Goal: Transaction & Acquisition: Purchase product/service

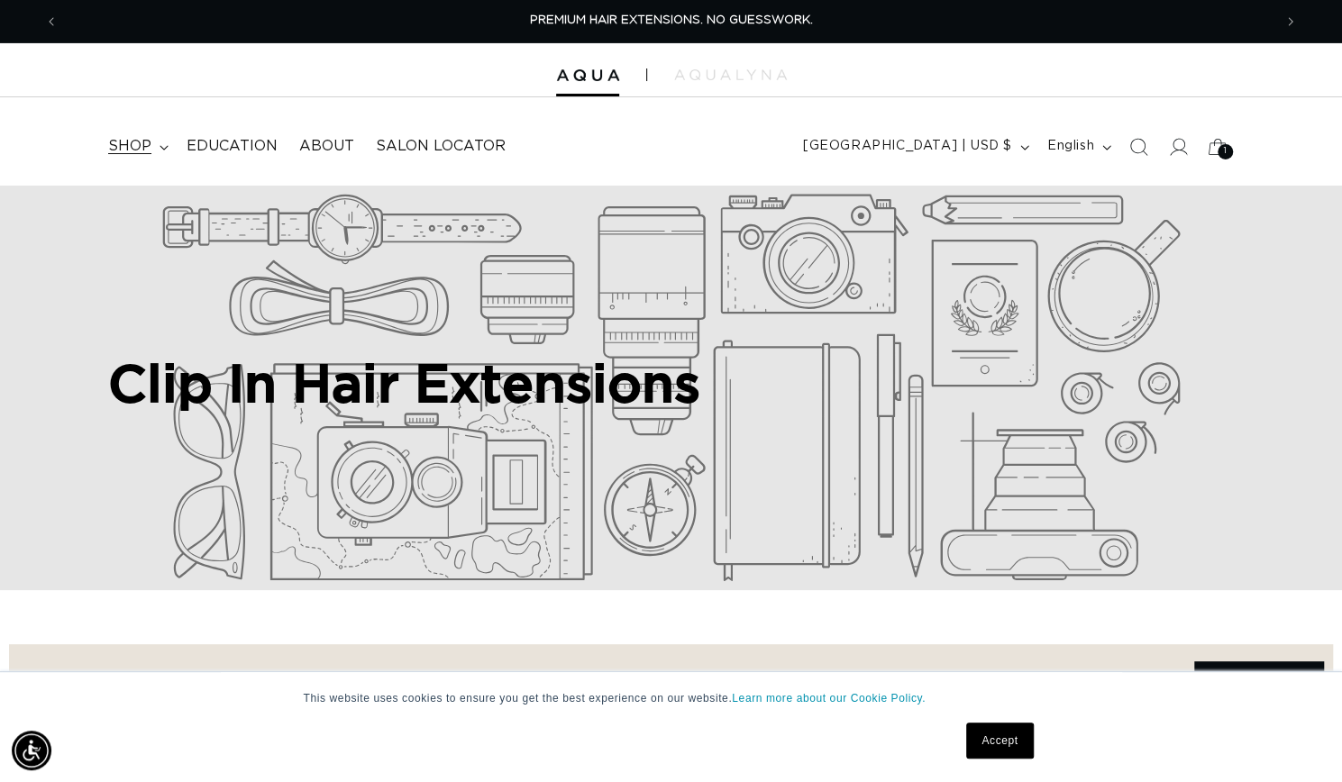
click at [152, 163] on summary "shop" at bounding box center [136, 146] width 78 height 41
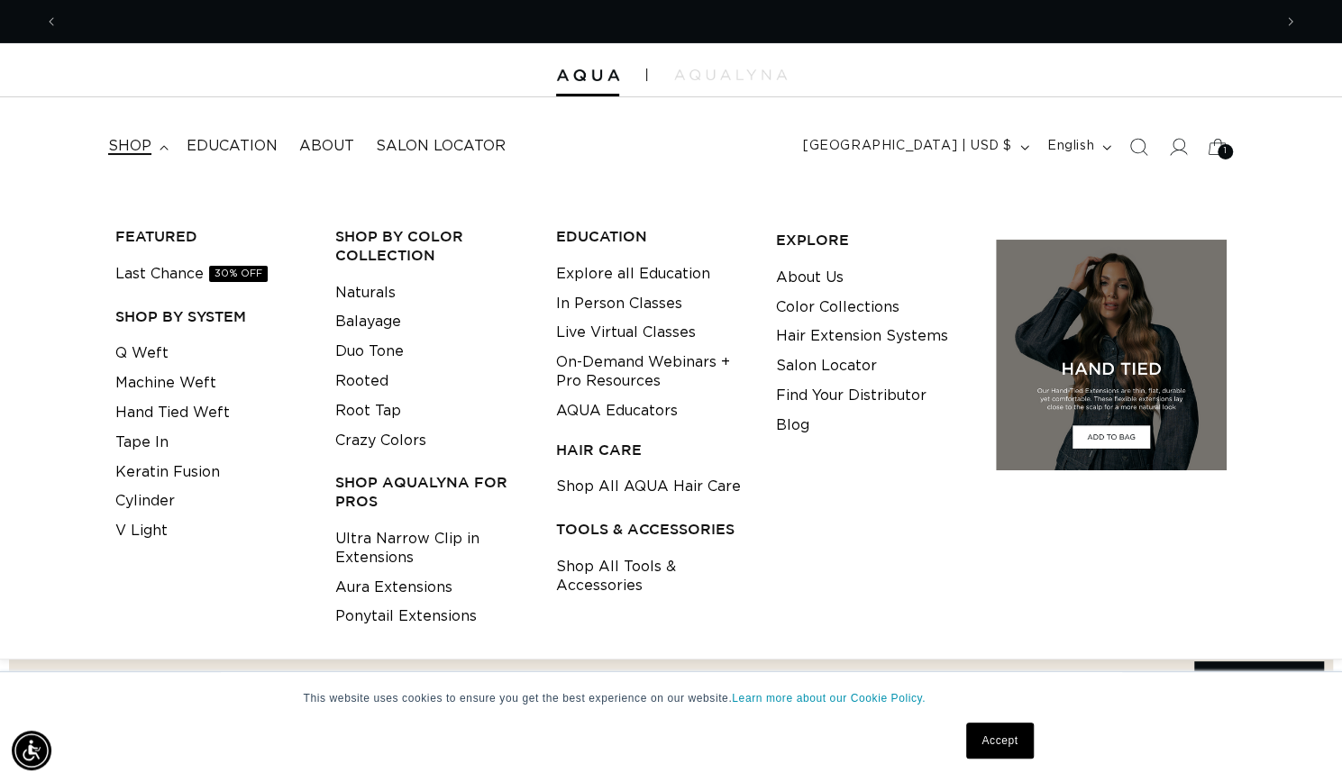
scroll to position [0, 1213]
click at [435, 551] on link "Ultra Narrow Clip in Extensions" at bounding box center [431, 549] width 192 height 49
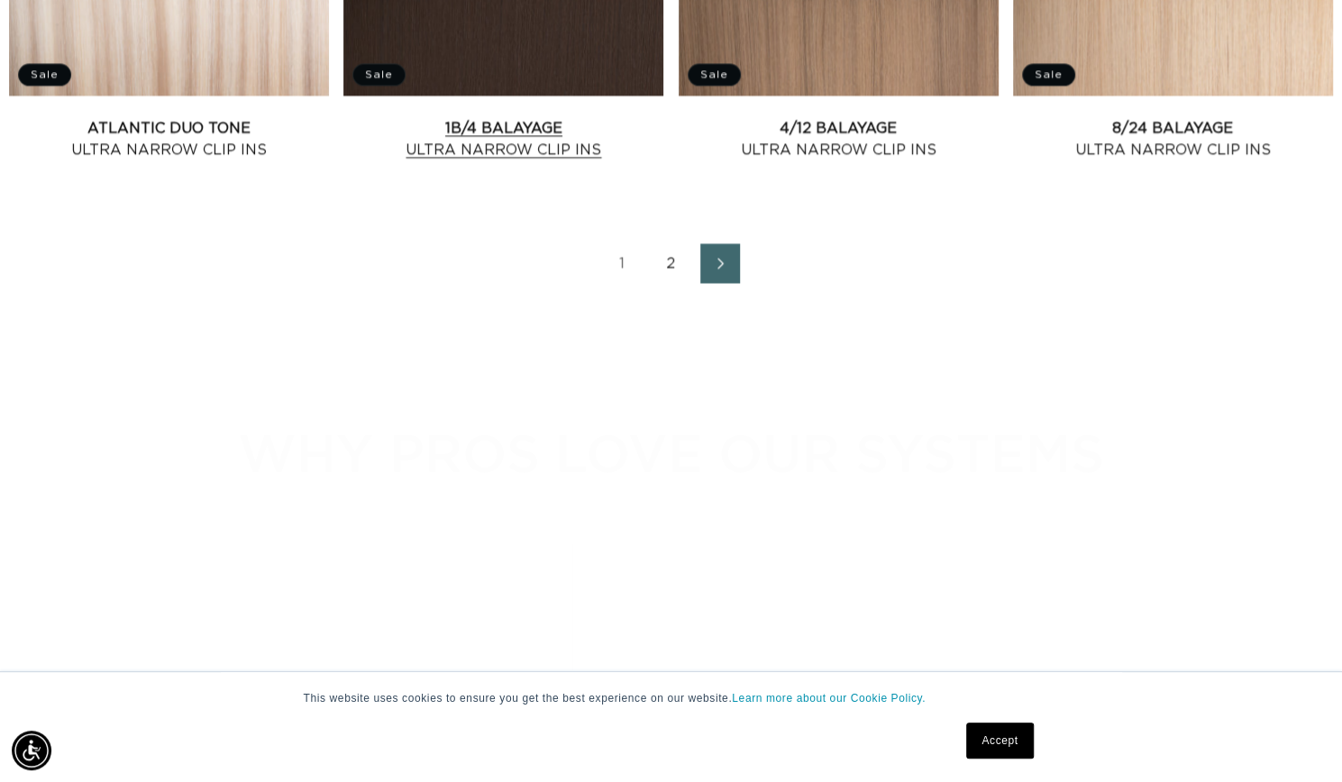
scroll to position [0, 2427]
click at [239, 161] on link "Atlantic Duo Tone Ultra Narrow Clip Ins" at bounding box center [169, 139] width 320 height 43
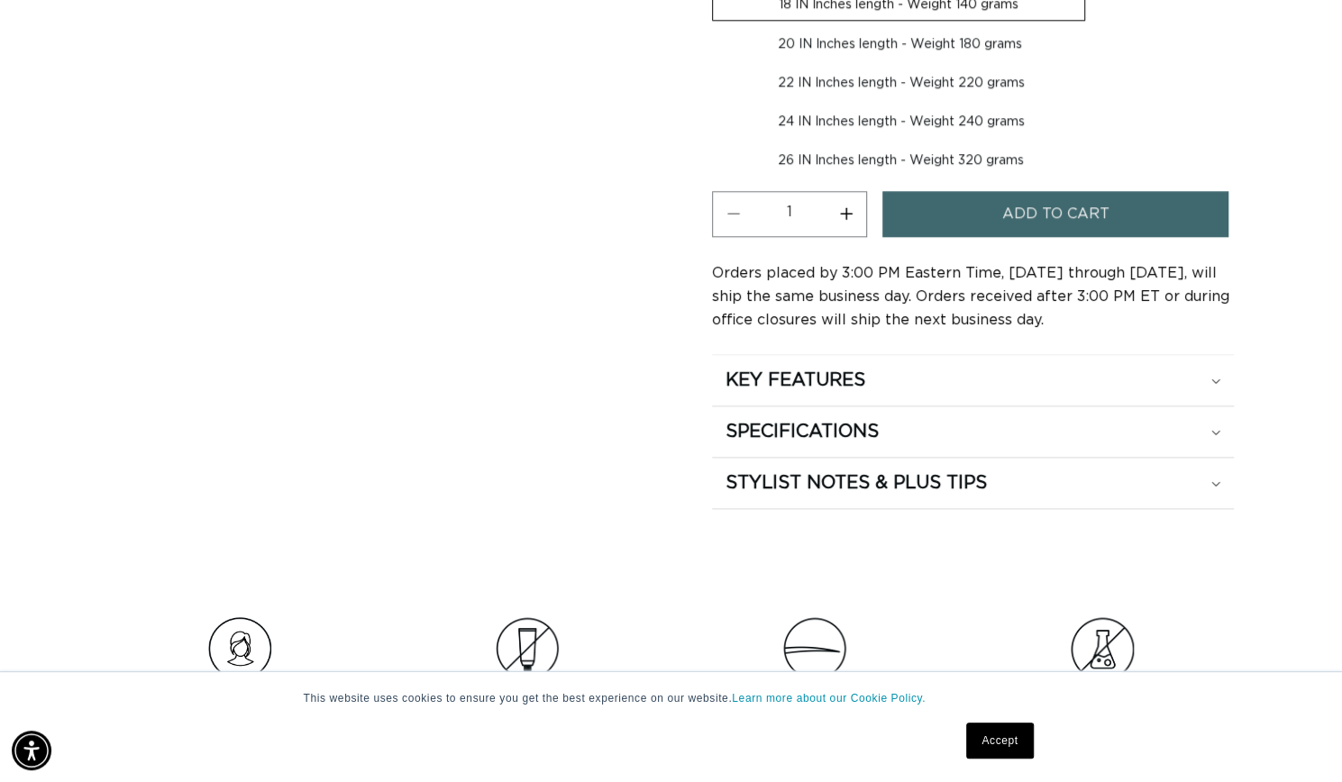
scroll to position [1073, 0]
click at [802, 376] on h2 "KEY FEATURES" at bounding box center [796, 379] width 140 height 23
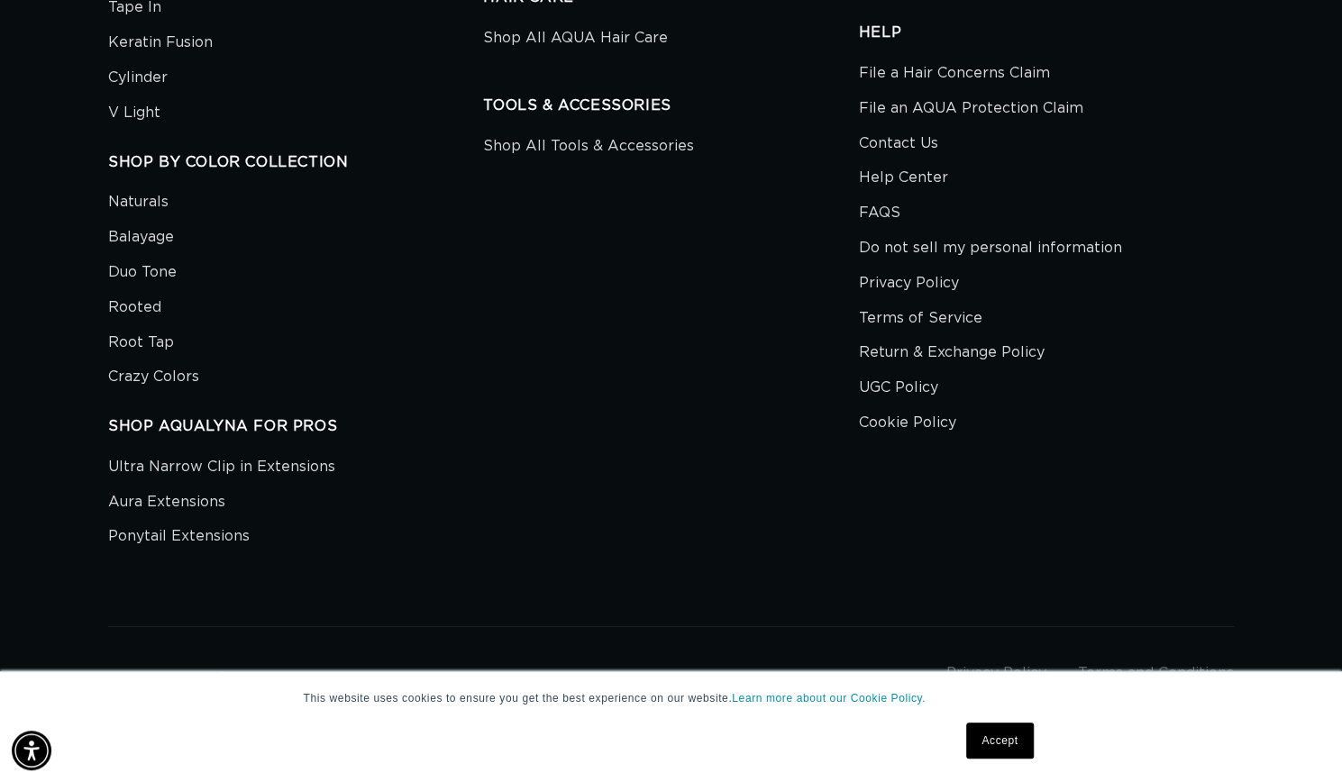
scroll to position [7175, 0]
click at [880, 161] on link "Contact Us" at bounding box center [898, 143] width 79 height 35
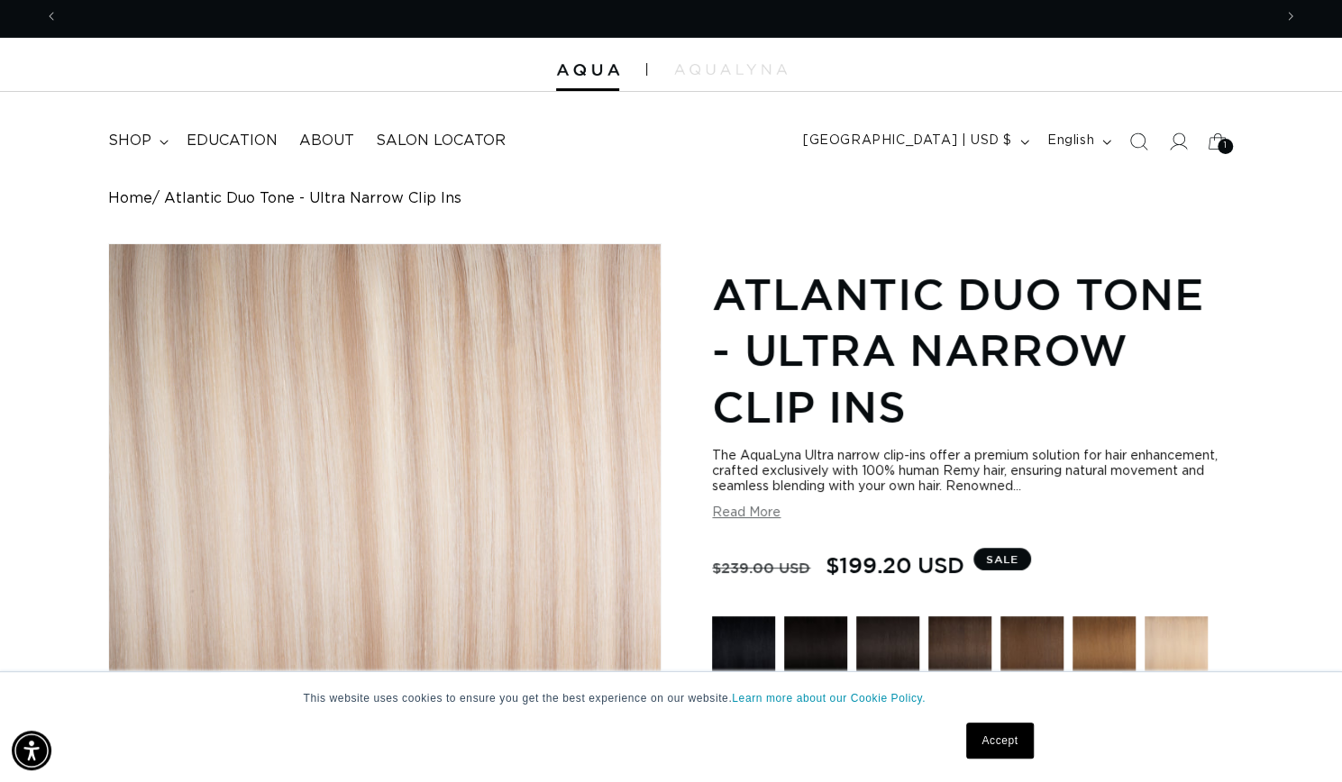
scroll to position [6, 0]
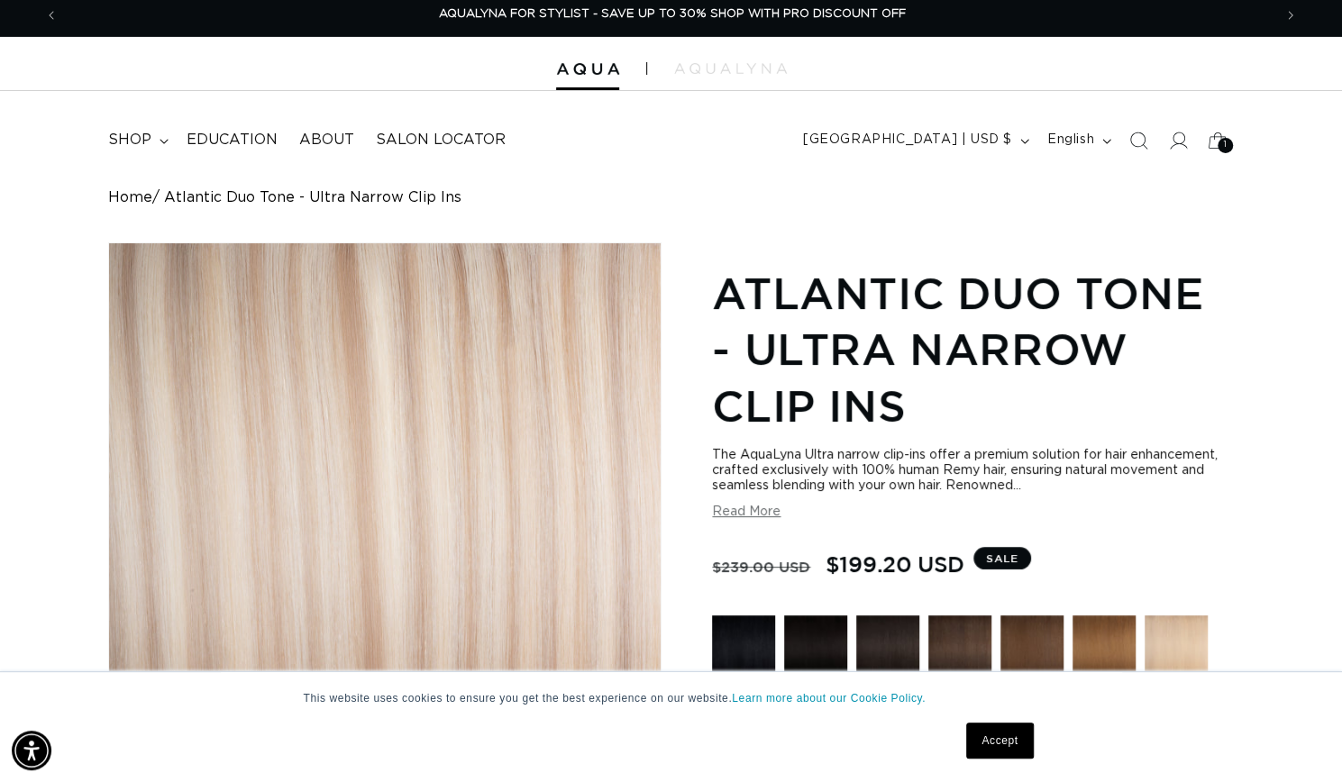
drag, startPoint x: 979, startPoint y: 732, endPoint x: 1085, endPoint y: 433, distance: 317.6
click at [979, 732] on link "Accept" at bounding box center [999, 741] width 67 height 36
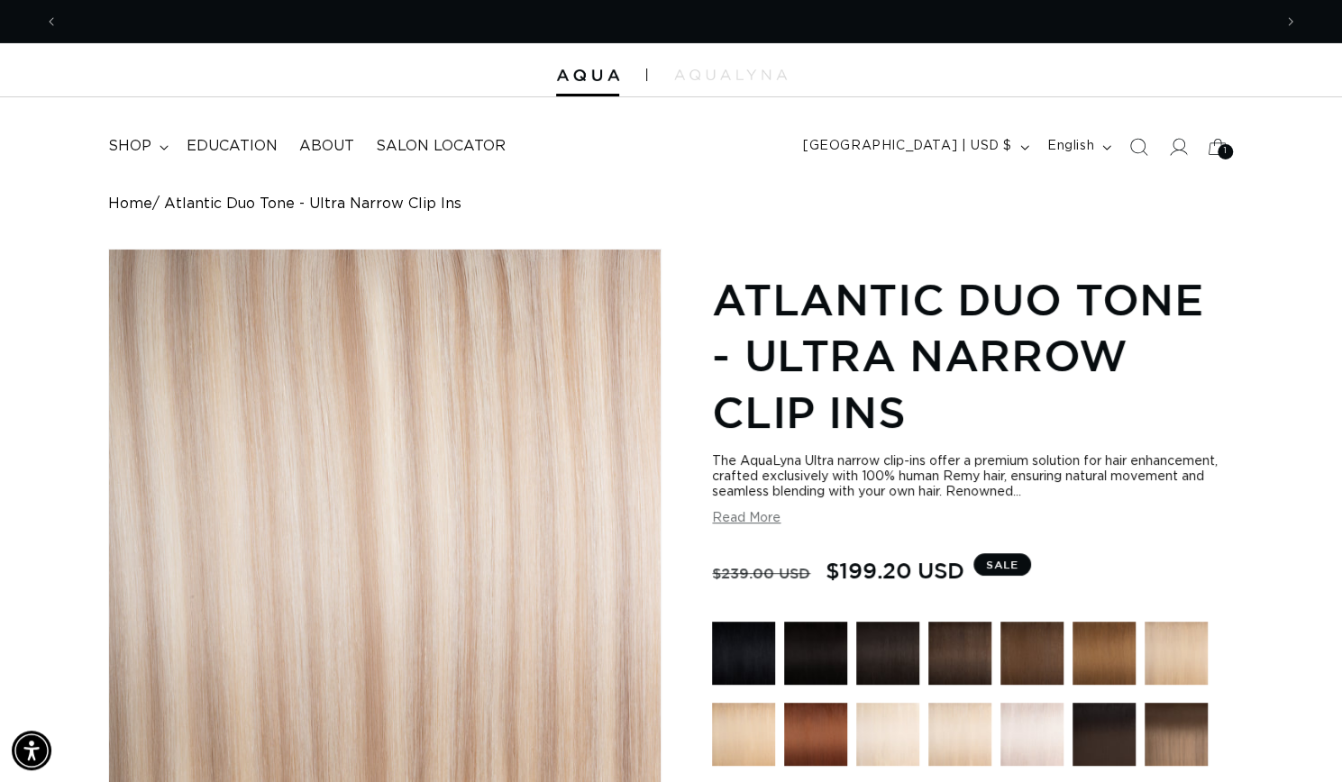
scroll to position [0, 0]
click at [53, 26] on icon "Previous announcement" at bounding box center [52, 22] width 6 height 20
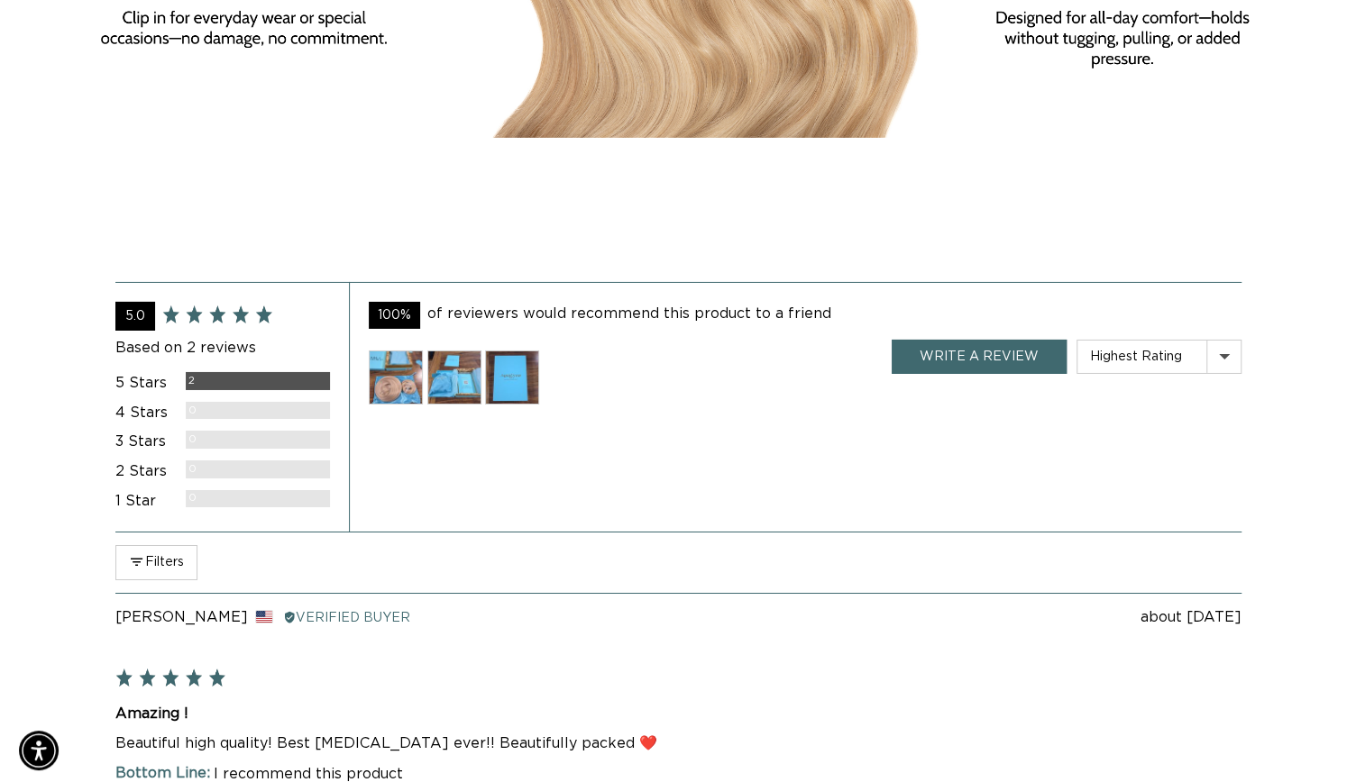
scroll to position [3456, 0]
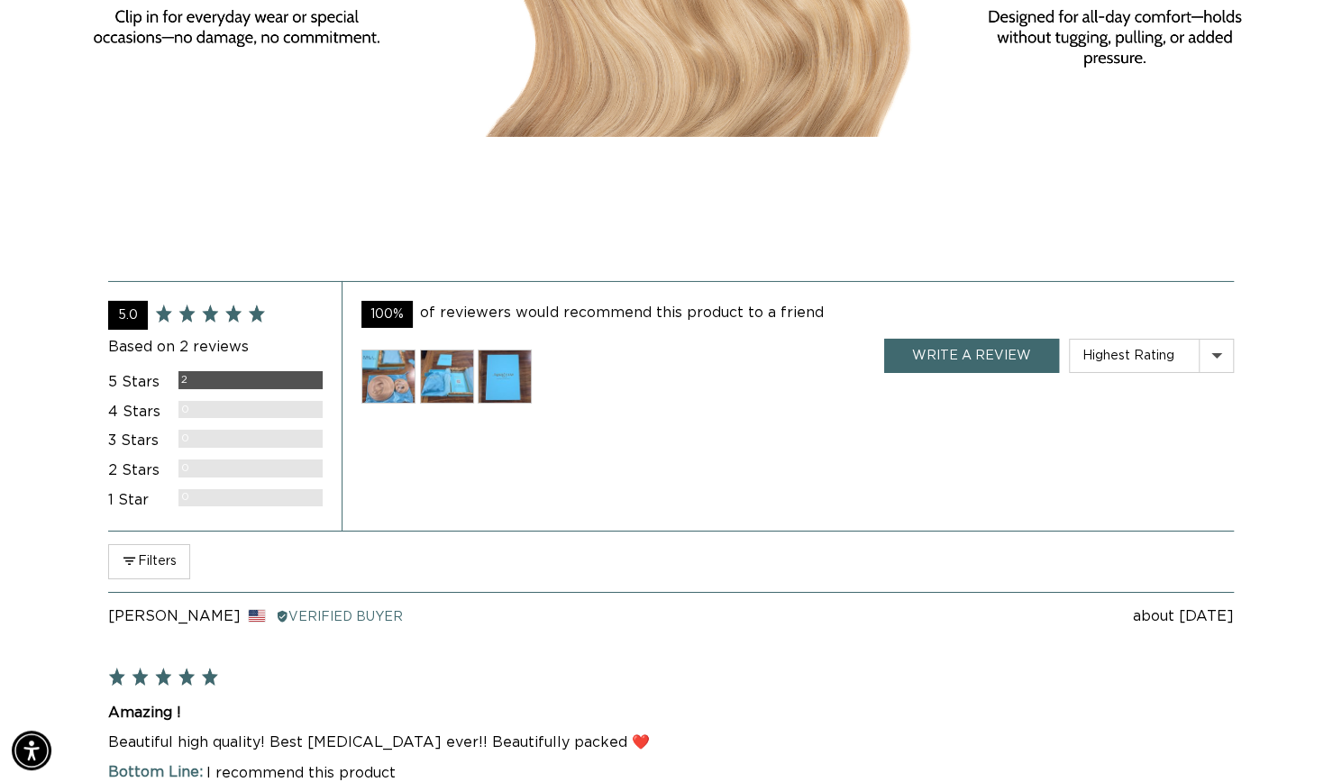
click at [377, 404] on img at bounding box center [388, 377] width 54 height 54
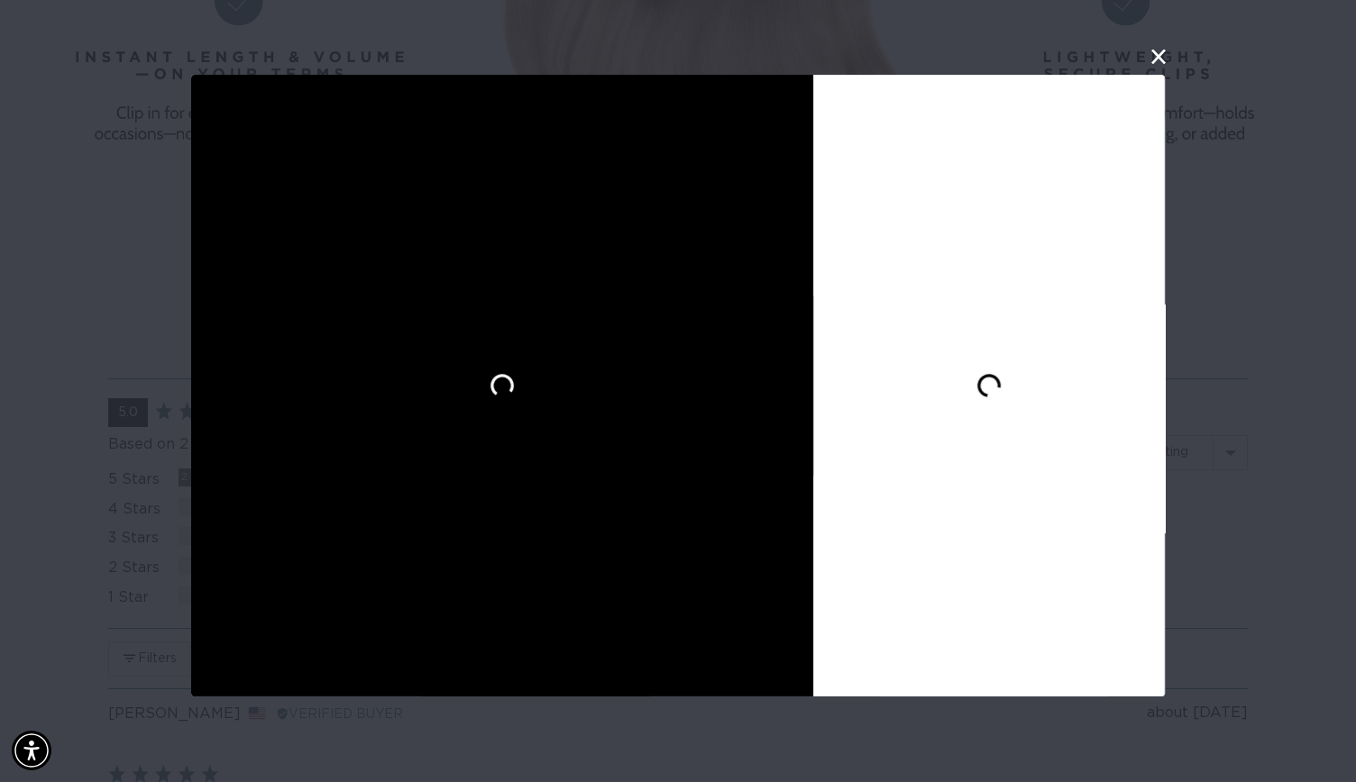
scroll to position [0, 2455]
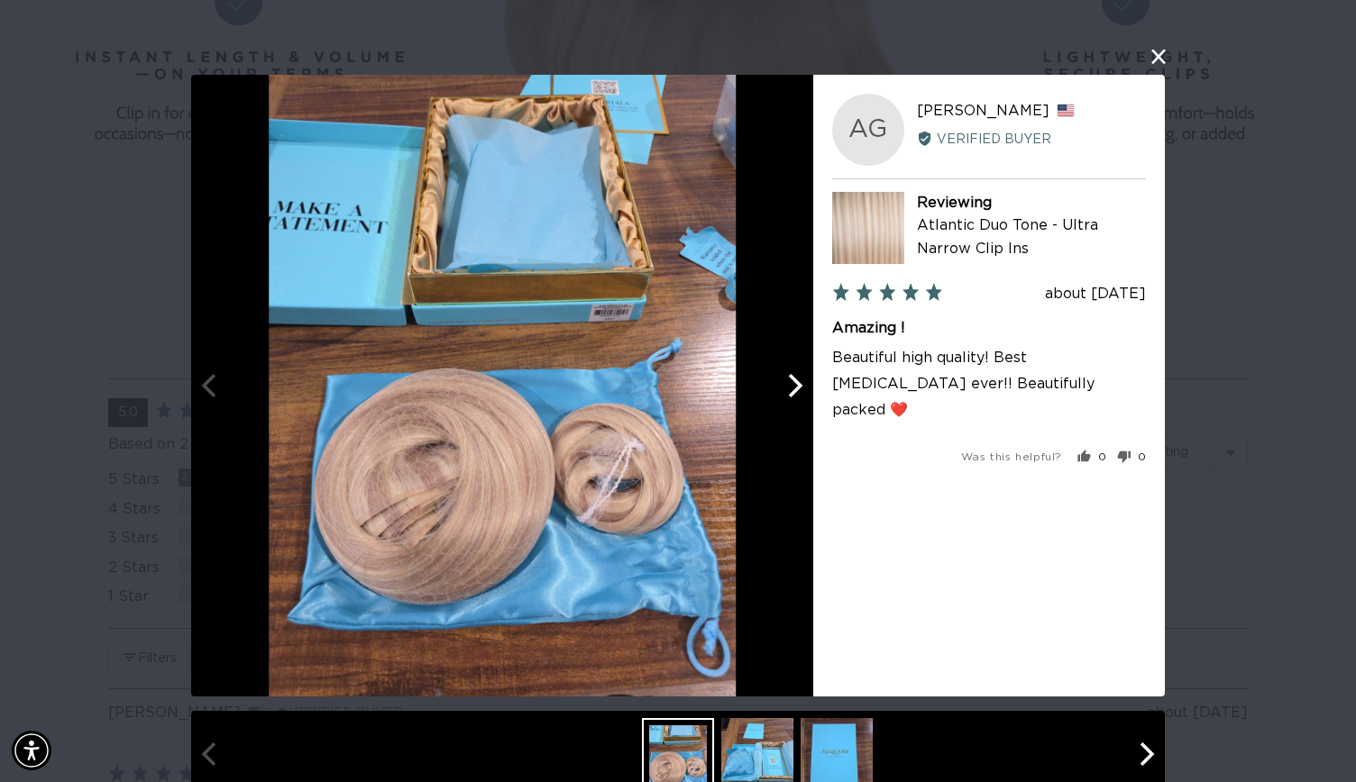
click at [2, 641] on div "User-Uploaded Media Gallery AG Anna G. Reviewed by Anna G., from United States …" at bounding box center [678, 391] width 1356 height 782
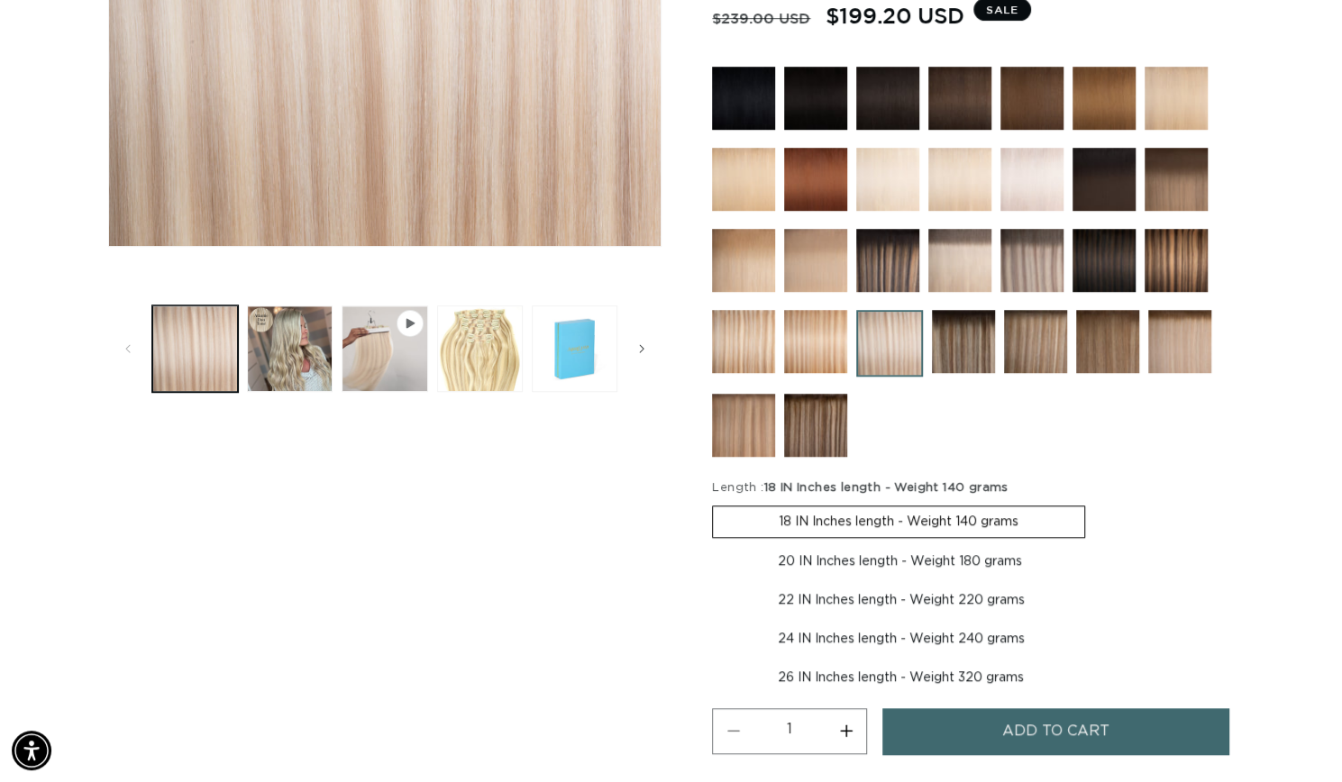
scroll to position [553, 0]
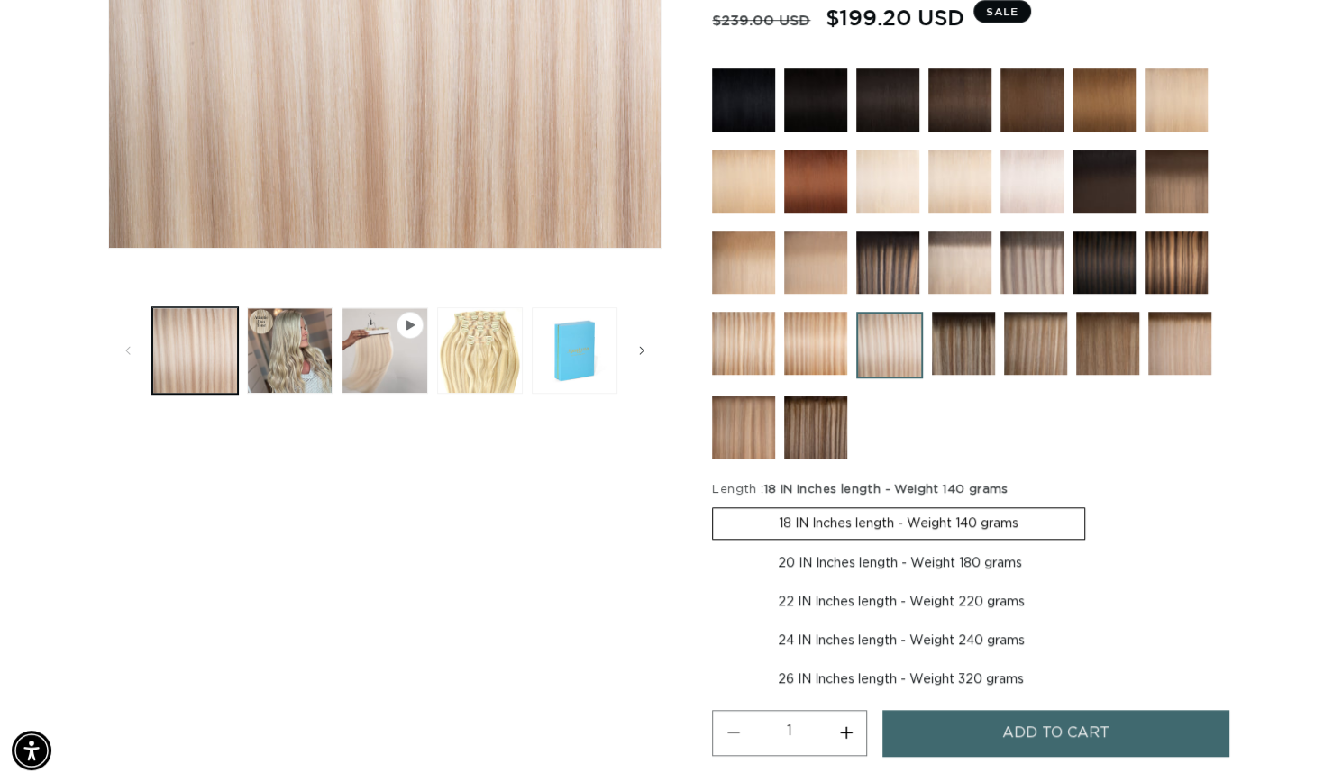
click at [1159, 333] on img at bounding box center [1179, 343] width 63 height 63
click at [366, 351] on button "Play video 1 in gallery view" at bounding box center [385, 350] width 86 height 86
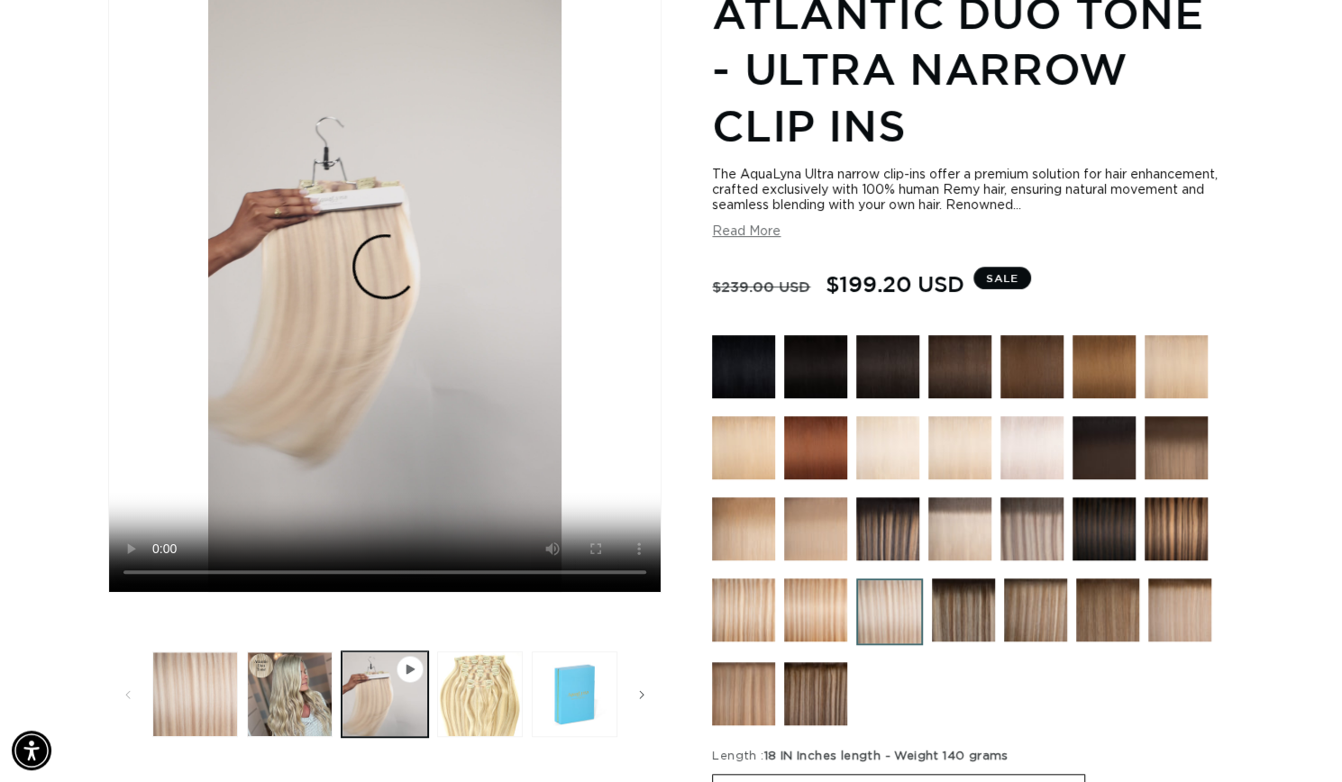
scroll to position [297, 0]
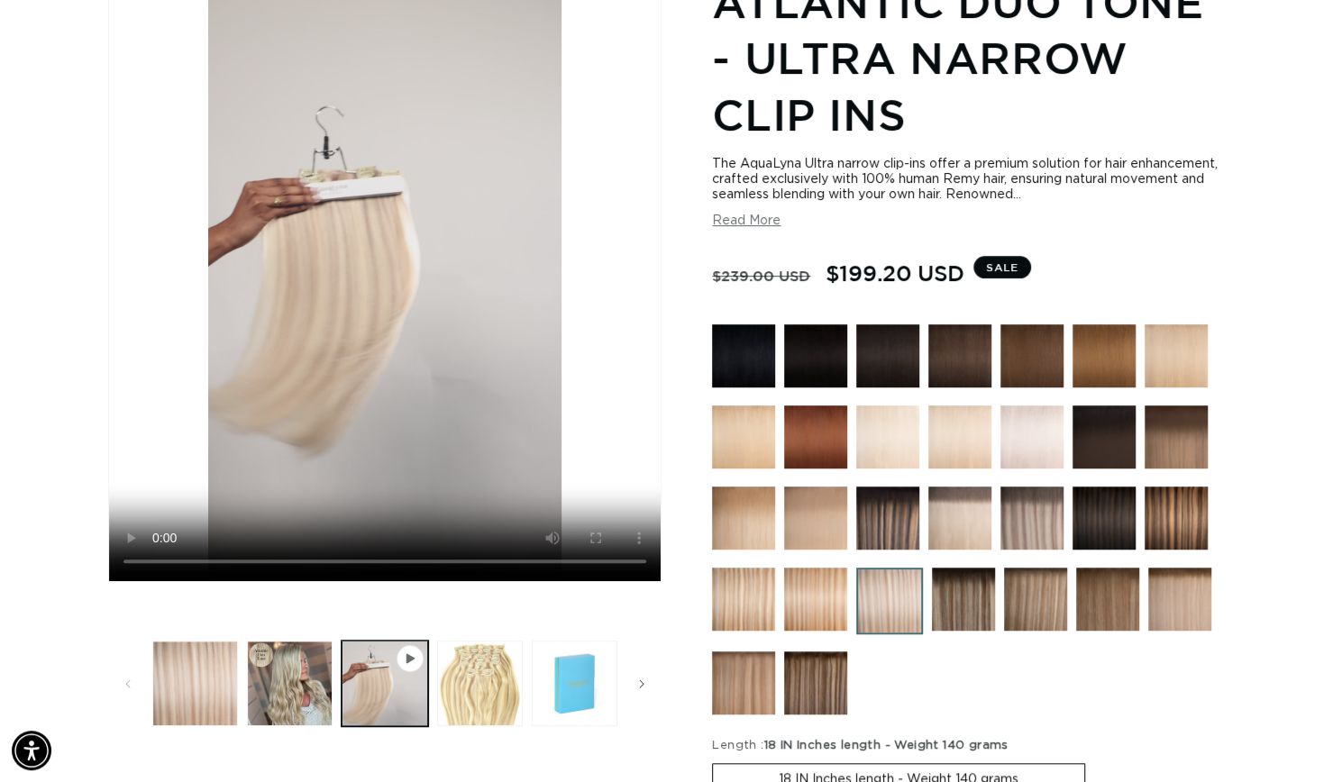
click at [1163, 379] on img at bounding box center [1176, 355] width 63 height 63
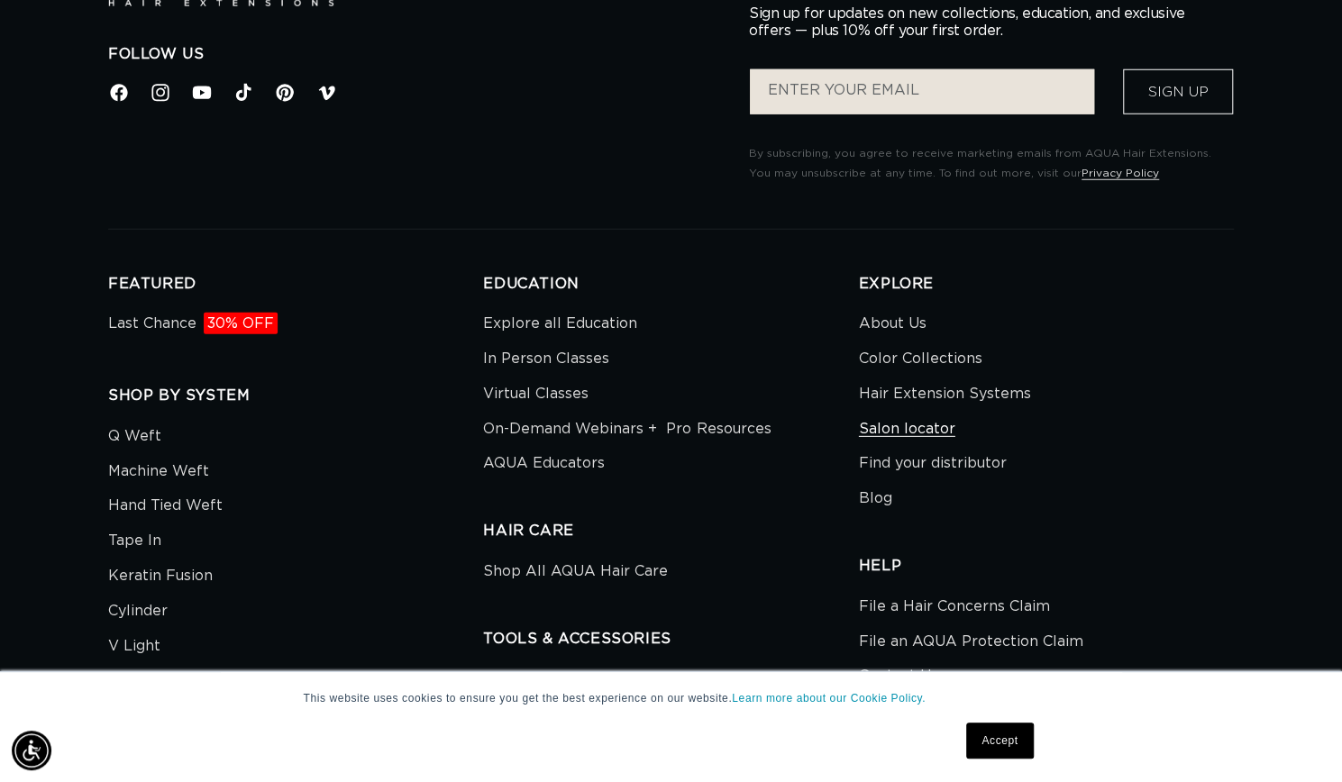
scroll to position [0, 2427]
click at [957, 465] on link "Find your distributor" at bounding box center [933, 463] width 148 height 35
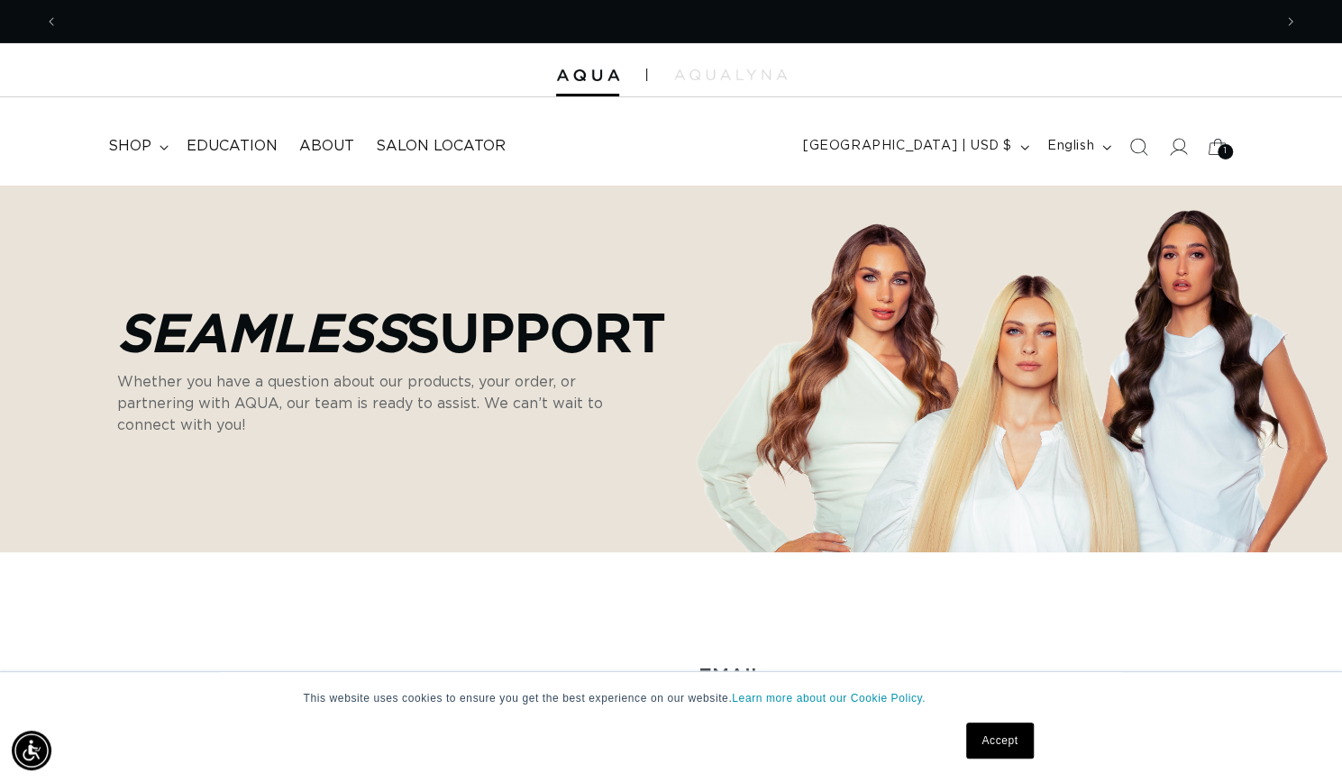
scroll to position [0, 0]
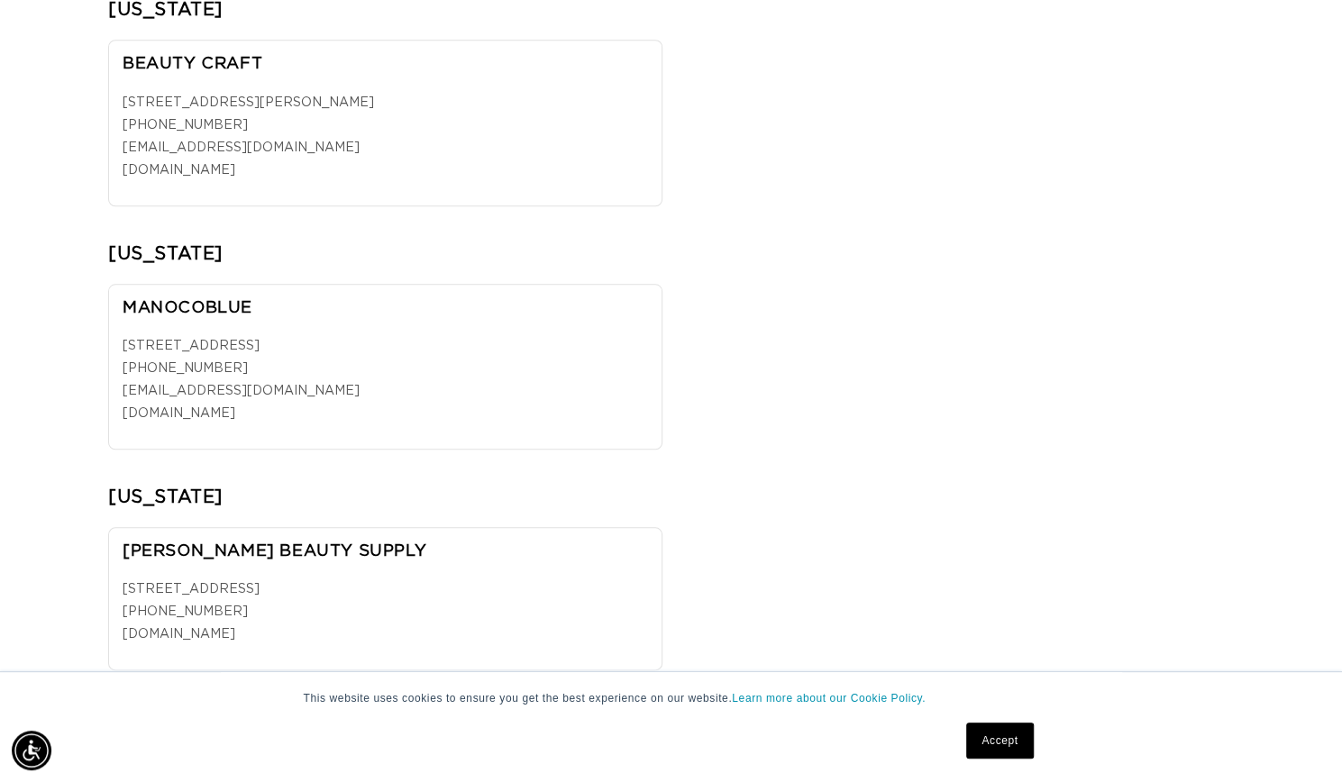
scroll to position [9007, 0]
click at [276, 351] on p "3498 Kraft Ave SE, Grand Rapids, MI 49512 1 (888) 767-7631 info@manocoblue.com …" at bounding box center [385, 379] width 525 height 91
click at [211, 297] on h3 "MANOCOBLUE" at bounding box center [385, 307] width 525 height 21
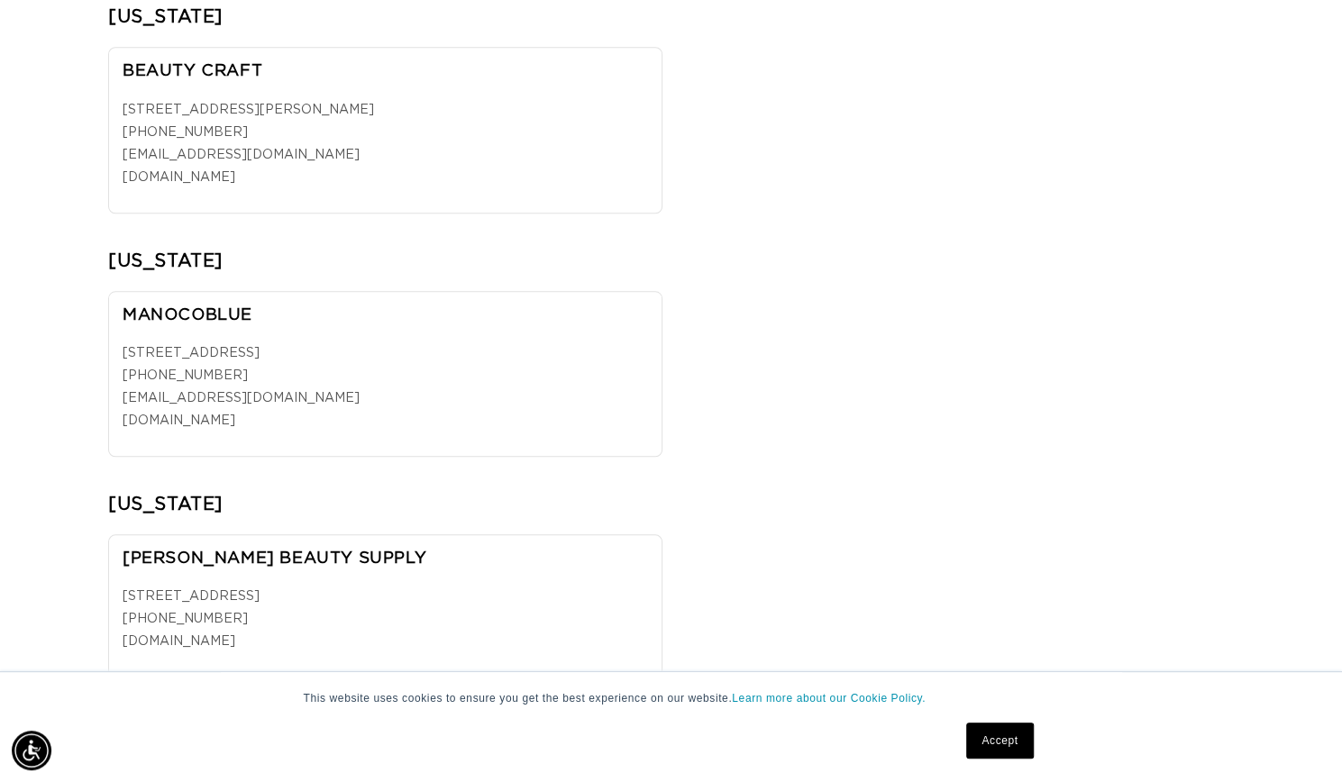
scroll to position [0, 1213]
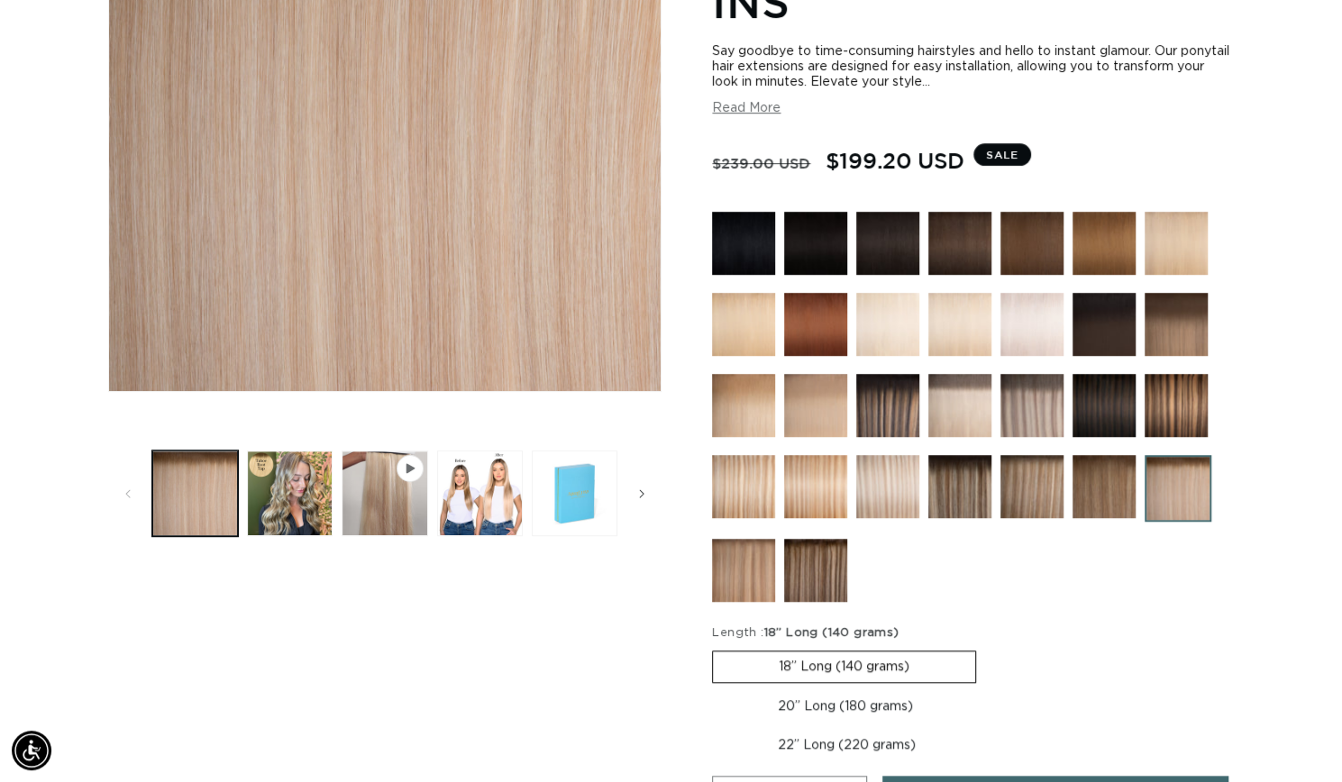
scroll to position [0, 1213]
click at [753, 113] on button "Read More" at bounding box center [746, 108] width 68 height 15
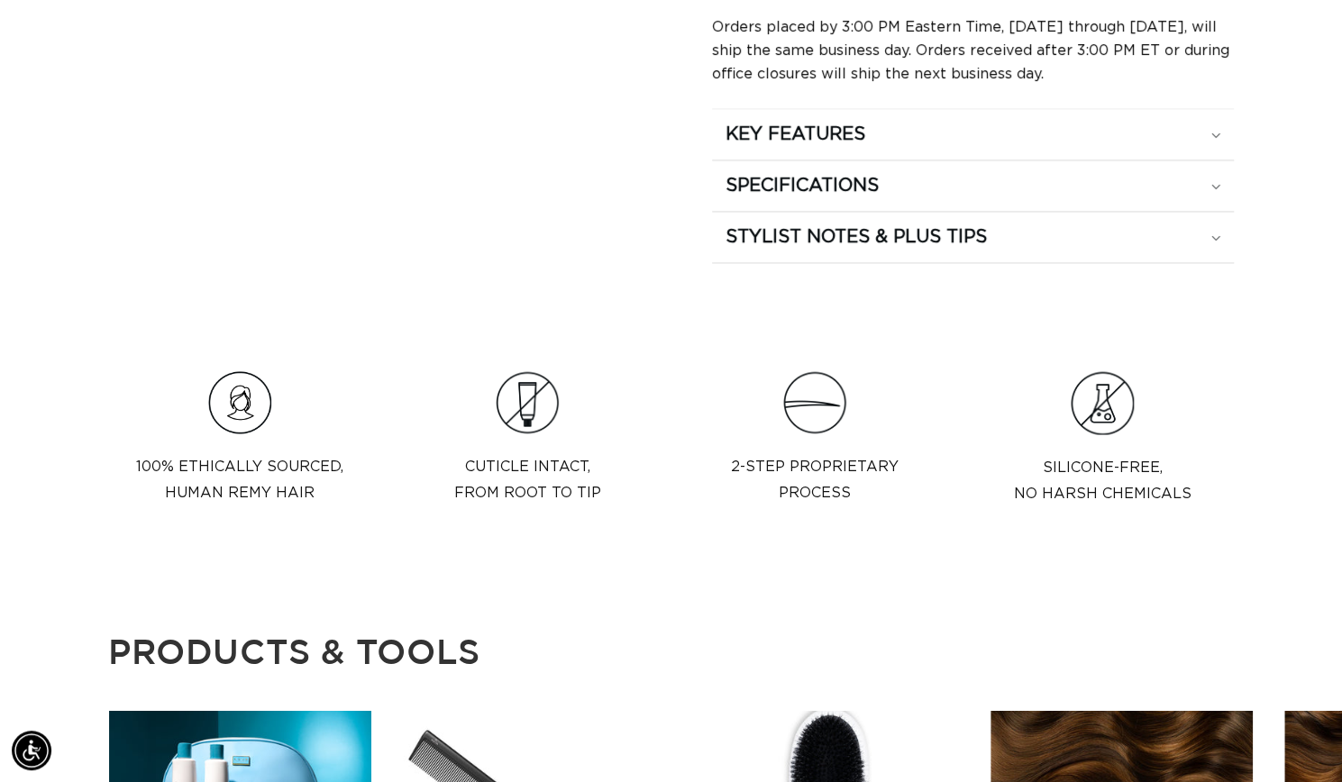
scroll to position [1640, 0]
click at [880, 160] on summary "KEY FEATURES" at bounding box center [973, 135] width 522 height 50
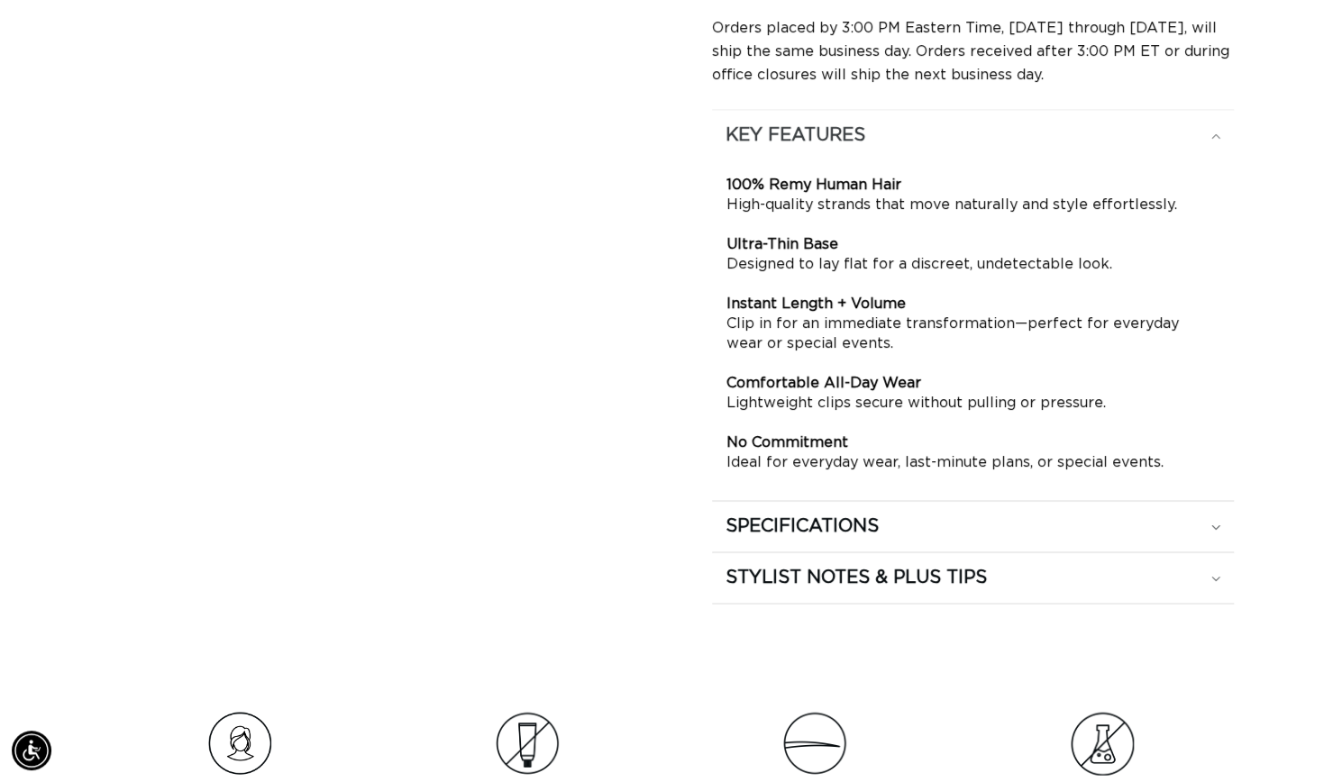
scroll to position [0, 2427]
click at [848, 525] on summary "SPECIFICATIONS" at bounding box center [973, 526] width 522 height 50
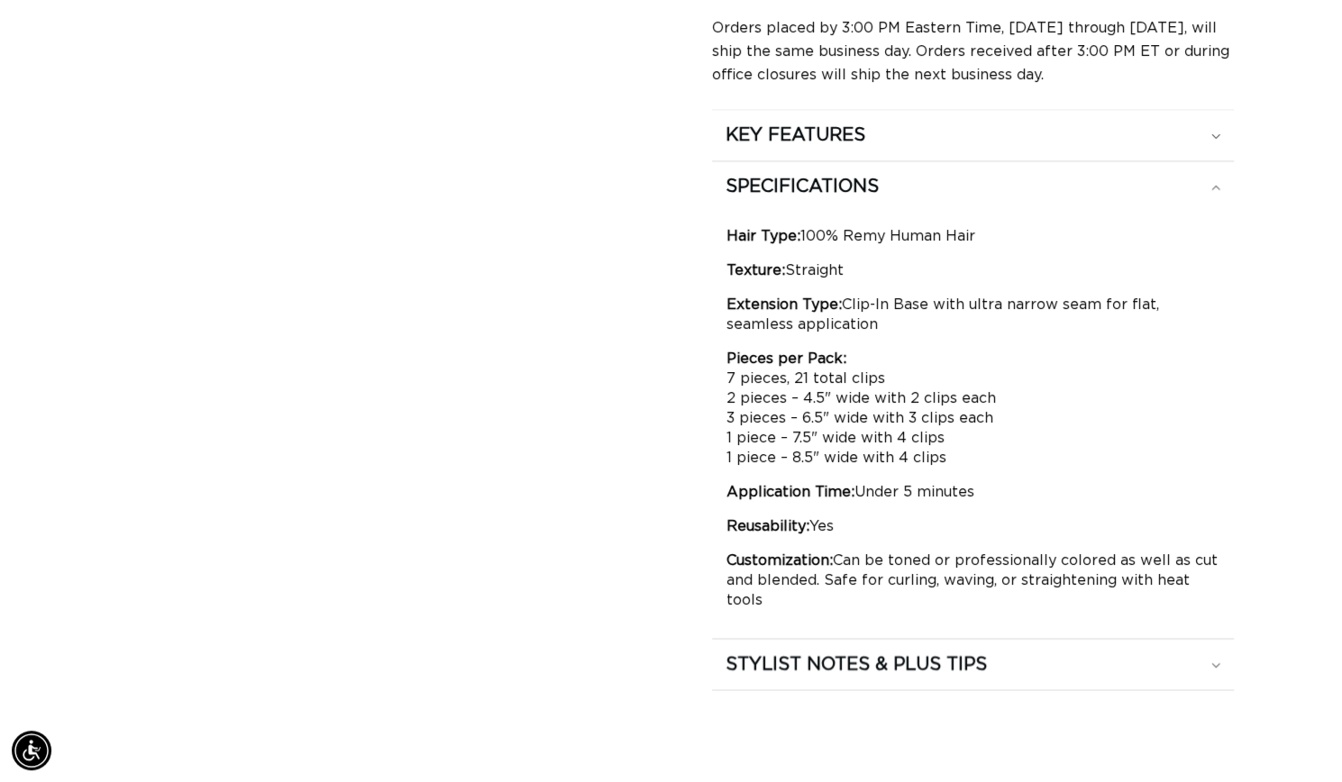
scroll to position [0, 0]
click at [1048, 672] on div "STYLIST NOTES & PLUS TIPS" at bounding box center [973, 664] width 495 height 23
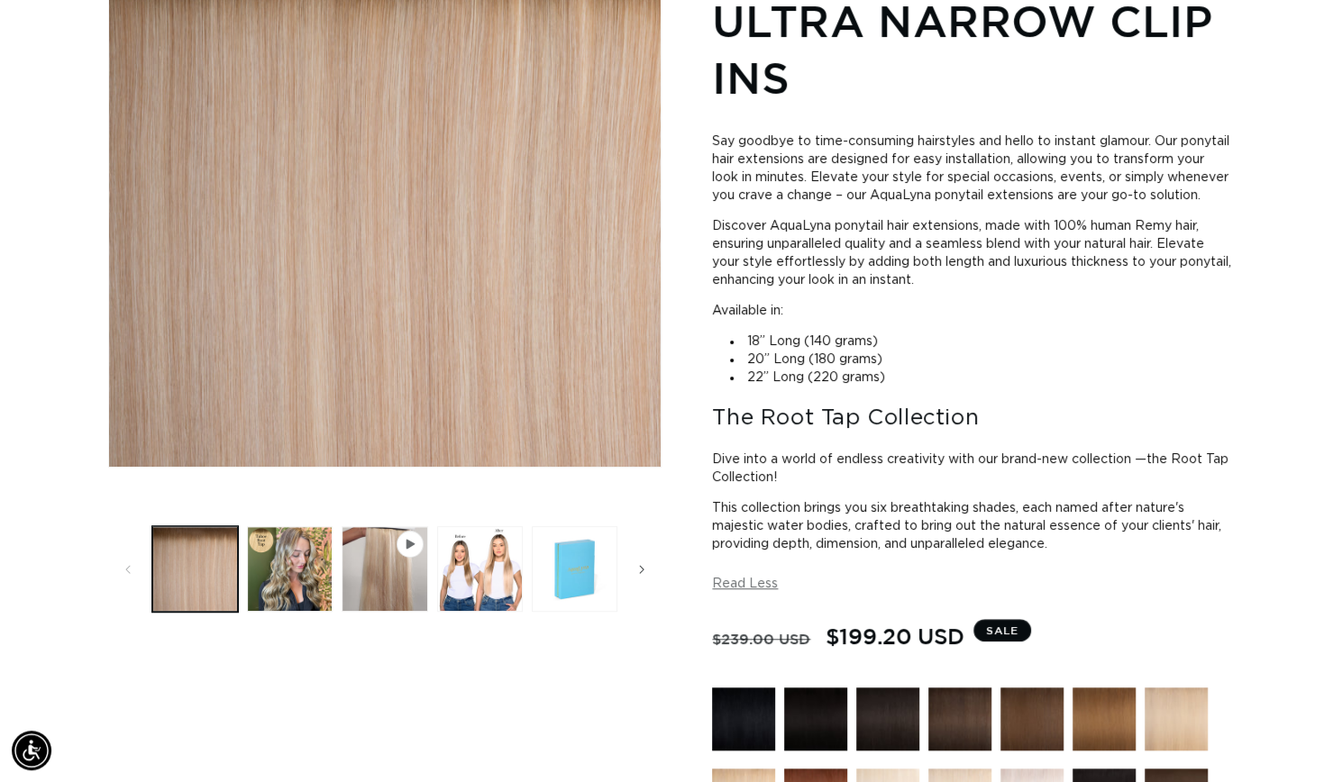
scroll to position [335, 0]
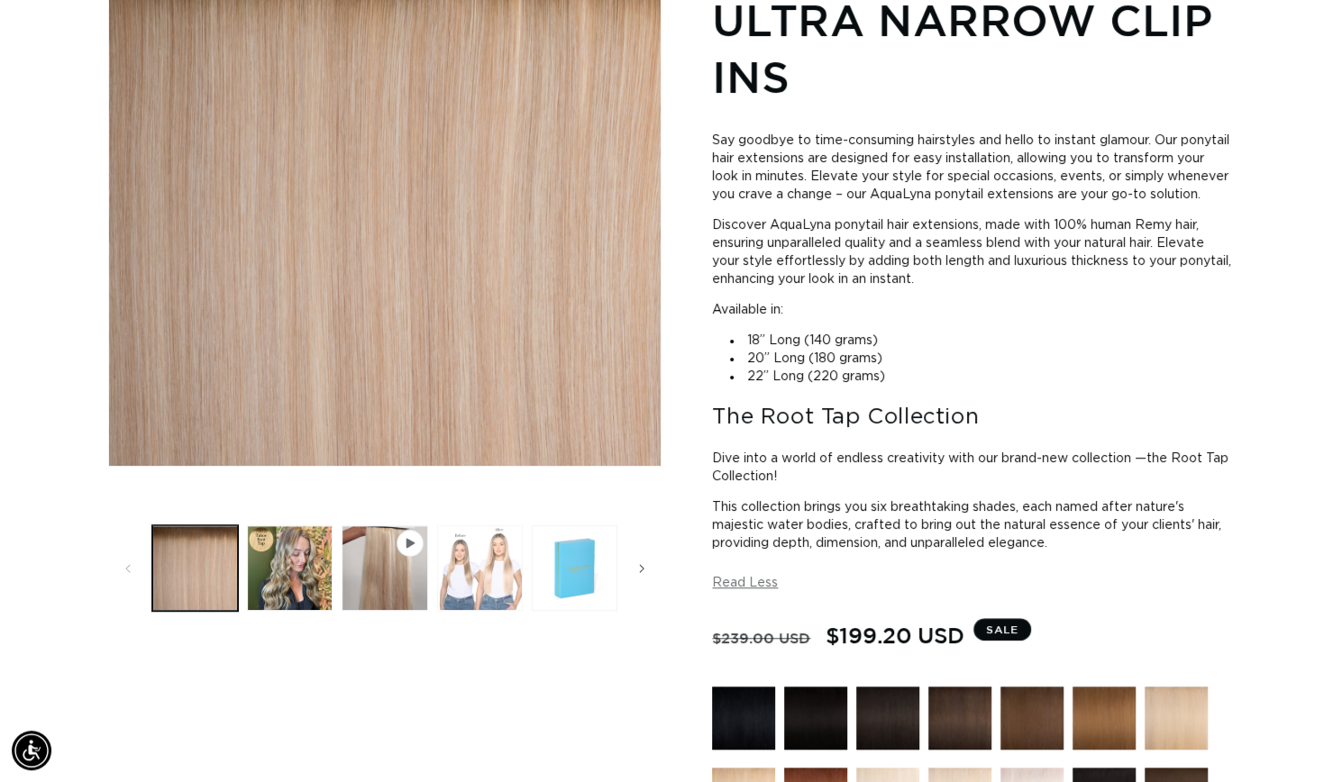
click at [488, 582] on button "Load image 3 in gallery view" at bounding box center [480, 568] width 86 height 86
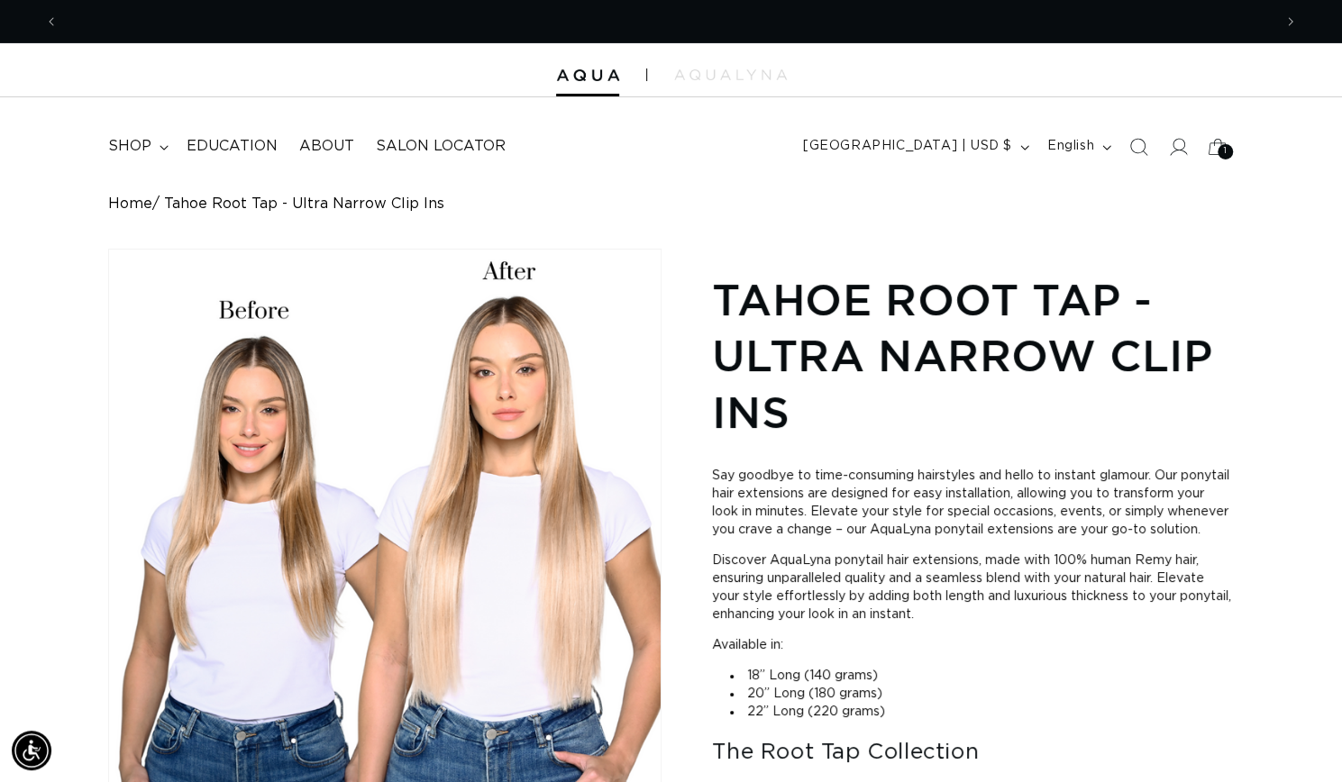
scroll to position [0, 2427]
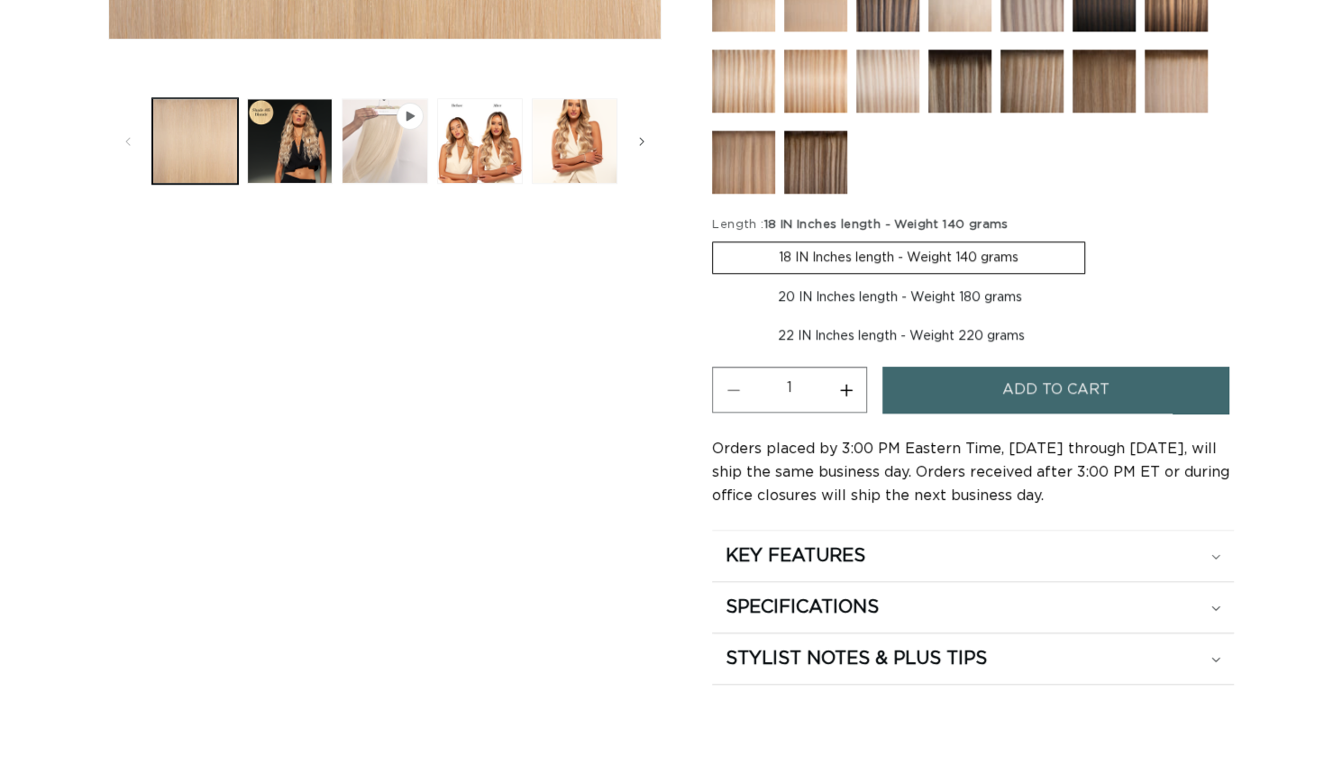
click at [380, 127] on button "Play video 1 in gallery view" at bounding box center [385, 141] width 86 height 86
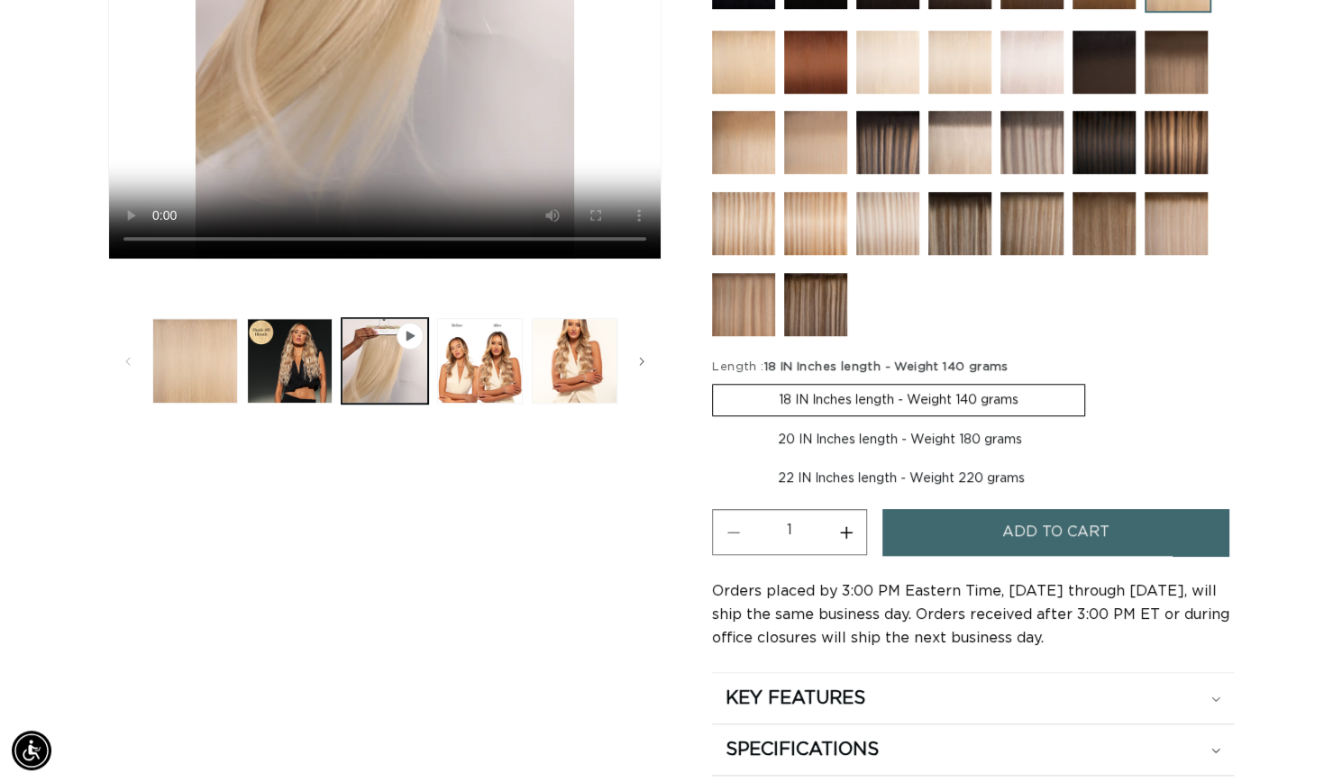
scroll to position [0, 1213]
click at [310, 383] on button "Load image 2 in gallery view" at bounding box center [290, 361] width 86 height 86
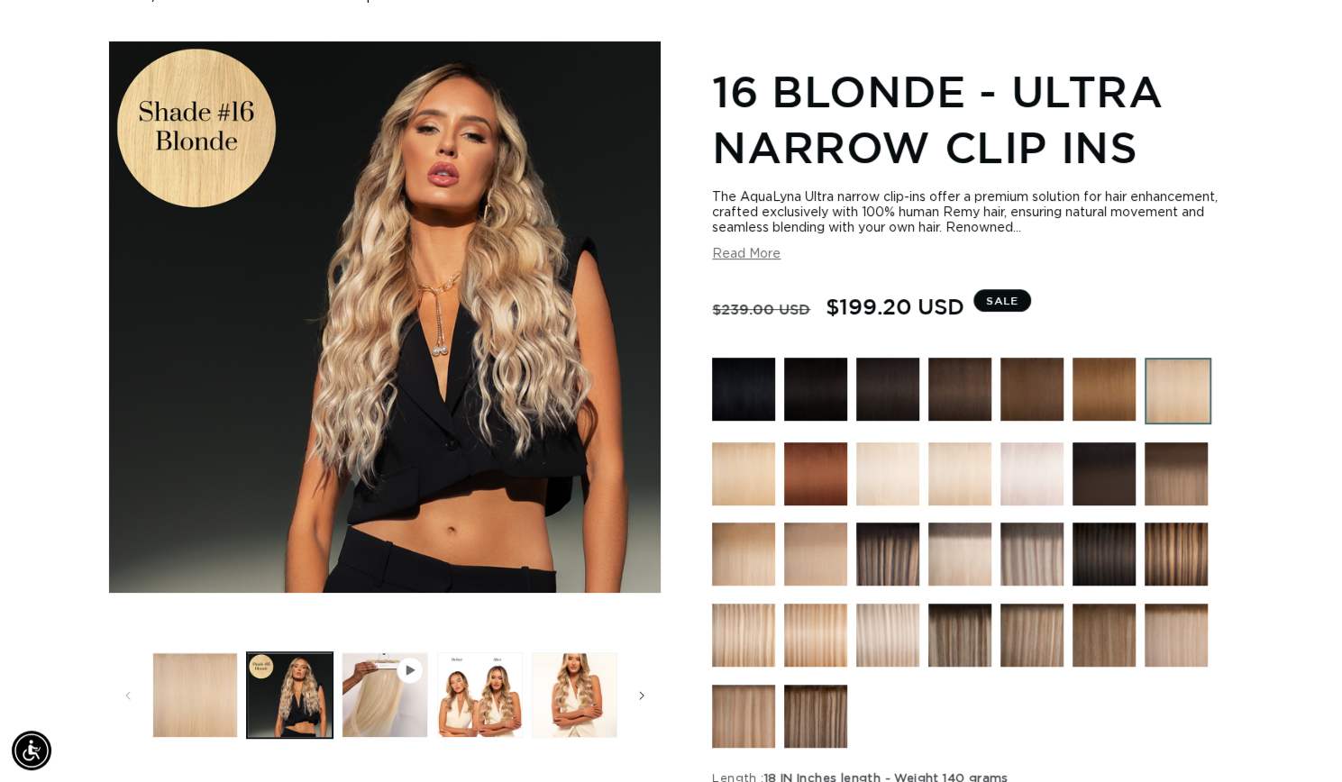
scroll to position [0, 2427]
click at [904, 641] on img at bounding box center [887, 635] width 63 height 63
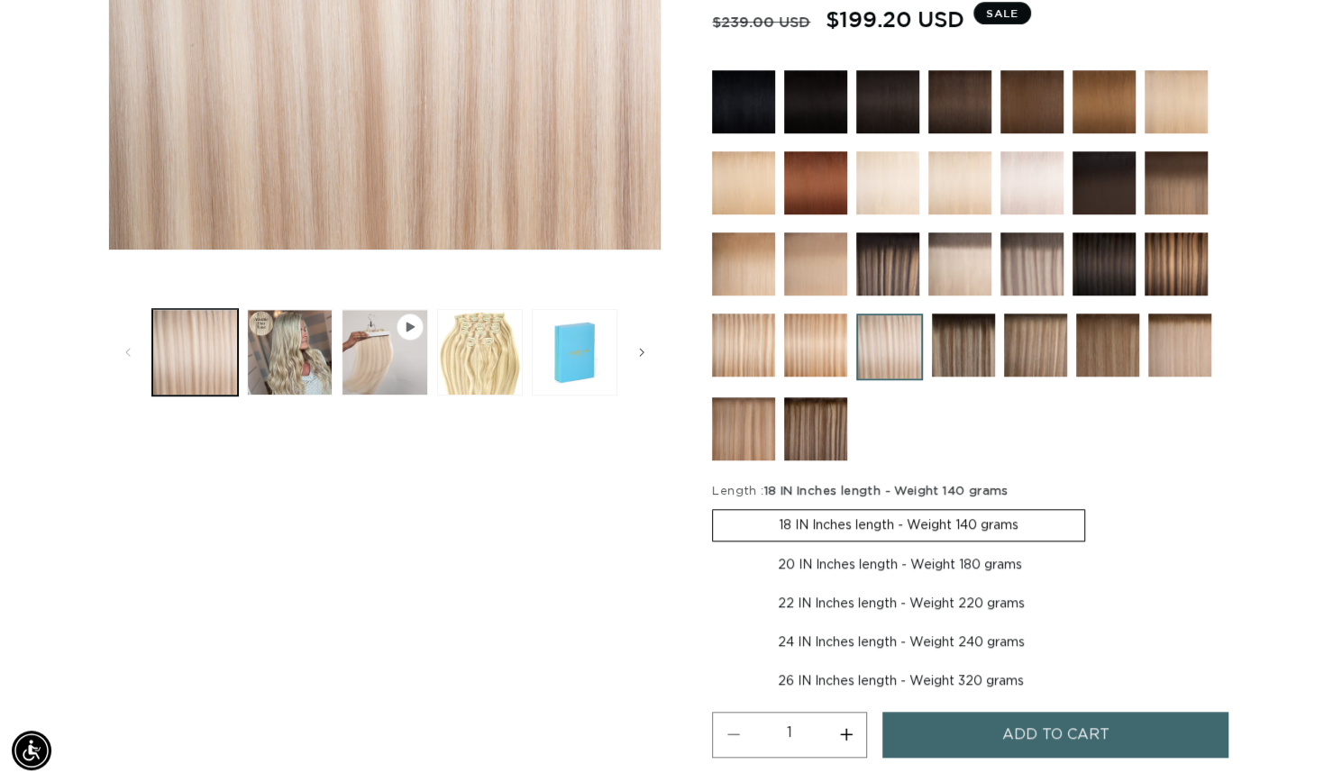
scroll to position [0, 1213]
click at [279, 396] on ul "Gallery Viewer" at bounding box center [385, 352] width 474 height 95
click at [295, 367] on button "Load image 2 in gallery view" at bounding box center [290, 352] width 86 height 86
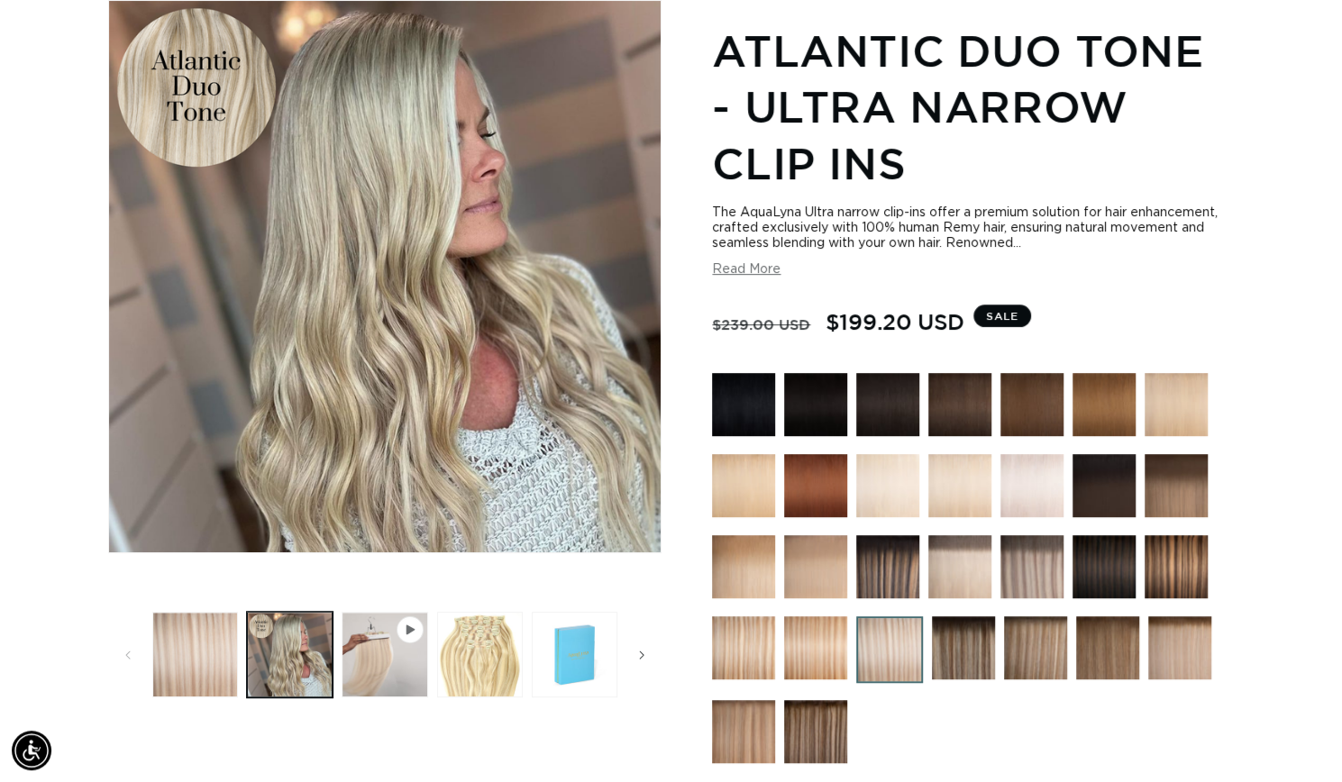
scroll to position [0, 0]
click at [1180, 386] on img at bounding box center [1176, 404] width 63 height 63
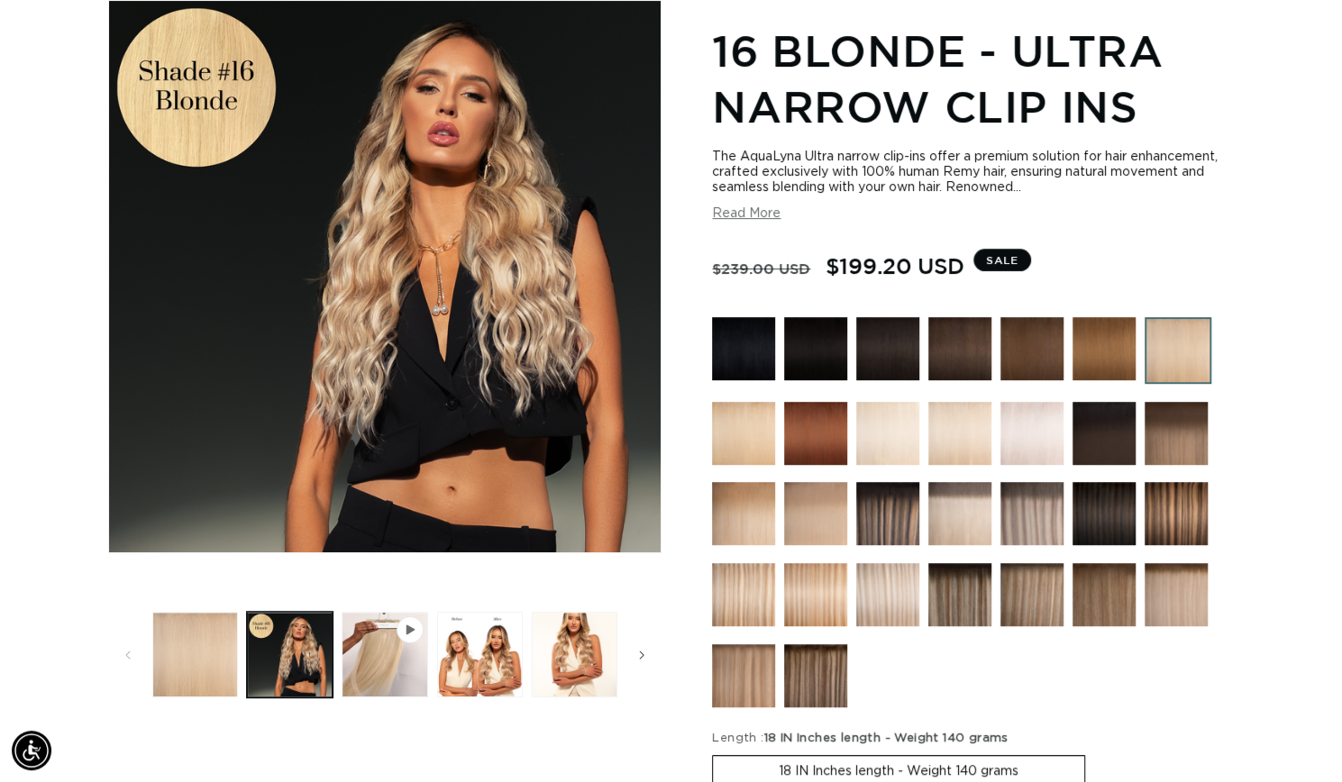
click at [734, 515] on img at bounding box center [743, 513] width 63 height 63
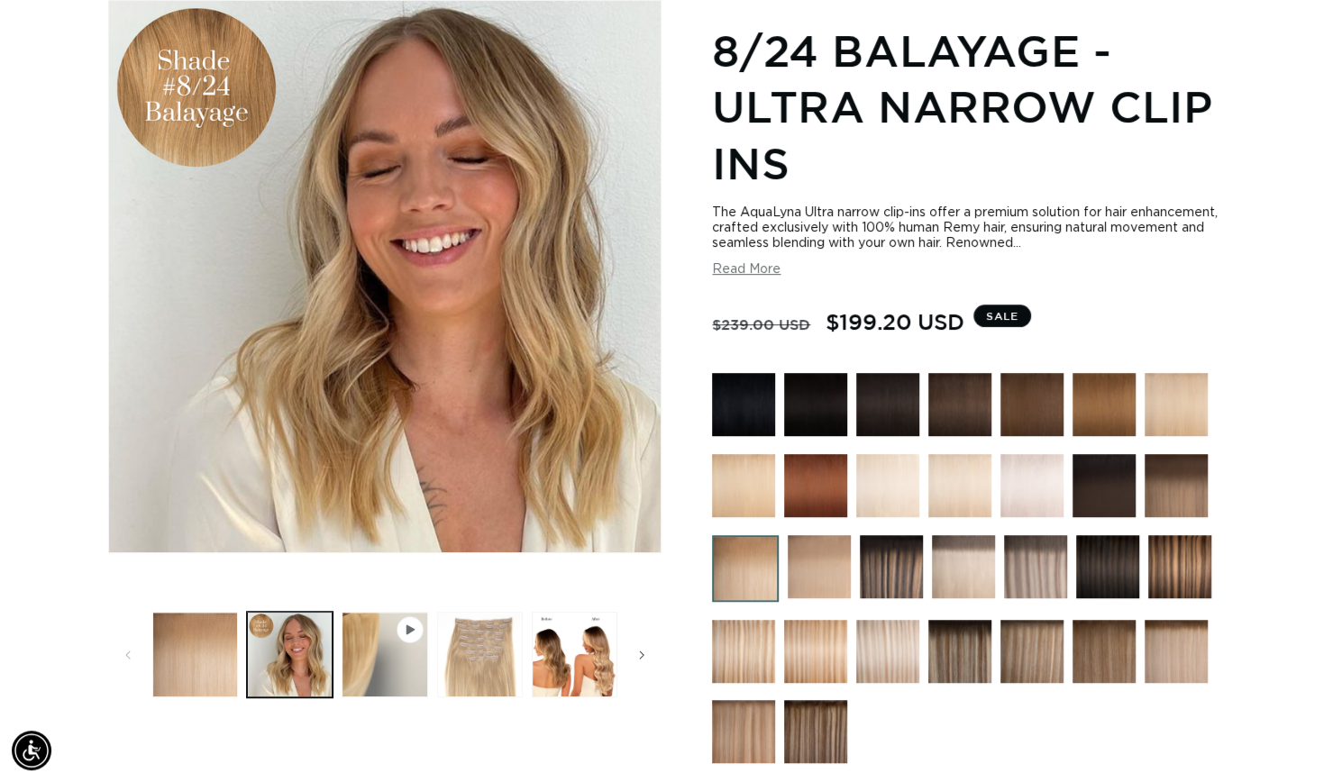
scroll to position [0, 1213]
click at [495, 675] on button "Load image 3 in gallery view" at bounding box center [480, 655] width 86 height 86
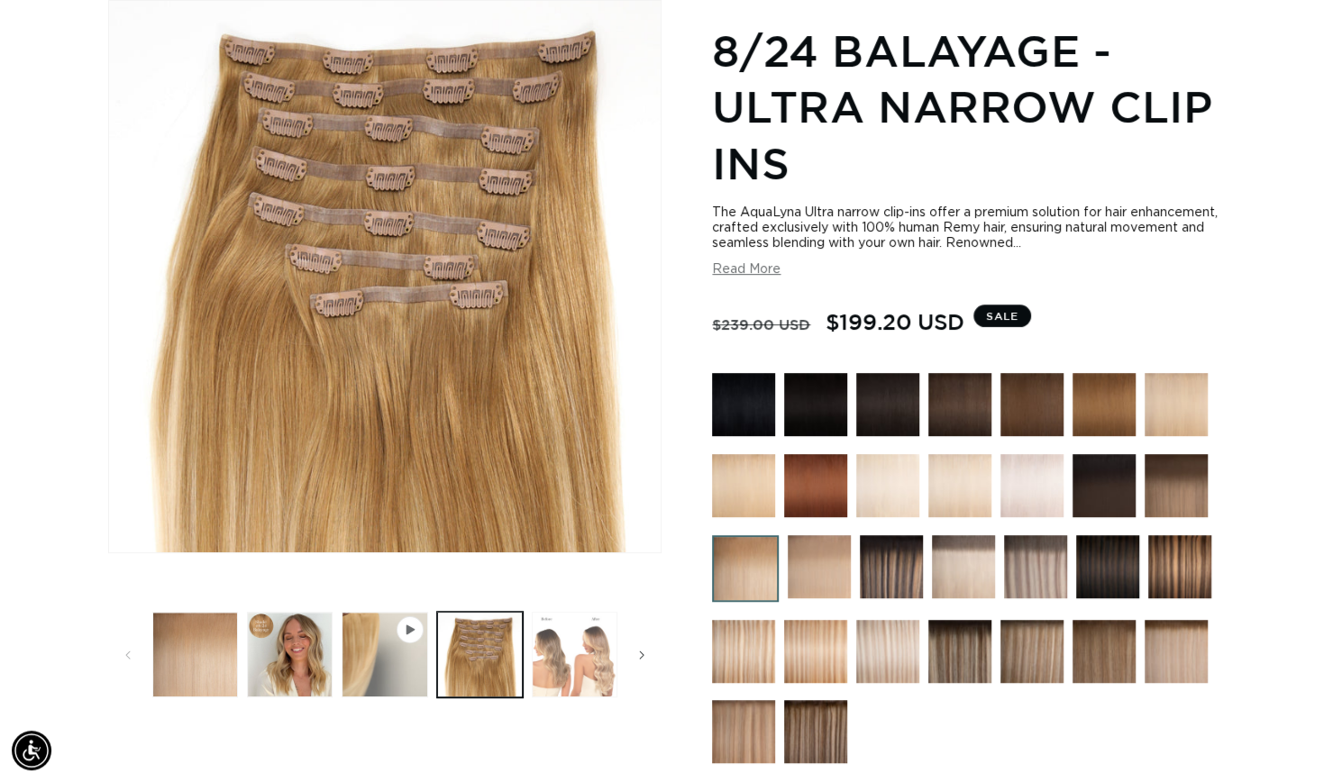
click at [559, 665] on button "Load image 4 in gallery view" at bounding box center [575, 655] width 86 height 86
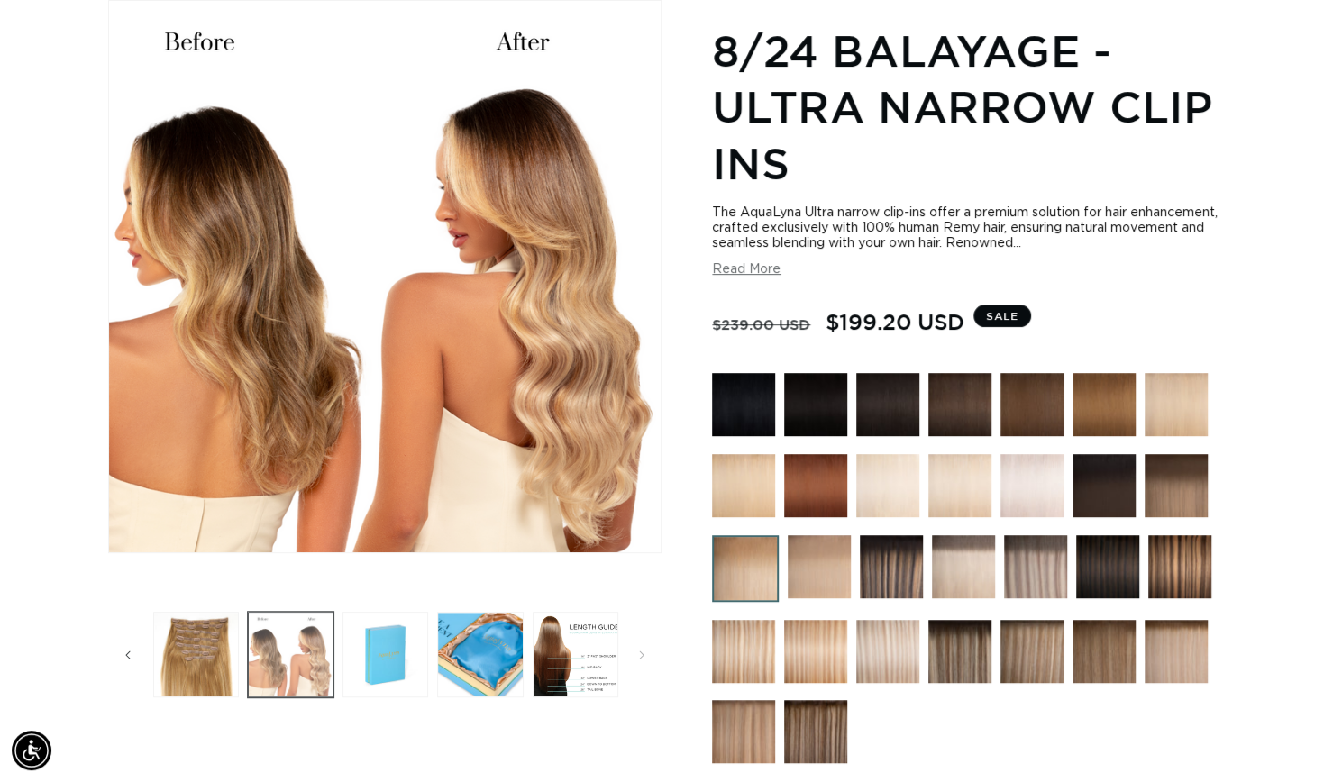
scroll to position [0, 2427]
click at [812, 557] on img at bounding box center [819, 566] width 63 height 63
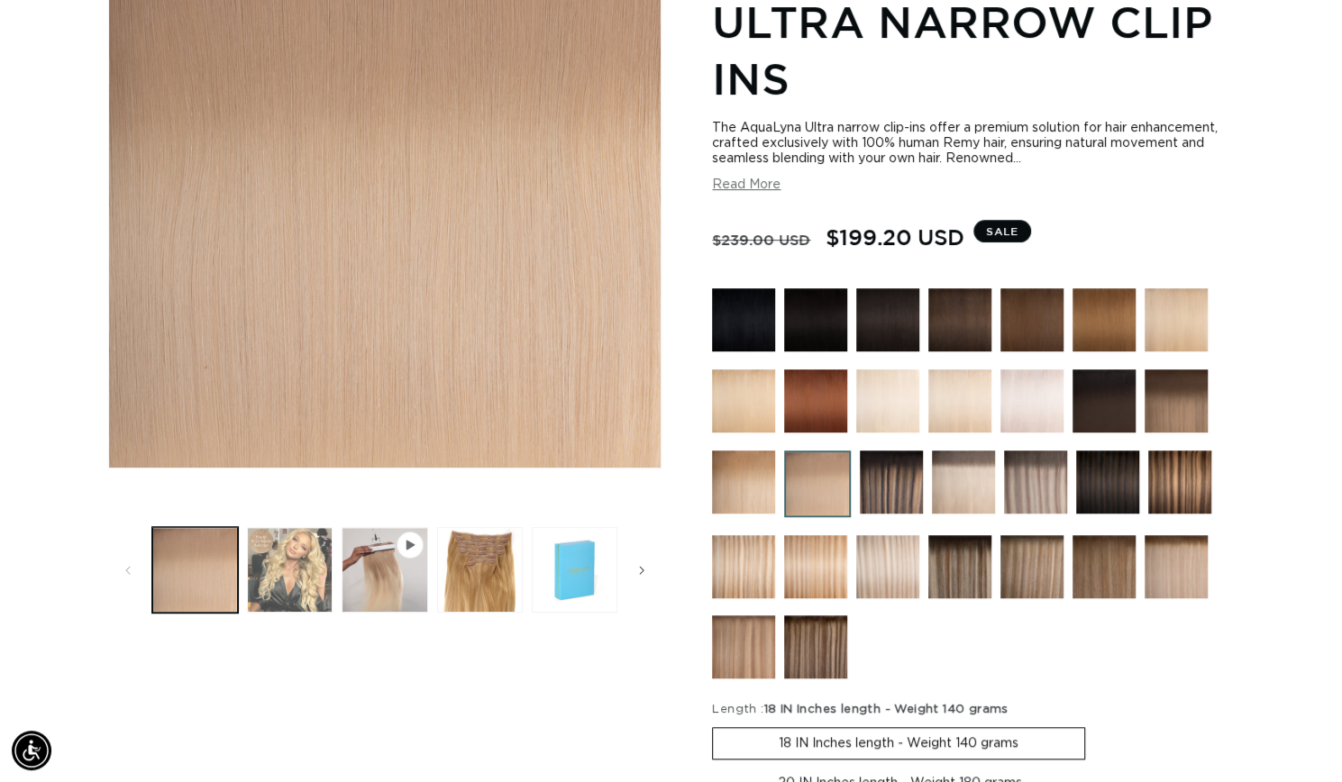
scroll to position [0, 1213]
click at [296, 575] on button "Load image 2 in gallery view" at bounding box center [290, 570] width 86 height 86
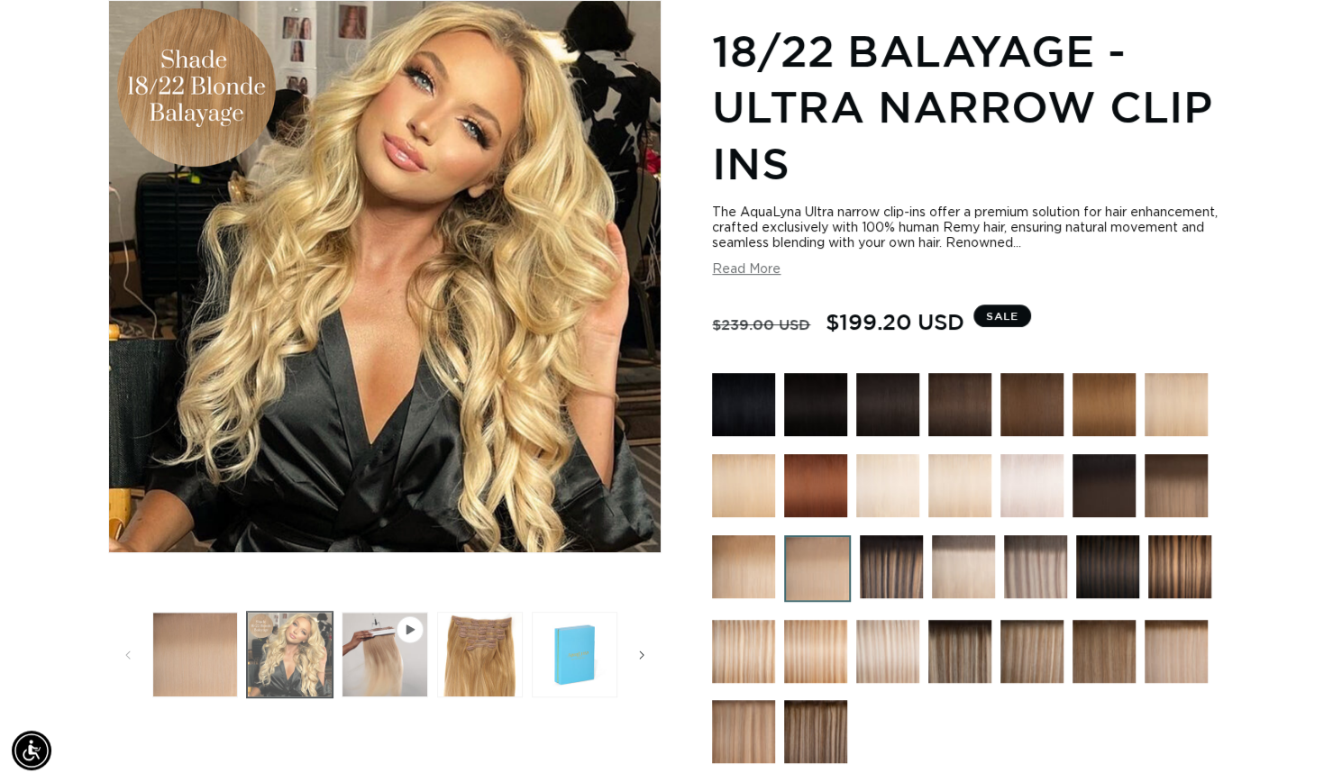
scroll to position [0, 2427]
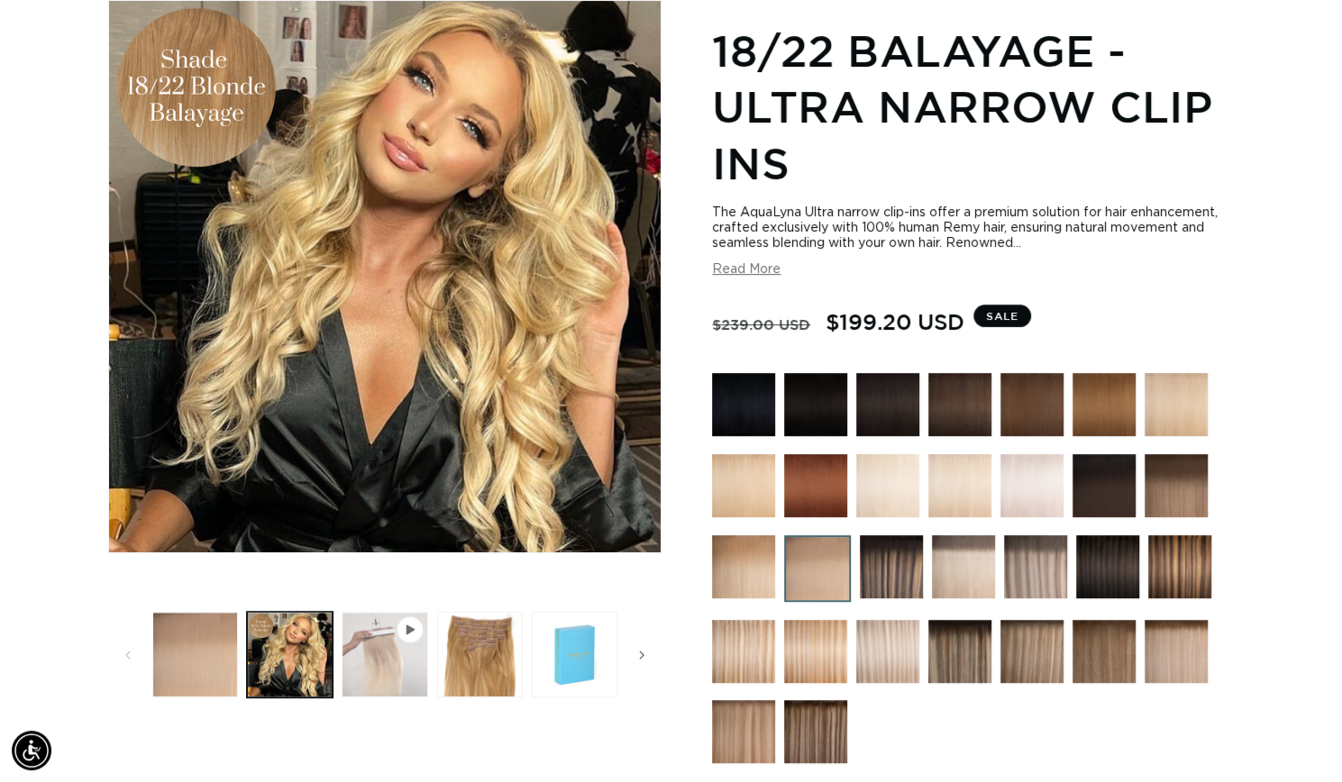
click at [414, 686] on button "Play video 1 in gallery view" at bounding box center [385, 655] width 86 height 86
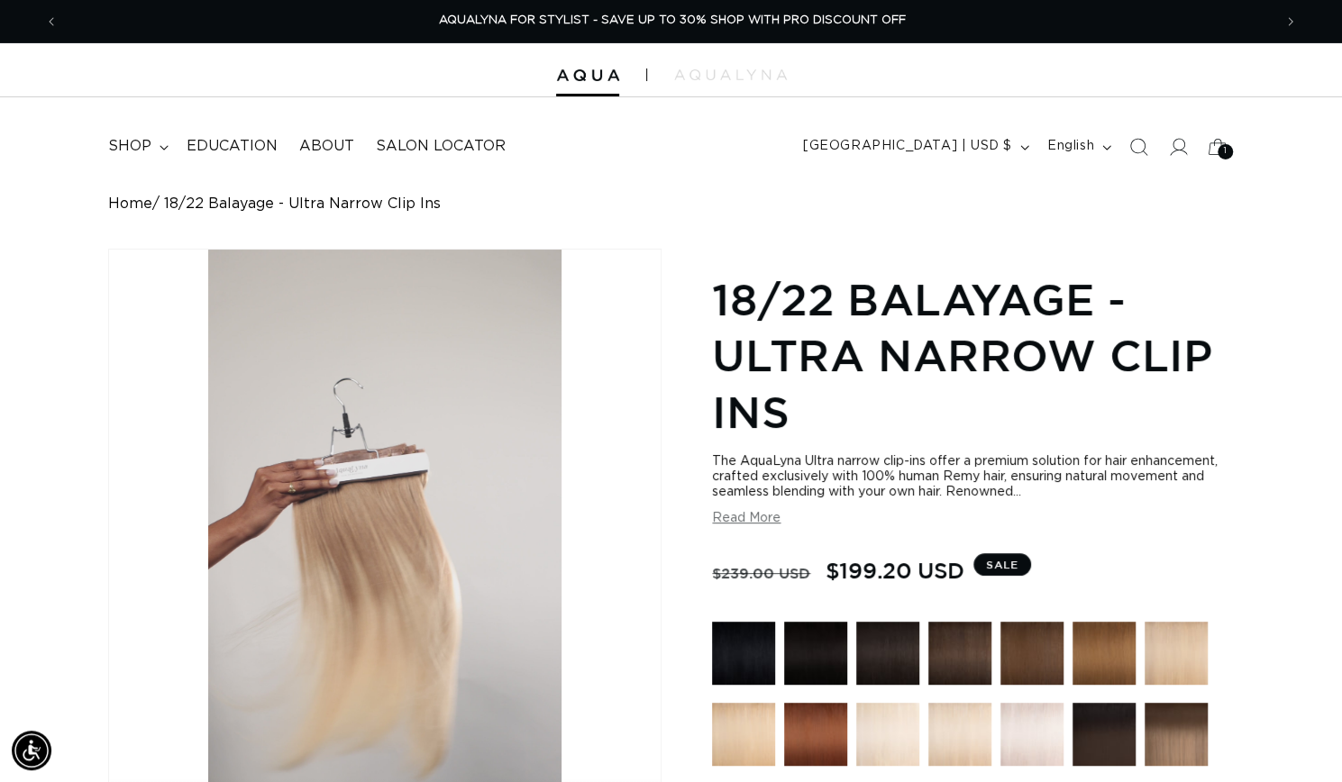
click at [584, 333] on video "18/22 Balayage - Ultra Narrow Clip Ins" at bounding box center [385, 564] width 552 height 629
click at [563, 280] on video "18/22 Balayage - Ultra Narrow Clip Ins" at bounding box center [385, 564] width 552 height 629
click at [1291, 5] on button "Next announcement" at bounding box center [1291, 22] width 40 height 34
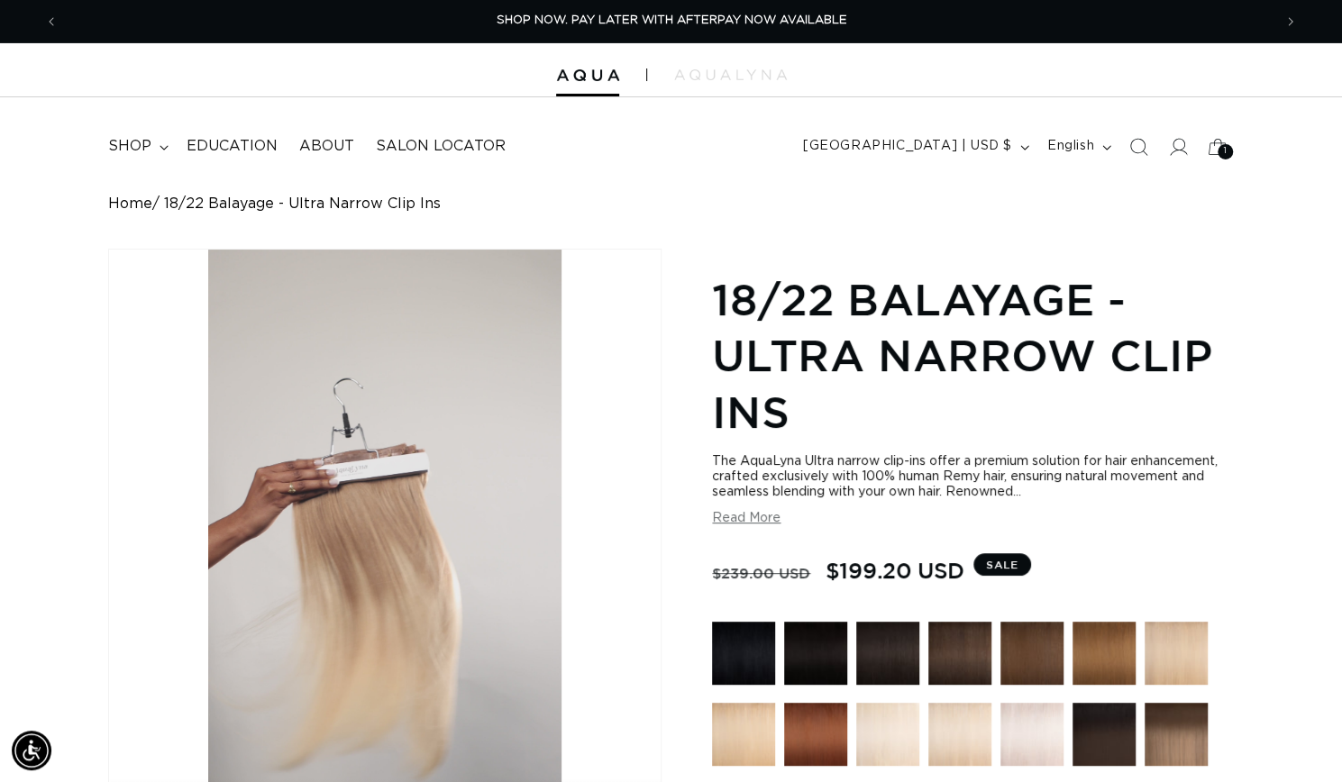
click at [638, 679] on video "18/22 Balayage - Ultra Narrow Clip Ins" at bounding box center [385, 564] width 552 height 629
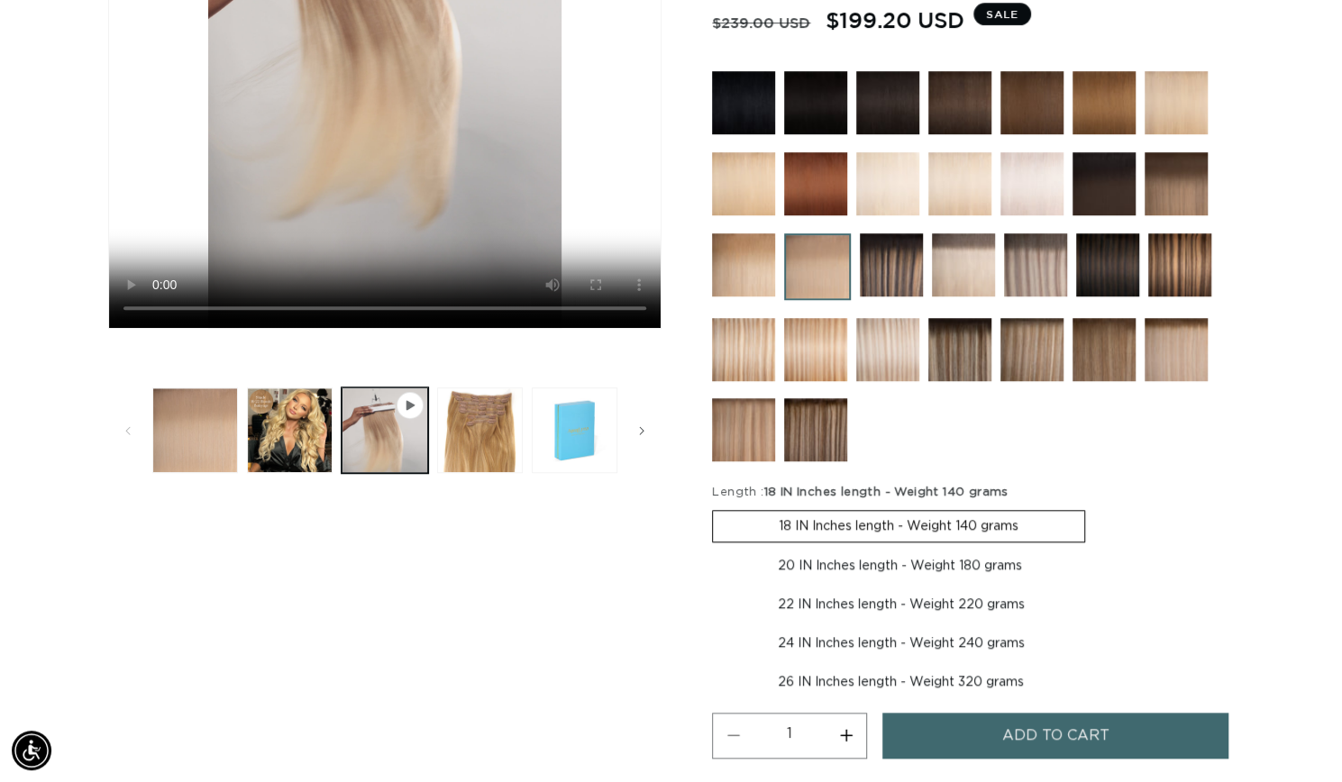
scroll to position [564, 0]
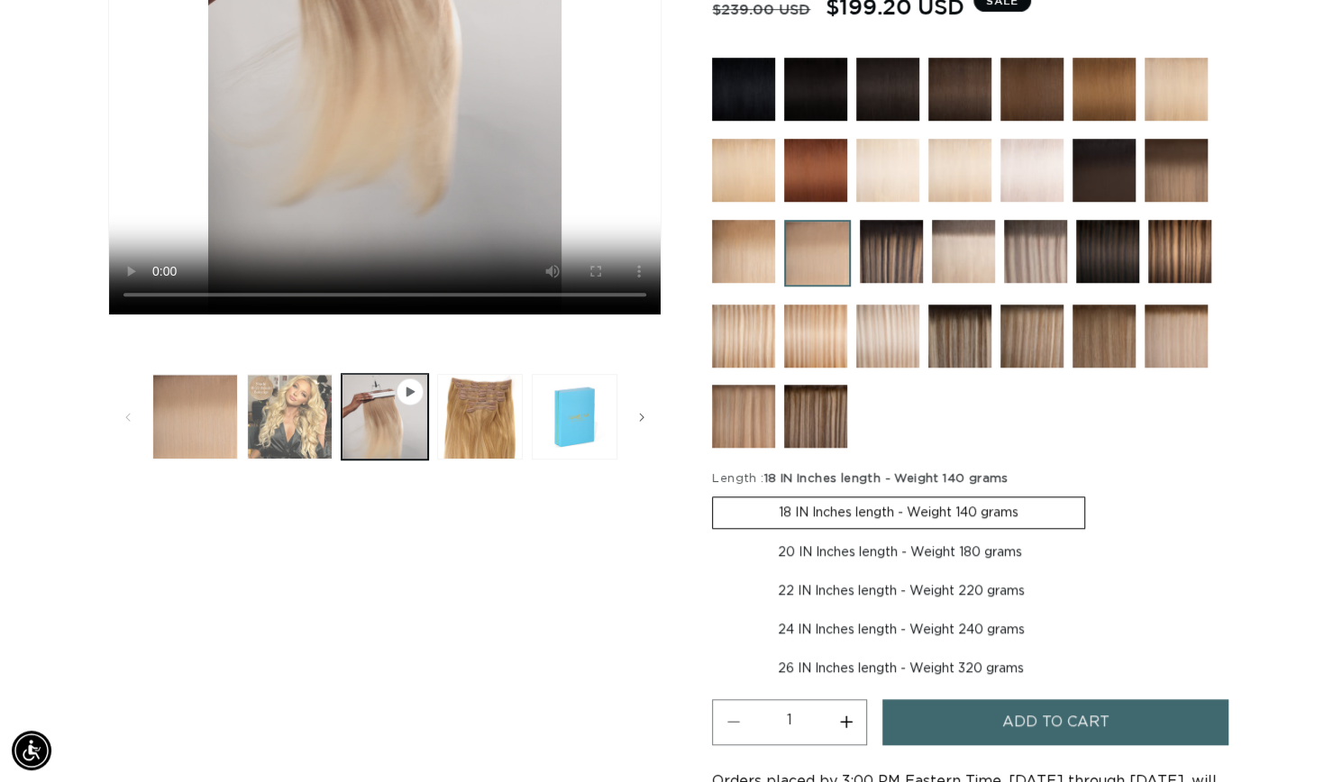
click at [291, 422] on button "Load image 2 in gallery view" at bounding box center [290, 417] width 86 height 86
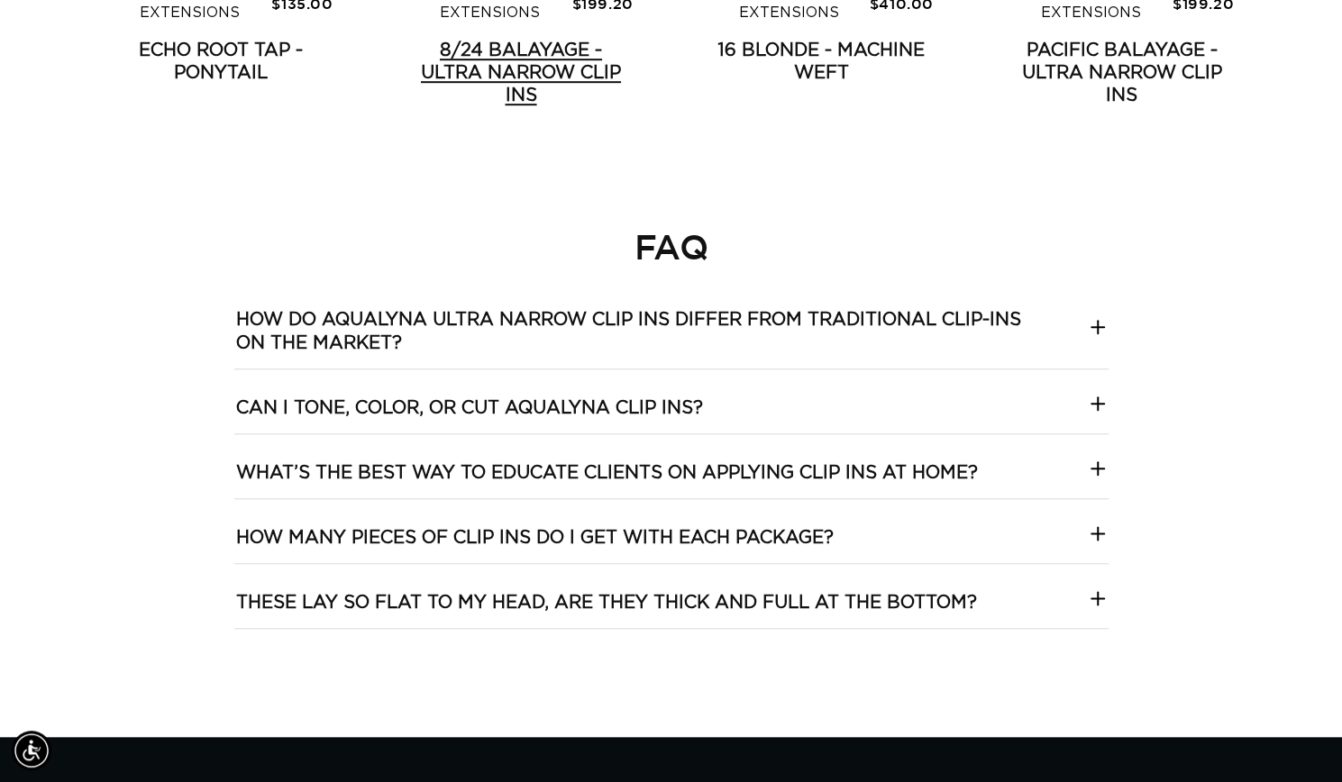
scroll to position [4685, 0]
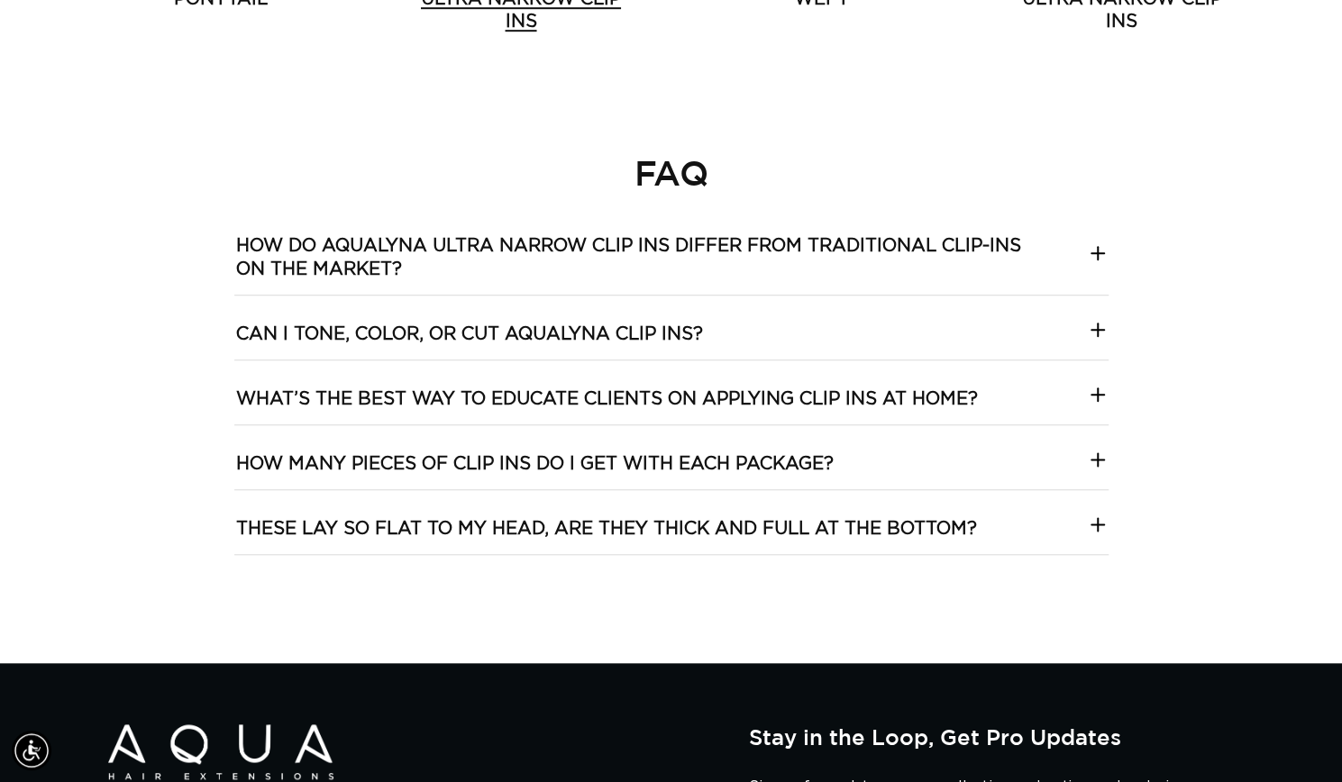
click at [525, 33] on link "8/24 Balayage - Ultra Narrow Clip Ins" at bounding box center [520, 0] width 224 height 68
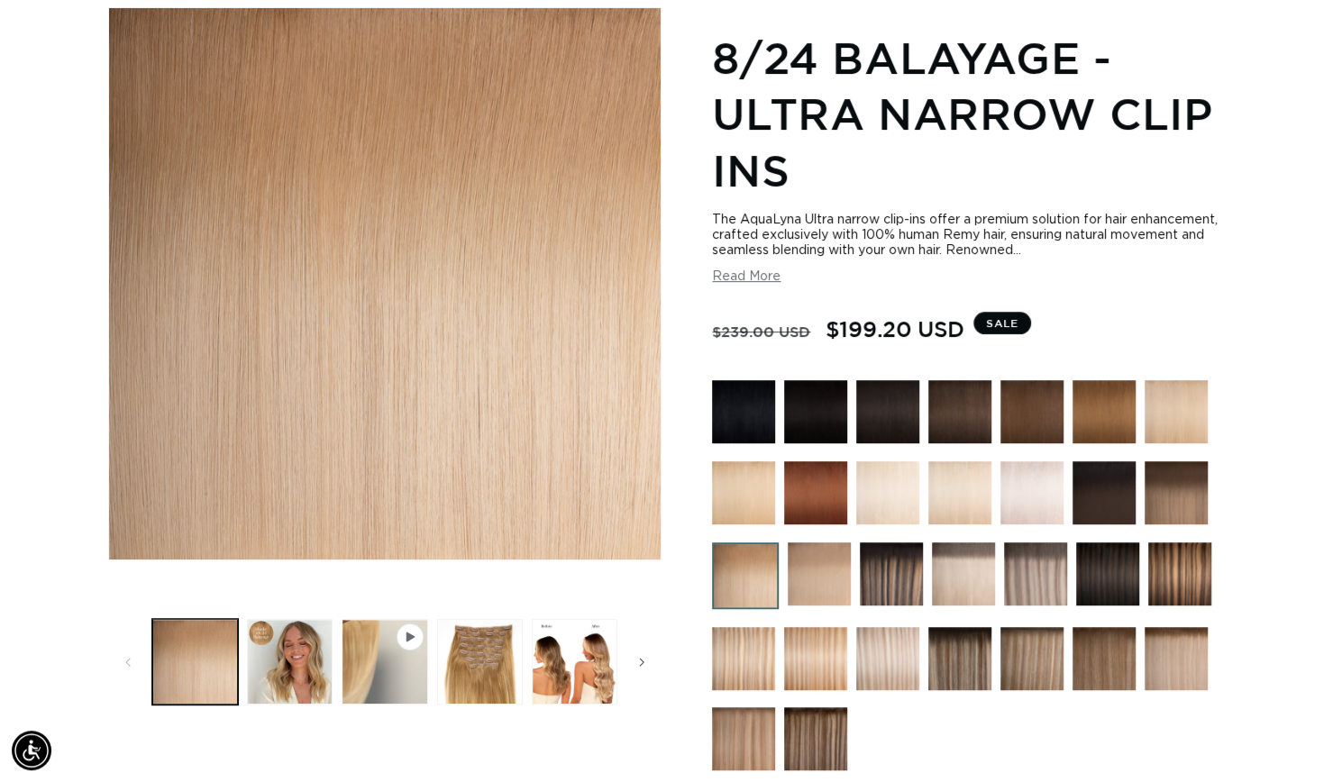
scroll to position [246, 0]
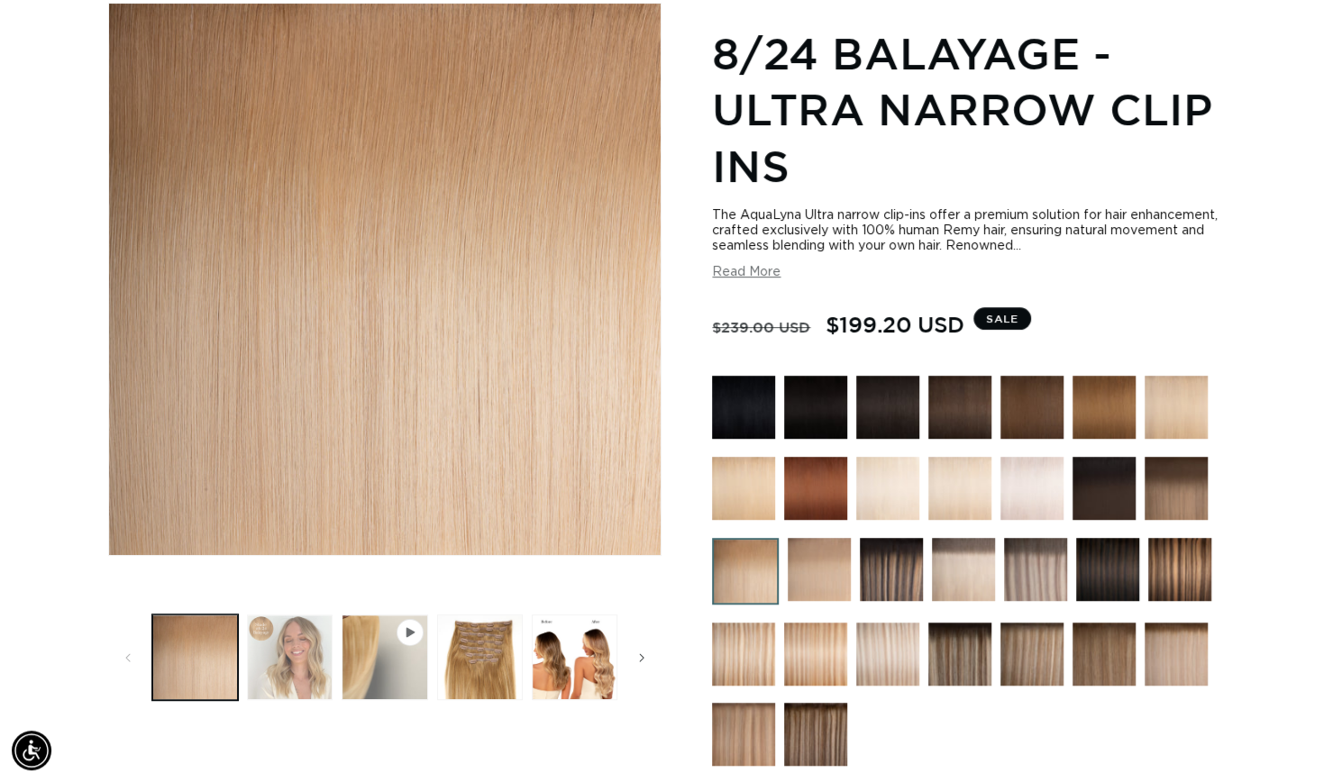
click at [288, 666] on button "Load image 2 in gallery view" at bounding box center [290, 658] width 86 height 86
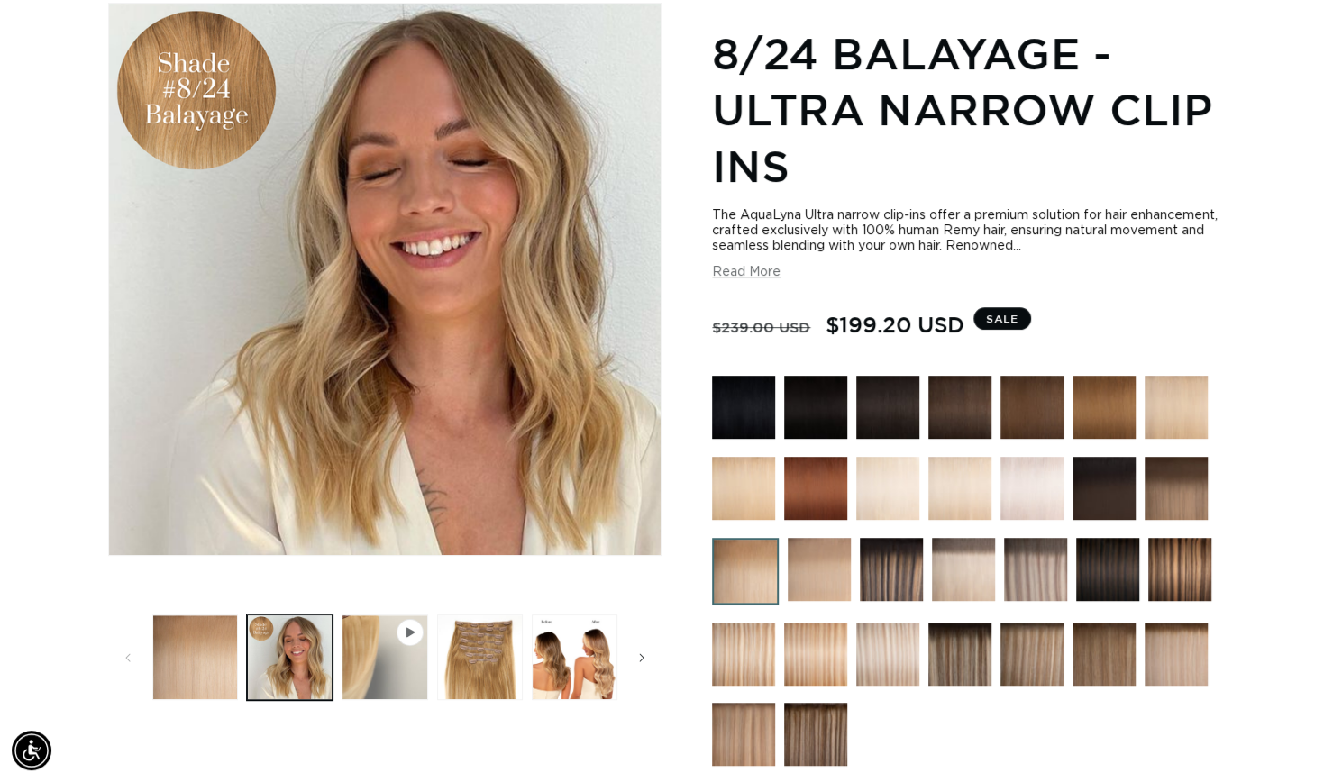
scroll to position [0, 1213]
click at [411, 665] on button "Play video 1 in gallery view" at bounding box center [385, 658] width 86 height 86
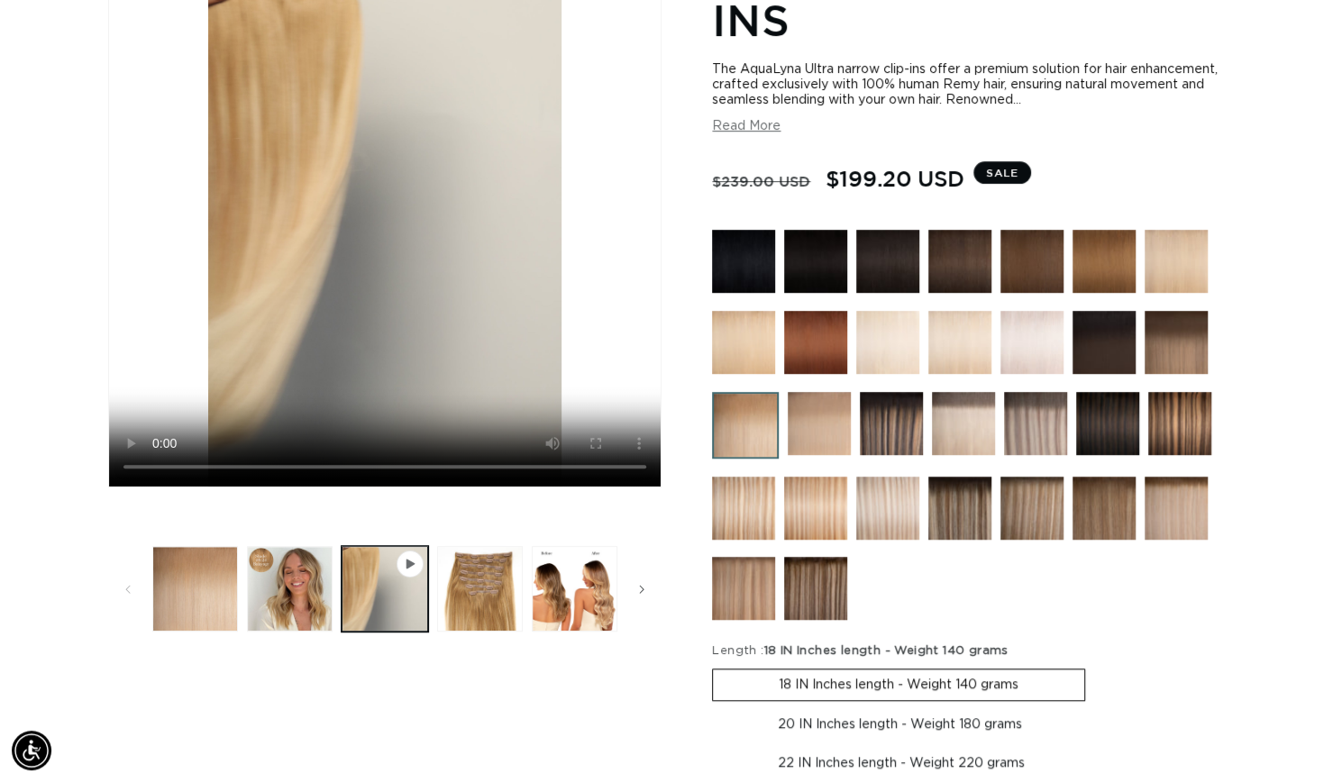
scroll to position [0, 2427]
click at [797, 436] on img at bounding box center [819, 423] width 63 height 63
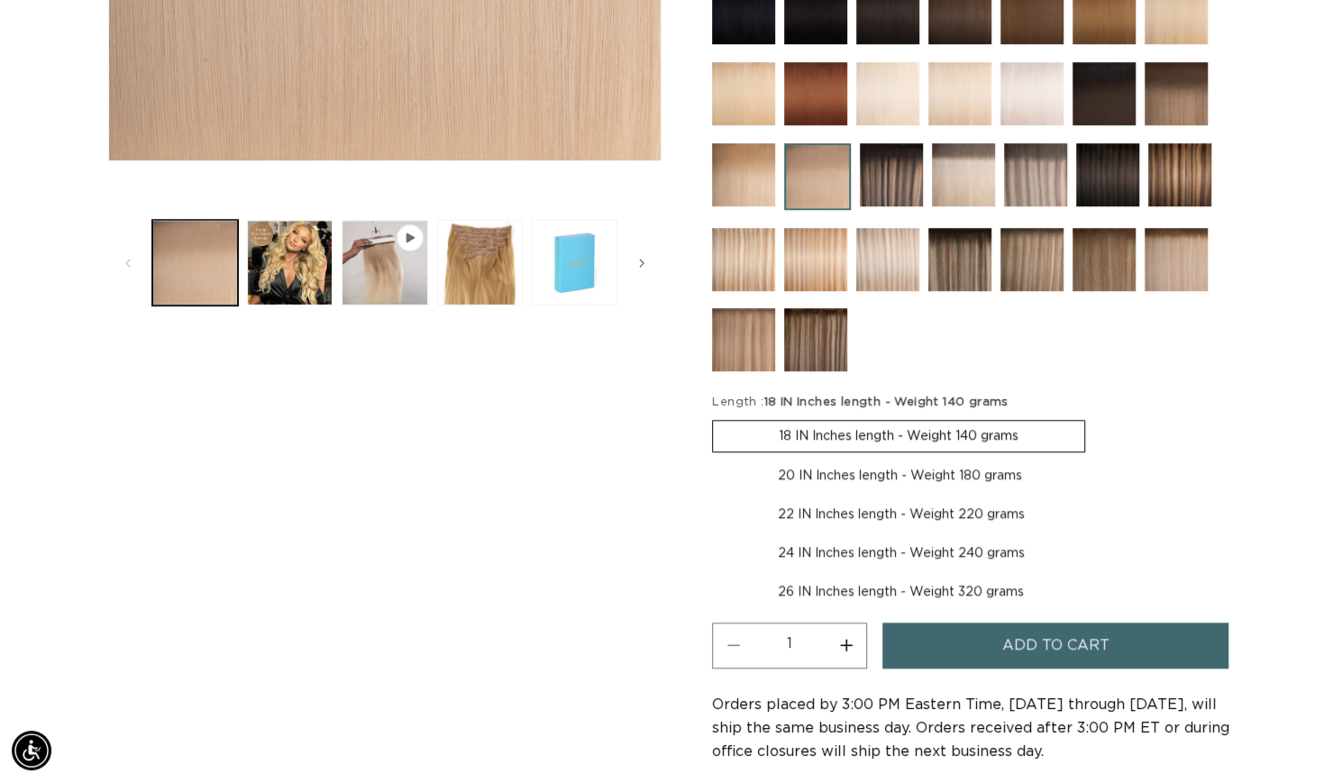
scroll to position [713, 0]
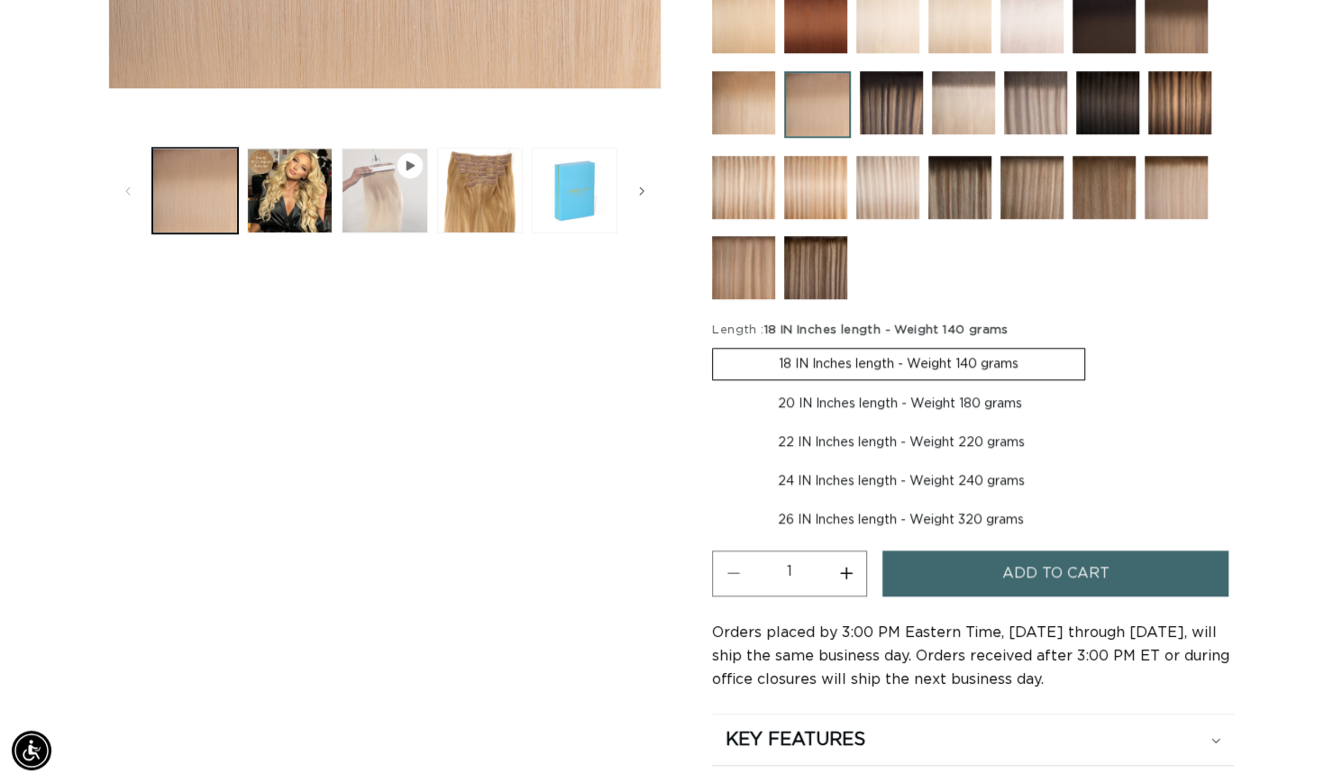
click at [375, 204] on button "Play video 1 in gallery view" at bounding box center [385, 191] width 86 height 86
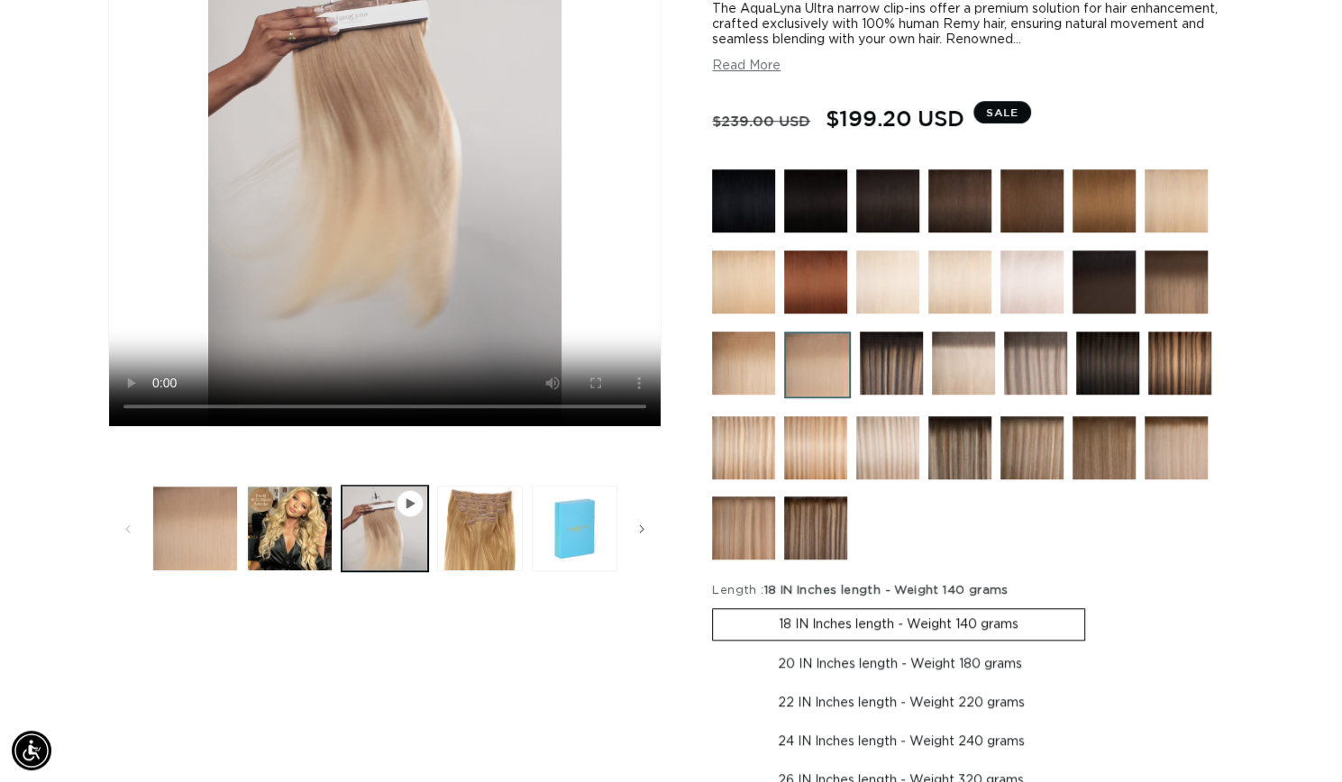
scroll to position [454, 0]
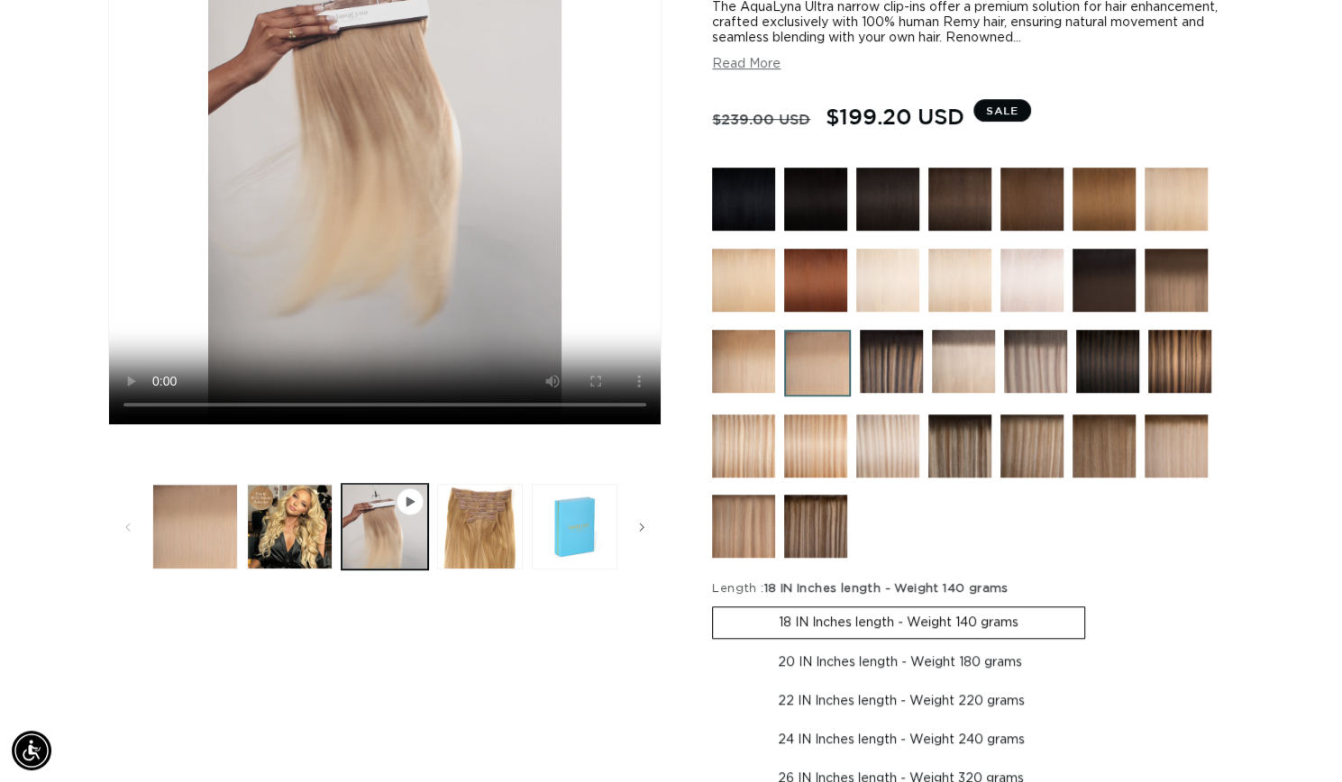
click at [527, 589] on div "Skip to product information Open media 1 in modal Open media 2 in modal Open me…" at bounding box center [384, 461] width 553 height 1333
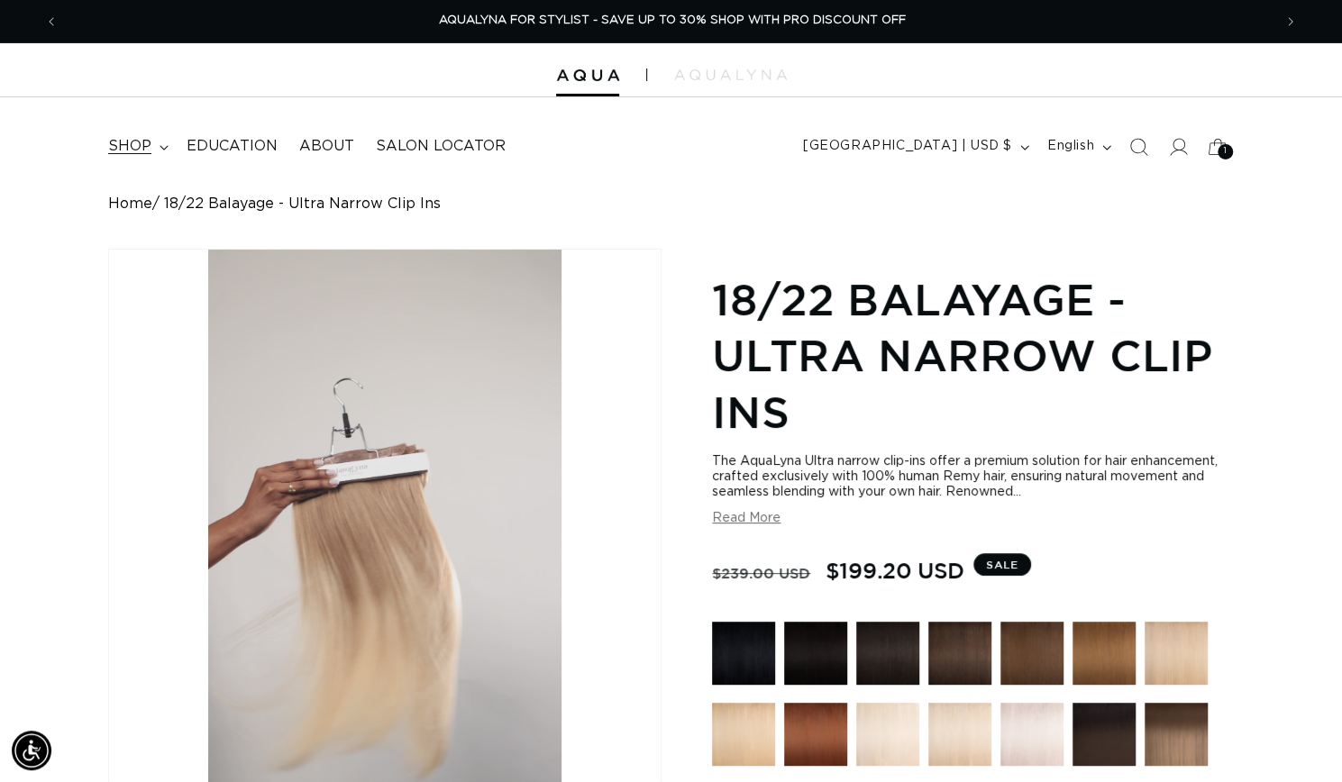
click at [124, 147] on span "shop" at bounding box center [129, 146] width 43 height 19
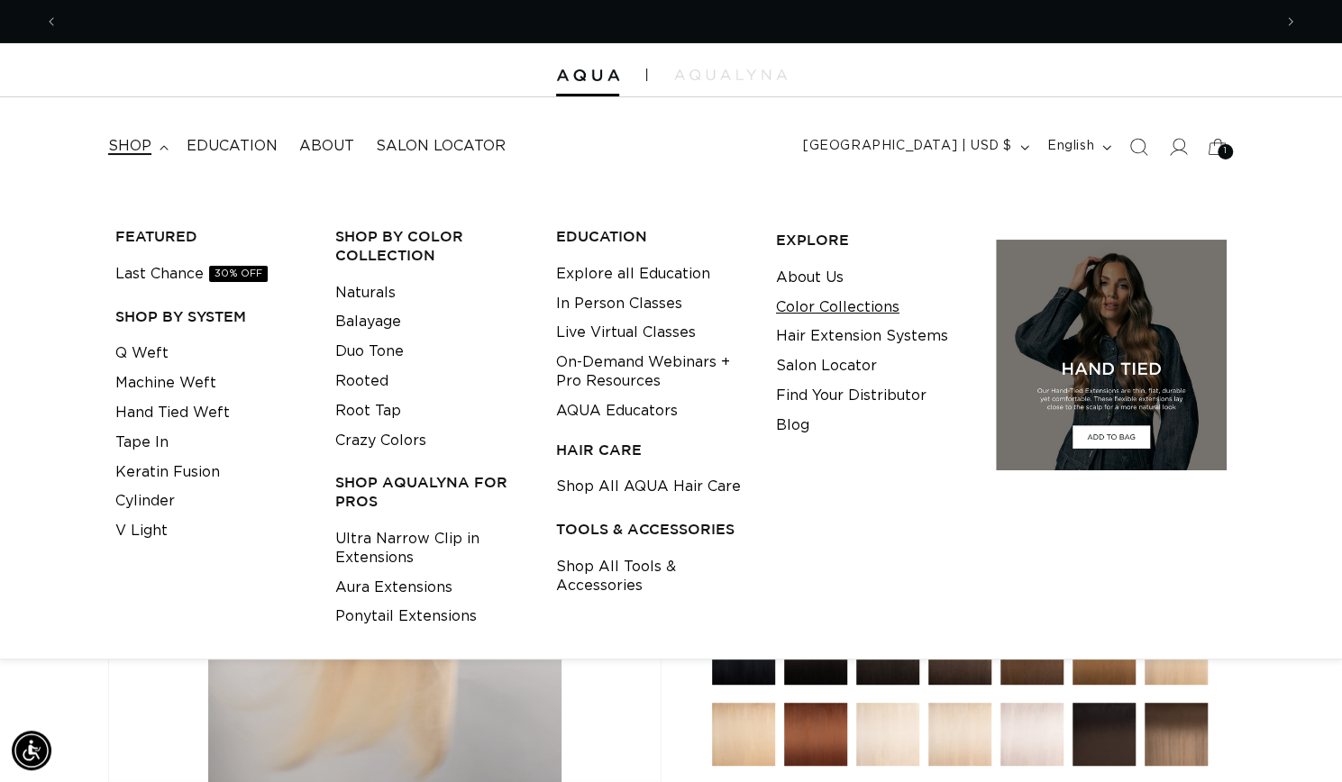
scroll to position [0, 1213]
click at [892, 316] on link "Color Collections" at bounding box center [837, 308] width 123 height 30
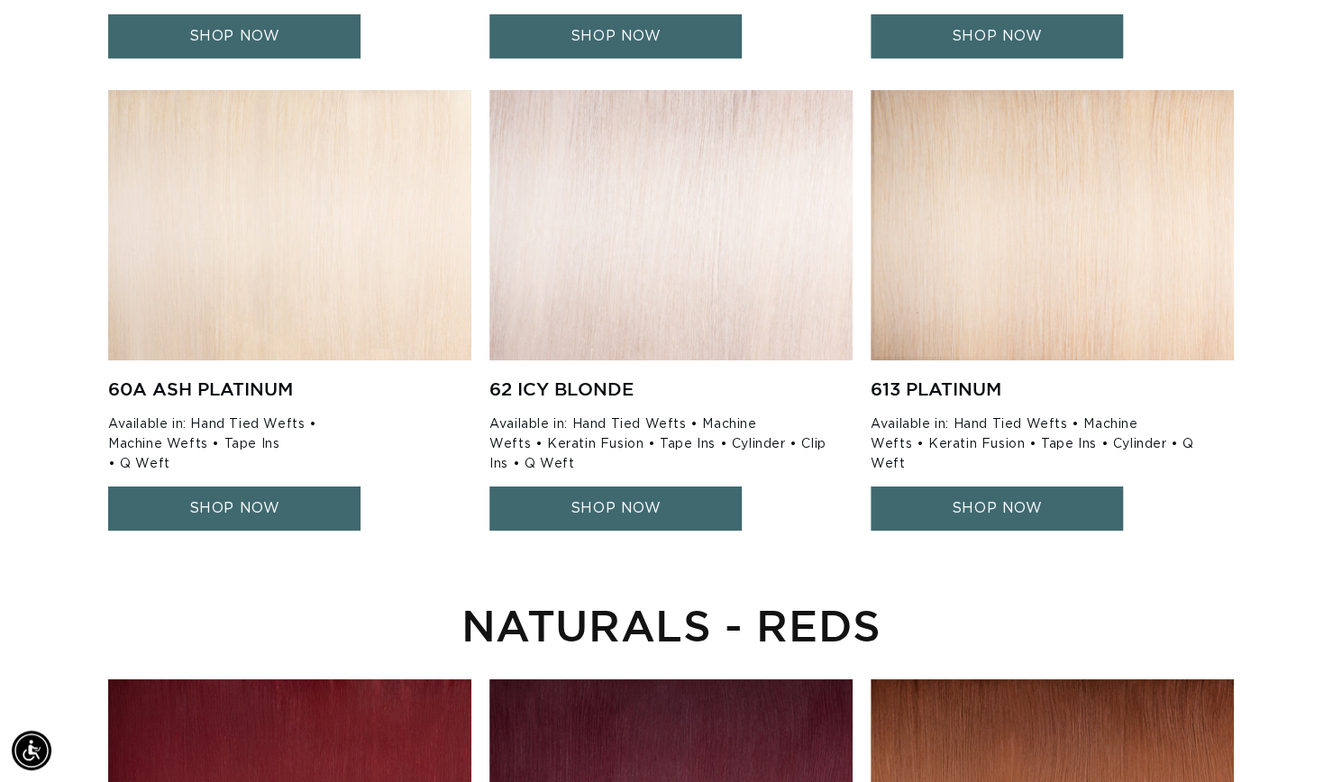
scroll to position [0, 1213]
click at [207, 509] on link "SHOP NOW" at bounding box center [234, 509] width 252 height 44
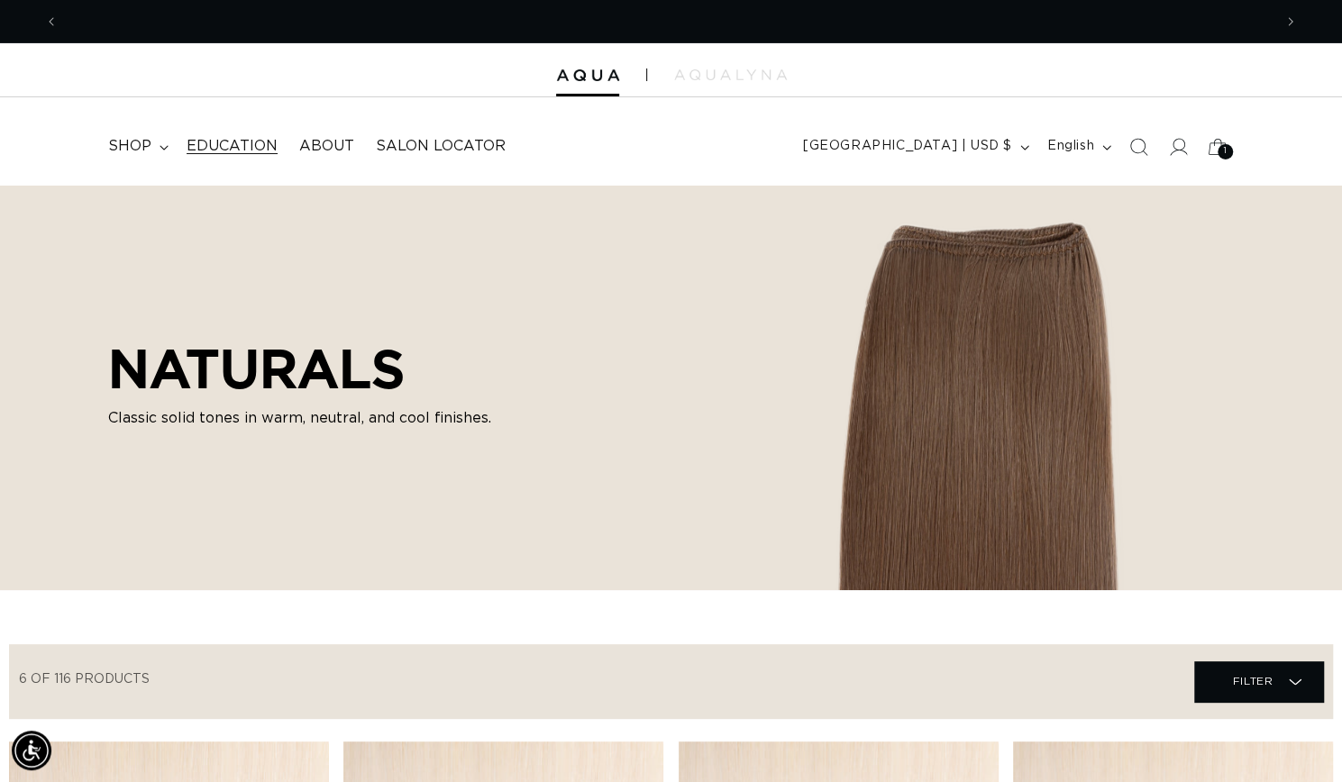
scroll to position [0, 2427]
click at [133, 147] on span "shop" at bounding box center [129, 146] width 43 height 19
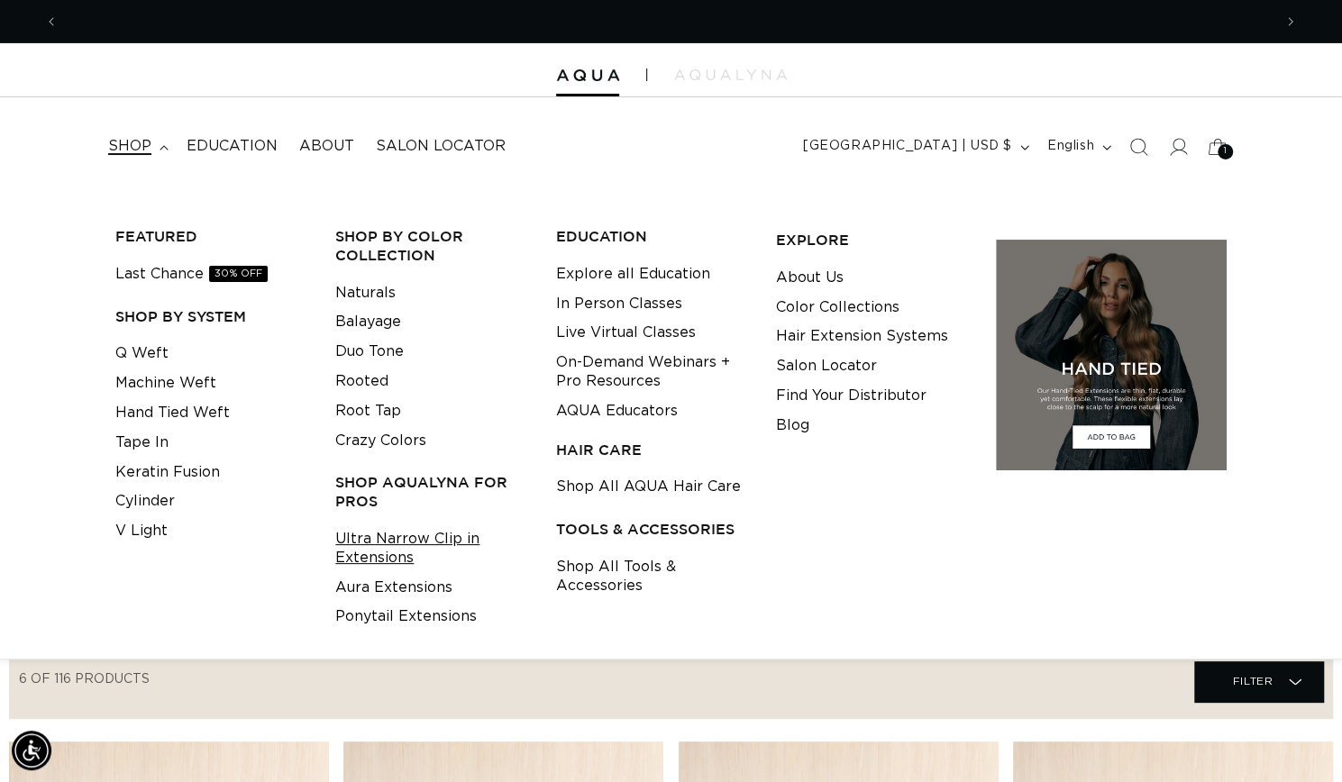
scroll to position [0, 1213]
click at [424, 551] on link "Ultra Narrow Clip in Extensions" at bounding box center [431, 549] width 192 height 49
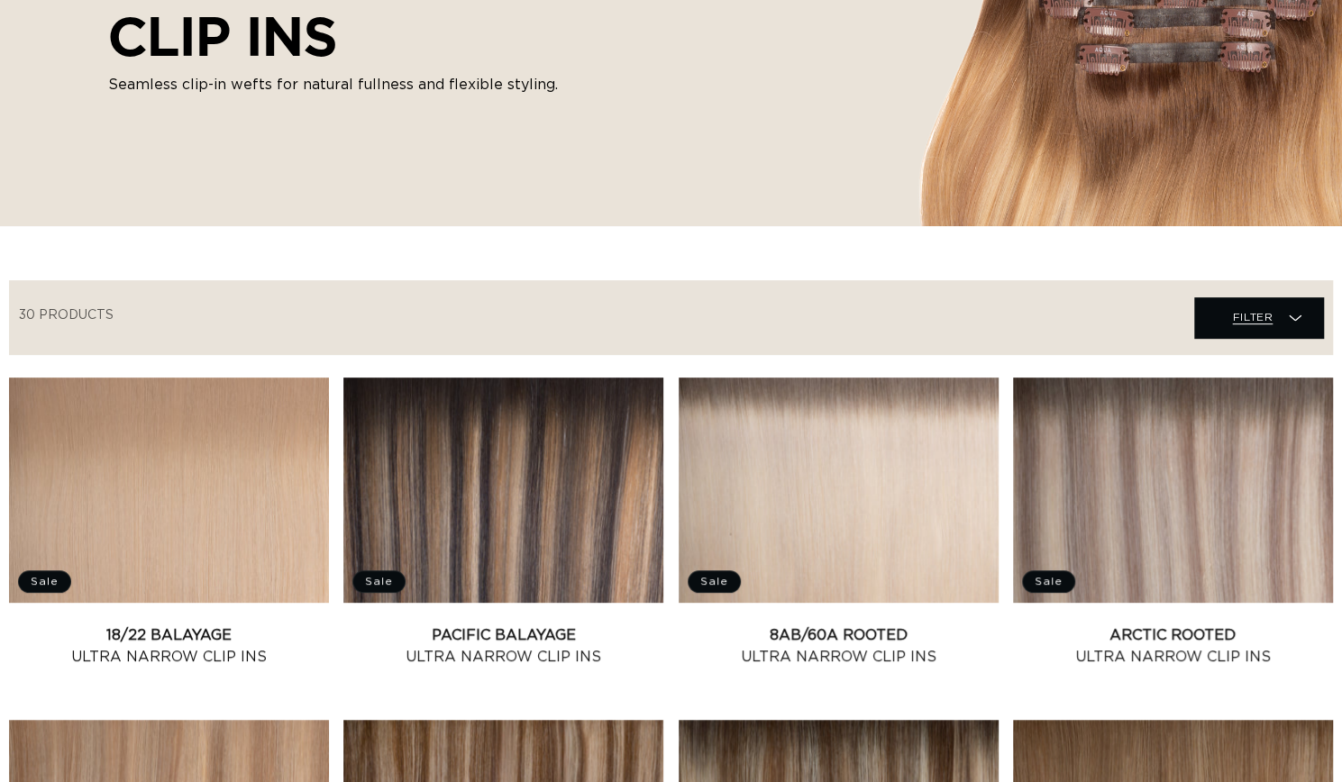
click at [1283, 325] on span "Filter Filter" at bounding box center [1258, 317] width 129 height 41
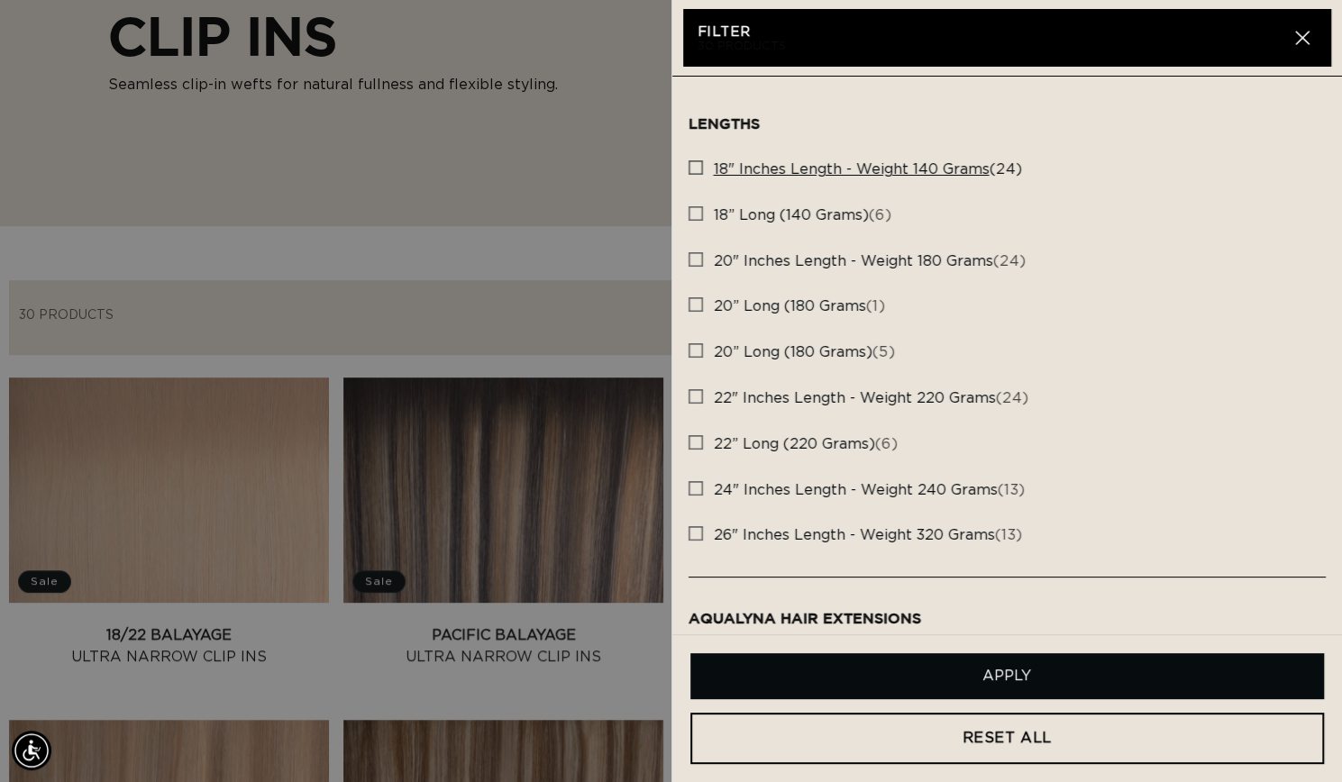
scroll to position [0, 2427]
click at [690, 169] on rect at bounding box center [695, 167] width 13 height 13
click at [690, 169] on input "18" Inches length - Weight 140 grams (24) 18" Inches length - Weight 140 grams …" at bounding box center [696, 163] width 14 height 14
checkbox input "true"
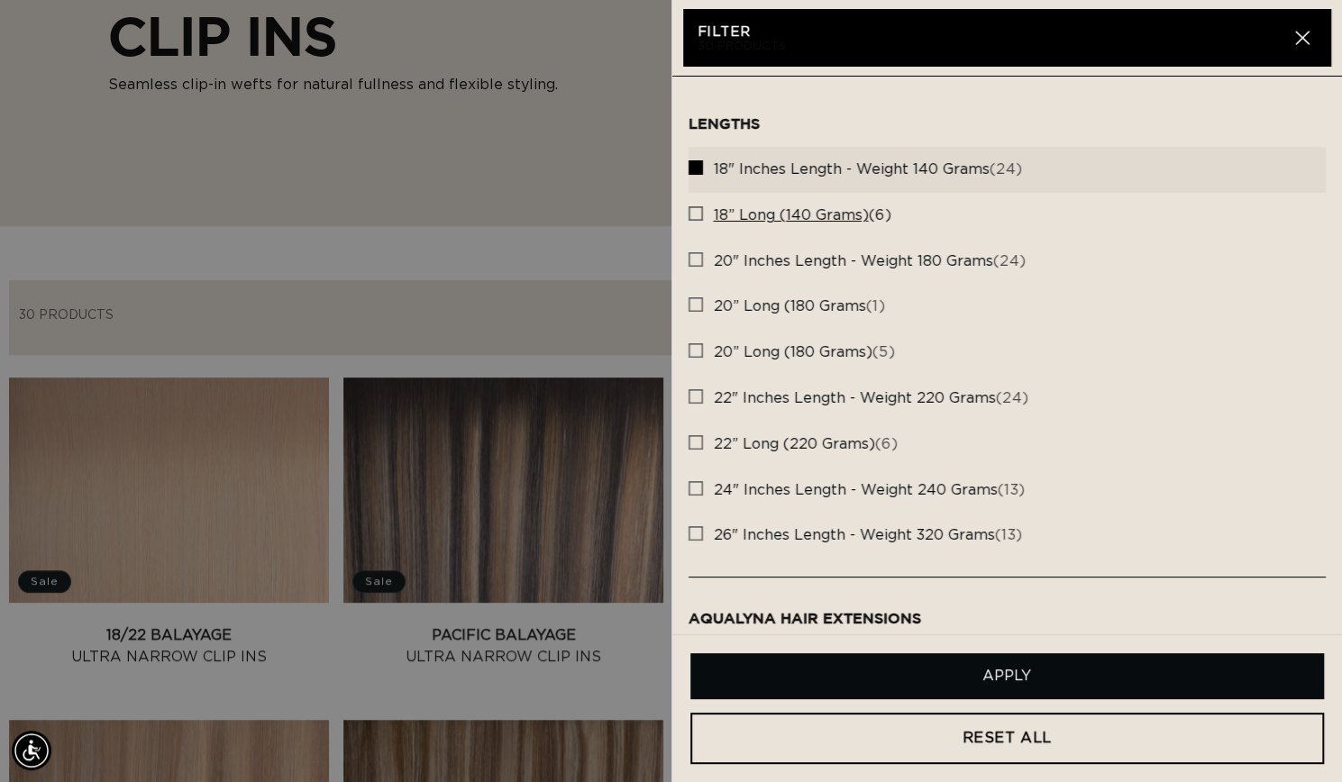
click at [692, 207] on rect at bounding box center [695, 213] width 13 height 13
click at [692, 206] on input "18” Long (140 grams) (6) 18” Long (140 grams) (6 products)" at bounding box center [696, 209] width 14 height 14
checkbox input "true"
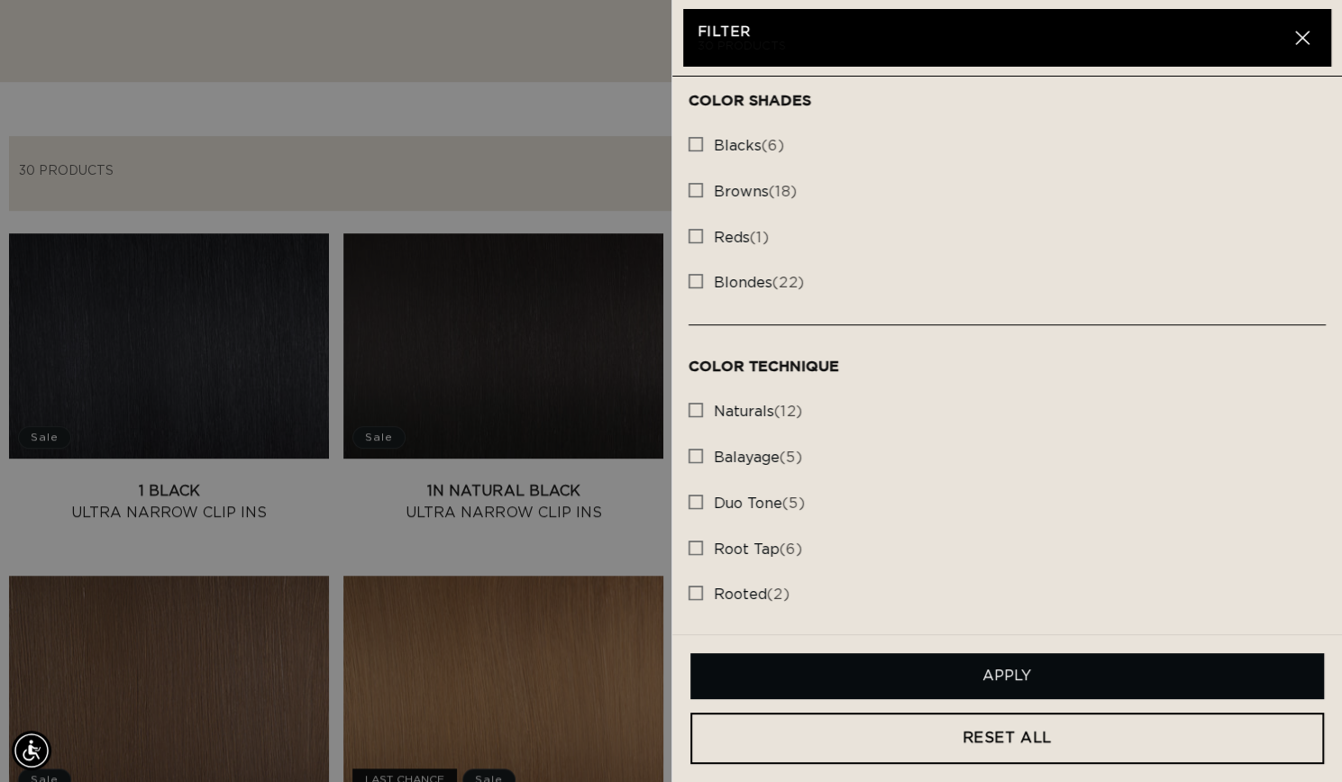
click at [808, 682] on button "Apply" at bounding box center [1007, 676] width 635 height 46
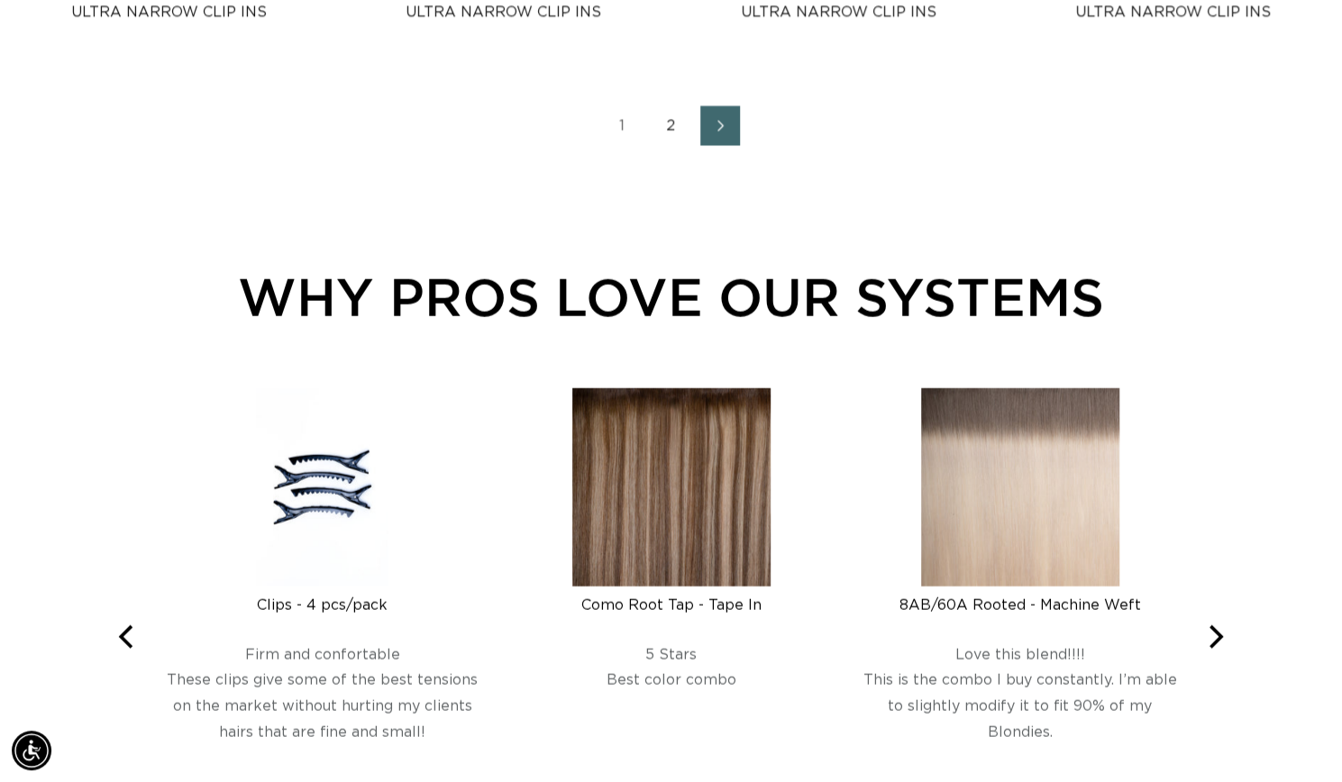
scroll to position [2353, 0]
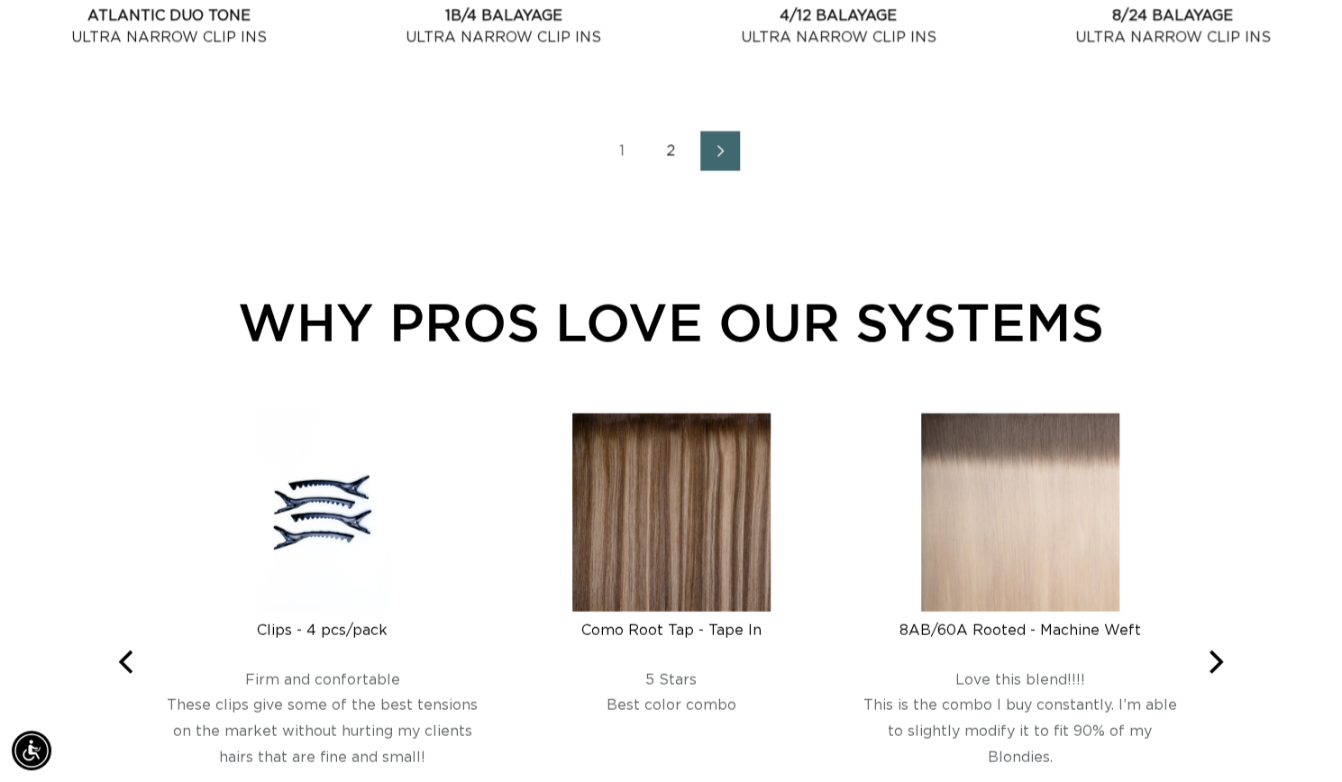
click at [712, 158] on icon "Next page" at bounding box center [720, 151] width 23 height 13
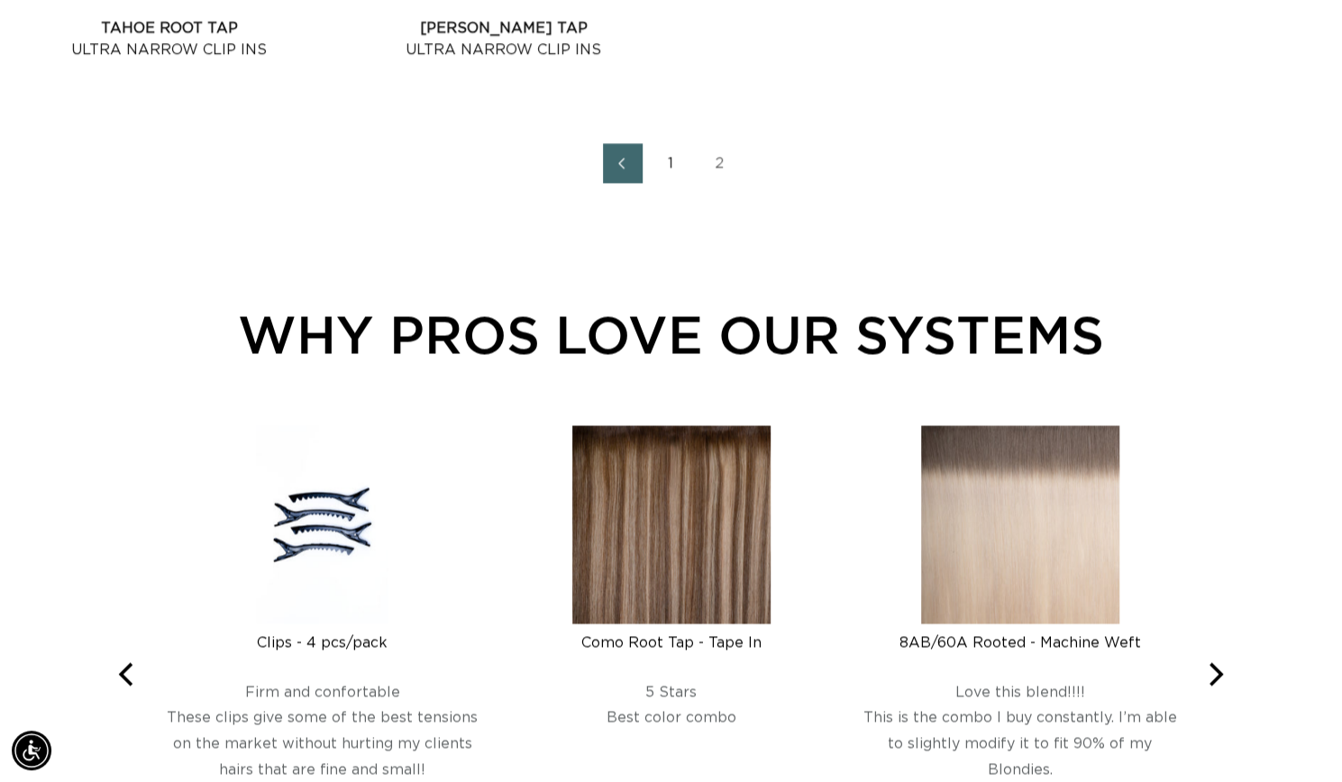
scroll to position [0, 2427]
click at [633, 183] on link "Previous page" at bounding box center [623, 163] width 40 height 40
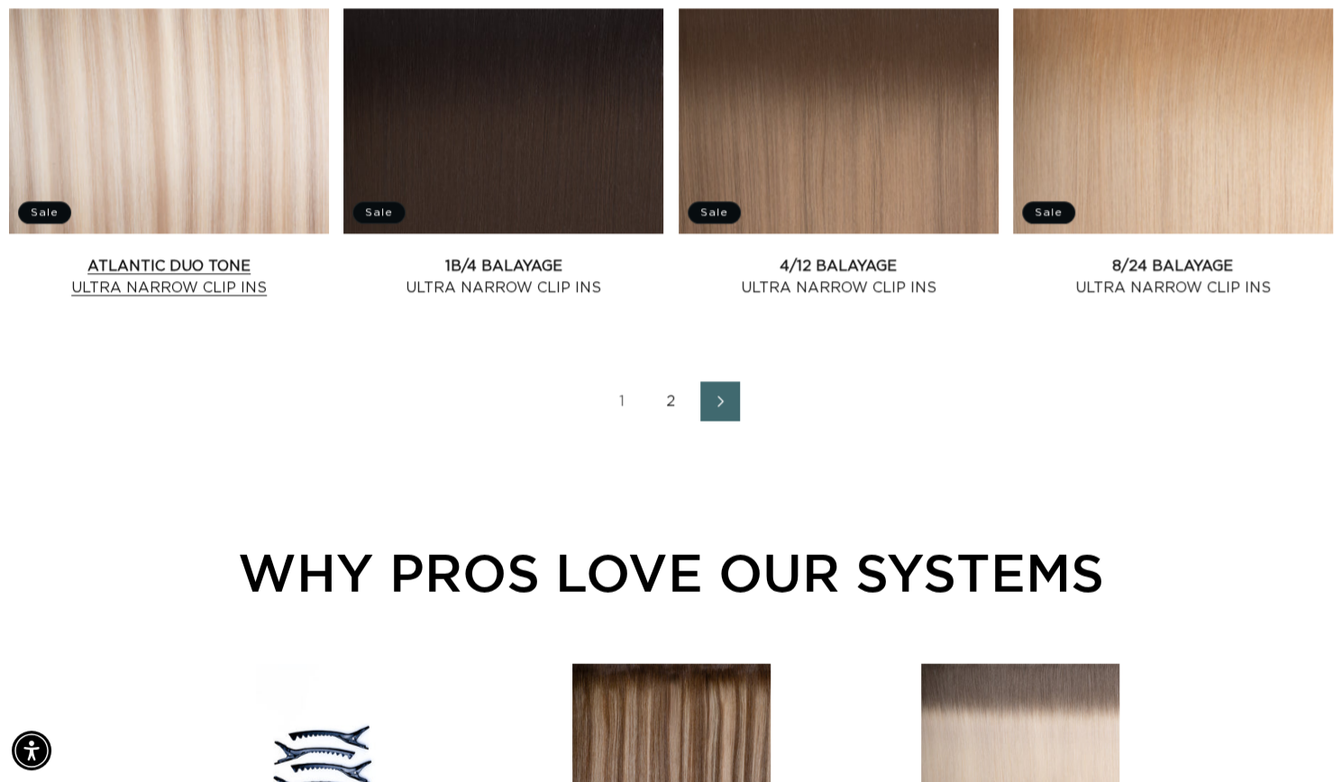
scroll to position [2105, 0]
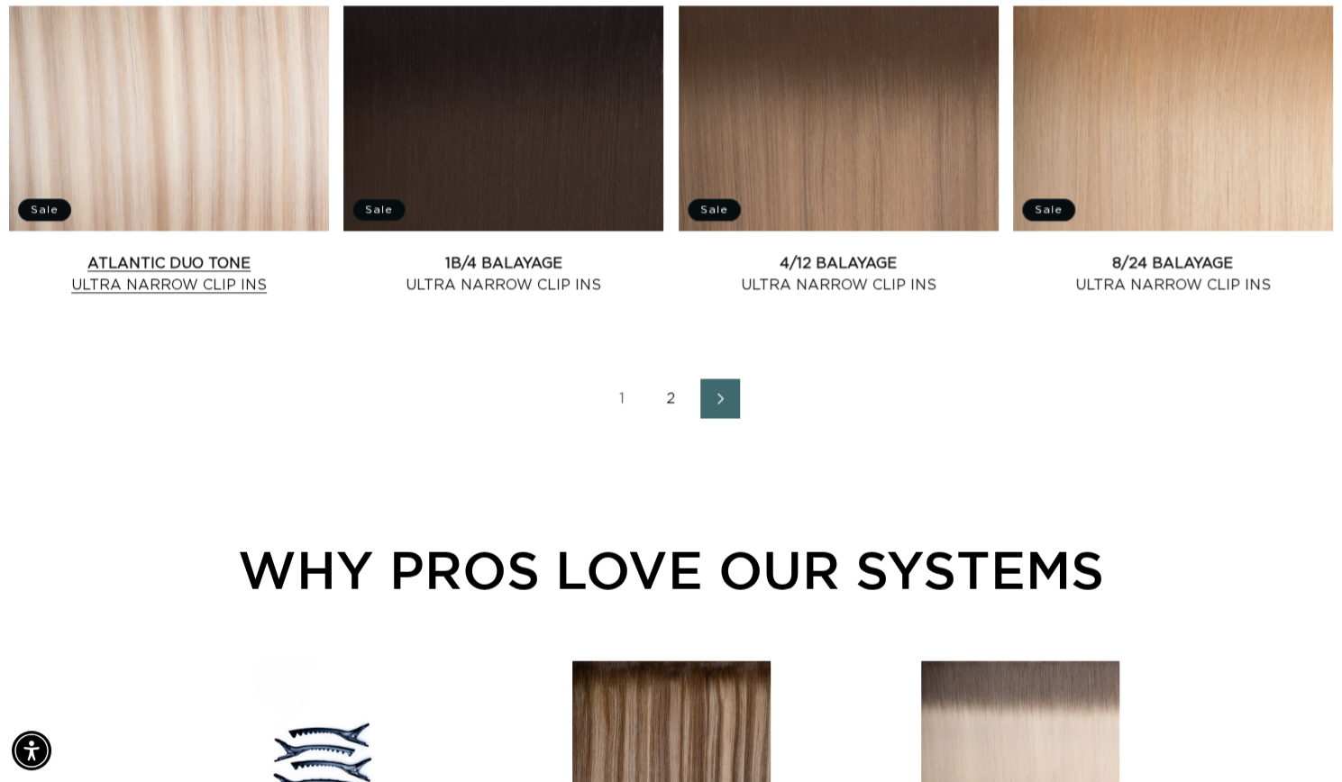
click at [110, 297] on link "Atlantic Duo Tone Ultra Narrow Clip Ins" at bounding box center [169, 274] width 320 height 43
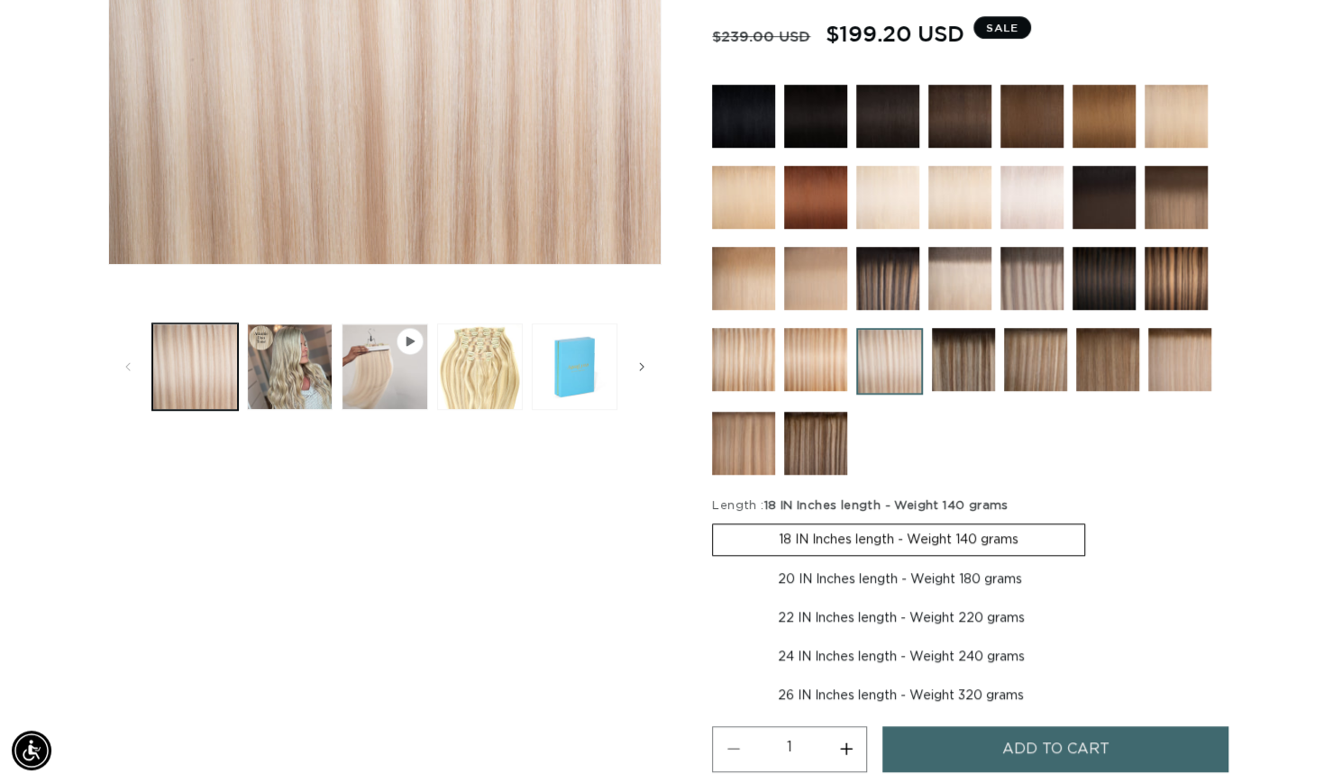
scroll to position [0, 1213]
click at [373, 386] on button "Play video 1 in gallery view" at bounding box center [385, 367] width 86 height 86
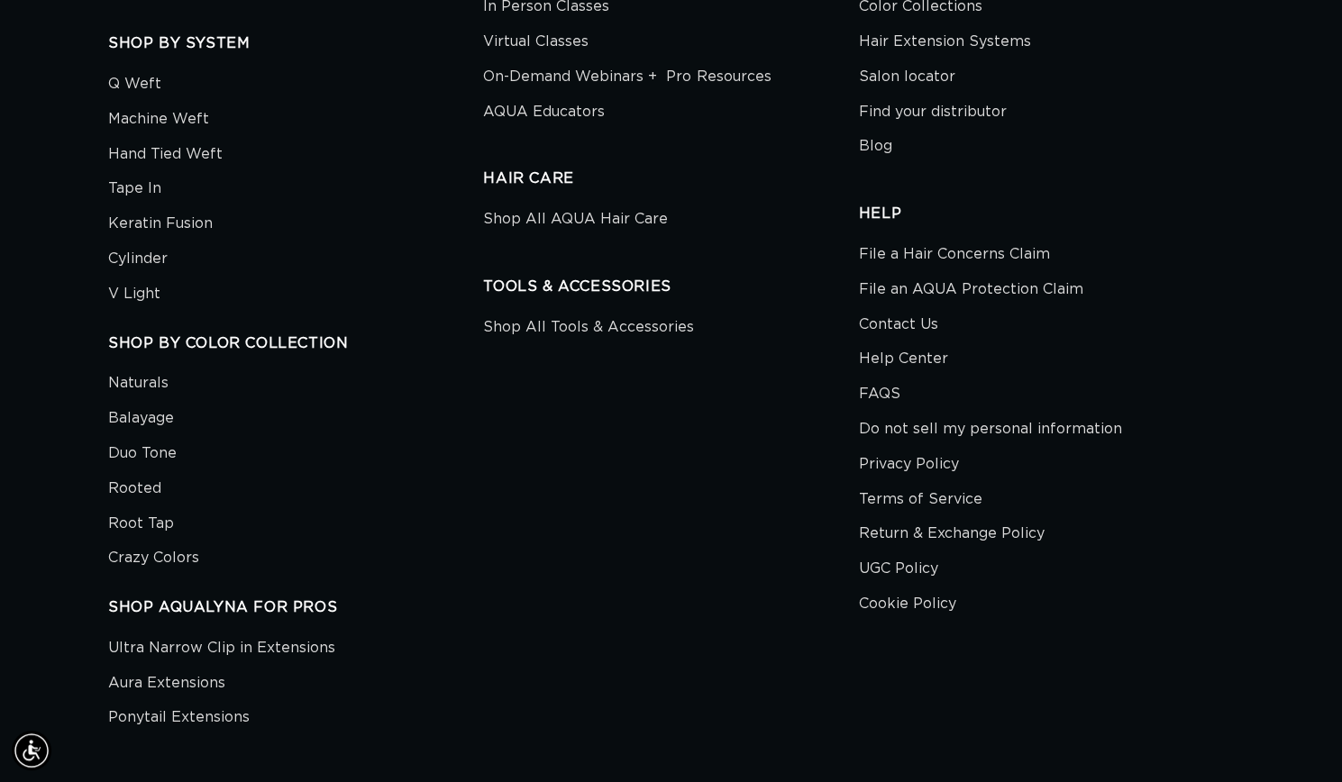
scroll to position [0, 0]
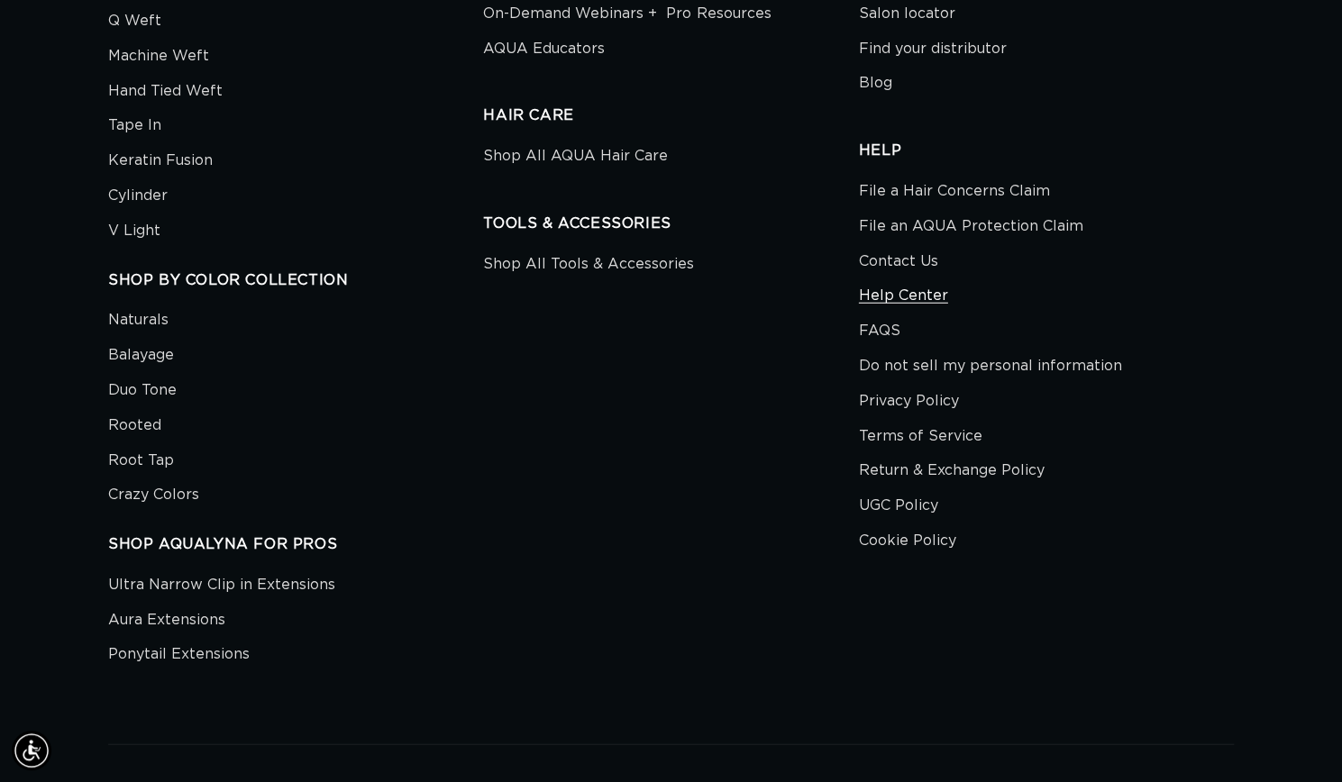
click at [933, 314] on link "Help Center" at bounding box center [903, 295] width 89 height 35
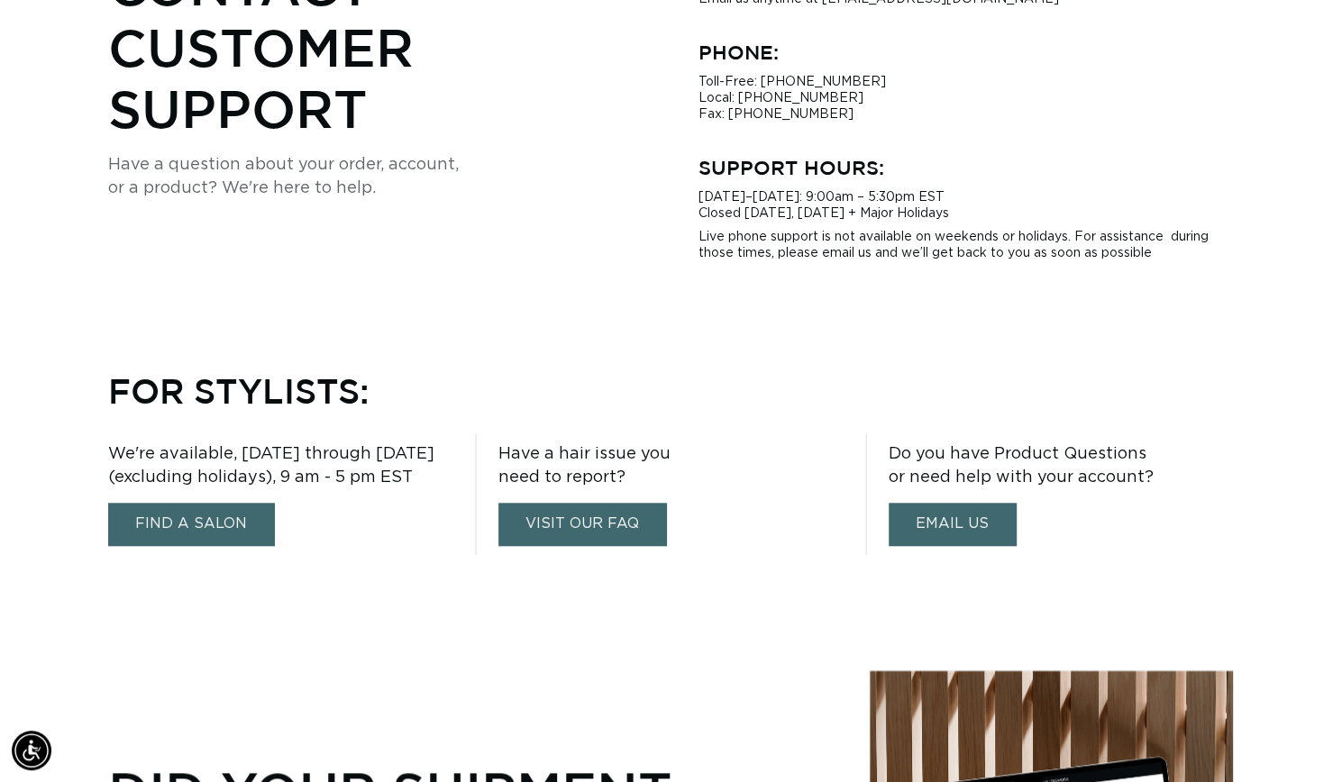
scroll to position [707, 0]
click at [233, 507] on link "FIND A SALON" at bounding box center [191, 523] width 166 height 42
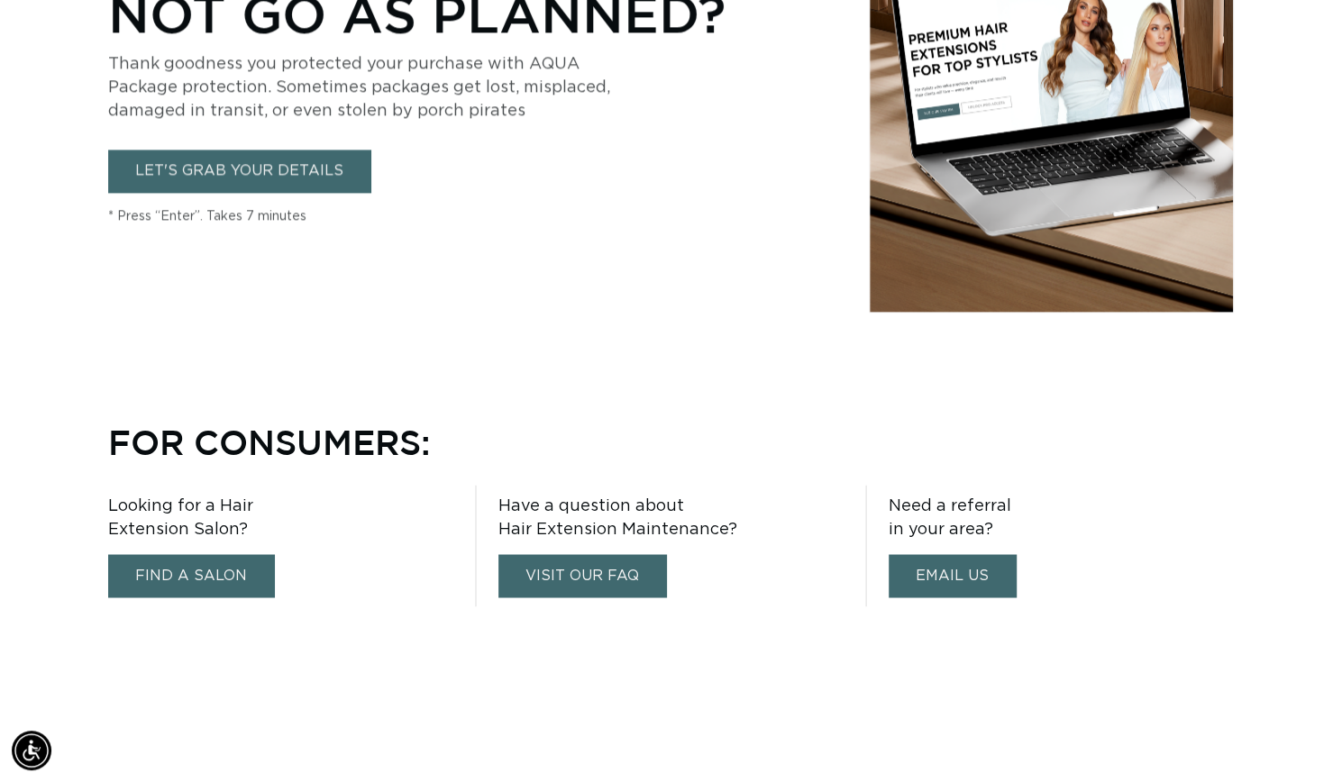
scroll to position [0, 0]
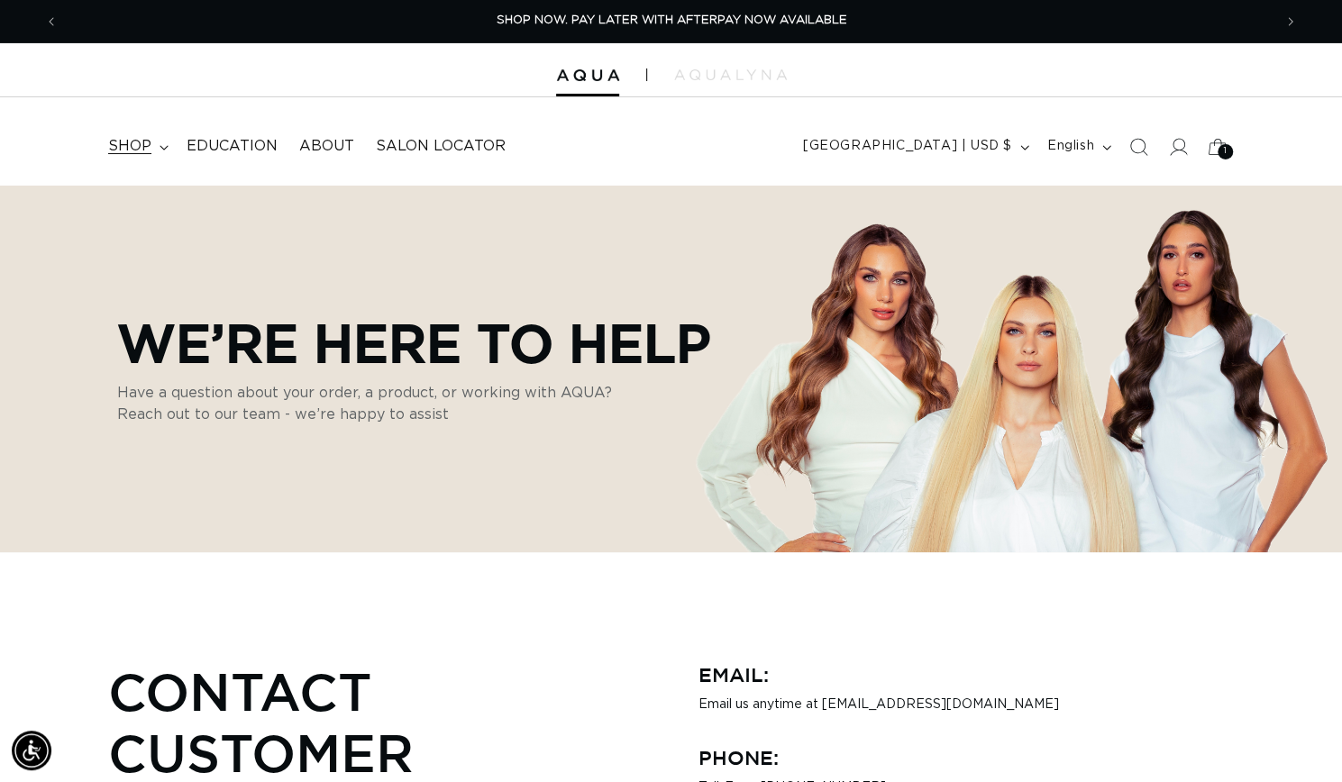
click at [138, 163] on summary "shop" at bounding box center [136, 146] width 78 height 41
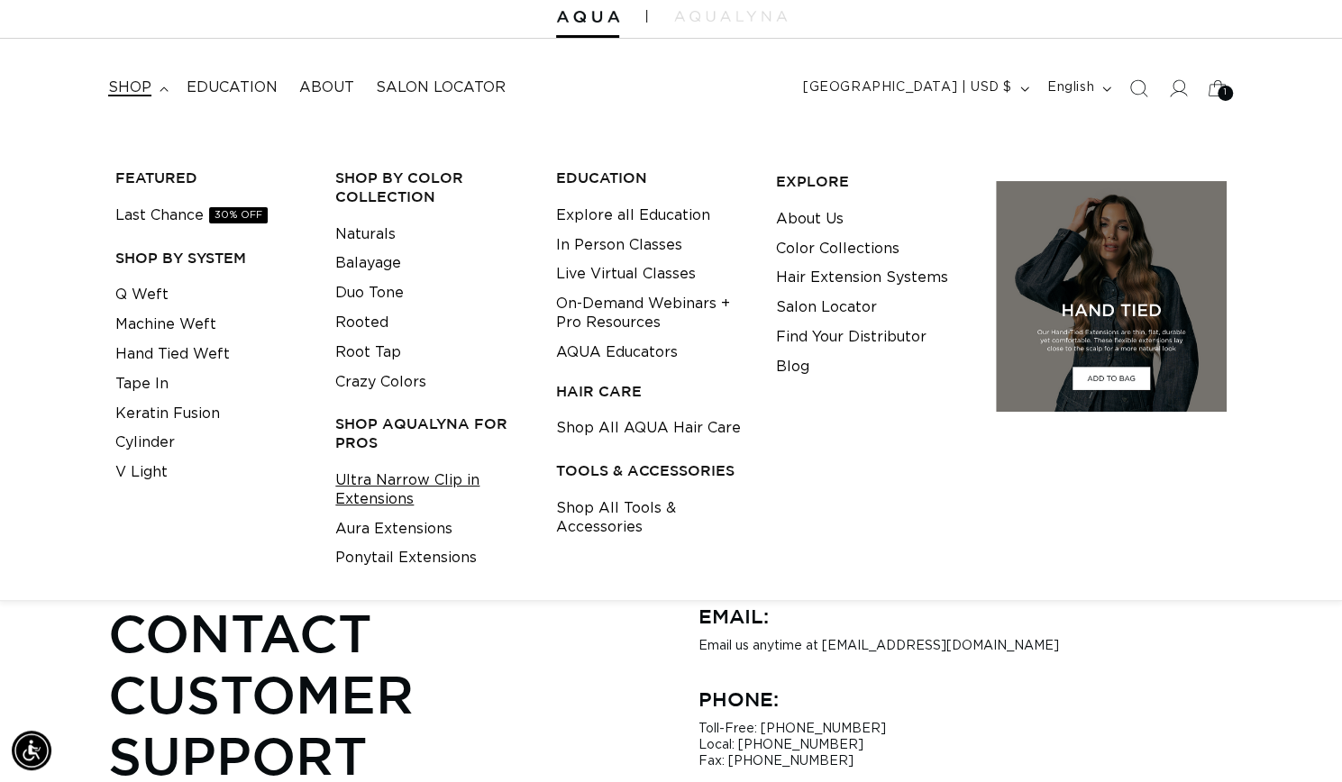
click at [408, 489] on link "Ultra Narrow Clip in Extensions" at bounding box center [431, 490] width 192 height 49
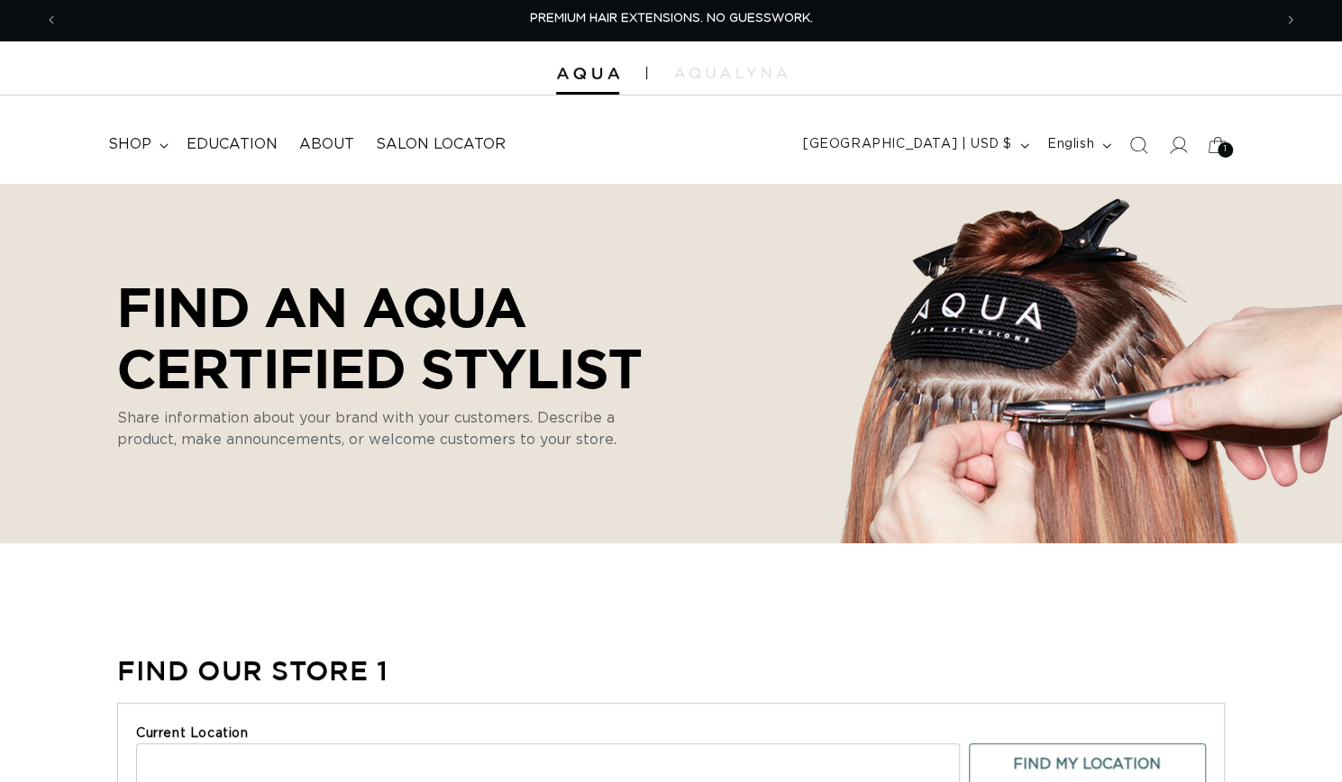
scroll to position [119, 0]
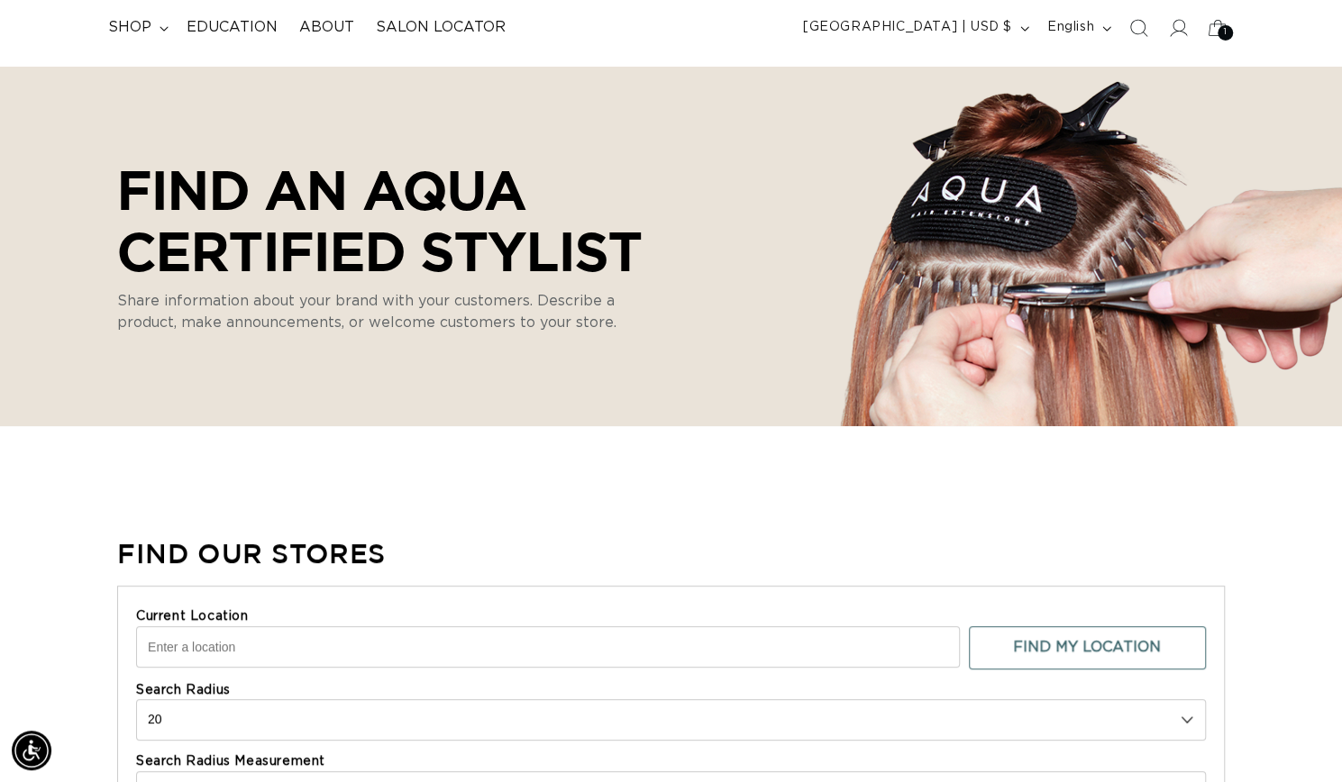
select select "m"
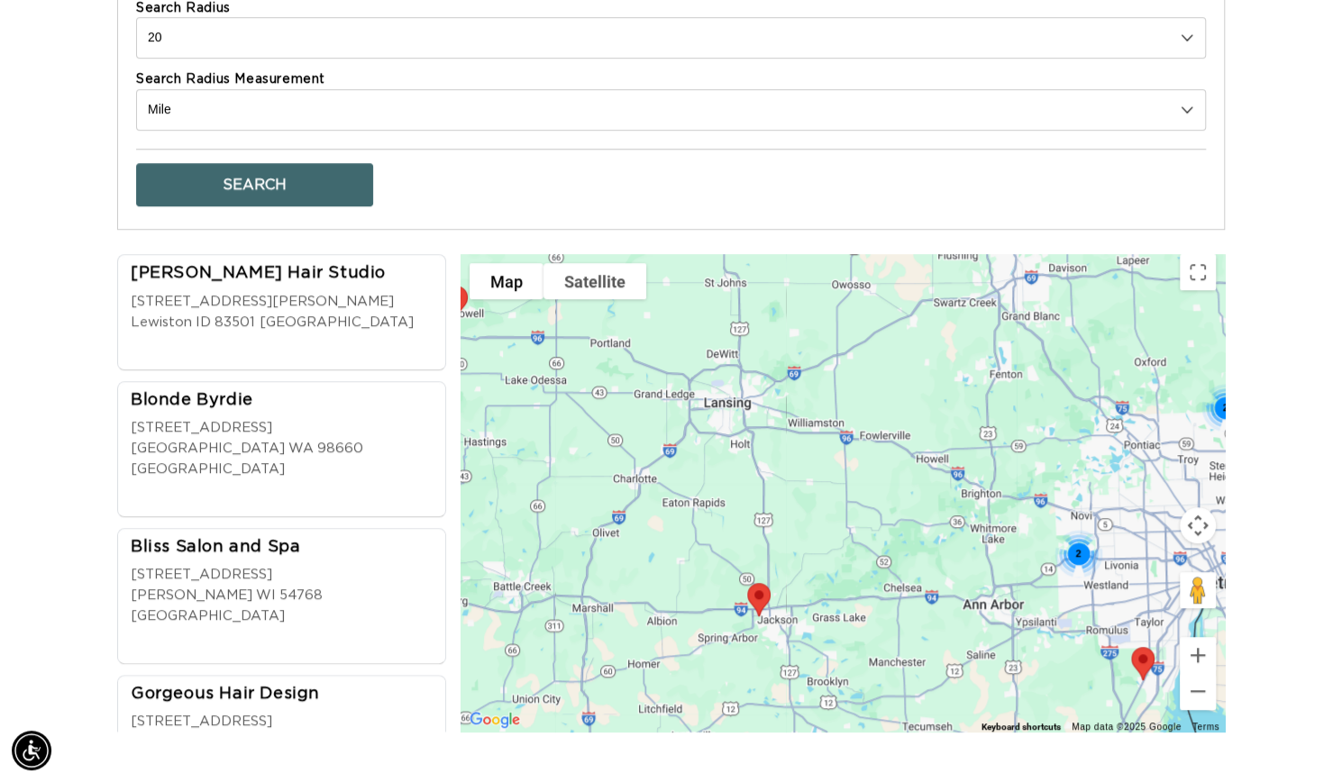
scroll to position [0, 0]
drag, startPoint x: 1139, startPoint y: 546, endPoint x: 680, endPoint y: 721, distance: 491.8
click at [680, 721] on div "2 2" at bounding box center [843, 493] width 764 height 478
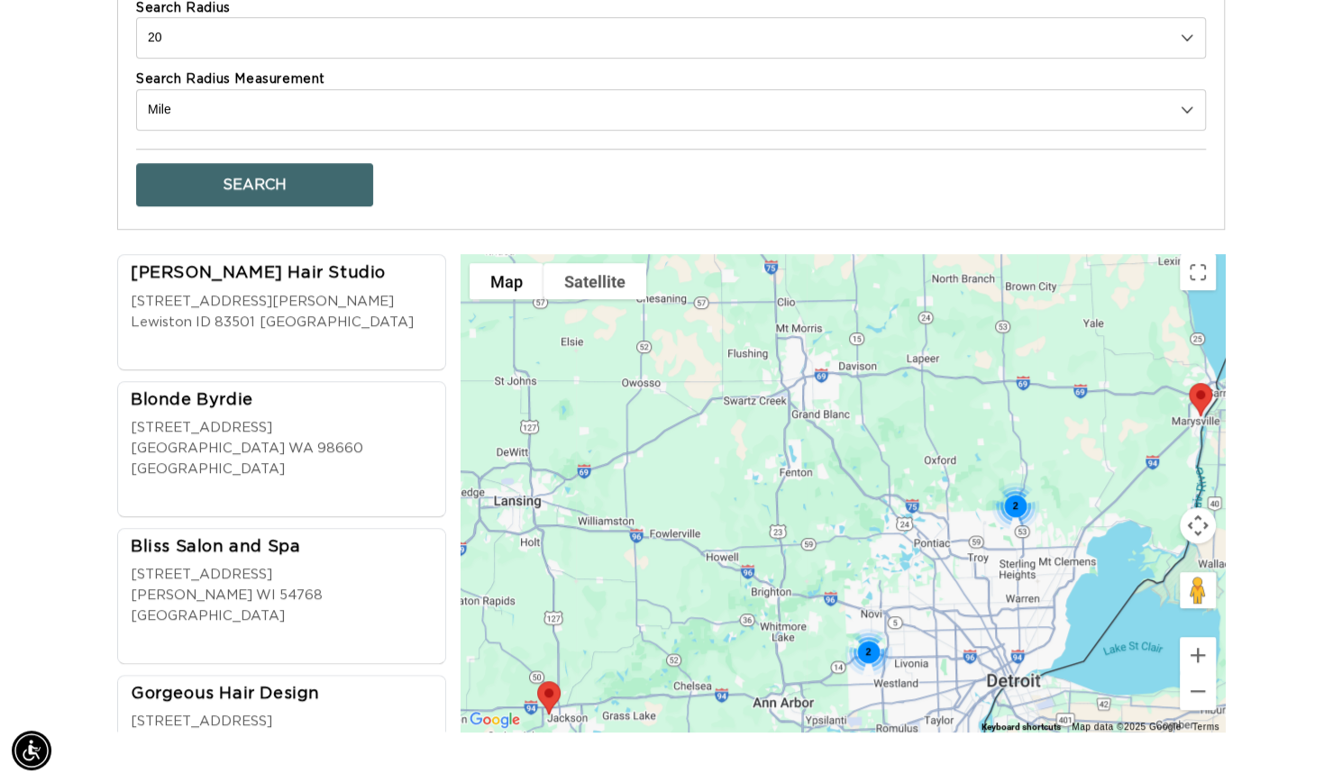
scroll to position [0, 1213]
click at [1017, 498] on div "2" at bounding box center [1015, 507] width 48 height 48
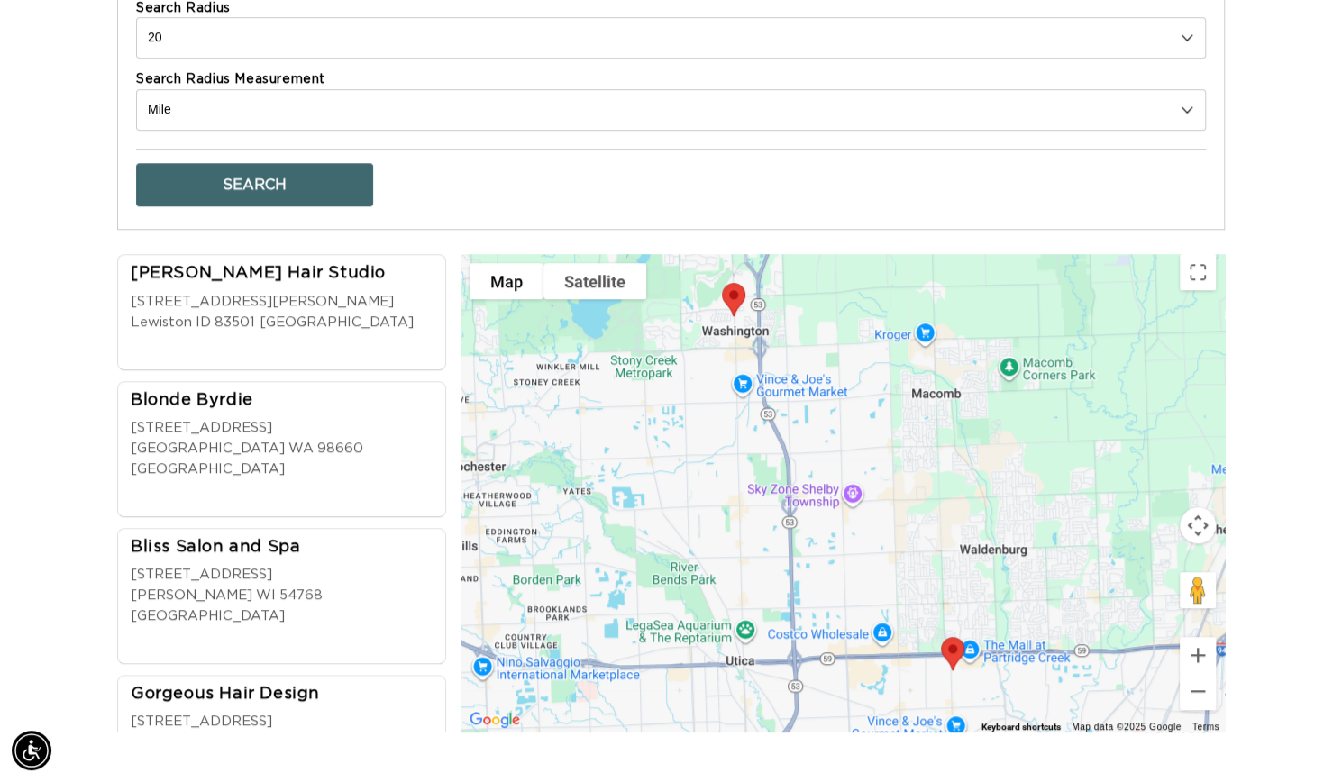
scroll to position [0, 0]
click at [731, 291] on img at bounding box center [734, 300] width 38 height 48
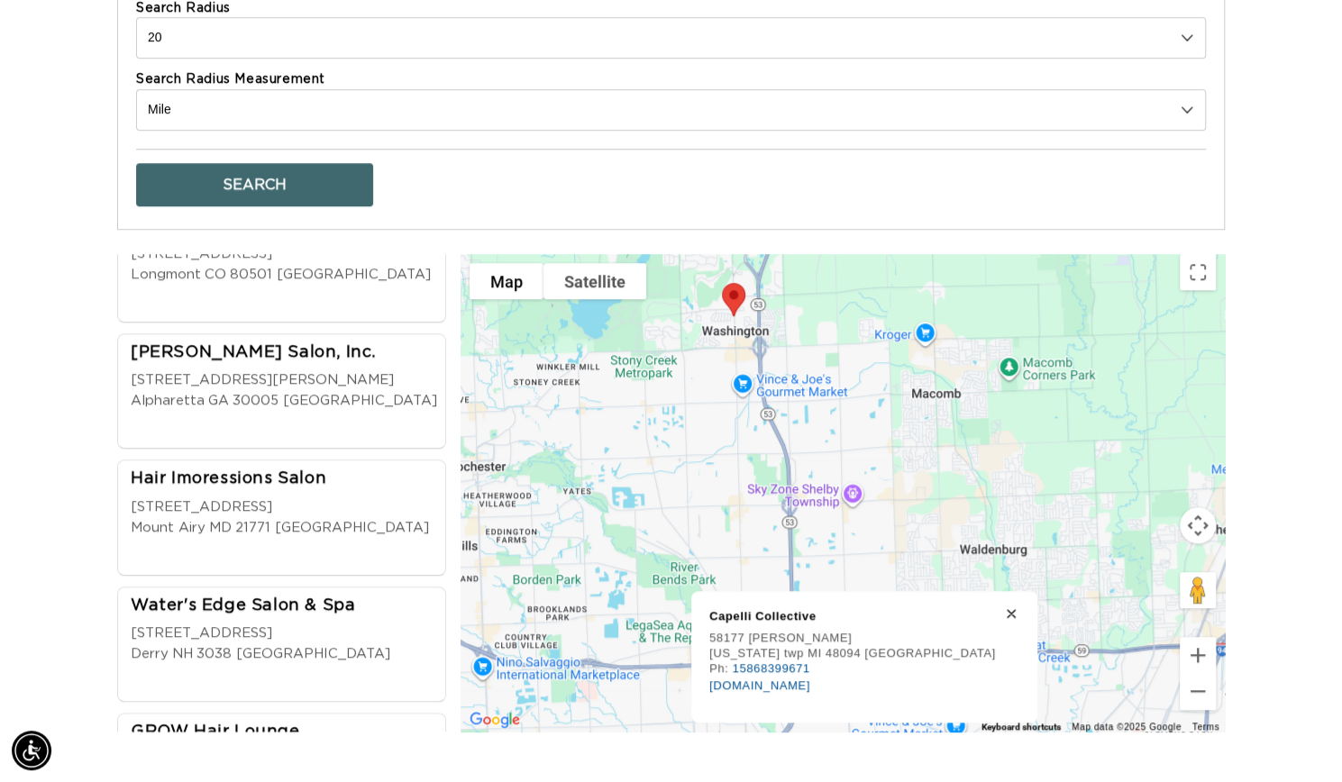
click at [737, 293] on img at bounding box center [734, 300] width 38 height 48
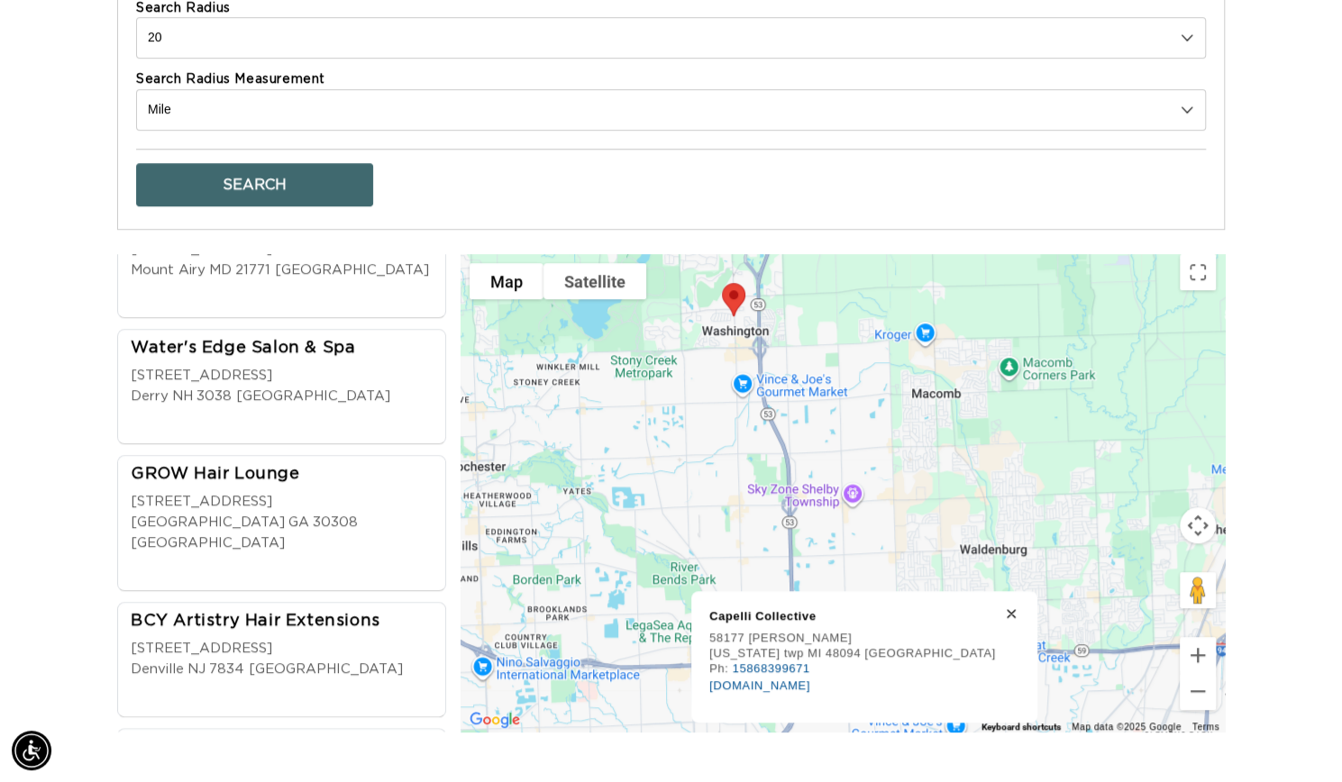
scroll to position [0, 1213]
click at [961, 611] on div "Capelli Collective 58177 Van Dyke Washington twp MI 48094 USA Ph: 15868399671 c…" at bounding box center [873, 666] width 328 height 114
click at [972, 599] on div "Capelli Collective 58177 Van Dyke Washington twp MI 48094 USA Ph: 15868399671 c…" at bounding box center [864, 657] width 346 height 132
click at [1007, 609] on icon at bounding box center [1011, 613] width 9 height 9
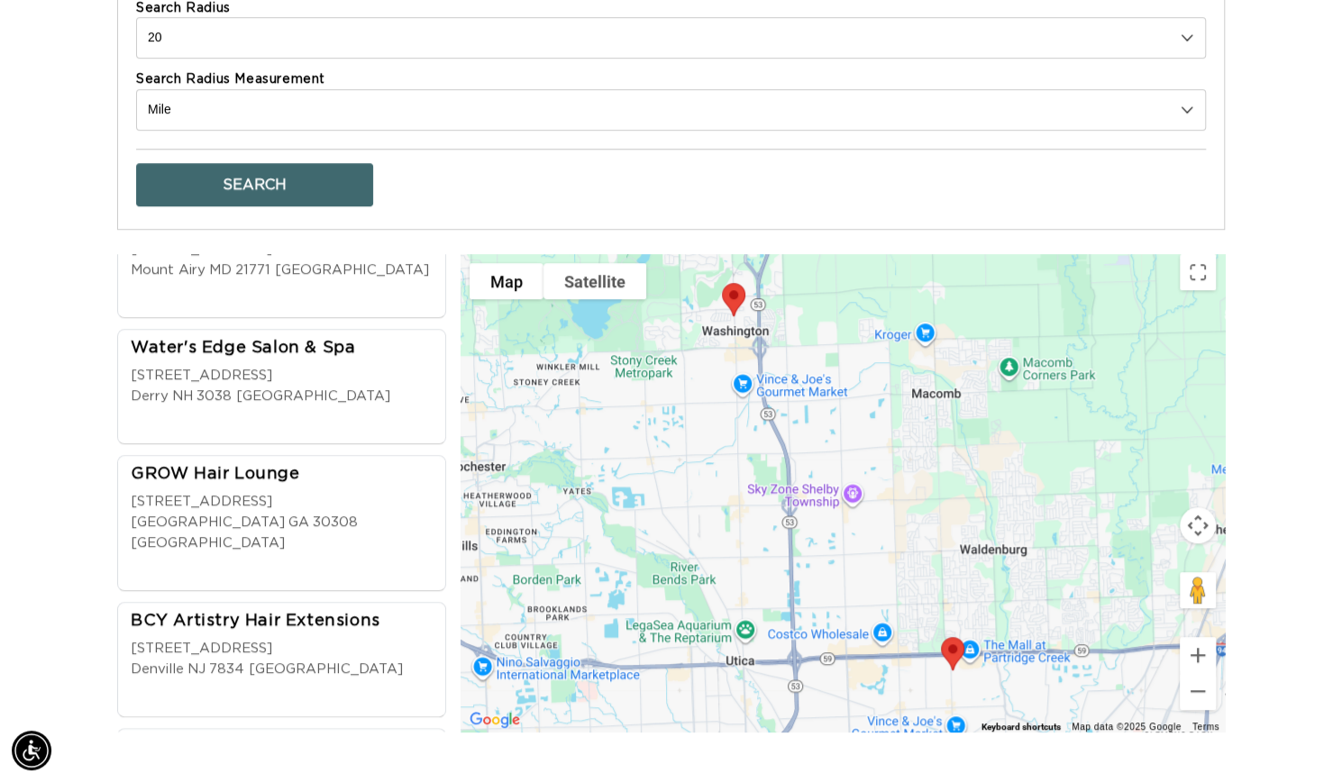
click at [954, 646] on img at bounding box center [953, 654] width 38 height 48
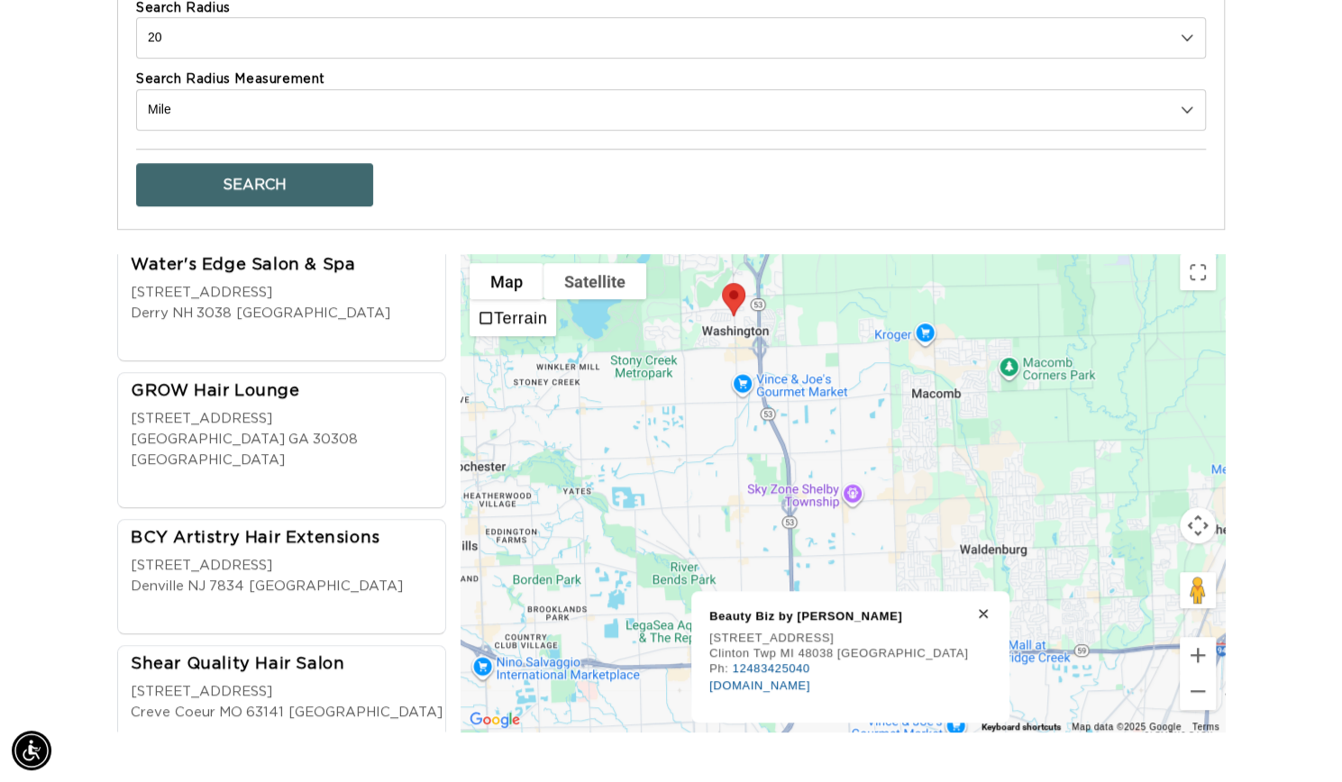
scroll to position [0, 0]
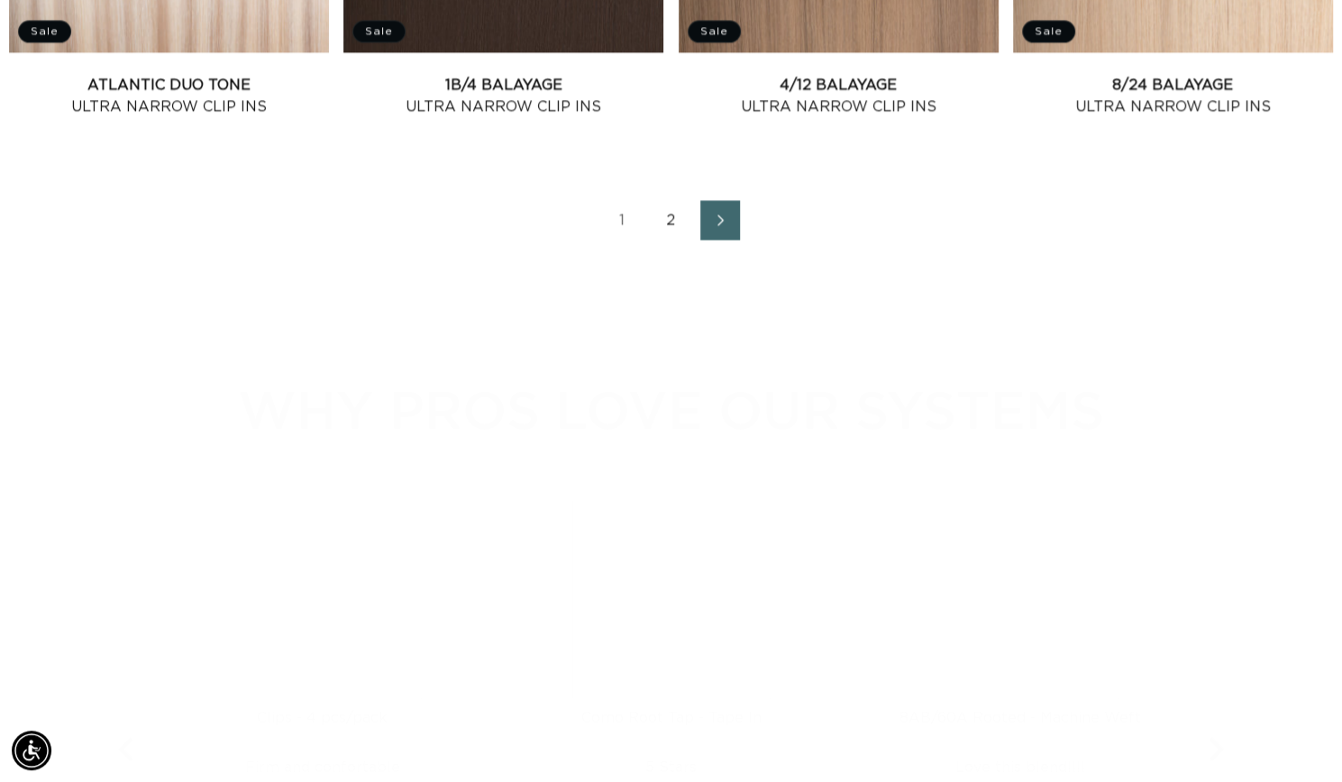
scroll to position [2287, 0]
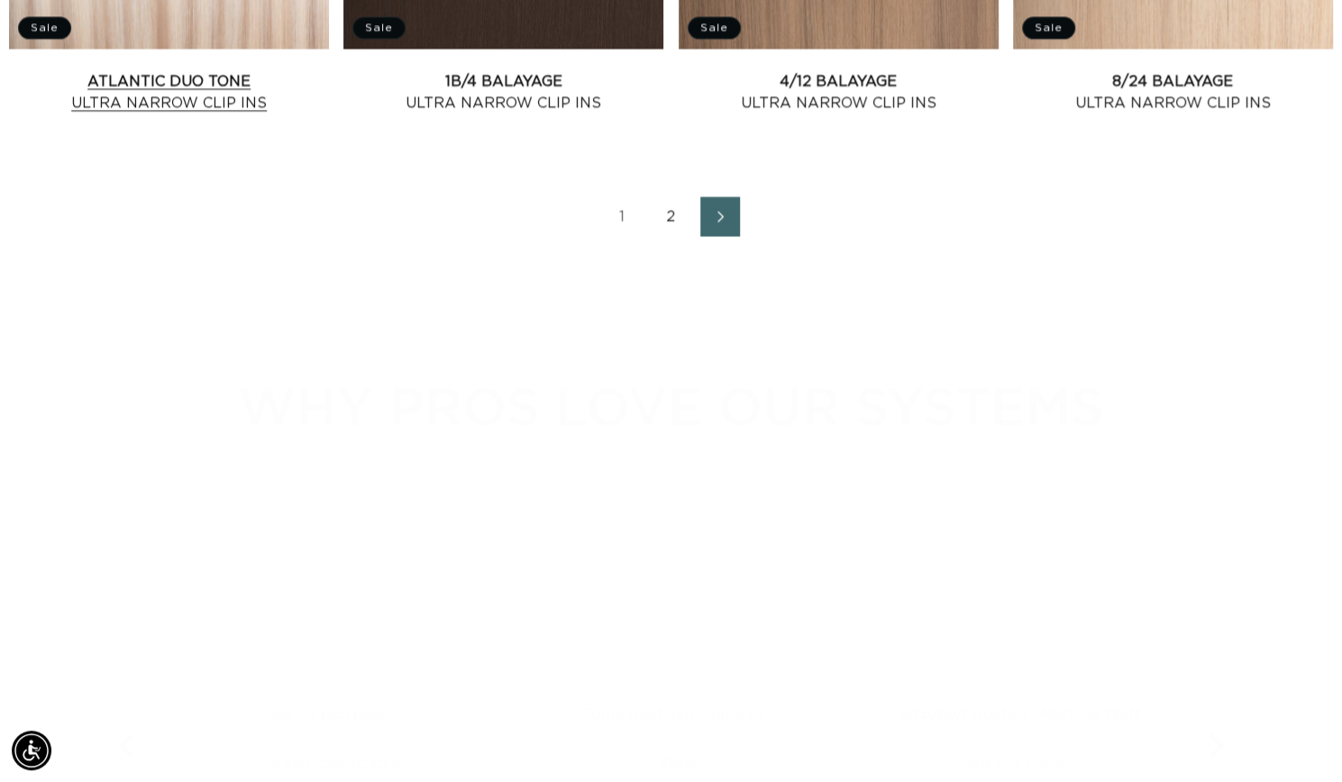
click at [215, 114] on link "Atlantic Duo Tone Ultra Narrow Clip Ins" at bounding box center [169, 92] width 320 height 43
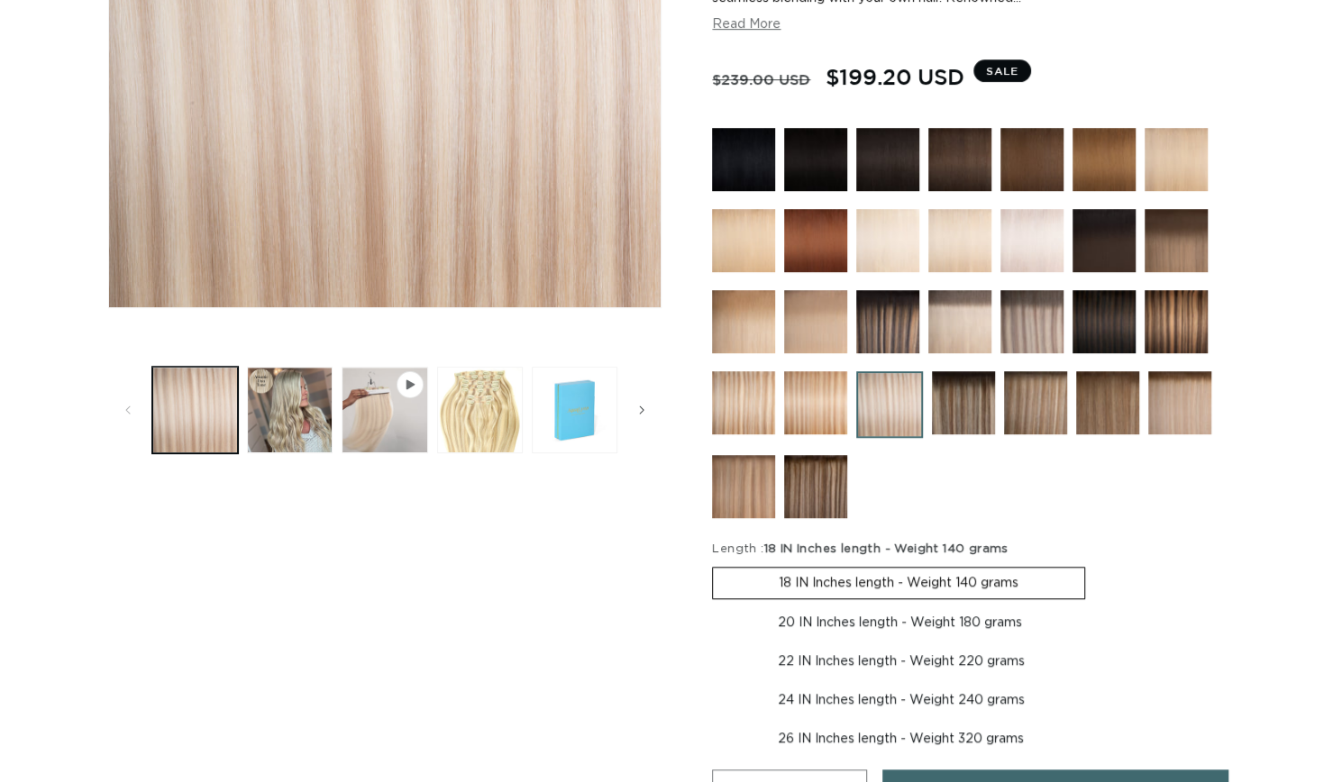
scroll to position [248, 0]
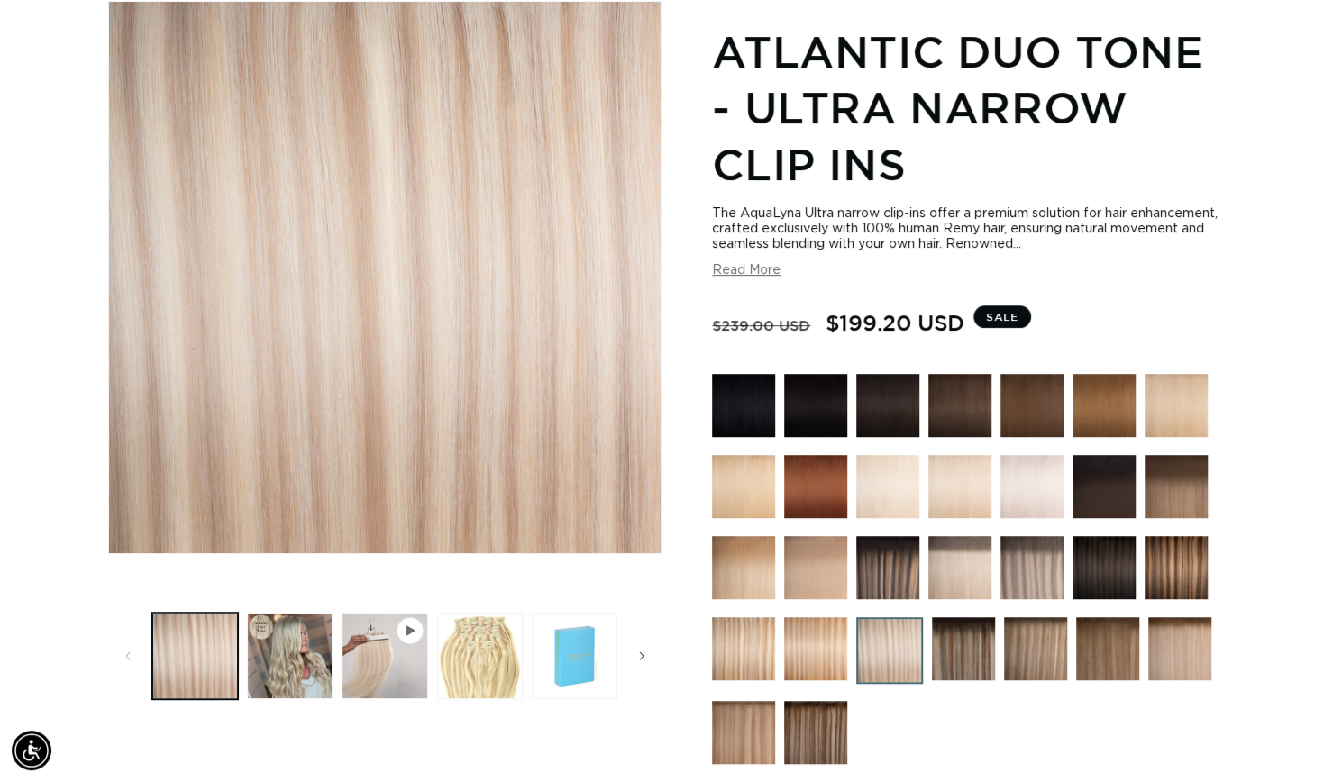
click at [757, 263] on button "Read More" at bounding box center [746, 270] width 68 height 15
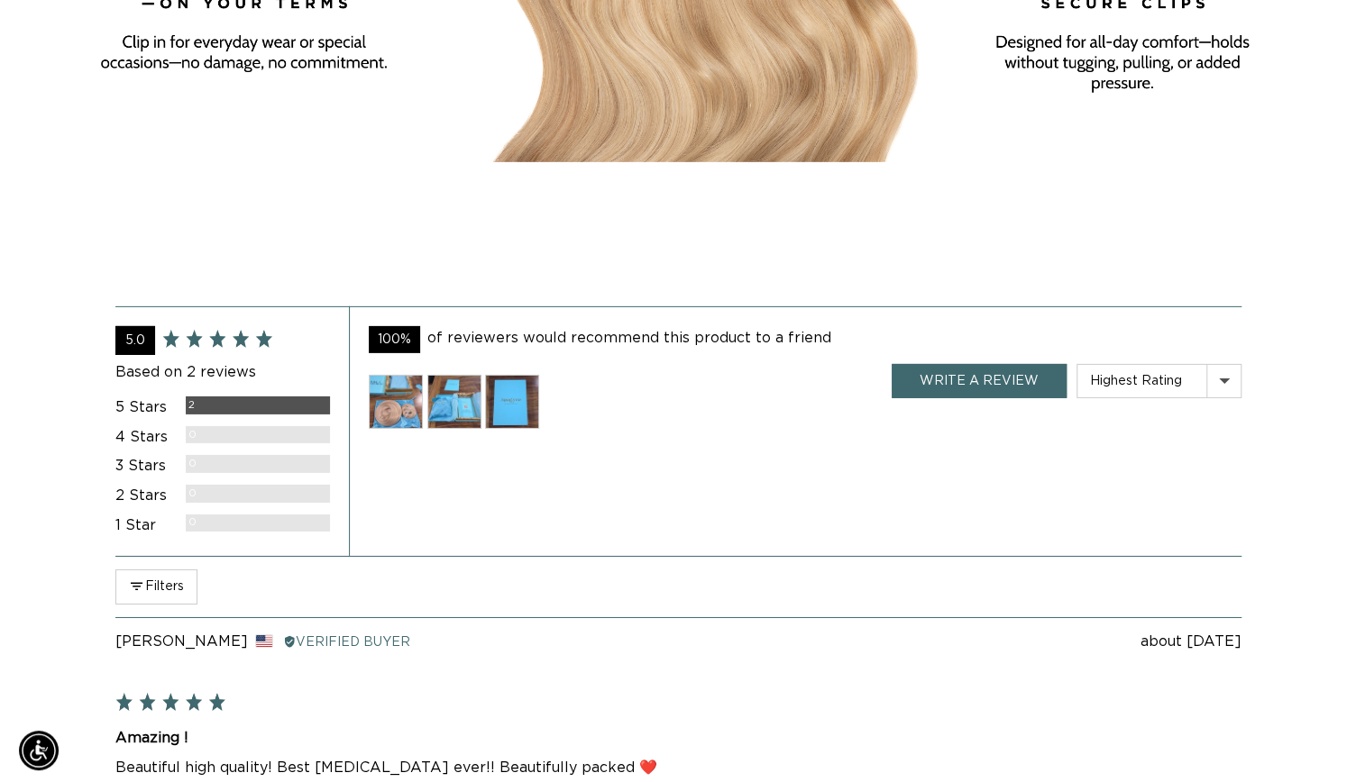
scroll to position [3270, 0]
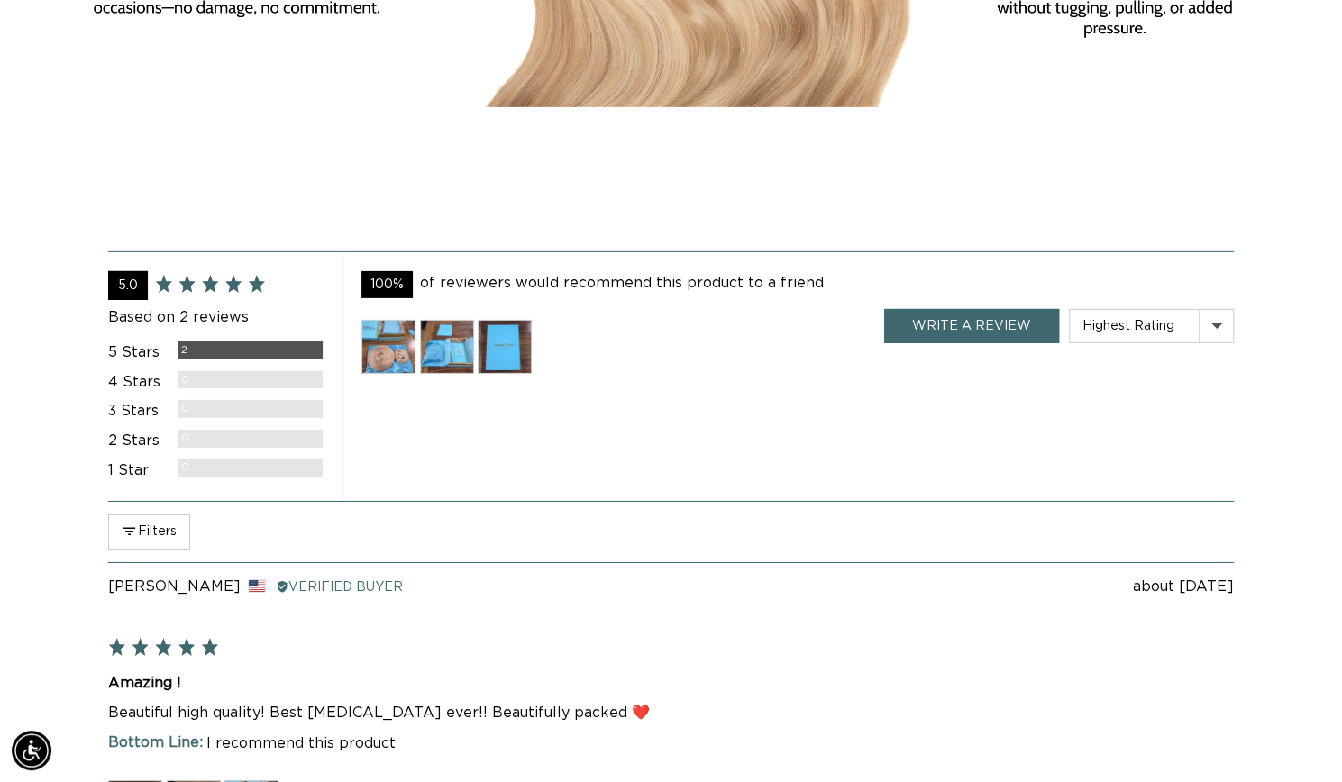
click at [456, 374] on img at bounding box center [447, 347] width 54 height 54
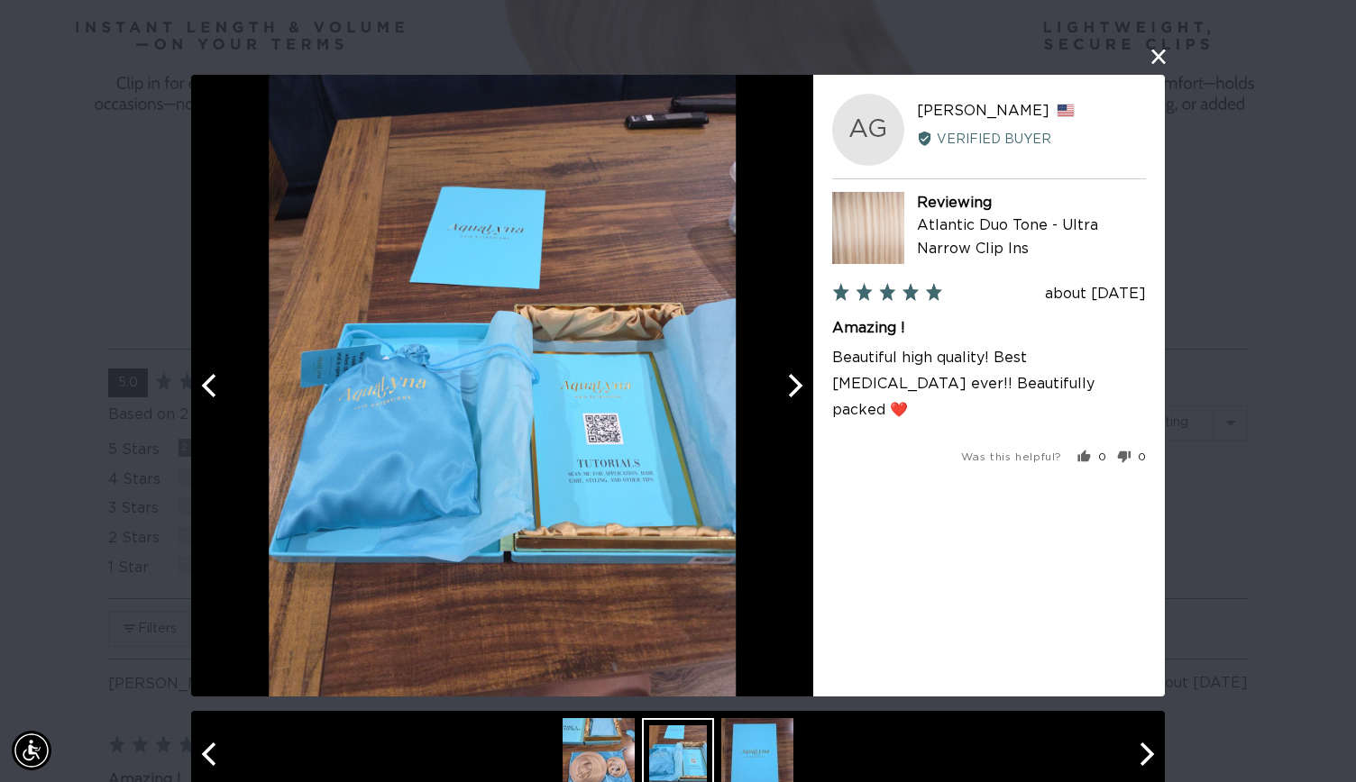
scroll to position [0, 2455]
click at [243, 400] on div at bounding box center [502, 386] width 622 height 622
click at [559, 749] on div at bounding box center [1045, 754] width 973 height 87
click at [582, 760] on img at bounding box center [598, 754] width 72 height 72
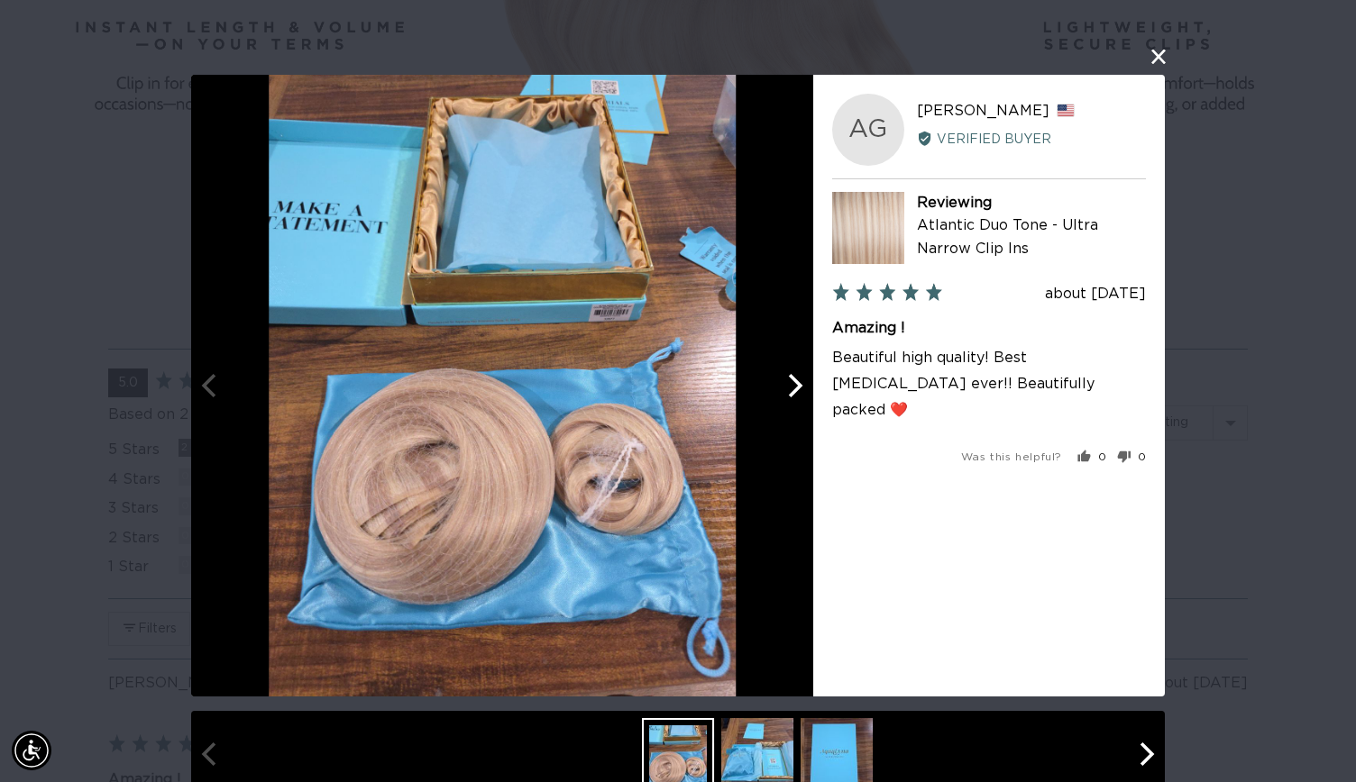
scroll to position [0, 1228]
click at [104, 436] on div "User-Uploaded Media Gallery AG Anna G. Reviewed by Anna G., from United States …" at bounding box center [678, 391] width 1356 height 782
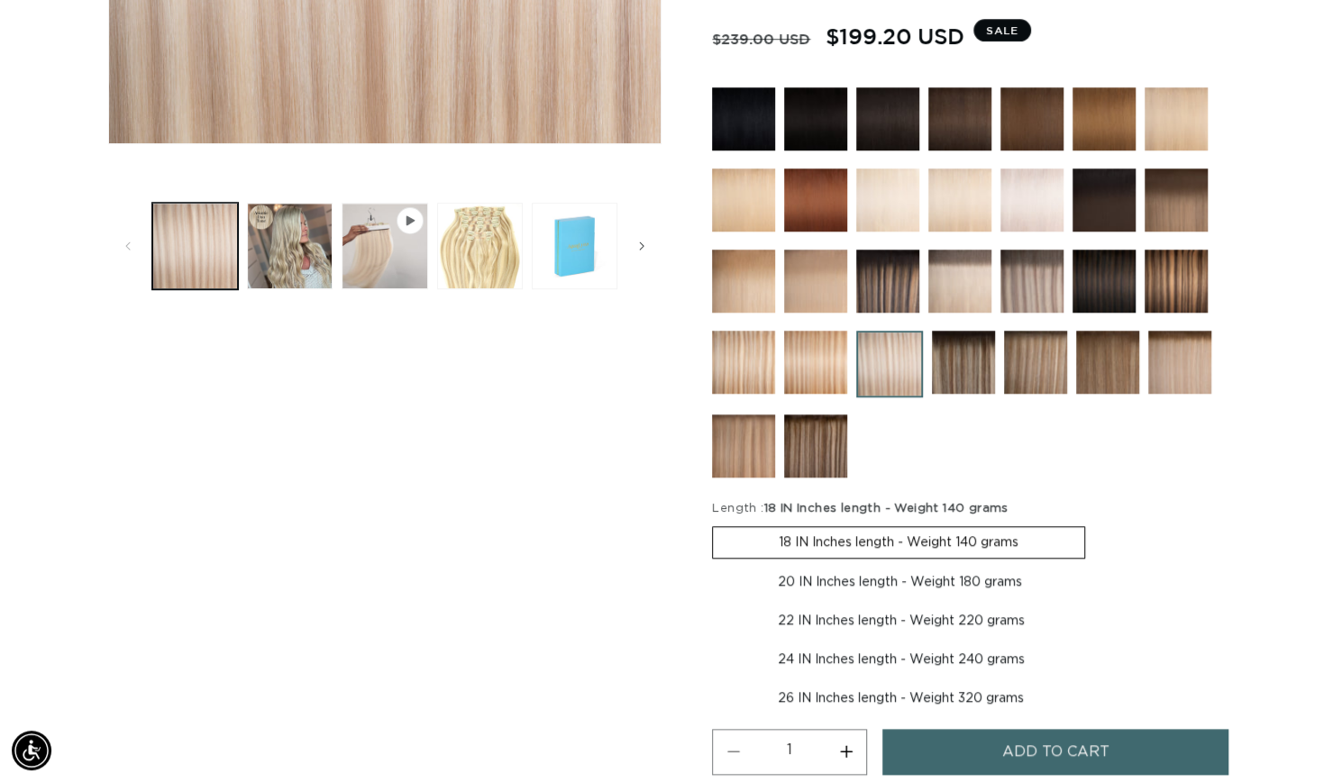
scroll to position [0, 2427]
click at [795, 369] on img at bounding box center [815, 362] width 63 height 63
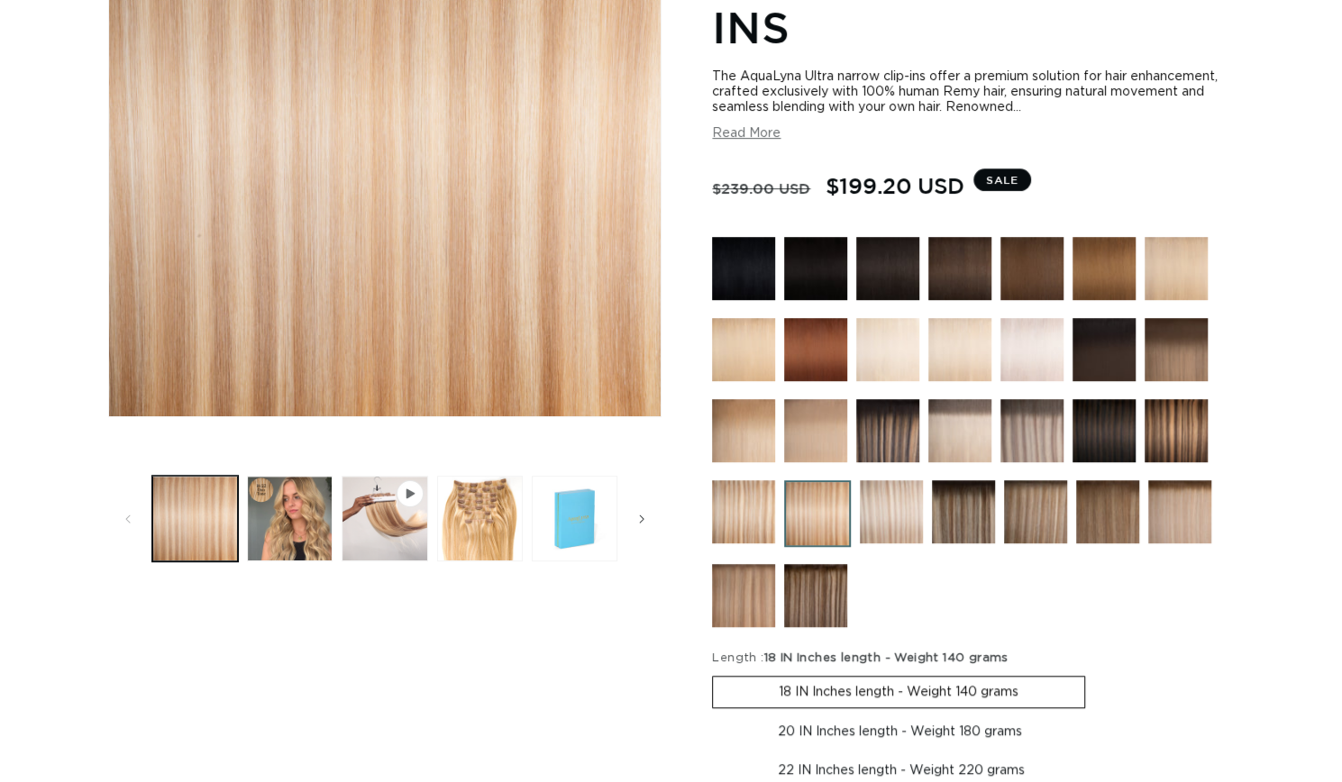
scroll to position [452, 0]
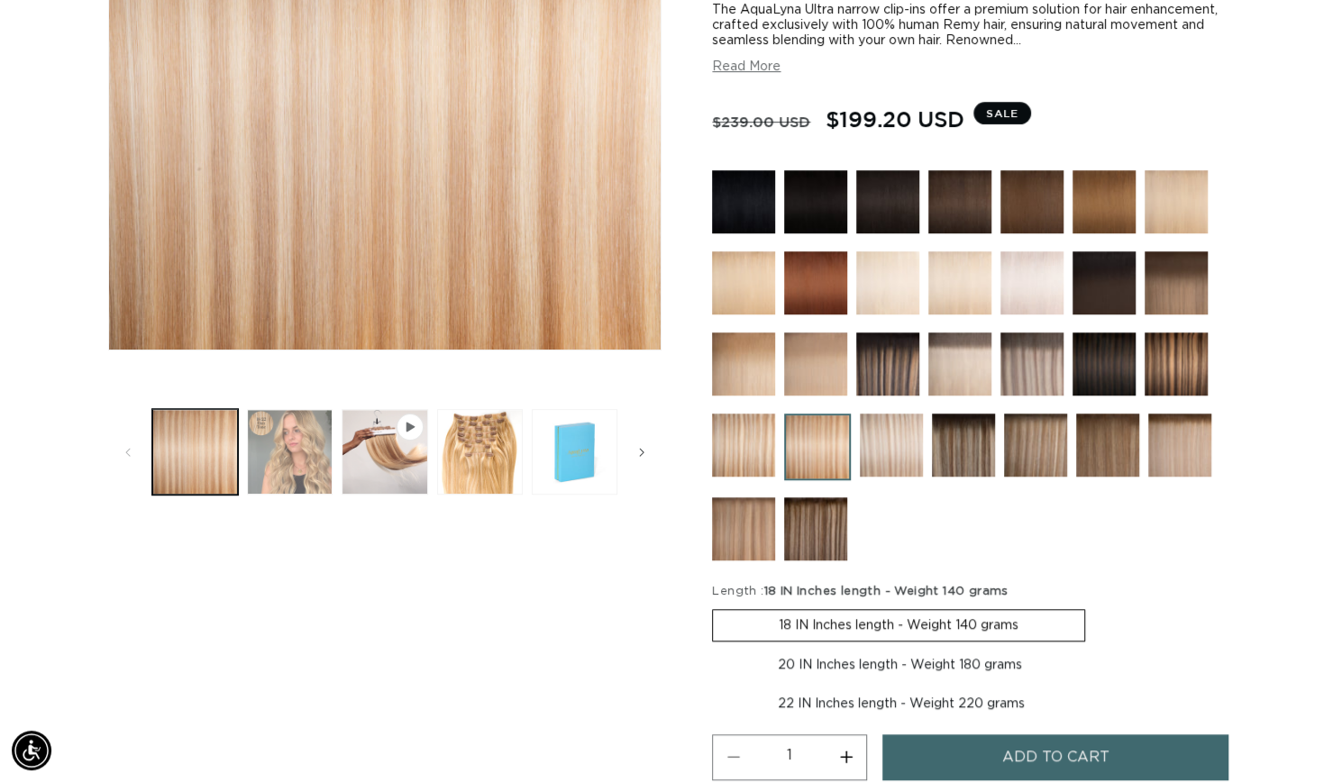
click at [297, 475] on button "Load image 2 in gallery view" at bounding box center [290, 452] width 86 height 86
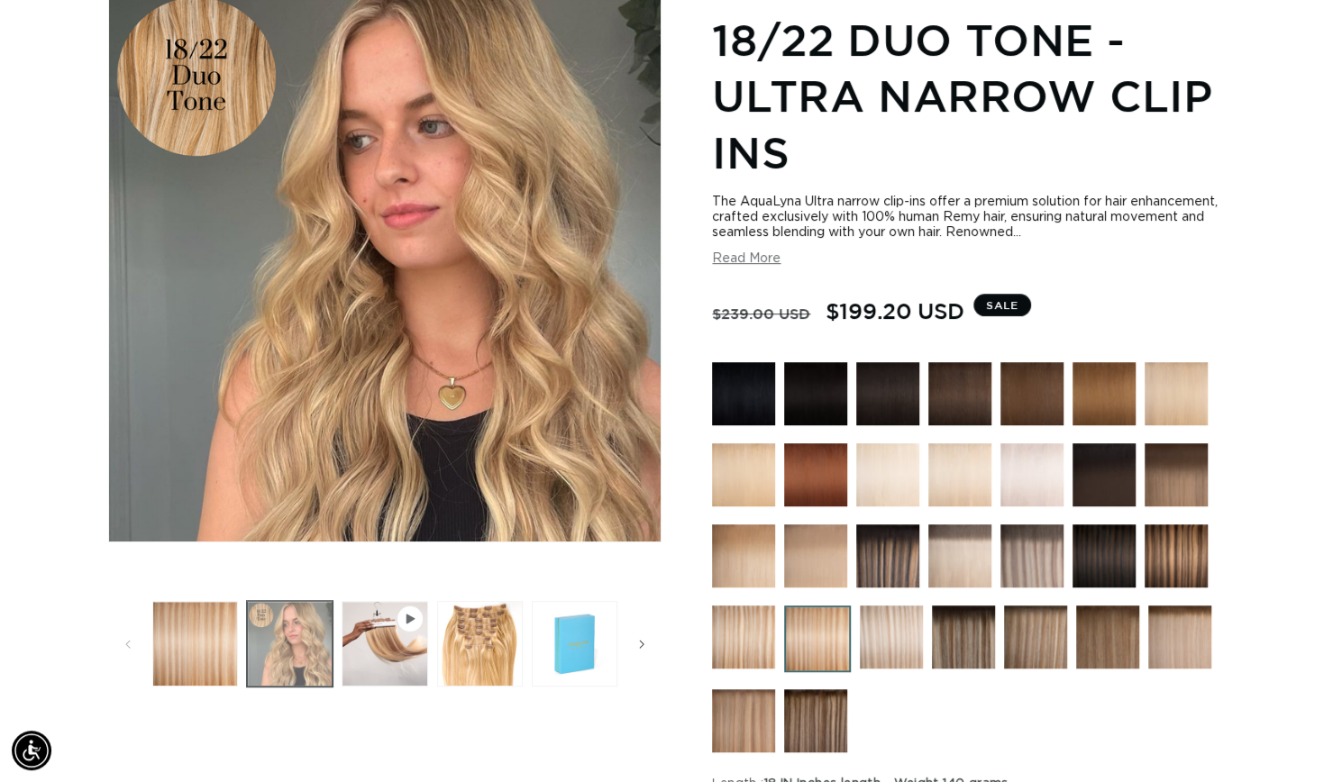
scroll to position [249, 0]
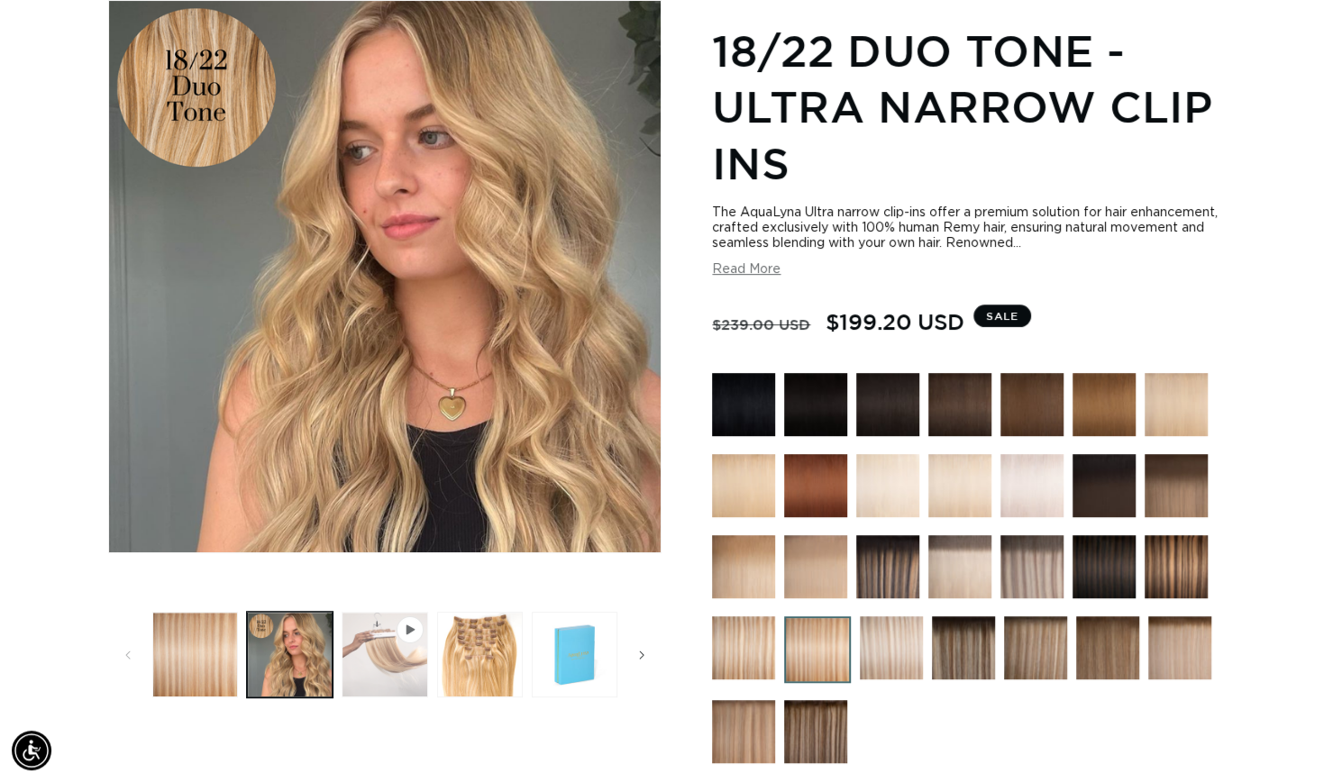
click at [409, 652] on button "Play video 1 in gallery view" at bounding box center [385, 655] width 86 height 86
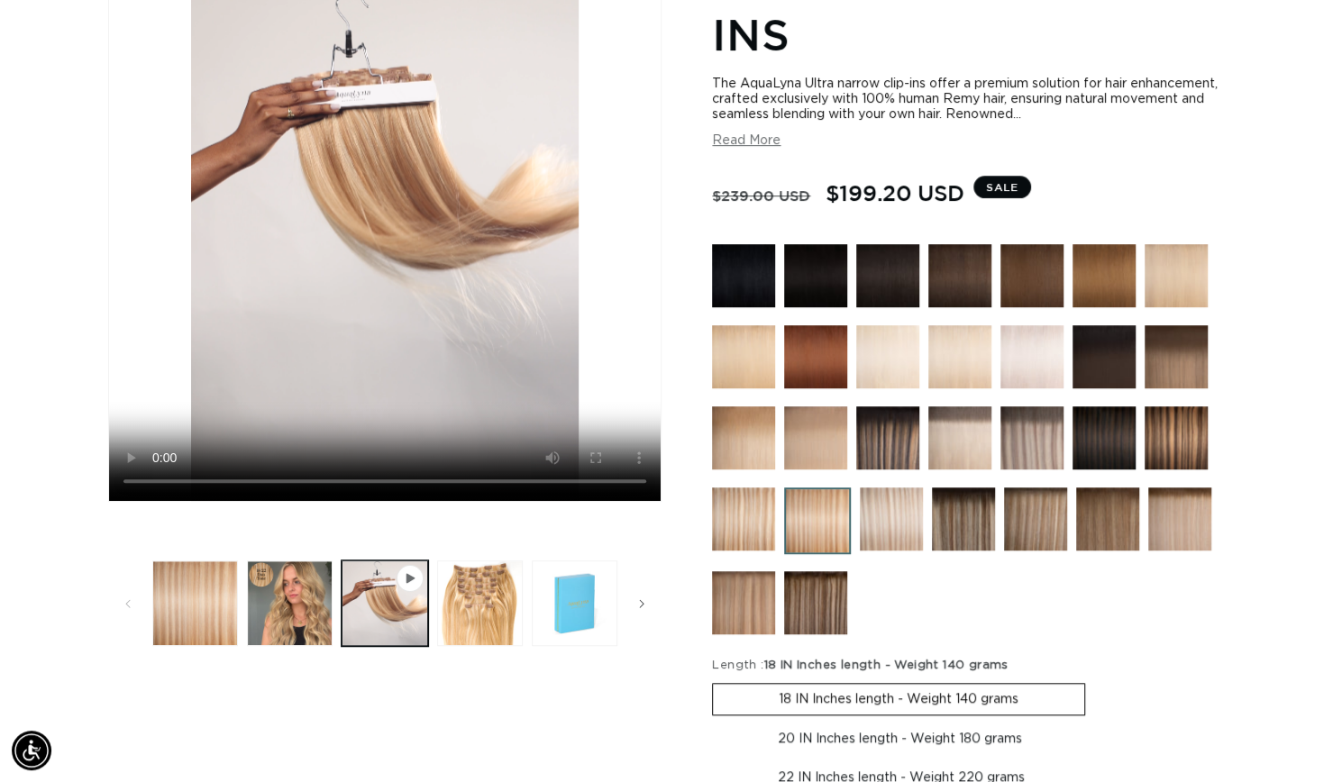
scroll to position [387, 0]
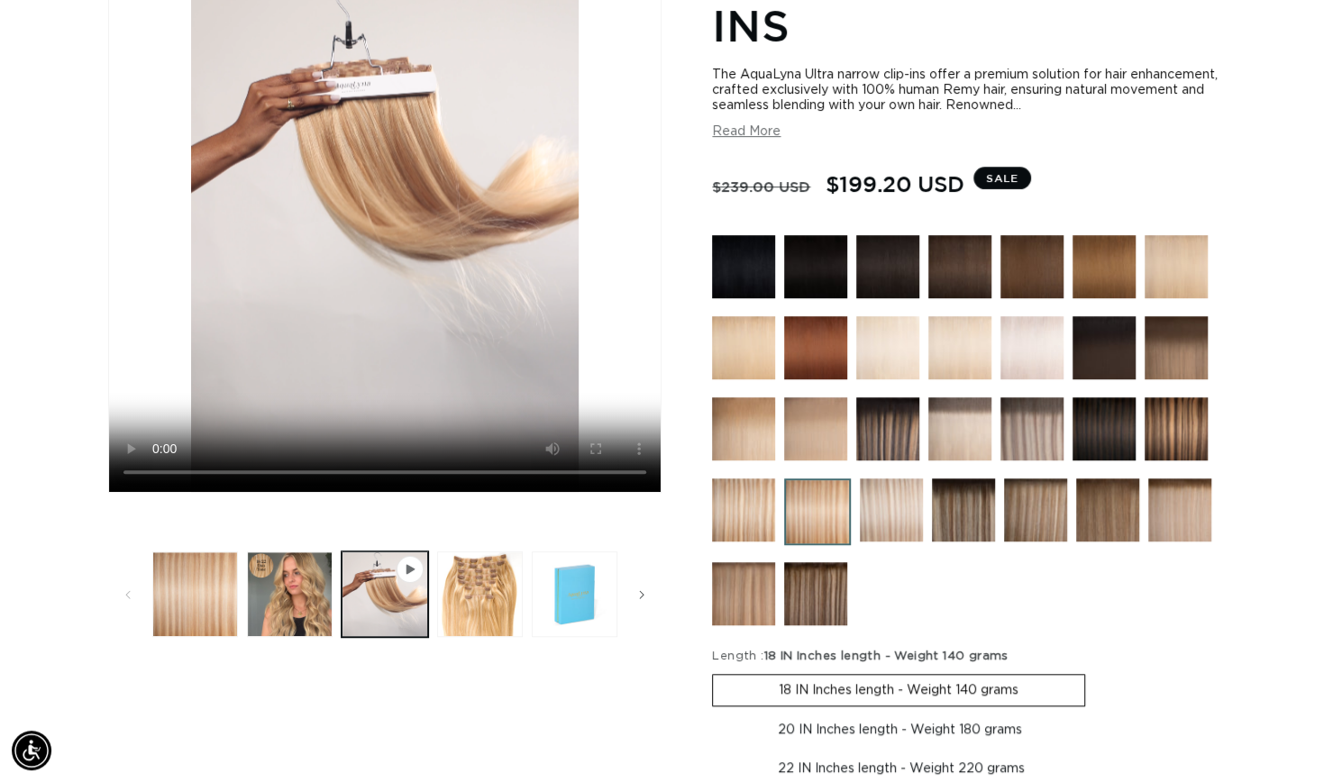
click at [750, 443] on img at bounding box center [743, 428] width 63 height 63
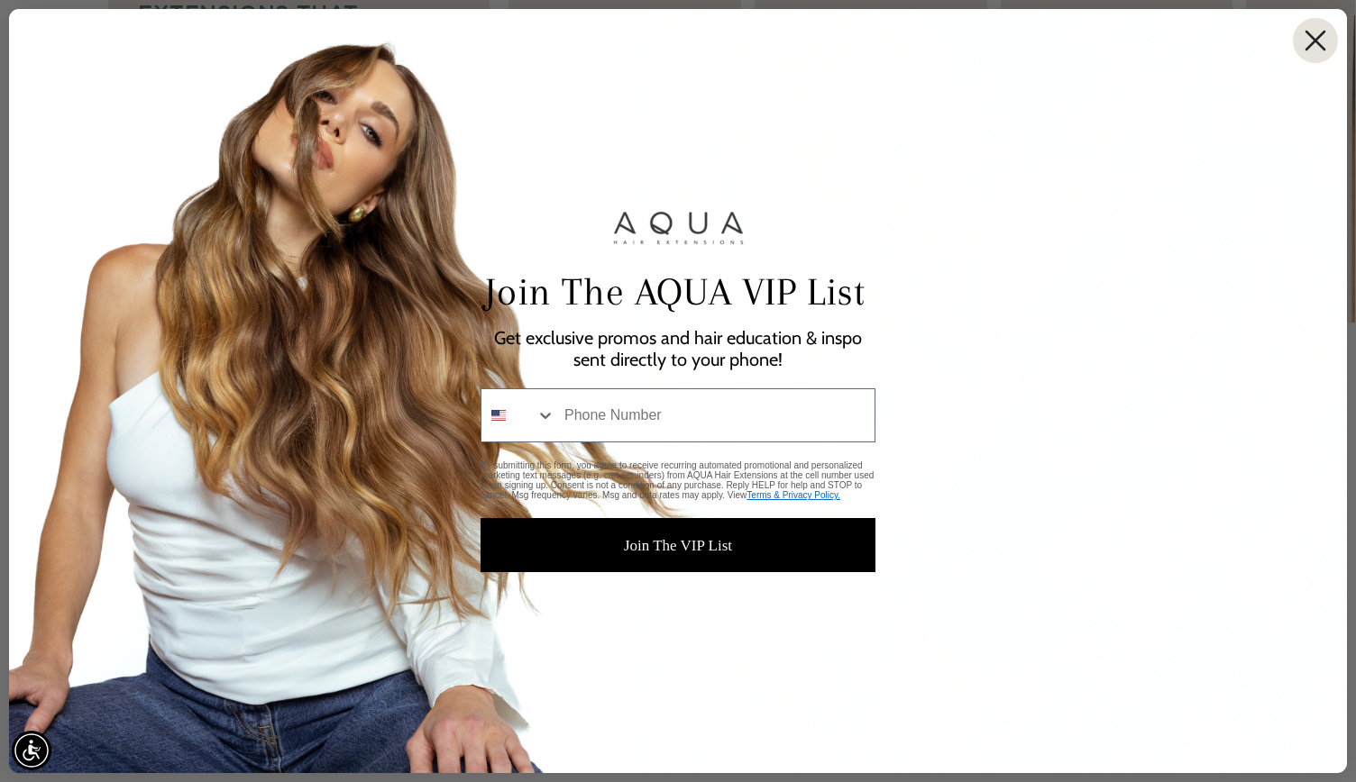
click at [1304, 35] on circle "Close dialog" at bounding box center [1314, 40] width 43 height 43
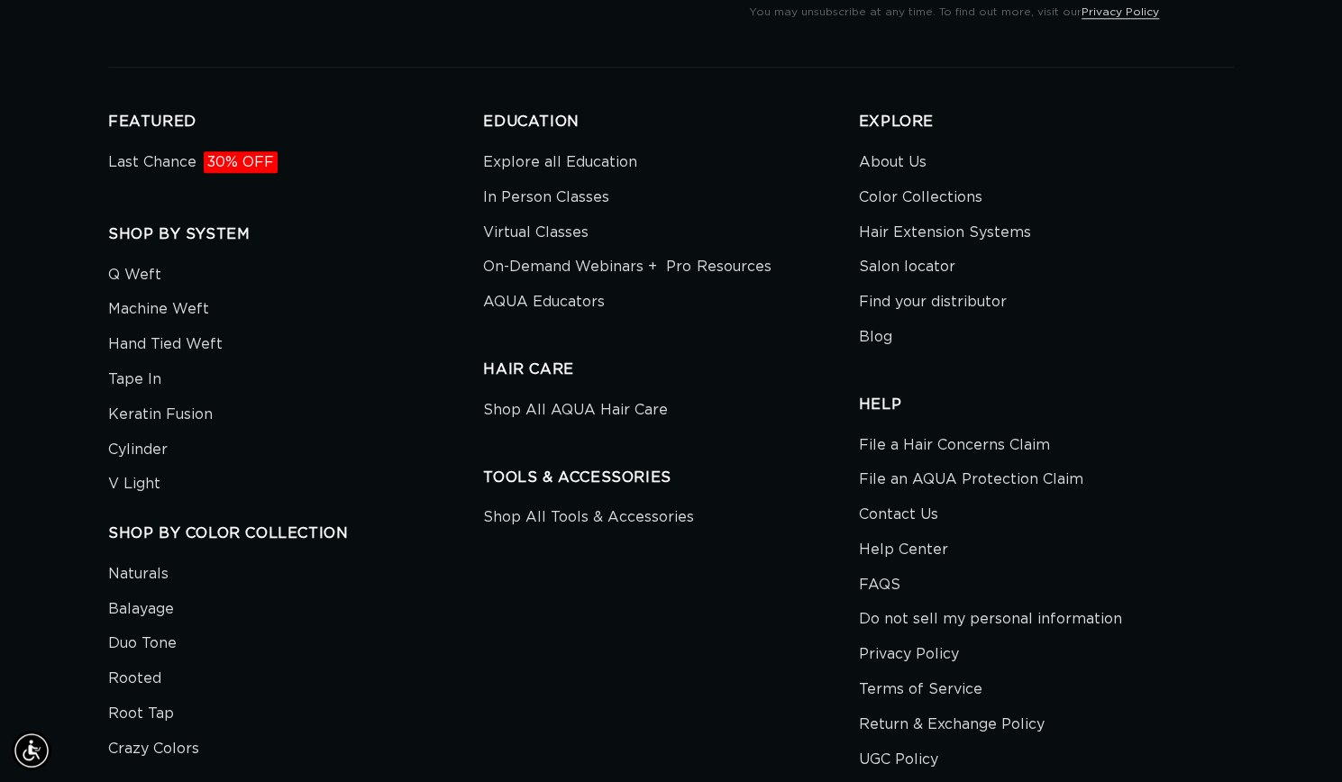
scroll to position [5233, 0]
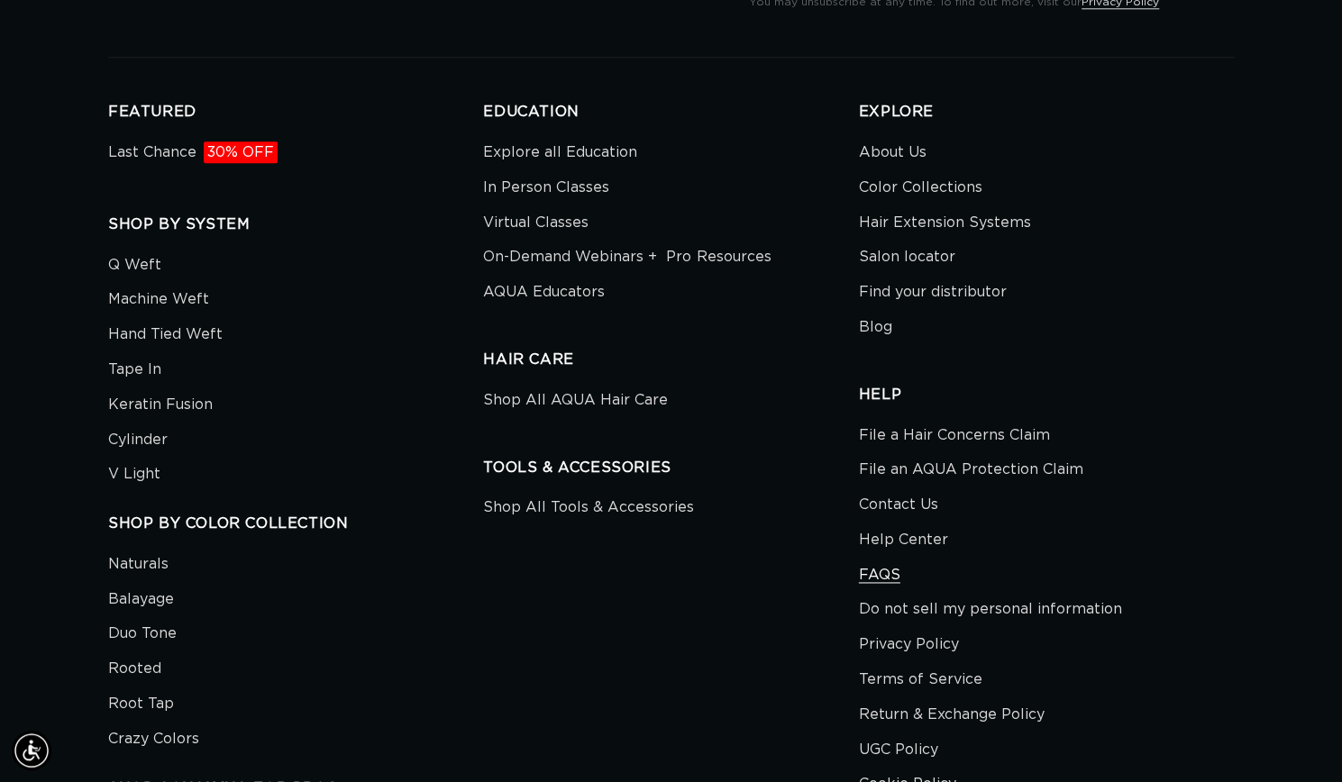
click at [889, 571] on link "FAQS" at bounding box center [879, 575] width 41 height 35
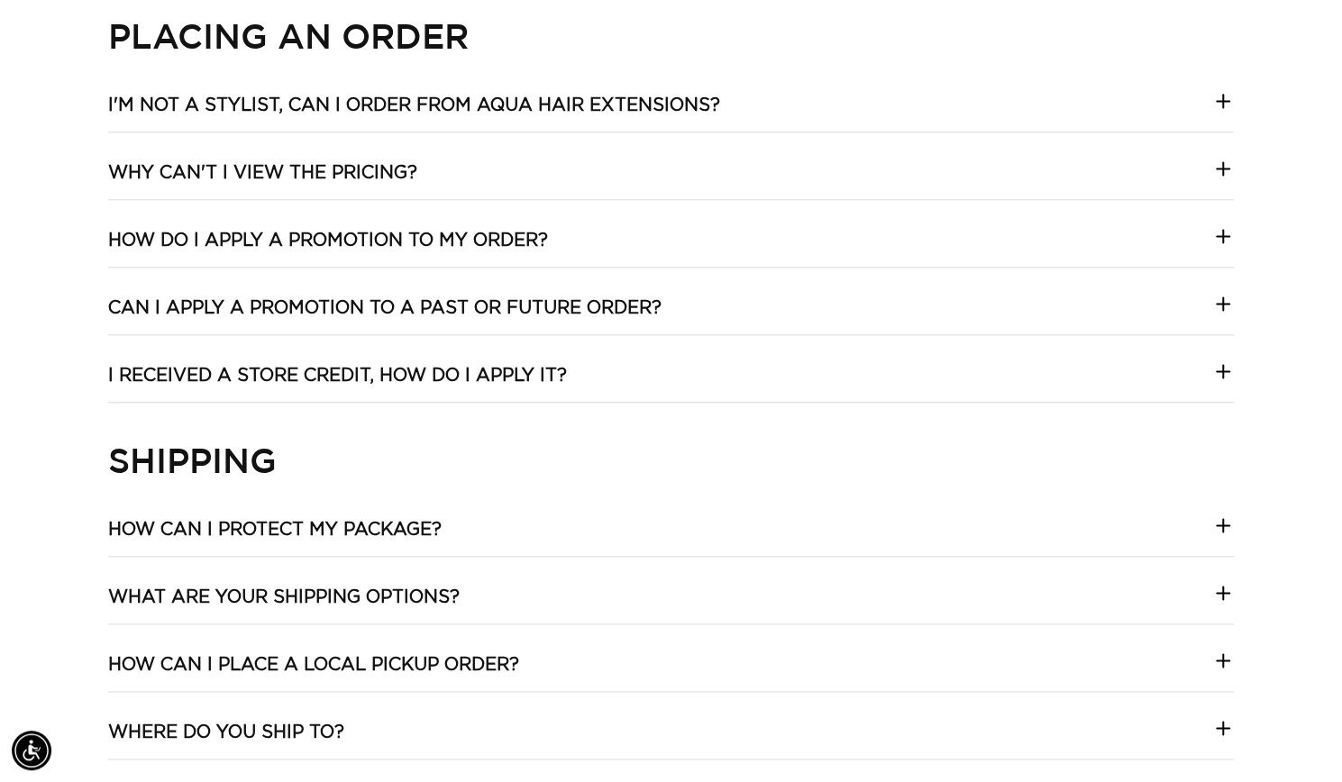
scroll to position [0, 2427]
click at [729, 110] on summary "I'm not a stylist, can I order from Aqua Hair Extensions?" at bounding box center [671, 113] width 1126 height 38
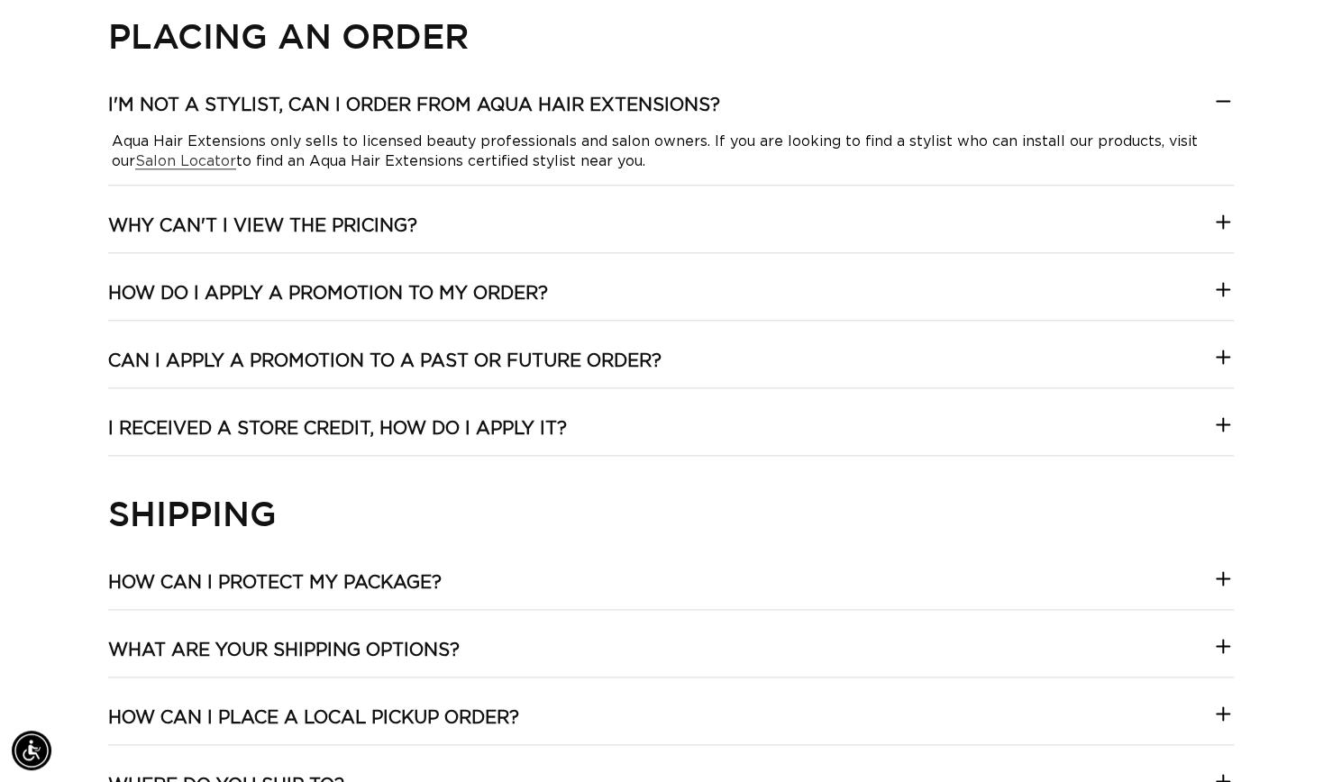
scroll to position [1074, 0]
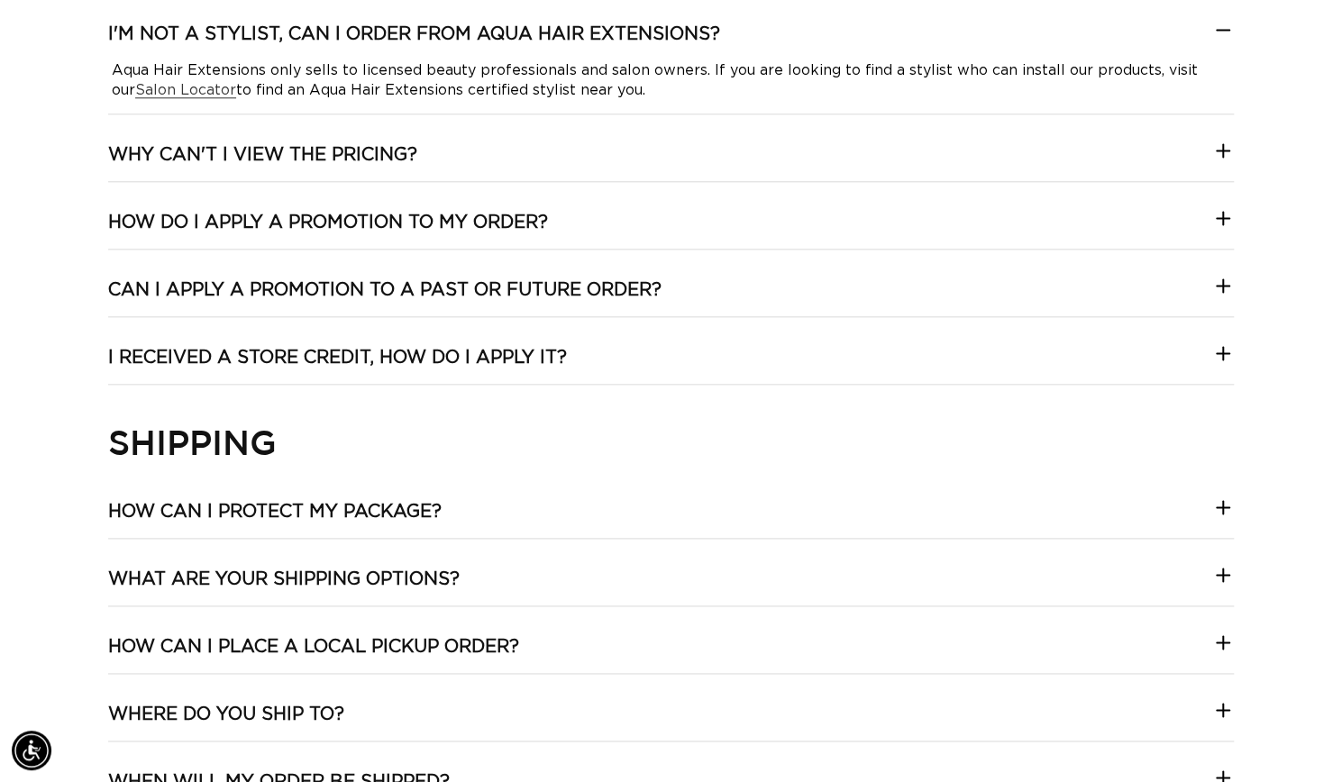
click at [558, 264] on div "My Account Help! I'm not able to log into my account on the new website! You ma…" at bounding box center [671, 636] width 1126 height 2101
click at [548, 205] on div "My Account Help! I'm not able to log into my account on the new website! You ma…" at bounding box center [671, 636] width 1126 height 2101
click at [526, 205] on div "My Account Help! I'm not able to log into my account on the new website! You ma…" at bounding box center [671, 636] width 1126 height 2101
click at [528, 219] on h3 "How do I apply a promotion to my order?" at bounding box center [328, 222] width 440 height 23
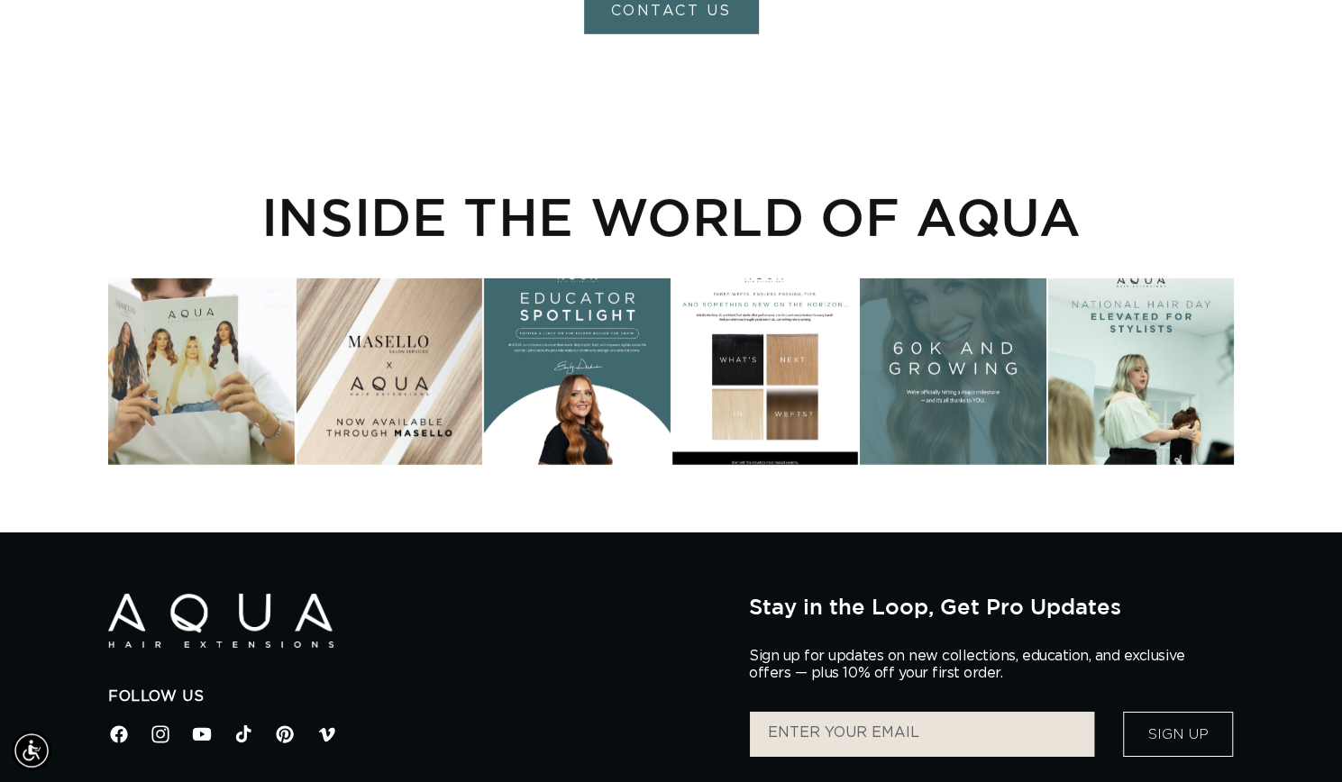
click at [592, 617] on div "Follow Us Facebook Instagram YouTube TikTok Pinterest Vimeo" at bounding box center [415, 669] width 614 height 151
click at [610, 628] on div "Follow Us Facebook Instagram YouTube TikTok Pinterest Vimeo" at bounding box center [415, 669] width 614 height 151
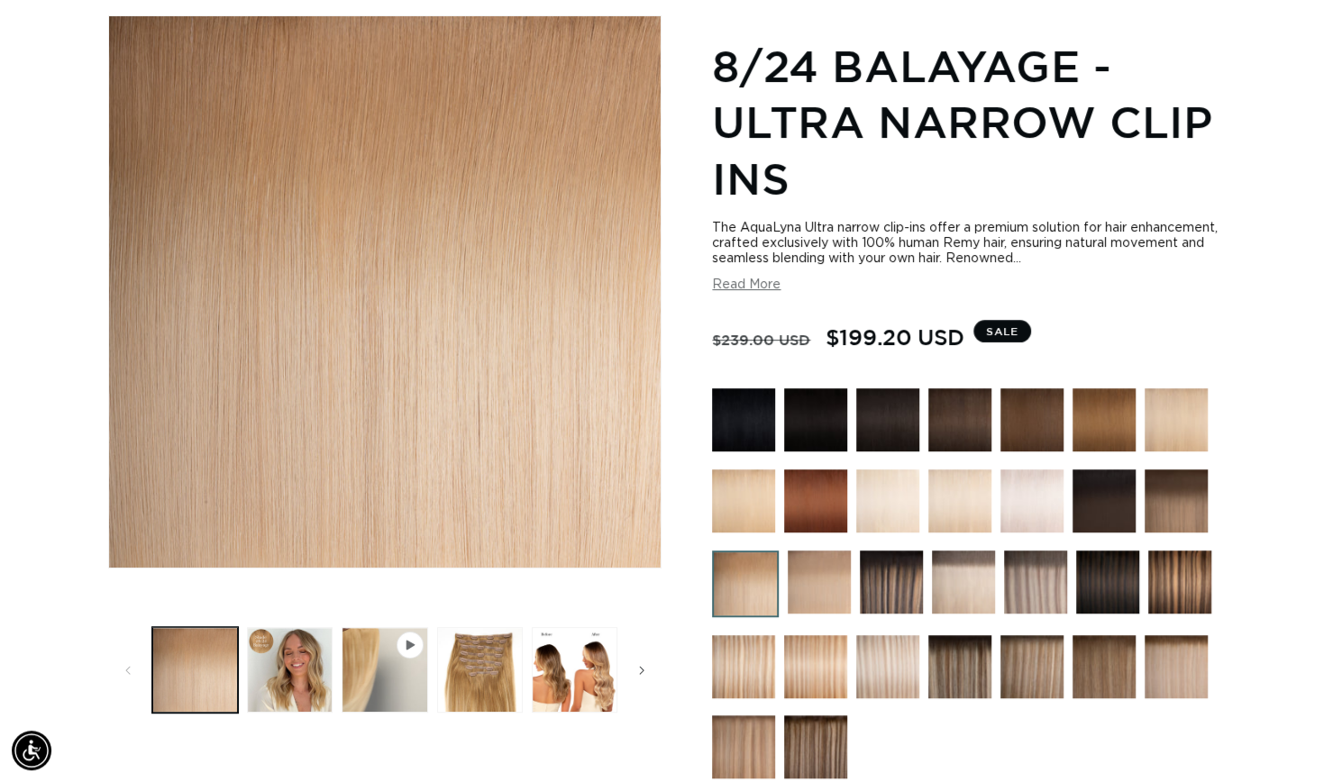
scroll to position [0, 1213]
click at [857, 515] on img at bounding box center [887, 501] width 63 height 63
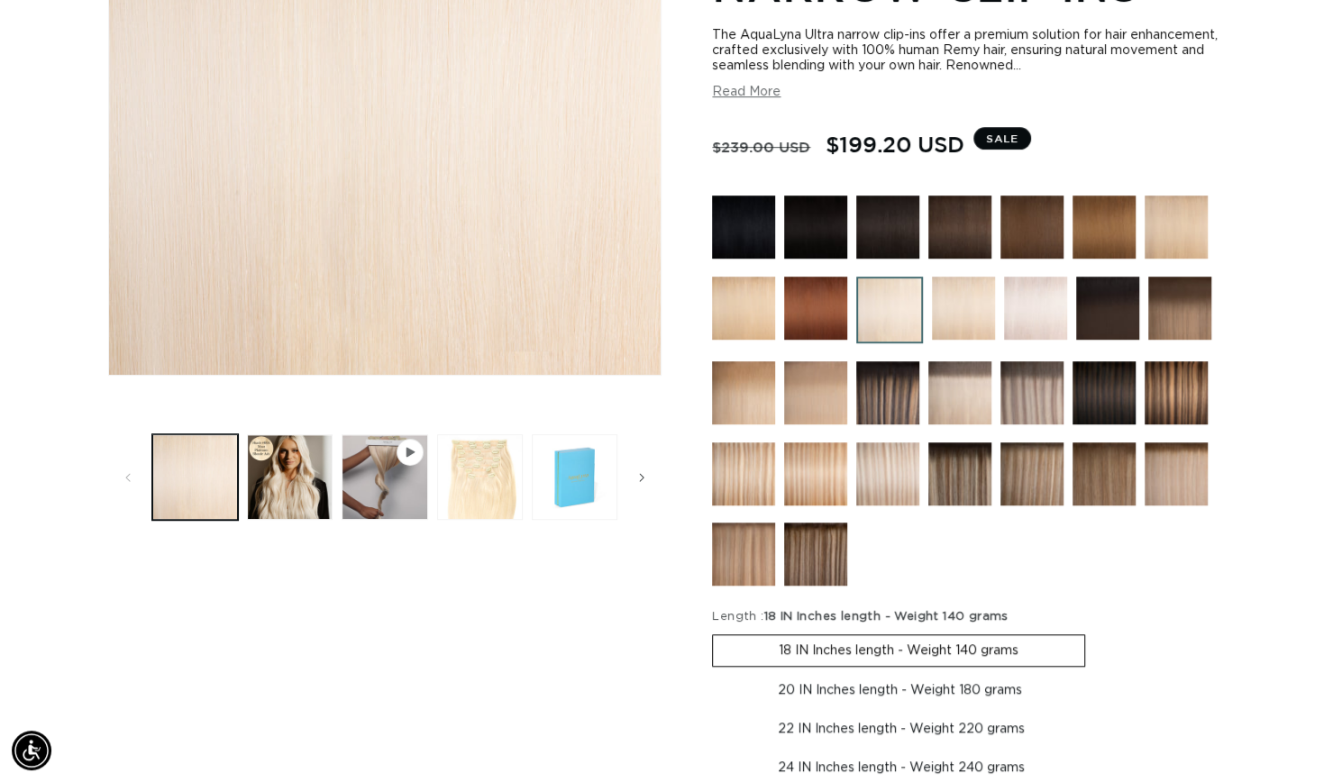
click at [951, 324] on img at bounding box center [963, 308] width 63 height 63
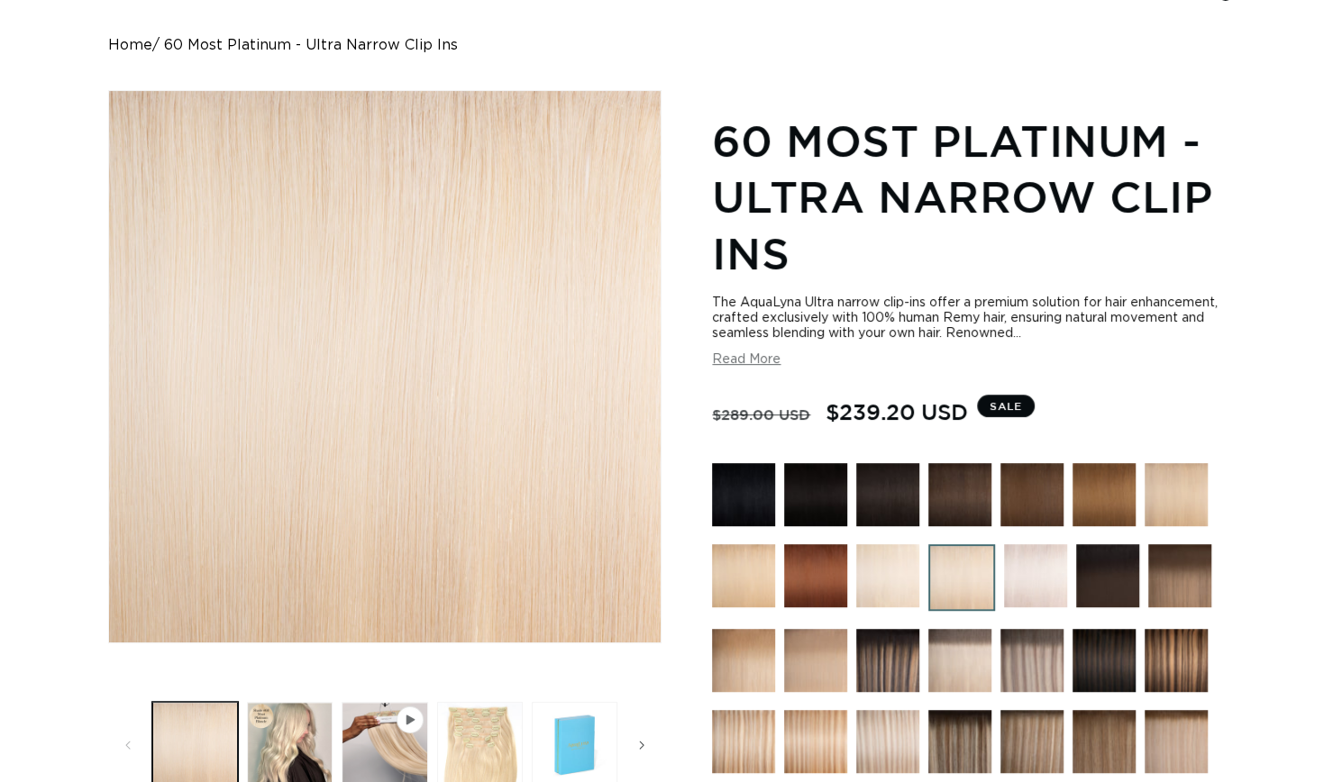
click at [894, 585] on img at bounding box center [887, 575] width 63 height 63
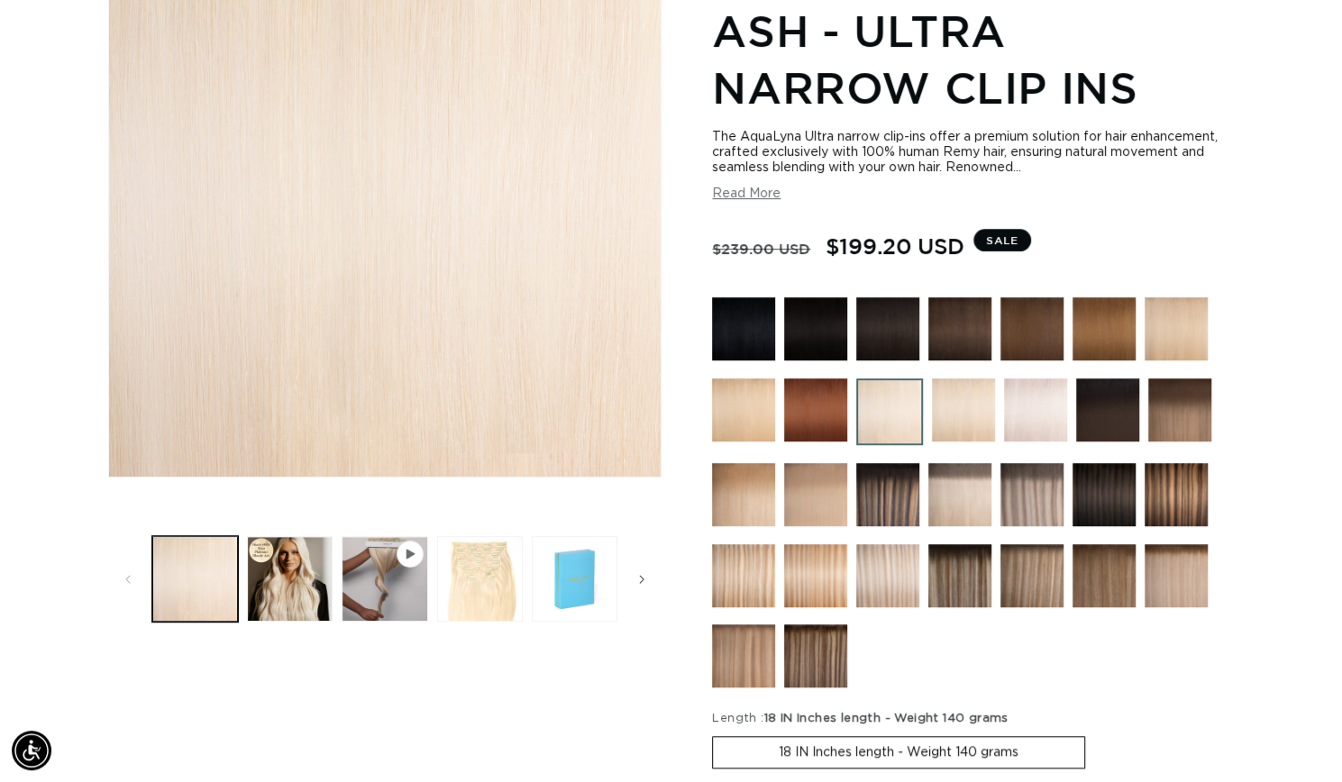
click at [946, 406] on img at bounding box center [963, 410] width 63 height 63
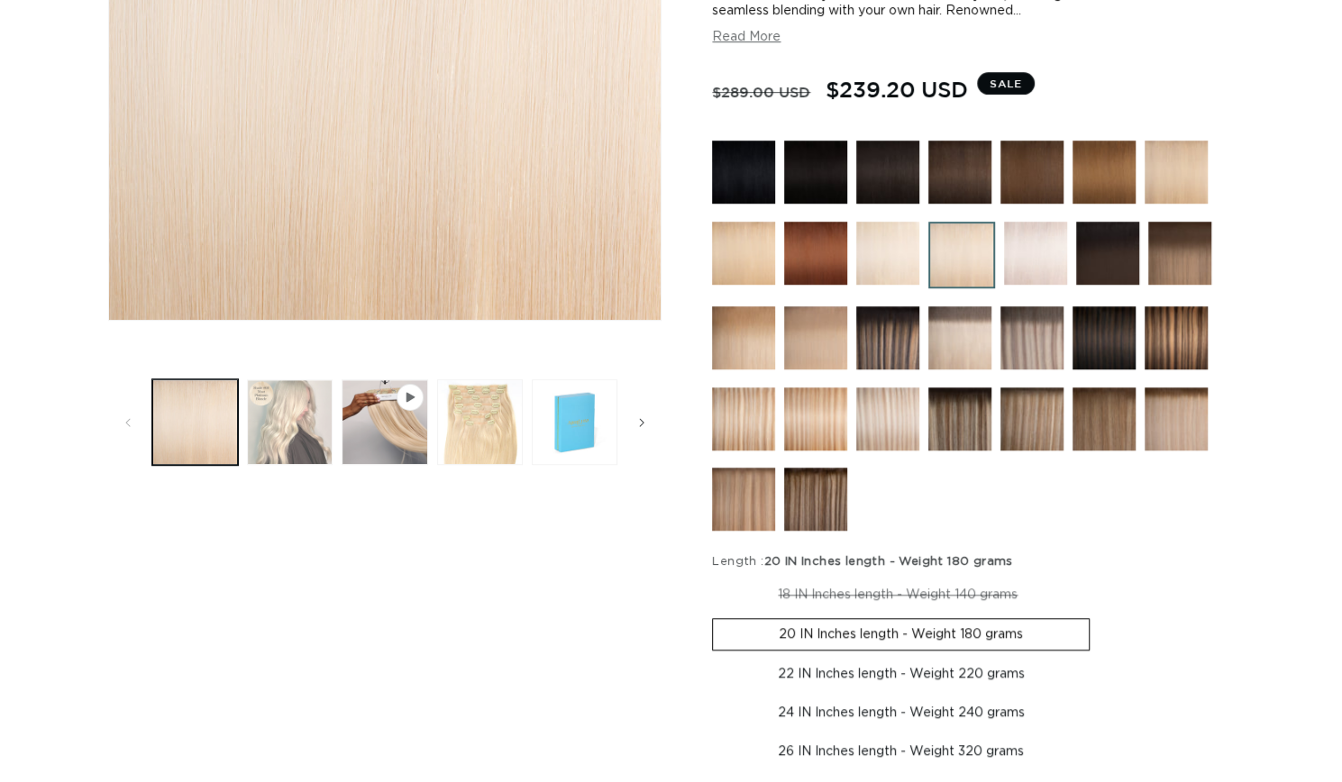
click at [279, 430] on button "Load image 2 in gallery view" at bounding box center [290, 422] width 86 height 86
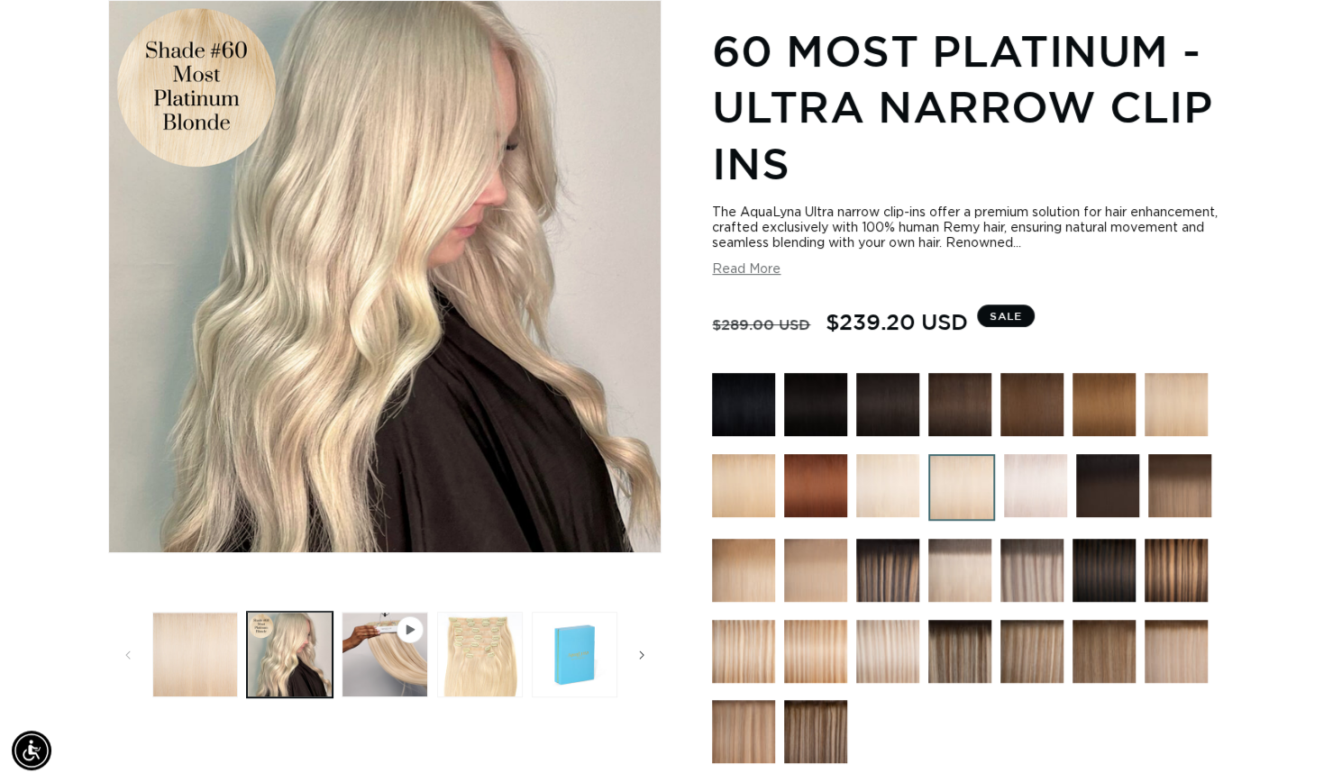
scroll to position [0, 2427]
click at [740, 572] on img at bounding box center [743, 570] width 63 height 63
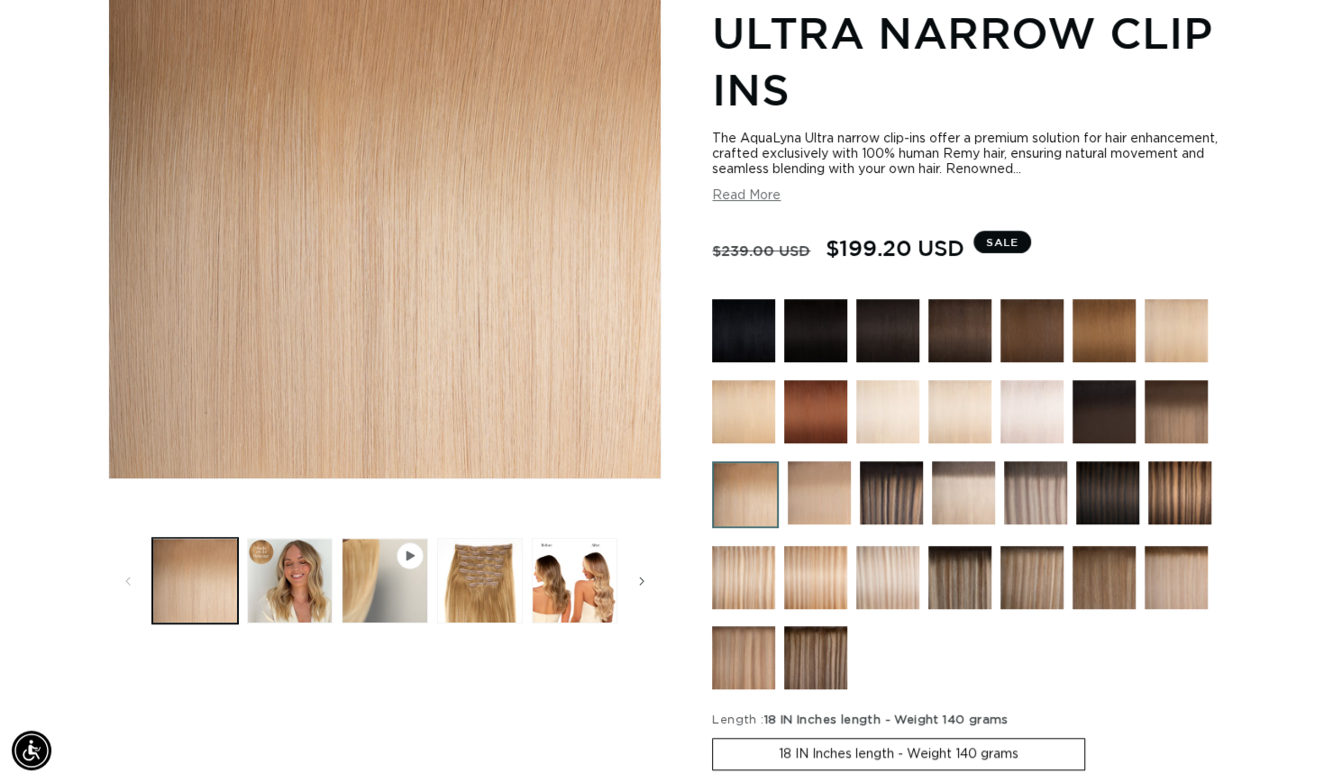
click at [752, 210] on section "8/24 Balayage - Ultra Narrow Clip Ins The AquaLyna Ultra narrow clip-ins offer …" at bounding box center [973, 601] width 522 height 1315
click at [748, 196] on button "Read More" at bounding box center [746, 195] width 68 height 15
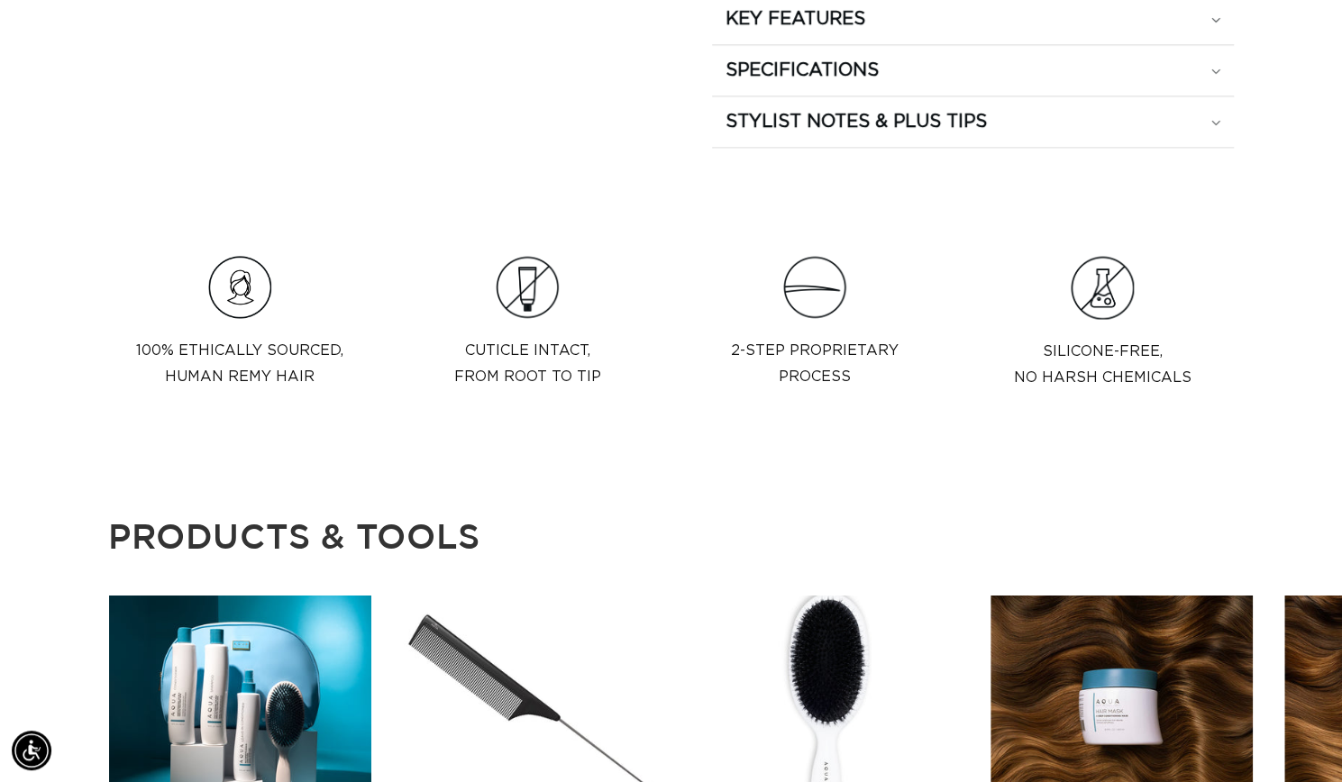
scroll to position [1368, 0]
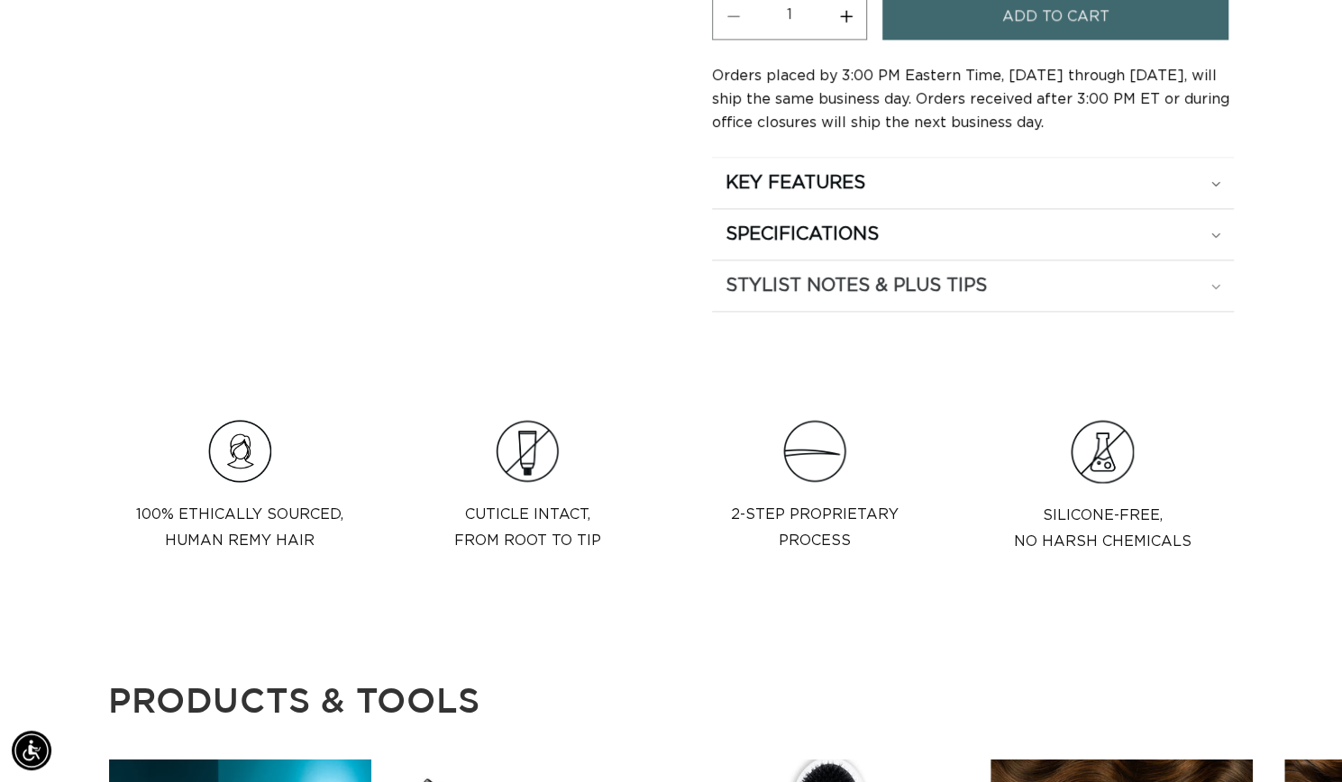
click at [876, 284] on h2 "STYLIST NOTES & PLUS TIPS" at bounding box center [856, 285] width 261 height 23
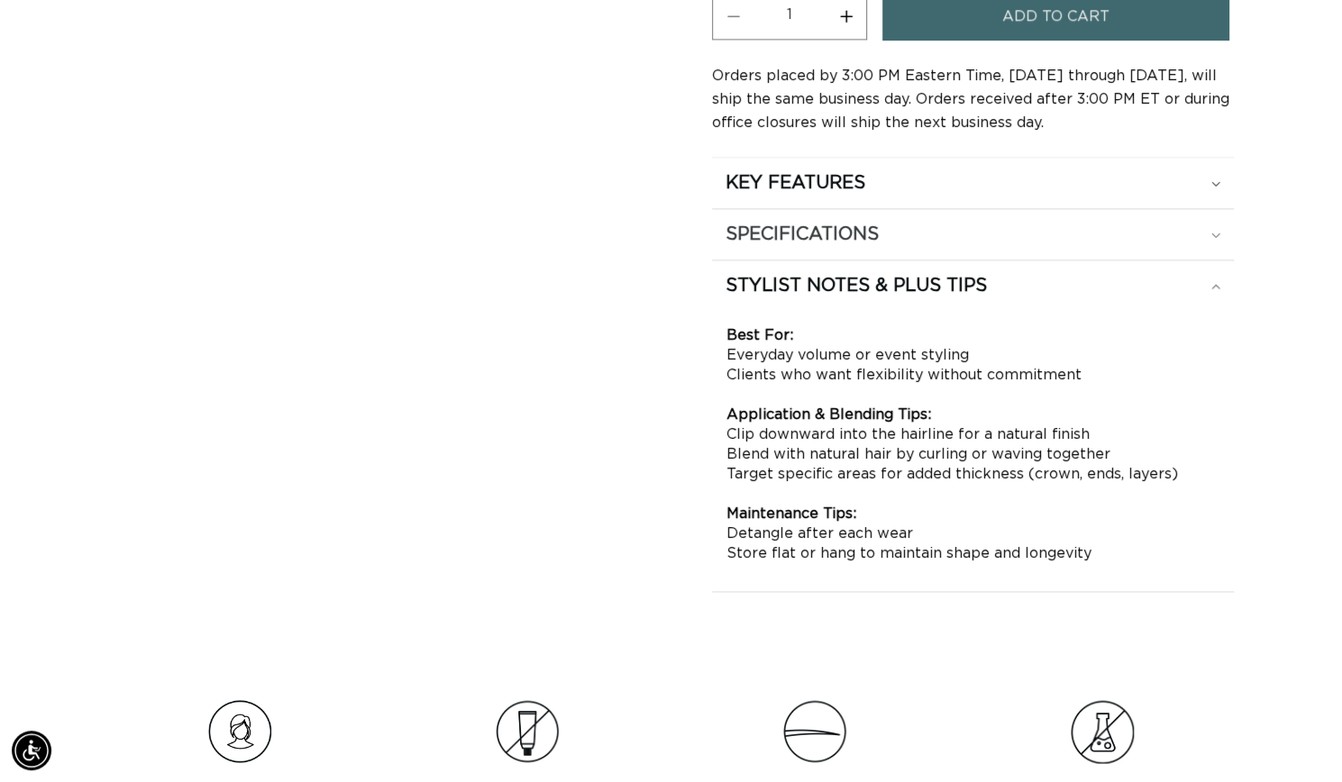
scroll to position [0, 0]
click at [887, 239] on div "SPECIFICATIONS" at bounding box center [973, 234] width 495 height 23
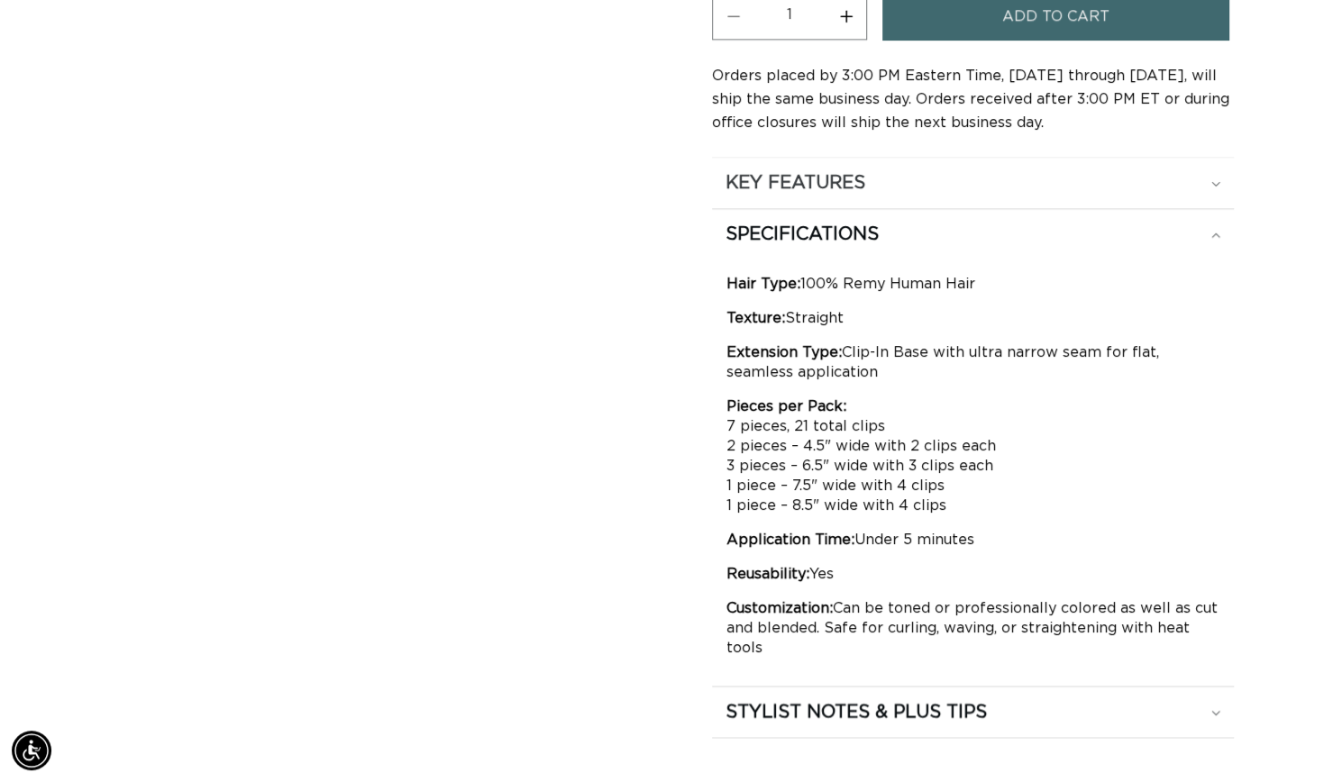
click at [900, 196] on summary "KEY FEATURES" at bounding box center [973, 183] width 522 height 50
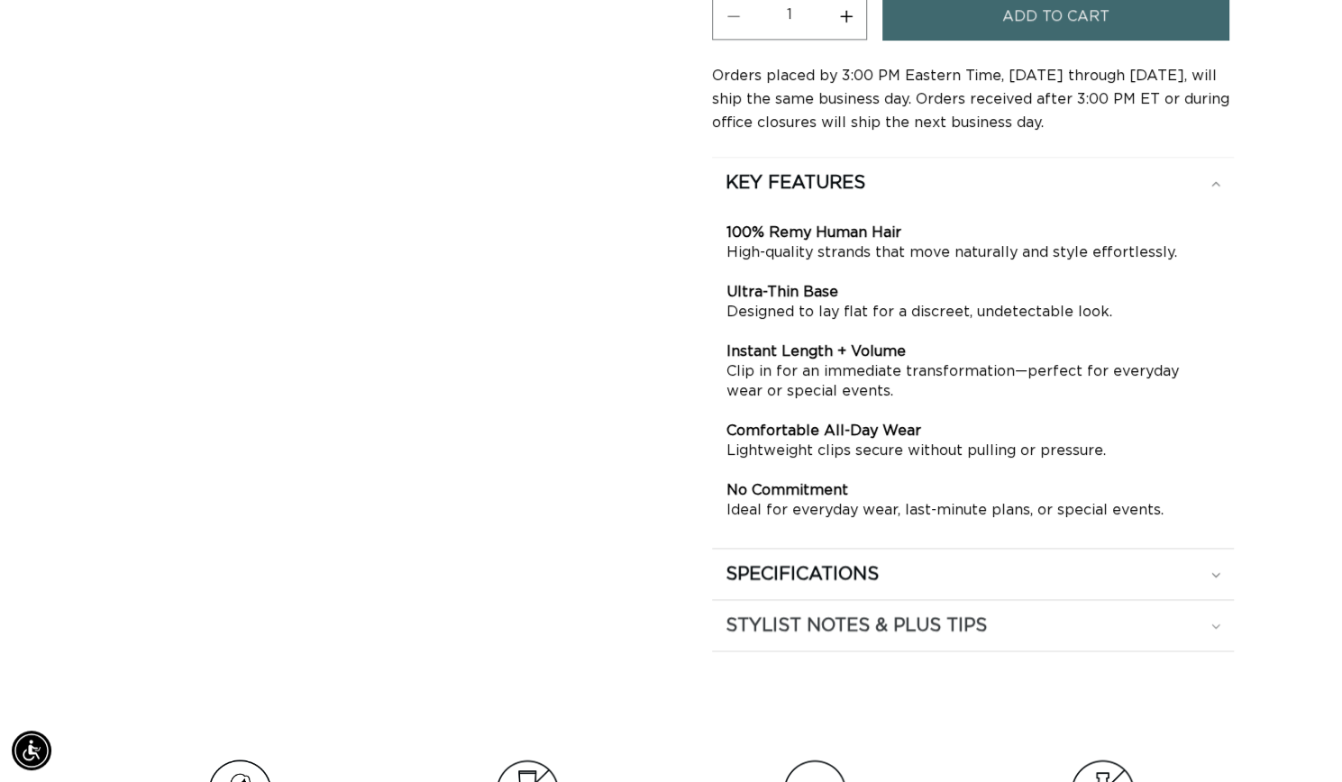
scroll to position [0, 1213]
click at [1123, 629] on div "STYLIST NOTES & PLUS TIPS" at bounding box center [973, 625] width 495 height 23
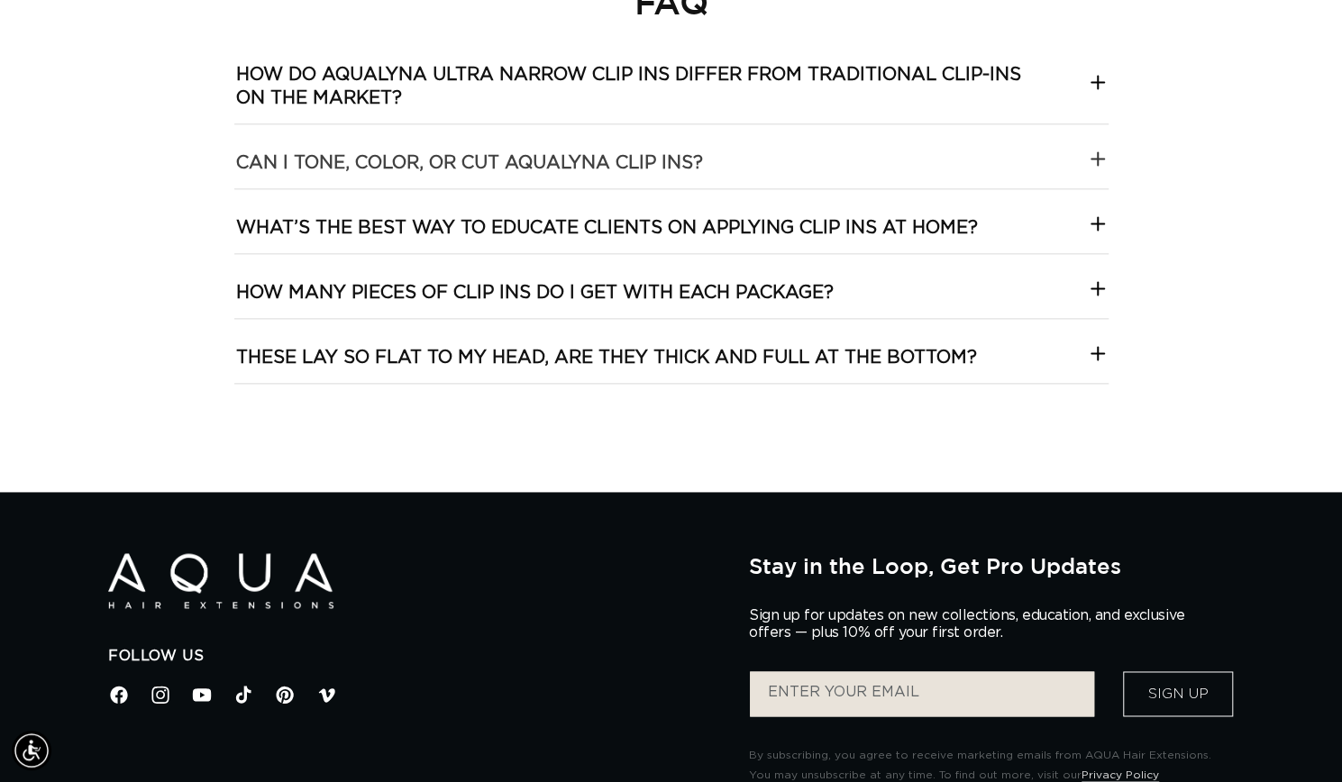
click at [872, 188] on Ins\?-template--18844261286116__collapsible_content_RjkbrX "Can I tone, color, or cut AquaLyna Clip Ins?" at bounding box center [671, 156] width 874 height 64
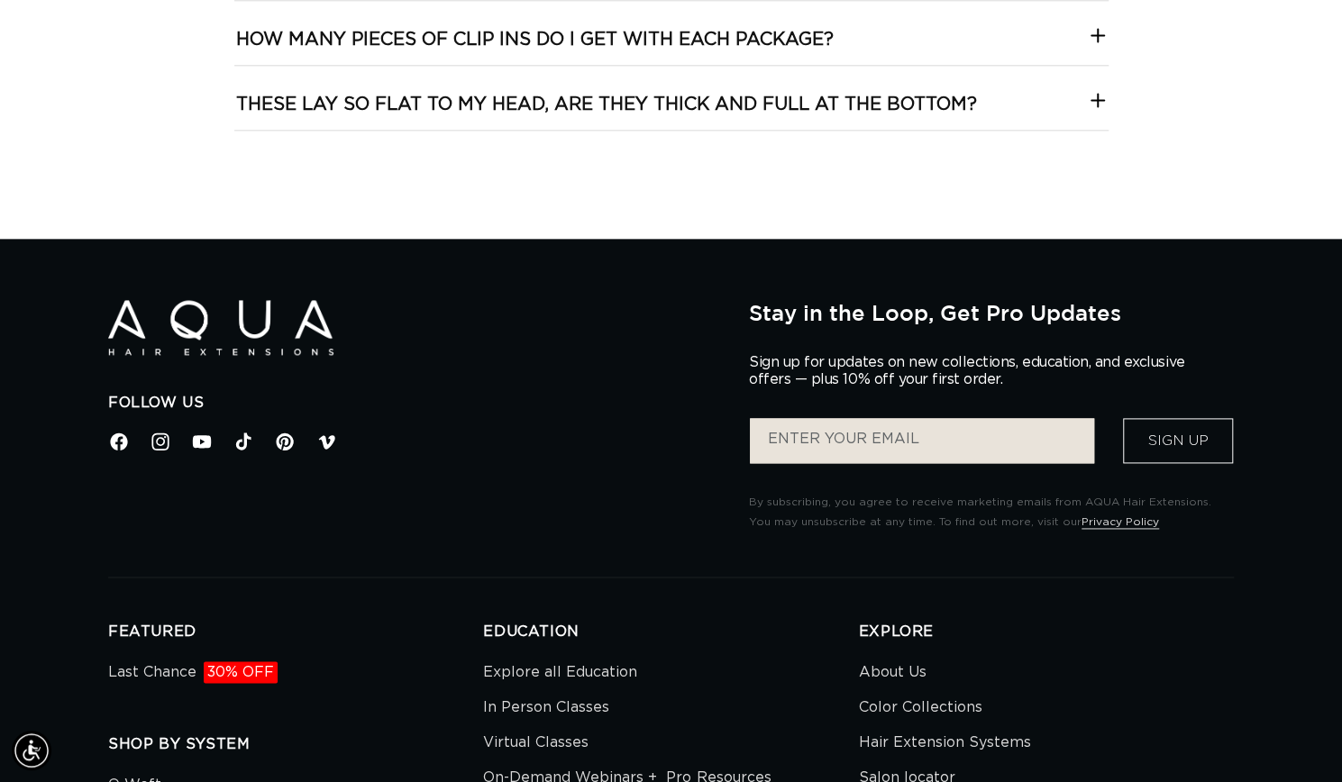
scroll to position [4953, 0]
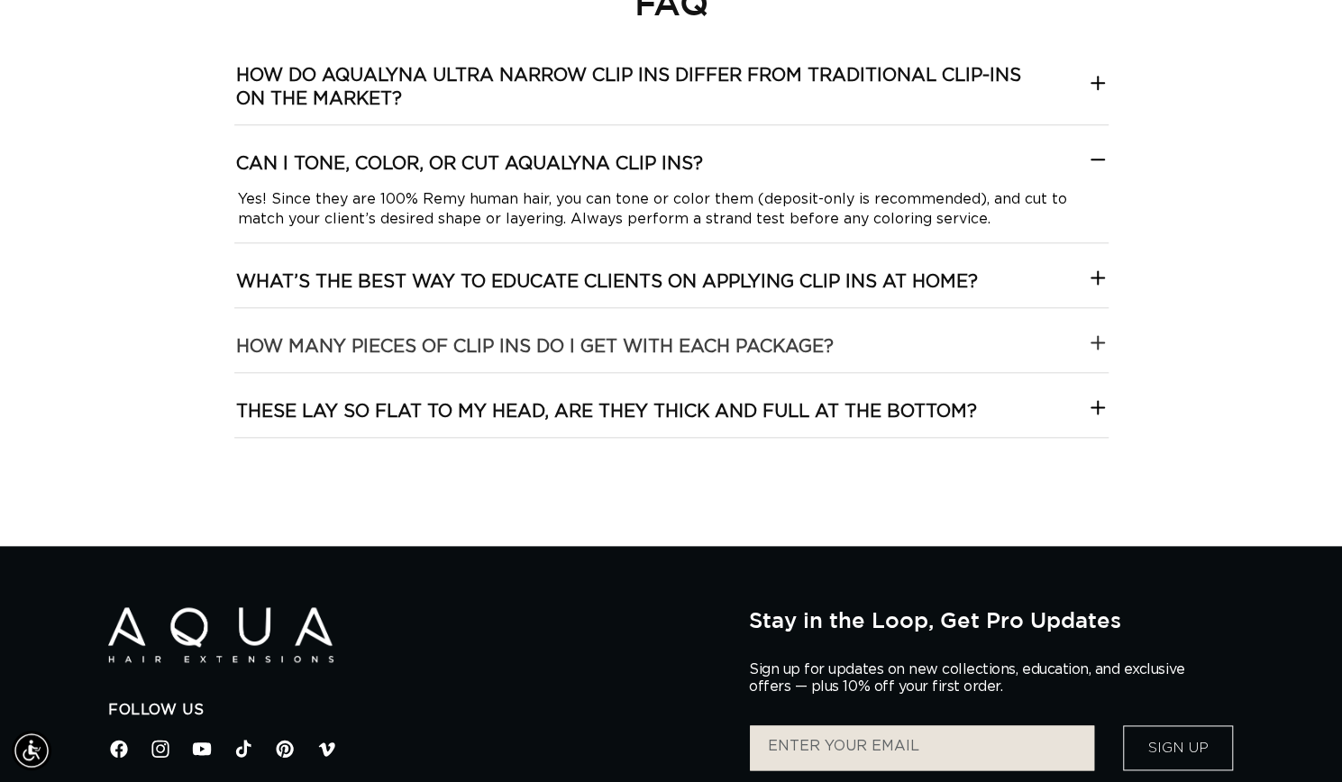
click at [838, 372] on package\?-template--18844261286116__collapsible_content_RjkbrX "How many pieces of clip ins do I get with each package?" at bounding box center [671, 340] width 874 height 64
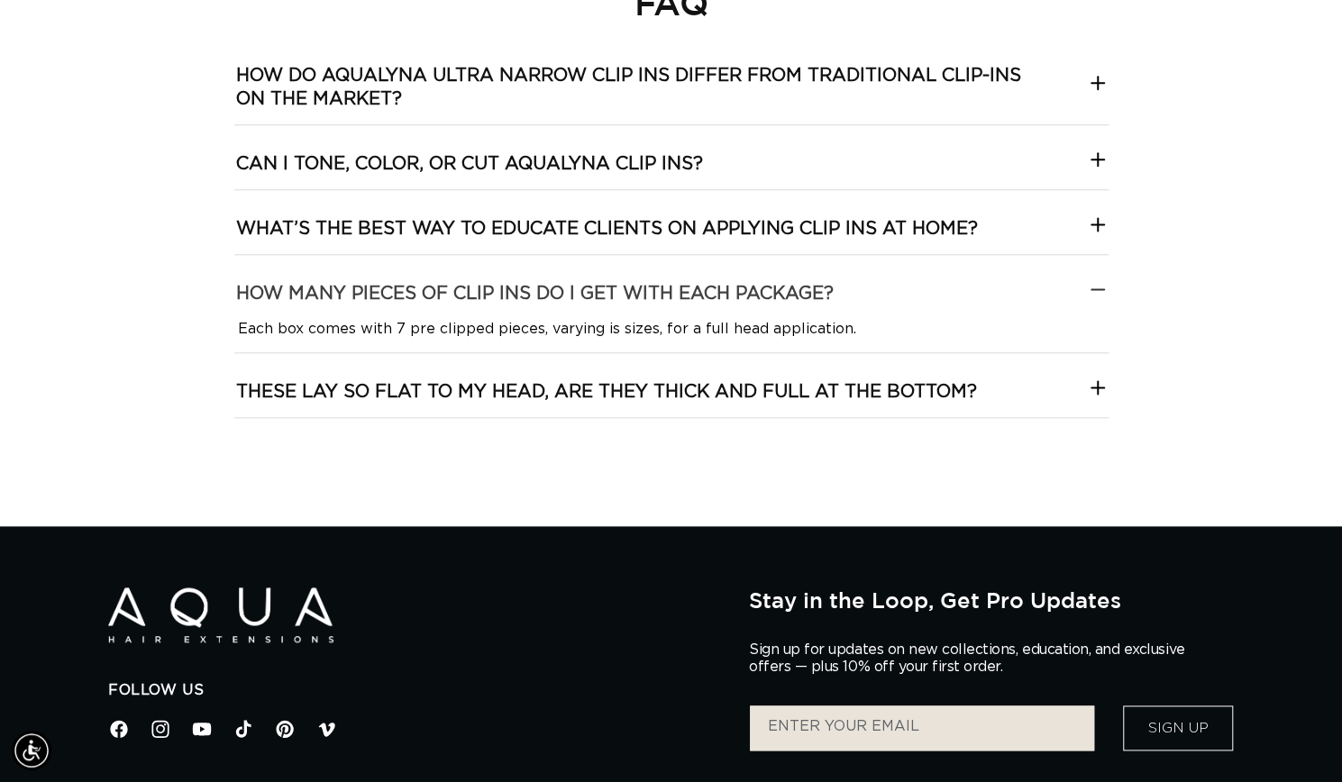
scroll to position [0, 1213]
click at [928, 404] on h3 "These lay so flat to my head, are they thick and full at the bottom?" at bounding box center [606, 391] width 741 height 23
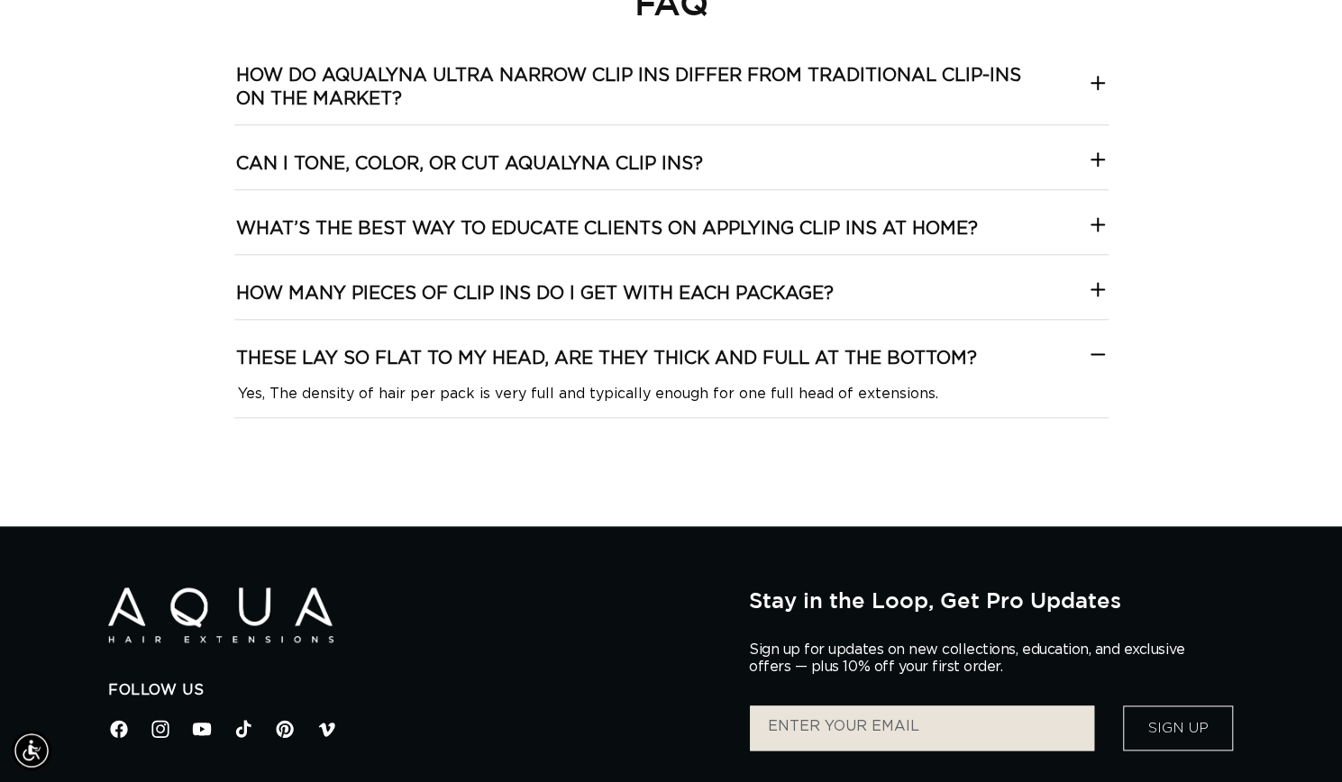
scroll to position [0, 0]
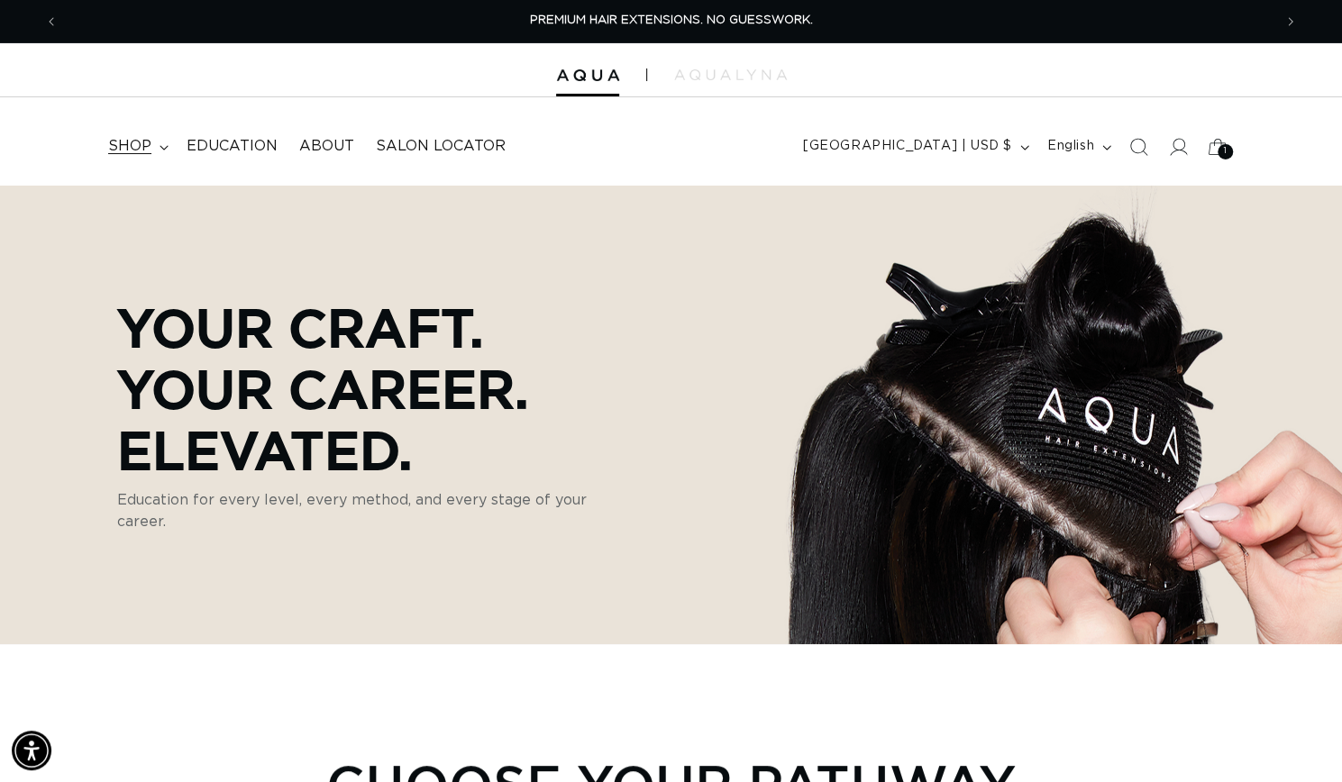
click at [135, 145] on span "shop" at bounding box center [129, 146] width 43 height 19
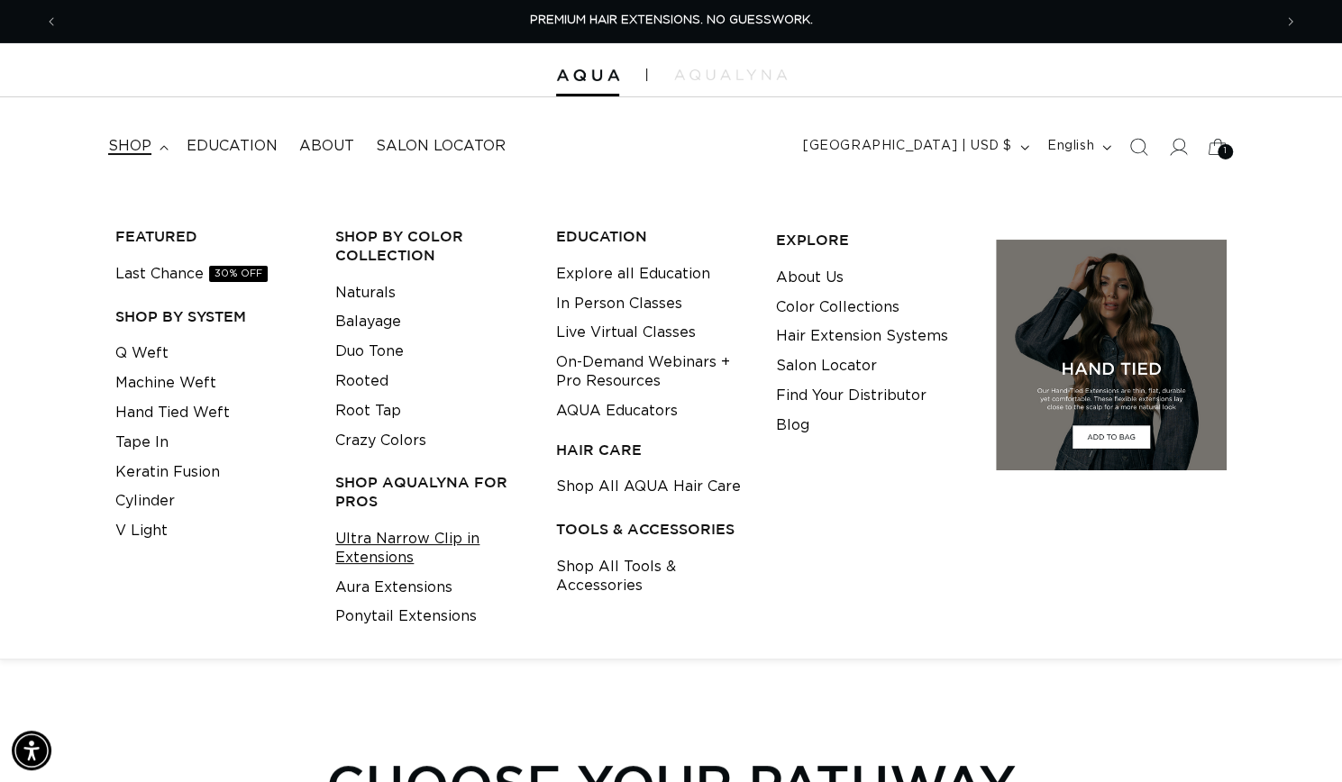
click at [393, 550] on link "Ultra Narrow Clip in Extensions" at bounding box center [431, 549] width 192 height 49
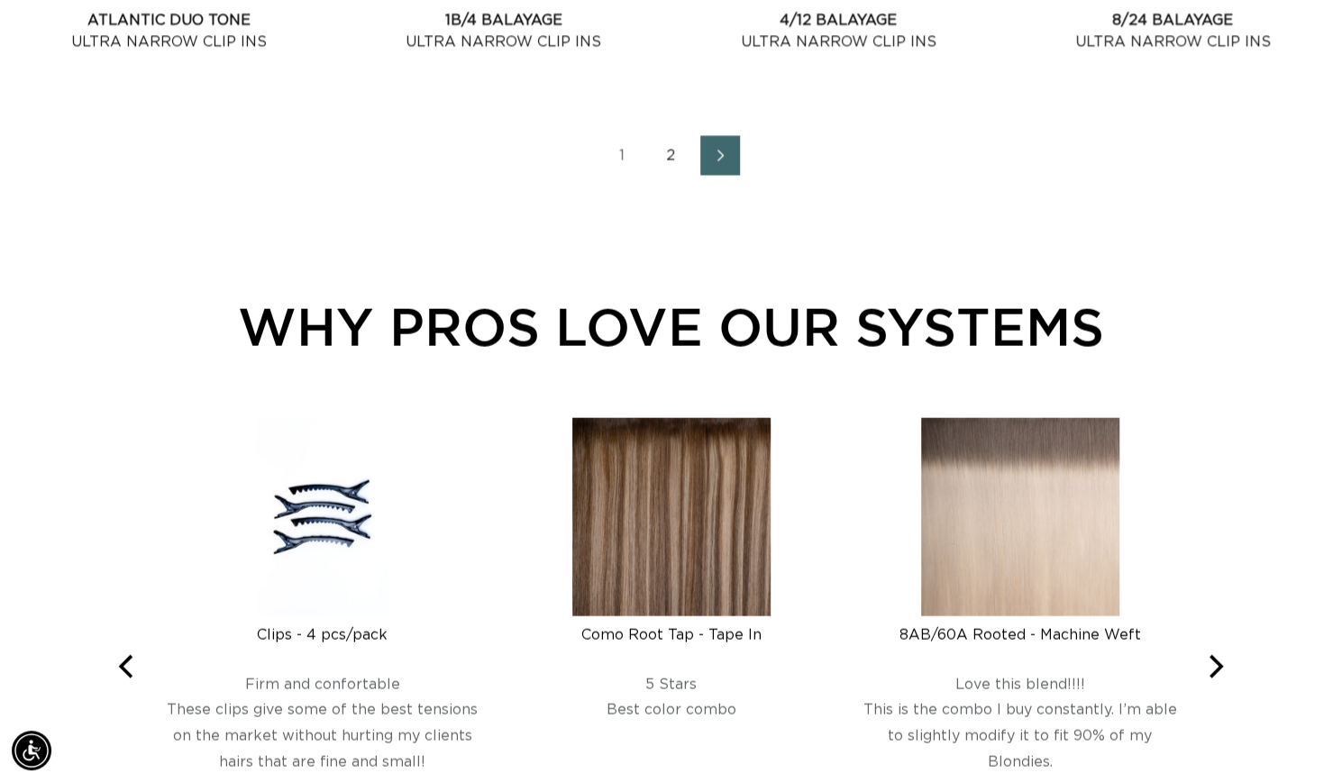
scroll to position [0, 2427]
click at [720, 176] on link "Next page" at bounding box center [720, 156] width 40 height 40
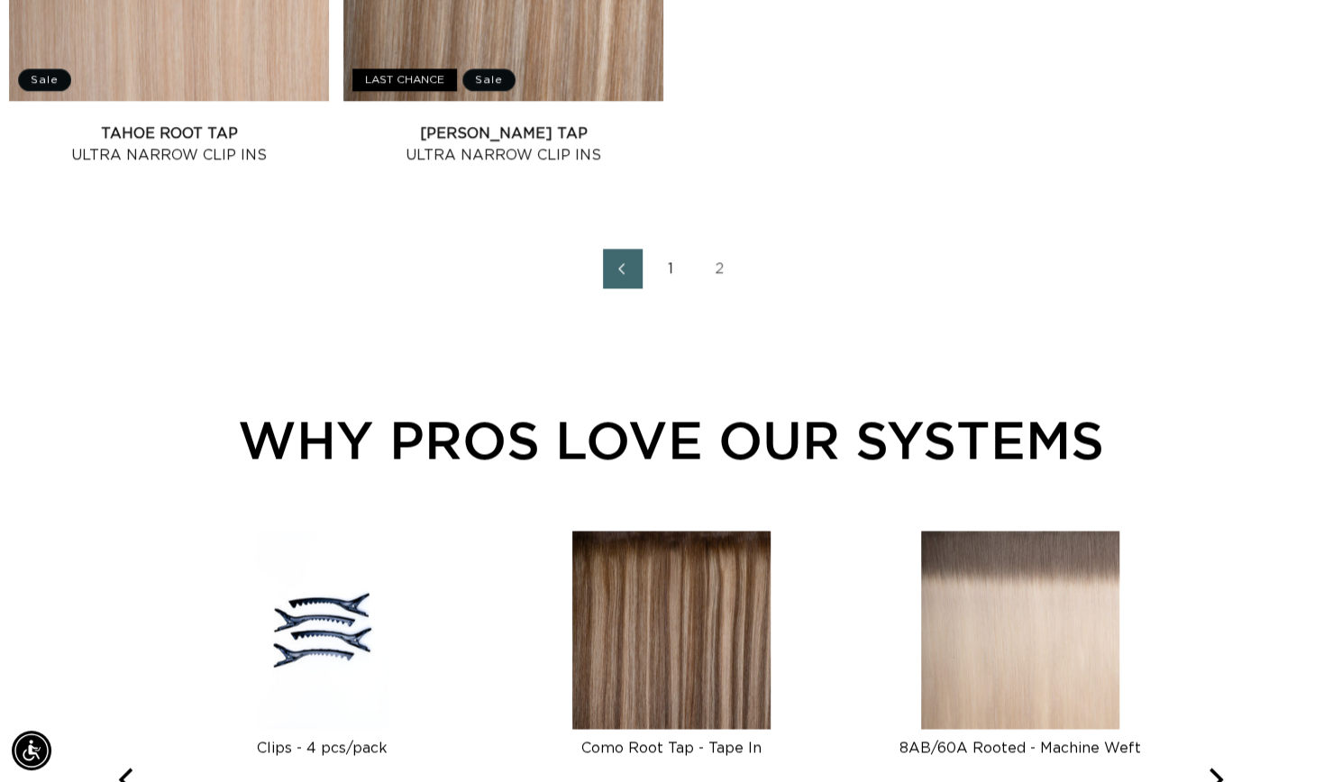
scroll to position [0, 1213]
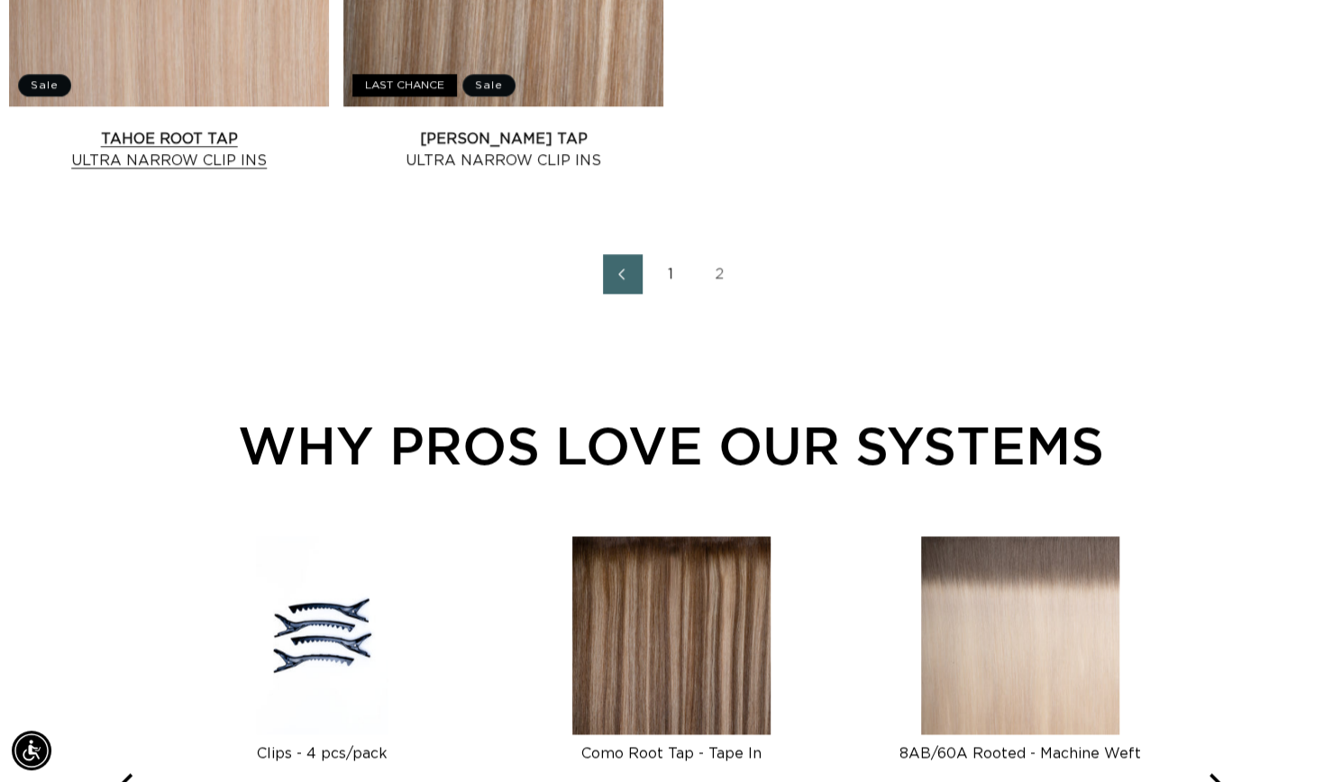
click at [215, 171] on link "Tahoe Root Tap Ultra Narrow Clip Ins" at bounding box center [169, 149] width 320 height 43
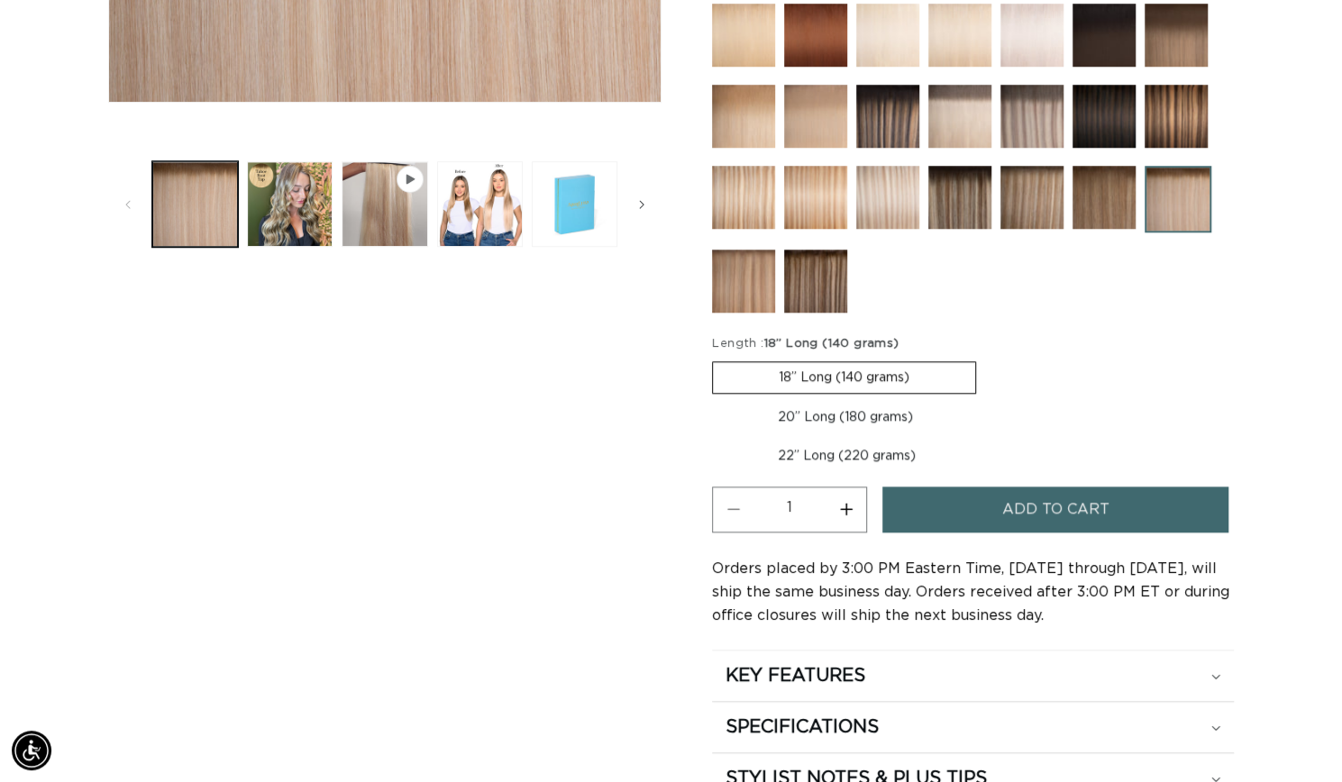
scroll to position [675, 0]
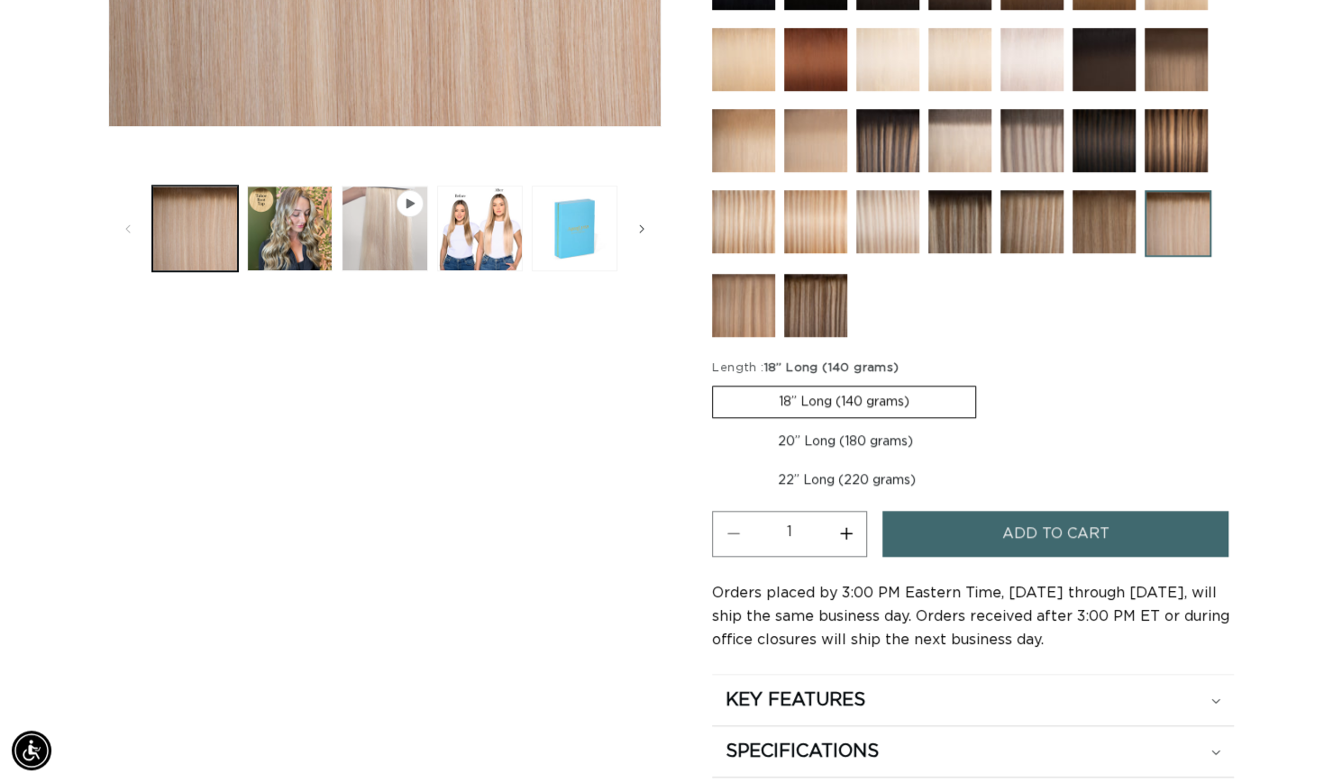
click at [394, 254] on button "Play video 1 in gallery view" at bounding box center [385, 229] width 86 height 86
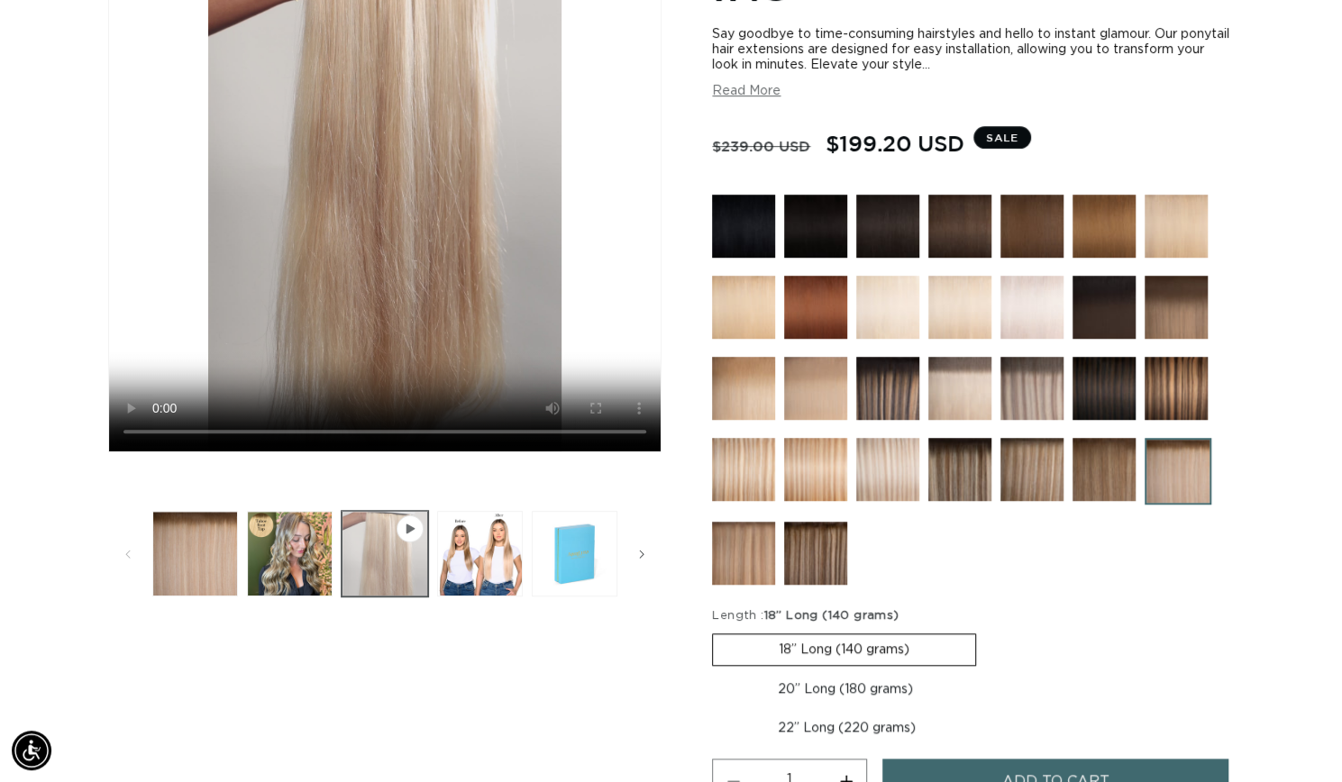
scroll to position [443, 0]
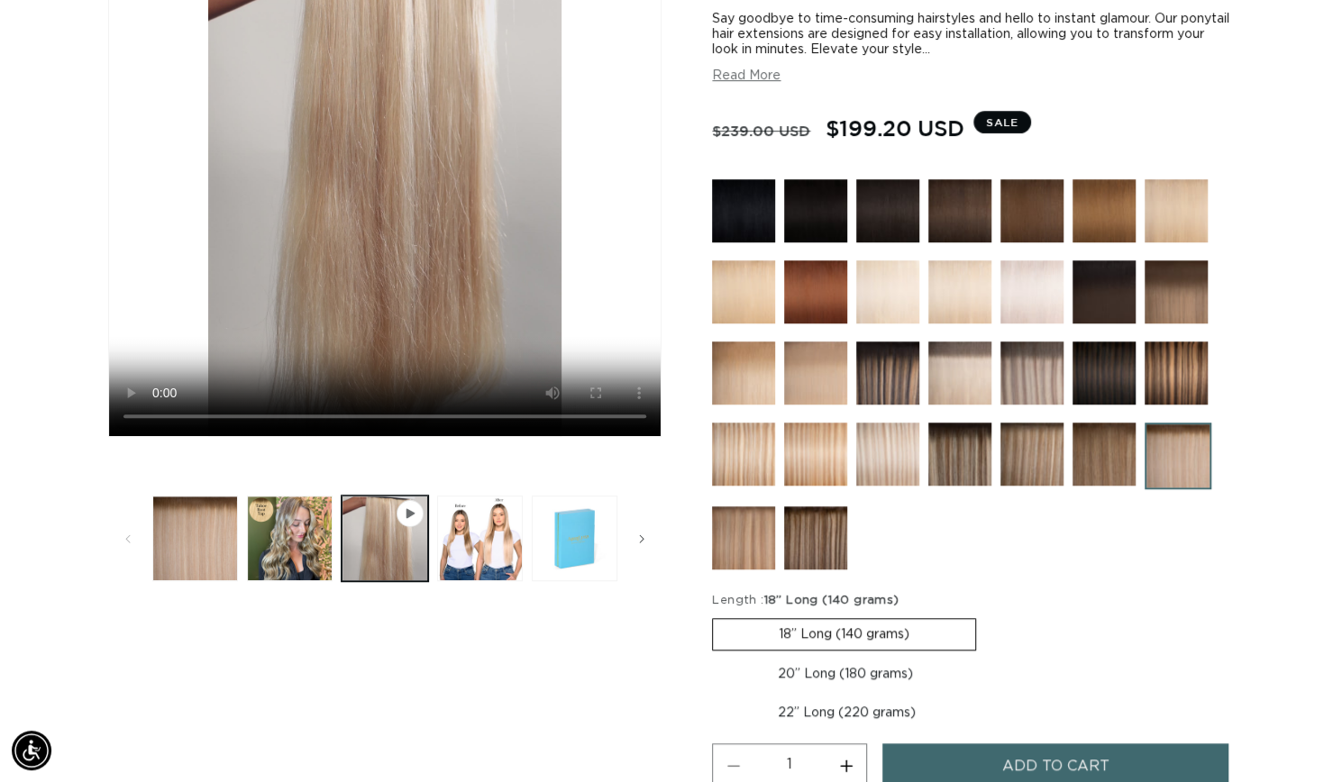
click at [277, 483] on media-gallery "Skip to product information Open media 1 in modal Open media 2 in modal Open me…" at bounding box center [384, 196] width 553 height 780
click at [293, 558] on button "Load image 2 in gallery view" at bounding box center [290, 539] width 86 height 86
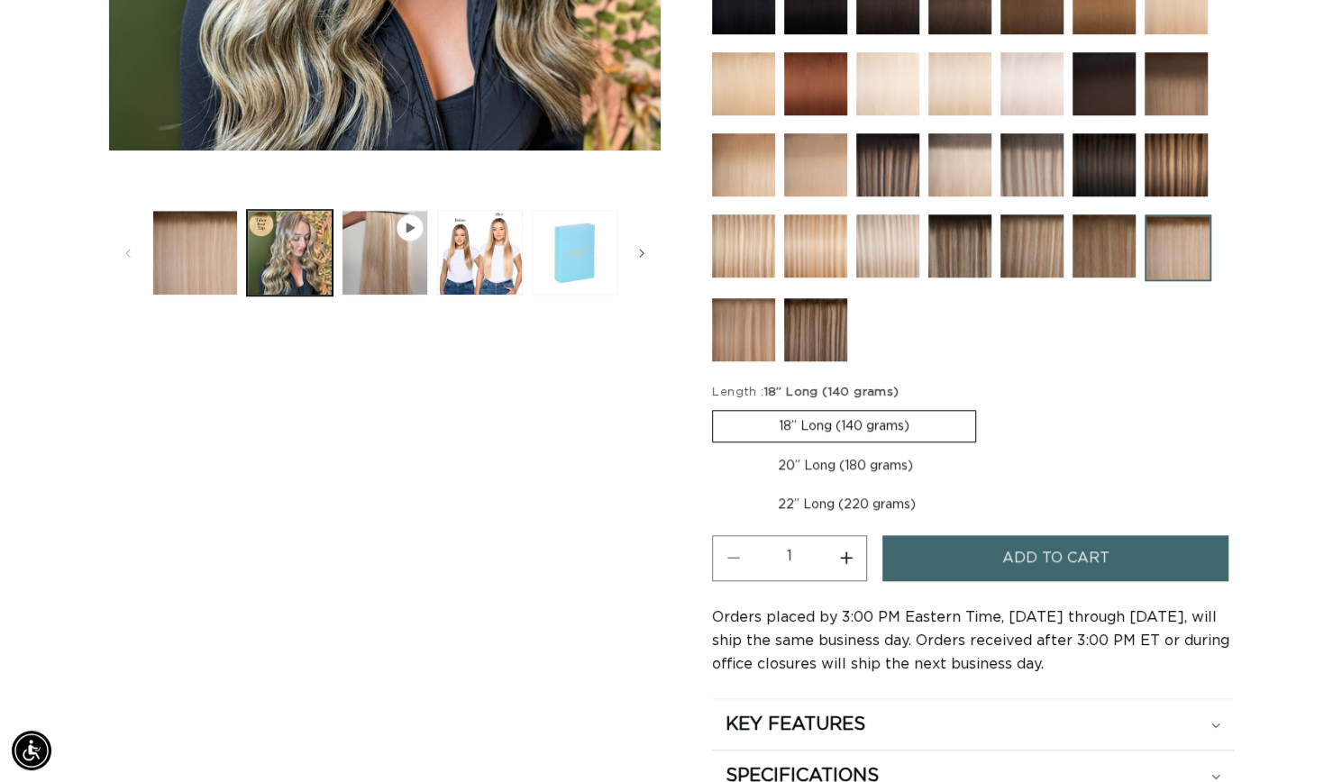
scroll to position [0, 0]
click at [624, 257] on button "Slide right" at bounding box center [642, 253] width 40 height 40
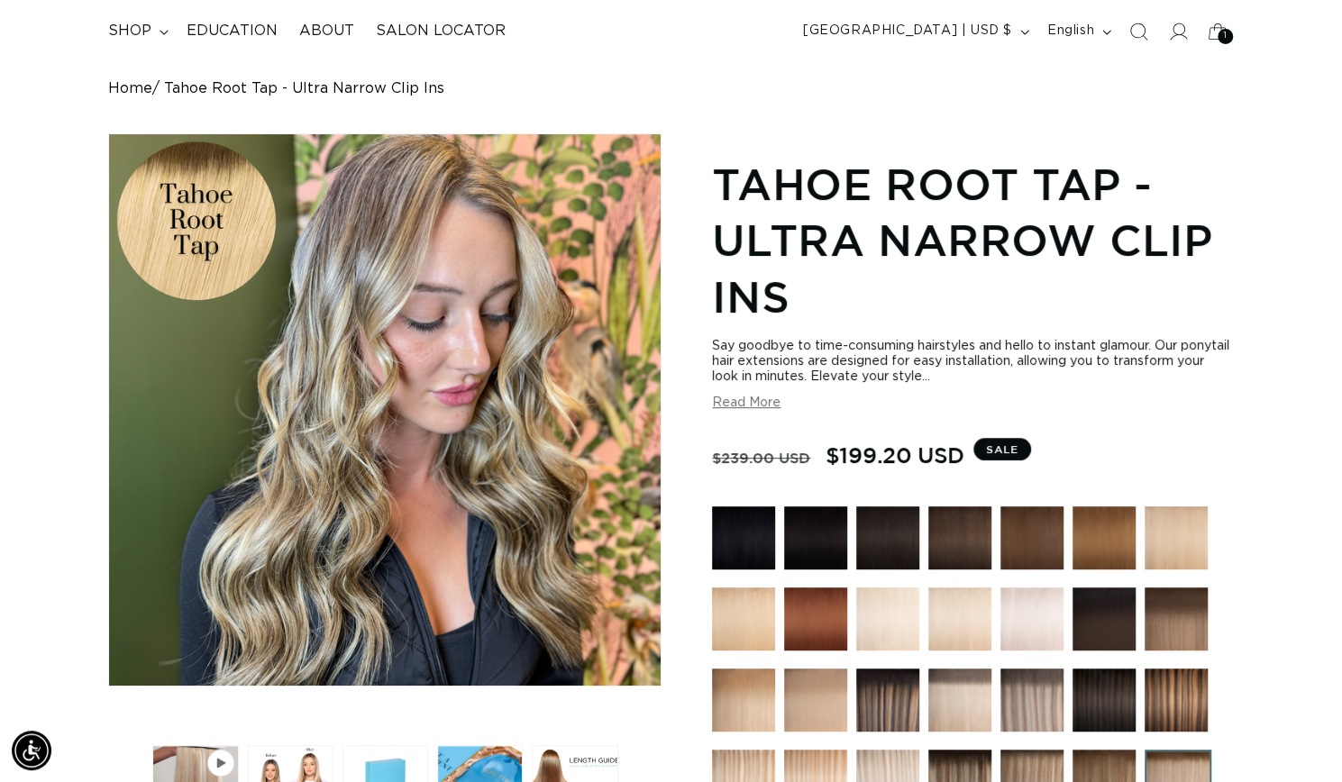
scroll to position [114, 0]
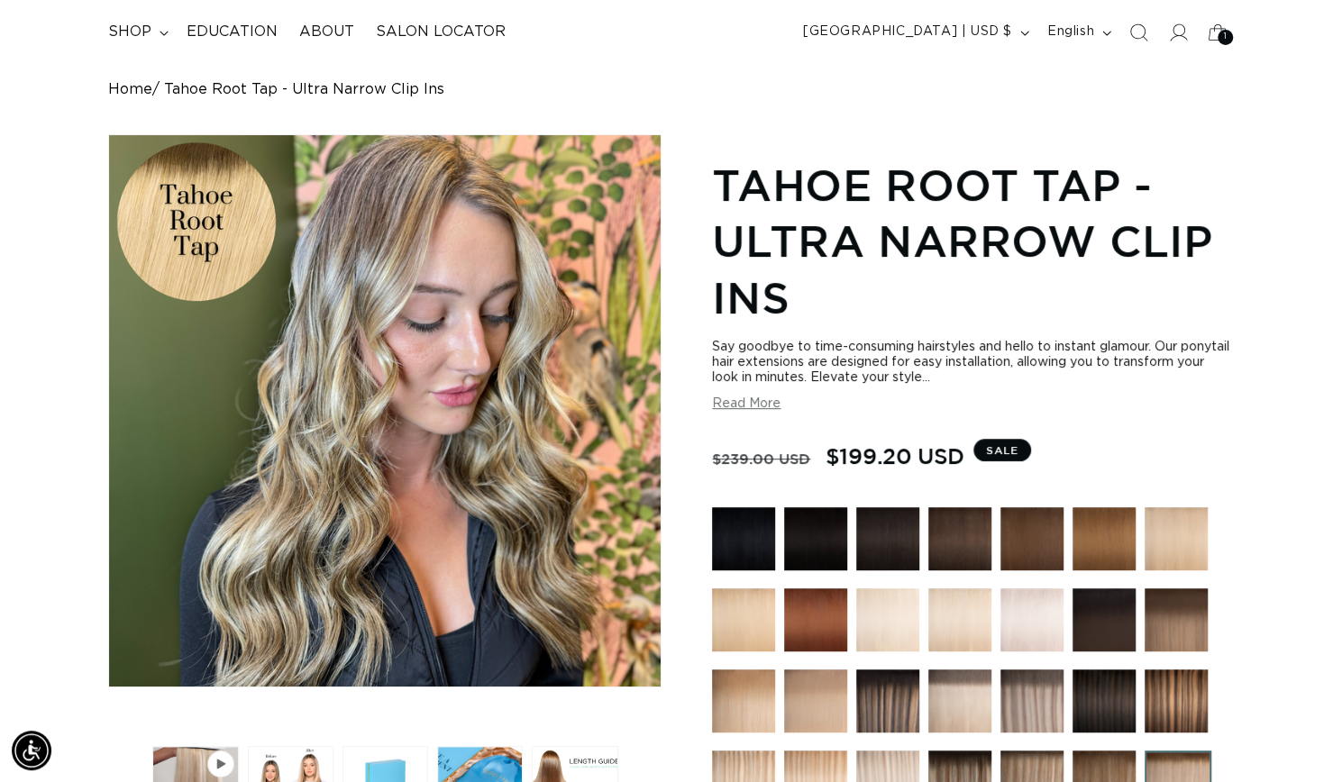
click at [763, 393] on div "Say goodbye to time-consuming hairstyles and hello to instant glamour. Our pony…" at bounding box center [973, 376] width 522 height 72
click at [768, 402] on button "Read More" at bounding box center [746, 404] width 68 height 15
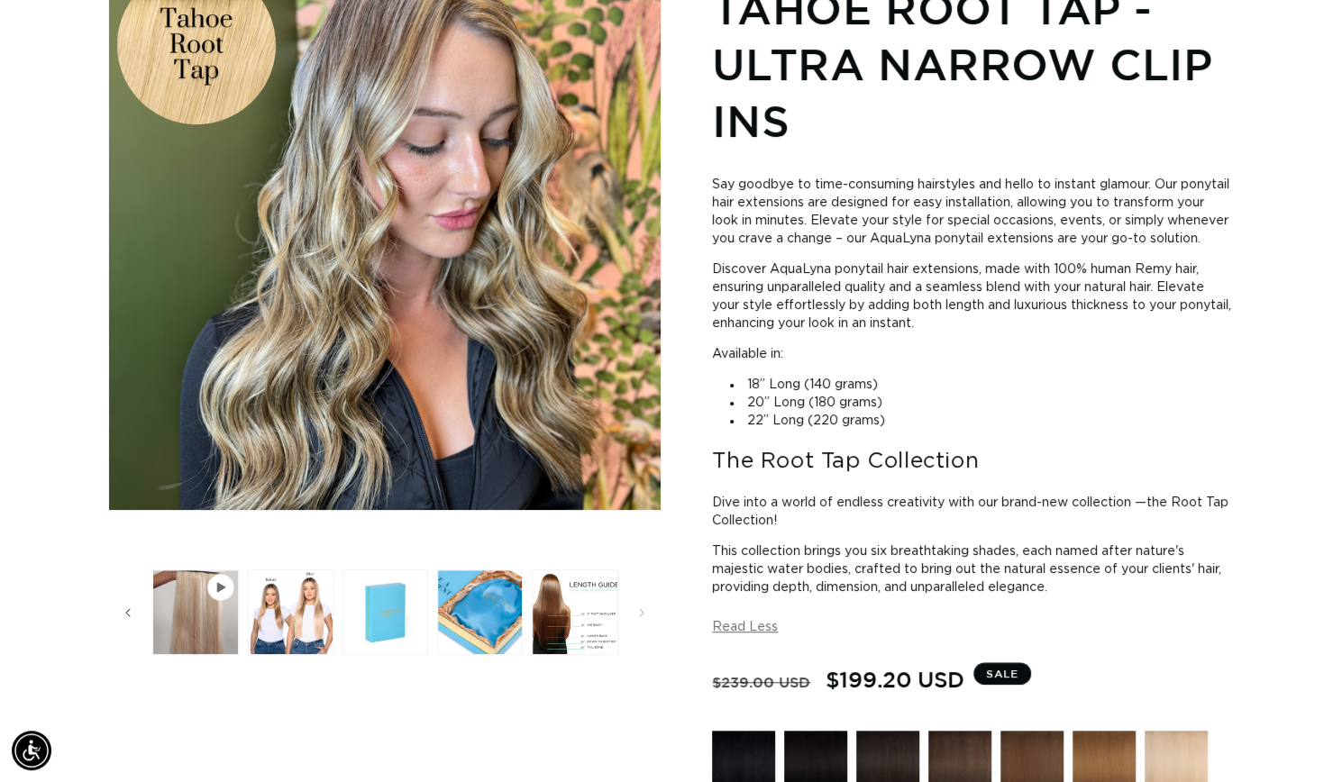
scroll to position [0, 0]
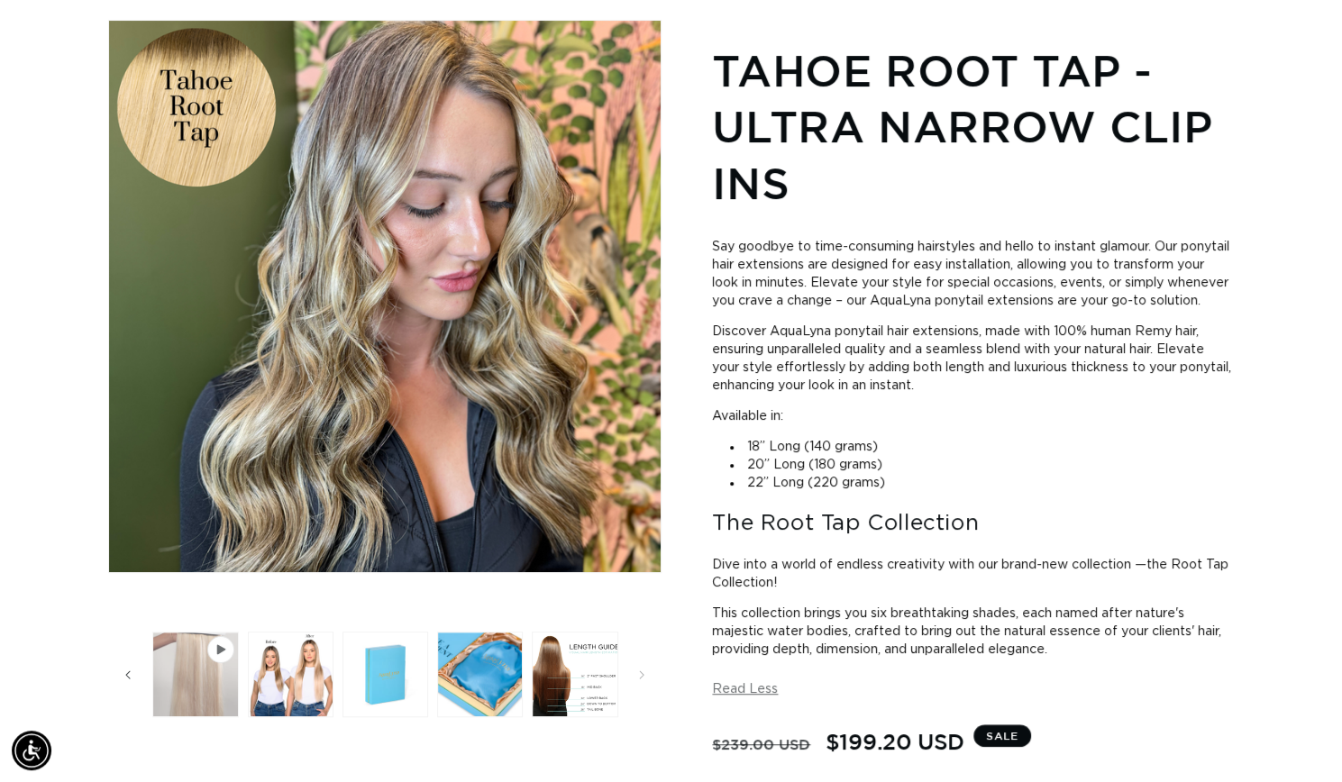
click at [175, 705] on button "Play video 1 in gallery view" at bounding box center [195, 675] width 86 height 86
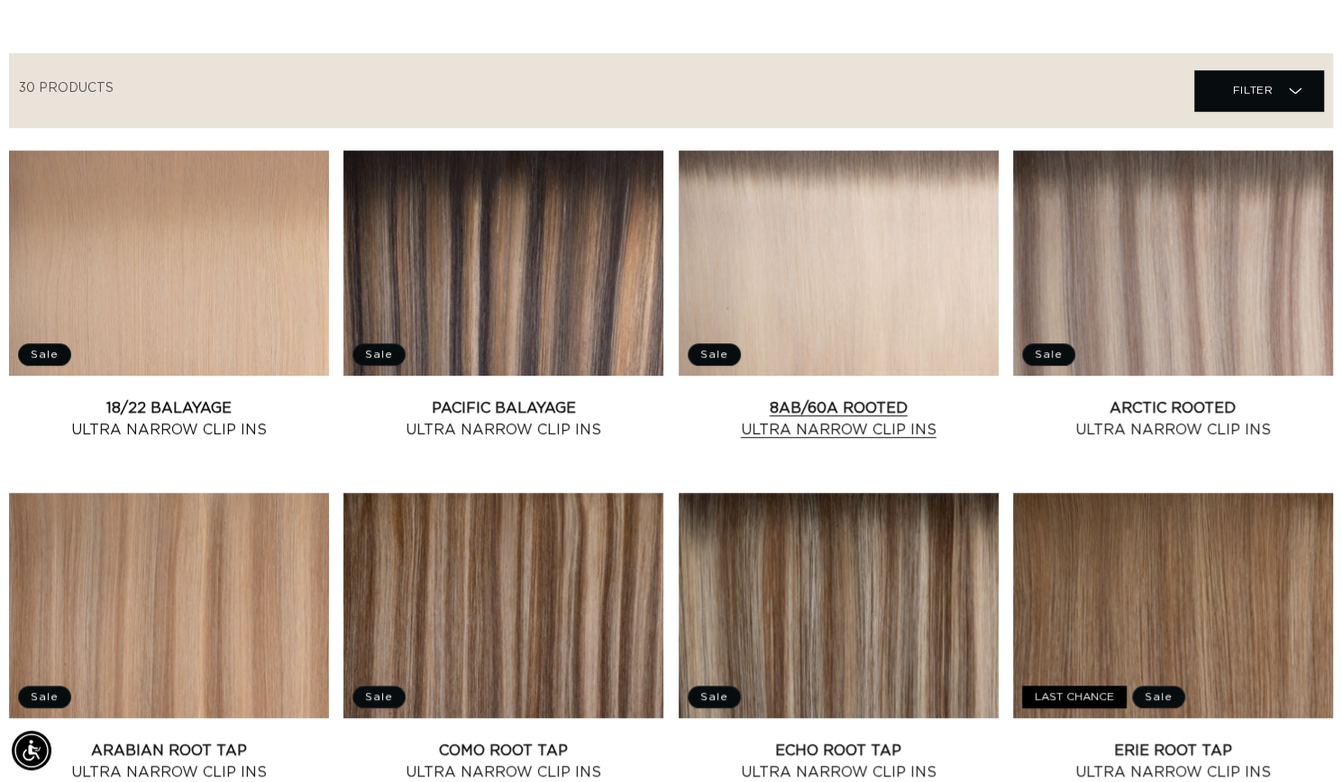
drag, startPoint x: 0, startPoint y: 0, endPoint x: 895, endPoint y: 469, distance: 1010.3
drag, startPoint x: 895, startPoint y: 469, endPoint x: 857, endPoint y: 376, distance: 100.3
click at [857, 397] on link "8AB/60A Rooted Ultra Narrow Clip Ins" at bounding box center [839, 418] width 320 height 43
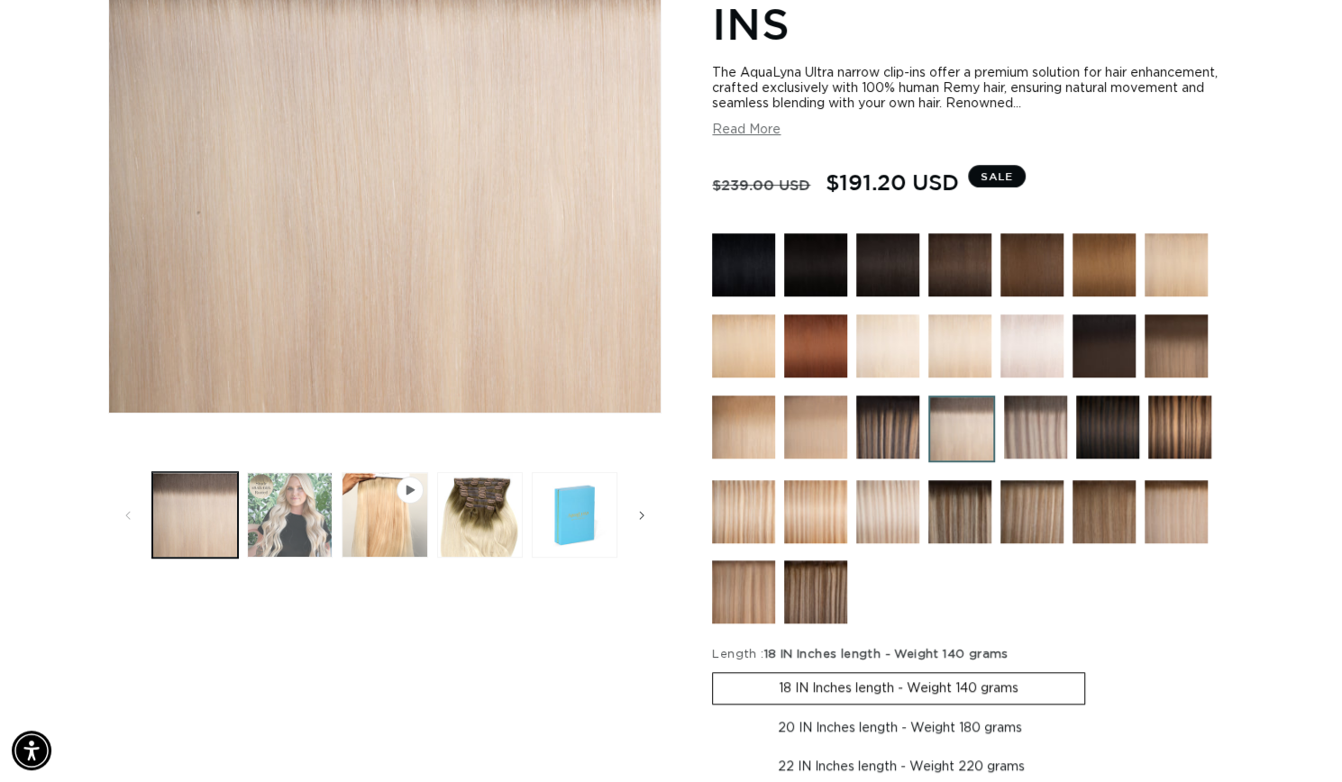
click at [266, 534] on button "Load image 2 in gallery view" at bounding box center [290, 515] width 86 height 86
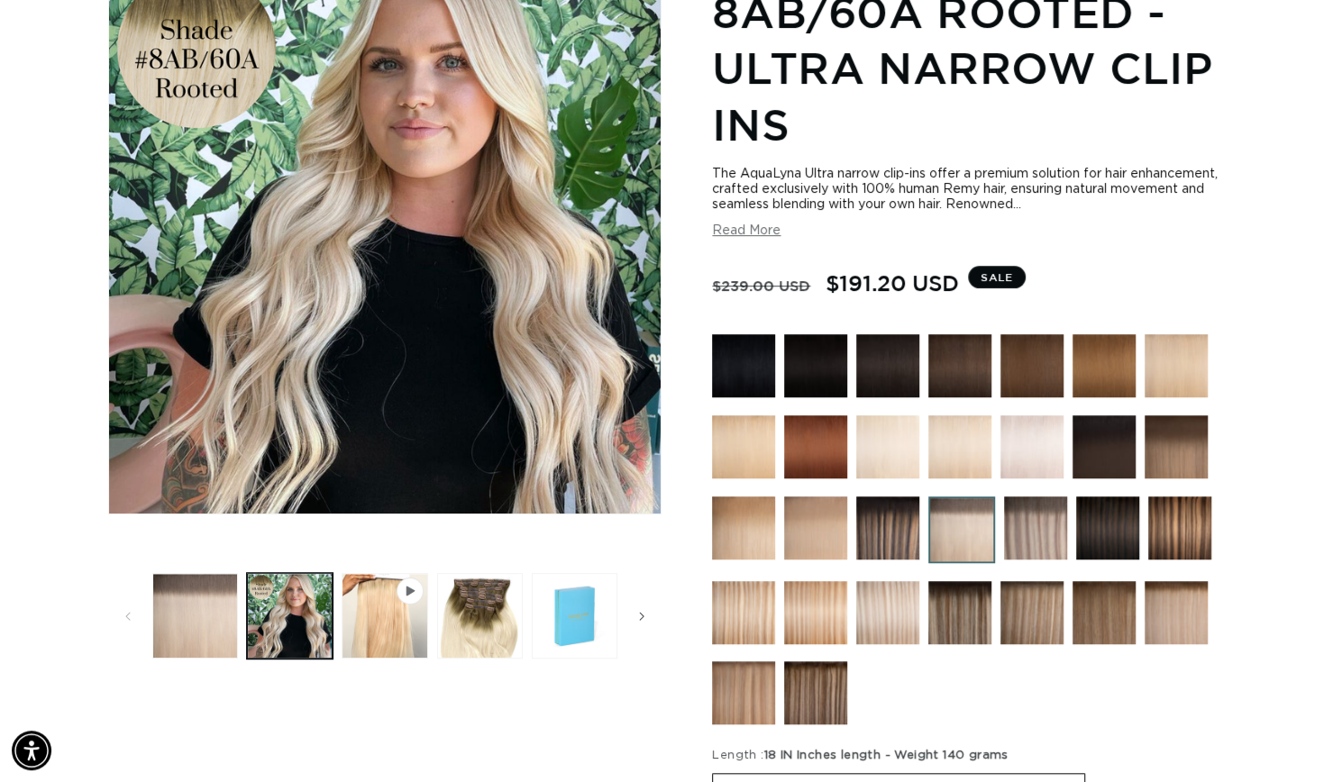
click at [883, 605] on img at bounding box center [887, 612] width 63 height 63
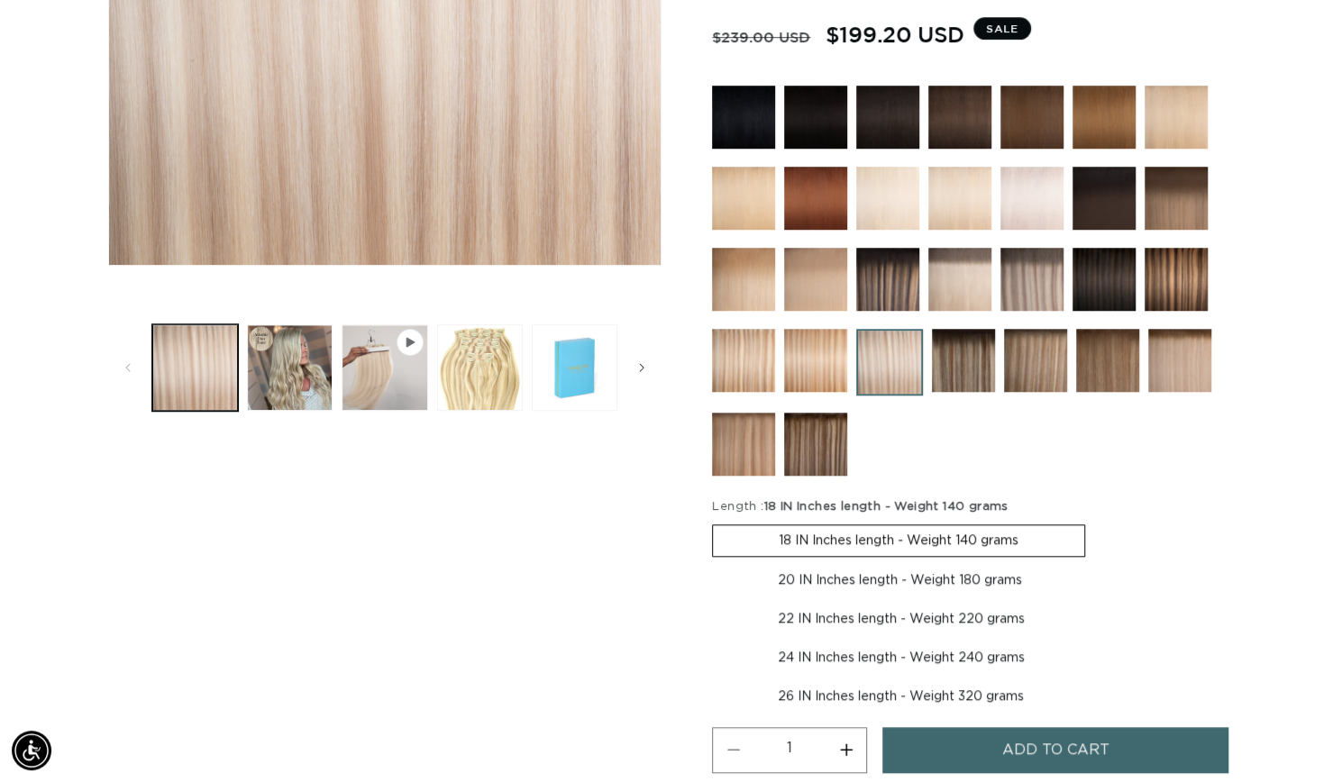
scroll to position [0, 1213]
click at [278, 388] on button "Load image 2 in gallery view" at bounding box center [290, 367] width 86 height 86
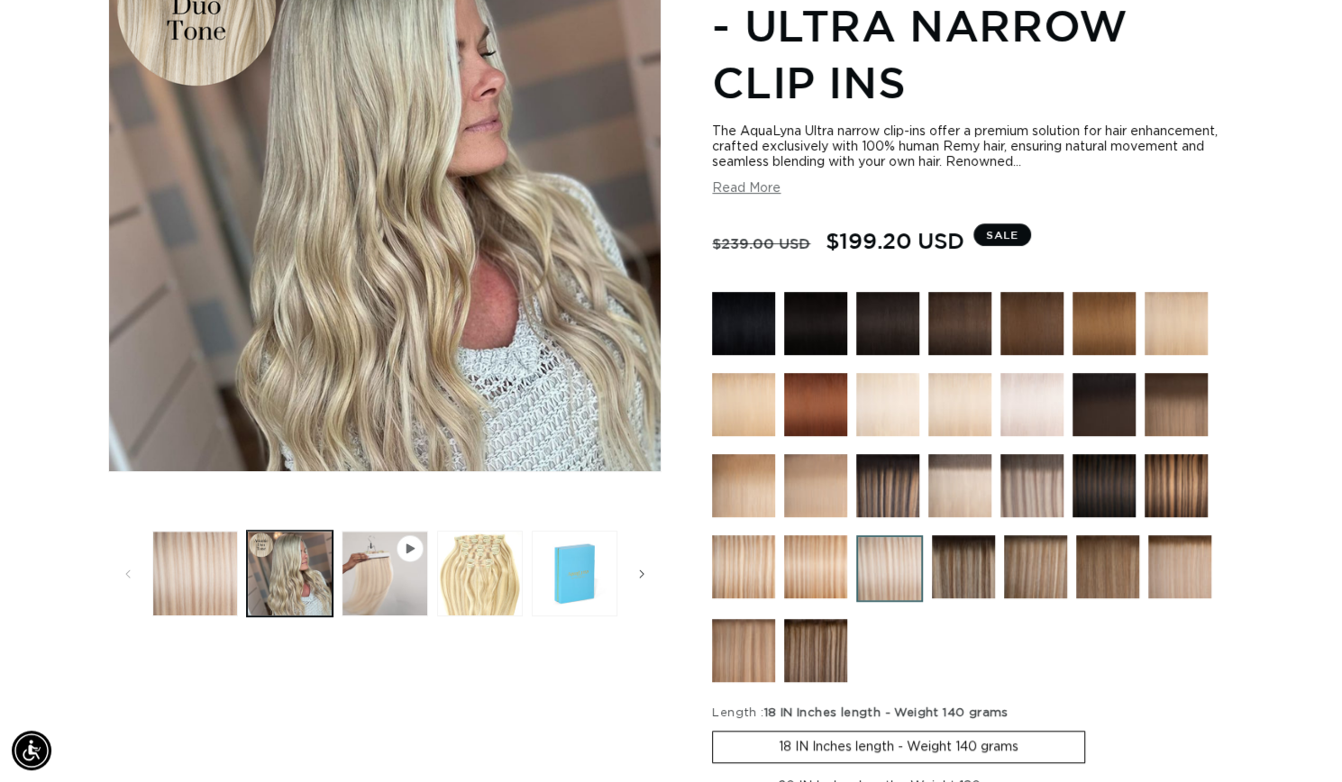
click at [1197, 586] on img at bounding box center [1179, 566] width 63 height 63
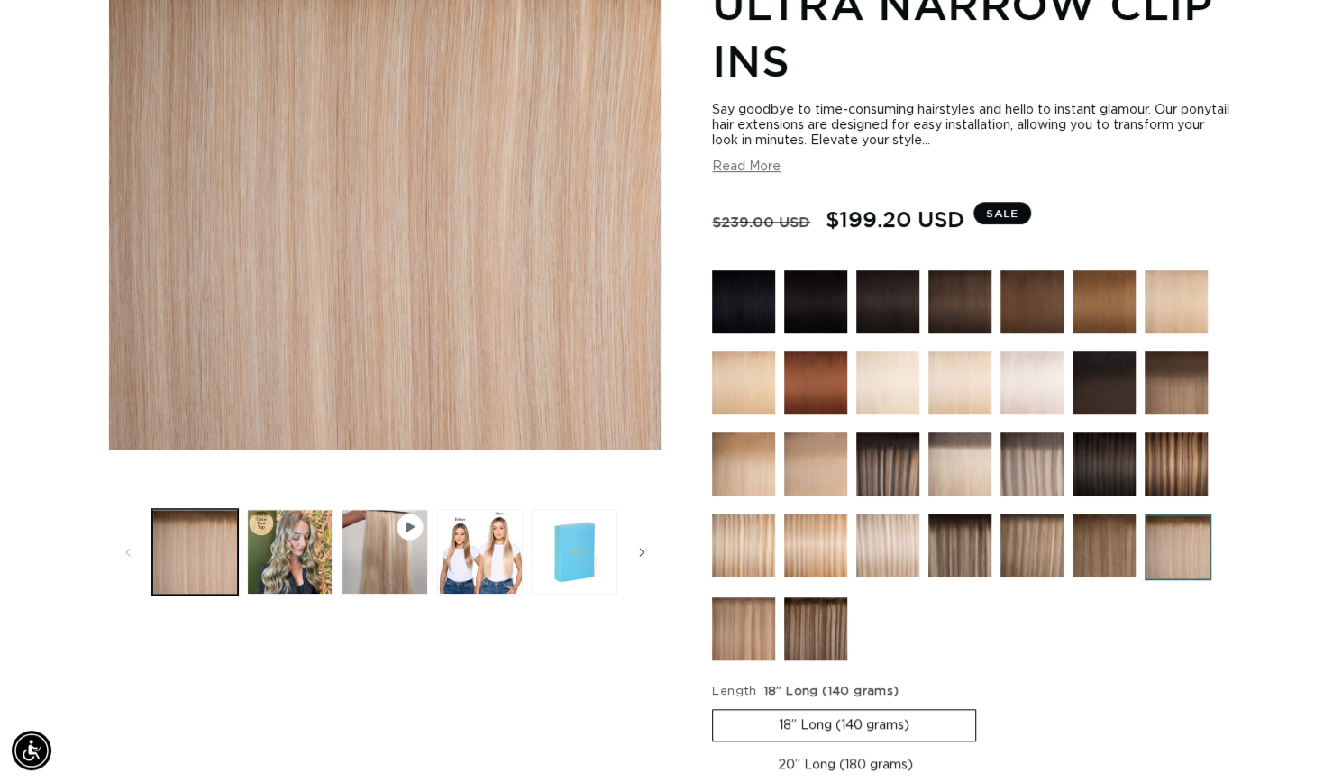
click at [1047, 557] on img at bounding box center [1031, 545] width 63 height 63
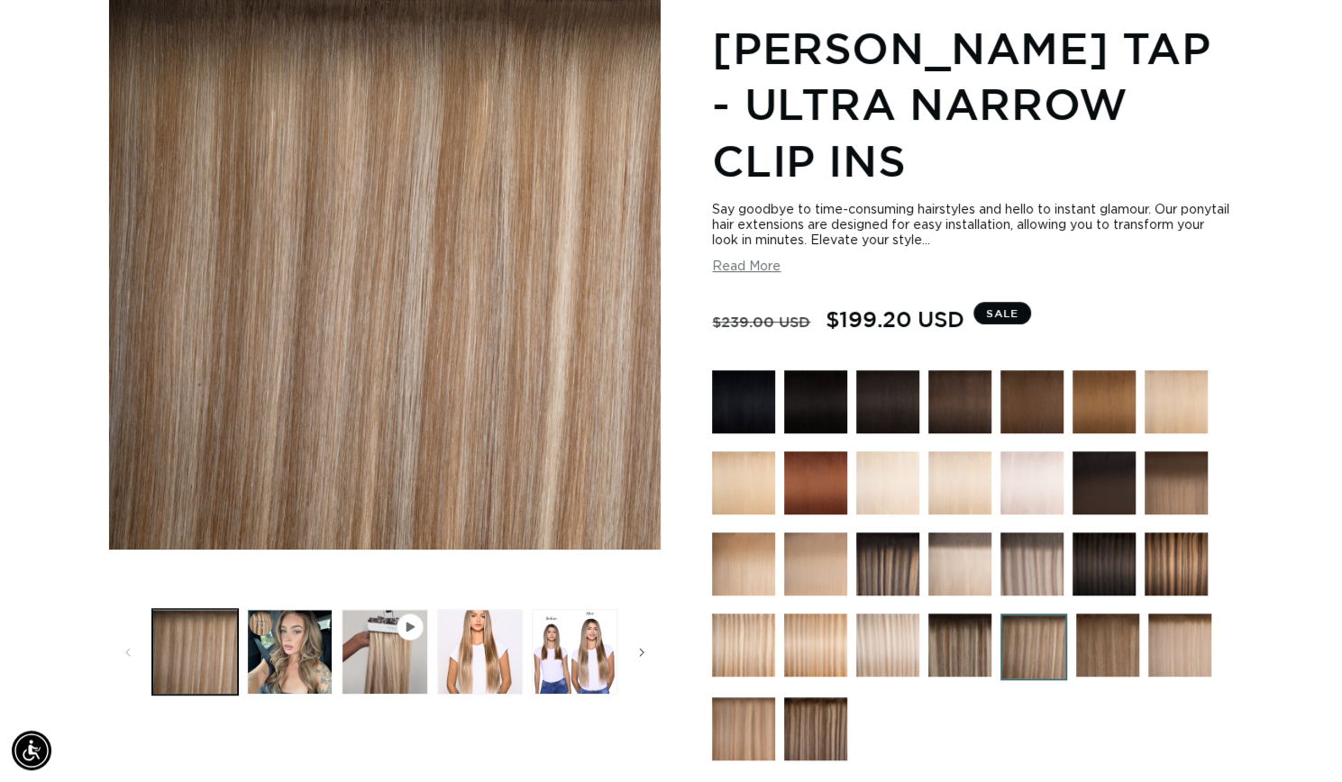
scroll to position [0, 2427]
click at [1178, 646] on img at bounding box center [1179, 645] width 63 height 63
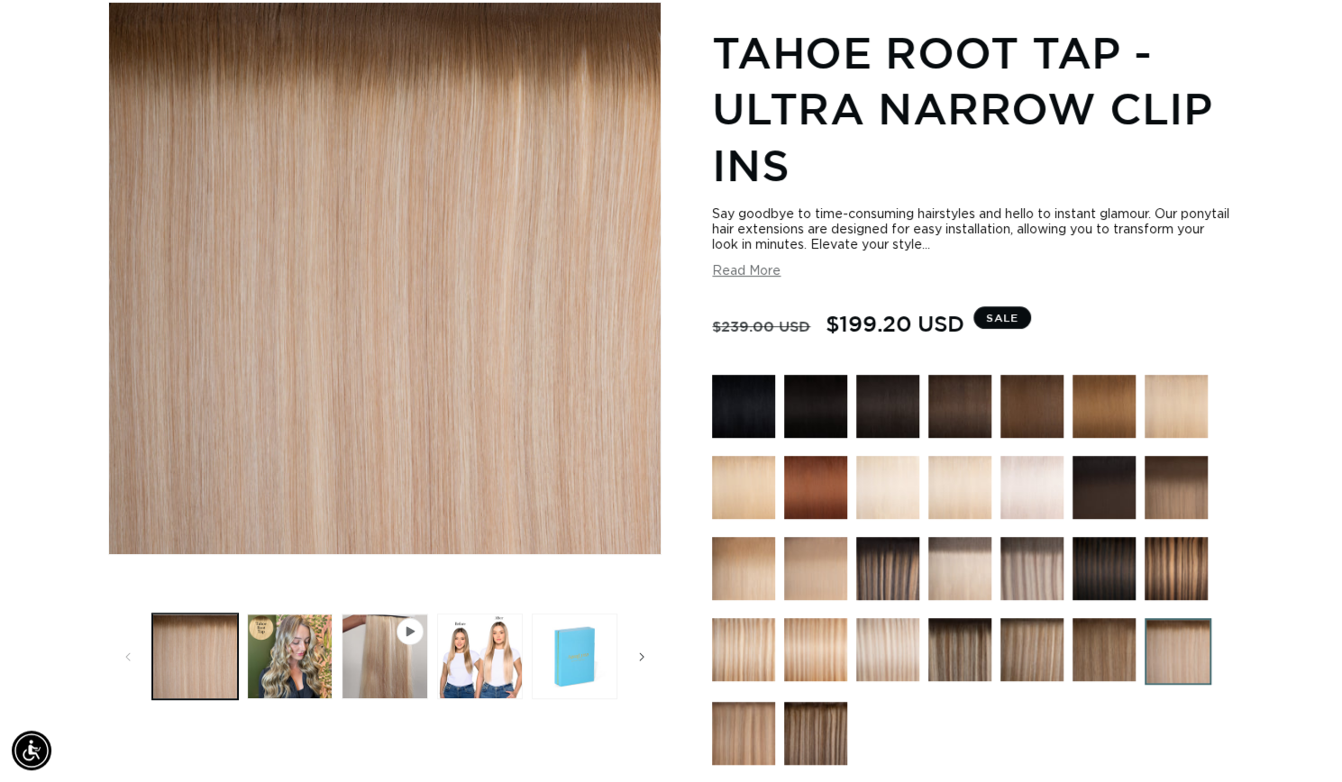
scroll to position [0, 1213]
click at [887, 640] on img at bounding box center [887, 649] width 63 height 63
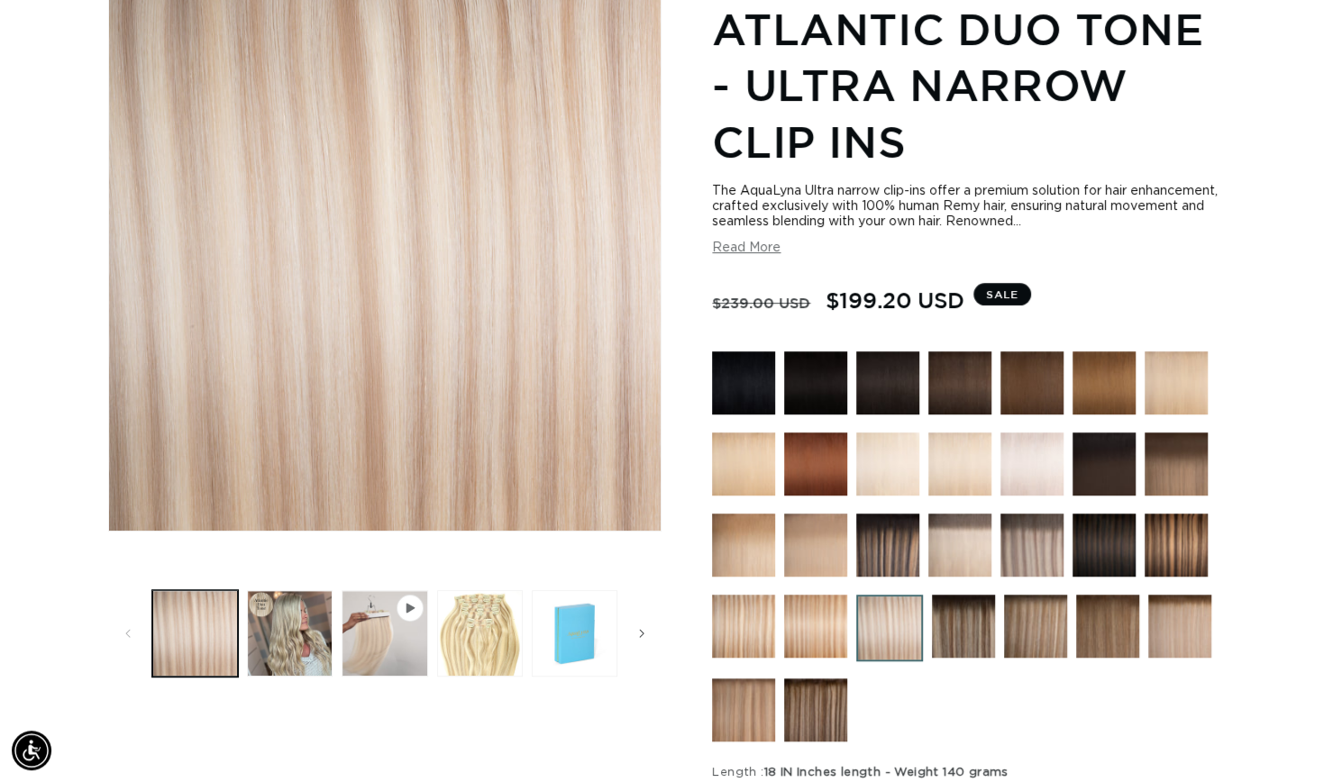
click at [894, 461] on img at bounding box center [887, 464] width 63 height 63
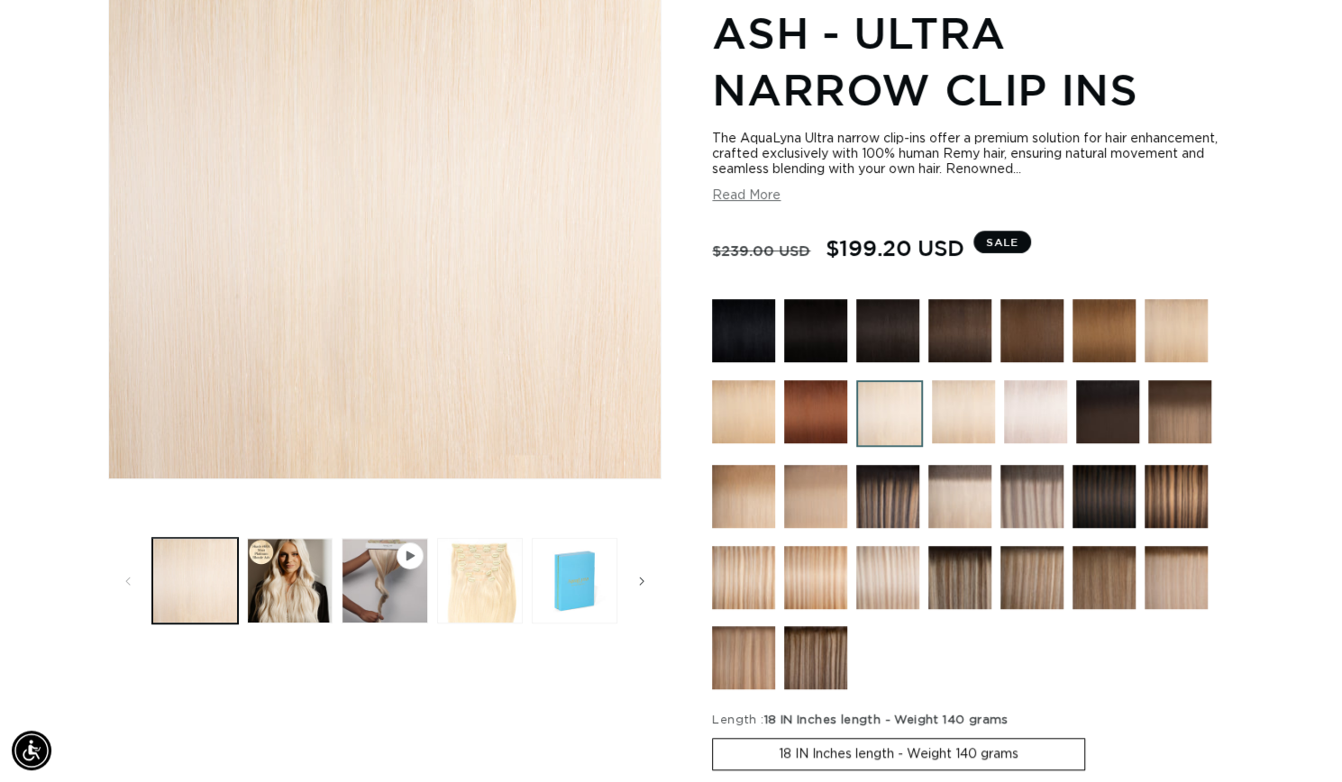
scroll to position [383, 0]
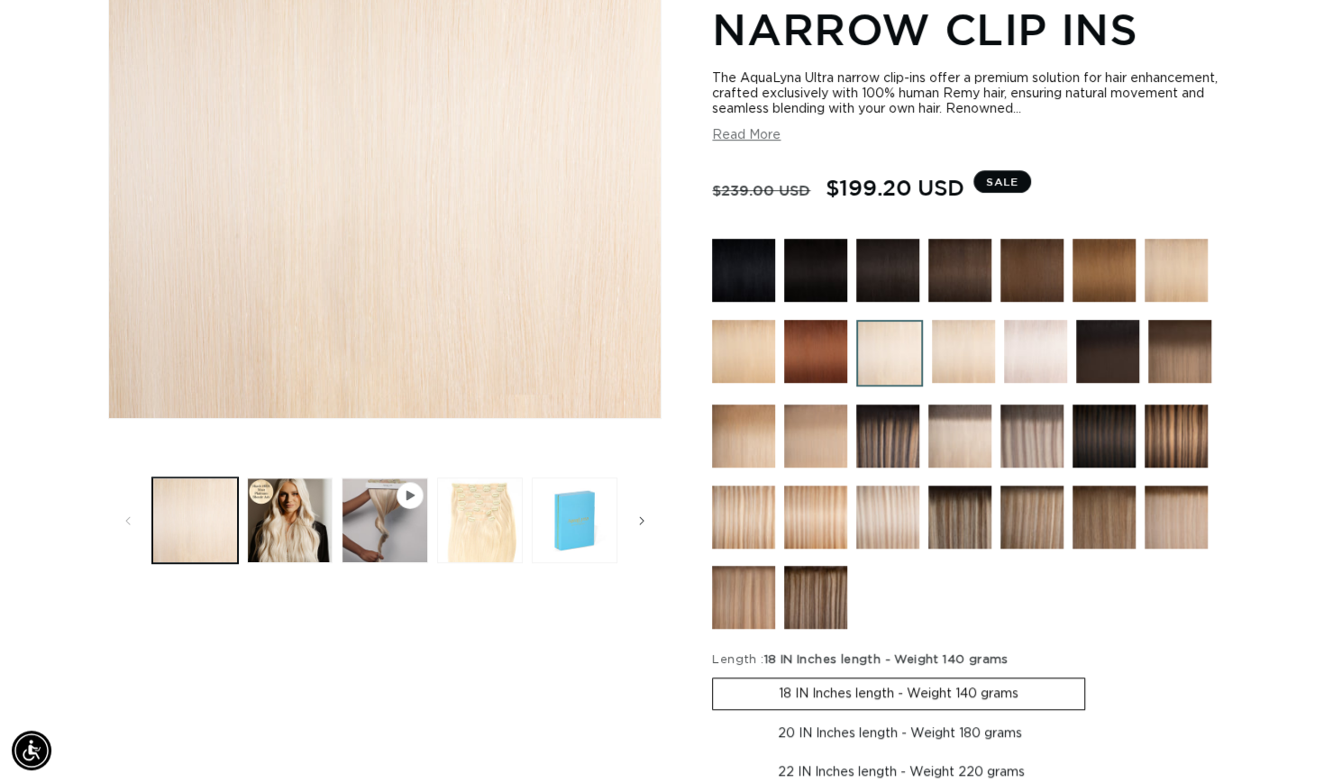
click at [951, 421] on img at bounding box center [959, 436] width 63 height 63
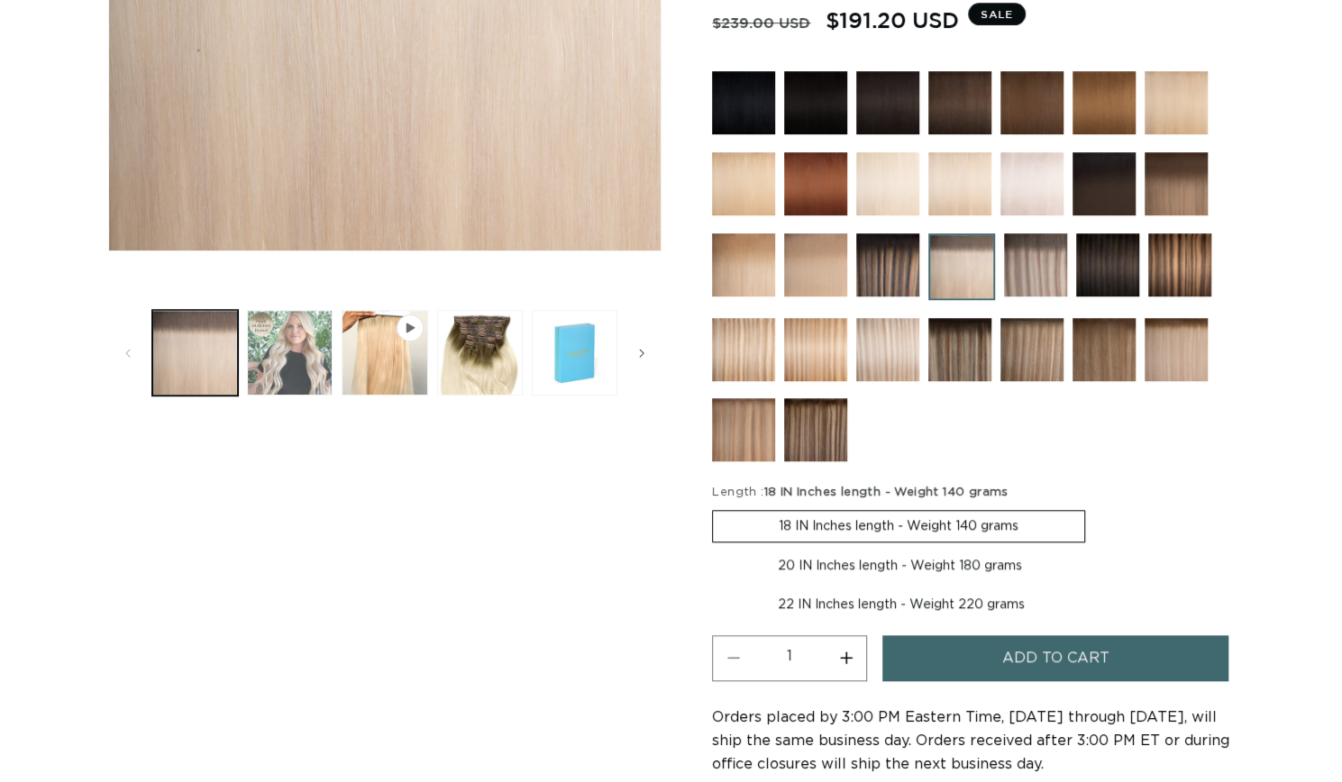
click at [292, 353] on button "Load image 2 in gallery view" at bounding box center [290, 353] width 86 height 86
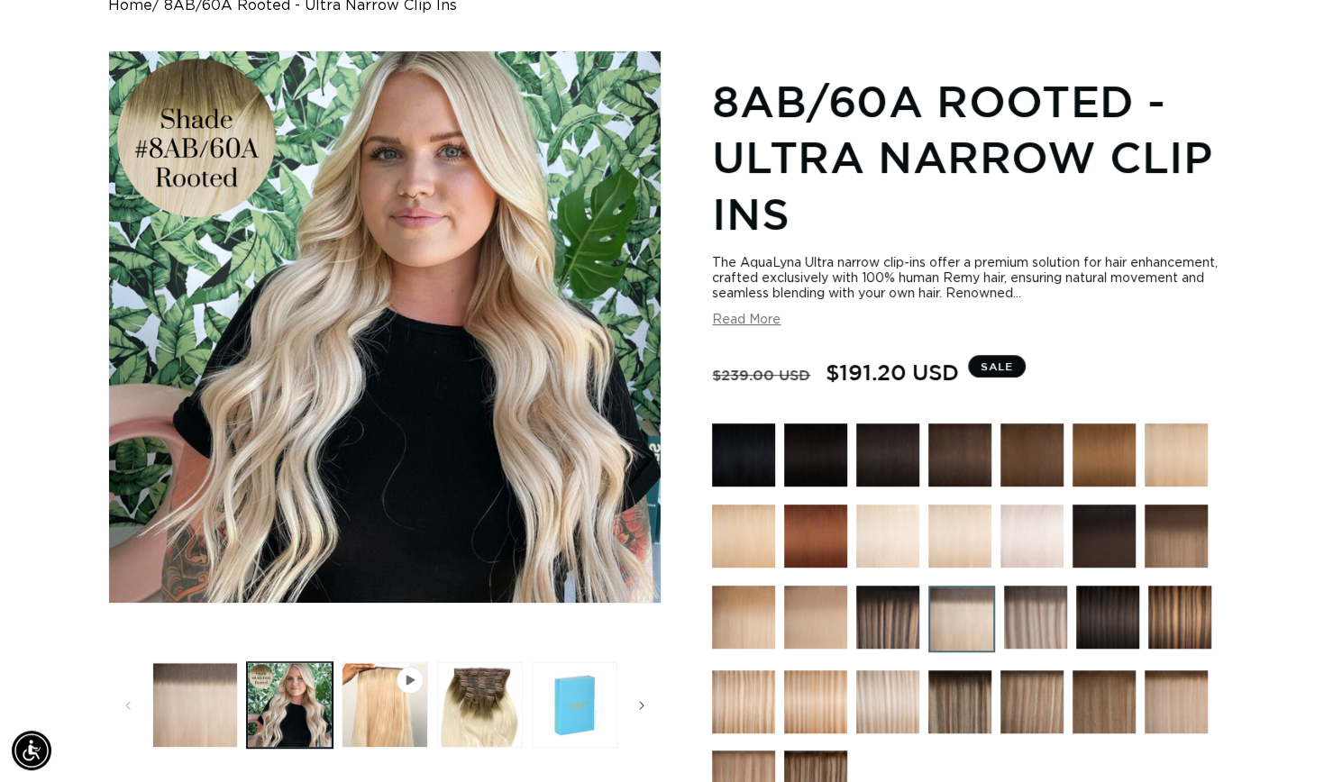
click at [1173, 680] on img at bounding box center [1176, 702] width 63 height 63
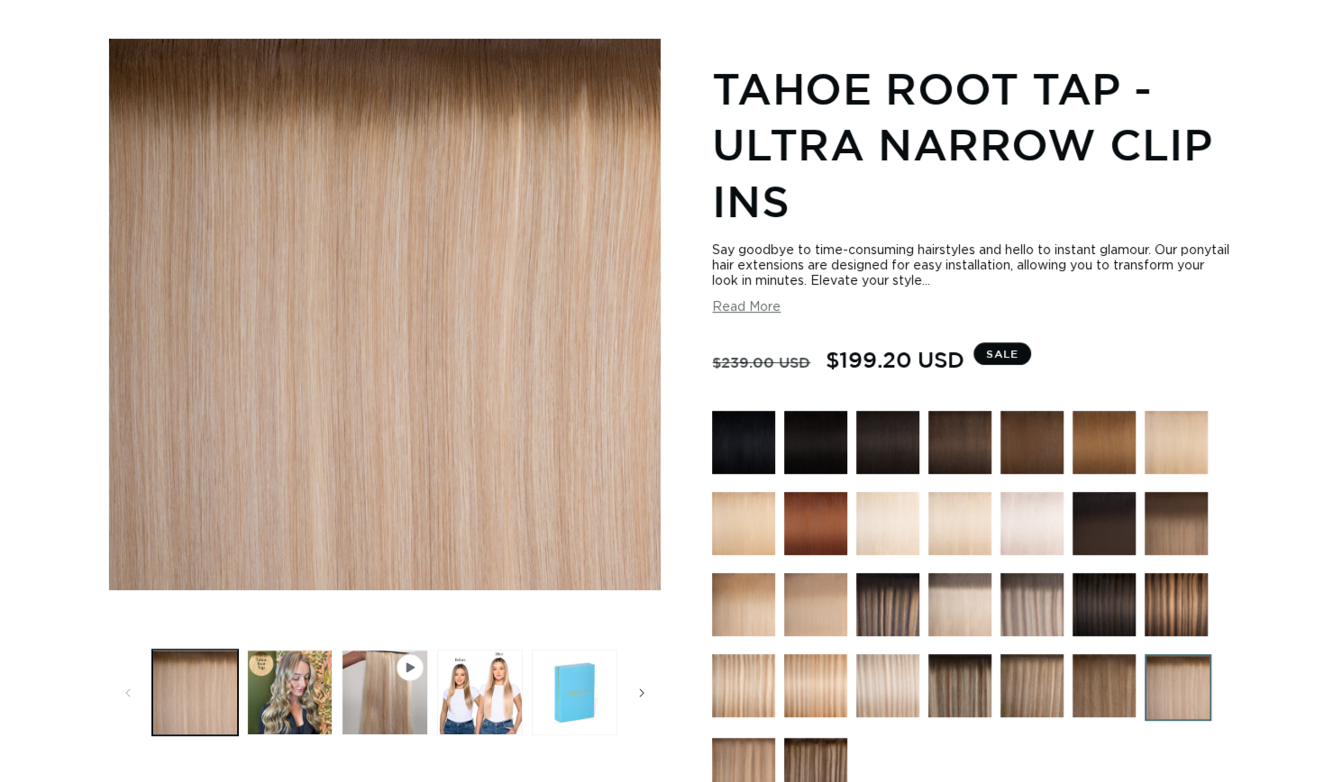
click at [939, 612] on img at bounding box center [959, 604] width 63 height 63
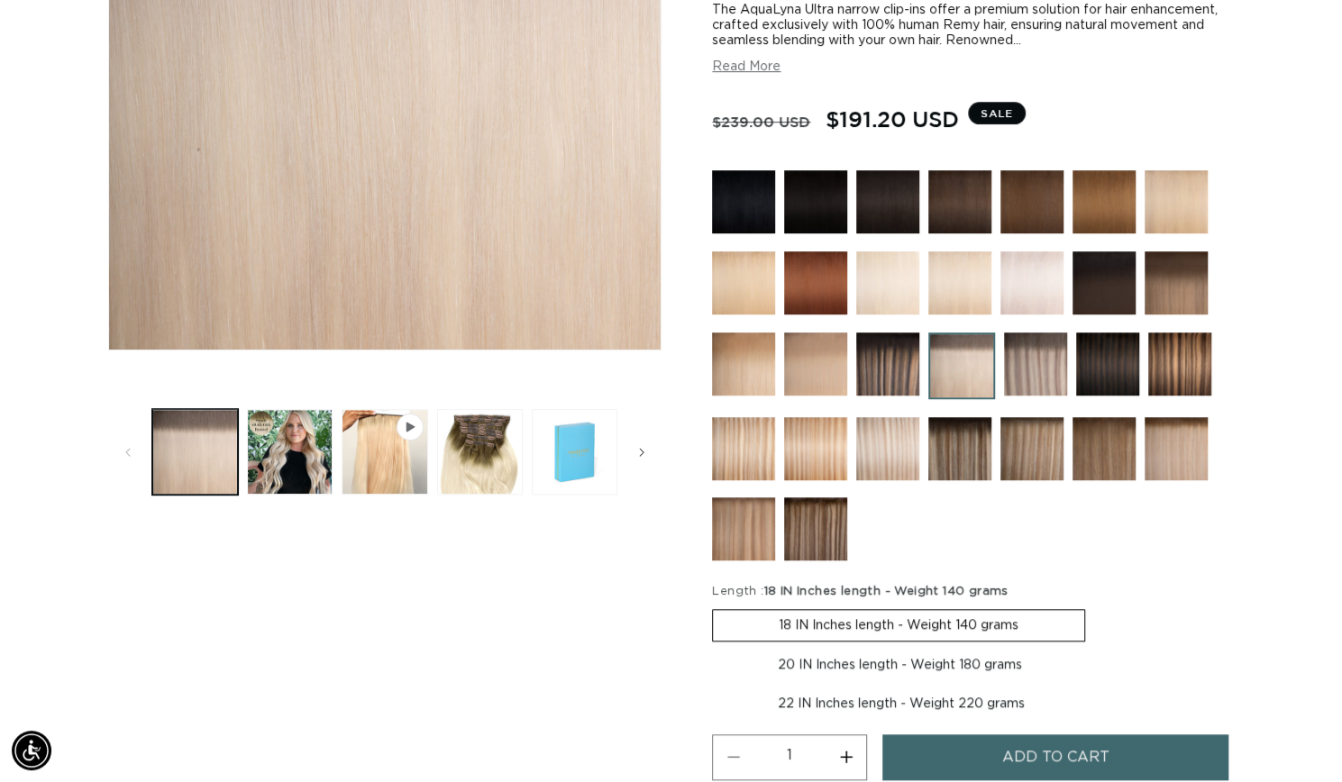
scroll to position [455, 0]
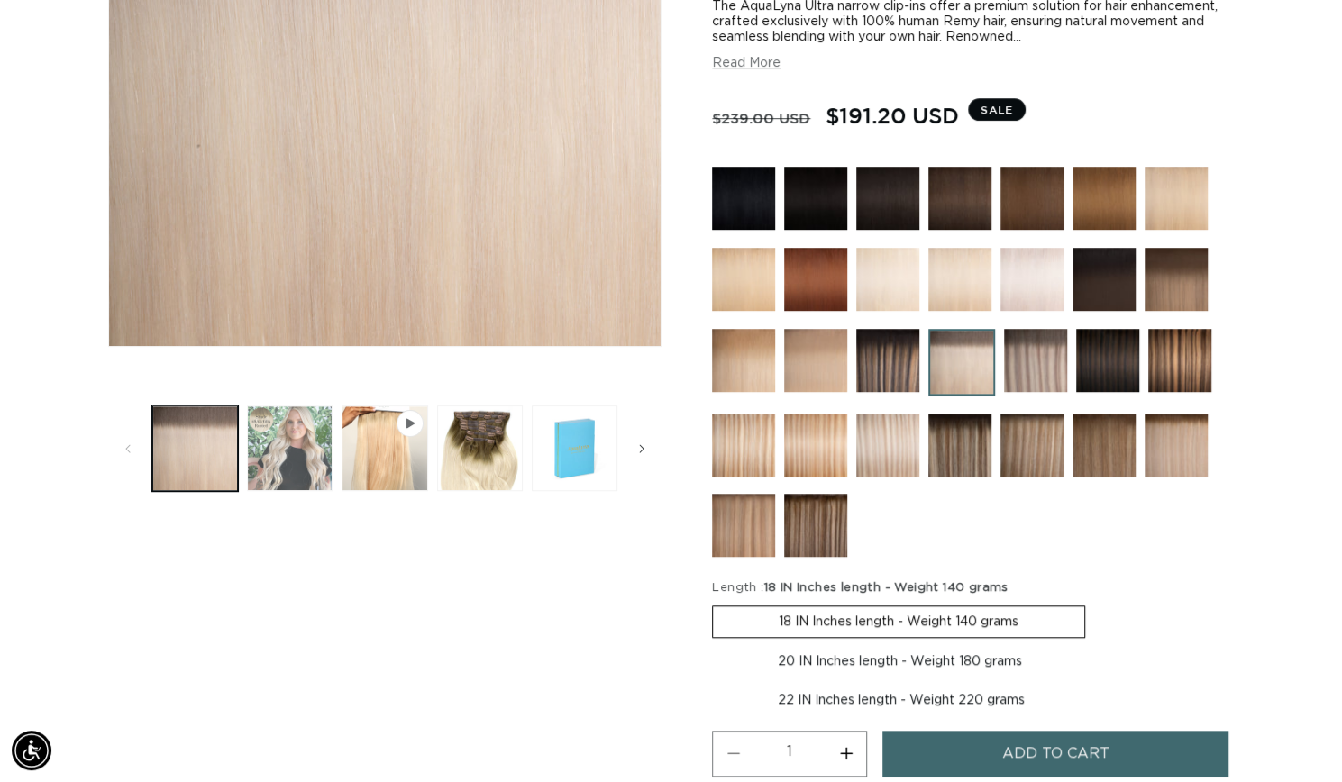
click at [280, 458] on button "Load image 2 in gallery view" at bounding box center [290, 449] width 86 height 86
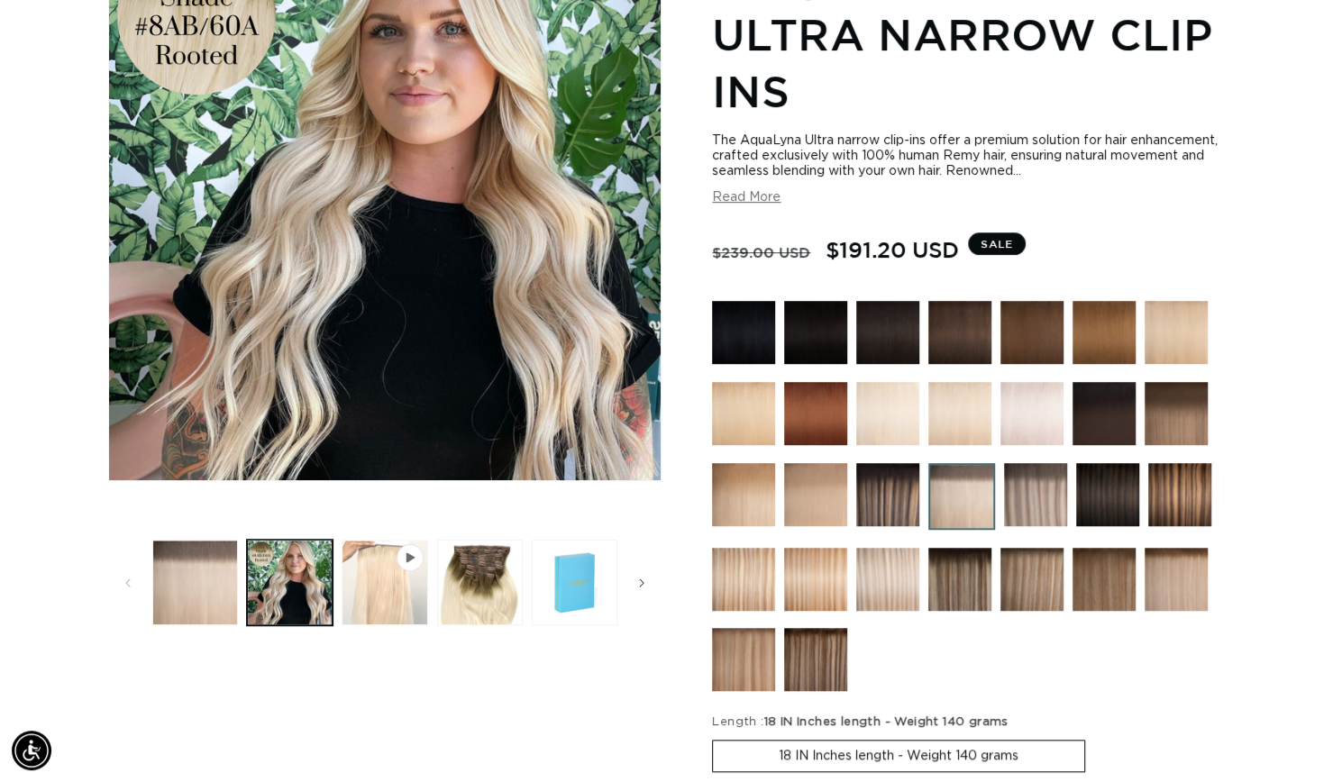
scroll to position [0, 1213]
click at [402, 617] on button "Play video 1 in gallery view" at bounding box center [385, 583] width 86 height 86
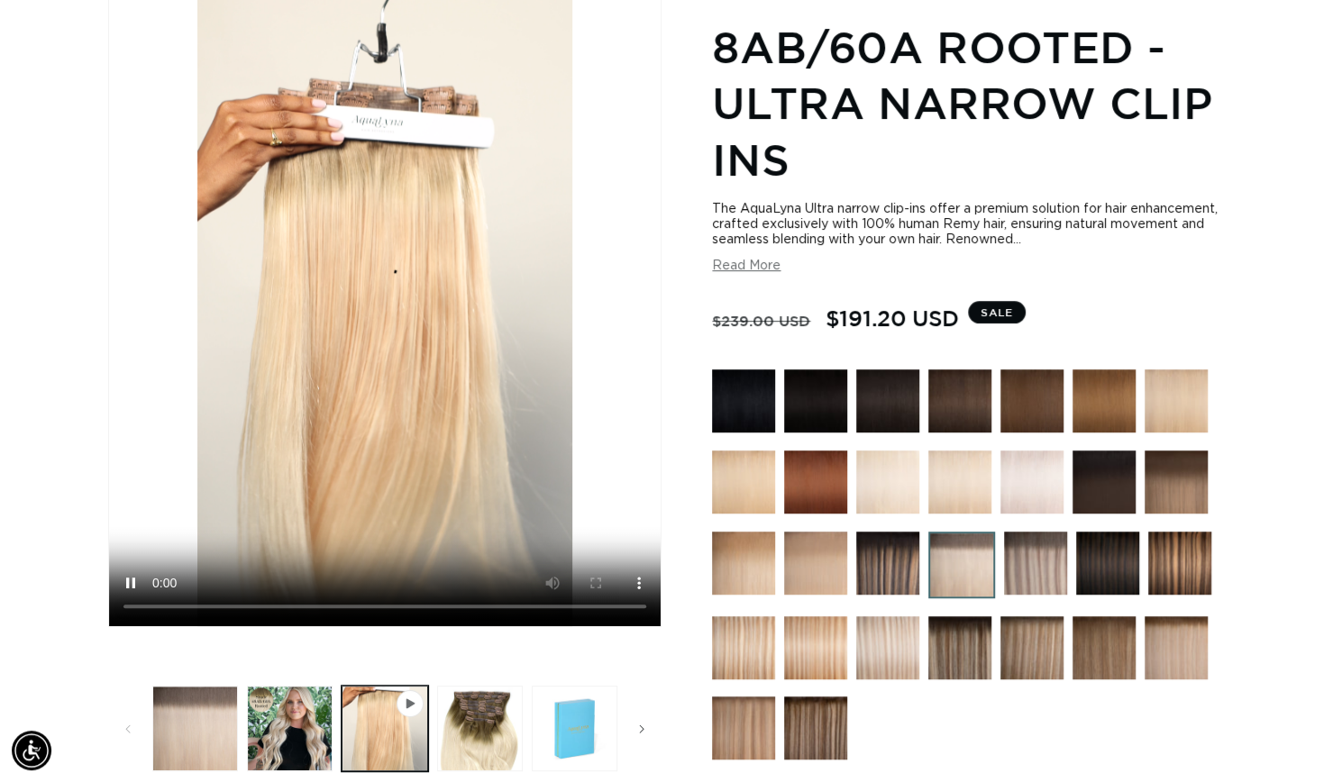
scroll to position [249, 0]
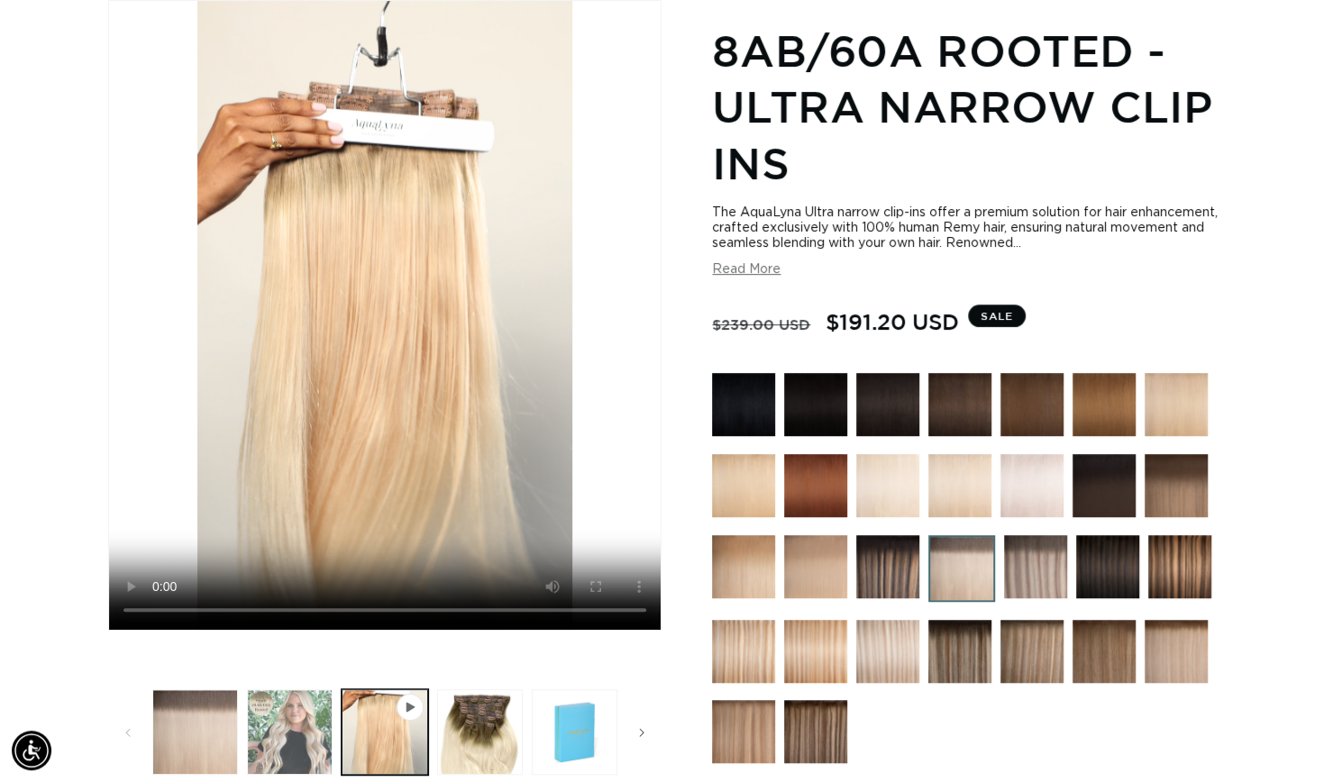
click at [274, 754] on button "Load image 2 in gallery view" at bounding box center [290, 732] width 86 height 86
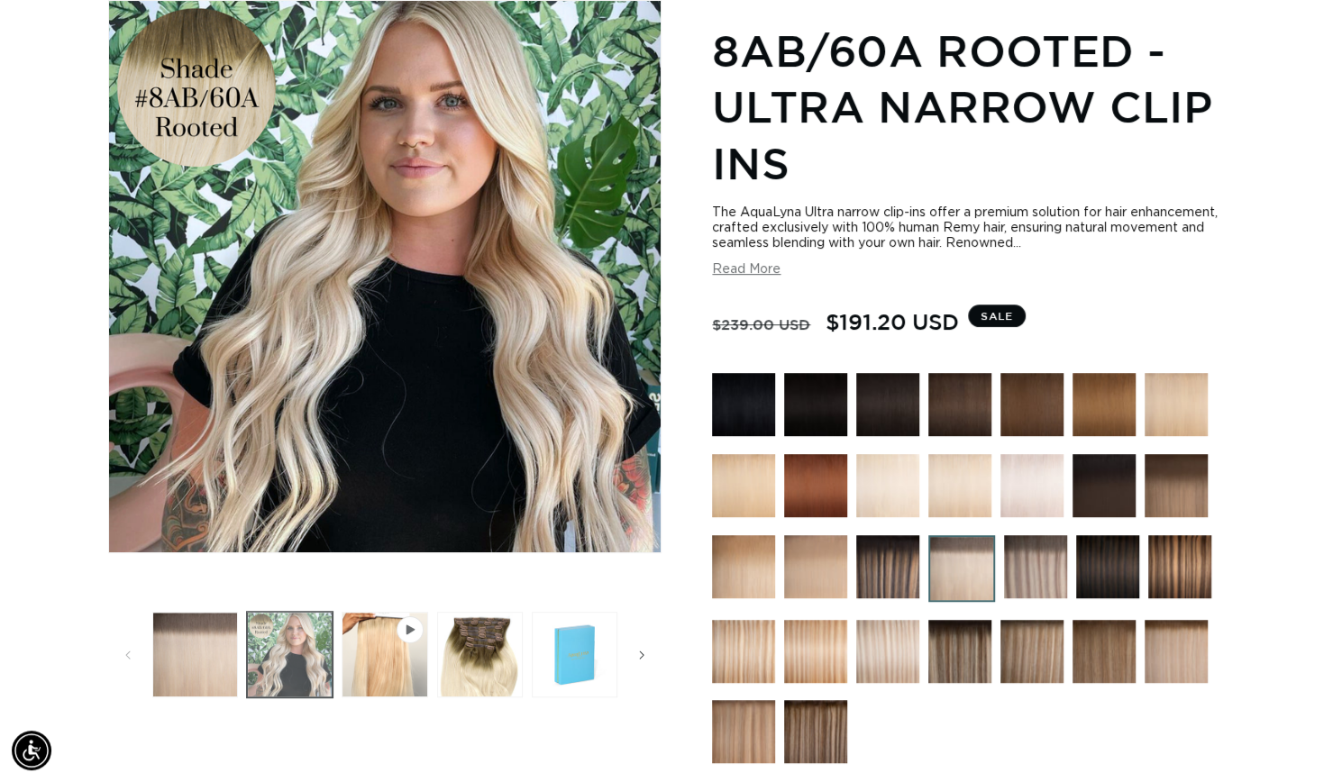
scroll to position [0, 2427]
click at [148, 627] on ul "Gallery Viewer" at bounding box center [385, 654] width 474 height 95
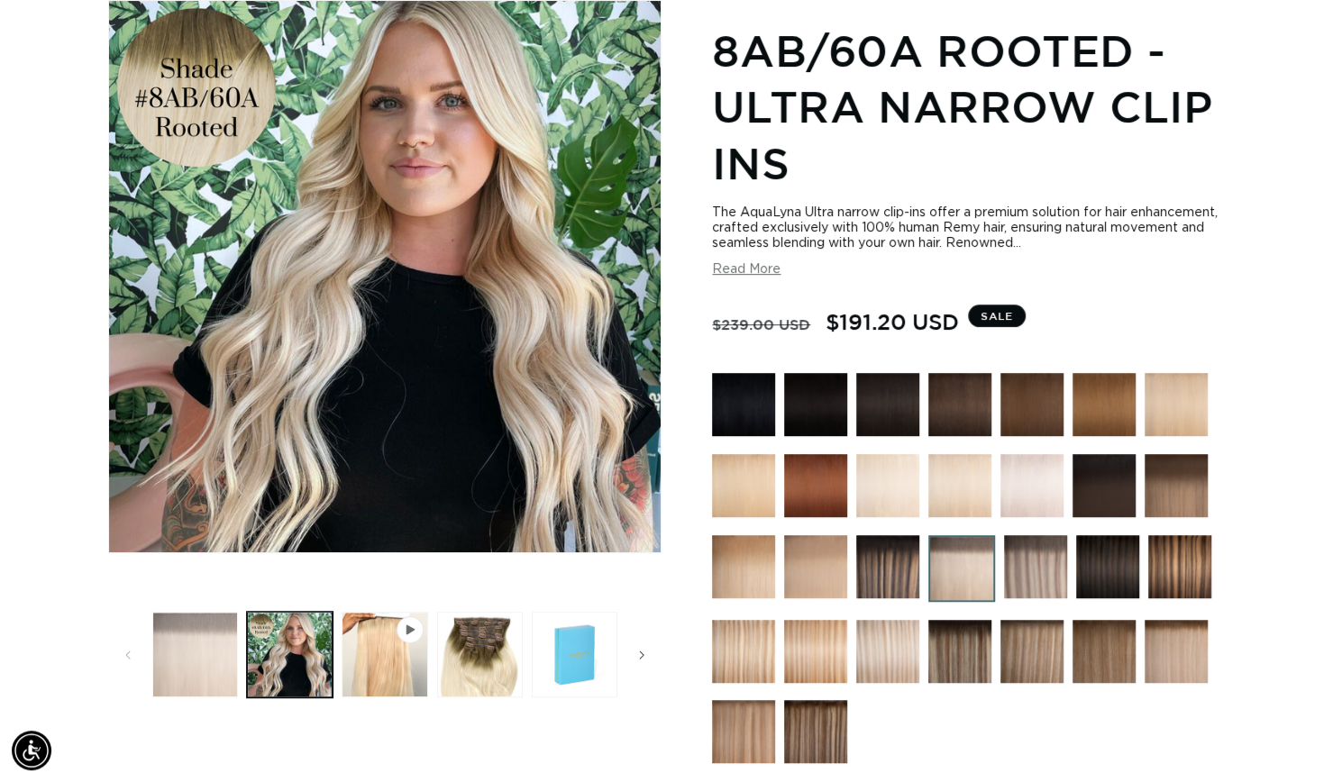
scroll to position [0, 0]
click at [178, 677] on button "Load image 1 in gallery view" at bounding box center [195, 655] width 86 height 86
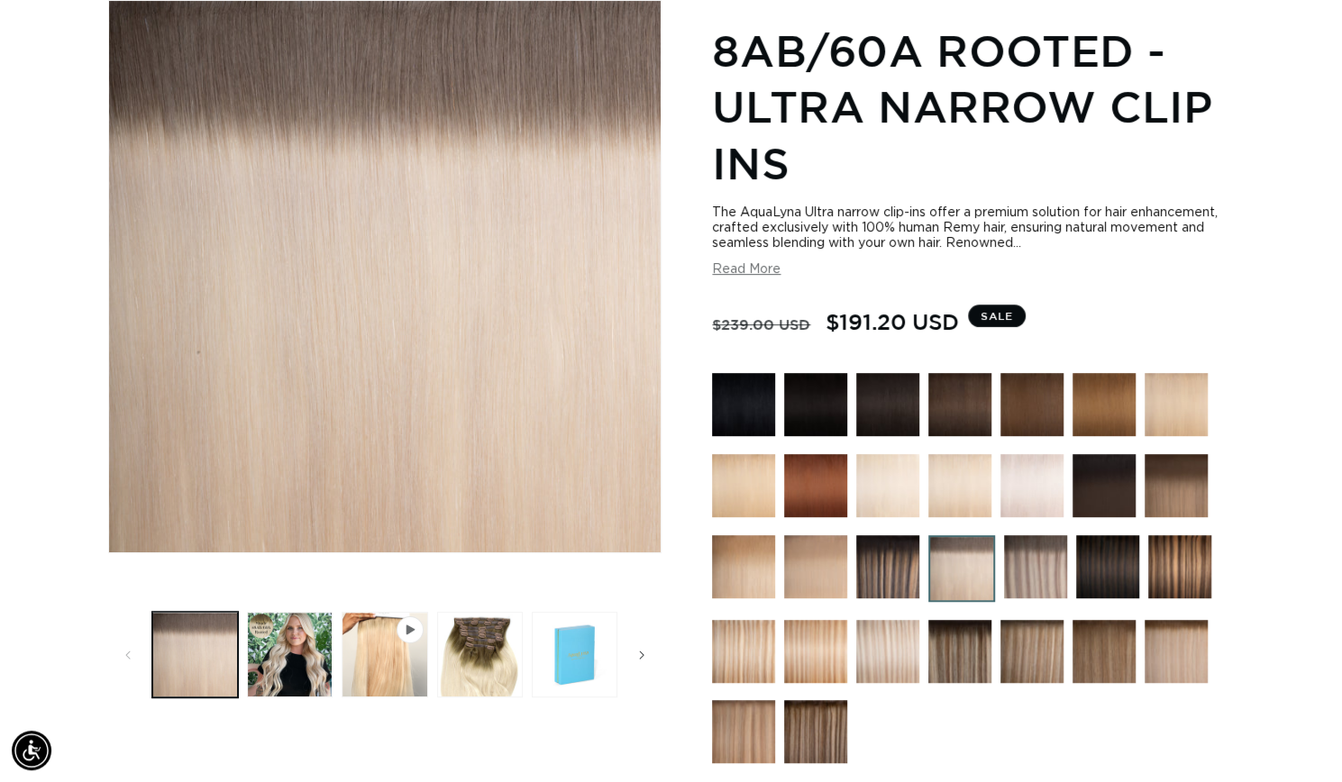
scroll to position [0, 1213]
click at [1189, 672] on img at bounding box center [1176, 651] width 63 height 63
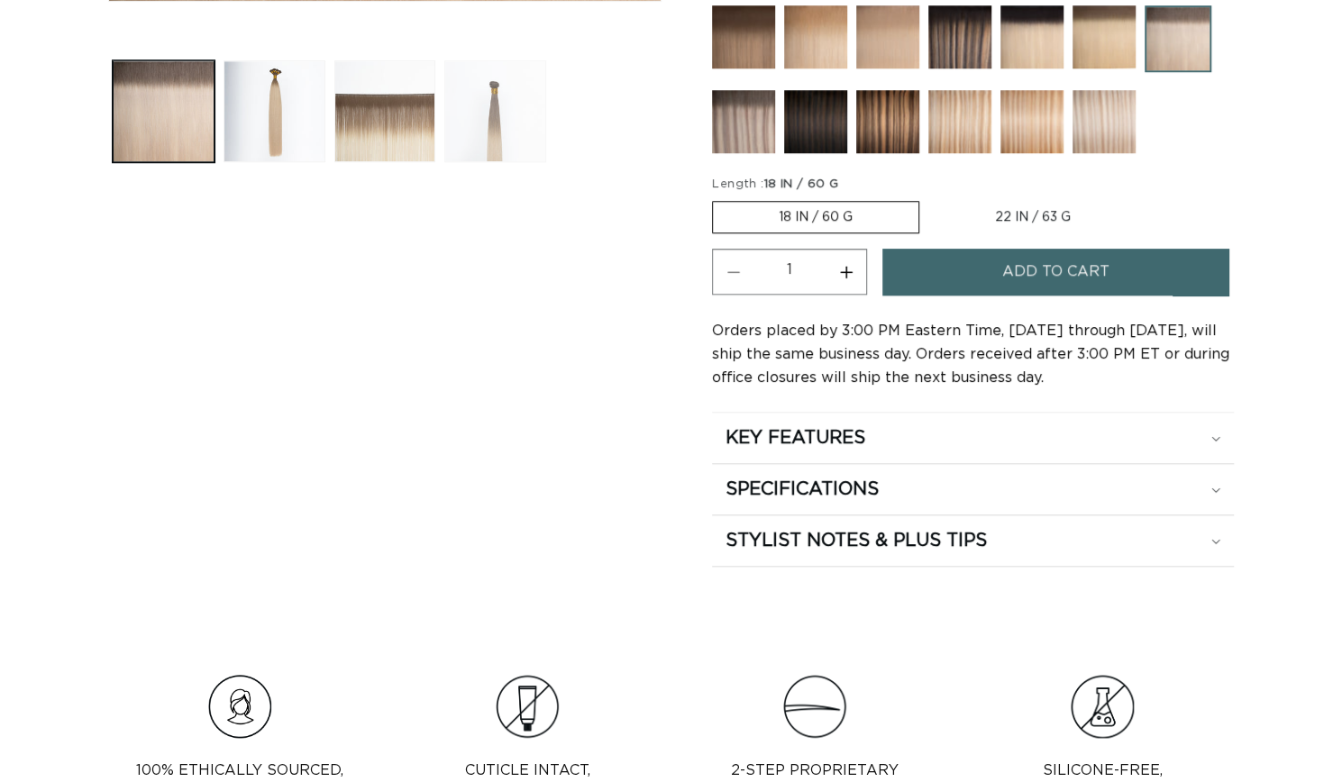
click at [474, 127] on button "Load image 4 in gallery view" at bounding box center [495, 111] width 102 height 102
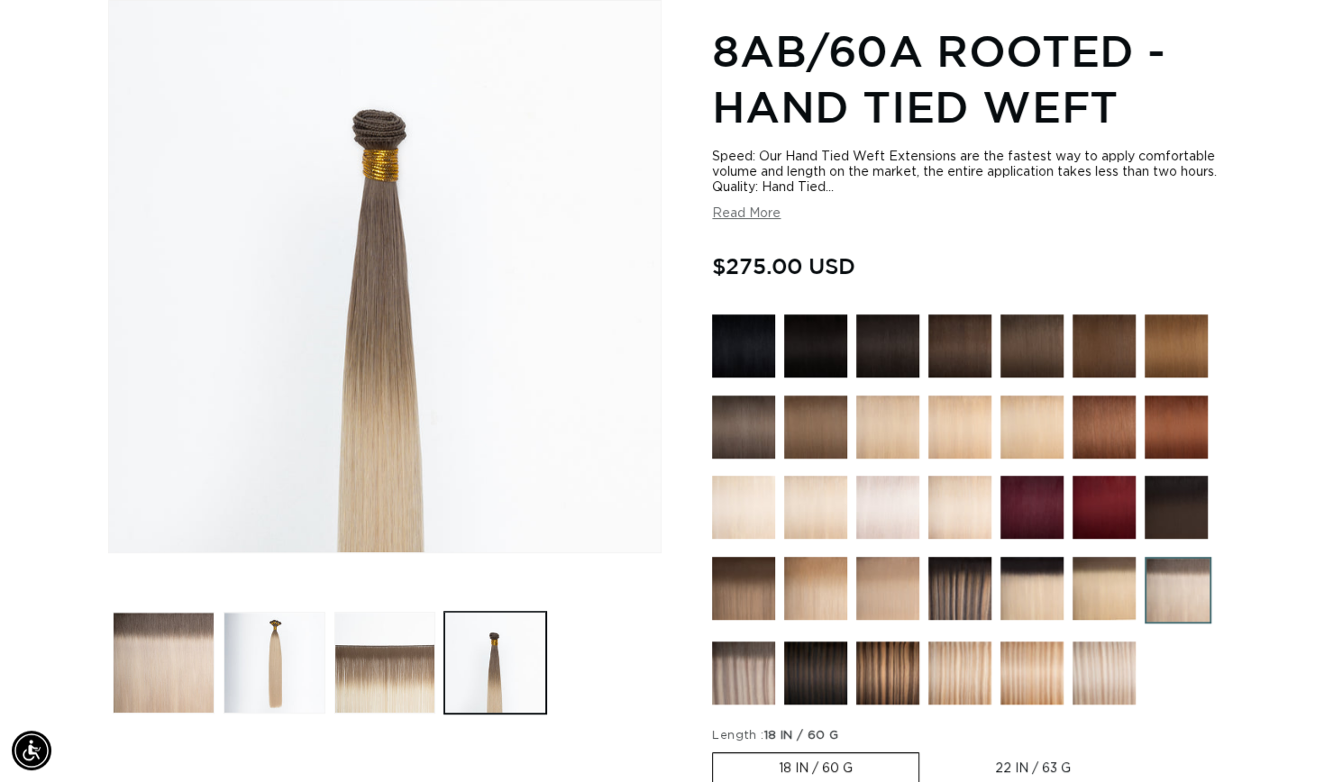
scroll to position [0, 1213]
click at [279, 687] on button "Load image 2 in gallery view" at bounding box center [275, 663] width 102 height 102
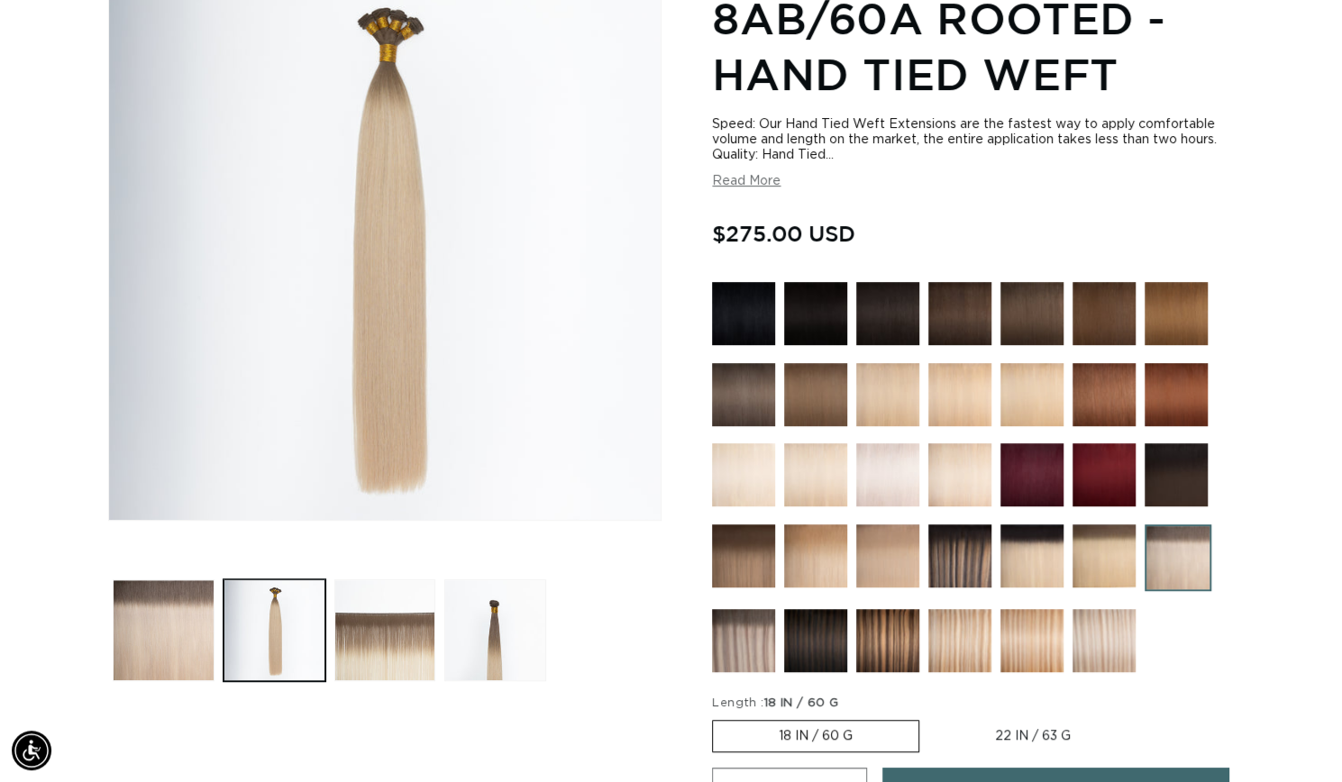
click at [1085, 549] on img at bounding box center [1104, 556] width 63 height 63
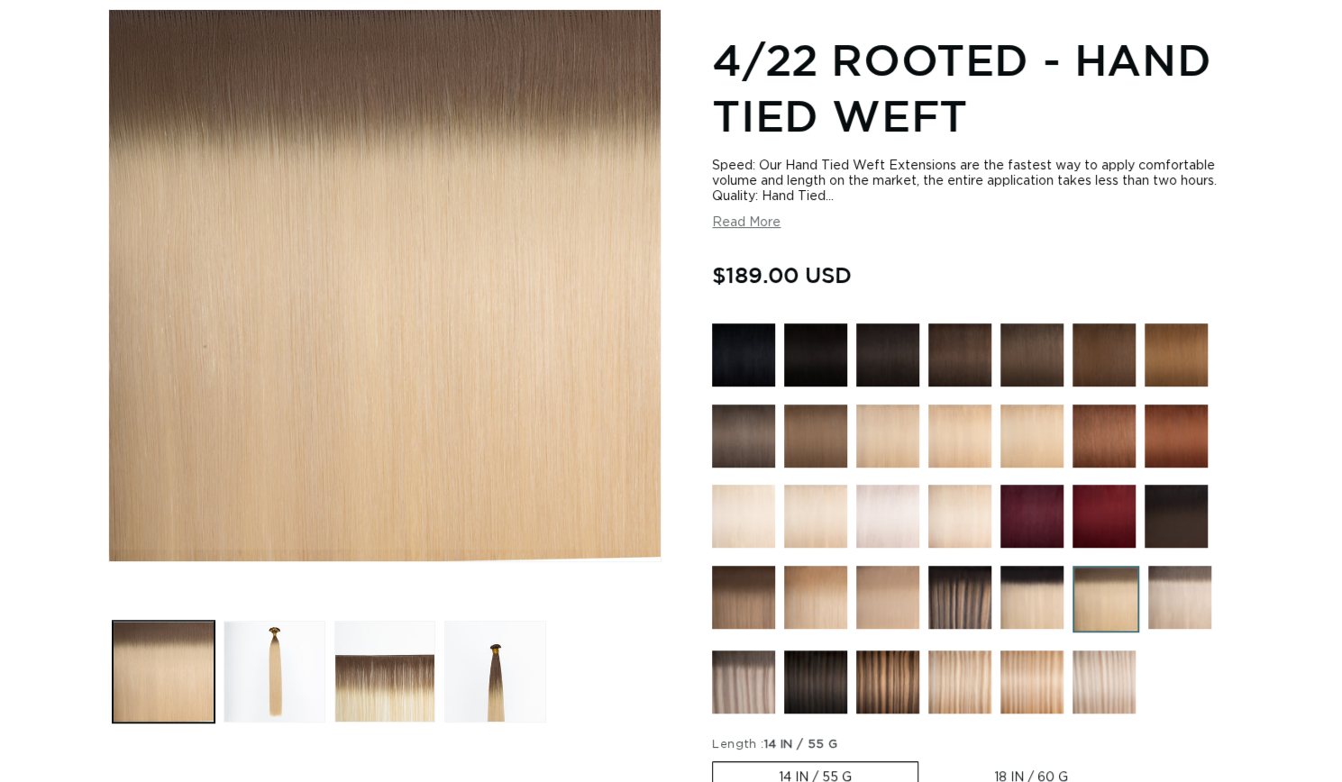
click at [1188, 590] on img at bounding box center [1179, 597] width 63 height 63
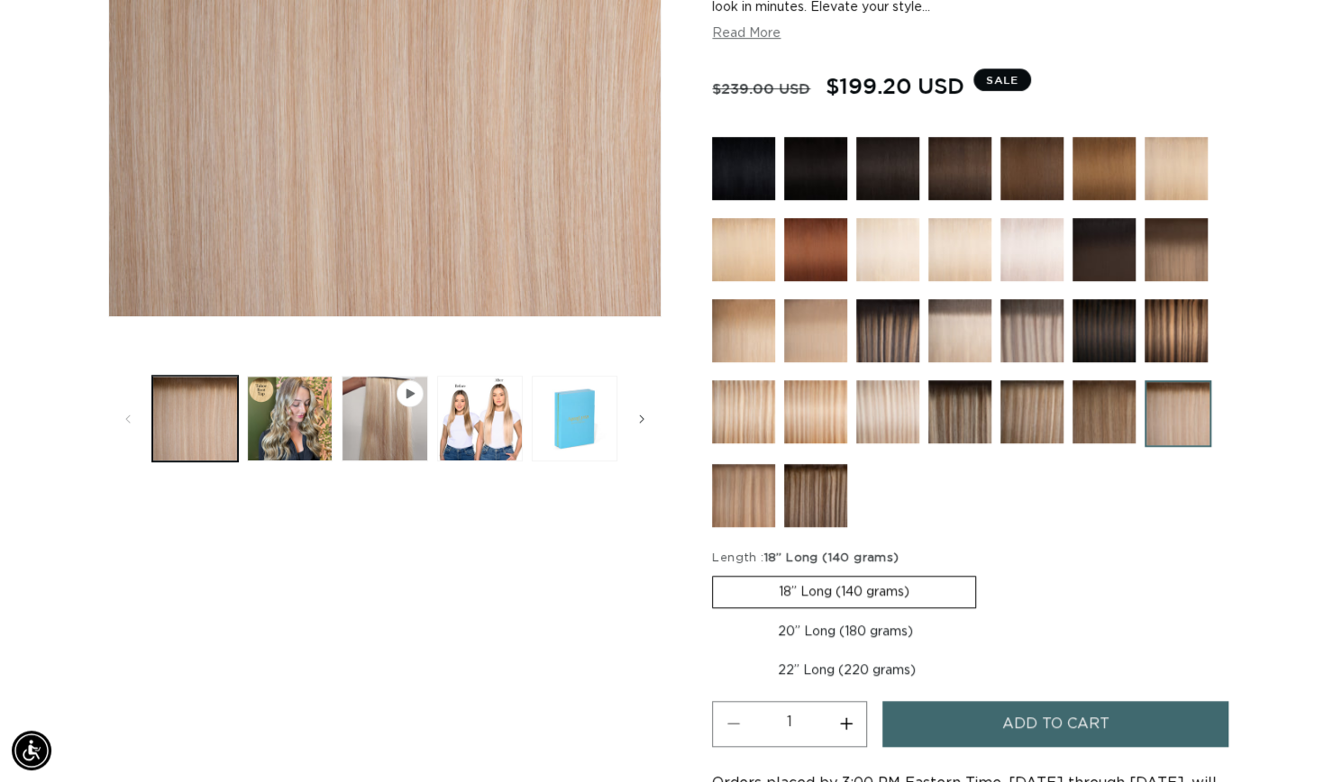
scroll to position [499, 0]
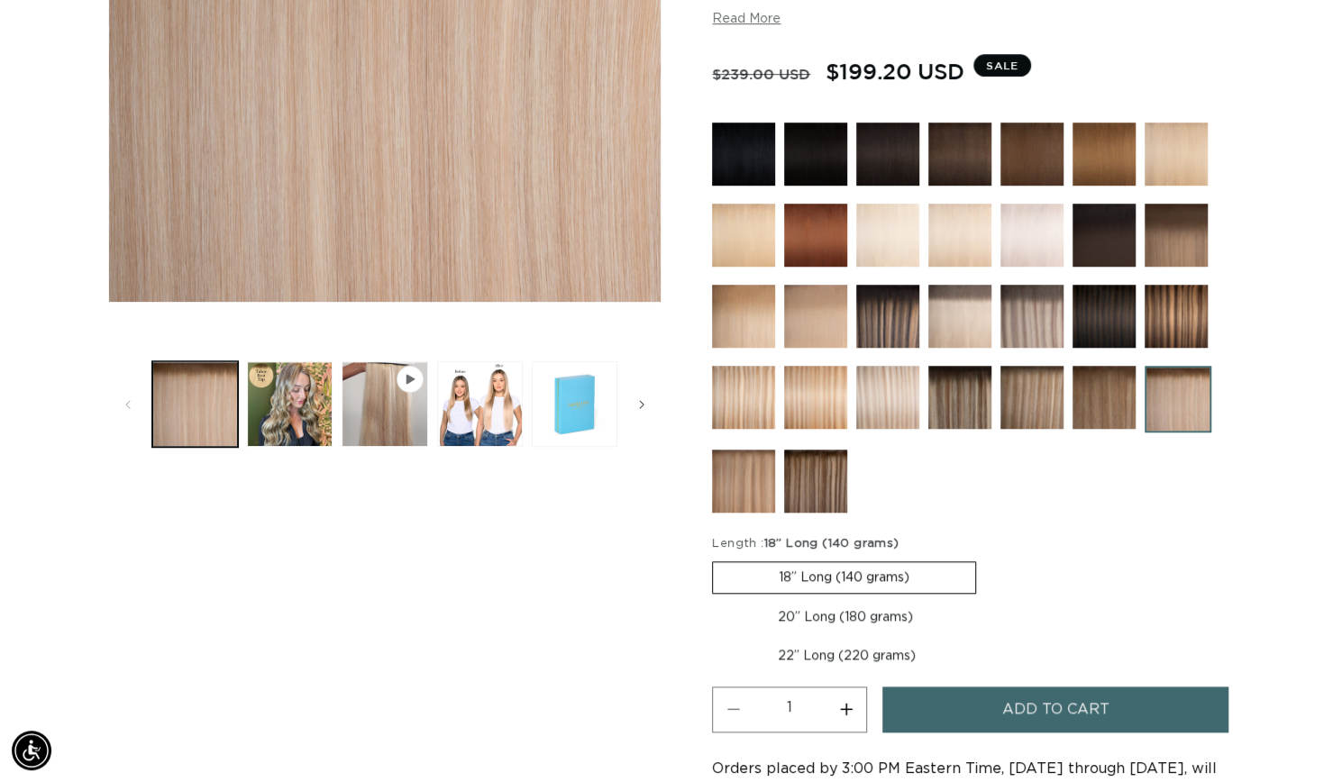
click at [865, 399] on img at bounding box center [887, 397] width 63 height 63
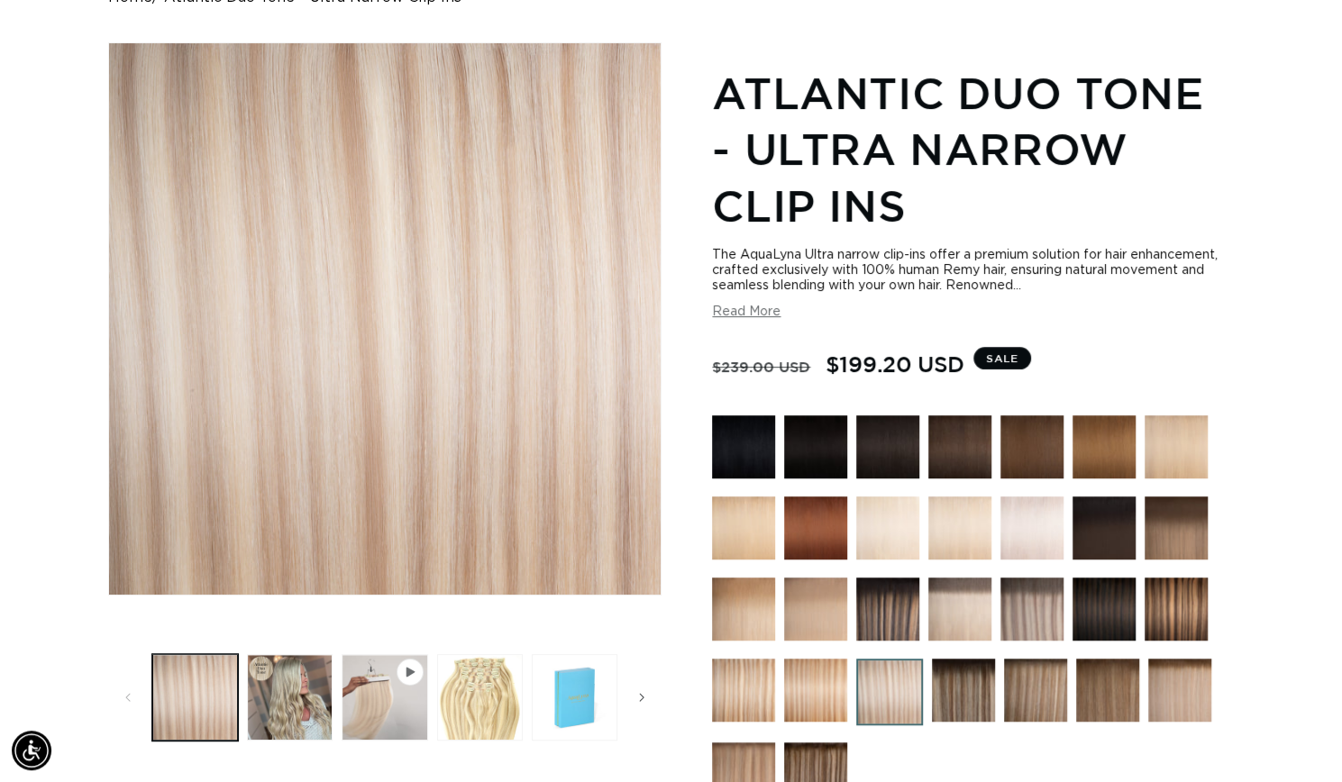
scroll to position [0, 2427]
click at [813, 625] on img at bounding box center [815, 609] width 63 height 63
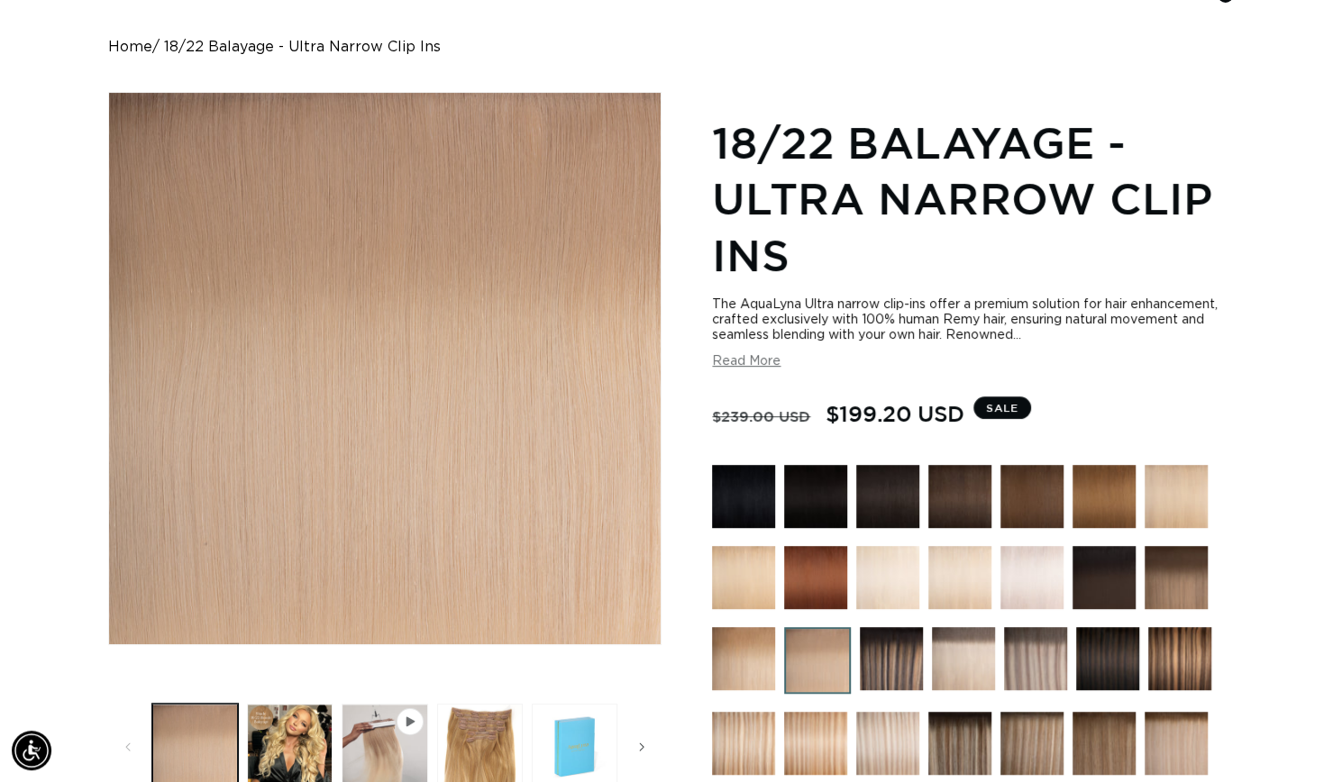
scroll to position [0, 1213]
click at [735, 670] on img at bounding box center [743, 658] width 63 height 63
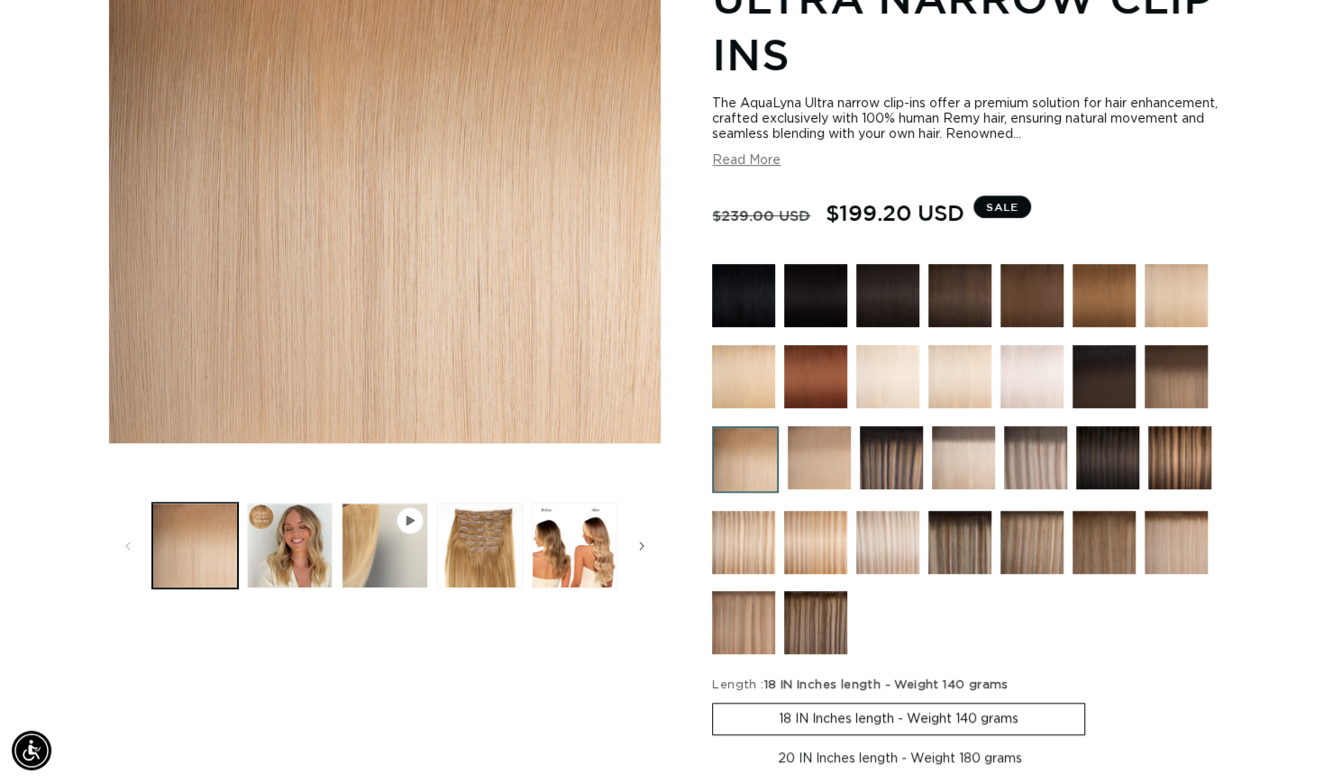
scroll to position [0, 1213]
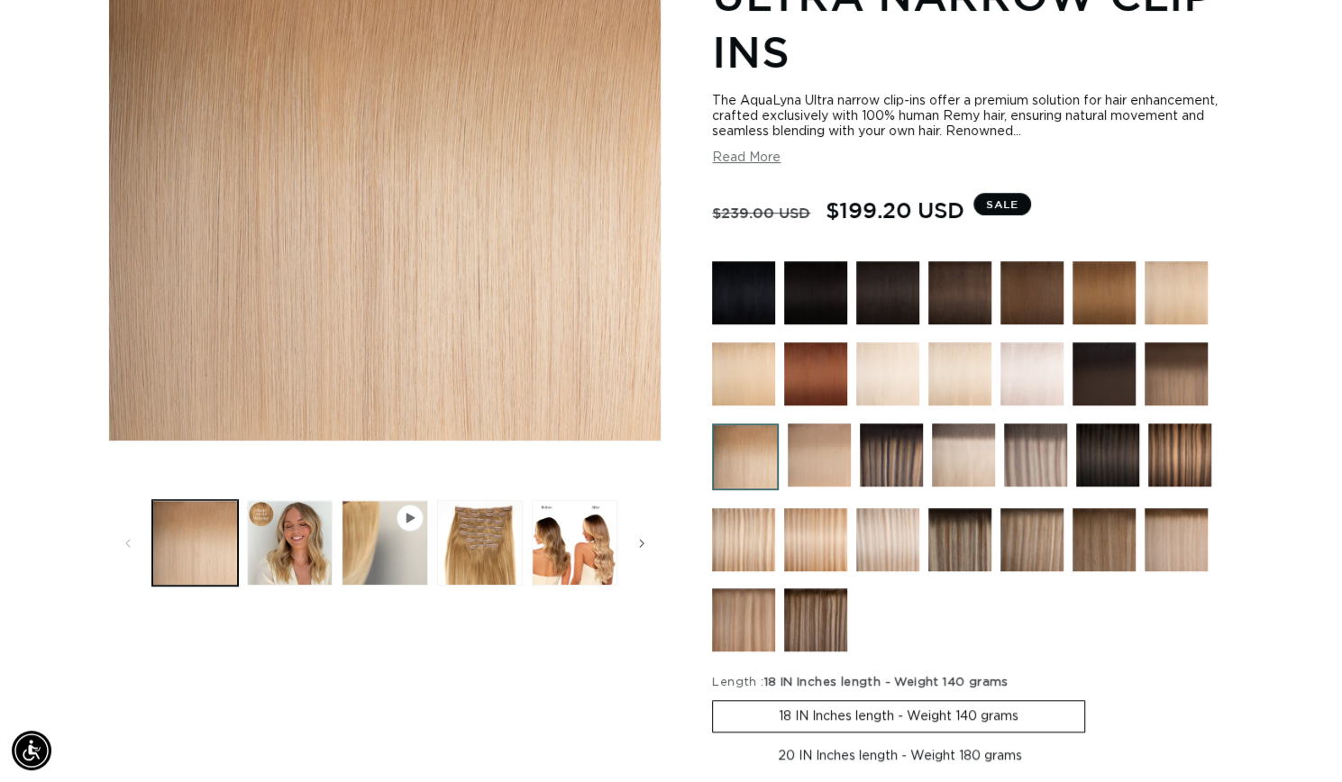
click at [810, 456] on img at bounding box center [819, 455] width 63 height 63
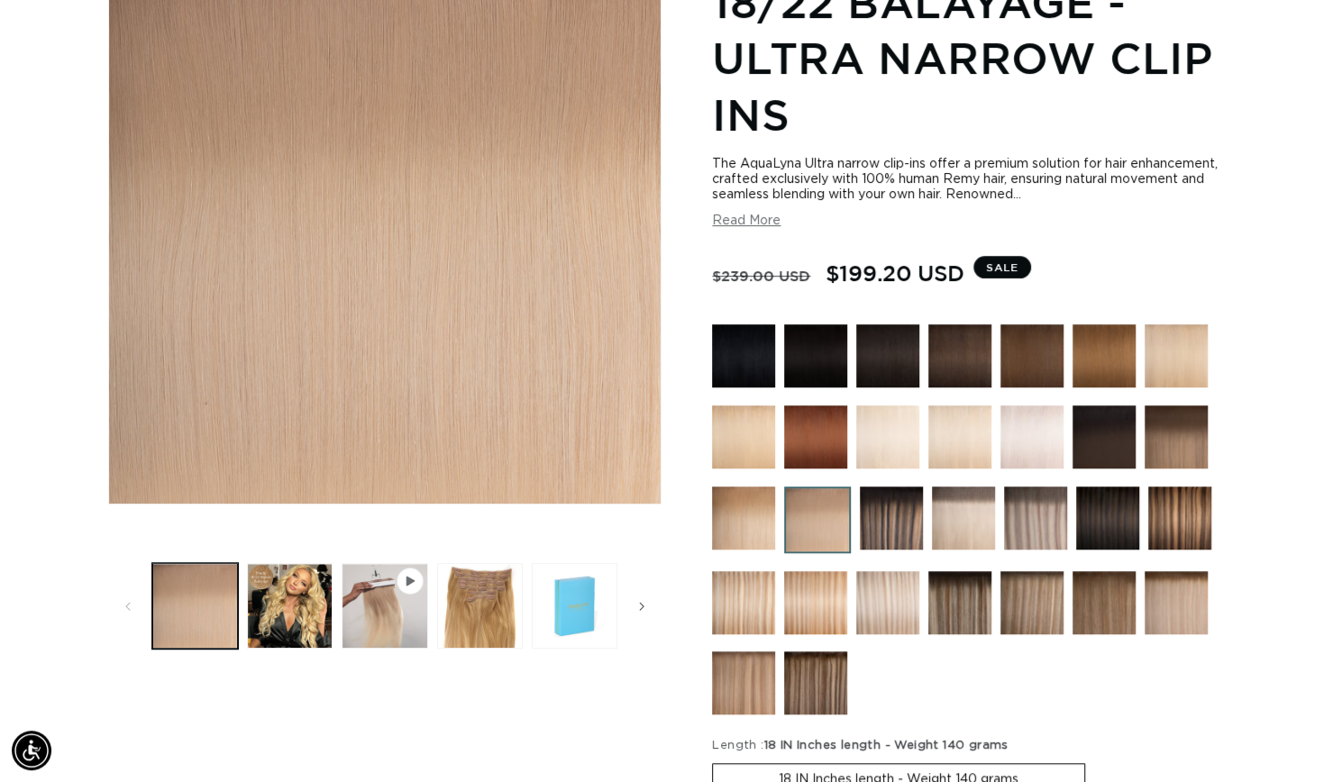
scroll to position [0, 2427]
click at [1032, 450] on img at bounding box center [1031, 437] width 63 height 63
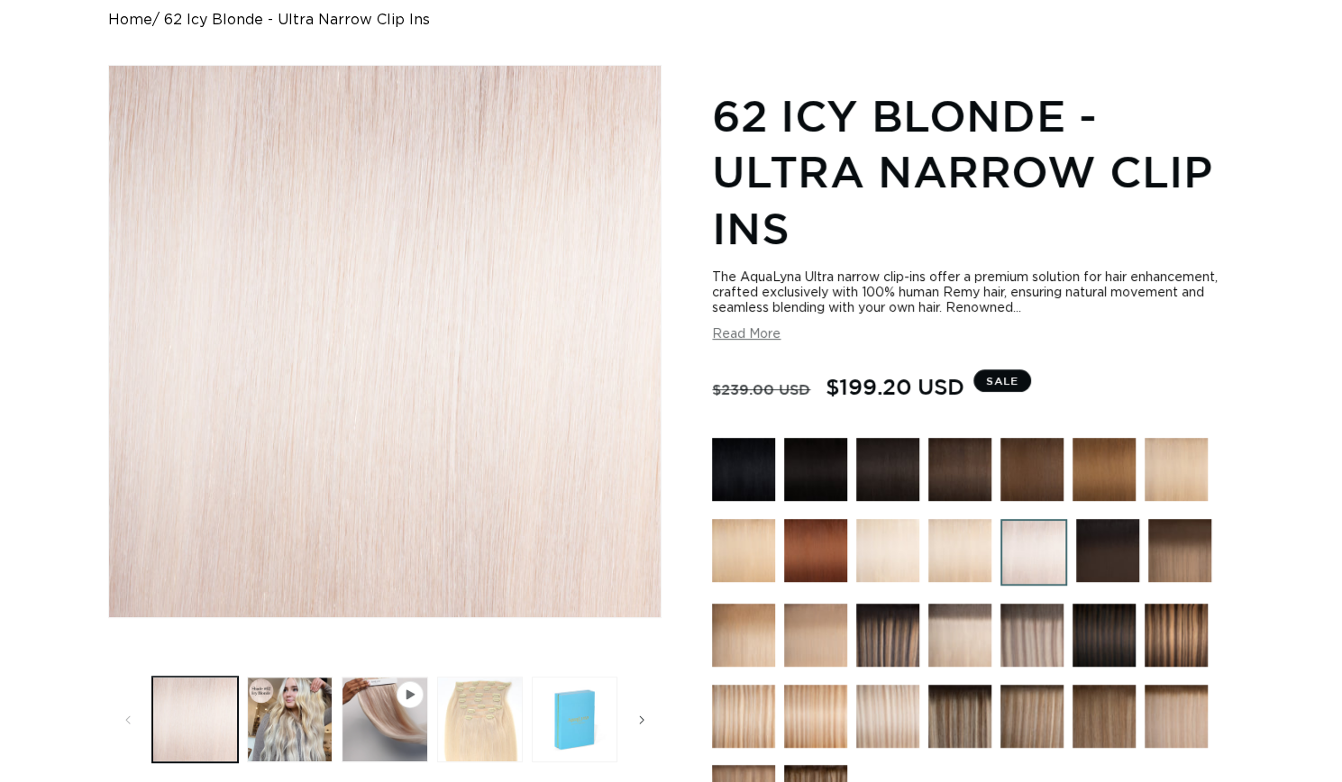
click at [943, 543] on img at bounding box center [959, 550] width 63 height 63
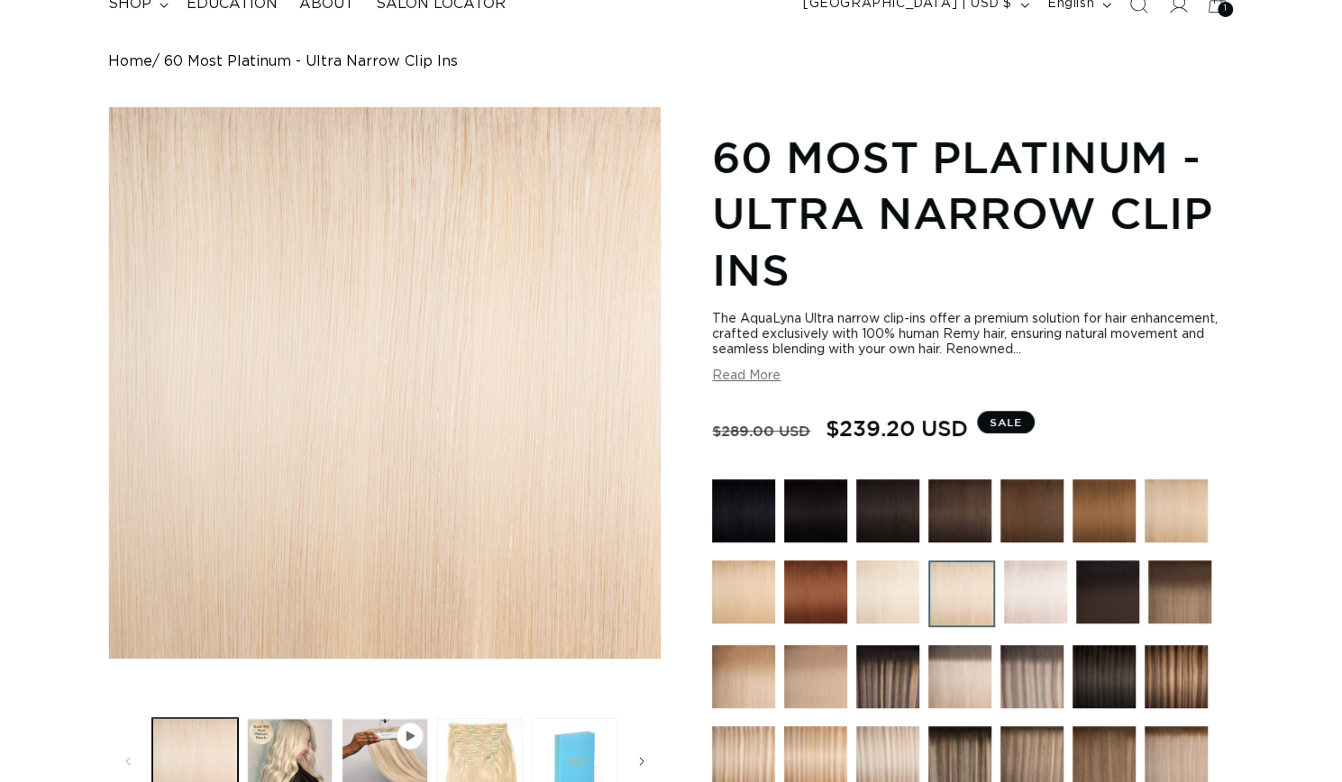
click at [881, 596] on img at bounding box center [887, 592] width 63 height 63
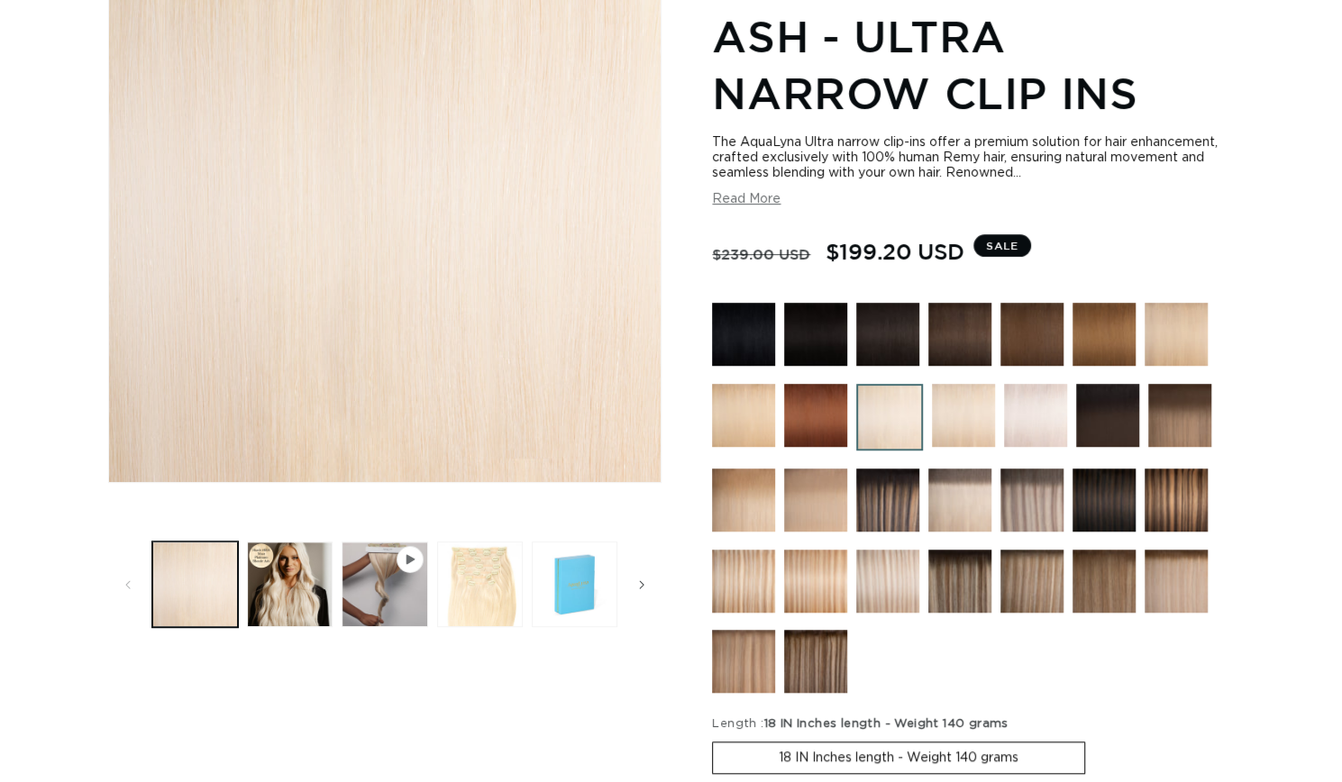
click at [753, 425] on img at bounding box center [743, 415] width 63 height 63
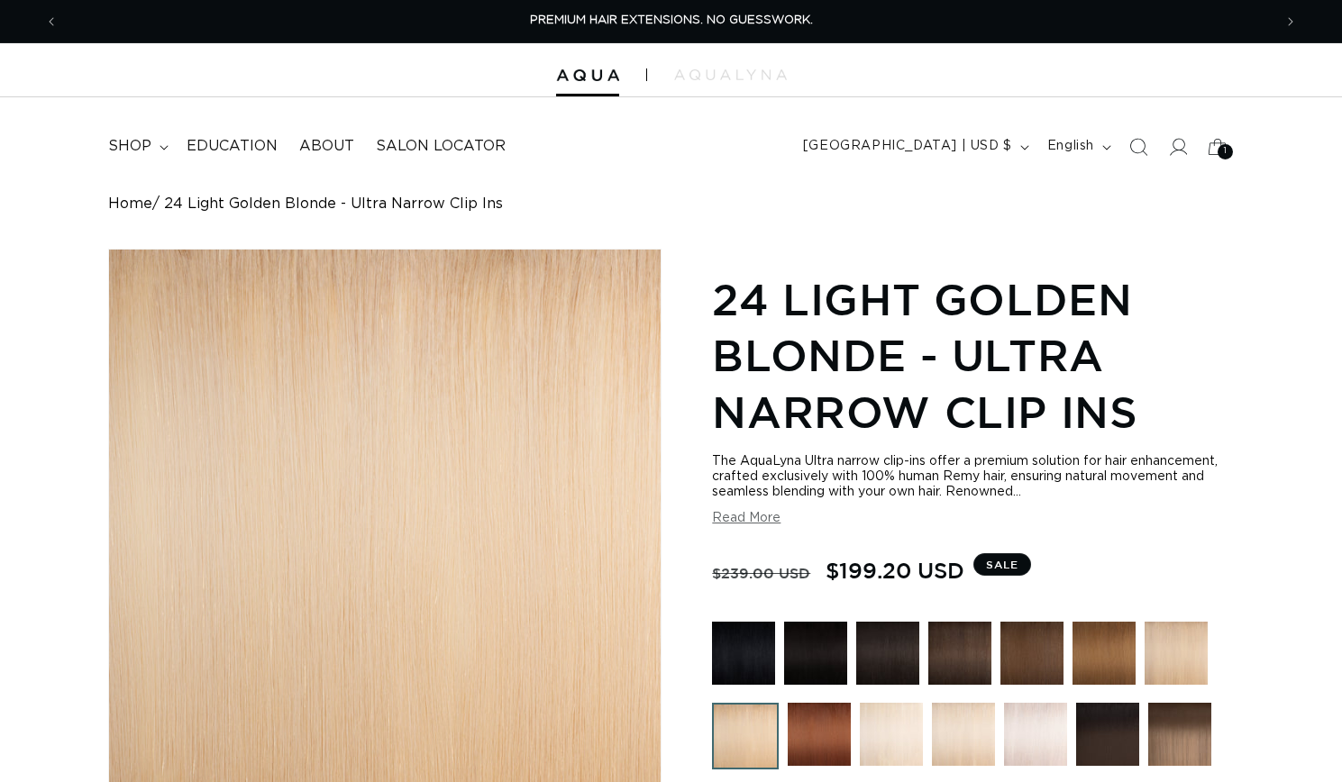
scroll to position [146, 0]
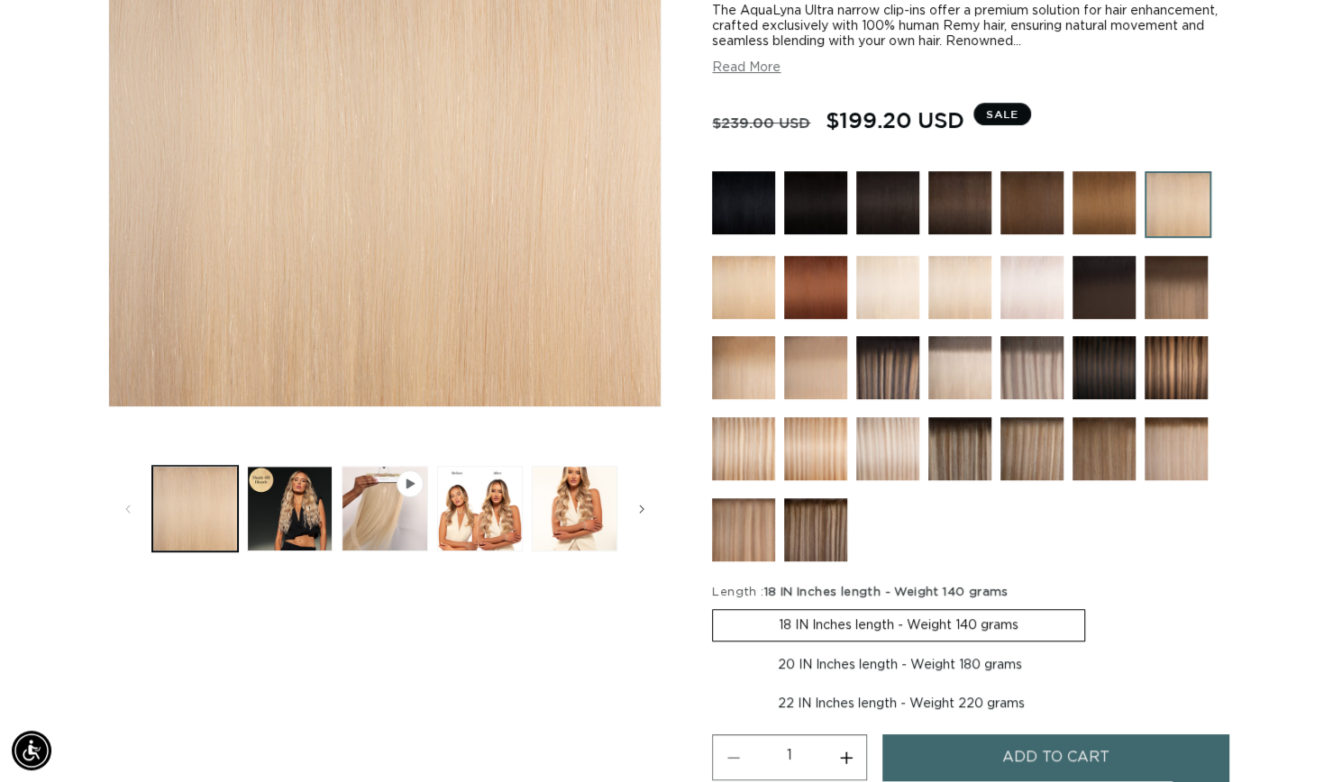
scroll to position [0, 1213]
click at [789, 363] on img at bounding box center [815, 367] width 63 height 63
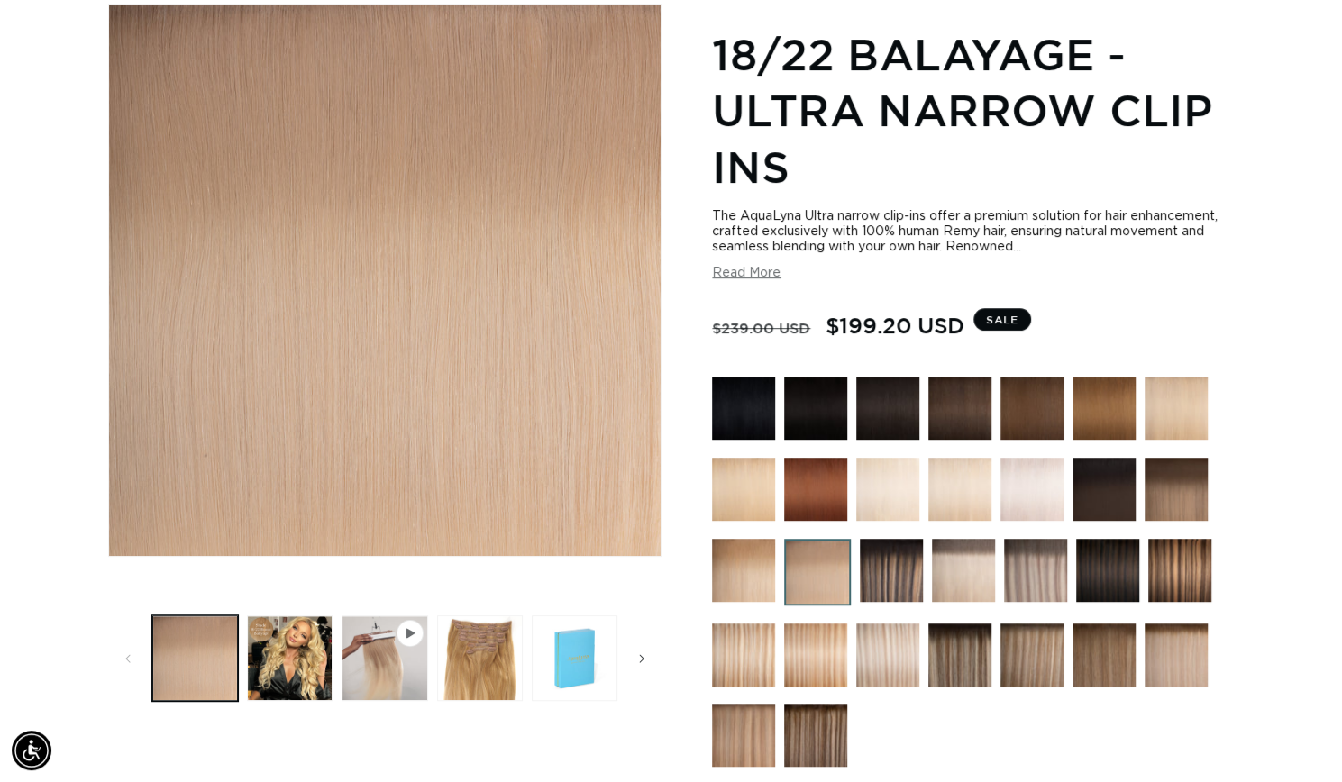
scroll to position [0, 1213]
click at [942, 579] on img at bounding box center [963, 570] width 63 height 63
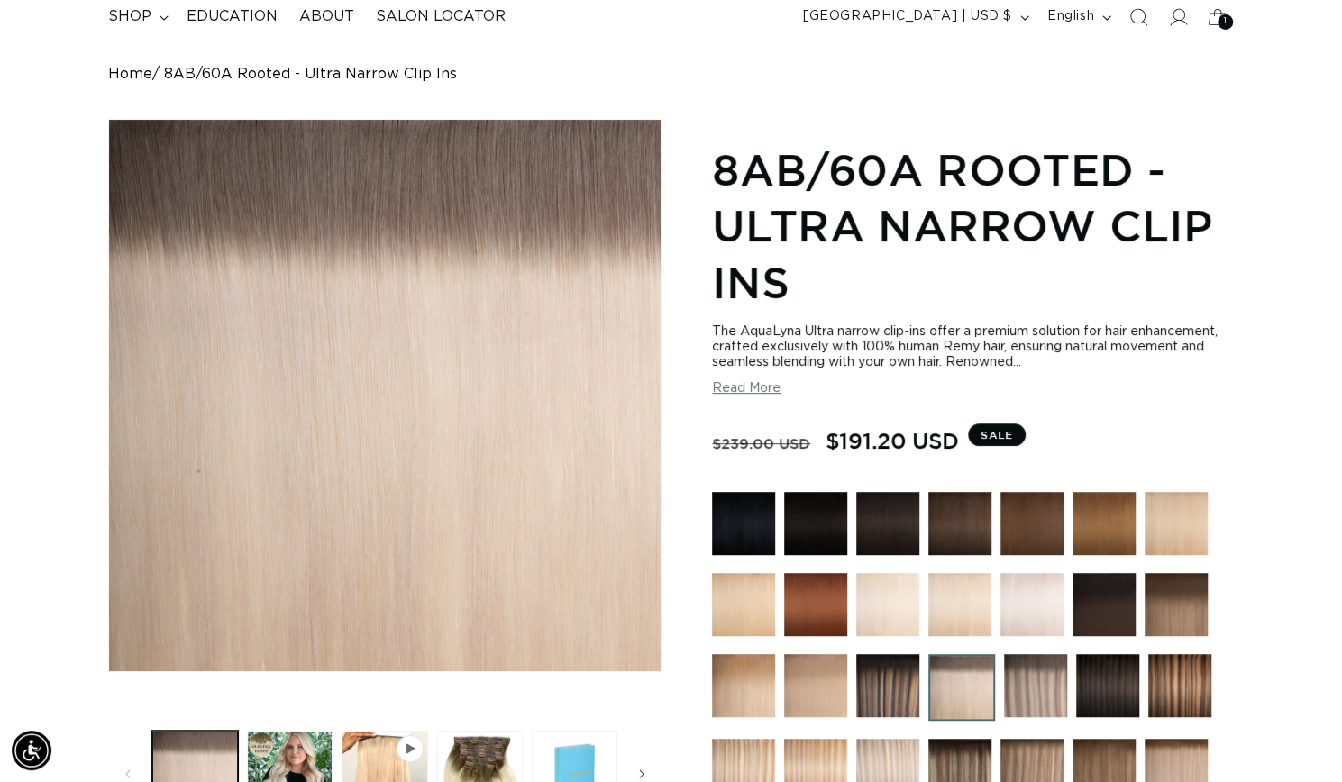
scroll to position [0, 1213]
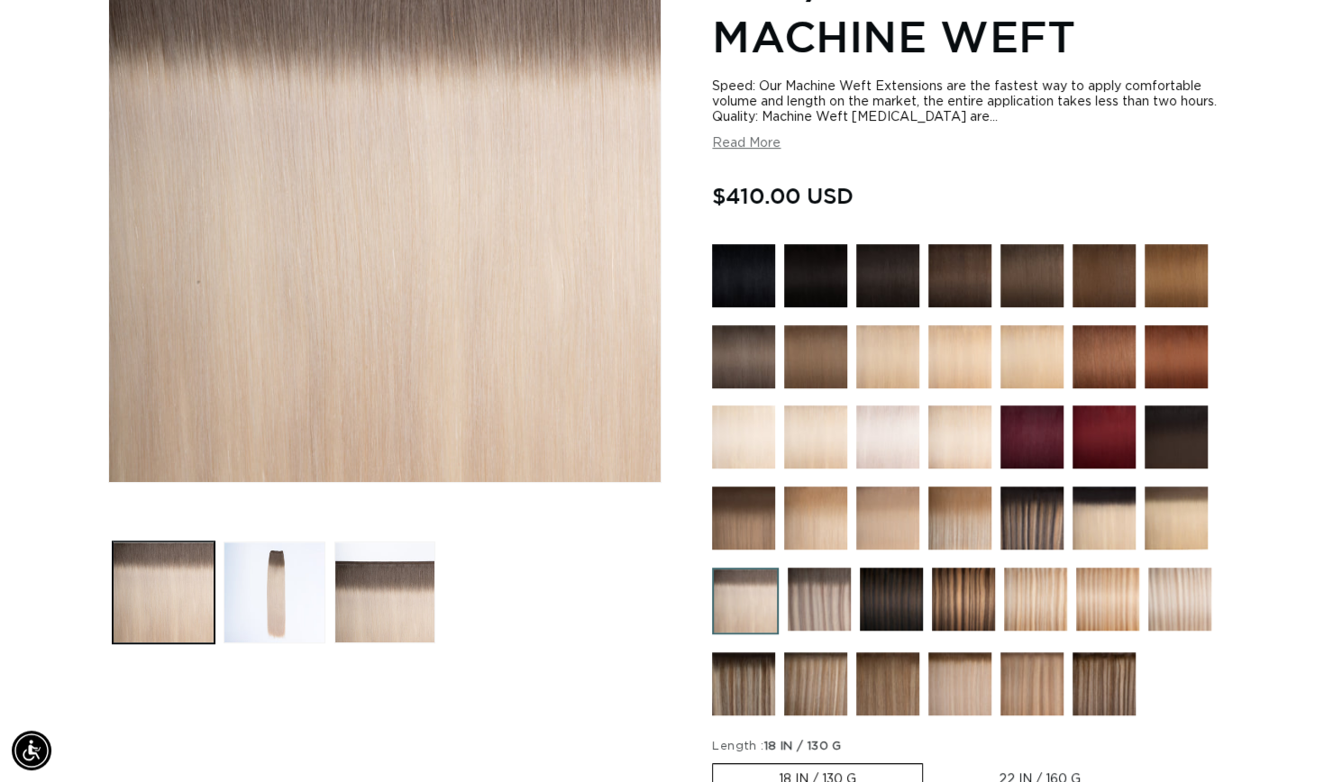
scroll to position [320, 0]
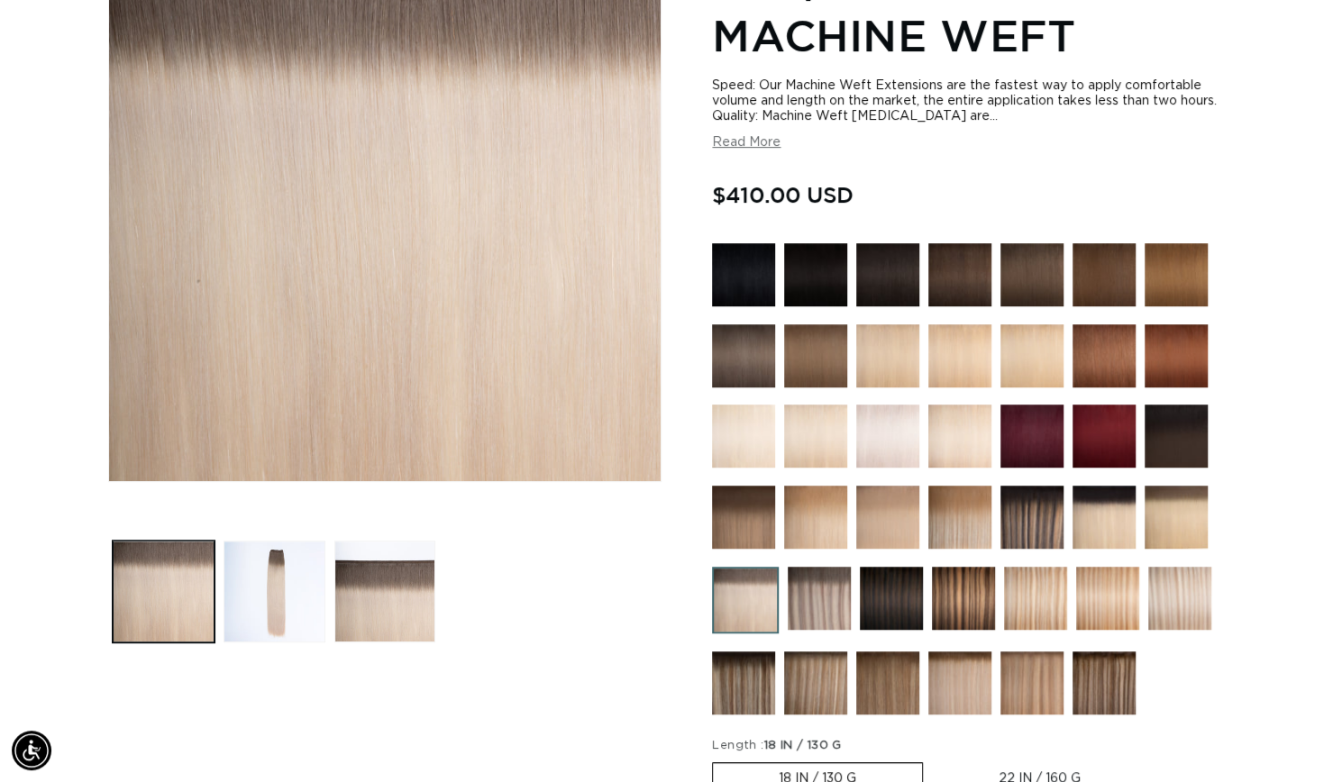
click at [1179, 523] on img at bounding box center [1176, 517] width 63 height 63
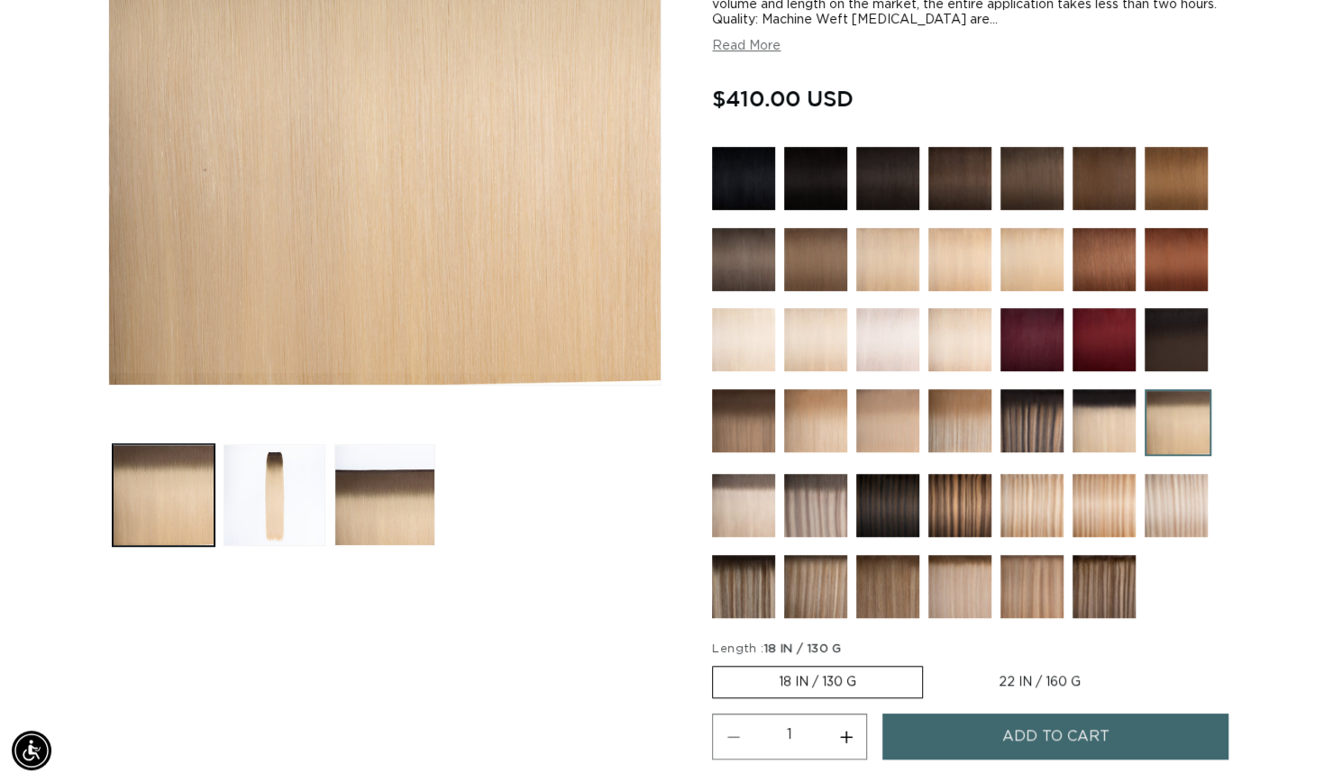
click at [969, 420] on img at bounding box center [959, 420] width 63 height 63
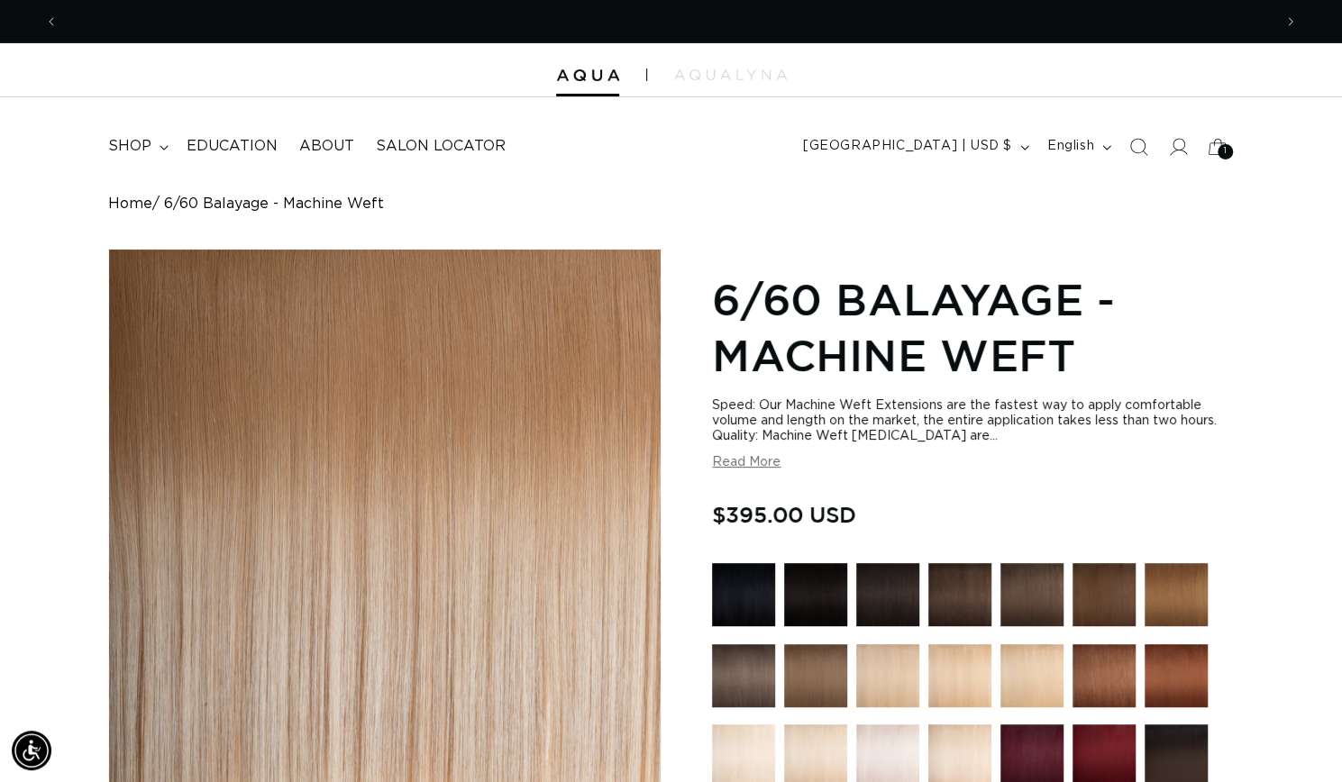
scroll to position [0, 1213]
click at [576, 82] on div at bounding box center [671, 70] width 1342 height 54
click at [671, 26] on span "SHOP NOW. PAY LATER WITH AFTERPAY NOW AVAILABLE" at bounding box center [672, 20] width 351 height 12
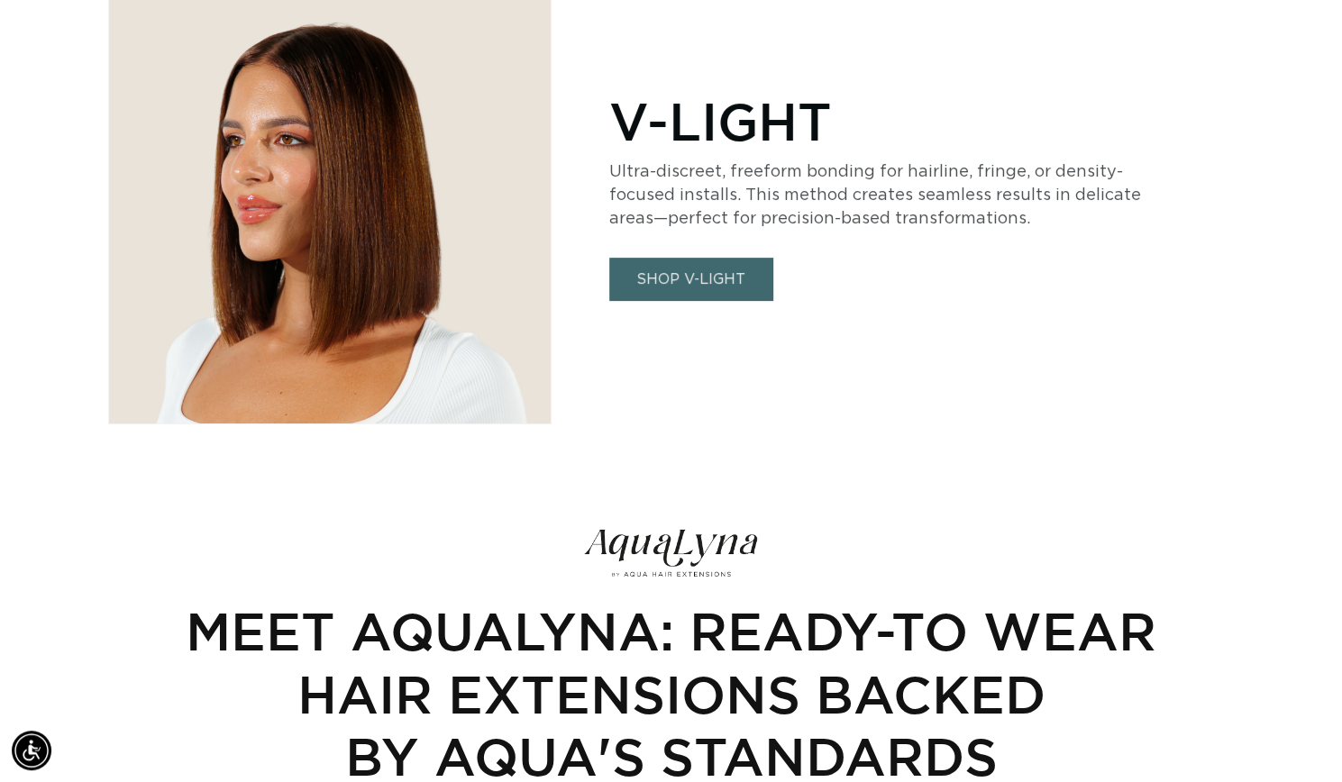
scroll to position [0, 1213]
click at [681, 263] on link "SHOP V-LIGHT" at bounding box center [690, 279] width 163 height 42
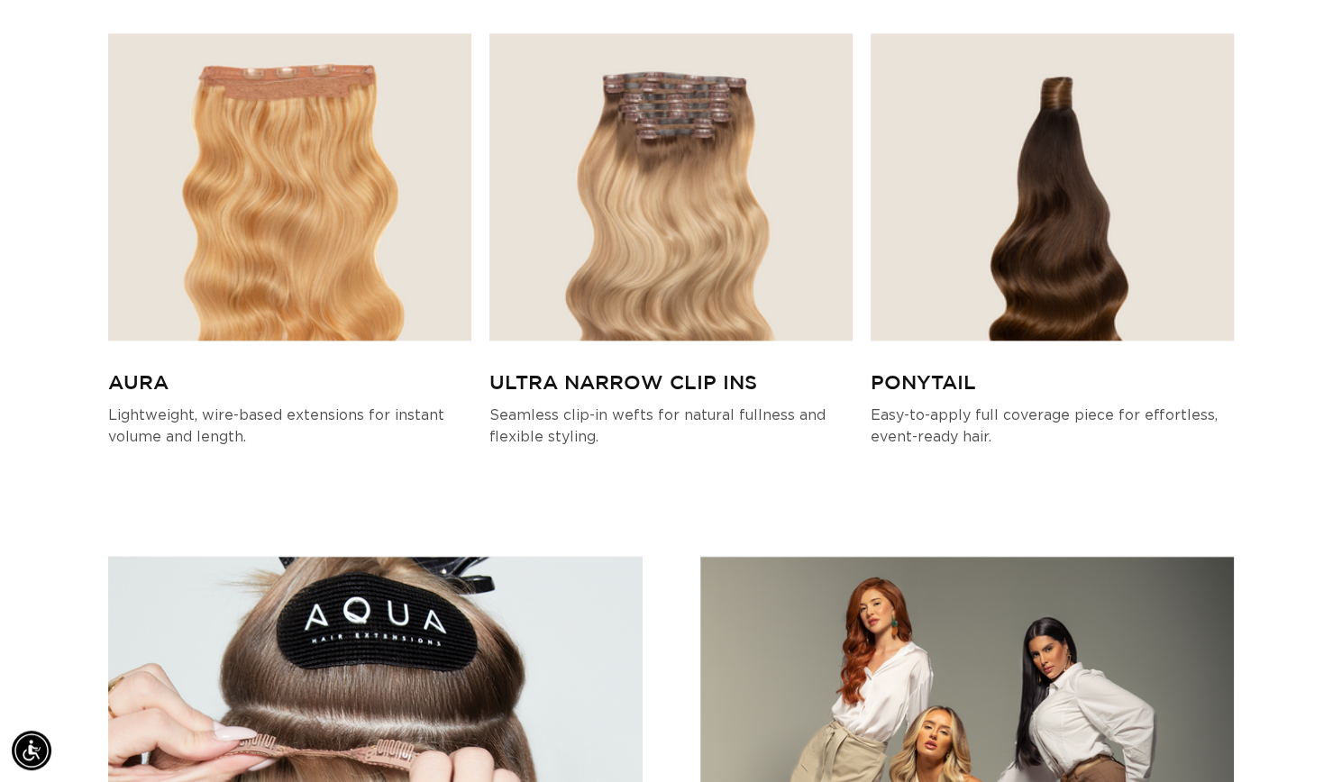
scroll to position [0, 2427]
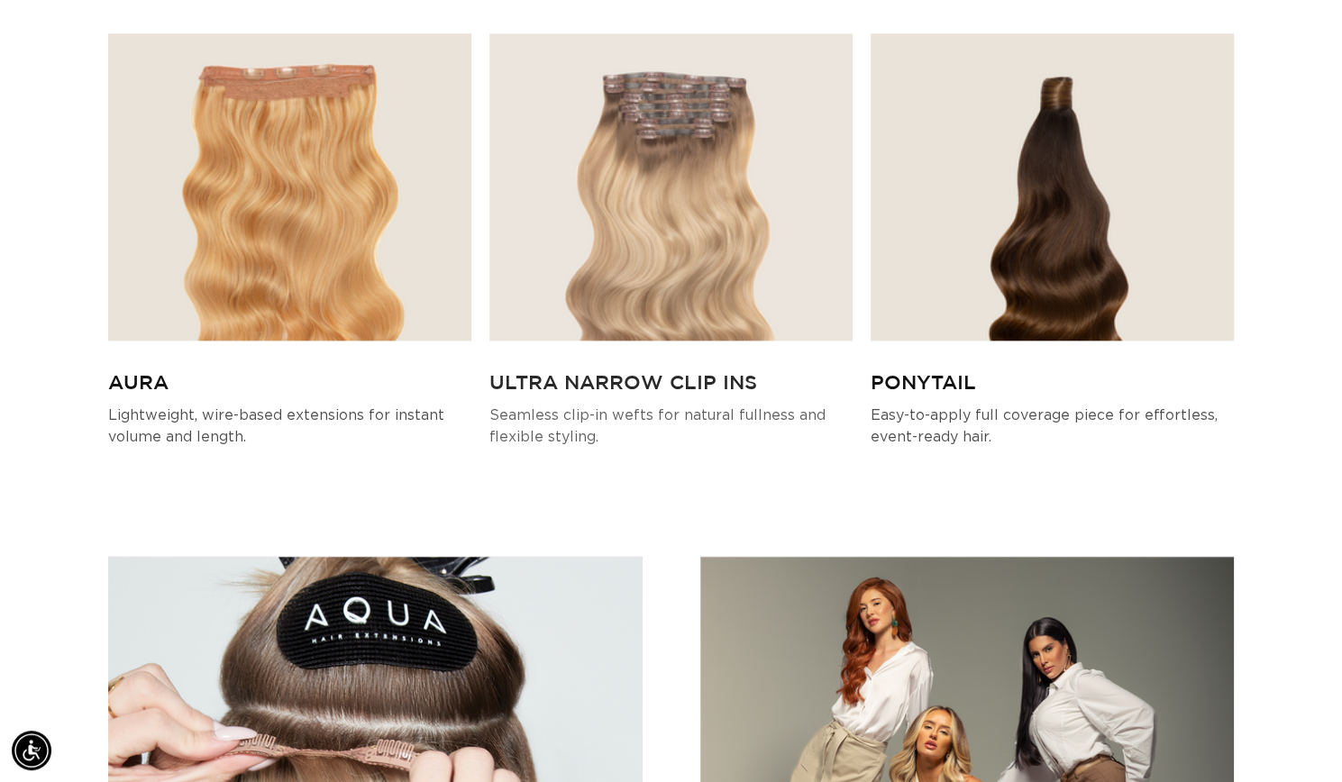
click at [734, 230] on img at bounding box center [670, 186] width 363 height 307
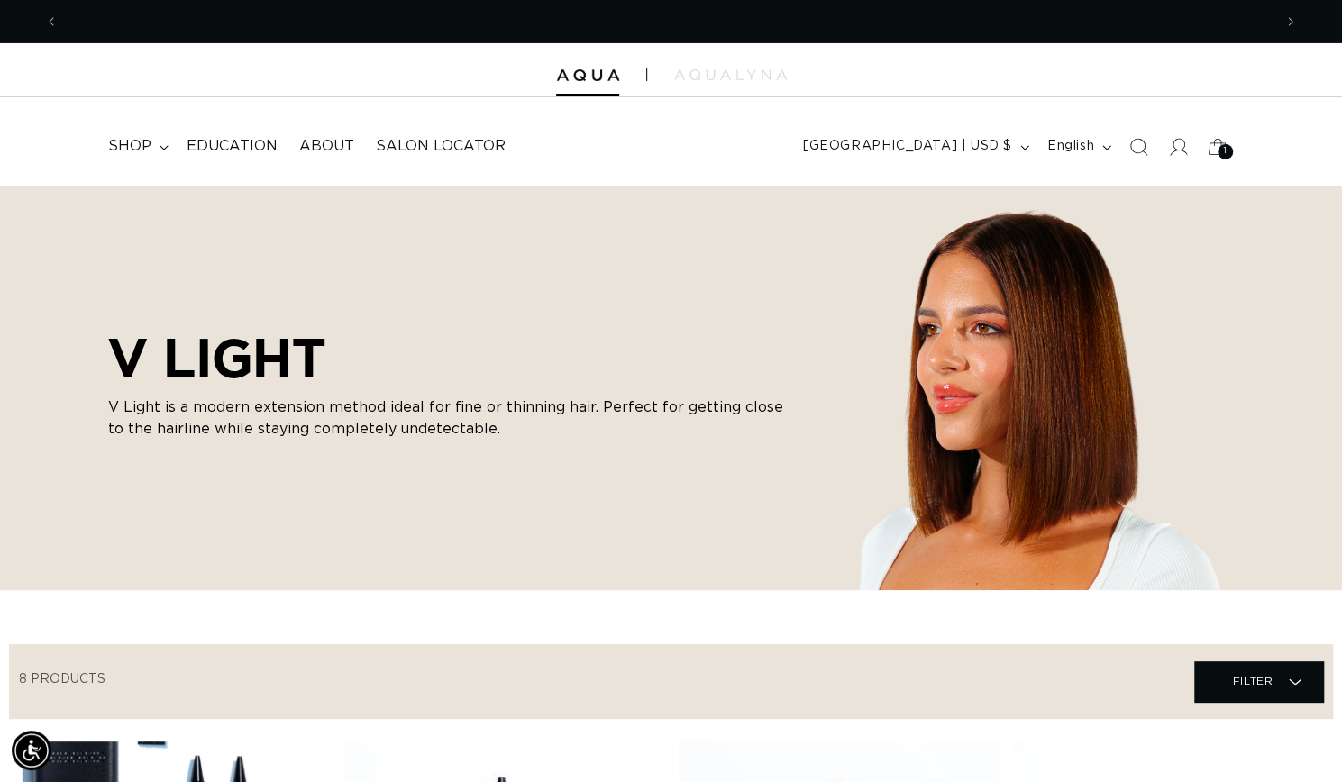
scroll to position [0, 2427]
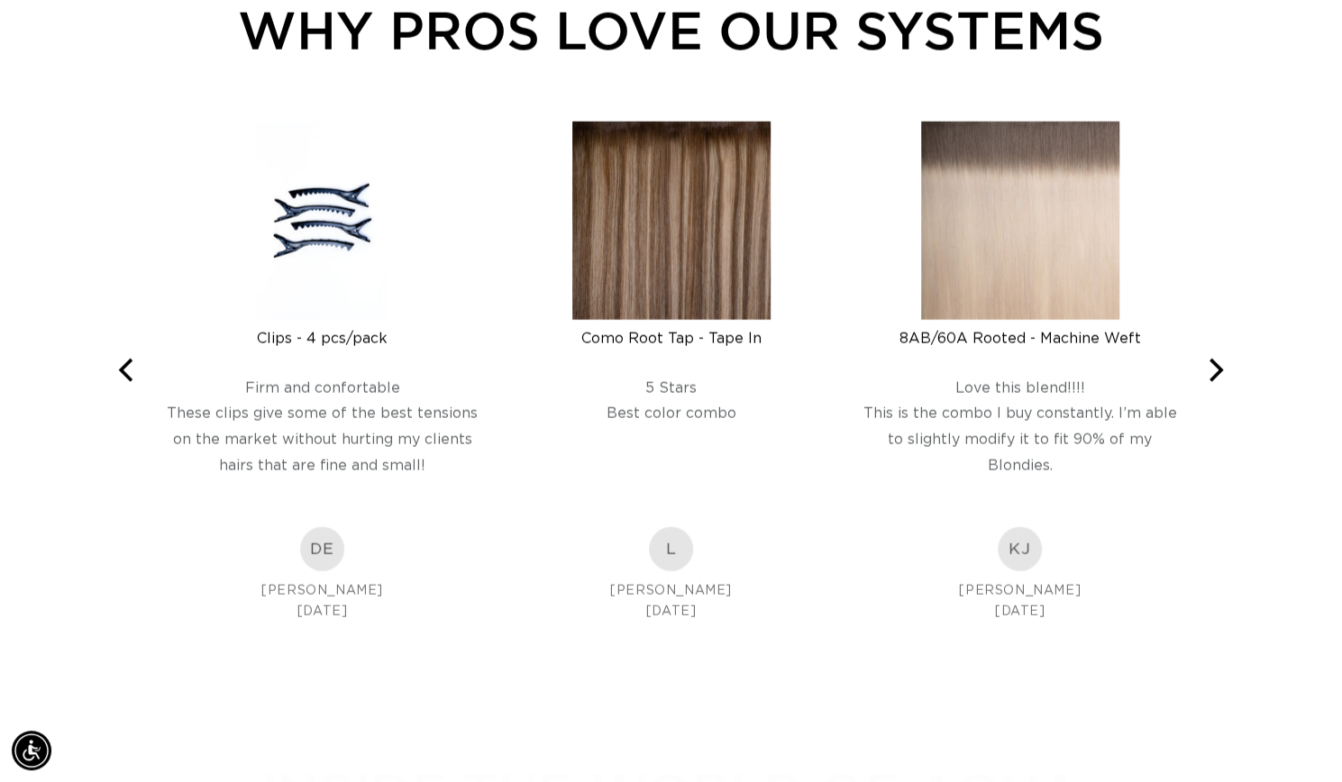
scroll to position [0, 1213]
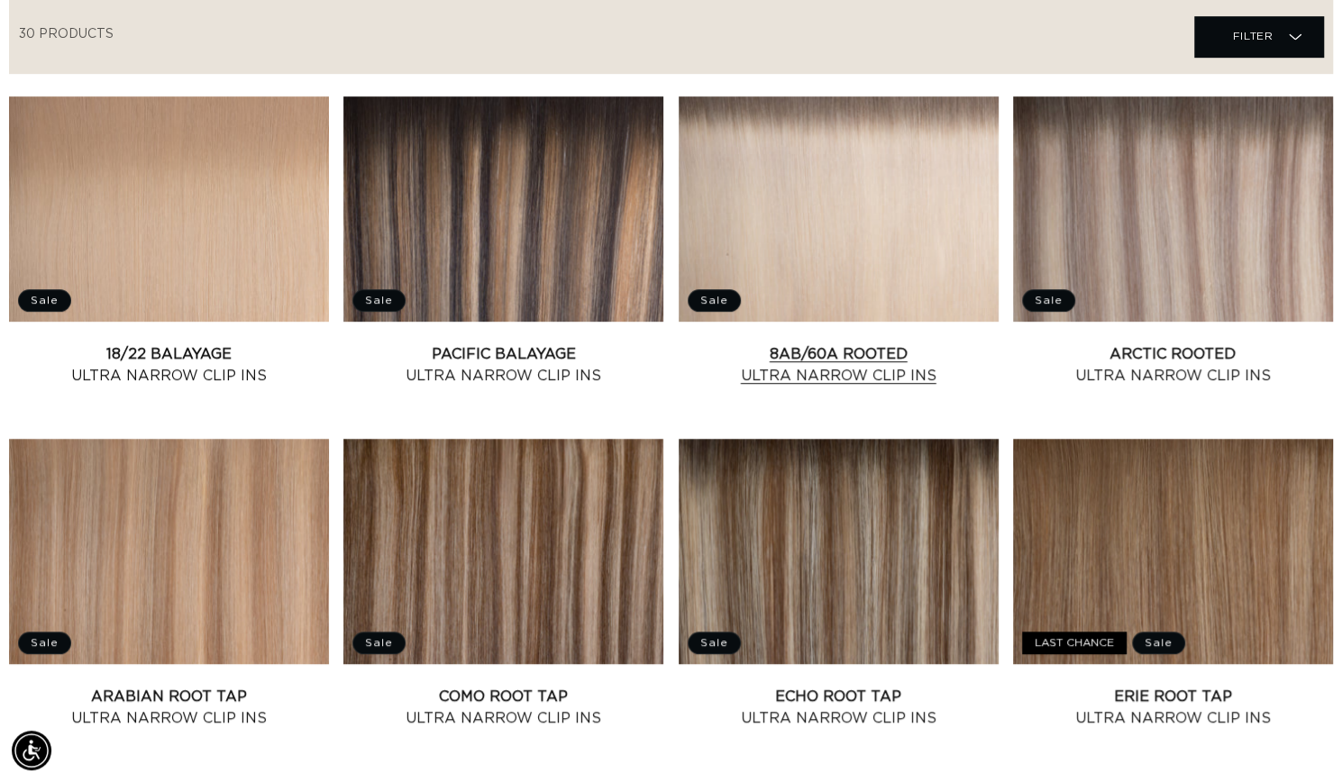
scroll to position [0, 1213]
click at [918, 343] on link "8AB/60A Rooted Ultra Narrow Clip Ins" at bounding box center [839, 364] width 320 height 43
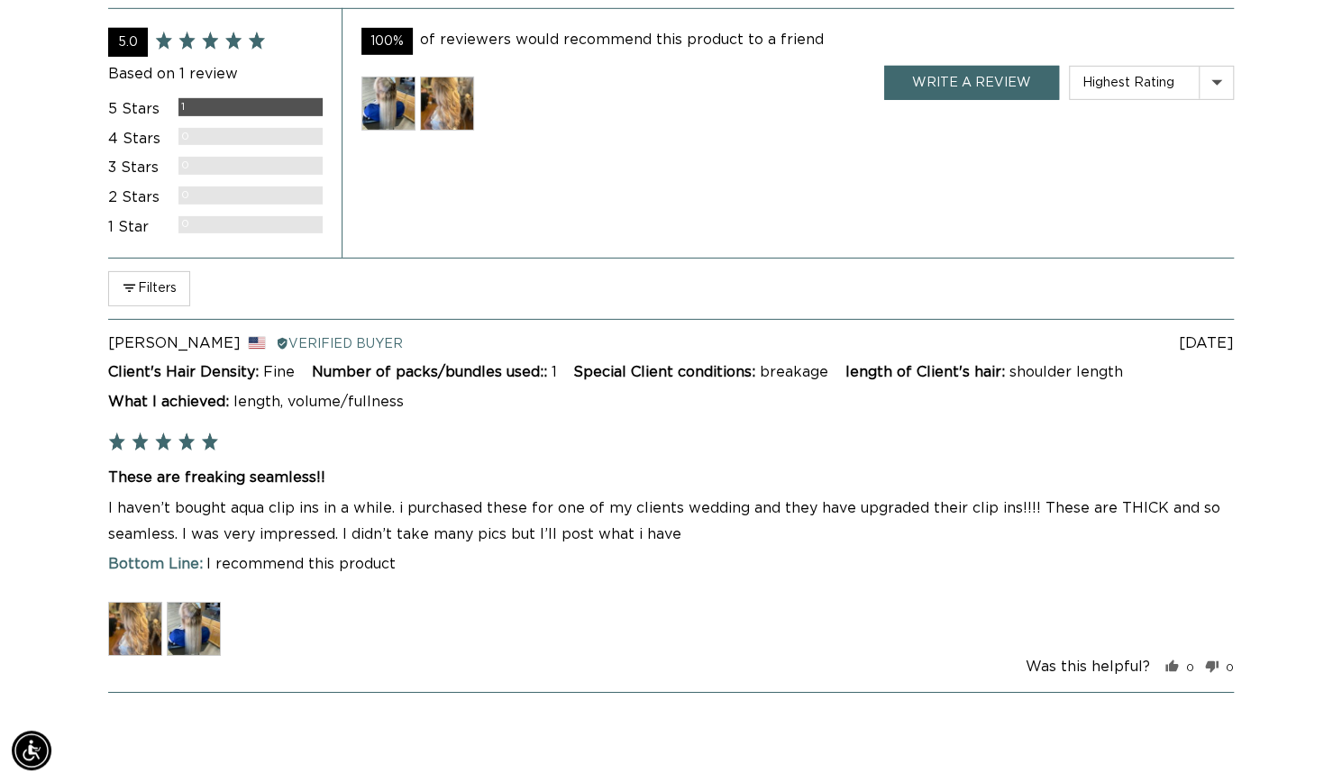
click at [171, 680] on div "Was this helpful? 0 people voted yes 0 people voted no" at bounding box center [671, 667] width 1126 height 23
click at [207, 656] on img at bounding box center [194, 629] width 54 height 54
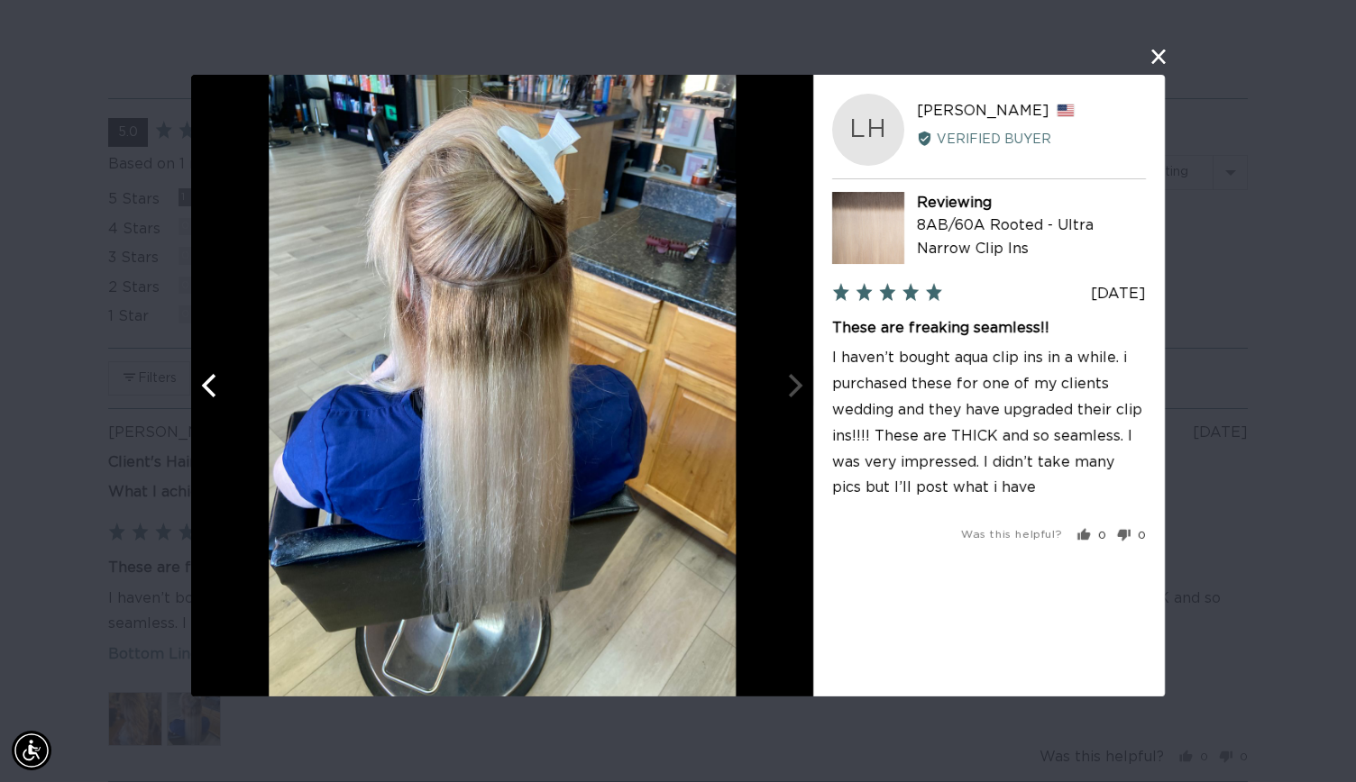
scroll to position [0, 2455]
click at [230, 392] on button "Previous" at bounding box center [211, 386] width 40 height 40
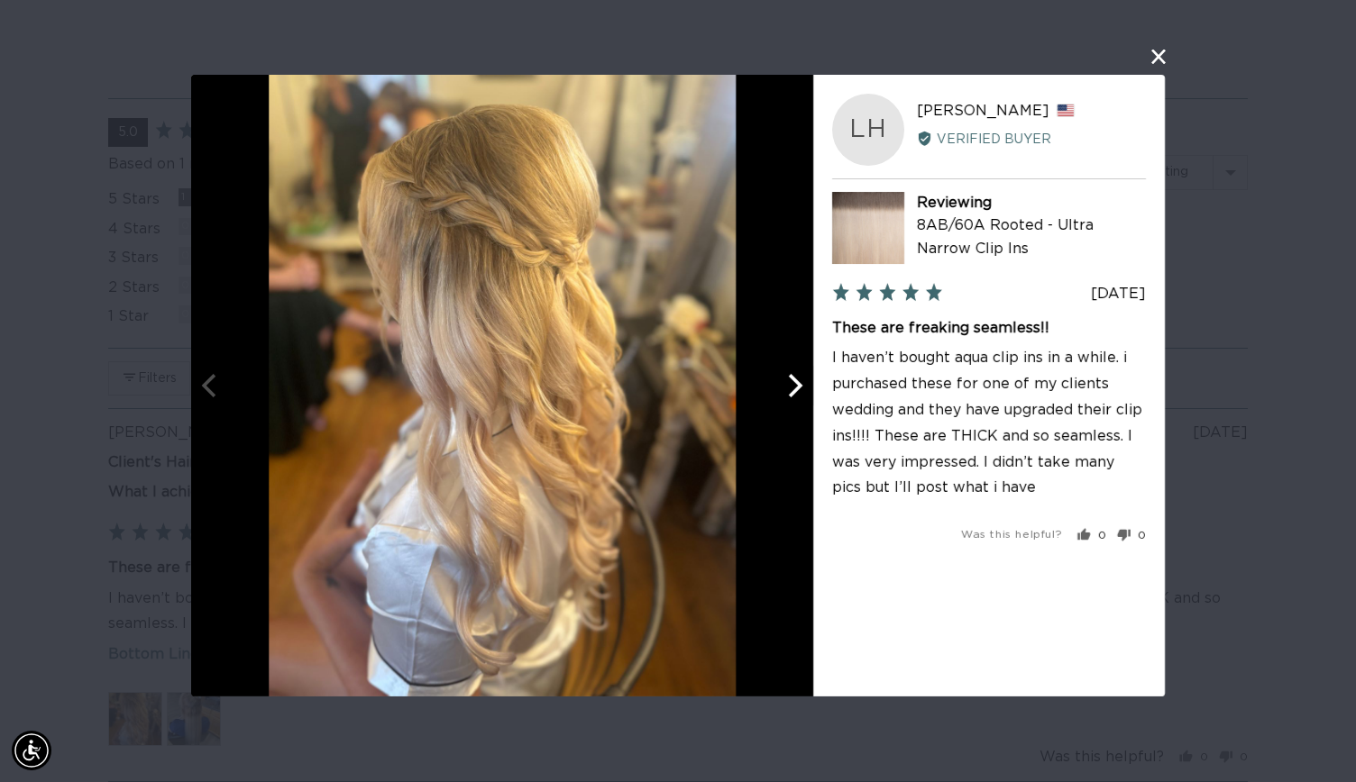
scroll to position [0, 0]
click at [790, 385] on icon "Next" at bounding box center [792, 385] width 23 height 23
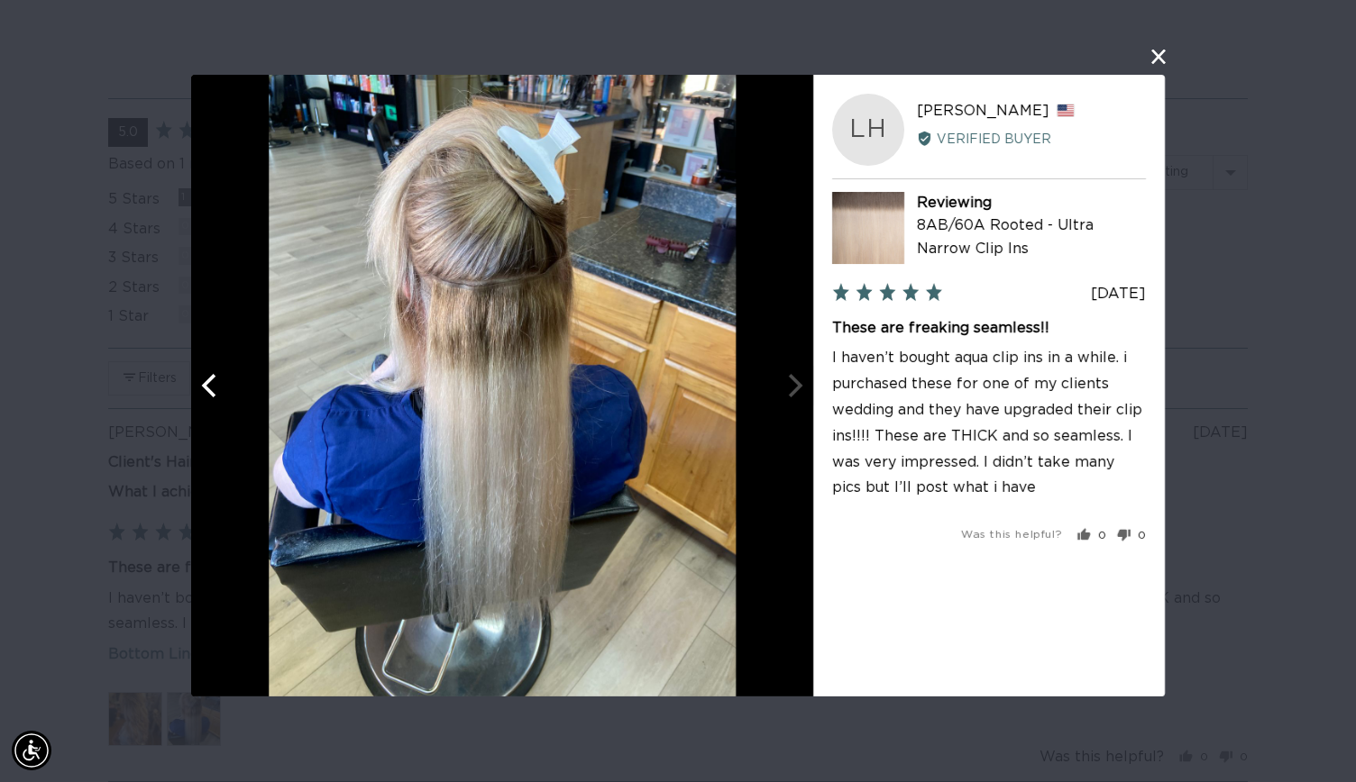
click at [227, 411] on div at bounding box center [502, 386] width 622 height 622
click at [205, 388] on icon "Previous" at bounding box center [208, 385] width 14 height 23
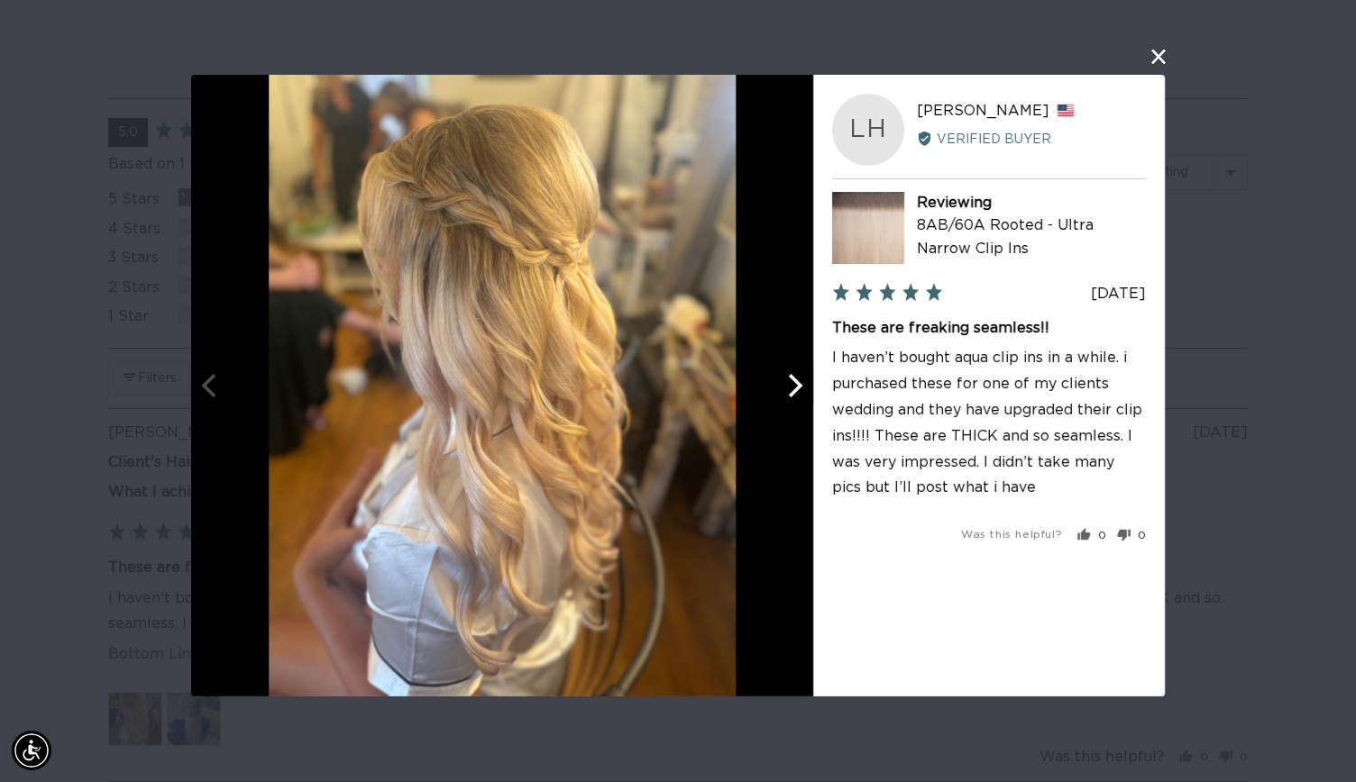
scroll to position [0, 0]
click at [799, 411] on div at bounding box center [502, 386] width 622 height 622
click at [777, 374] on button "Next" at bounding box center [793, 386] width 40 height 40
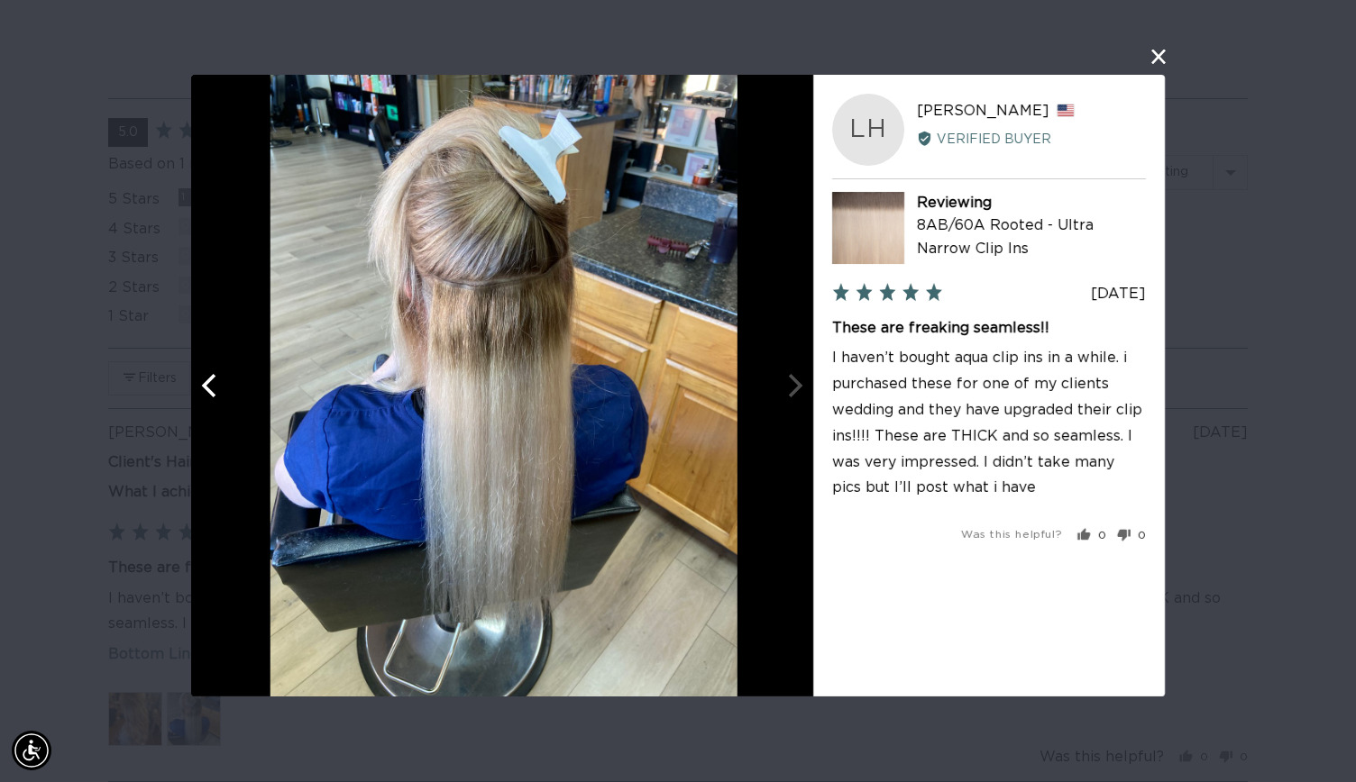
click at [777, 374] on div at bounding box center [504, 386] width 622 height 622
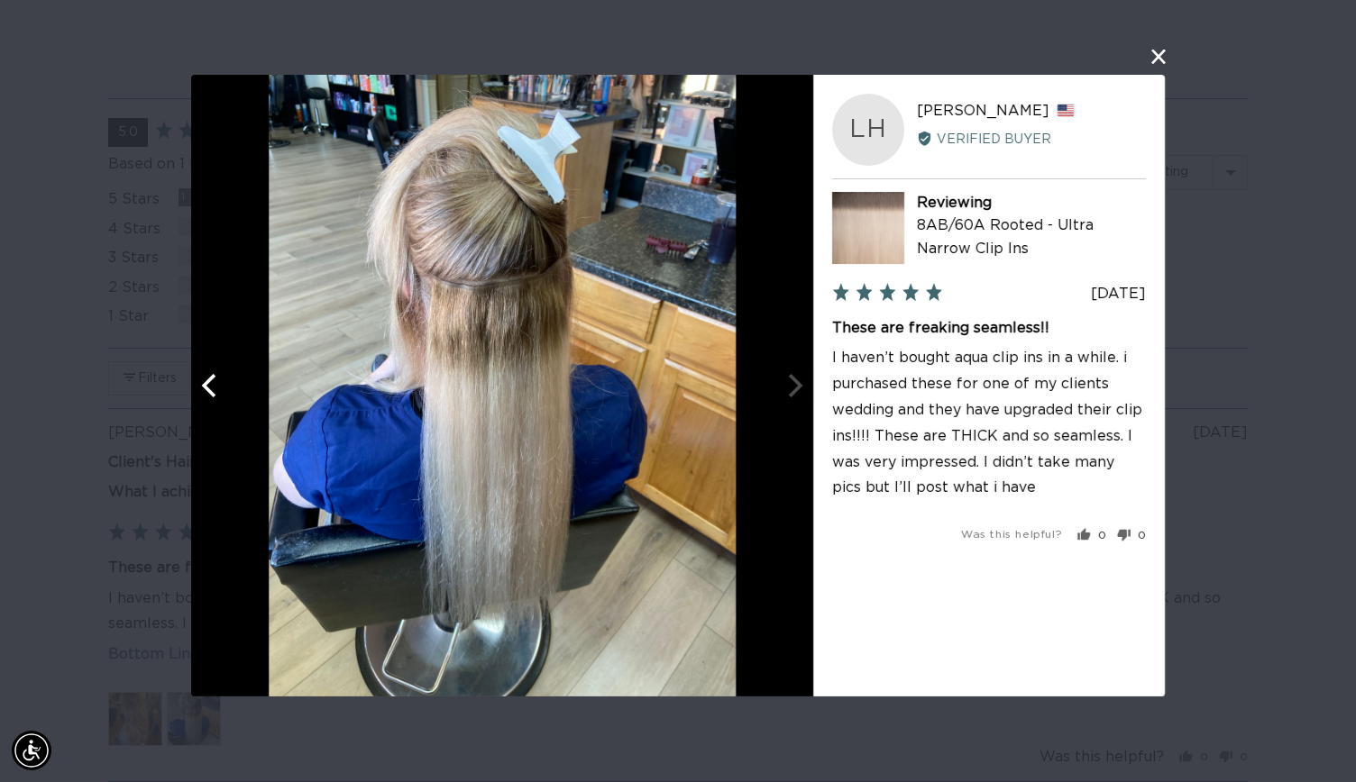
click at [793, 406] on div at bounding box center [502, 386] width 622 height 622
click at [1285, 429] on div "User-Uploaded Media Gallery LH Lindsey H. Reviewed by Lindsey H., from United S…" at bounding box center [678, 391] width 1356 height 782
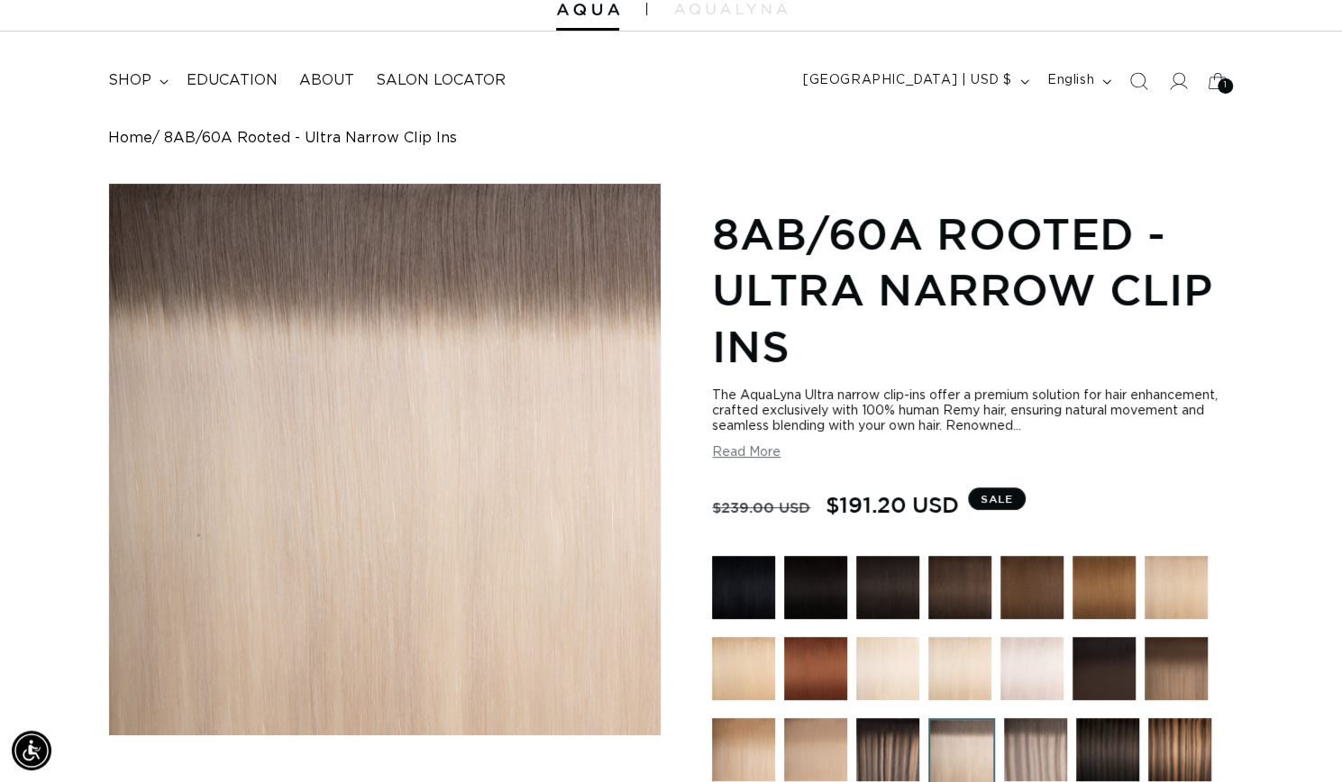
scroll to position [0, 0]
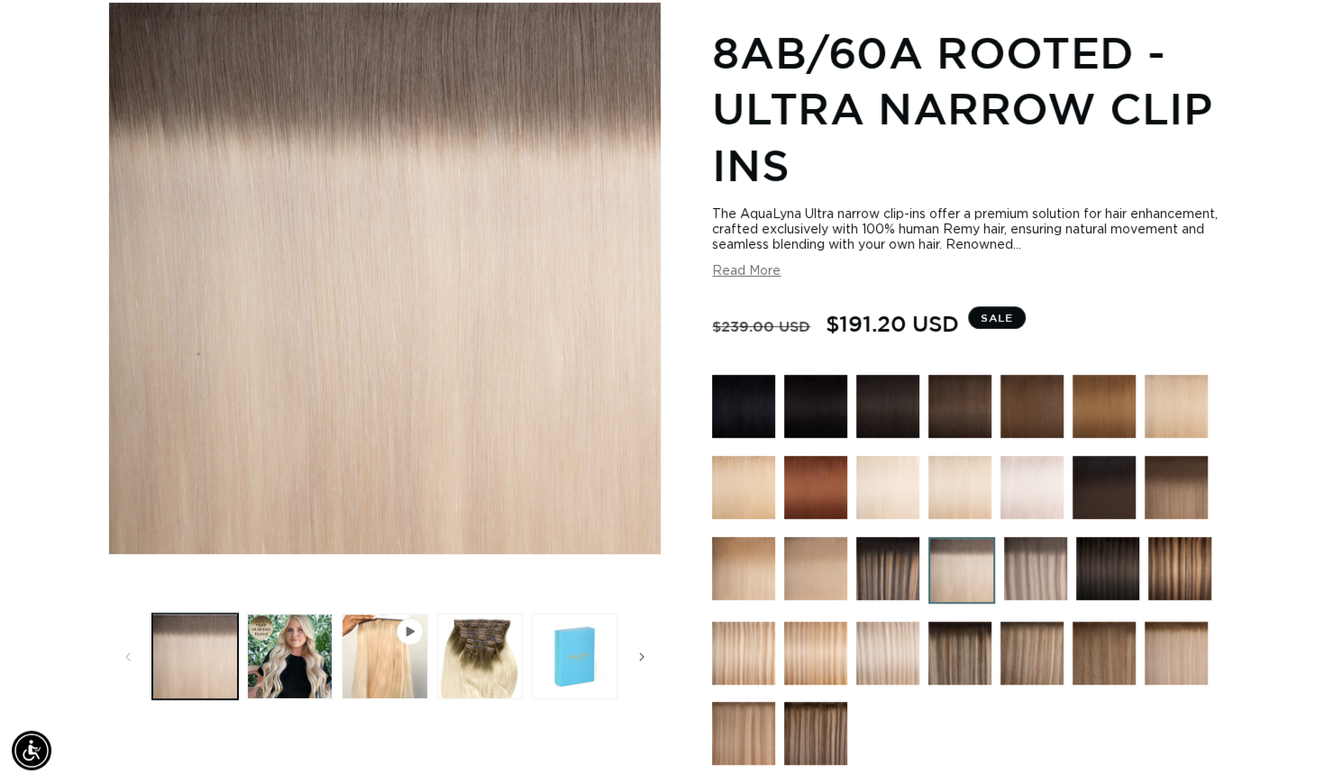
click at [1191, 664] on img at bounding box center [1176, 653] width 63 height 63
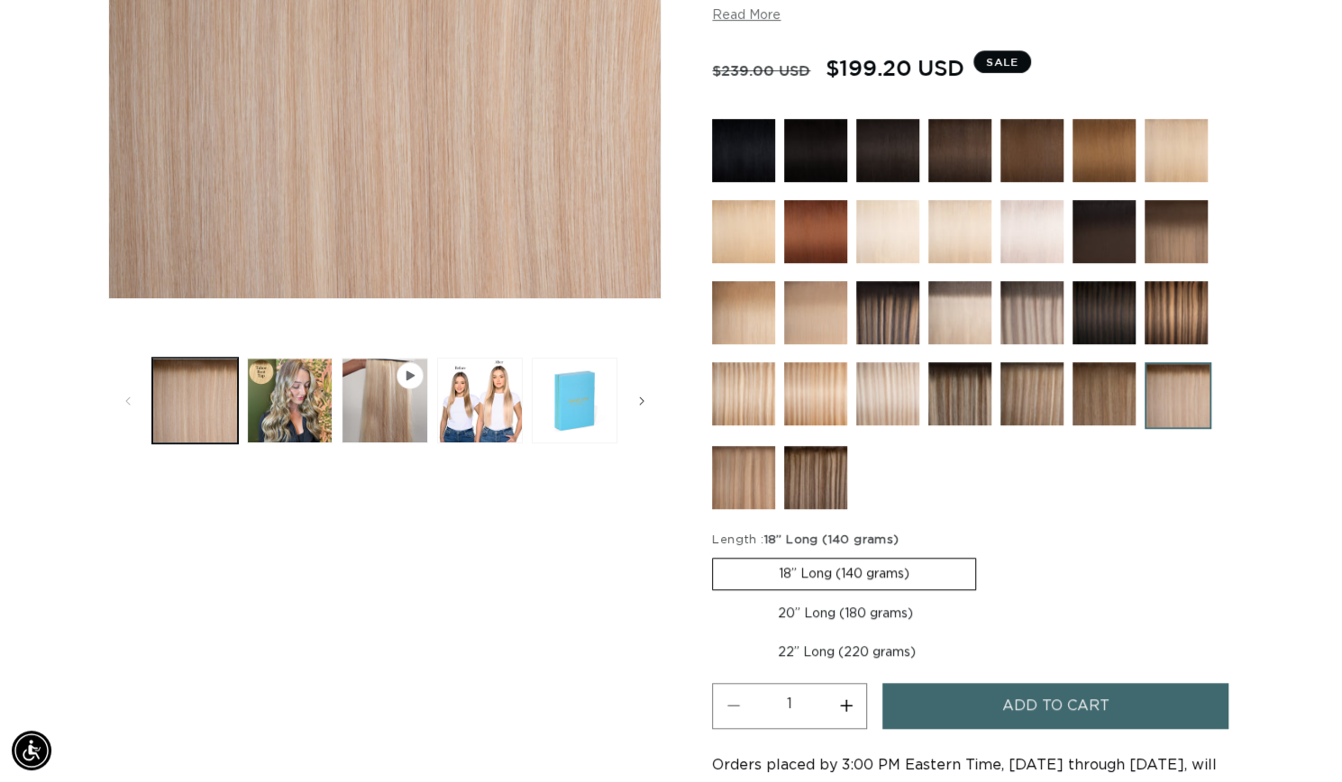
scroll to position [0, 1213]
click at [831, 310] on img at bounding box center [815, 312] width 63 height 63
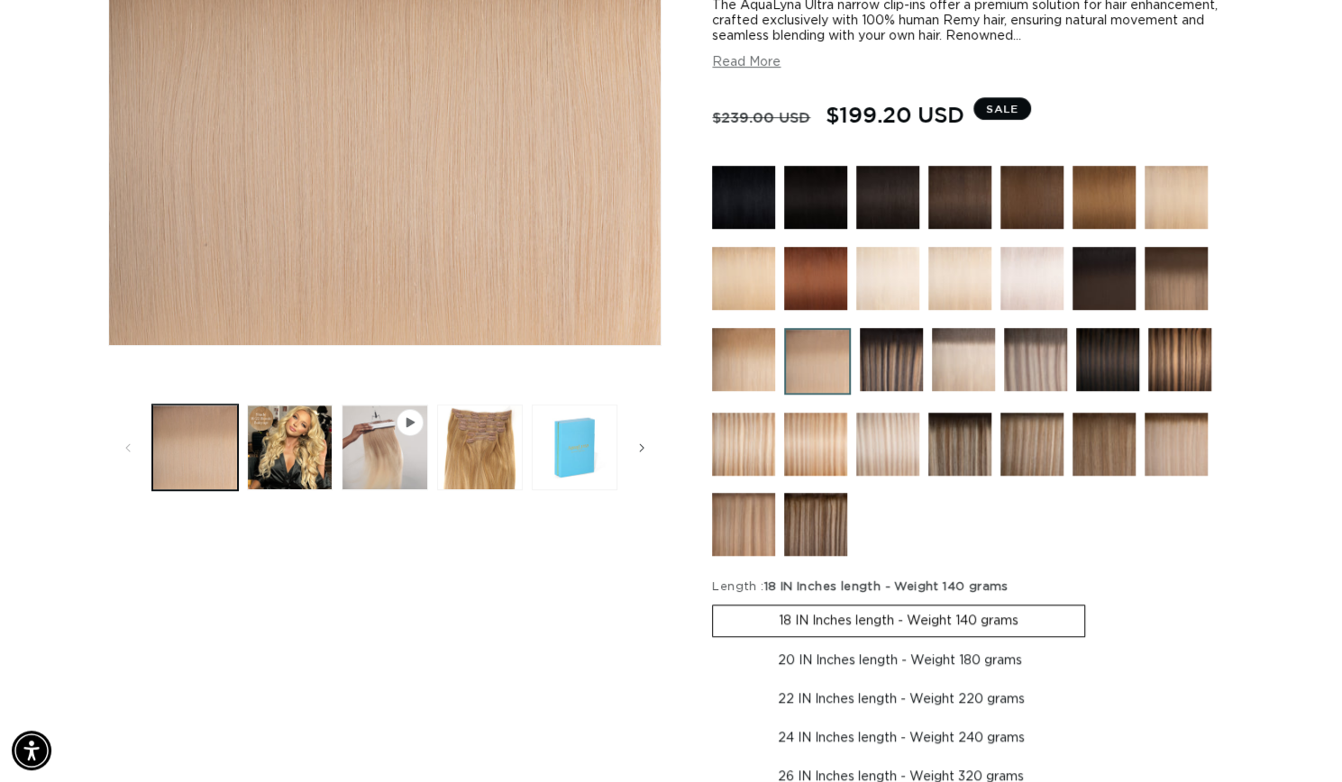
scroll to position [0, 2427]
click at [961, 352] on img at bounding box center [963, 359] width 63 height 63
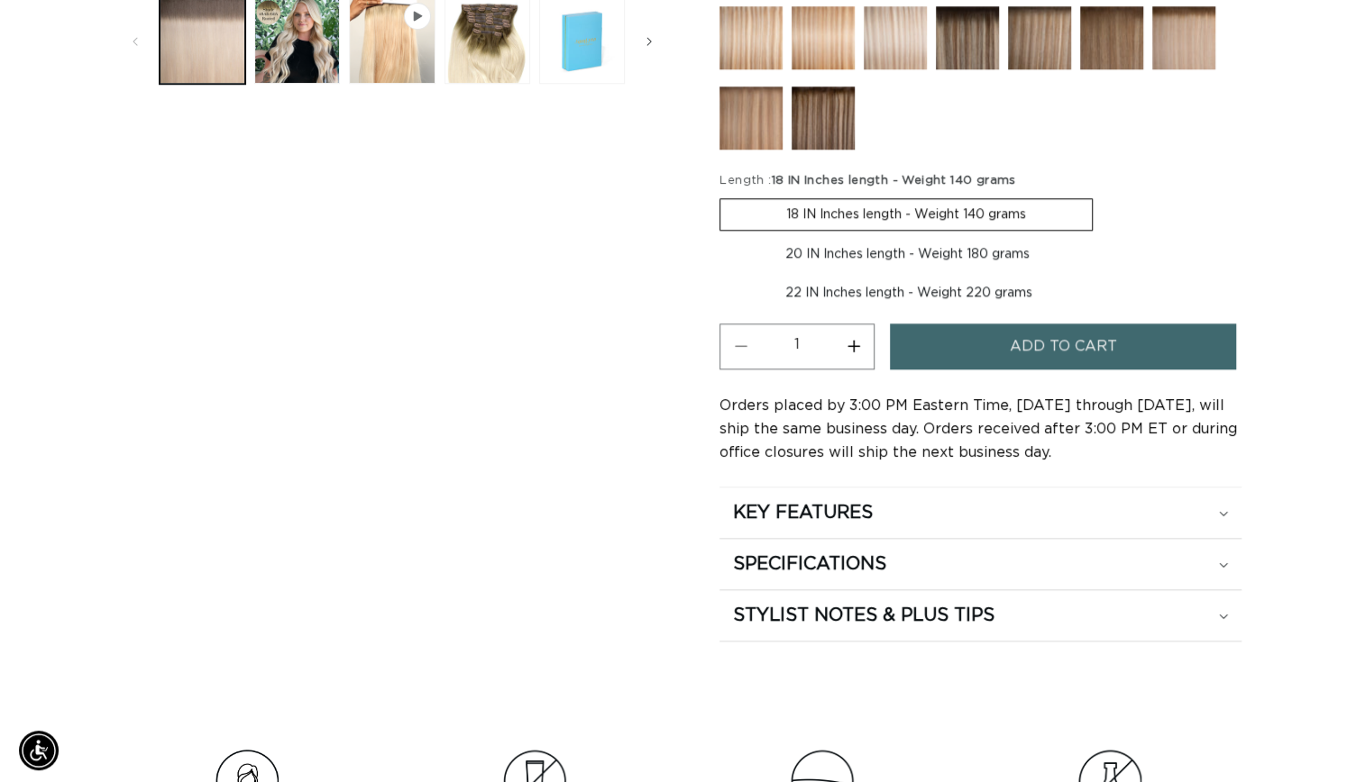
scroll to position [826, 0]
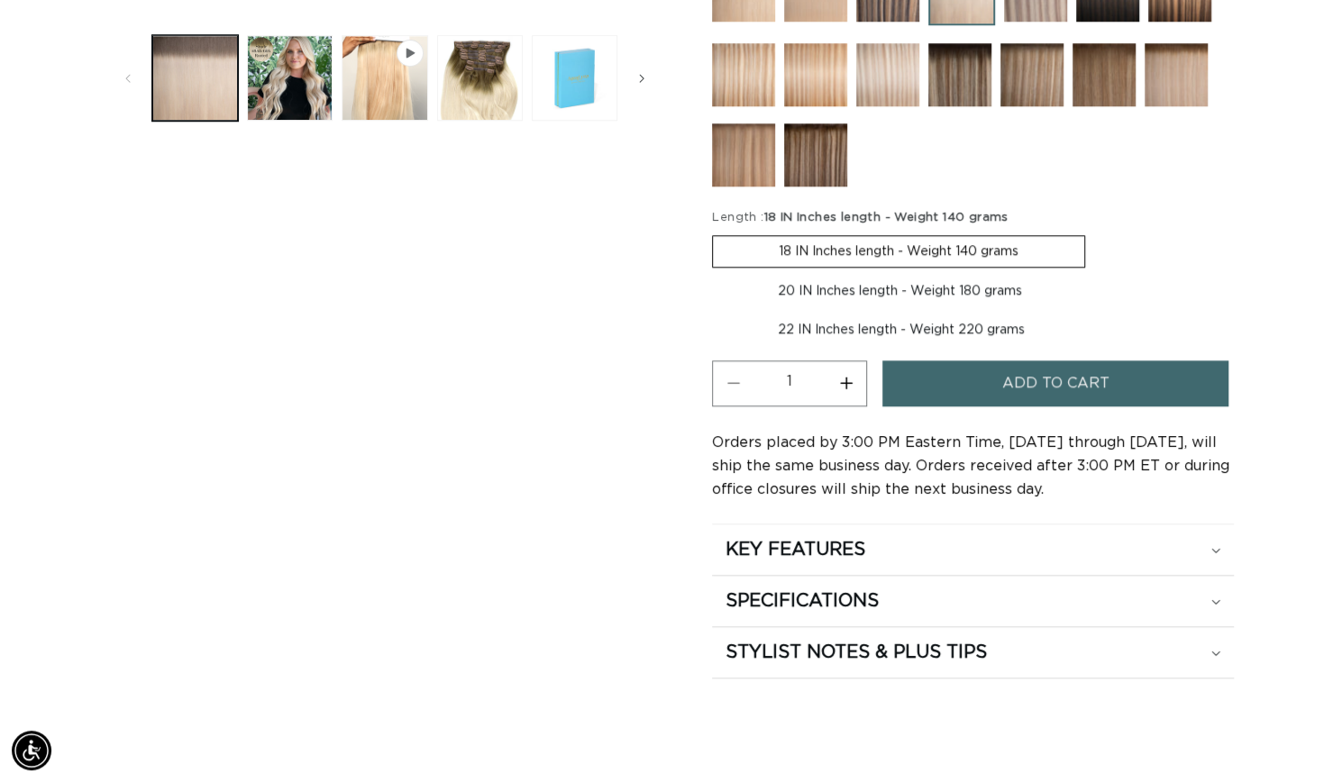
click at [1005, 370] on span "Add to cart" at bounding box center [1055, 384] width 107 height 46
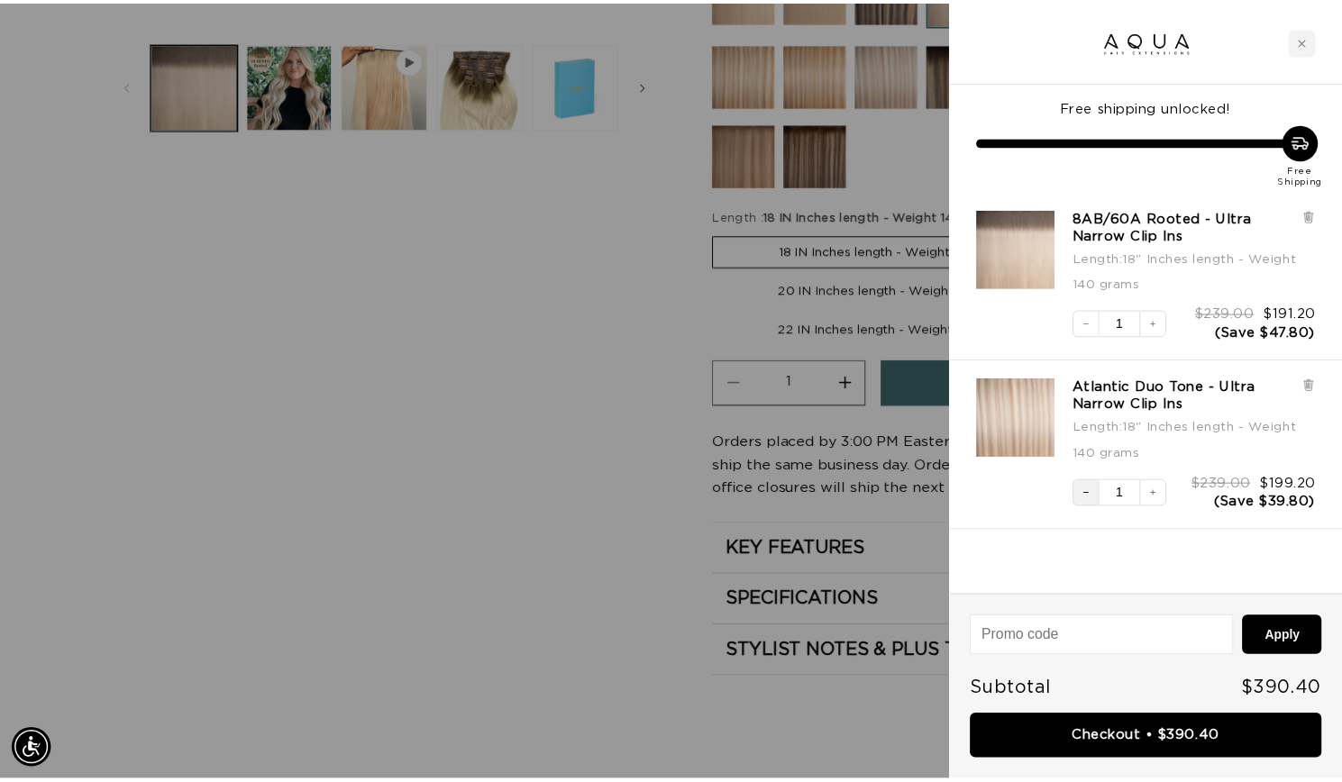
scroll to position [0, 0]
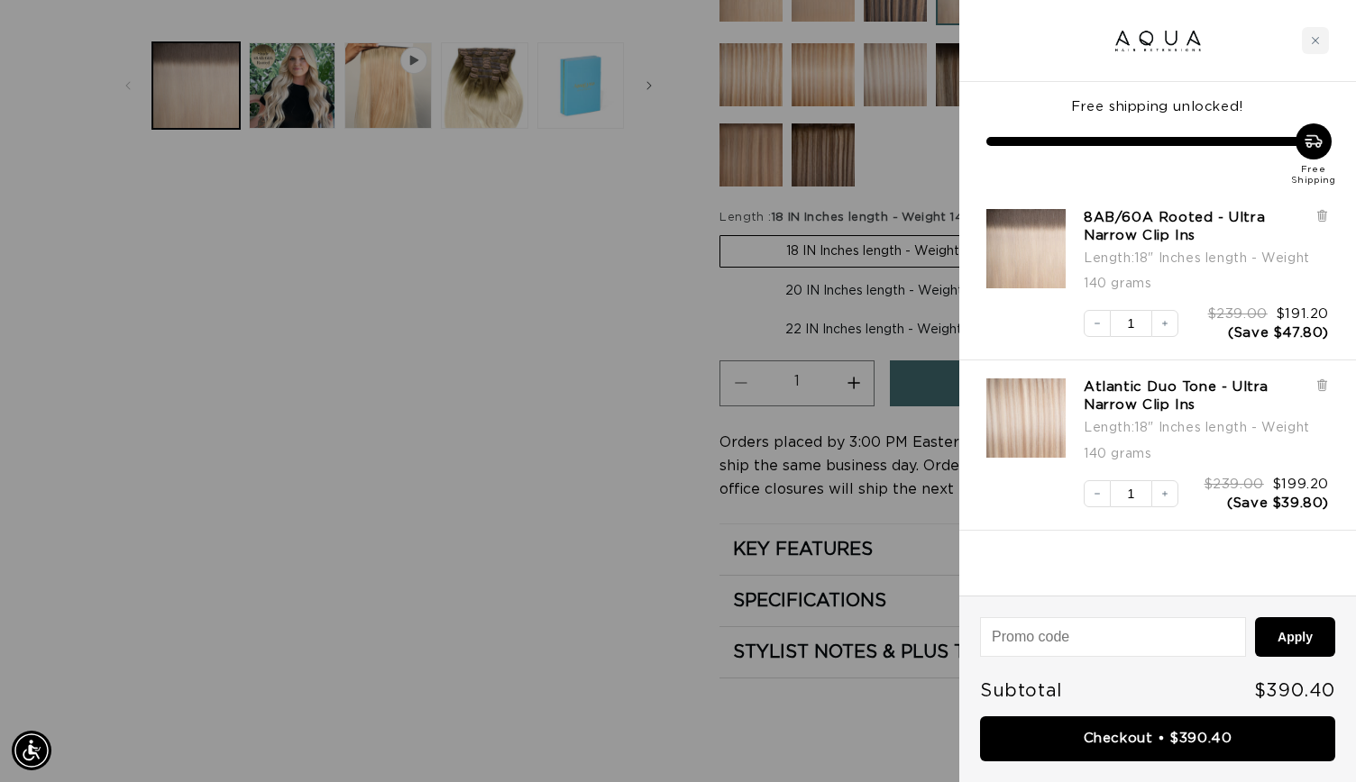
click at [292, 319] on div at bounding box center [678, 391] width 1356 height 782
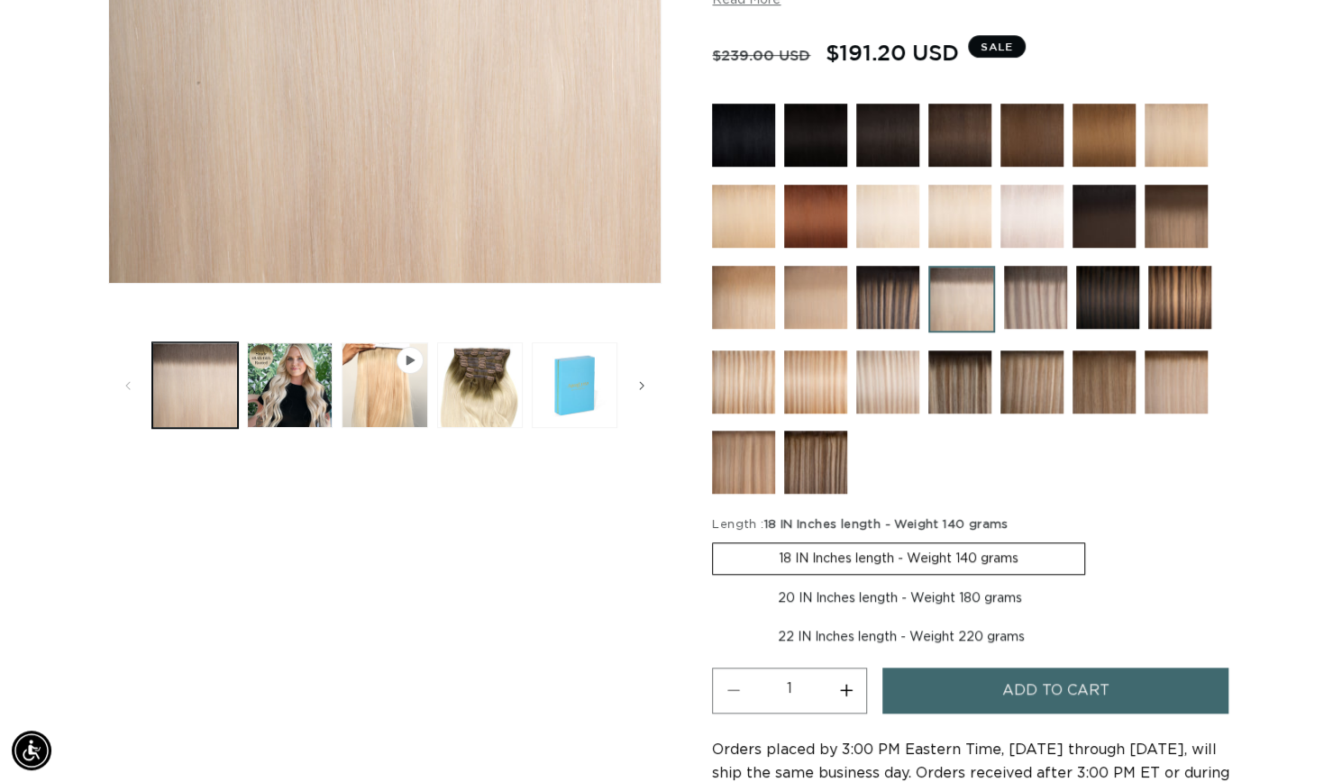
scroll to position [517, 0]
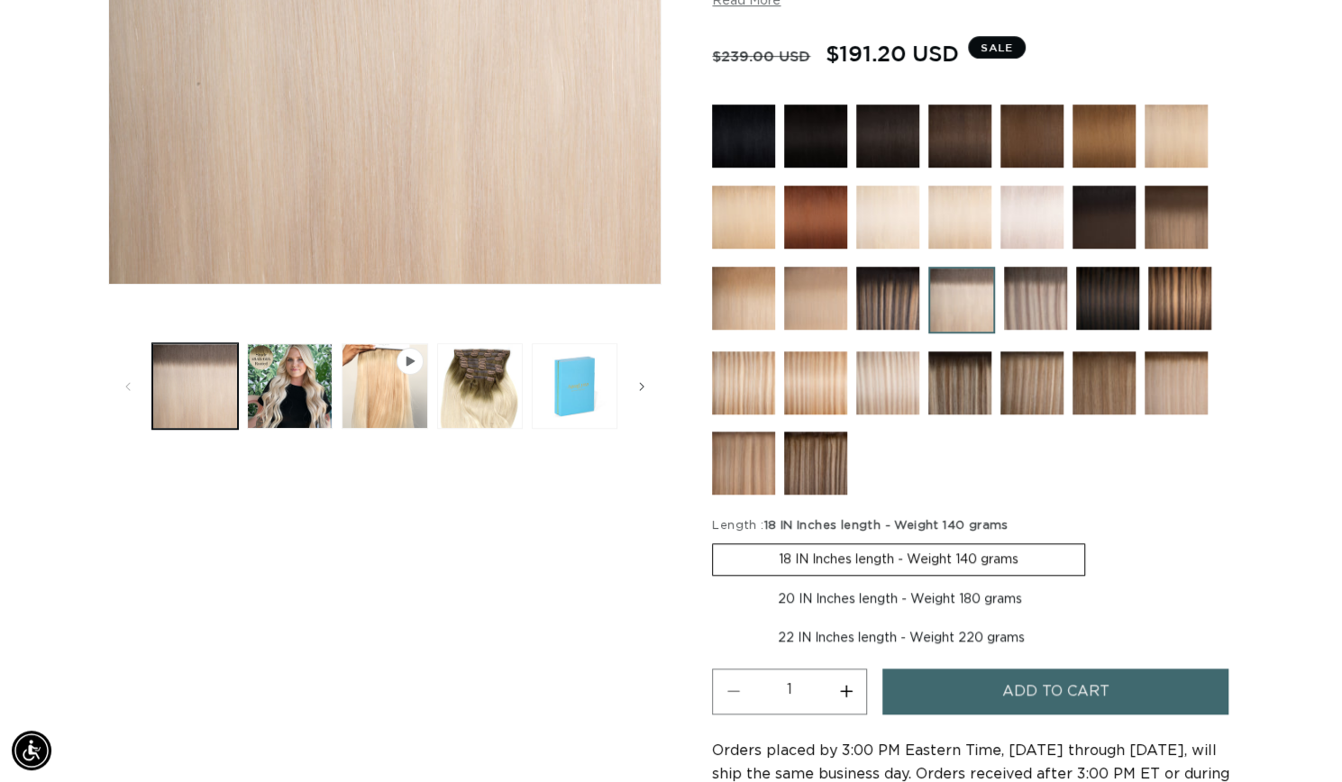
click at [1187, 394] on img at bounding box center [1176, 383] width 63 height 63
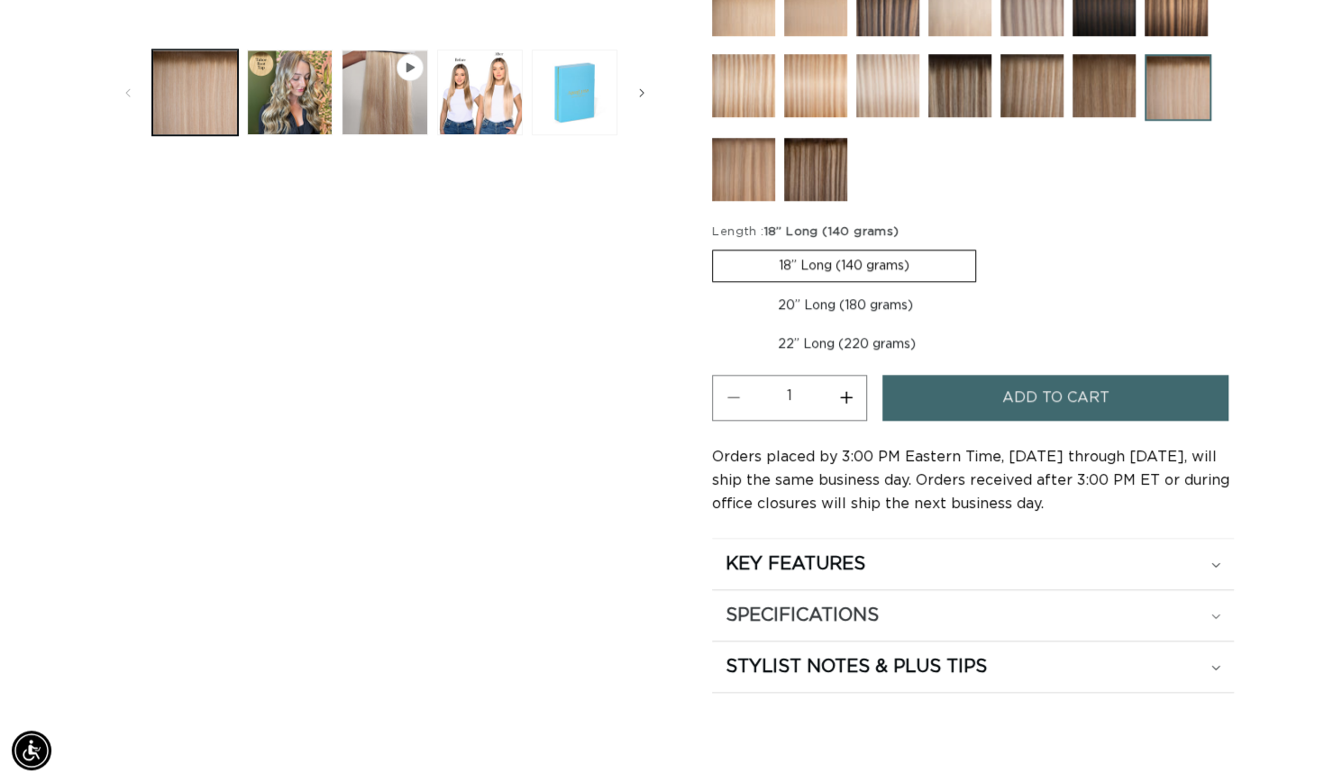
scroll to position [852, 0]
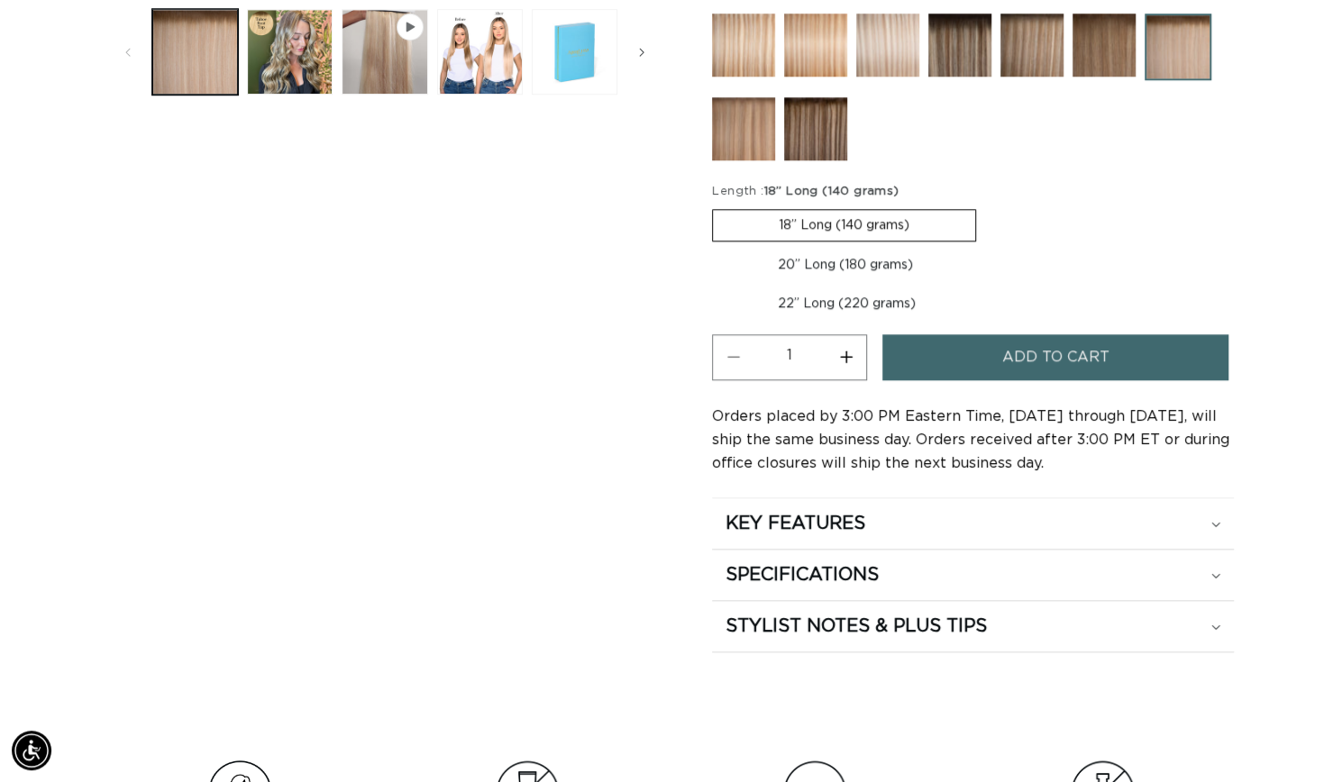
click at [1126, 352] on button "Add to cart" at bounding box center [1055, 357] width 346 height 46
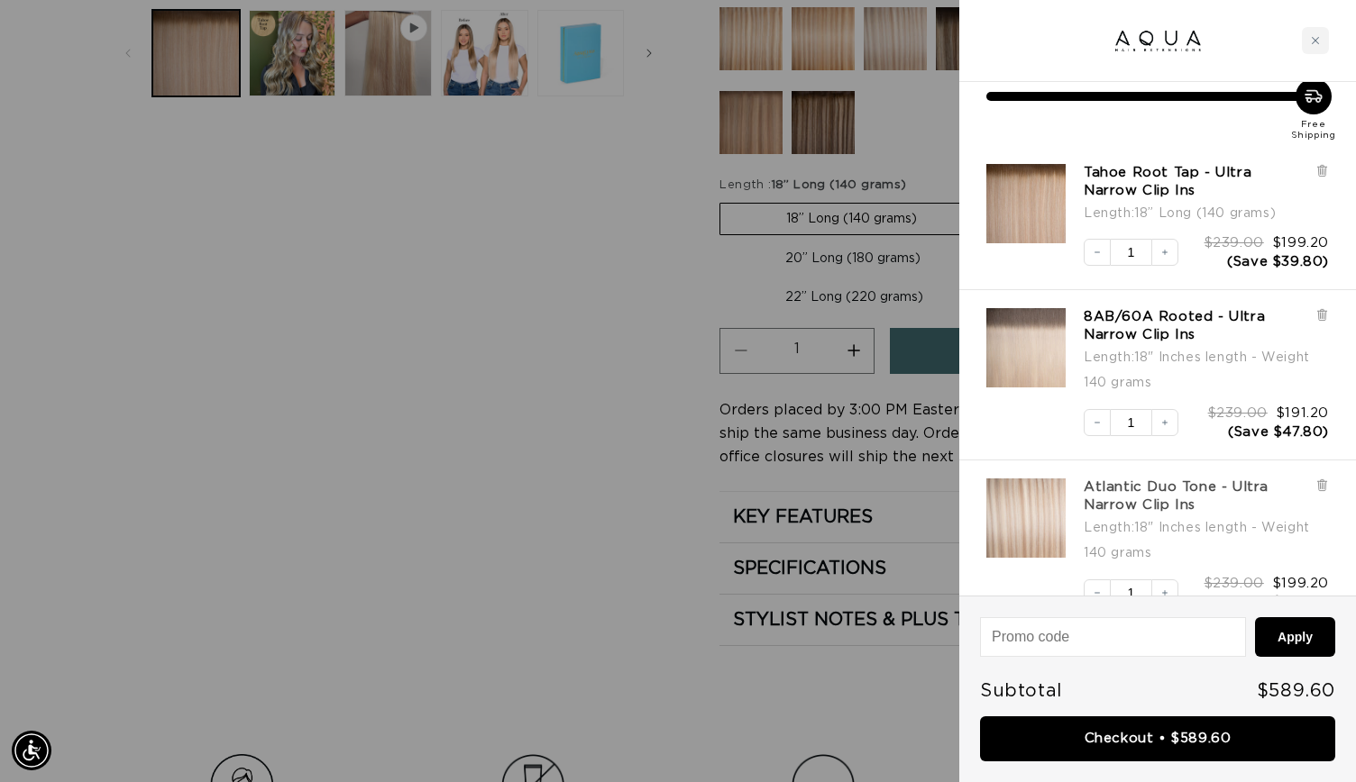
scroll to position [0, 0]
click at [770, 653] on div at bounding box center [678, 391] width 1356 height 782
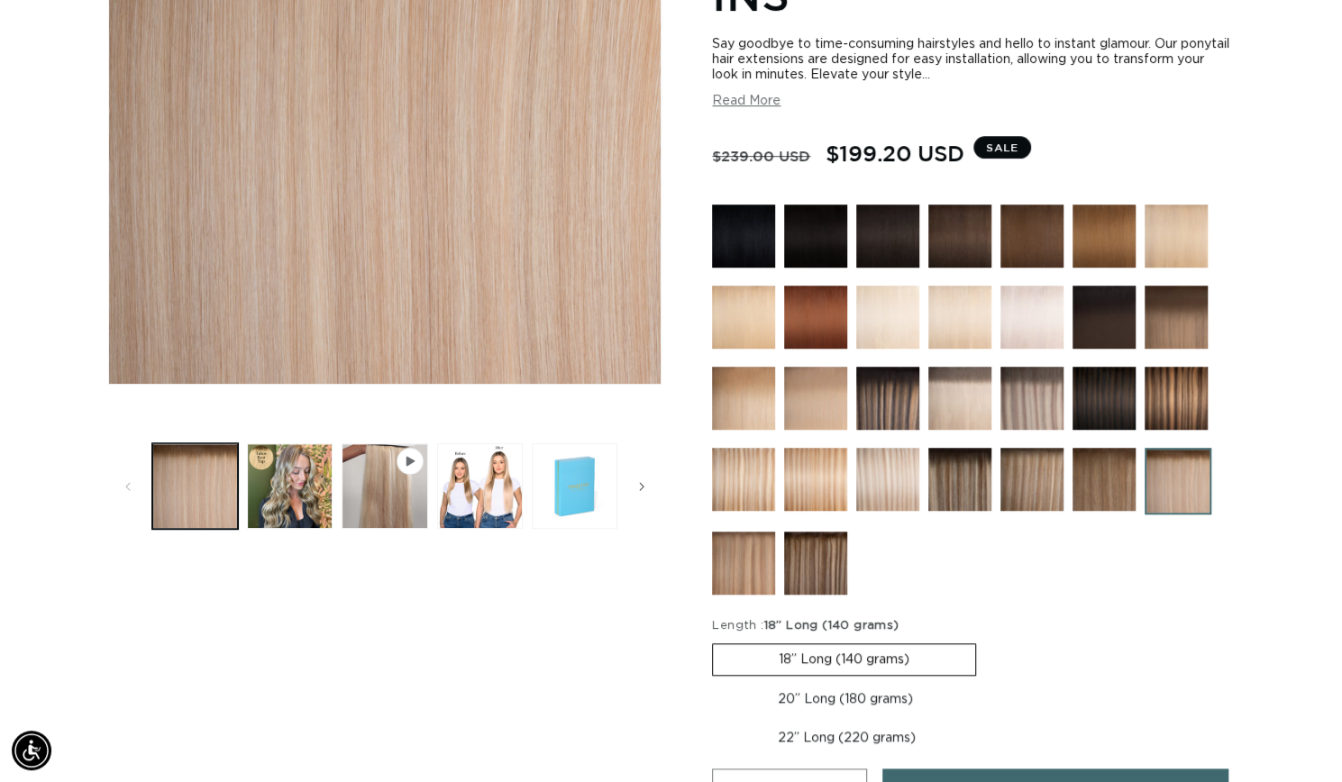
scroll to position [0, 1213]
click at [835, 403] on img at bounding box center [815, 398] width 63 height 63
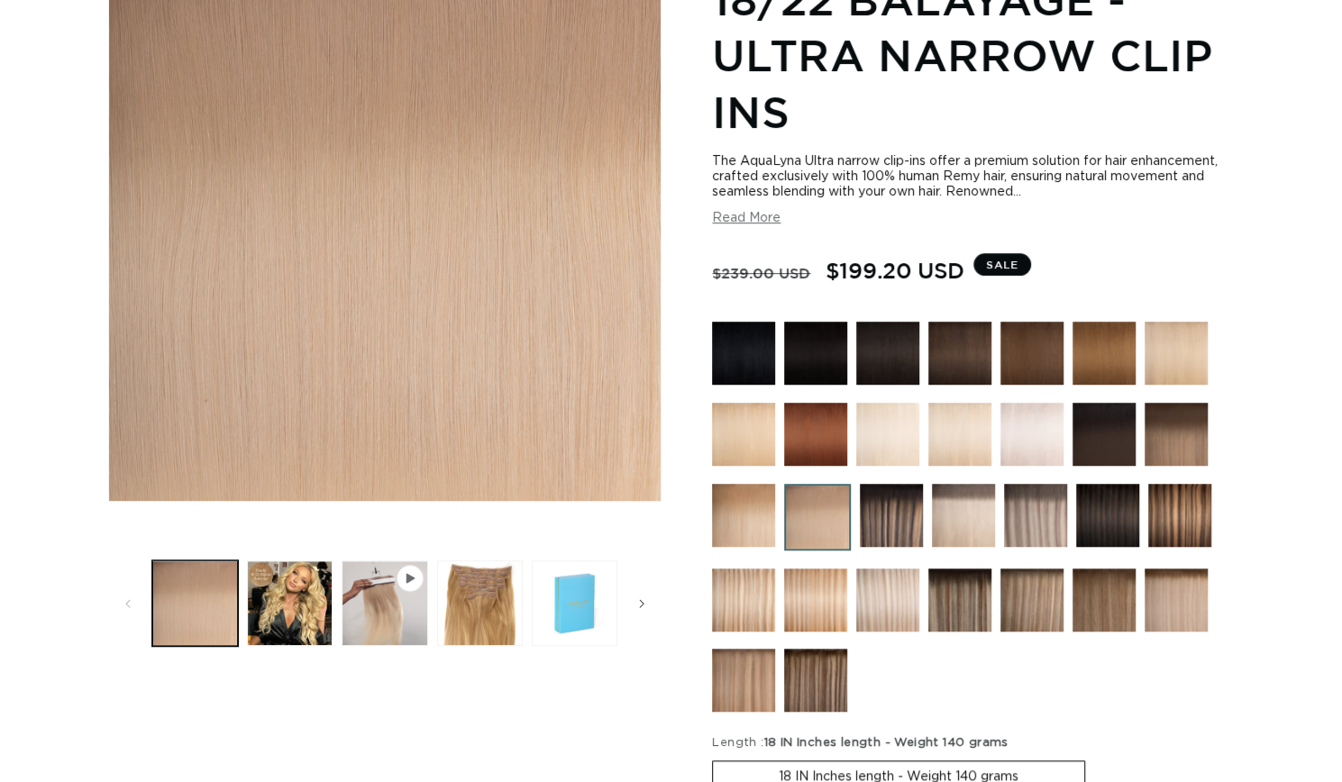
click at [743, 536] on img at bounding box center [743, 515] width 63 height 63
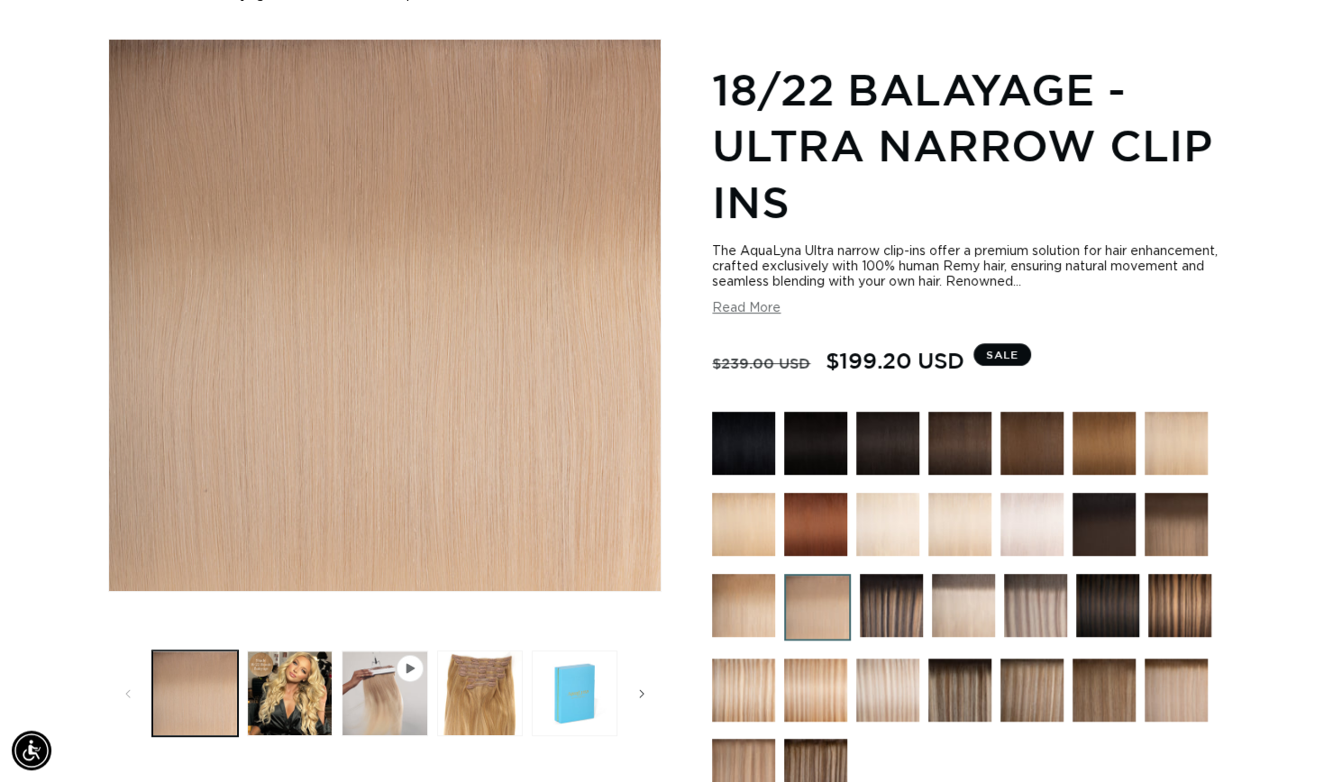
scroll to position [0, 1213]
click at [418, 715] on button "Play video 1 in gallery view" at bounding box center [385, 694] width 86 height 86
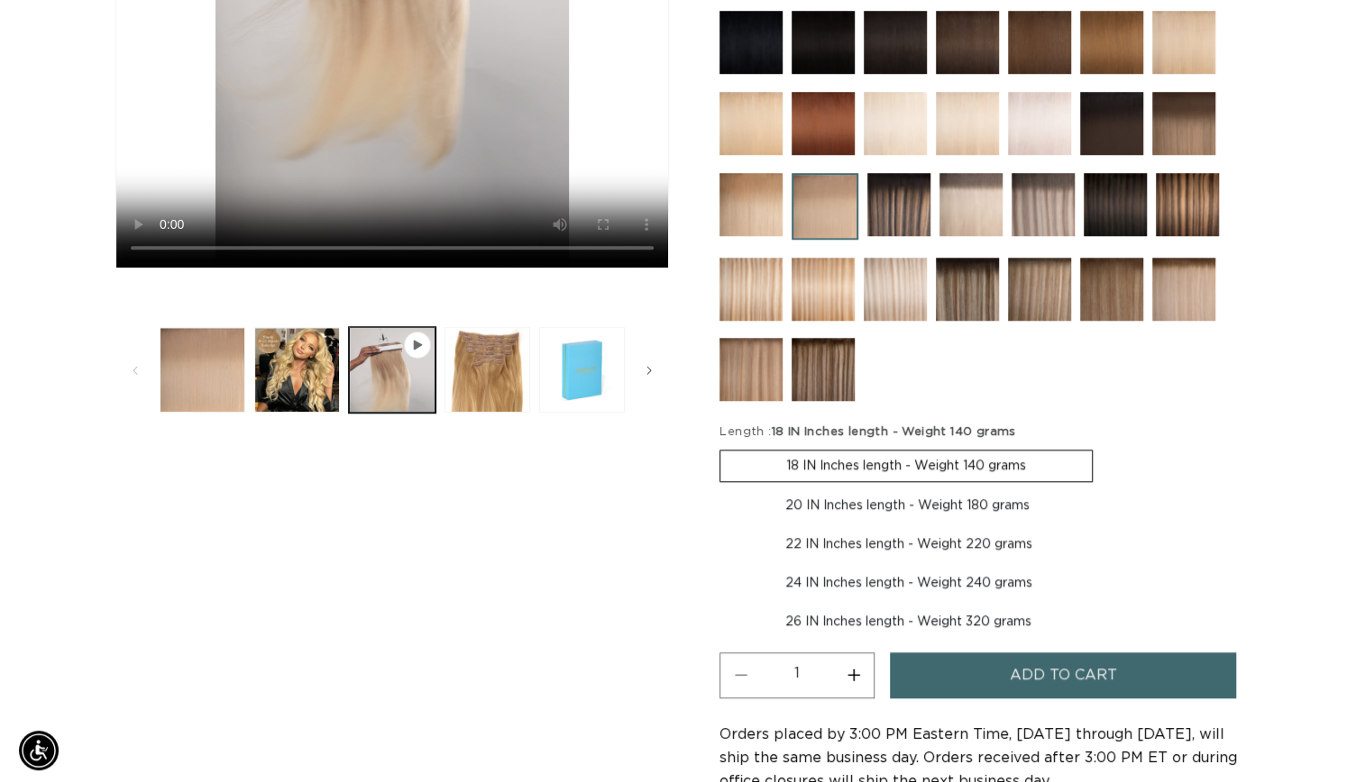
scroll to position [634, 0]
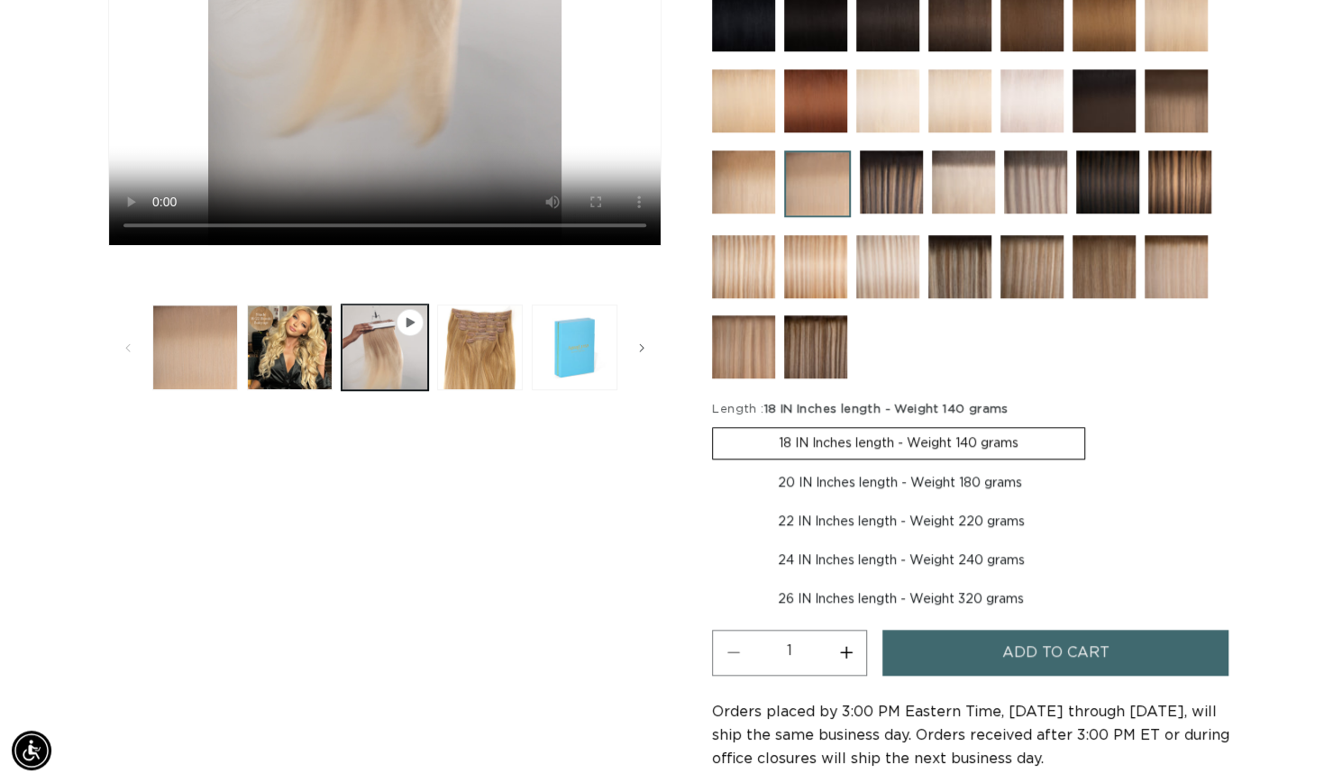
click at [1009, 630] on span "Add to cart" at bounding box center [1055, 653] width 107 height 46
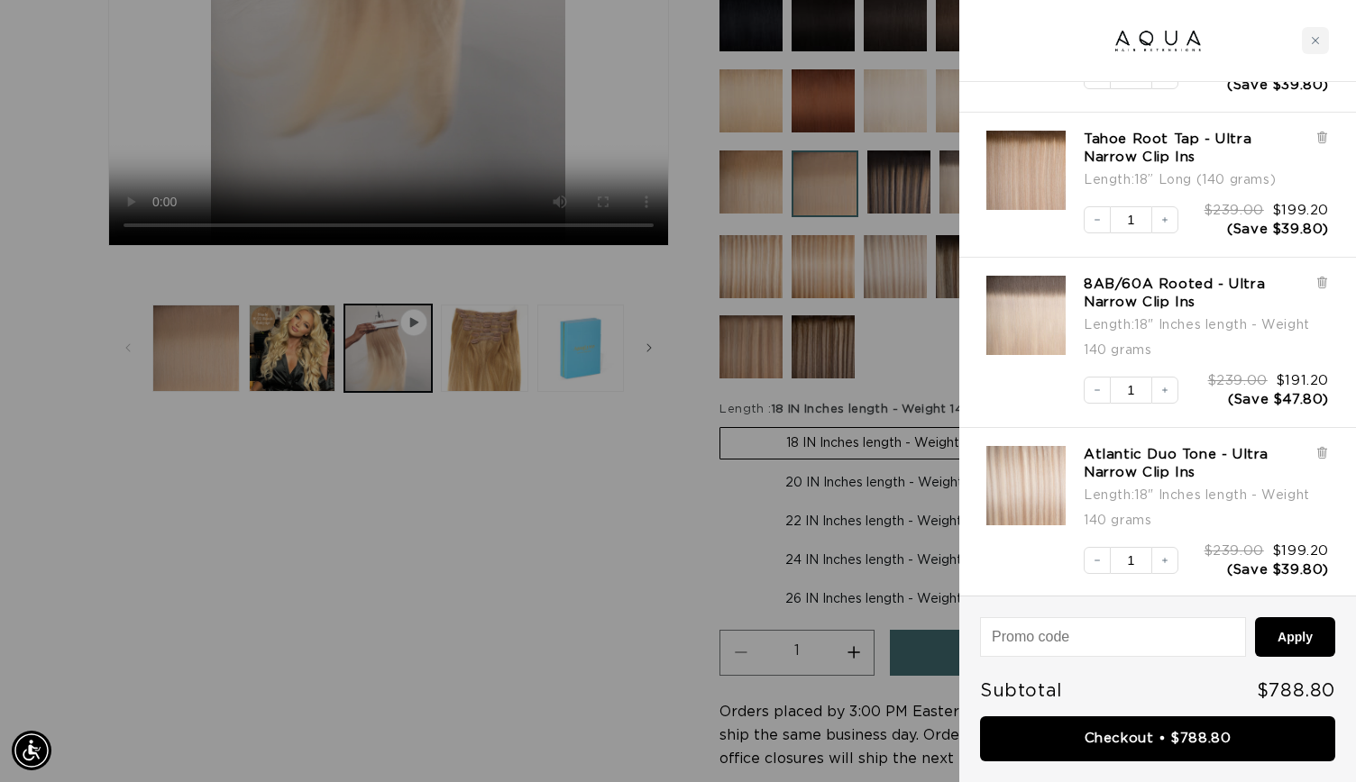
scroll to position [0, 1228]
click at [1258, 374] on span "$239.00" at bounding box center [1237, 381] width 59 height 14
click at [1103, 215] on button "Decrease quantity" at bounding box center [1096, 219] width 27 height 27
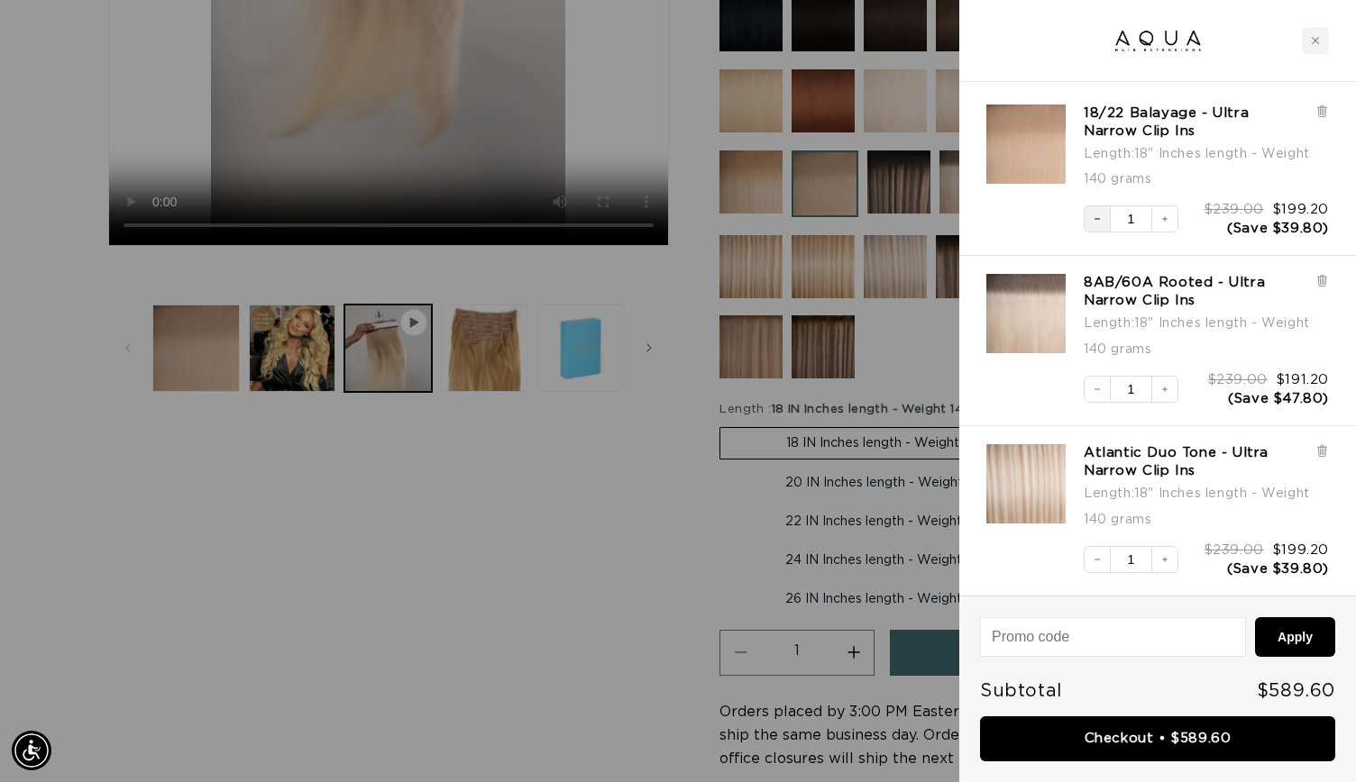
scroll to position [0, 0]
click at [1102, 215] on button "Decrease quantity" at bounding box center [1096, 218] width 27 height 27
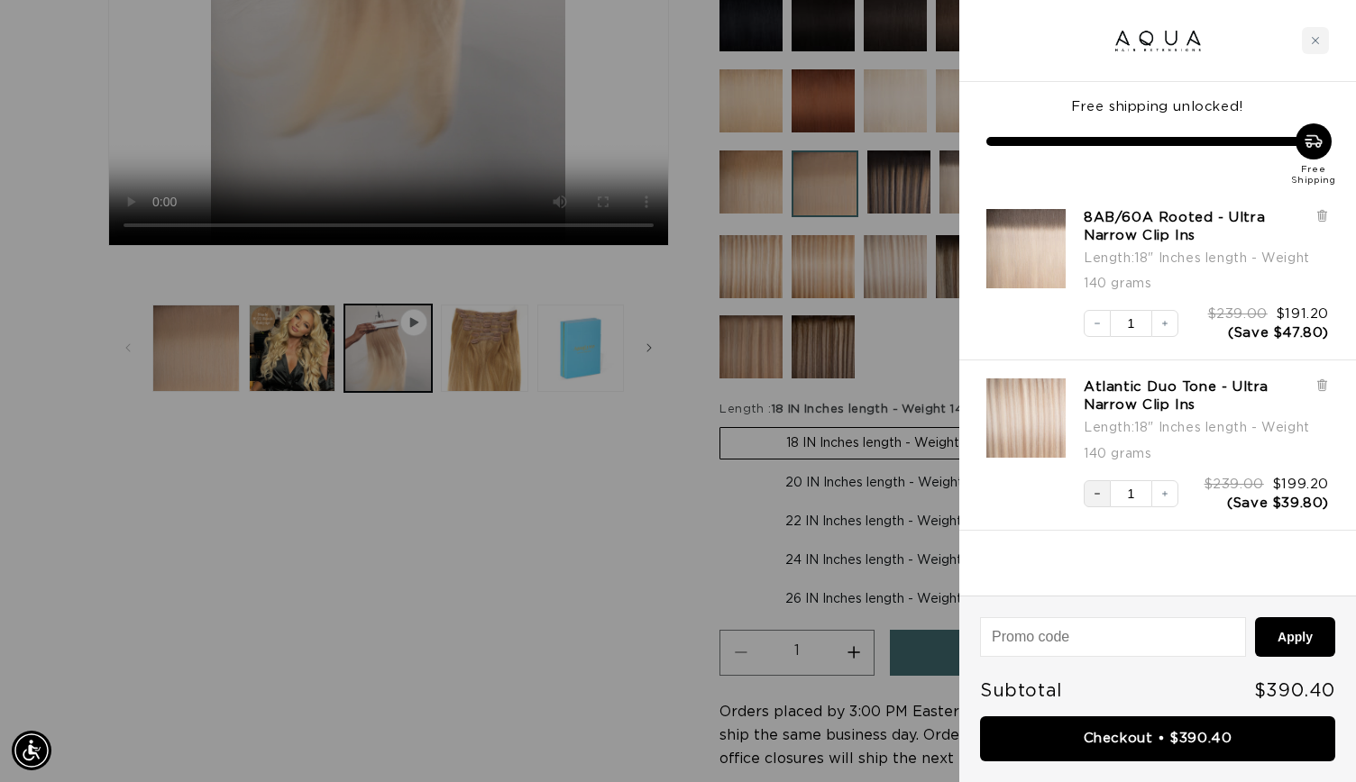
click at [1095, 488] on icon "Decrease quantity" at bounding box center [1096, 493] width 11 height 11
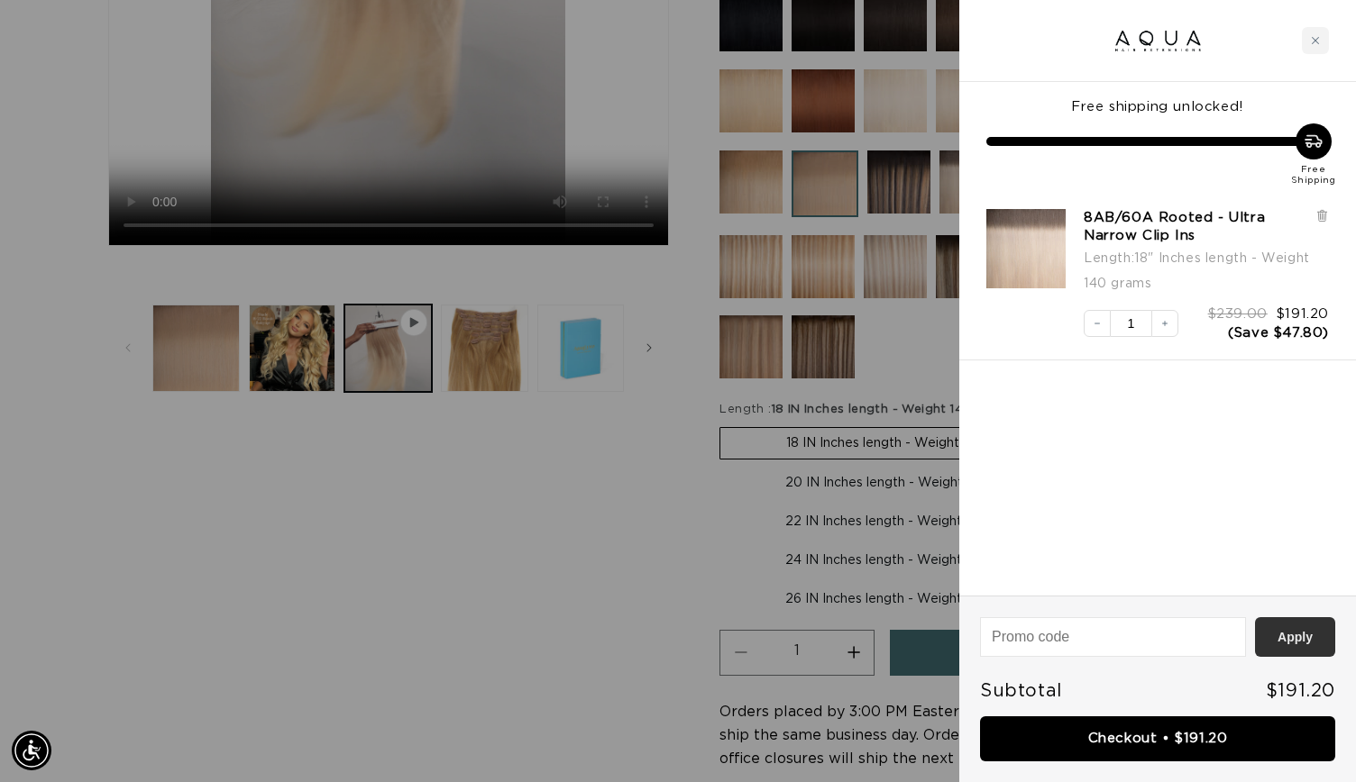
scroll to position [0, 2455]
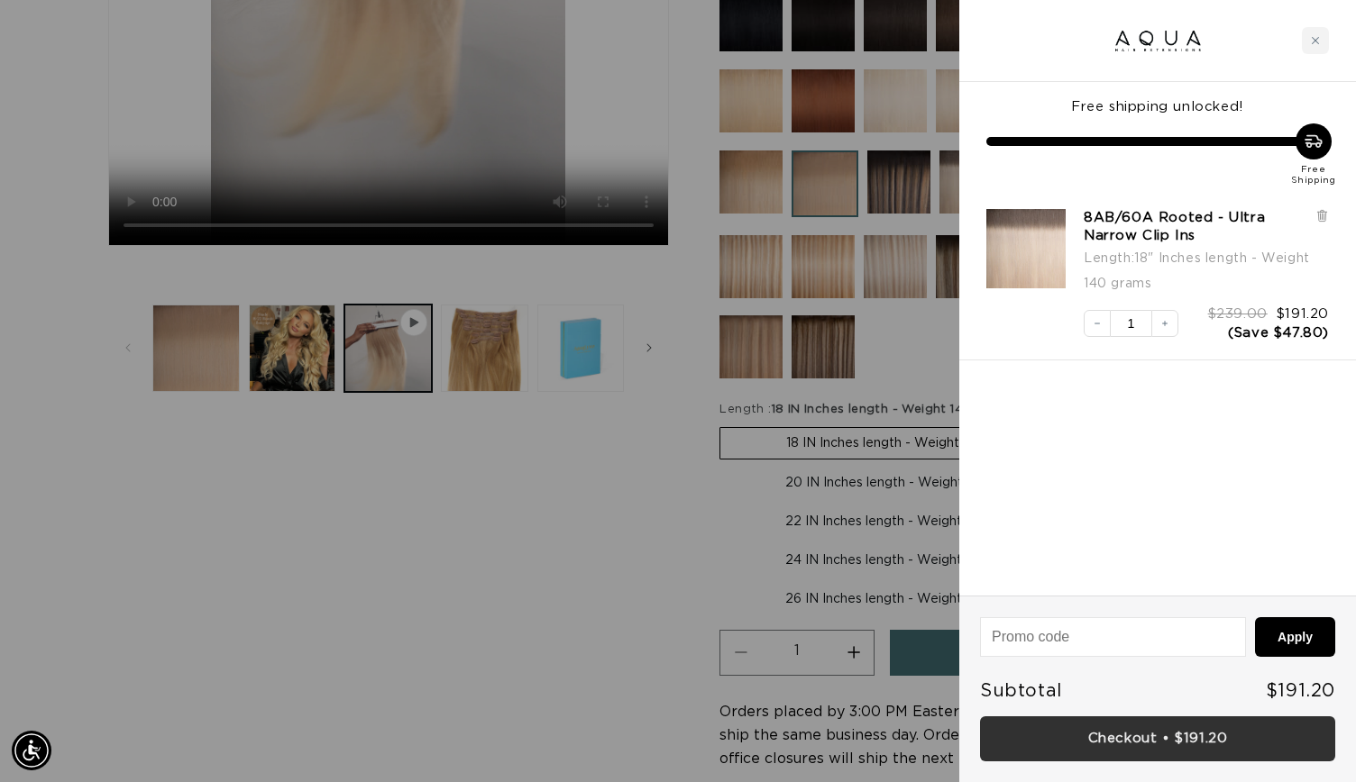
click at [1196, 742] on link "Checkout • $191.20" at bounding box center [1157, 740] width 355 height 46
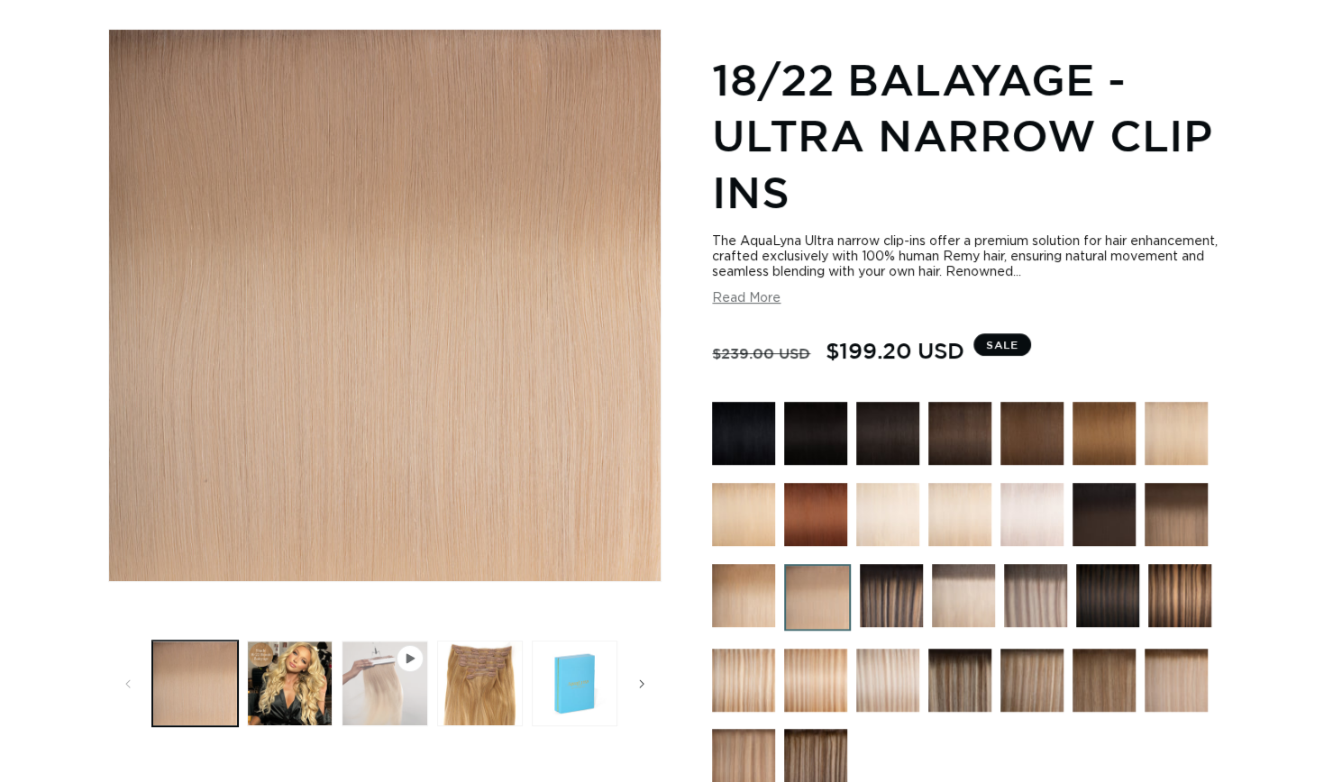
click at [383, 693] on button "Play video 1 in gallery view" at bounding box center [385, 684] width 86 height 86
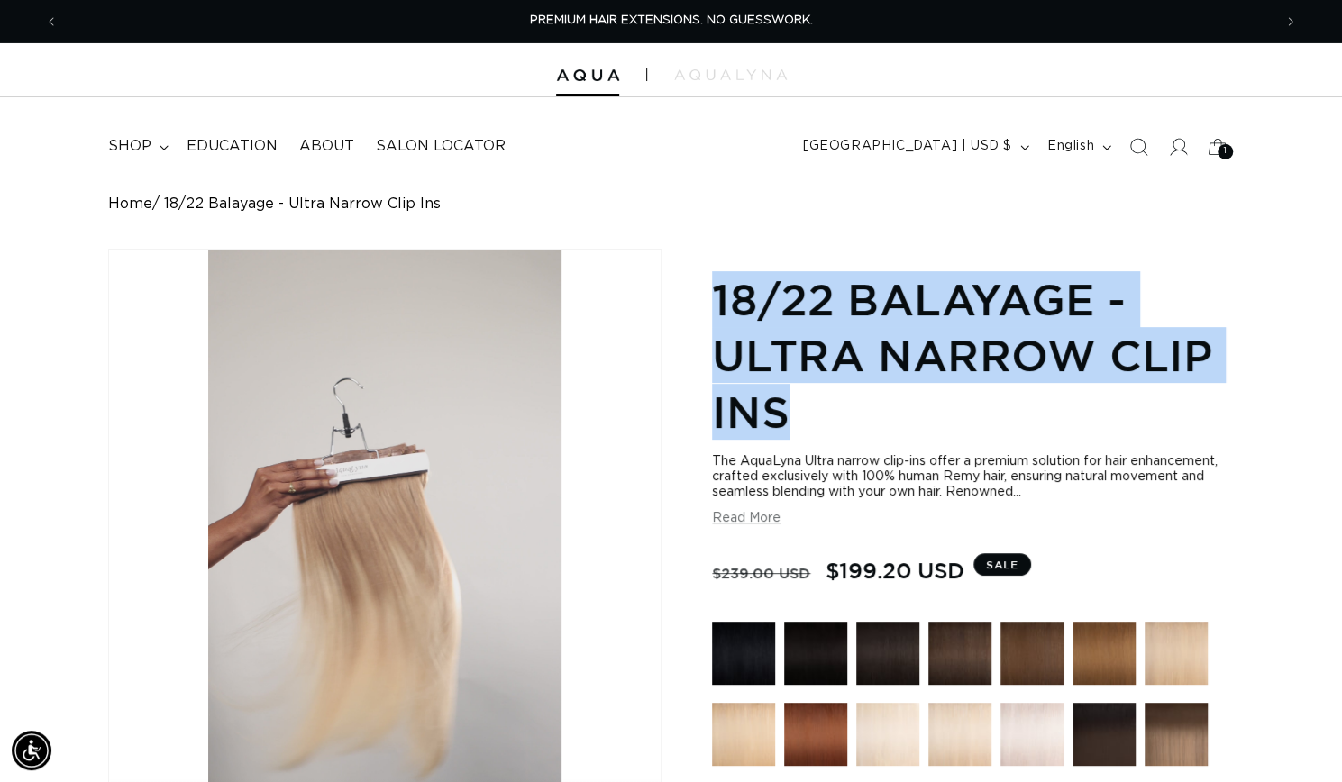
drag, startPoint x: 877, startPoint y: 404, endPoint x: 707, endPoint y: 300, distance: 199.4
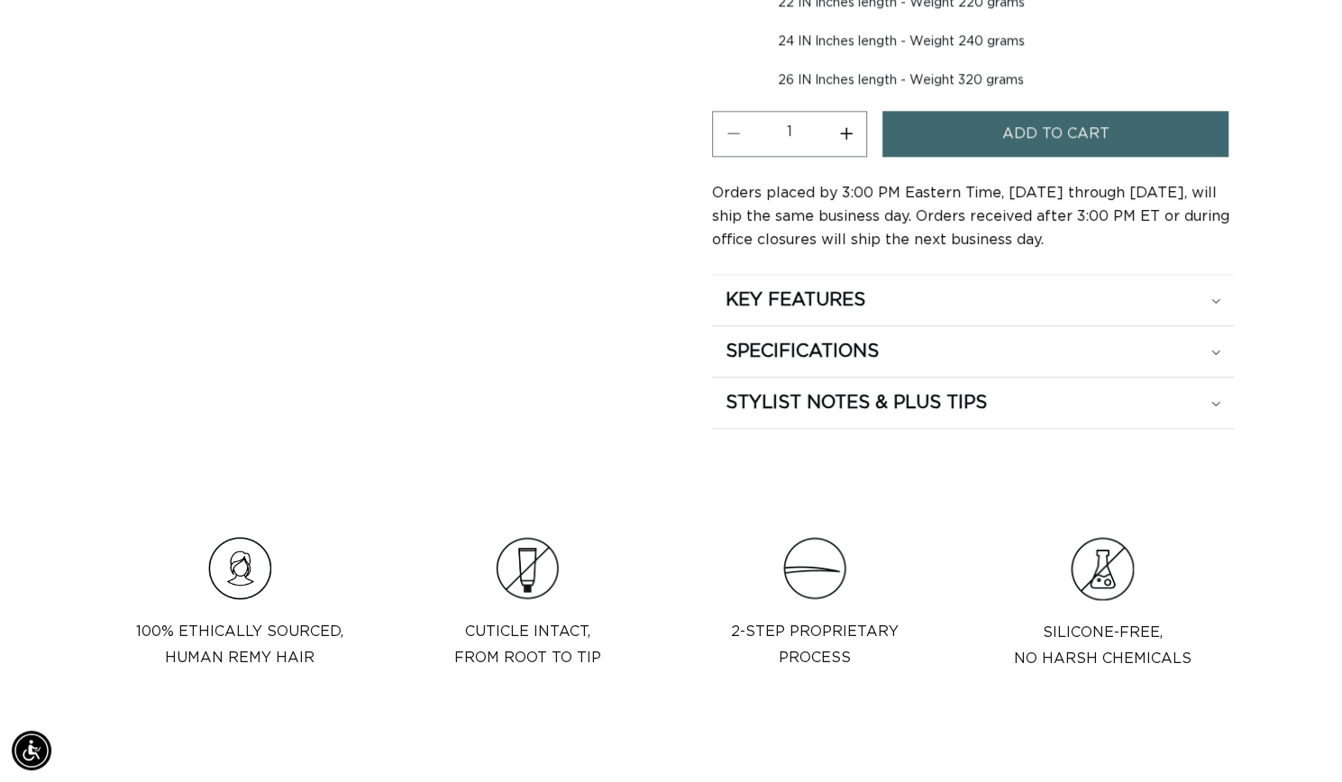
scroll to position [1270, 0]
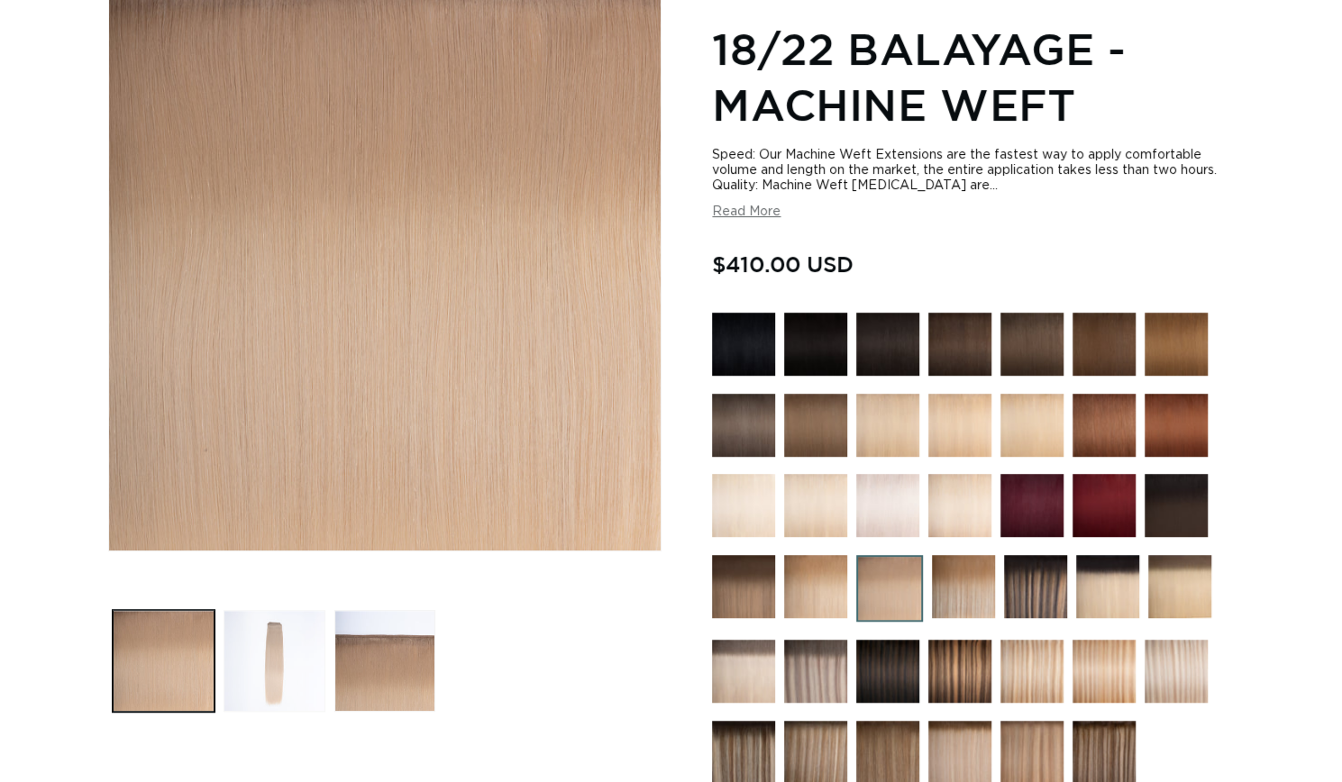
click at [302, 675] on button "Load image 2 in gallery view" at bounding box center [275, 661] width 102 height 102
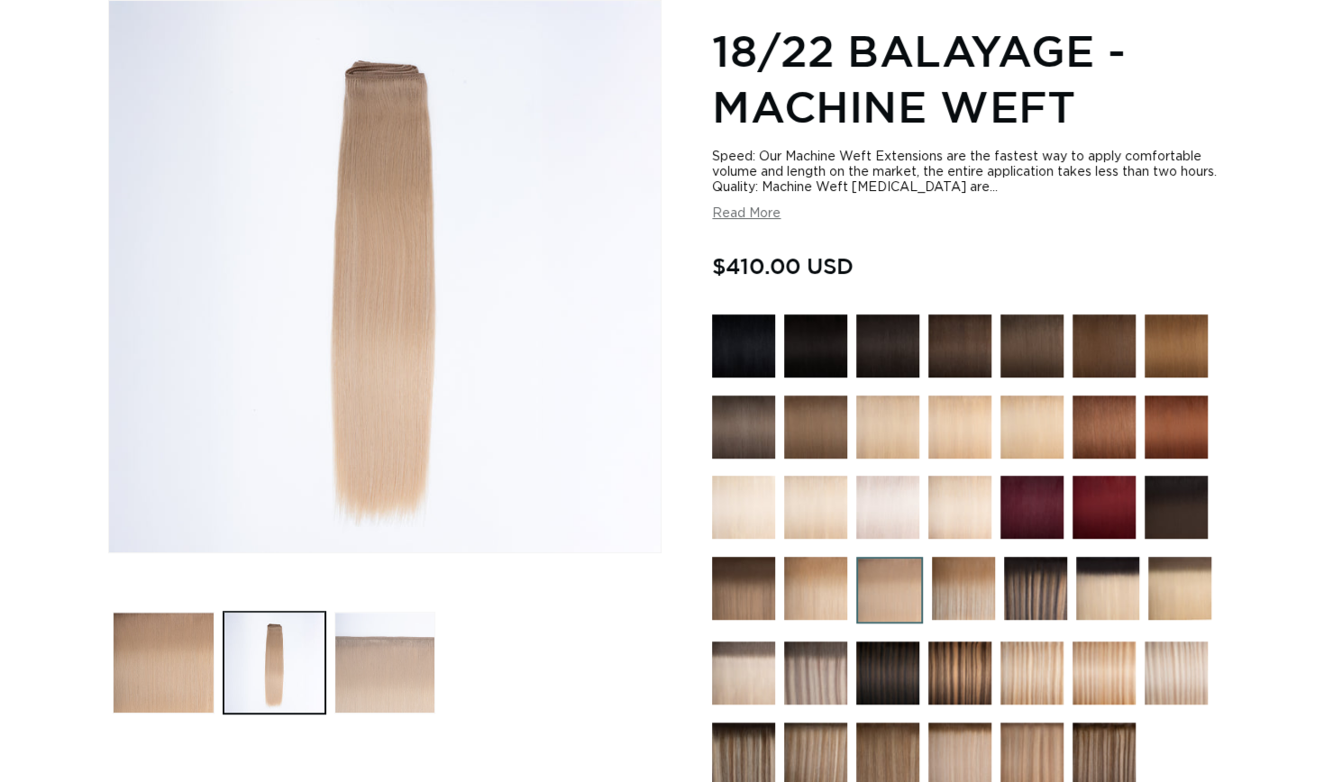
scroll to position [0, 1213]
click at [411, 672] on button "Load image 3 in gallery view" at bounding box center [385, 663] width 102 height 102
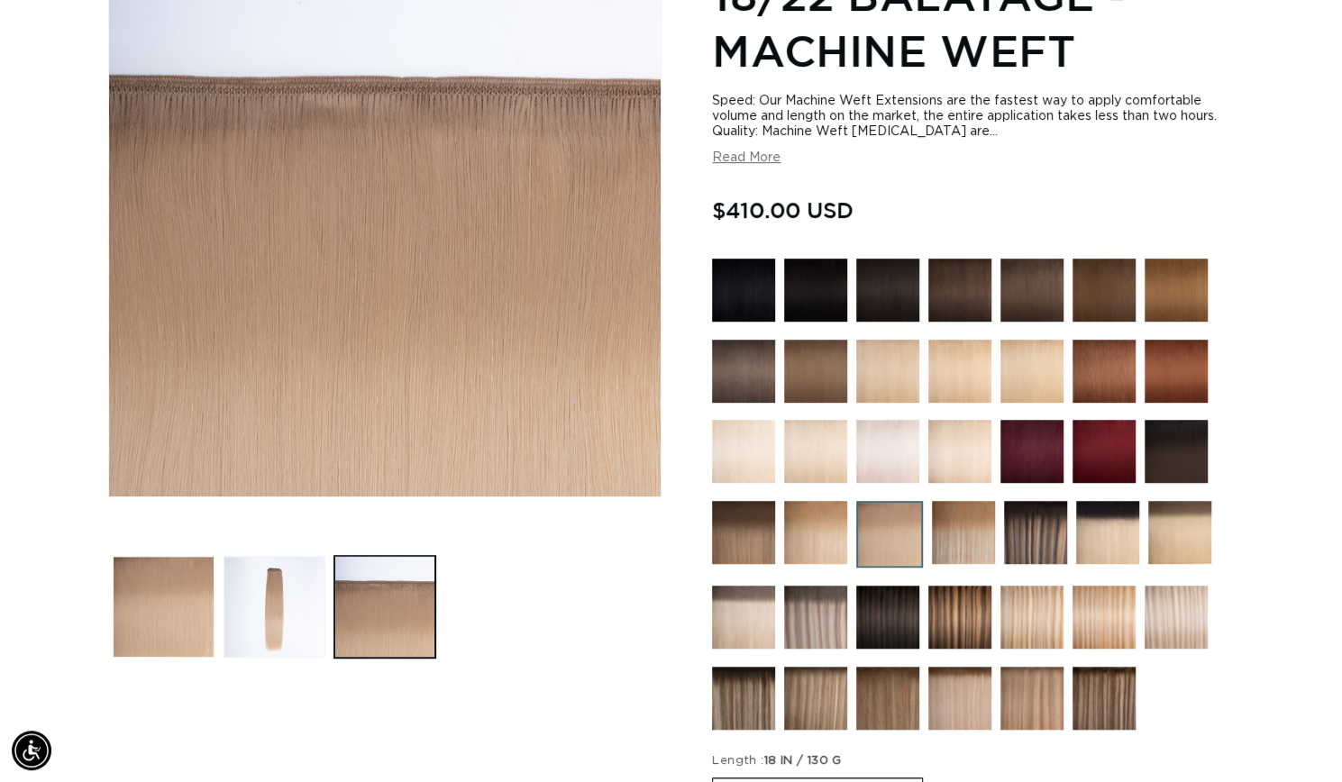
click at [963, 542] on img at bounding box center [963, 532] width 63 height 63
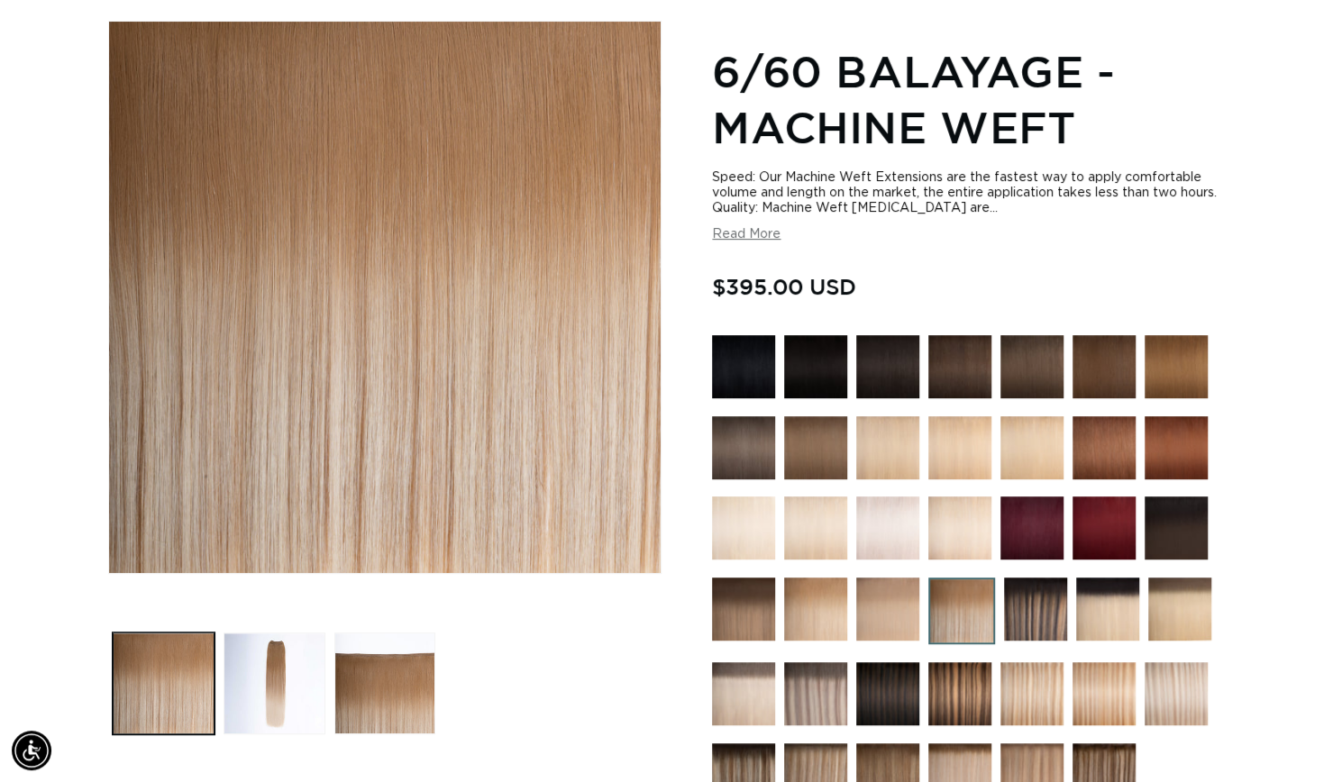
scroll to position [0, 2427]
click at [799, 612] on img at bounding box center [815, 609] width 63 height 63
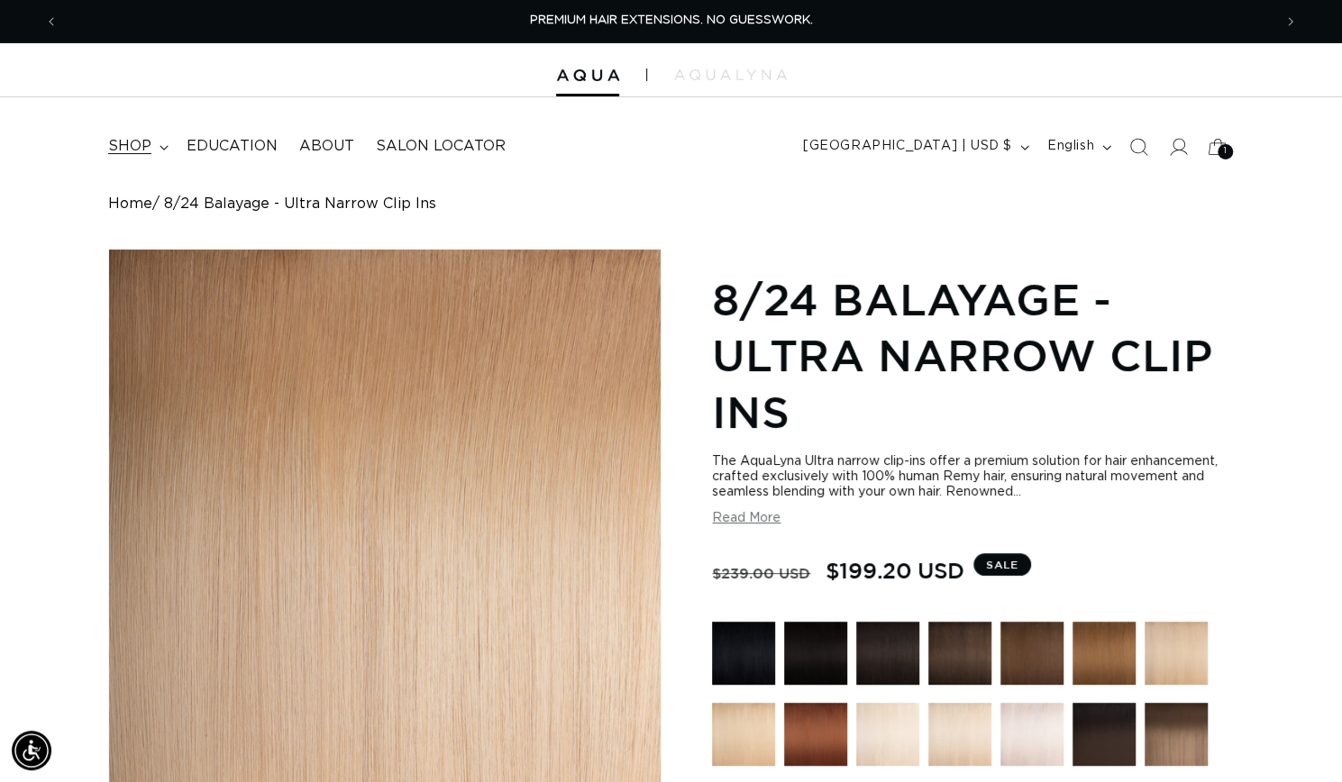
click at [160, 146] on icon at bounding box center [164, 147] width 9 height 5
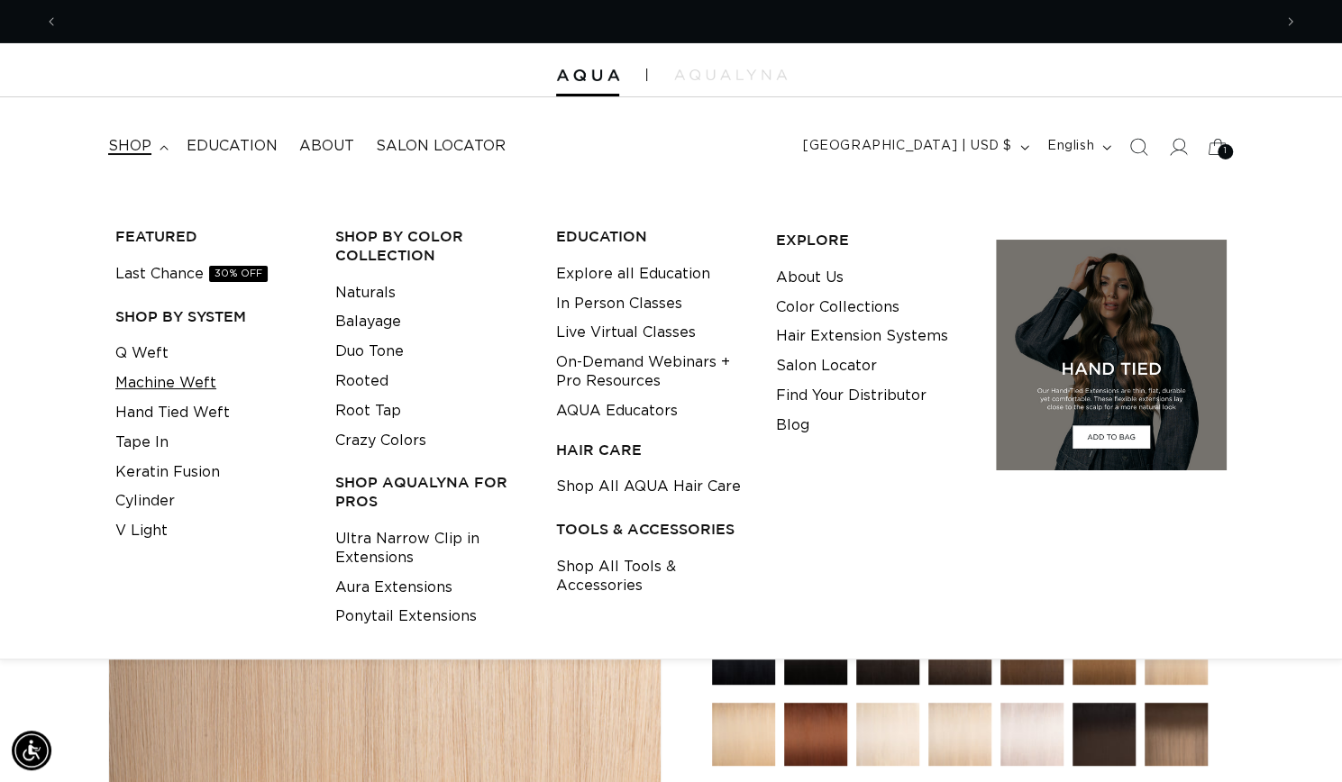
scroll to position [0, 1213]
click at [143, 354] on link "Q Weft" at bounding box center [141, 354] width 53 height 30
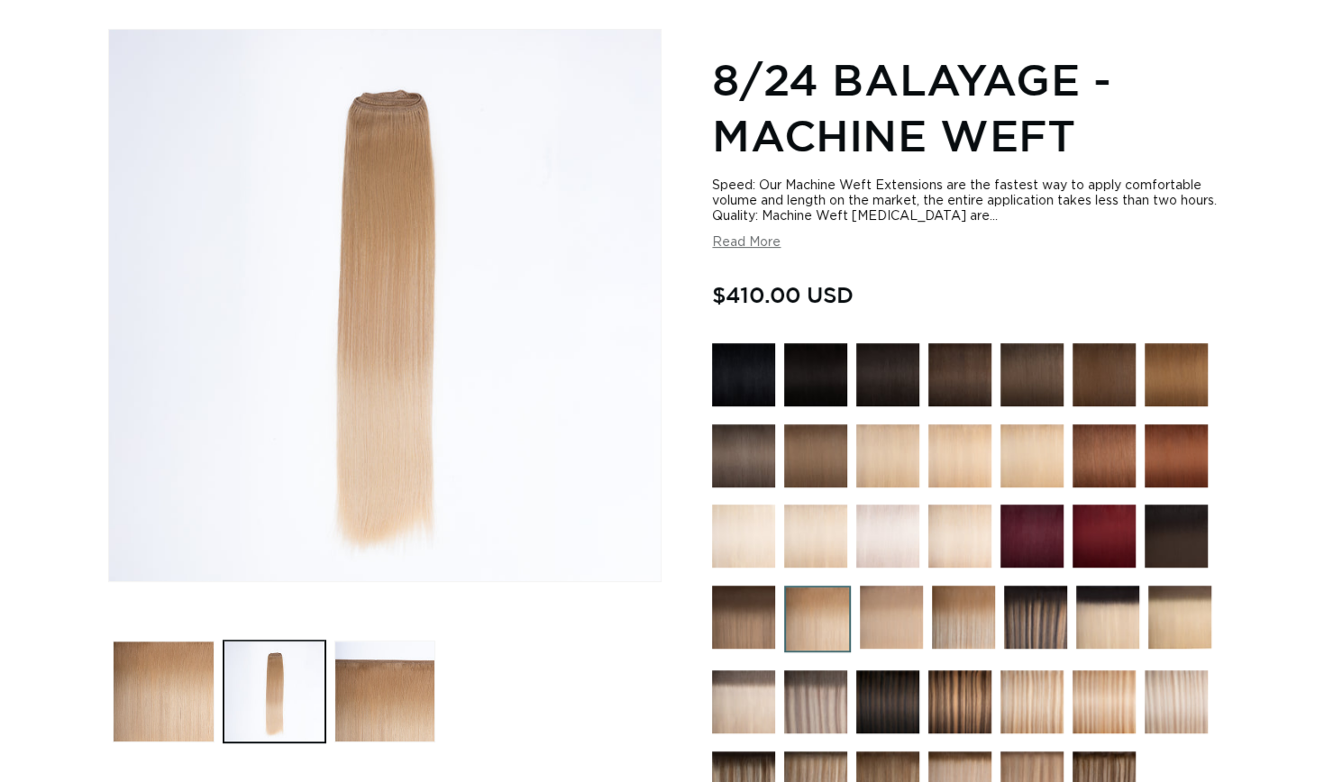
click at [982, 632] on img at bounding box center [963, 617] width 63 height 63
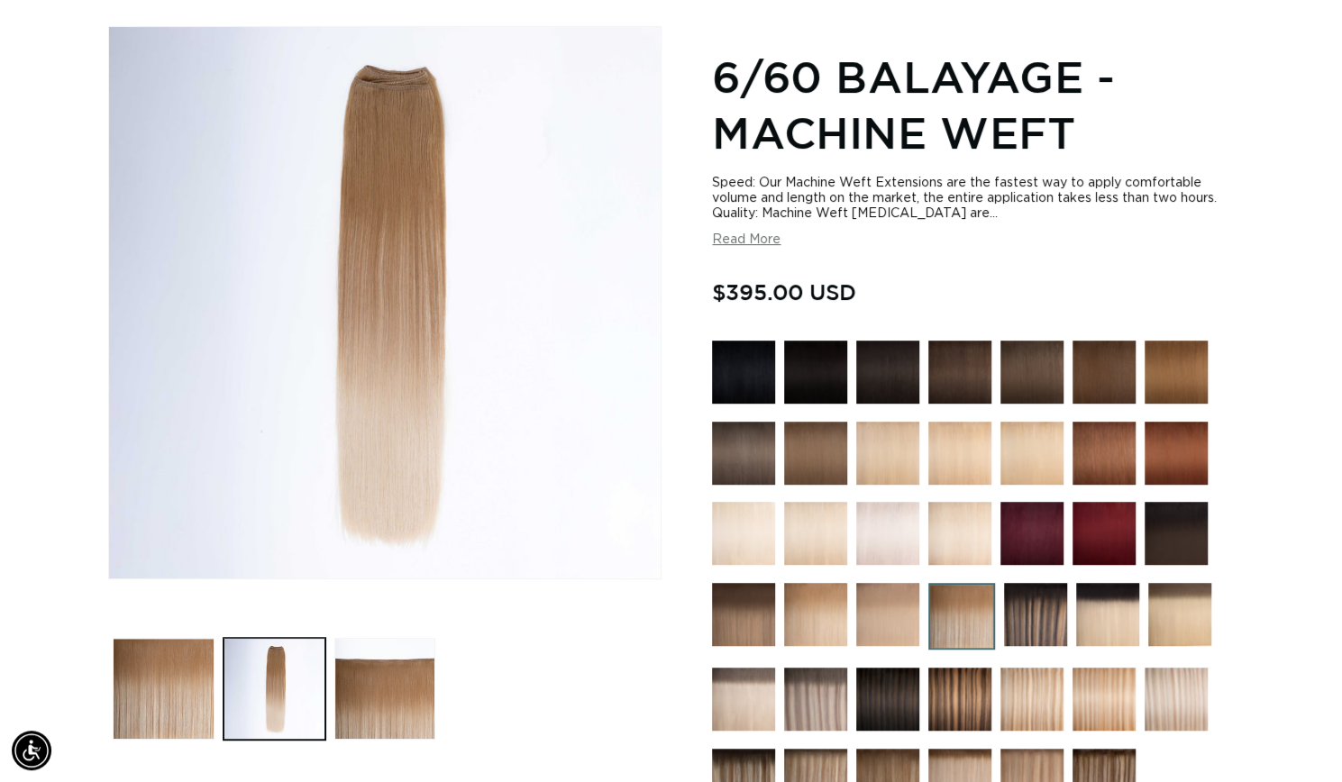
scroll to position [224, 0]
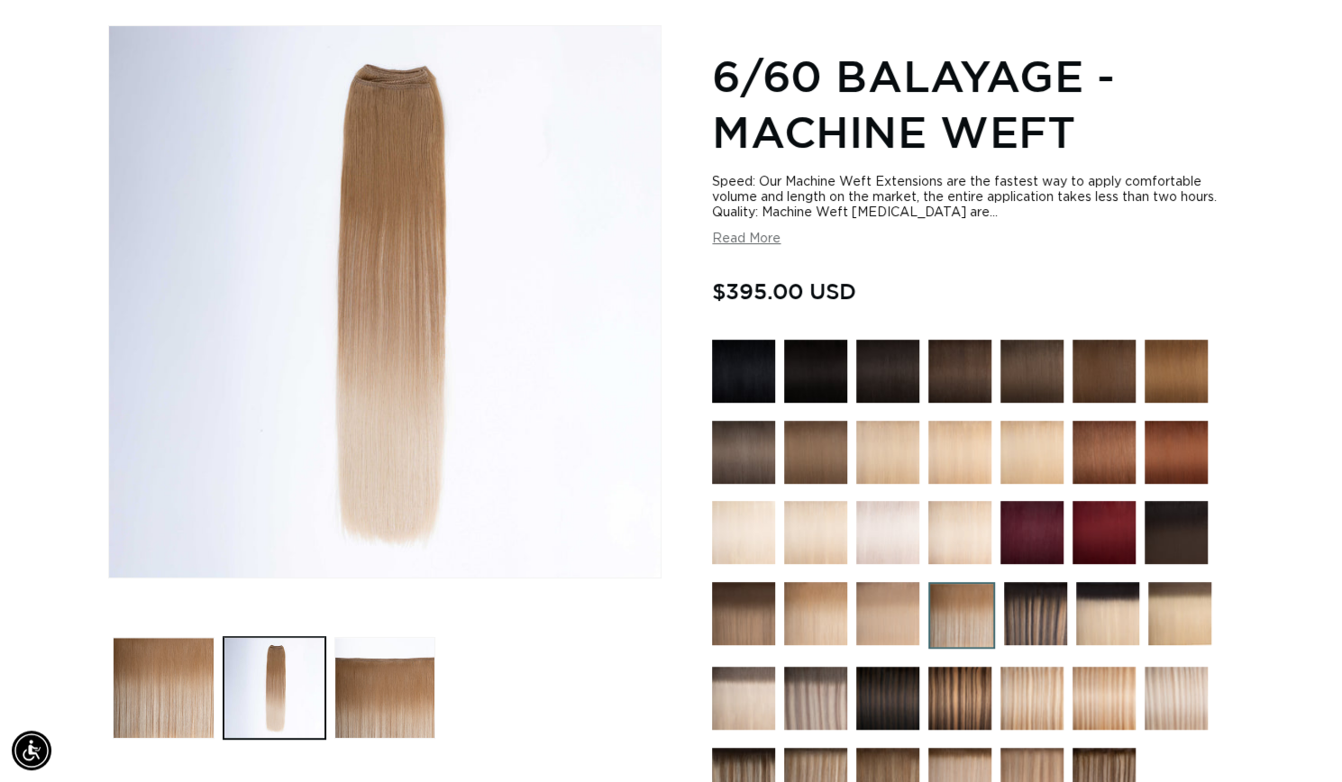
click at [867, 619] on img at bounding box center [887, 613] width 63 height 63
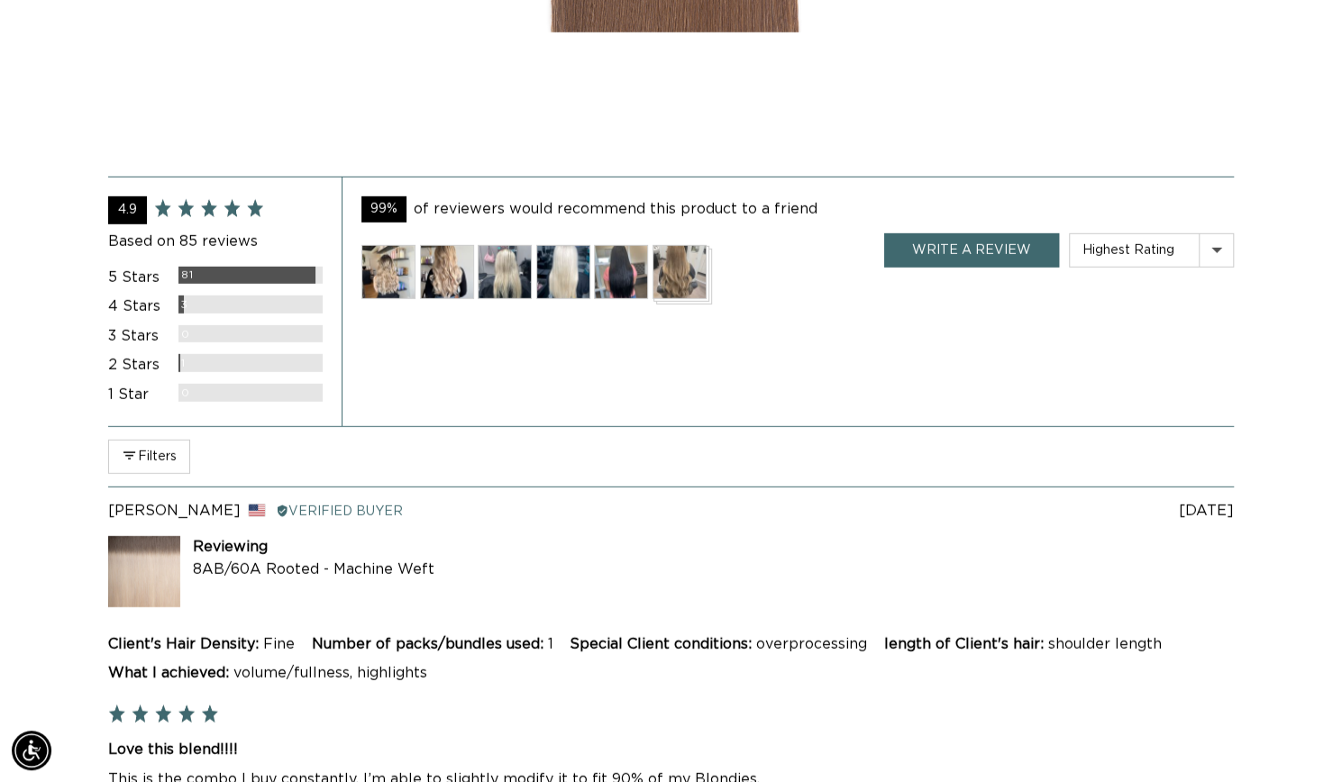
click at [371, 299] on img at bounding box center [388, 272] width 54 height 54
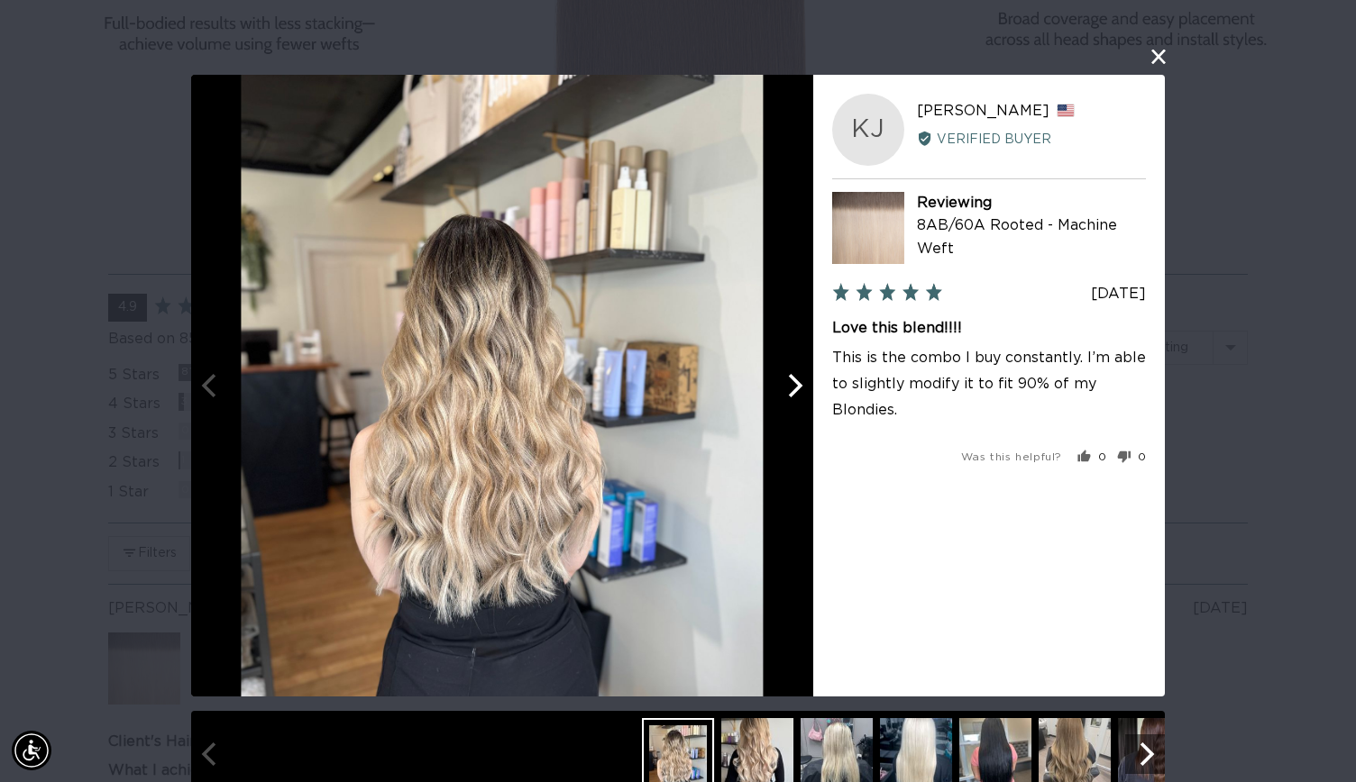
scroll to position [0, 1228]
click at [788, 388] on icon "Next" at bounding box center [792, 385] width 23 height 23
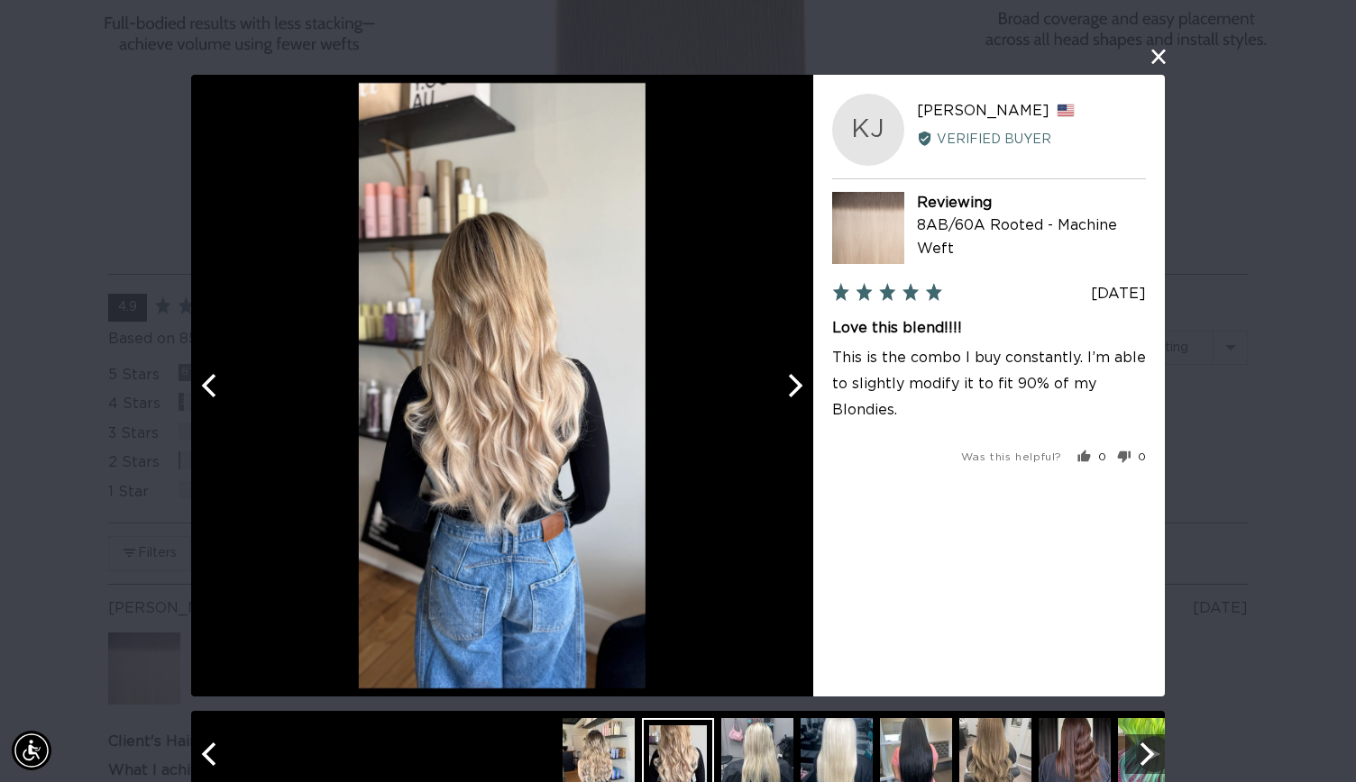
scroll to position [0, 2455]
click at [784, 388] on icon "Next" at bounding box center [792, 385] width 23 height 23
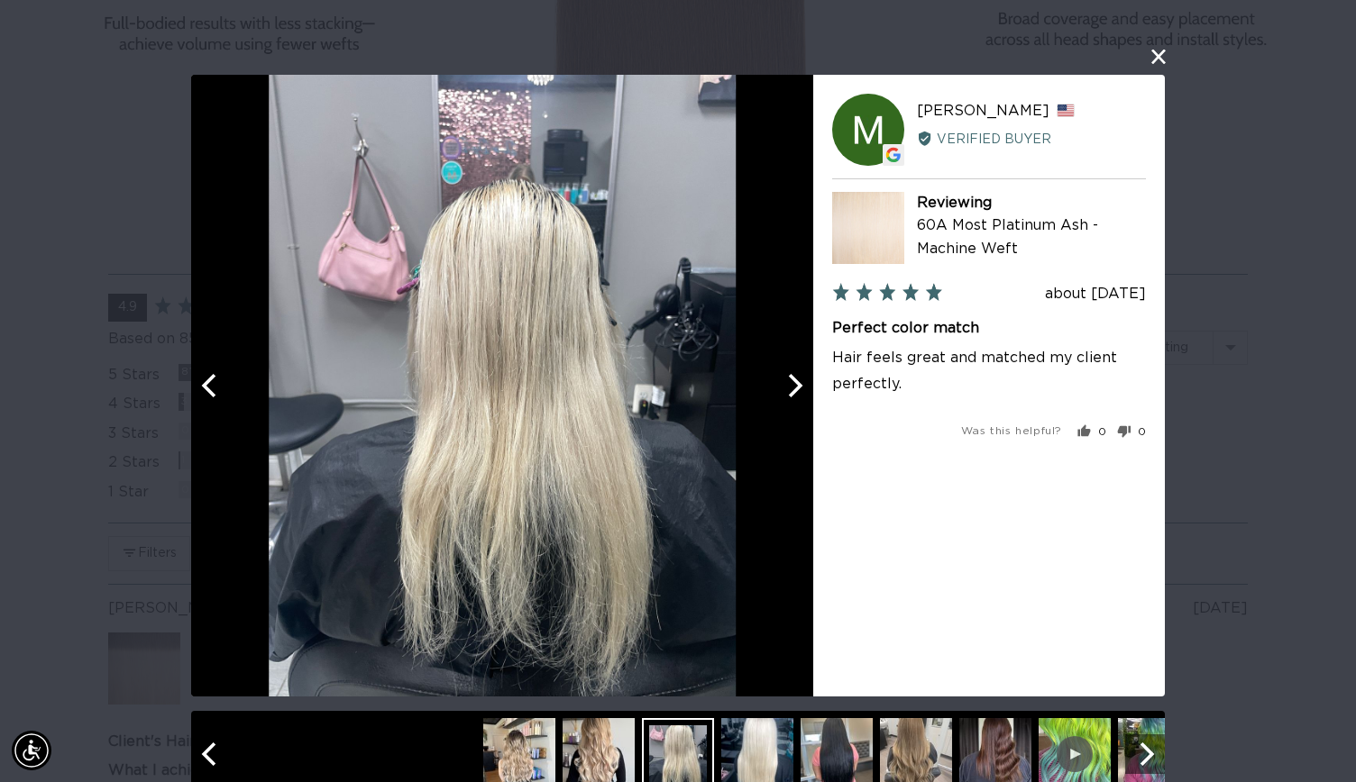
scroll to position [0, 0]
click at [788, 387] on icon "Next" at bounding box center [792, 385] width 23 height 23
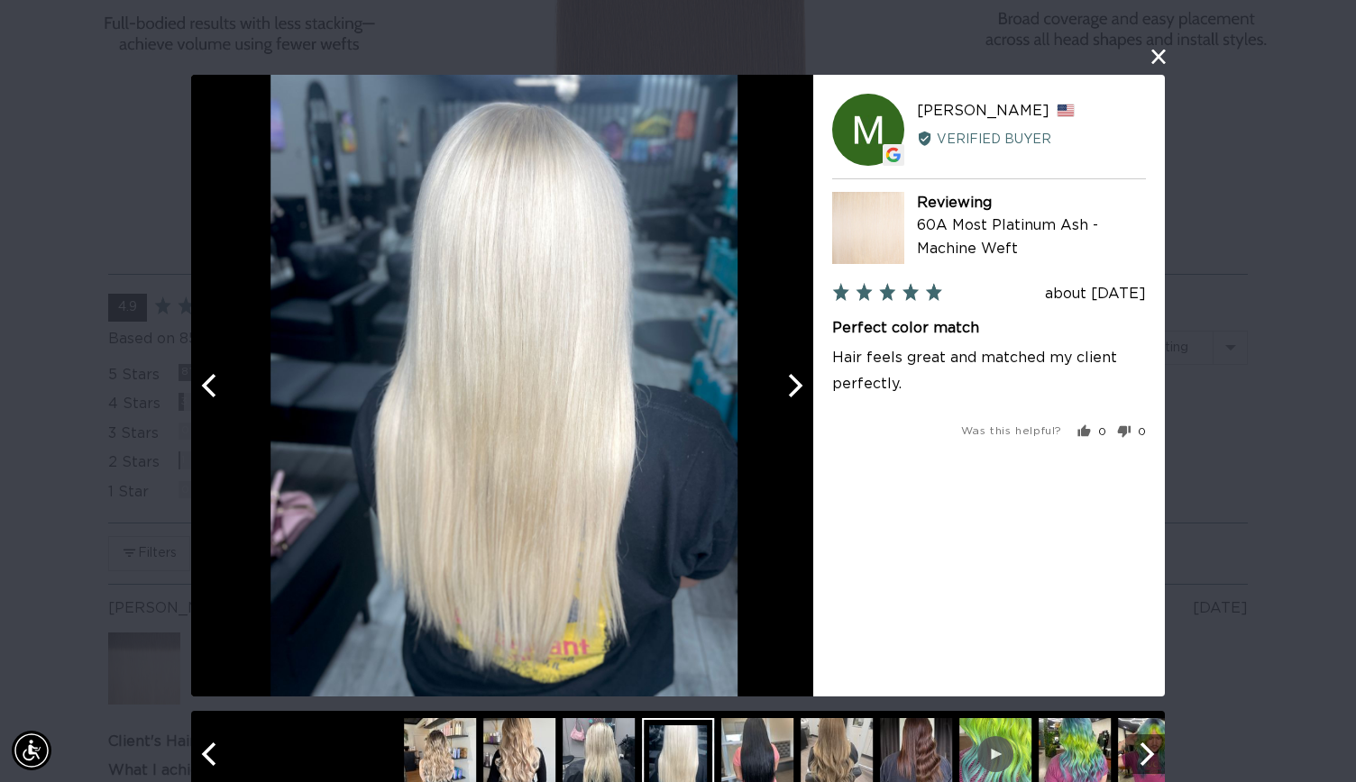
scroll to position [0, 1228]
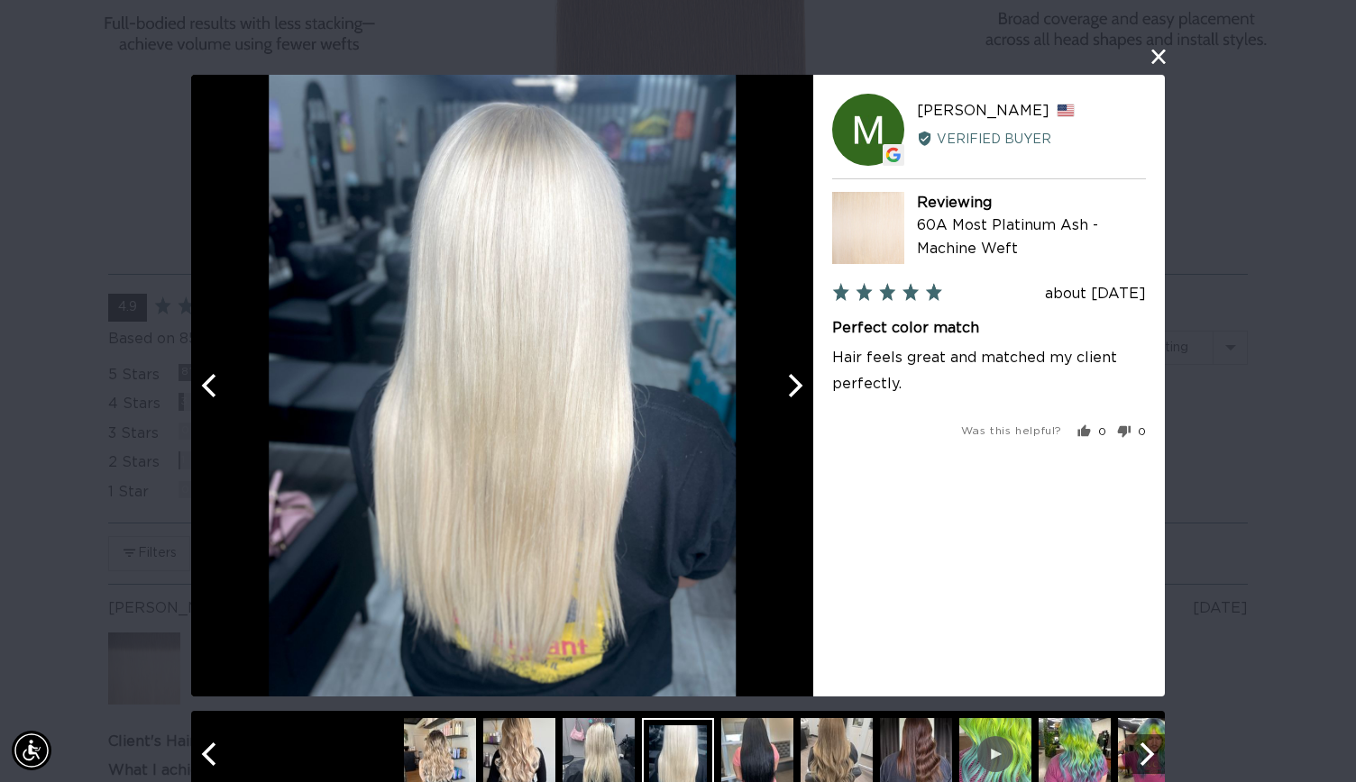
click at [495, 753] on img at bounding box center [519, 754] width 72 height 72
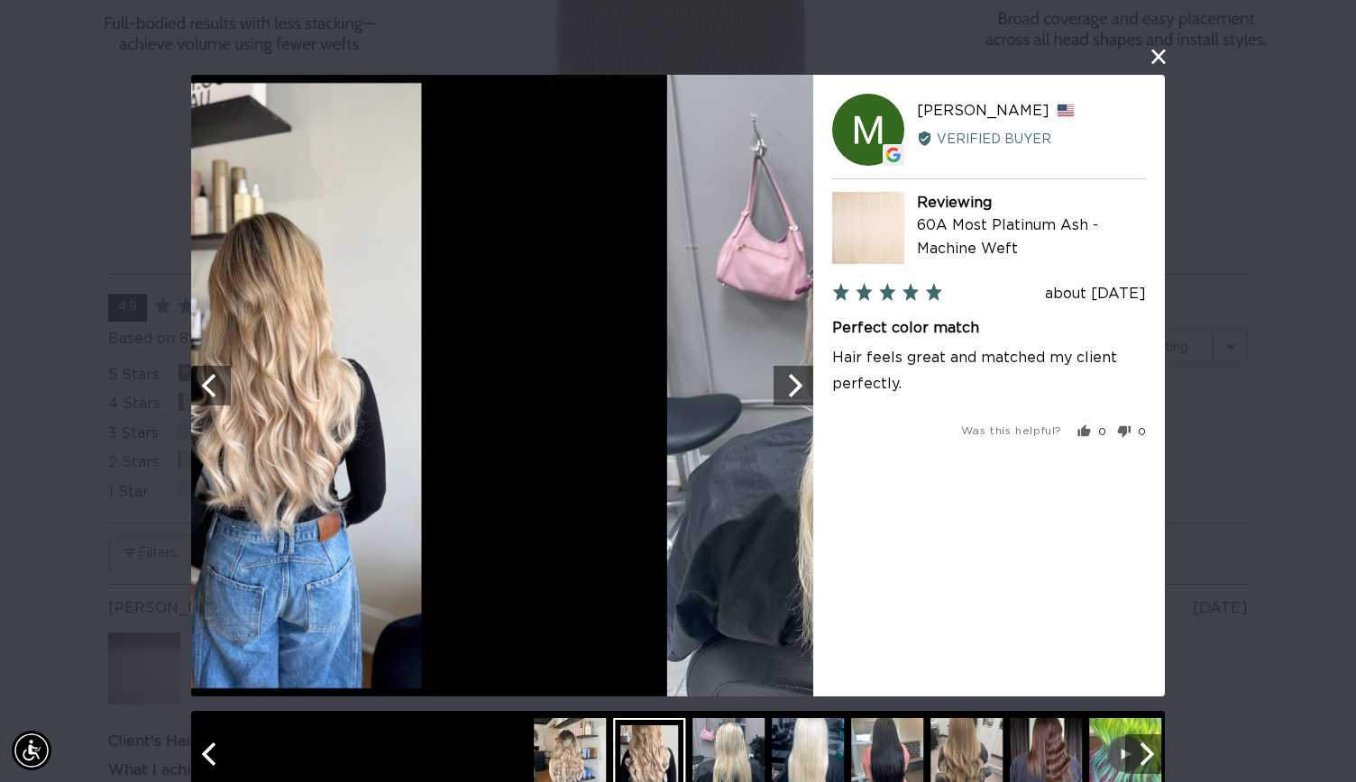
scroll to position [0, 2455]
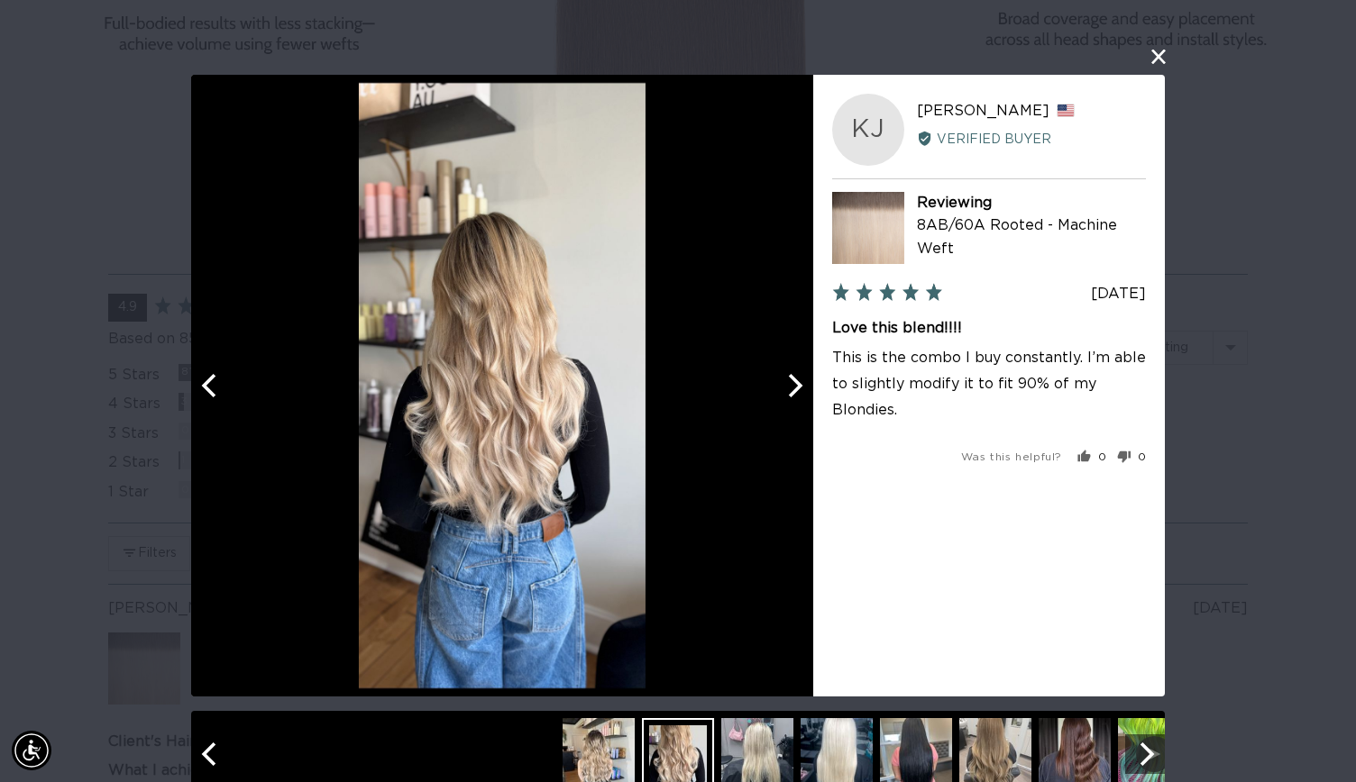
click at [796, 405] on button "Next" at bounding box center [793, 386] width 40 height 40
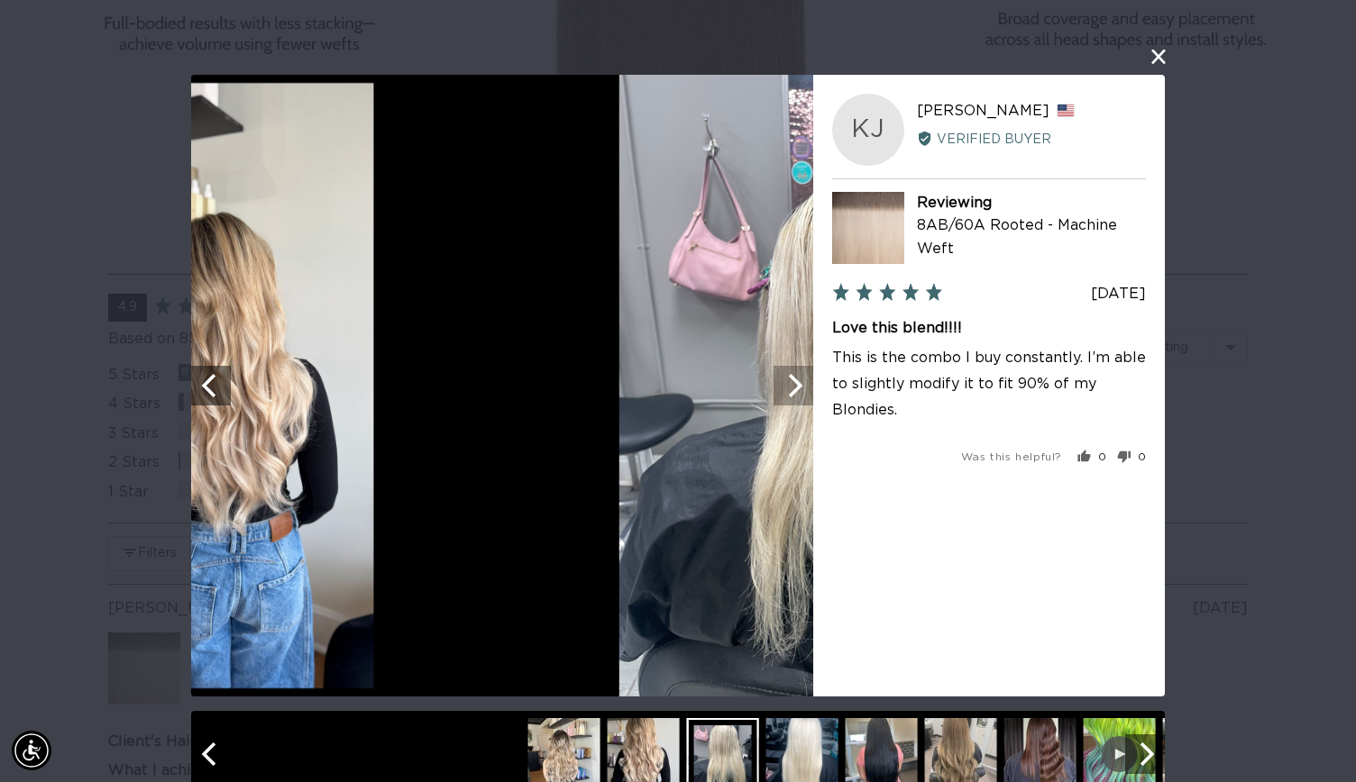
scroll to position [0, 0]
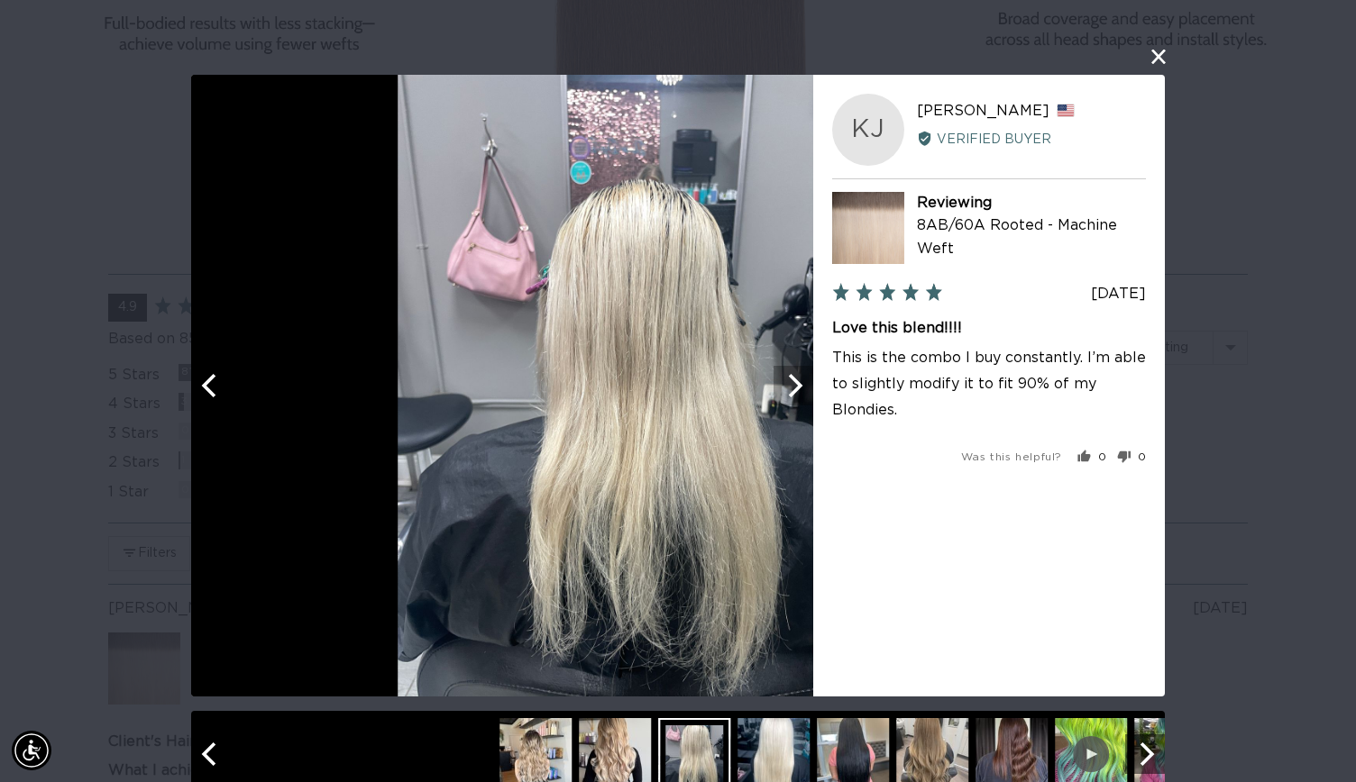
click at [796, 405] on button "Next" at bounding box center [793, 386] width 40 height 40
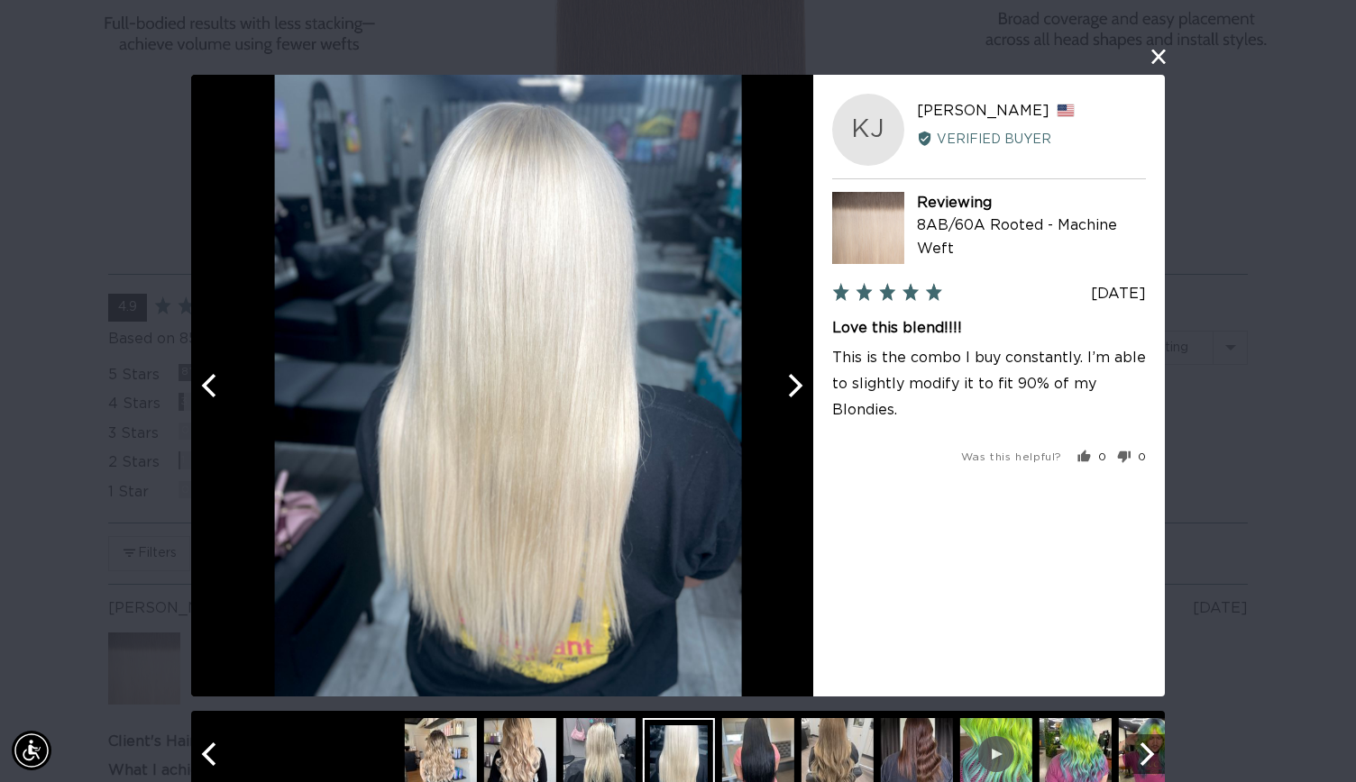
click at [796, 405] on button "Next" at bounding box center [793, 386] width 40 height 40
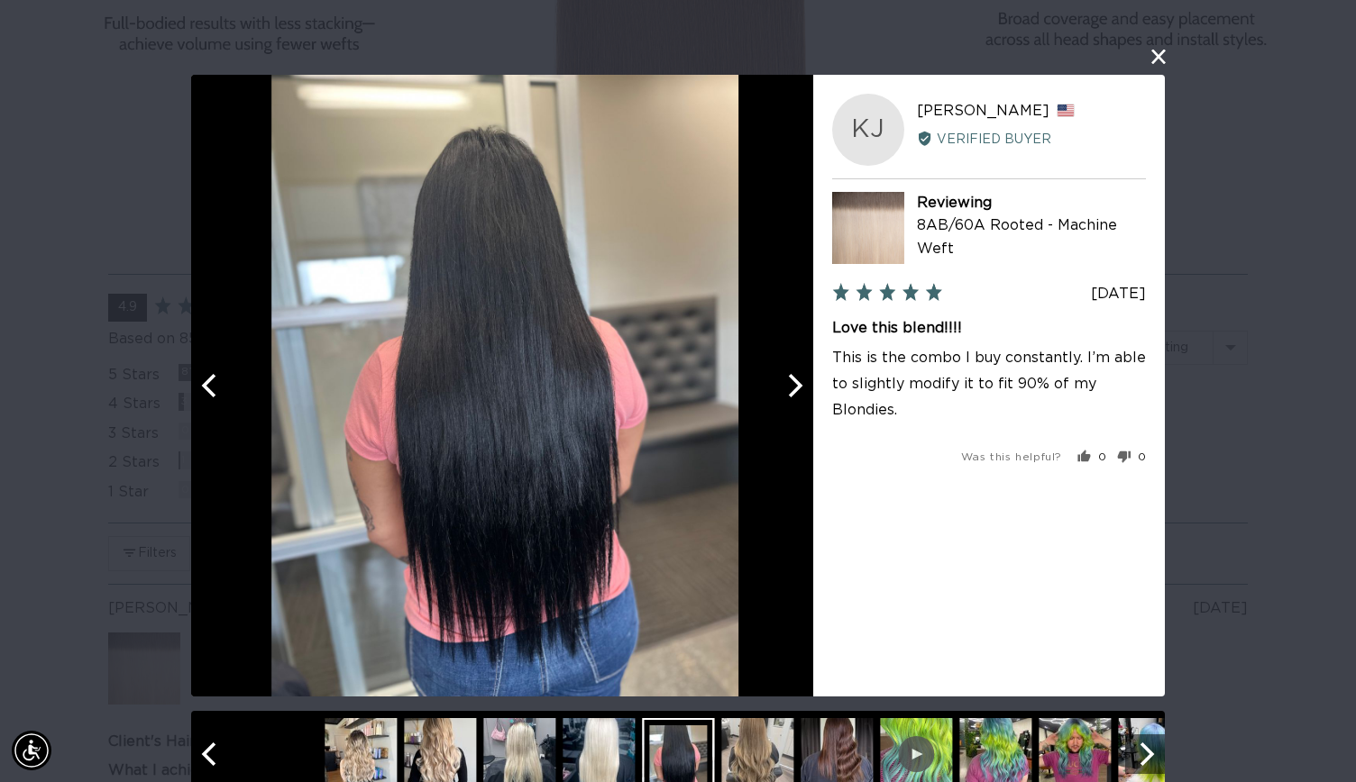
scroll to position [0, 1228]
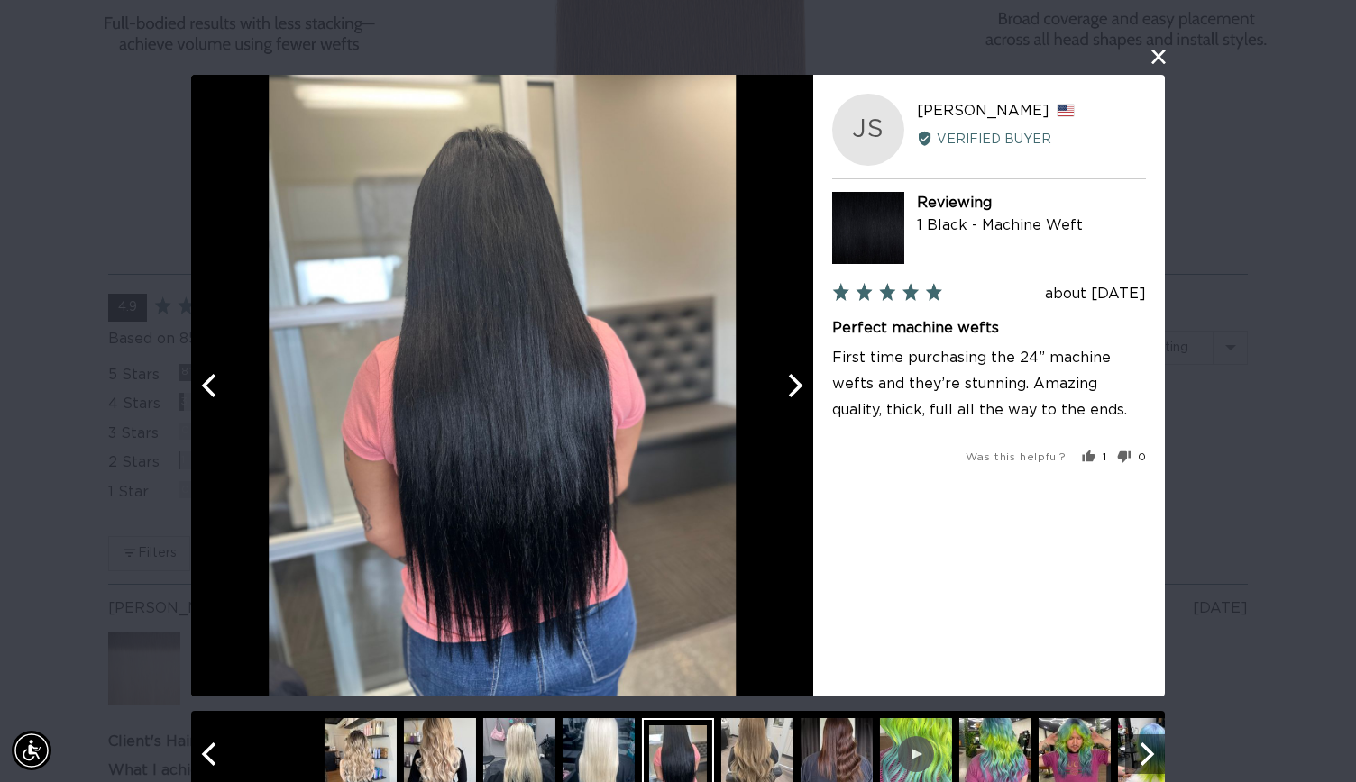
click at [796, 405] on button "Next" at bounding box center [793, 386] width 40 height 40
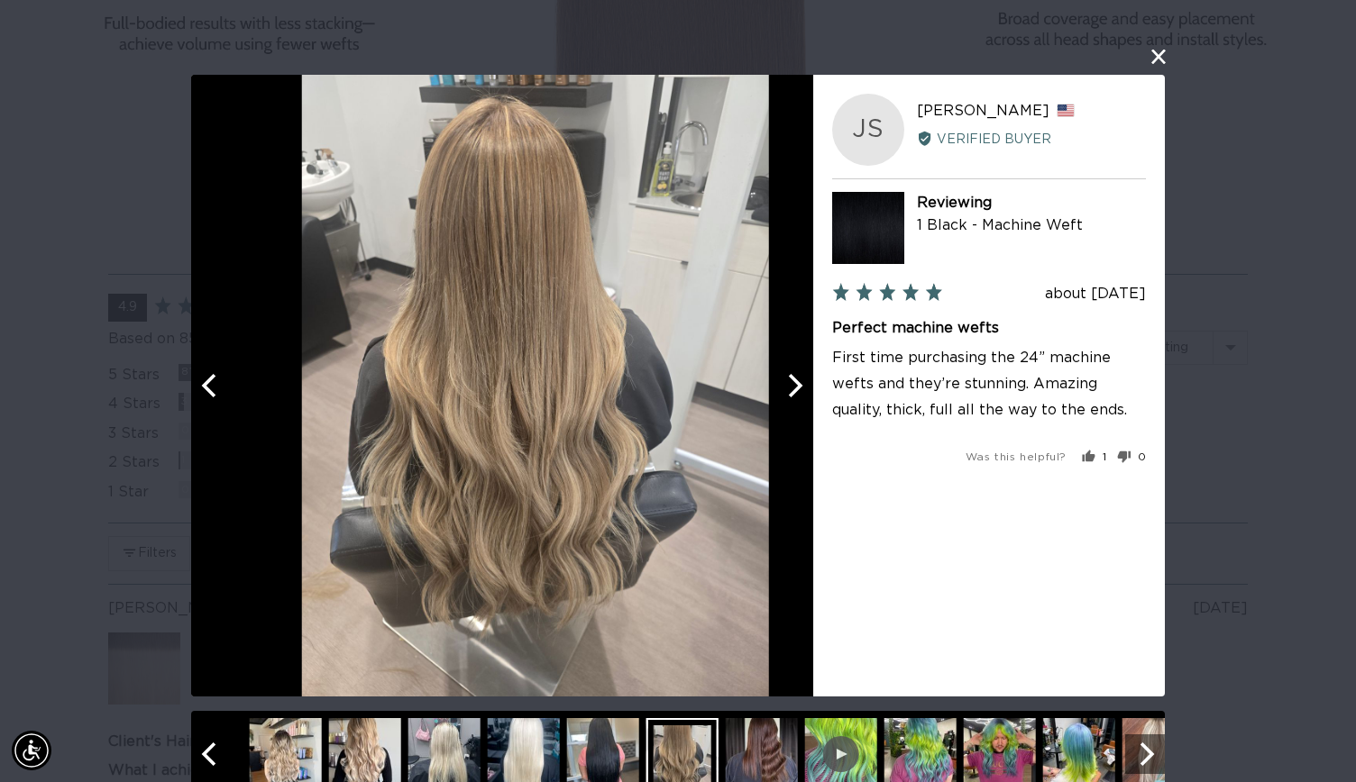
click at [796, 405] on button "Next" at bounding box center [793, 386] width 40 height 40
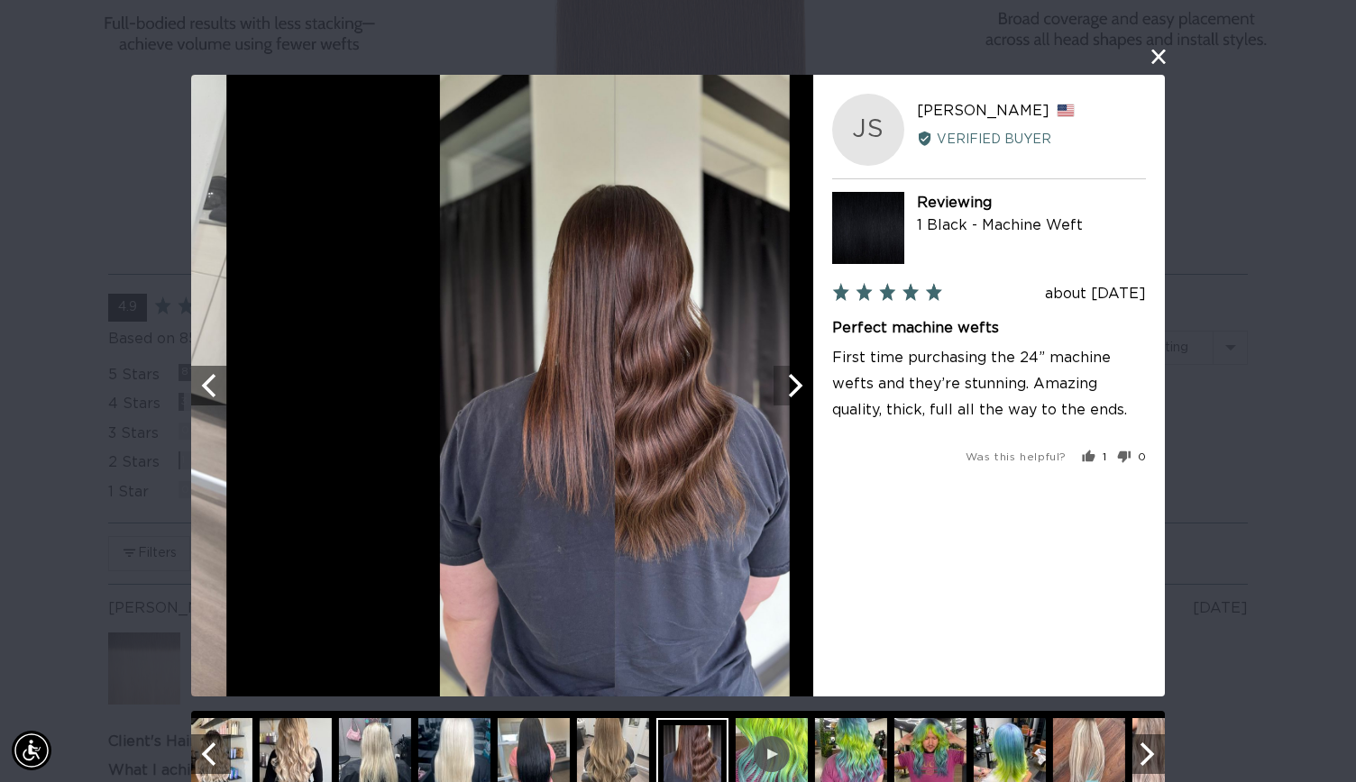
scroll to position [0, 2455]
click at [796, 405] on button "Next" at bounding box center [793, 386] width 40 height 40
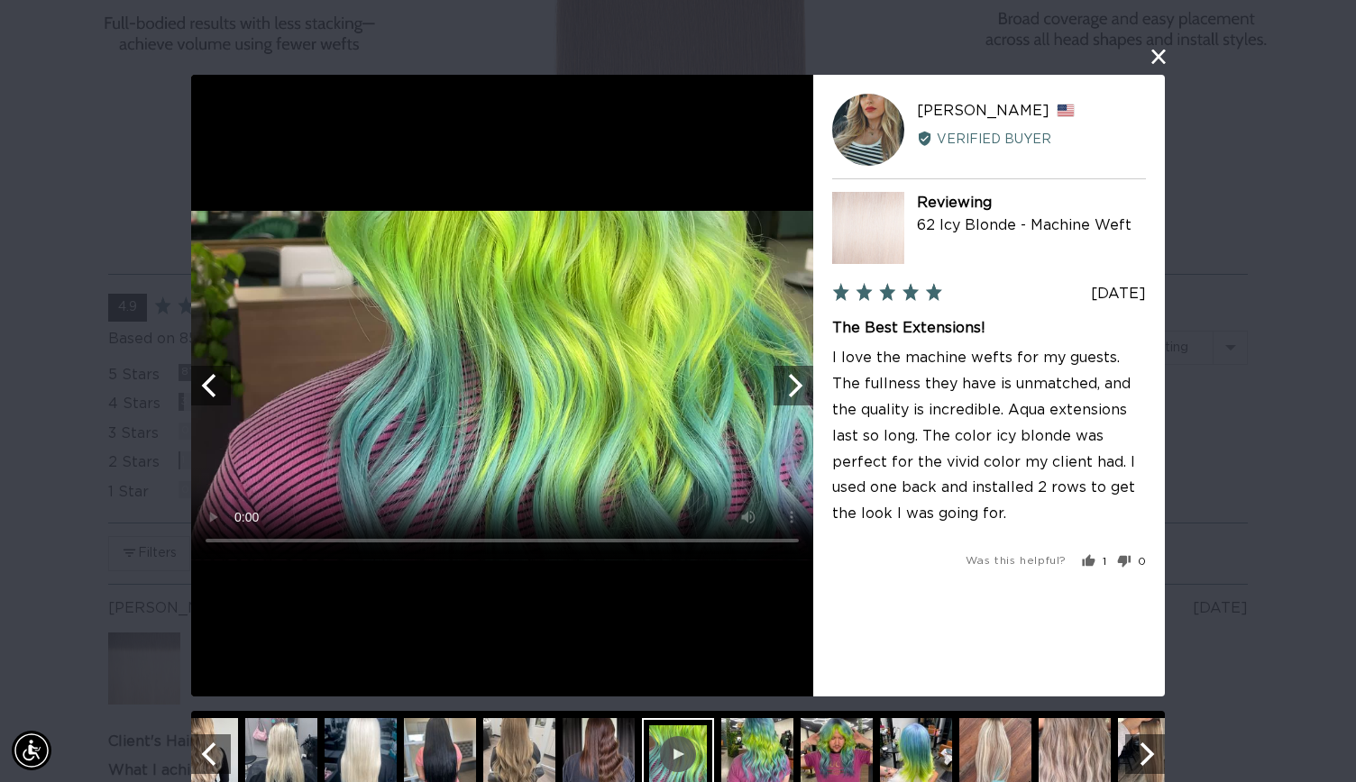
click at [1170, 55] on div "User-Uploaded Media Gallery Your browser doesn't support HTML5 videos. Your bro…" at bounding box center [678, 391] width 1356 height 782
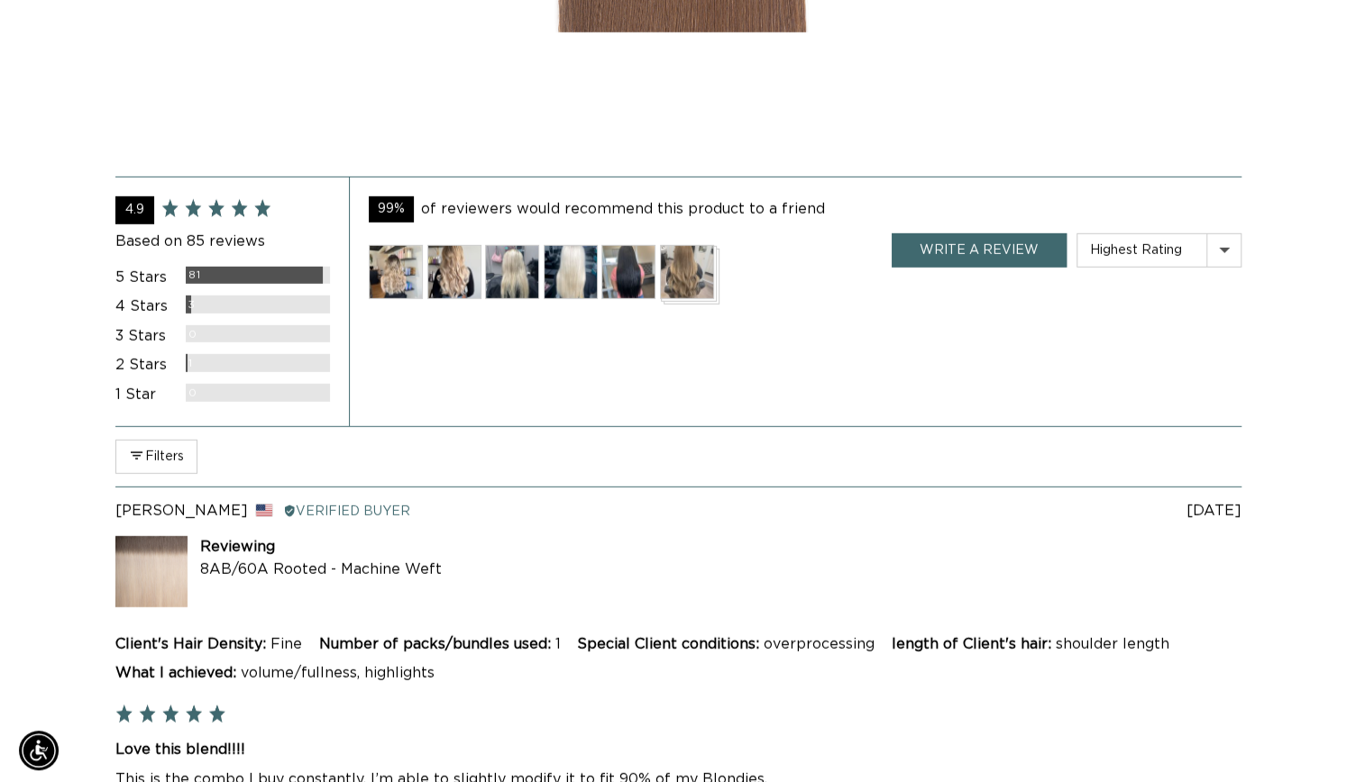
scroll to position [0, 1213]
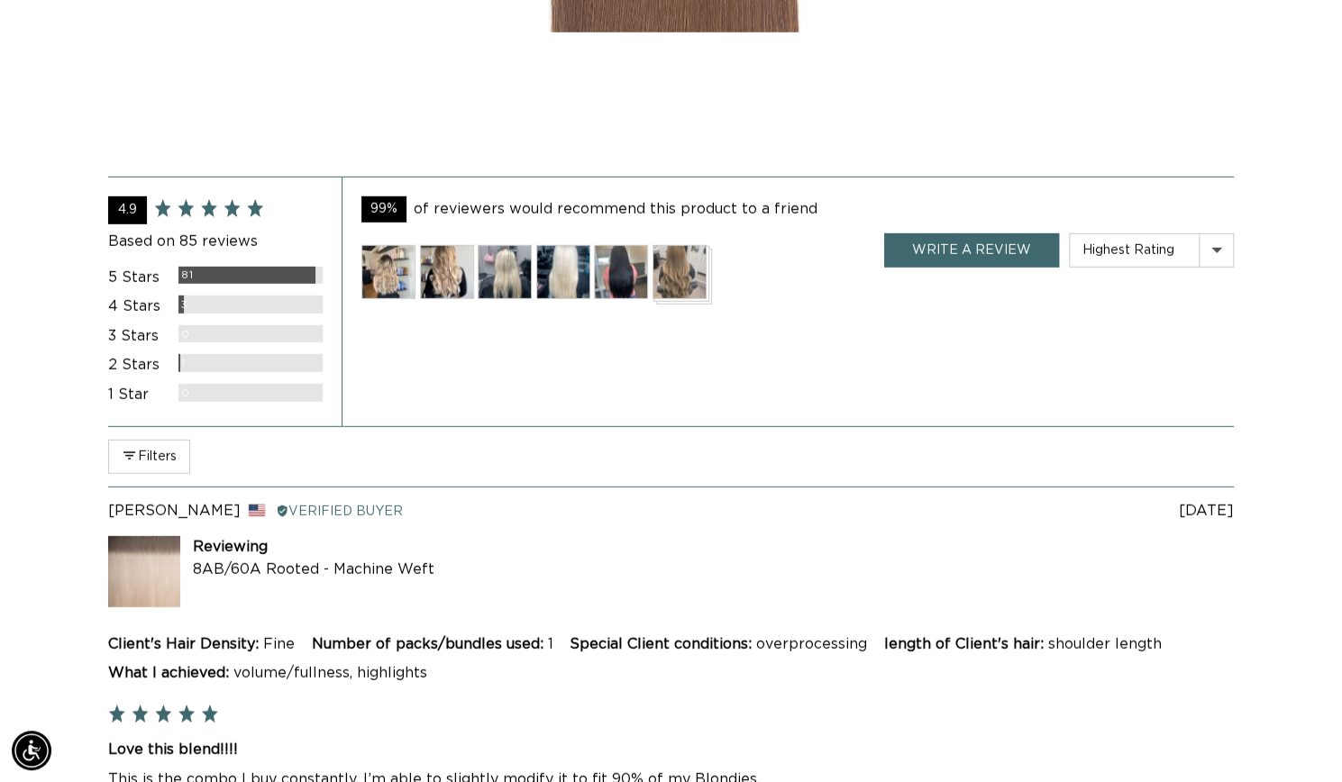
click at [669, 299] on img at bounding box center [680, 272] width 54 height 54
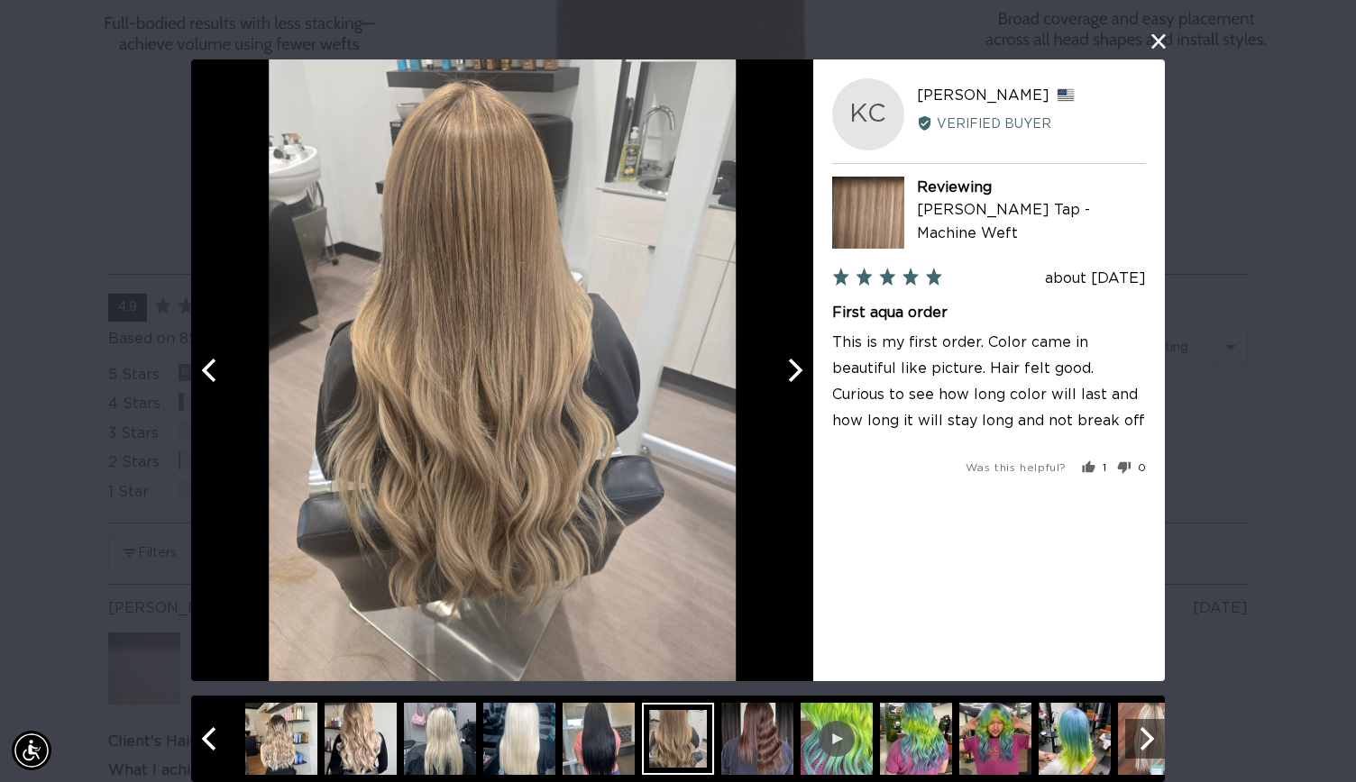
scroll to position [0, 2455]
click at [1133, 735] on icon "Next" at bounding box center [1144, 738] width 23 height 23
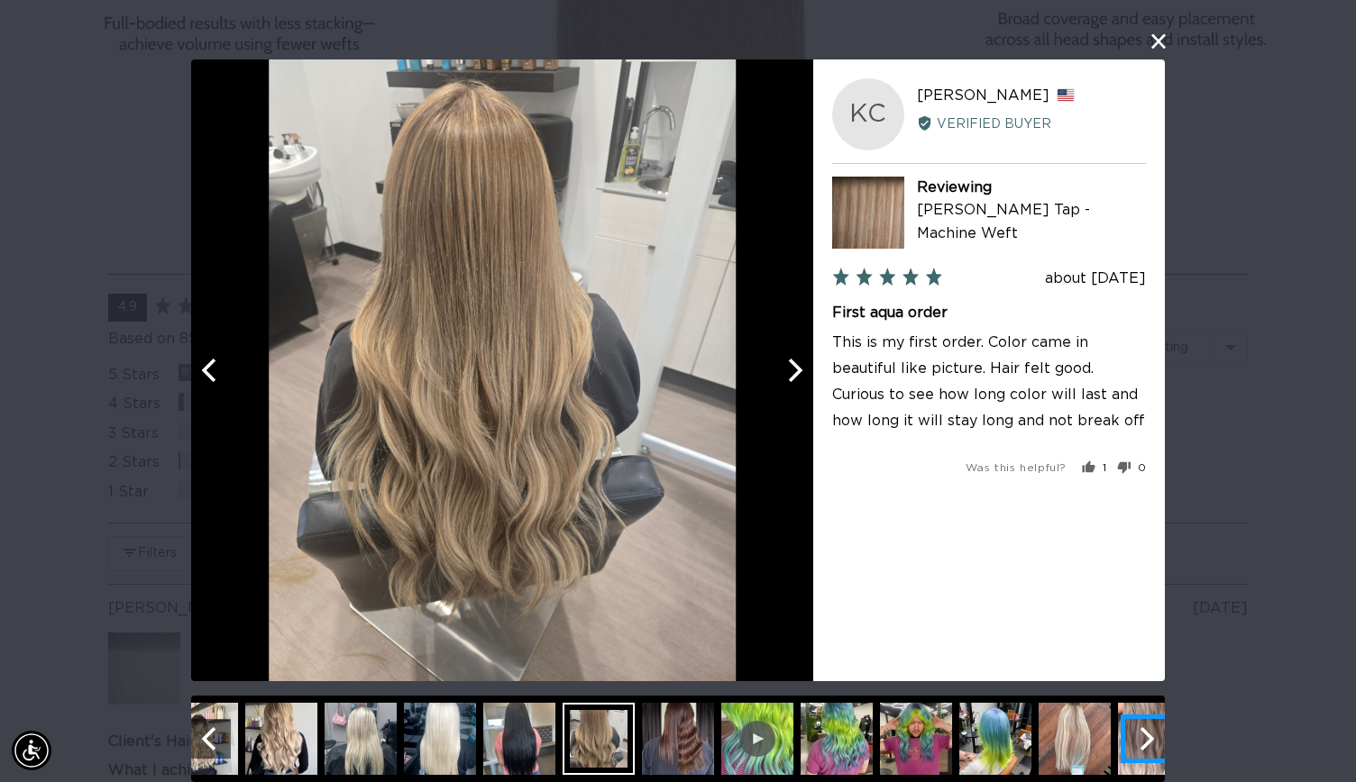
click at [1127, 735] on button "Next" at bounding box center [1145, 739] width 40 height 40
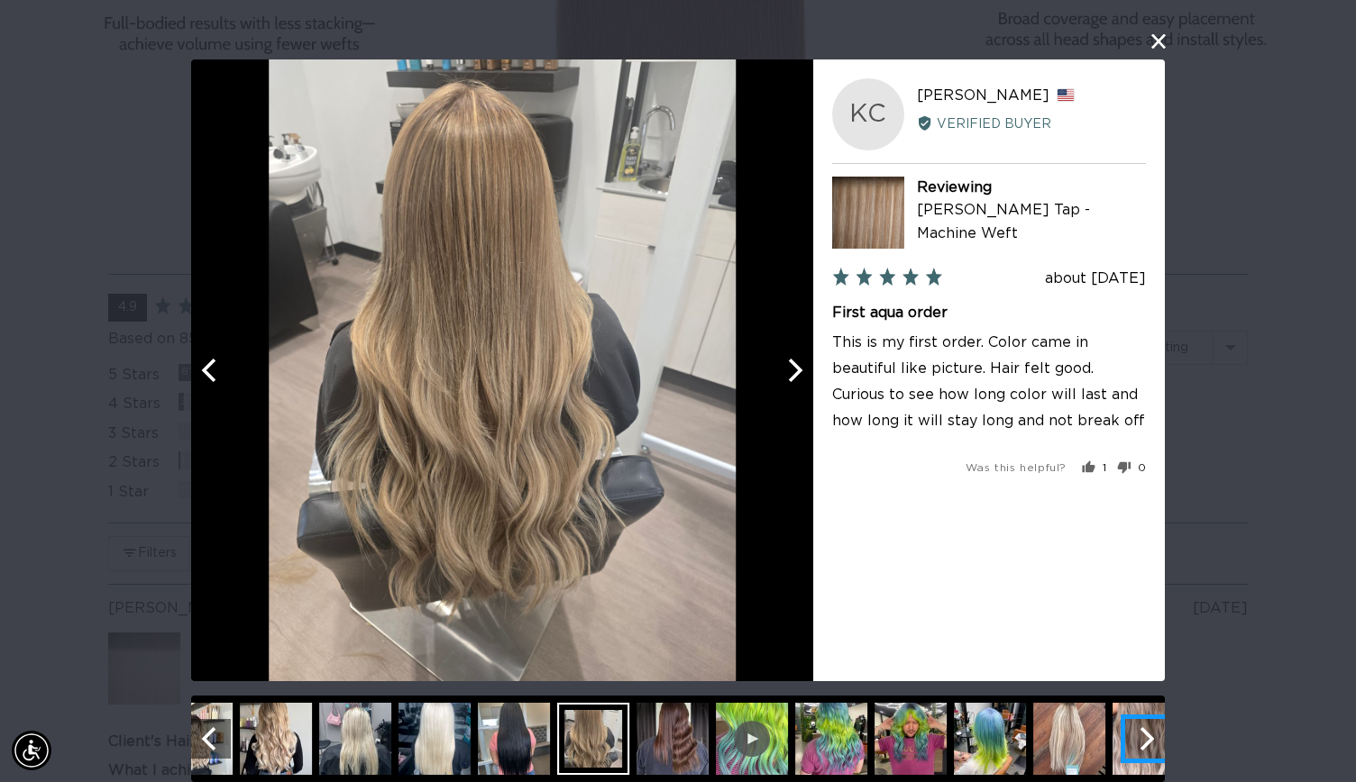
scroll to position [0, 0]
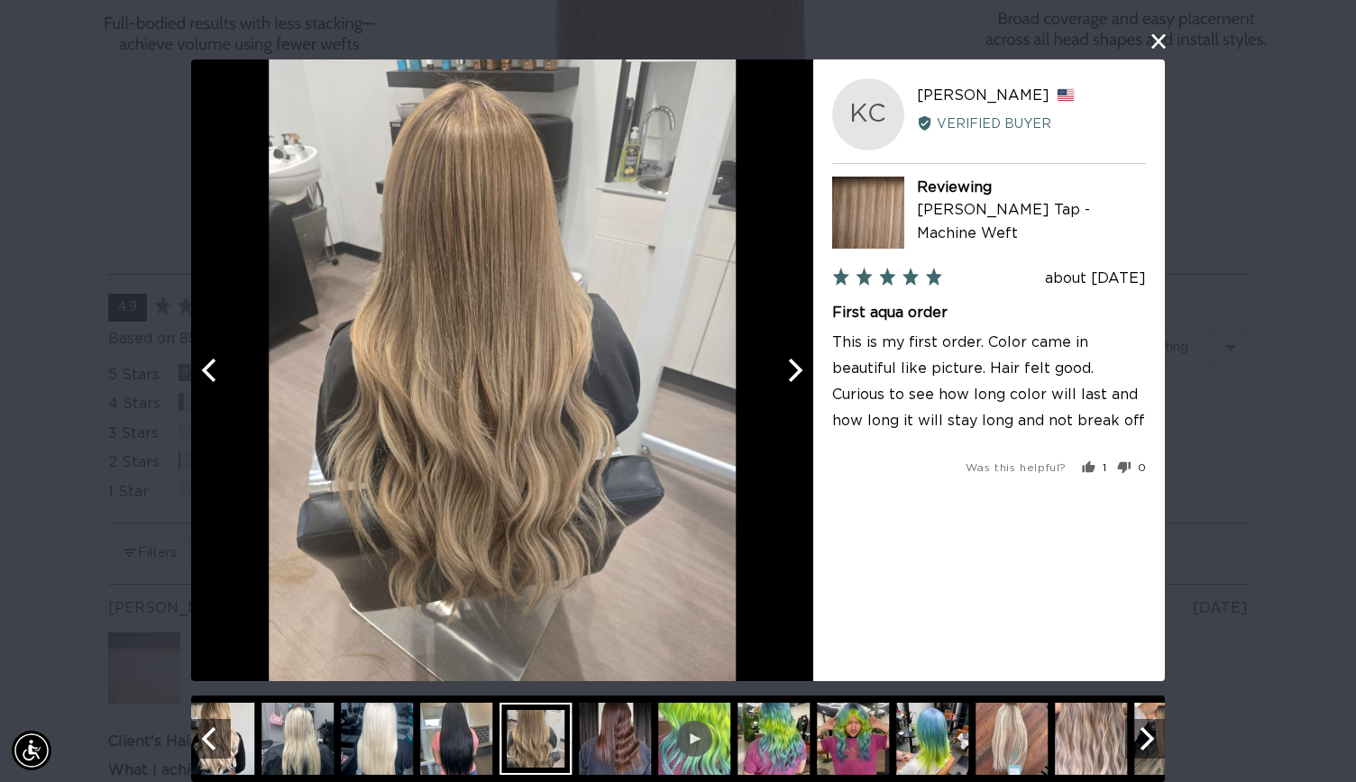
click at [984, 721] on img at bounding box center [1011, 739] width 72 height 72
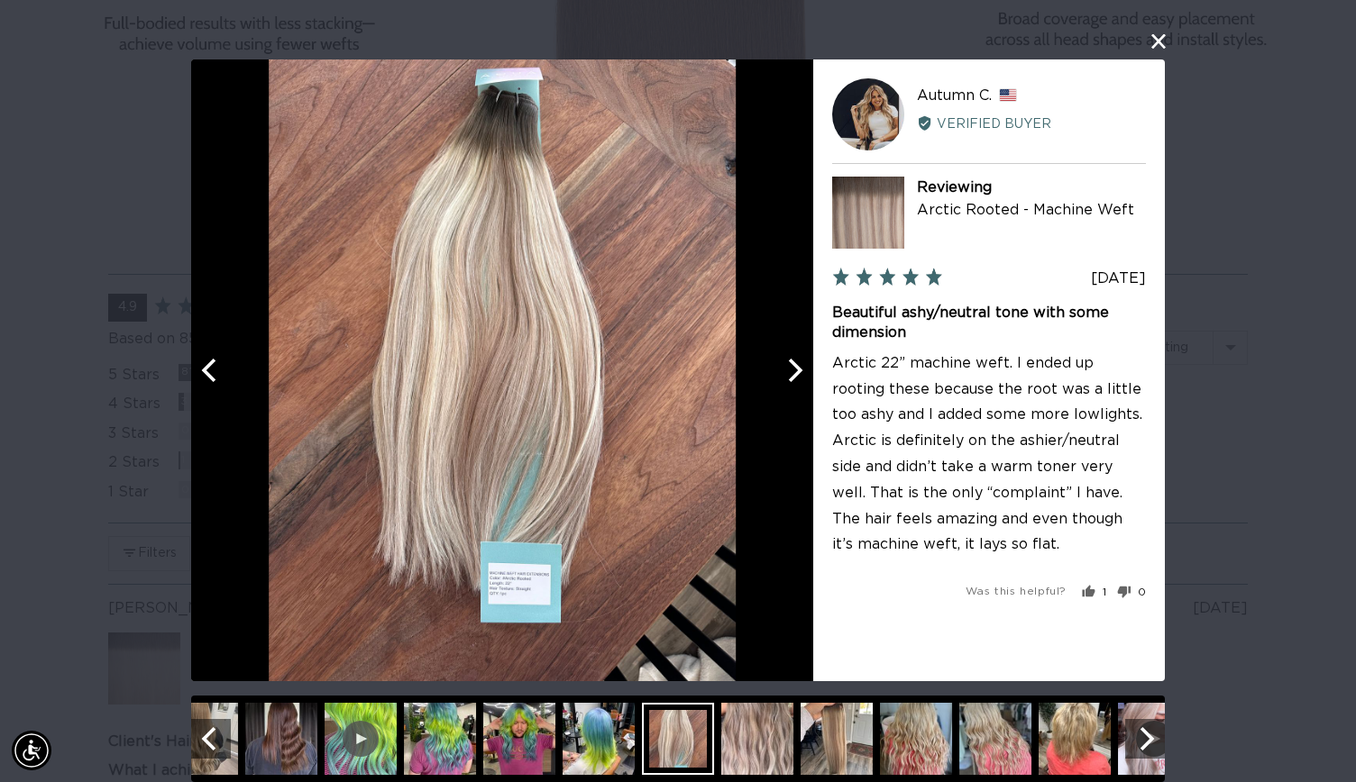
scroll to position [0, 2455]
click at [759, 742] on img at bounding box center [757, 739] width 72 height 72
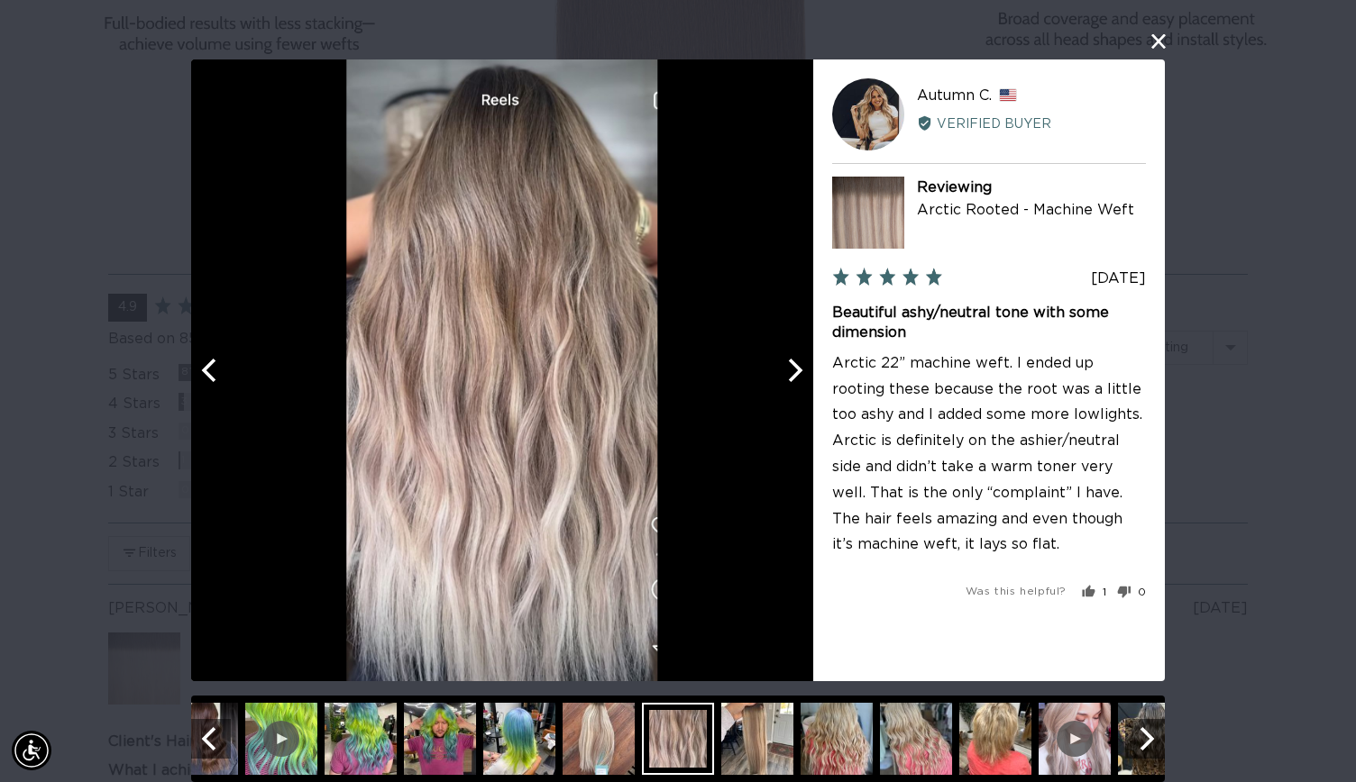
scroll to position [0, 1228]
click at [856, 753] on img at bounding box center [836, 739] width 72 height 72
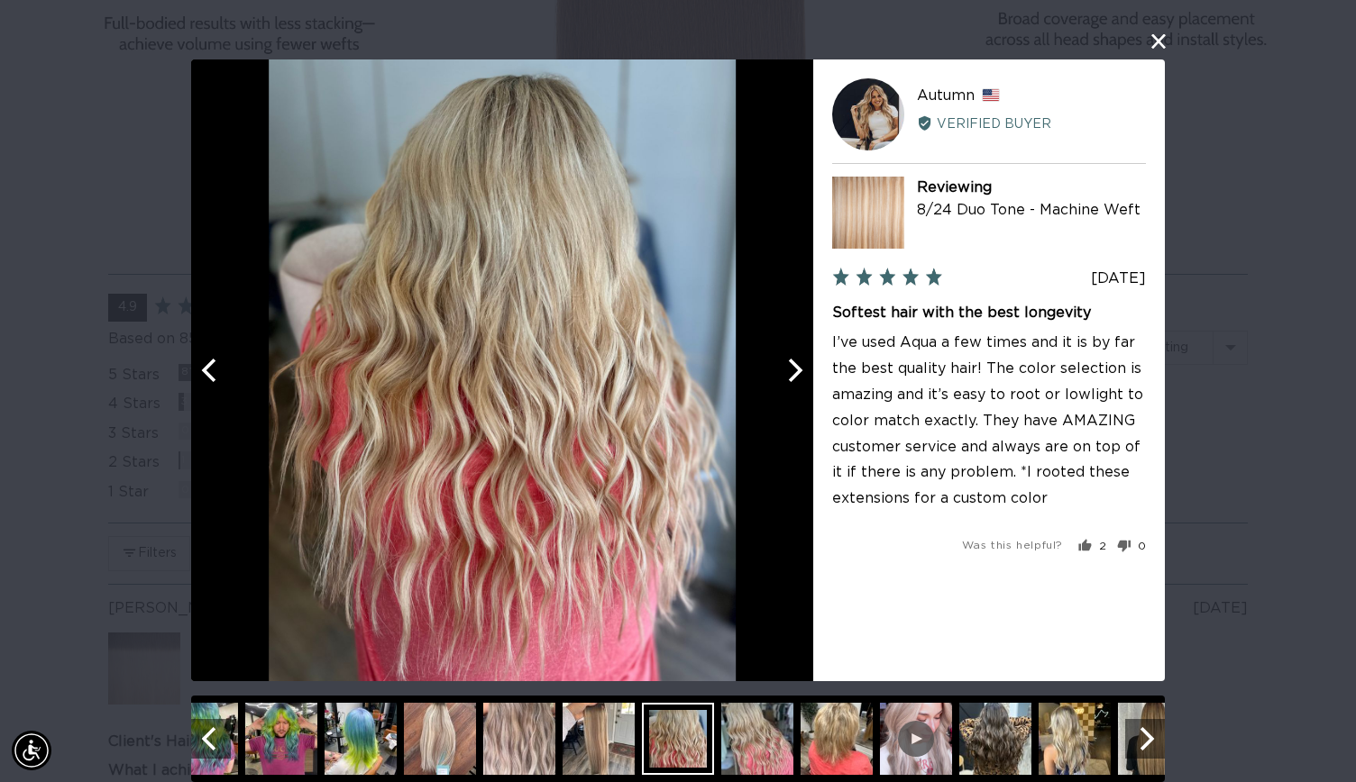
scroll to position [0, 0]
click at [1091, 747] on img at bounding box center [1074, 739] width 72 height 72
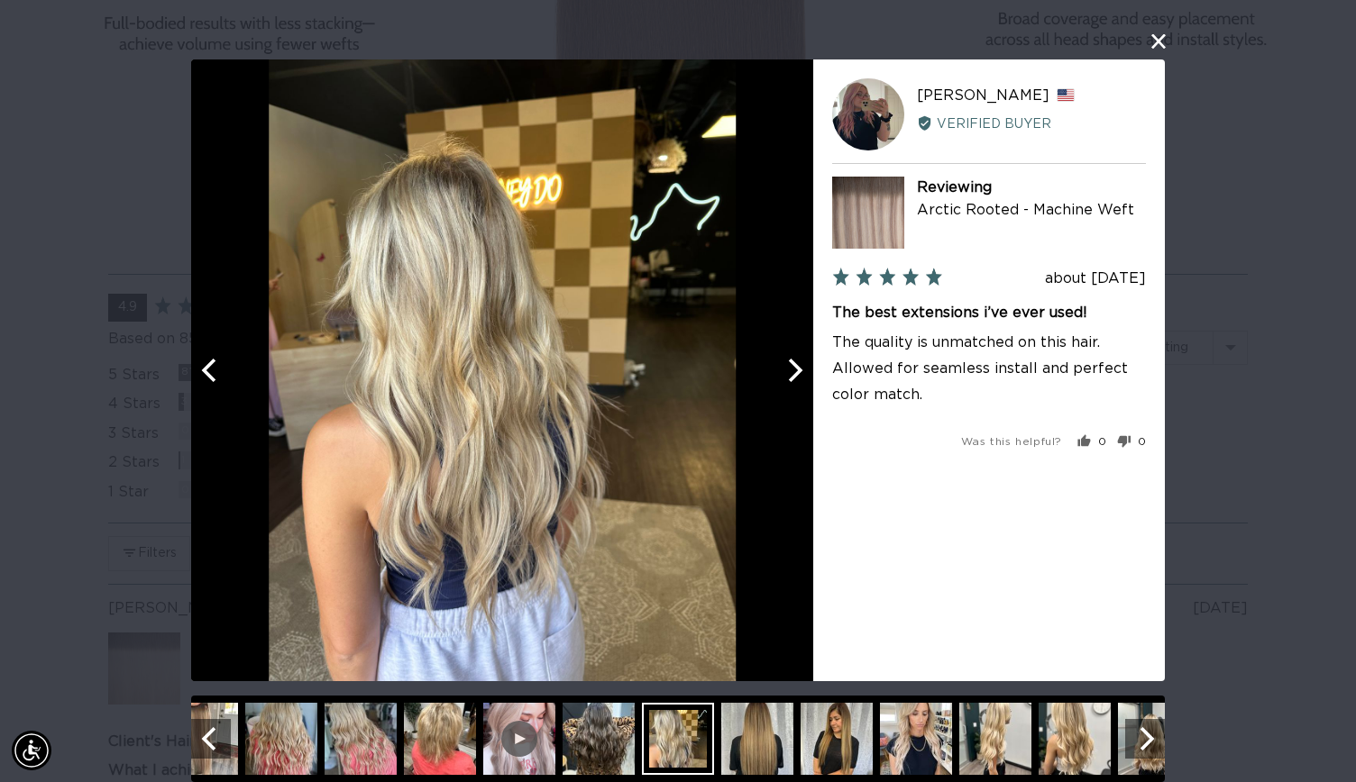
scroll to position [0, 1228]
click at [915, 731] on img at bounding box center [916, 739] width 72 height 72
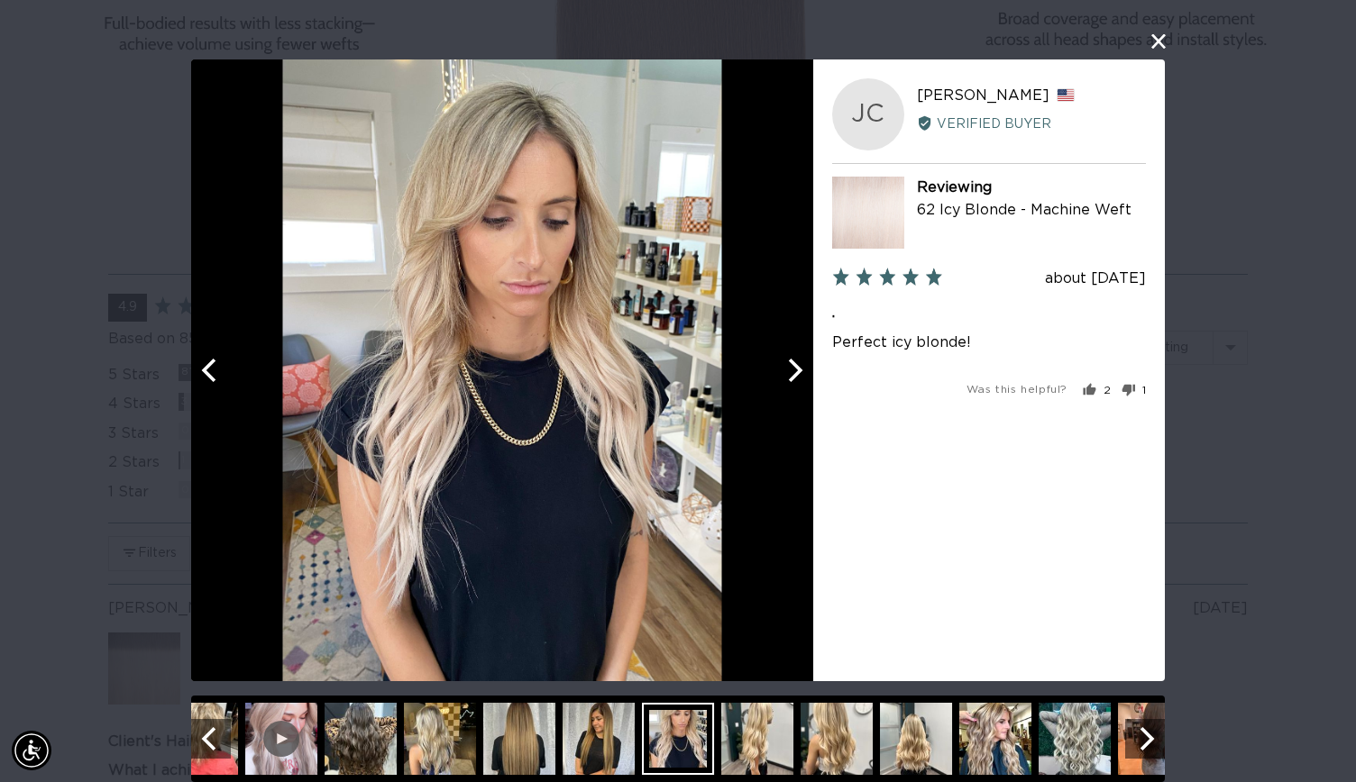
scroll to position [0, 0]
click at [761, 737] on img at bounding box center [757, 739] width 72 height 72
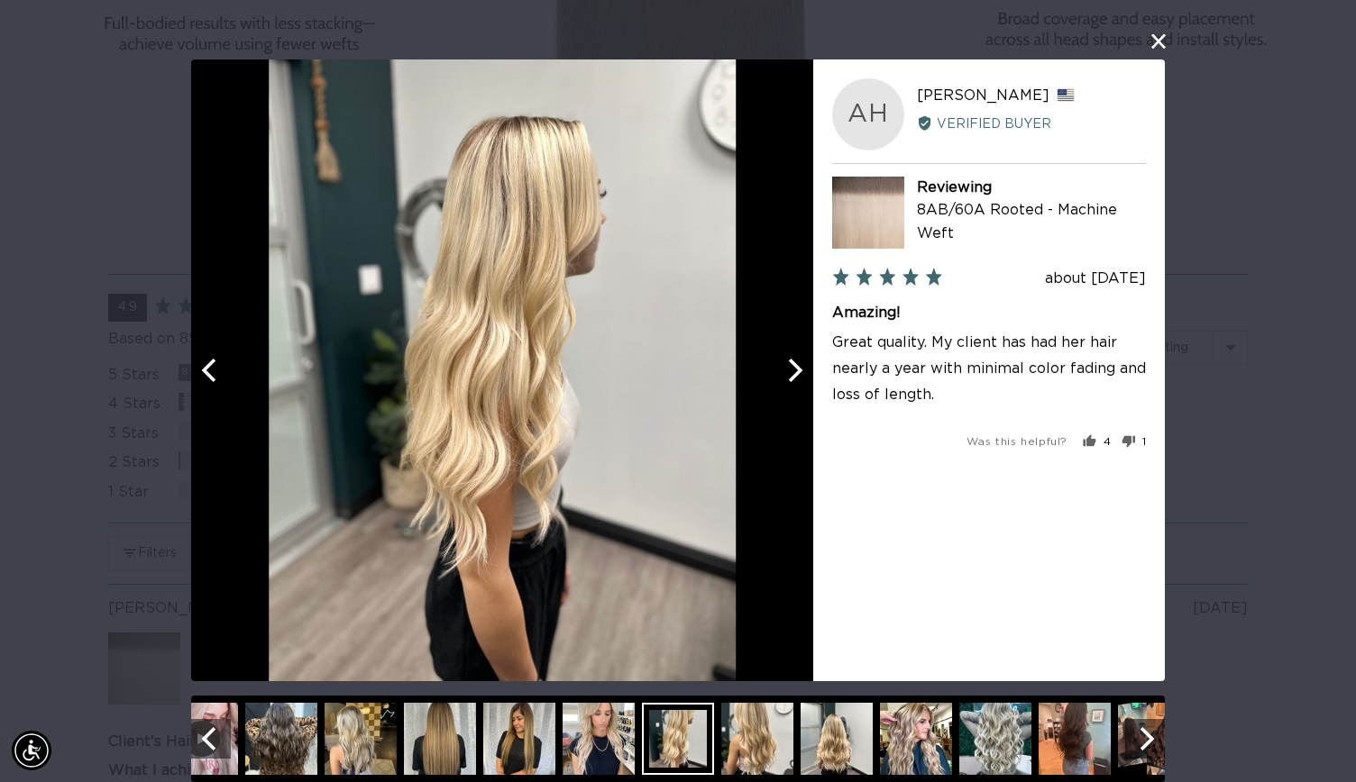
scroll to position [0, 2455]
click at [824, 745] on img at bounding box center [836, 739] width 72 height 72
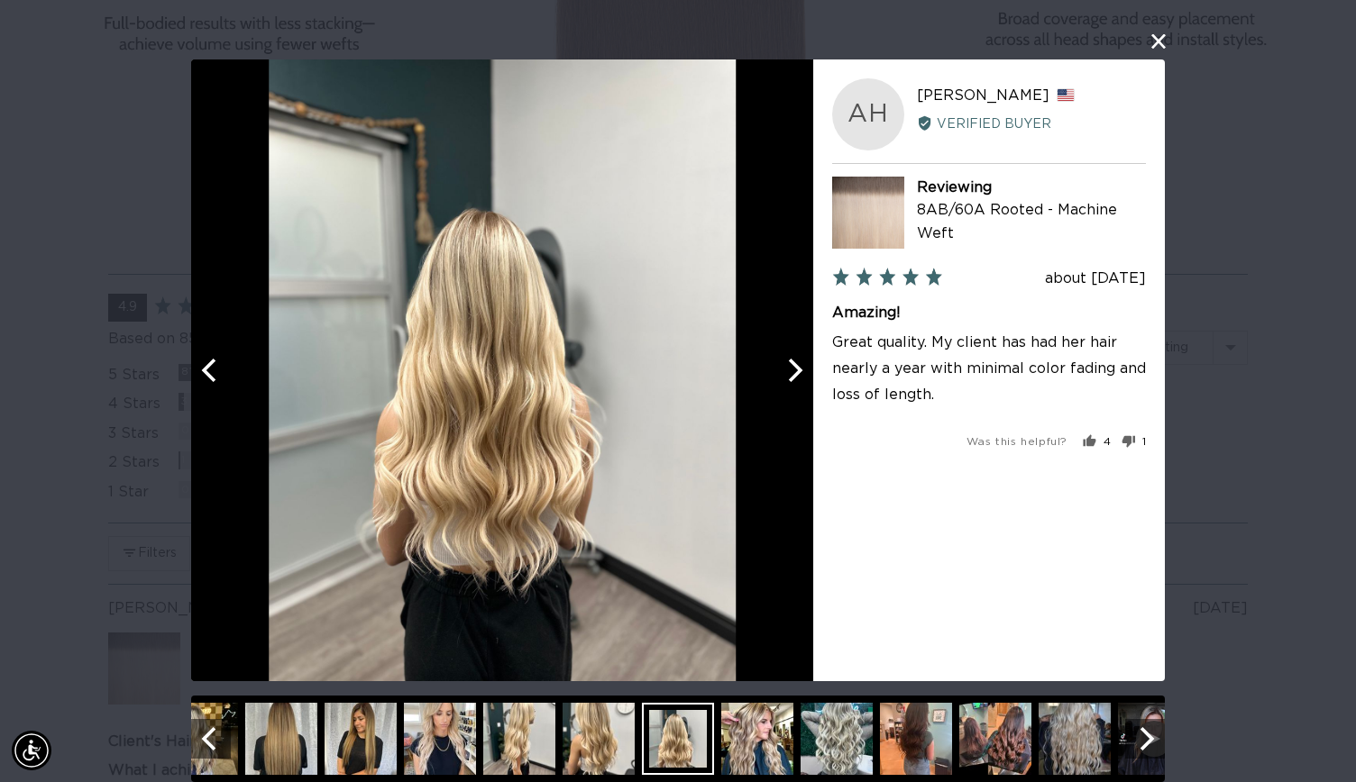
click at [887, 739] on img at bounding box center [916, 739] width 72 height 72
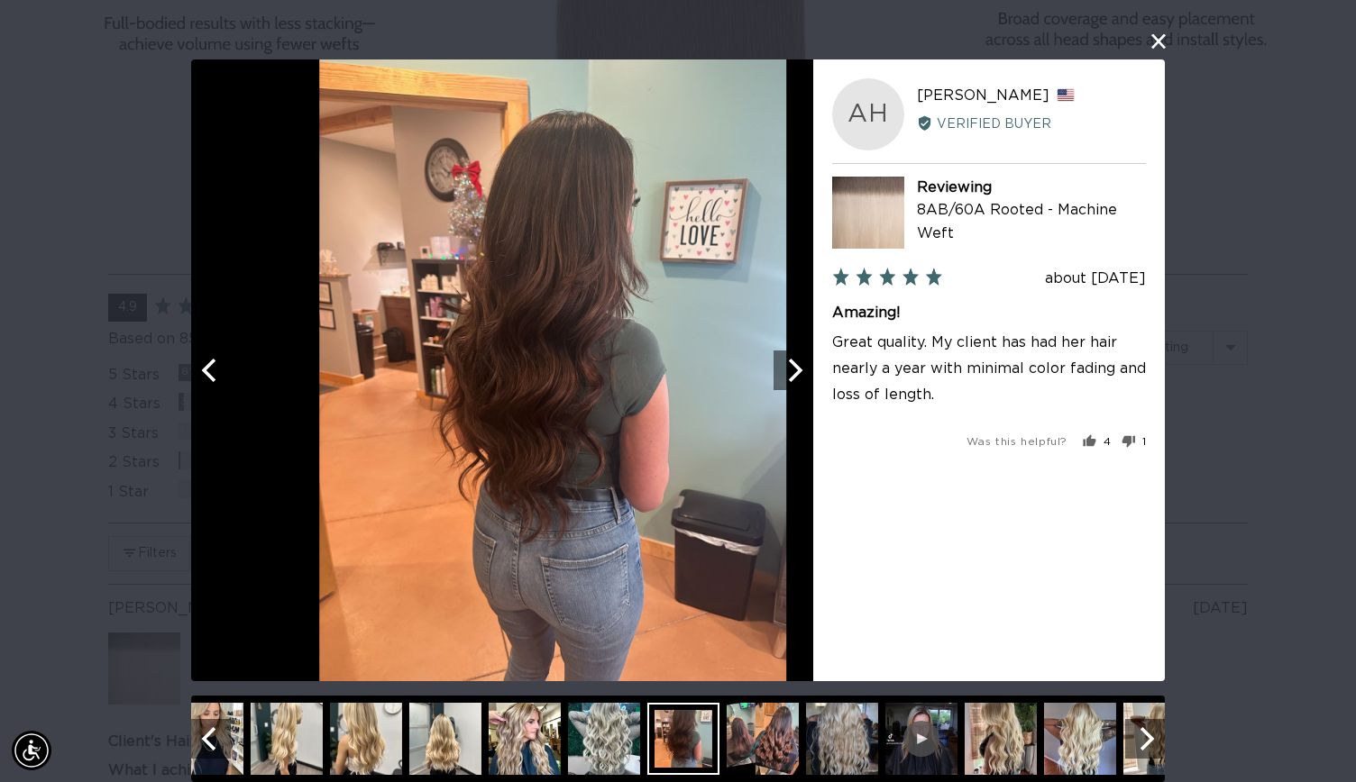
scroll to position [0, 1228]
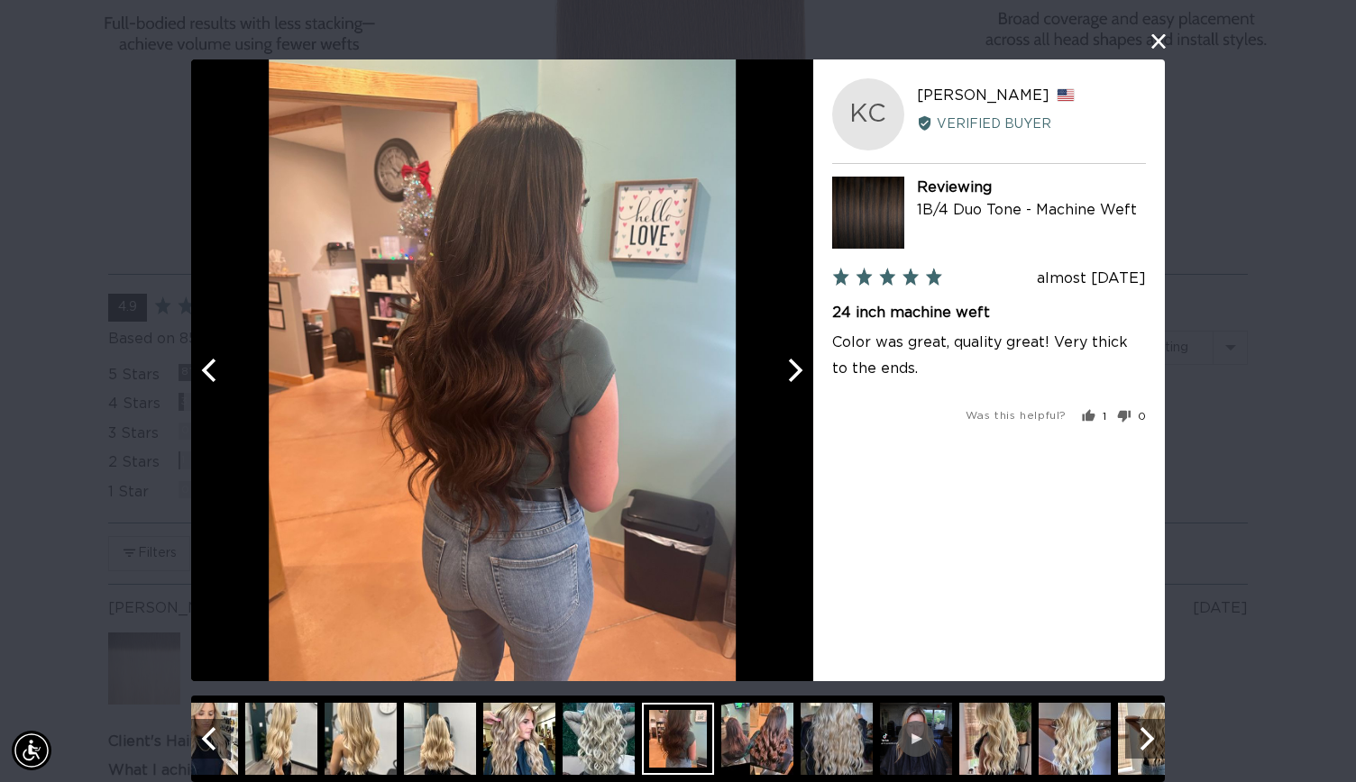
click at [601, 749] on img at bounding box center [598, 739] width 72 height 72
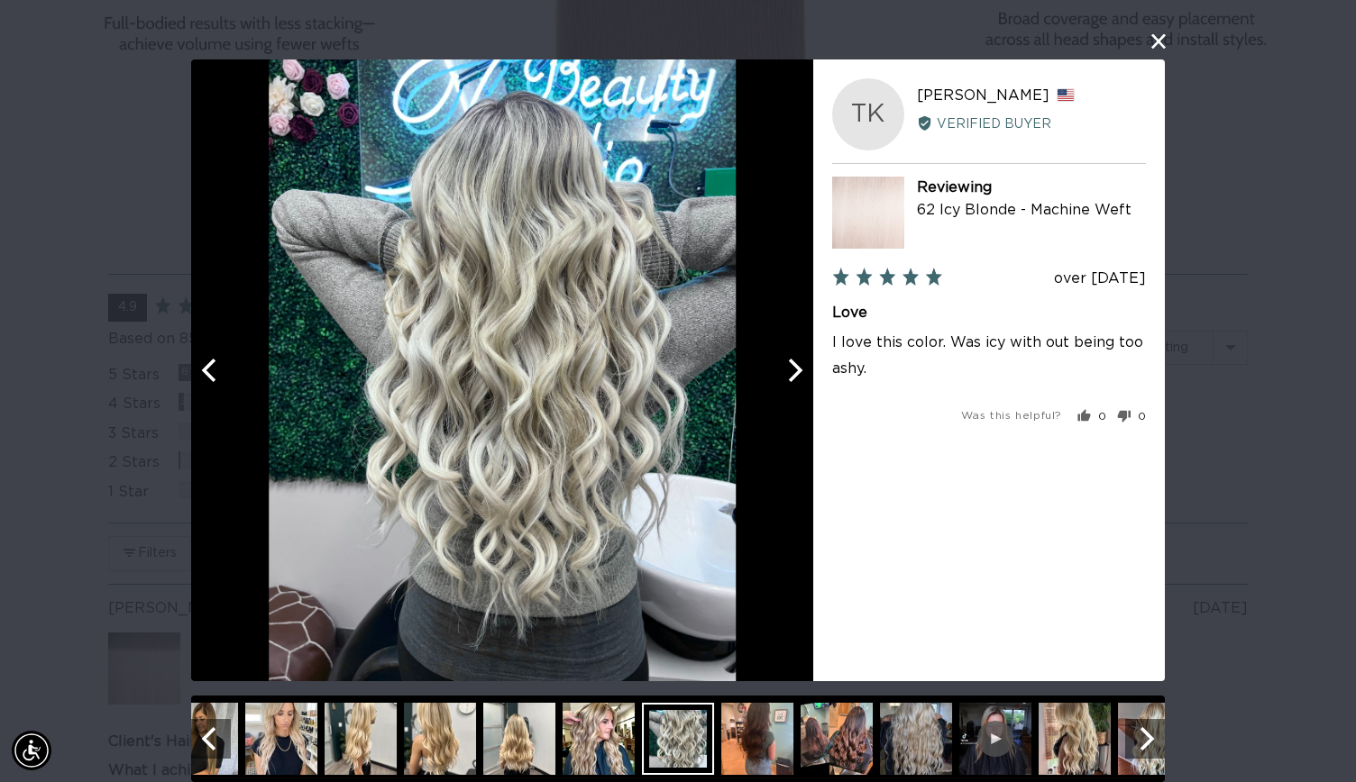
scroll to position [0, 0]
click at [1076, 751] on img at bounding box center [1074, 739] width 72 height 72
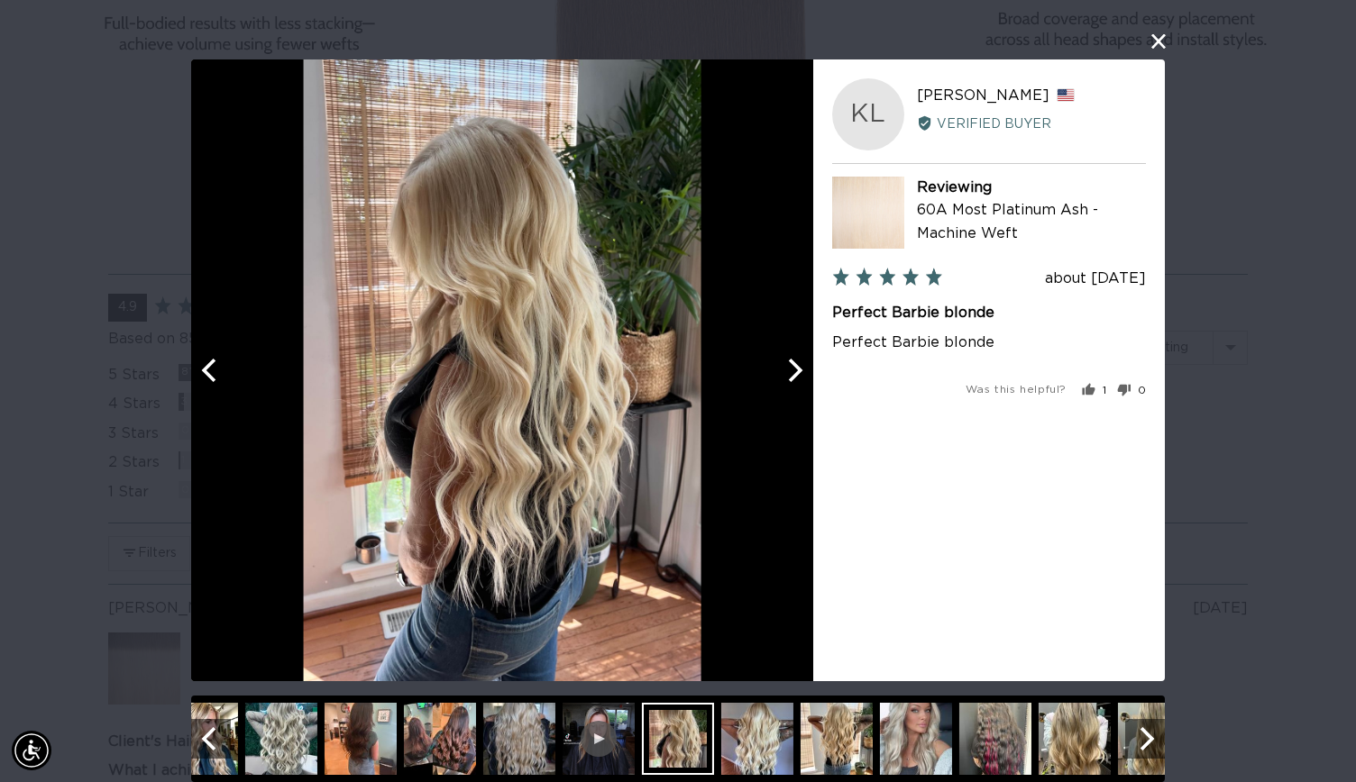
scroll to position [0, 2455]
click at [768, 754] on img at bounding box center [757, 739] width 72 height 72
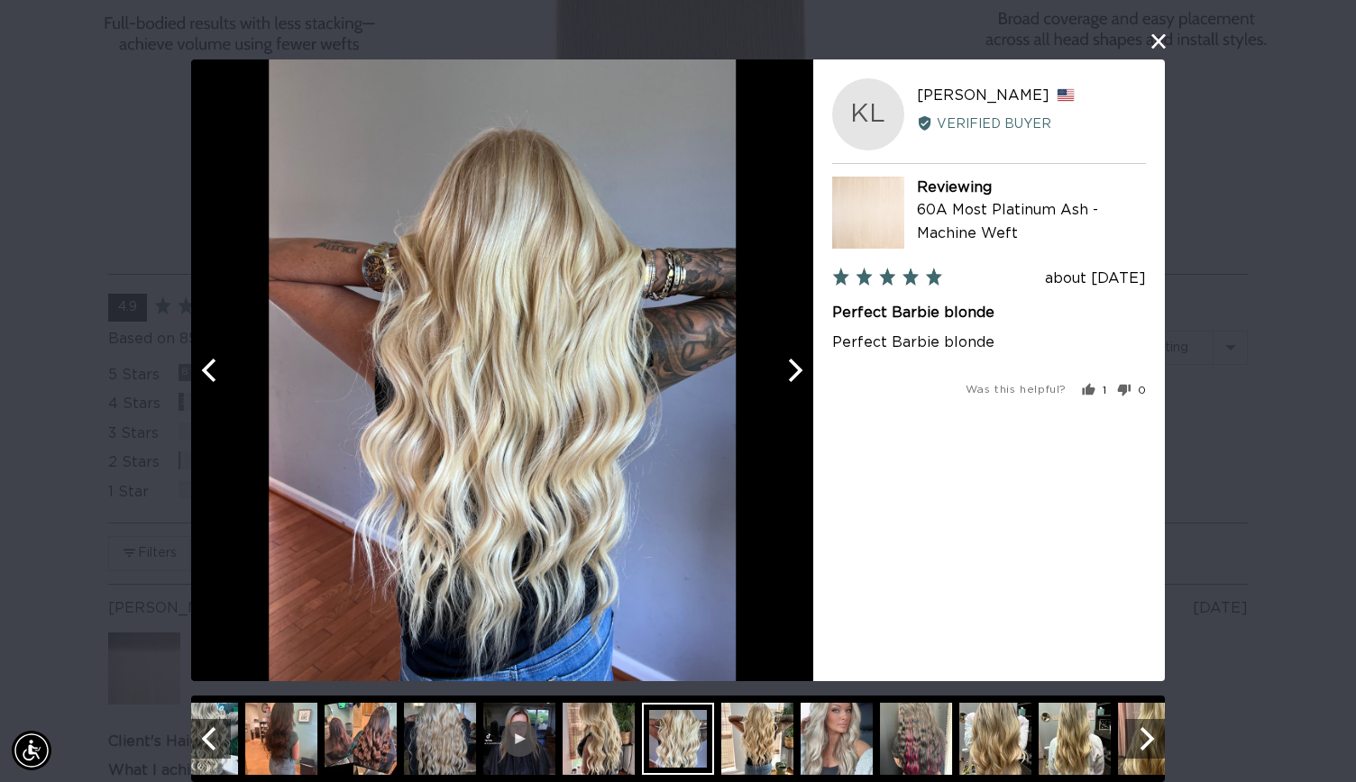
scroll to position [0, 1228]
click at [1141, 740] on icon "Next" at bounding box center [1147, 738] width 14 height 23
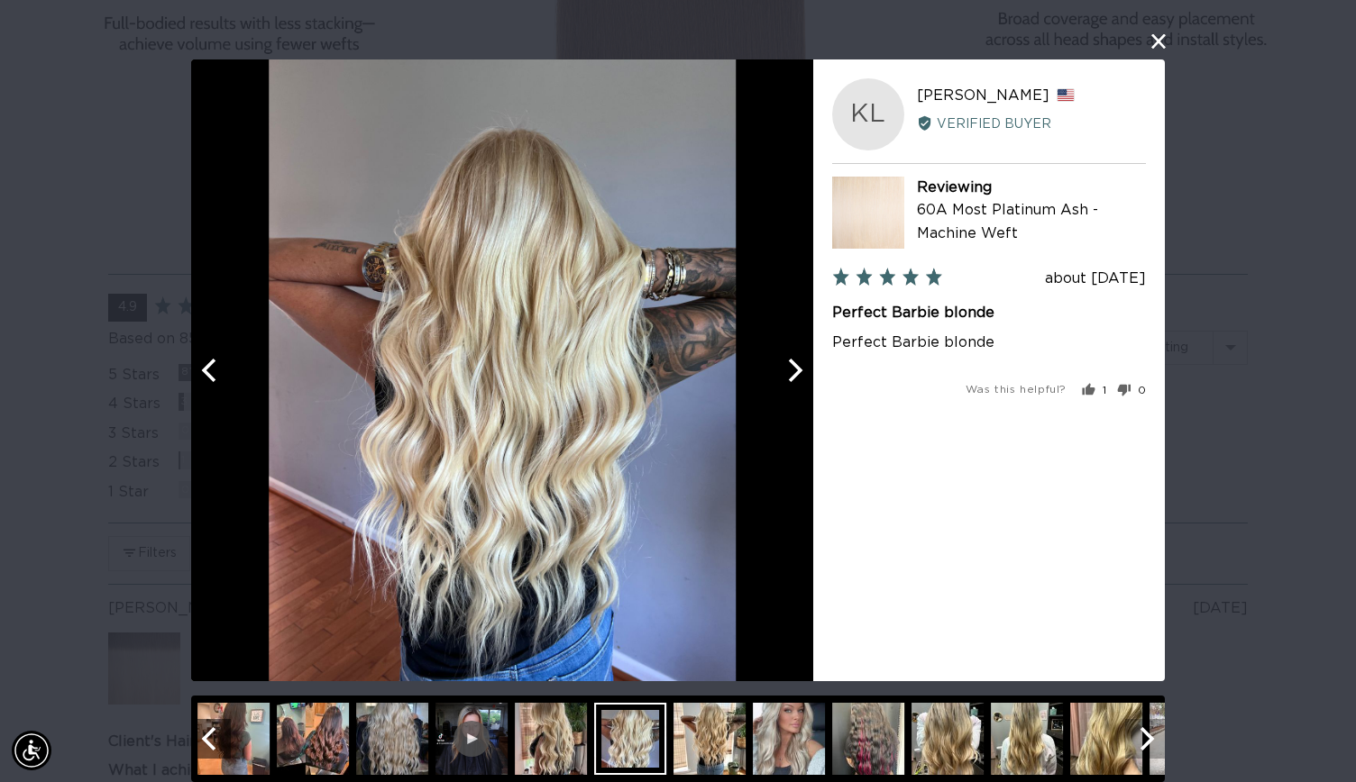
scroll to position [0, 2455]
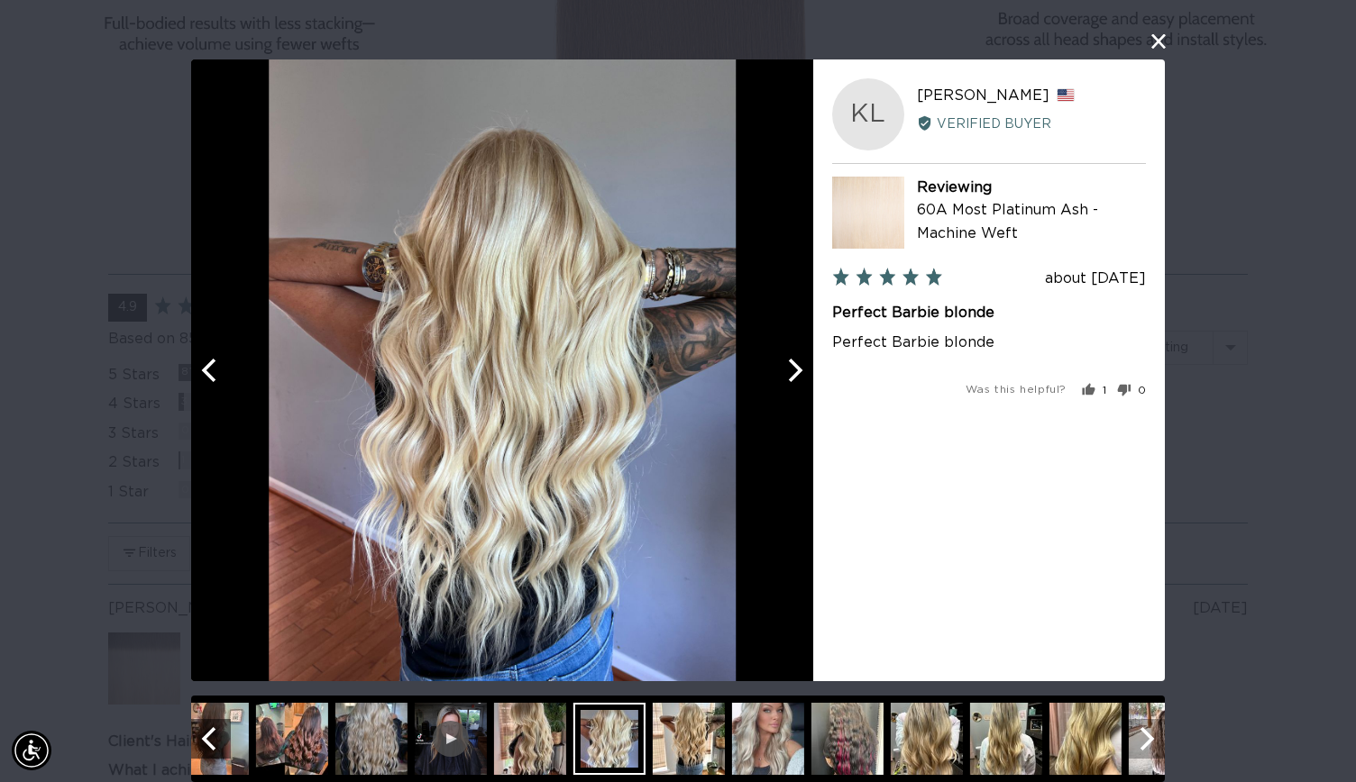
click at [1141, 740] on icon "Next" at bounding box center [1147, 738] width 14 height 23
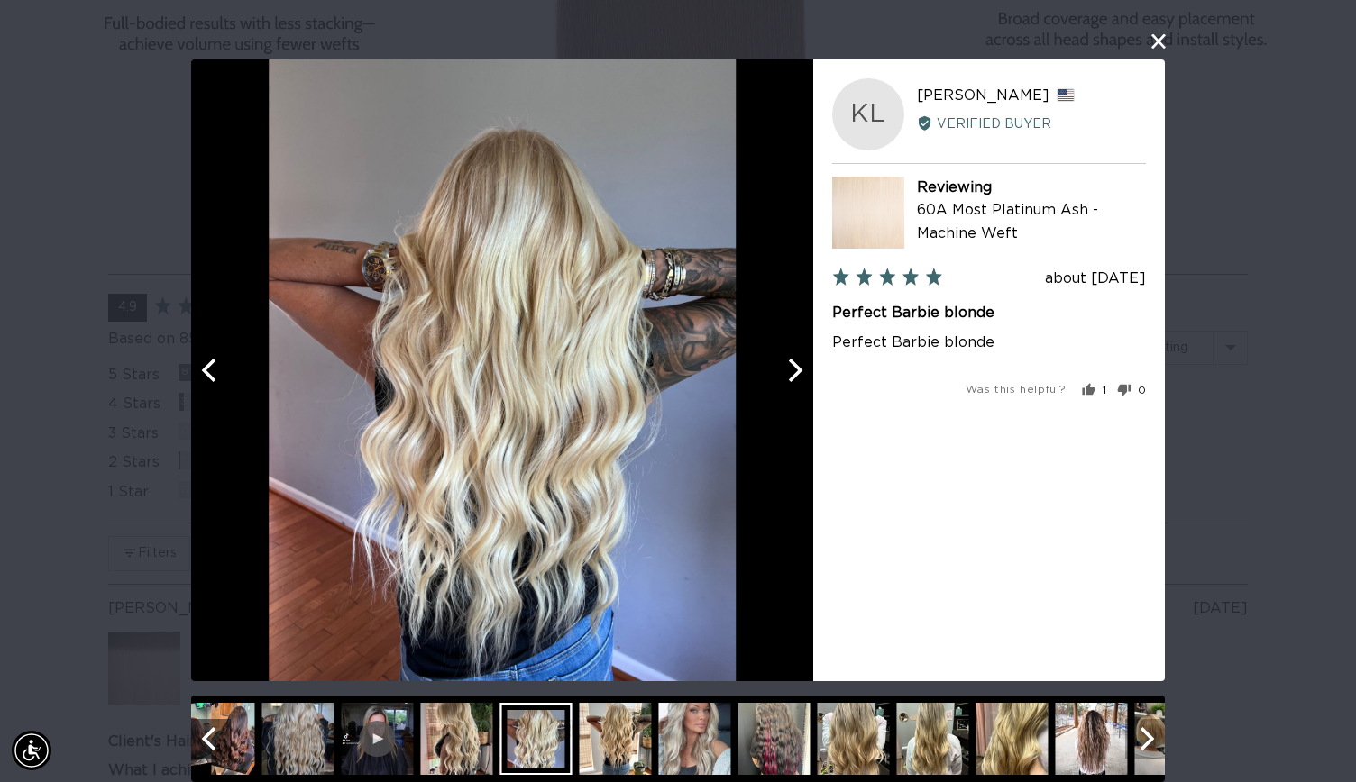
click at [1141, 740] on icon "Next" at bounding box center [1147, 738] width 14 height 23
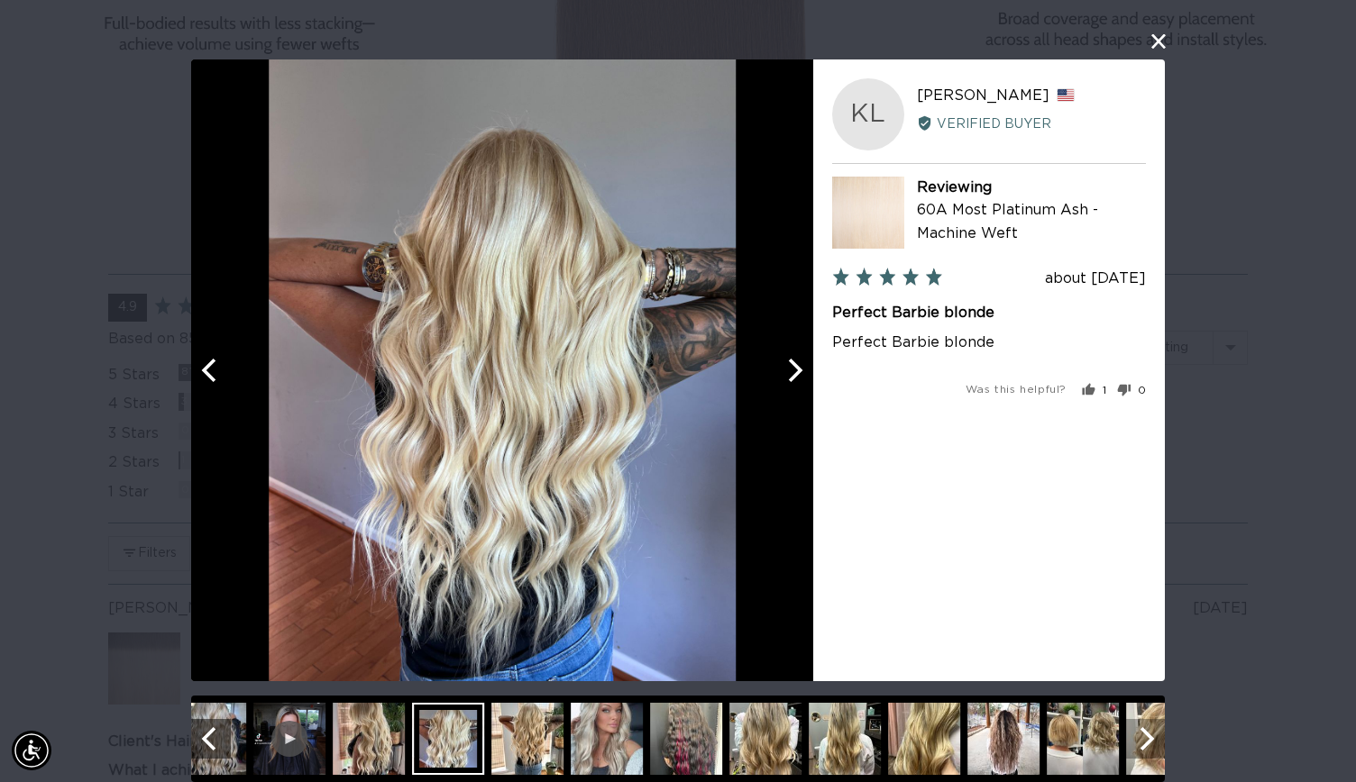
click at [1139, 737] on icon "Next" at bounding box center [1144, 738] width 23 height 23
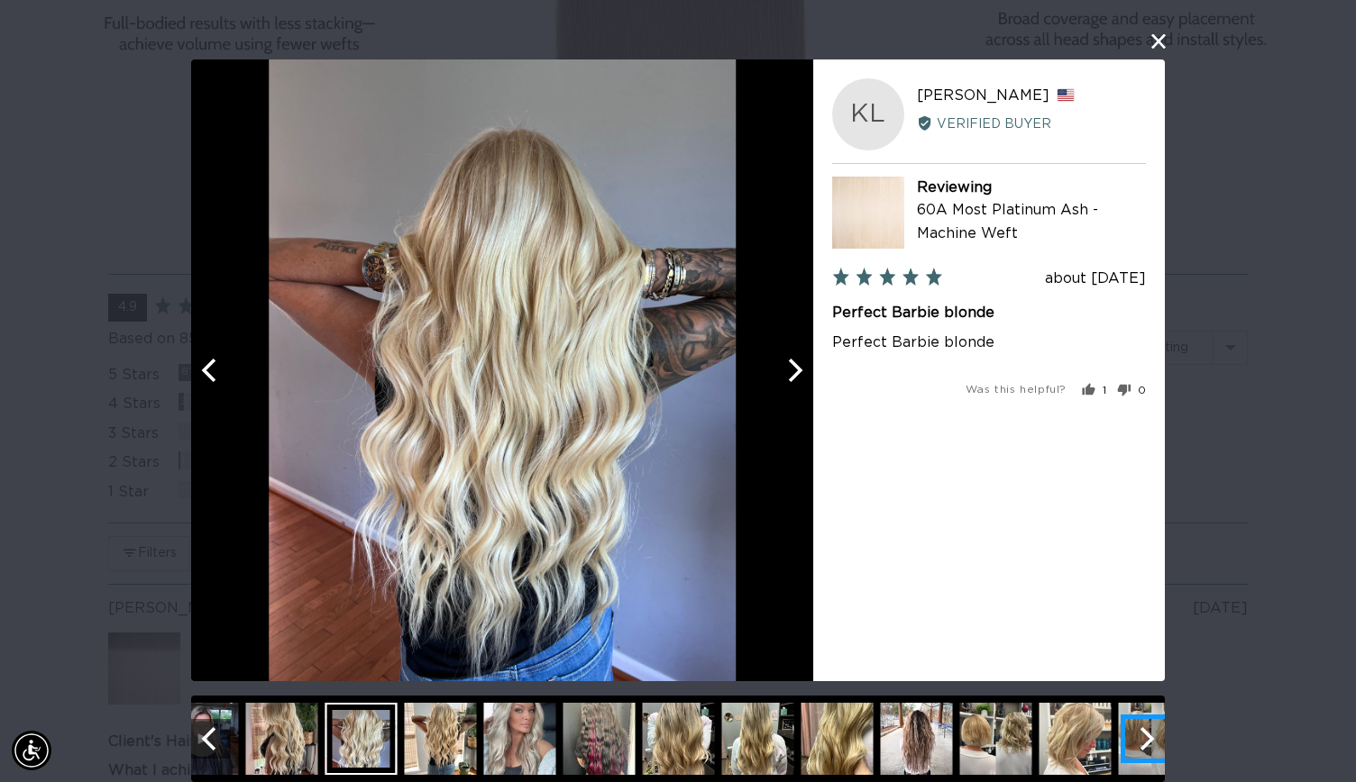
scroll to position [0, 0]
click at [1139, 739] on icon "Next" at bounding box center [1144, 738] width 23 height 23
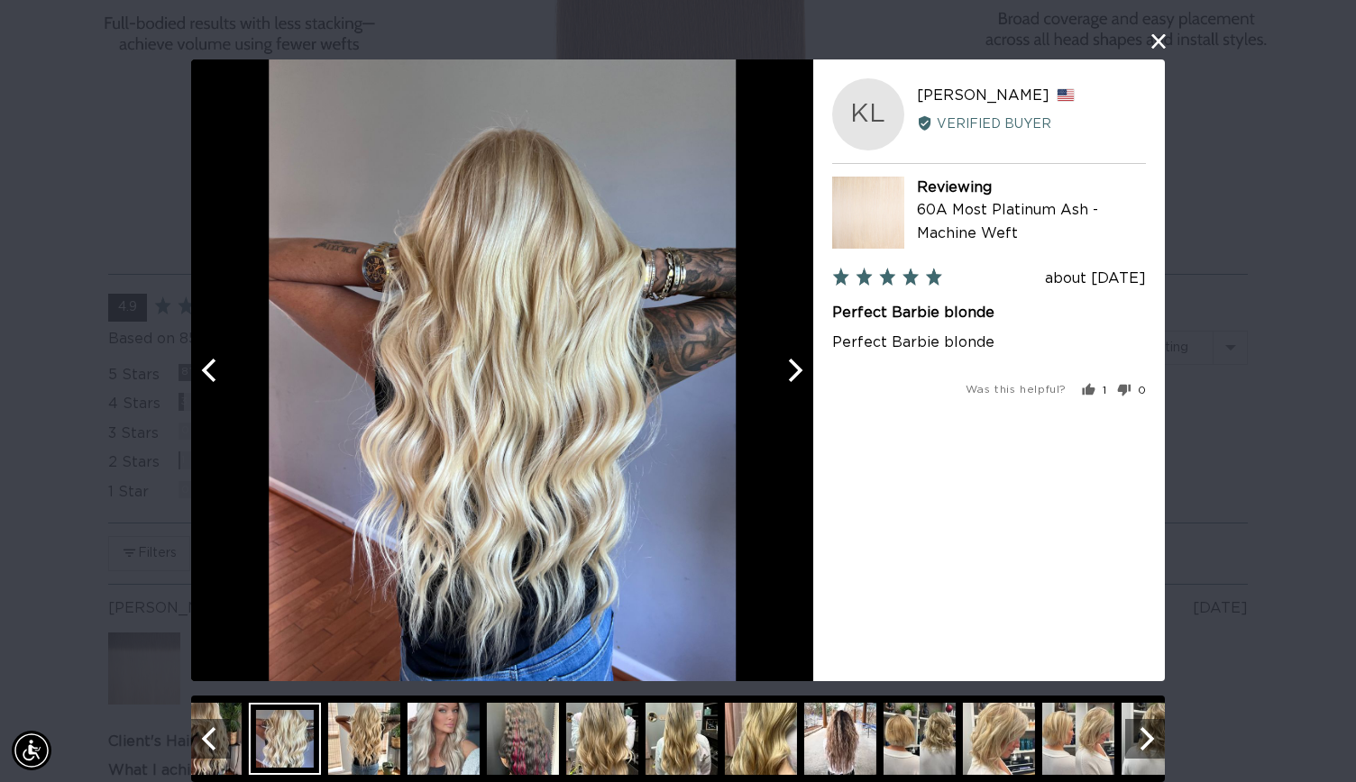
click at [1085, 739] on img at bounding box center [1078, 739] width 72 height 72
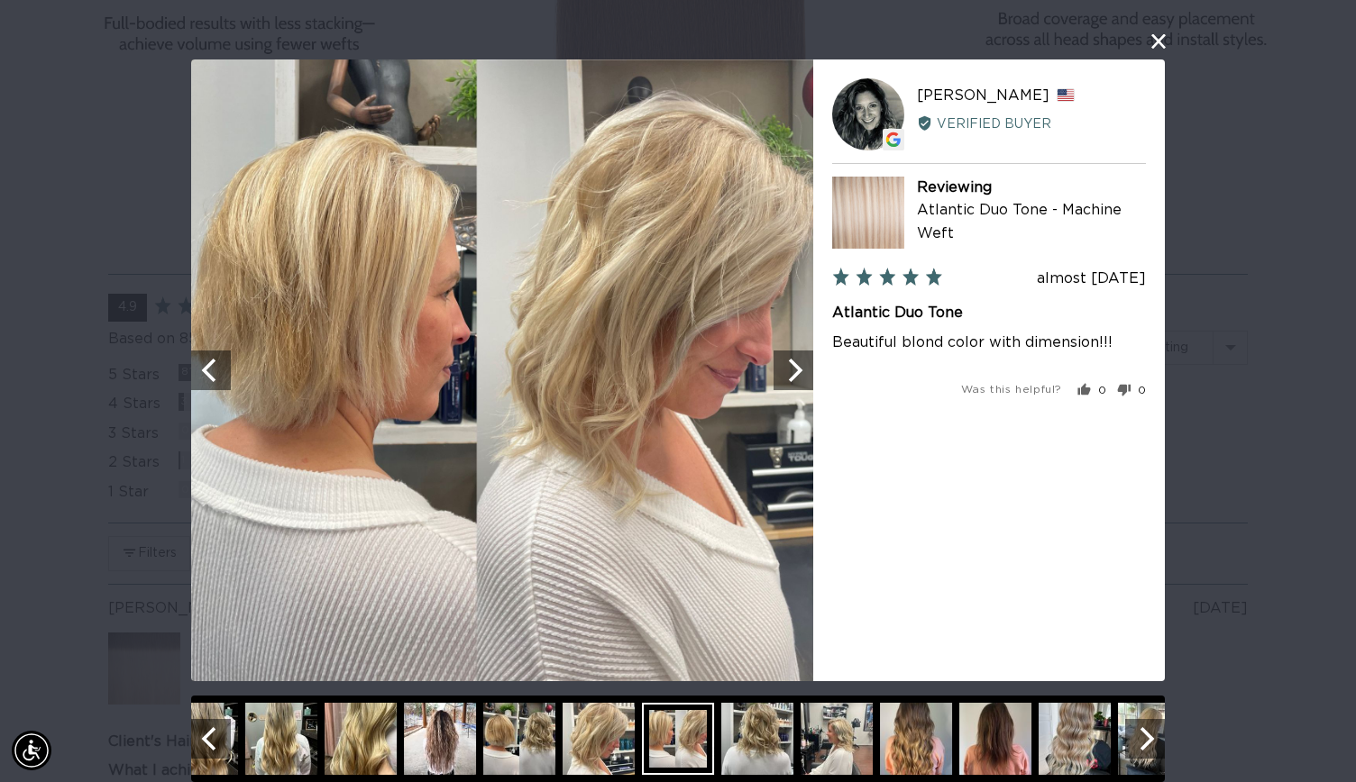
click at [835, 745] on img at bounding box center [836, 739] width 72 height 72
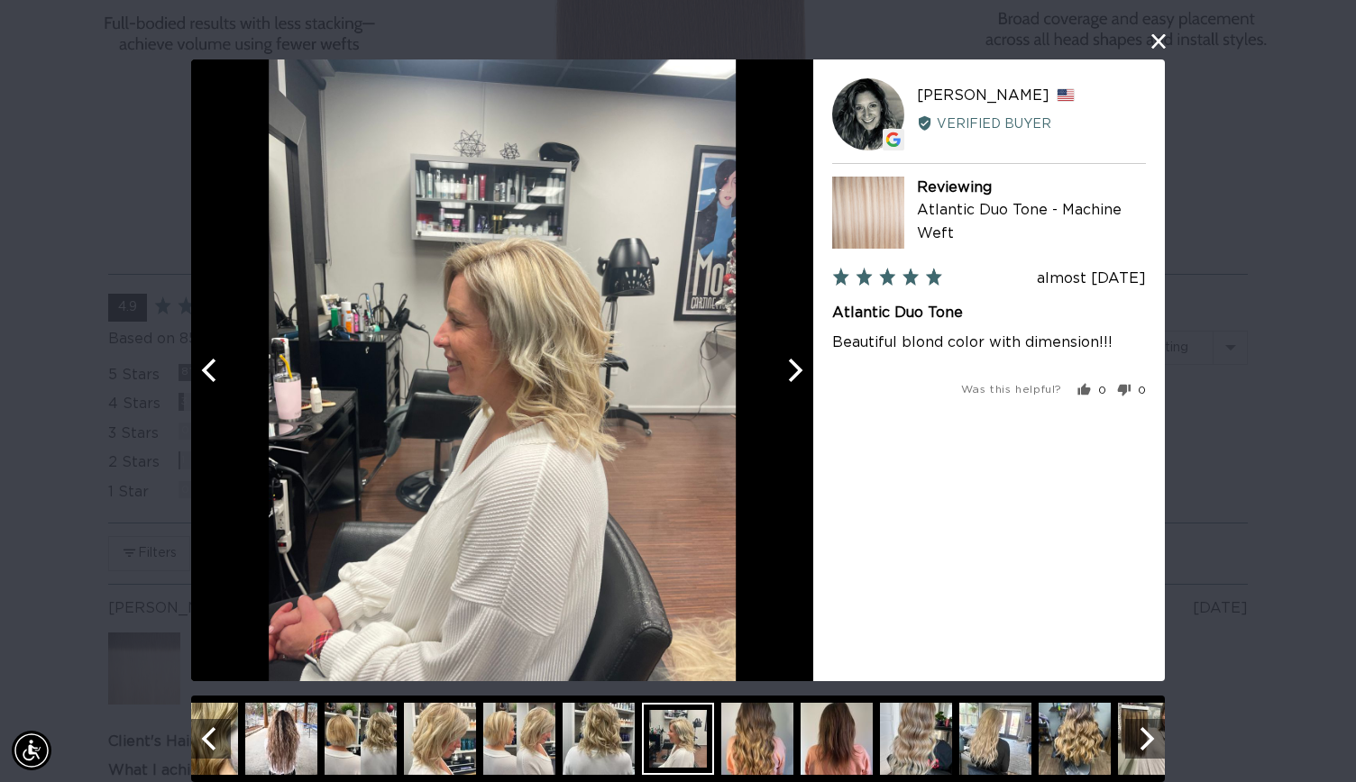
scroll to position [0, 2455]
click at [993, 772] on img at bounding box center [995, 739] width 72 height 72
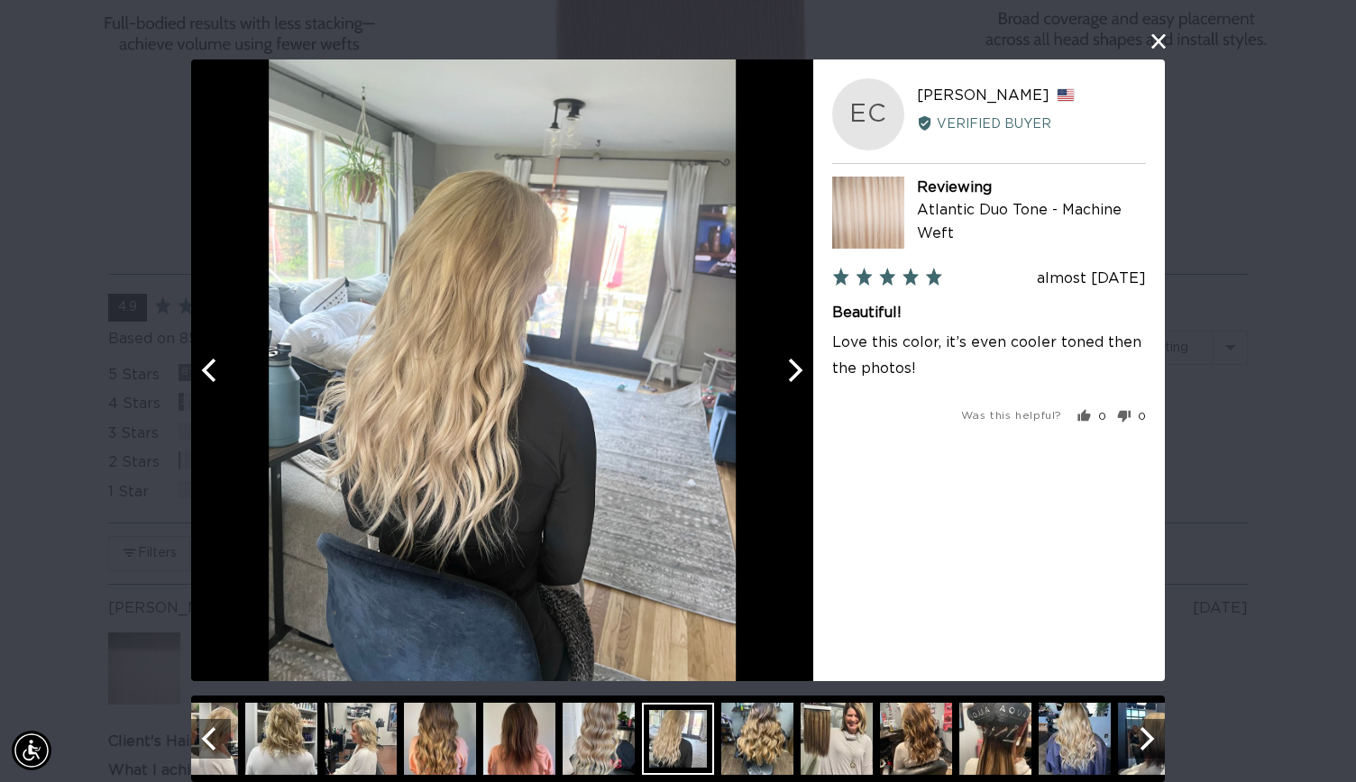
scroll to position [0, 0]
click at [1078, 732] on img at bounding box center [1074, 739] width 72 height 72
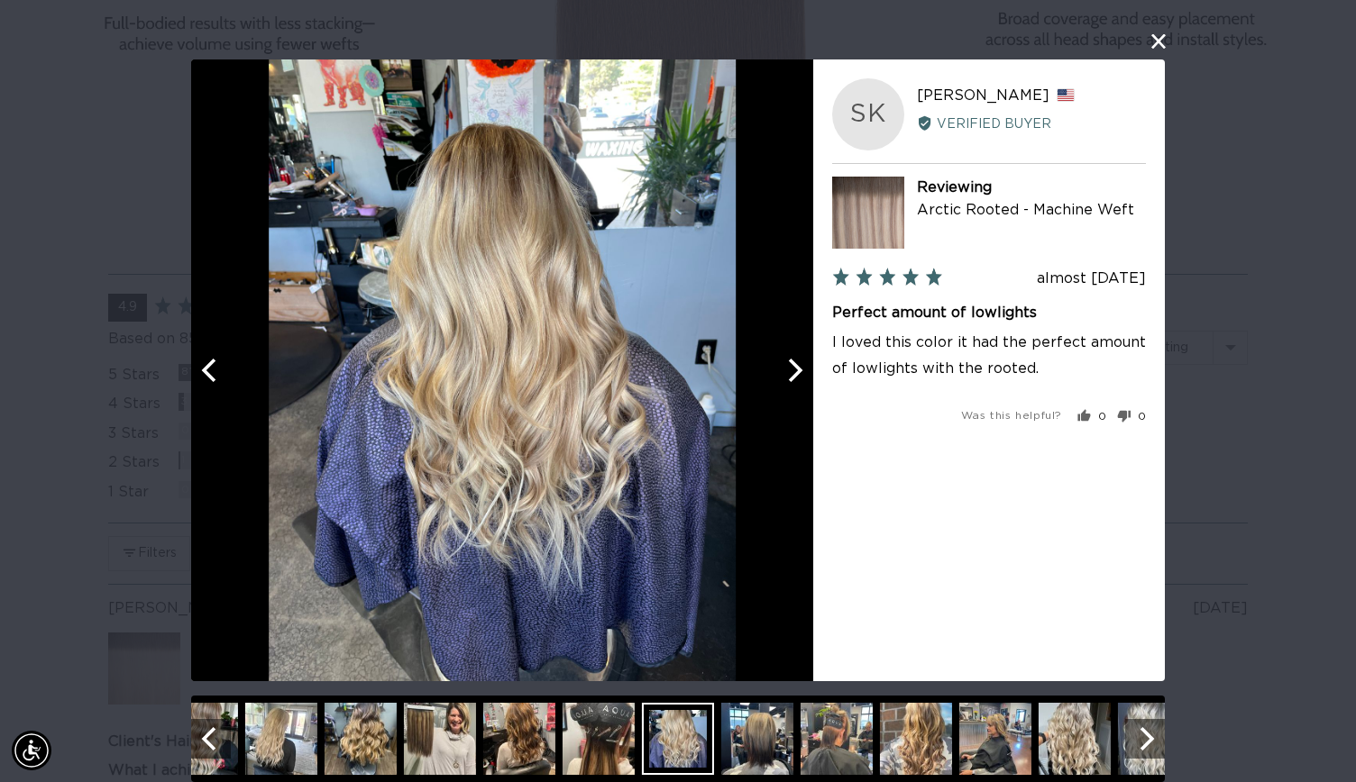
scroll to position [0, 2455]
click at [1087, 738] on img at bounding box center [1074, 739] width 72 height 72
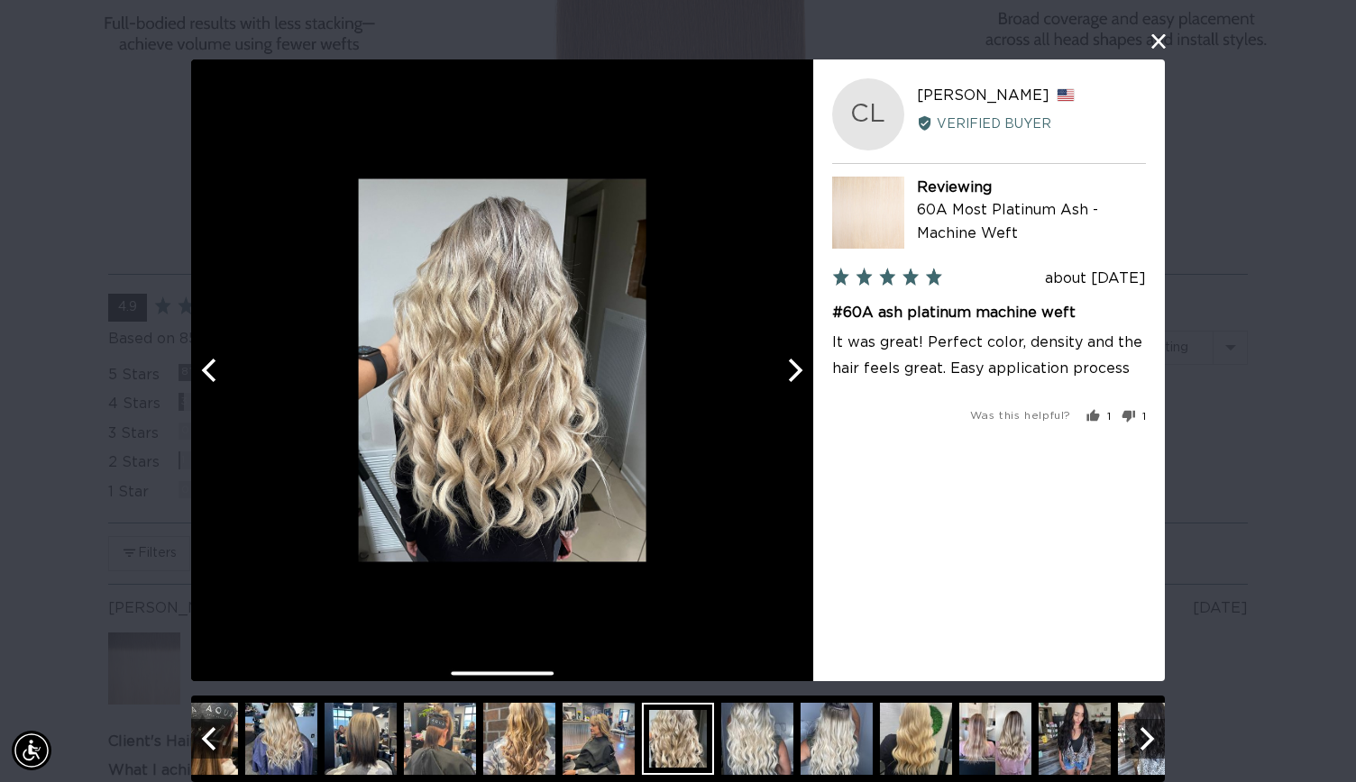
scroll to position [0, 1228]
click at [770, 748] on img at bounding box center [757, 739] width 72 height 72
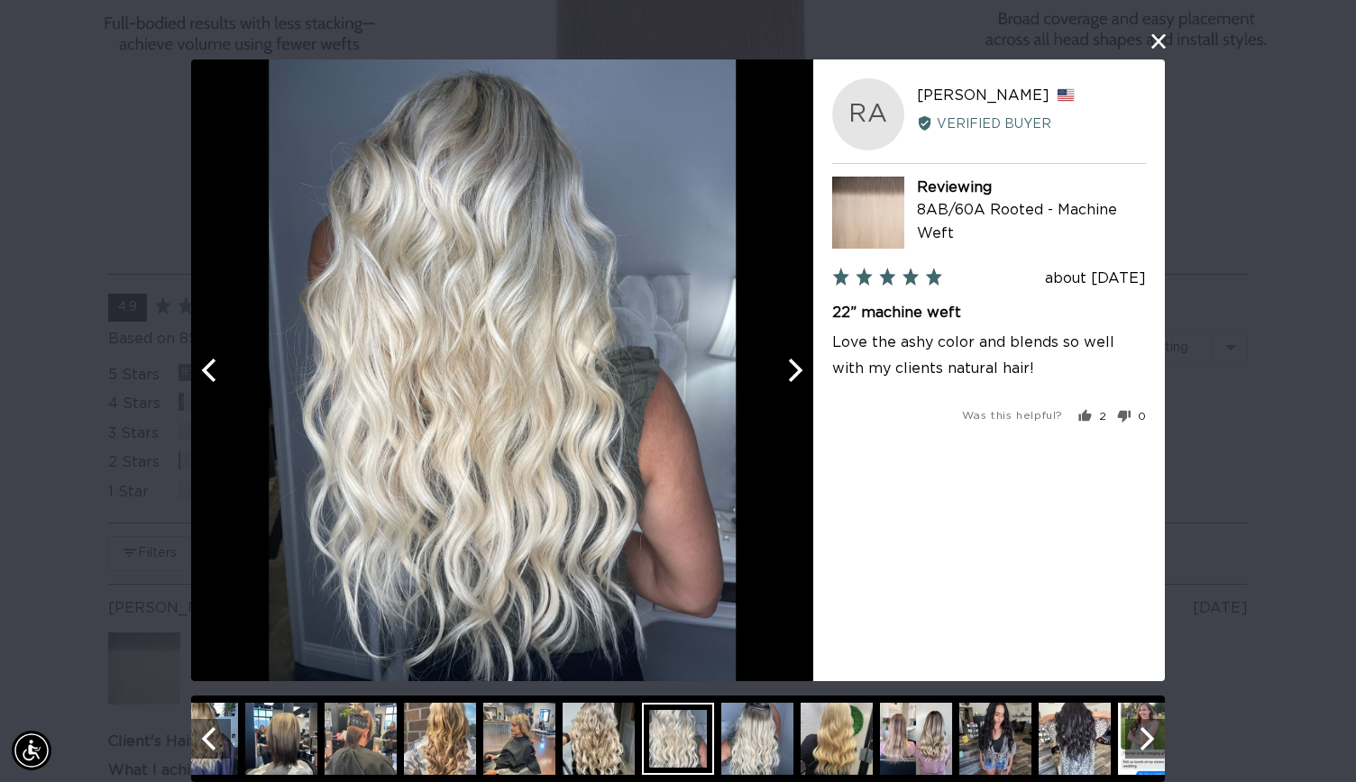
click at [828, 746] on img at bounding box center [836, 739] width 72 height 72
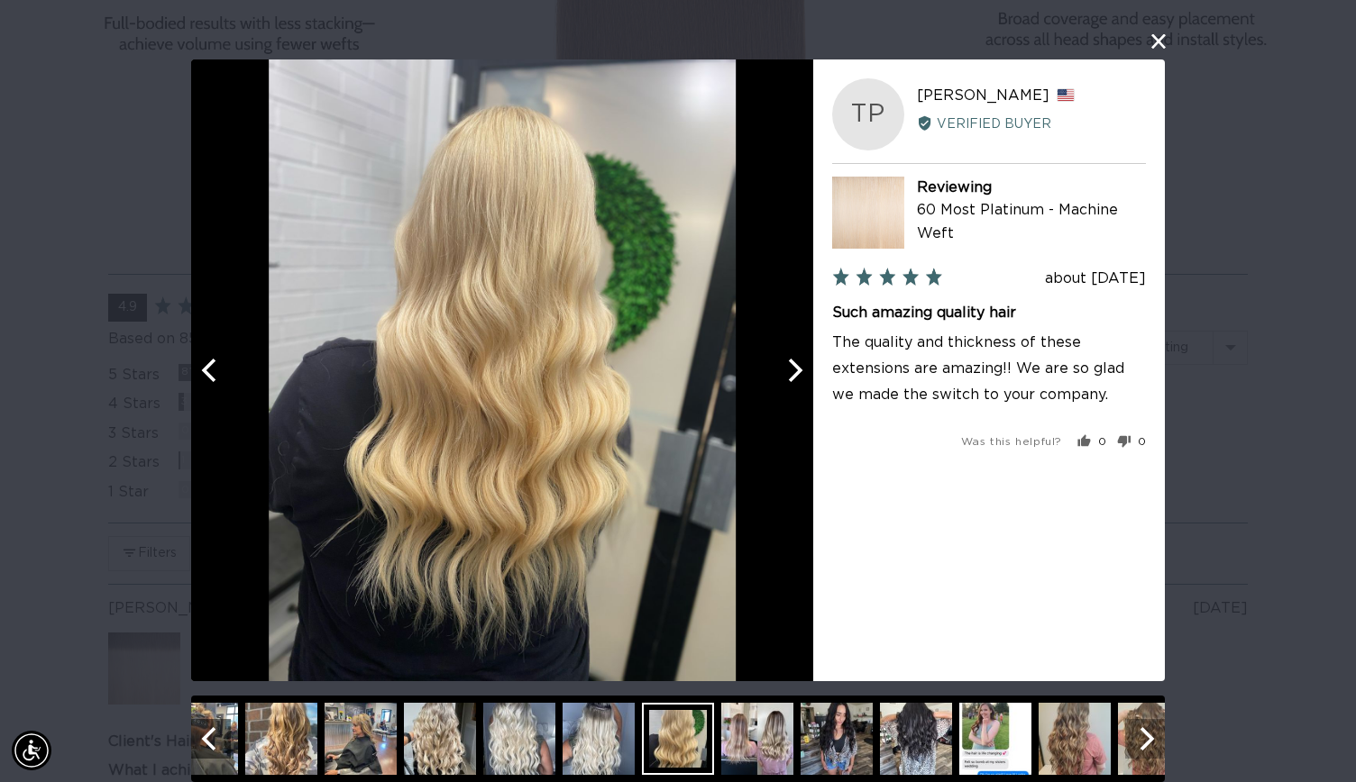
scroll to position [0, 2455]
click at [1148, 737] on icon "Next" at bounding box center [1144, 738] width 23 height 23
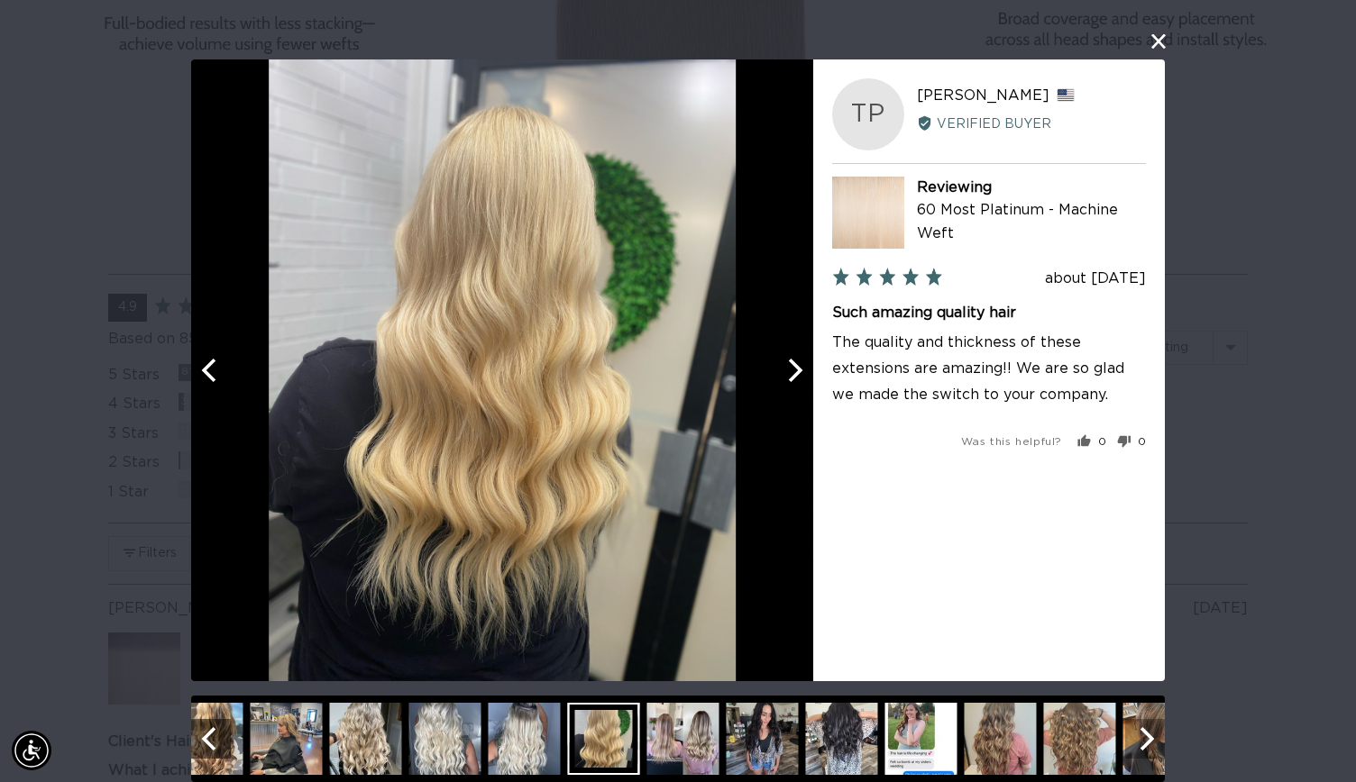
click at [1148, 737] on icon "Next" at bounding box center [1144, 738] width 23 height 23
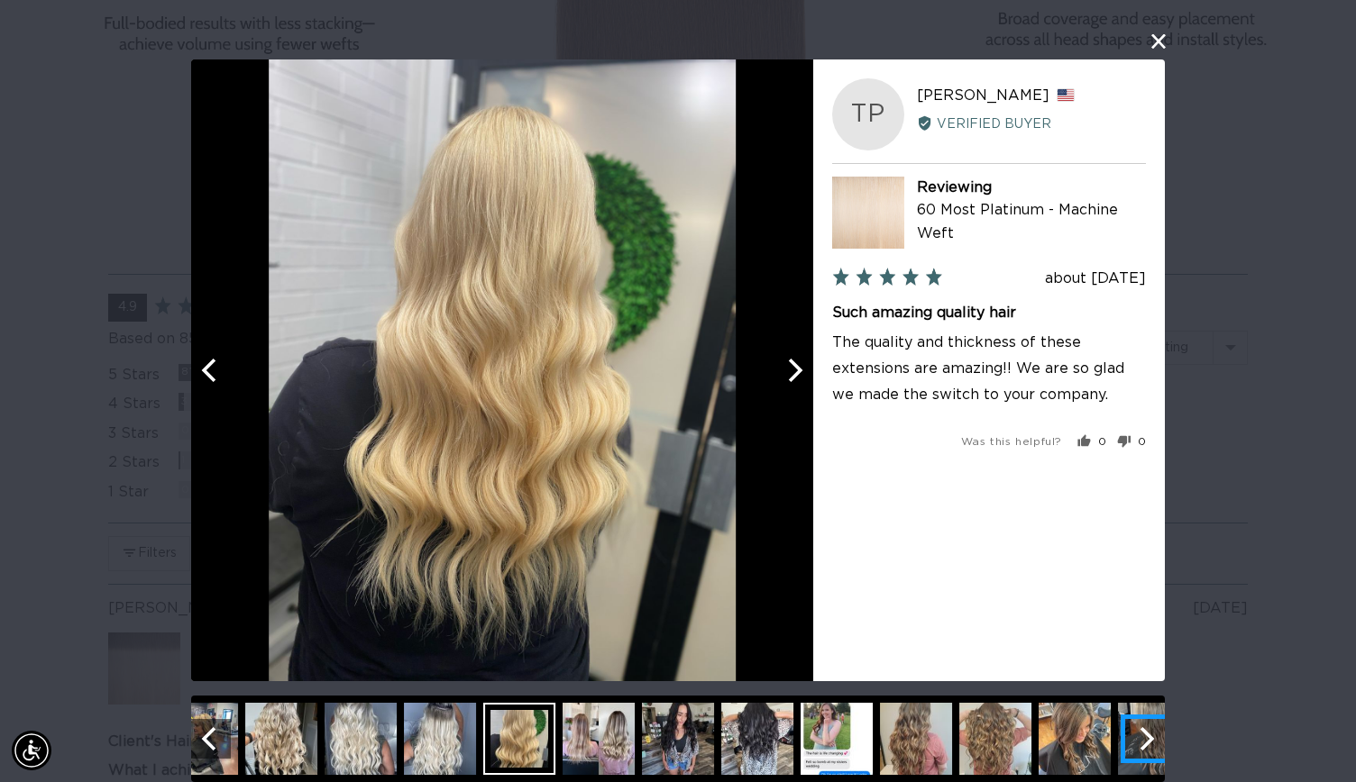
scroll to position [0, 0]
click at [1148, 737] on icon "Next" at bounding box center [1144, 738] width 23 height 23
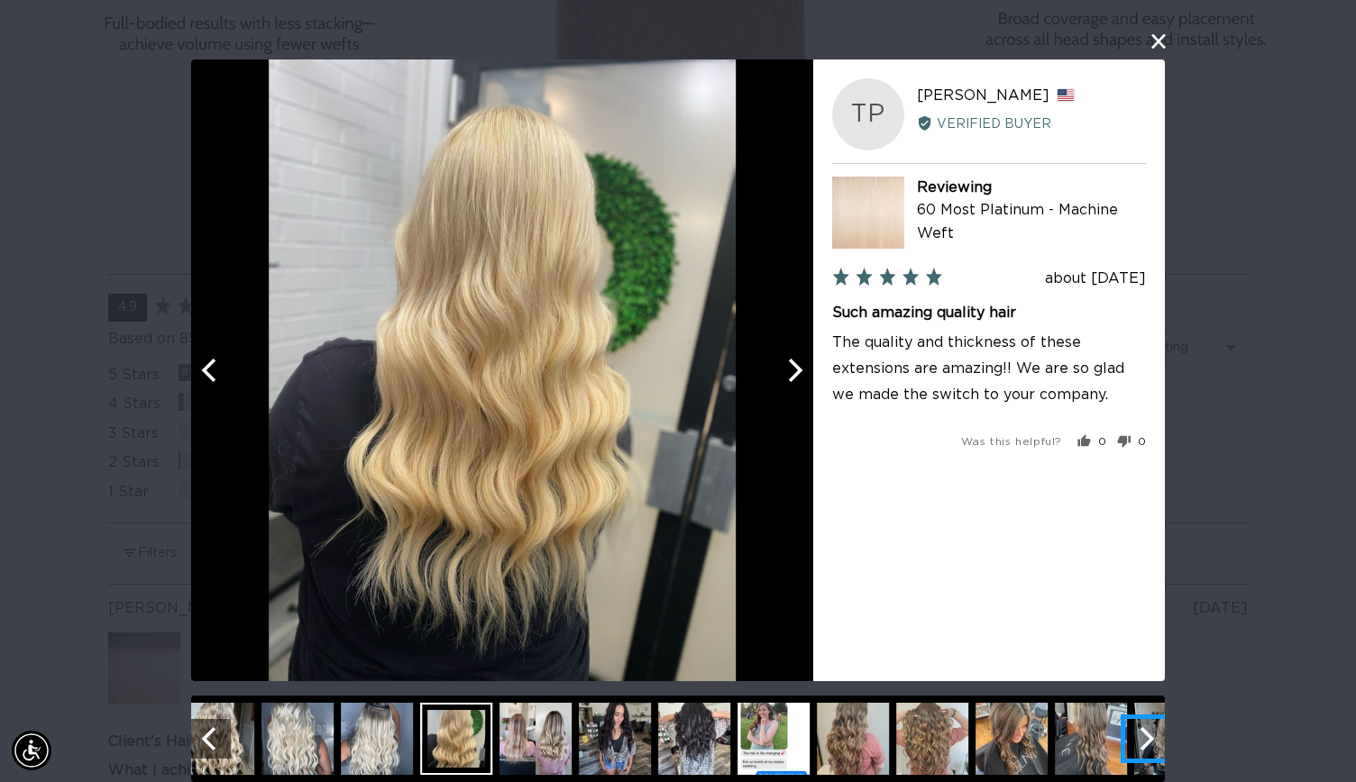
click at [1148, 737] on icon "Next" at bounding box center [1144, 738] width 23 height 23
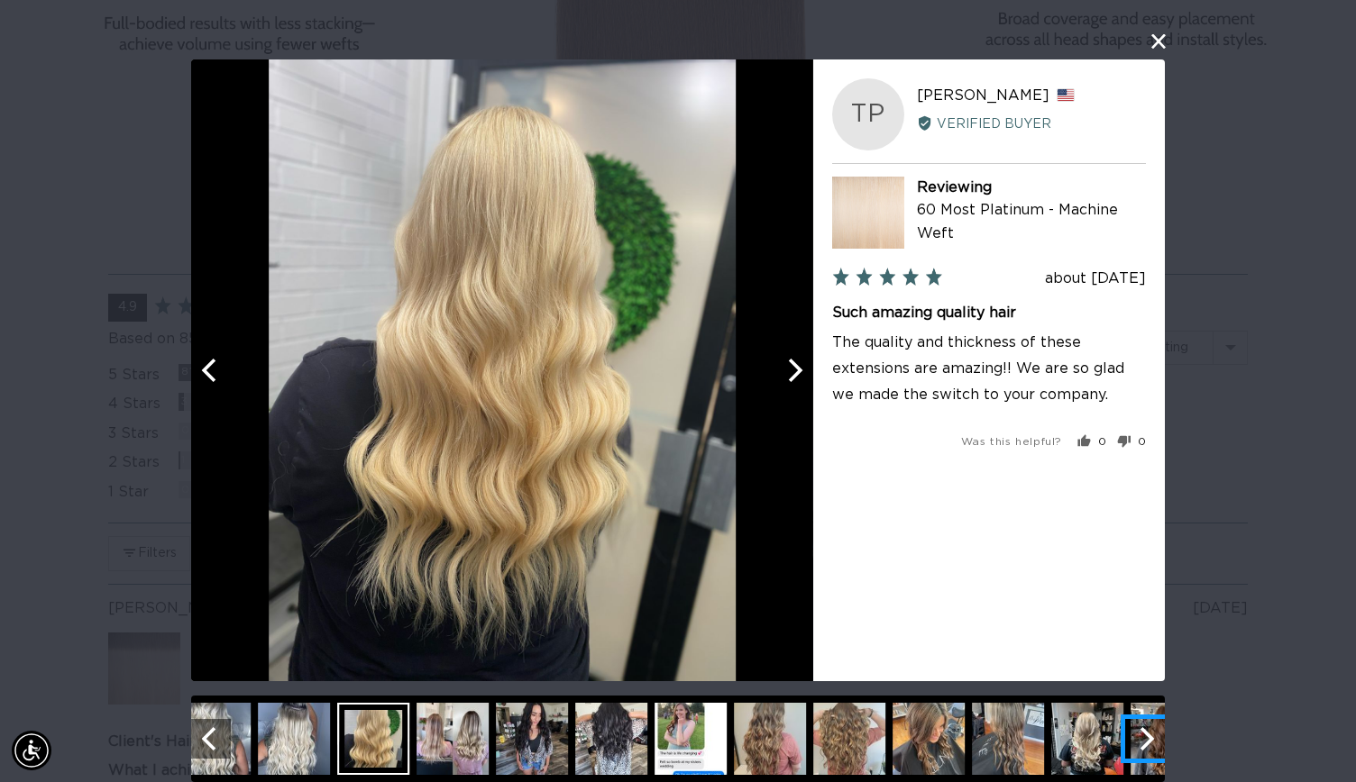
click at [1148, 737] on icon "Next" at bounding box center [1144, 738] width 23 height 23
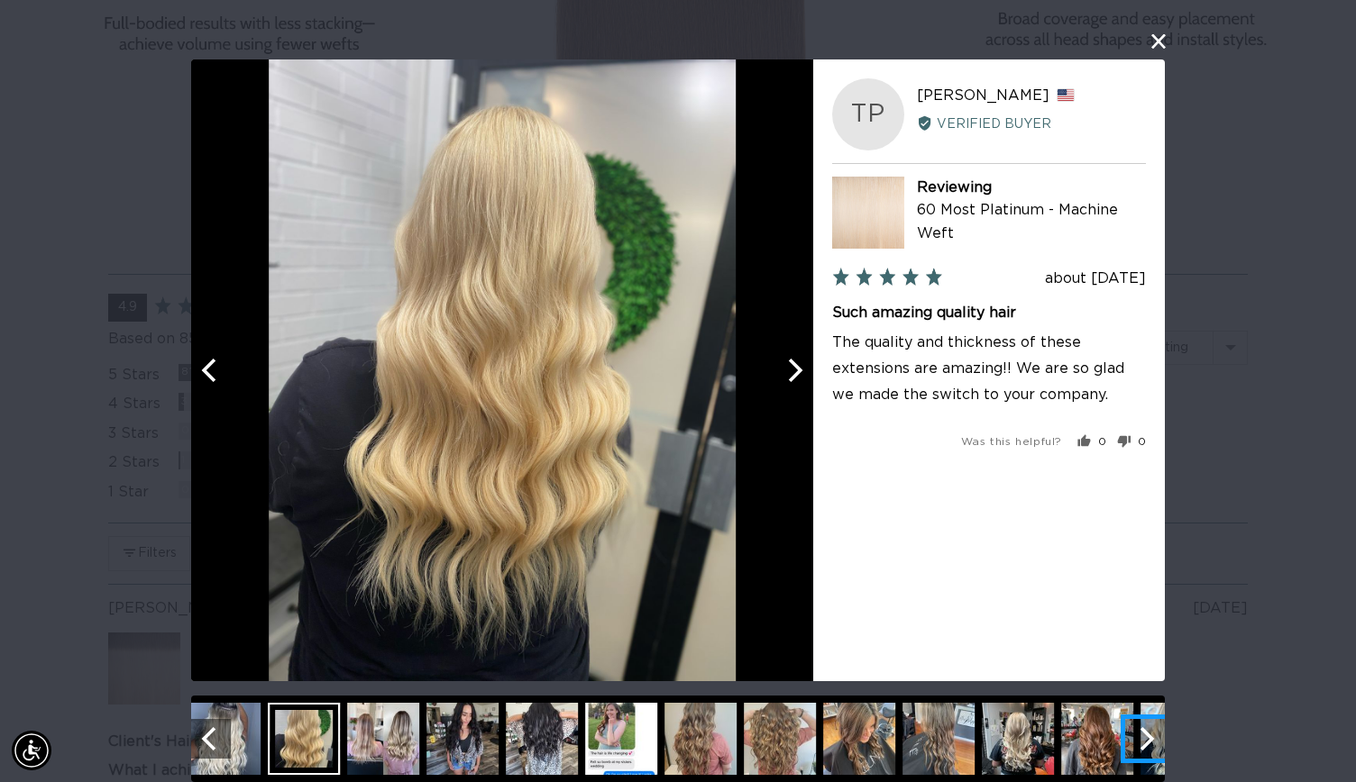
click at [1146, 738] on icon "Next" at bounding box center [1147, 738] width 14 height 23
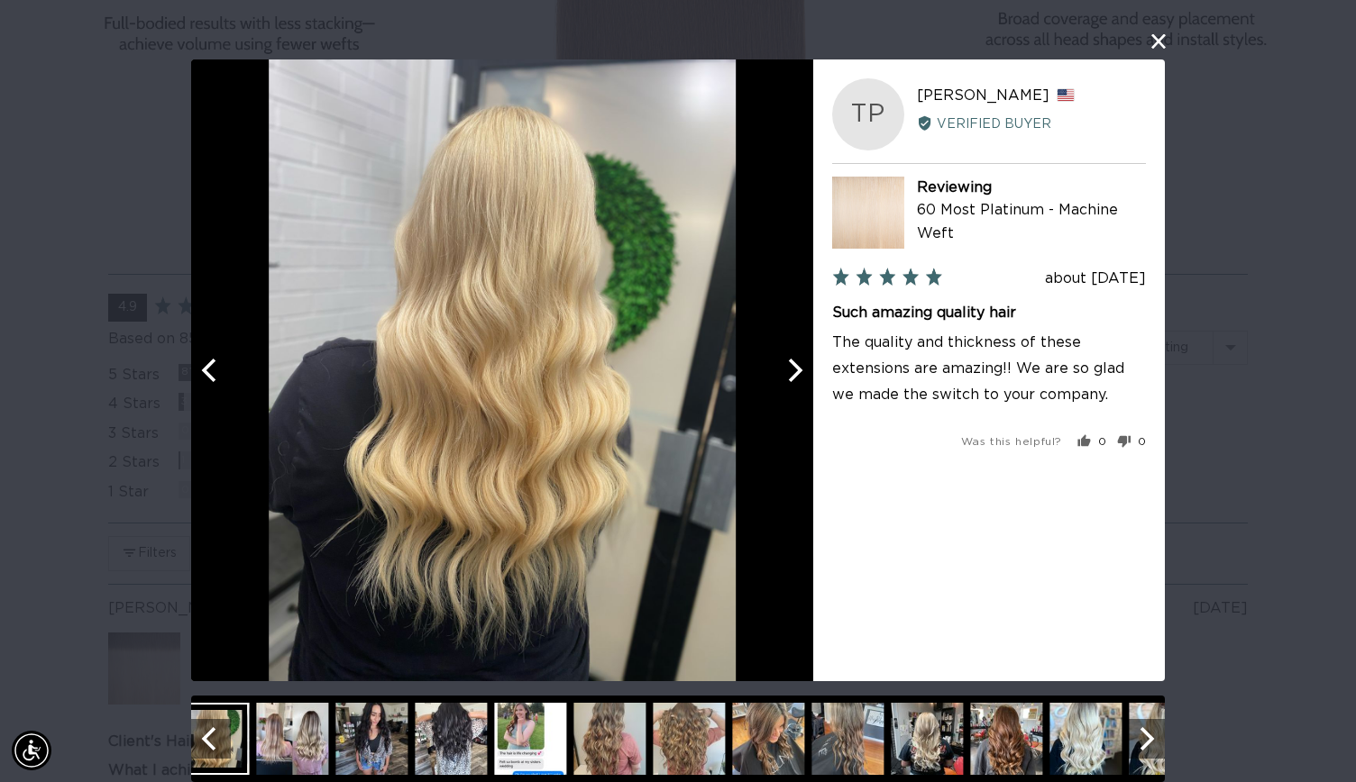
click at [947, 767] on img at bounding box center [926, 739] width 72 height 72
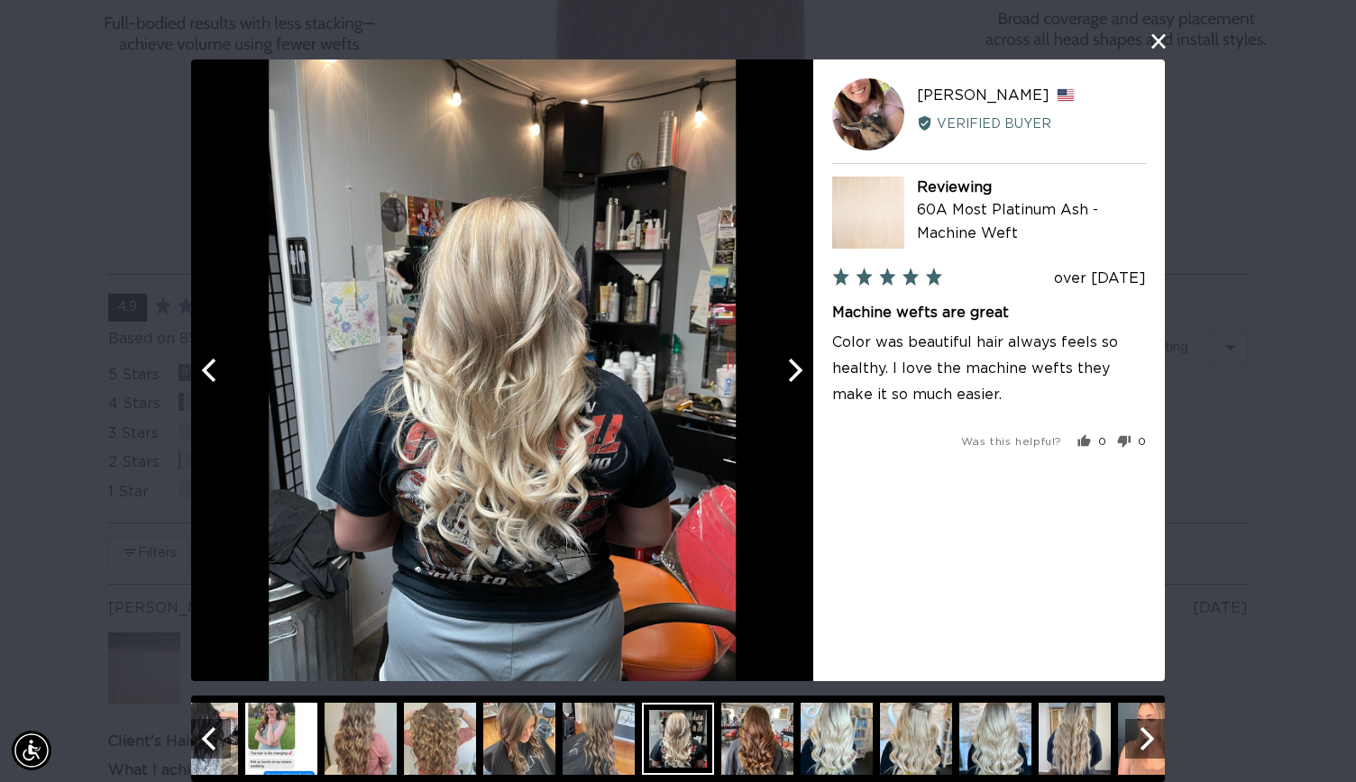
scroll to position [0, 2455]
click at [862, 746] on img at bounding box center [836, 739] width 72 height 72
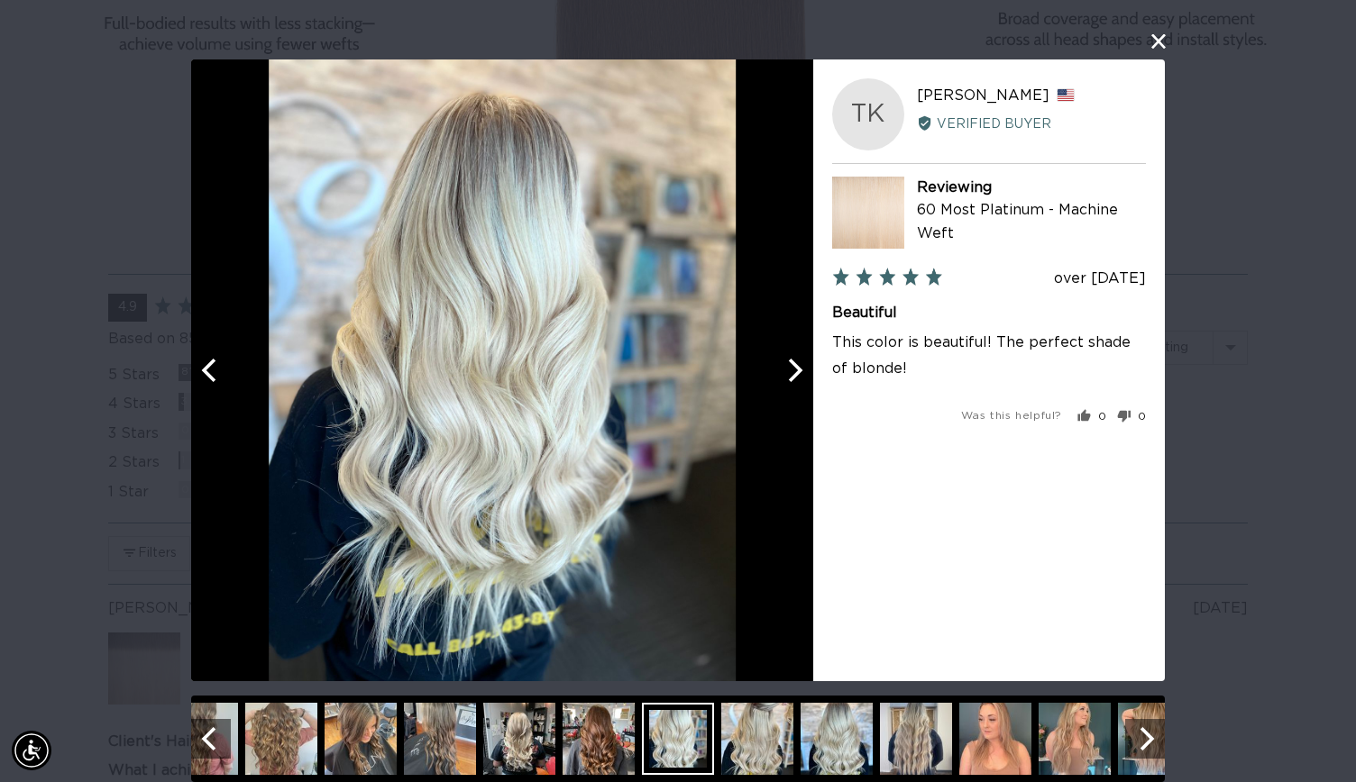
scroll to position [0, 0]
click at [862, 746] on img at bounding box center [836, 739] width 72 height 72
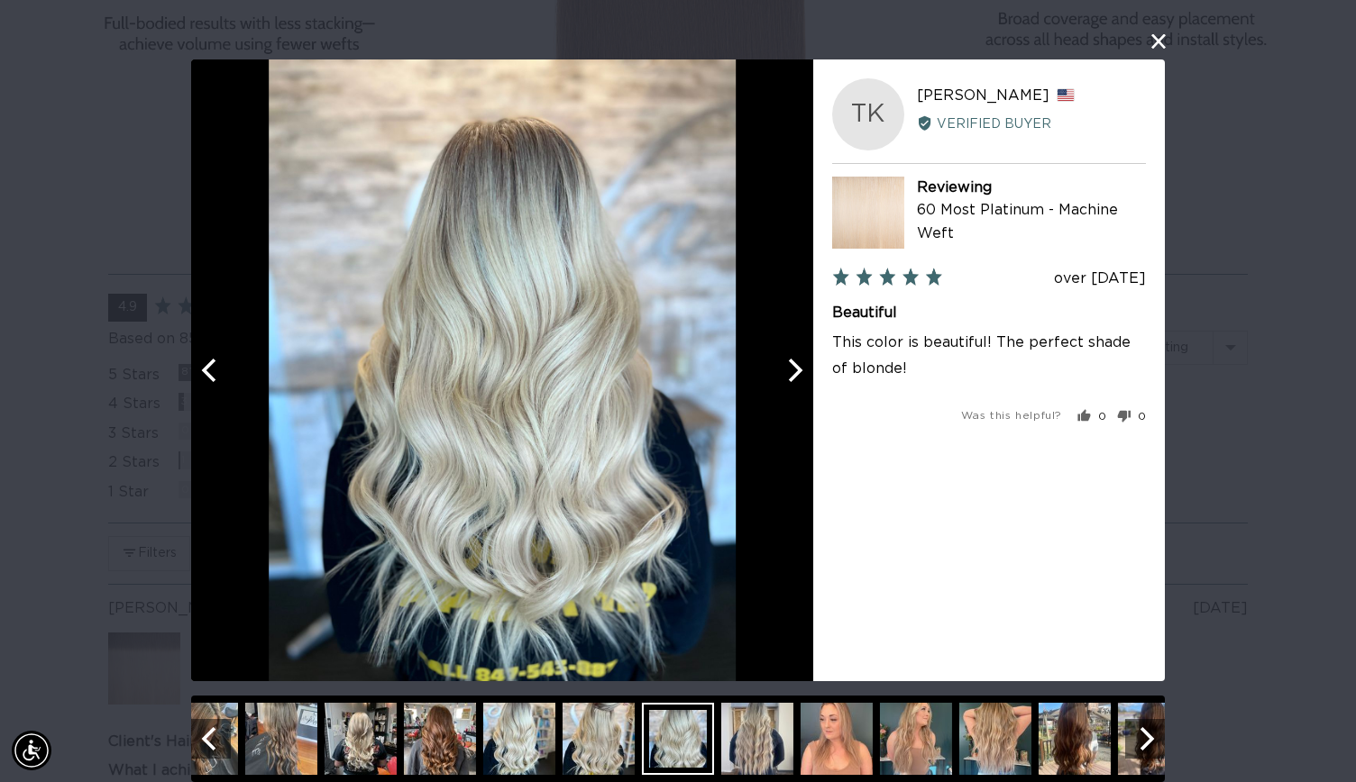
scroll to position [0, 1228]
click at [989, 766] on img at bounding box center [995, 739] width 72 height 72
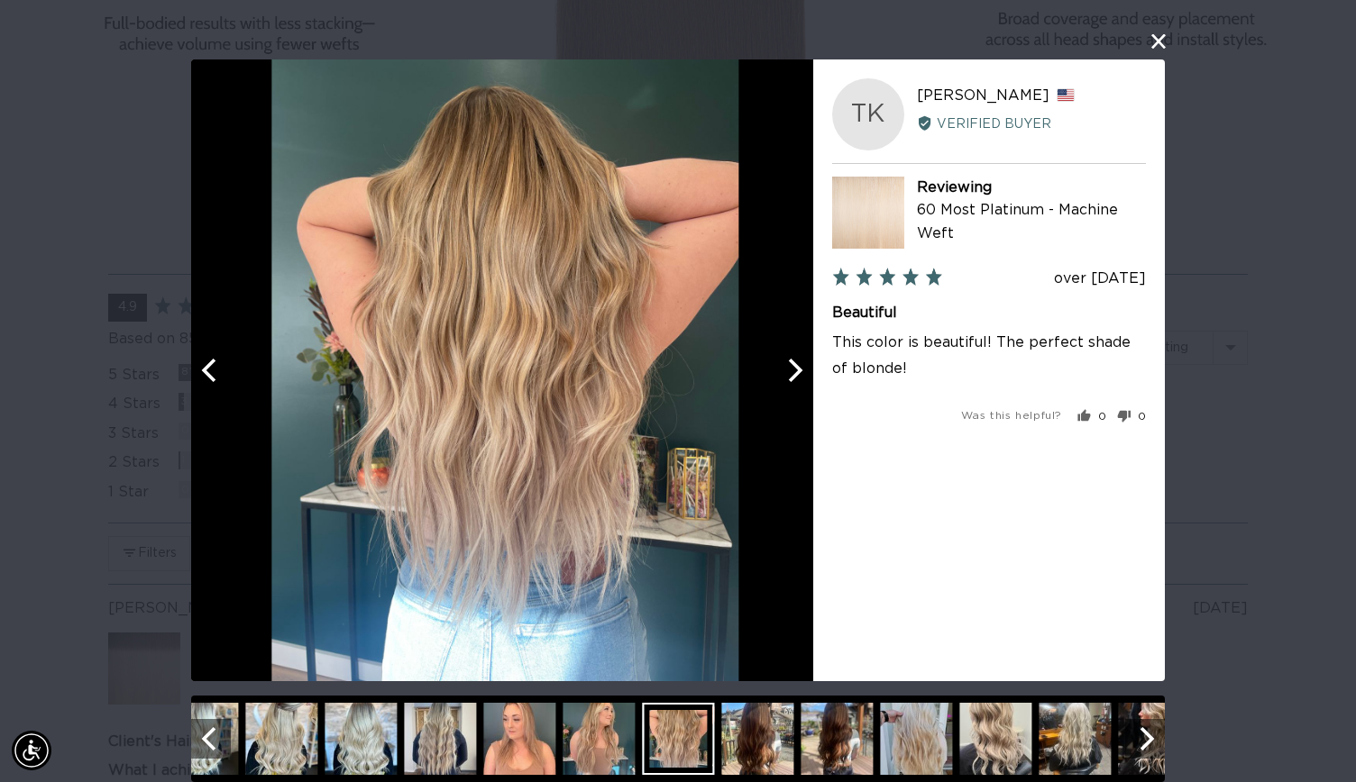
click at [907, 747] on img at bounding box center [916, 739] width 72 height 72
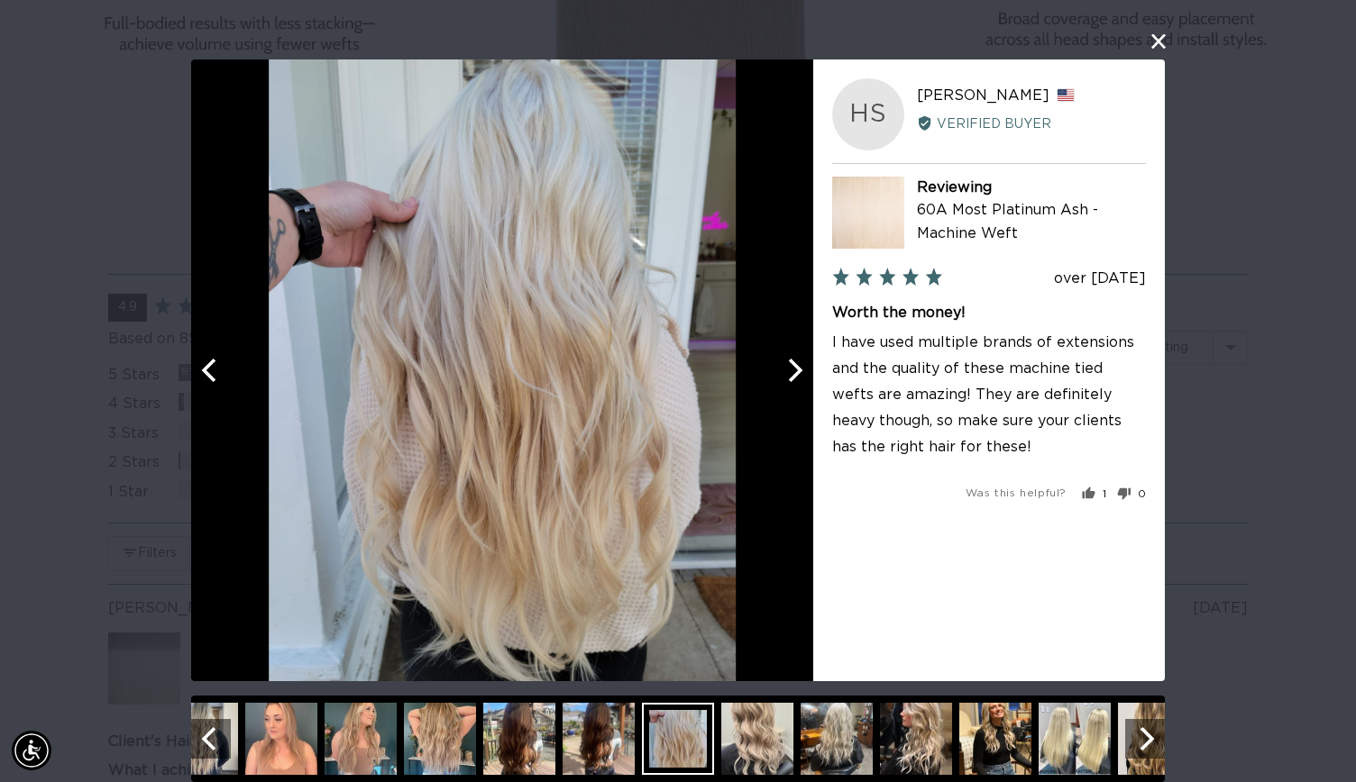
scroll to position [0, 0]
click at [1069, 751] on img at bounding box center [1074, 739] width 72 height 72
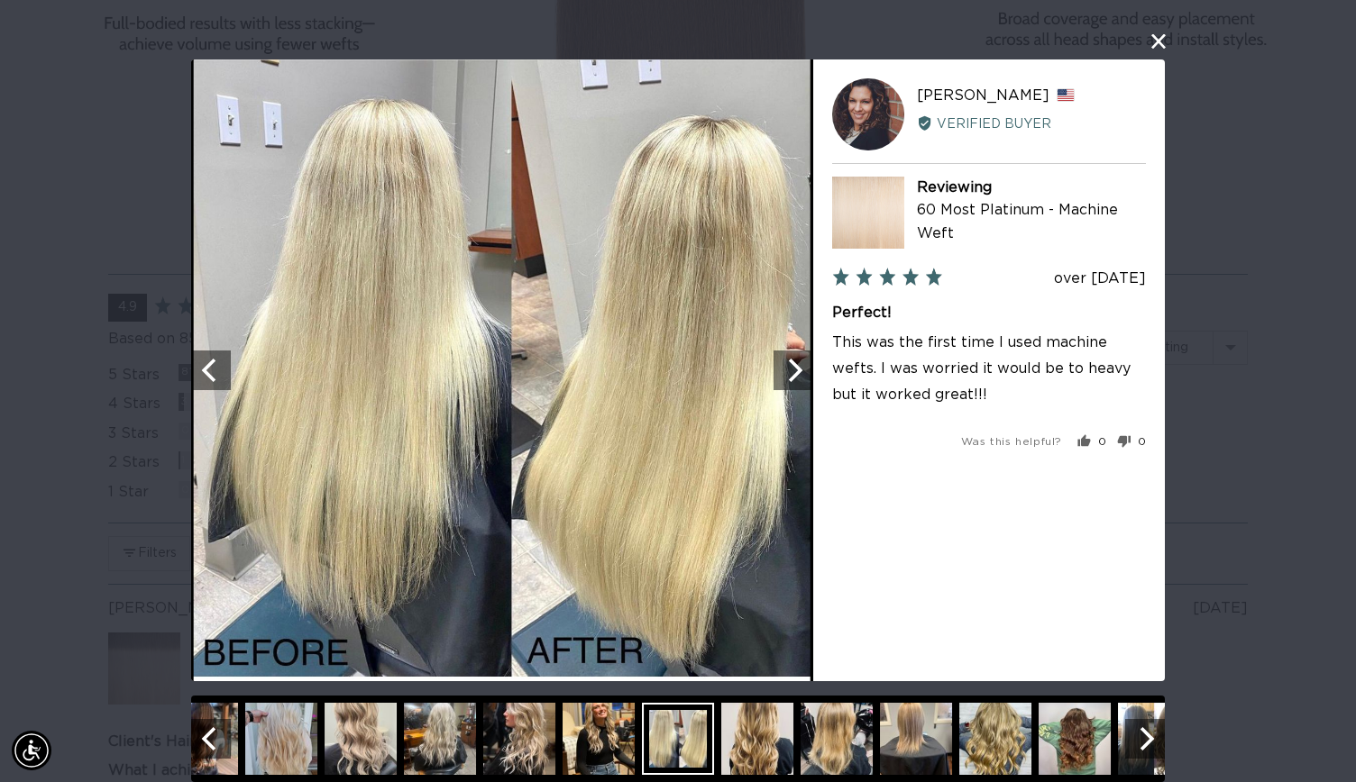
scroll to position [0, 2455]
click at [1141, 734] on icon "Next" at bounding box center [1147, 738] width 14 height 23
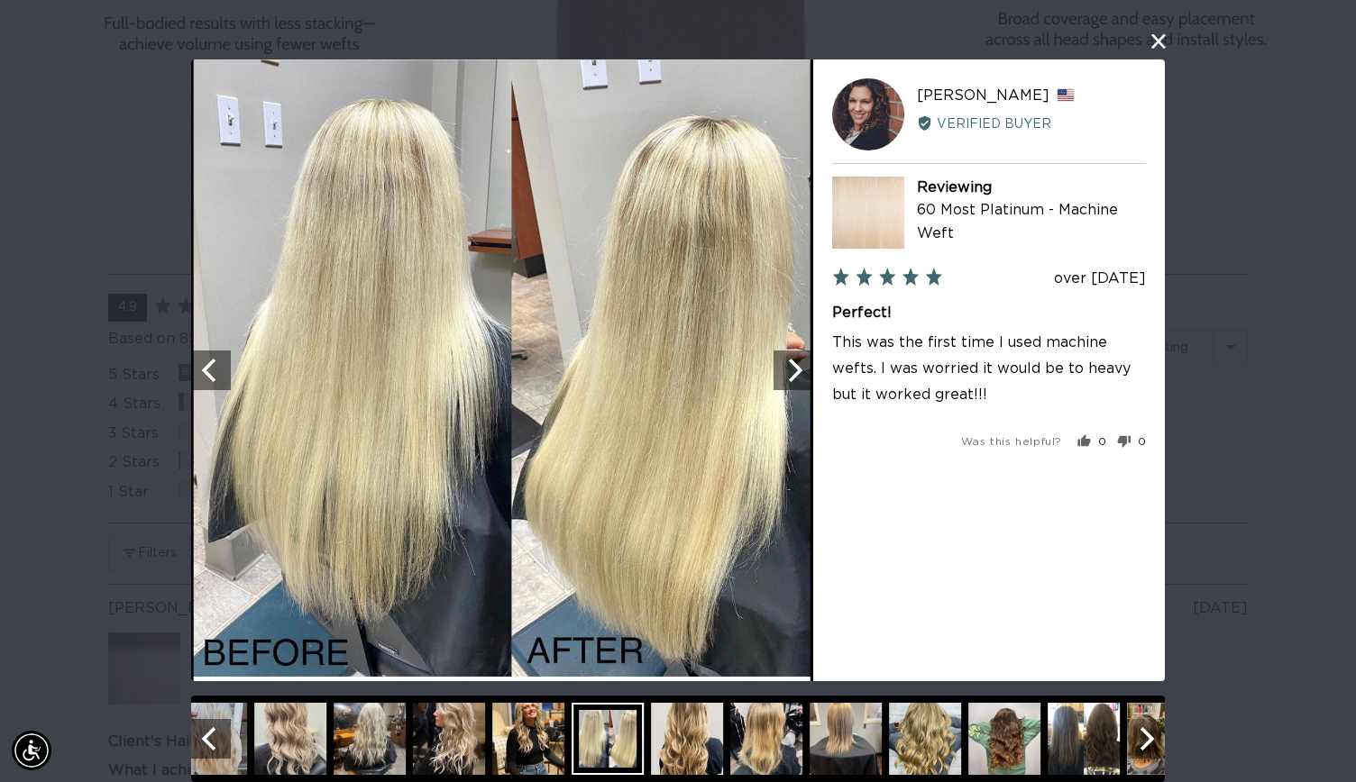
click at [1141, 734] on icon "Next" at bounding box center [1147, 738] width 14 height 23
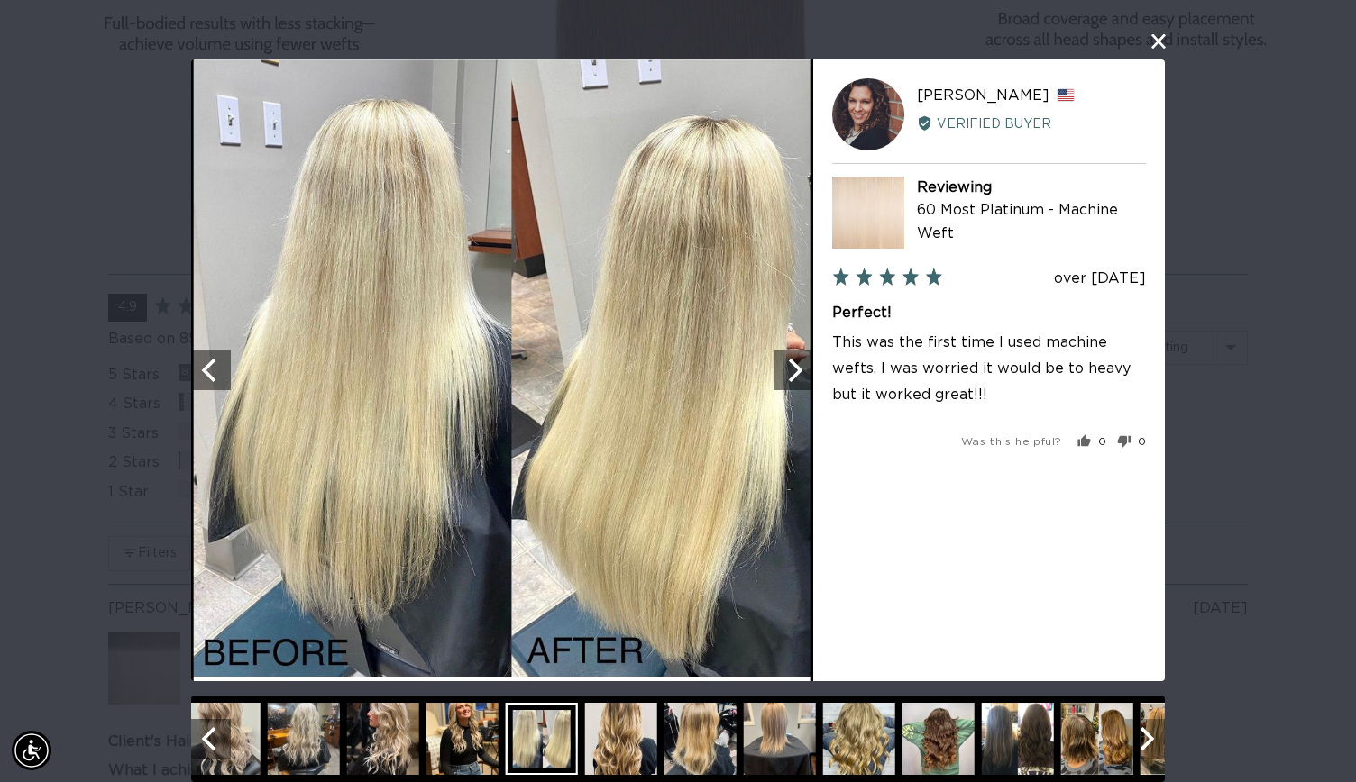
click at [1141, 734] on icon "Next" at bounding box center [1147, 738] width 14 height 23
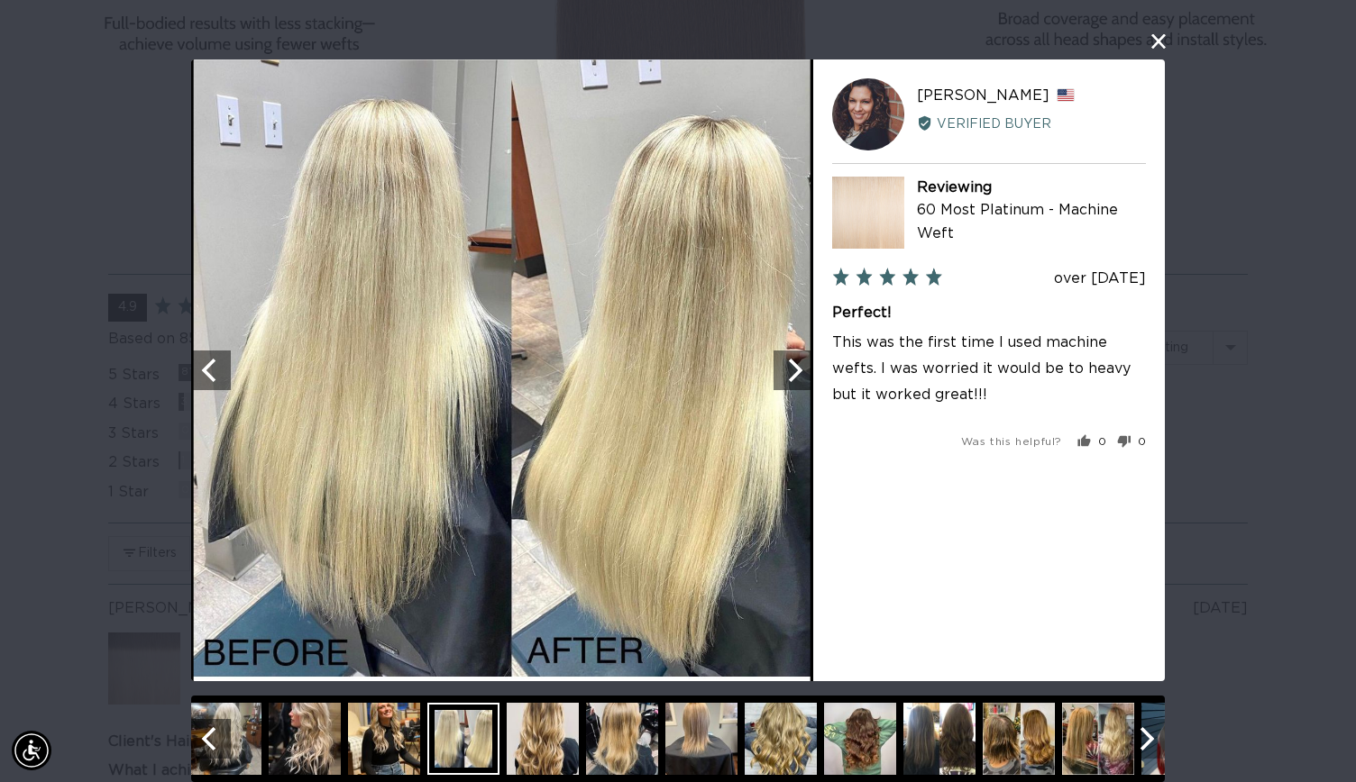
click at [1141, 734] on icon "Next" at bounding box center [1147, 738] width 14 height 23
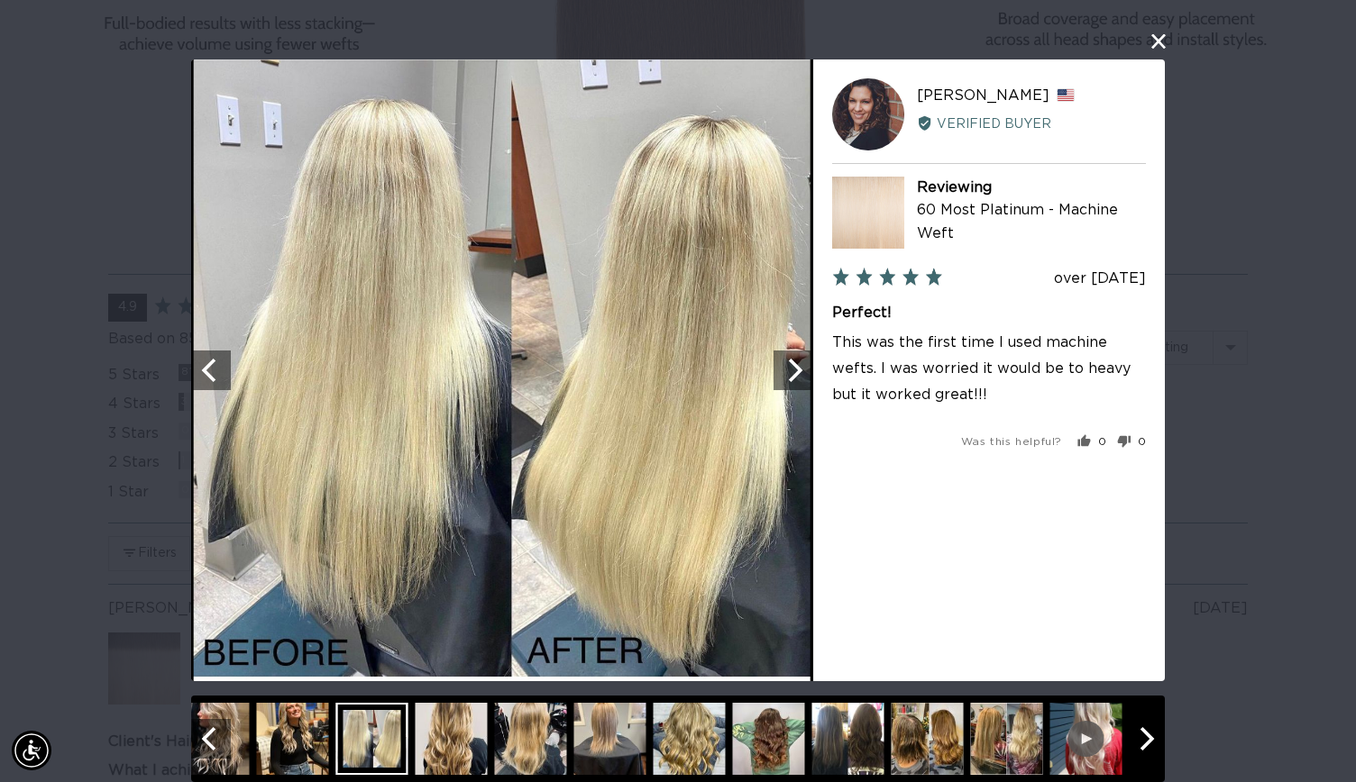
click at [1141, 734] on icon "Next" at bounding box center [1147, 738] width 14 height 23
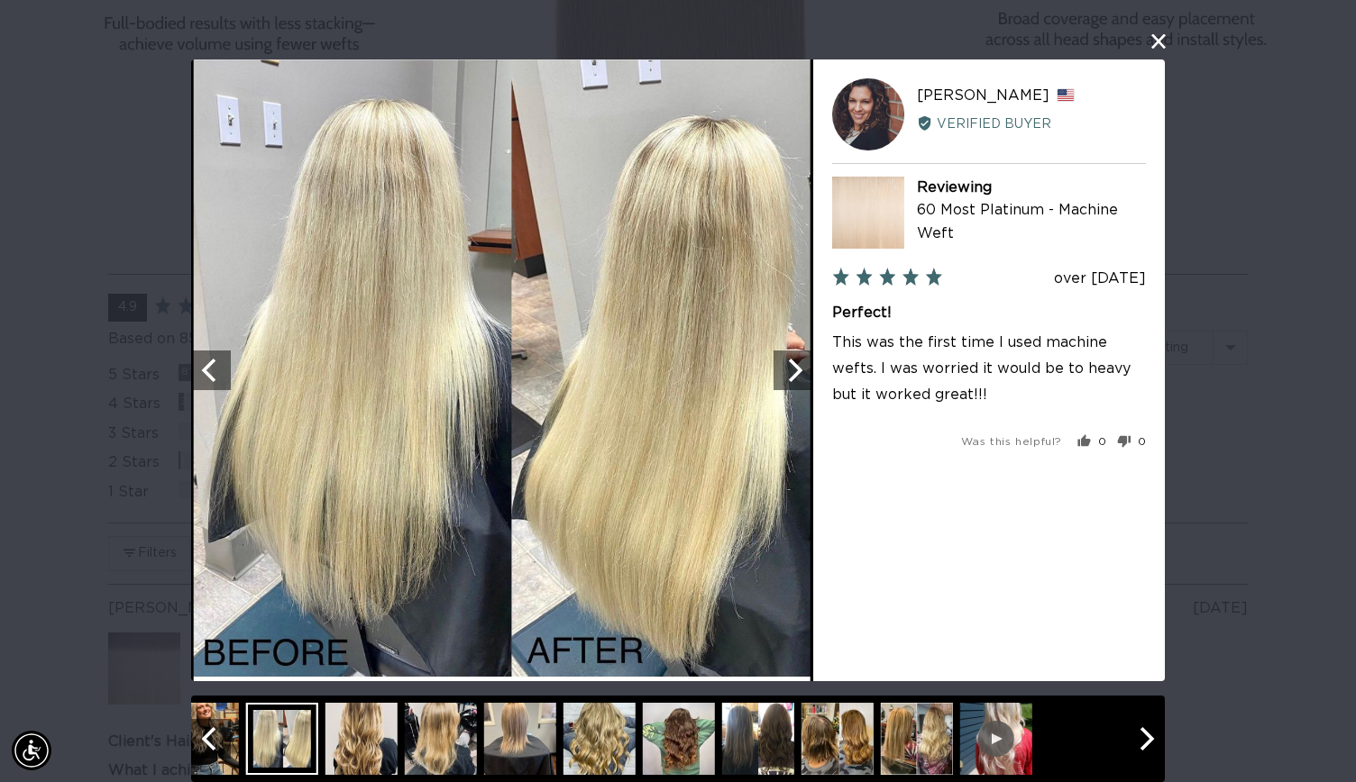
click at [1017, 726] on div at bounding box center [996, 739] width 72 height 72
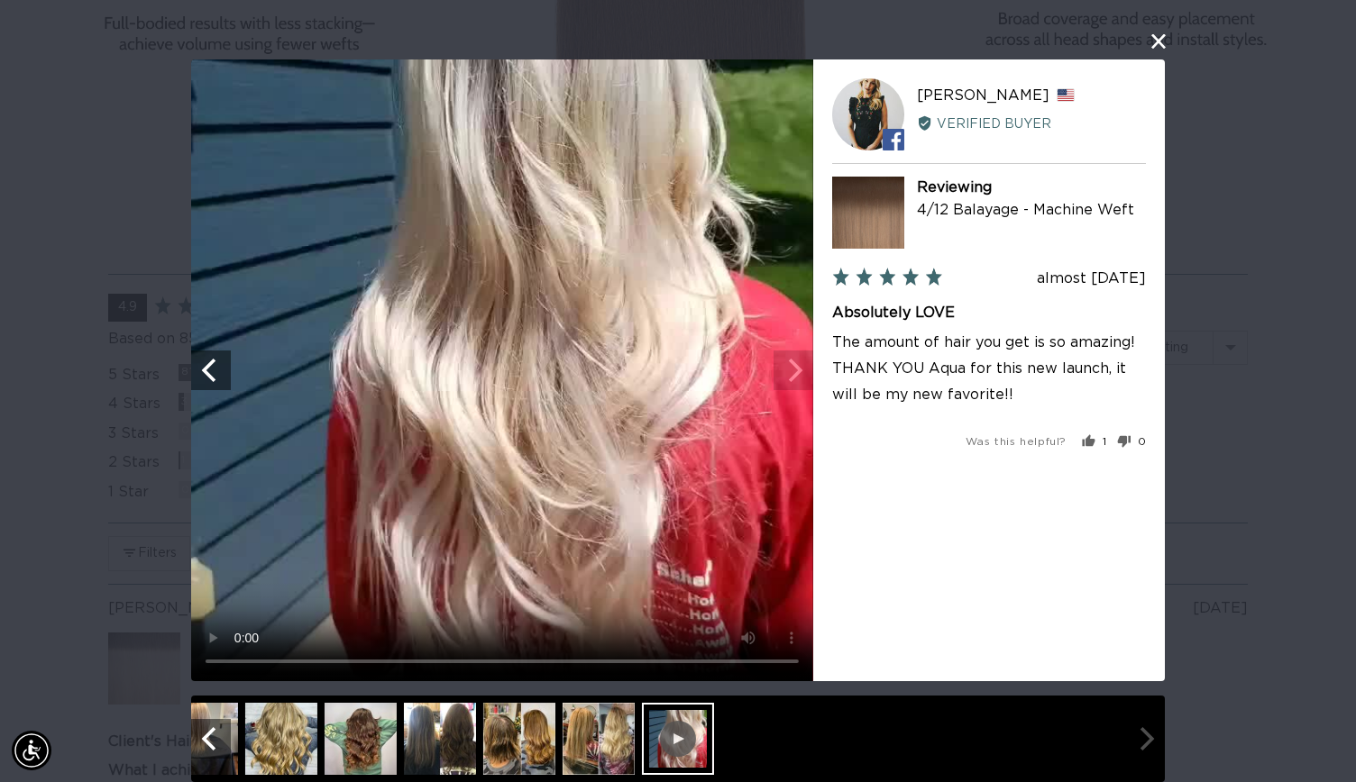
scroll to position [0, 2455]
click at [1159, 492] on div "User-Uploaded Media Gallery Your browser doesn't support HTML5 videos. Your bro…" at bounding box center [678, 391] width 1356 height 782
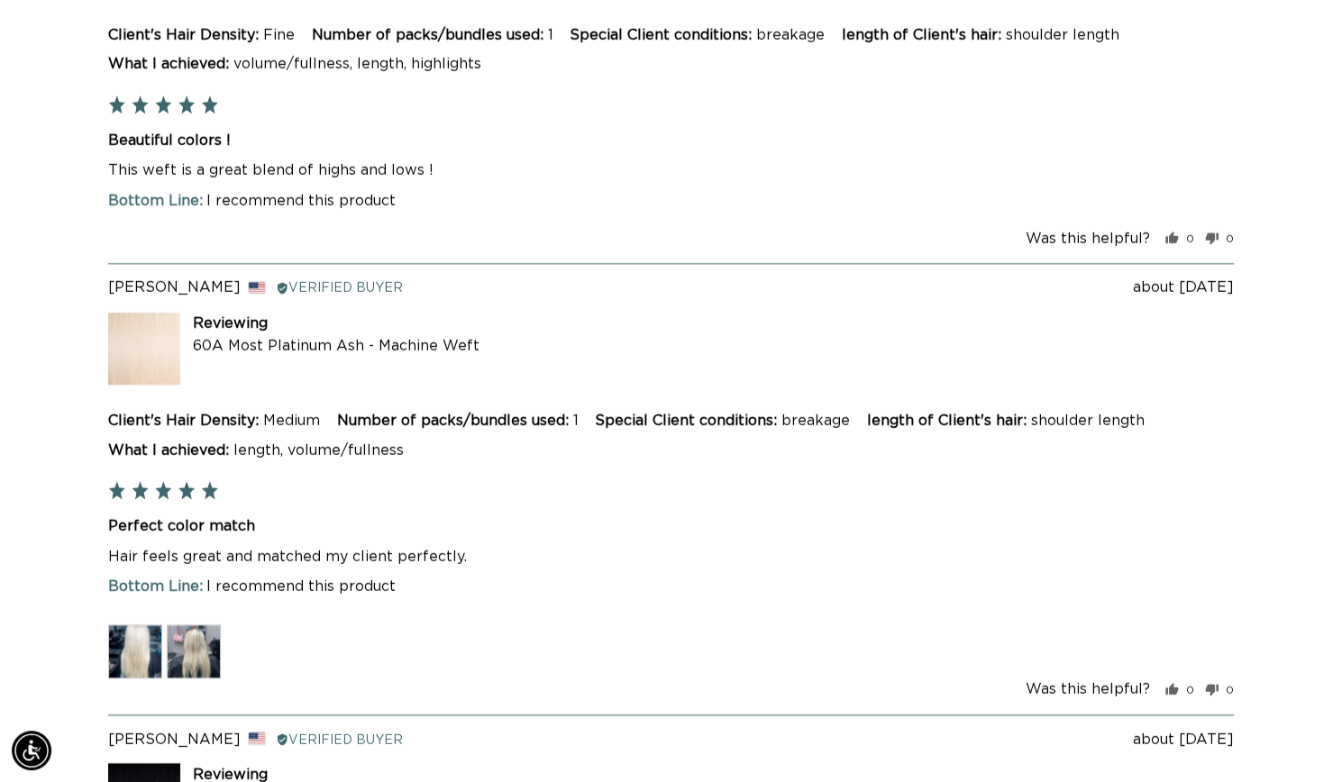
scroll to position [0, 2427]
drag, startPoint x: 1159, startPoint y: 492, endPoint x: 712, endPoint y: 308, distance: 483.4
click at [712, 251] on div "Was this helpful? 0 people voted yes 0 people voted no" at bounding box center [671, 239] width 1126 height 23
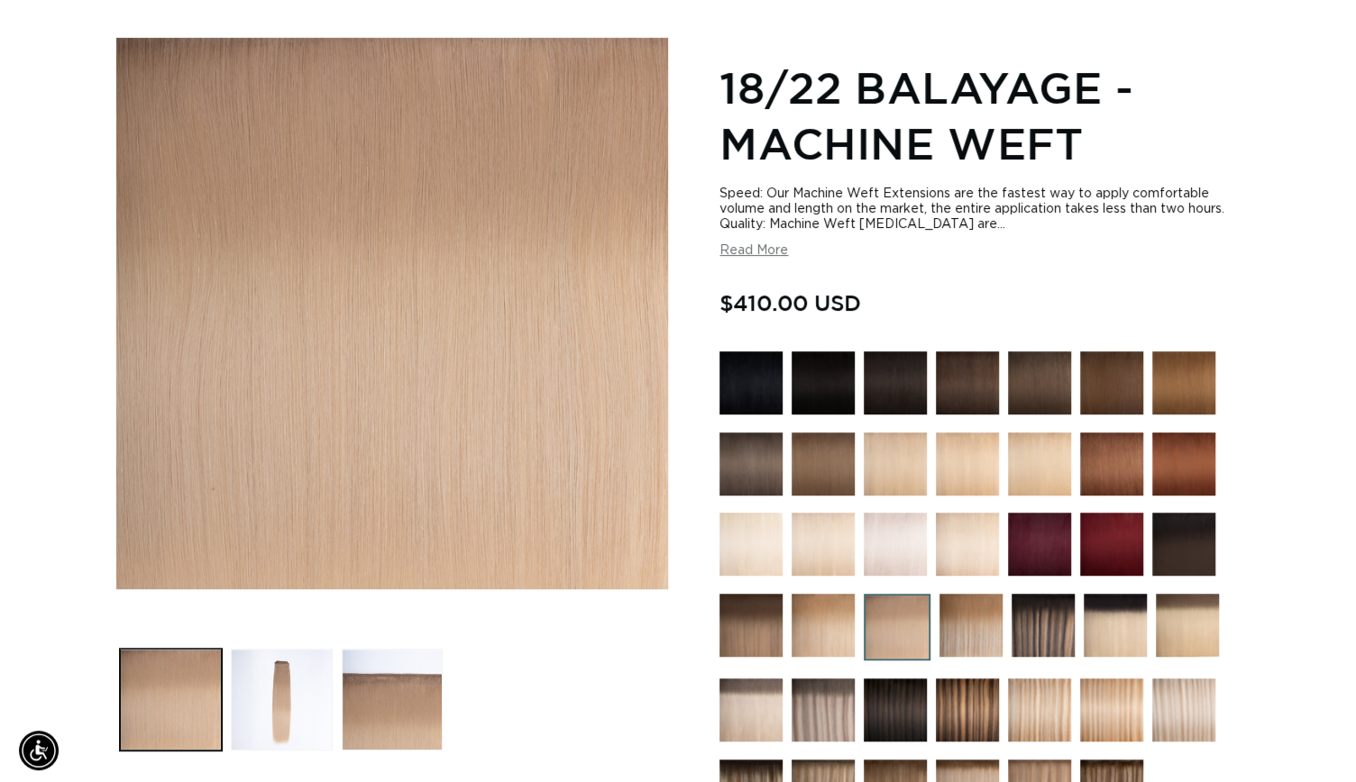
scroll to position [0, 0]
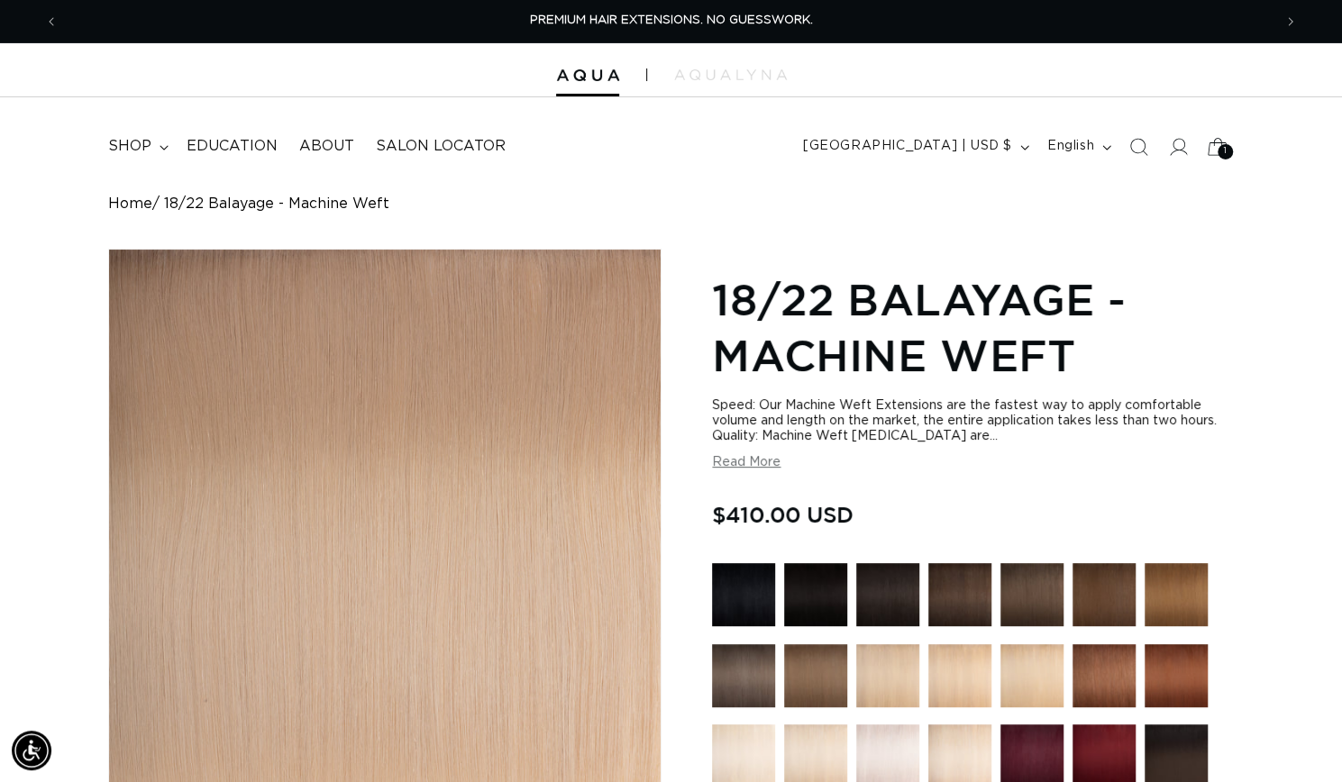
click at [1211, 164] on icon at bounding box center [1217, 146] width 42 height 42
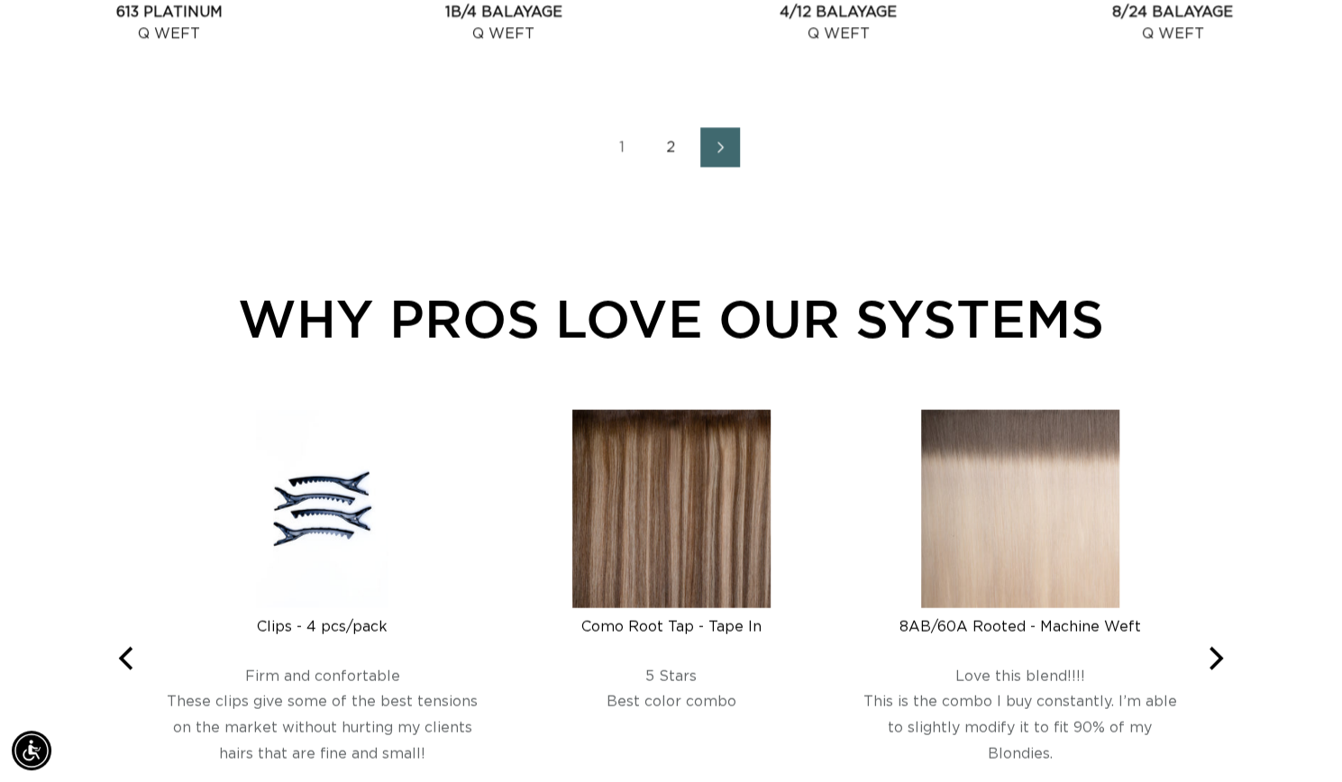
scroll to position [2372, 0]
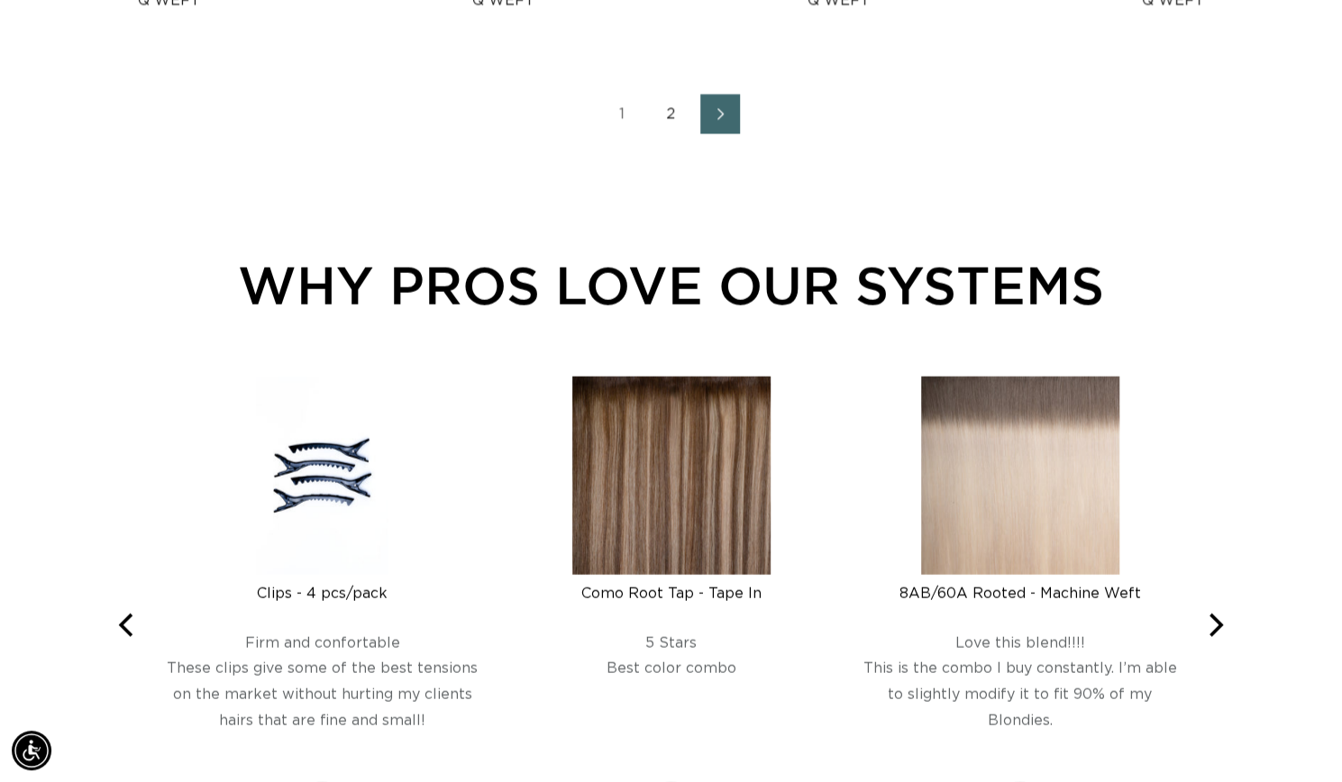
click at [726, 121] on icon "Next page" at bounding box center [720, 114] width 23 height 13
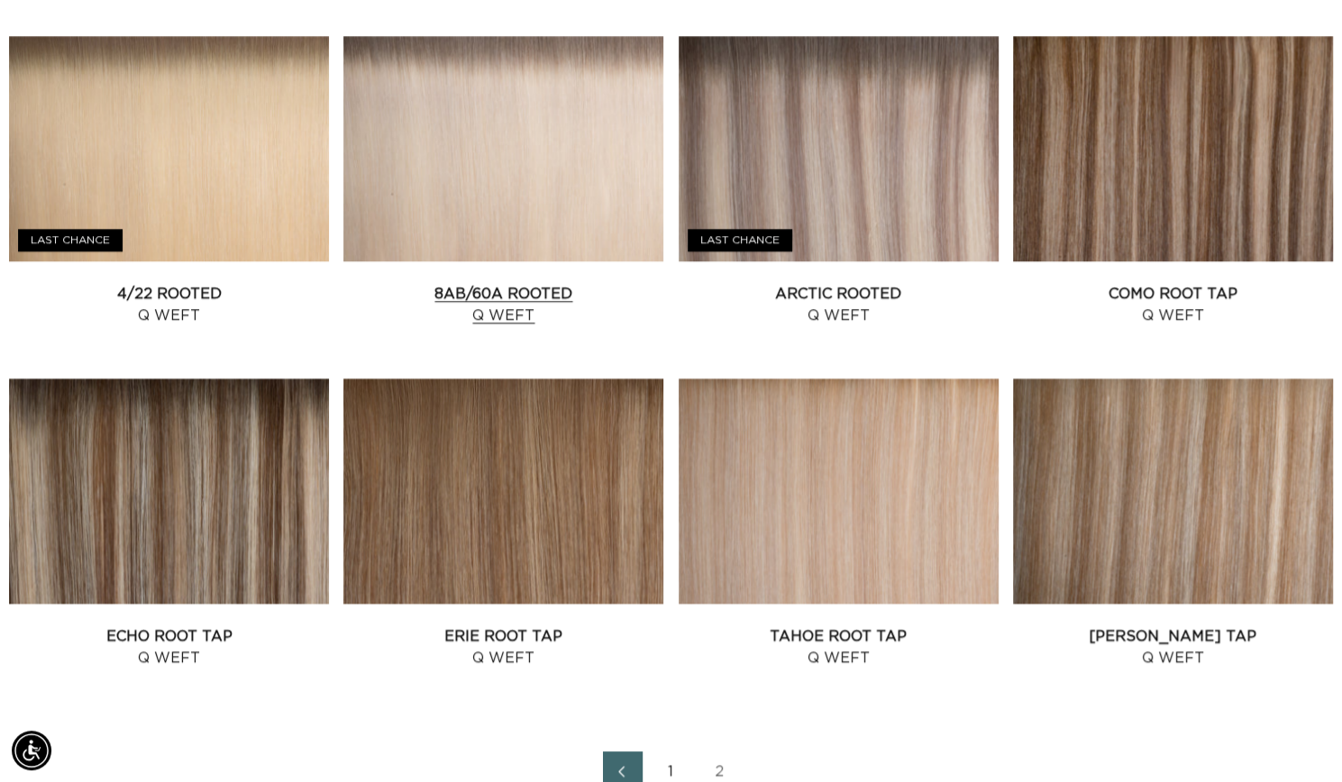
scroll to position [0, 2427]
click at [473, 326] on link "8AB/60A Rooted Q Weft" at bounding box center [503, 304] width 320 height 43
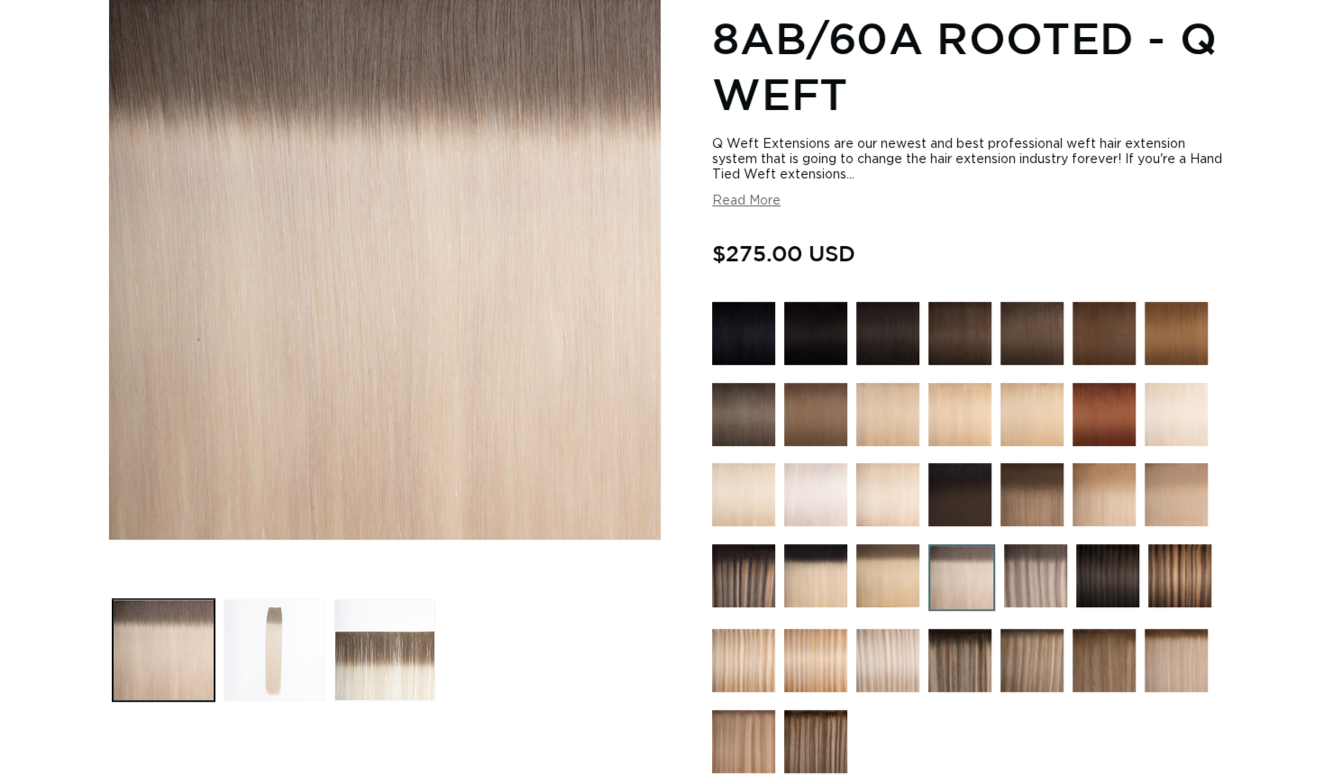
click at [241, 616] on button "Load image 2 in gallery view" at bounding box center [275, 650] width 102 height 102
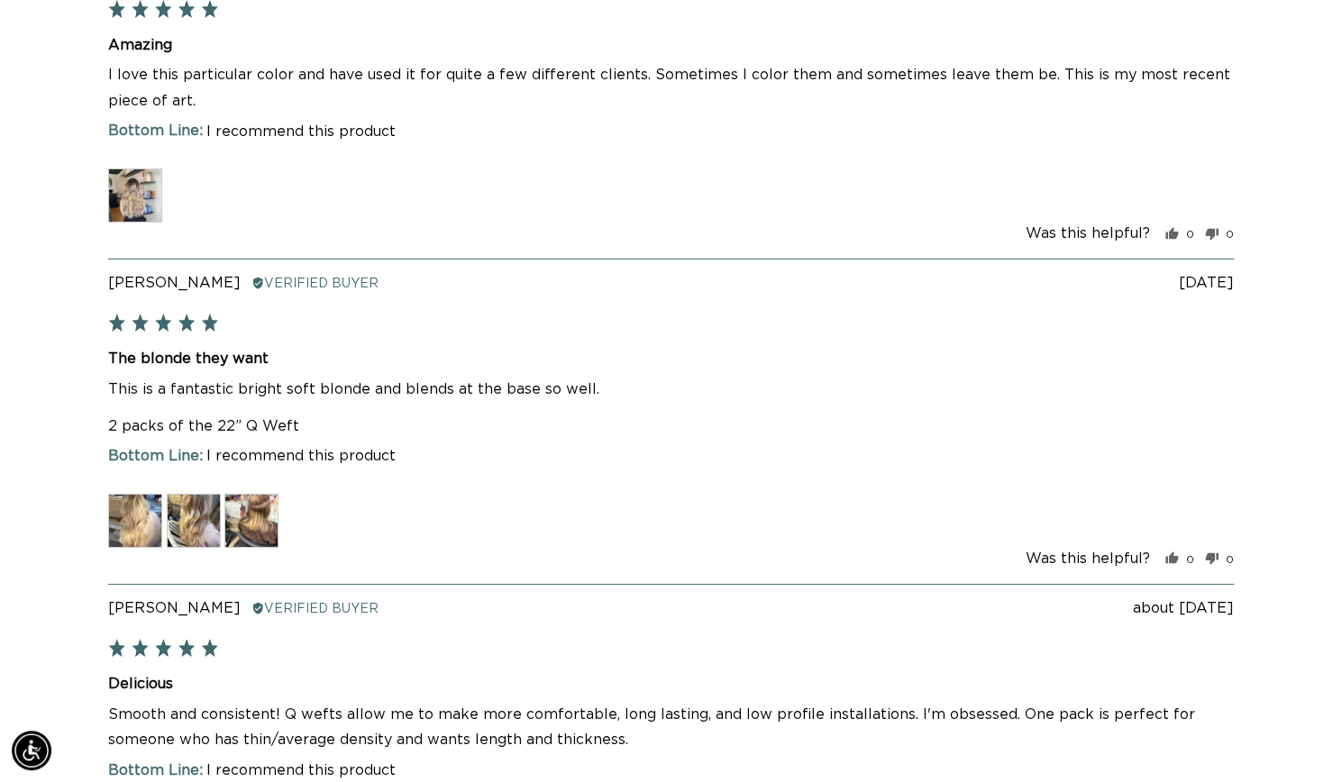
click at [142, 223] on img at bounding box center [135, 196] width 54 height 54
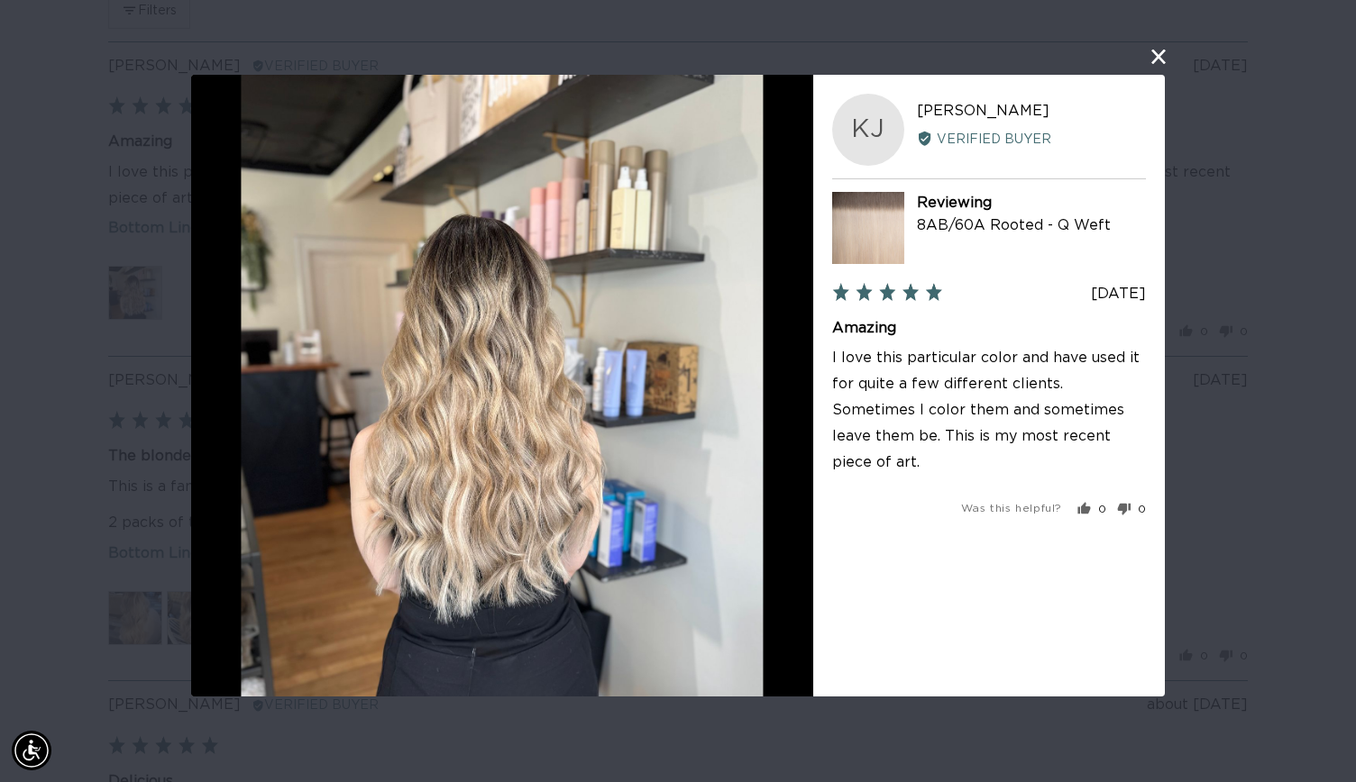
scroll to position [0, 2455]
click at [76, 445] on div "User-Uploaded Media Gallery KJ Kimberly J. Reviewed by Kimberly J. Verified Buy…" at bounding box center [678, 391] width 1356 height 782
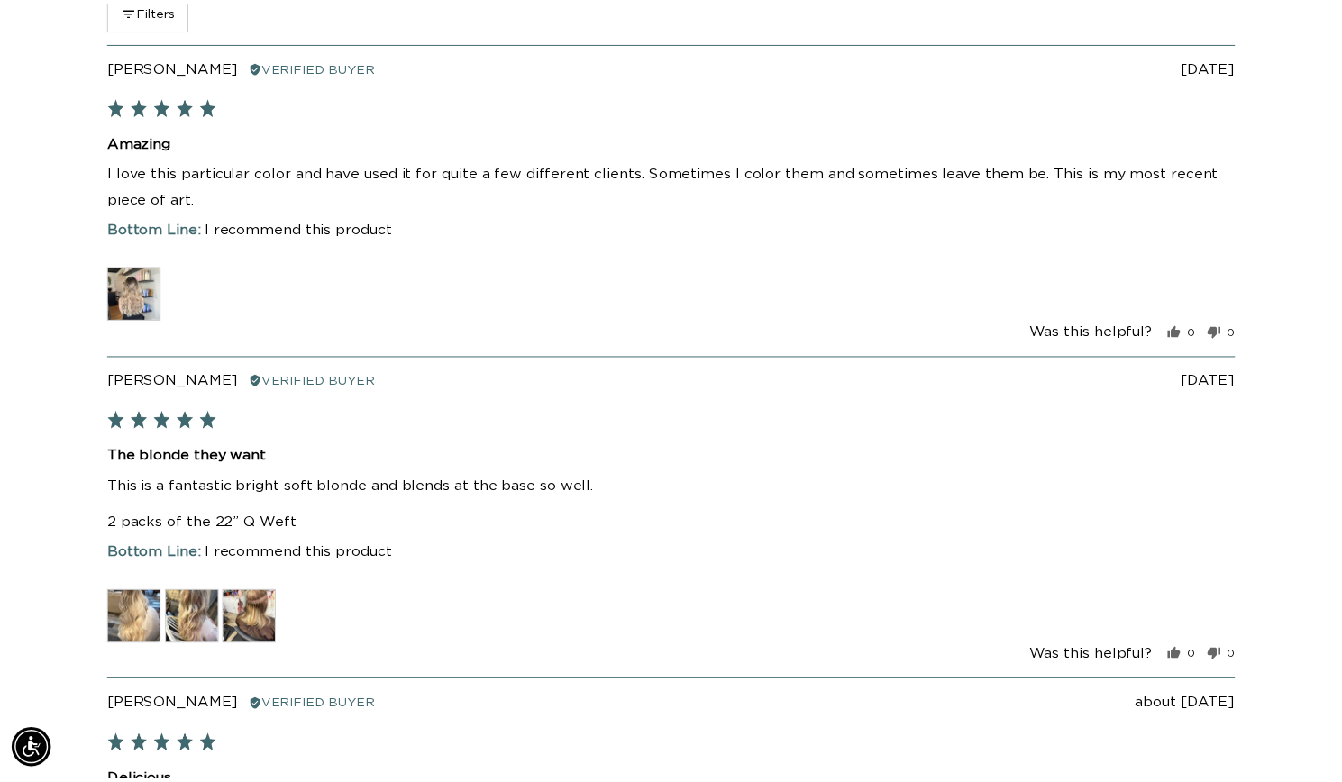
scroll to position [0, 0]
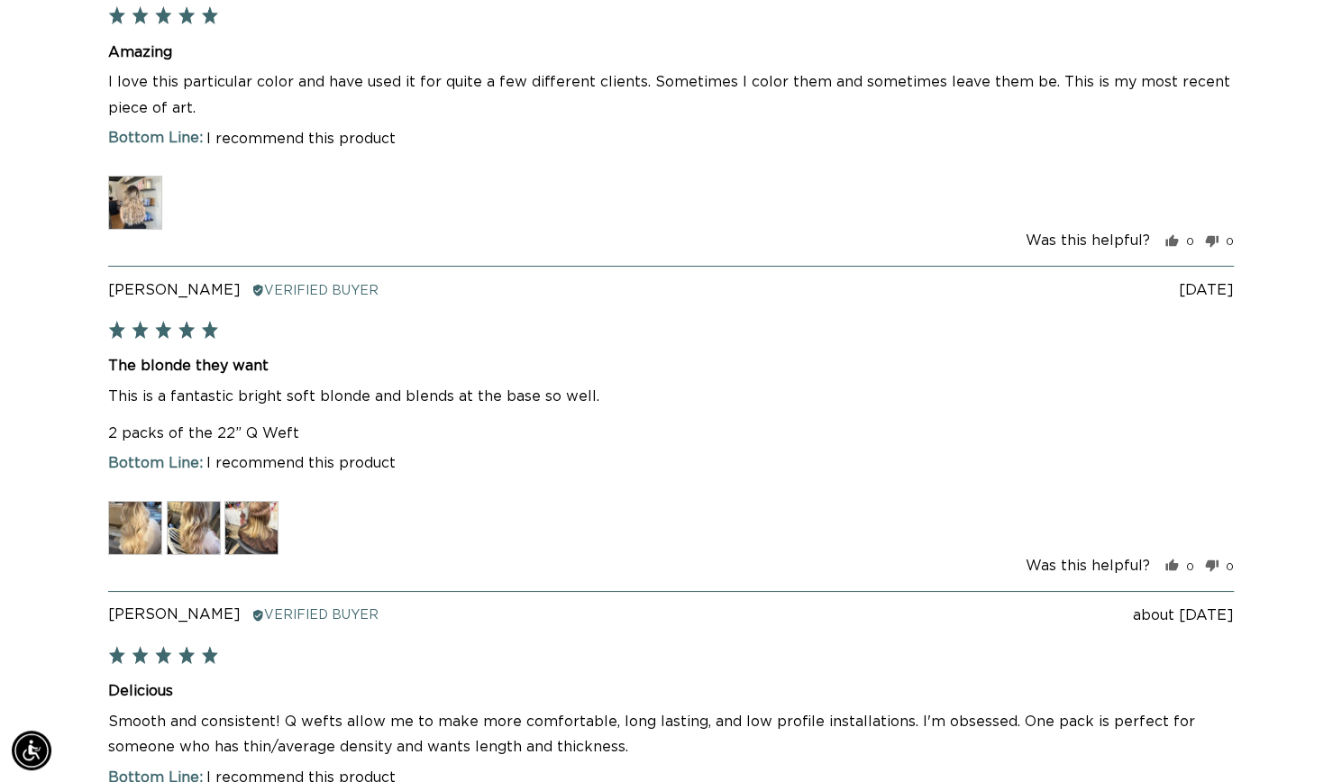
click at [135, 555] on img at bounding box center [135, 528] width 54 height 54
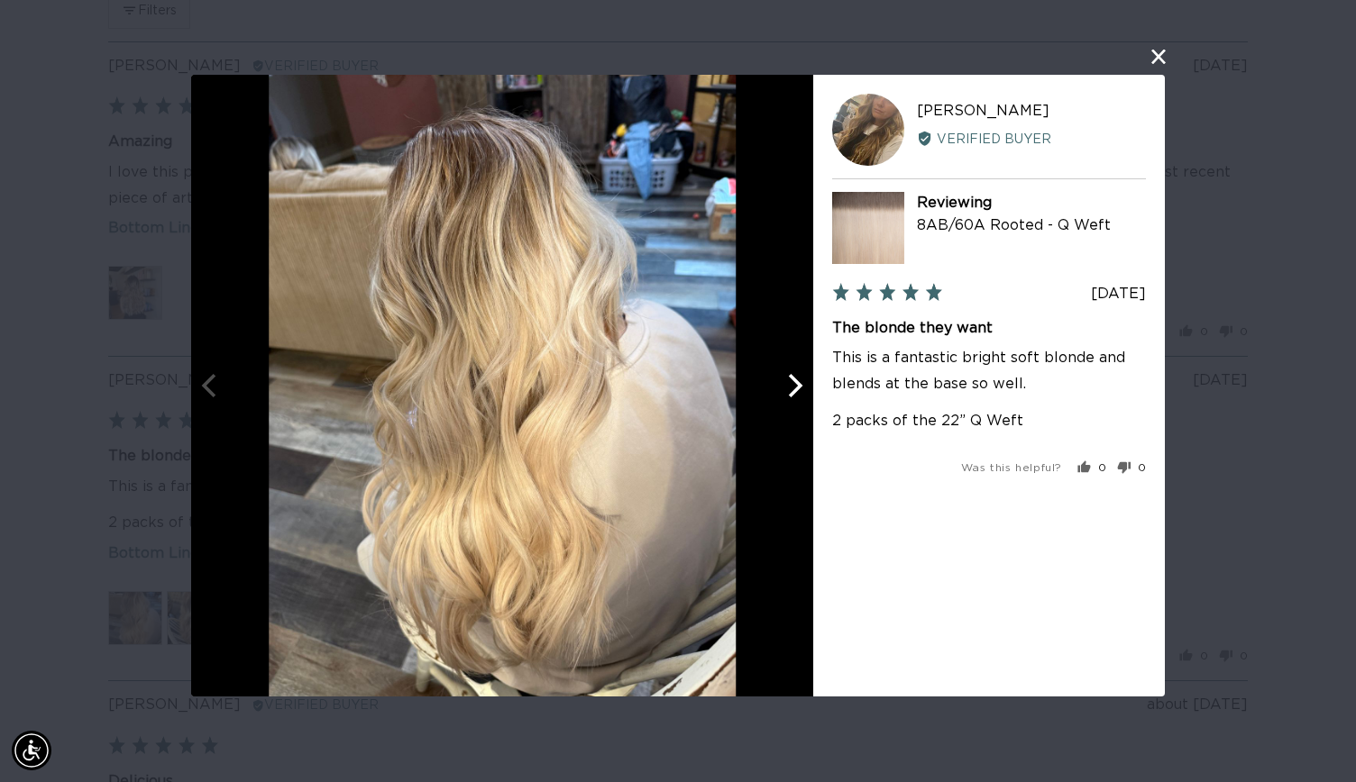
scroll to position [0, 1228]
click at [794, 400] on button "Next" at bounding box center [793, 386] width 40 height 40
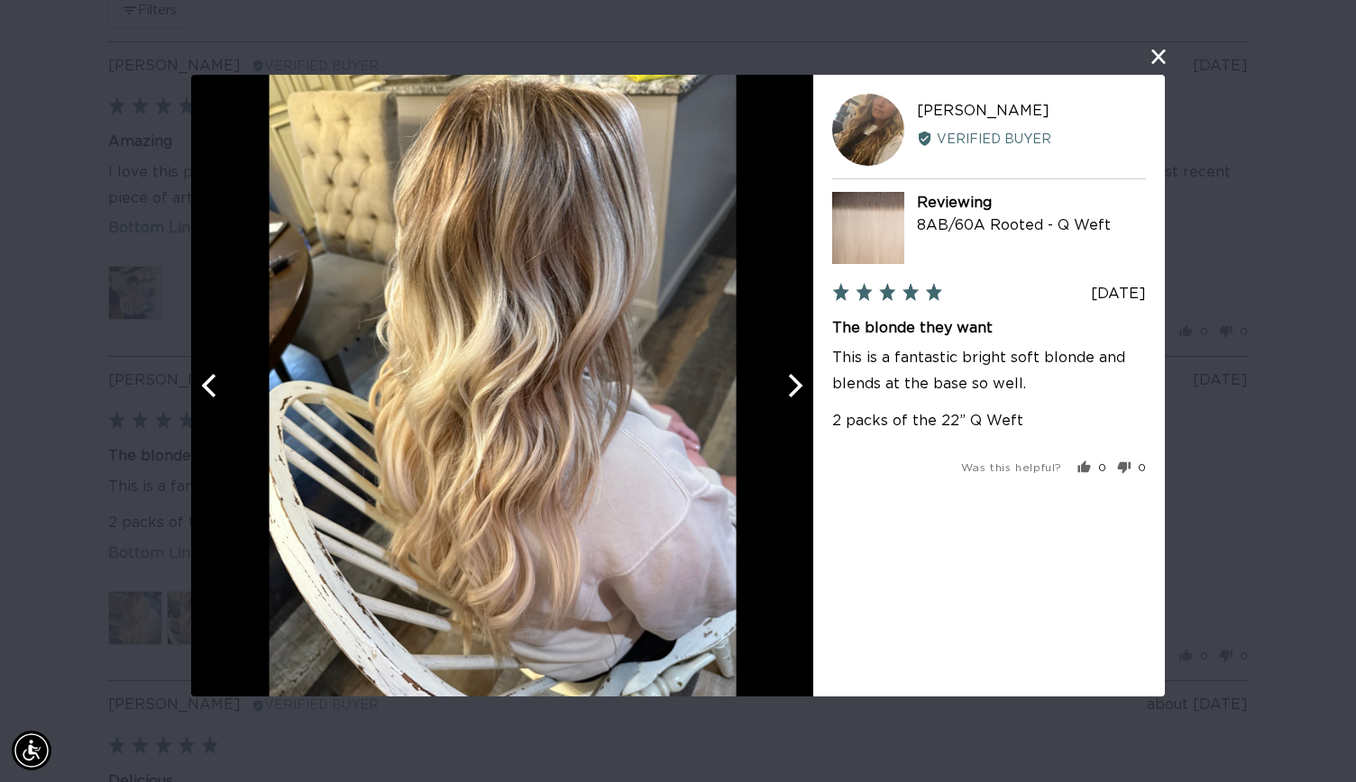
scroll to position [0, 2455]
click at [796, 403] on button "Next" at bounding box center [793, 386] width 40 height 40
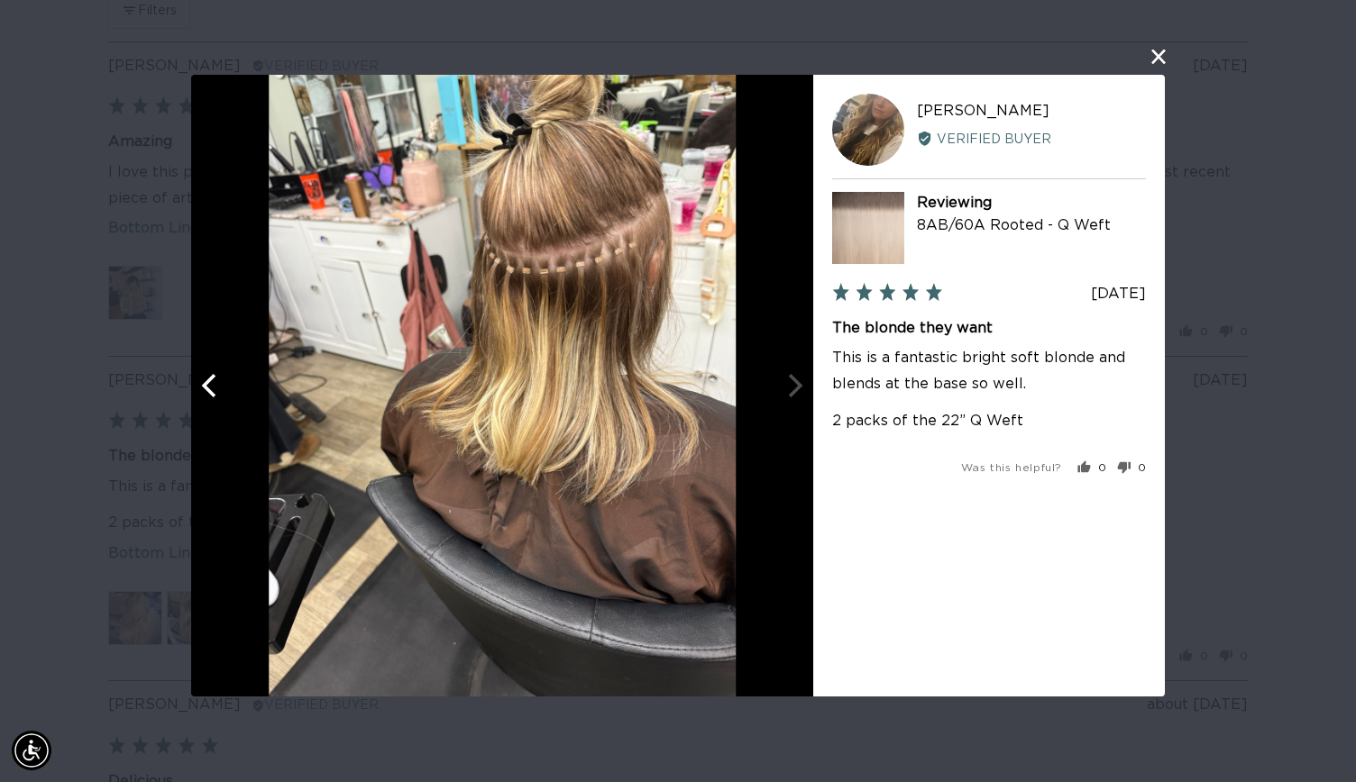
click at [796, 403] on div at bounding box center [502, 386] width 622 height 622
click at [81, 472] on div "User-Uploaded Media Gallery AS Amy S. Reviewed by Amy S. Verified Buyer Reviewi…" at bounding box center [678, 391] width 1356 height 782
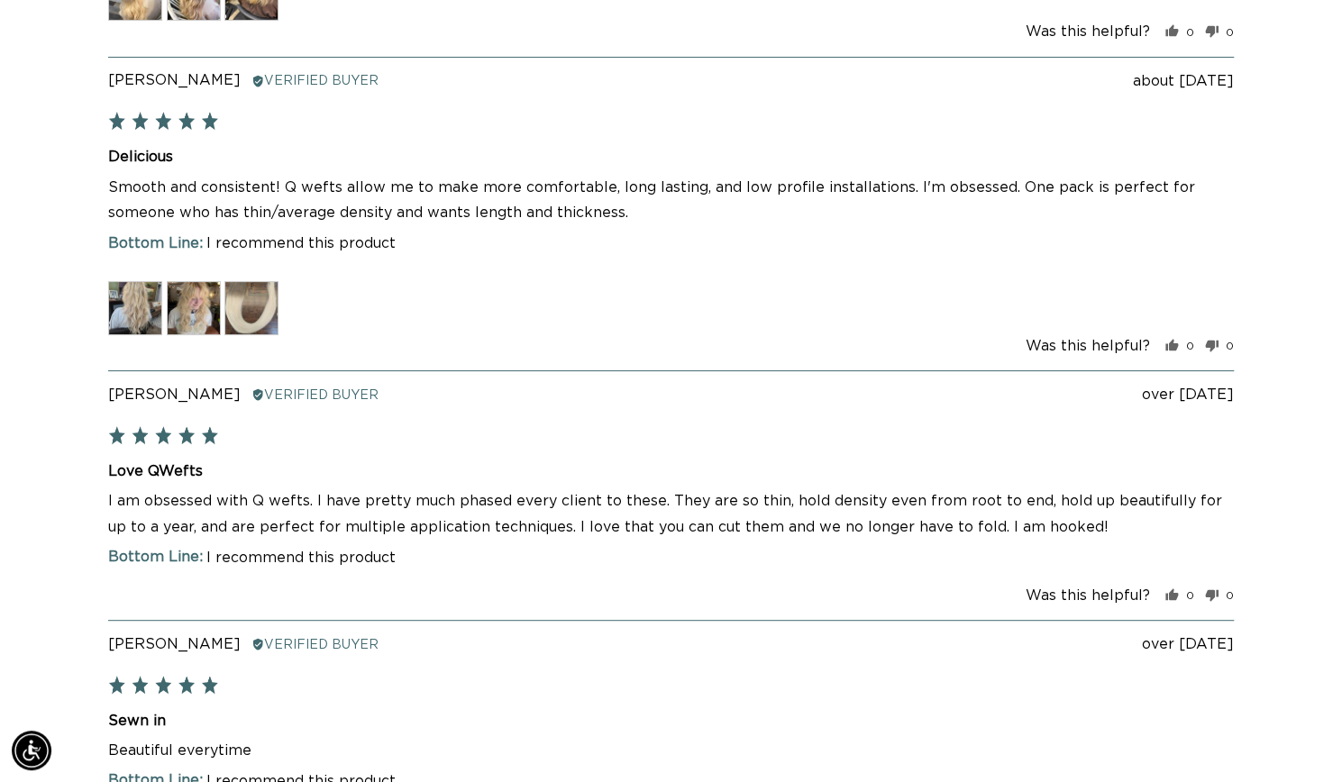
scroll to position [4202, 0]
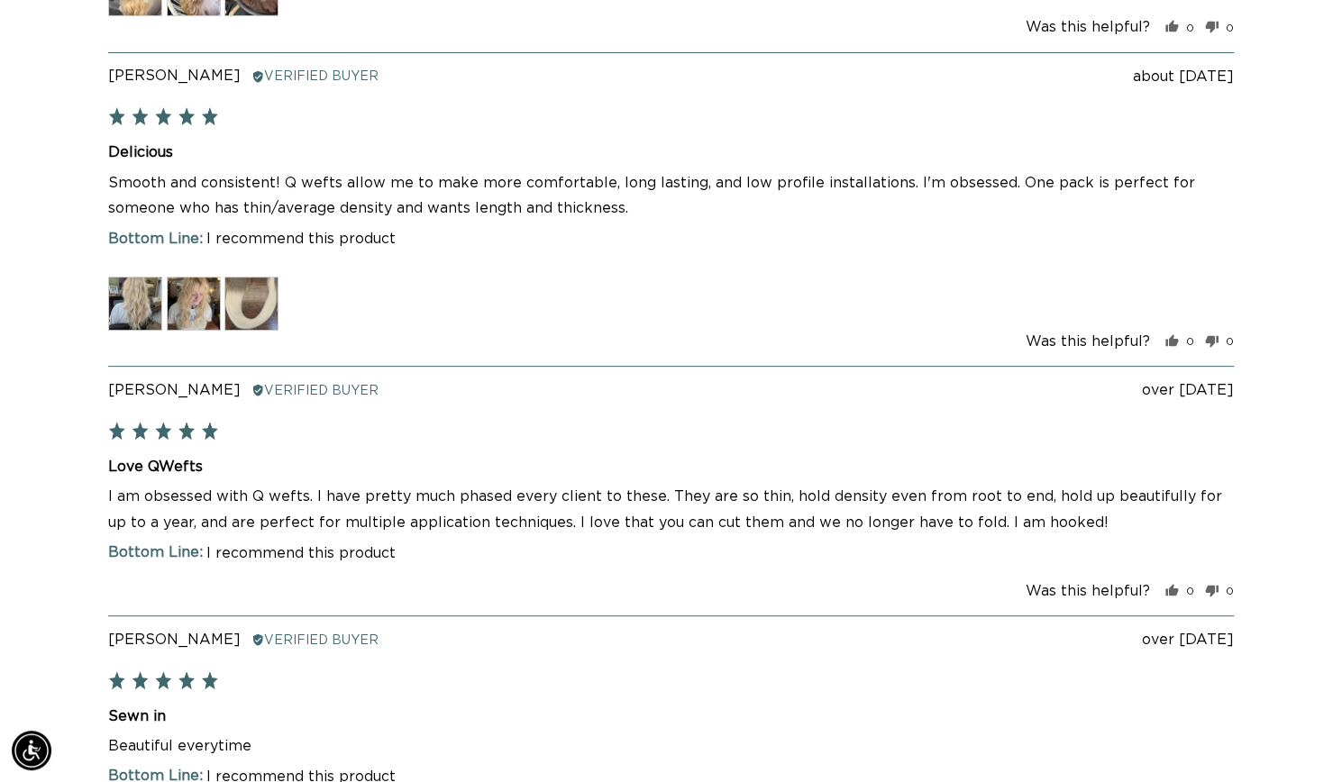
click at [135, 334] on div at bounding box center [671, 306] width 1126 height 58
click at [128, 331] on img at bounding box center [135, 304] width 54 height 54
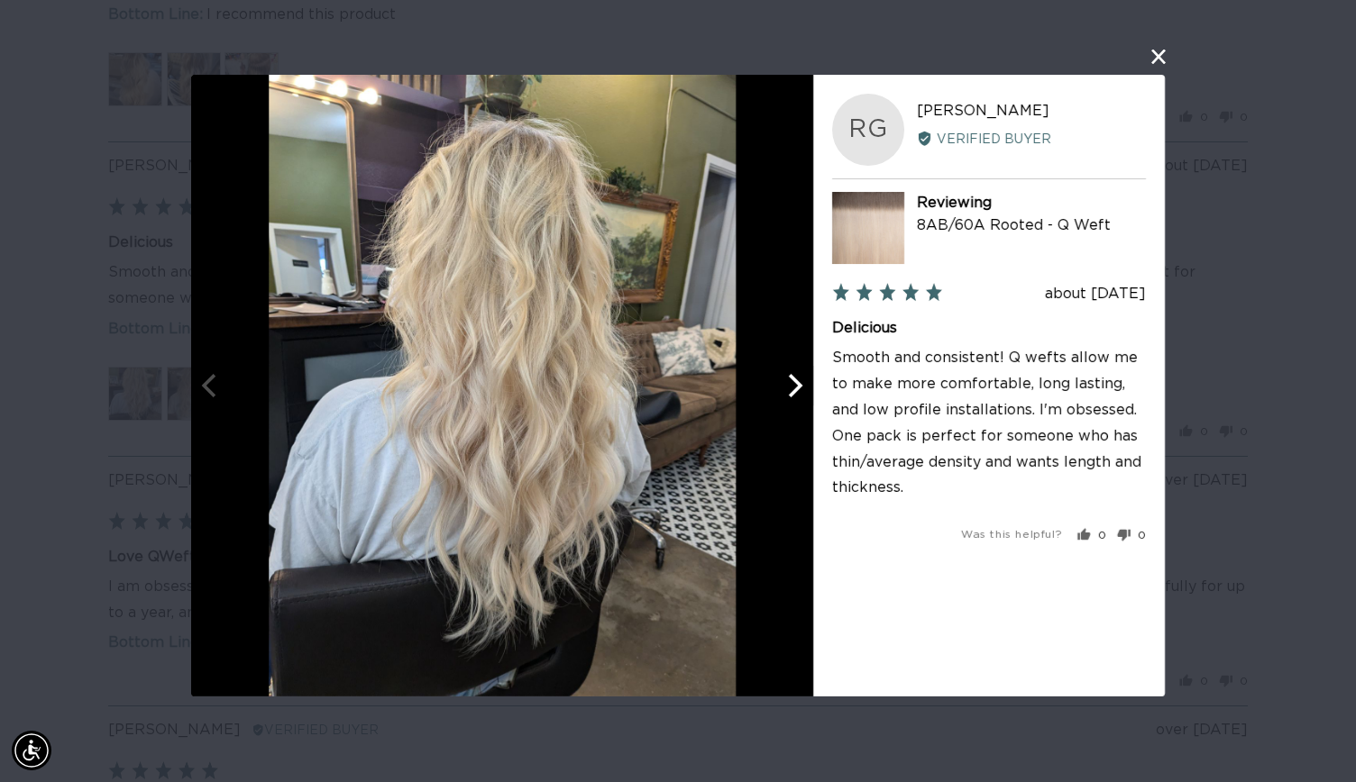
scroll to position [0, 2455]
click at [790, 405] on button "Next" at bounding box center [793, 386] width 40 height 40
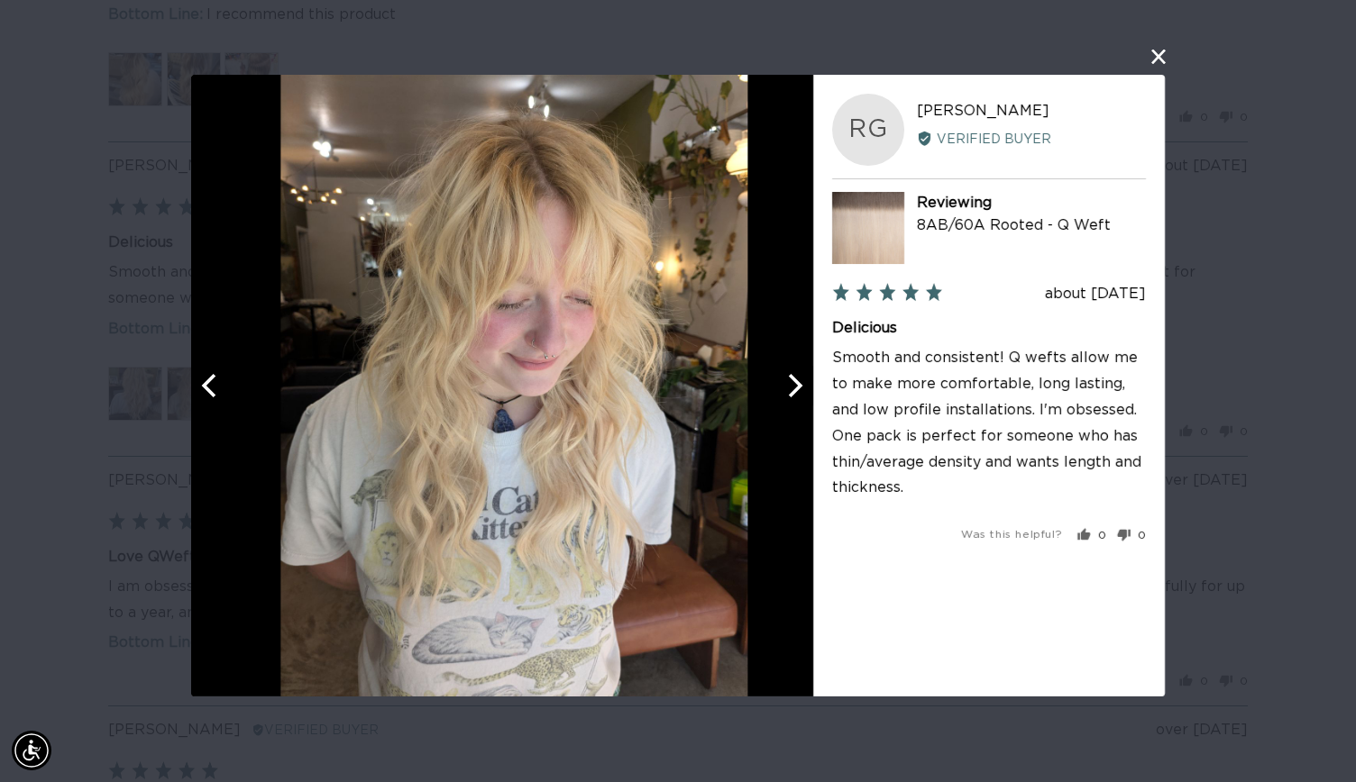
scroll to position [0, 0]
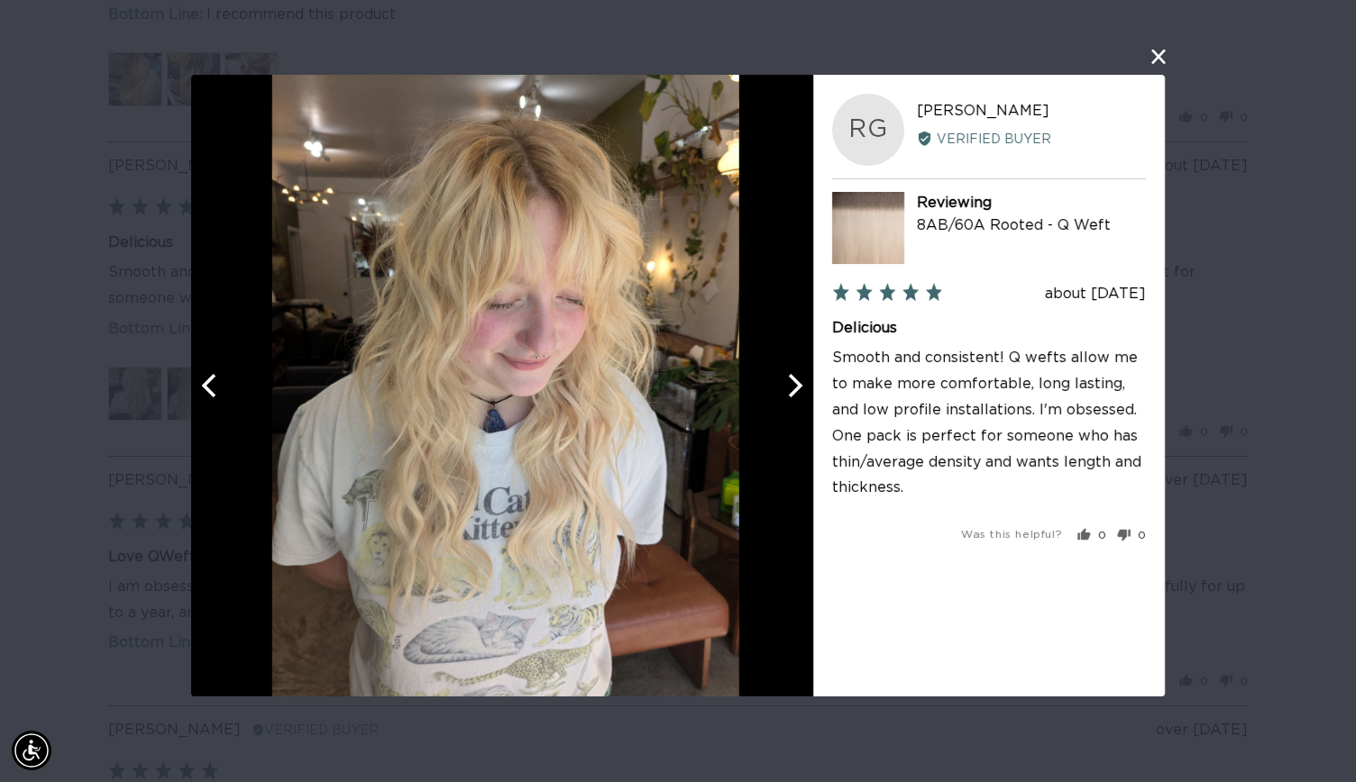
click at [790, 405] on button "Next" at bounding box center [793, 386] width 40 height 40
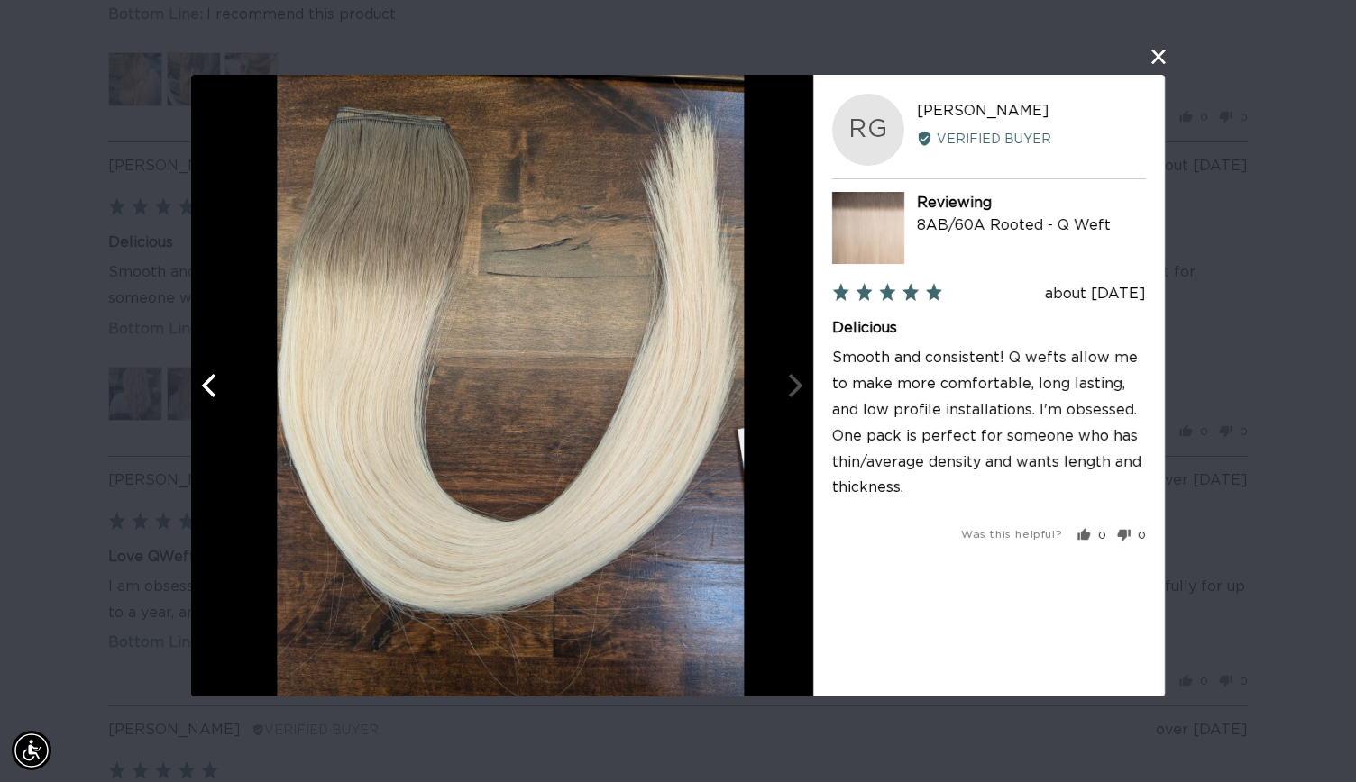
click at [1237, 448] on div "User-Uploaded Media Gallery RG RAECHEL G. Reviewed by RAECHEL G. Verified Buyer…" at bounding box center [678, 391] width 1356 height 782
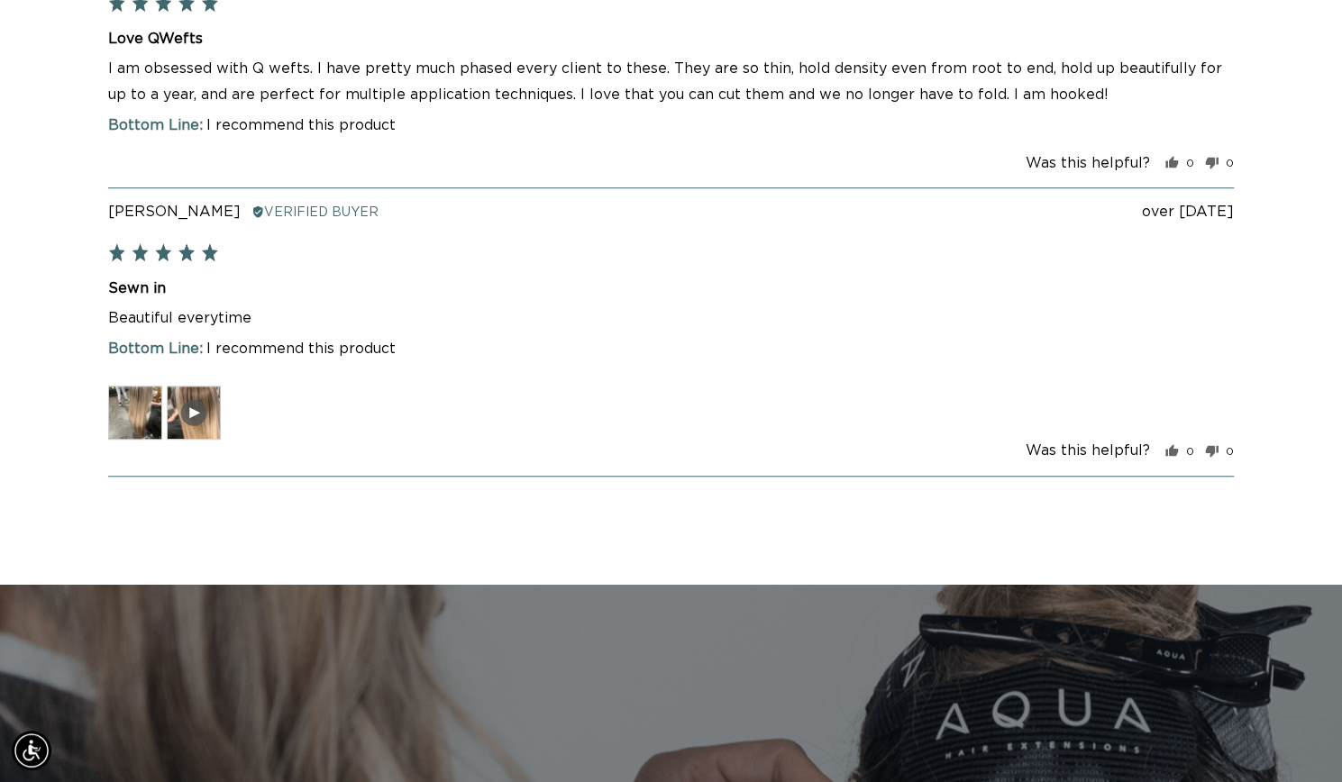
scroll to position [0, 1213]
click at [143, 440] on img at bounding box center [135, 413] width 54 height 54
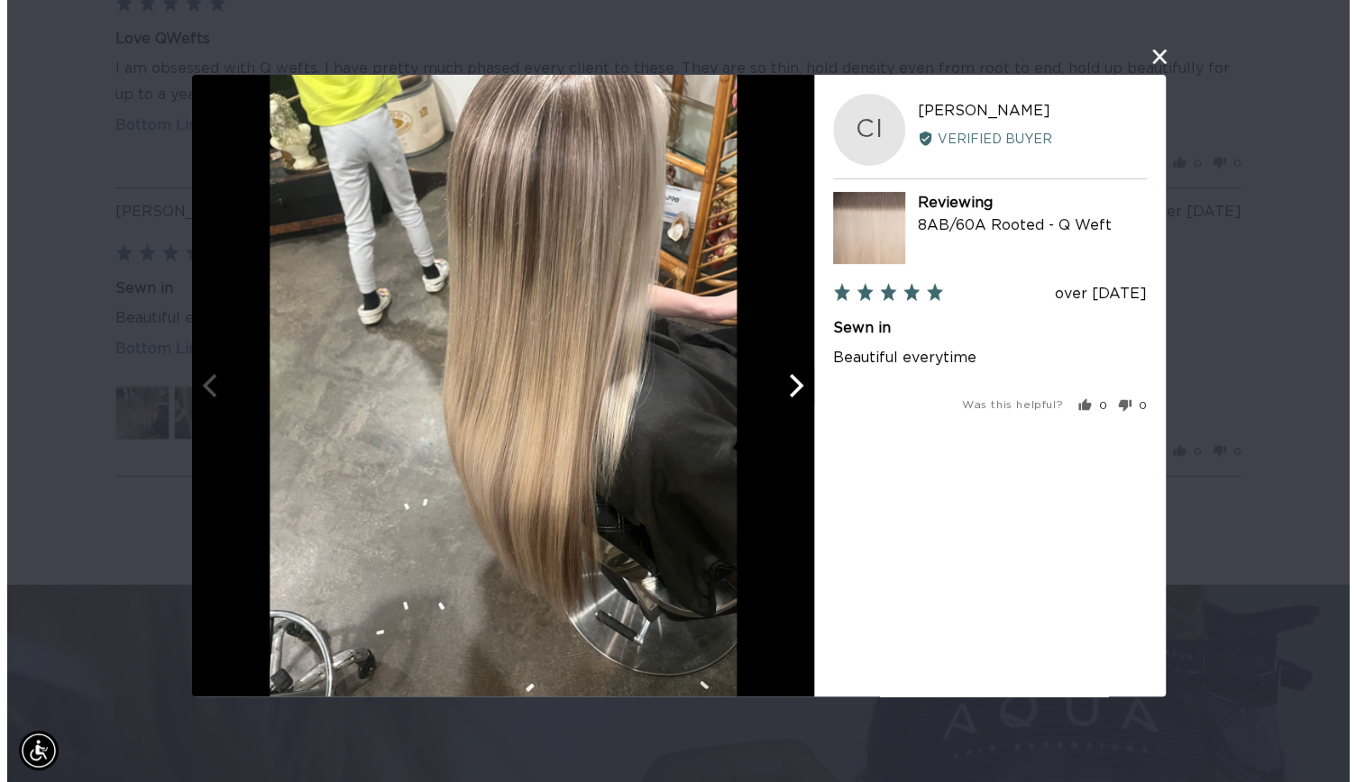
scroll to position [0, 1228]
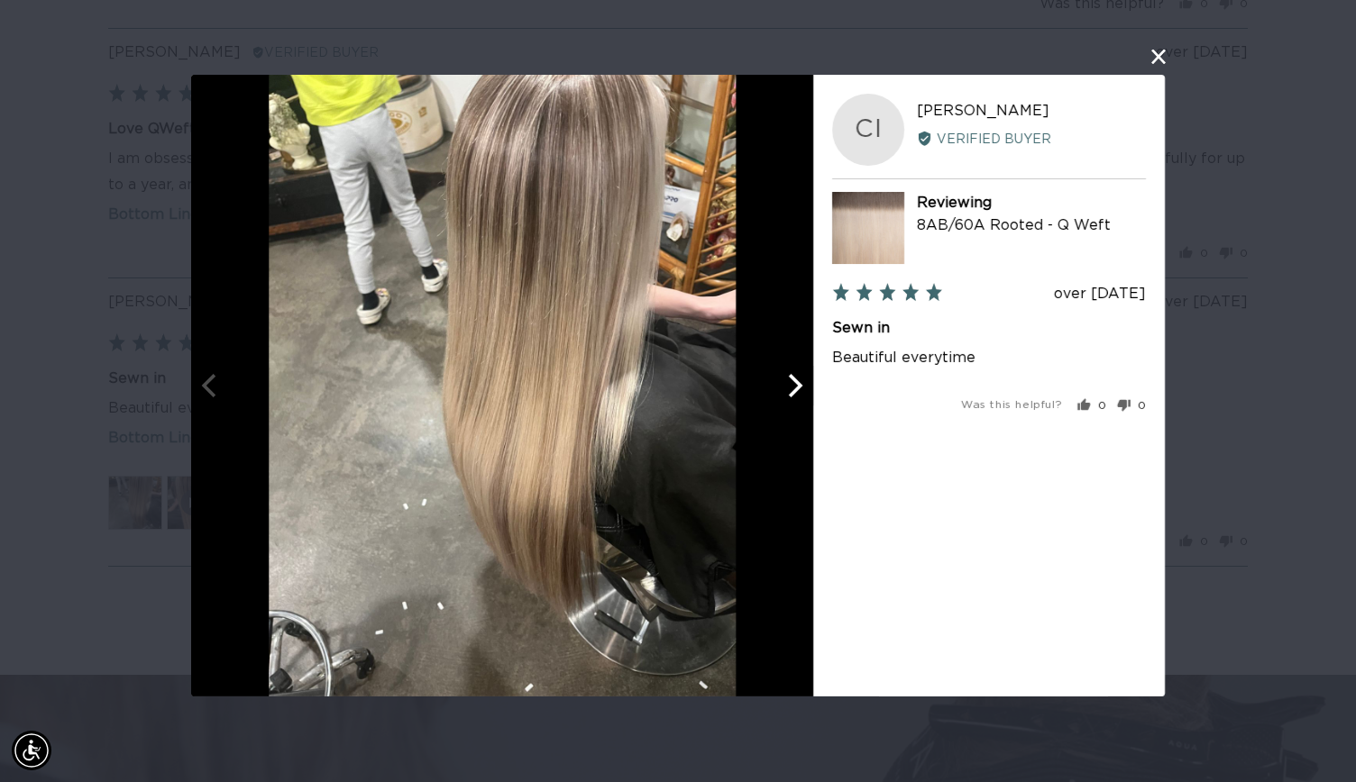
click at [790, 410] on div at bounding box center [502, 386] width 622 height 622
click at [806, 386] on button "Next" at bounding box center [793, 386] width 40 height 40
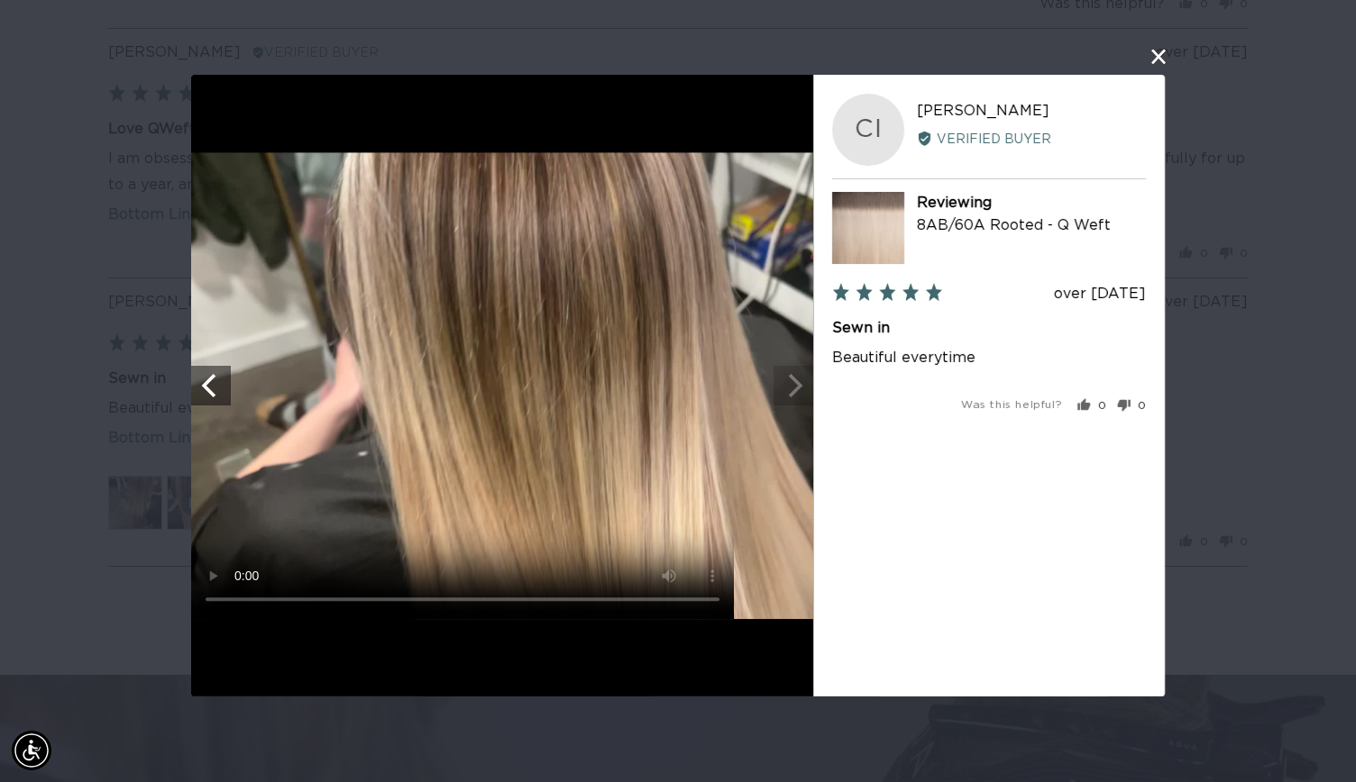
click at [1219, 278] on div "User-Uploaded Media Gallery Your browser doesn't support HTML5 videos. CI Chane…" at bounding box center [678, 391] width 1356 height 782
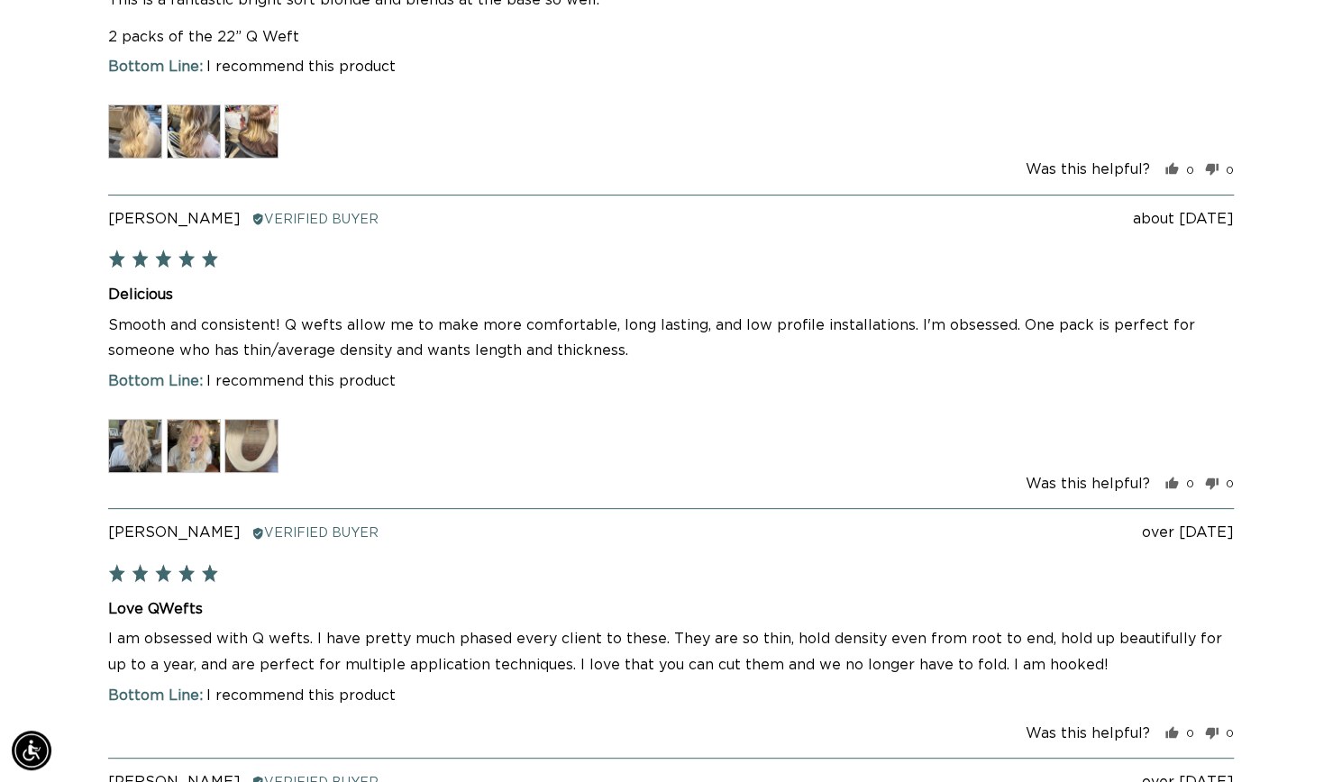
scroll to position [0, 0]
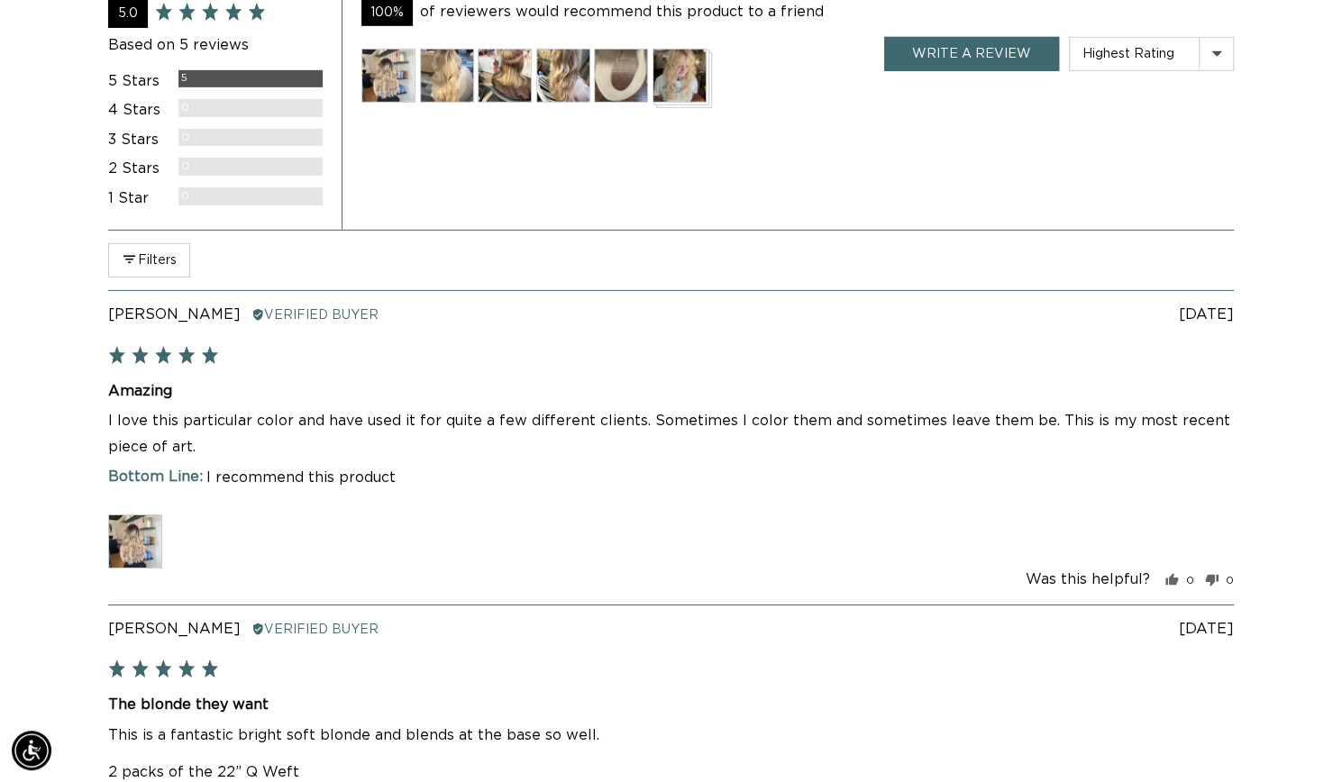
click at [695, 103] on img at bounding box center [680, 76] width 54 height 54
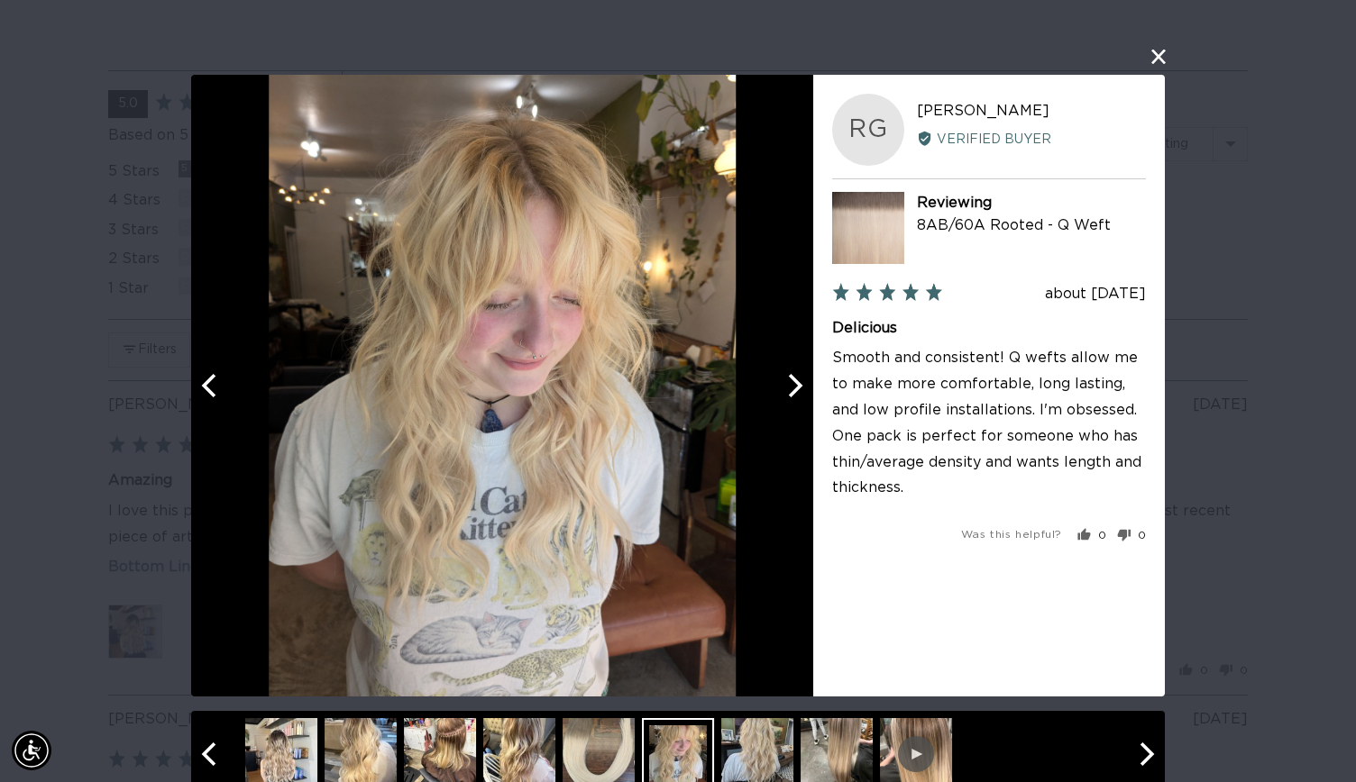
click at [798, 403] on button "Next" at bounding box center [793, 386] width 40 height 40
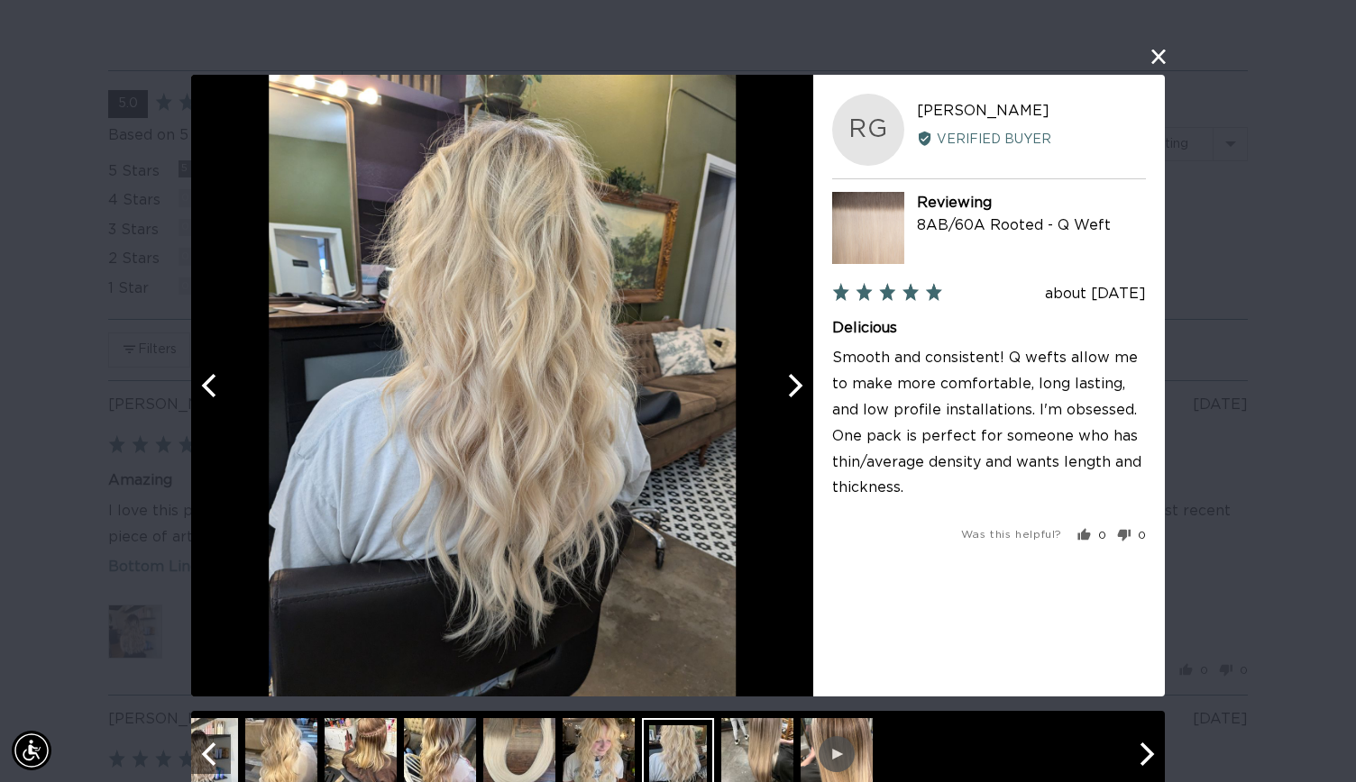
click at [270, 735] on img at bounding box center [281, 754] width 72 height 72
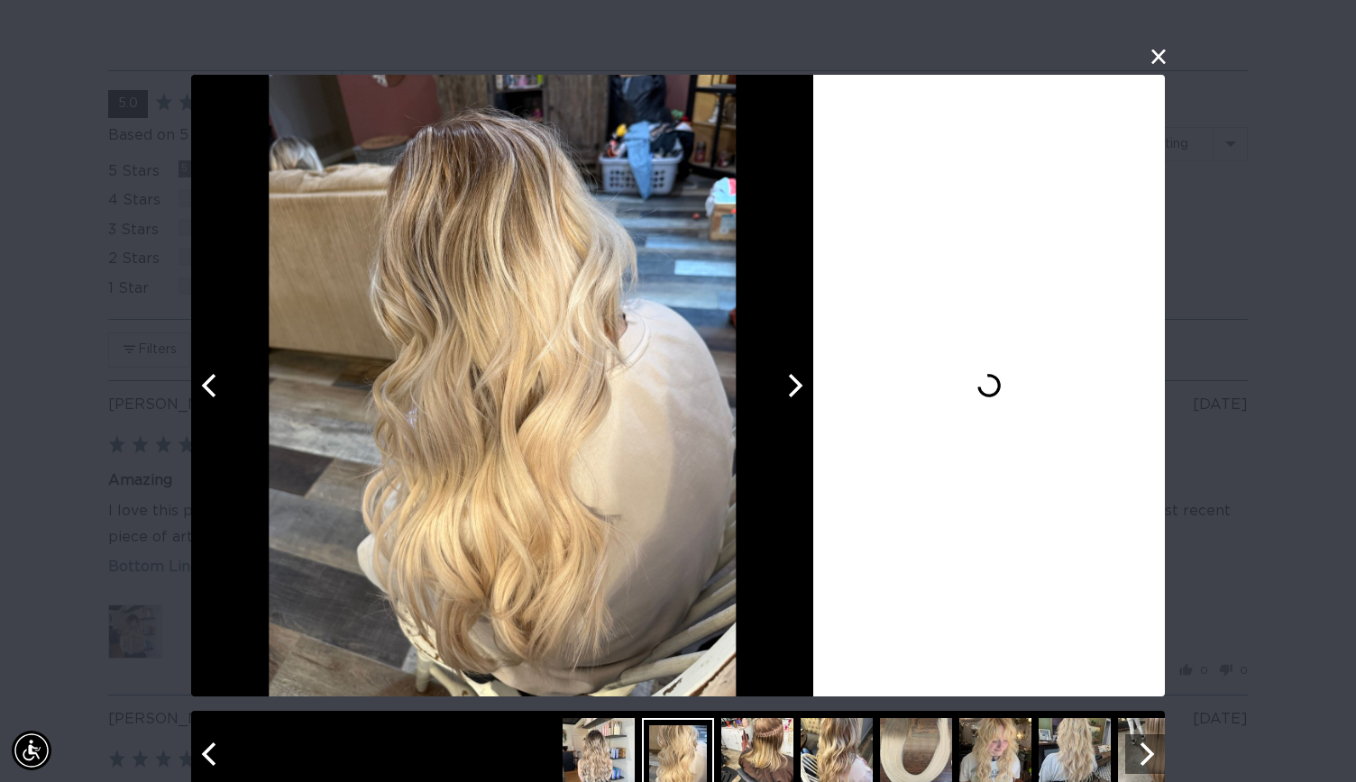
click at [766, 735] on img at bounding box center [757, 754] width 72 height 72
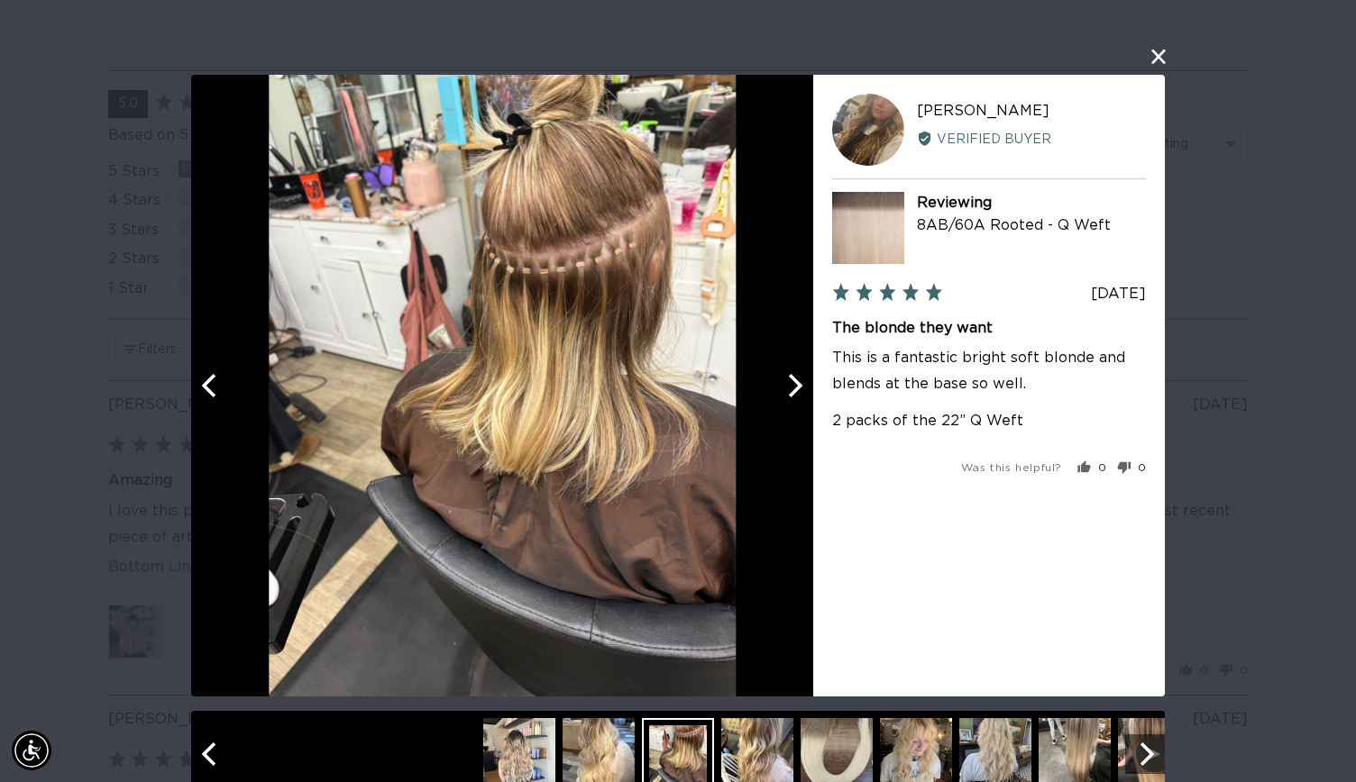
click at [525, 753] on img at bounding box center [519, 754] width 72 height 72
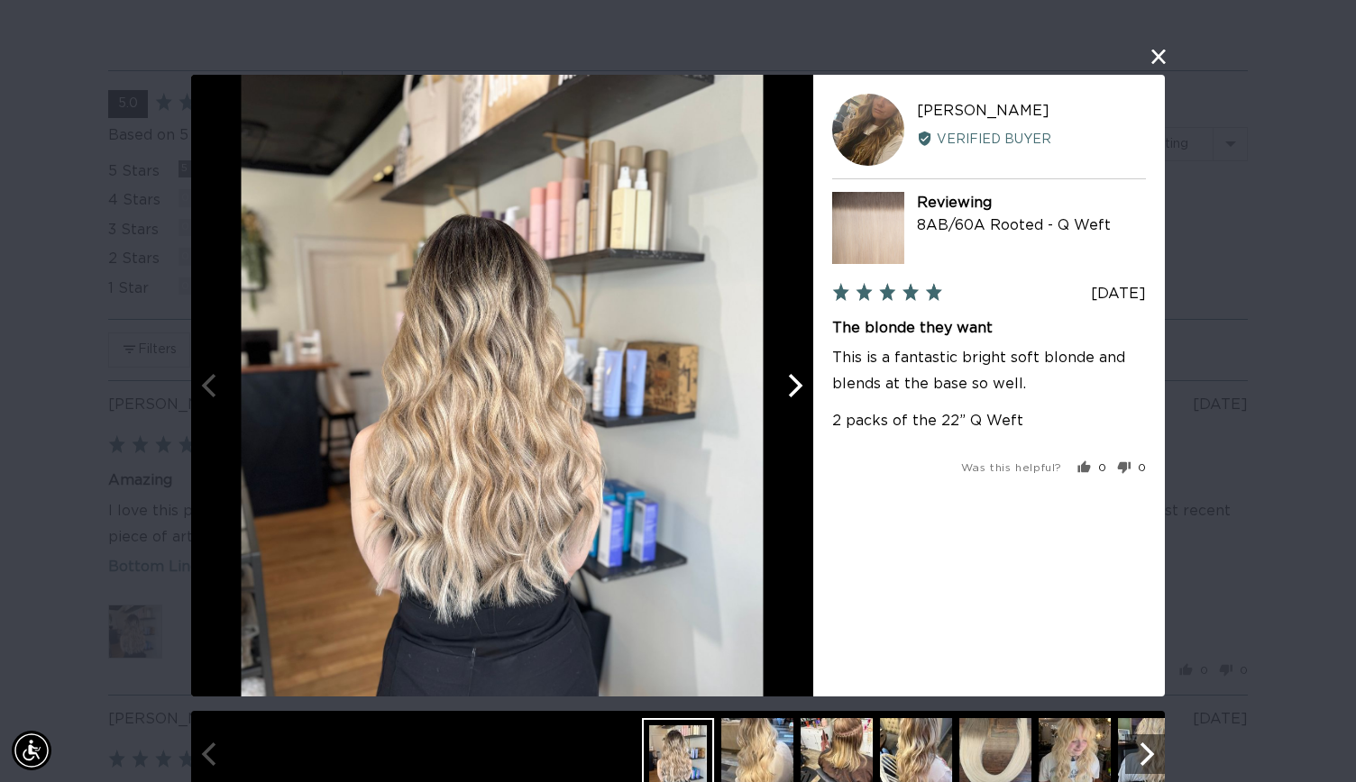
click at [902, 755] on img at bounding box center [916, 754] width 72 height 72
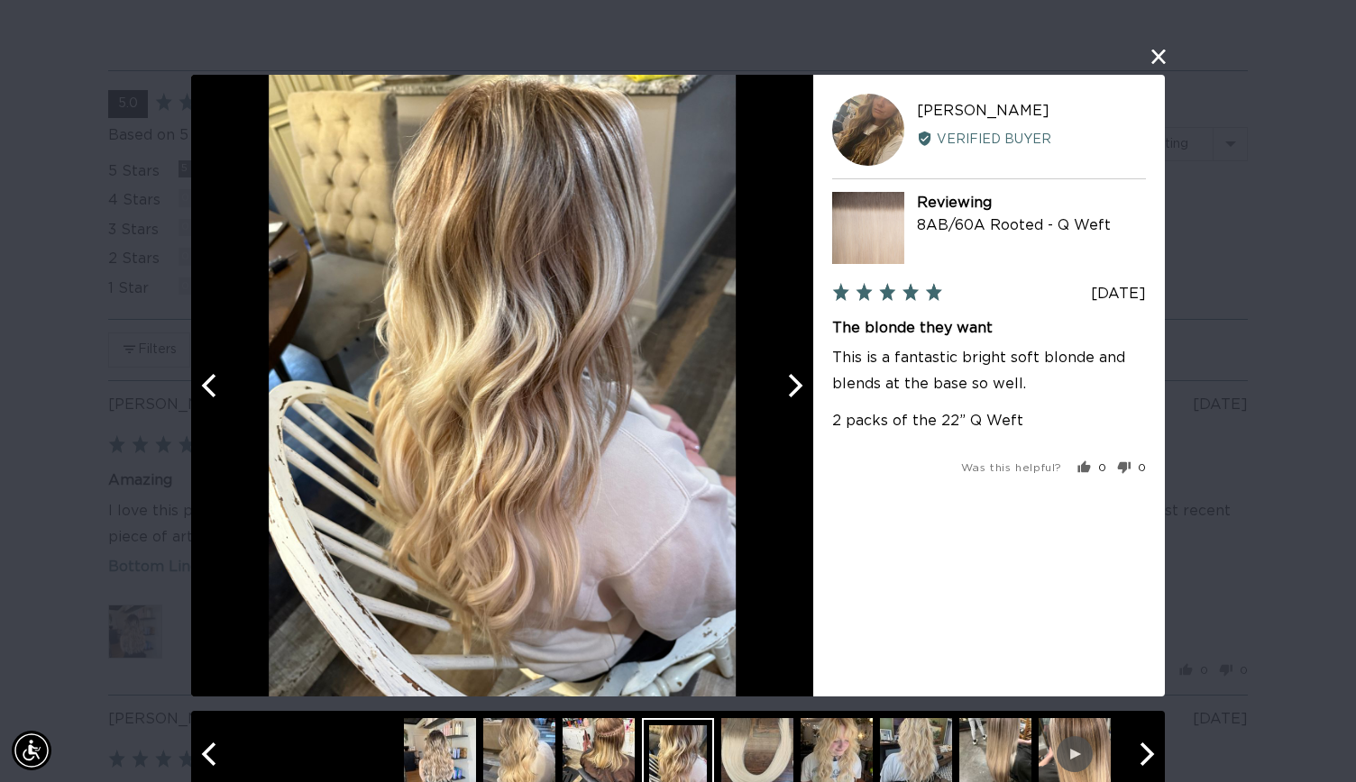
click at [862, 768] on img at bounding box center [836, 754] width 72 height 72
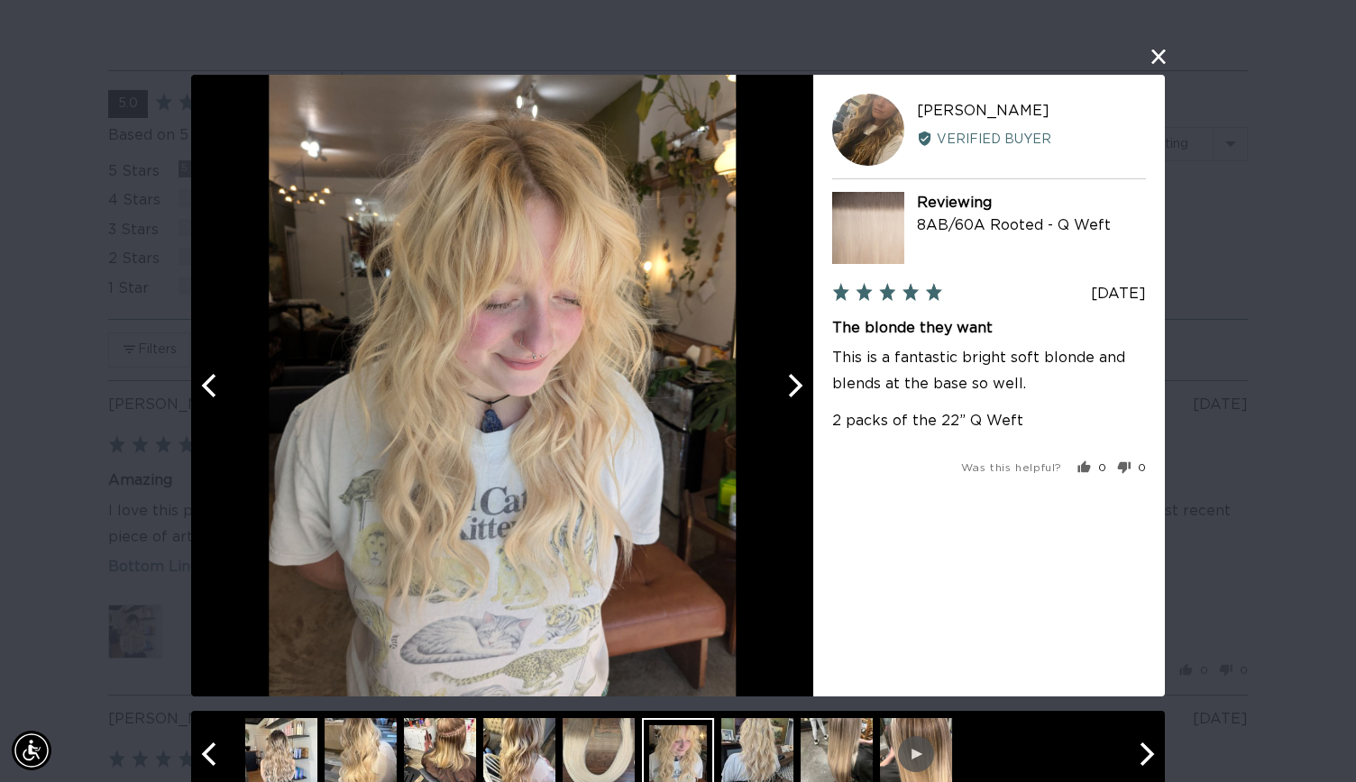
click at [662, 745] on div at bounding box center [678, 754] width 72 height 72
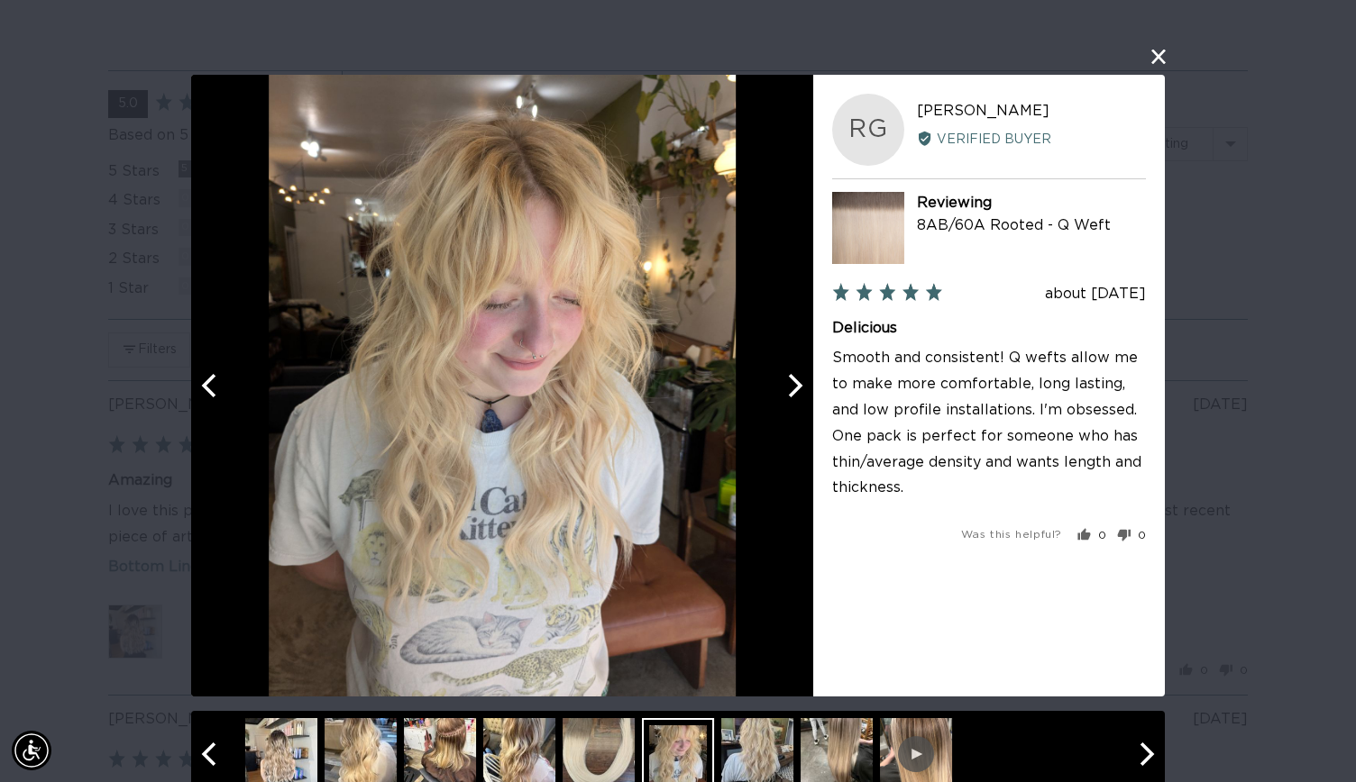
click at [741, 760] on img at bounding box center [757, 754] width 72 height 72
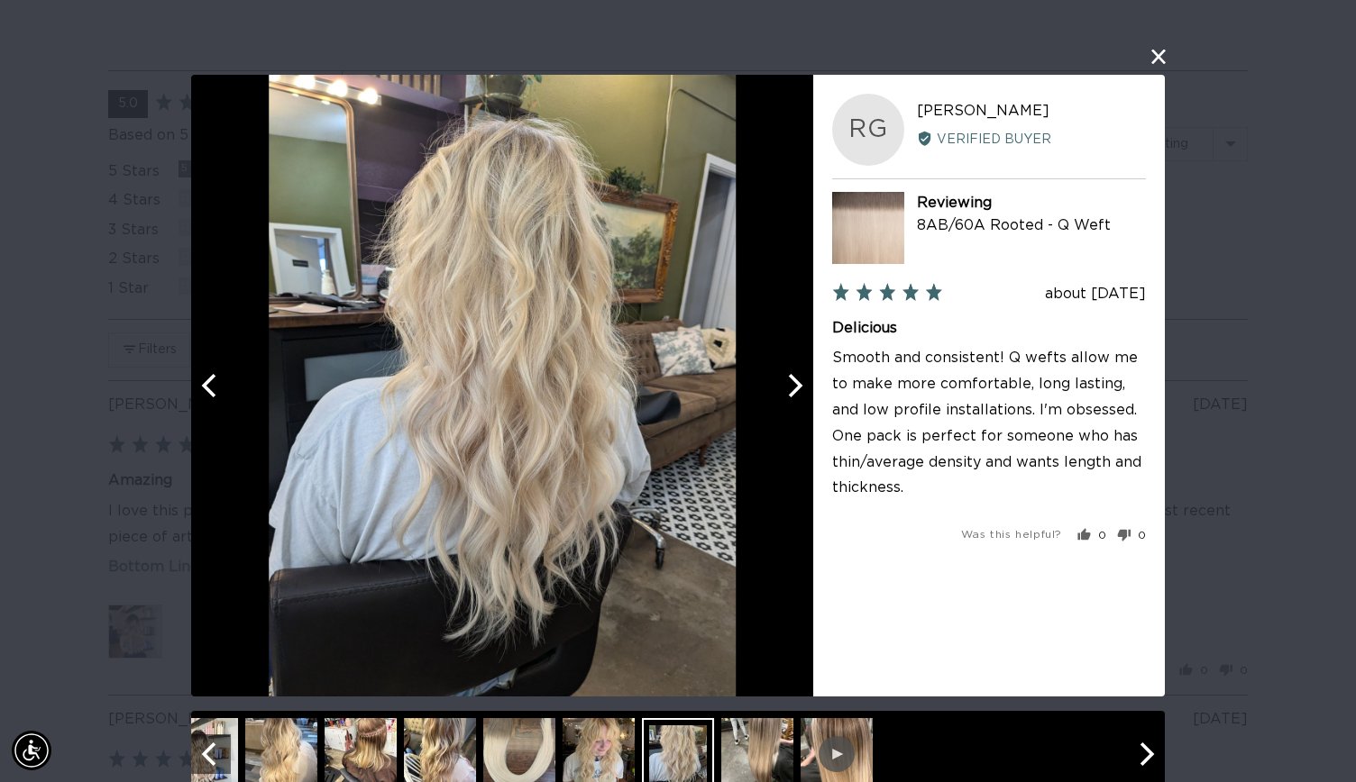
click at [1243, 473] on div "User-Uploaded Media Gallery Your browser doesn't support HTML5 videos. RG RAECH…" at bounding box center [678, 391] width 1356 height 782
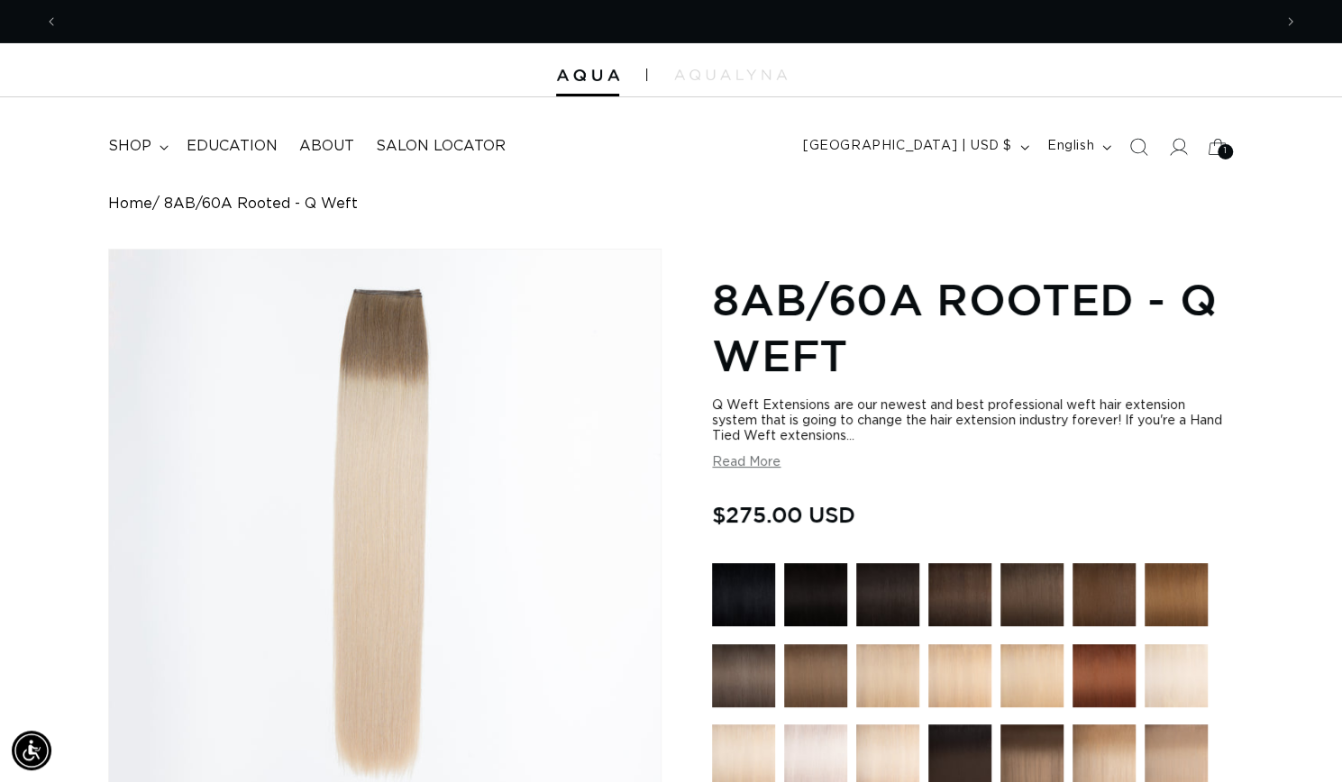
scroll to position [0, 1213]
click at [50, 12] on icon "Previous announcement" at bounding box center [52, 22] width 6 height 20
click at [130, 202] on link "Home" at bounding box center [130, 204] width 44 height 17
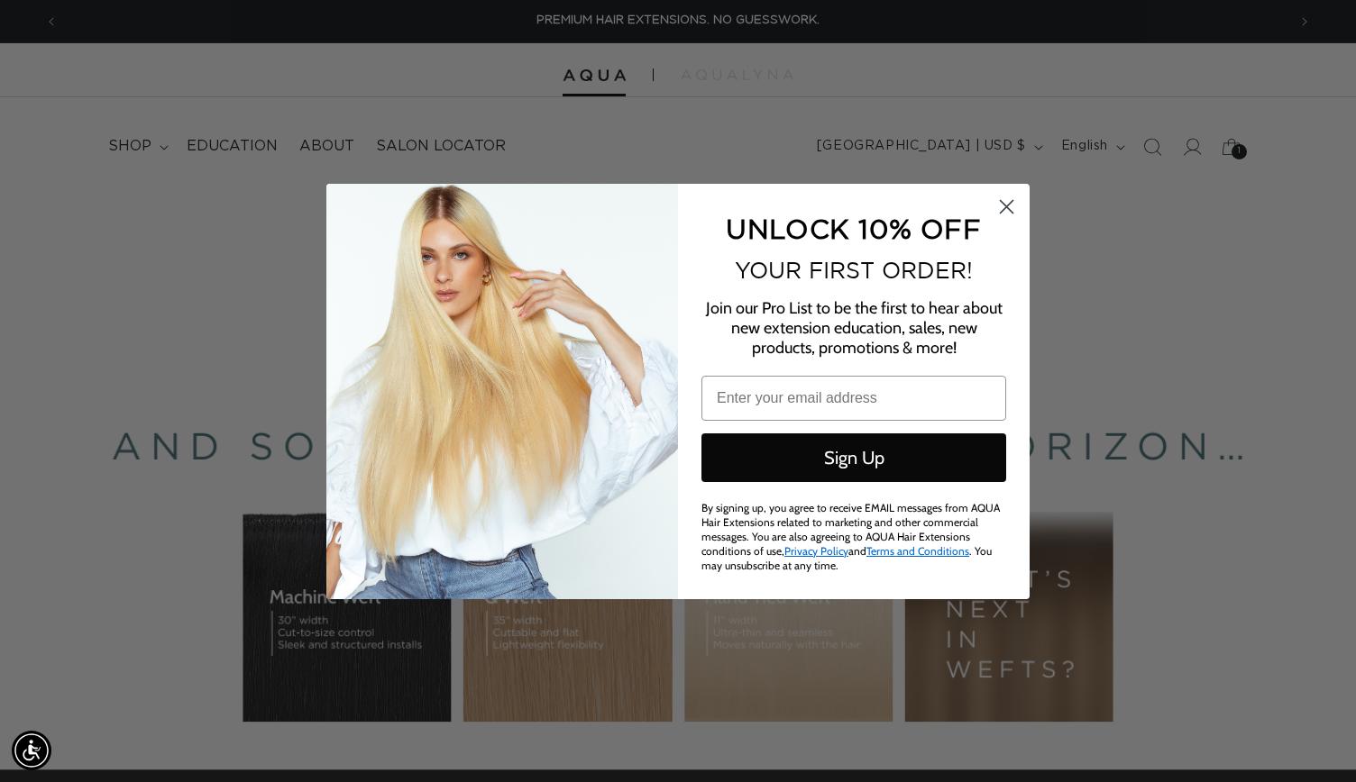
click at [1215, 207] on div "Close dialog UNLOCK 10% OFF YOUR FIRST ORDER! Join our Pro List to be the first…" at bounding box center [678, 391] width 1356 height 782
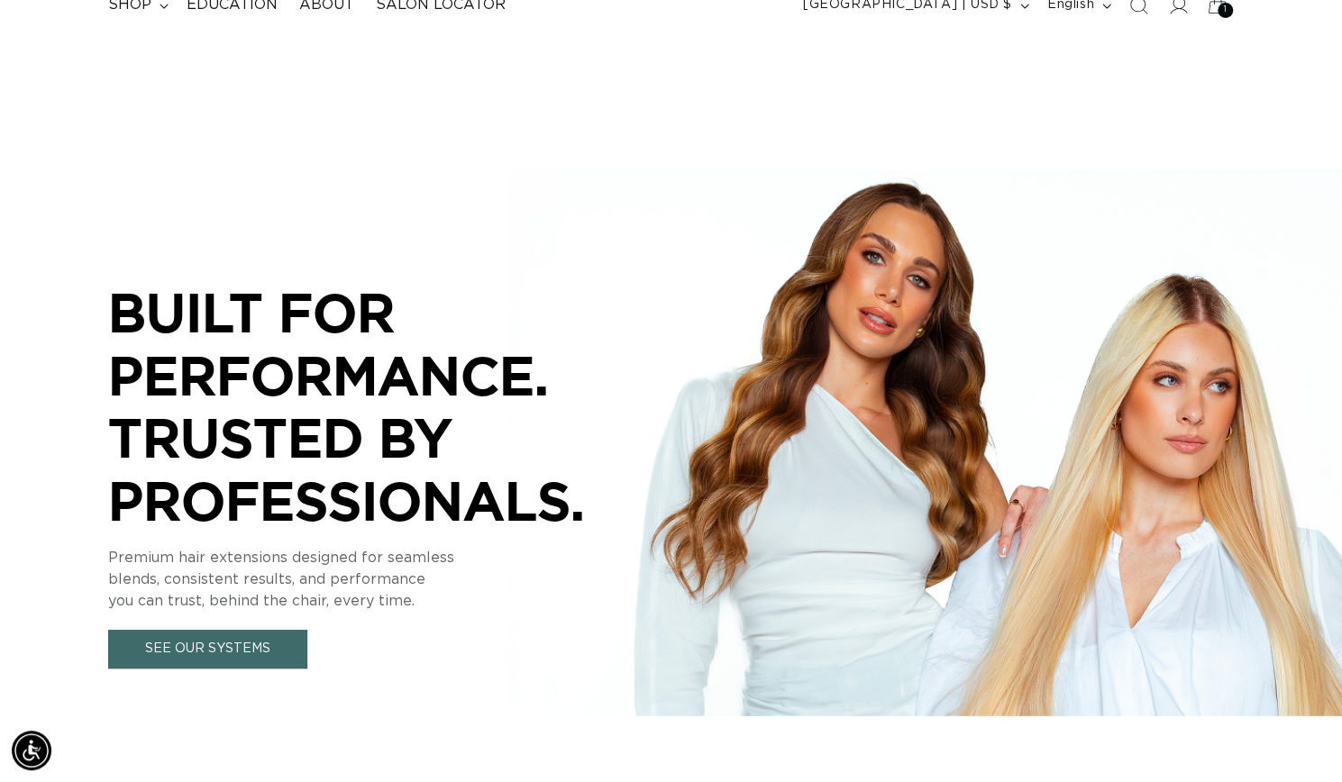
scroll to position [0, 1213]
click at [135, 9] on span "shop" at bounding box center [129, 4] width 43 height 19
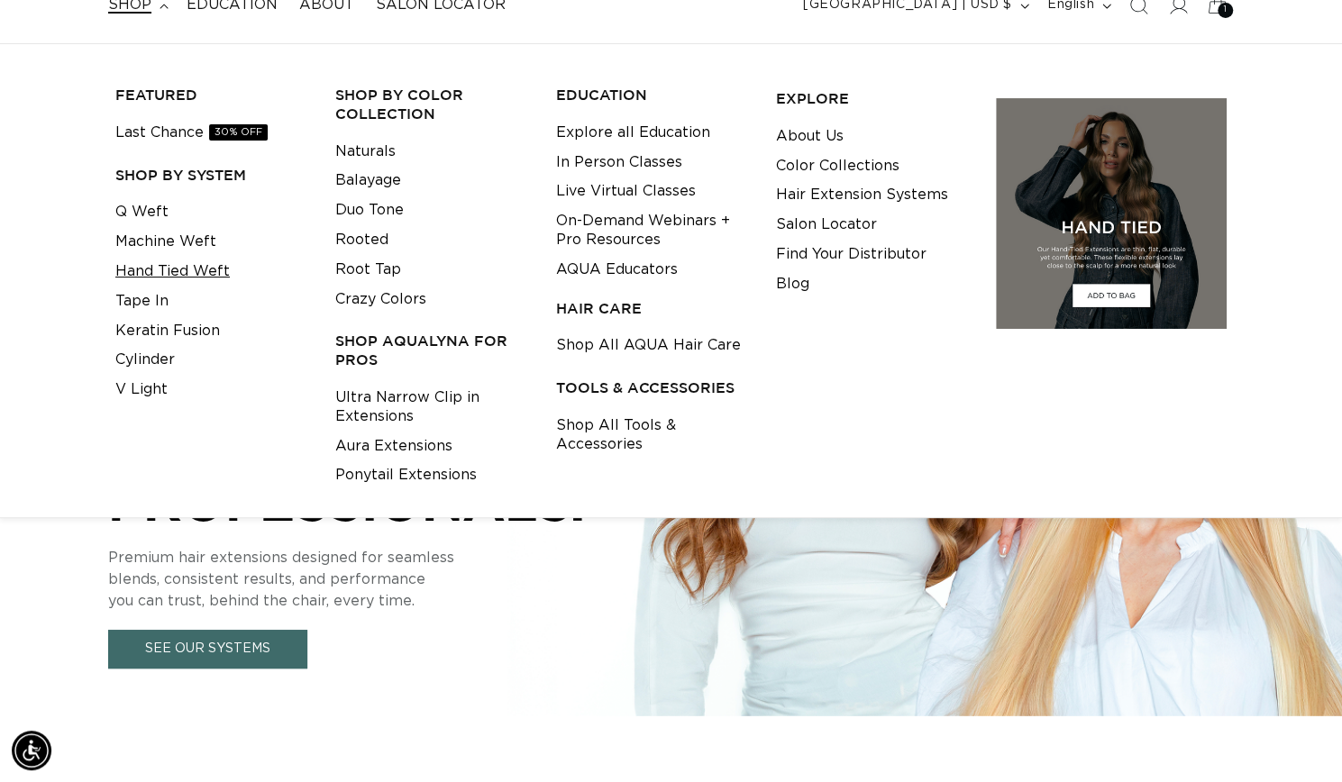
scroll to position [0, 2427]
click at [196, 265] on link "Hand Tied Weft" at bounding box center [172, 272] width 114 height 30
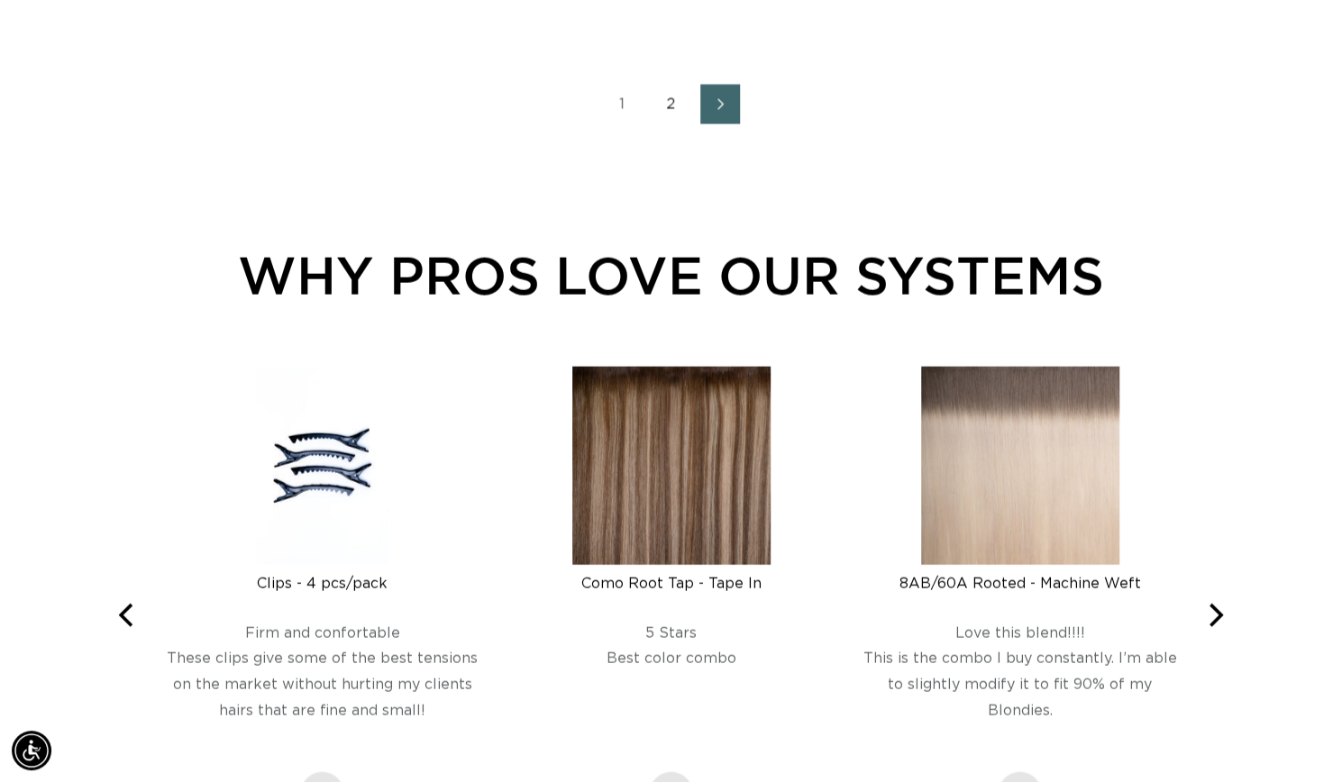
scroll to position [0, 1213]
click at [677, 124] on link "2" at bounding box center [672, 105] width 40 height 40
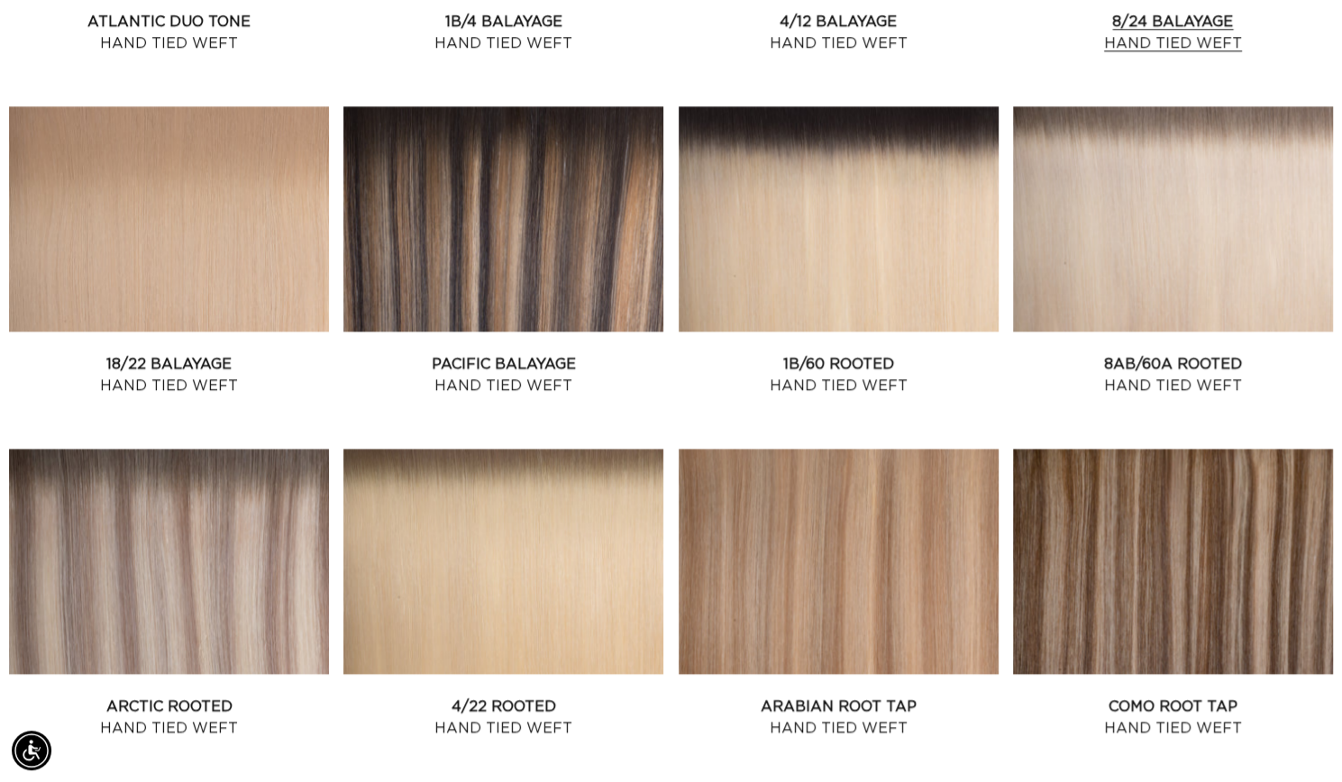
scroll to position [0, 2427]
click at [1204, 367] on link "8AB/60A Rooted Hand Tied Weft" at bounding box center [1173, 374] width 320 height 43
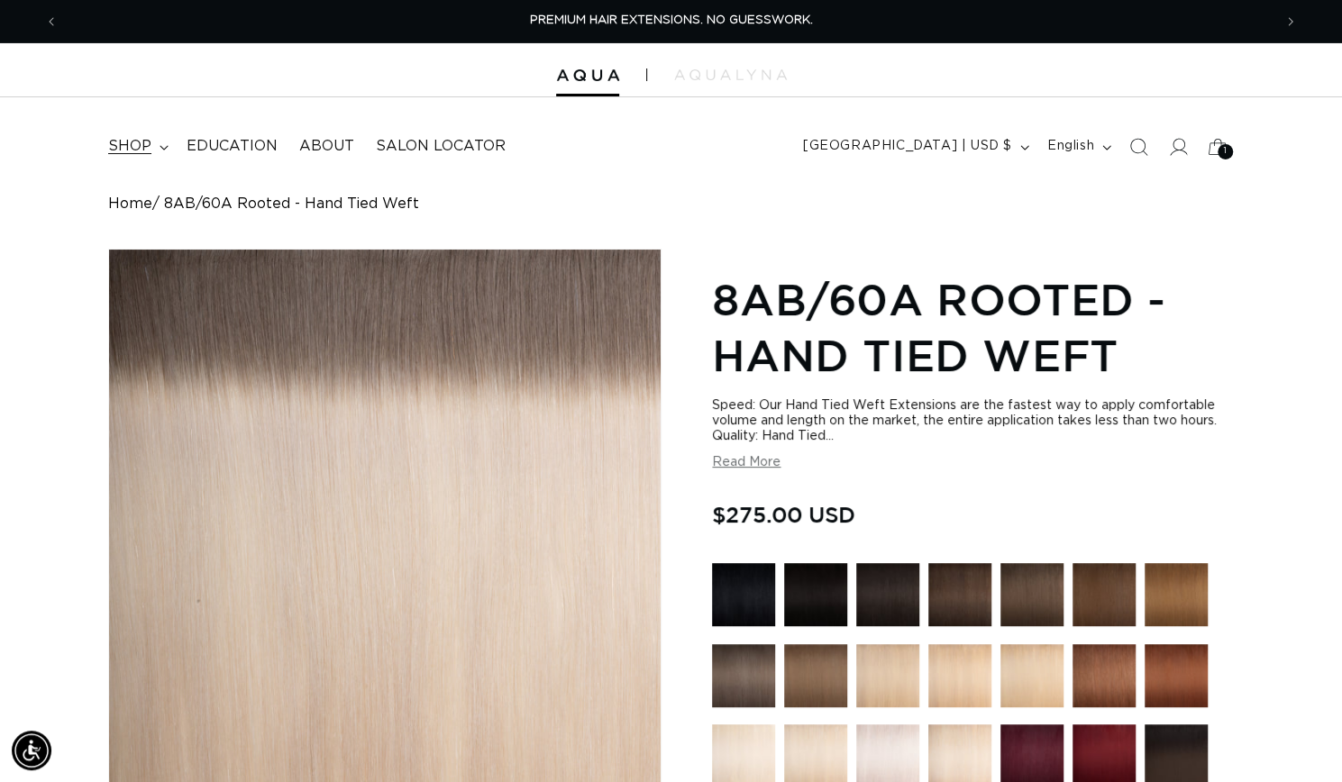
click at [132, 139] on span "shop" at bounding box center [129, 146] width 43 height 19
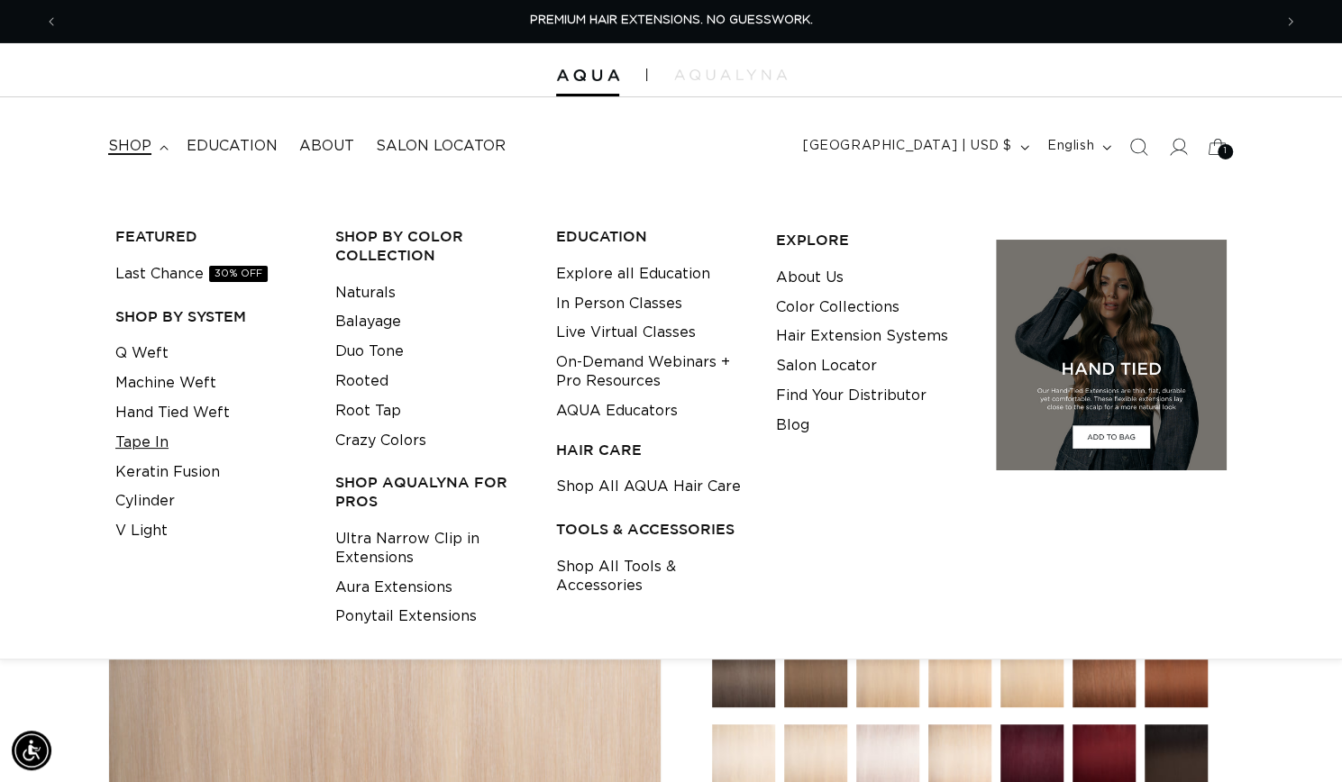
click at [154, 436] on link "Tape In" at bounding box center [141, 443] width 53 height 30
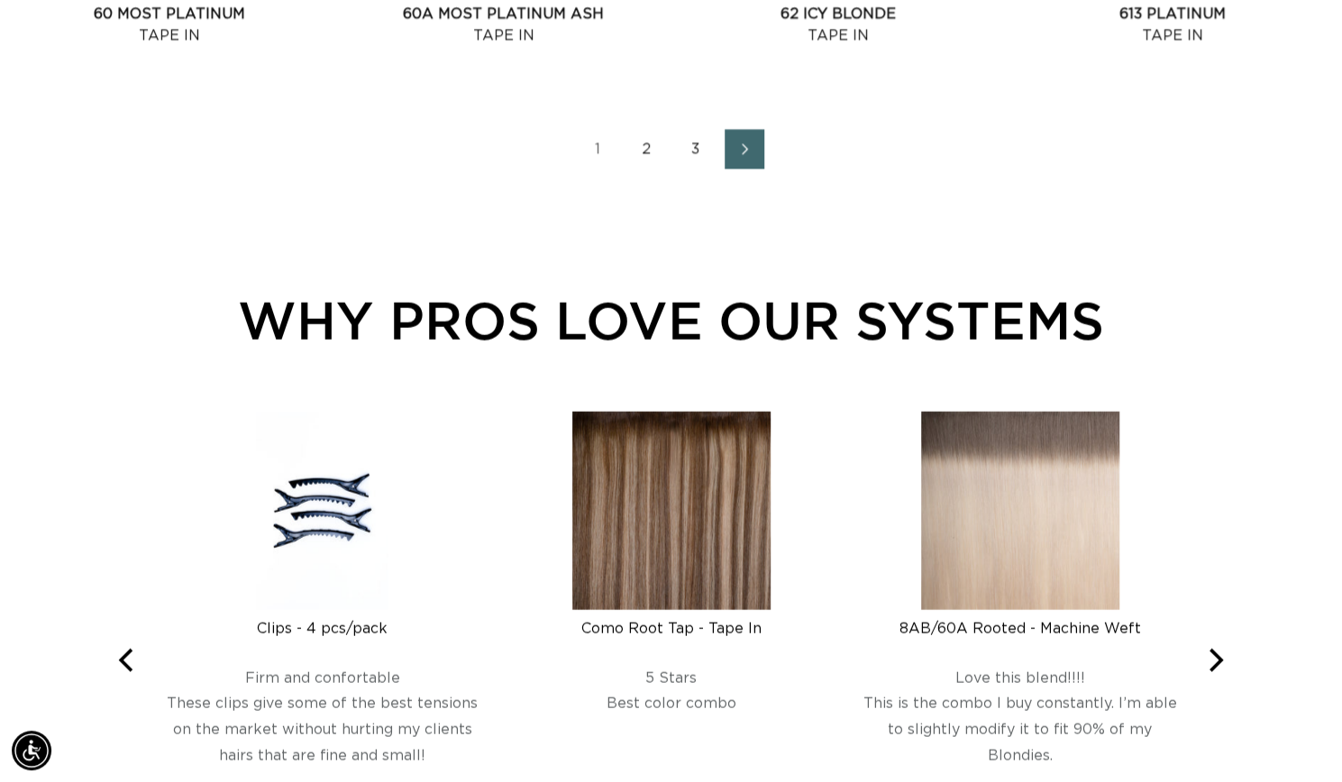
scroll to position [0, 1213]
click at [644, 169] on link "2" at bounding box center [647, 150] width 40 height 40
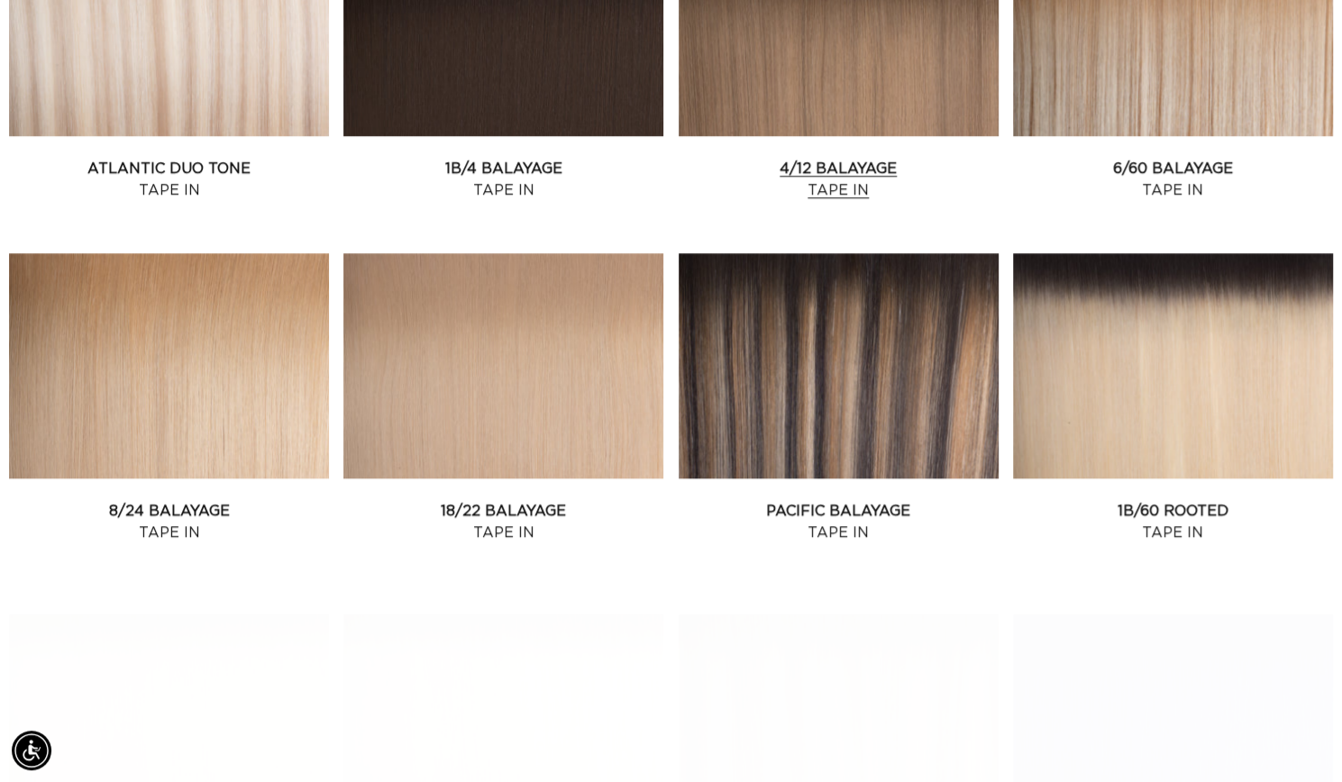
scroll to position [1175, 0]
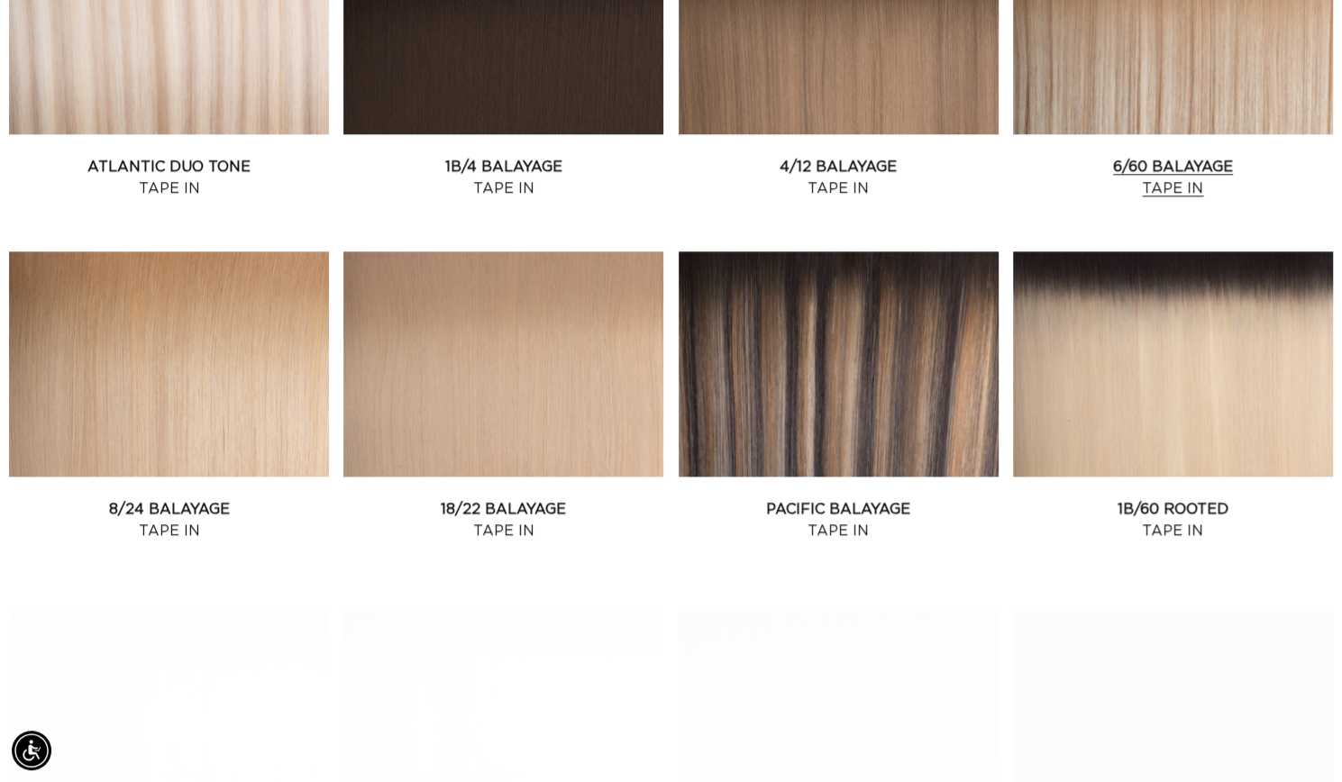
click at [1173, 173] on link "6/60 Balayage Tape In" at bounding box center [1173, 177] width 320 height 43
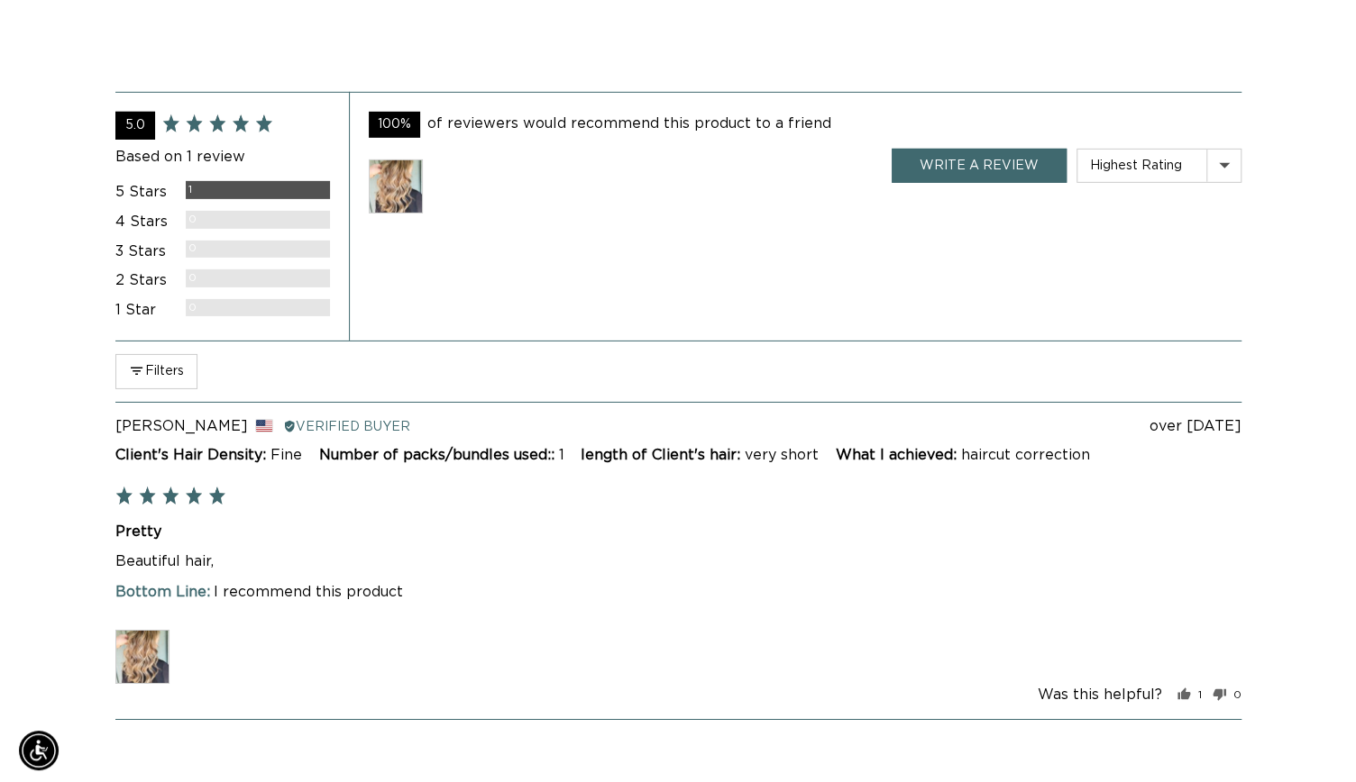
scroll to position [0, 2427]
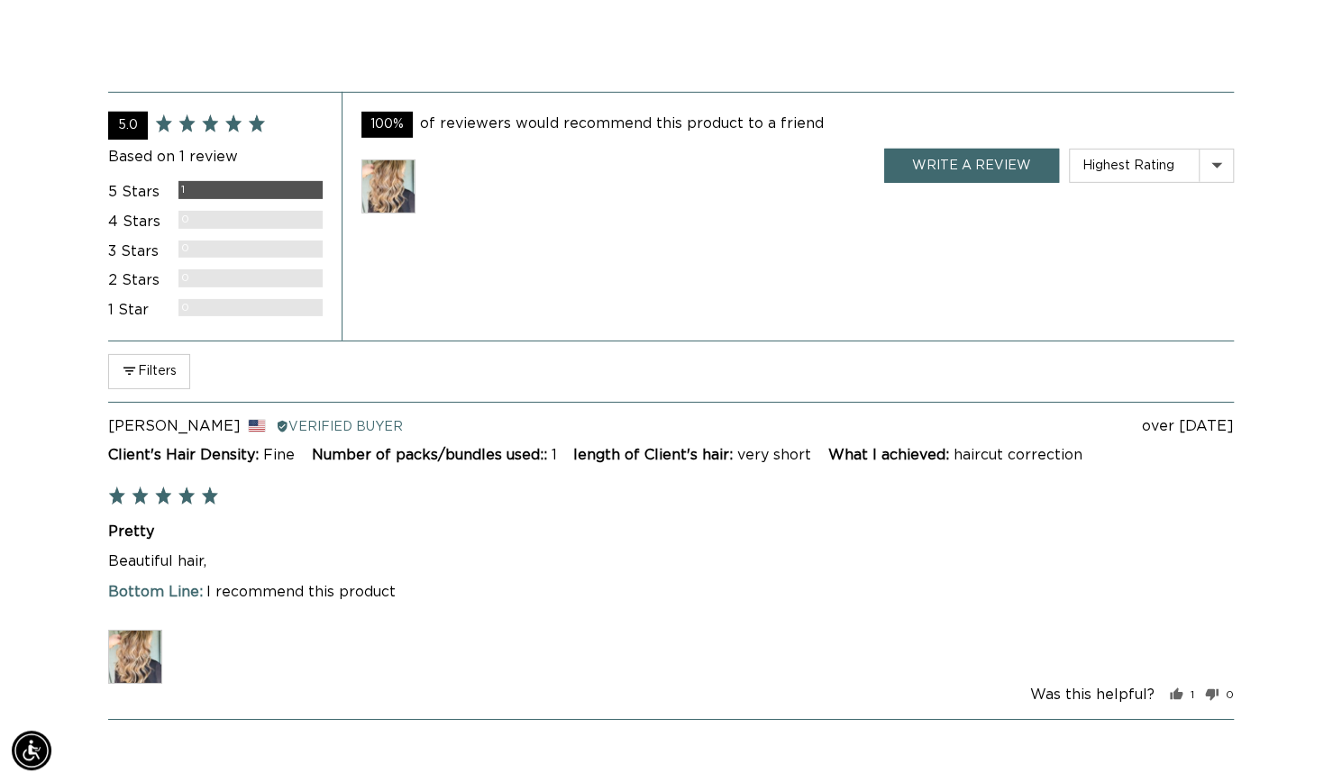
click at [395, 214] on img at bounding box center [388, 187] width 54 height 54
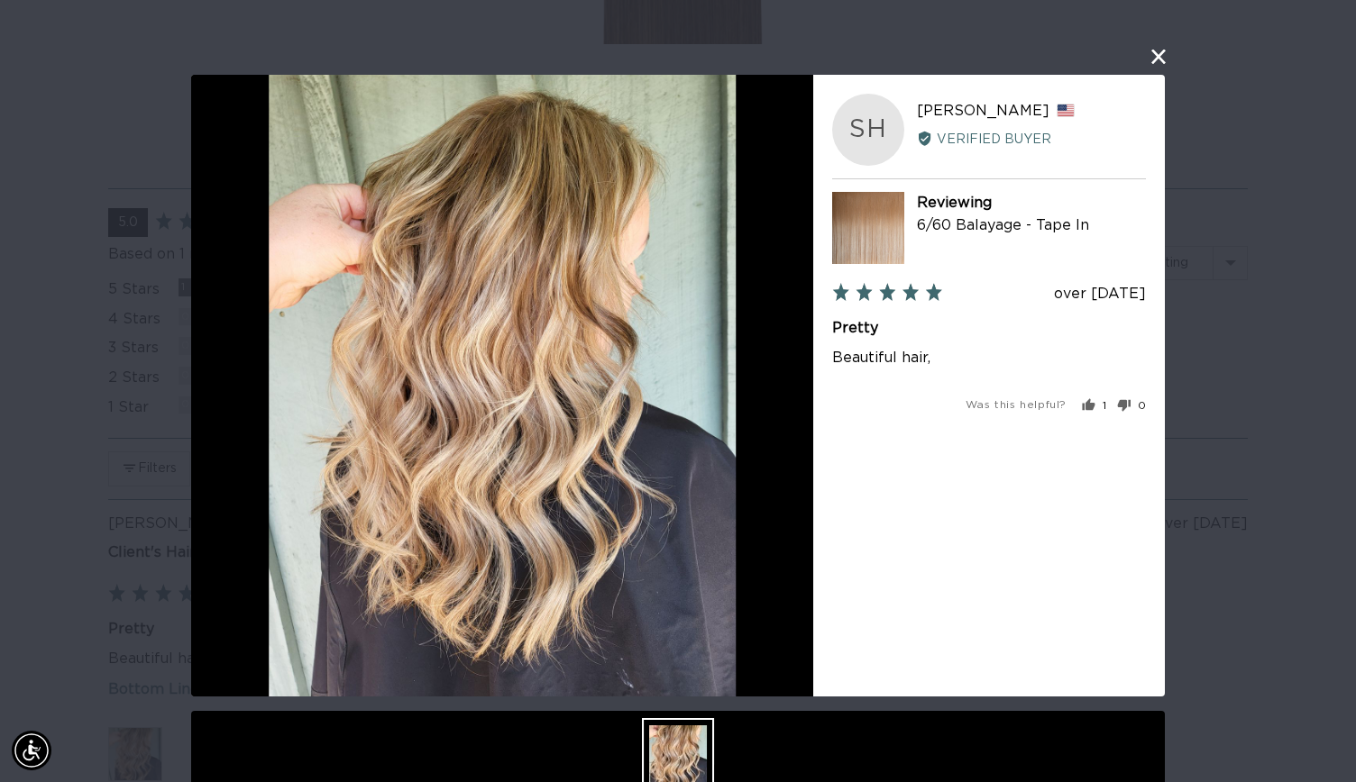
scroll to position [0, 0]
click at [1295, 293] on div "User-Uploaded Media Gallery SH Sarah H. Reviewed by Sarah H., from United State…" at bounding box center [678, 391] width 1356 height 782
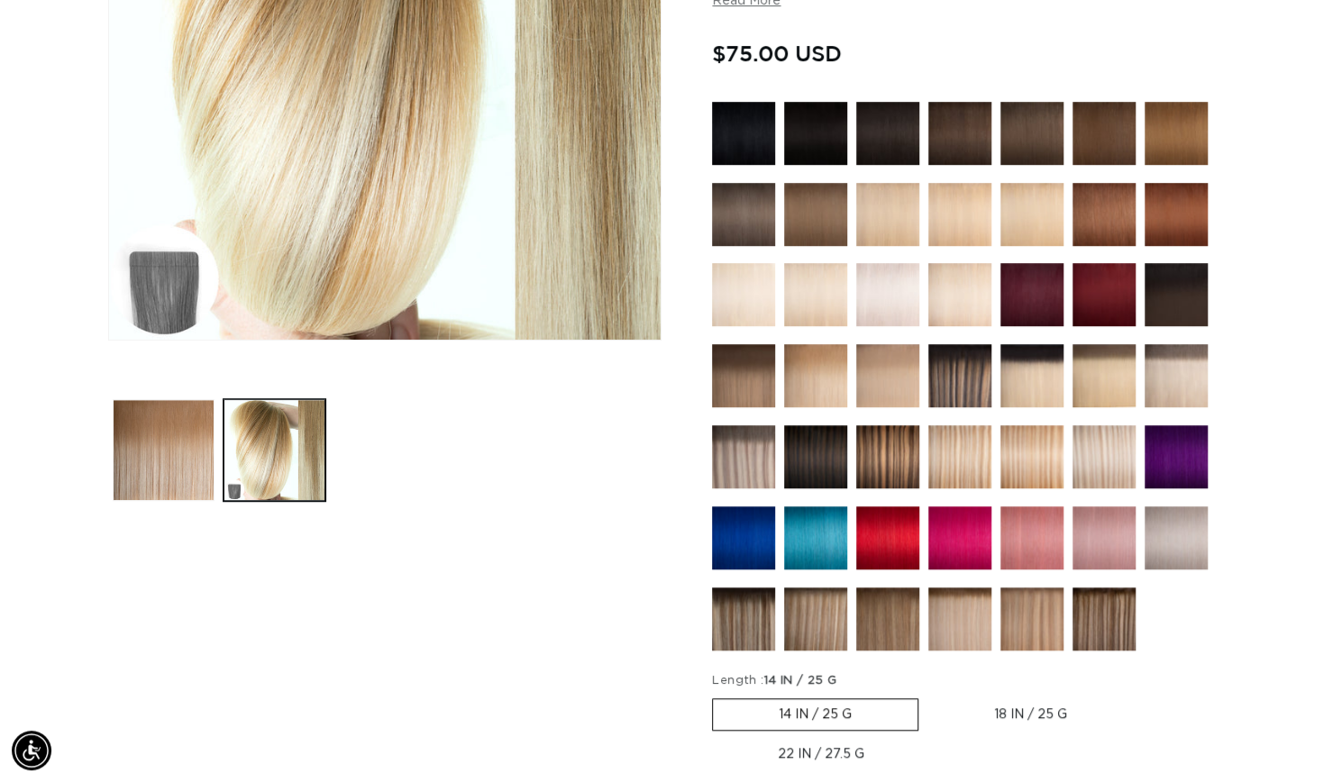
scroll to position [473, 0]
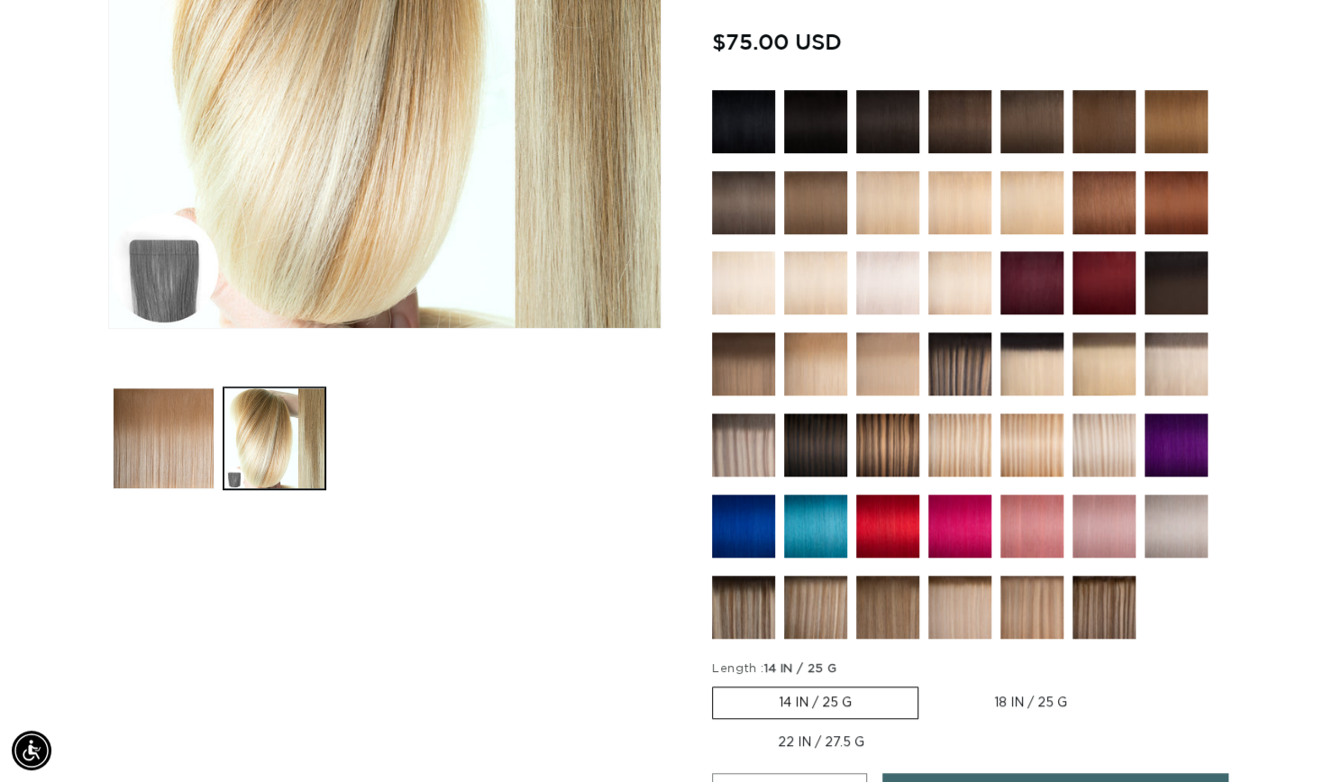
click at [825, 373] on img at bounding box center [815, 364] width 63 height 63
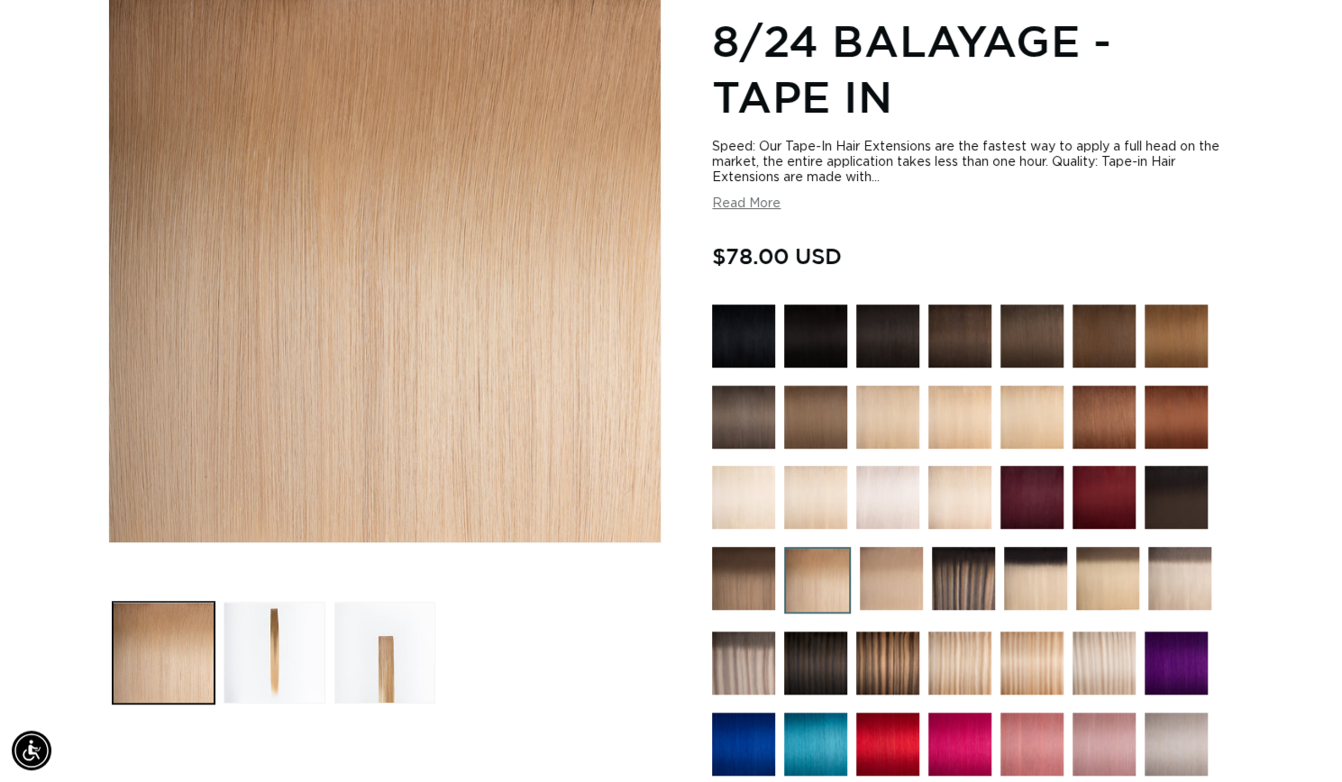
scroll to position [0, 2427]
click at [881, 590] on img at bounding box center [891, 578] width 63 height 63
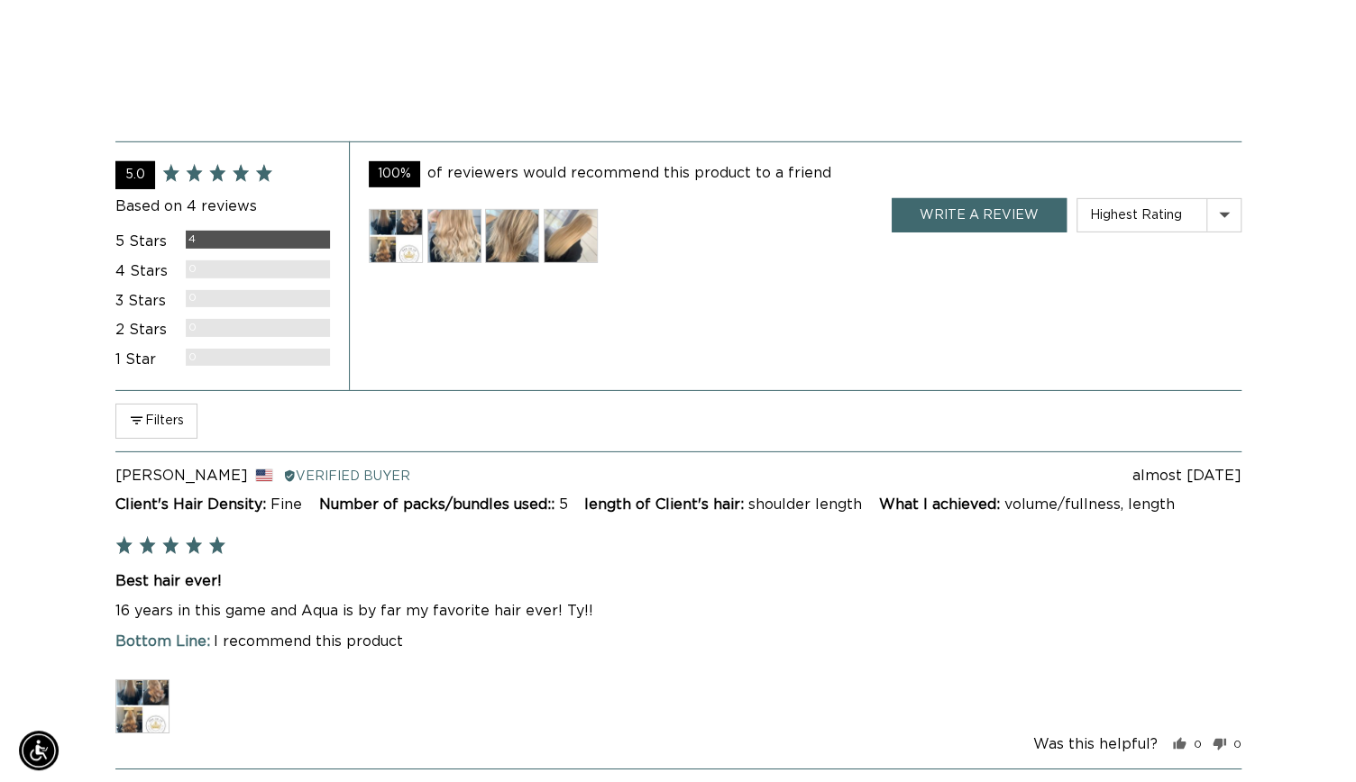
scroll to position [3228, 0]
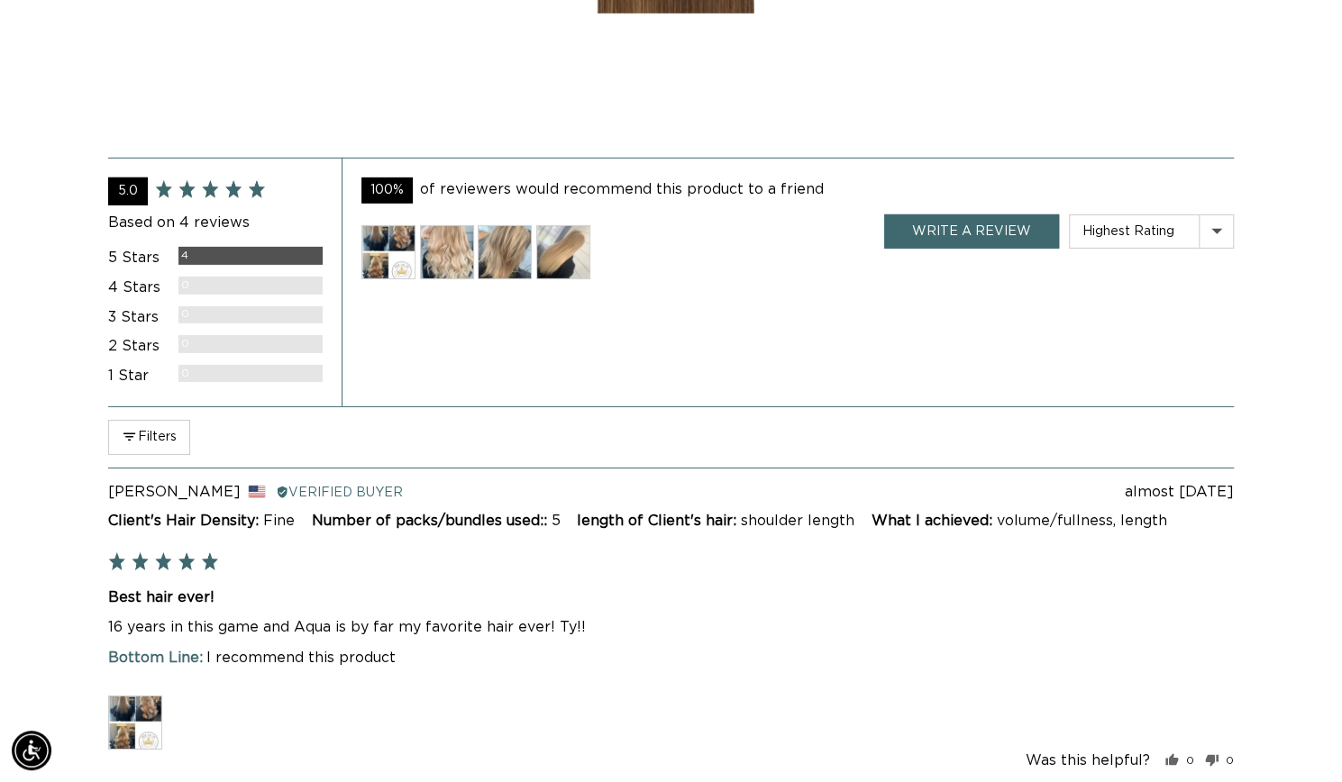
click at [447, 279] on img at bounding box center [447, 252] width 54 height 54
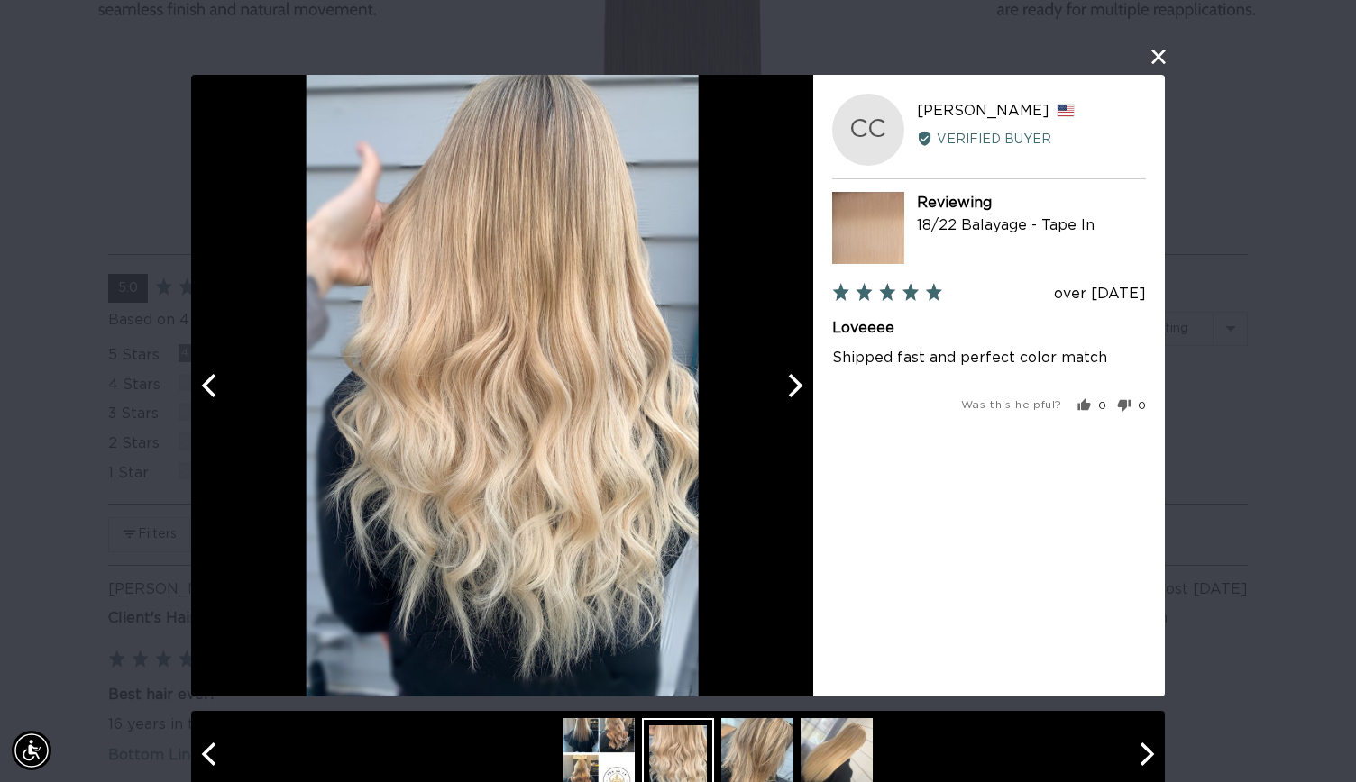
scroll to position [0, 0]
click at [788, 373] on button "Next" at bounding box center [793, 386] width 40 height 40
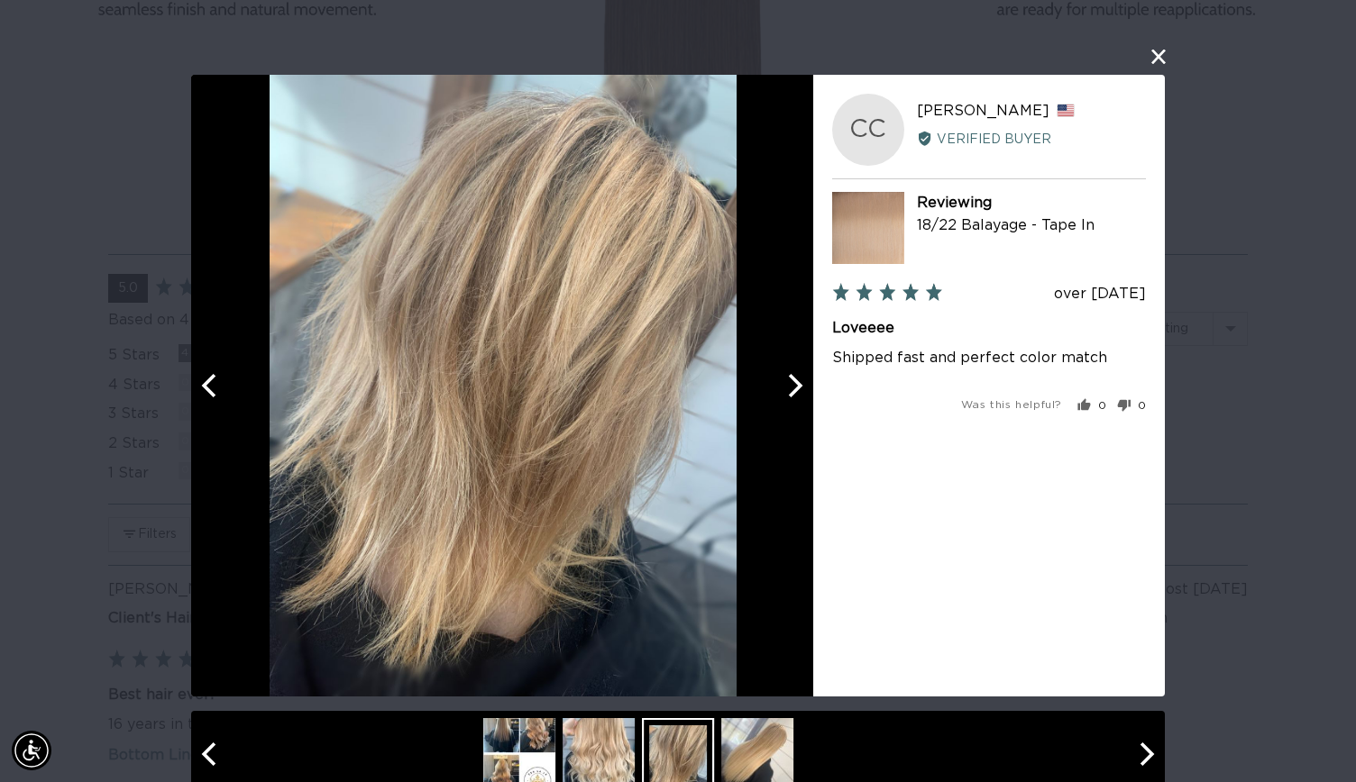
click at [788, 373] on button "Next" at bounding box center [793, 386] width 40 height 40
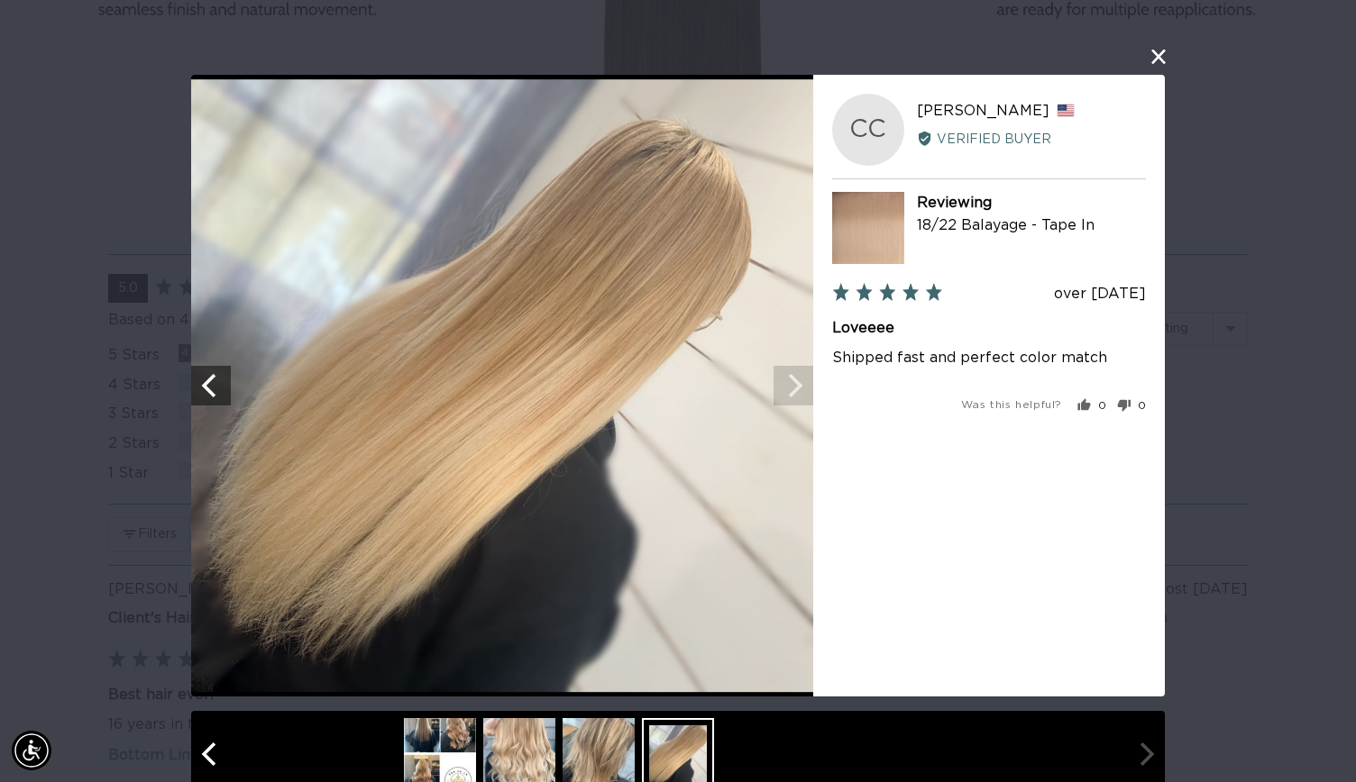
click at [818, 369] on div "CC Chelsea C. Reviewed by Chelsea C., from United States Verified Buyer Reviewi…" at bounding box center [989, 386] width 352 height 622
click at [779, 378] on img at bounding box center [502, 386] width 622 height 613
click at [580, 734] on img at bounding box center [598, 754] width 72 height 72
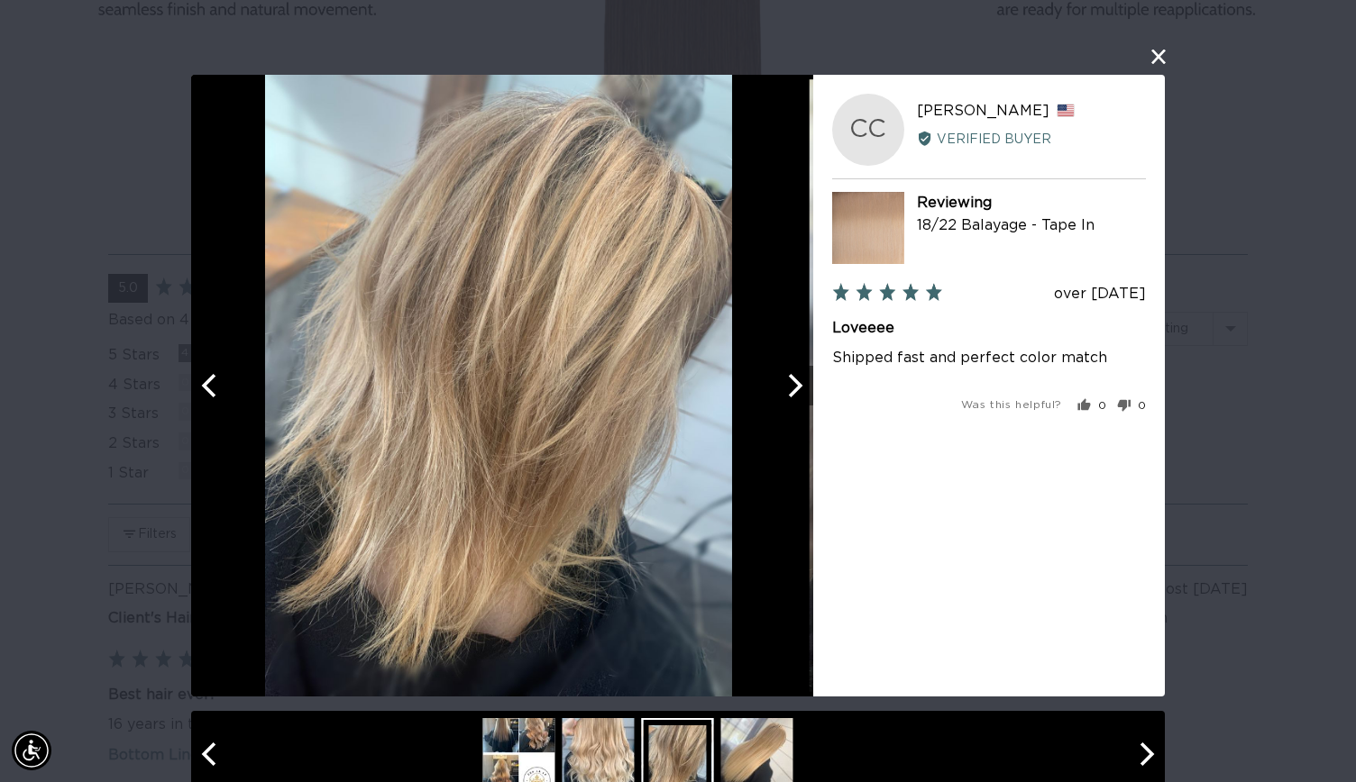
click at [573, 751] on img at bounding box center [598, 754] width 72 height 72
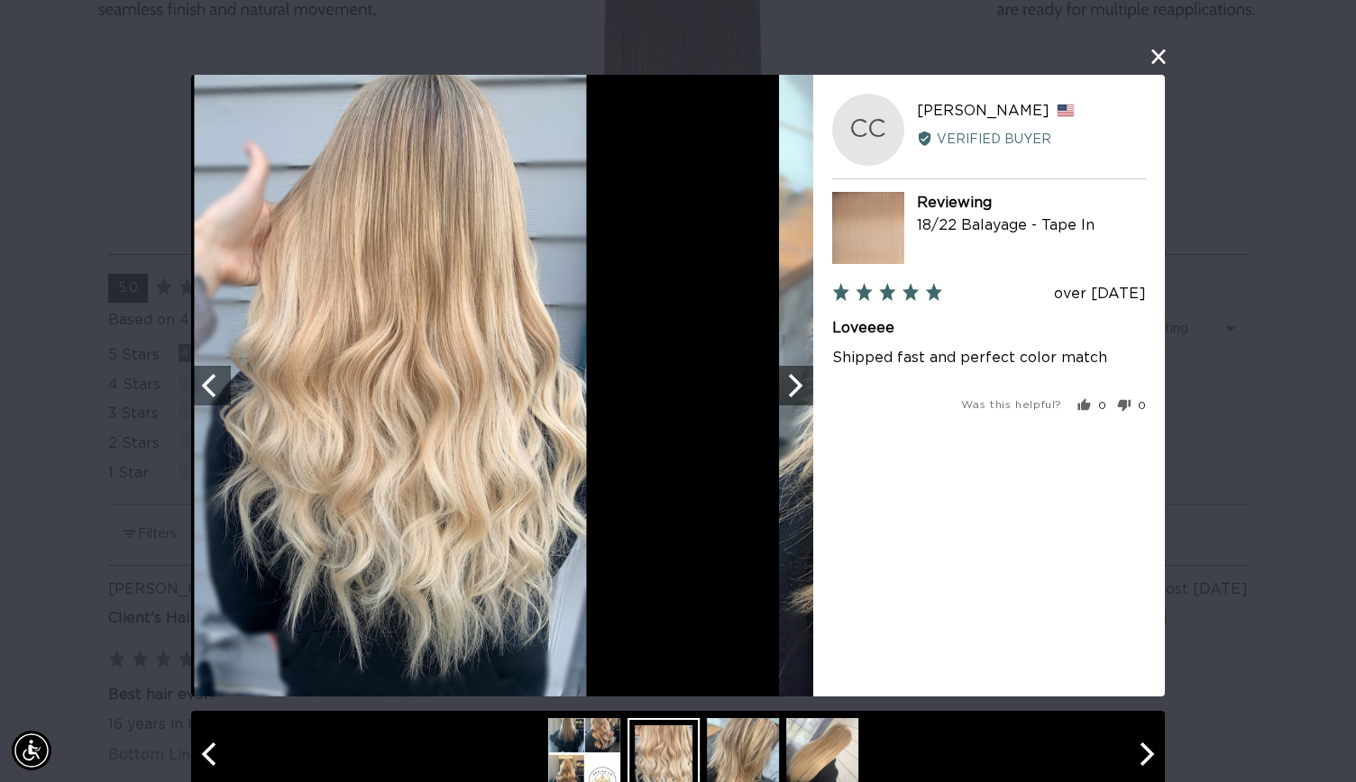
click at [560, 751] on img at bounding box center [584, 754] width 72 height 72
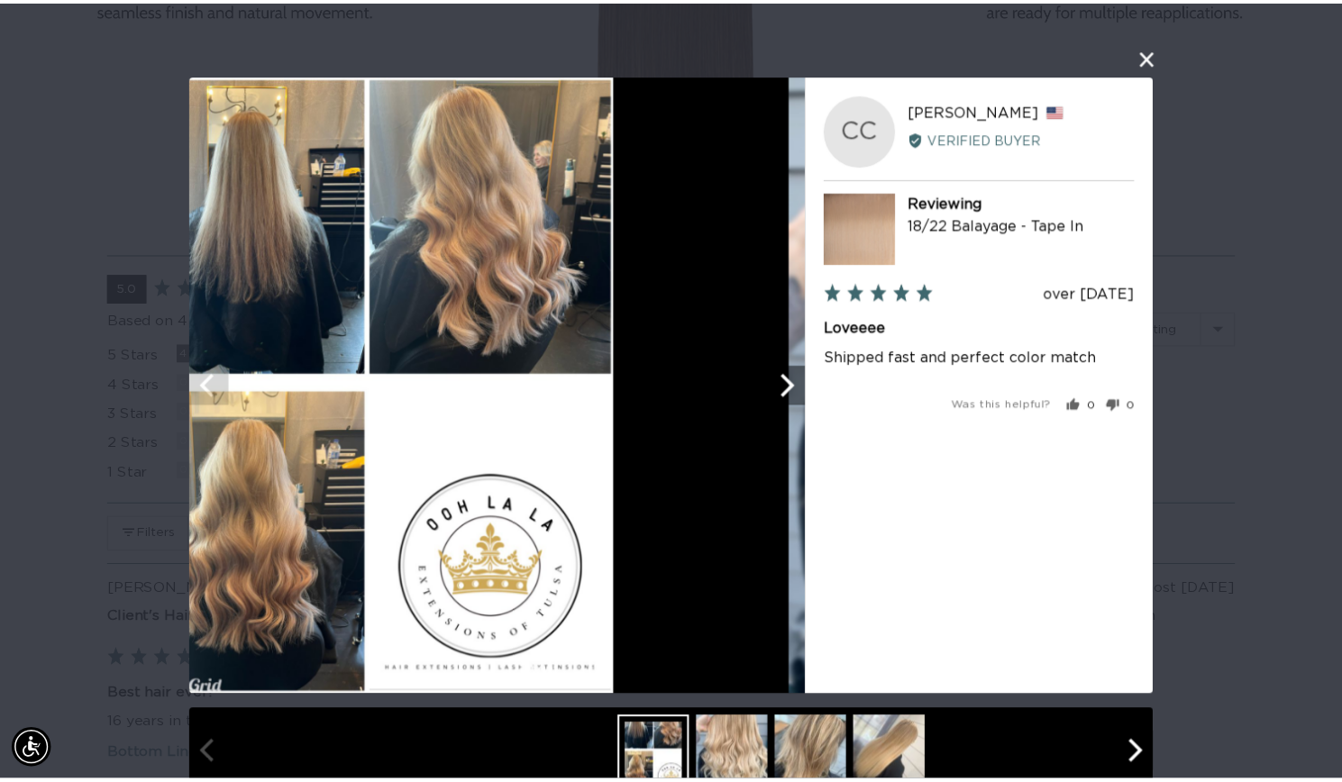
scroll to position [0, 2455]
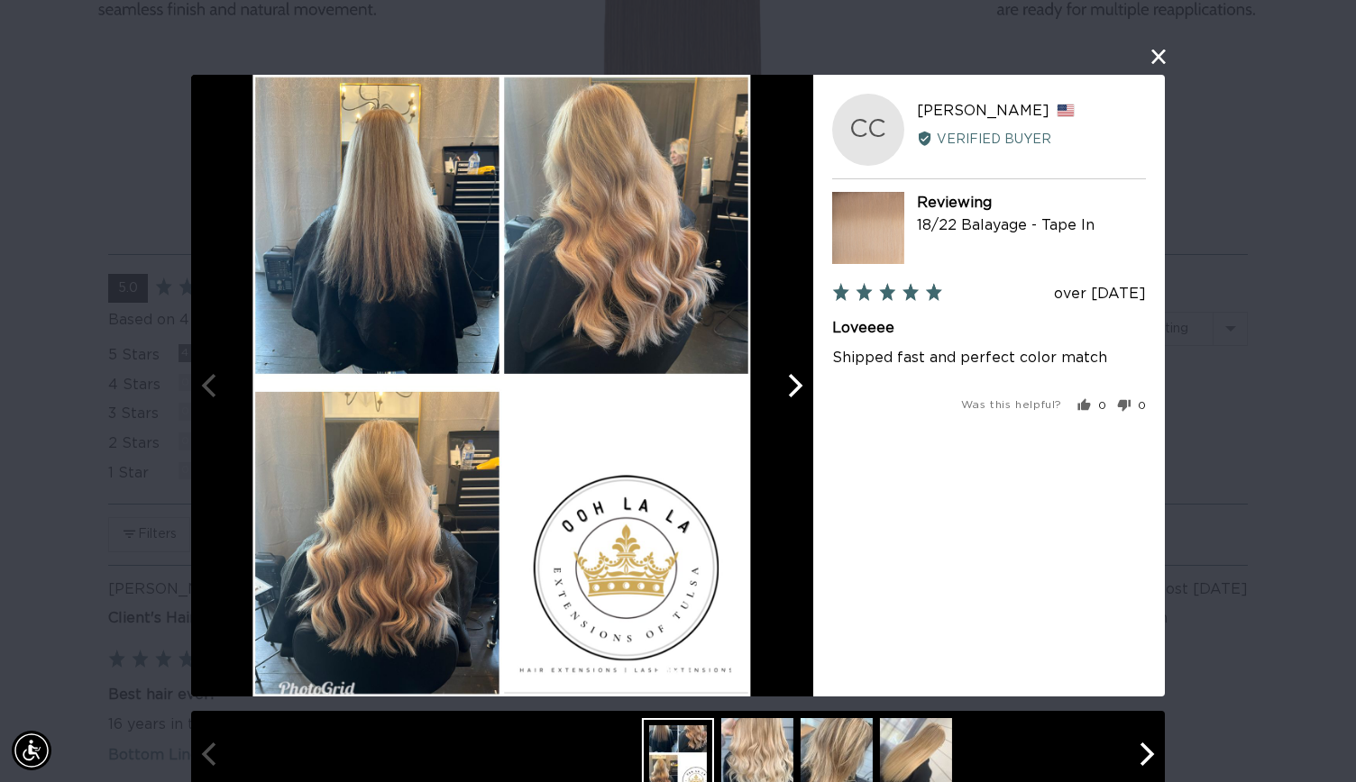
click at [162, 709] on div "User-Uploaded Media Gallery CC Chelsea C. Reviewed by Chelsea C., from United S…" at bounding box center [678, 391] width 1356 height 782
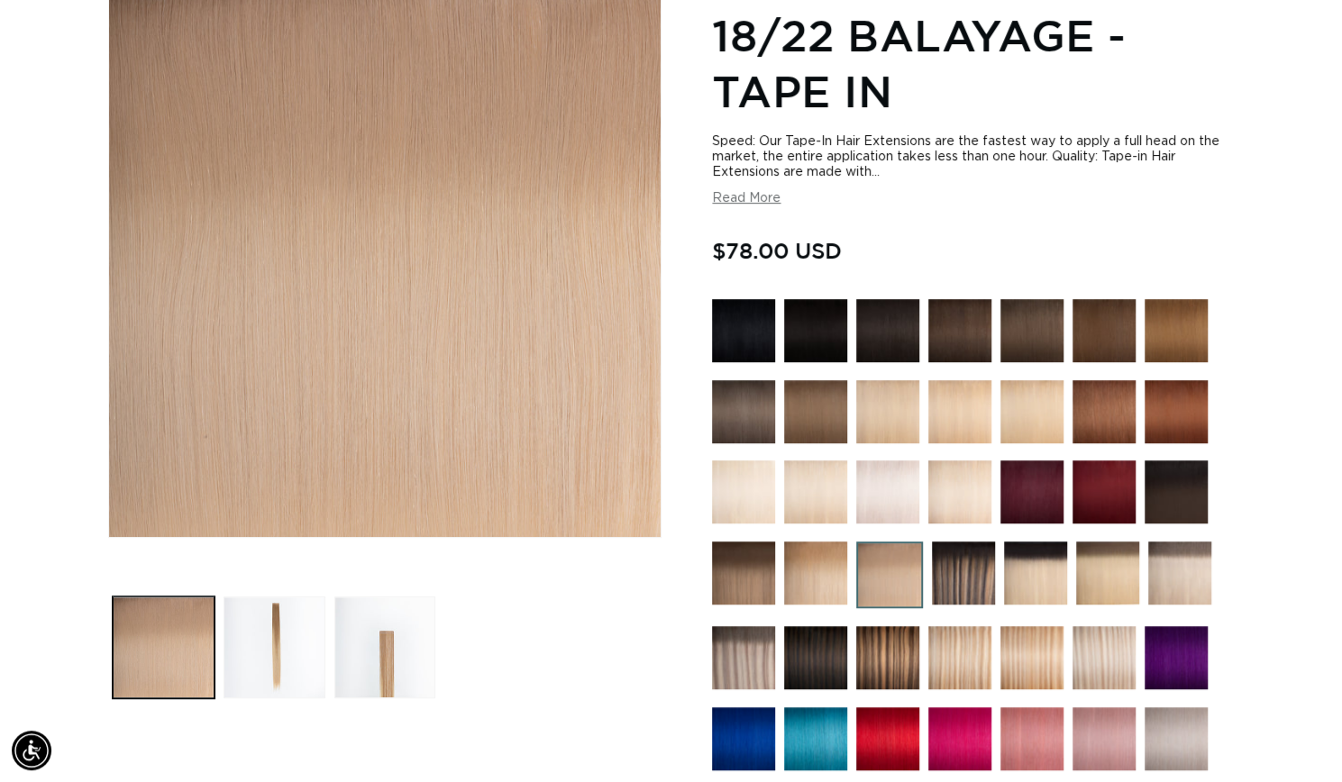
scroll to position [0, 2427]
click at [1104, 578] on img at bounding box center [1107, 573] width 63 height 63
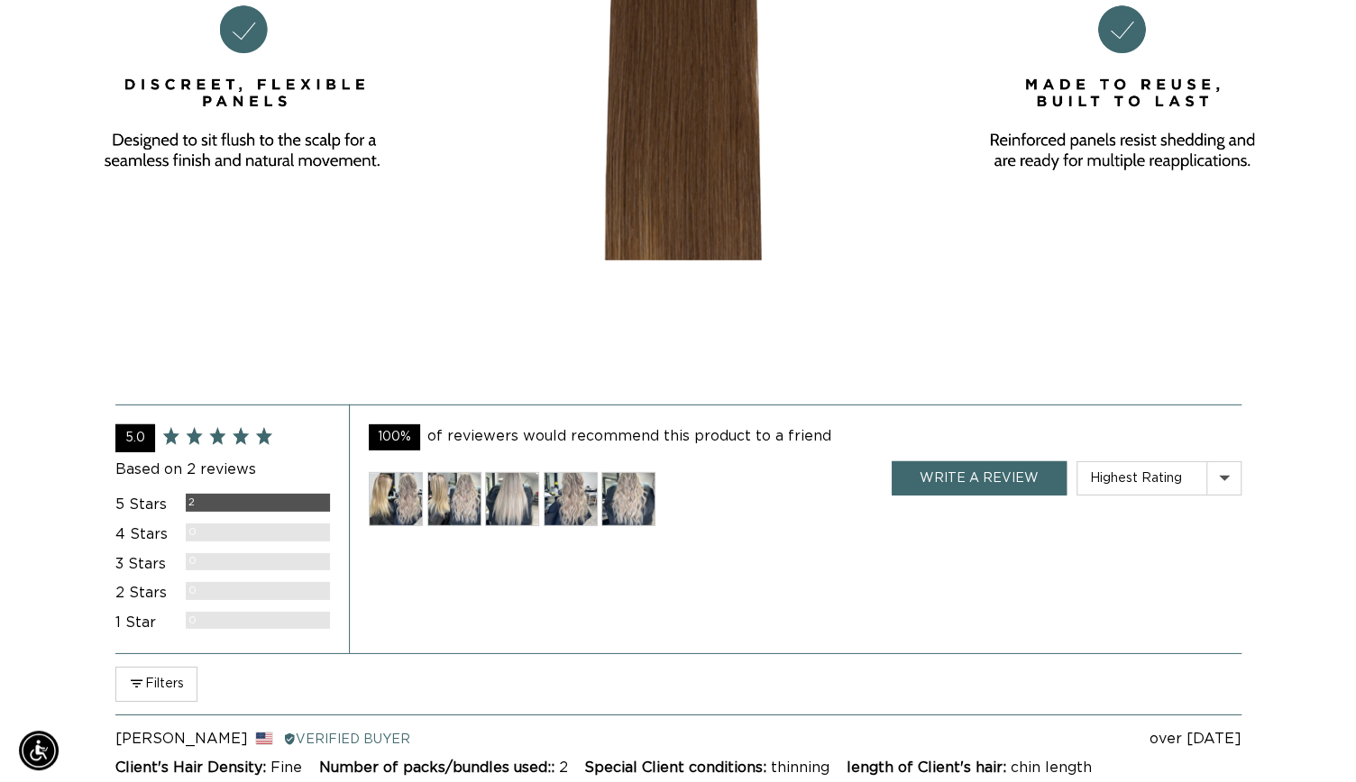
scroll to position [2925, 0]
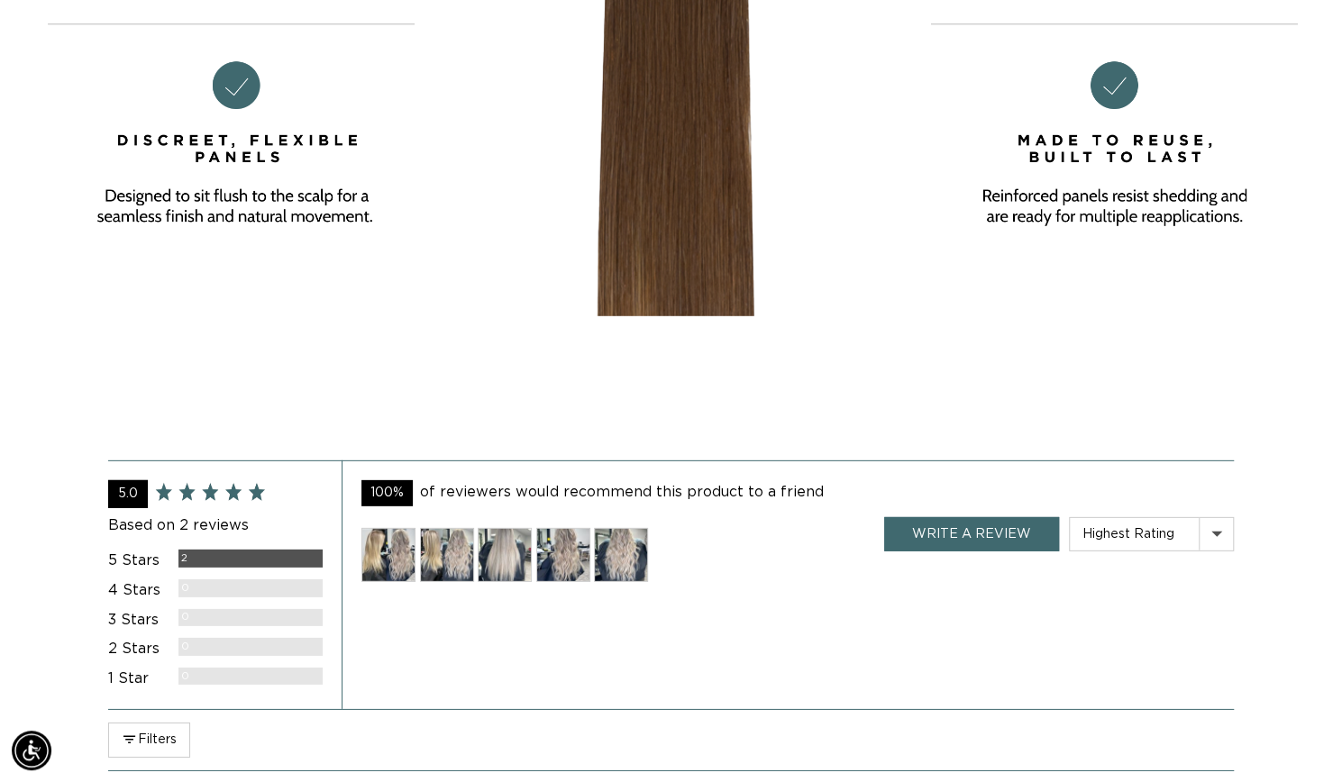
click at [393, 582] on img at bounding box center [388, 555] width 54 height 54
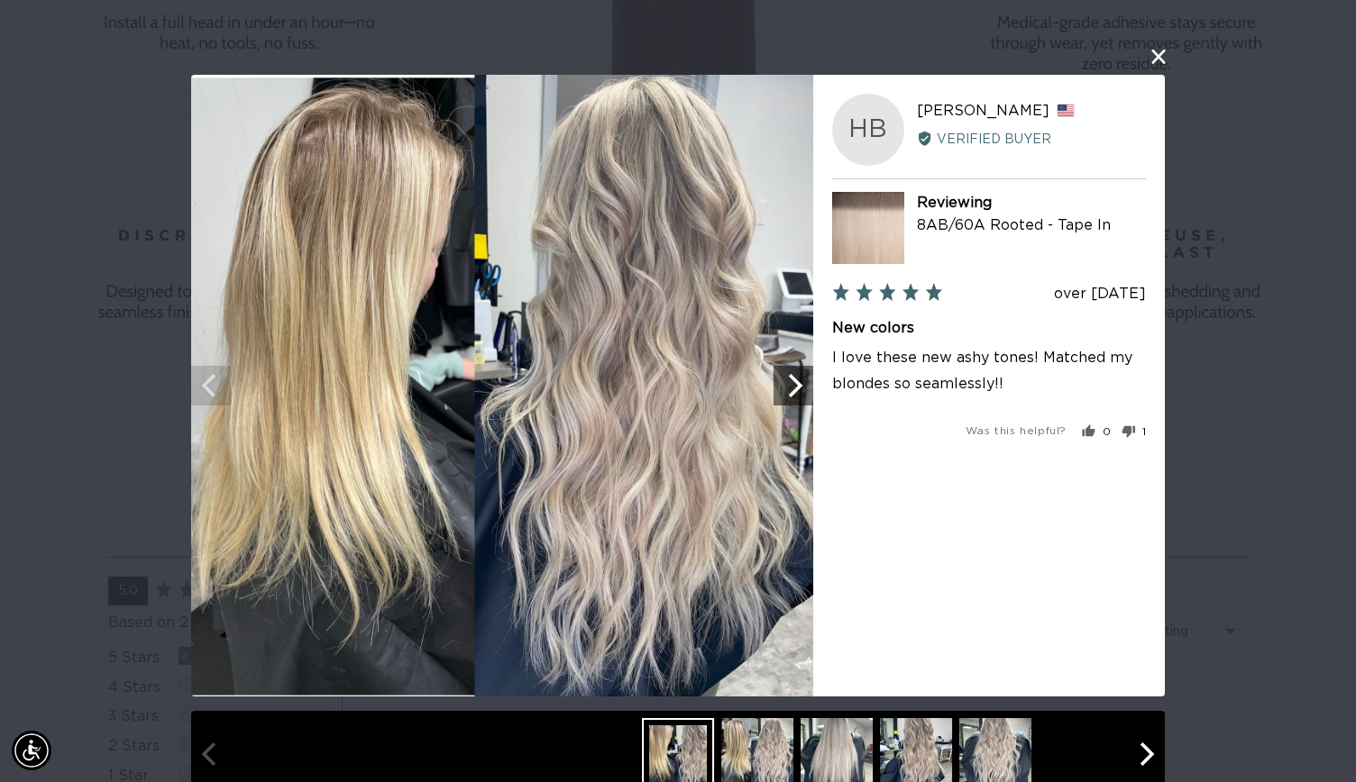
scroll to position [0, 0]
click at [804, 386] on button "Next" at bounding box center [793, 386] width 40 height 40
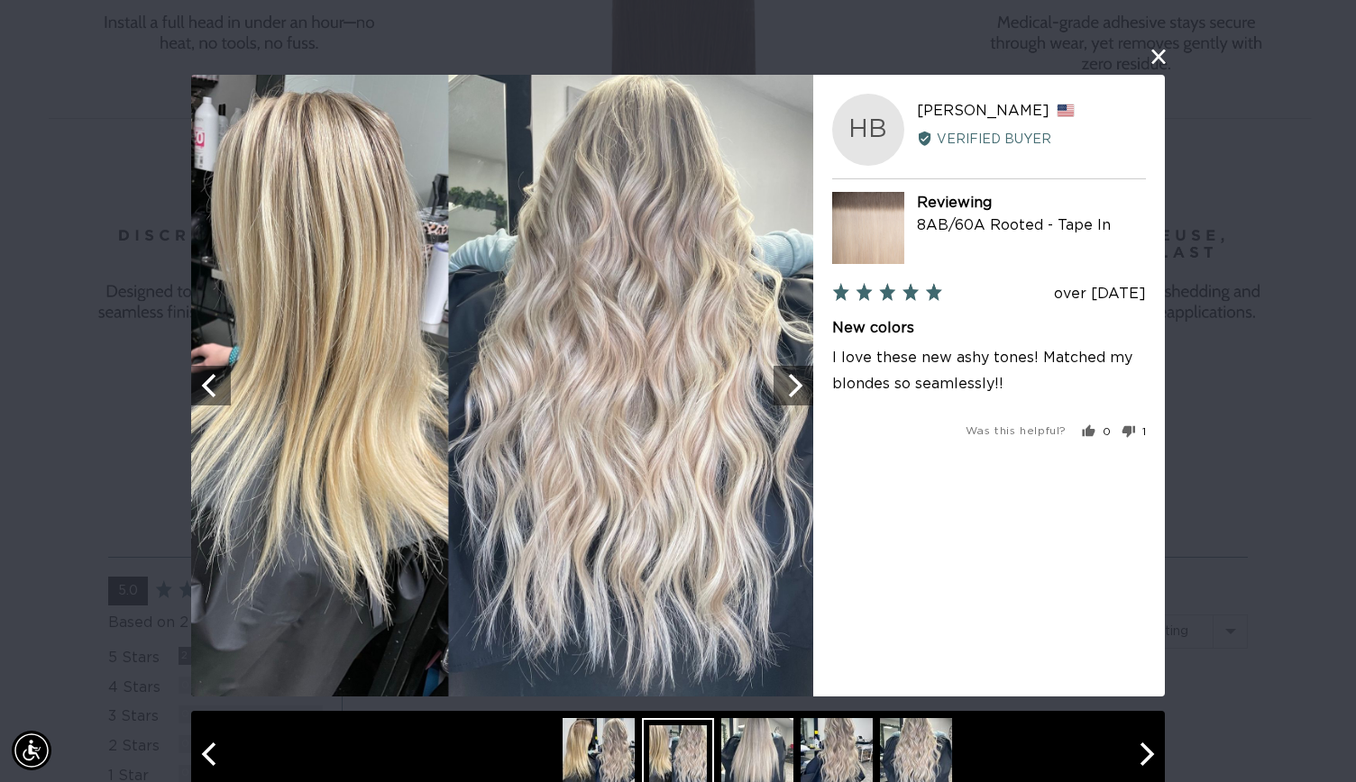
scroll to position [0, 2455]
click at [784, 414] on img at bounding box center [502, 386] width 622 height 622
click at [773, 388] on button "Next" at bounding box center [793, 386] width 40 height 40
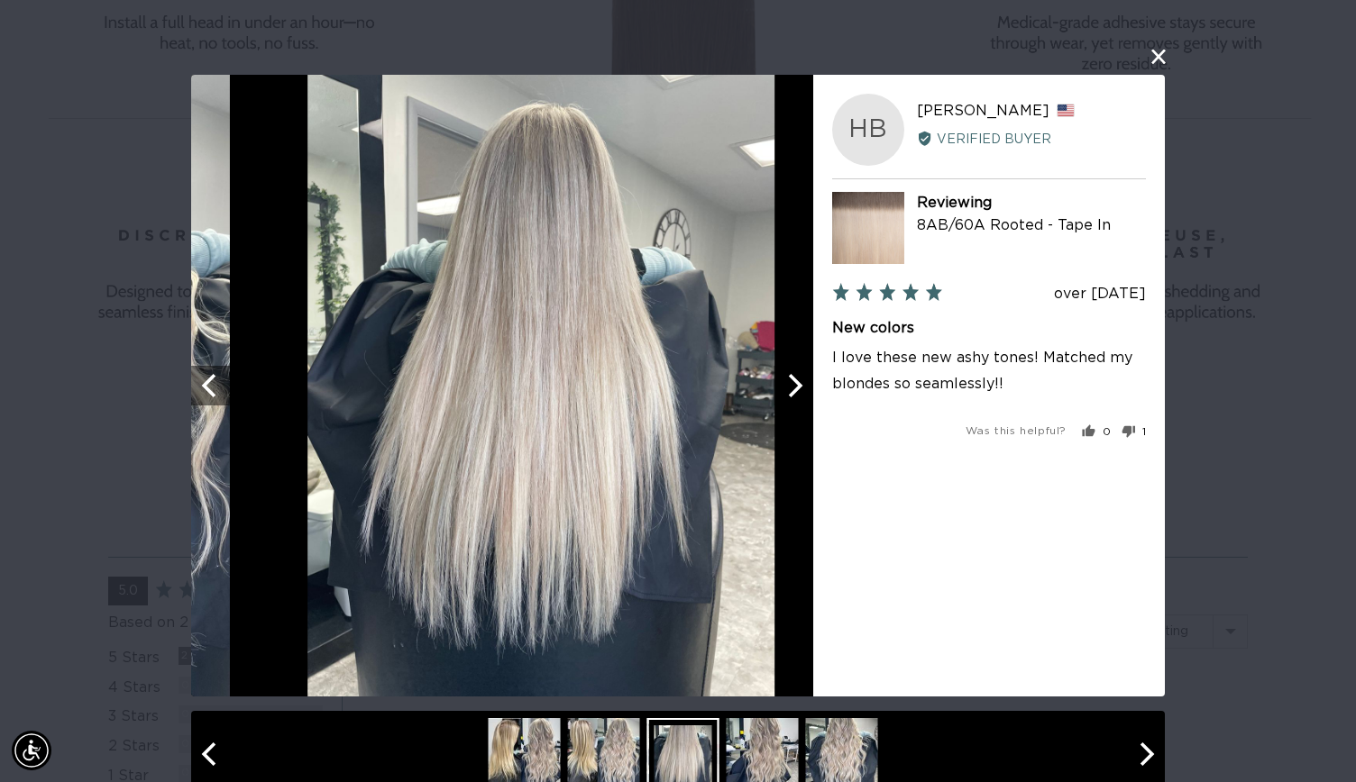
scroll to position [0, 0]
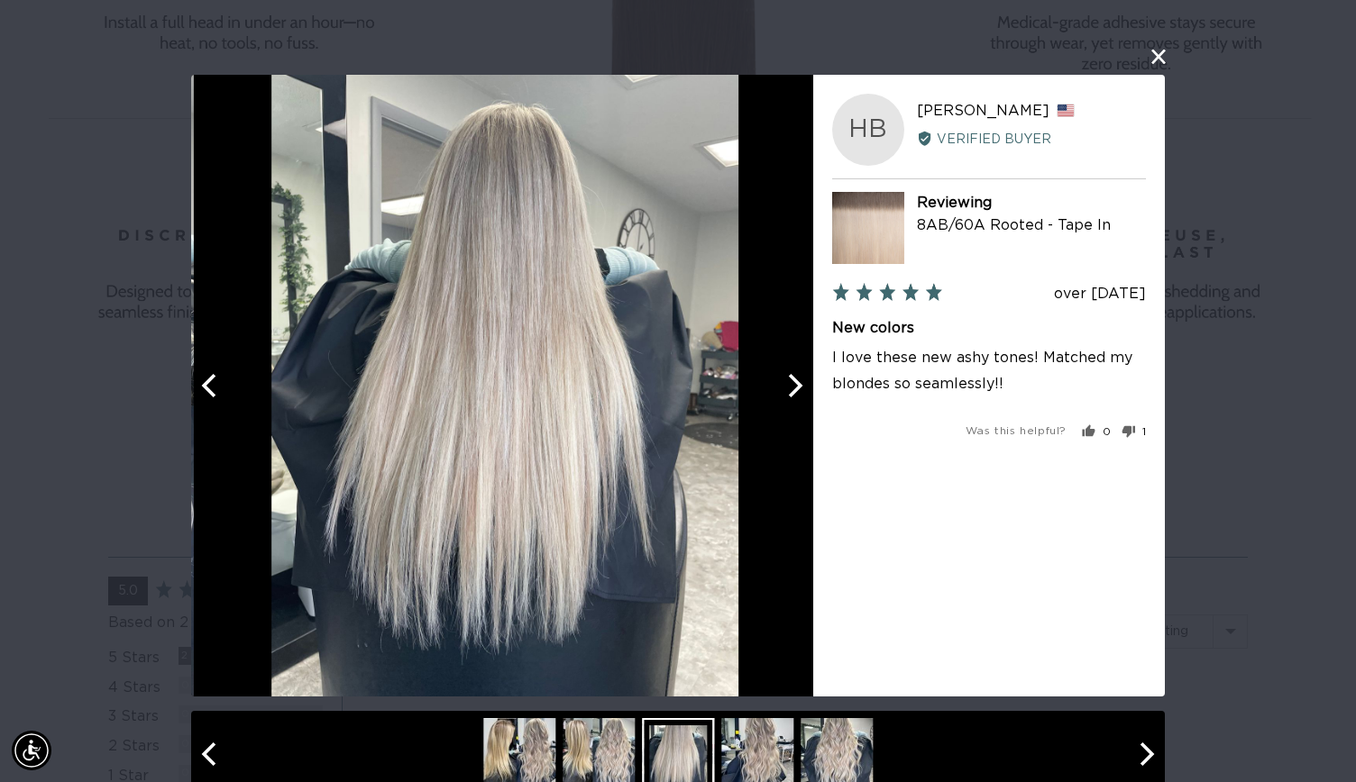
click at [773, 388] on button "Next" at bounding box center [793, 386] width 40 height 40
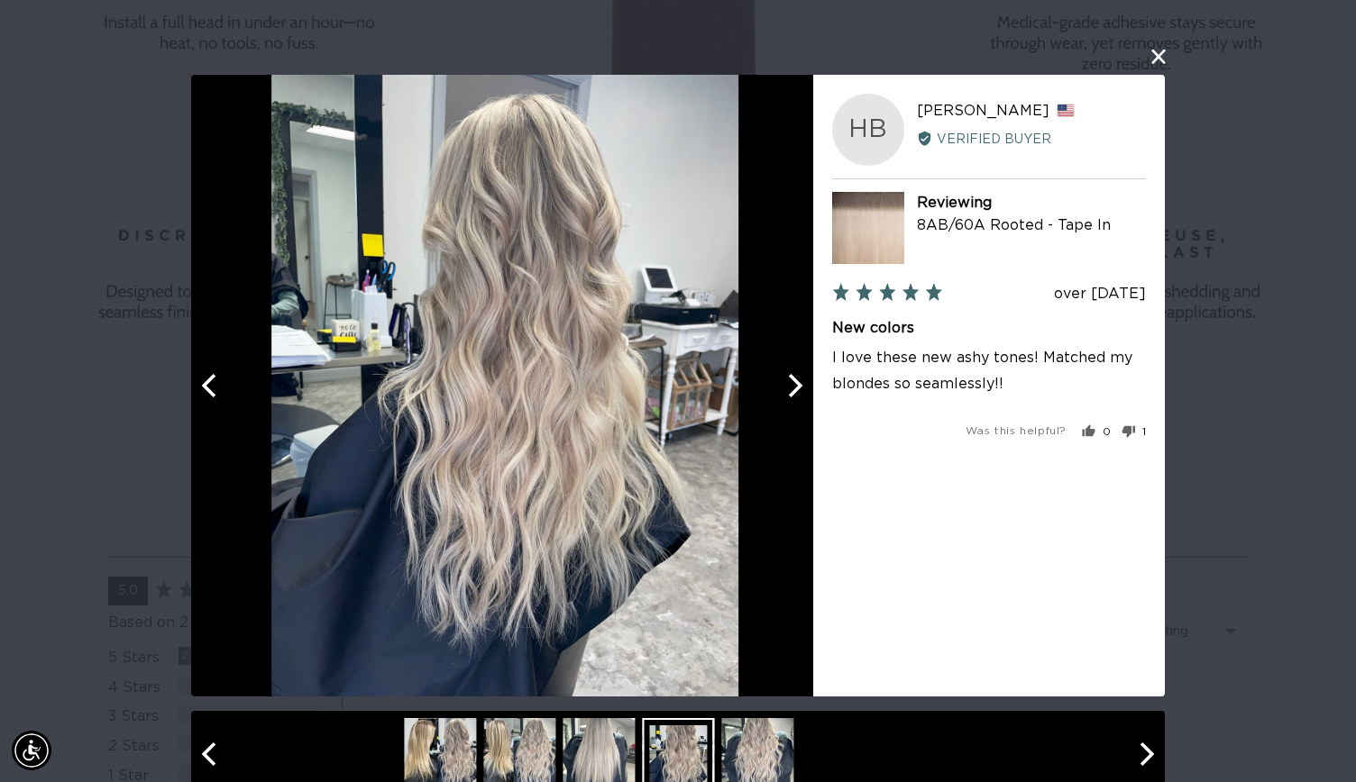
click at [773, 388] on button "Next" at bounding box center [793, 386] width 40 height 40
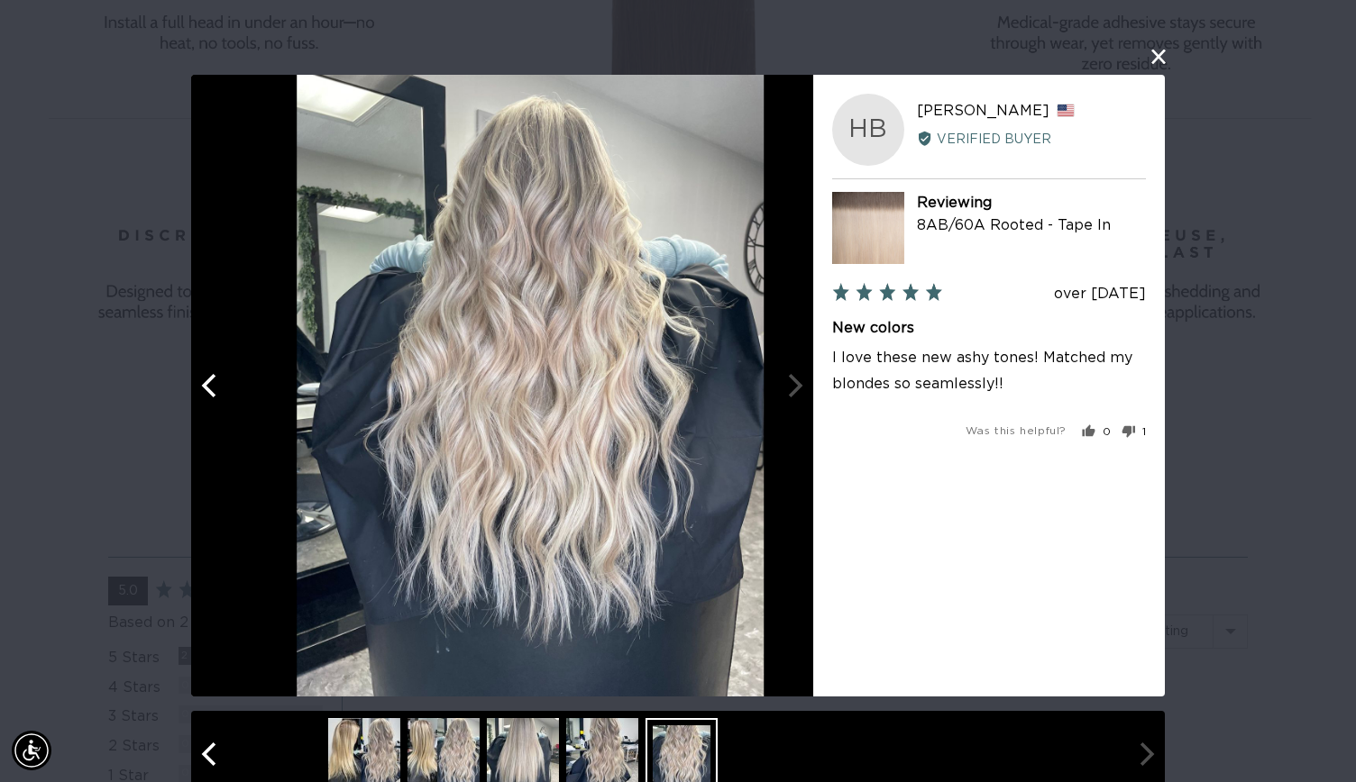
scroll to position [0, 1228]
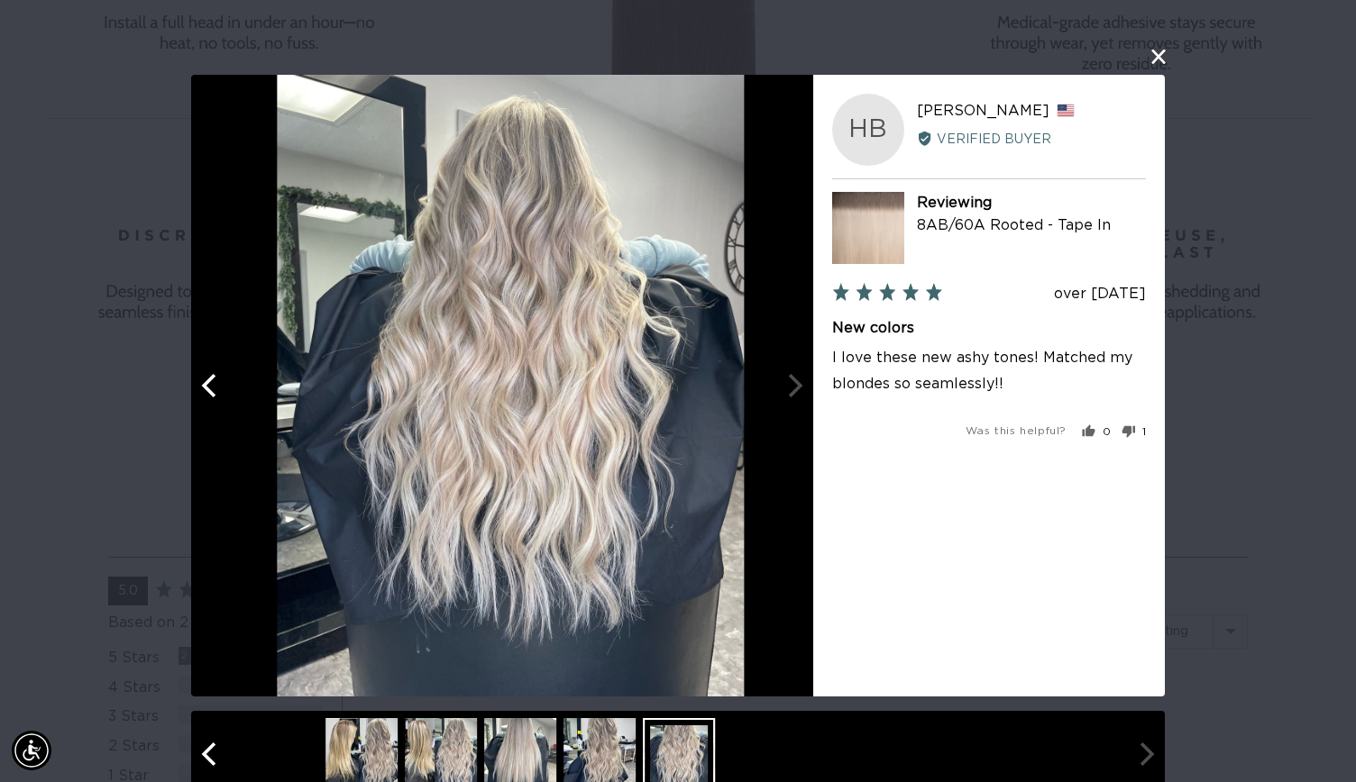
click at [773, 388] on div at bounding box center [510, 386] width 622 height 622
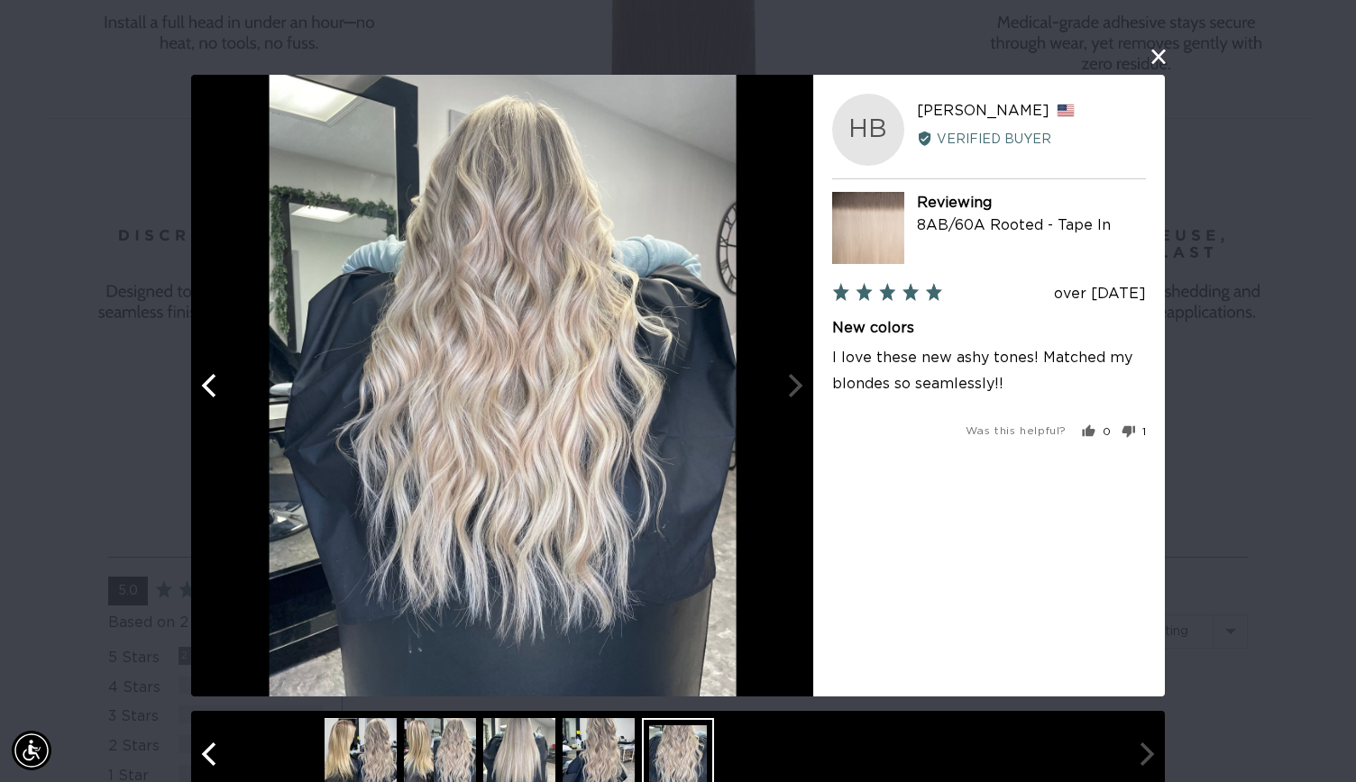
click at [1303, 343] on div "User-Uploaded Media Gallery HB Haley B. Reviewed by Haley B., from United State…" at bounding box center [678, 391] width 1356 height 782
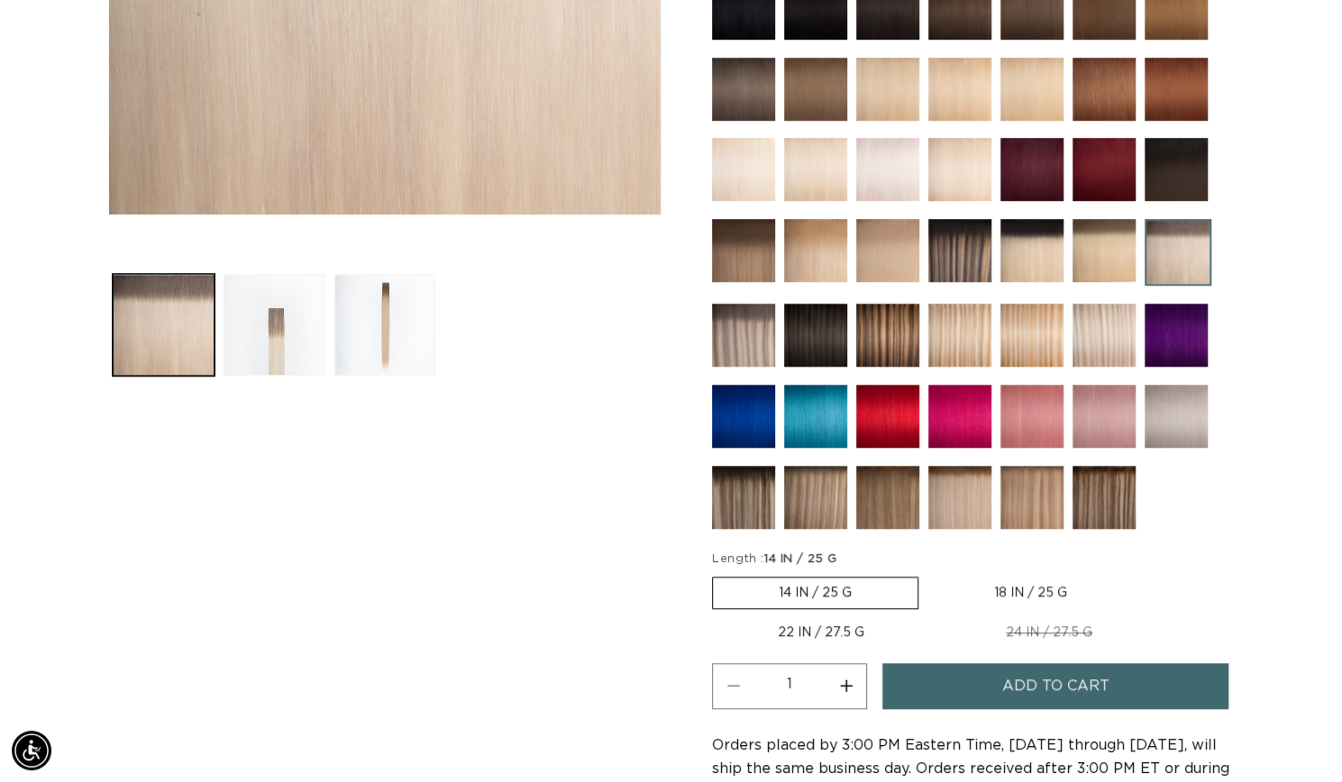
scroll to position [606, 0]
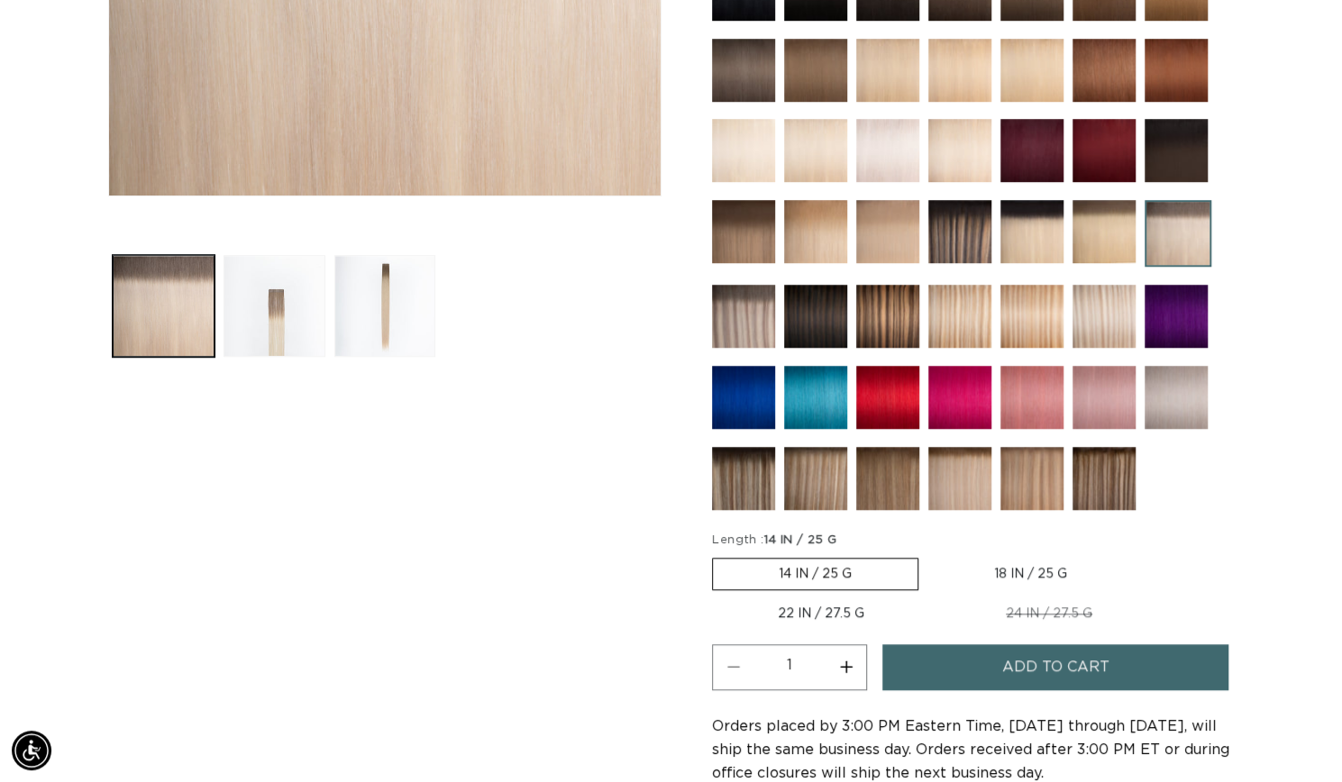
click at [972, 470] on img at bounding box center [959, 478] width 63 height 63
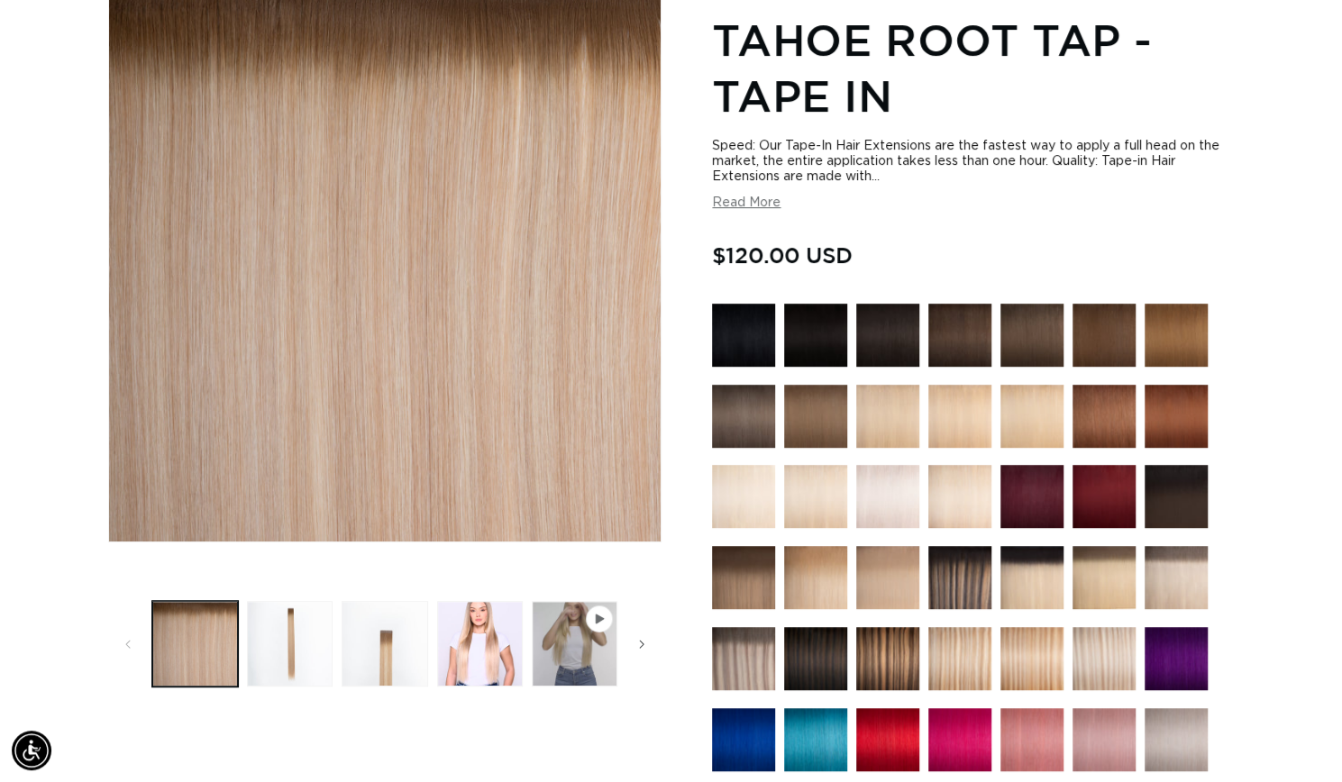
scroll to position [257, 0]
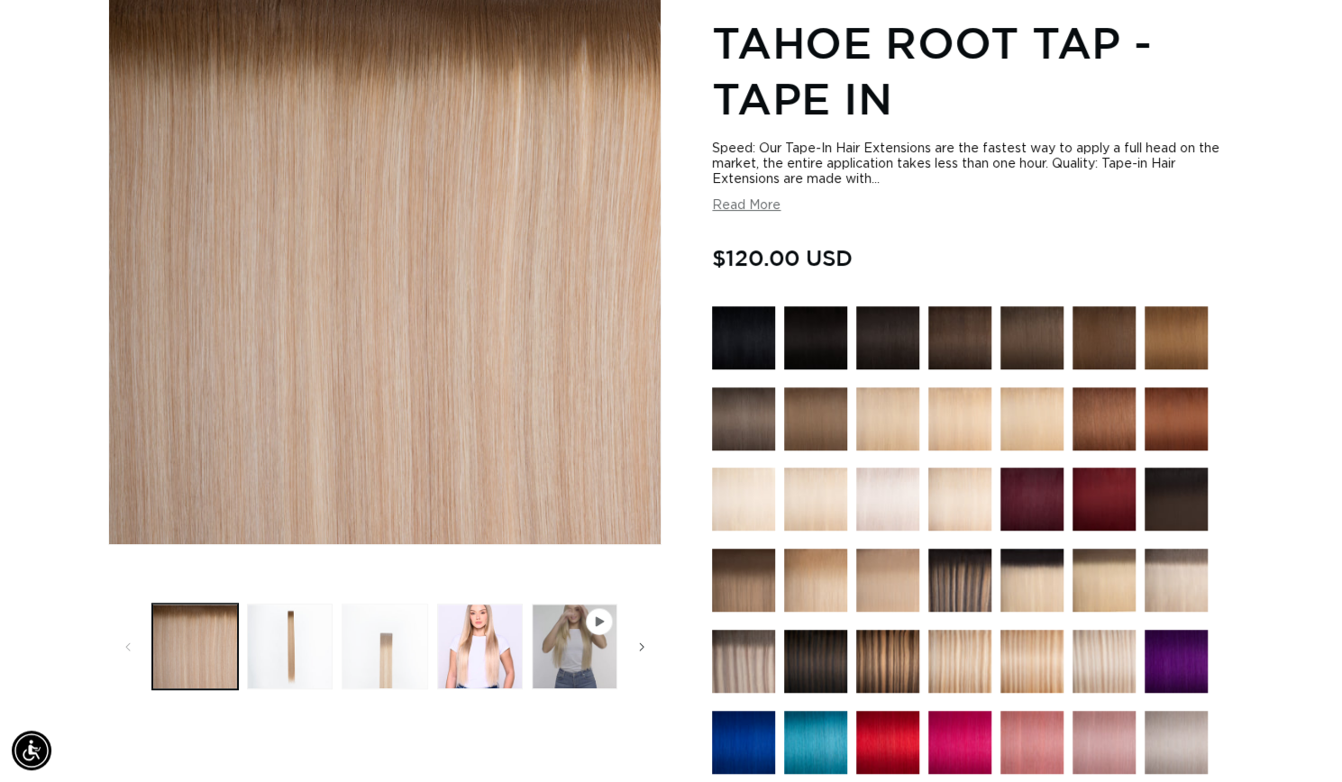
click at [391, 614] on button "Load image 3 in gallery view" at bounding box center [385, 647] width 86 height 86
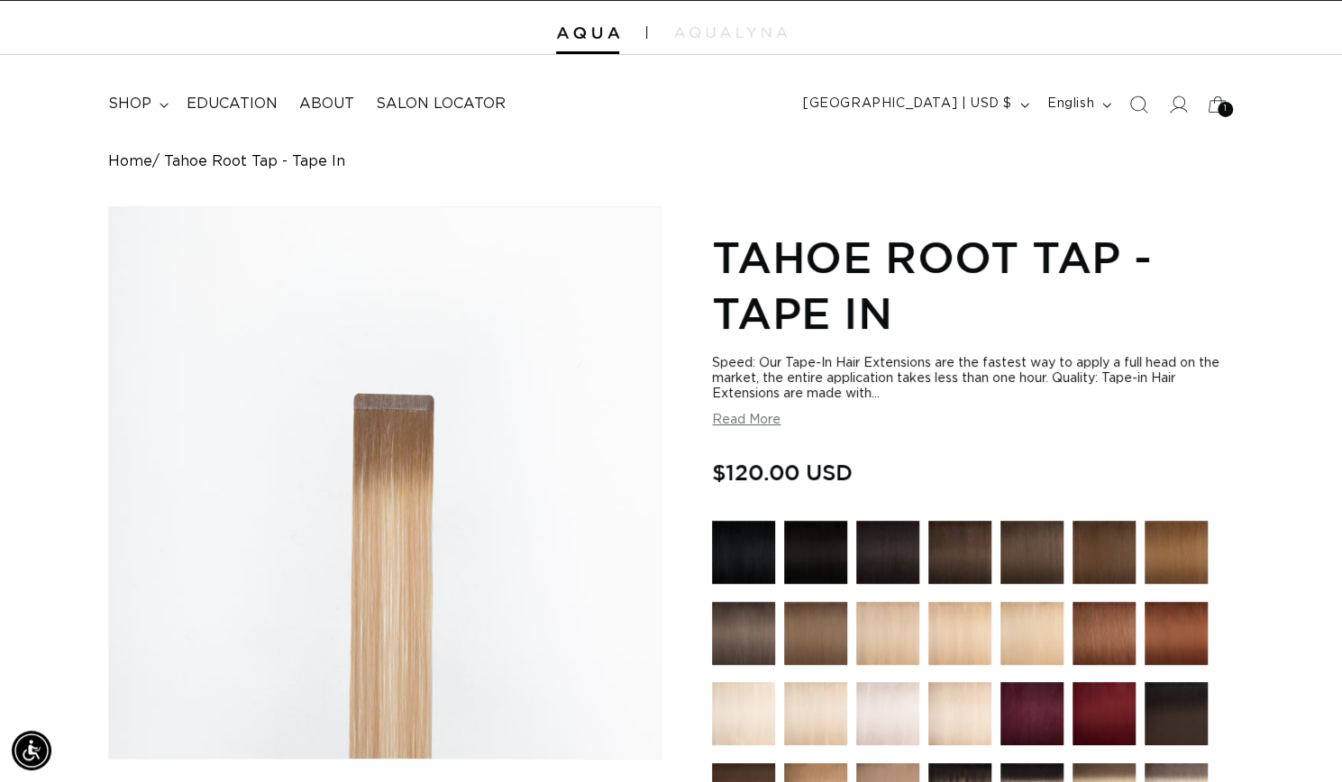
scroll to position [0, 0]
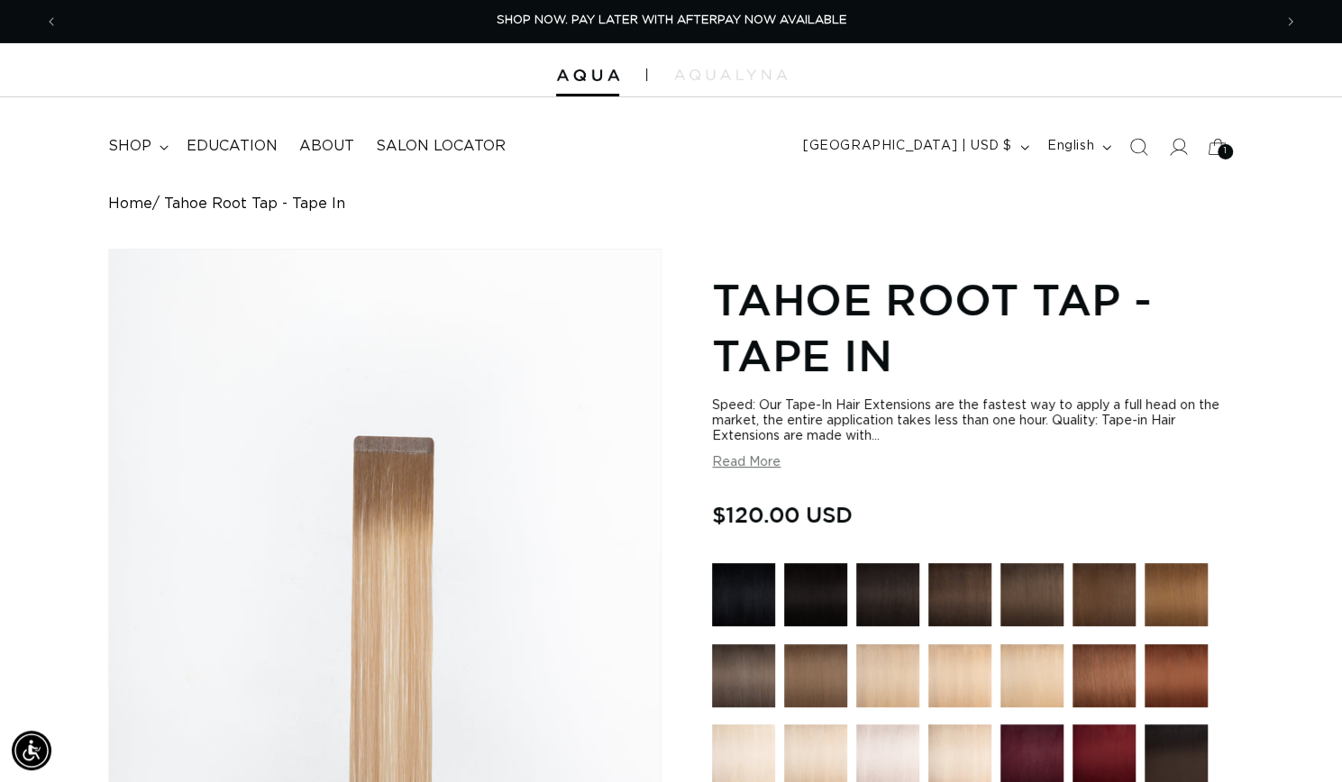
click at [1027, 202] on div "Home Tahoe Root Tap - Tape In" at bounding box center [671, 204] width 1126 height 17
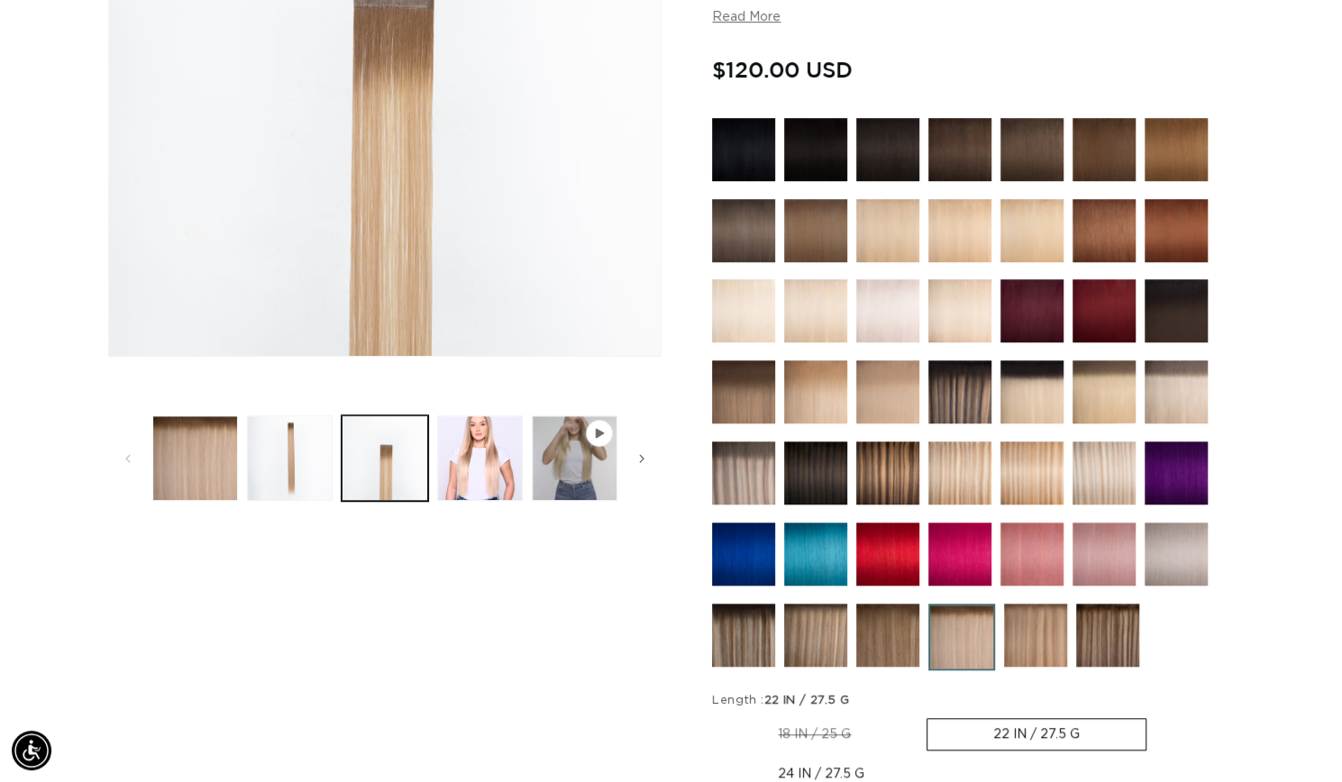
click at [966, 646] on img at bounding box center [961, 637] width 67 height 67
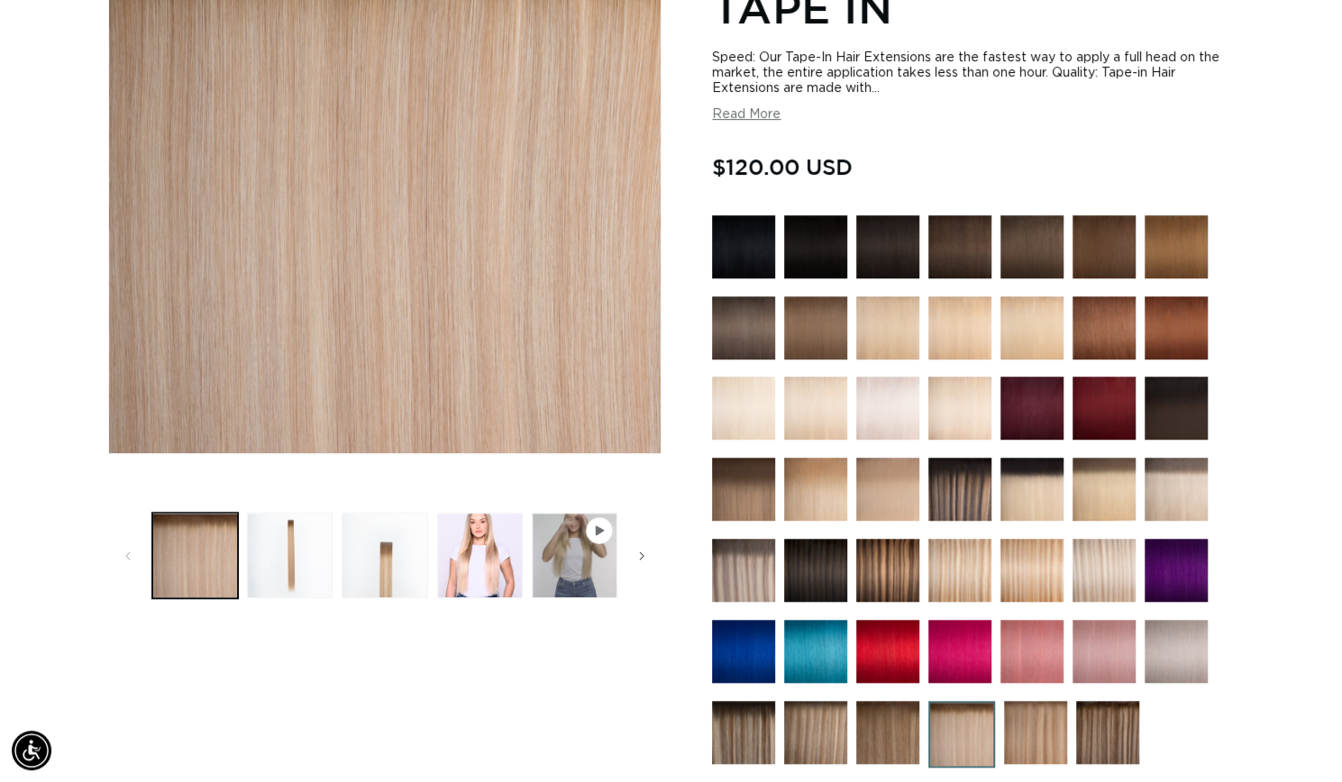
scroll to position [364, 0]
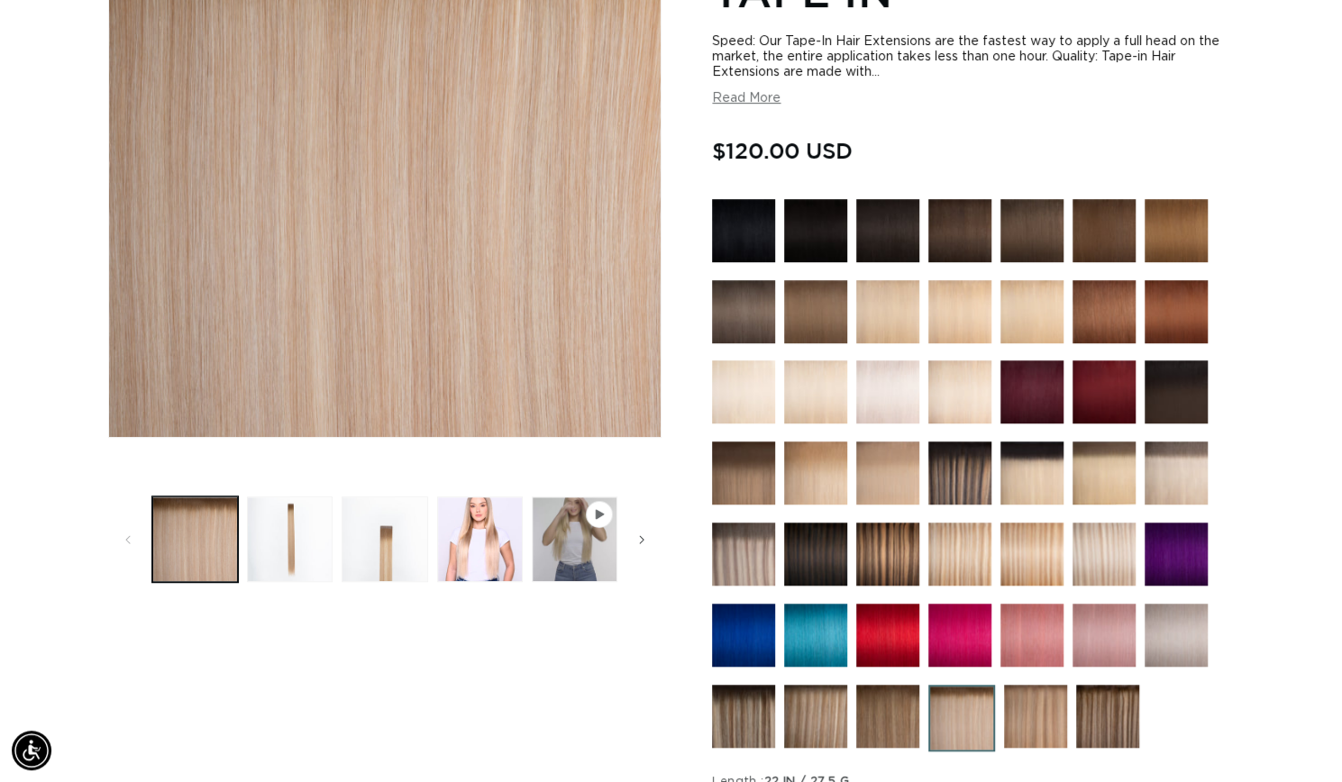
click at [589, 524] on span "Gallery Viewer" at bounding box center [599, 514] width 27 height 27
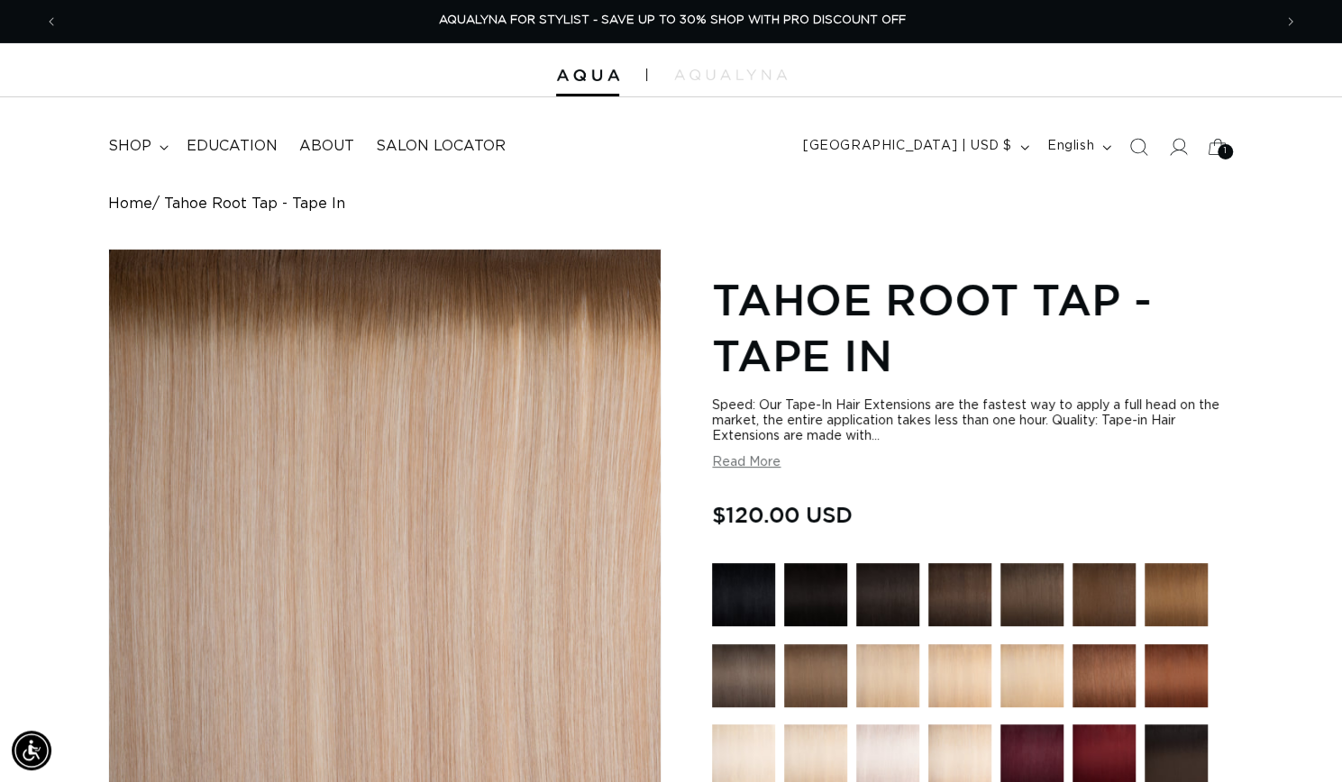
click at [745, 455] on button "Read More" at bounding box center [746, 462] width 68 height 15
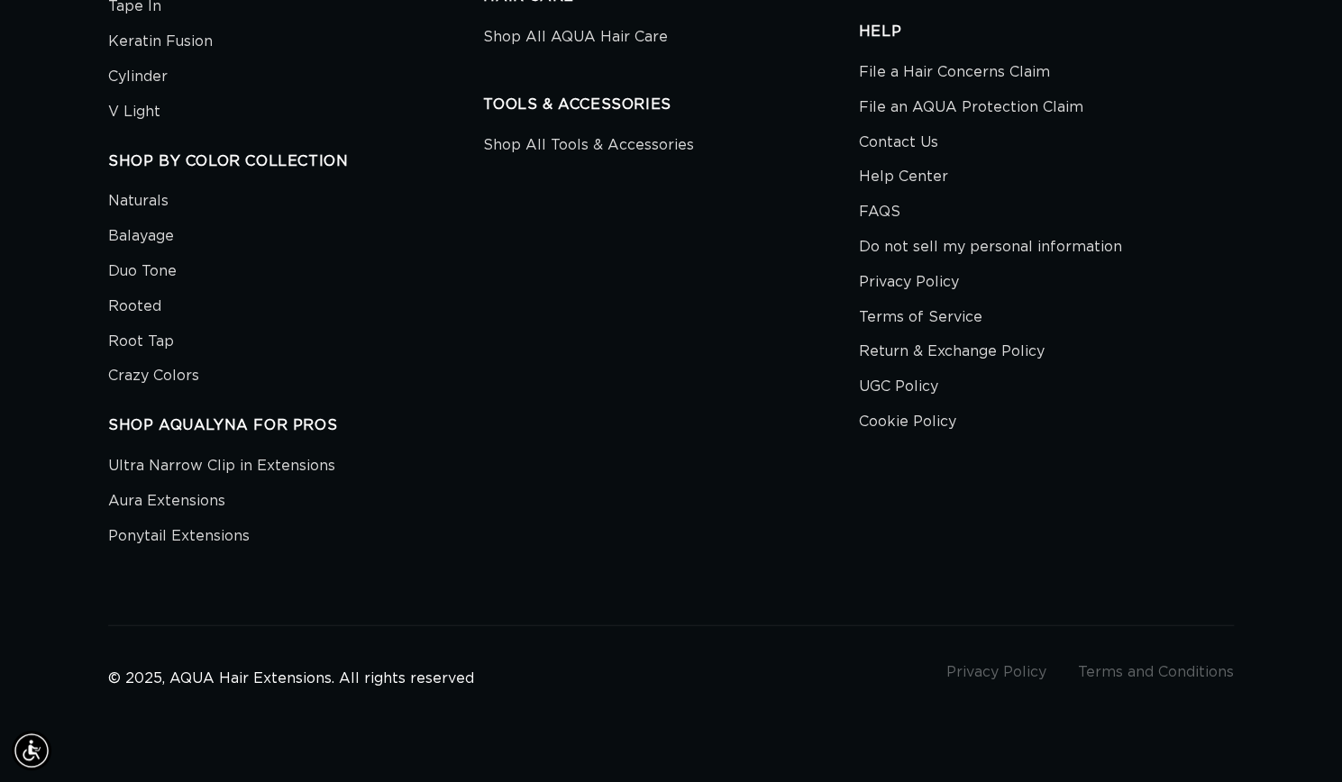
scroll to position [0, 2427]
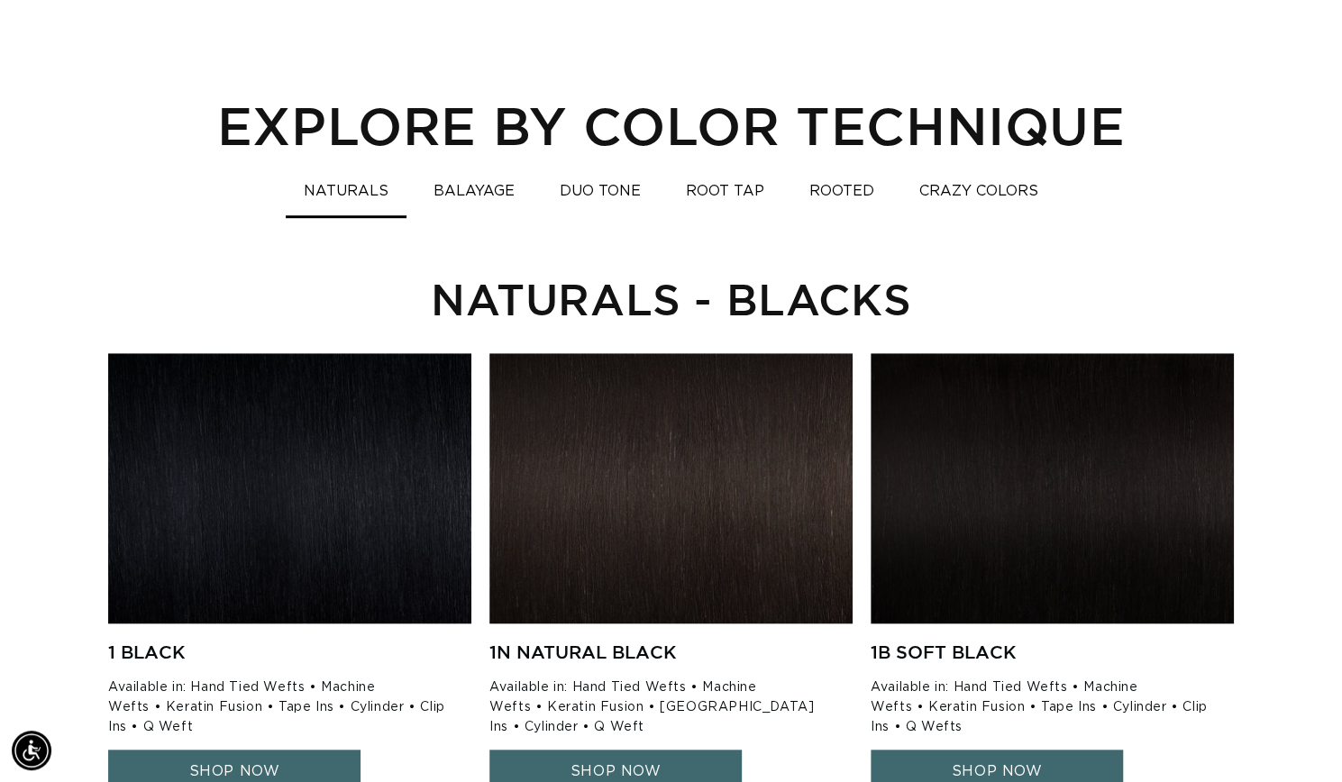
click at [498, 191] on button "BALAYAGE" at bounding box center [473, 191] width 117 height 35
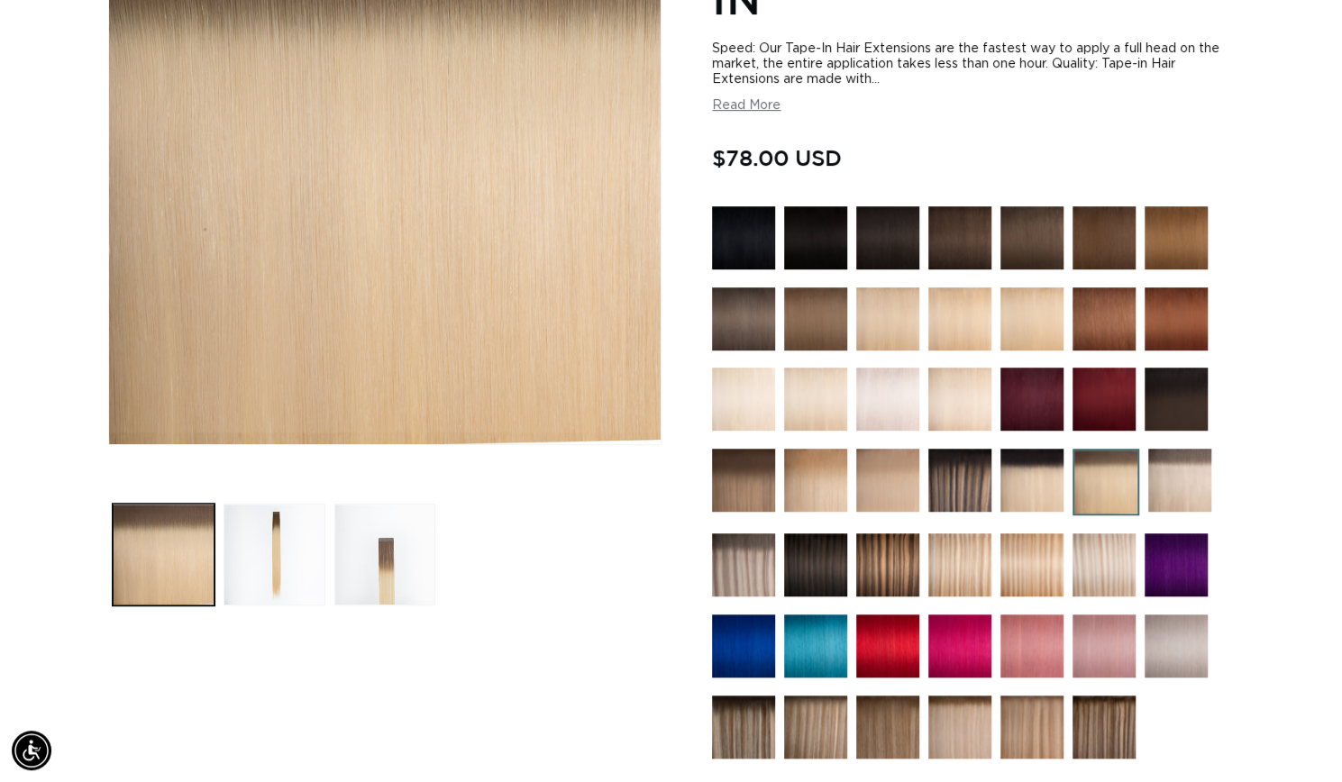
click at [946, 720] on img at bounding box center [959, 727] width 63 height 63
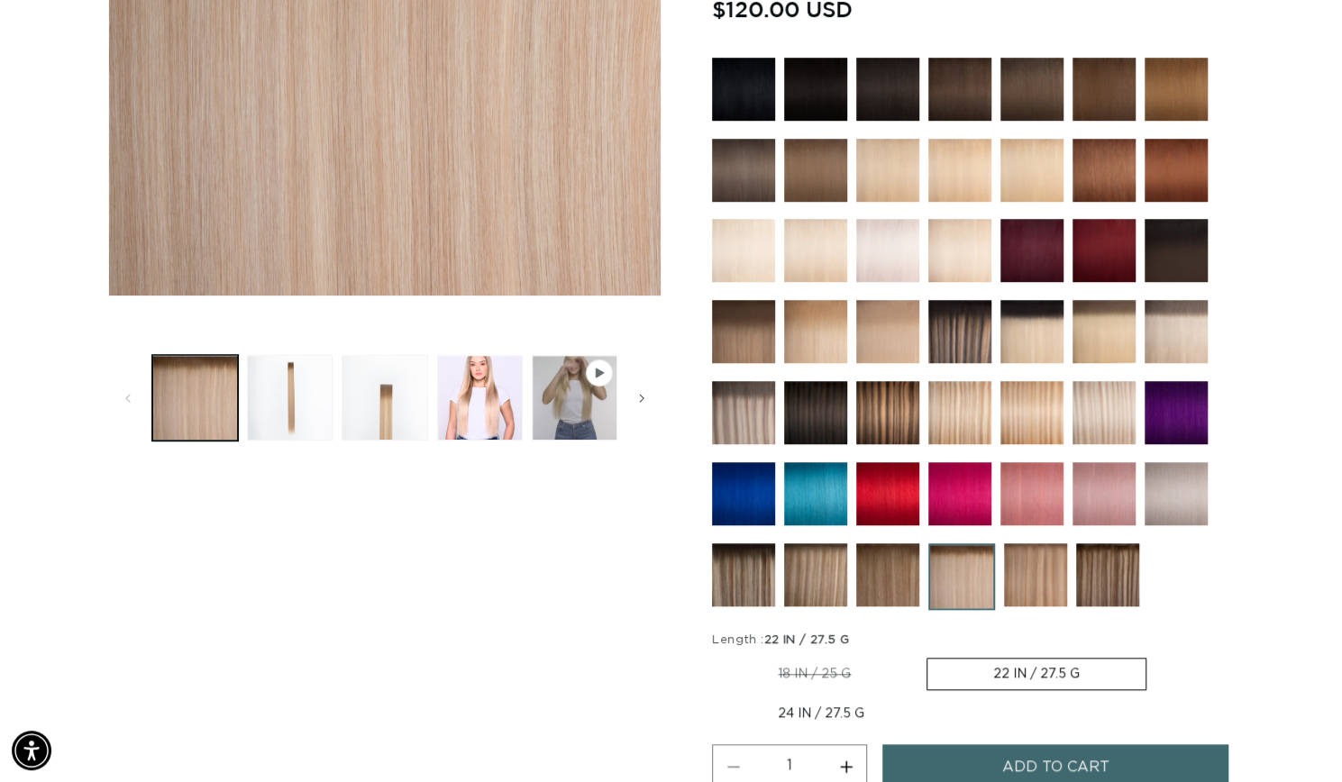
scroll to position [0, 2427]
click at [1111, 417] on img at bounding box center [1104, 412] width 63 height 63
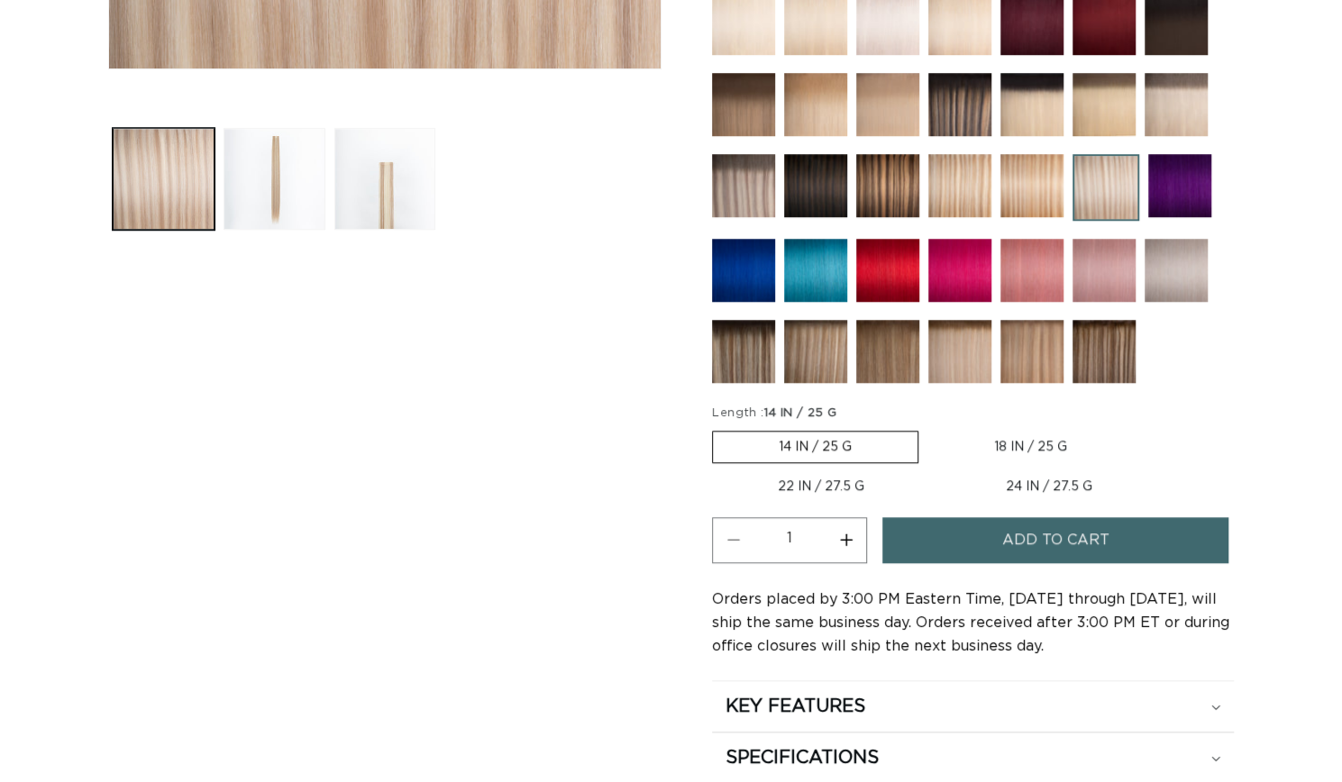
scroll to position [775, 0]
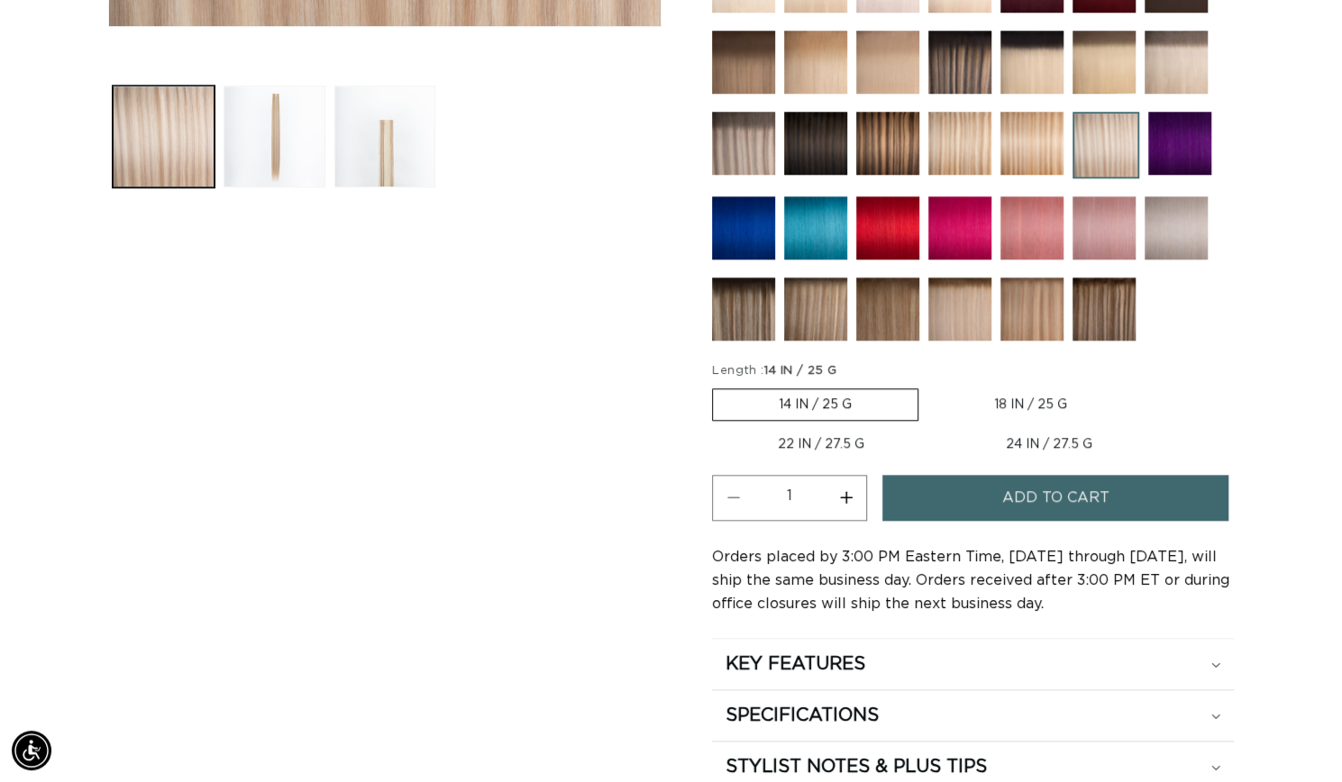
click at [972, 289] on img at bounding box center [959, 309] width 63 height 63
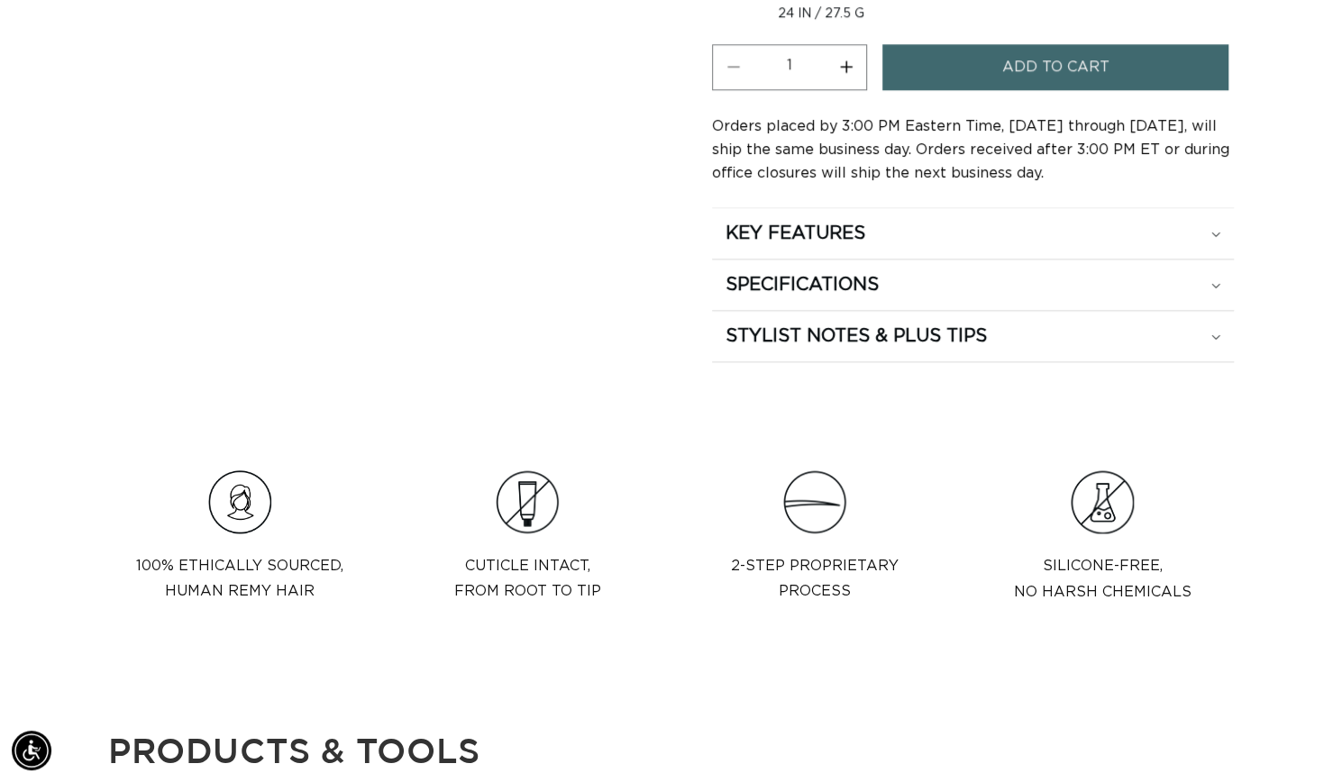
scroll to position [1207, 0]
click at [952, 235] on div "KEY FEATURES" at bounding box center [973, 232] width 495 height 23
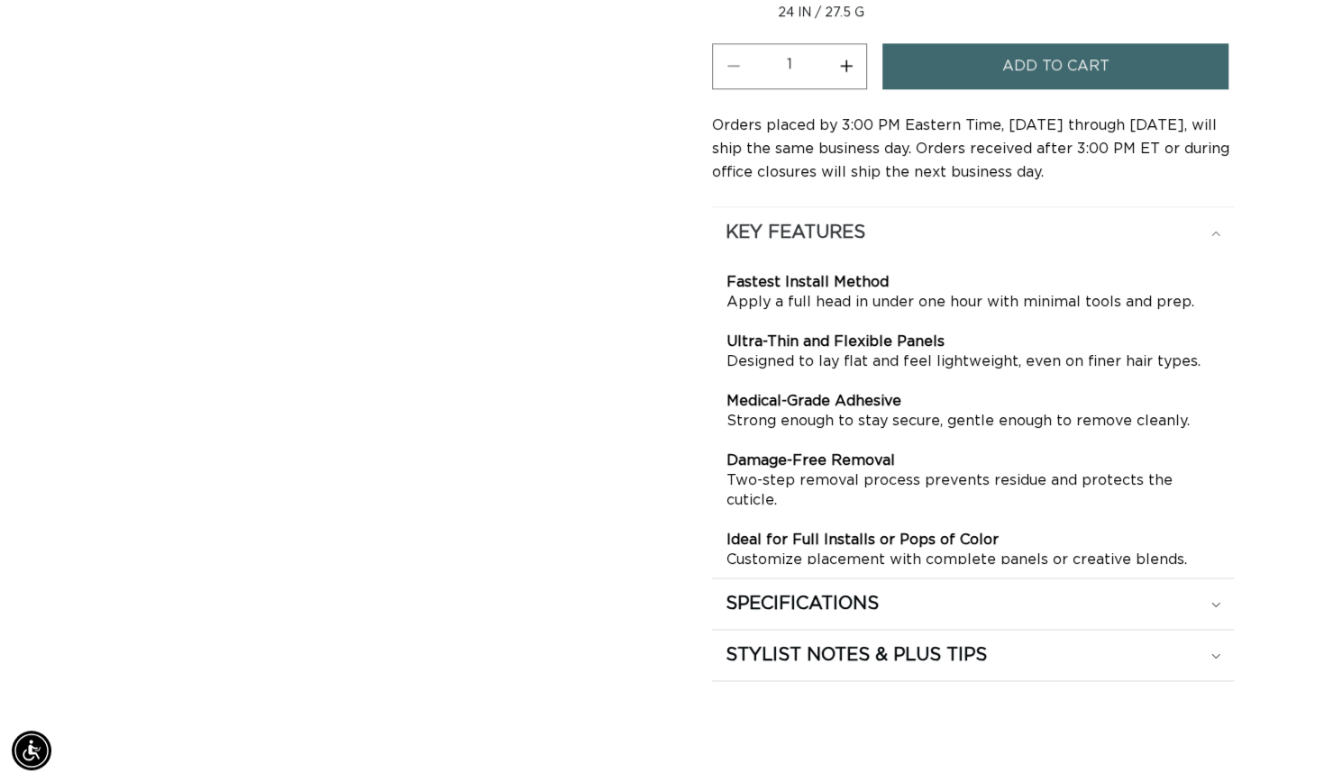
scroll to position [0, 2427]
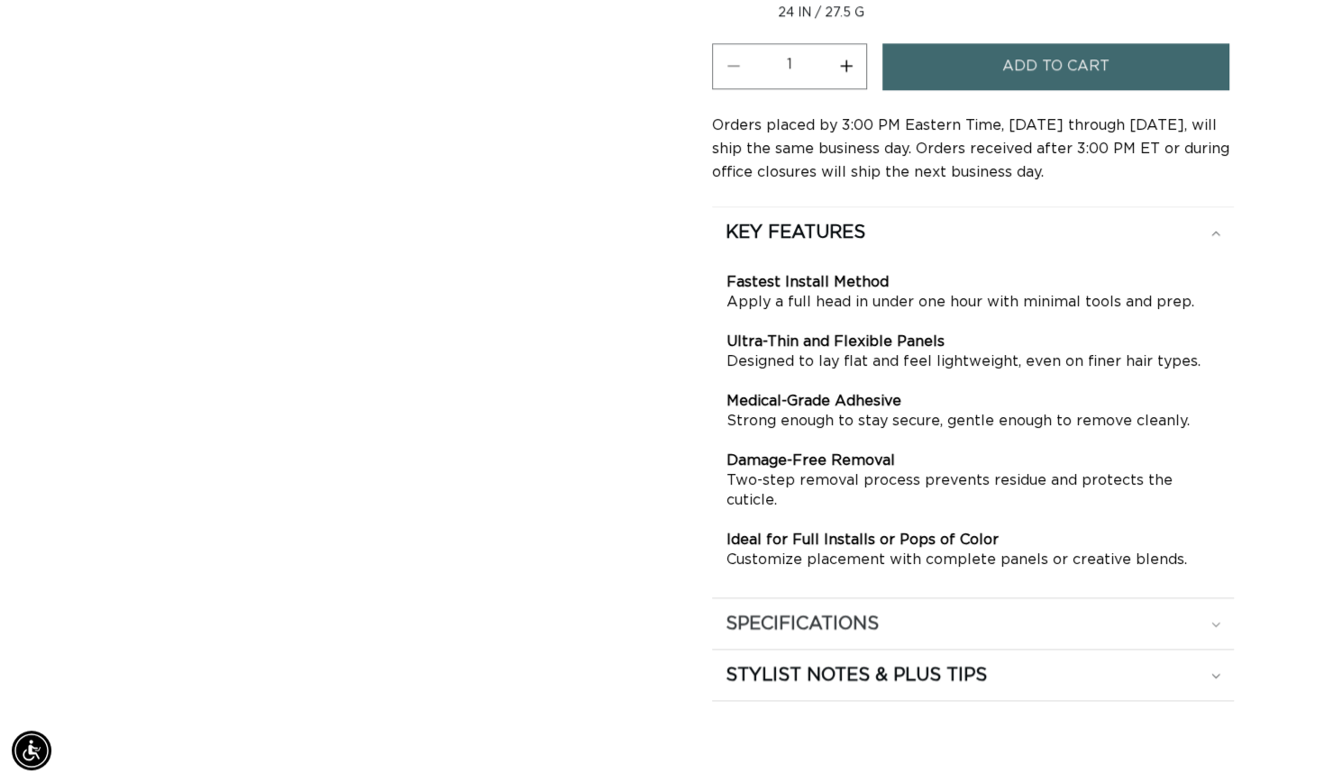
click at [903, 608] on summary "SPECIFICATIONS" at bounding box center [973, 623] width 522 height 50
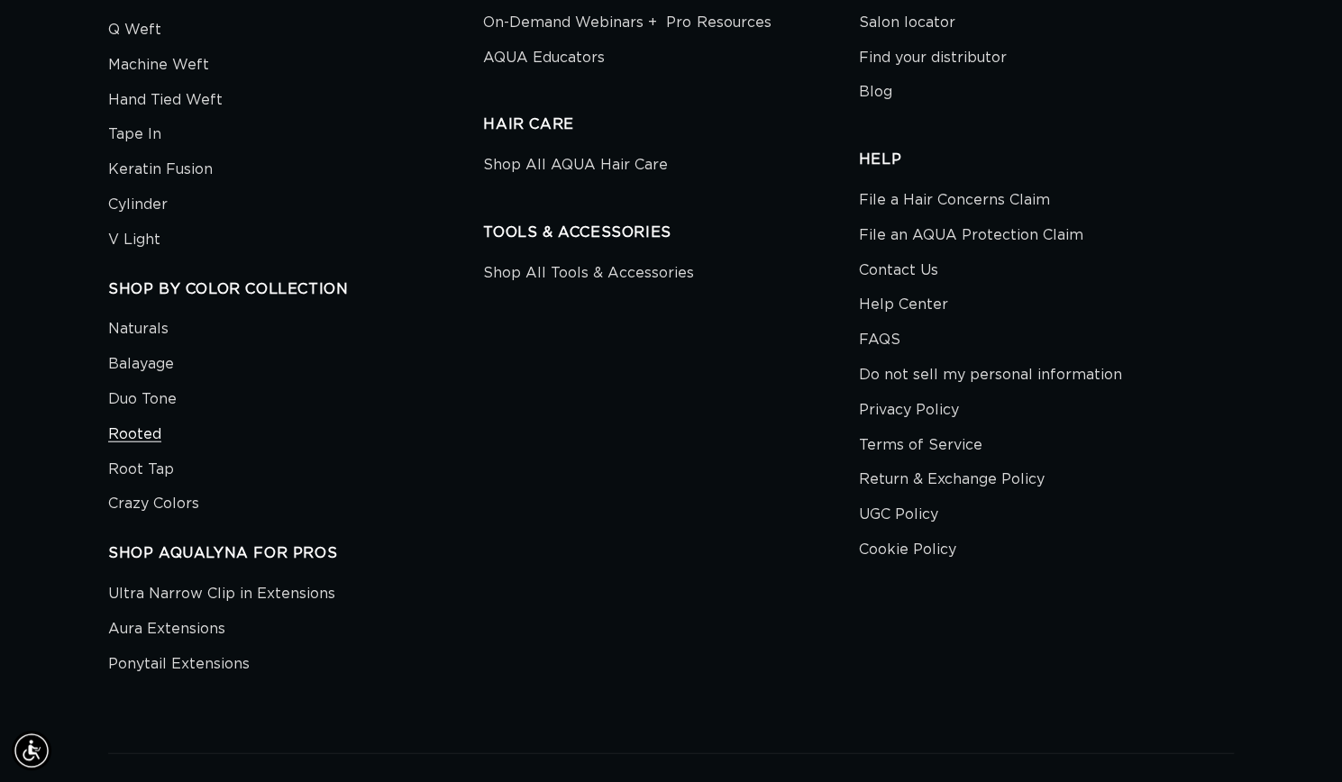
scroll to position [0, 0]
click at [155, 452] on link "Rooted" at bounding box center [134, 434] width 53 height 35
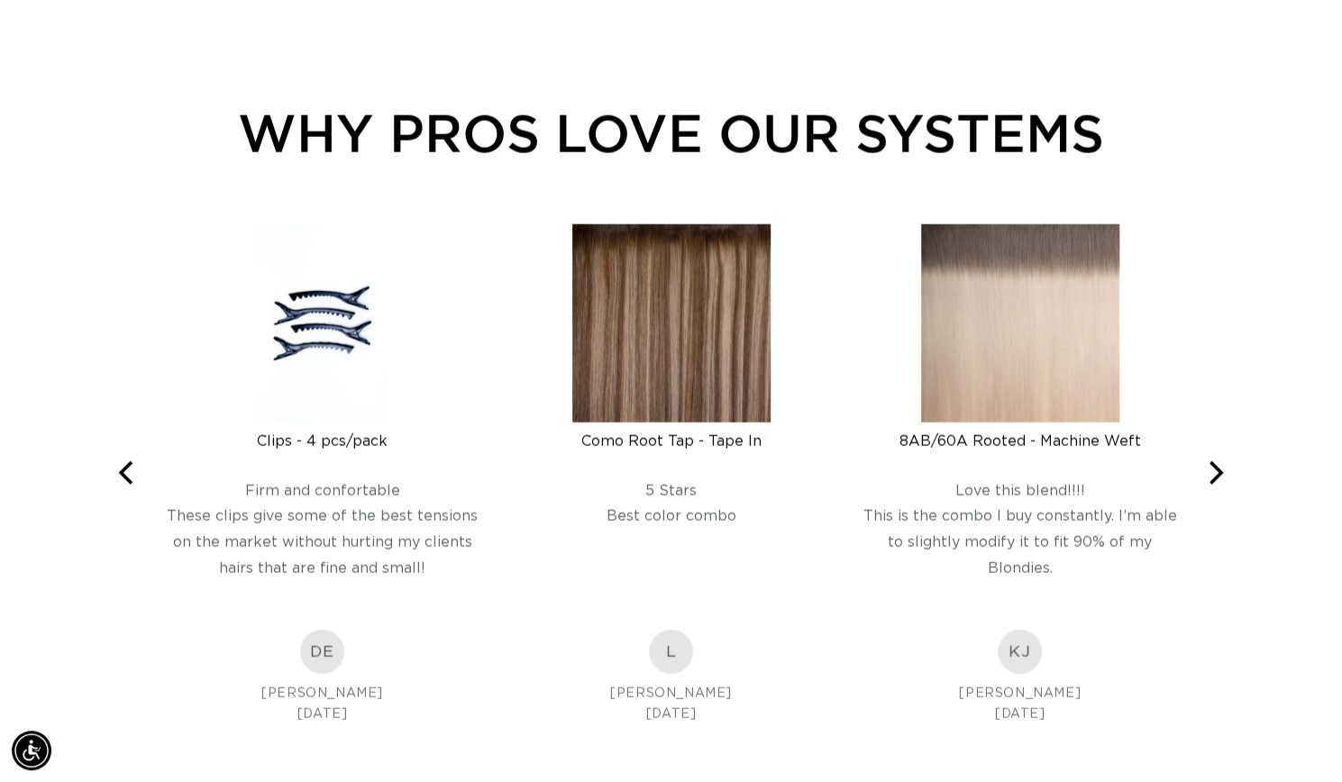
scroll to position [0, 1213]
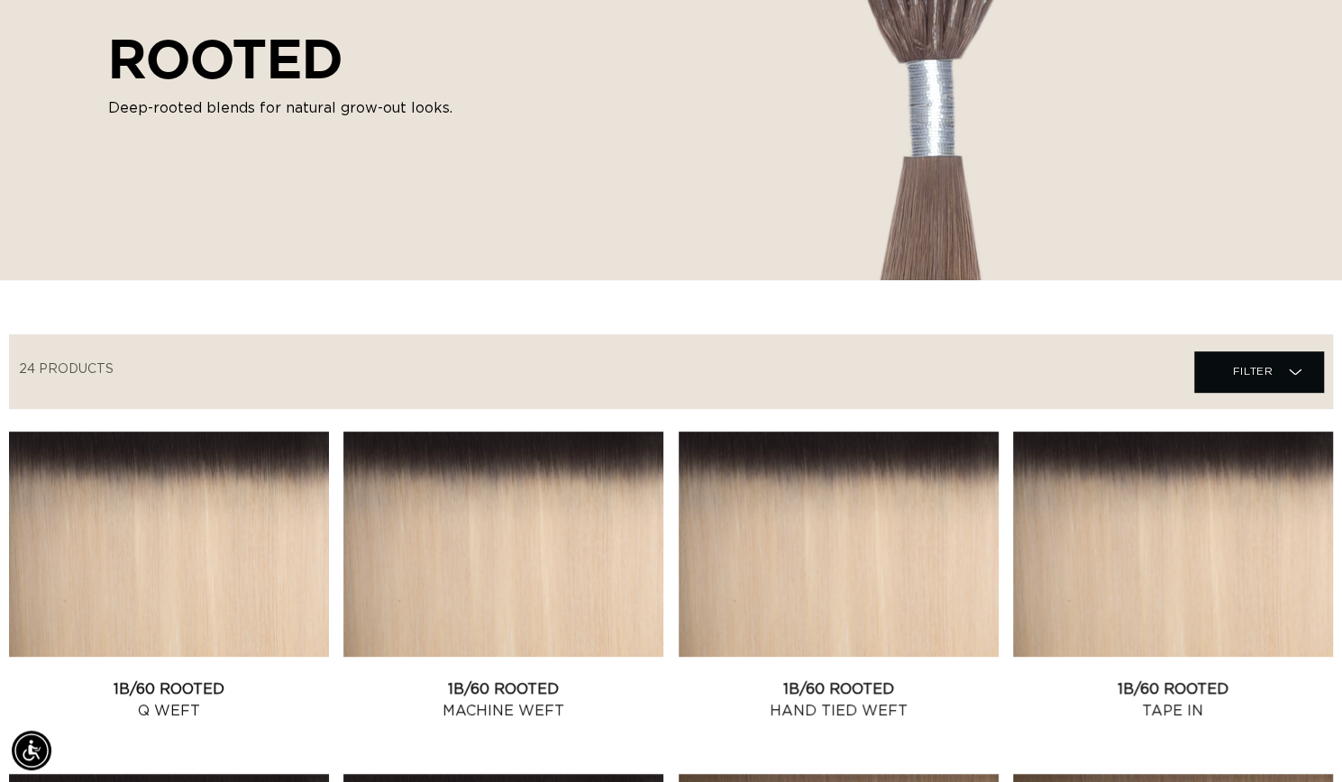
scroll to position [227, 0]
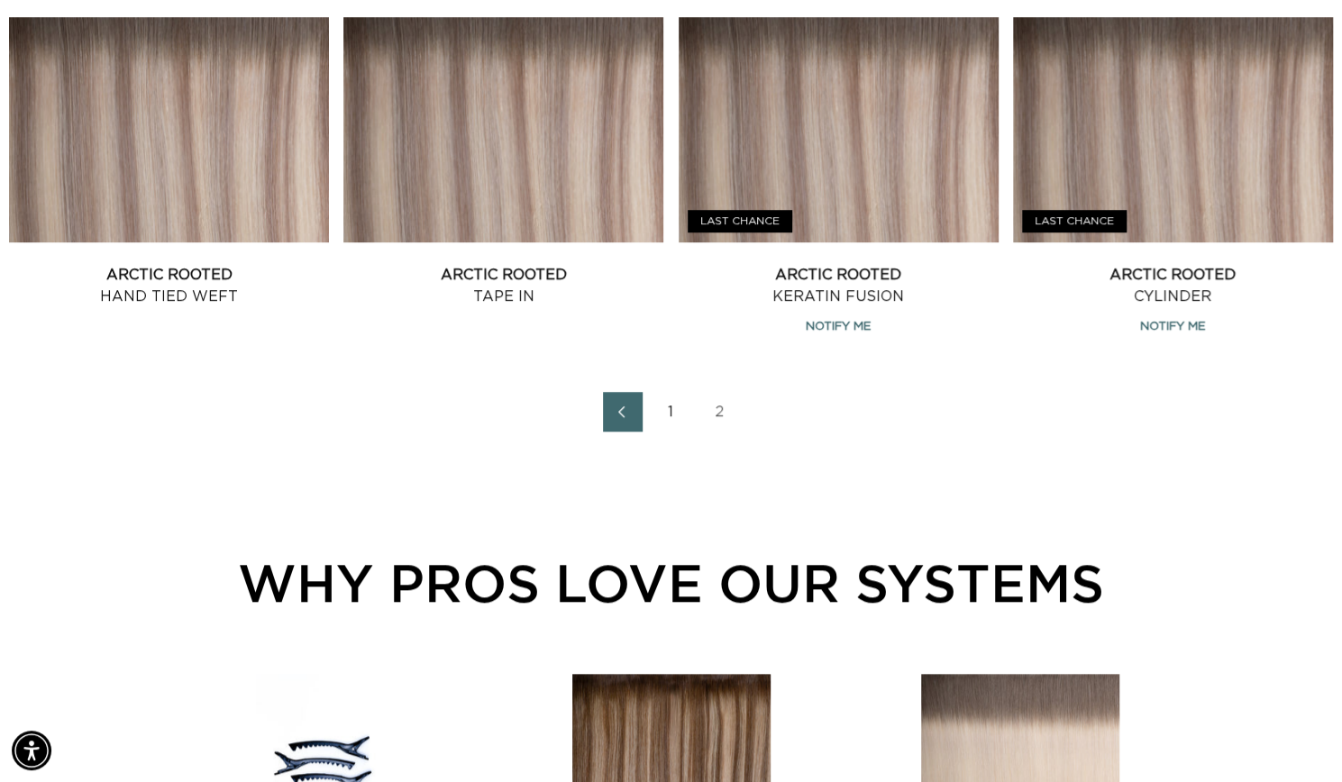
scroll to position [0, 1213]
click at [633, 432] on link "Previous page" at bounding box center [623, 412] width 40 height 40
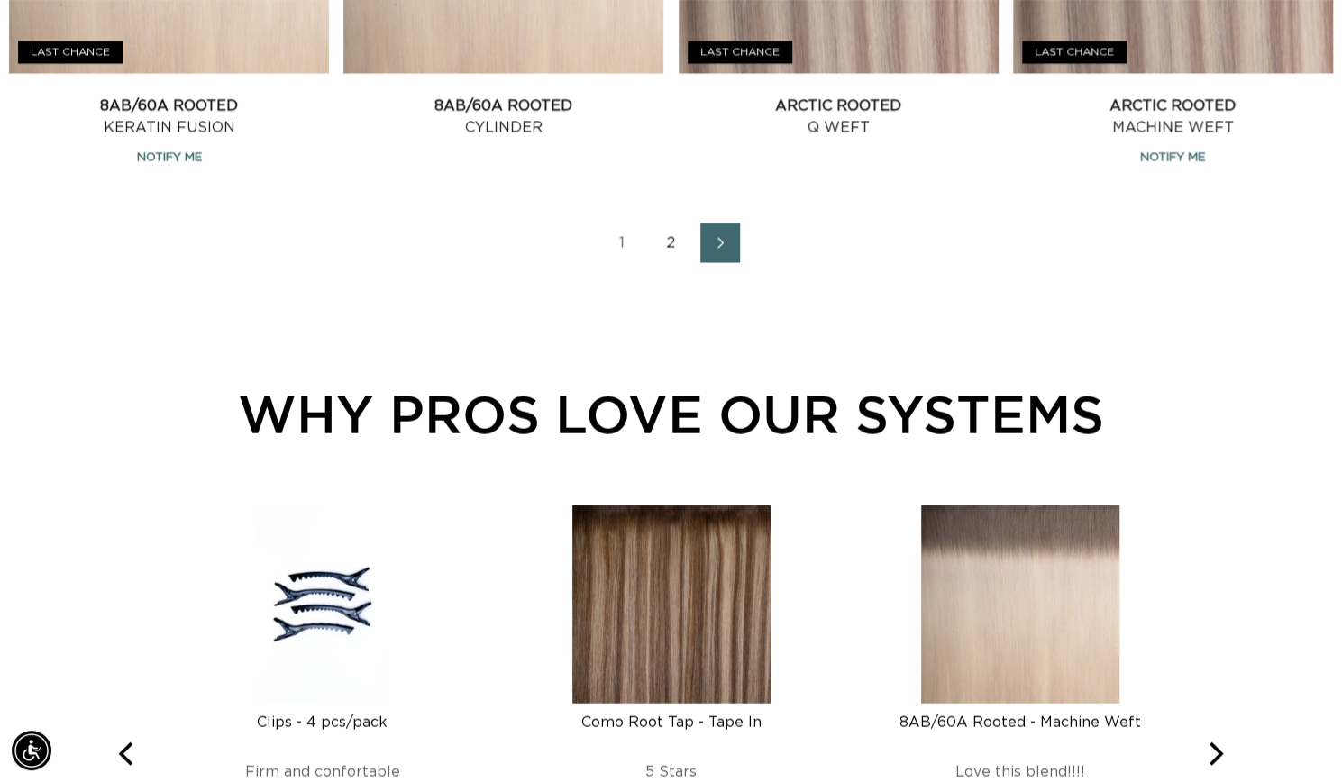
scroll to position [2251, 0]
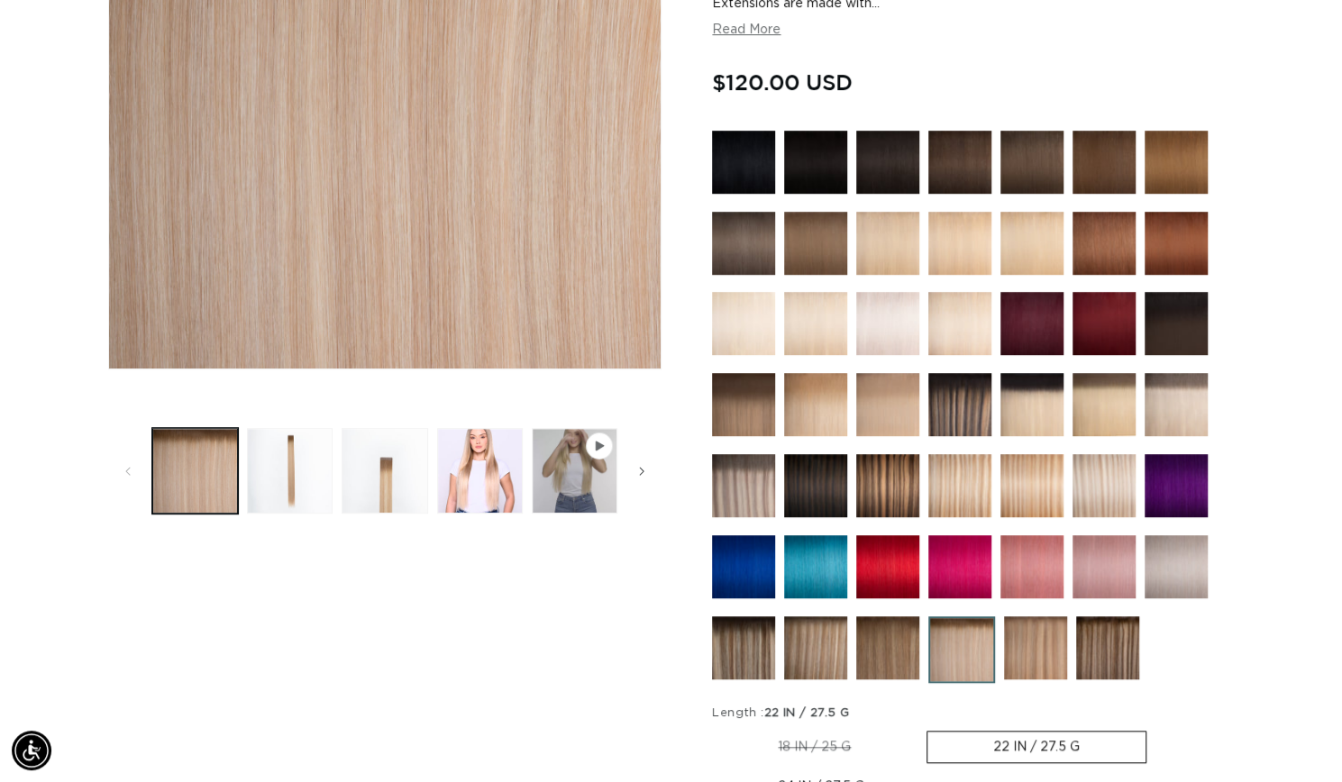
click at [1035, 635] on img at bounding box center [1035, 647] width 63 height 63
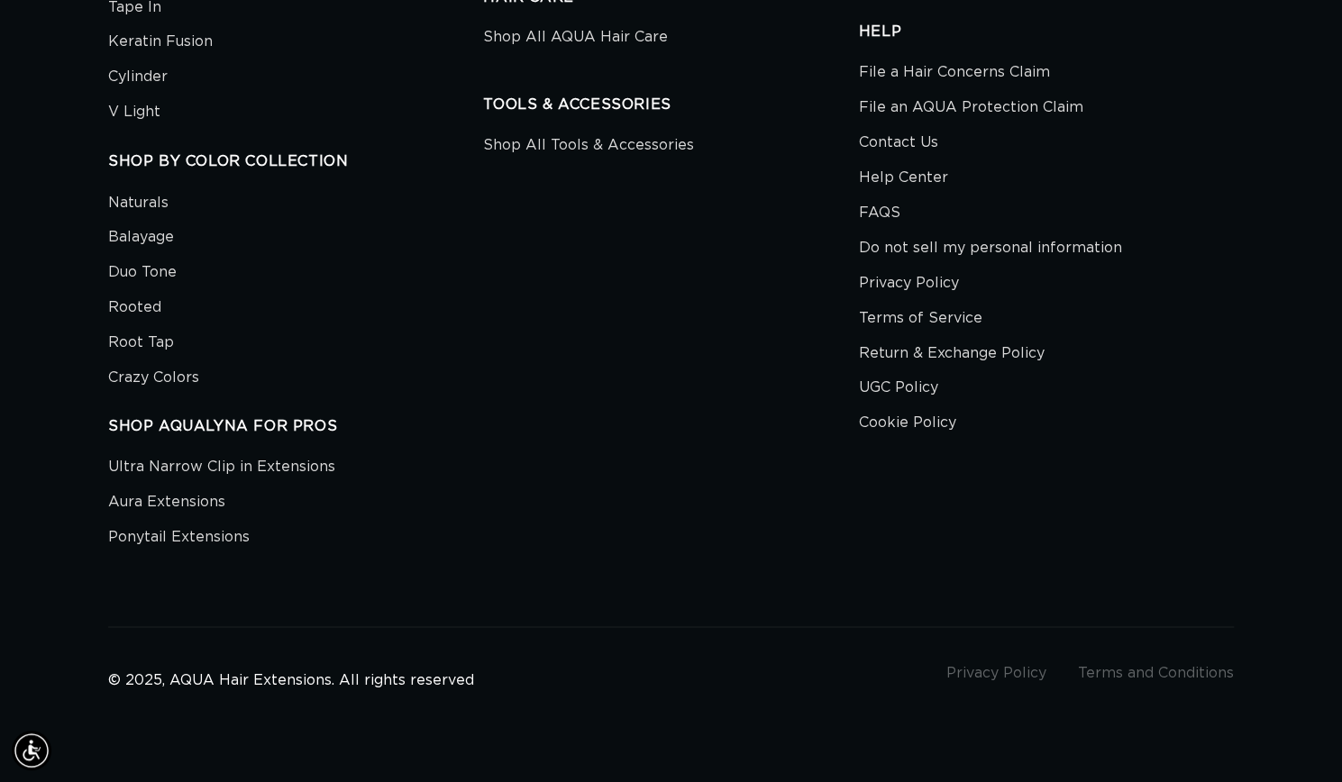
scroll to position [6021, 0]
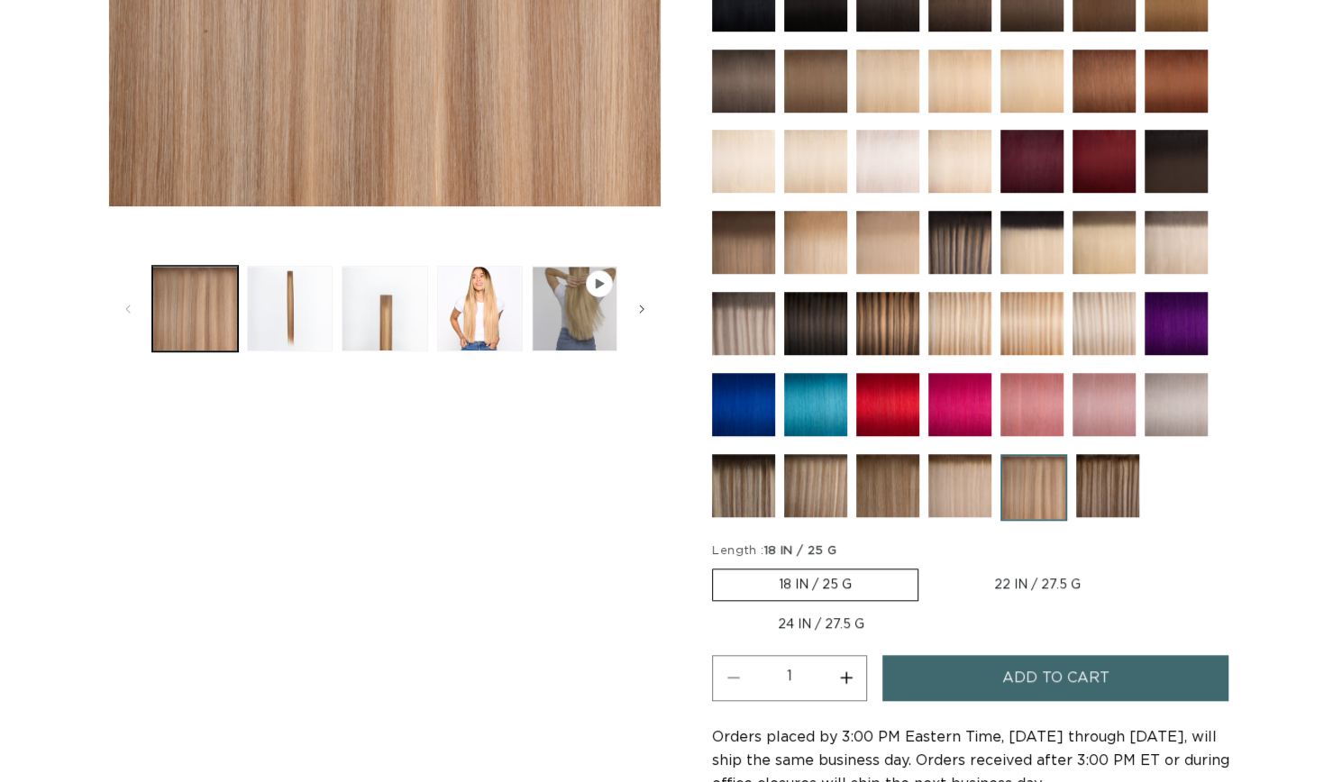
click at [901, 489] on img at bounding box center [887, 485] width 63 height 63
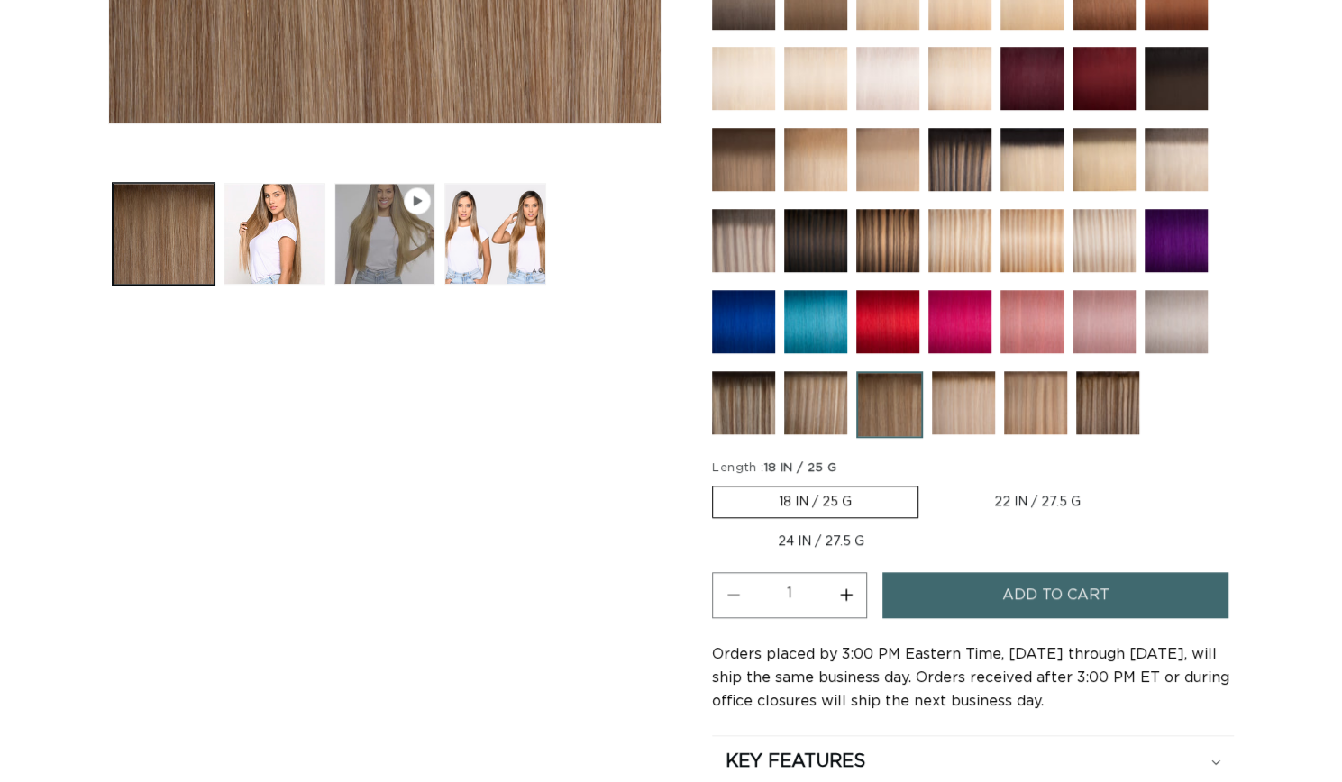
click at [767, 396] on img at bounding box center [743, 402] width 63 height 63
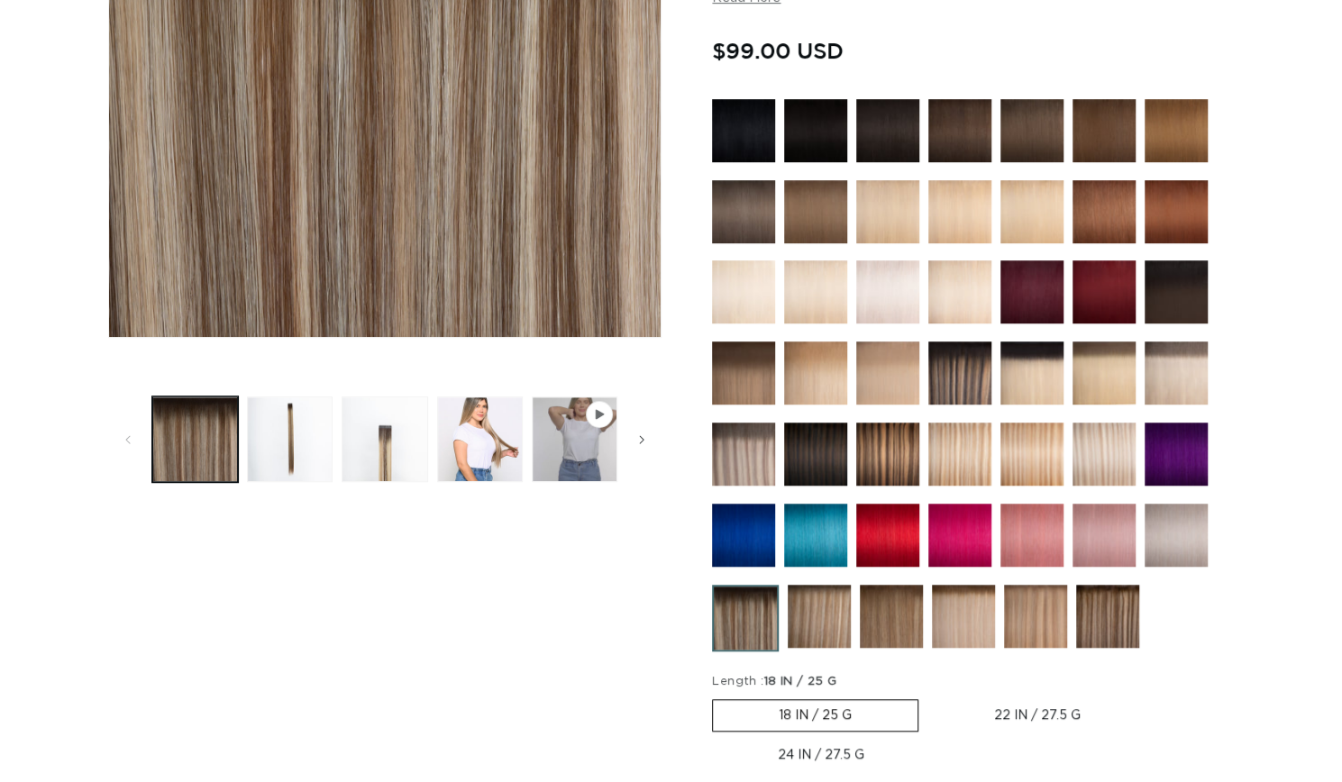
click at [811, 630] on img at bounding box center [819, 616] width 63 height 63
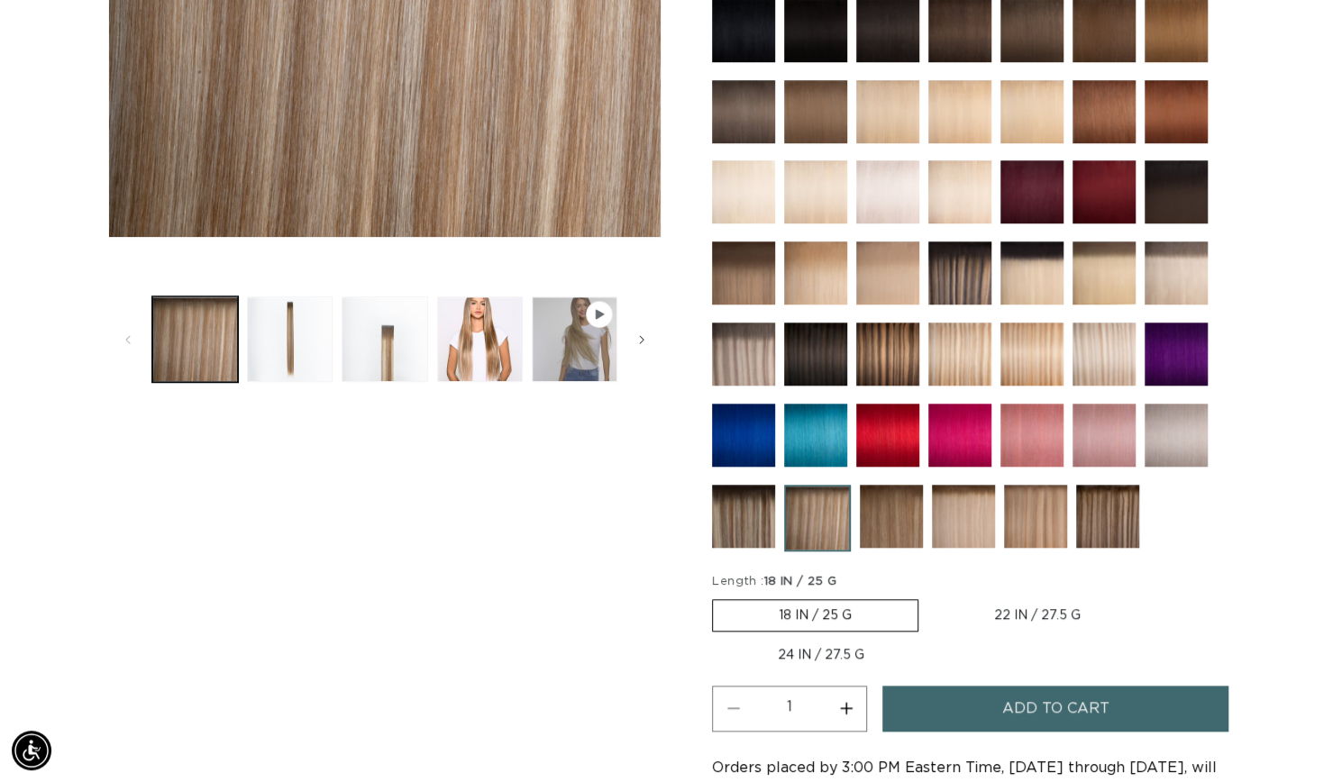
scroll to position [0, 1213]
click at [967, 524] on img at bounding box center [963, 516] width 63 height 63
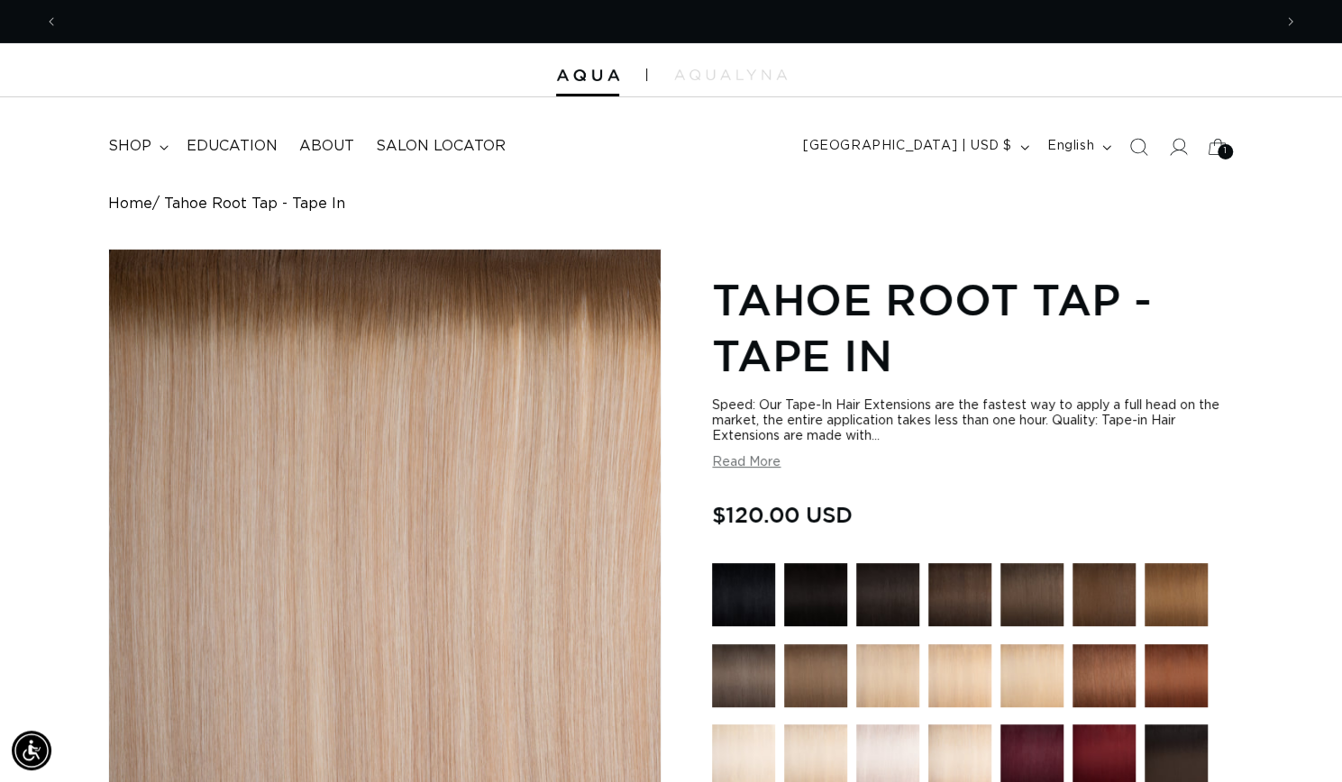
scroll to position [0, 2427]
click at [150, 145] on span "shop" at bounding box center [129, 146] width 43 height 19
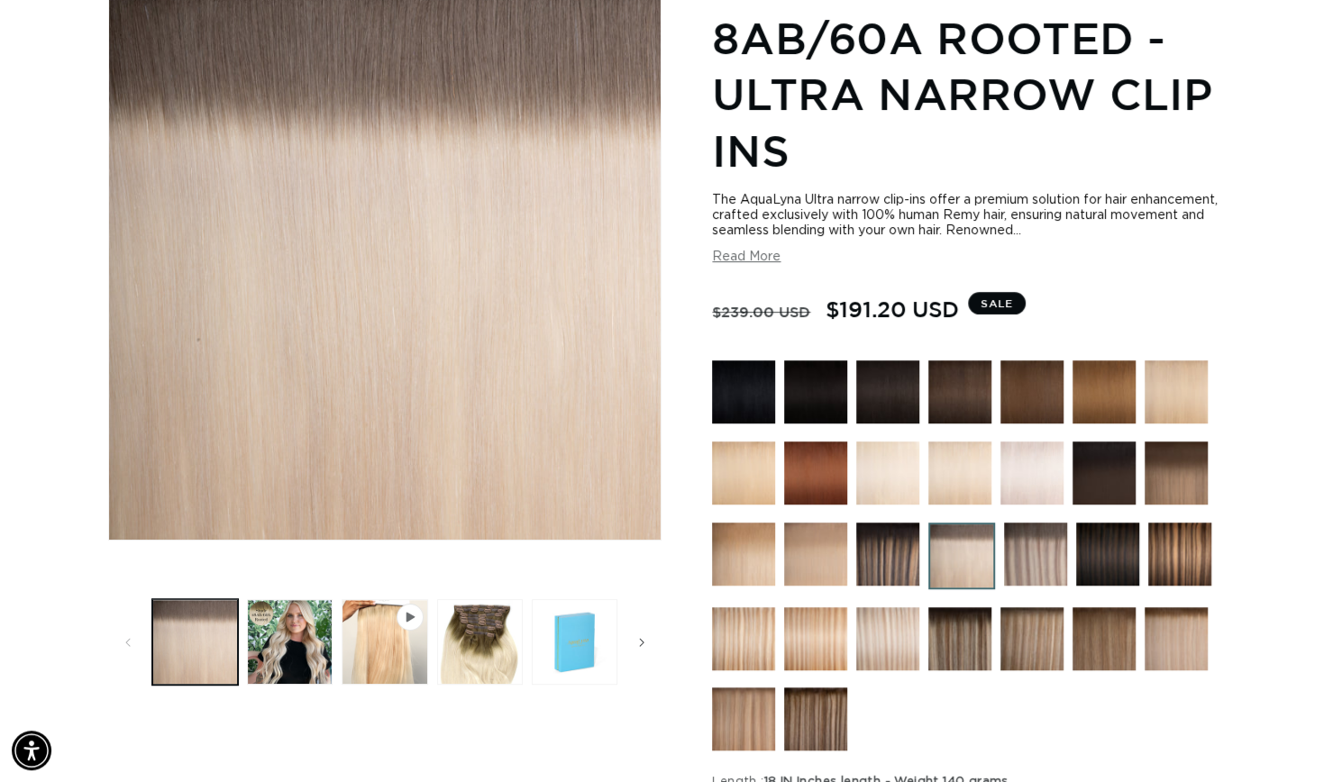
click at [1200, 645] on img at bounding box center [1176, 638] width 63 height 63
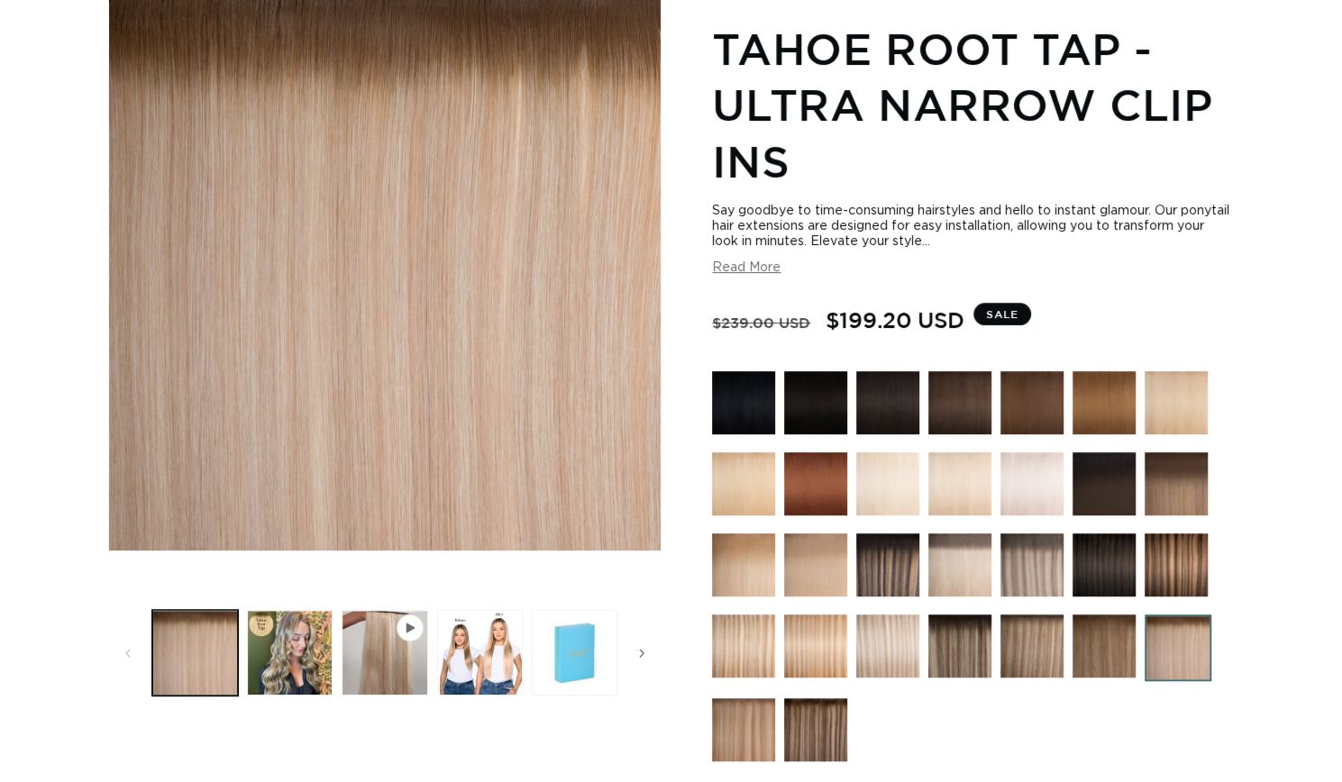
scroll to position [251, 0]
click at [874, 639] on img at bounding box center [887, 646] width 63 height 63
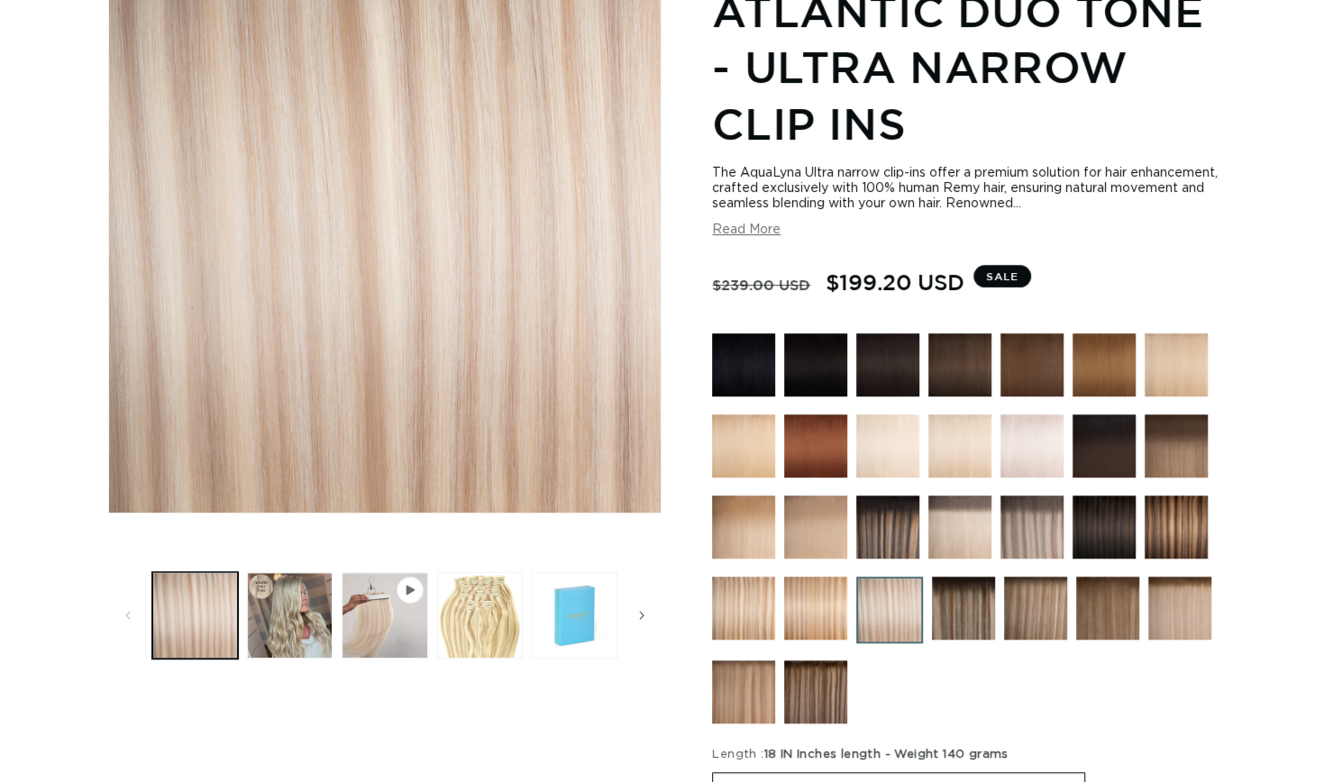
click at [1197, 609] on img at bounding box center [1179, 608] width 63 height 63
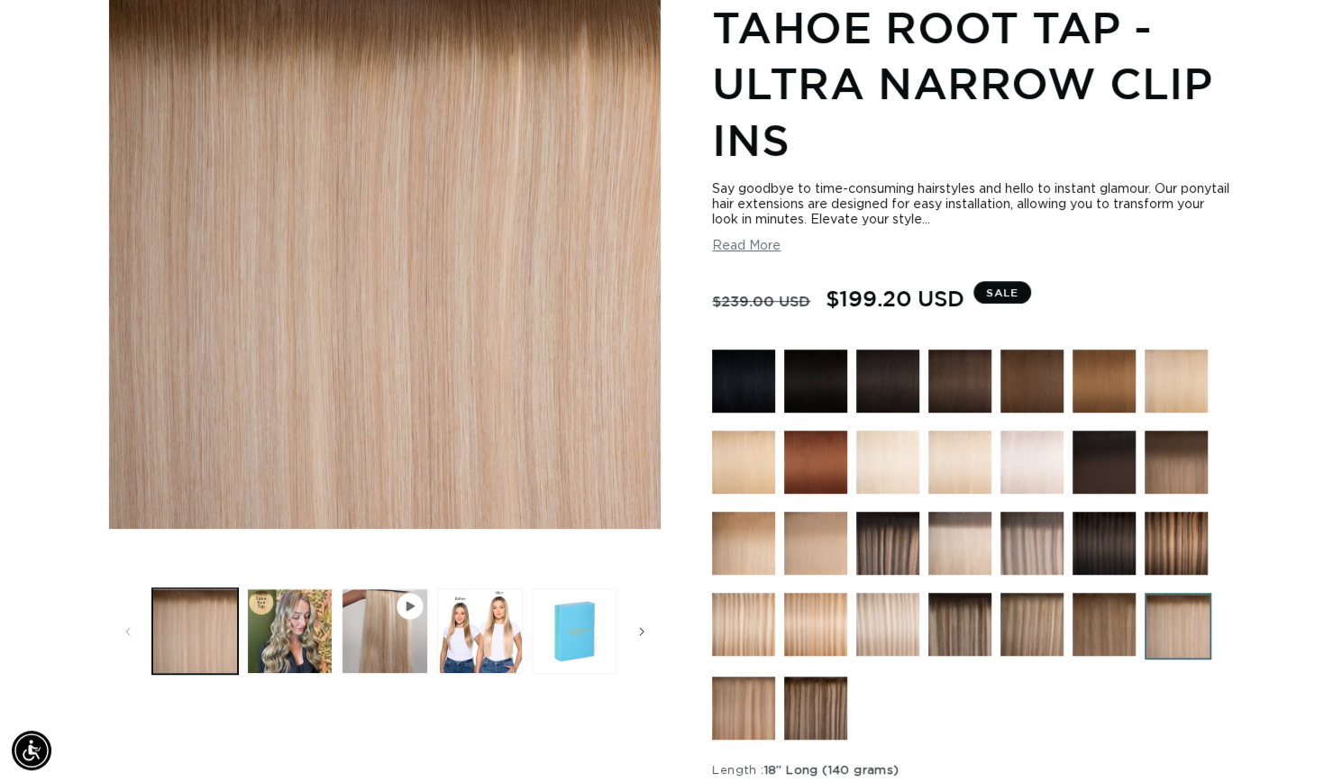
scroll to position [273, 0]
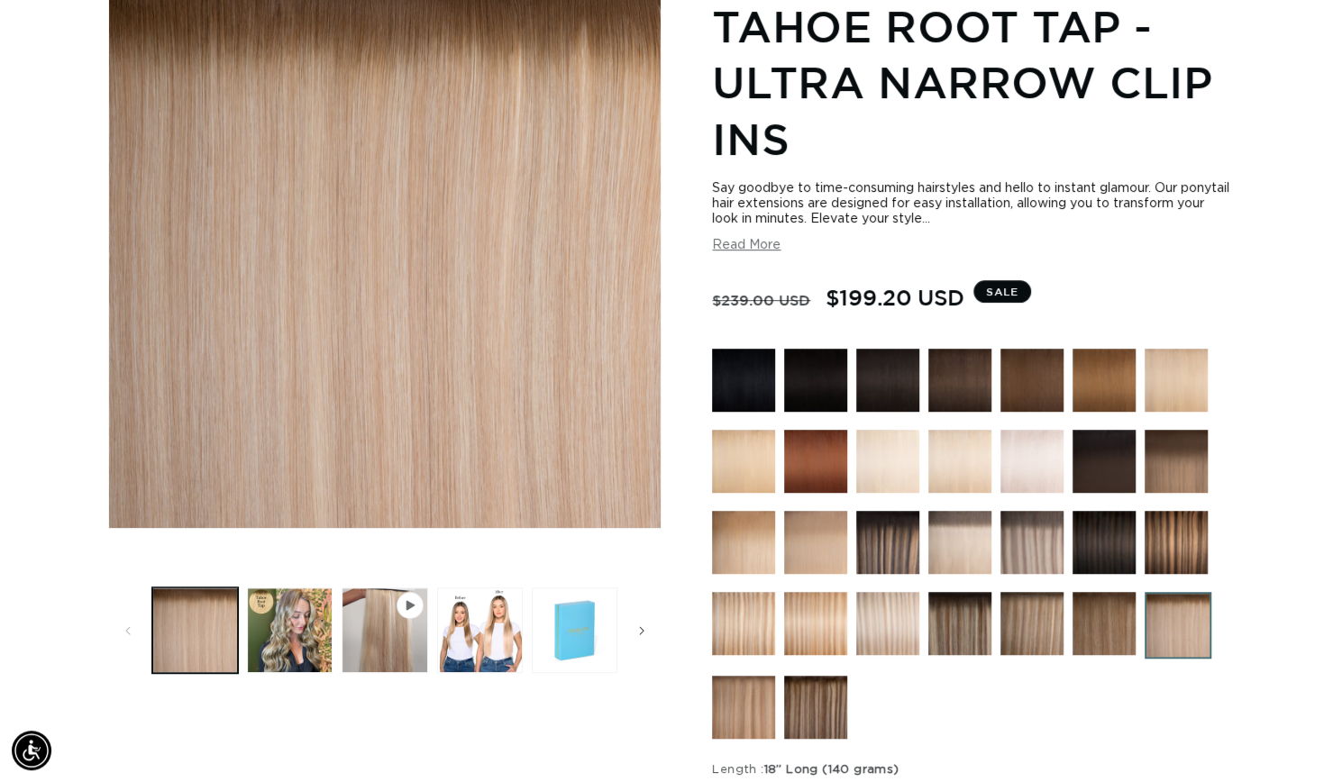
click at [891, 615] on img at bounding box center [887, 623] width 63 height 63
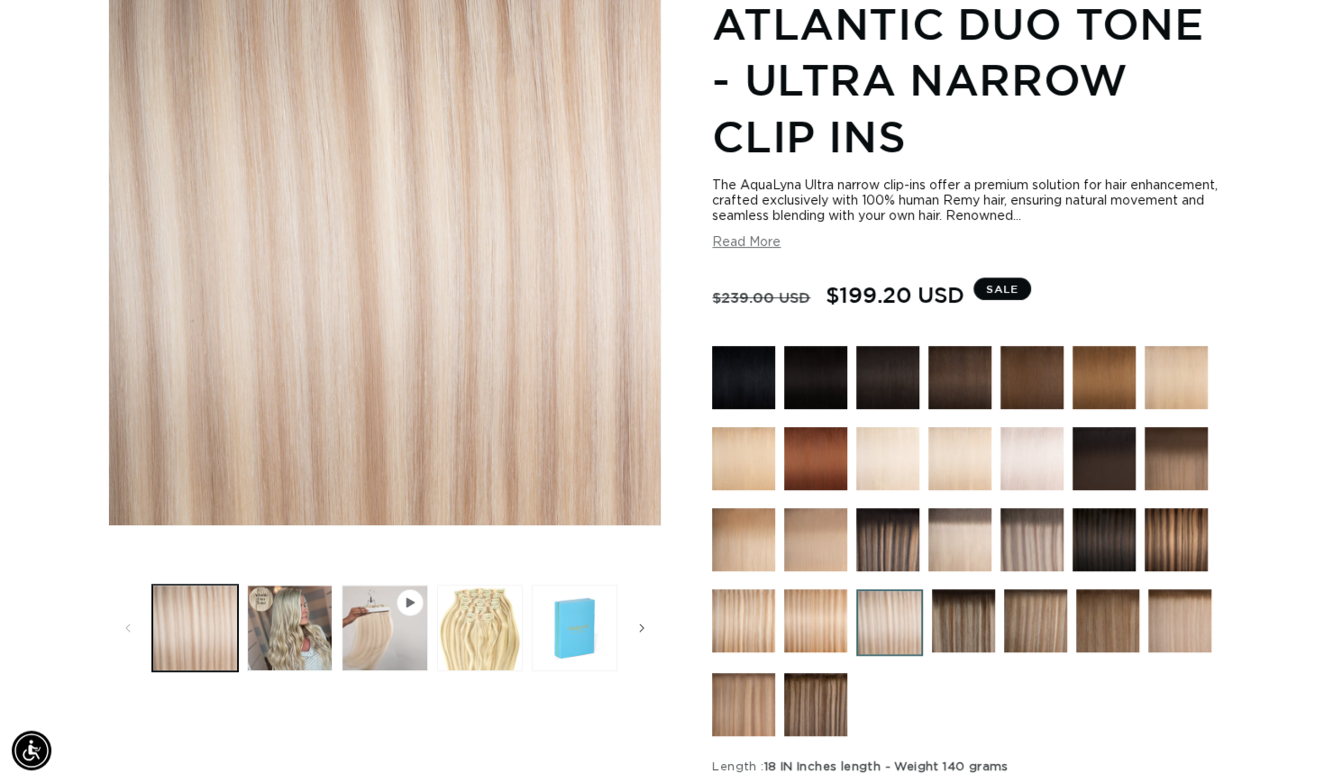
scroll to position [0, 1213]
click at [1191, 627] on img at bounding box center [1179, 620] width 63 height 63
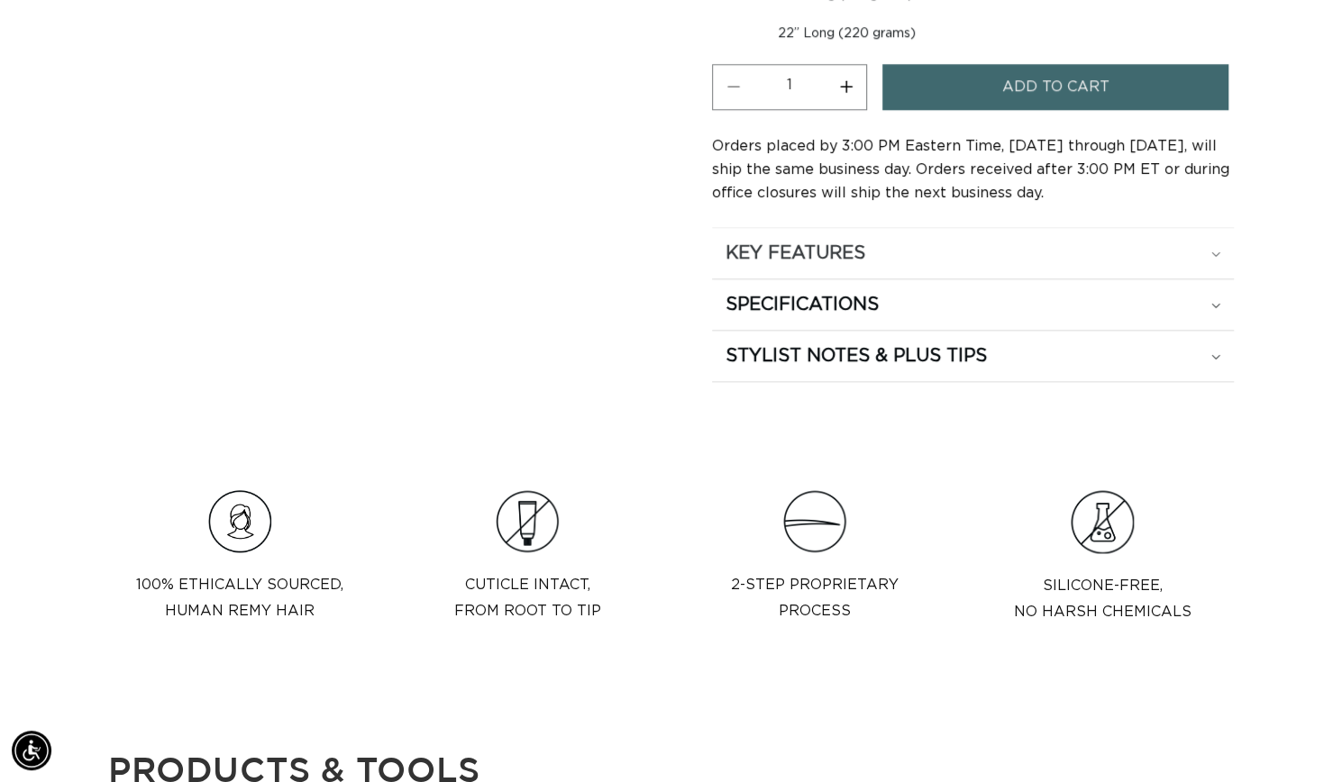
scroll to position [0, 1213]
click at [1118, 260] on summary "KEY FEATURES" at bounding box center [973, 253] width 522 height 50
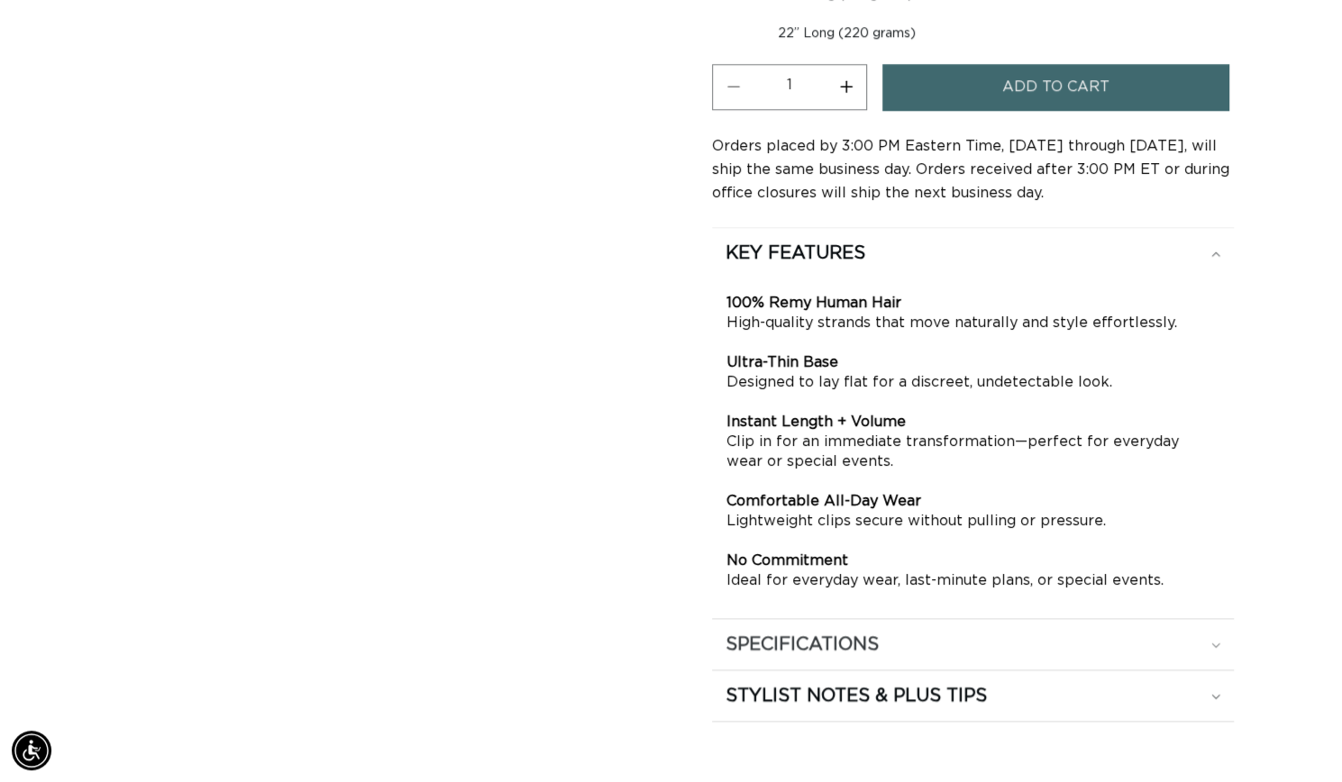
click at [1092, 655] on summary "SPECIFICATIONS" at bounding box center [973, 644] width 522 height 50
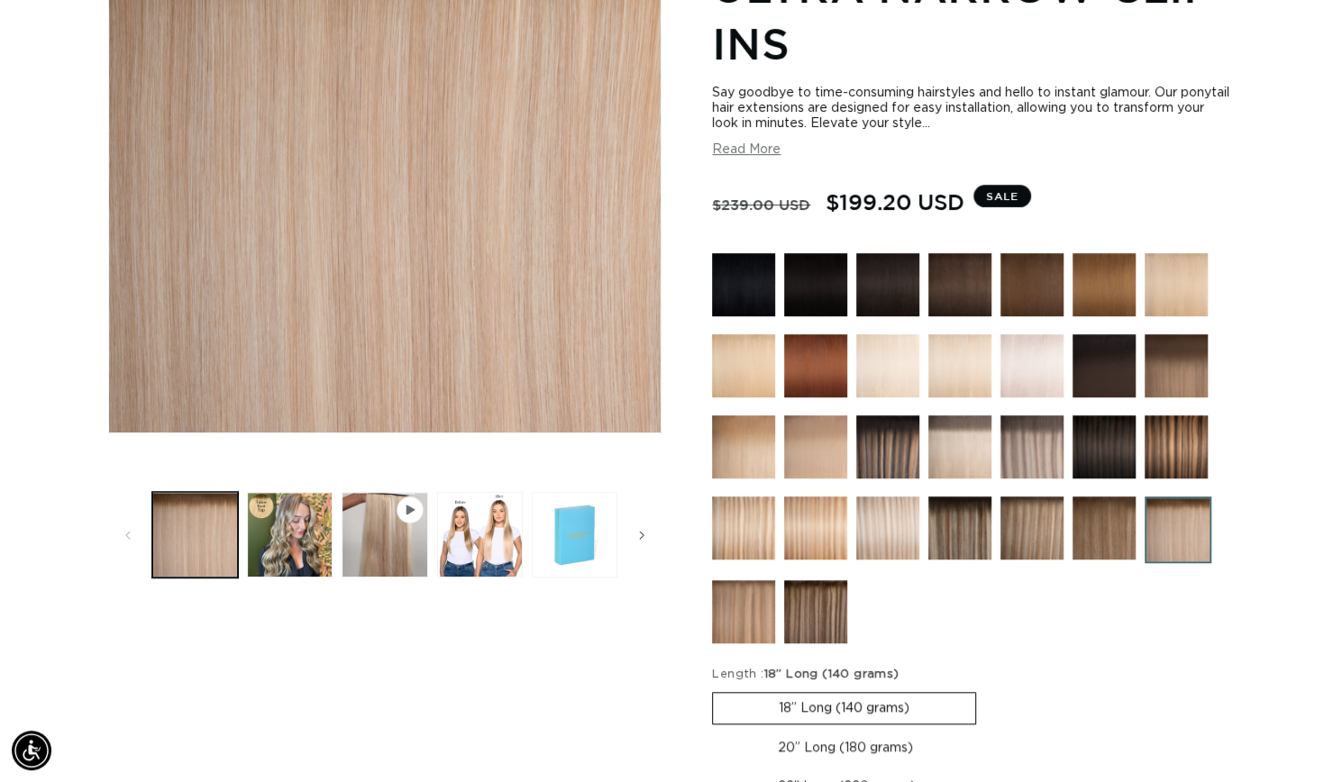
scroll to position [0, 2427]
click at [825, 464] on img at bounding box center [815, 446] width 63 height 63
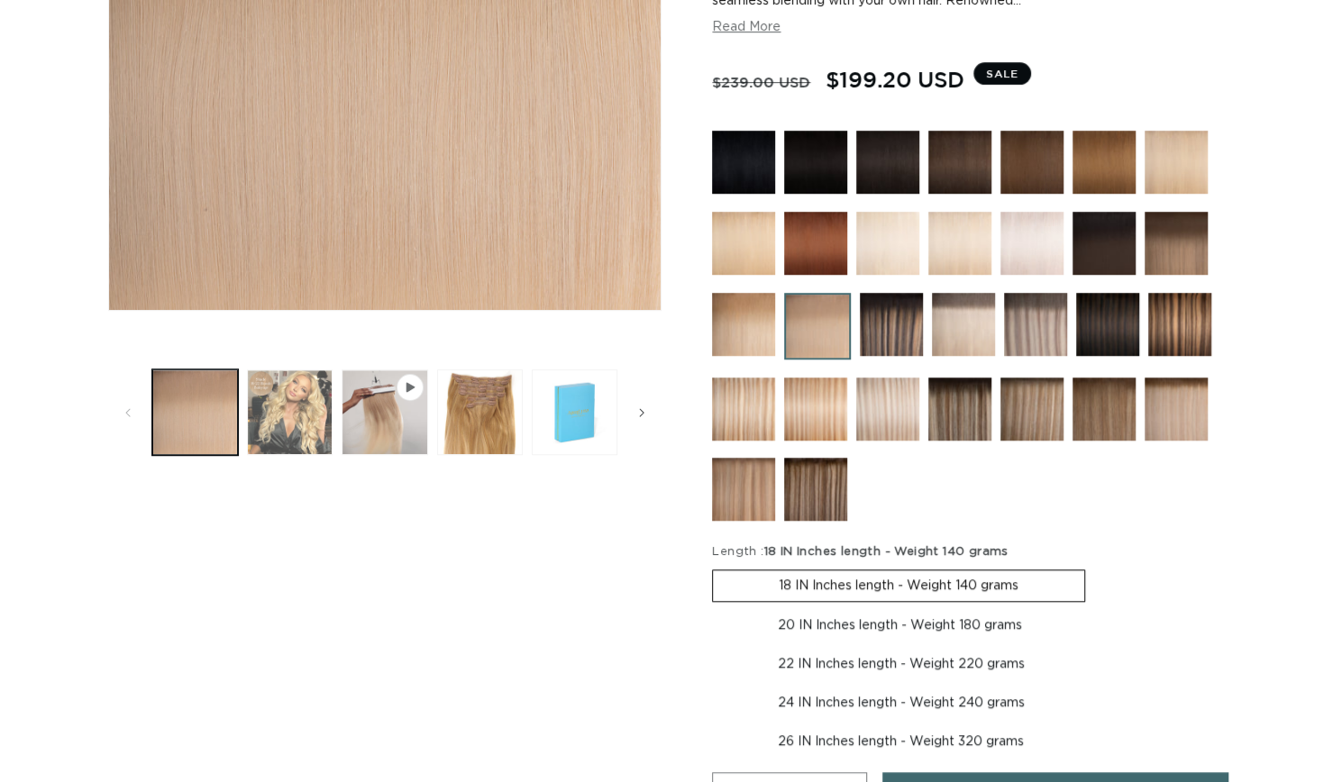
click at [290, 431] on button "Load image 2 in gallery view" at bounding box center [290, 413] width 86 height 86
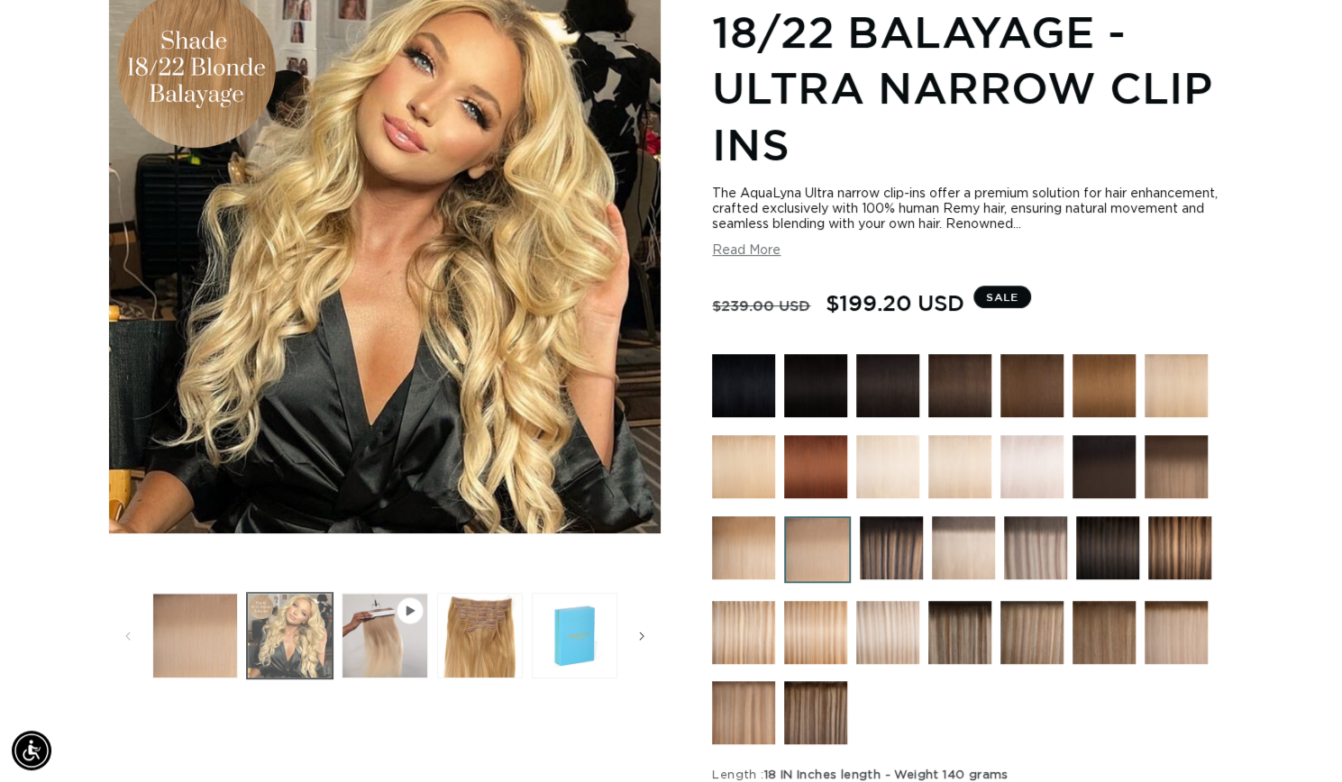
scroll to position [249, 0]
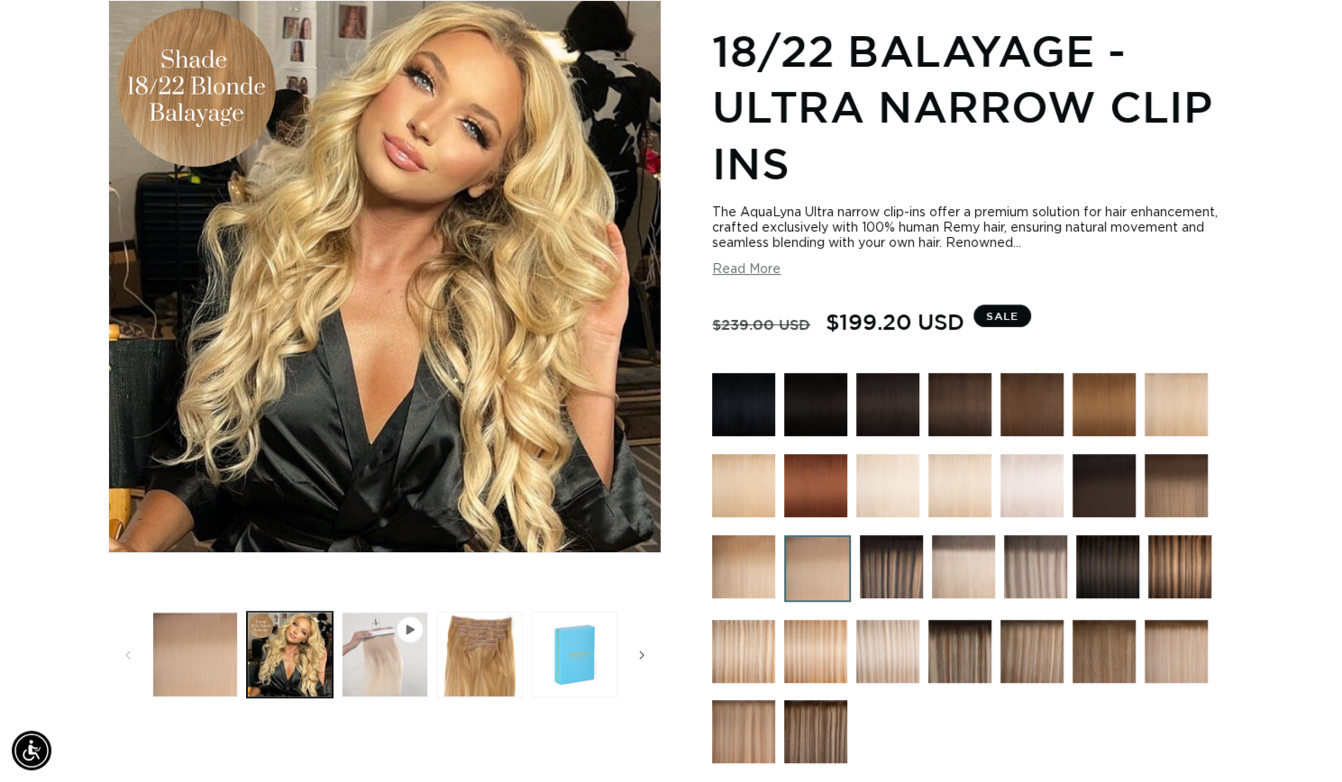
click at [406, 671] on button "Play video 1 in gallery view" at bounding box center [385, 655] width 86 height 86
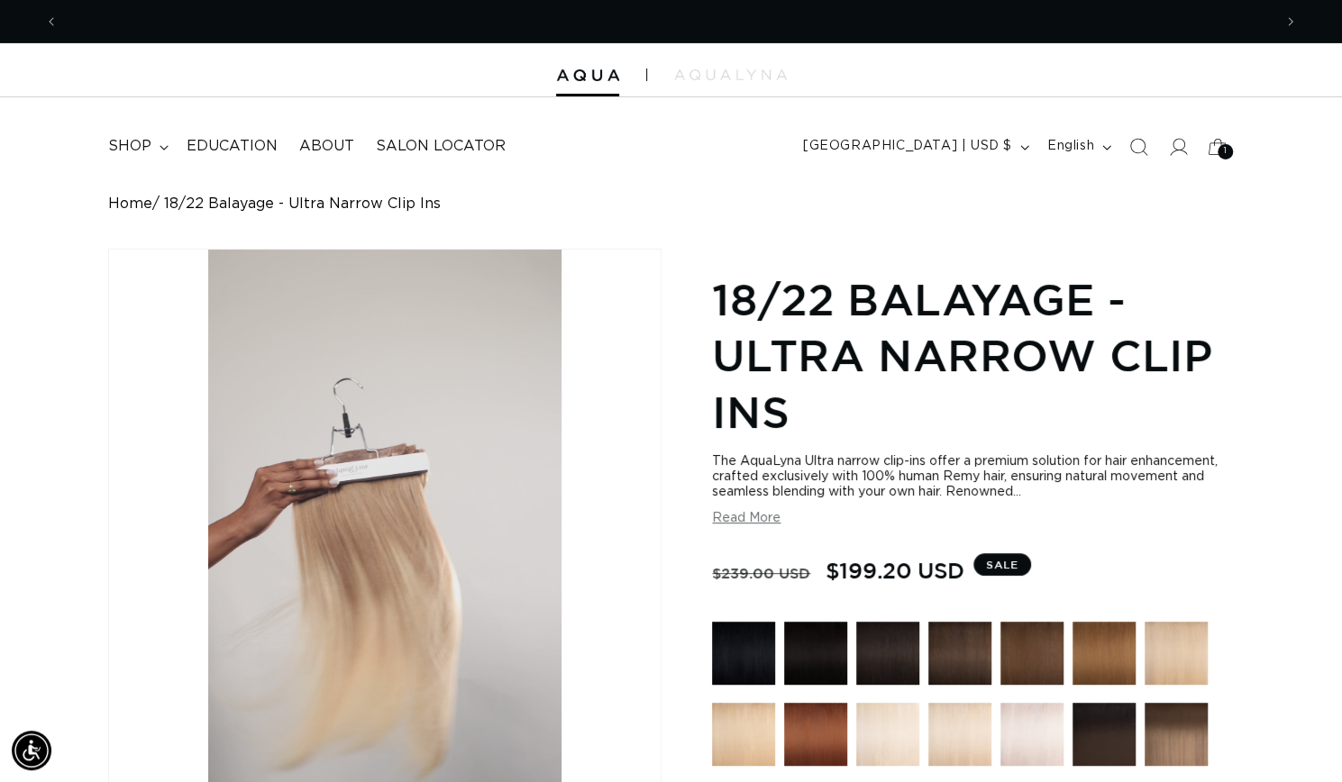
scroll to position [0, 2427]
click at [762, 507] on div "The AquaLyna Ultra narrow clip-ins offer a premium solution for hair enhancemen…" at bounding box center [973, 490] width 522 height 72
click at [762, 524] on button "Read More" at bounding box center [746, 518] width 68 height 15
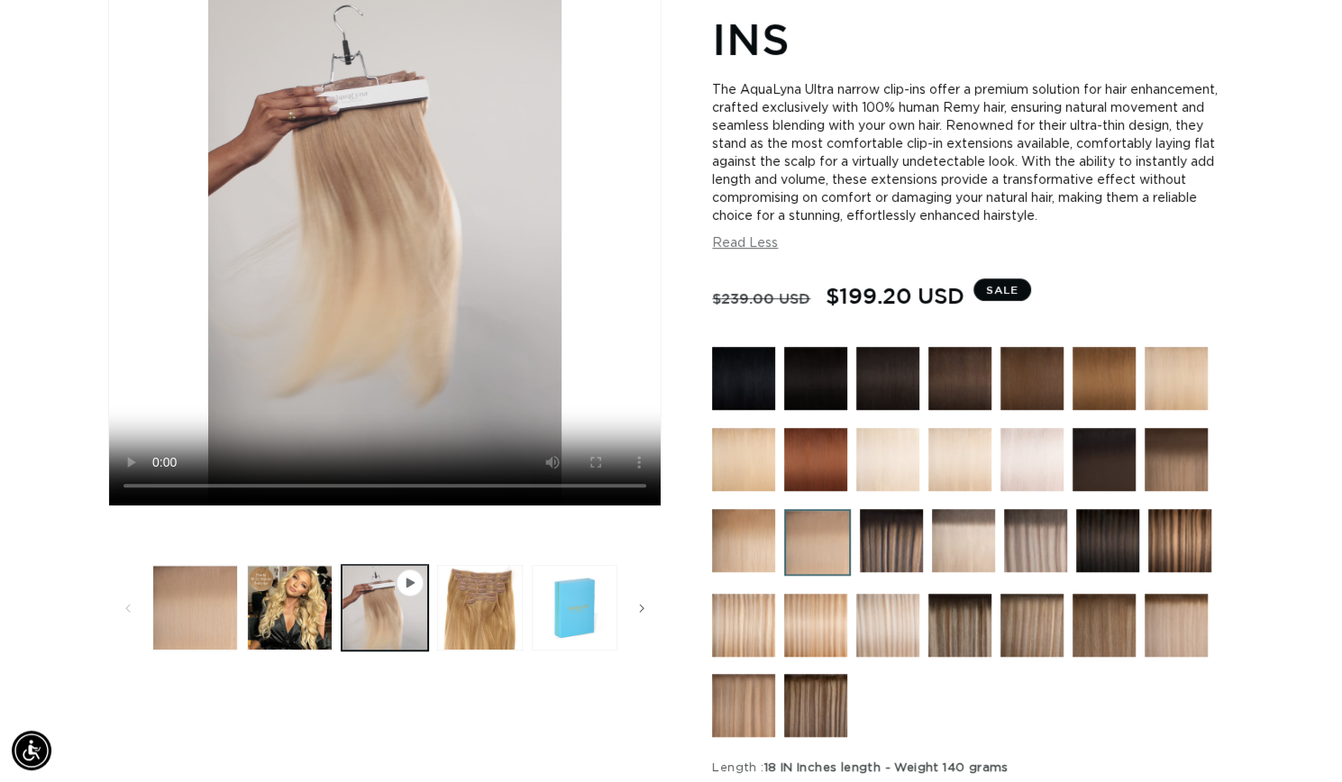
scroll to position [0, 0]
click at [1164, 615] on img at bounding box center [1176, 625] width 63 height 63
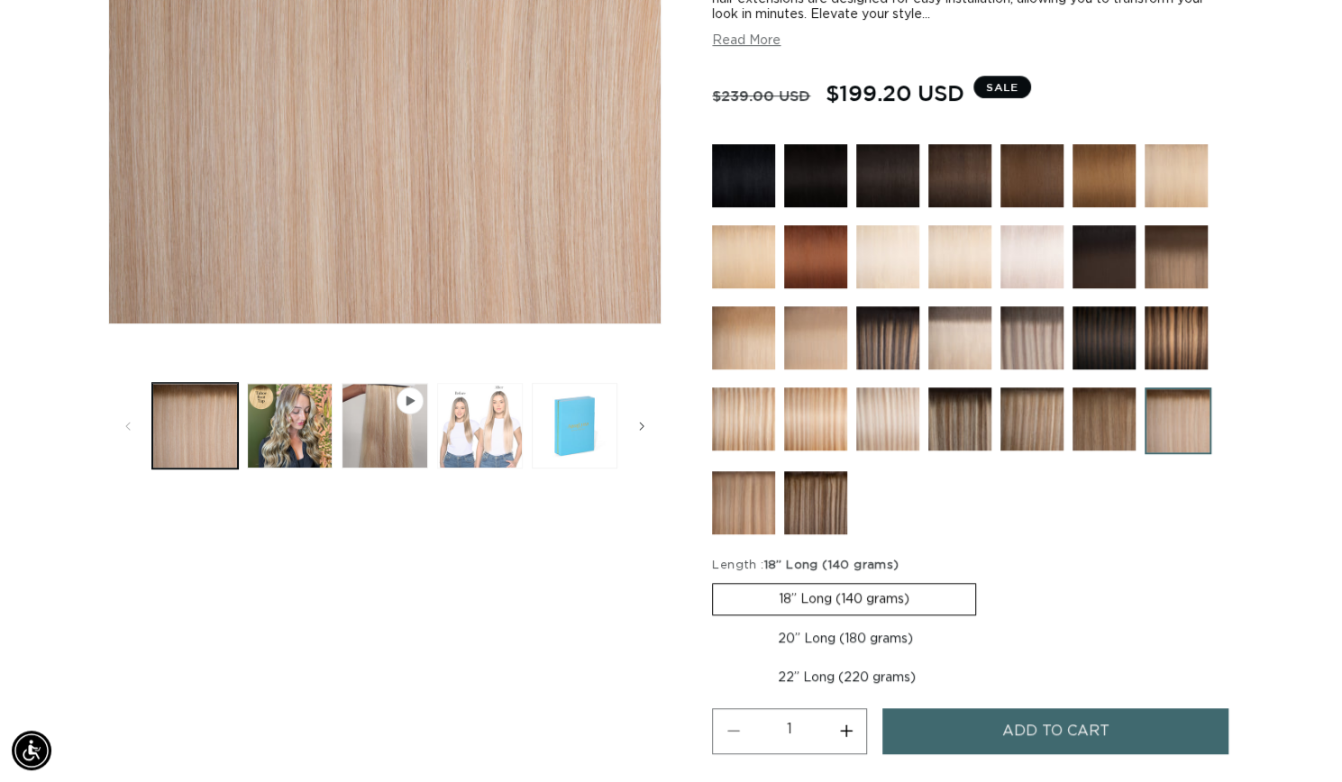
click at [503, 448] on button "Load image 3 in gallery view" at bounding box center [480, 426] width 86 height 86
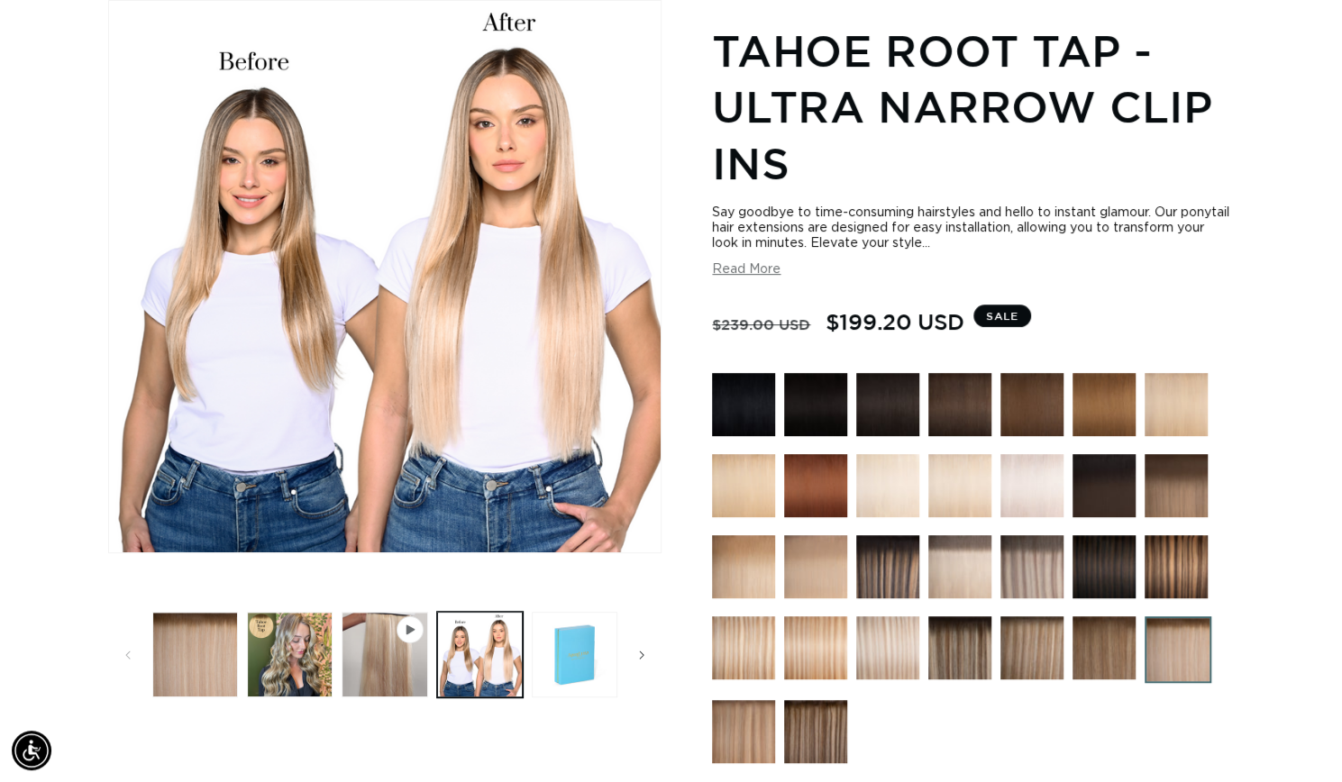
click at [943, 560] on img at bounding box center [959, 566] width 63 height 63
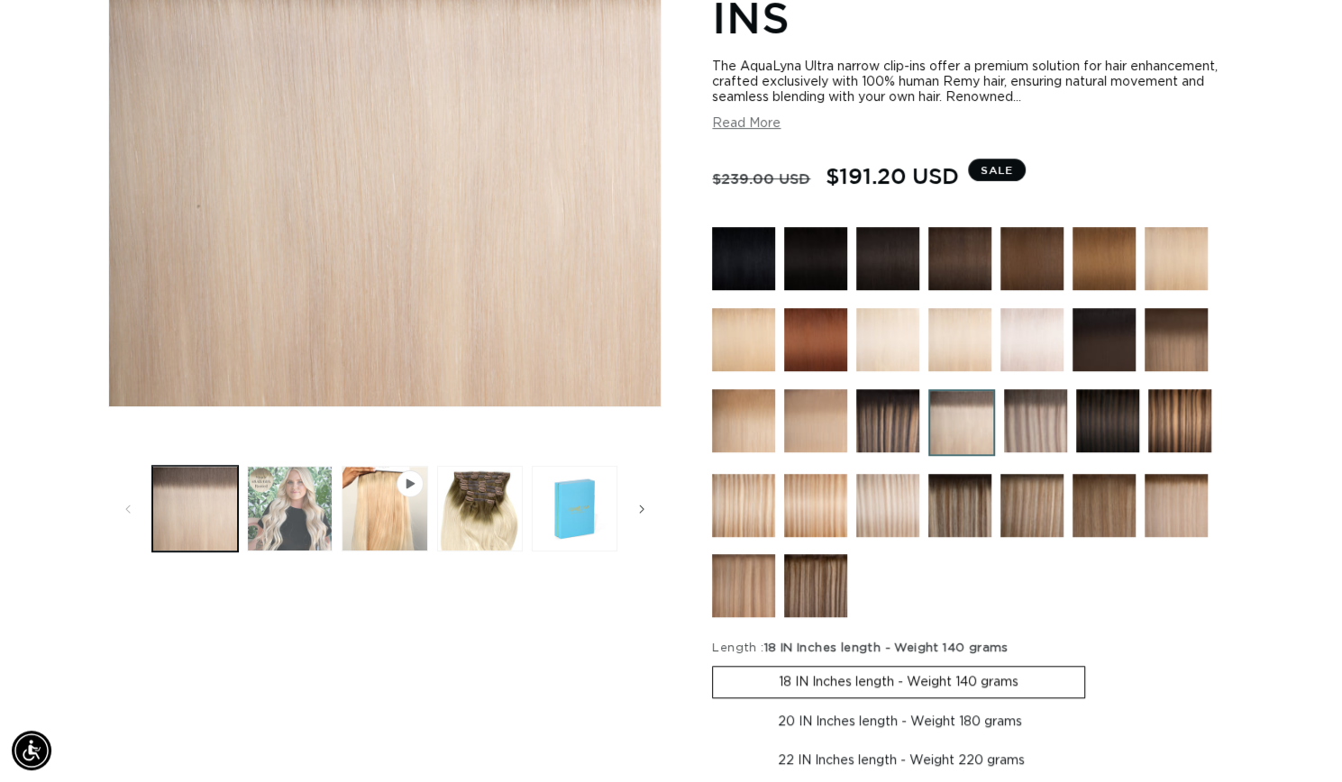
click at [290, 502] on button "Load image 2 in gallery view" at bounding box center [290, 509] width 86 height 86
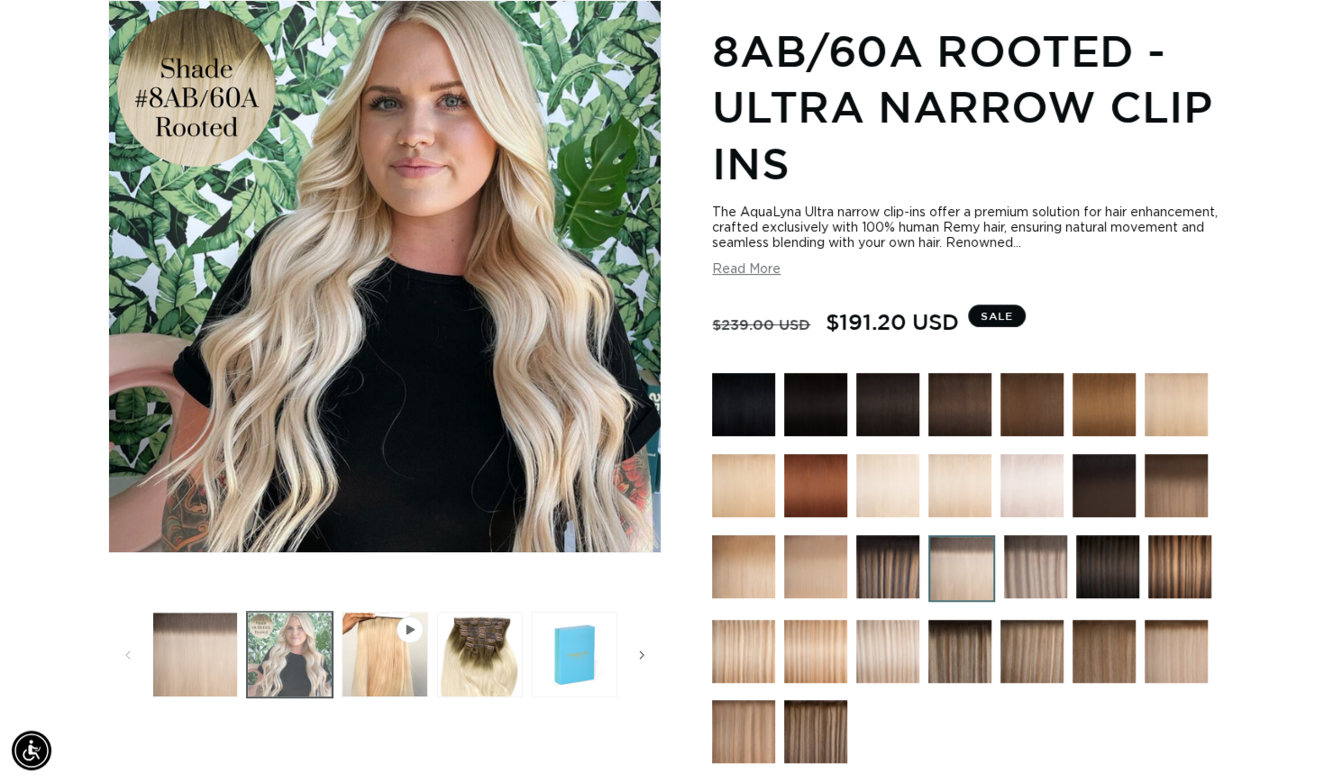
click at [290, 502] on img "Gallery Viewer" at bounding box center [385, 277] width 552 height 552
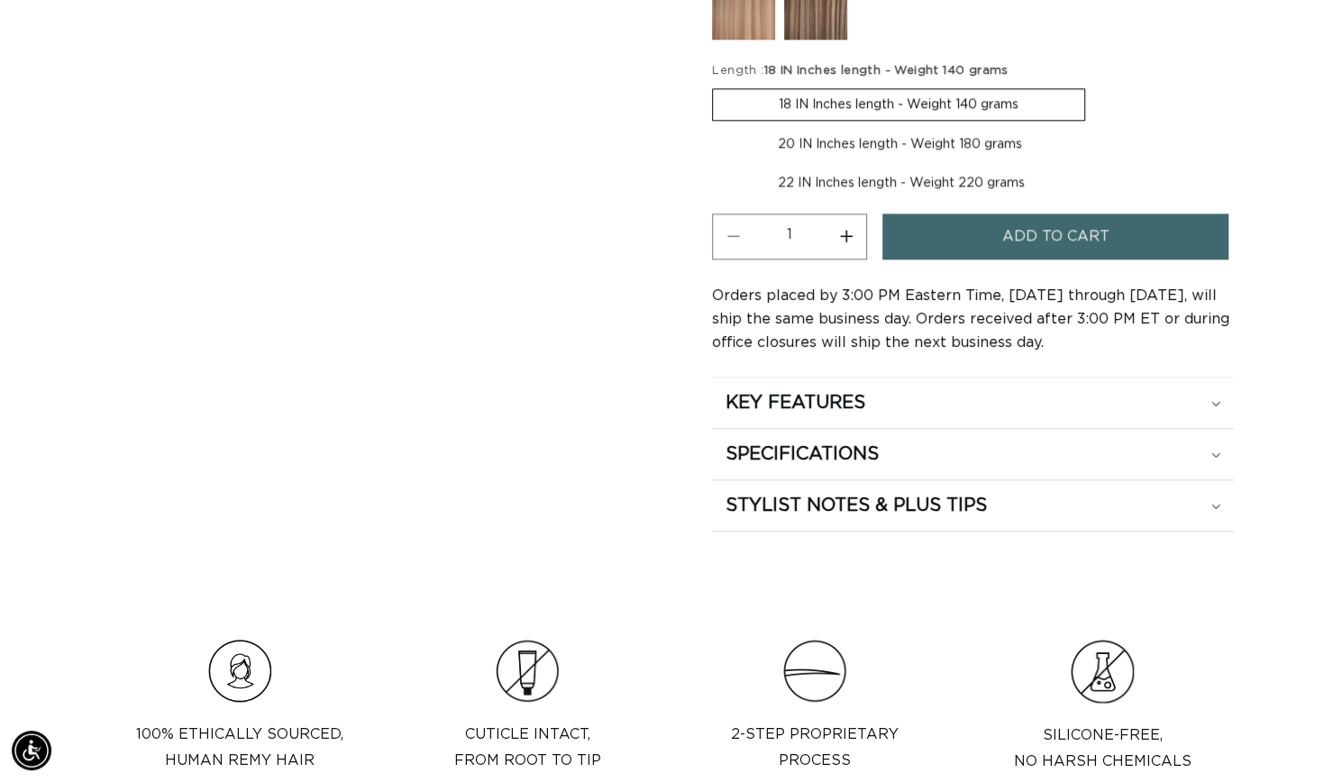
scroll to position [0, 2427]
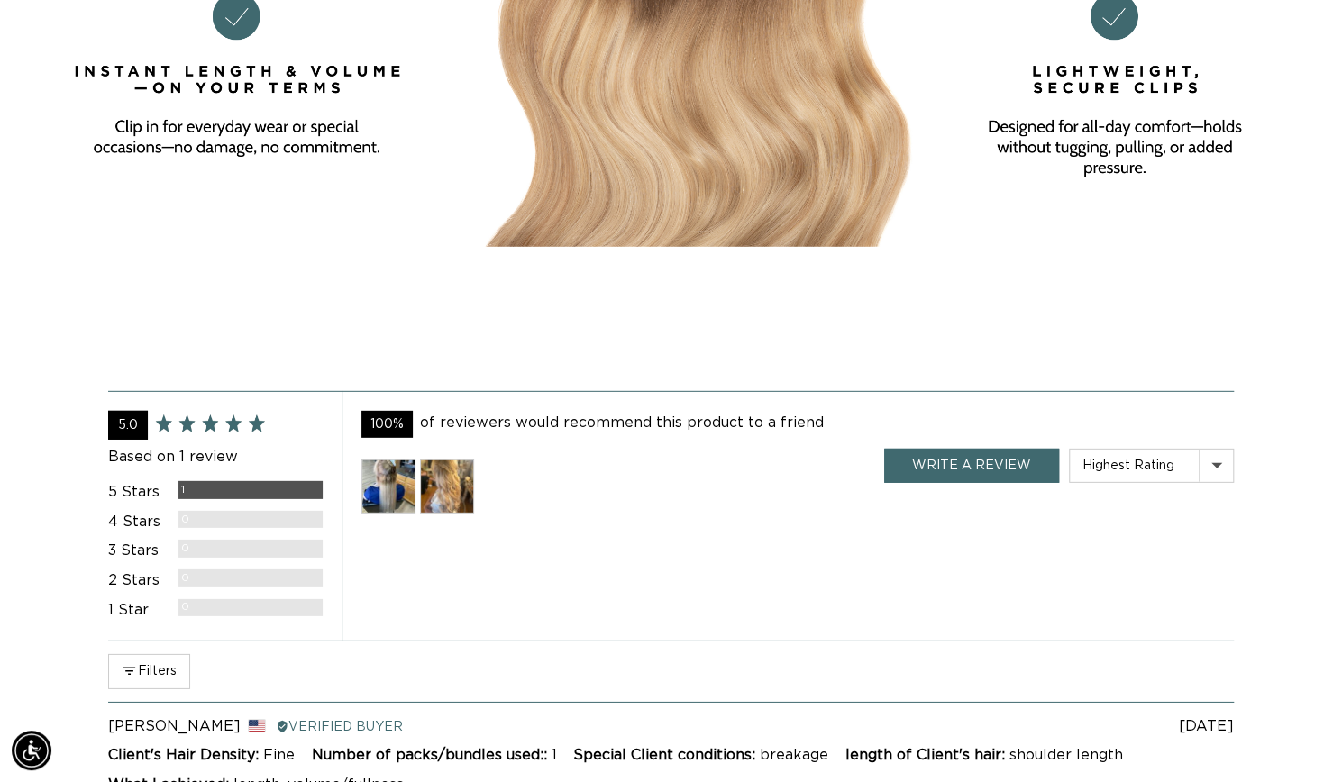
click at [388, 514] on img at bounding box center [388, 487] width 54 height 54
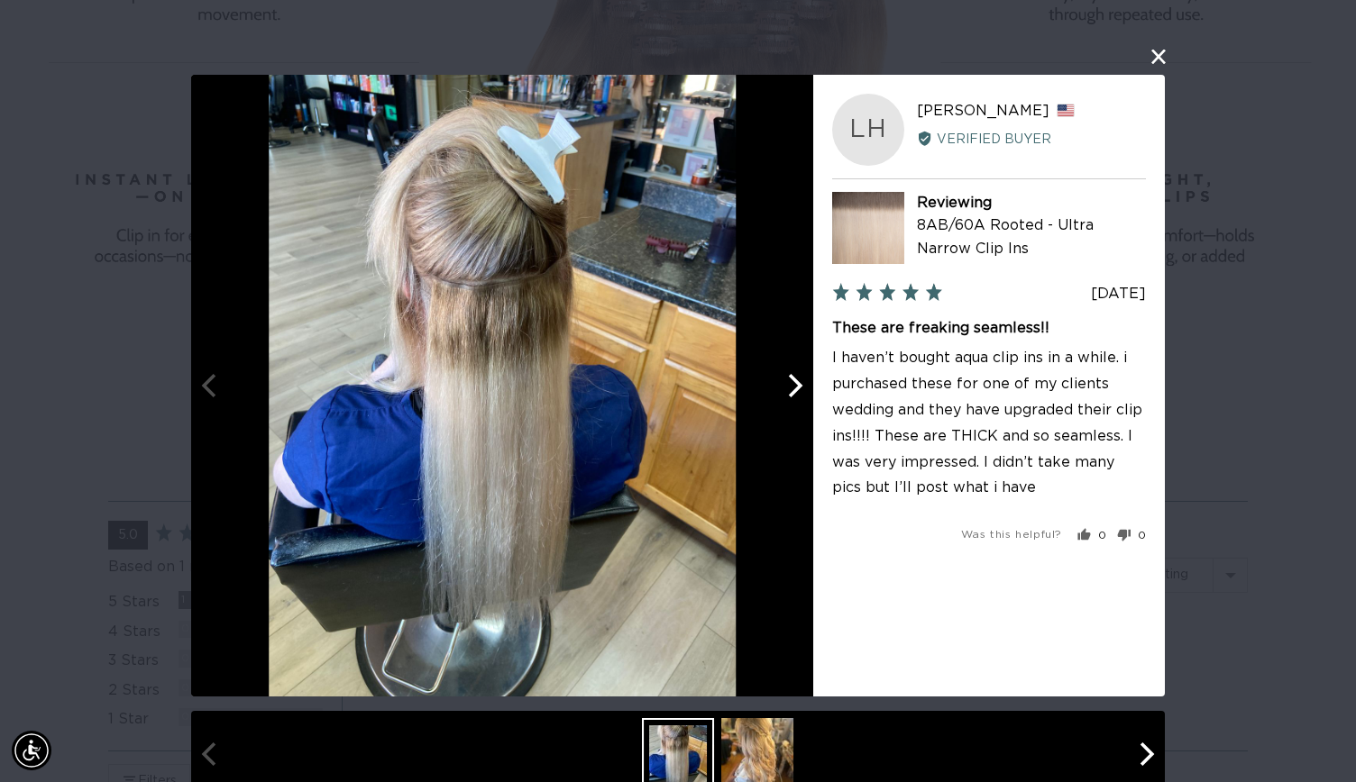
scroll to position [0, 2455]
click at [762, 406] on div at bounding box center [502, 386] width 622 height 622
click at [741, 752] on img at bounding box center [757, 754] width 72 height 72
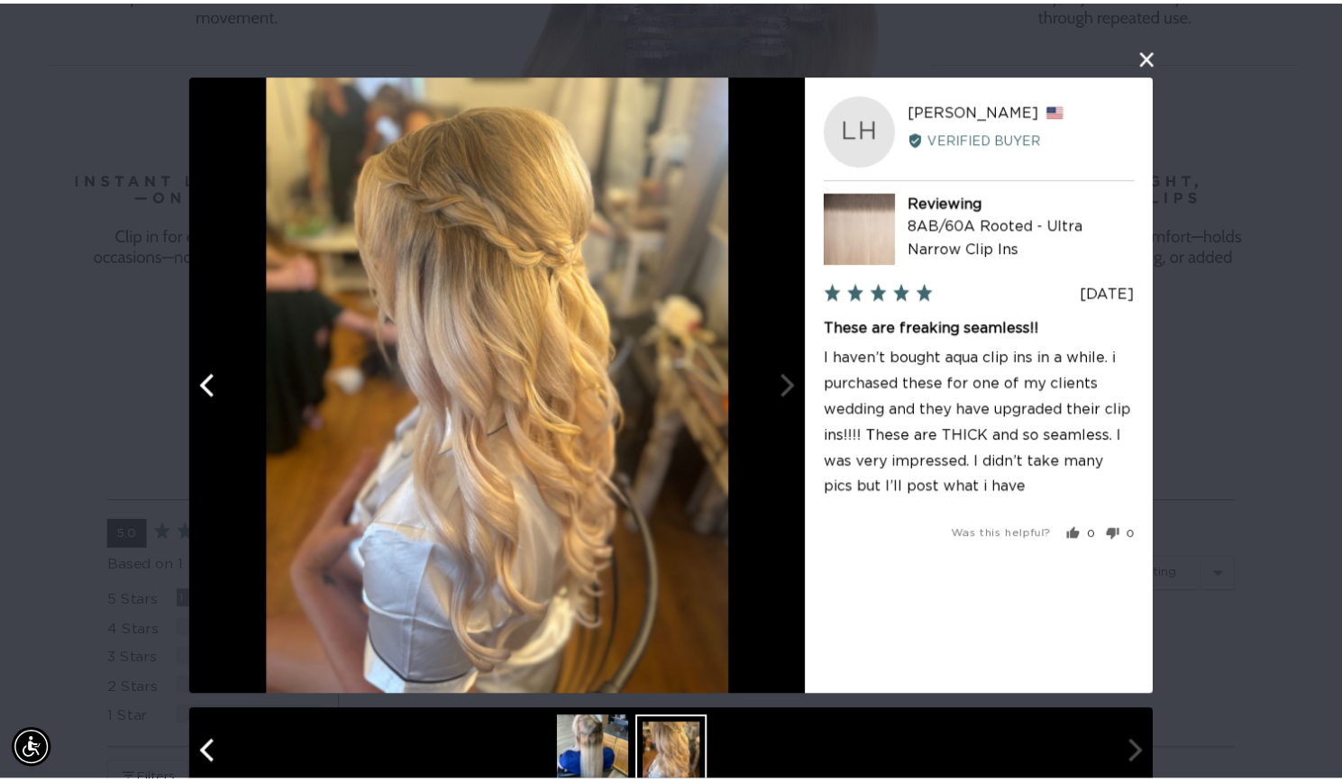
scroll to position [0, 1228]
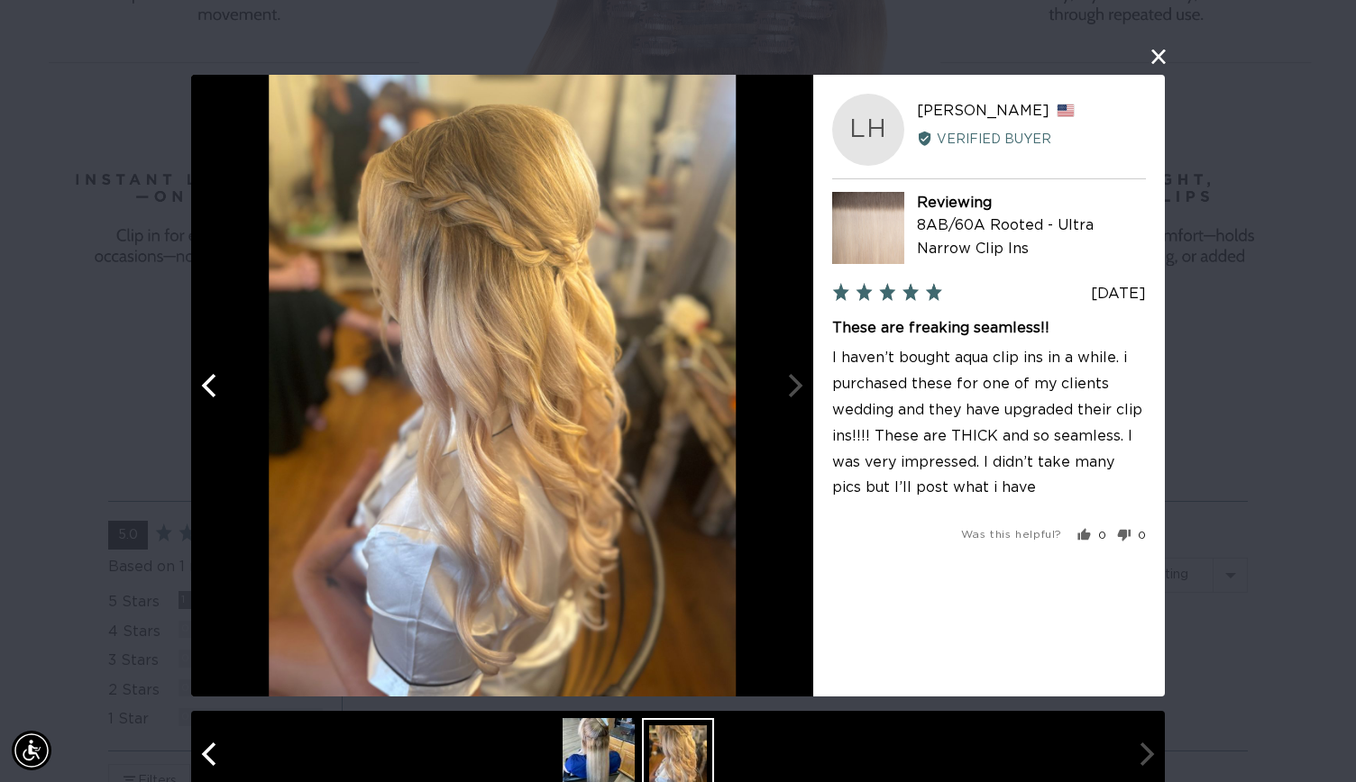
click at [1242, 664] on div "User-Uploaded Media Gallery LH Lindsey H. Reviewed by Lindsey H., from United S…" at bounding box center [678, 391] width 1356 height 782
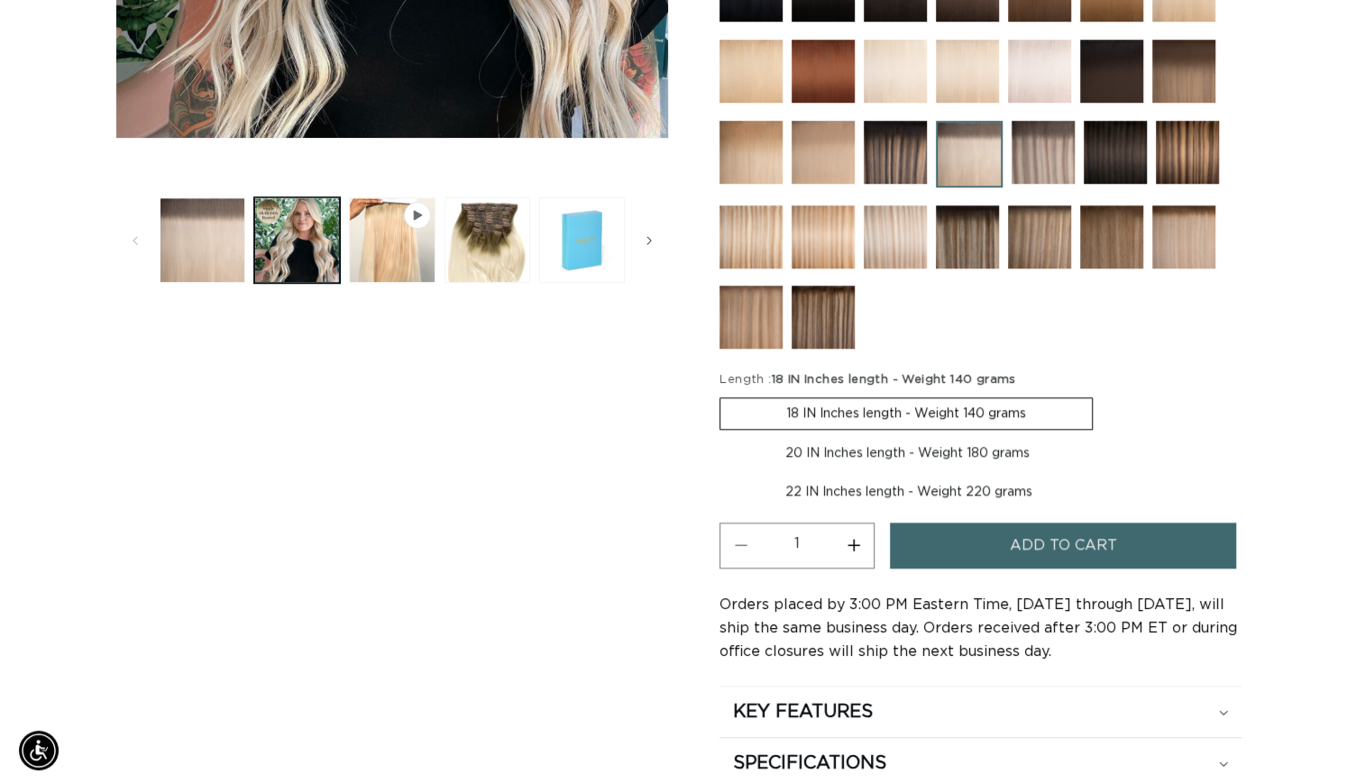
scroll to position [671, 0]
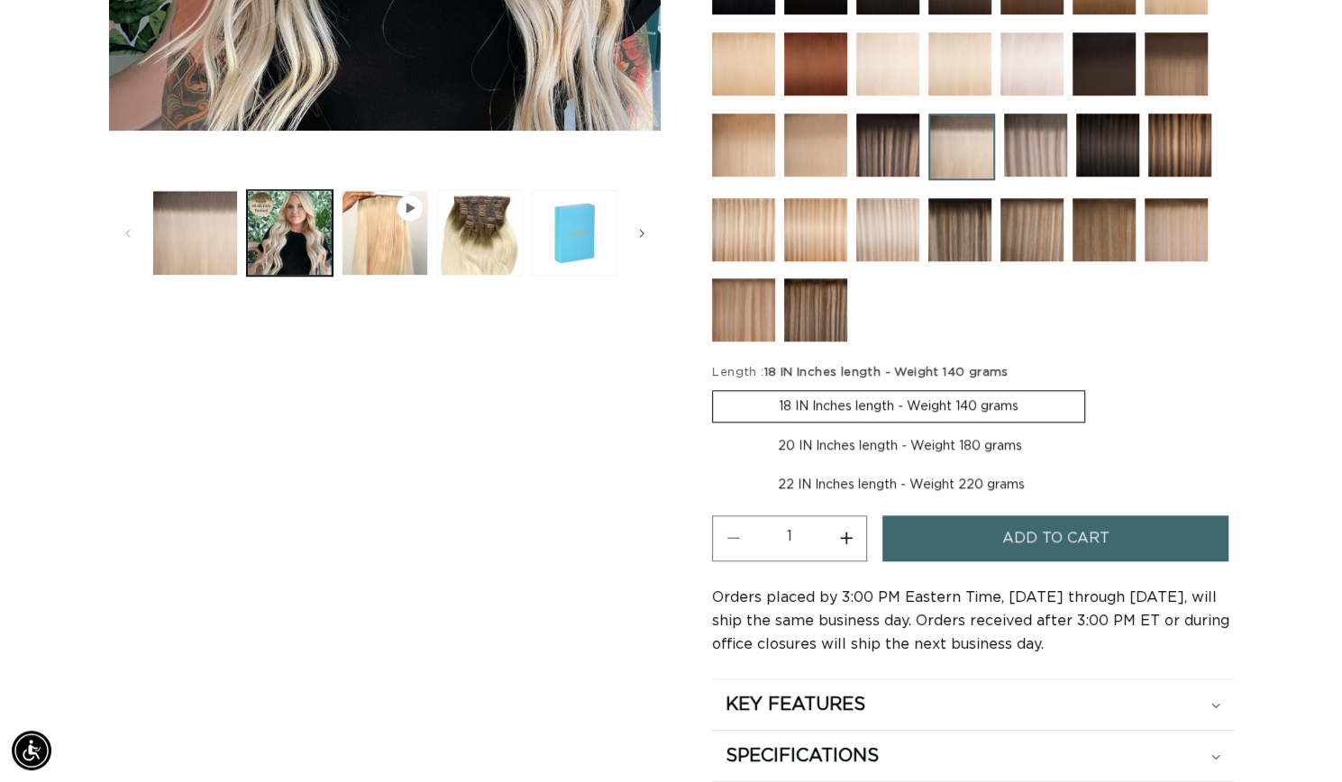
click at [1055, 535] on span "Add to cart" at bounding box center [1055, 539] width 107 height 46
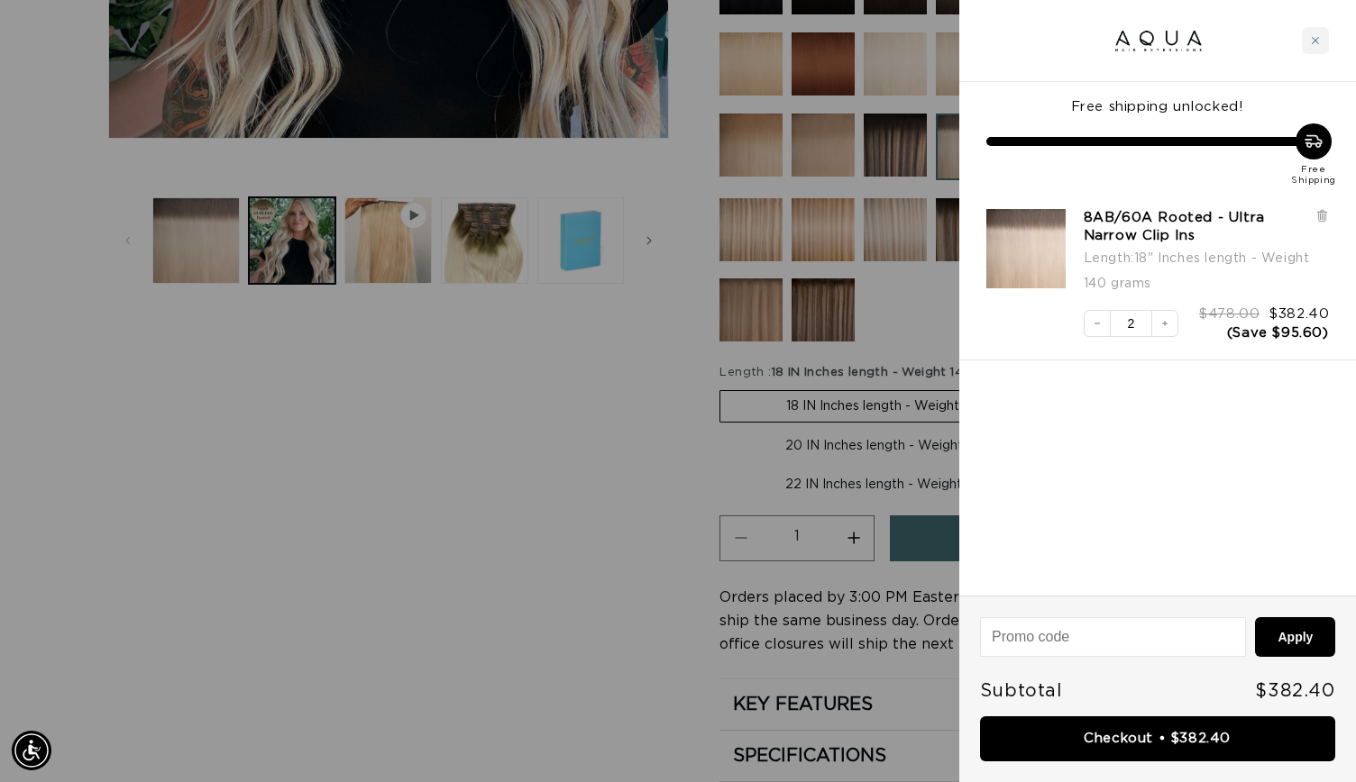
scroll to position [0, 0]
click at [1087, 320] on button "Decrease quantity" at bounding box center [1096, 323] width 27 height 27
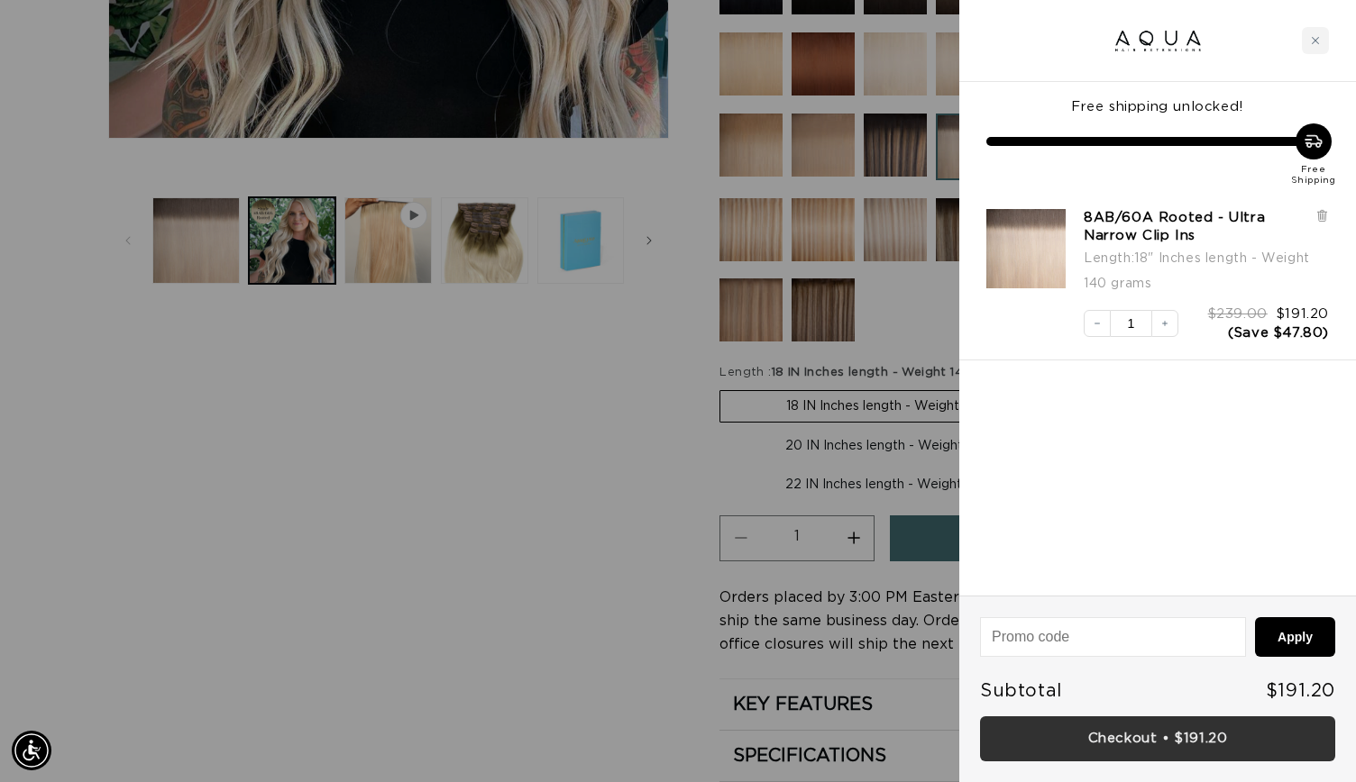
click at [1247, 738] on link "Checkout • $191.20" at bounding box center [1157, 740] width 355 height 46
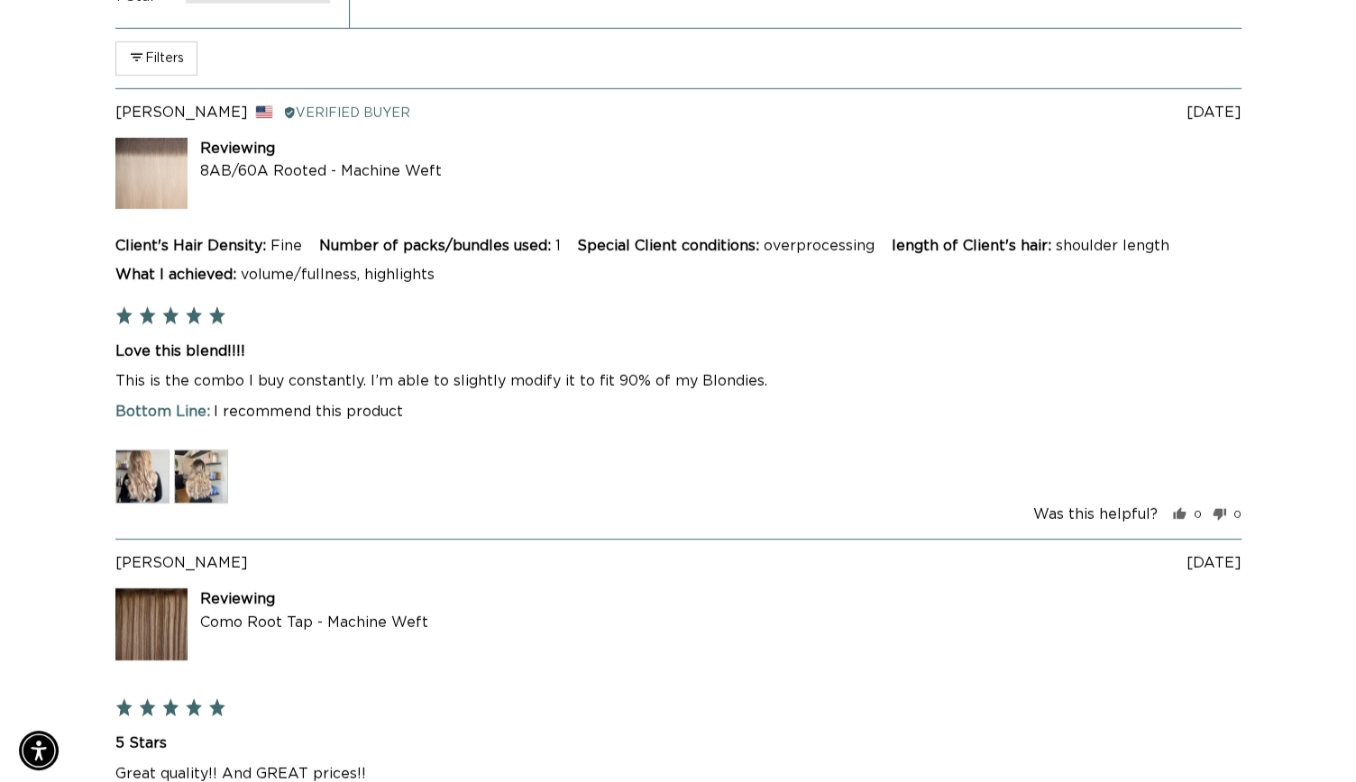
scroll to position [3032, 0]
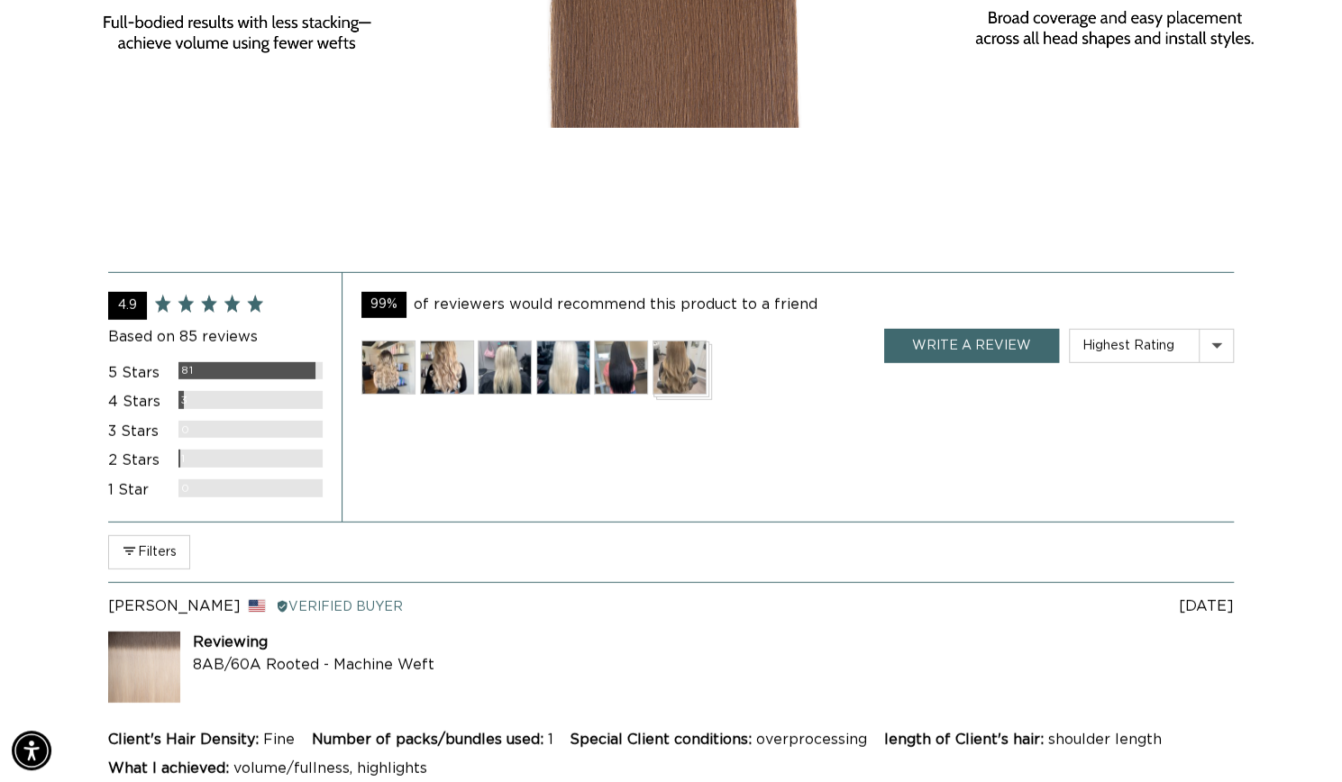
click at [397, 395] on img at bounding box center [388, 368] width 54 height 54
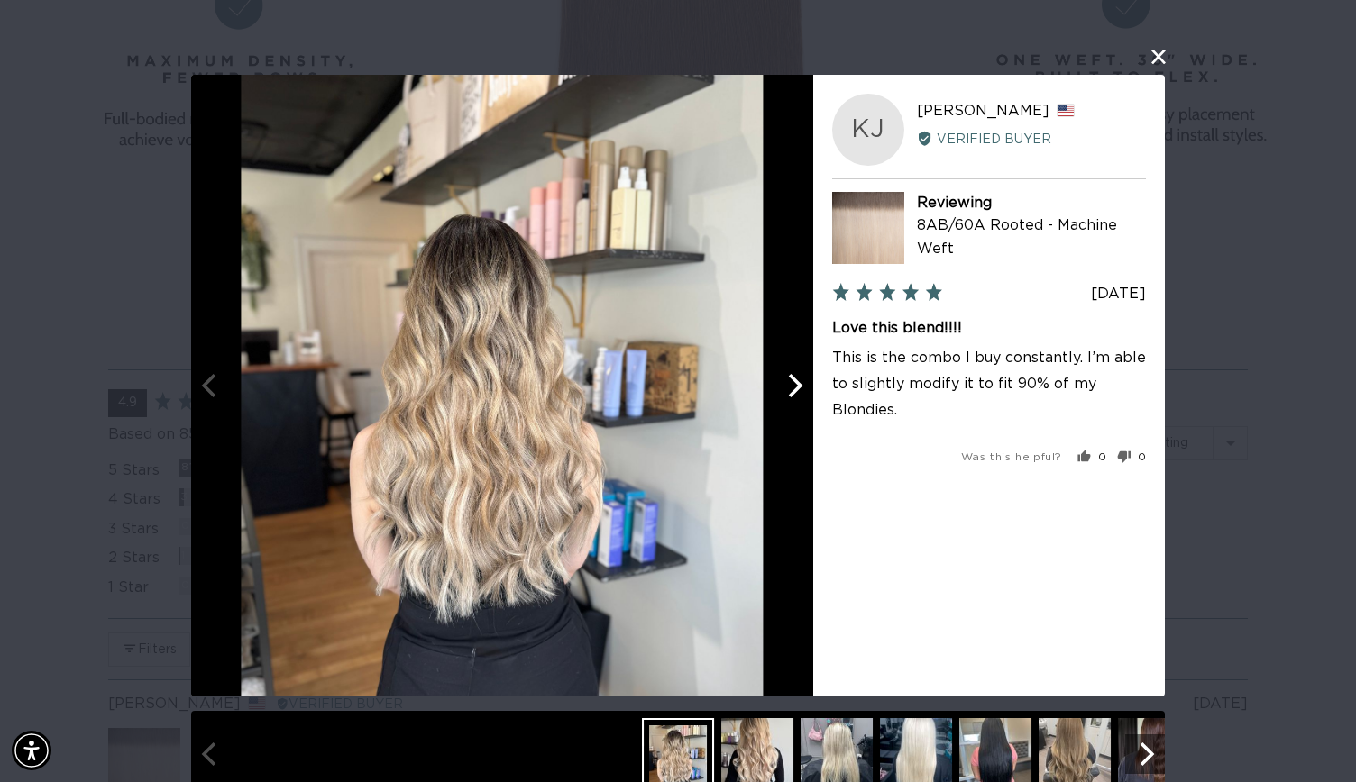
scroll to position [0, 2455]
click at [782, 381] on icon "Next" at bounding box center [792, 385] width 23 height 23
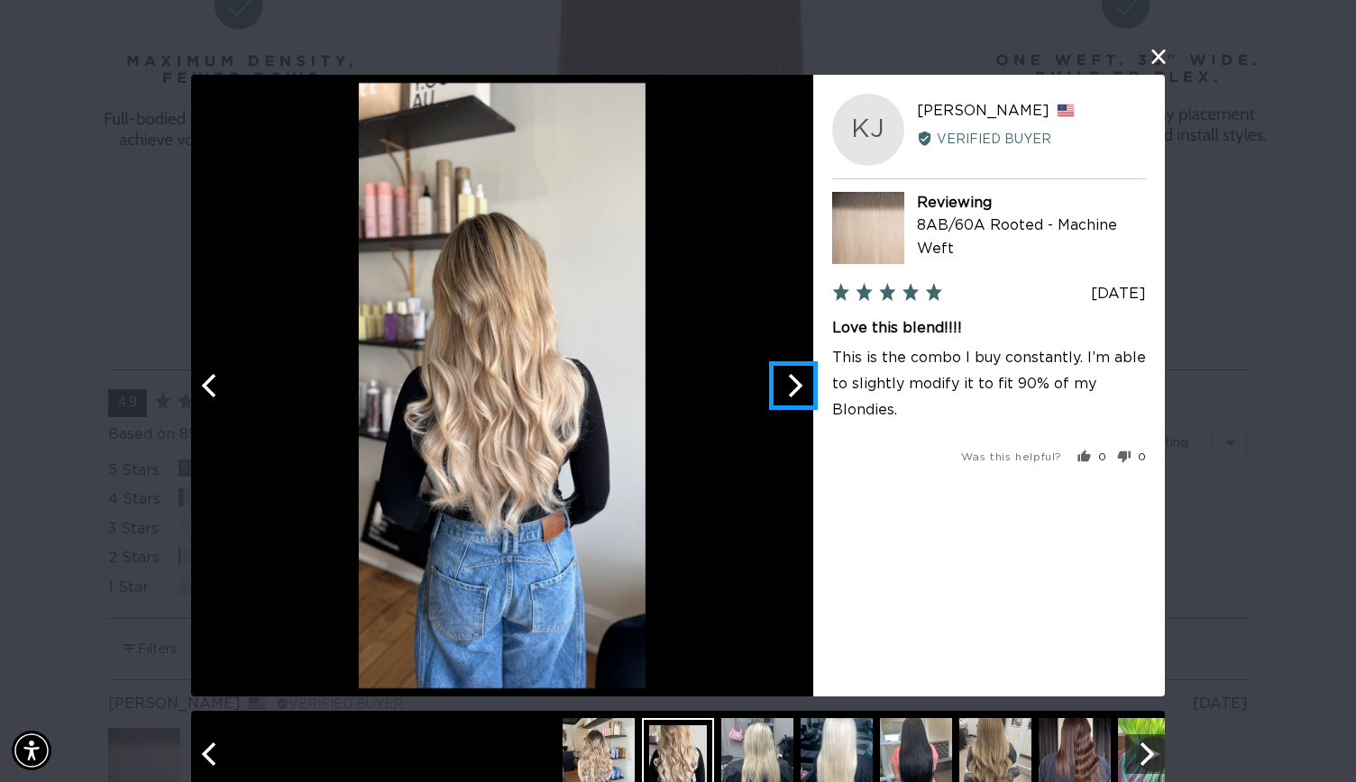
scroll to position [0, 0]
click at [782, 381] on icon "Next" at bounding box center [792, 385] width 23 height 23
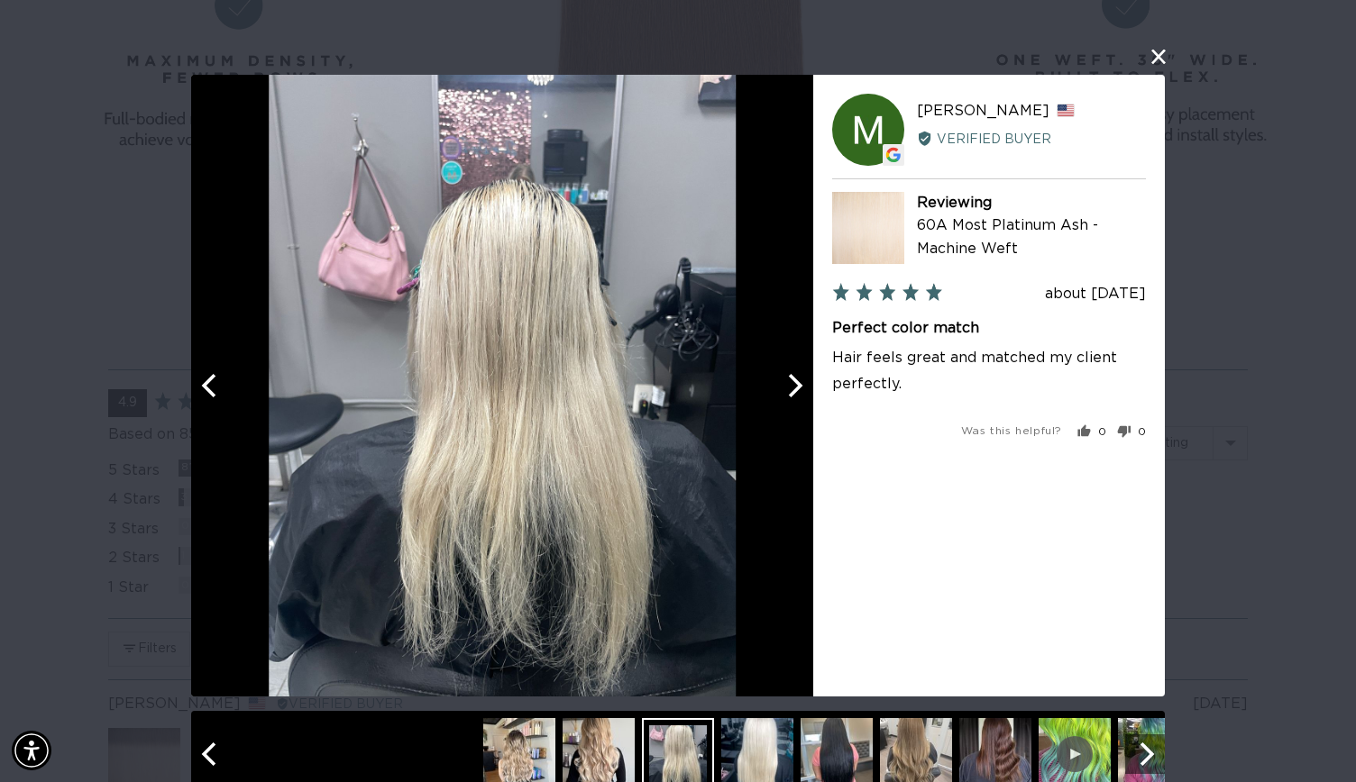
click at [782, 381] on icon "Next" at bounding box center [792, 385] width 23 height 23
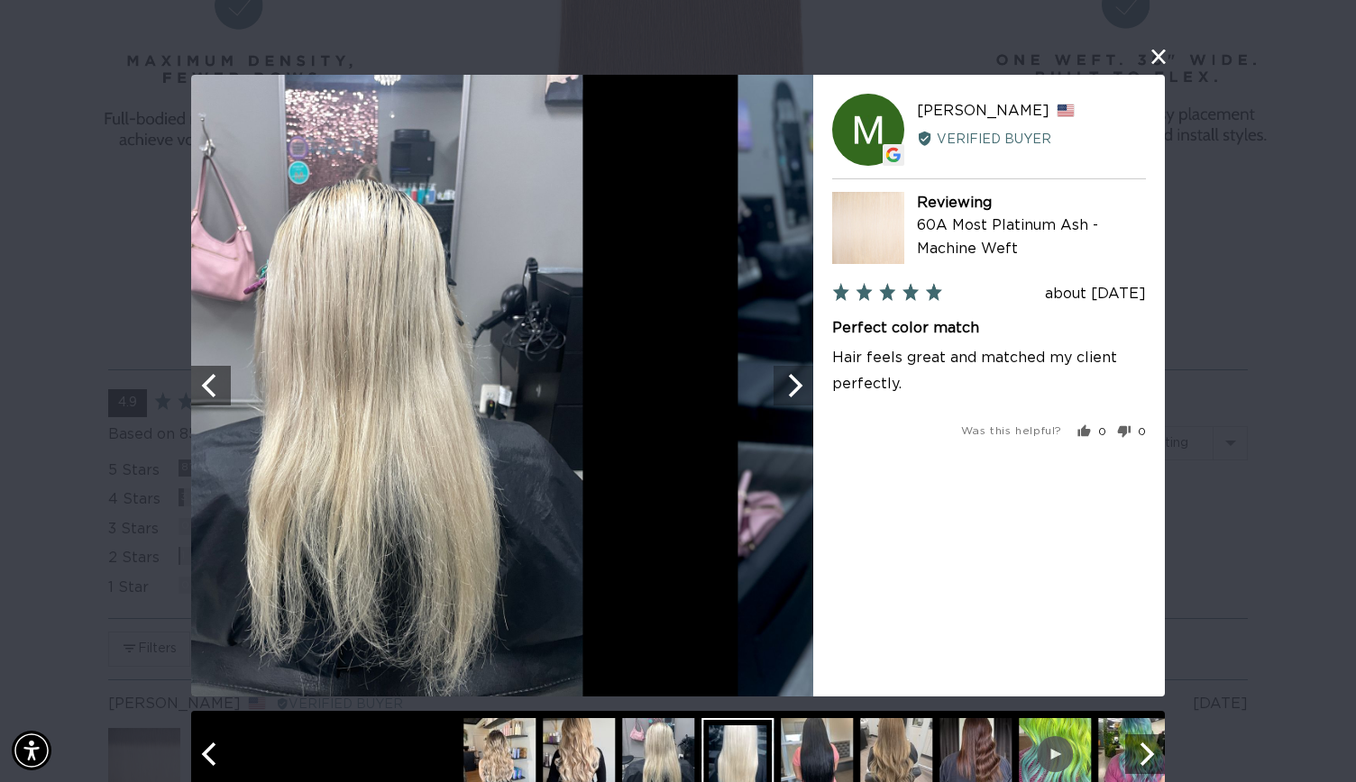
scroll to position [0, 1228]
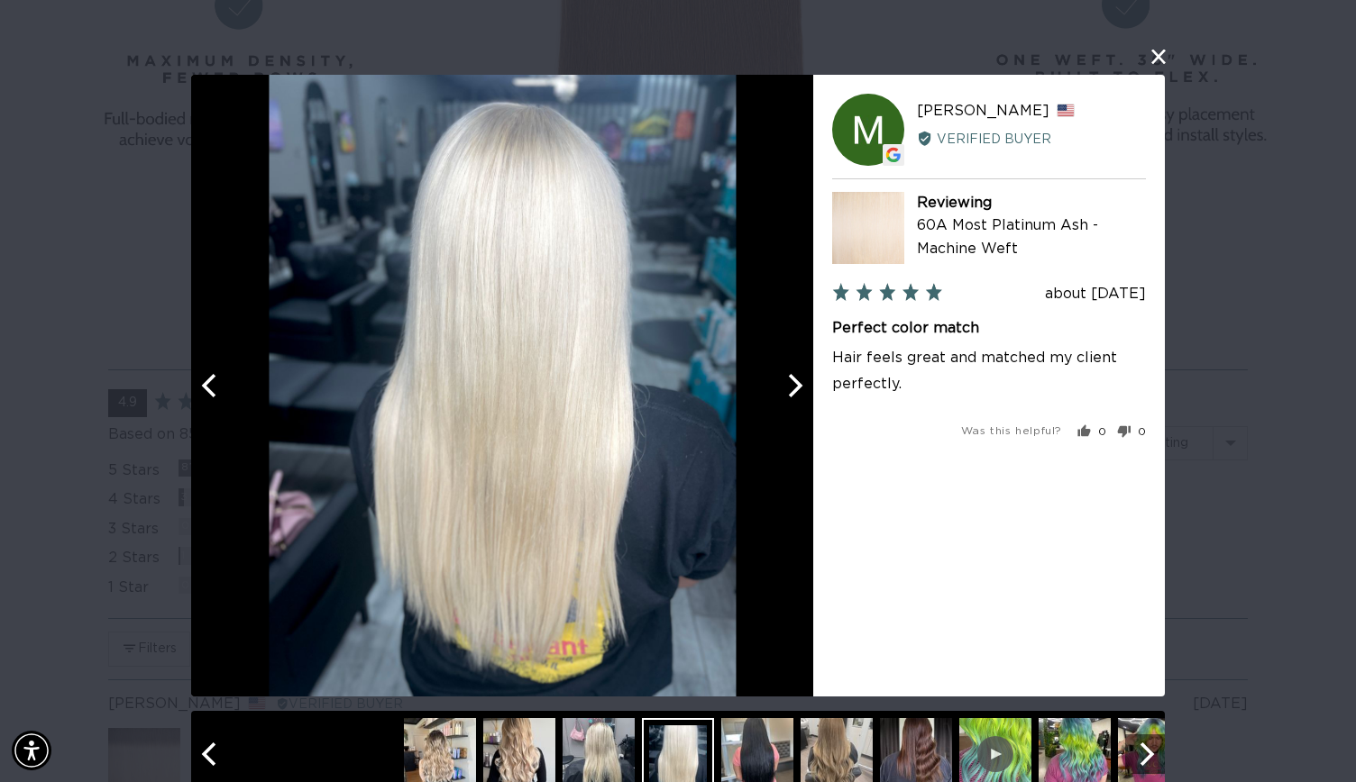
click at [782, 381] on icon "Next" at bounding box center [792, 385] width 23 height 23
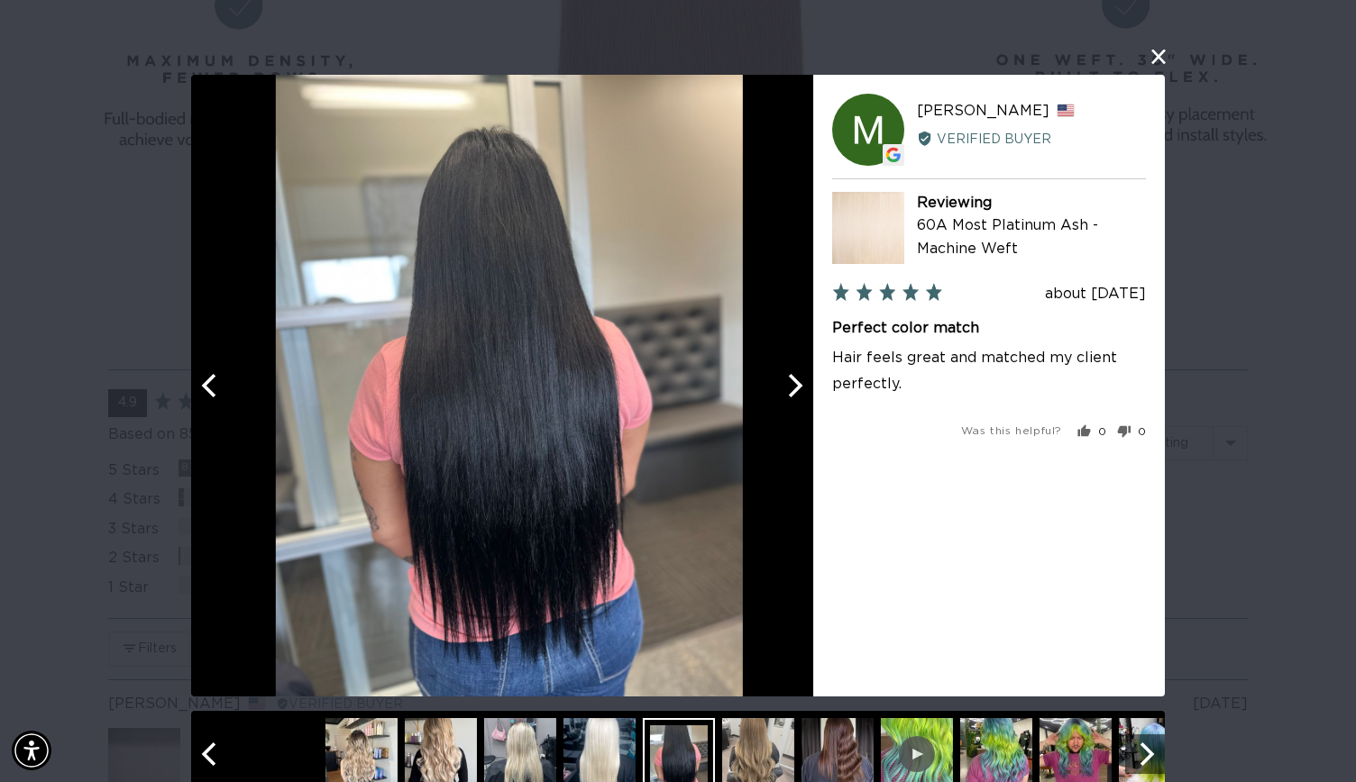
click at [782, 381] on icon "Next" at bounding box center [792, 385] width 23 height 23
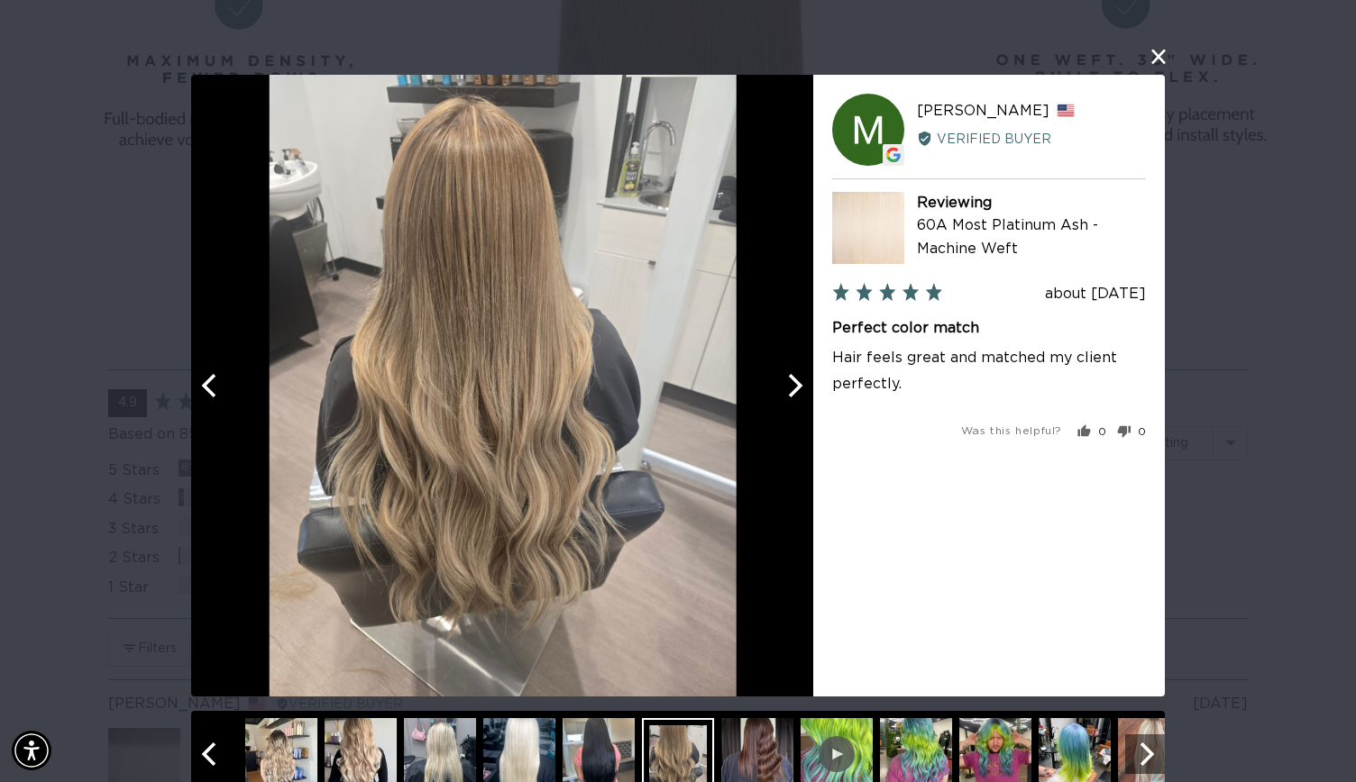
click at [782, 381] on icon "Next" at bounding box center [792, 385] width 23 height 23
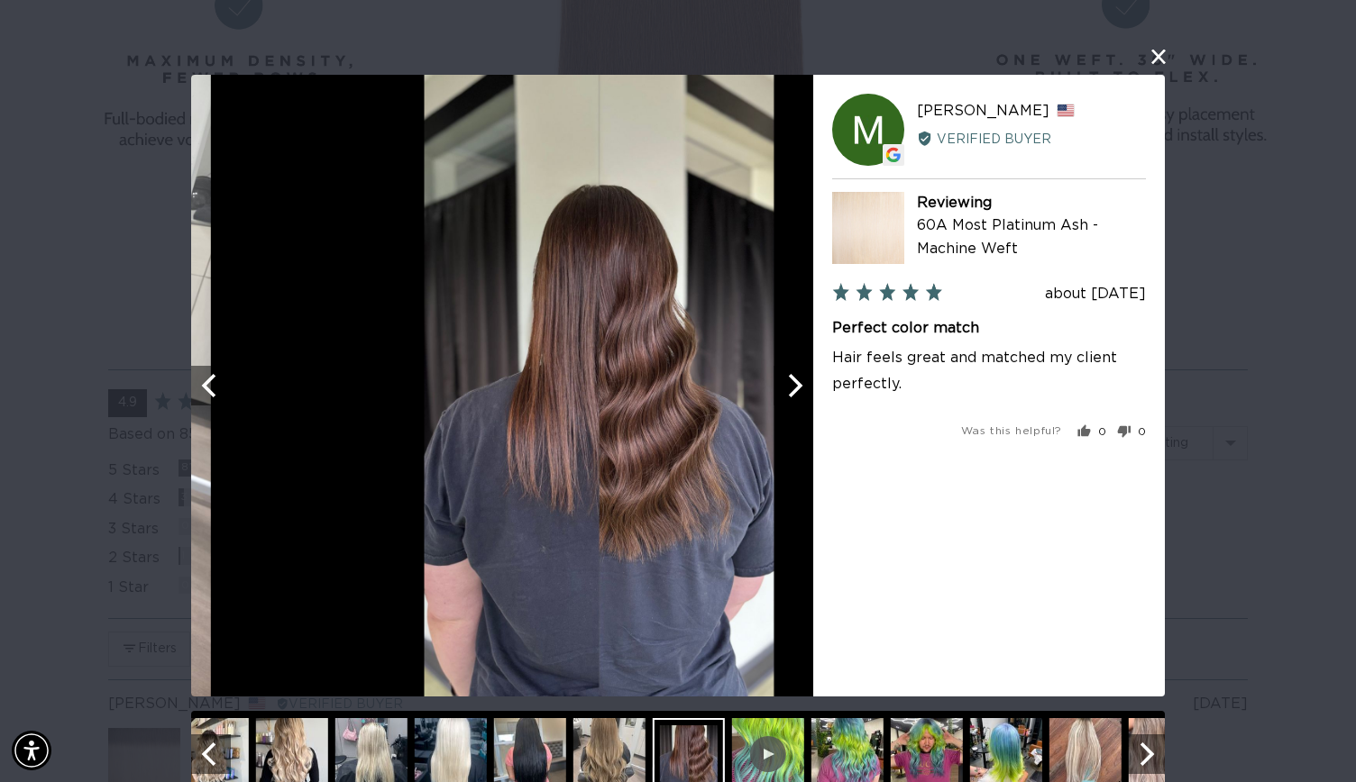
scroll to position [0, 2455]
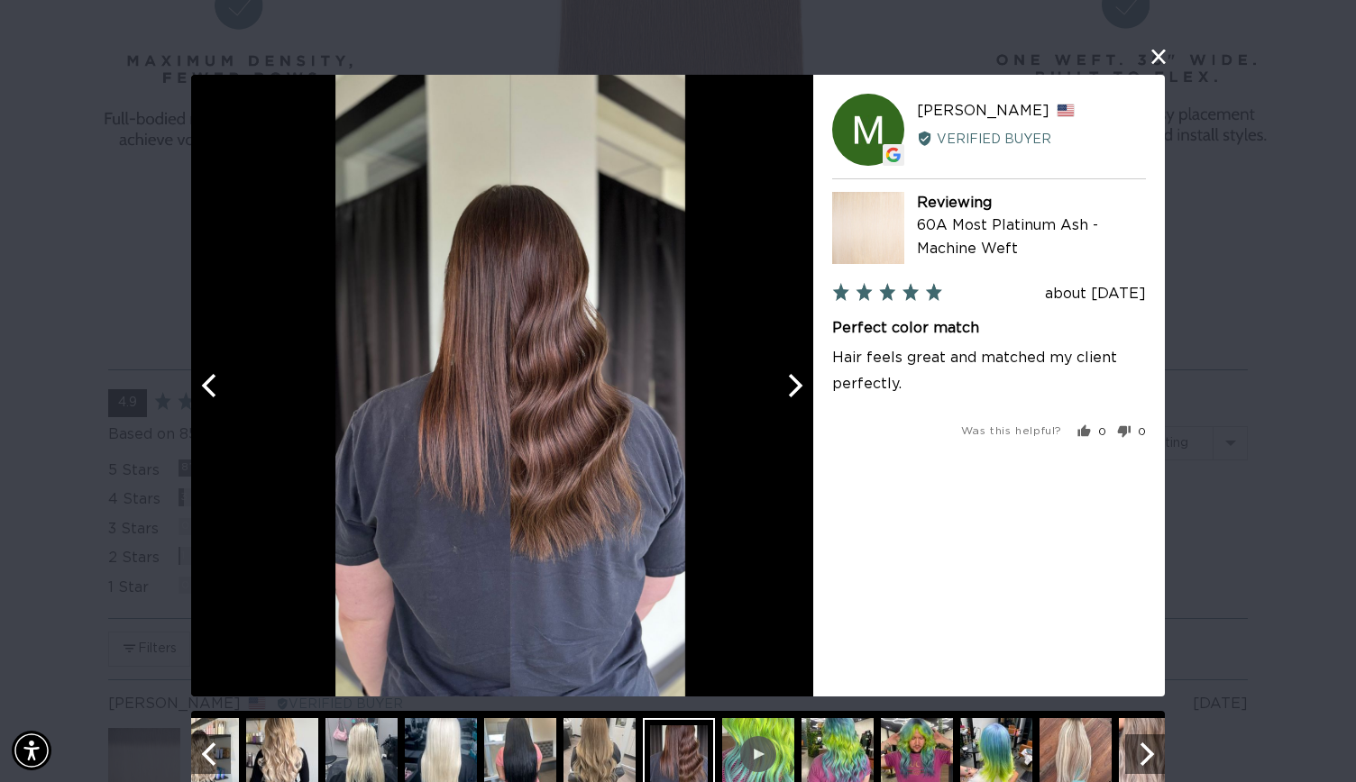
click at [782, 381] on icon "Next" at bounding box center [792, 385] width 23 height 23
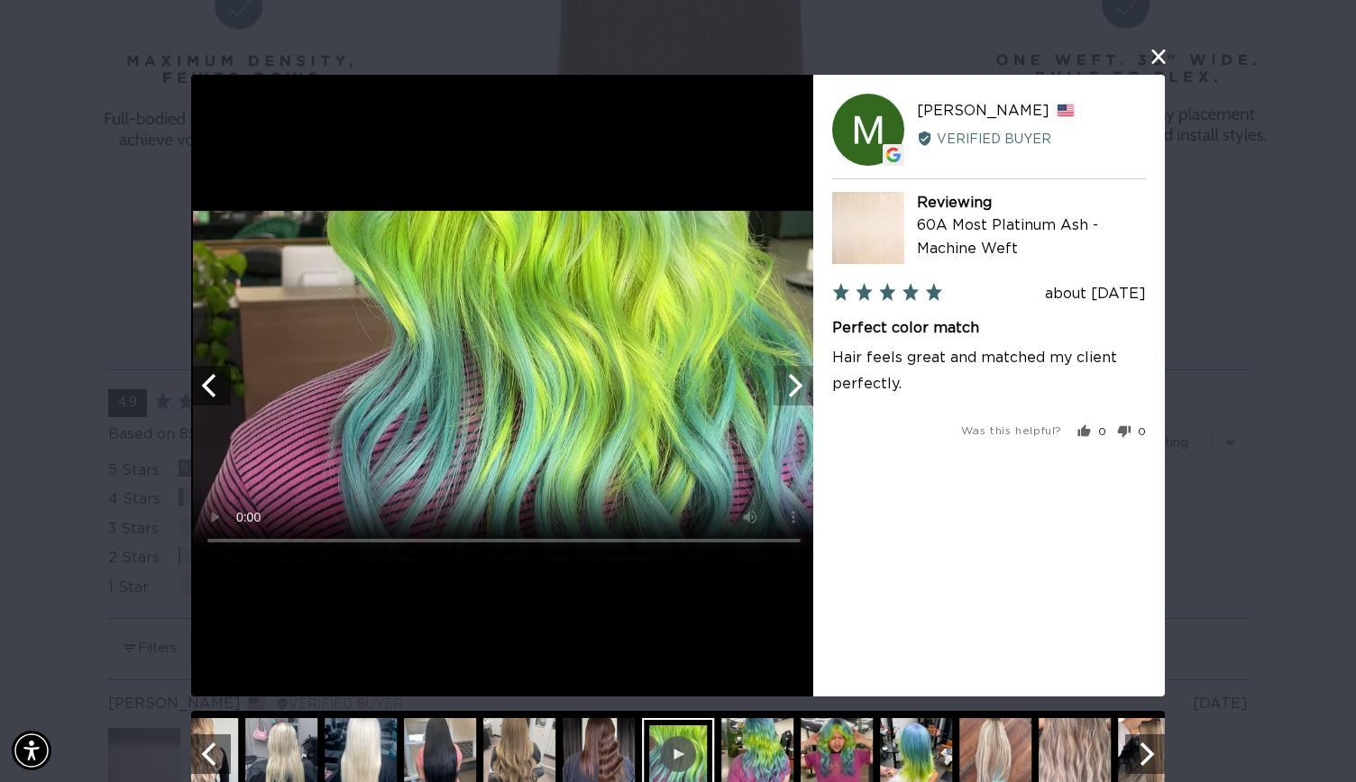
click at [782, 381] on icon "Next" at bounding box center [792, 385] width 23 height 23
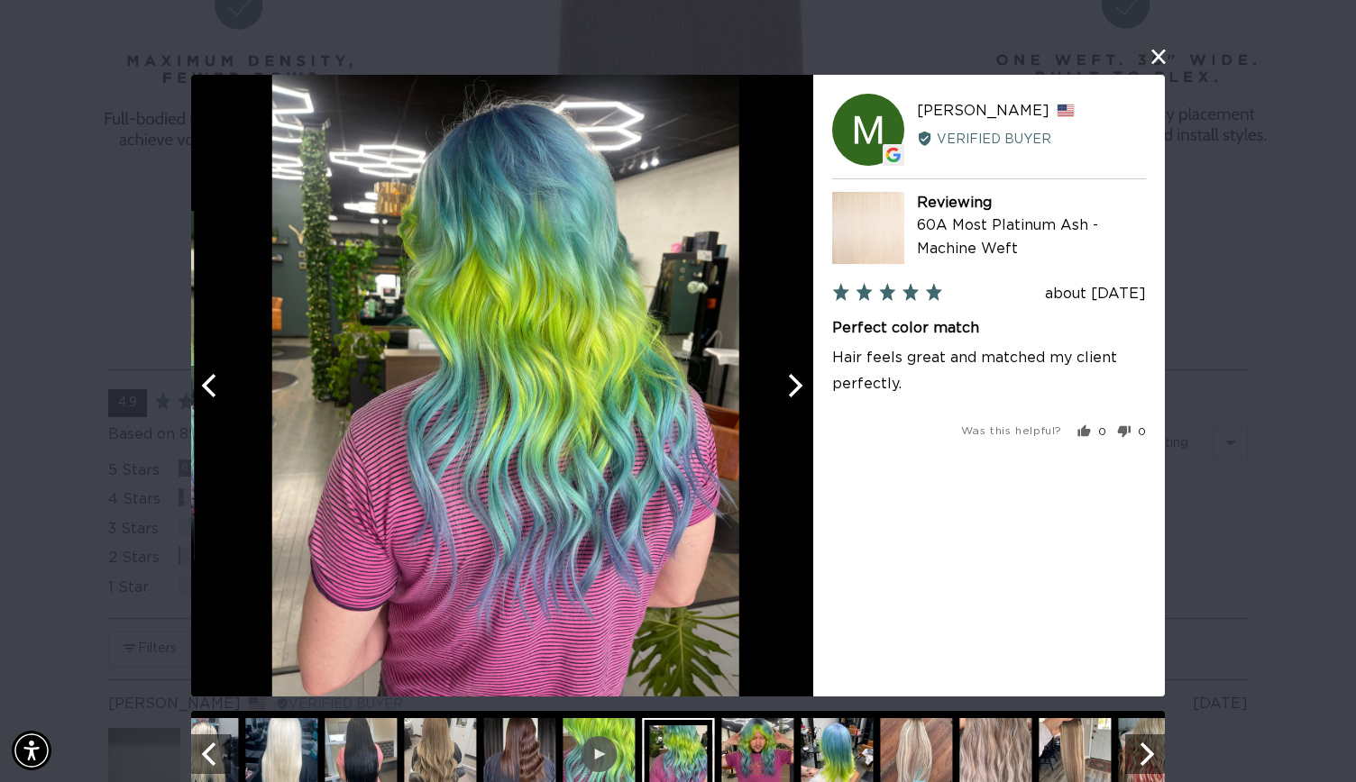
click at [782, 381] on icon "Next" at bounding box center [792, 385] width 23 height 23
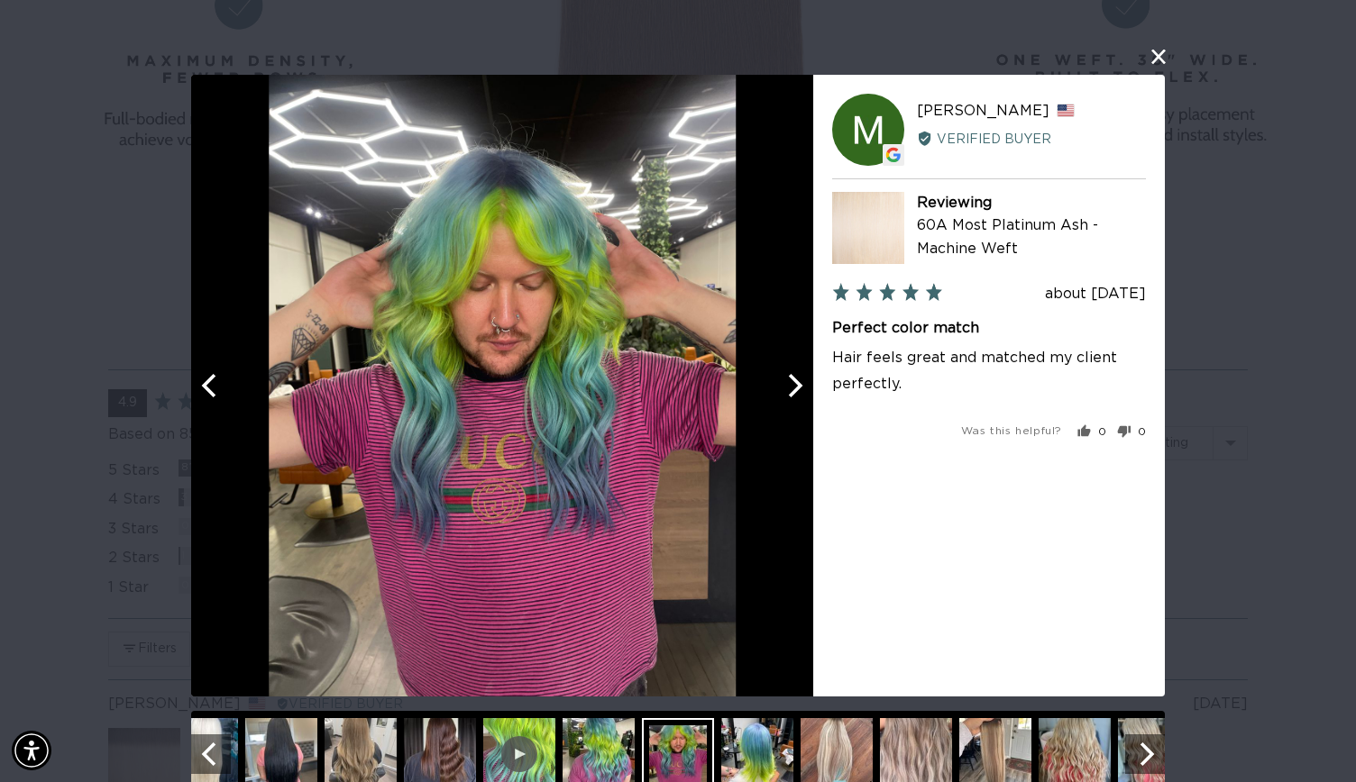
click at [782, 381] on icon "Next" at bounding box center [792, 385] width 23 height 23
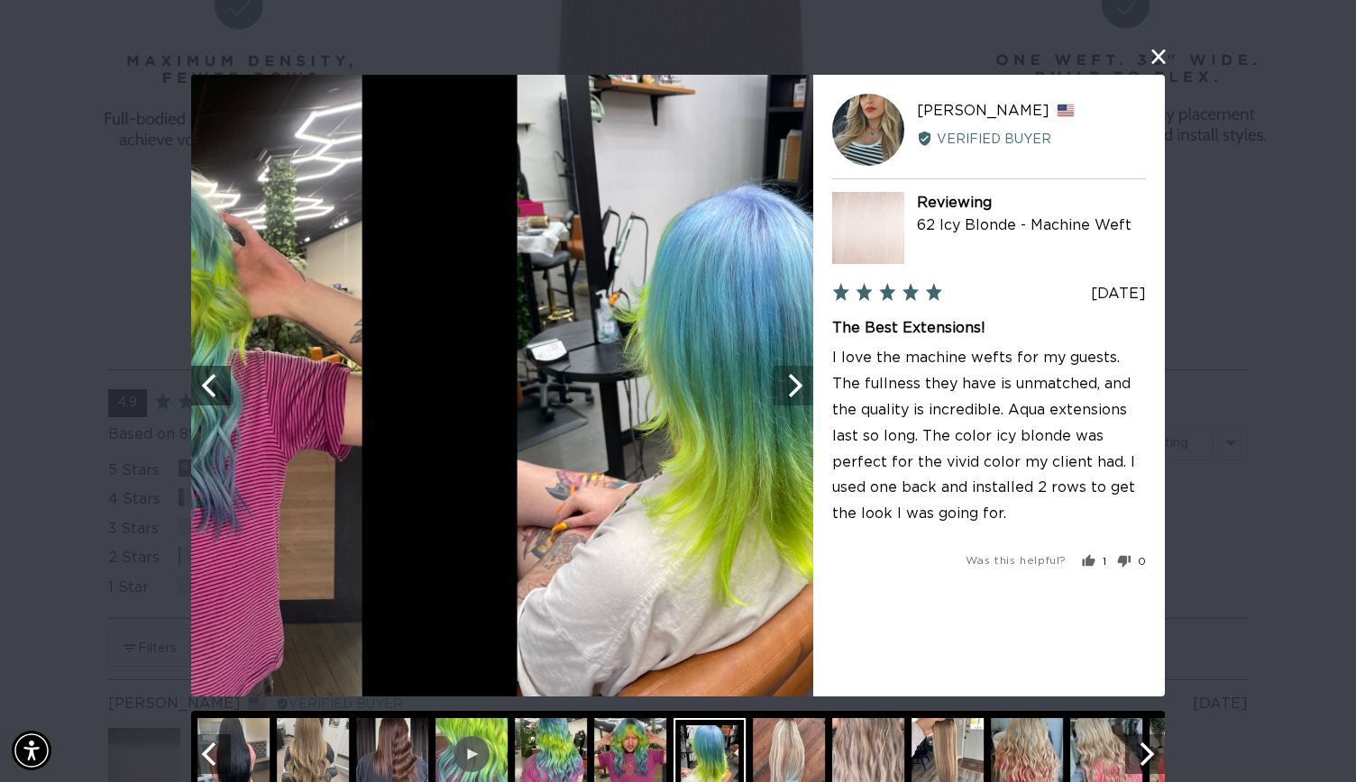
scroll to position [0, 0]
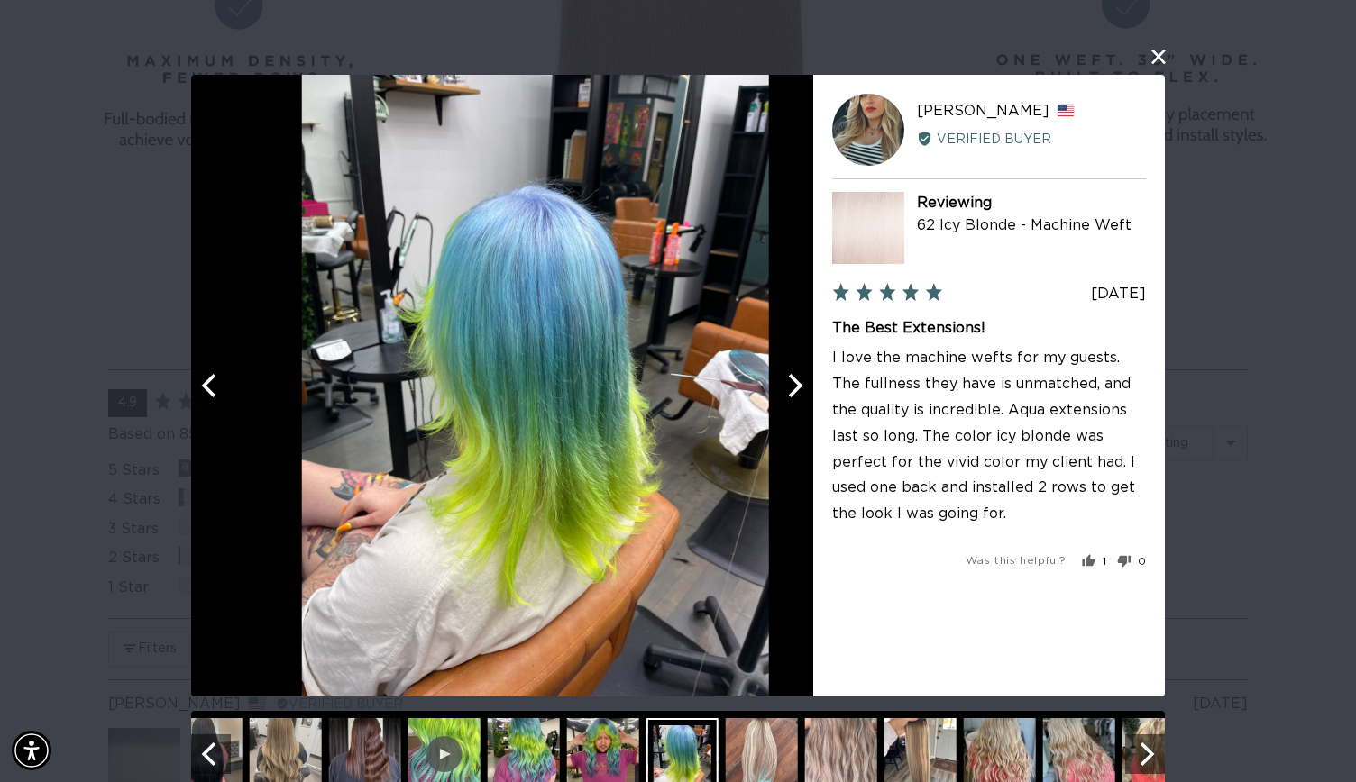
click at [782, 381] on icon "Next" at bounding box center [792, 385] width 23 height 23
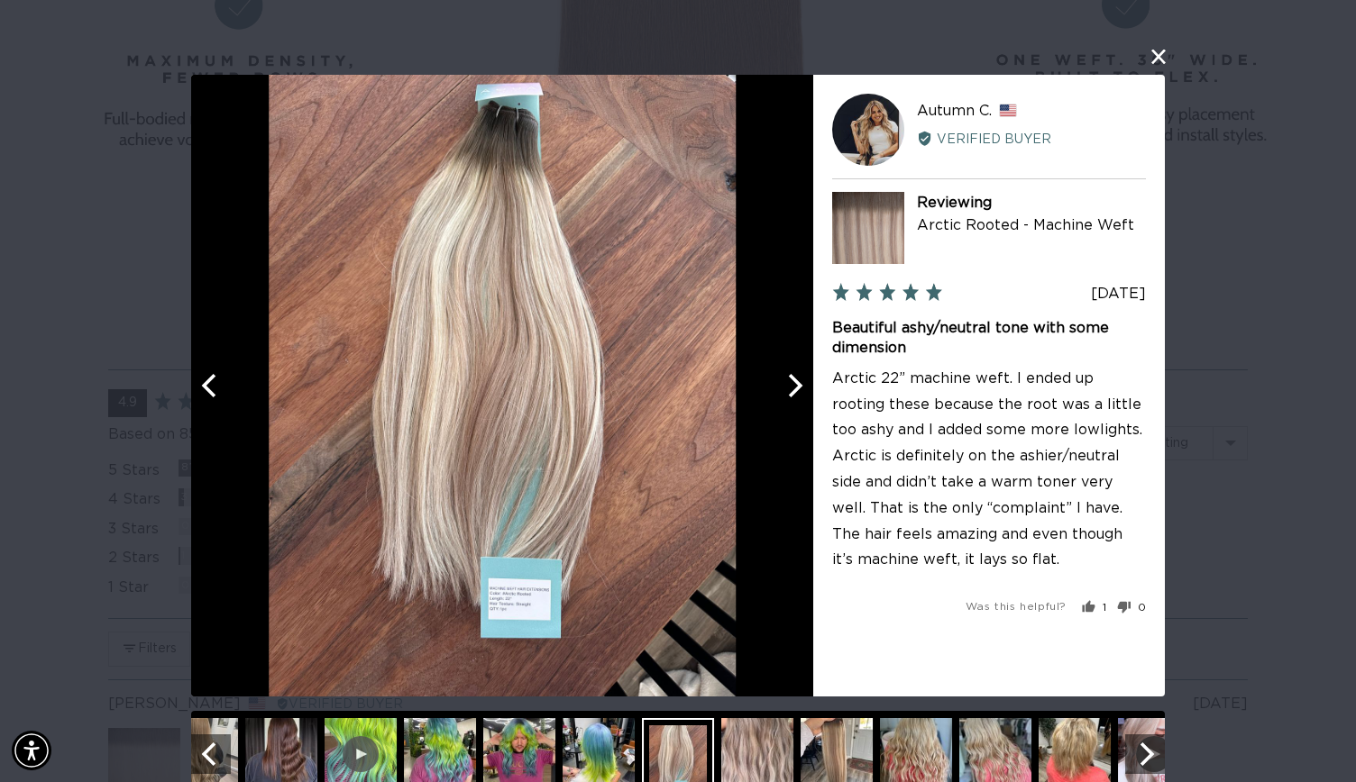
scroll to position [0, 2455]
click at [773, 397] on button "Next" at bounding box center [793, 386] width 40 height 40
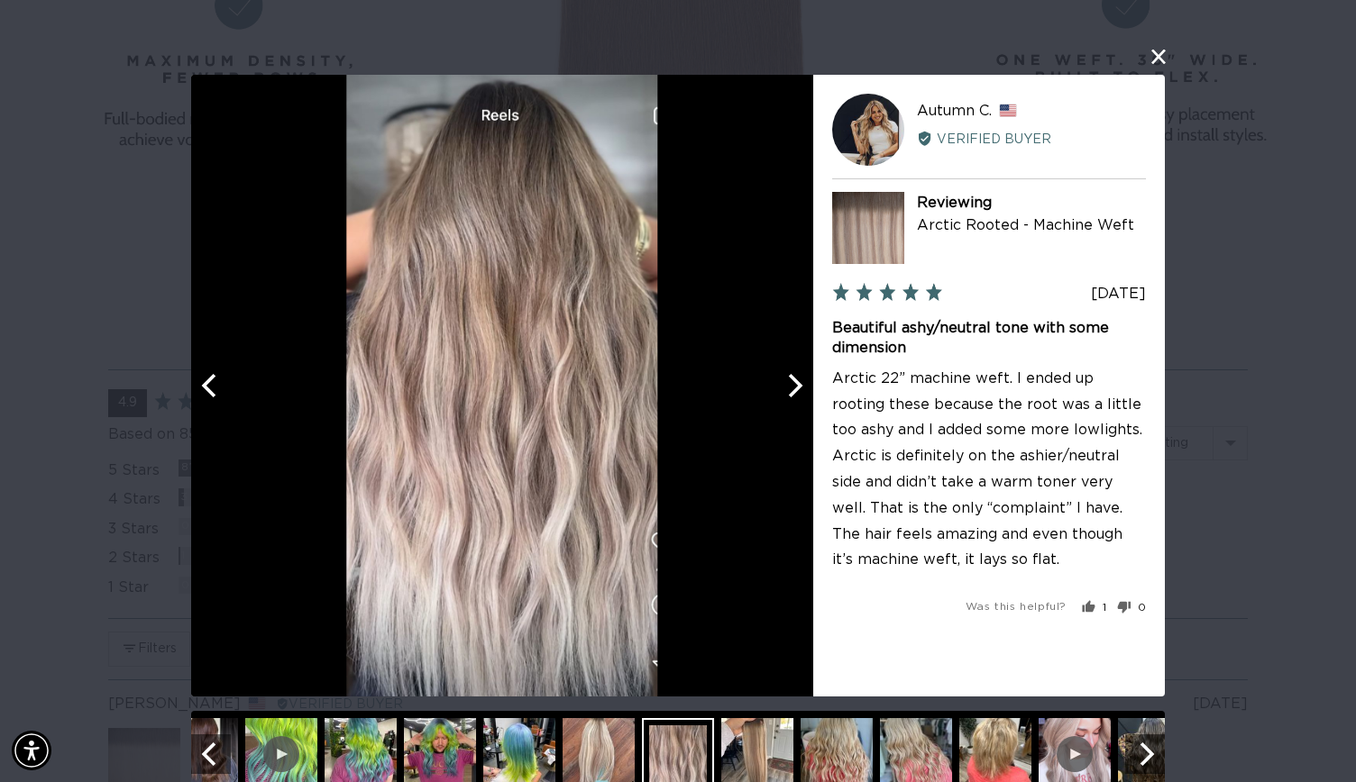
scroll to position [0, 1228]
click at [229, 410] on div at bounding box center [502, 386] width 622 height 622
click at [203, 396] on icon "Previous" at bounding box center [210, 385] width 23 height 23
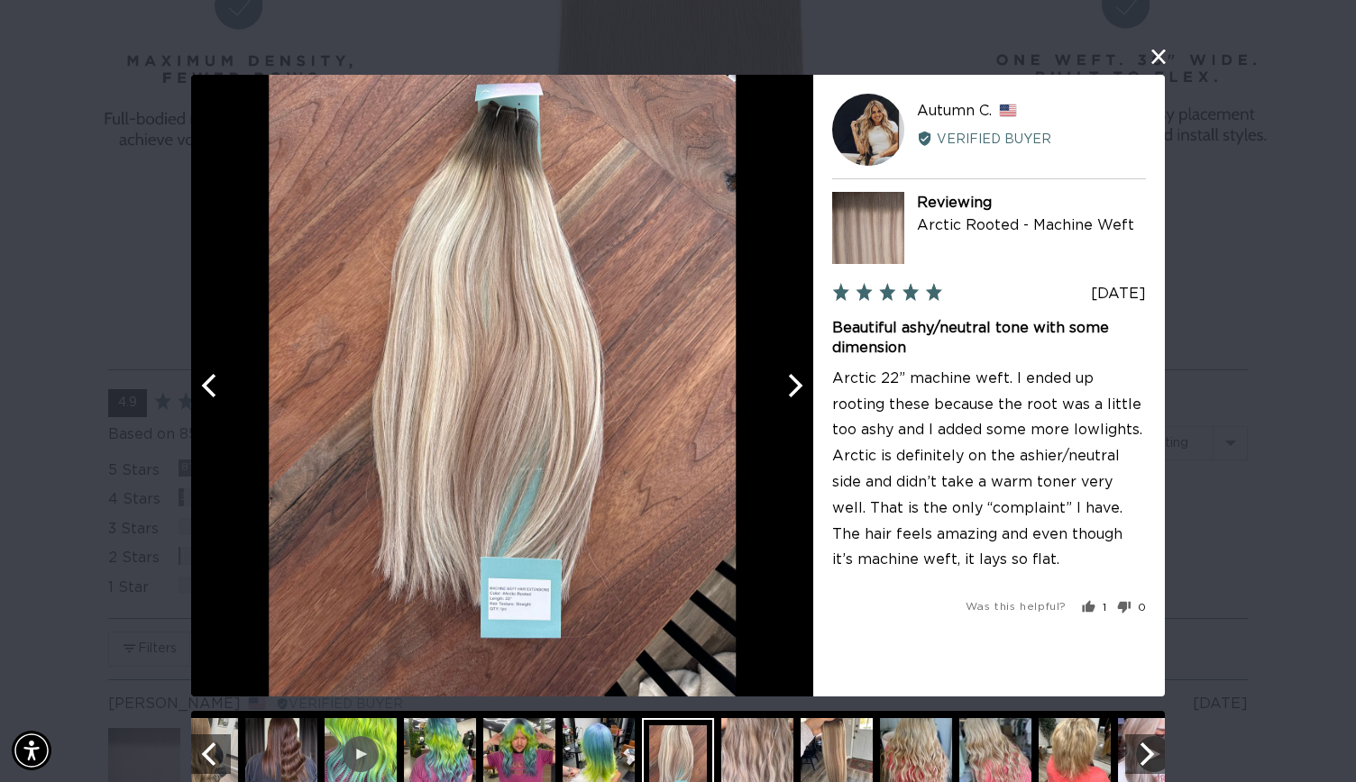
scroll to position [0, 2455]
click at [781, 406] on div at bounding box center [502, 386] width 622 height 622
click at [788, 403] on button "Next" at bounding box center [793, 386] width 40 height 40
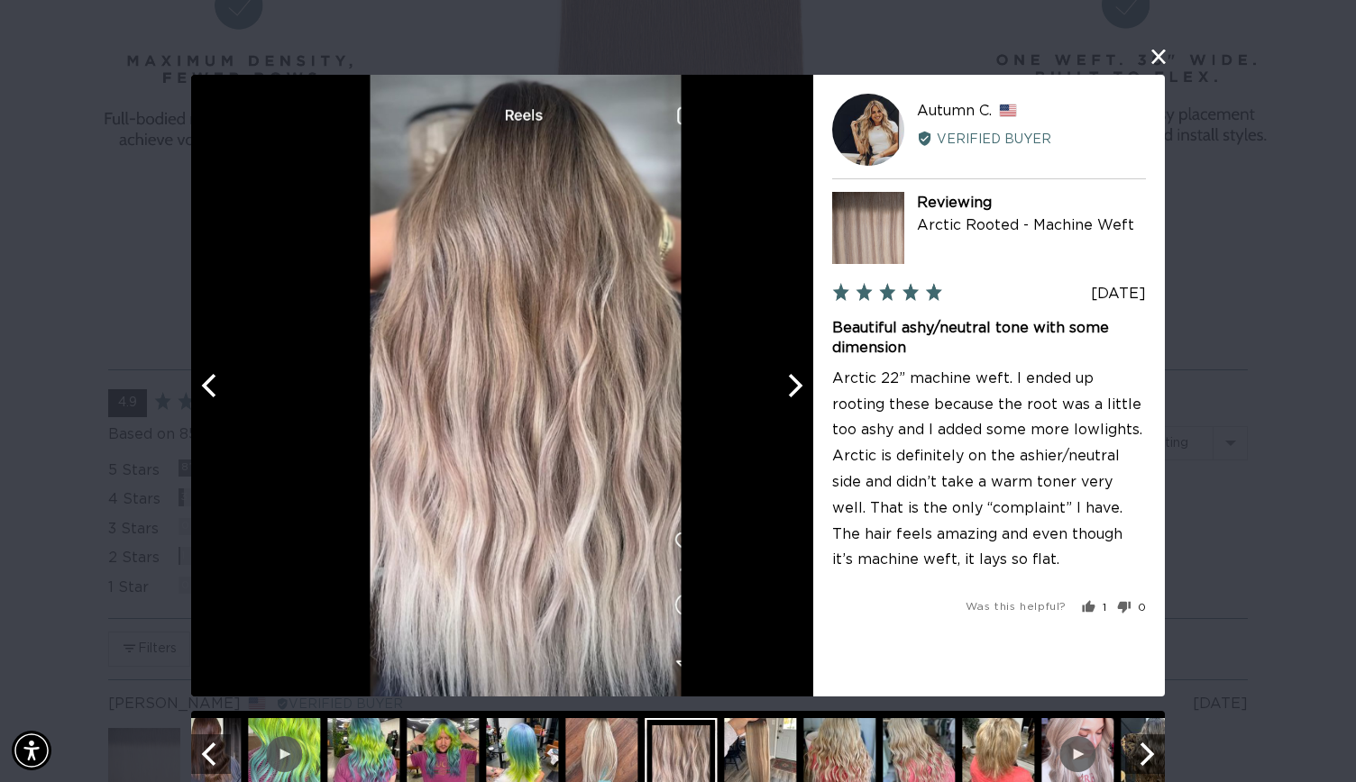
click at [788, 403] on button "Next" at bounding box center [793, 386] width 40 height 40
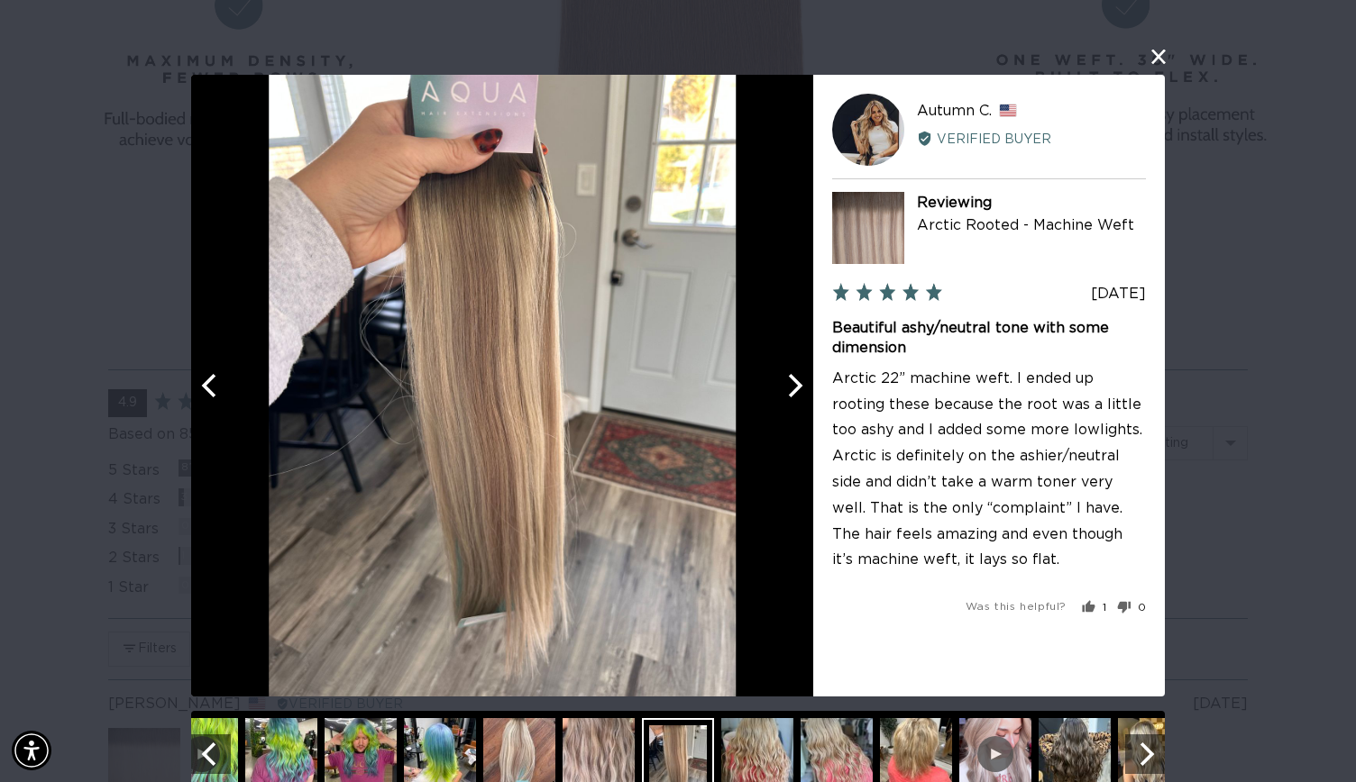
click at [788, 396] on icon "Next" at bounding box center [792, 385] width 23 height 23
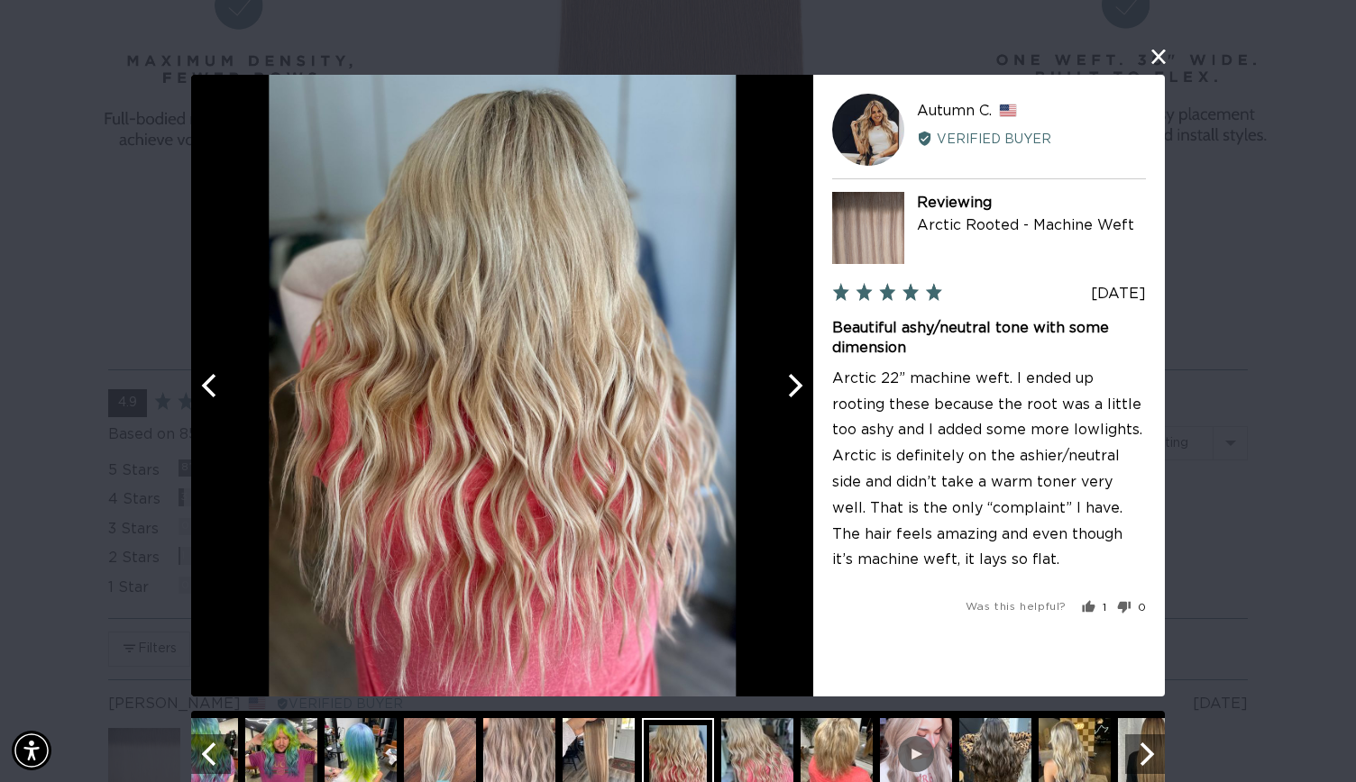
click at [788, 396] on icon "Next" at bounding box center [792, 385] width 23 height 23
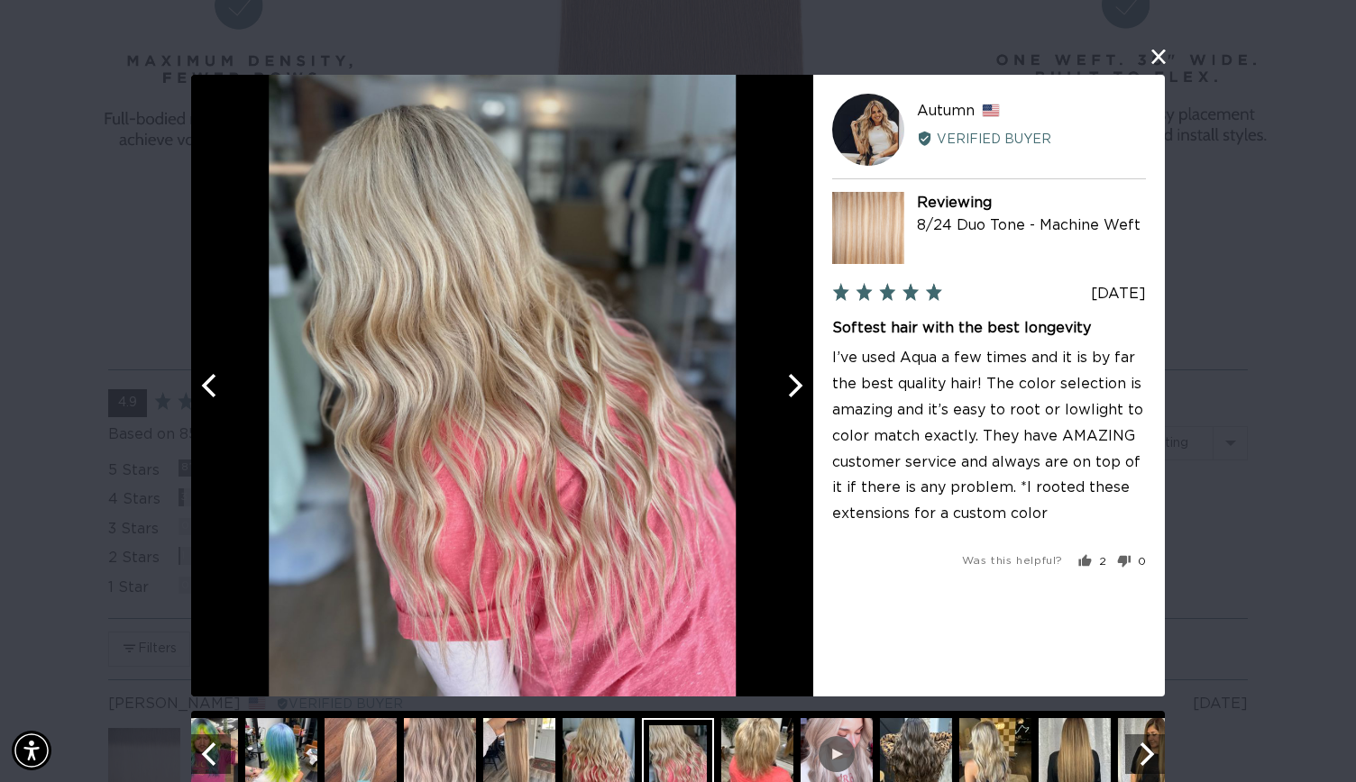
click at [229, 394] on div at bounding box center [502, 386] width 622 height 622
click at [208, 387] on icon "Previous" at bounding box center [210, 385] width 23 height 23
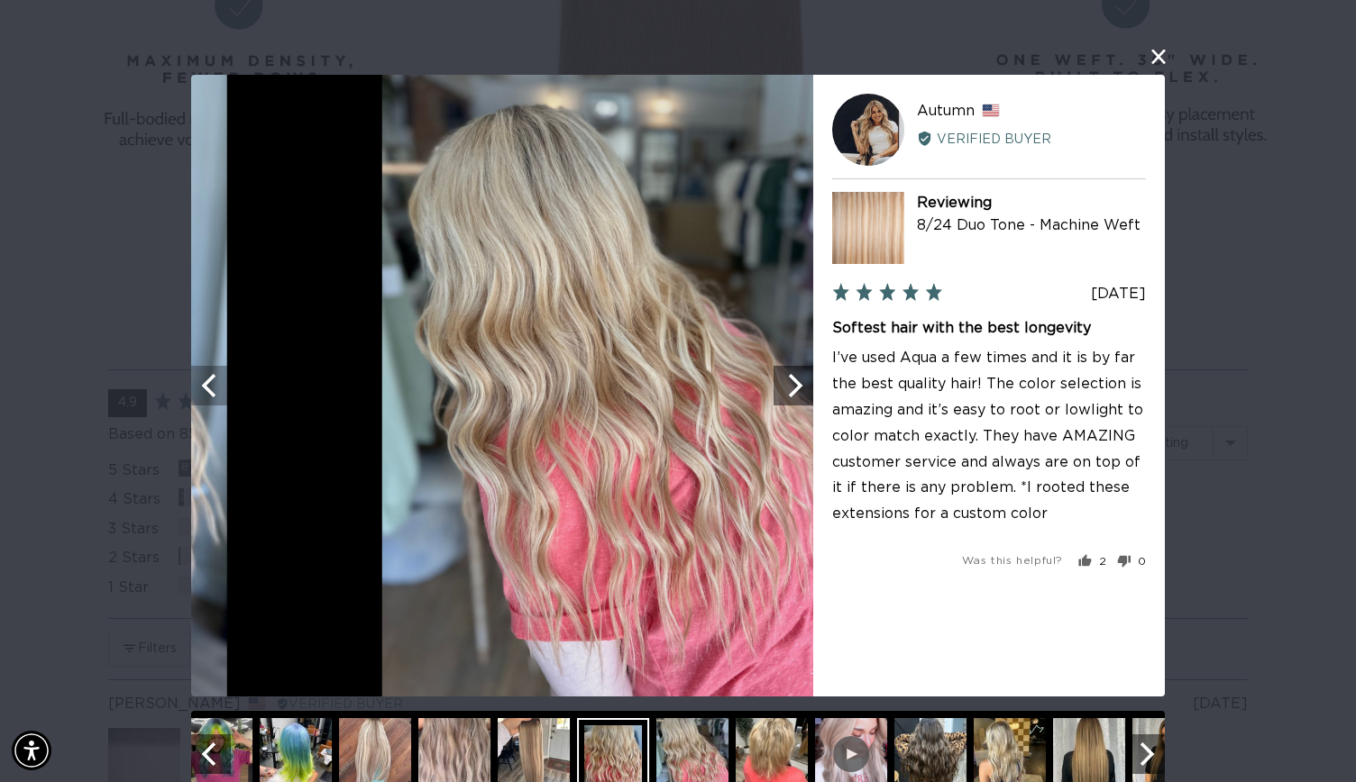
scroll to position [0, 1228]
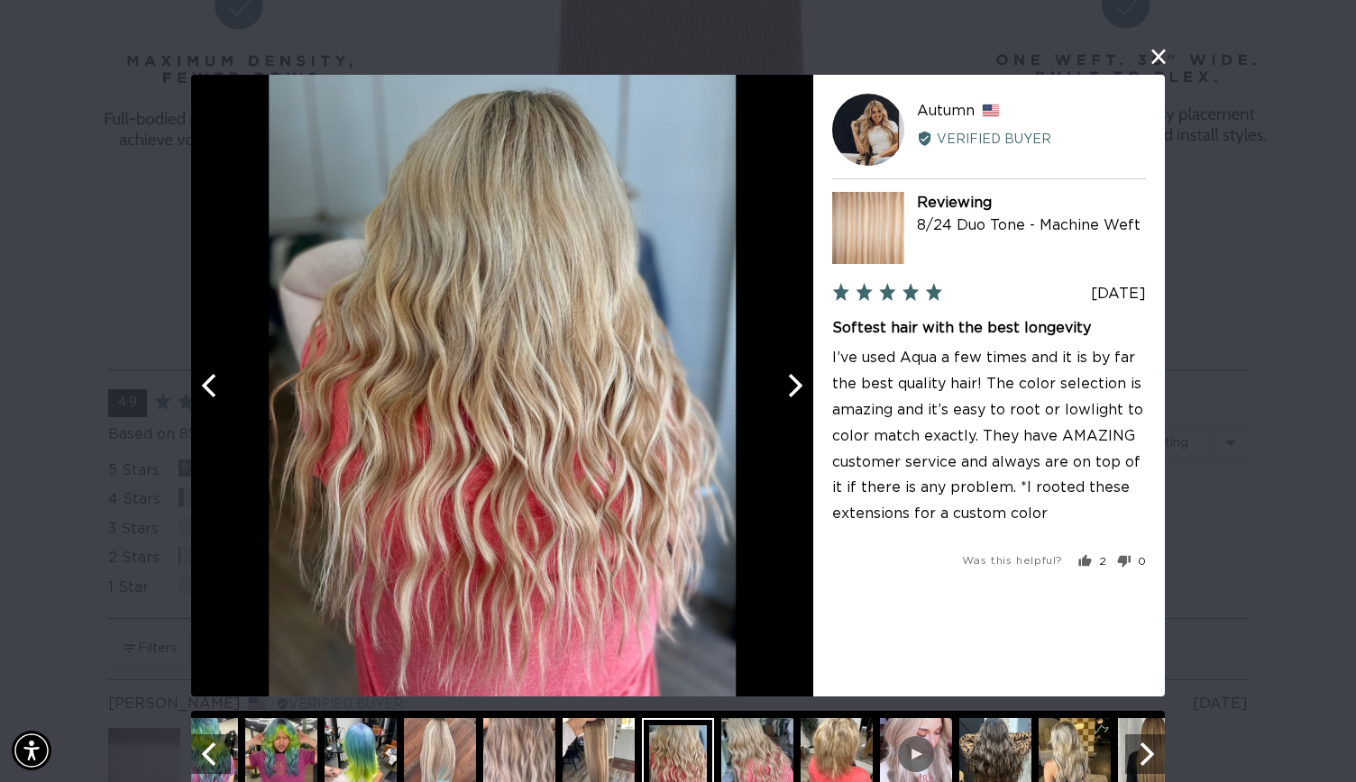
click at [782, 392] on icon "Next" at bounding box center [792, 385] width 23 height 23
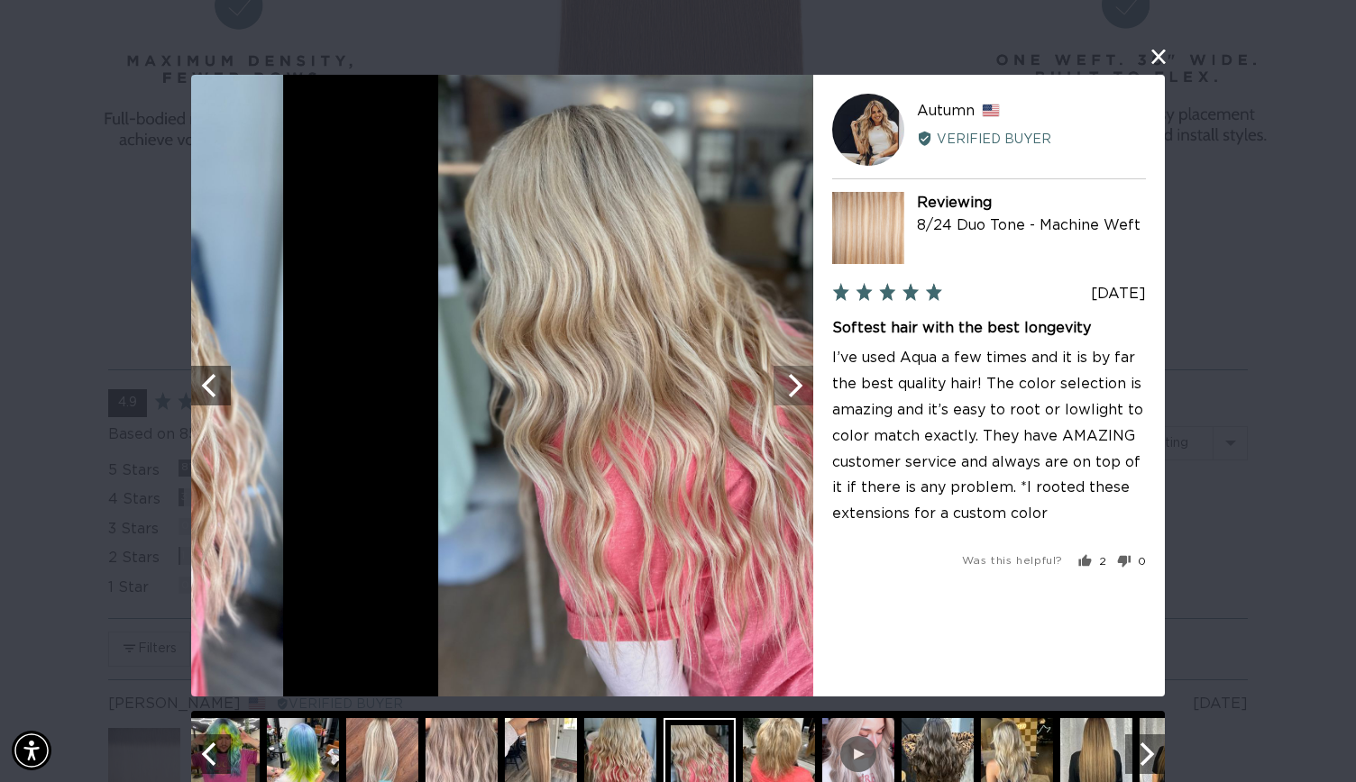
click at [782, 392] on icon "Next" at bounding box center [792, 385] width 23 height 23
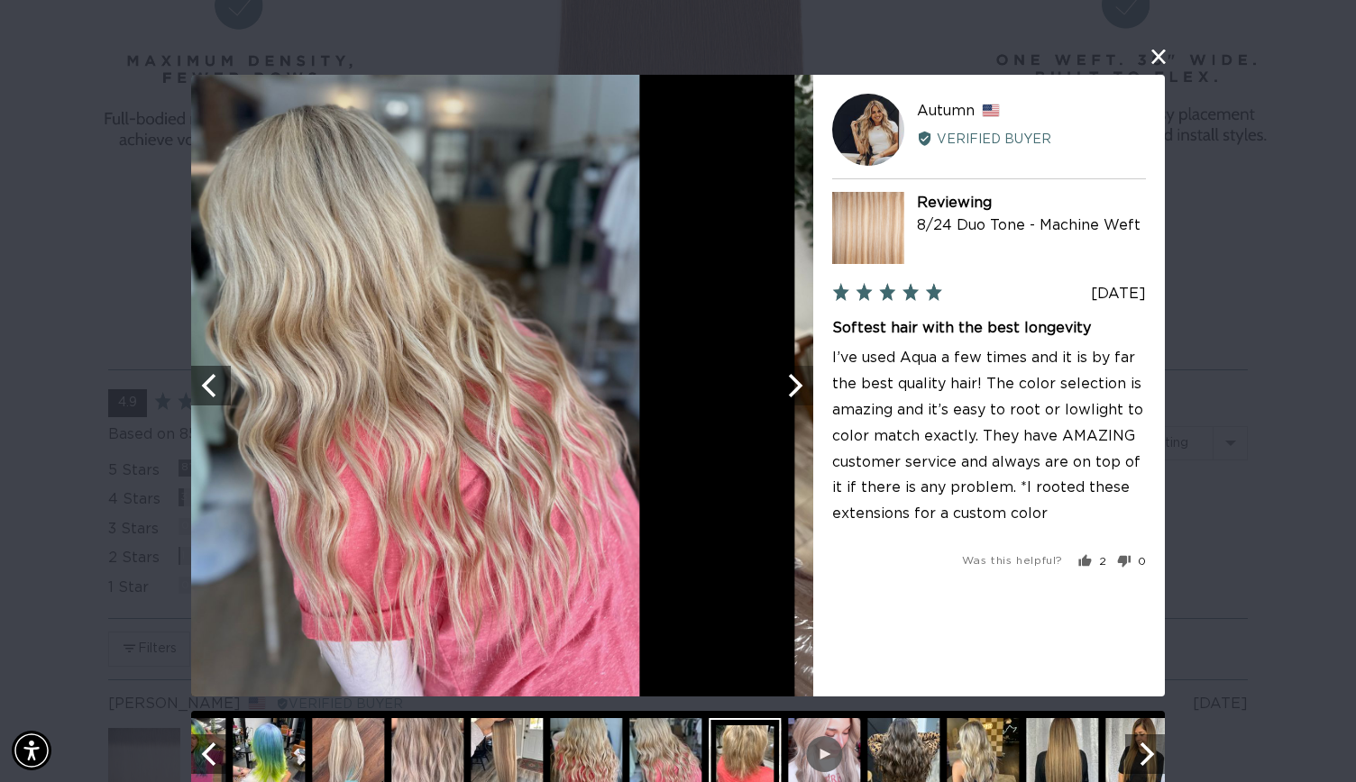
click at [782, 392] on icon "Next" at bounding box center [792, 385] width 23 height 23
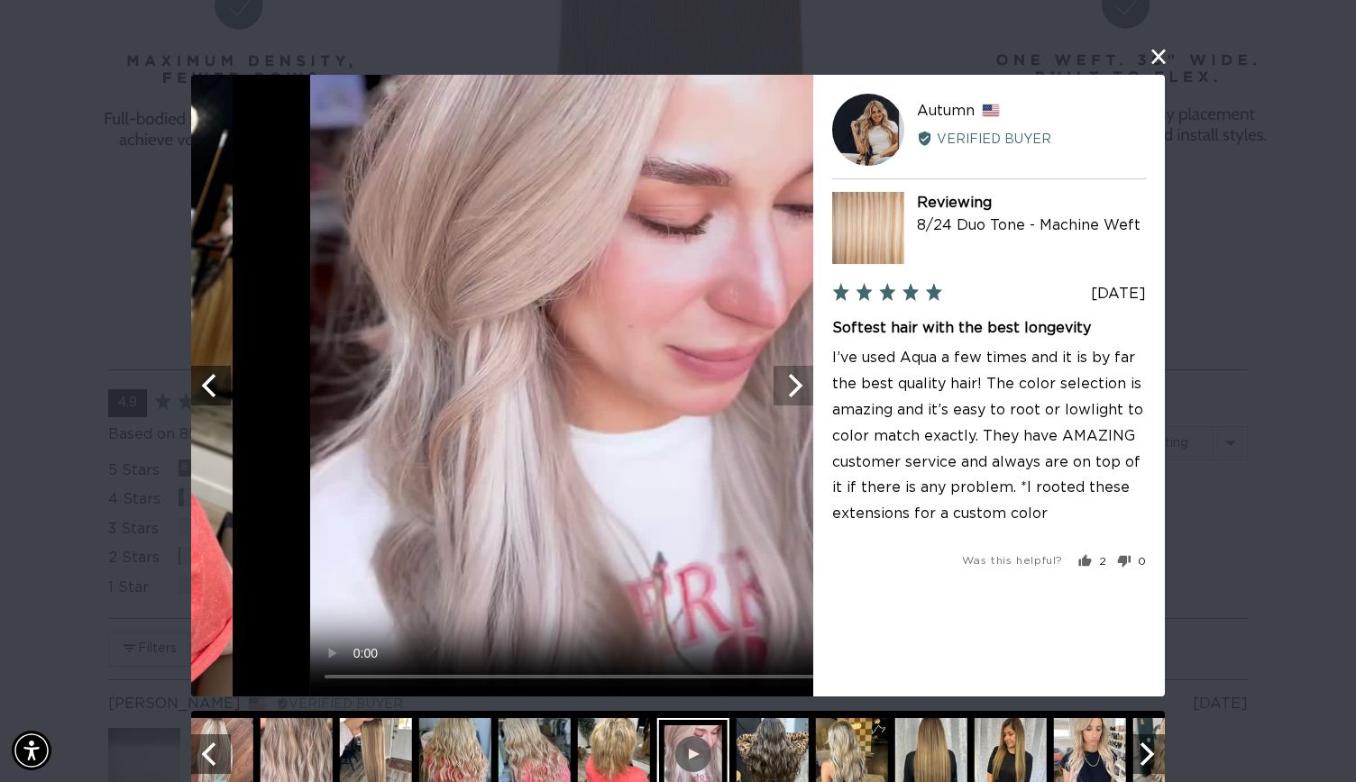
scroll to position [0, 2455]
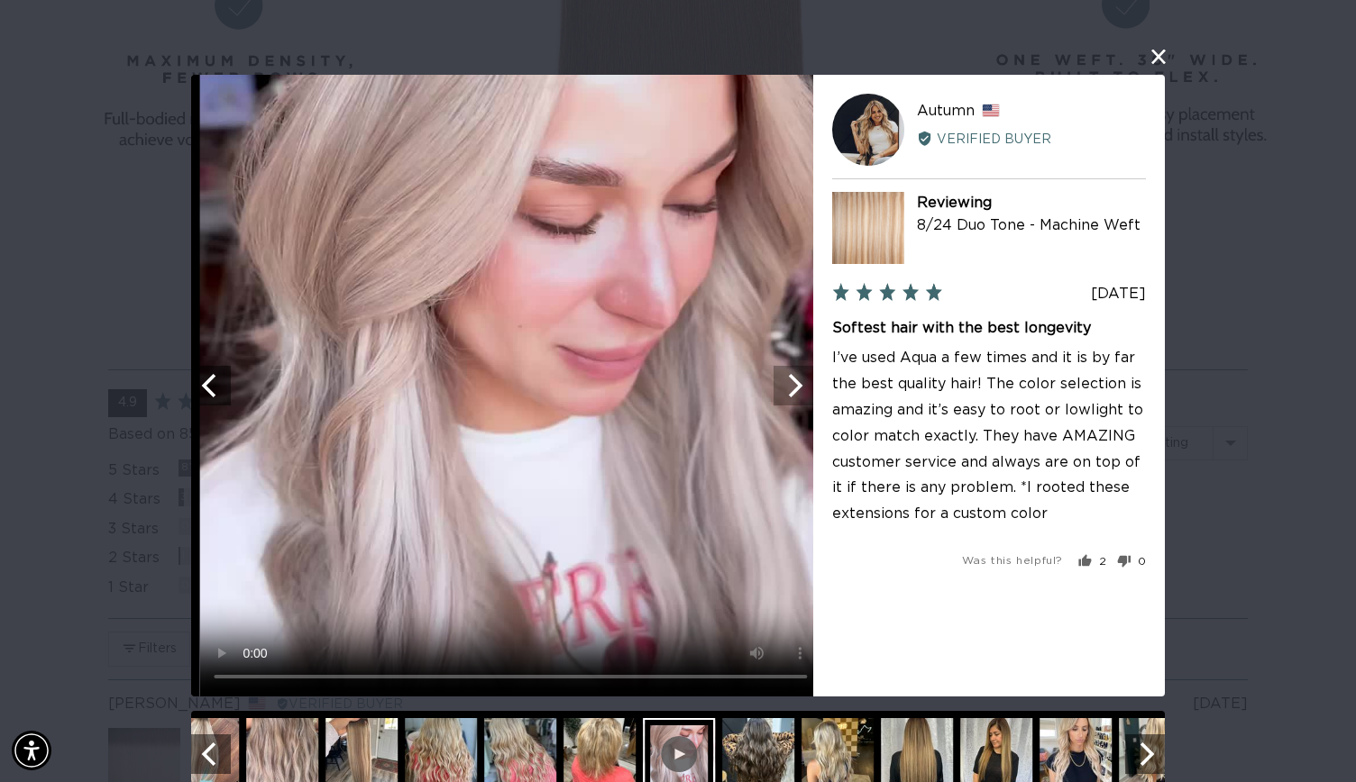
click at [782, 392] on icon "Next" at bounding box center [792, 385] width 23 height 23
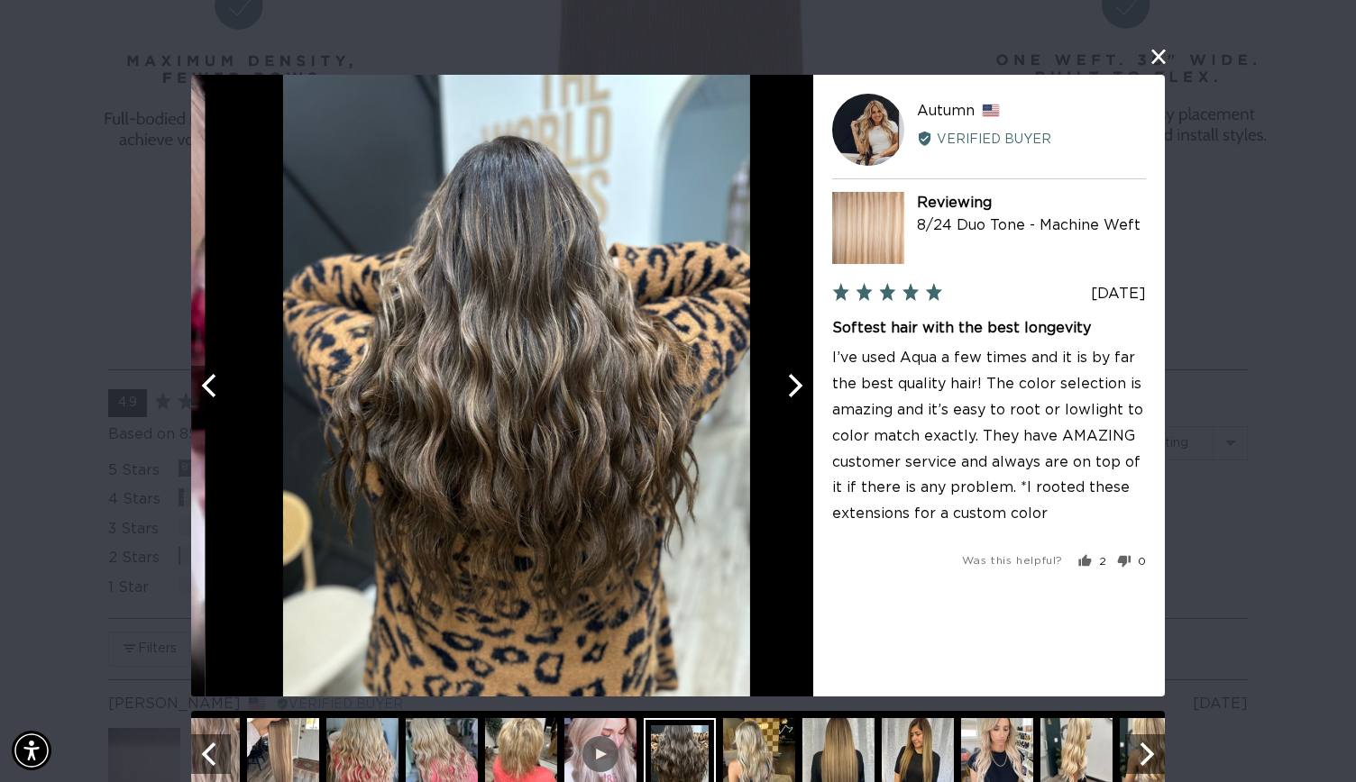
click at [789, 392] on icon "Next" at bounding box center [796, 385] width 14 height 23
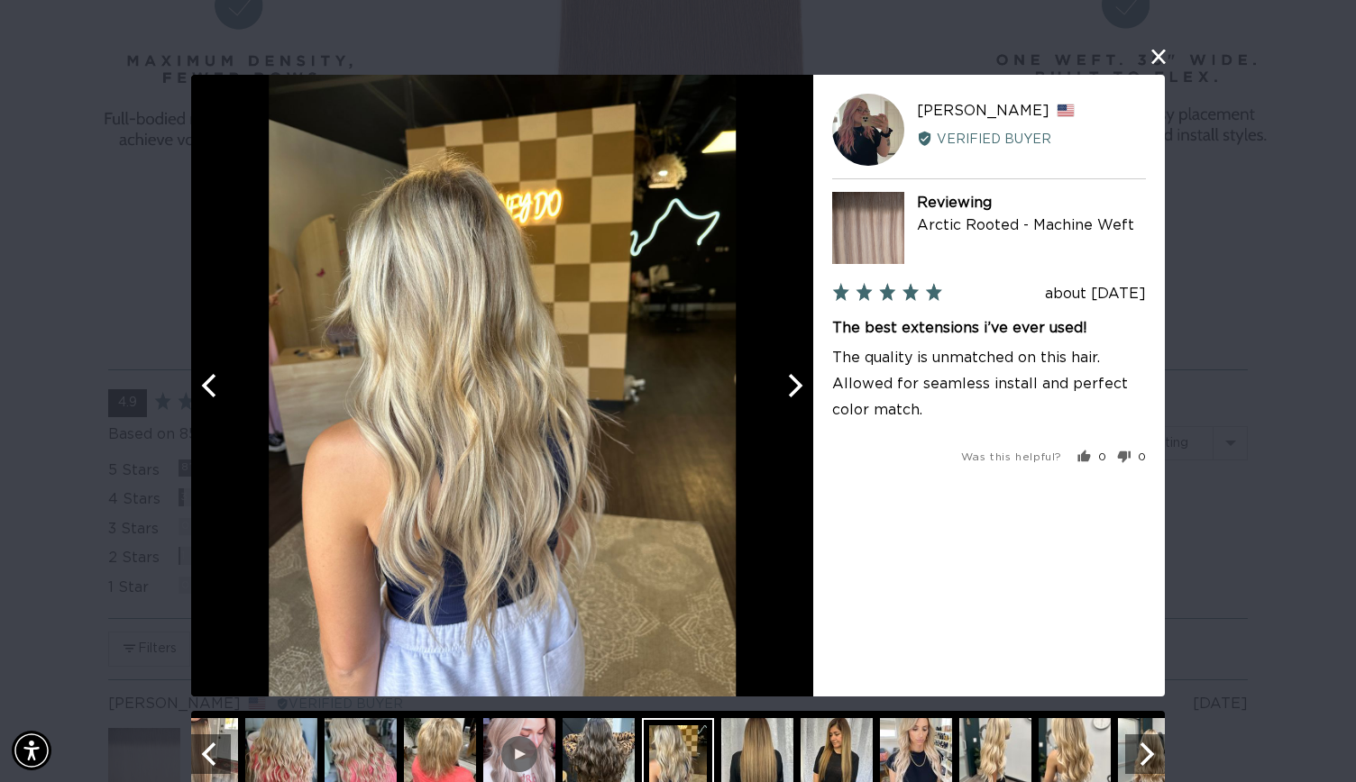
click at [791, 400] on button "Next" at bounding box center [793, 386] width 40 height 40
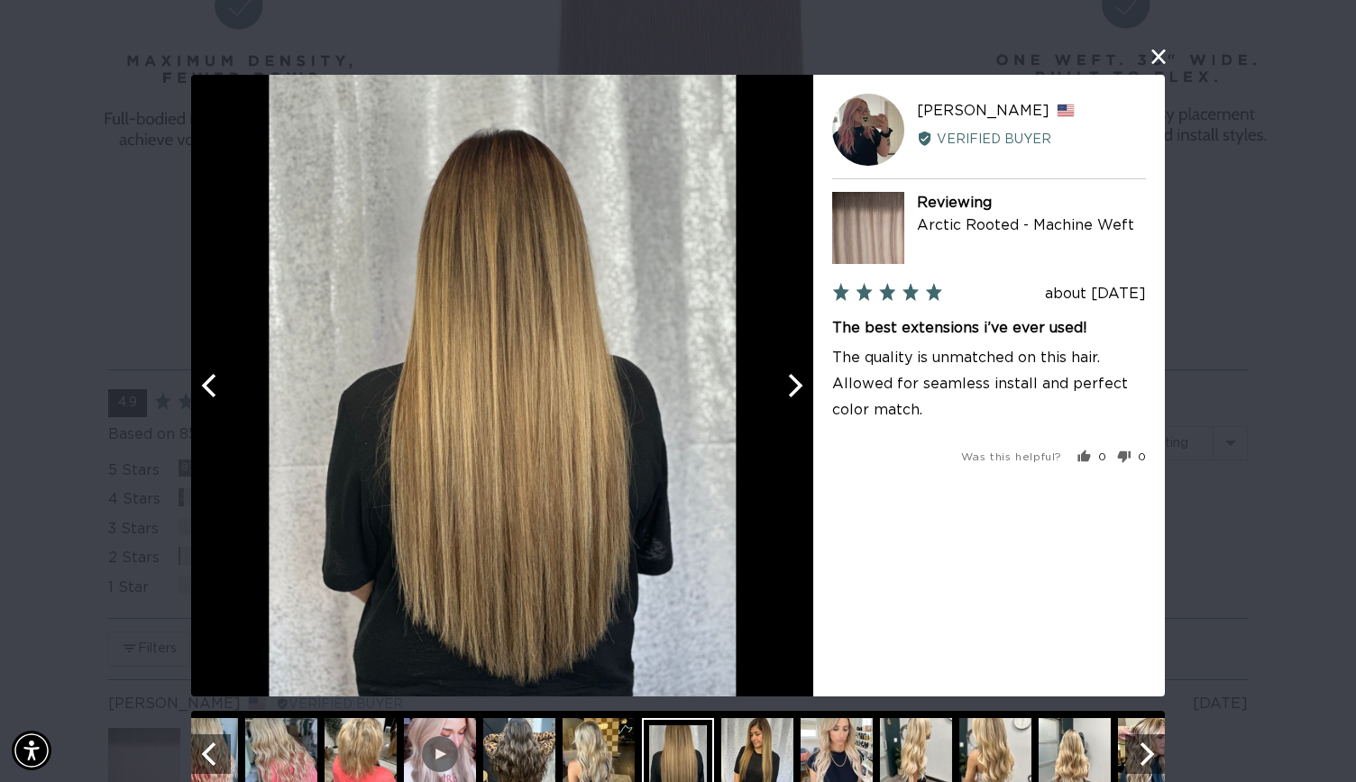
scroll to position [0, 0]
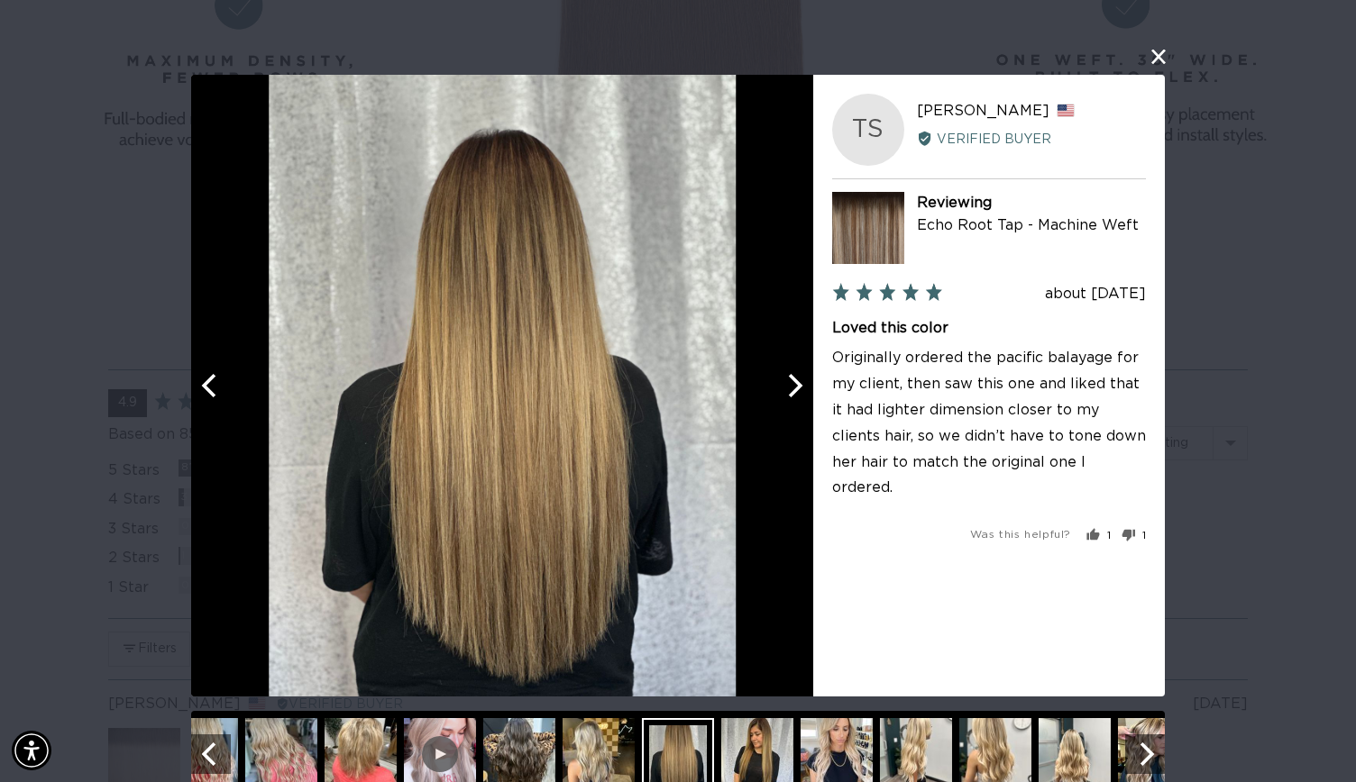
click at [222, 401] on button "Previous" at bounding box center [211, 386] width 40 height 40
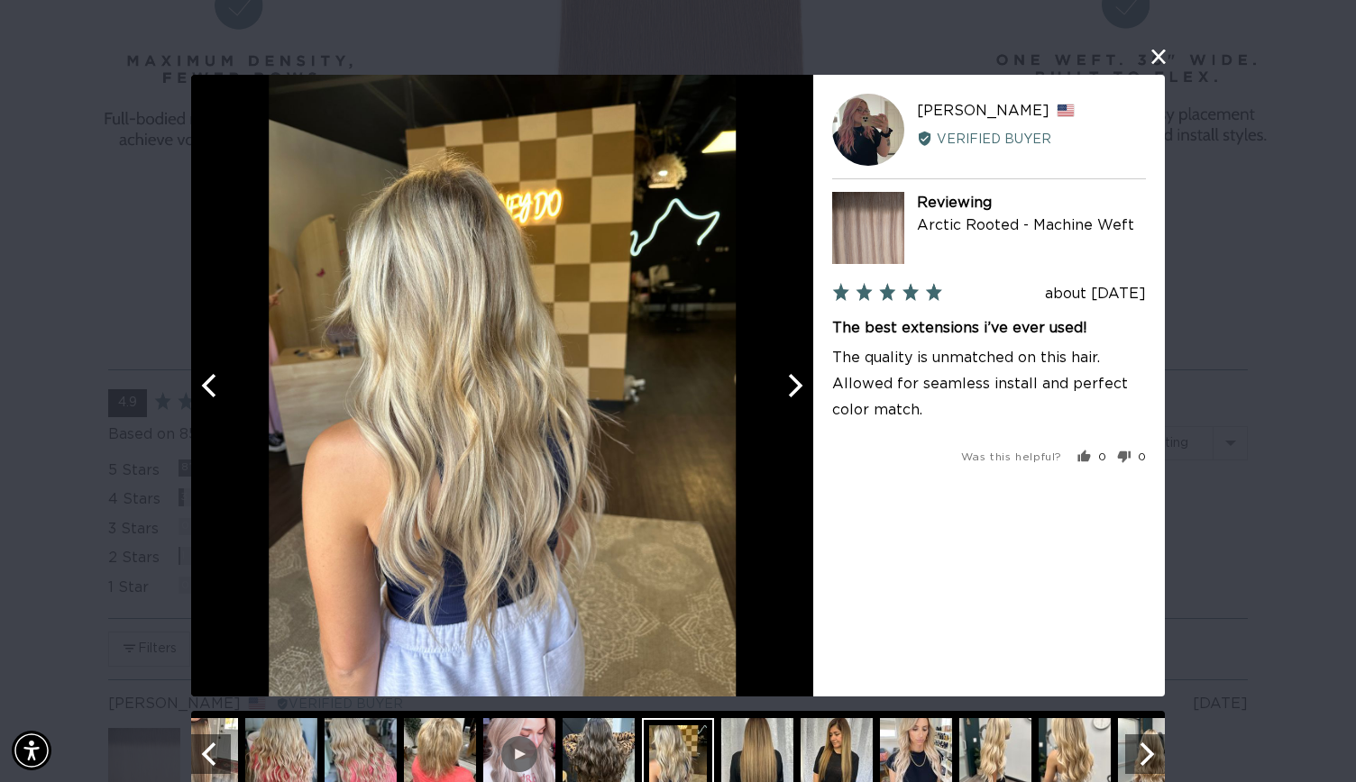
scroll to position [0, 1228]
click at [763, 388] on div at bounding box center [502, 386] width 622 height 622
click at [790, 386] on icon "Next" at bounding box center [792, 385] width 23 height 23
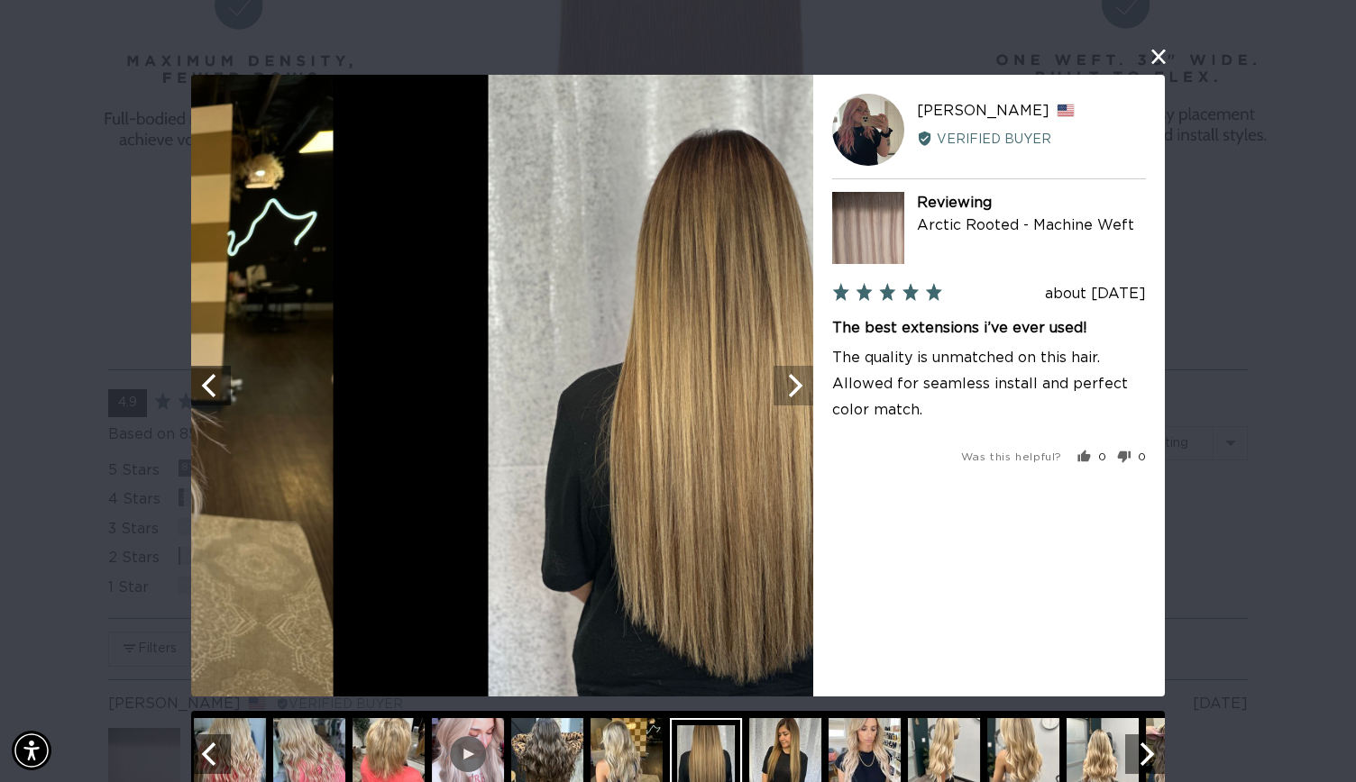
click at [790, 386] on icon "Next" at bounding box center [792, 385] width 23 height 23
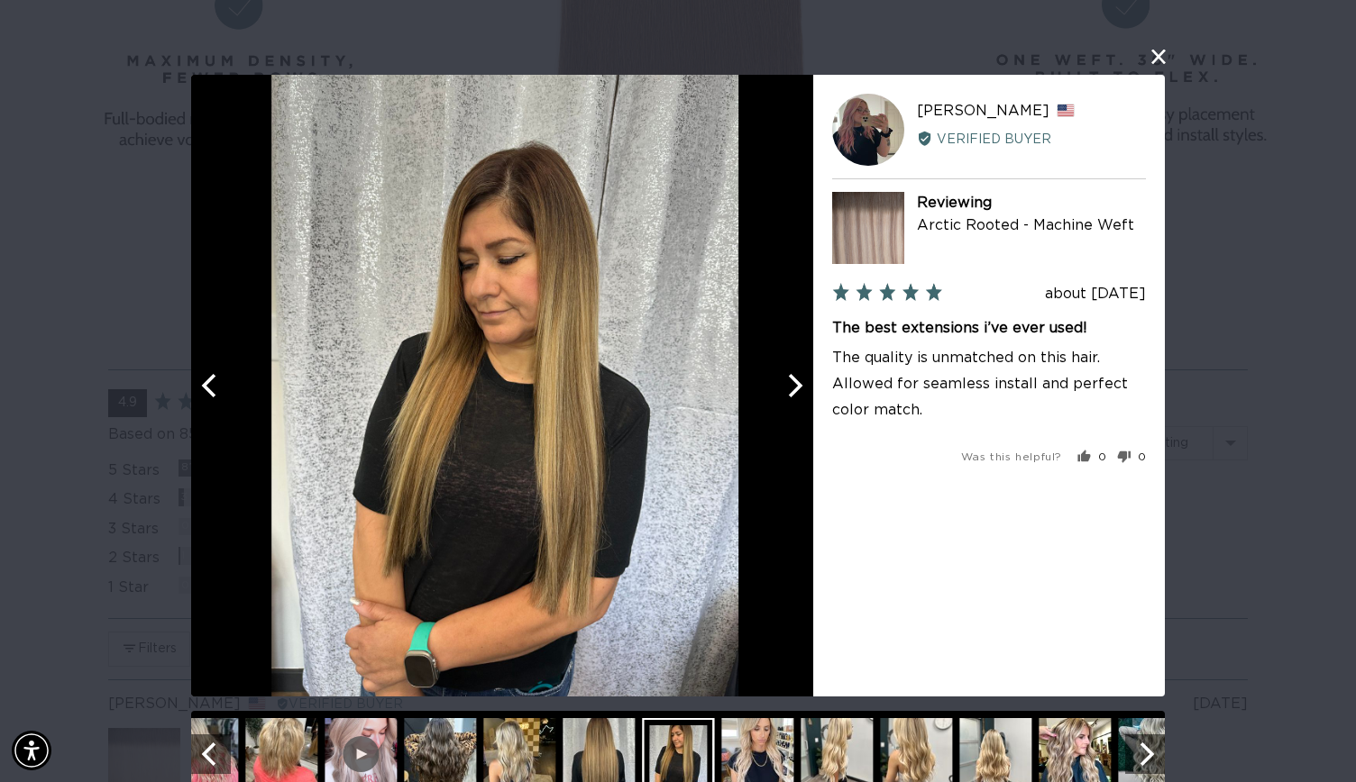
click at [790, 386] on icon "Next" at bounding box center [792, 385] width 23 height 23
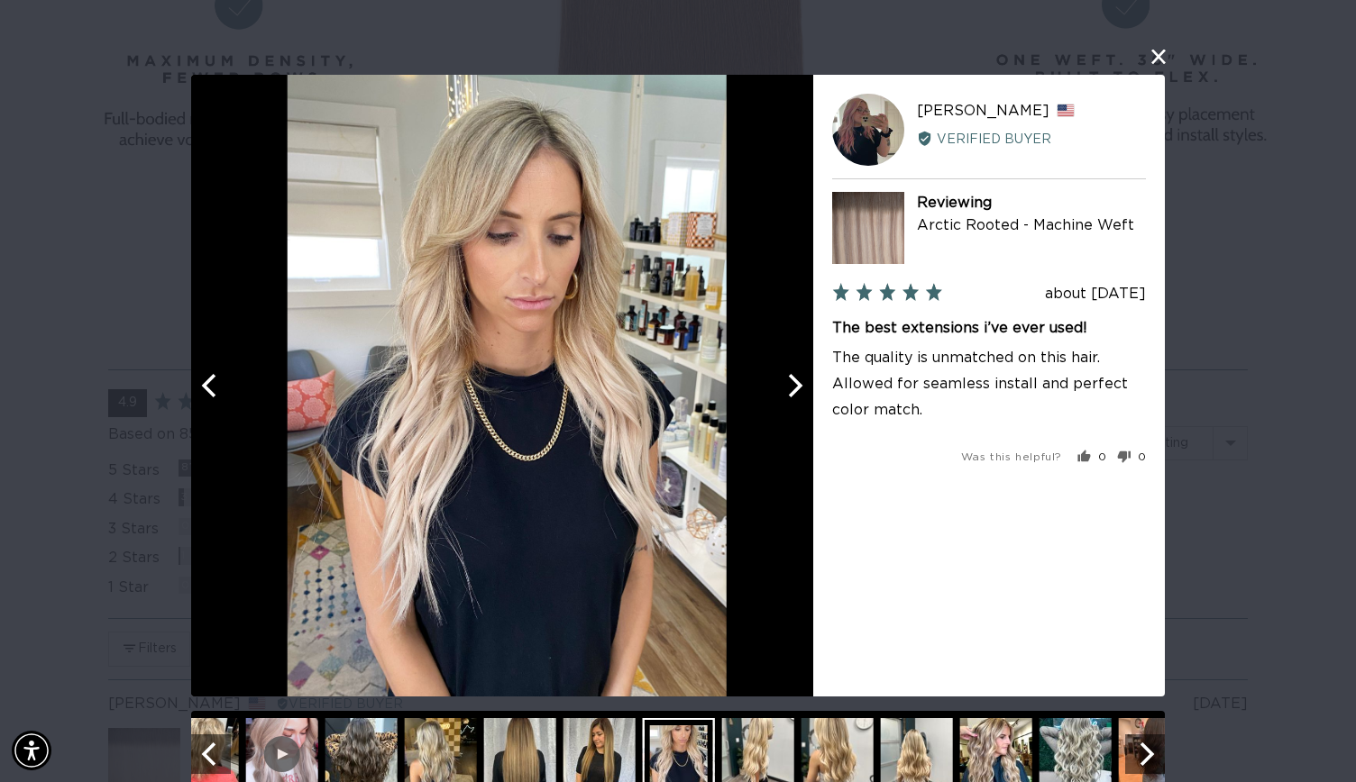
scroll to position [0, 0]
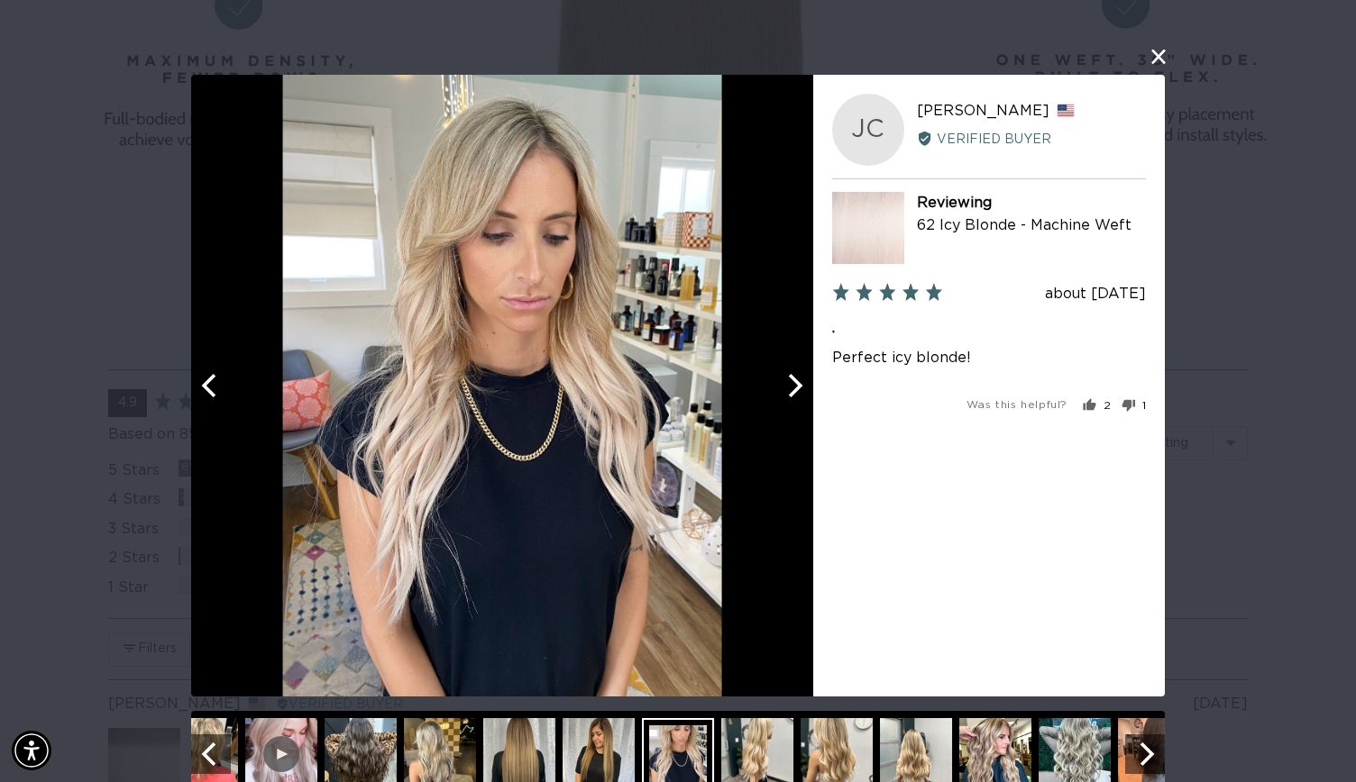
click at [790, 386] on icon "Next" at bounding box center [792, 385] width 23 height 23
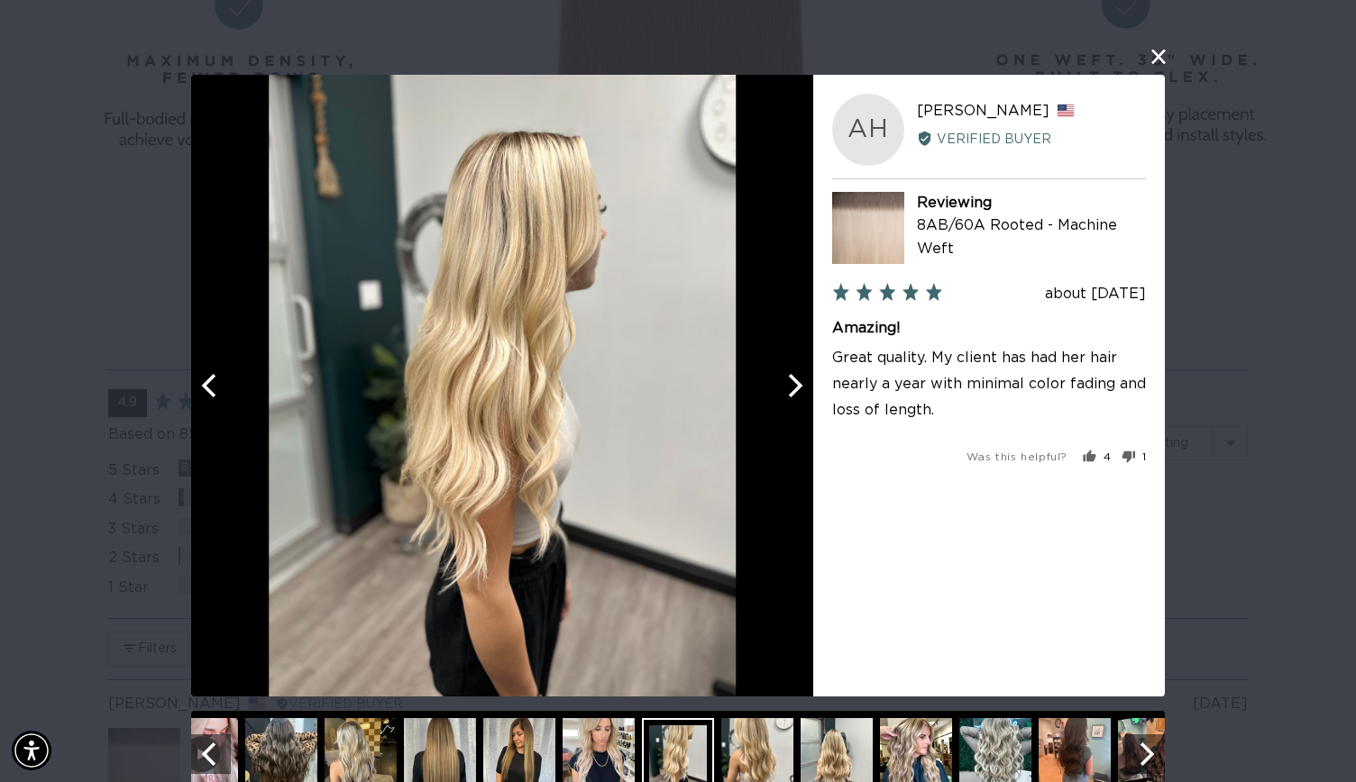
click at [790, 386] on icon "Next" at bounding box center [792, 385] width 23 height 23
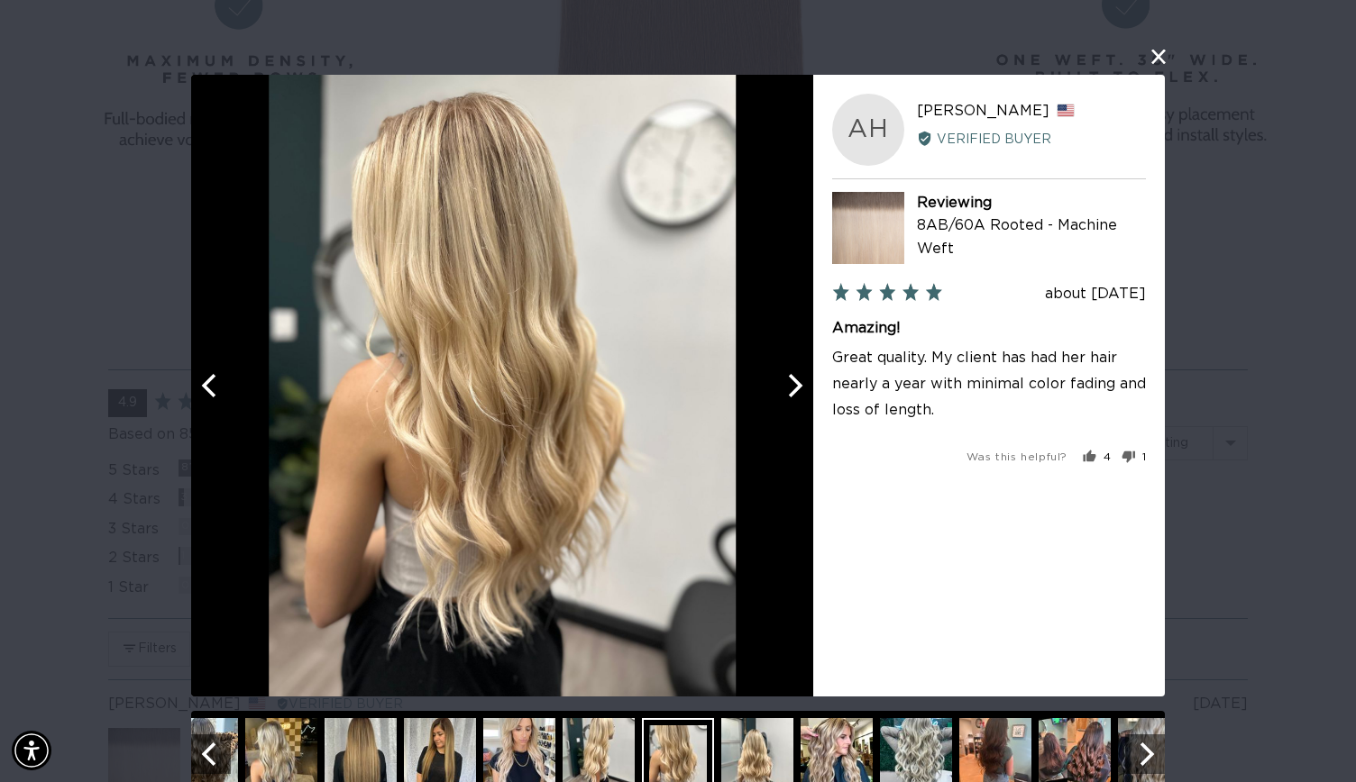
scroll to position [0, 1228]
click at [790, 386] on icon "Next" at bounding box center [792, 385] width 23 height 23
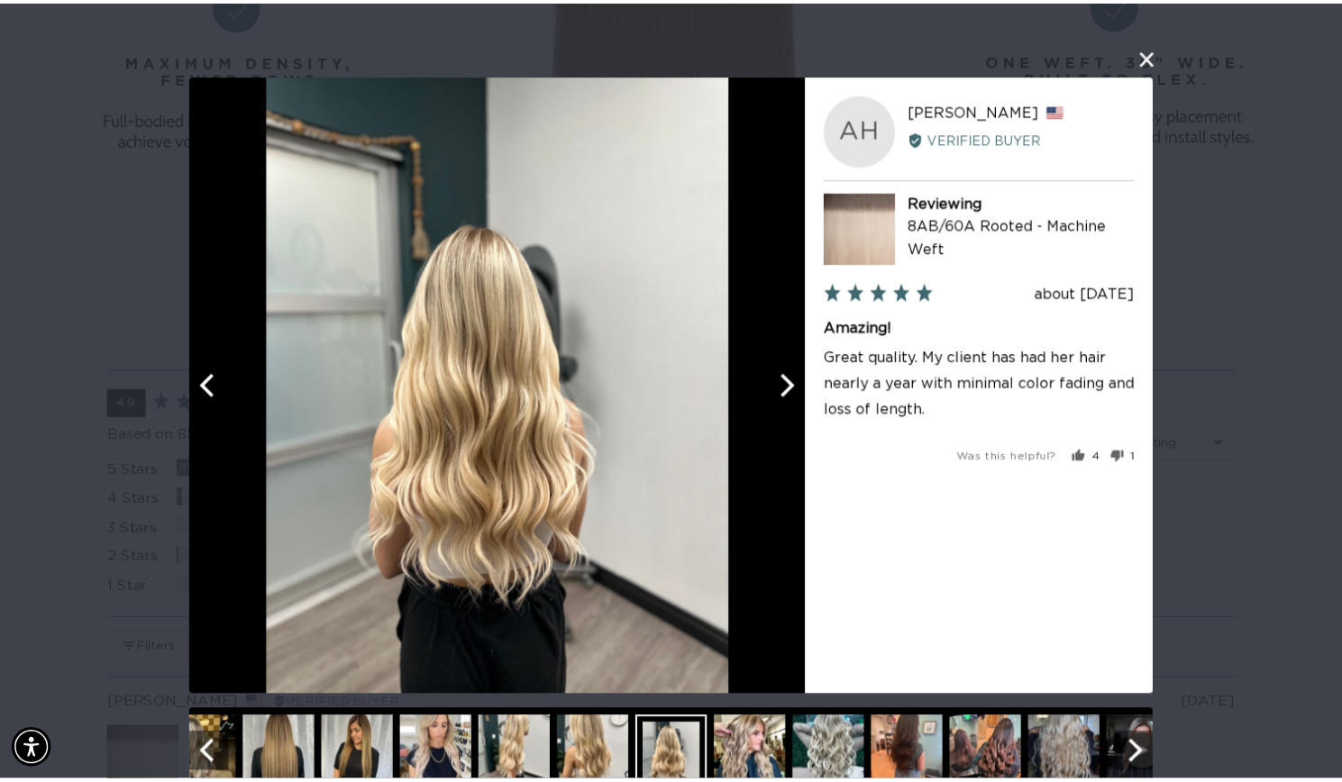
scroll to position [0, 2455]
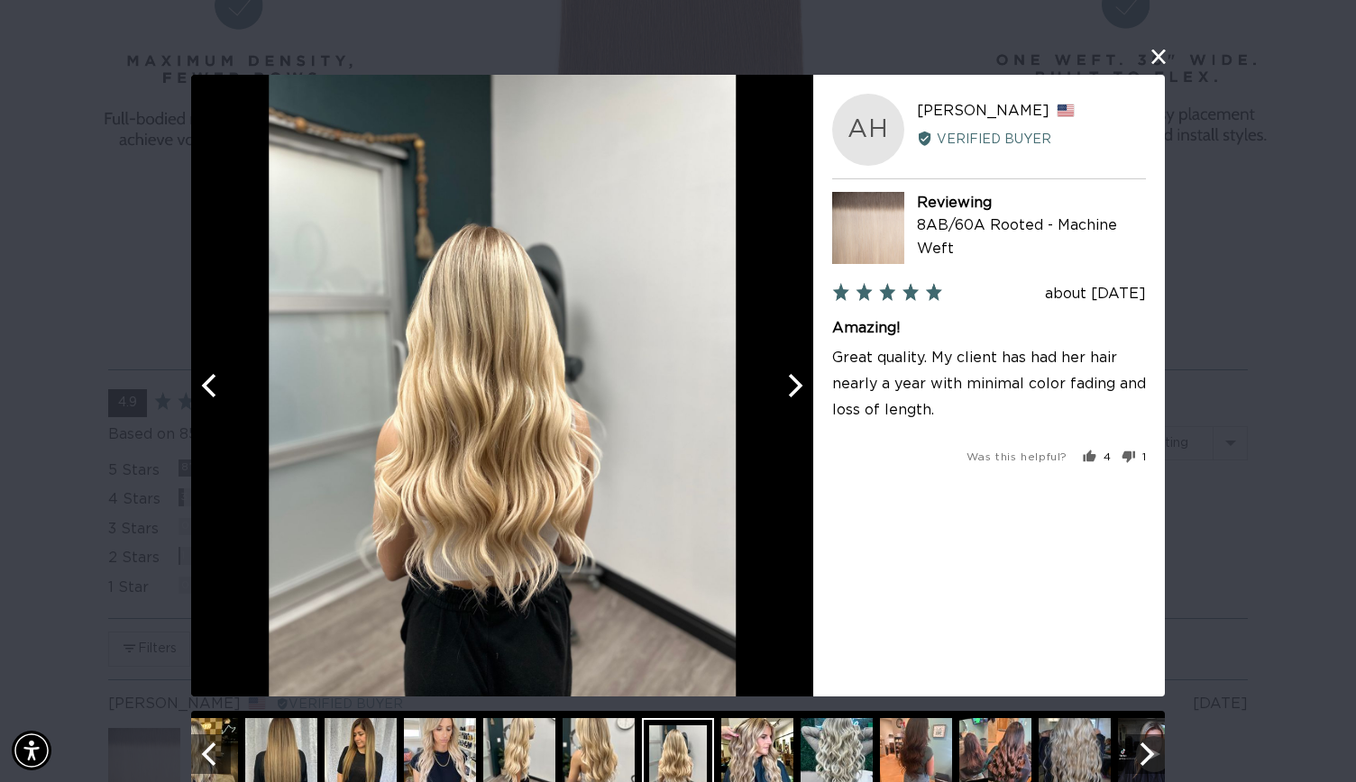
click at [1317, 334] on div "User-Uploaded Media Gallery Your browser doesn't support HTML5 videos. Your bro…" at bounding box center [678, 391] width 1356 height 782
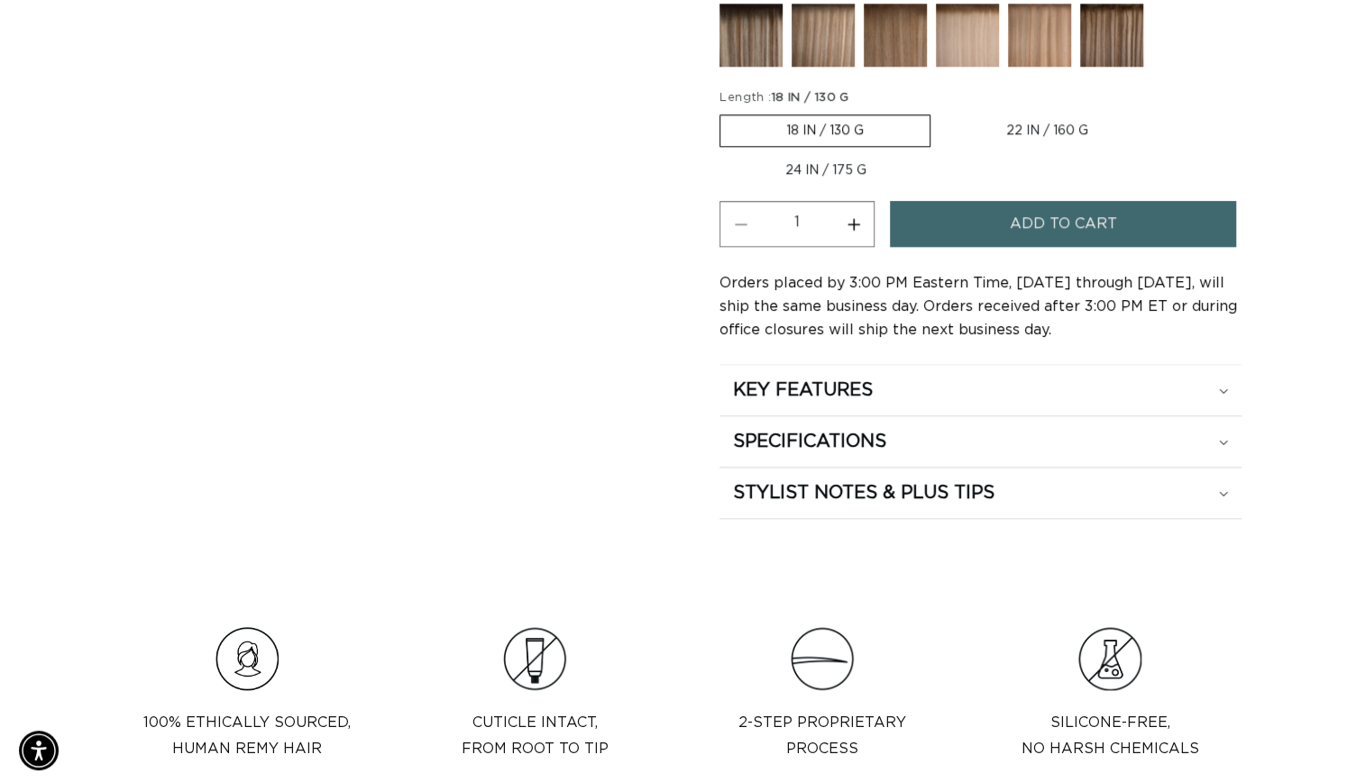
scroll to position [0, 0]
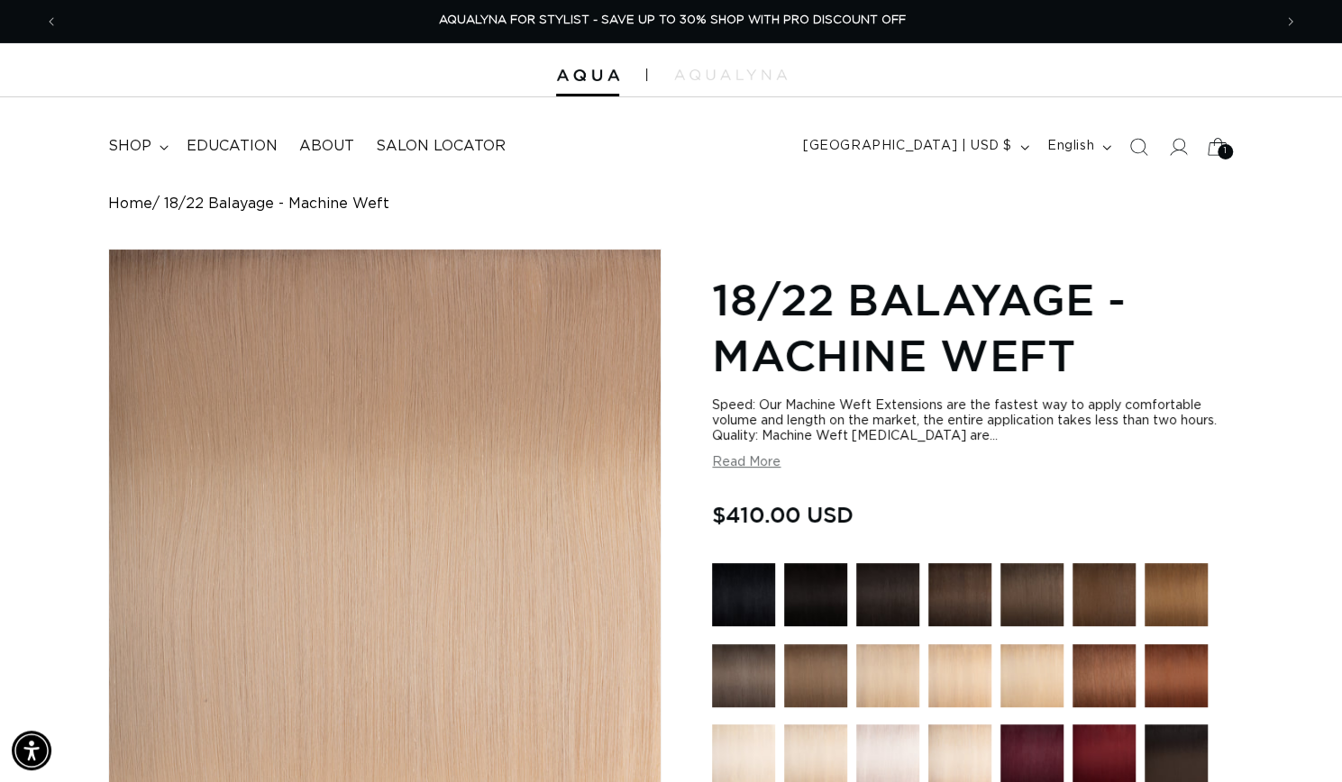
click at [1205, 156] on icon at bounding box center [1217, 146] width 42 height 42
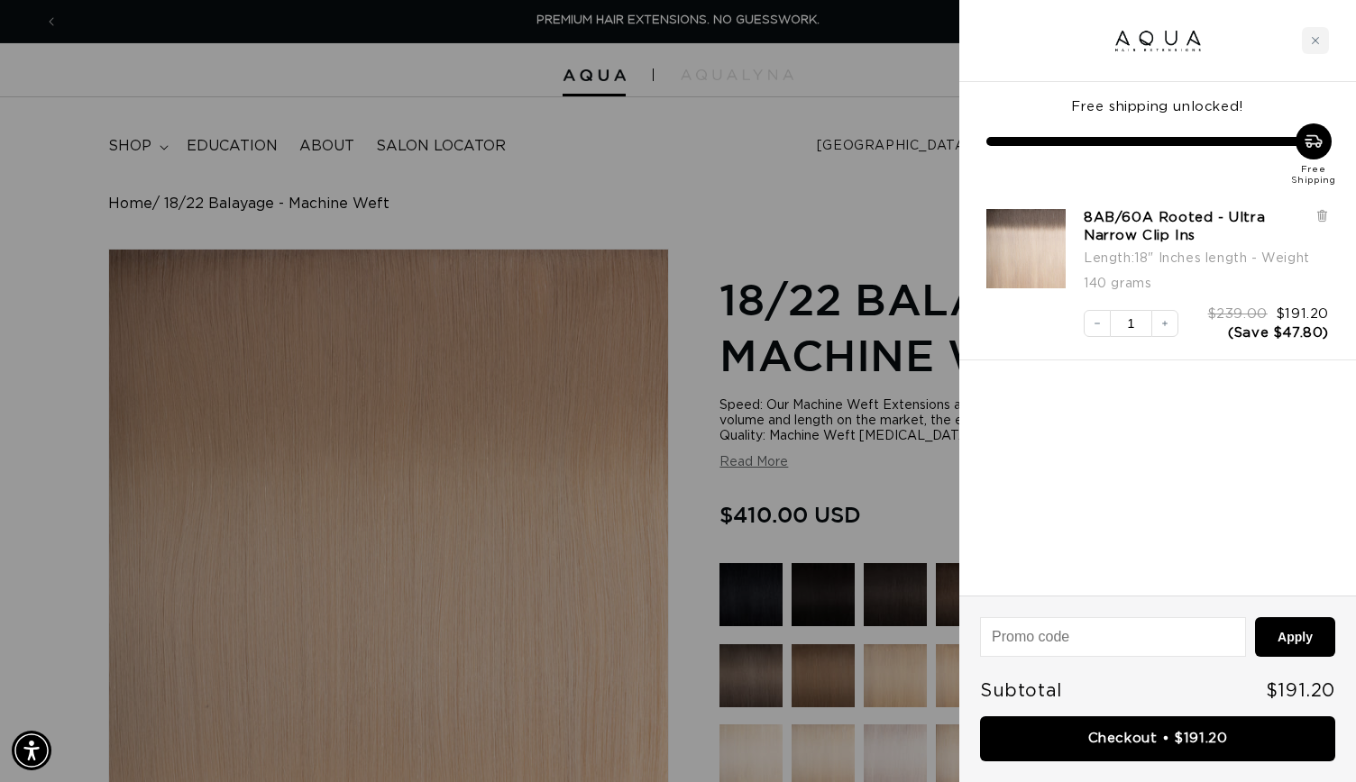
click at [50, 145] on div at bounding box center [678, 391] width 1356 height 782
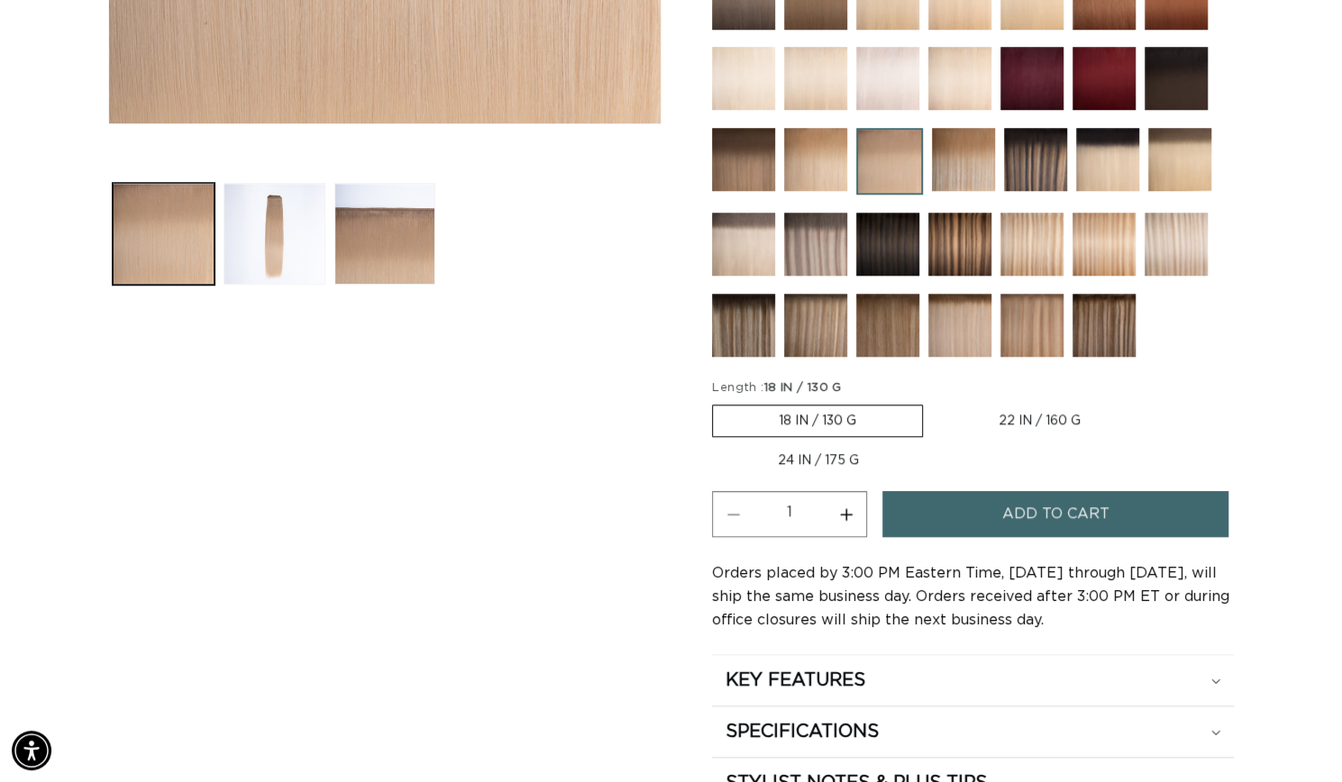
click at [737, 244] on img at bounding box center [743, 244] width 63 height 63
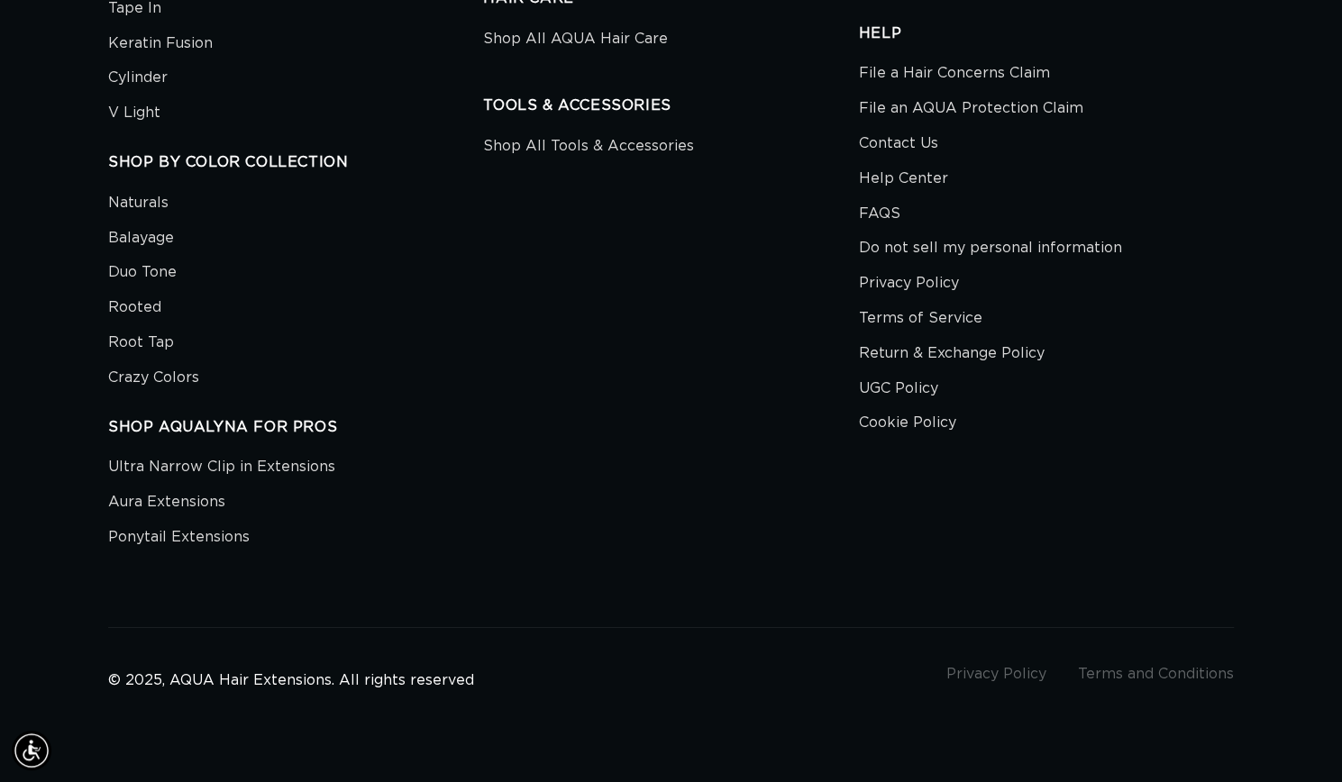
scroll to position [0, 1213]
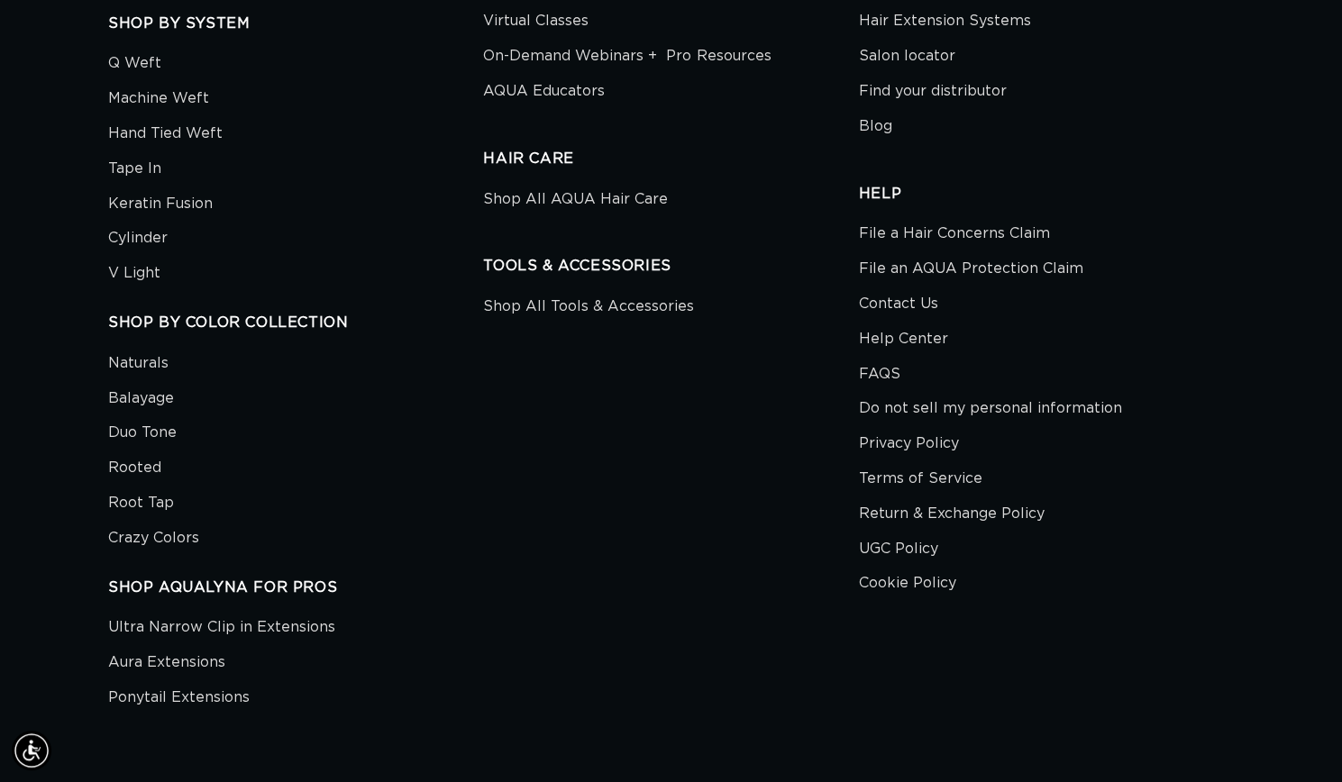
click at [361, 537] on div "FEATURED Last Chance 30% OFF SHOP BY SYSTEM Q Weft Machine Weft Hand Tied Weft …" at bounding box center [295, 309] width 375 height 814
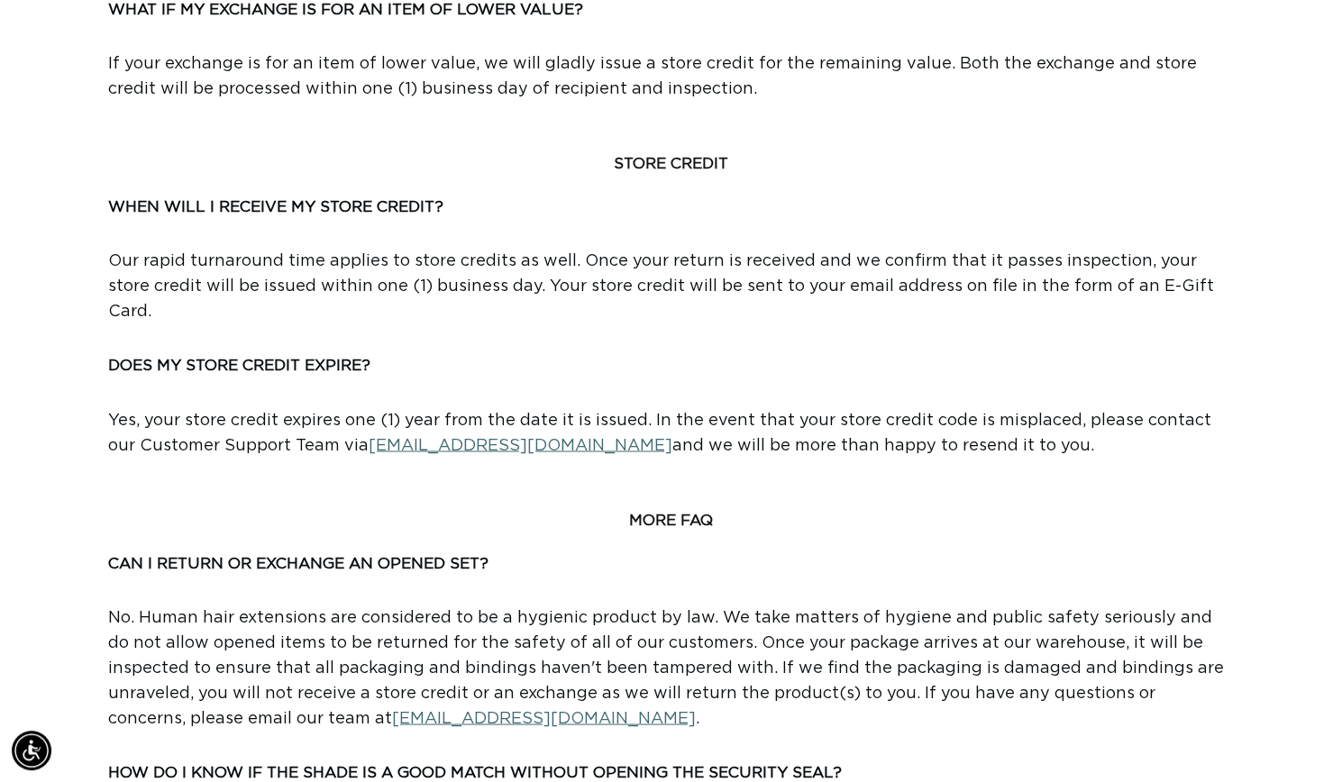
scroll to position [0, 0]
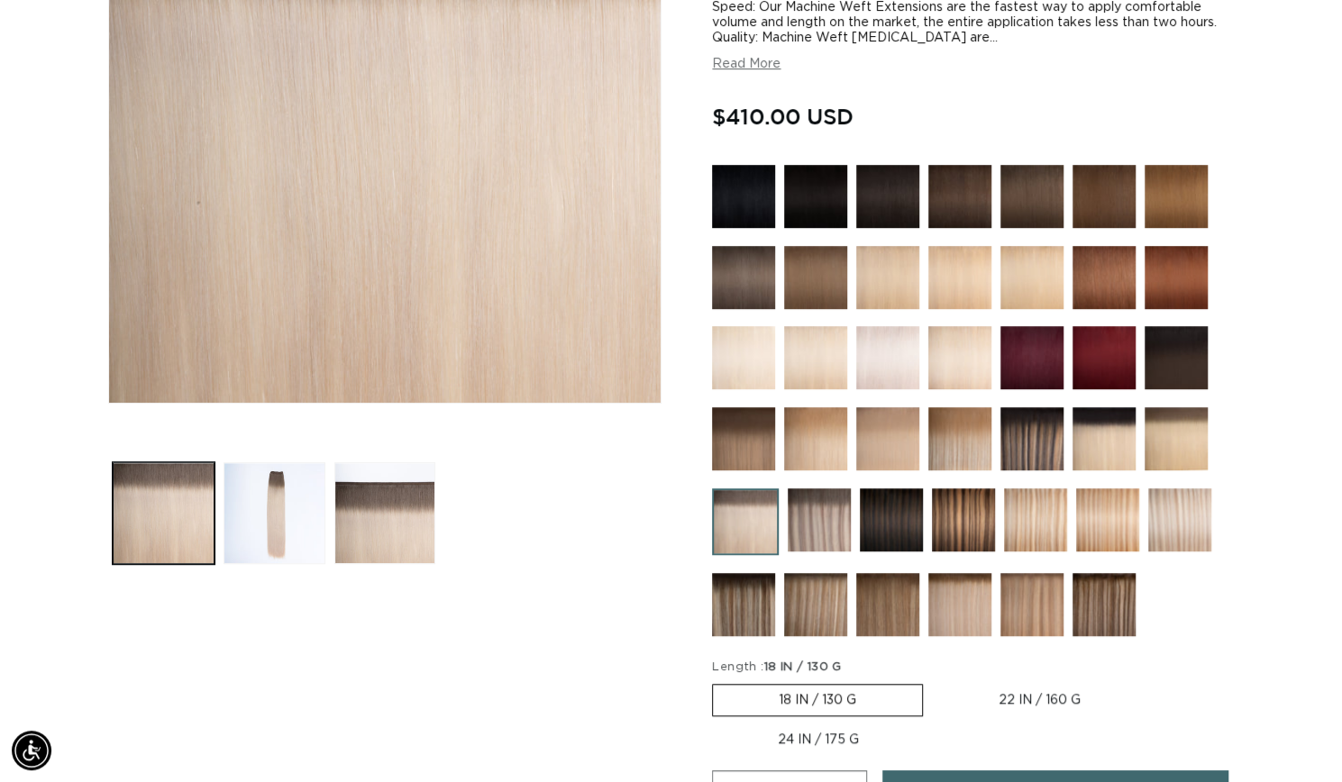
scroll to position [0, 1213]
click at [1164, 441] on img at bounding box center [1176, 438] width 63 height 63
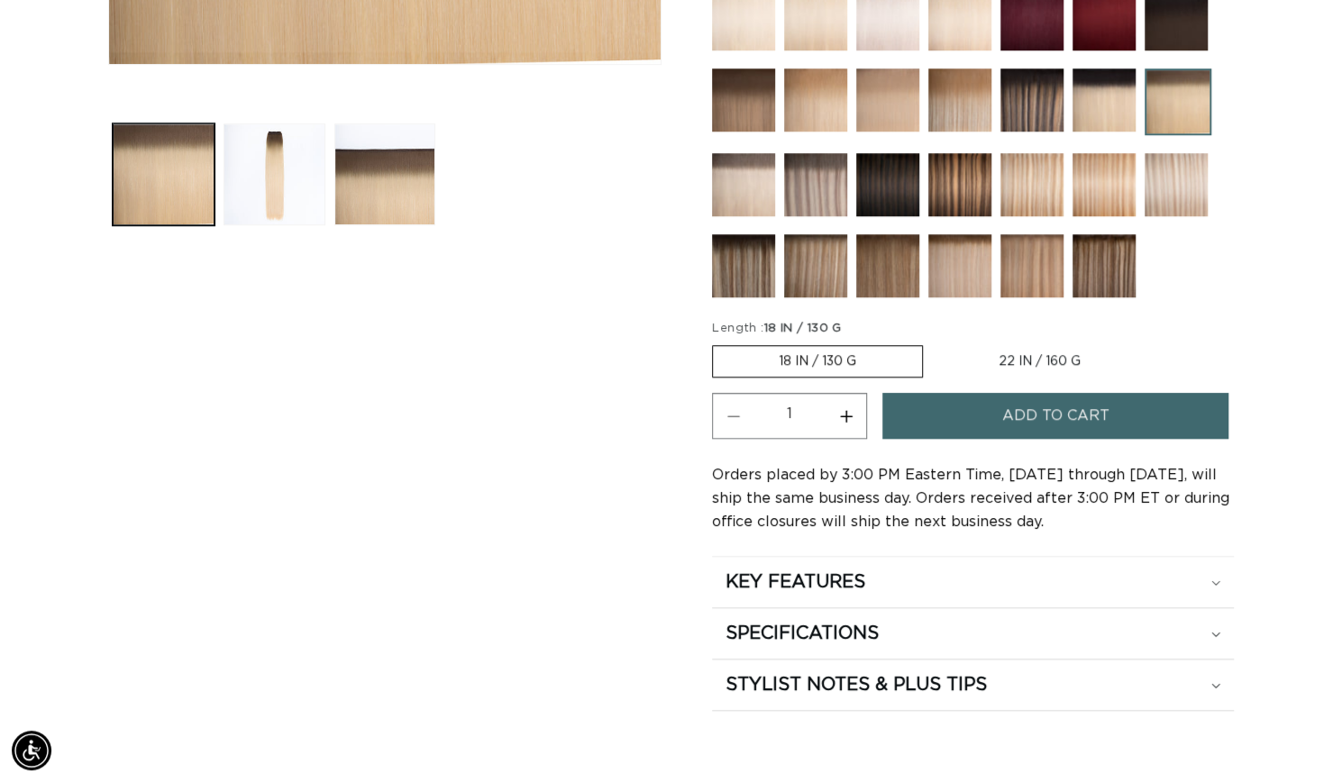
scroll to position [0, 1213]
click at [718, 173] on img at bounding box center [743, 184] width 63 height 63
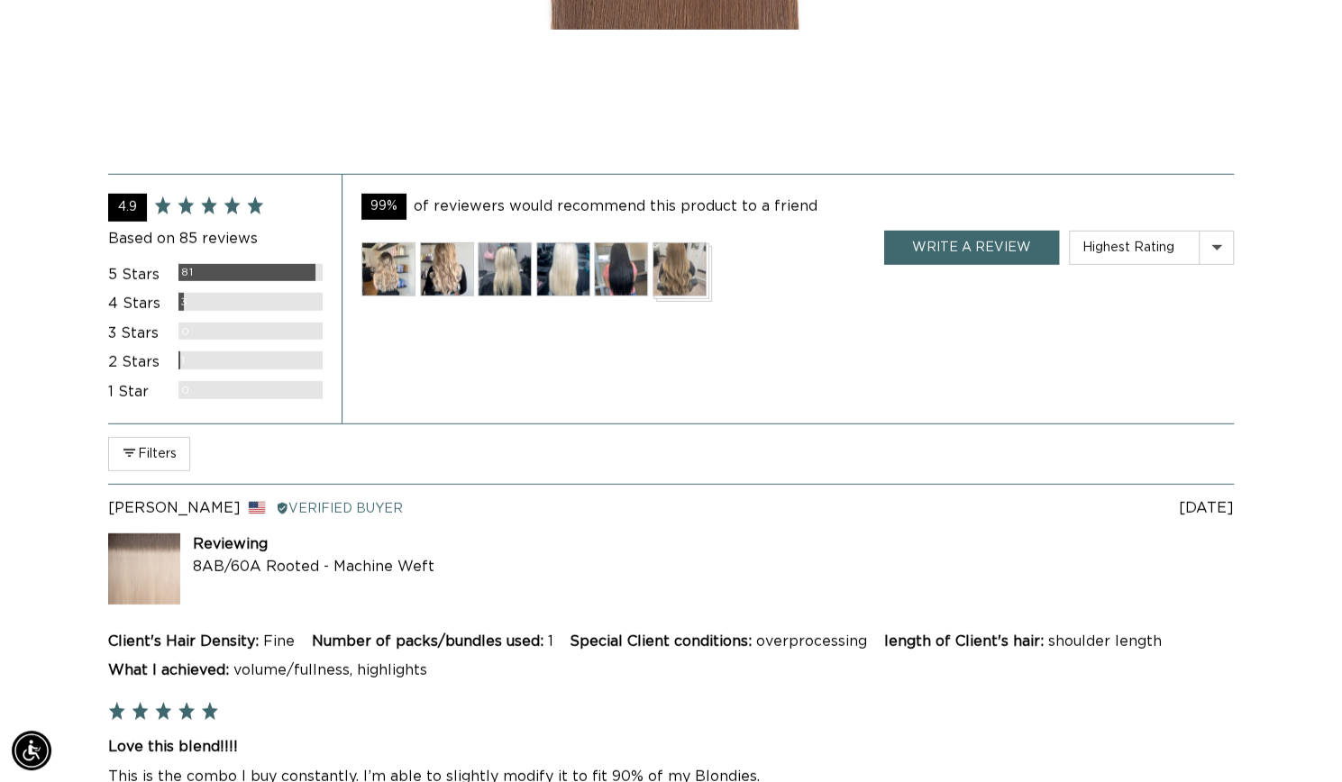
click at [392, 297] on img at bounding box center [388, 269] width 54 height 54
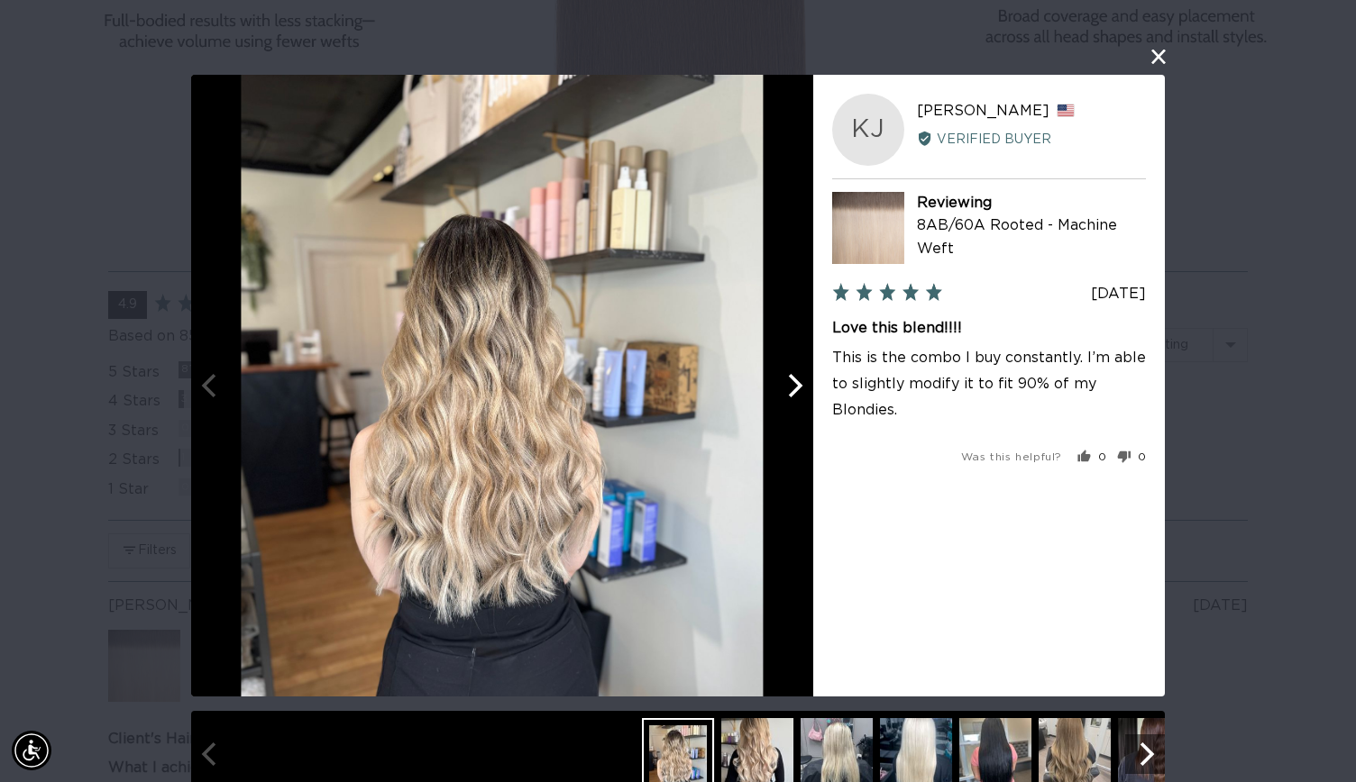
click at [786, 415] on div at bounding box center [502, 386] width 622 height 622
click at [791, 387] on icon "Next" at bounding box center [796, 385] width 14 height 23
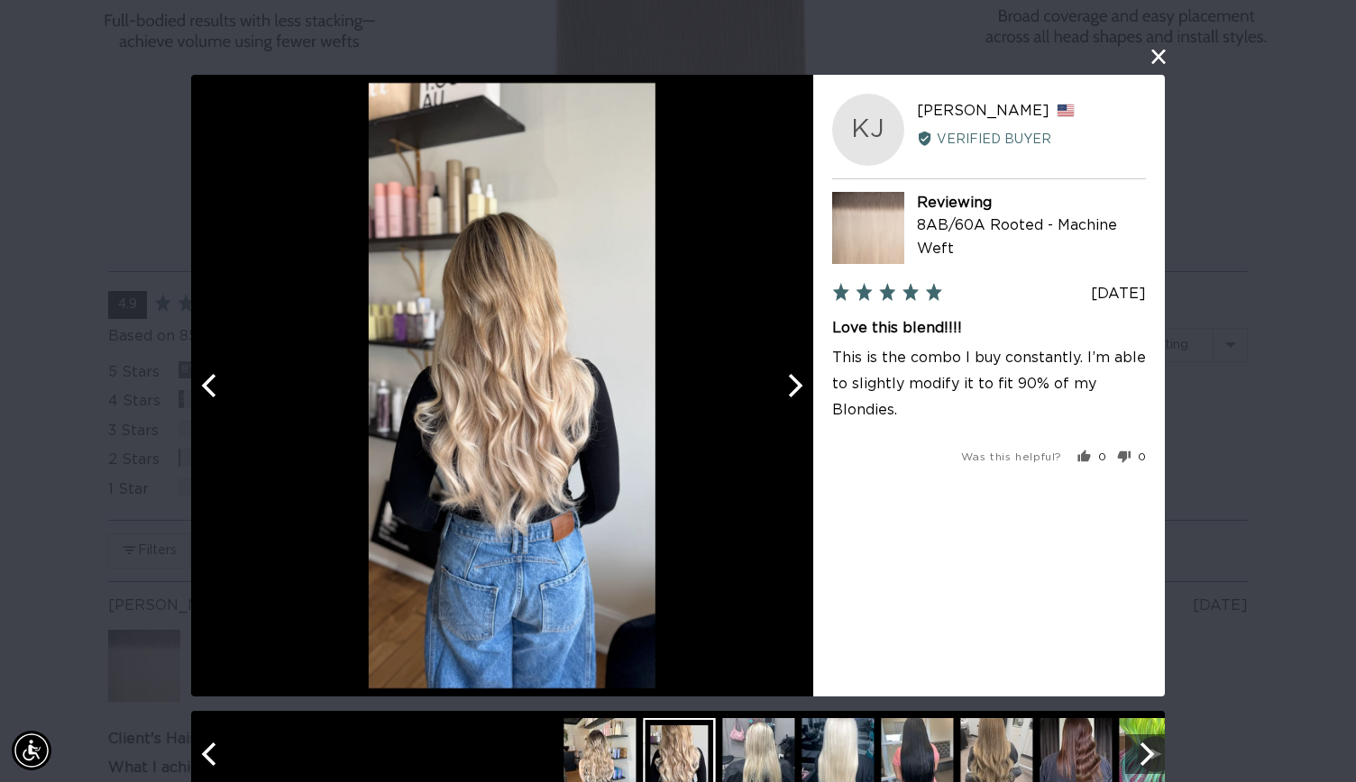
click at [791, 387] on icon "Next" at bounding box center [796, 385] width 14 height 23
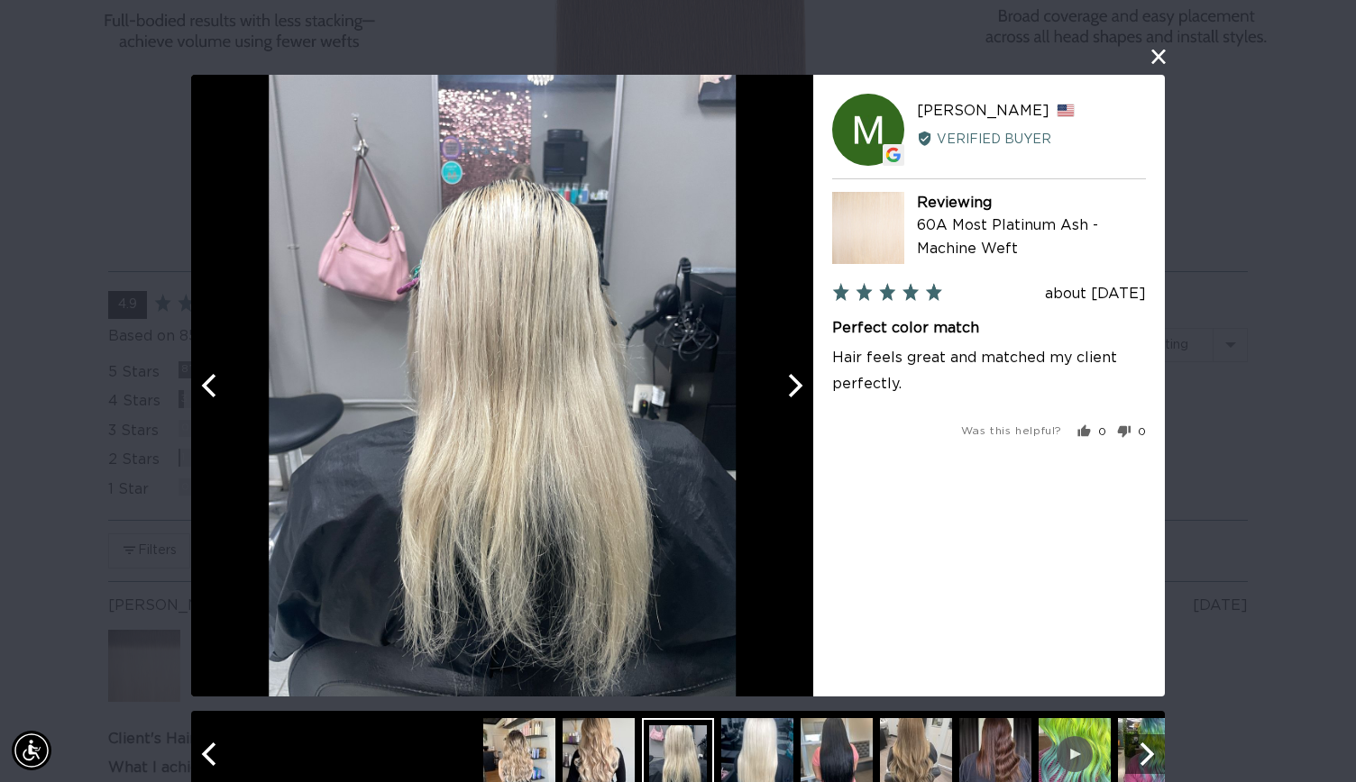
scroll to position [0, 2455]
click at [791, 387] on icon "Next" at bounding box center [796, 385] width 14 height 23
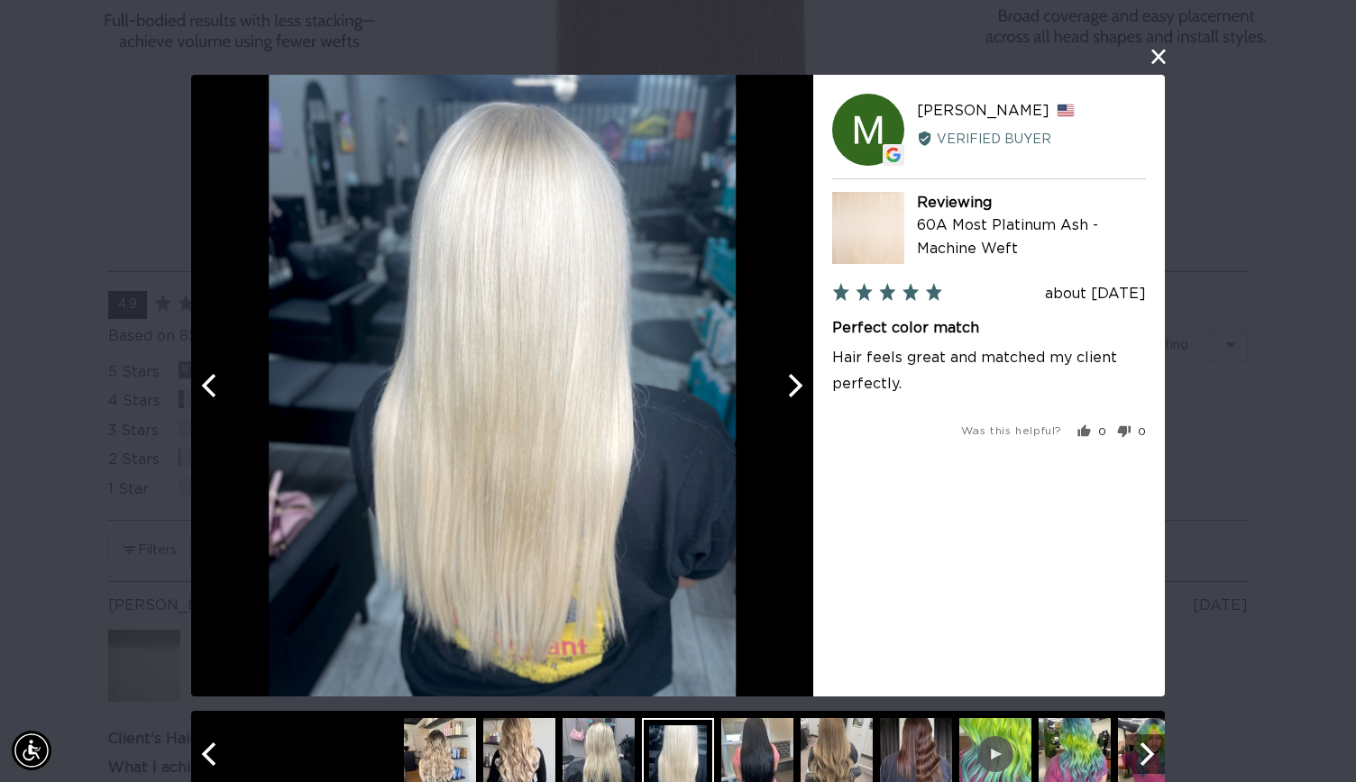
click at [791, 387] on icon "Next" at bounding box center [796, 385] width 14 height 23
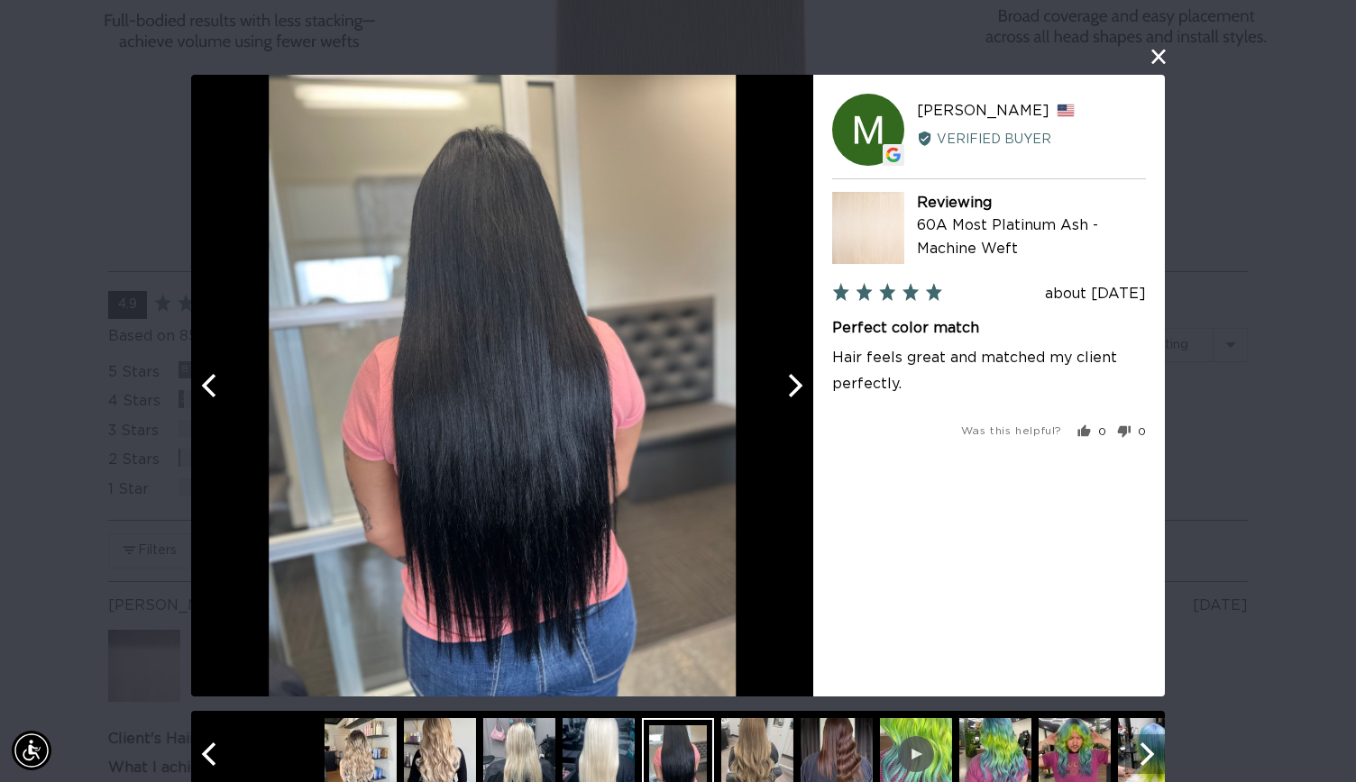
click at [1140, 768] on button "Next" at bounding box center [1145, 755] width 40 height 40
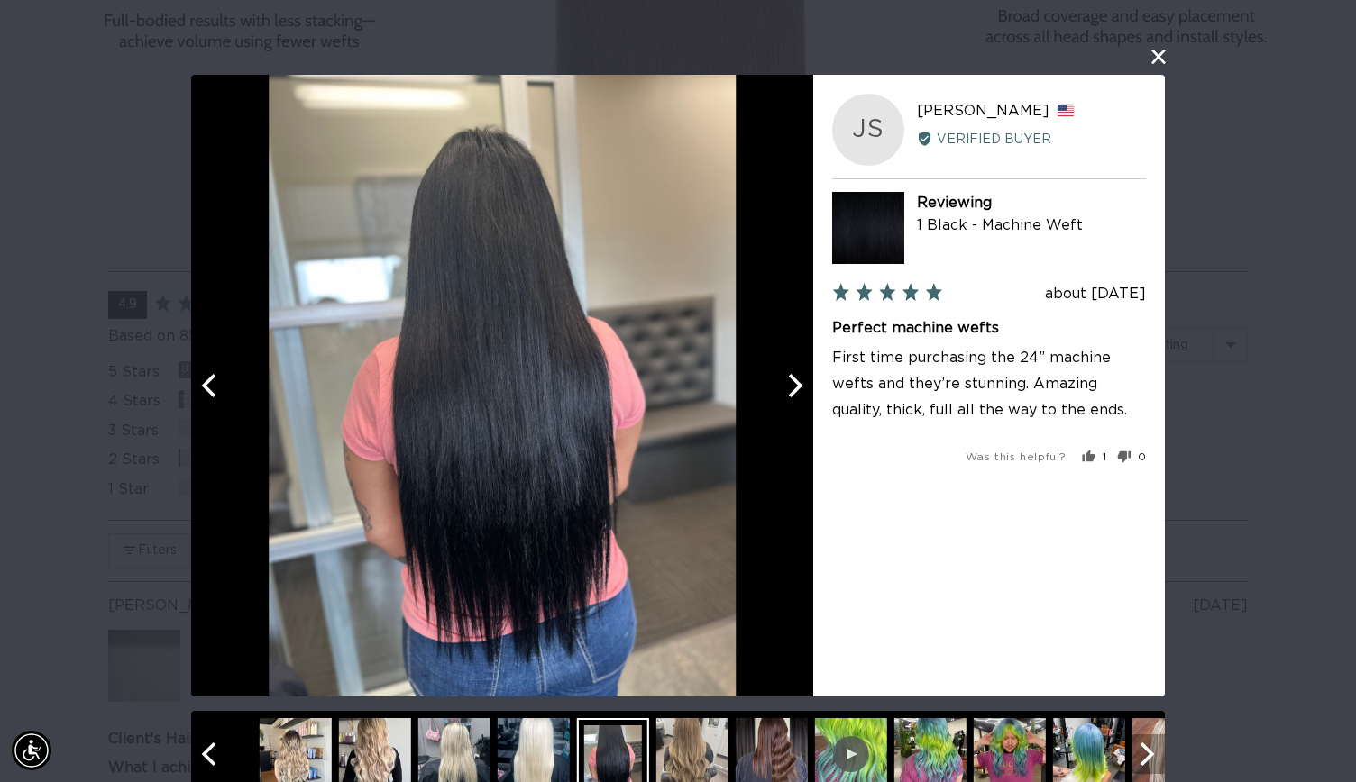
click at [1140, 768] on button "Next" at bounding box center [1145, 755] width 40 height 40
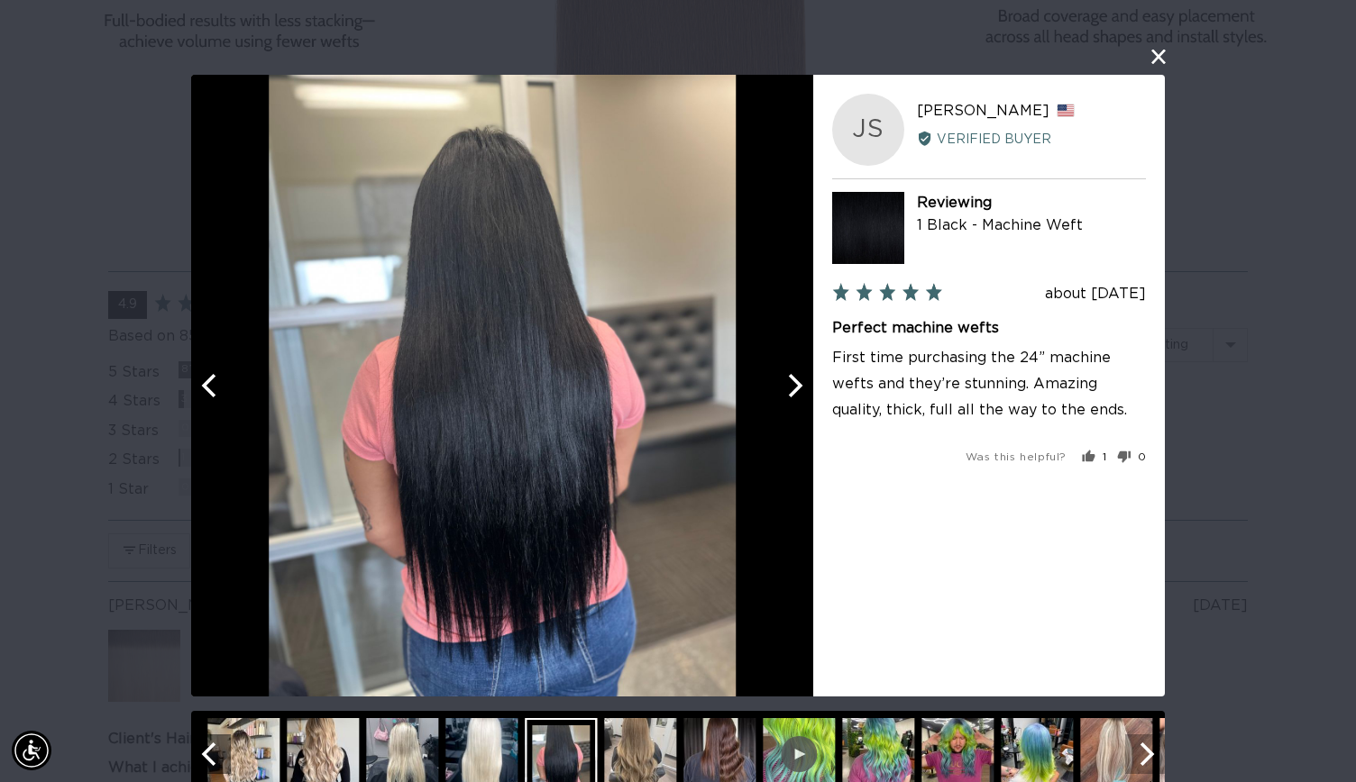
click at [1140, 768] on button "Next" at bounding box center [1145, 755] width 40 height 40
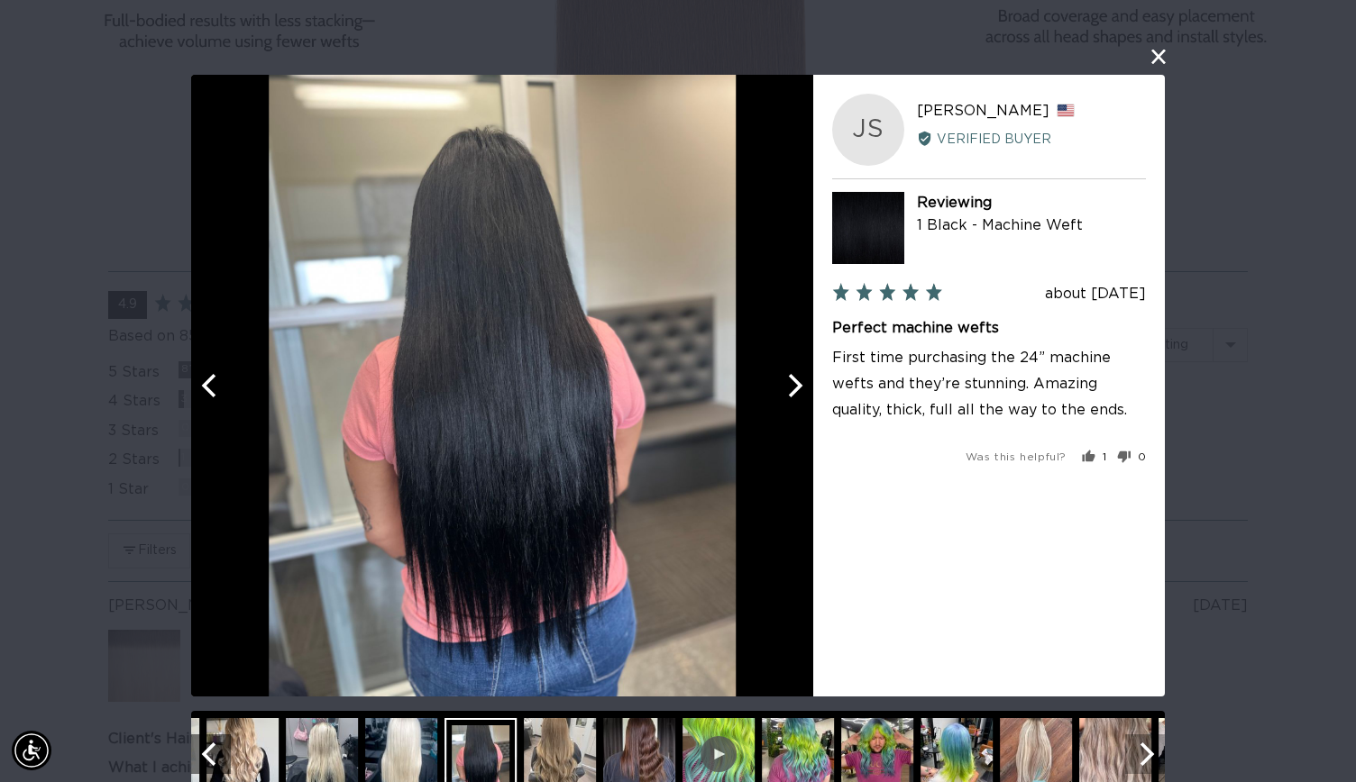
click at [1140, 768] on button "Next" at bounding box center [1145, 755] width 40 height 40
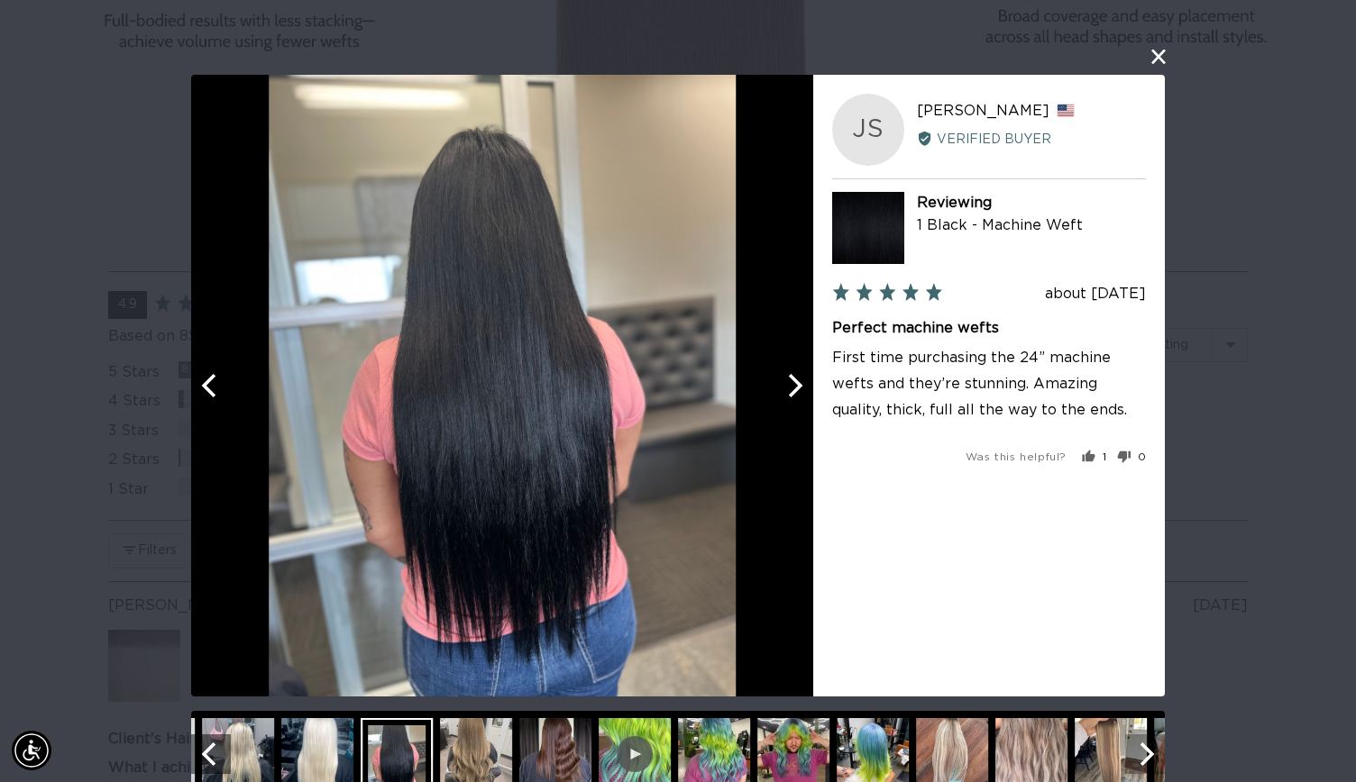
click at [1140, 768] on button "Next" at bounding box center [1145, 755] width 40 height 40
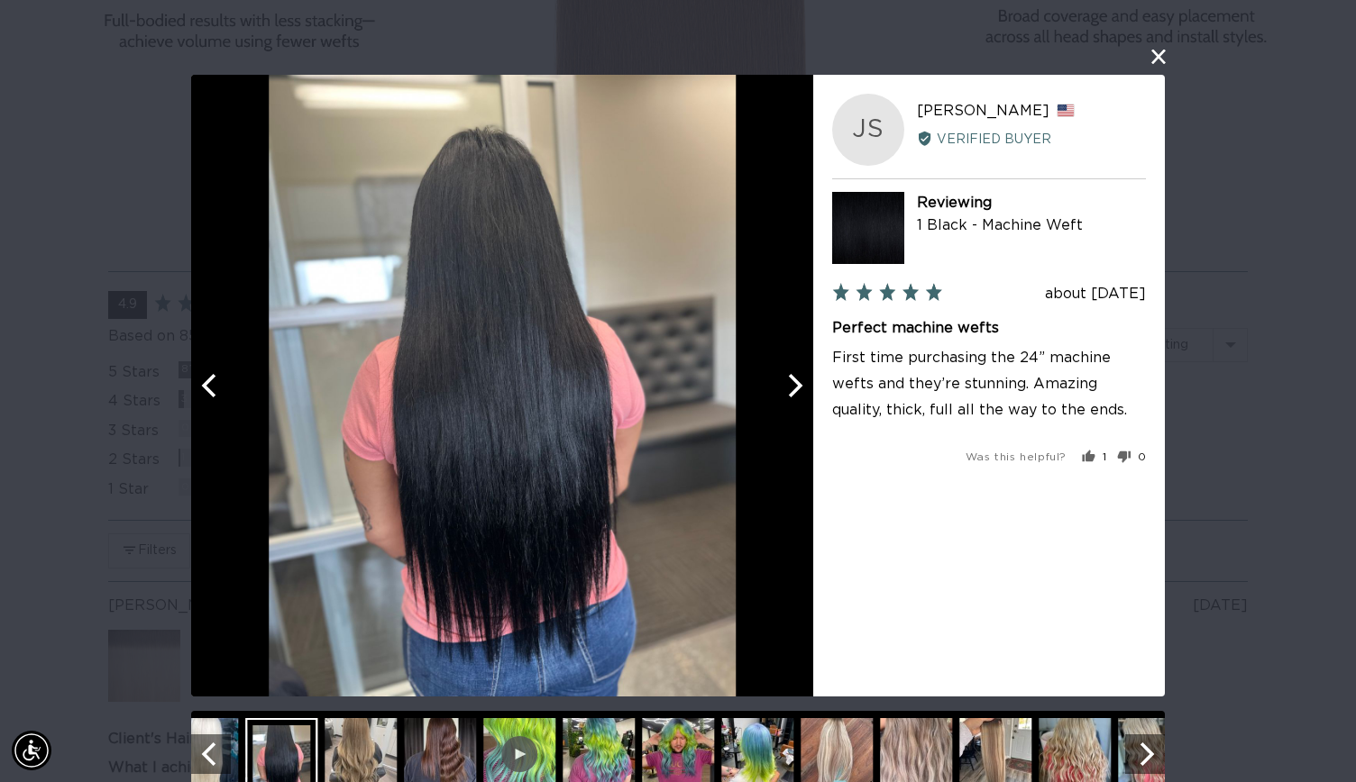
click at [844, 762] on img at bounding box center [836, 754] width 72 height 72
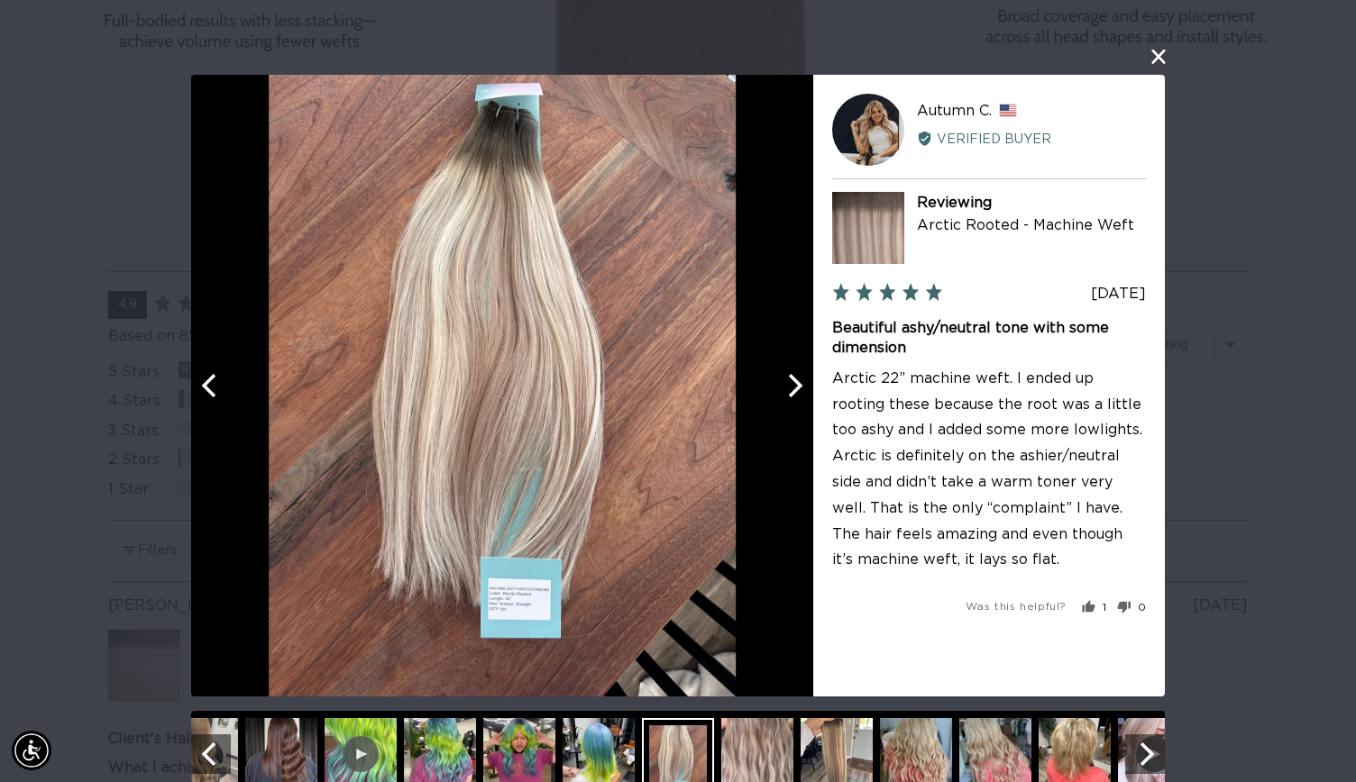
scroll to position [0, 1228]
click at [1148, 746] on icon "Next" at bounding box center [1144, 754] width 23 height 23
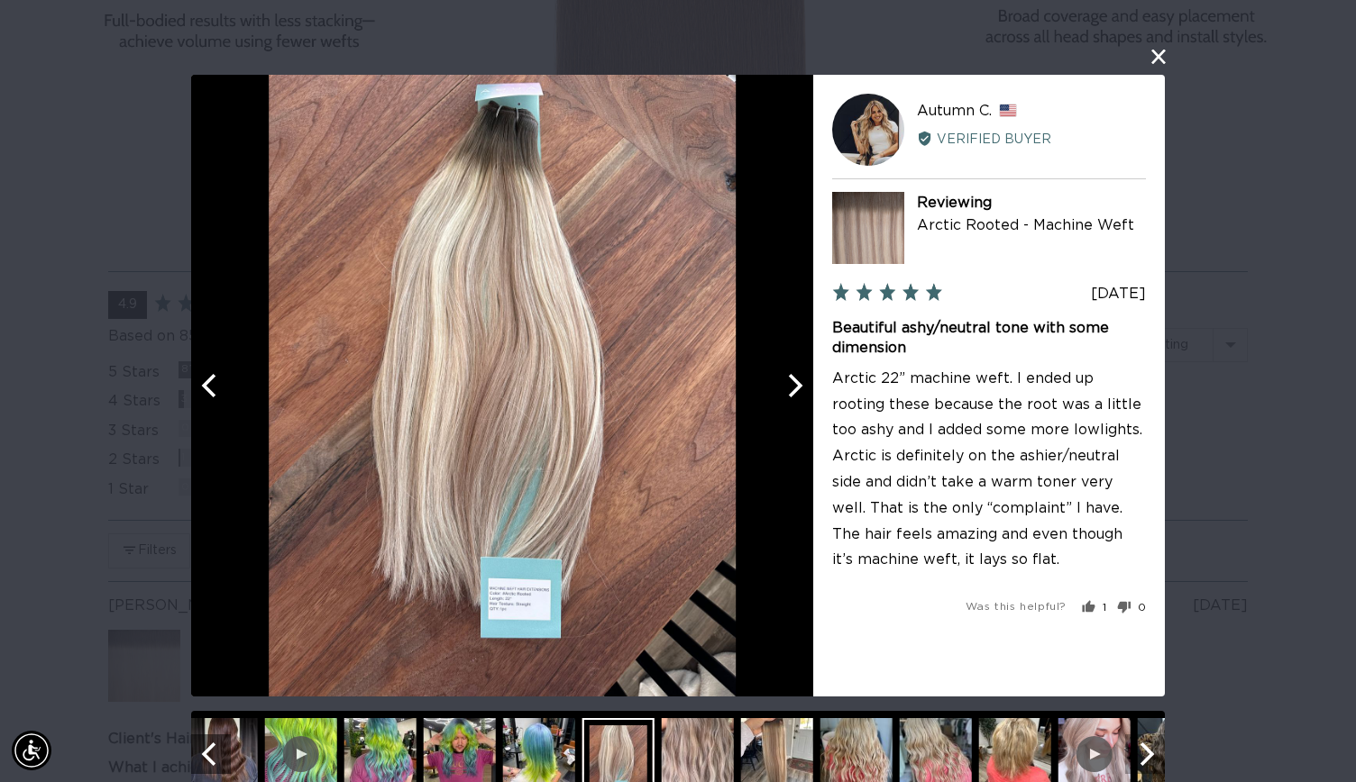
click at [1148, 746] on icon "Next" at bounding box center [1144, 754] width 23 height 23
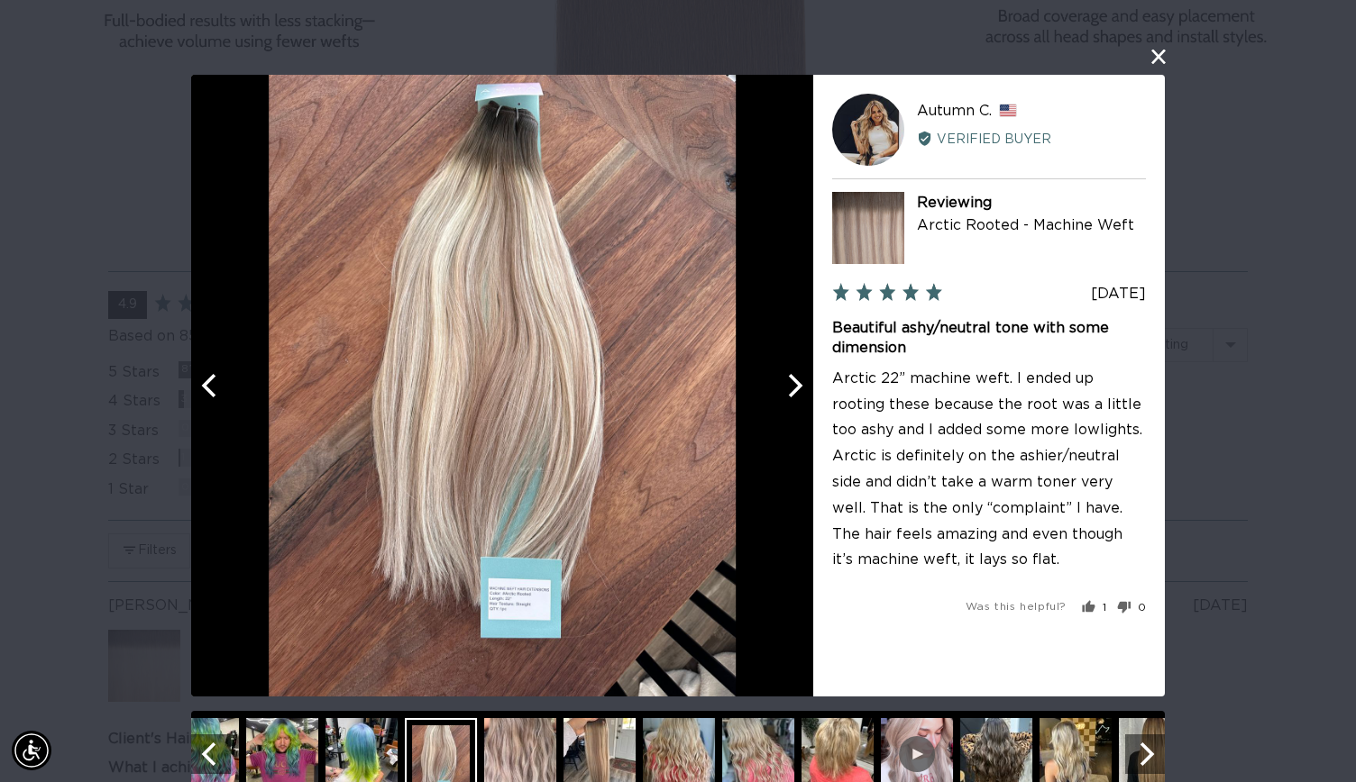
click at [929, 767] on div at bounding box center [917, 754] width 72 height 72
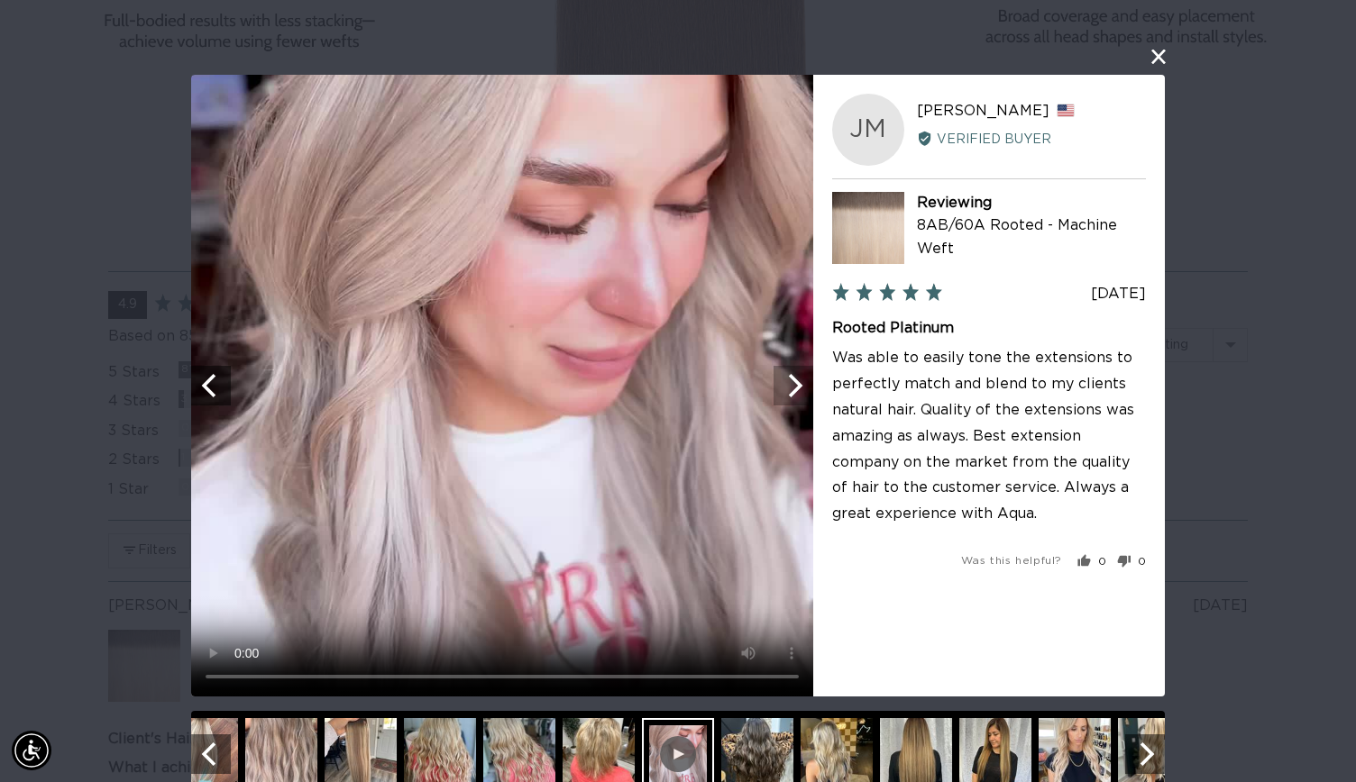
click at [798, 379] on icon "Next" at bounding box center [792, 385] width 23 height 23
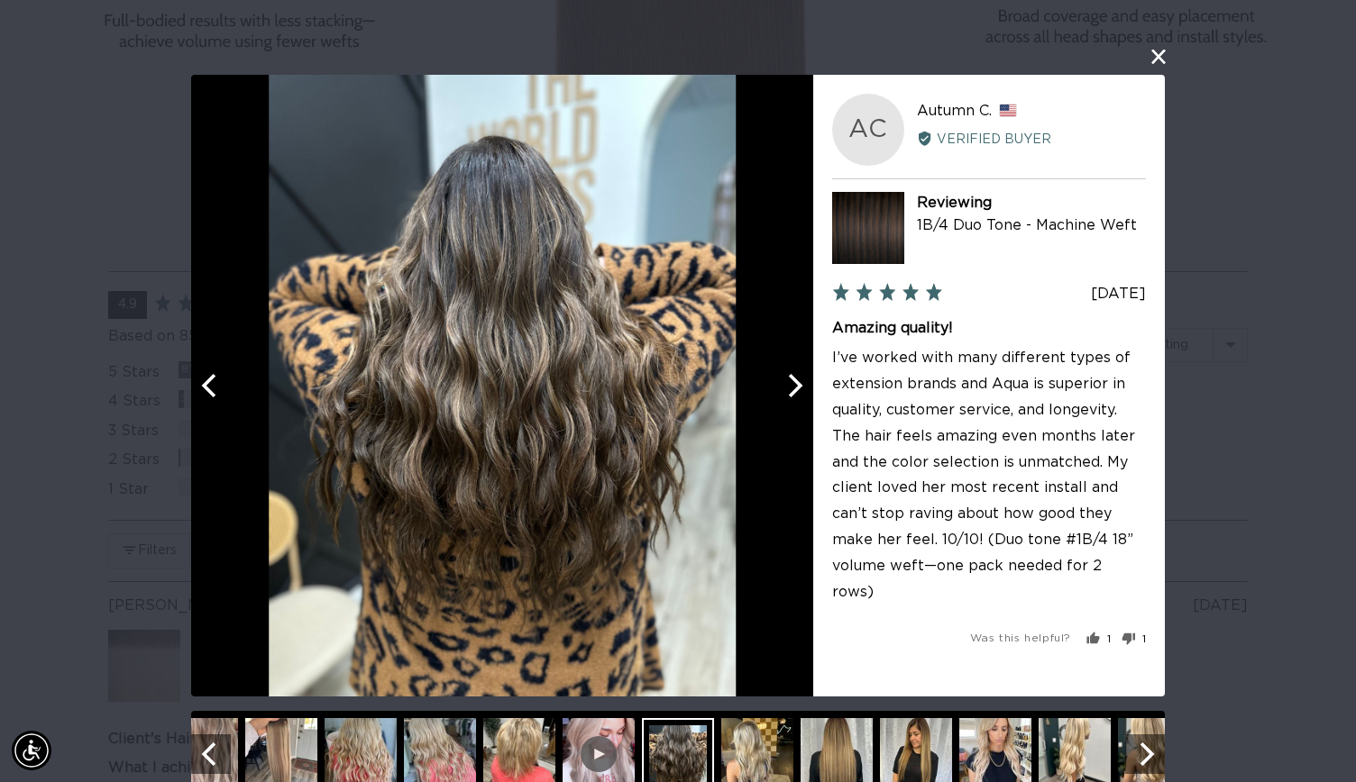
click at [986, 762] on img at bounding box center [995, 754] width 72 height 72
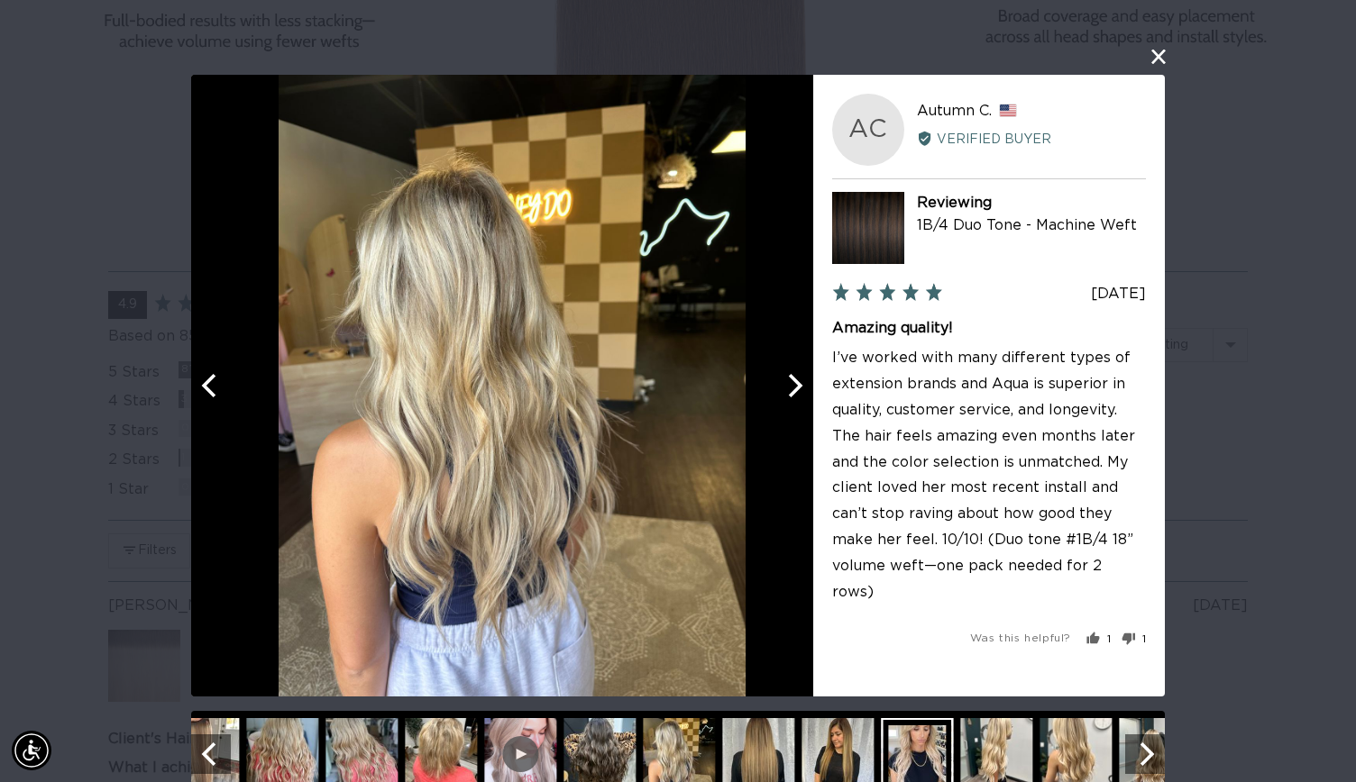
scroll to position [0, 2455]
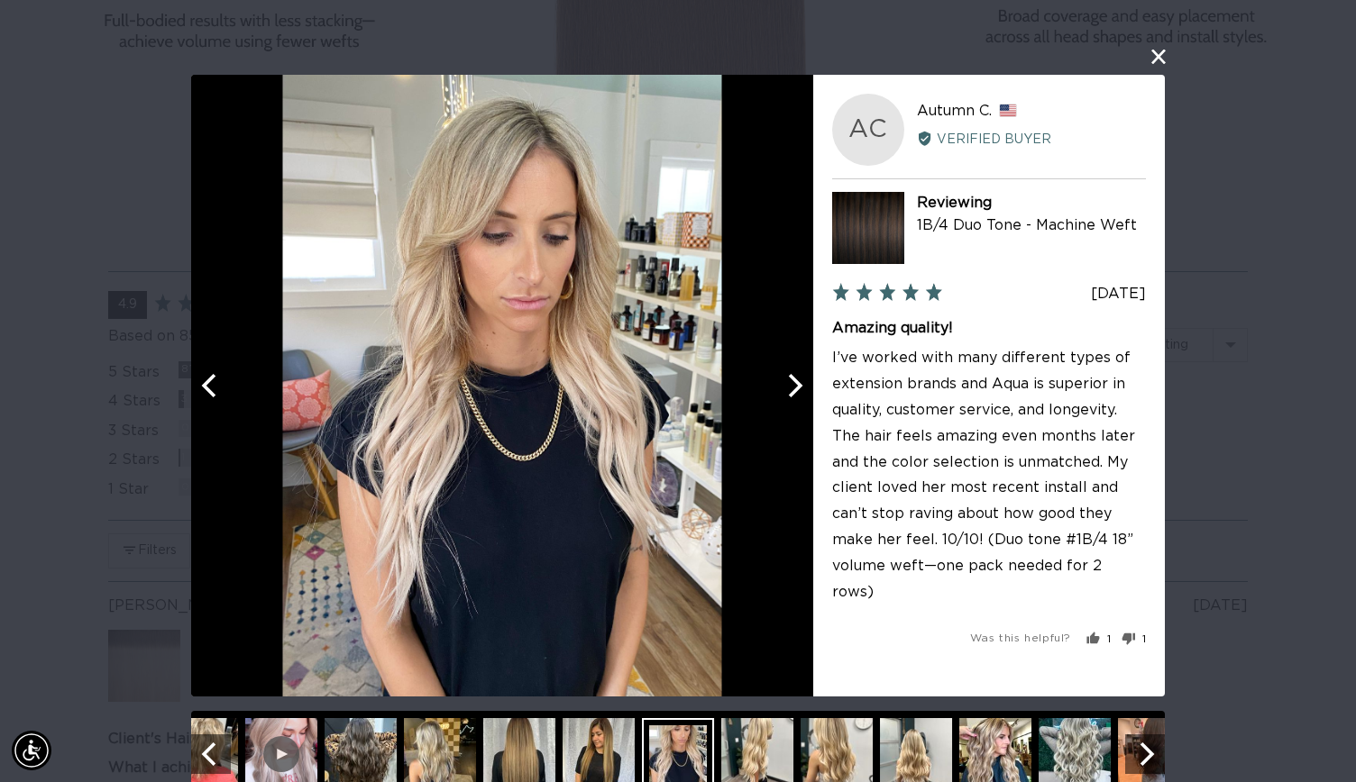
click at [415, 740] on img at bounding box center [440, 754] width 72 height 72
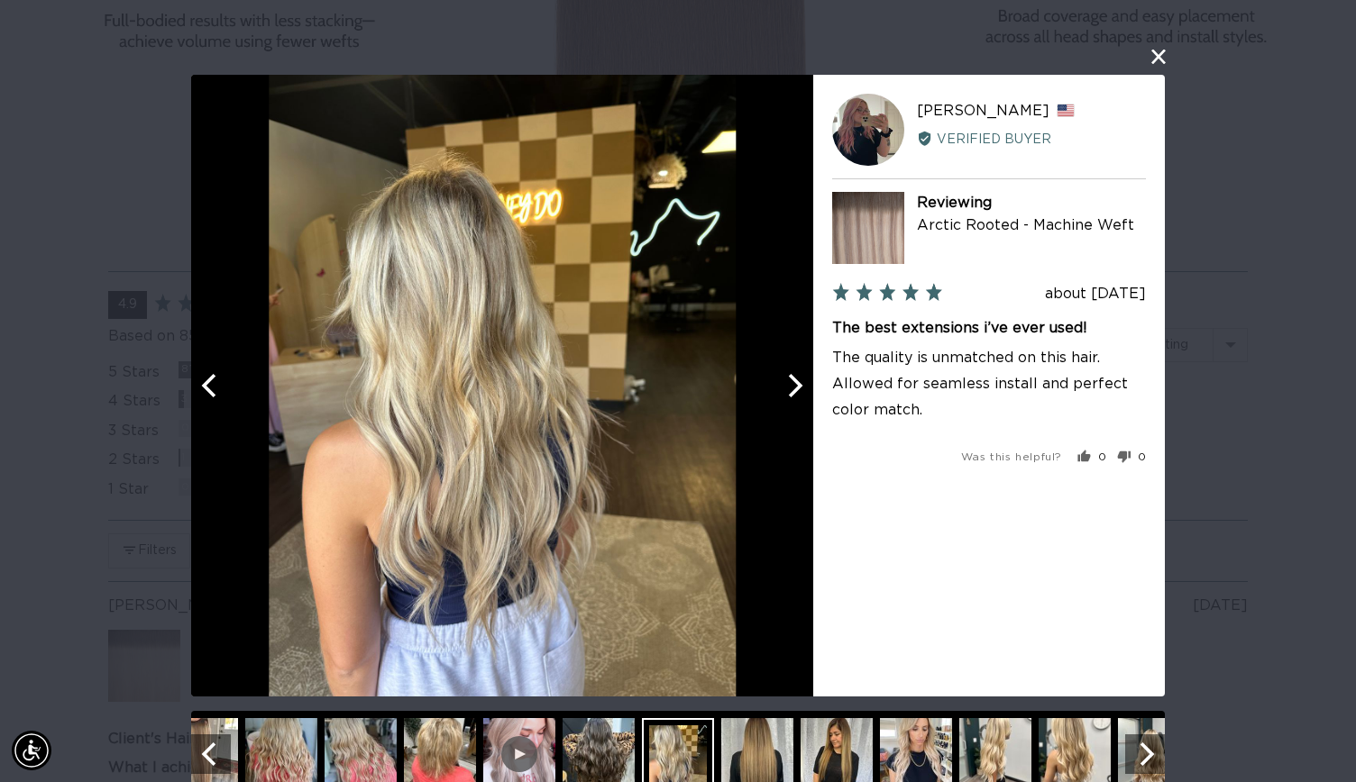
scroll to position [0, 1228]
click at [970, 743] on img at bounding box center [995, 754] width 72 height 72
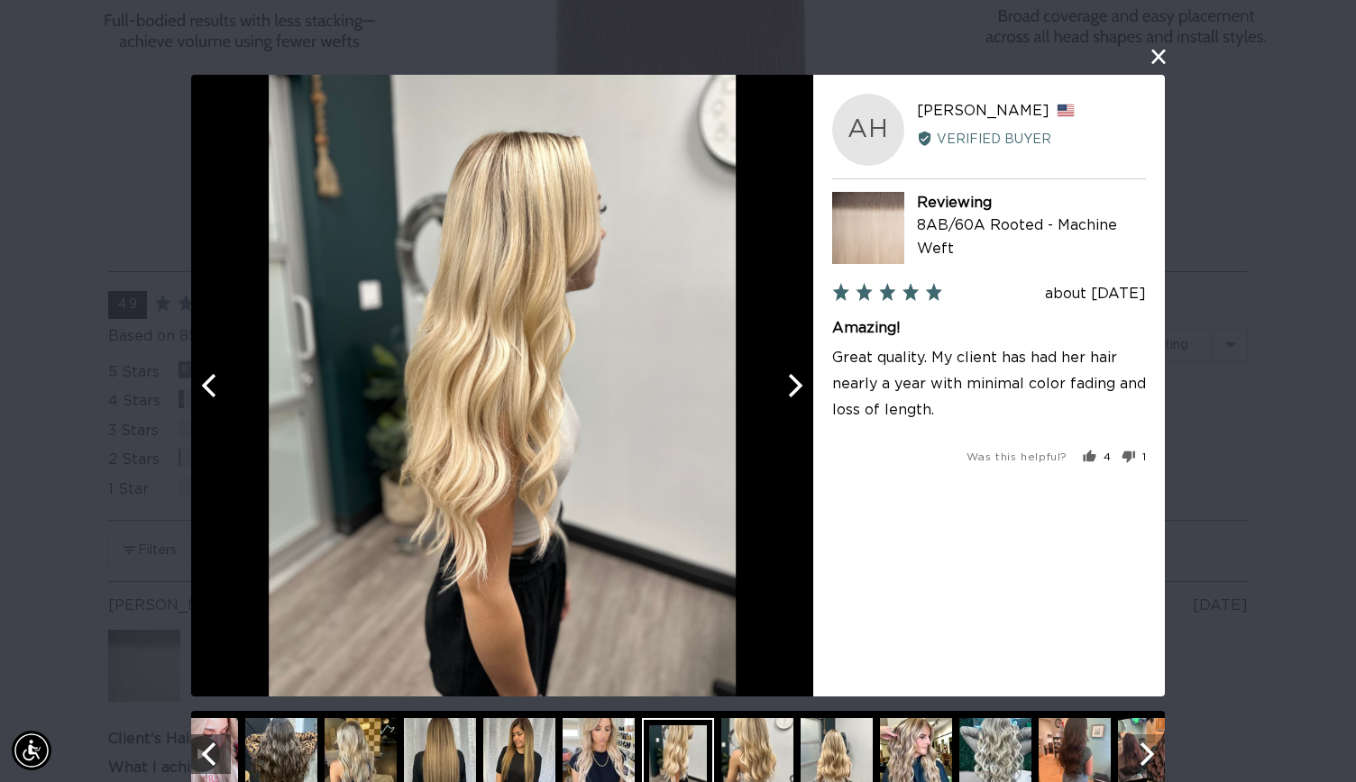
scroll to position [0, 0]
click at [1134, 749] on icon "Next" at bounding box center [1144, 754] width 23 height 23
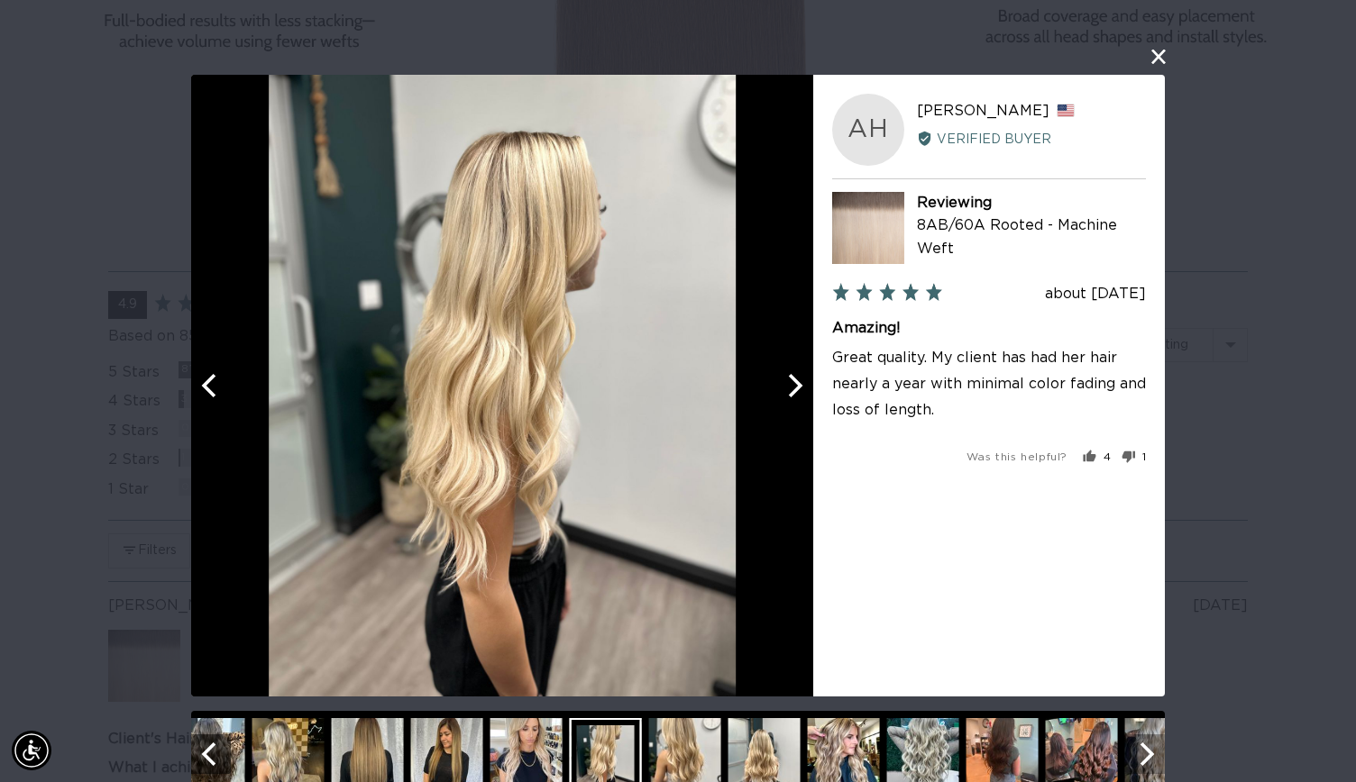
scroll to position [0, 1228]
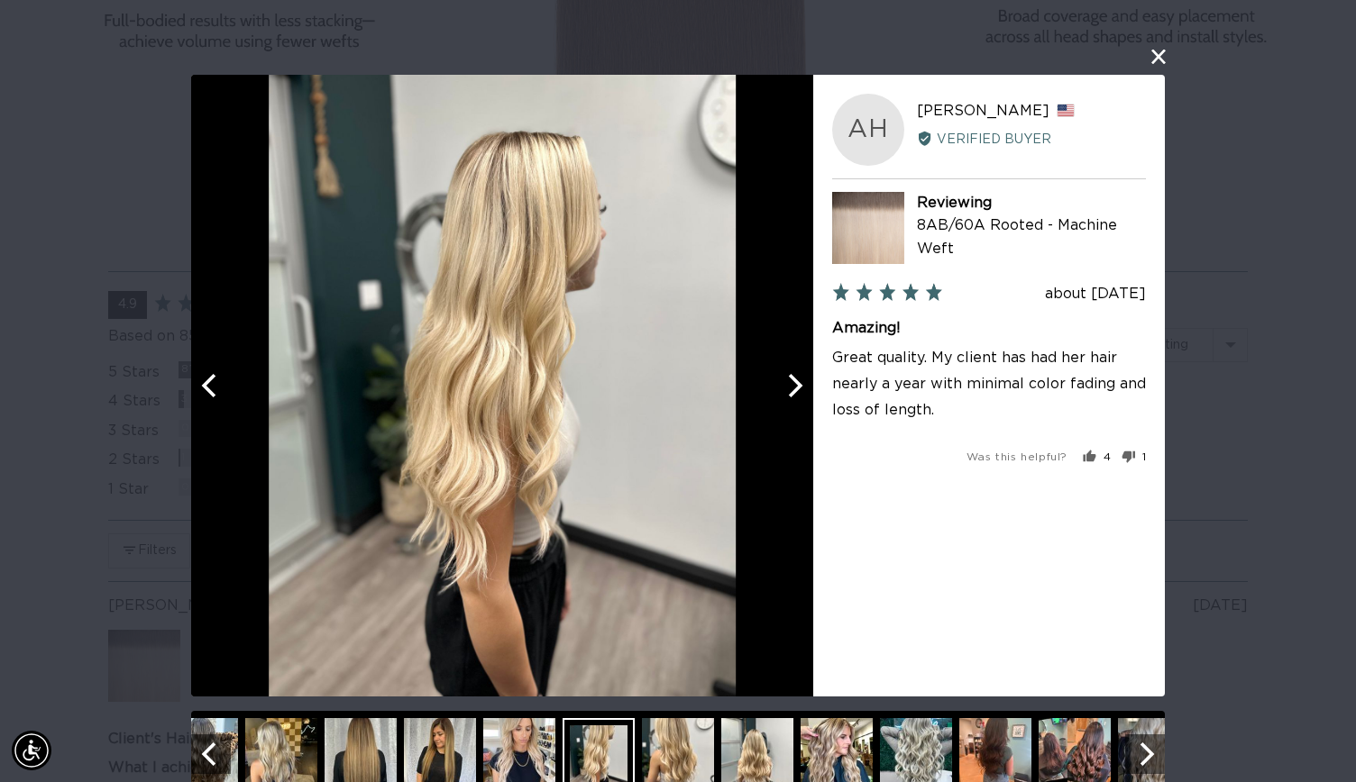
click at [844, 738] on img at bounding box center [836, 754] width 72 height 72
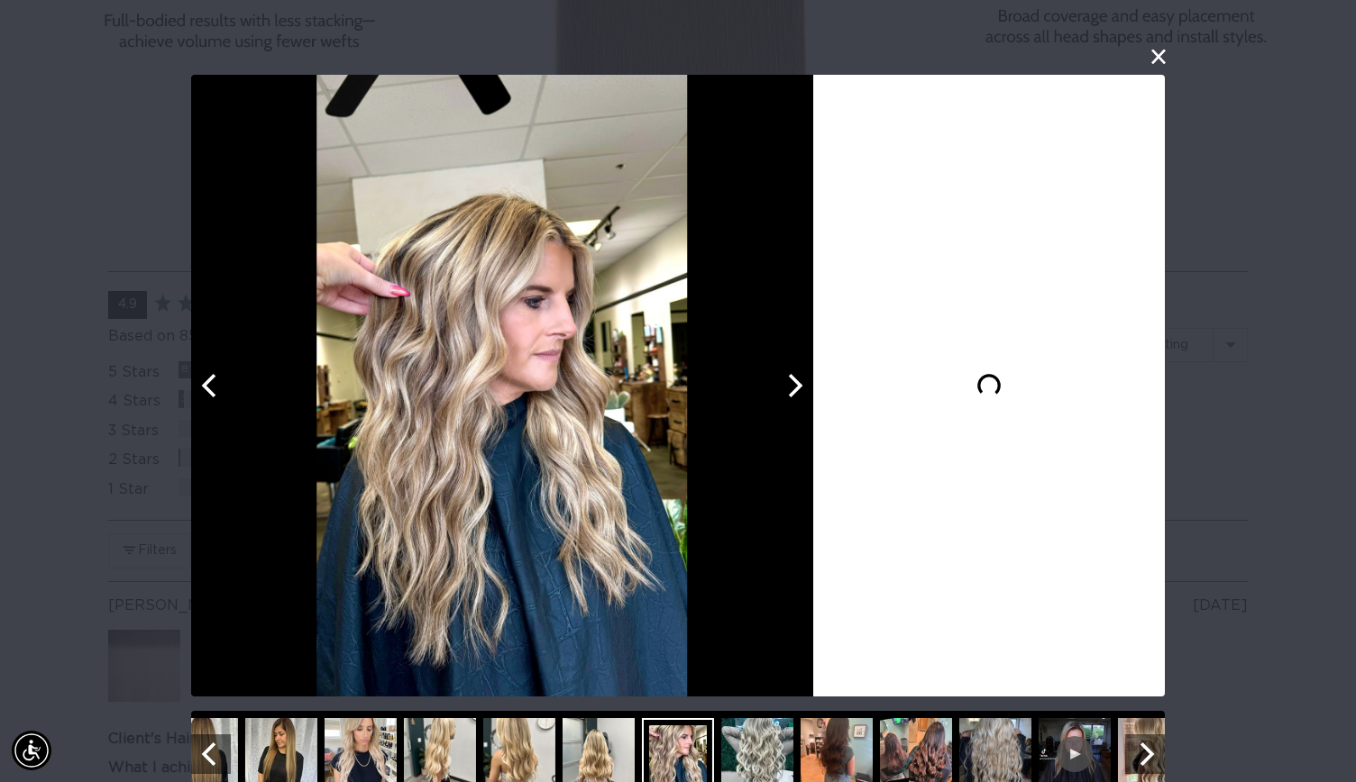
click at [811, 726] on img at bounding box center [836, 754] width 72 height 72
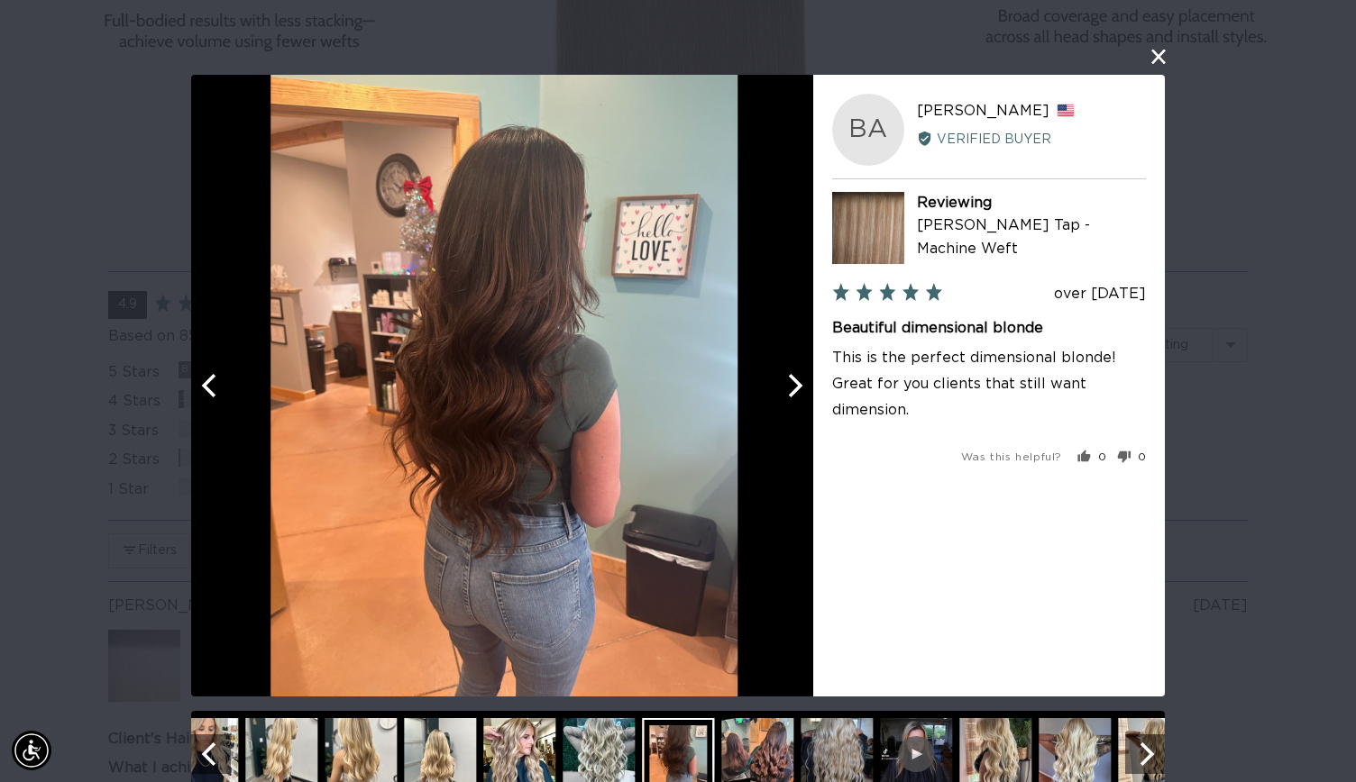
click at [871, 750] on div at bounding box center [677, 754] width 973 height 87
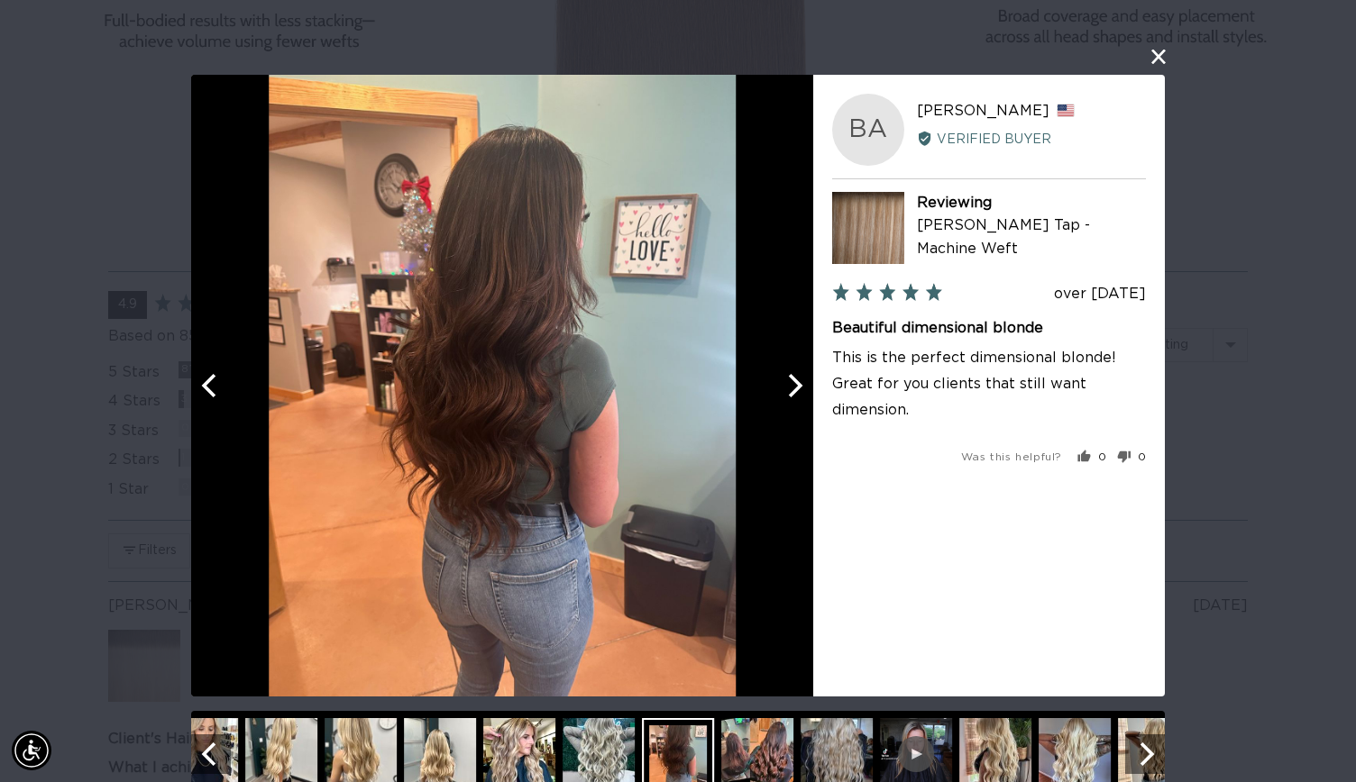
scroll to position [0, 2455]
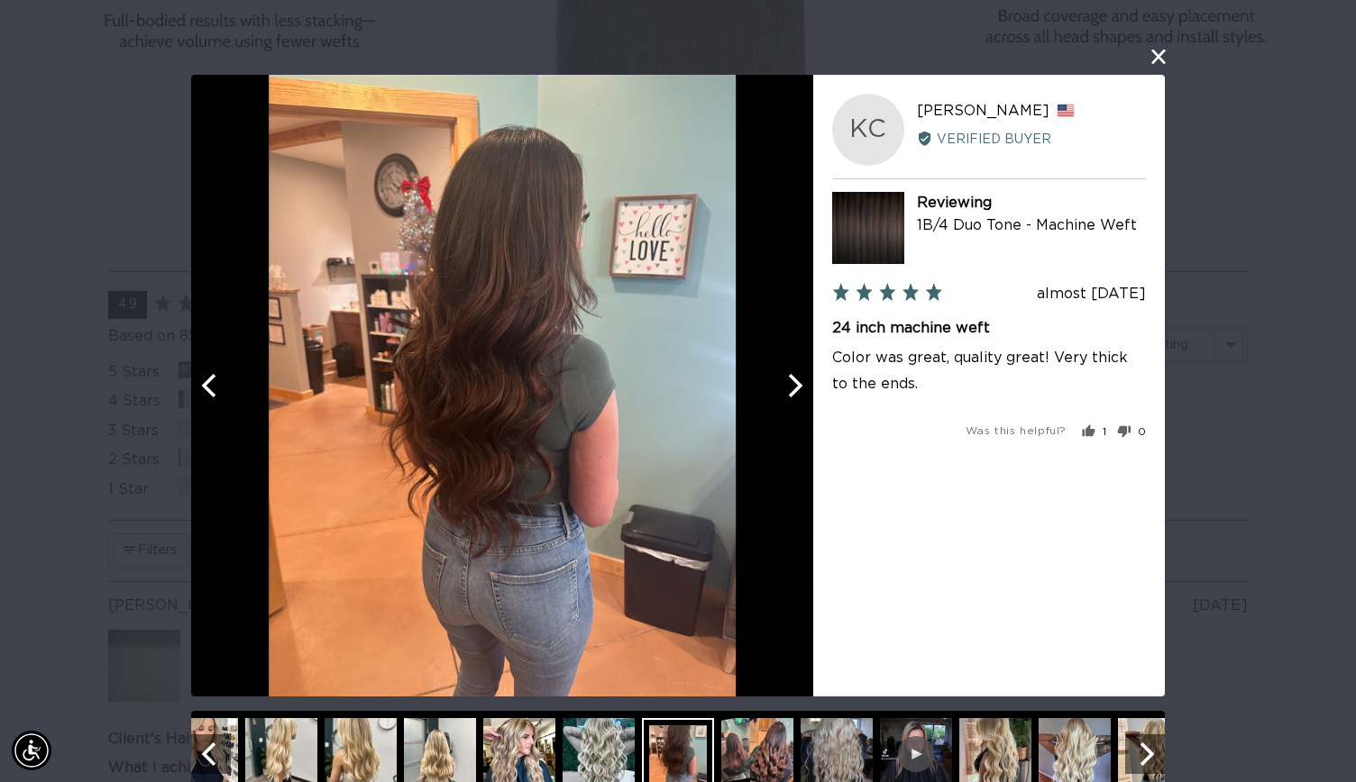
click at [832, 748] on img at bounding box center [836, 754] width 72 height 72
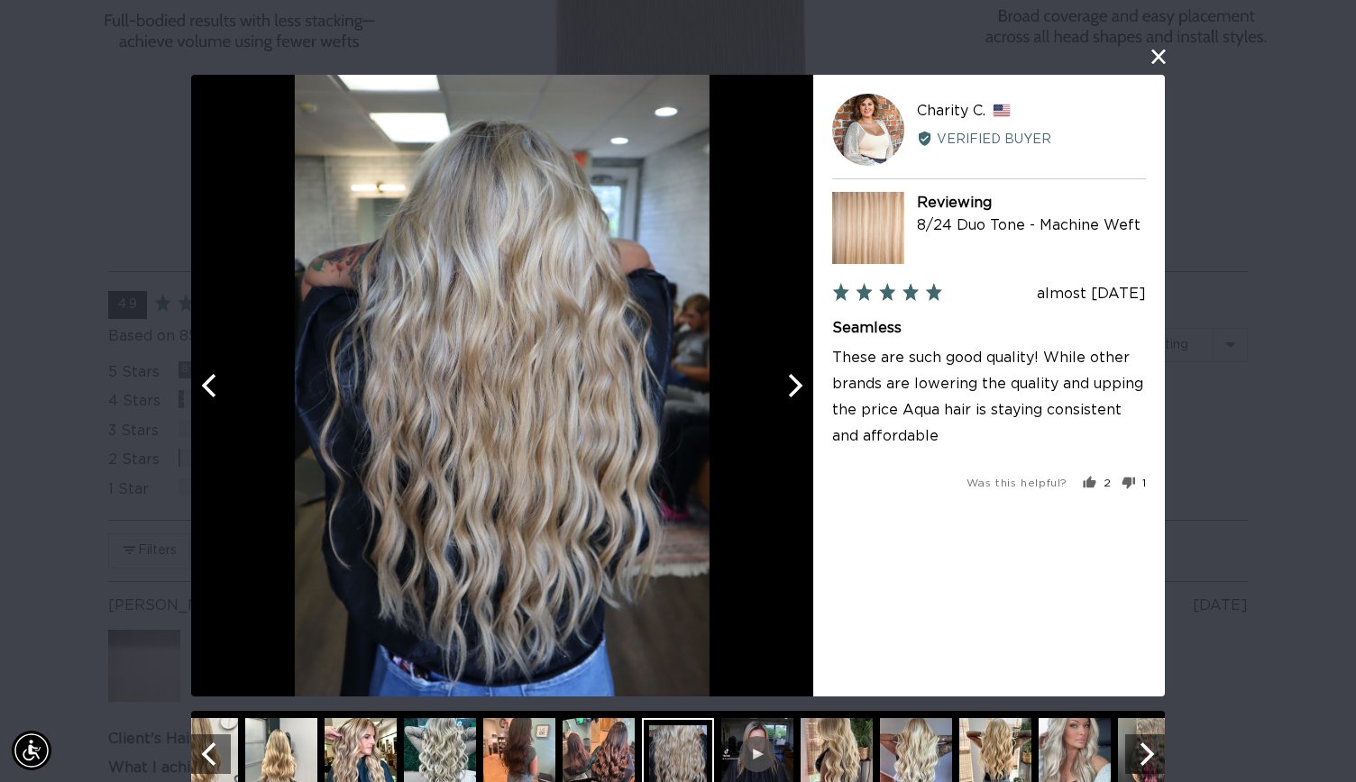
click at [837, 753] on img at bounding box center [836, 754] width 72 height 72
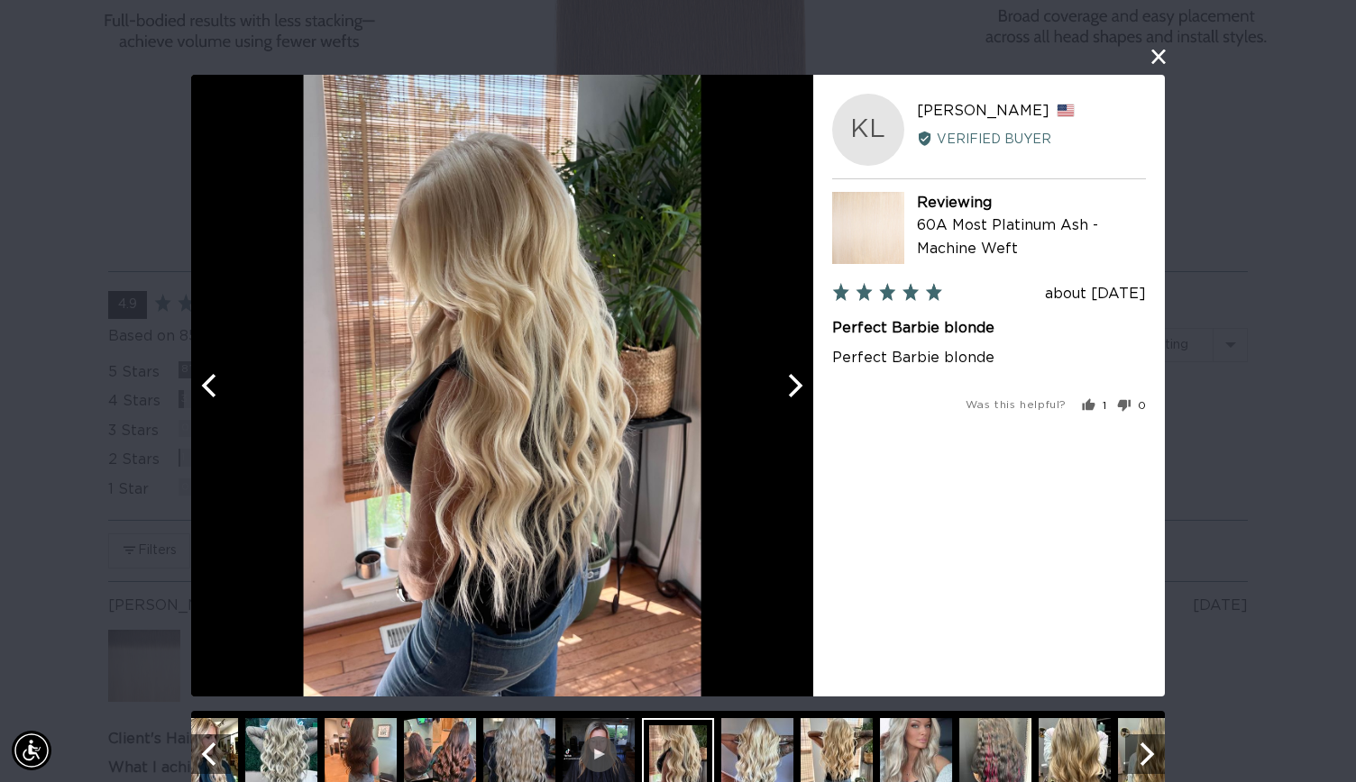
scroll to position [0, 1228]
click at [517, 739] on img at bounding box center [519, 754] width 72 height 72
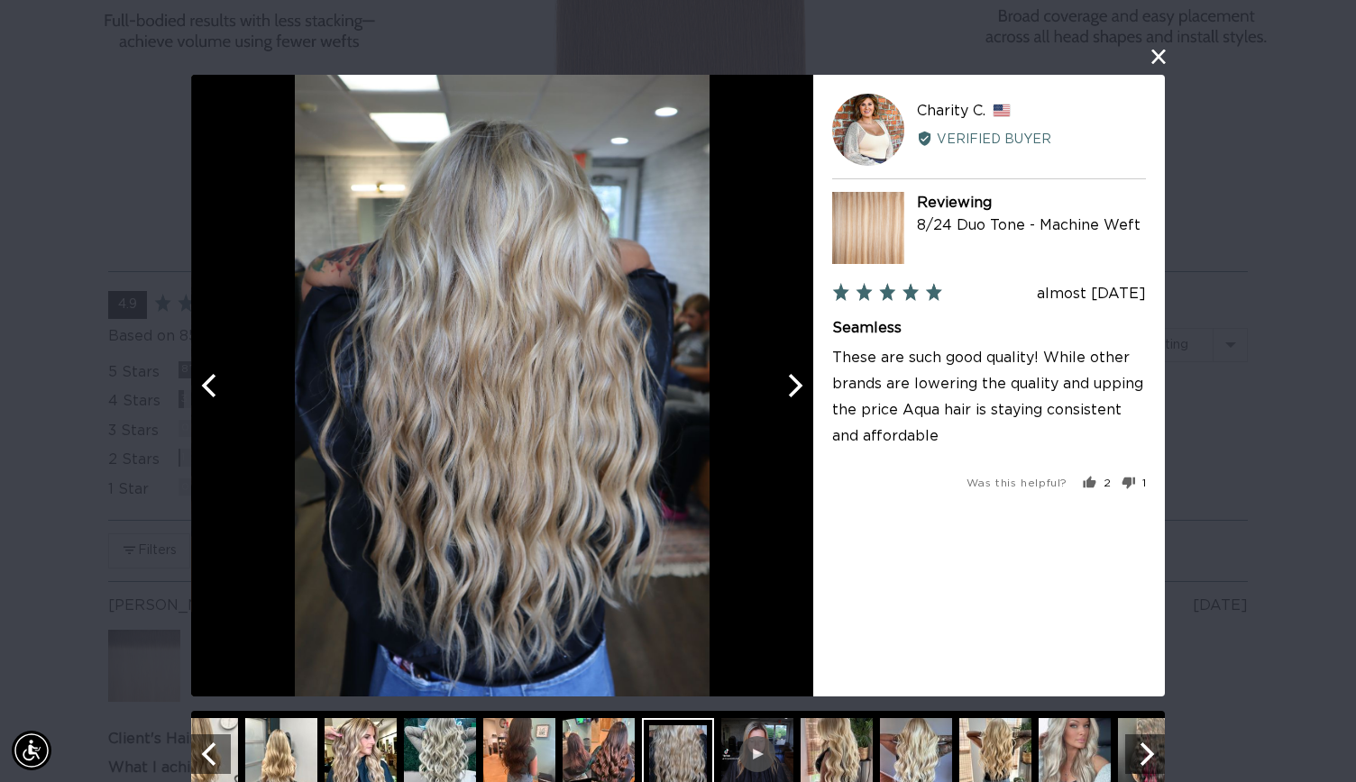
scroll to position [0, 0]
click at [981, 751] on img at bounding box center [995, 754] width 72 height 72
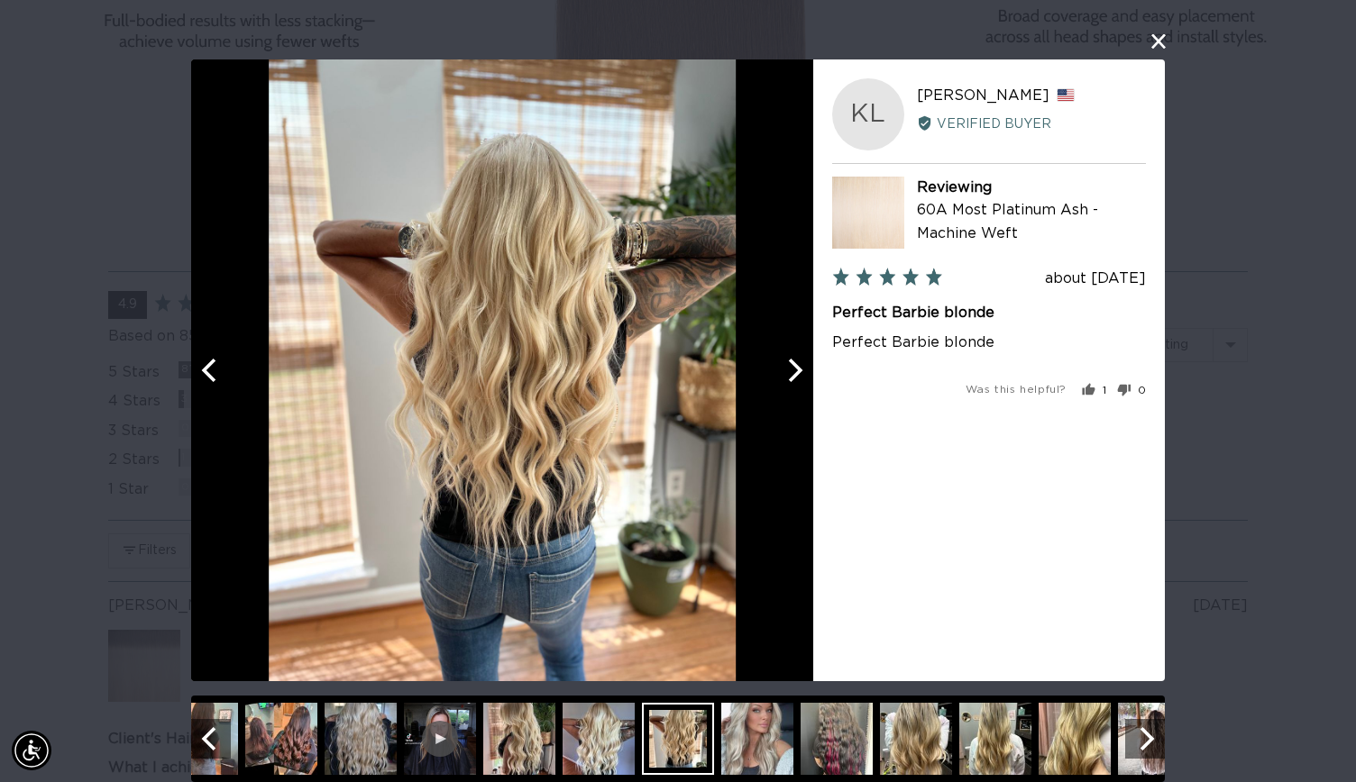
scroll to position [0, 2455]
click at [597, 740] on img at bounding box center [598, 739] width 72 height 72
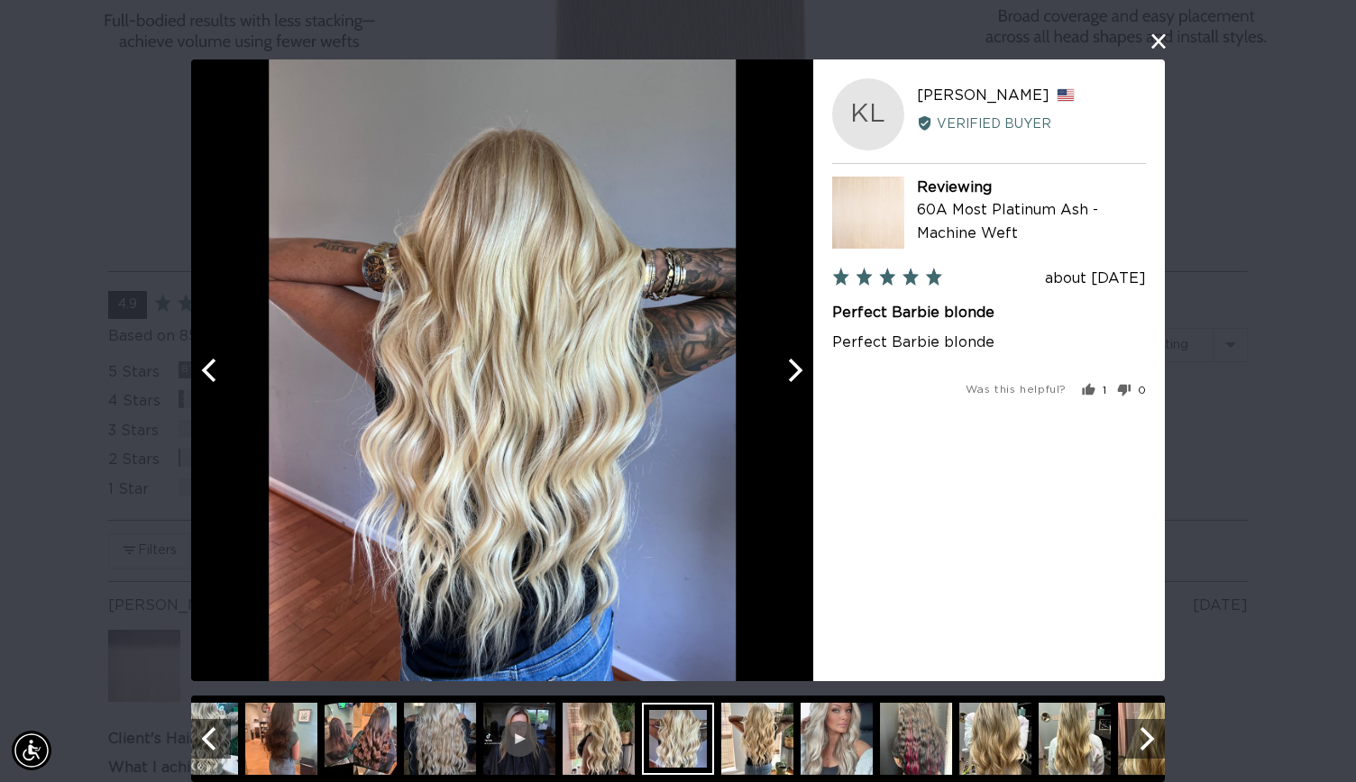
scroll to position [0, 0]
click at [605, 731] on img at bounding box center [598, 739] width 72 height 72
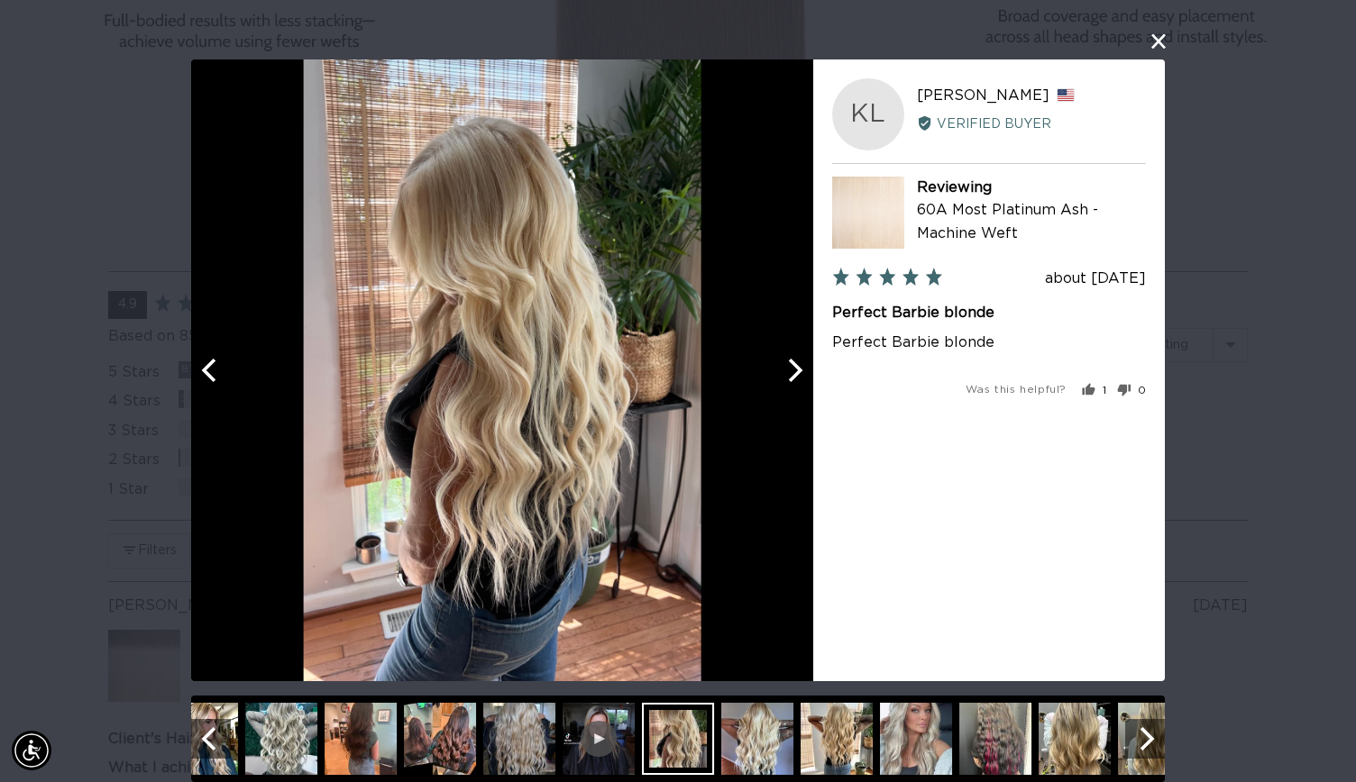
click at [515, 727] on img at bounding box center [519, 739] width 72 height 72
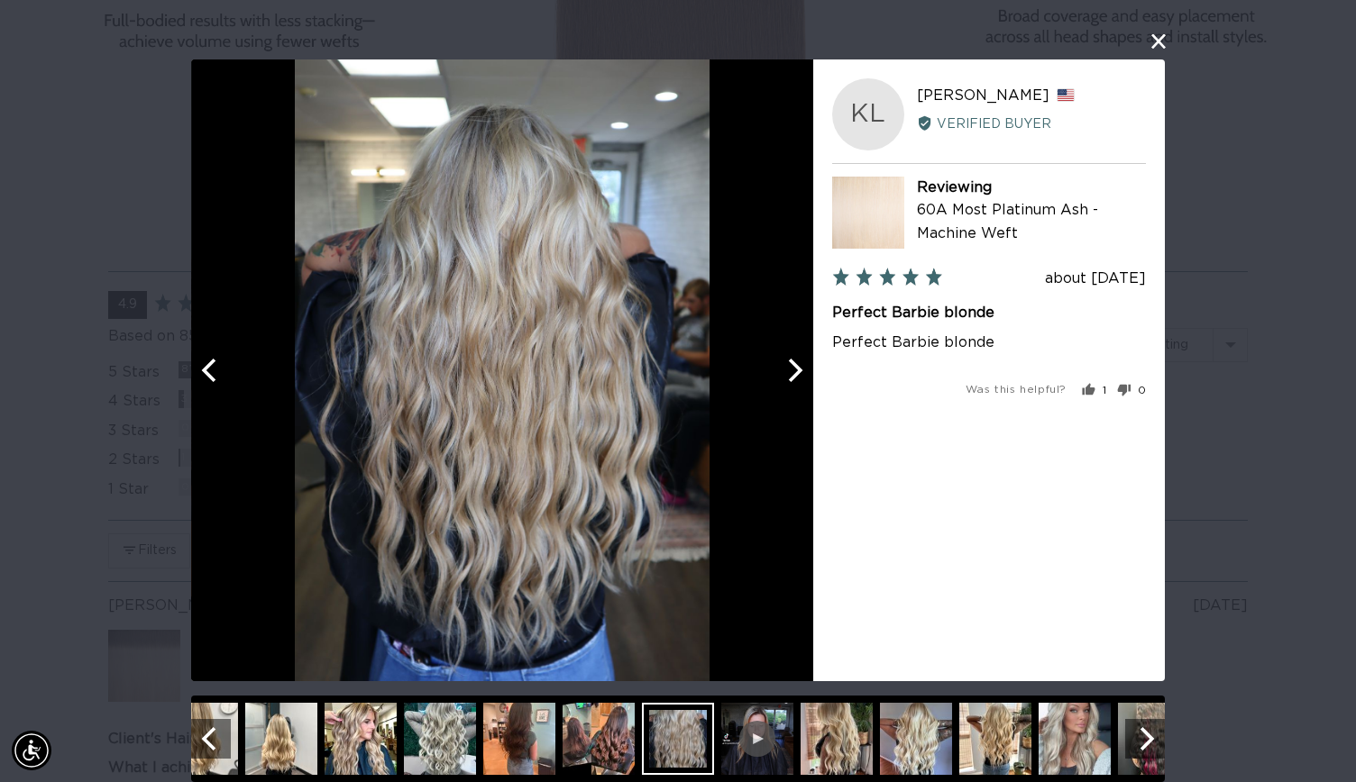
scroll to position [0, 1228]
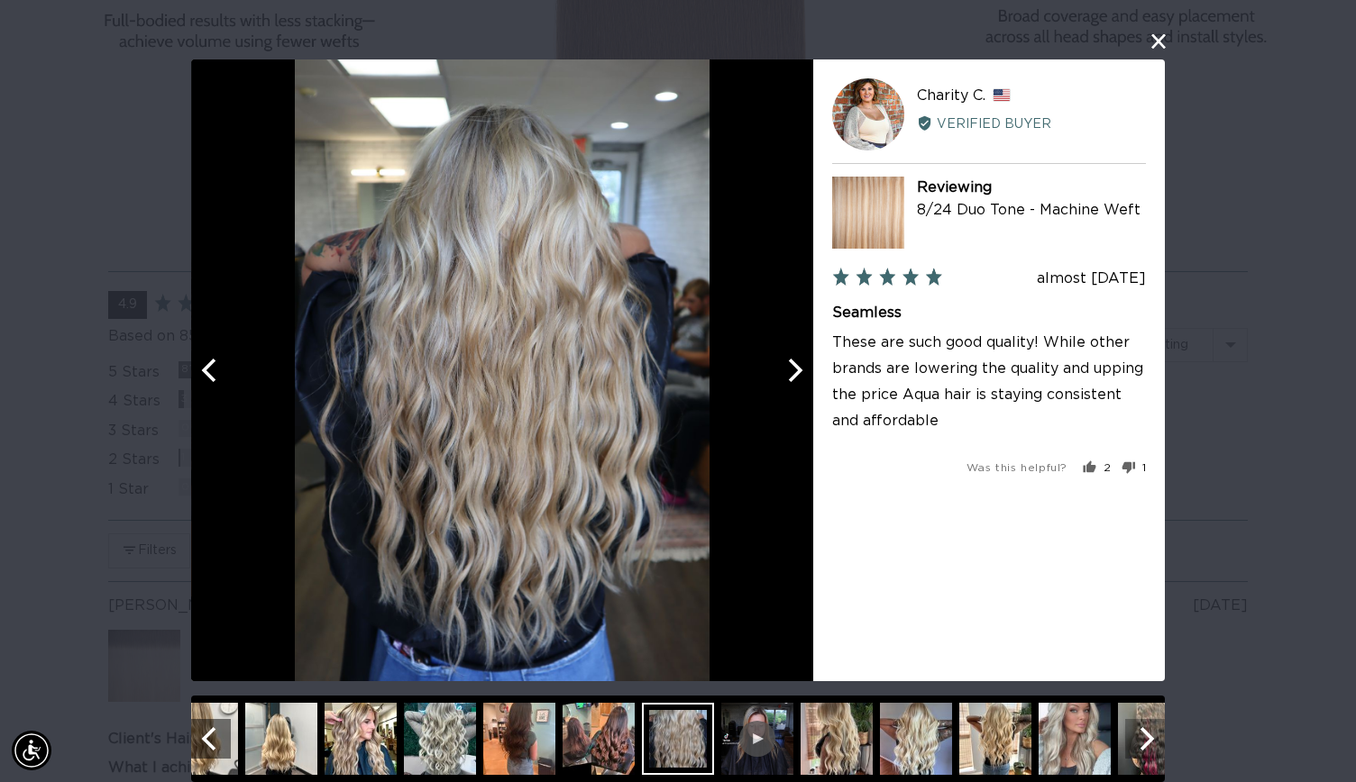
click at [1140, 732] on icon "Next" at bounding box center [1147, 738] width 14 height 23
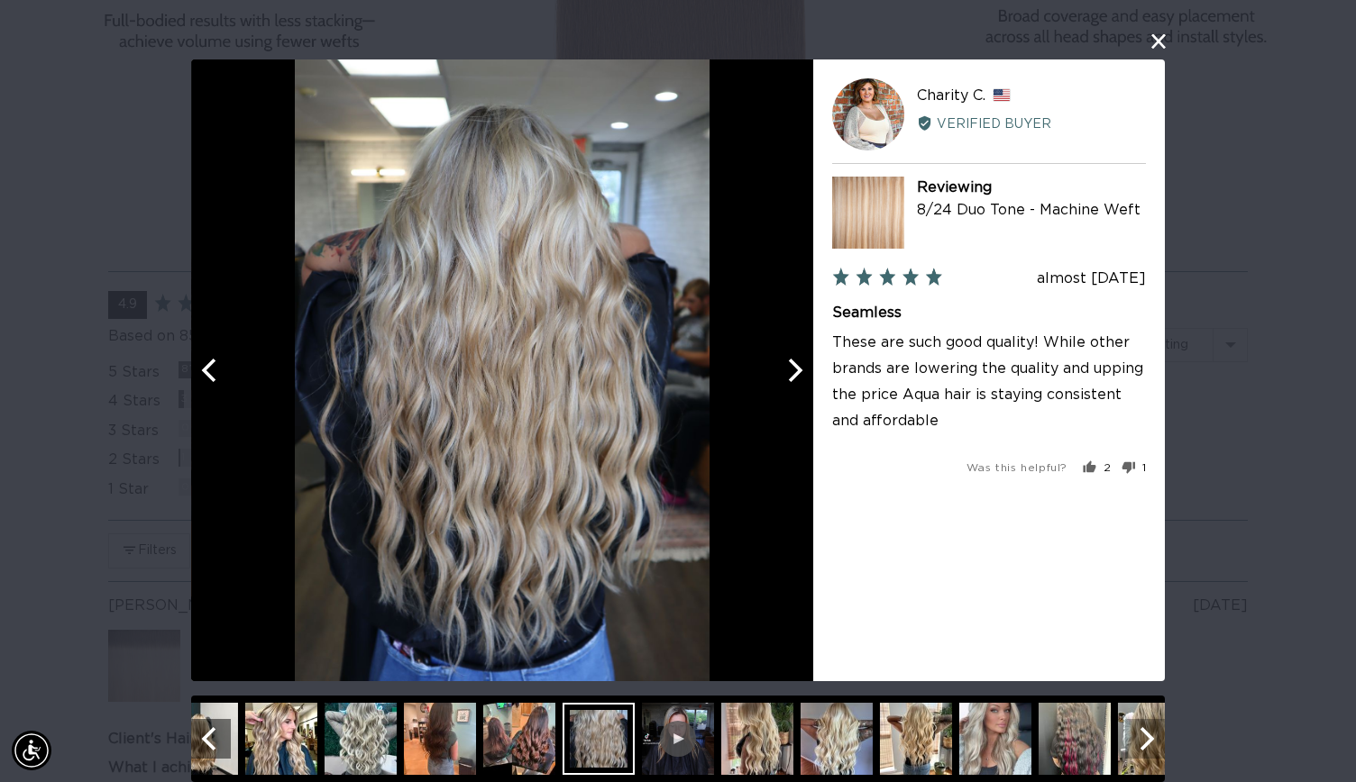
scroll to position [0, 2455]
click at [1140, 732] on icon "Next" at bounding box center [1147, 738] width 14 height 23
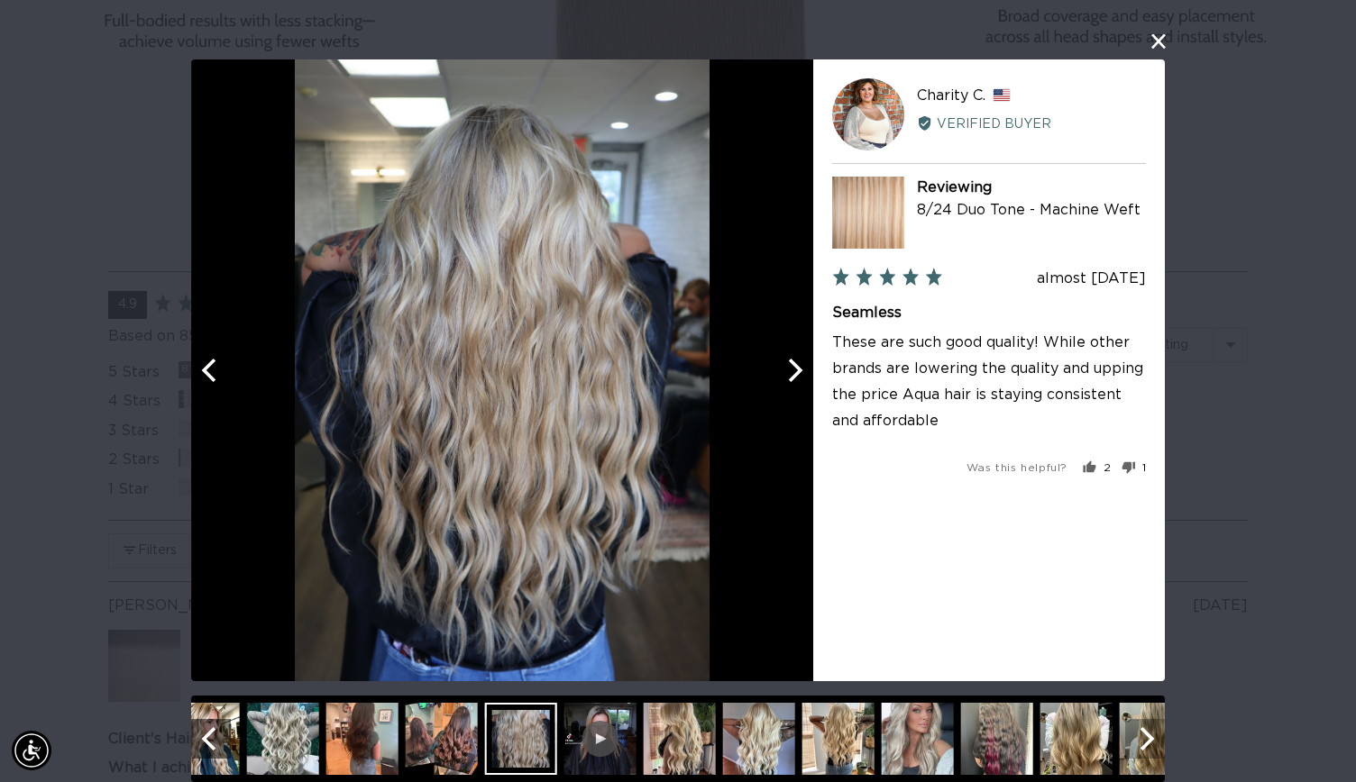
click at [1140, 732] on icon "Next" at bounding box center [1147, 738] width 14 height 23
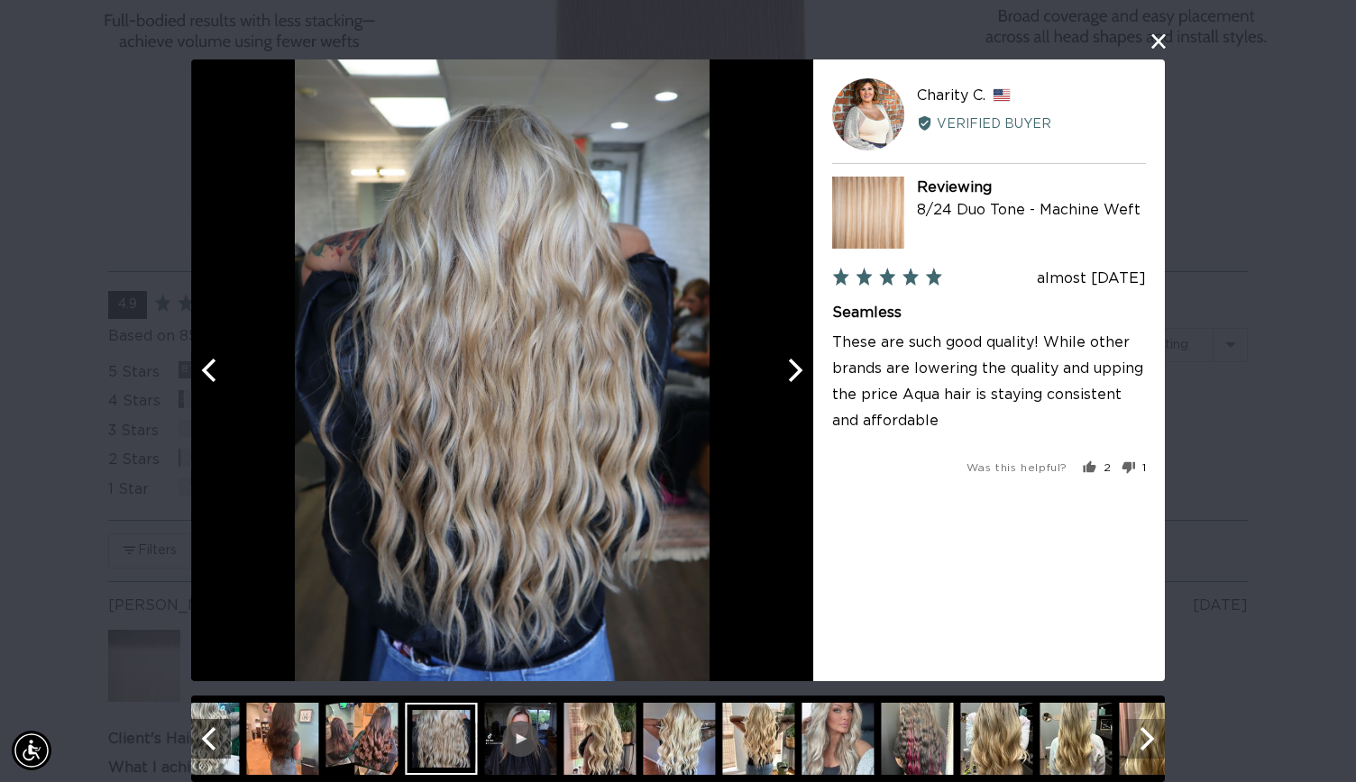
click at [1140, 732] on icon "Next" at bounding box center [1147, 738] width 14 height 23
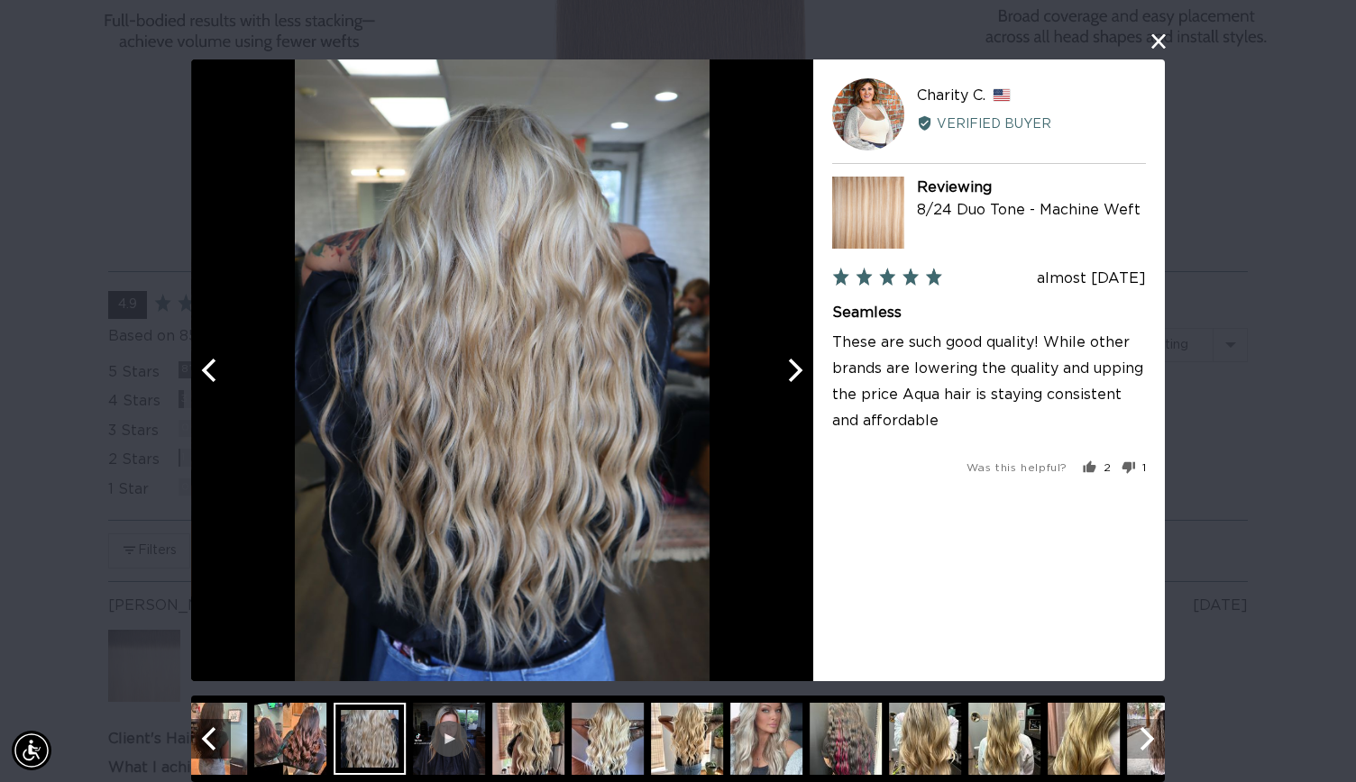
click at [1140, 732] on icon "Next" at bounding box center [1147, 738] width 14 height 23
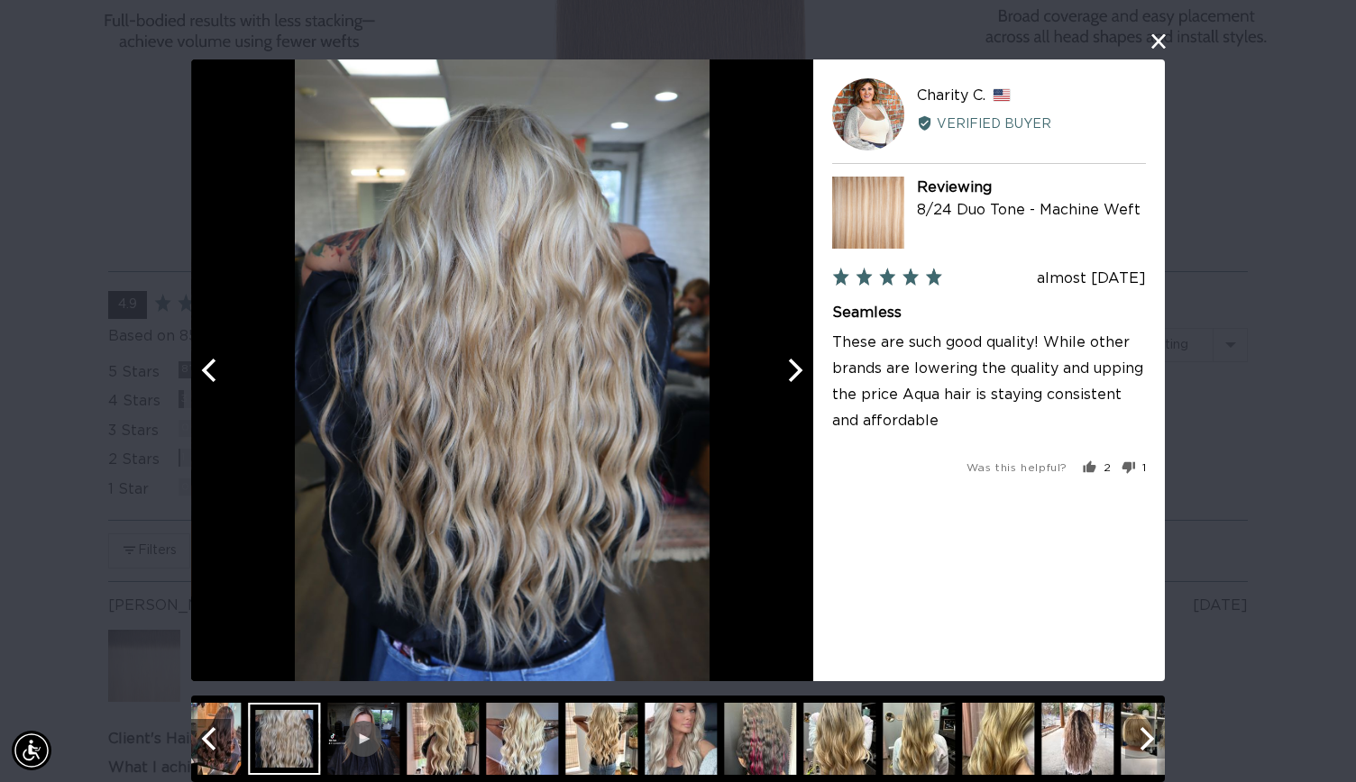
click at [1140, 732] on icon "Next" at bounding box center [1147, 738] width 14 height 23
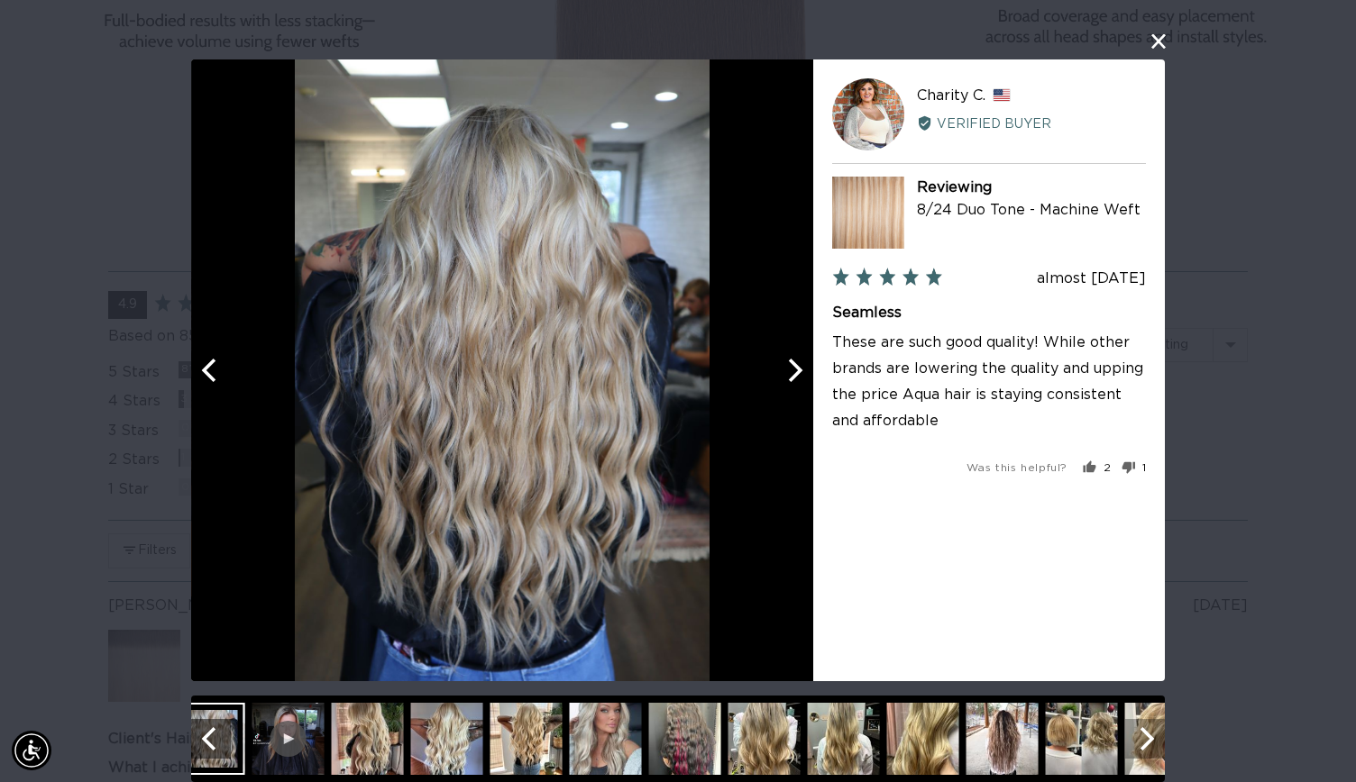
click at [1140, 732] on icon "Next" at bounding box center [1147, 738] width 14 height 23
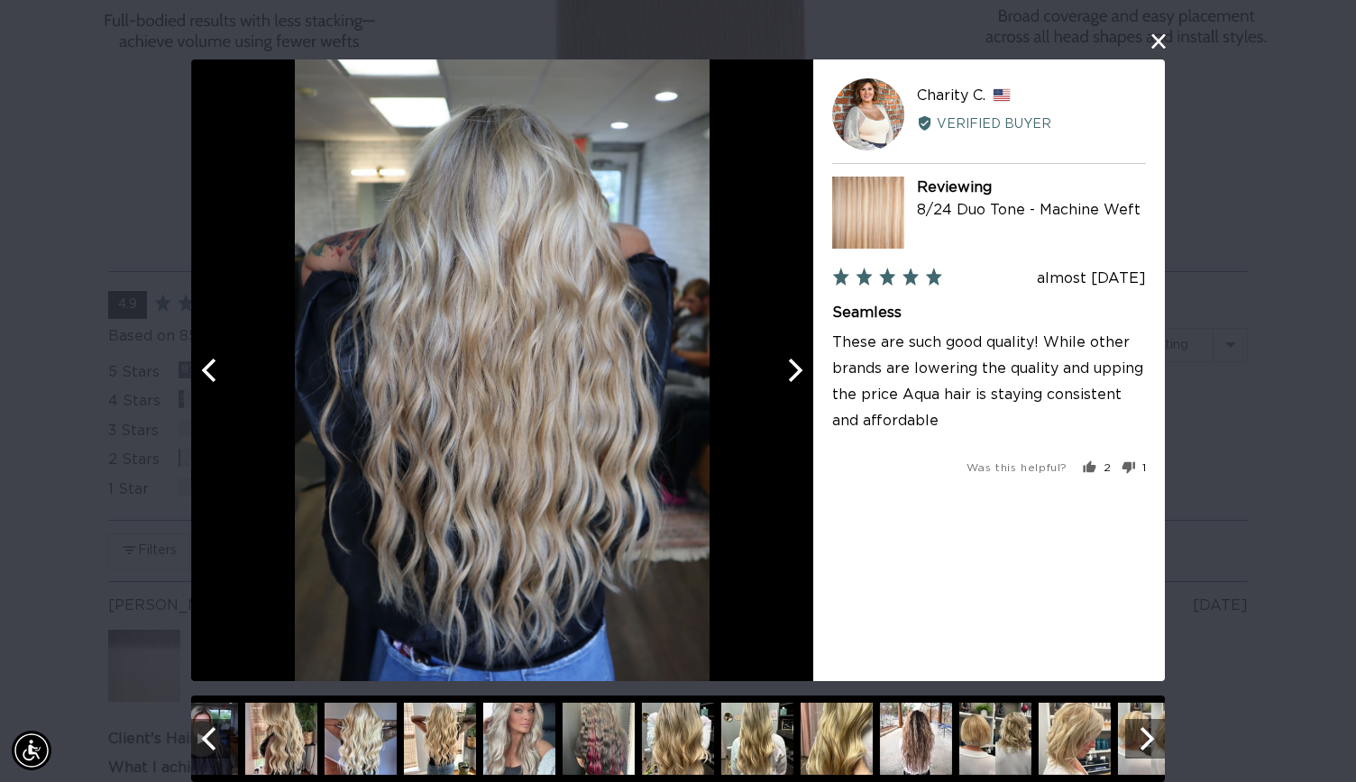
click at [822, 748] on img at bounding box center [836, 739] width 72 height 72
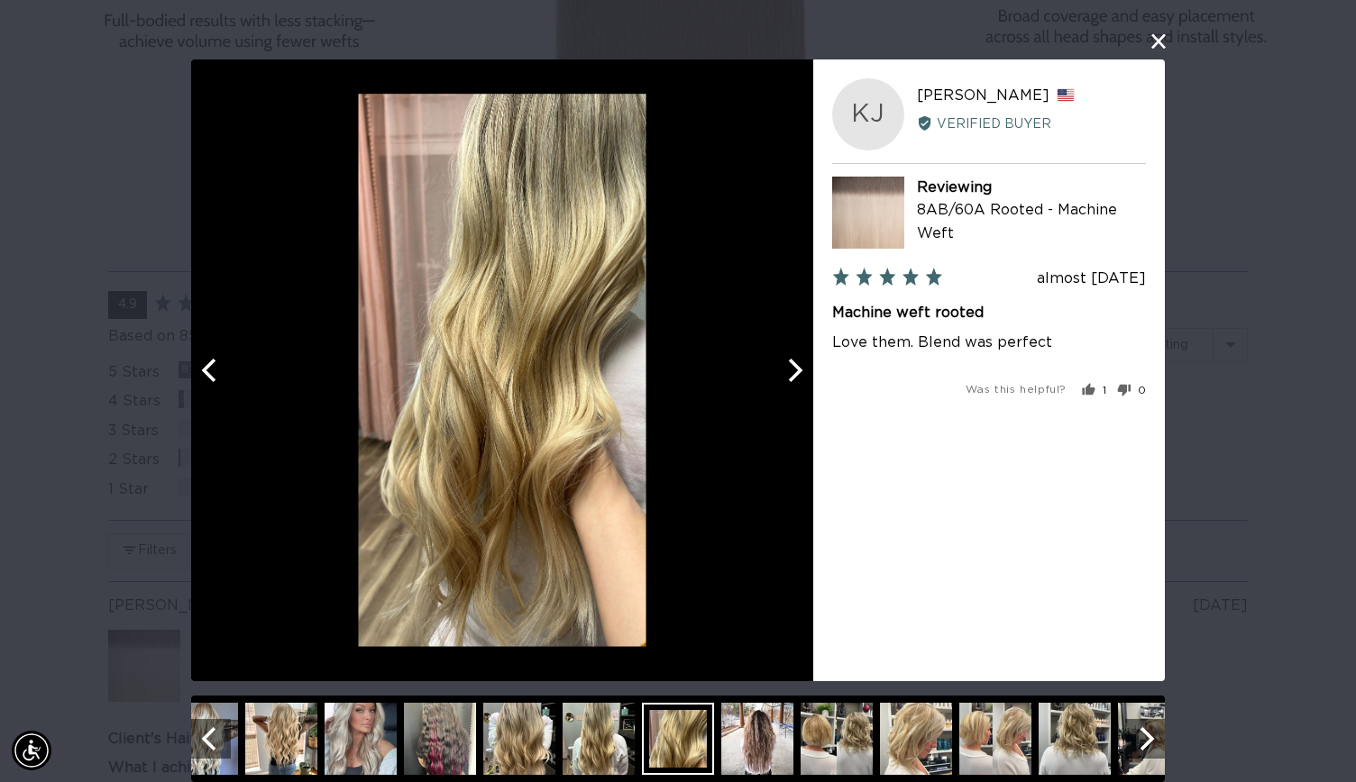
scroll to position [0, 1228]
click at [659, 720] on div at bounding box center [678, 739] width 72 height 72
click at [600, 729] on img at bounding box center [598, 739] width 72 height 72
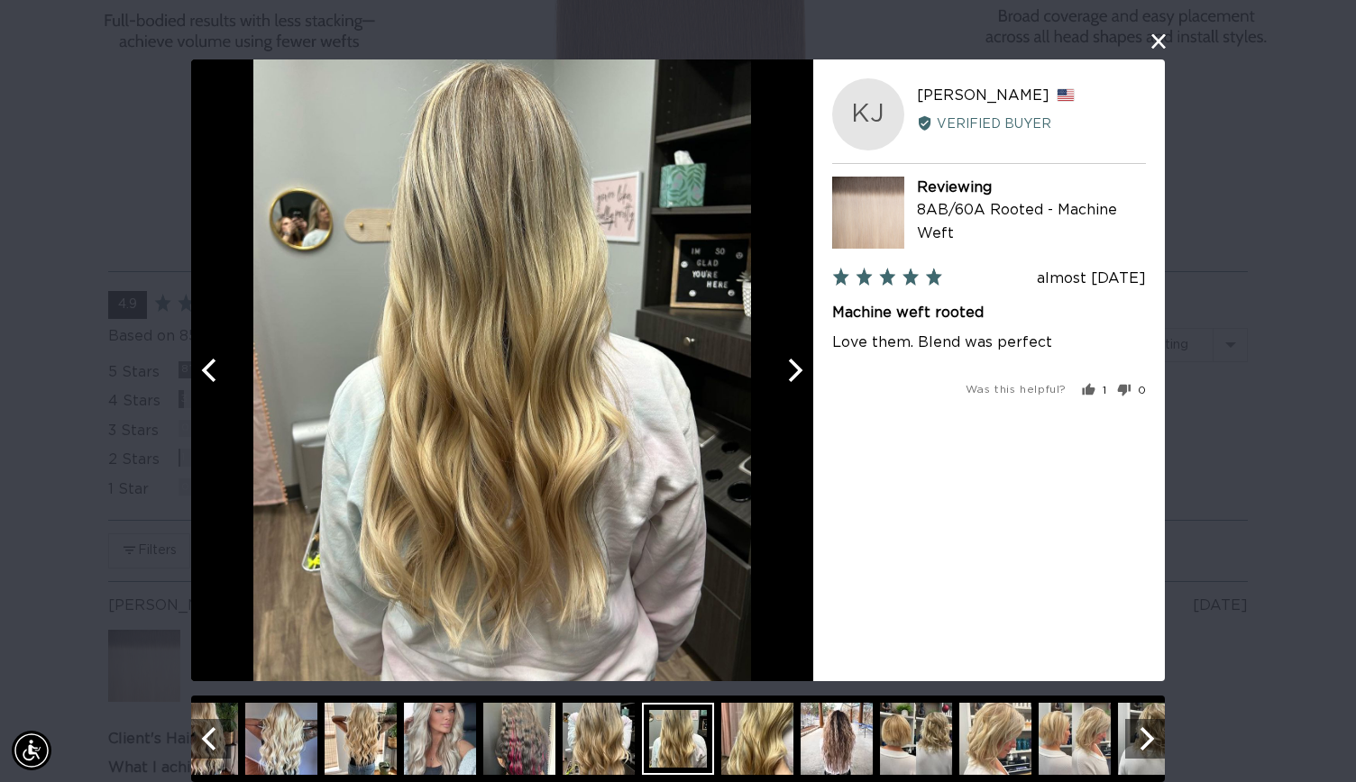
scroll to position [0, 0]
click at [1146, 745] on icon "Next" at bounding box center [1144, 738] width 23 height 23
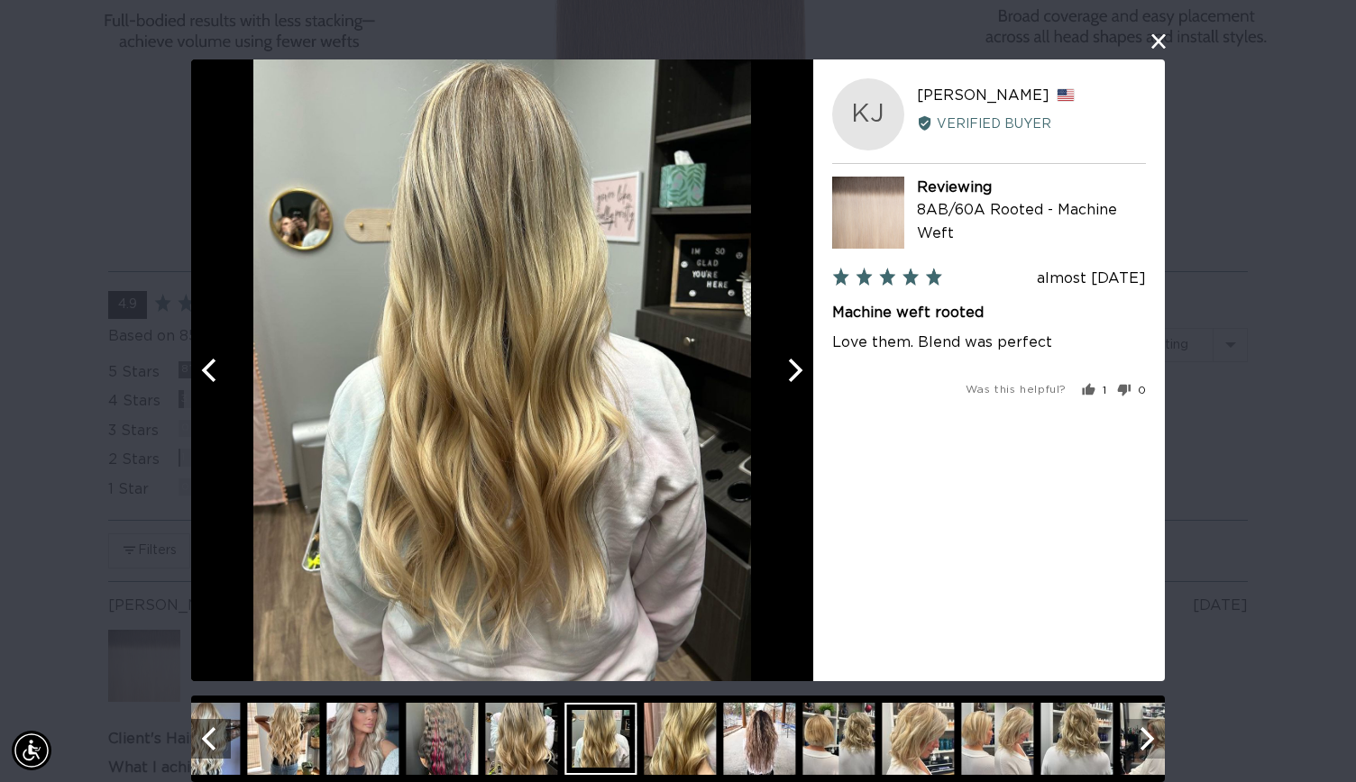
click at [1139, 740] on icon "Next" at bounding box center [1144, 738] width 23 height 23
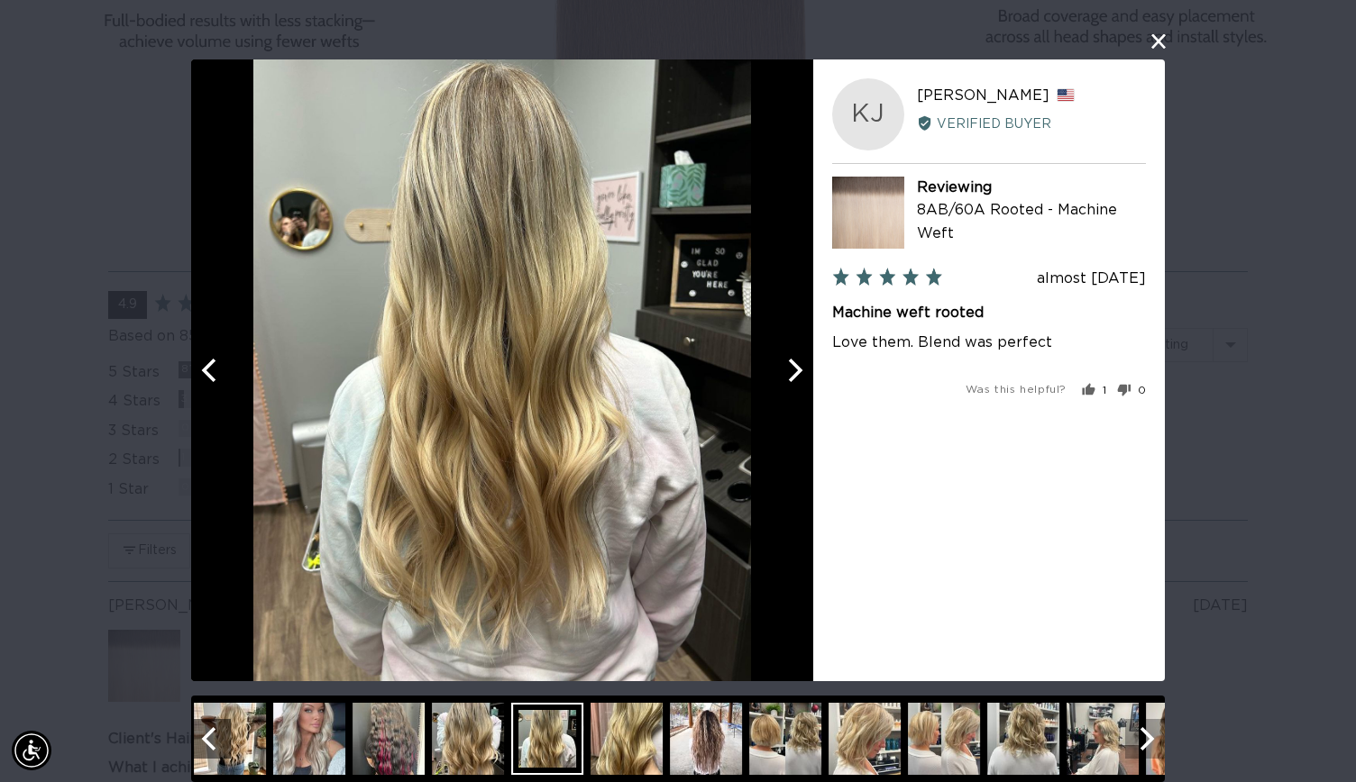
click at [1139, 740] on icon "Next" at bounding box center [1144, 738] width 23 height 23
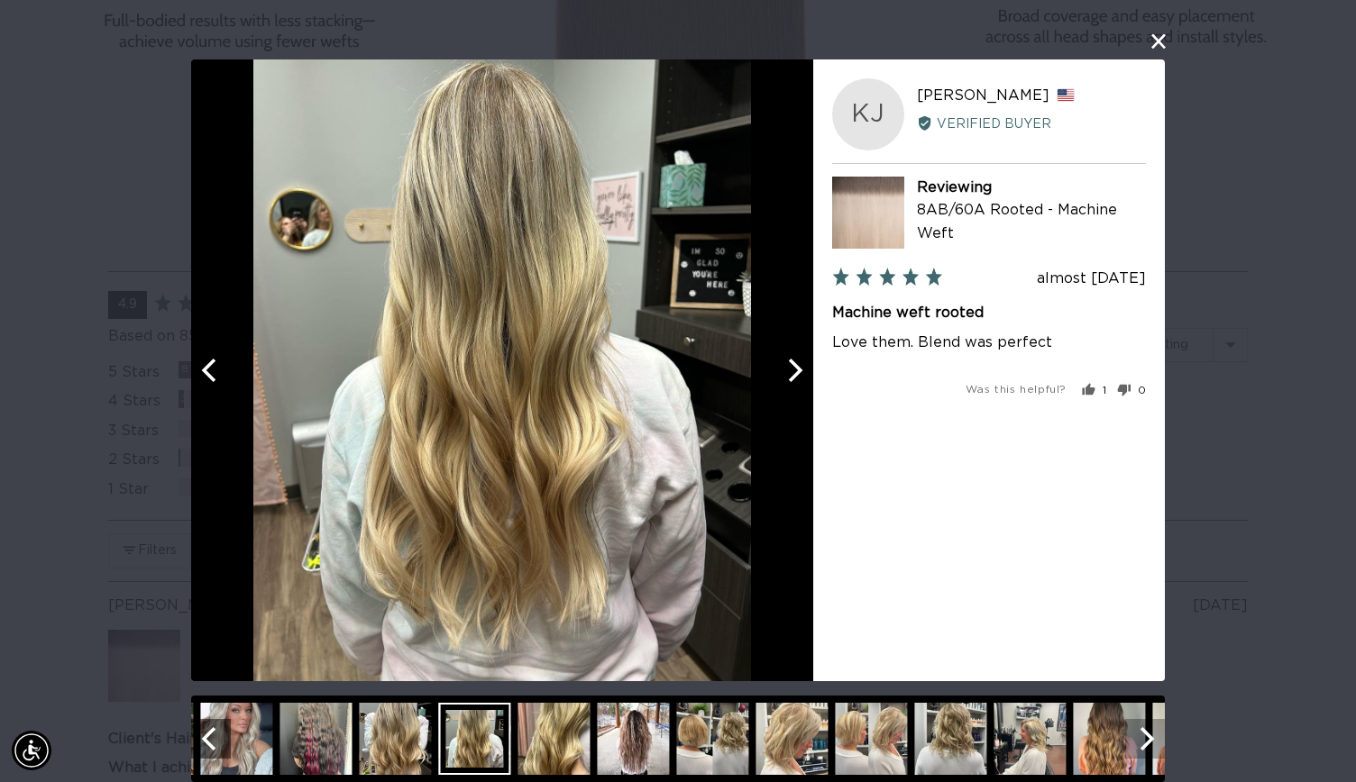
click at [1139, 740] on icon "Next" at bounding box center [1144, 738] width 23 height 23
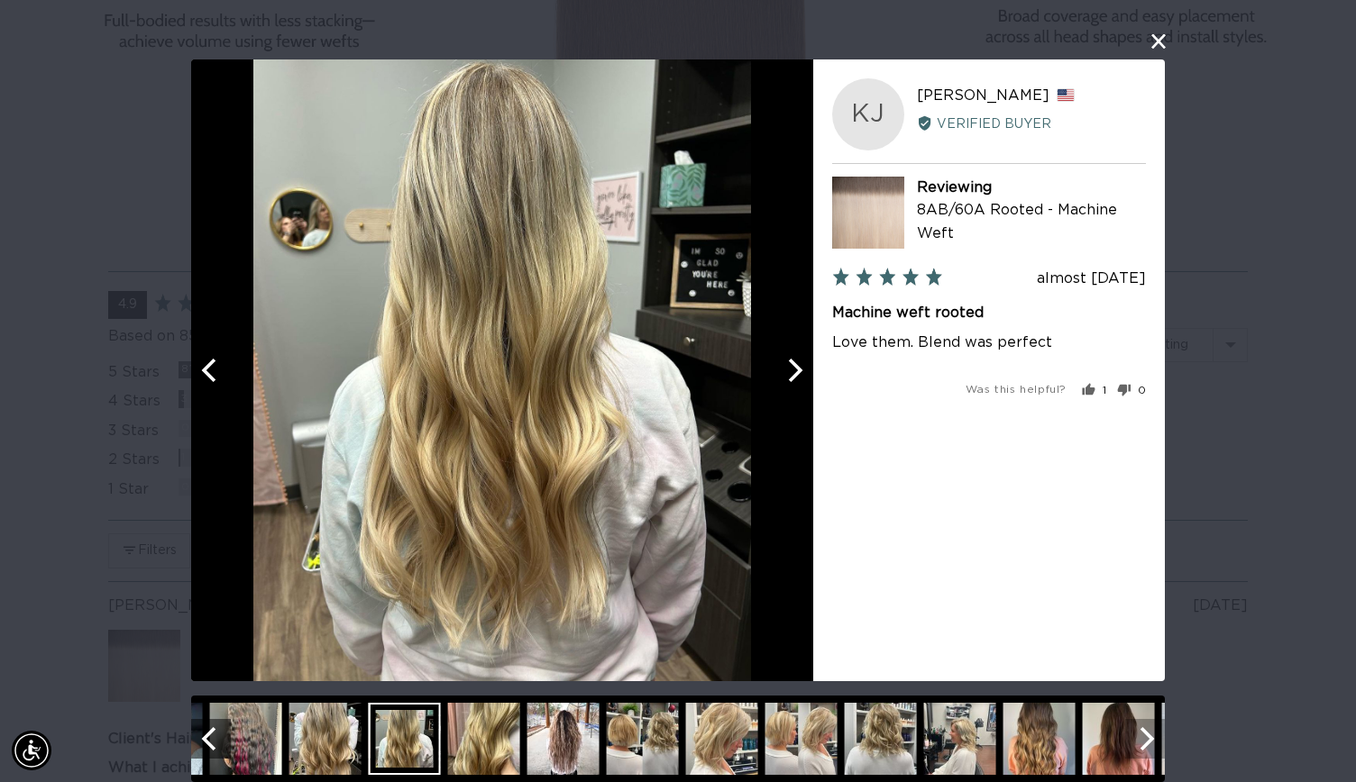
click at [1139, 740] on icon "Next" at bounding box center [1144, 738] width 23 height 23
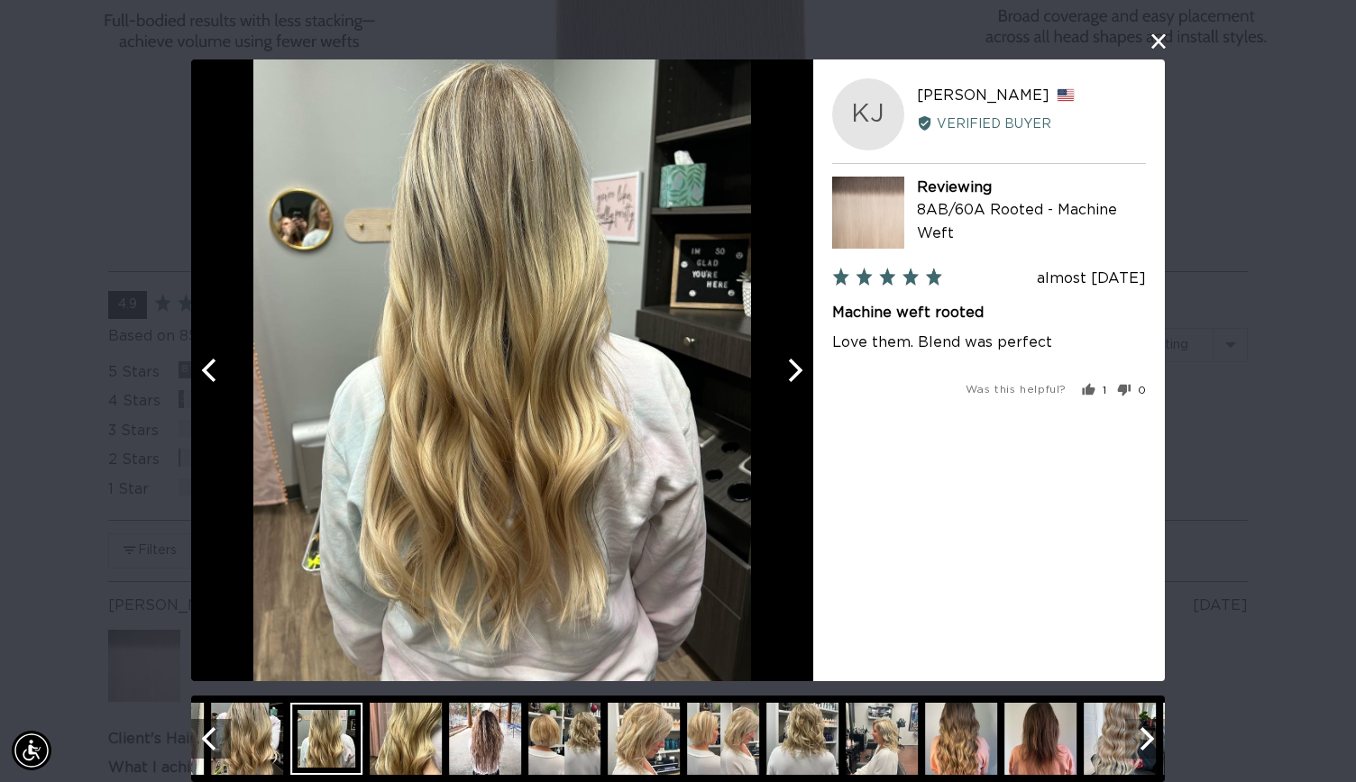
click at [1139, 740] on icon "Next" at bounding box center [1144, 738] width 23 height 23
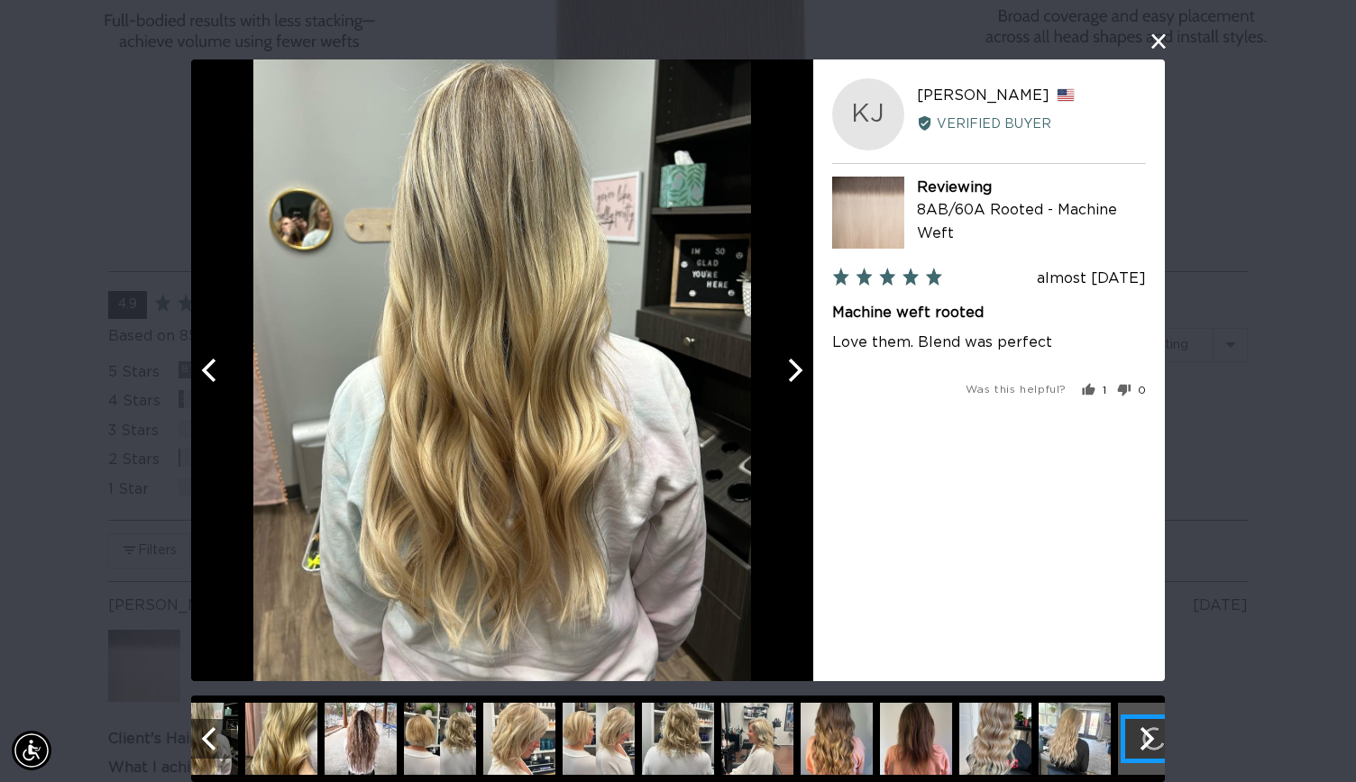
scroll to position [0, 1228]
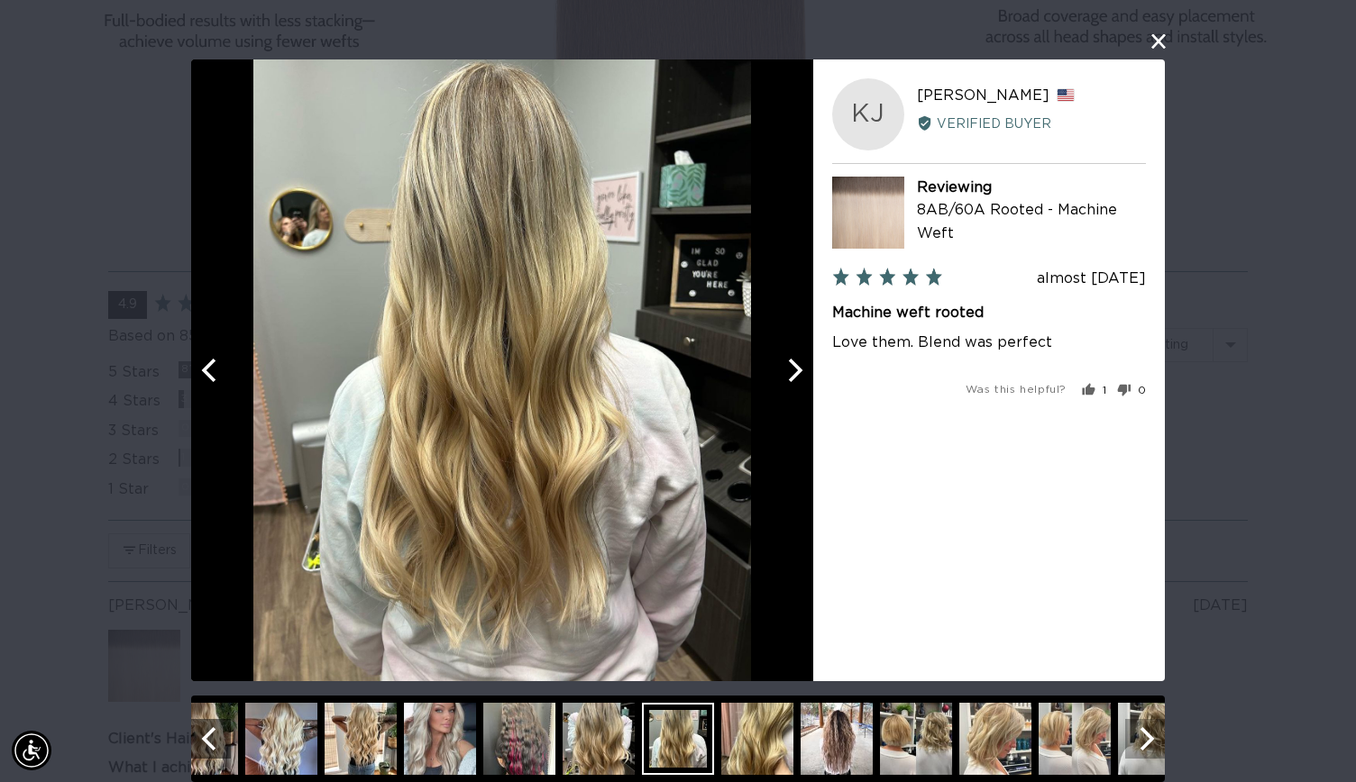
click at [1017, 780] on div at bounding box center [677, 739] width 973 height 87
click at [975, 739] on img at bounding box center [995, 739] width 72 height 72
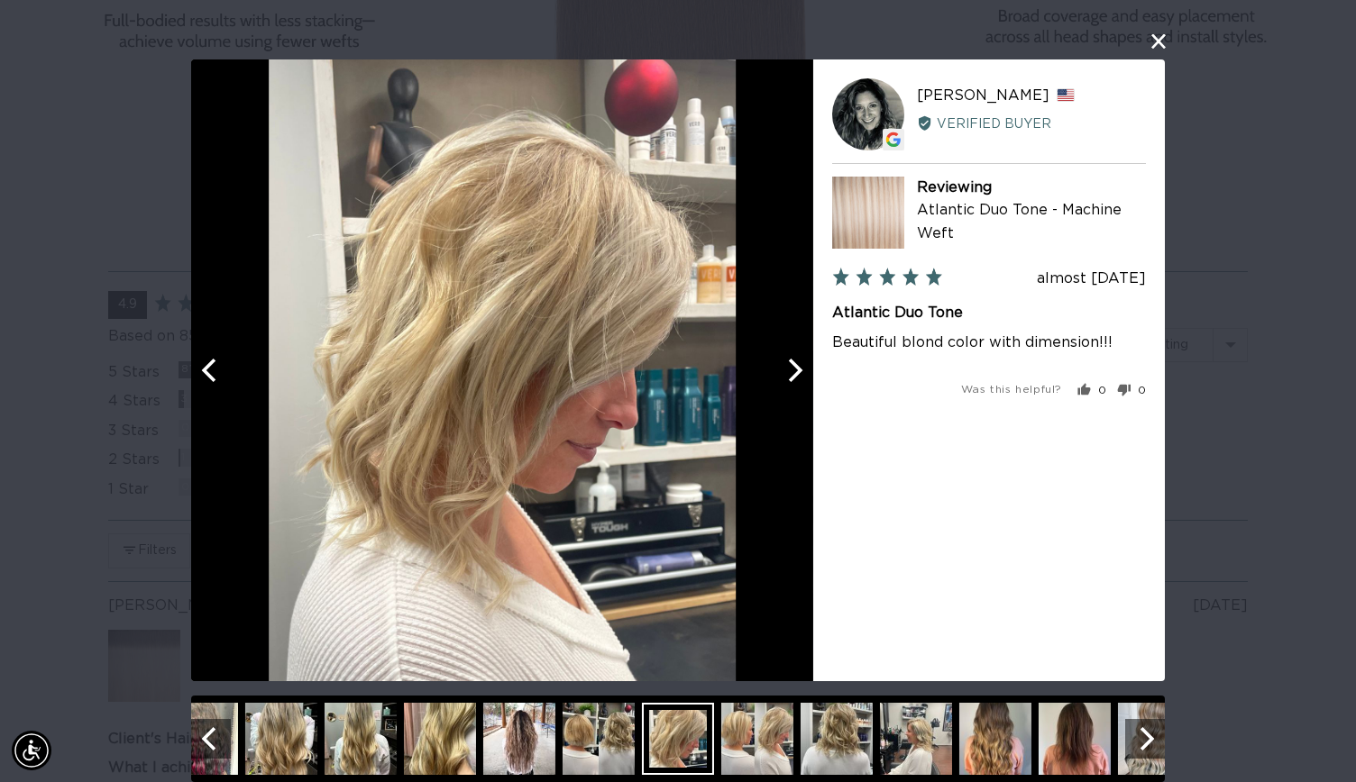
scroll to position [0, 2455]
click at [1067, 756] on img at bounding box center [1074, 739] width 72 height 72
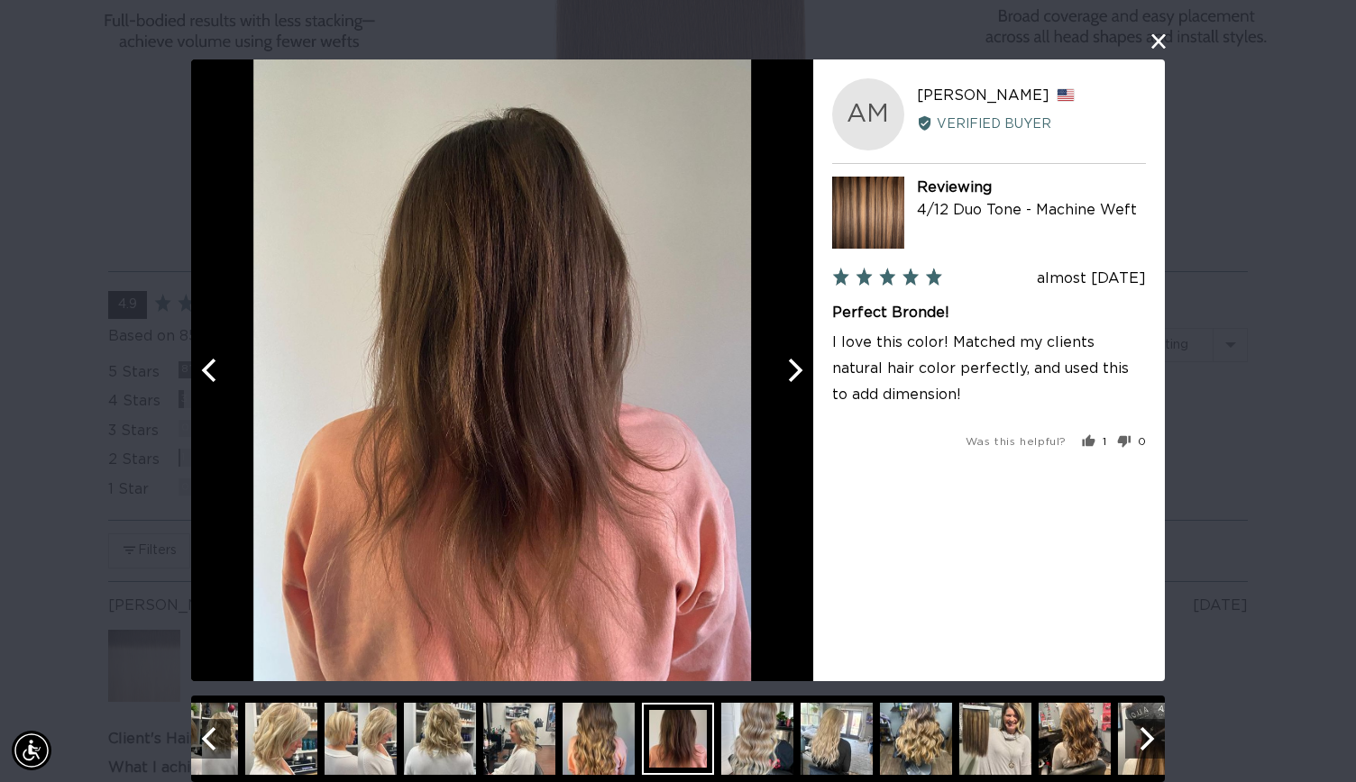
click at [918, 765] on img at bounding box center [916, 739] width 72 height 72
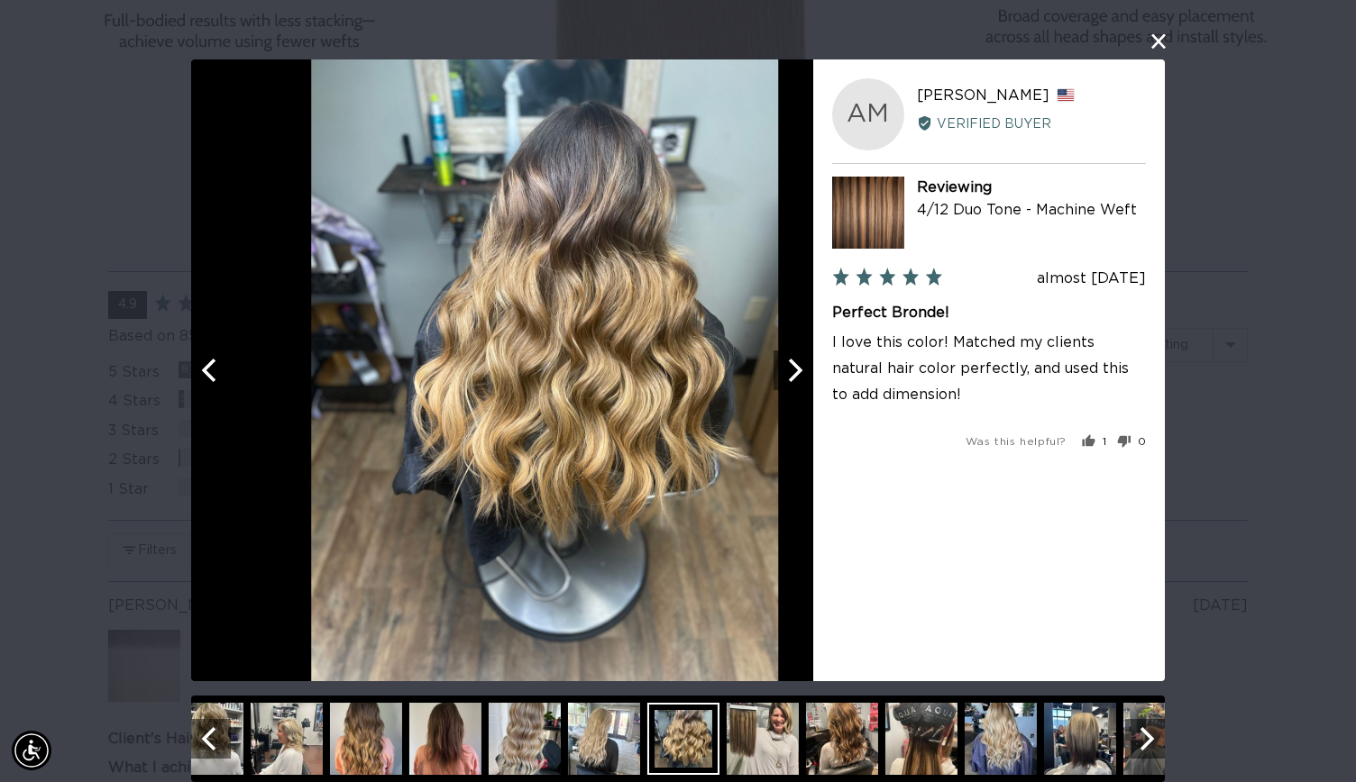
scroll to position [0, 0]
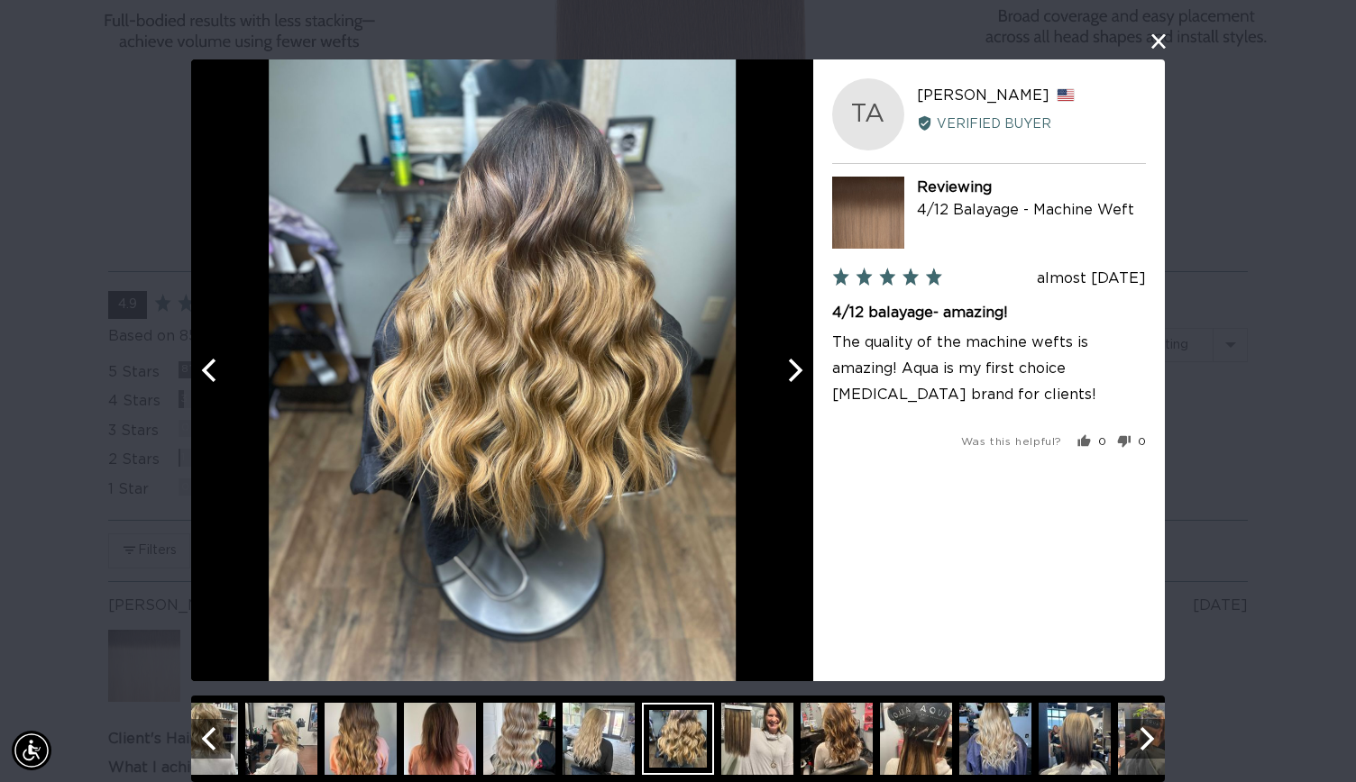
click at [580, 744] on img at bounding box center [598, 739] width 72 height 72
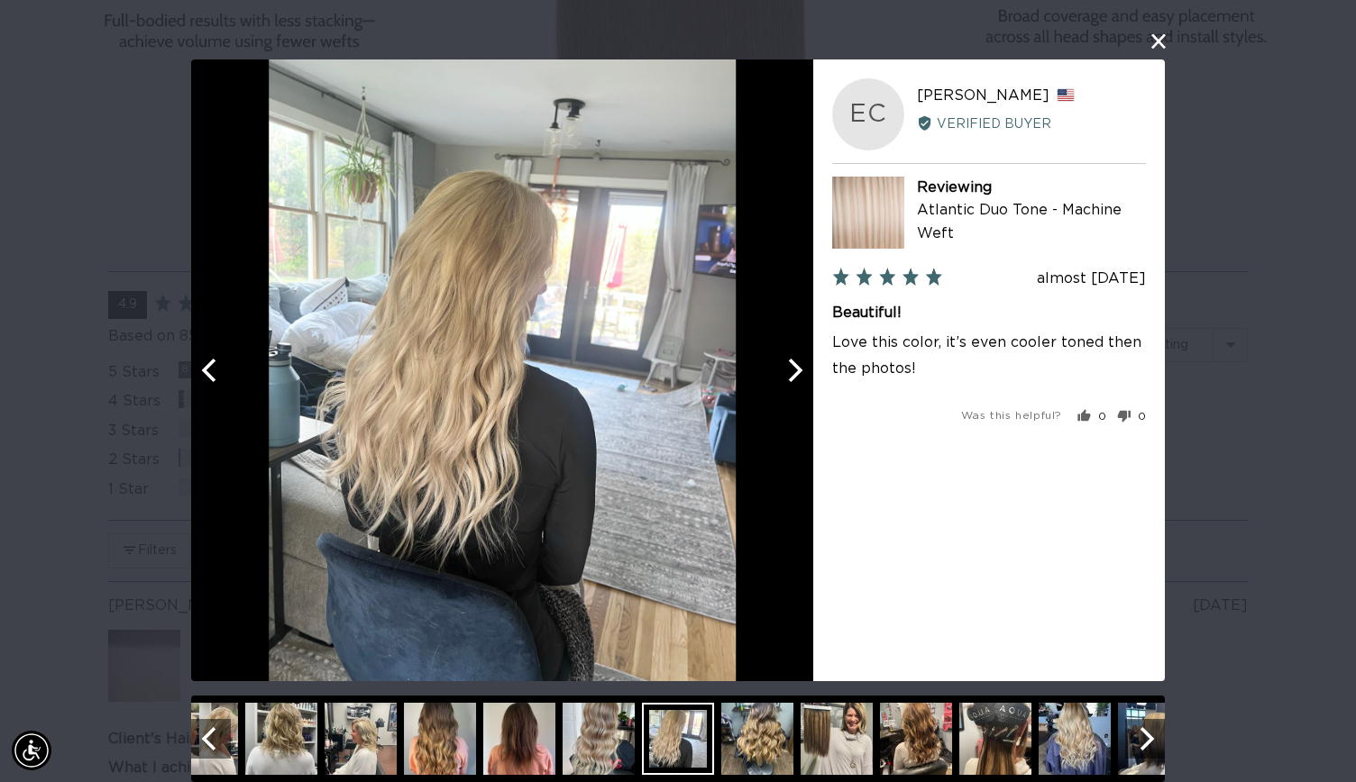
click at [598, 746] on img at bounding box center [598, 739] width 72 height 72
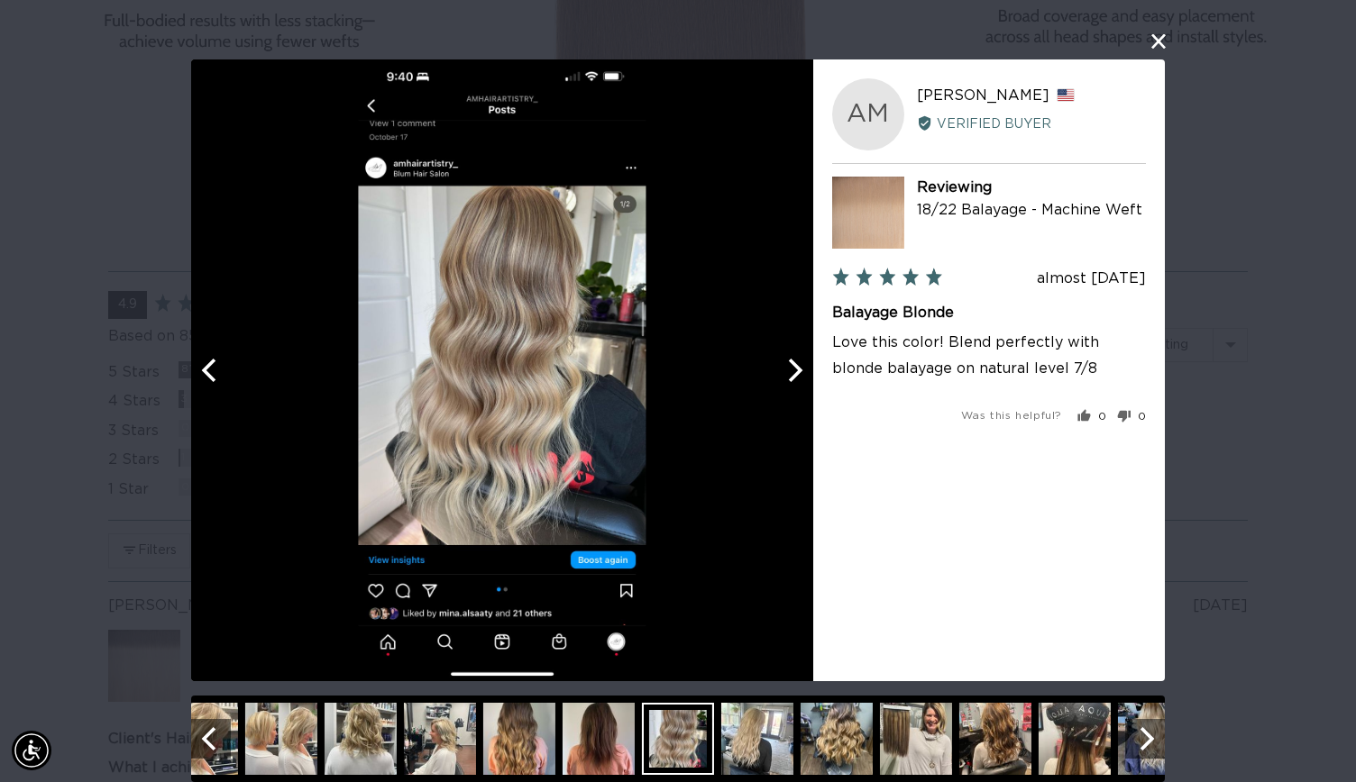
scroll to position [0, 2455]
click at [1143, 744] on icon "Next" at bounding box center [1147, 738] width 14 height 23
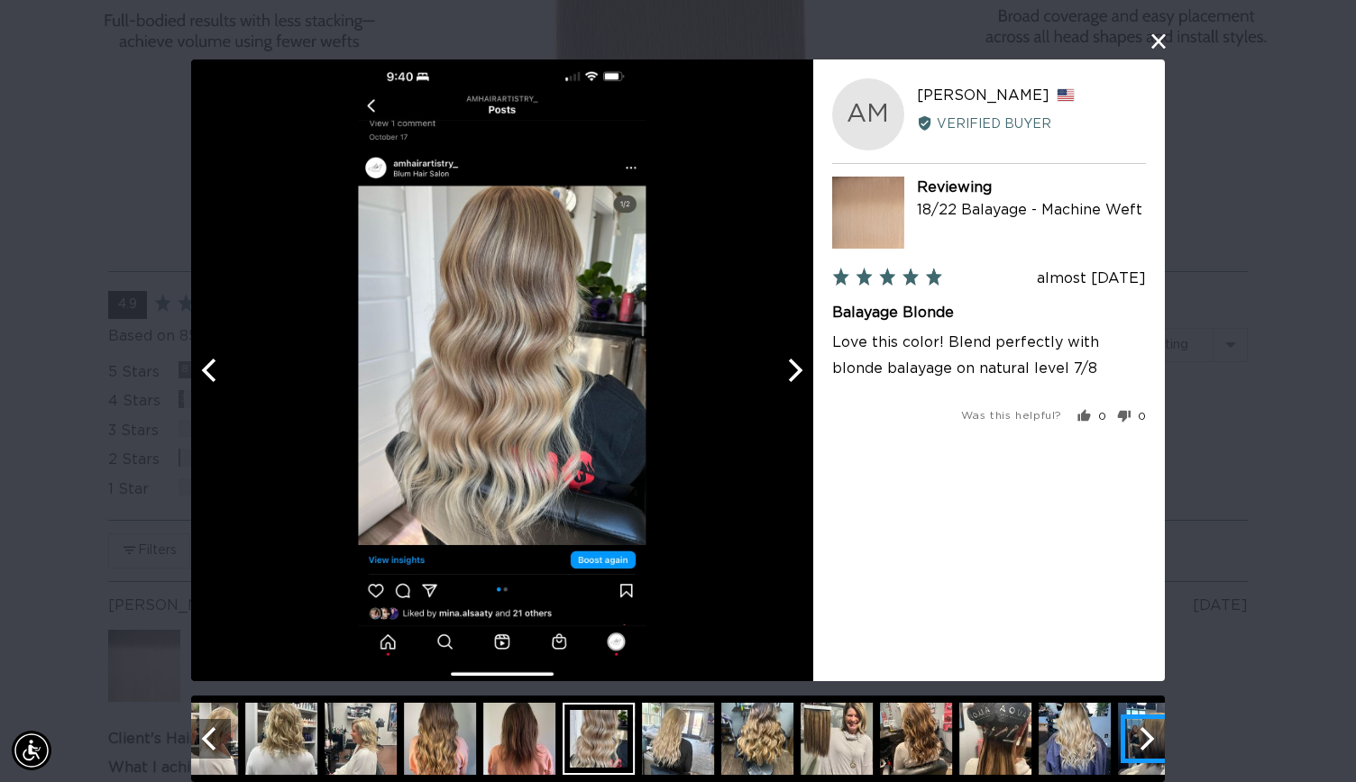
scroll to position [0, 0]
click at [1139, 744] on icon "Next" at bounding box center [1144, 738] width 23 height 23
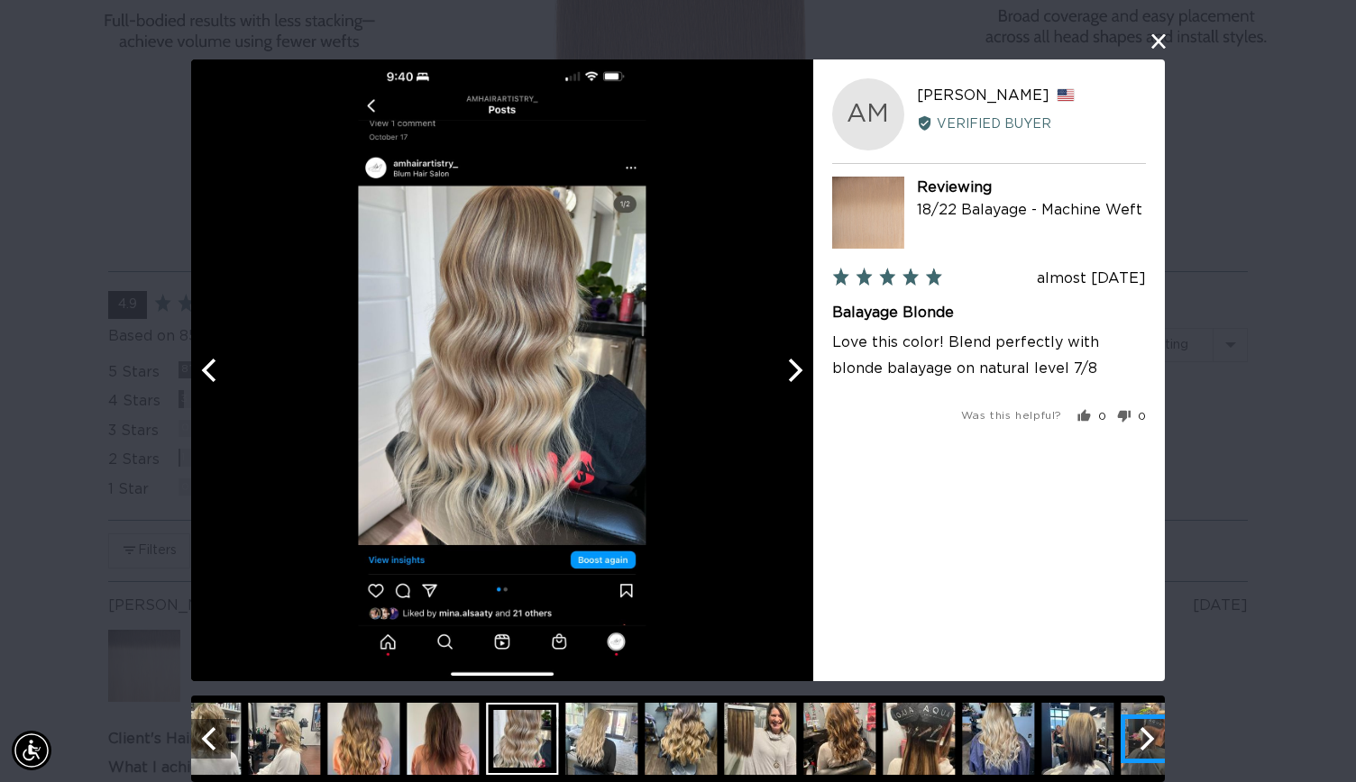
click at [1140, 744] on icon "Next" at bounding box center [1147, 738] width 14 height 23
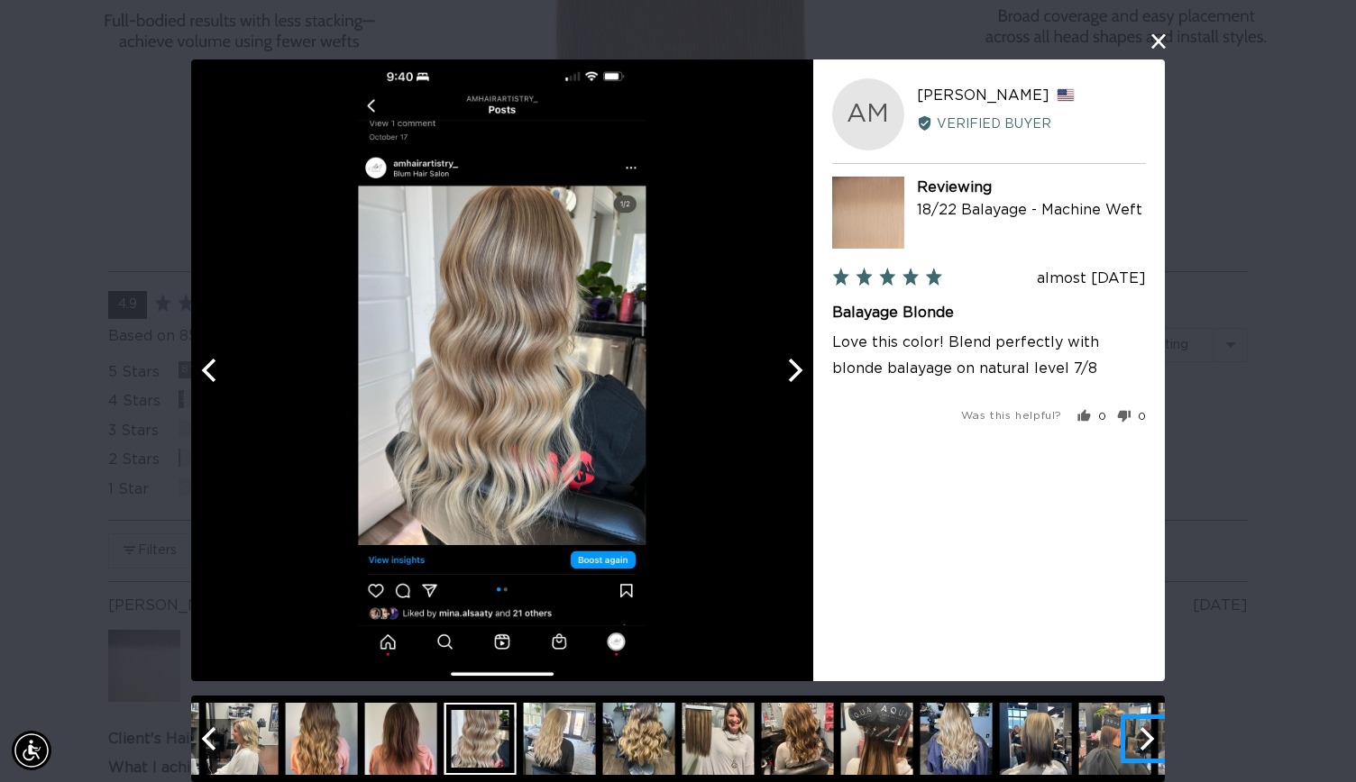
click at [1140, 744] on icon "Next" at bounding box center [1147, 738] width 14 height 23
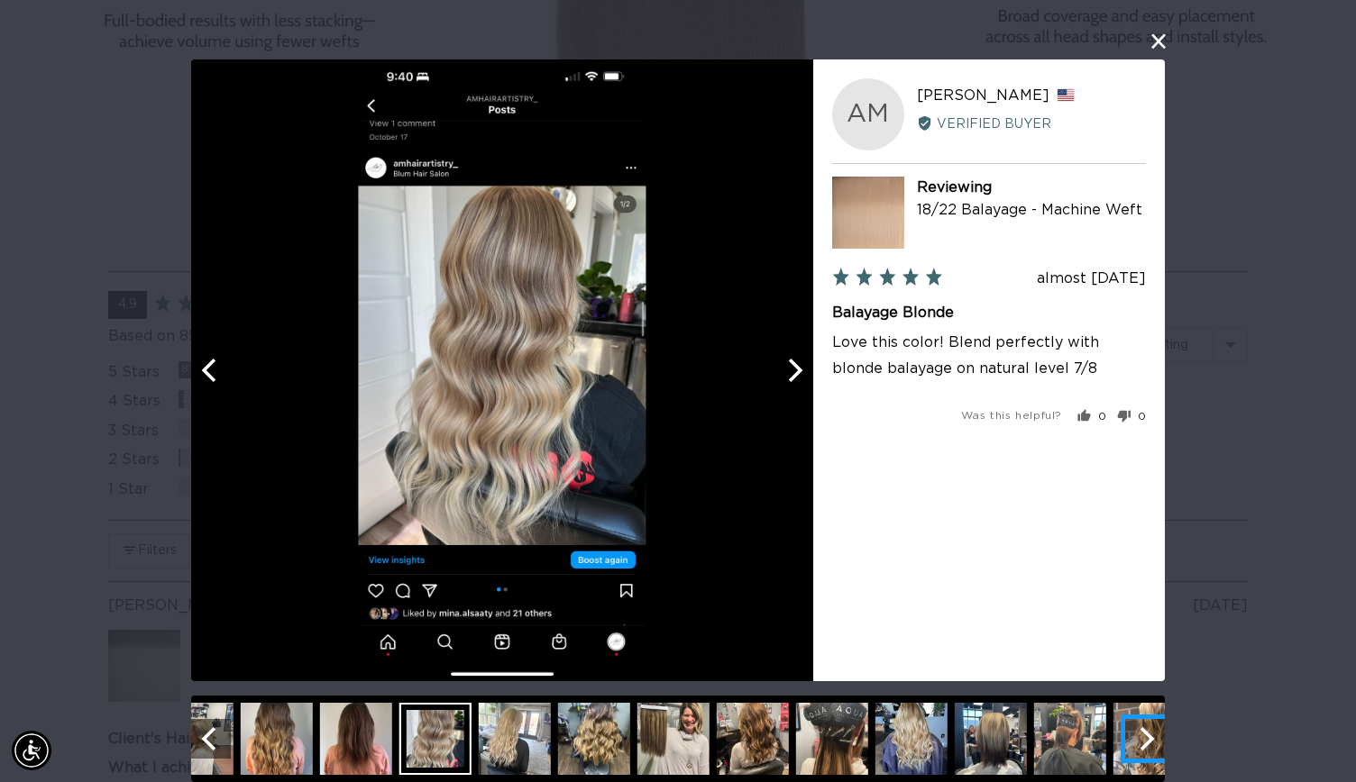
click at [1140, 744] on icon "Next" at bounding box center [1147, 738] width 14 height 23
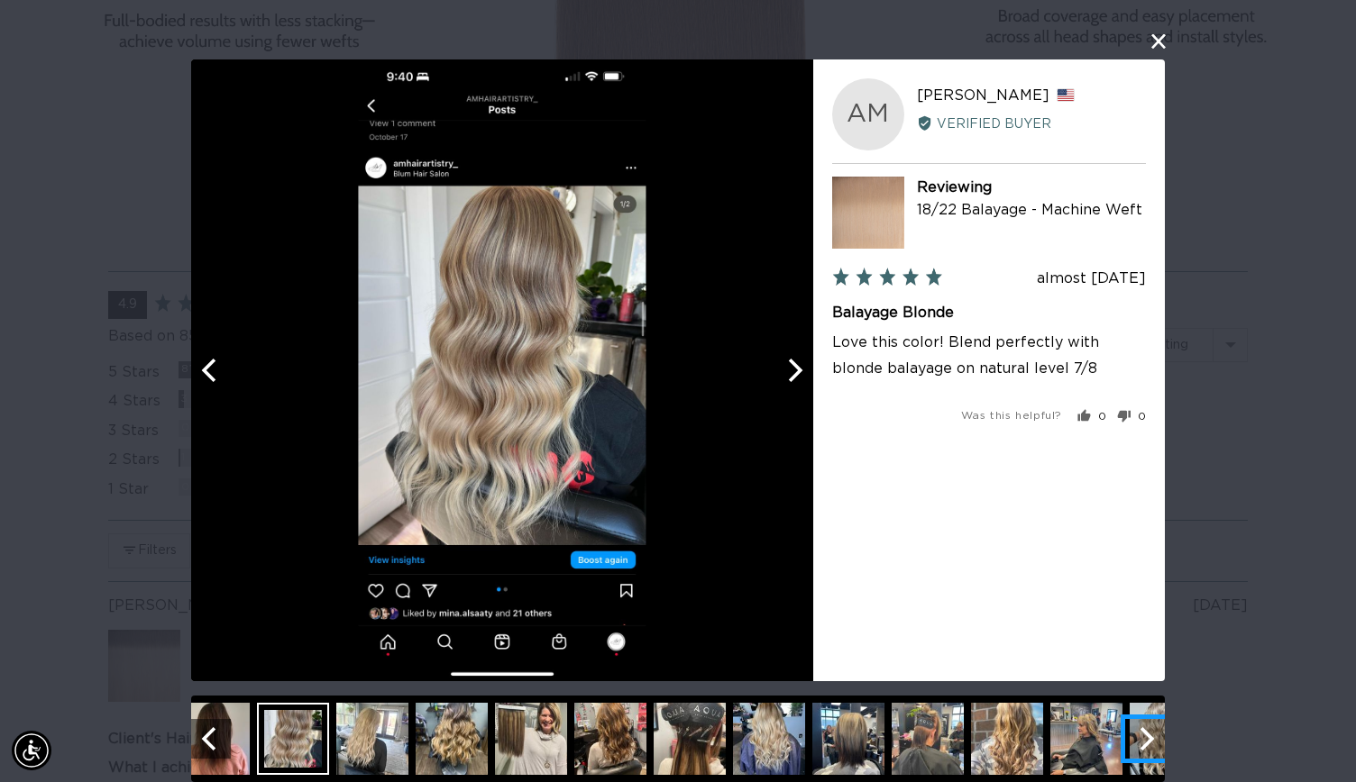
click at [1140, 744] on icon "Next" at bounding box center [1147, 738] width 14 height 23
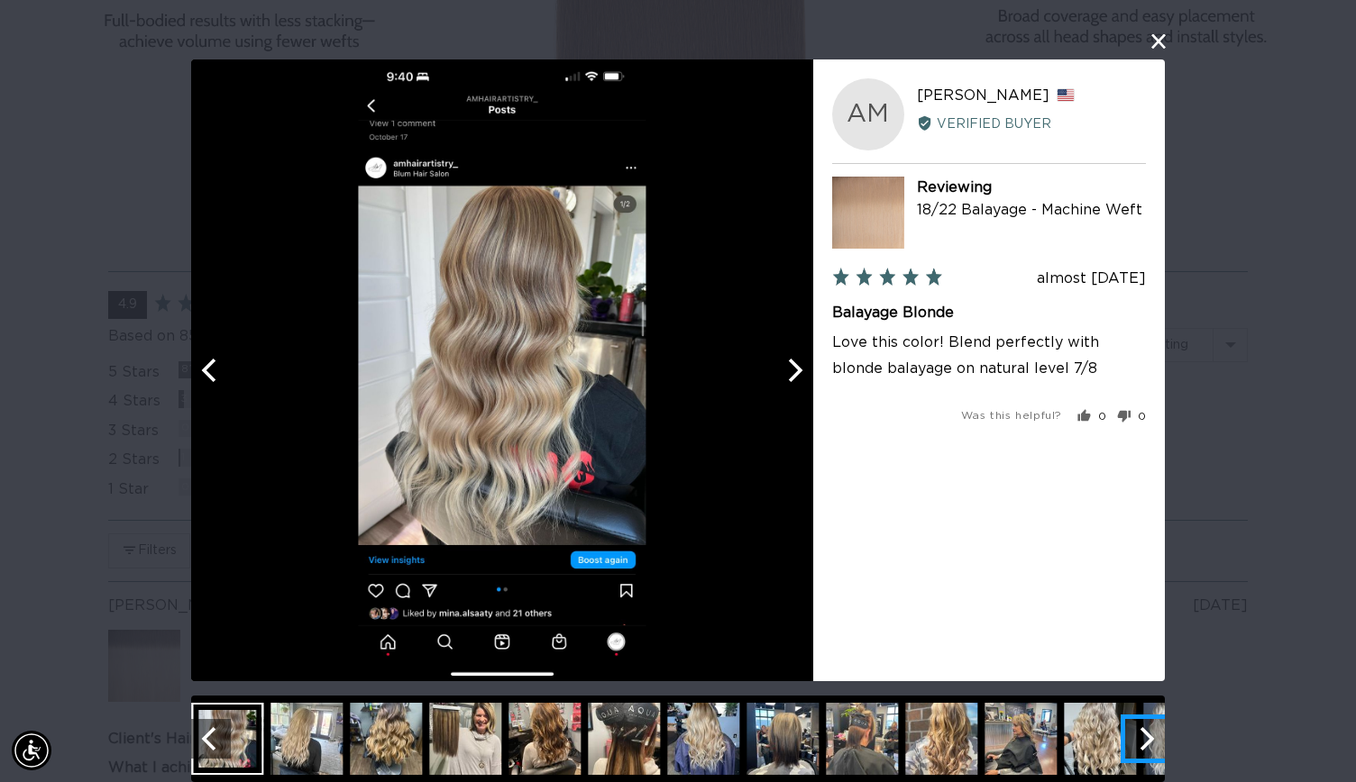
click at [1140, 744] on icon "Next" at bounding box center [1147, 738] width 14 height 23
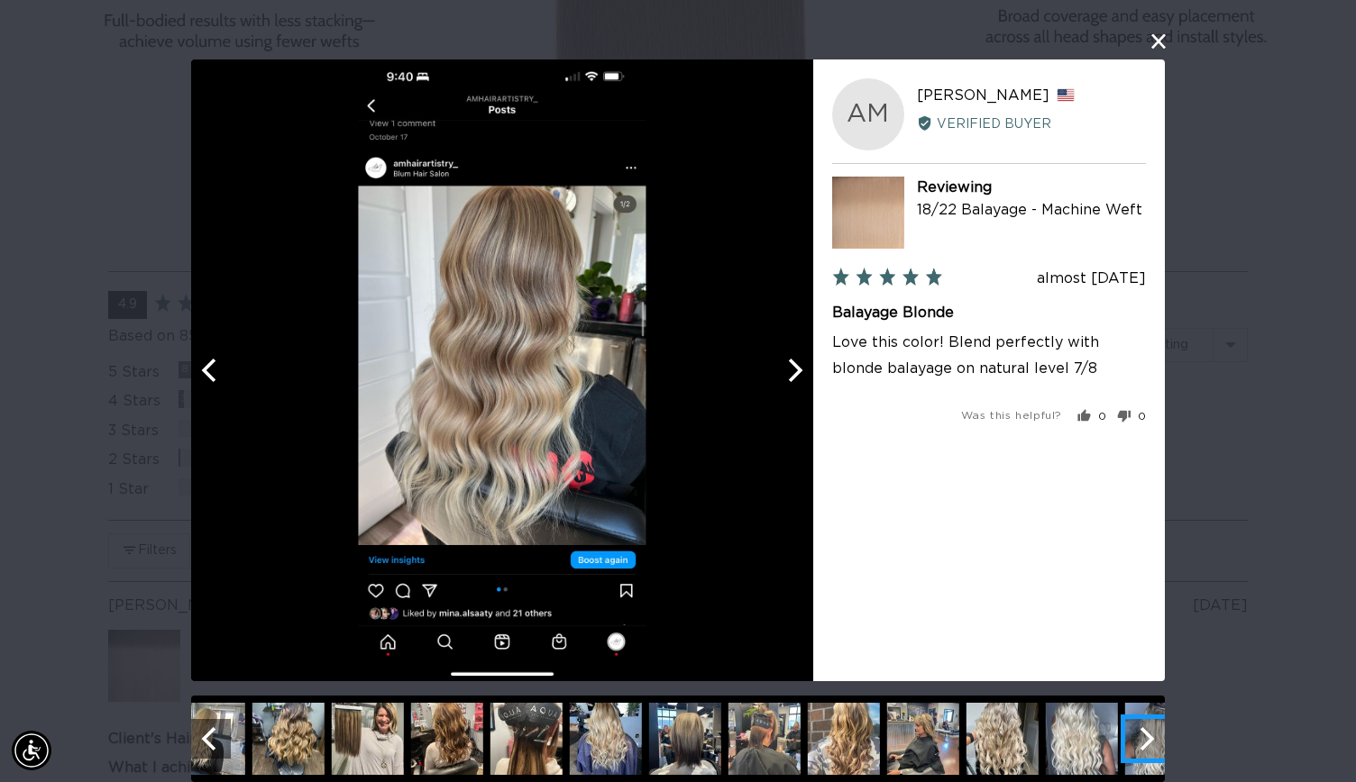
click at [1140, 744] on icon "Next" at bounding box center [1147, 738] width 14 height 23
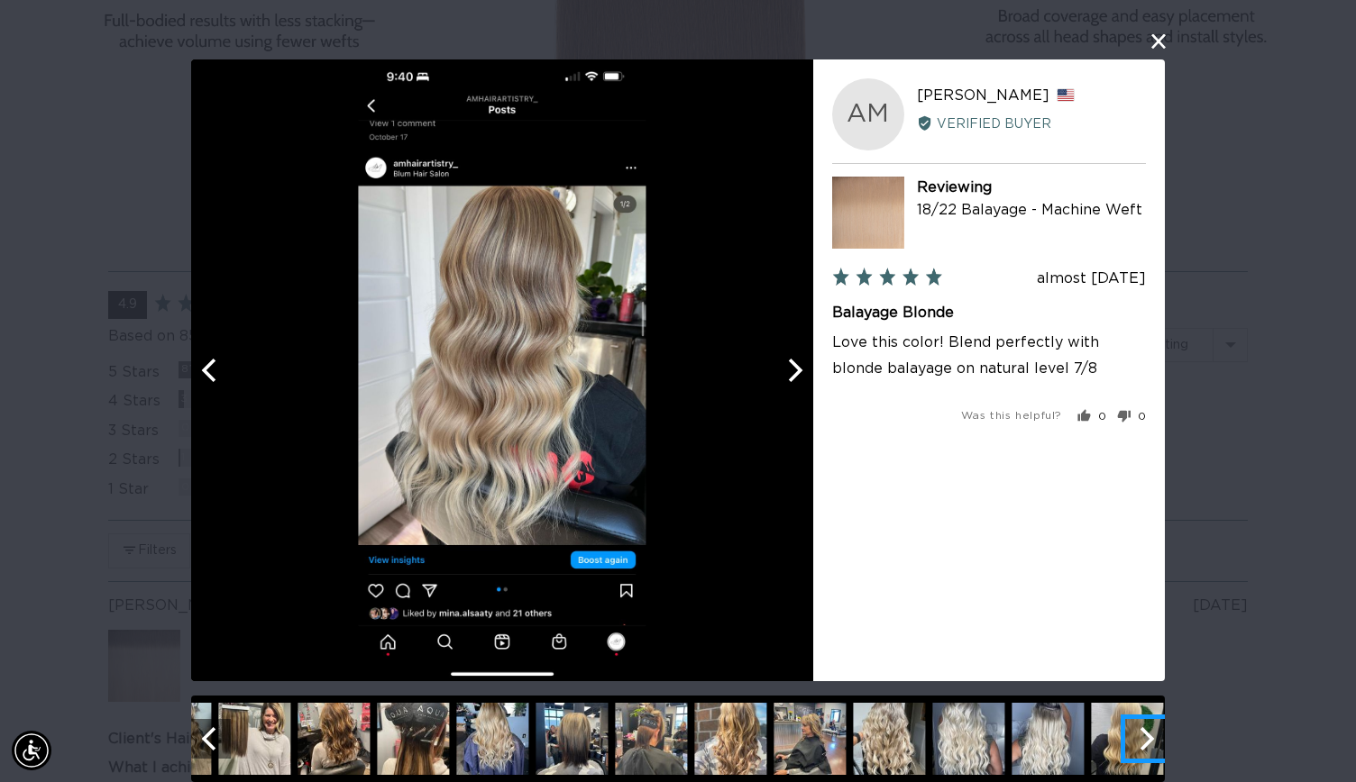
click at [1140, 744] on icon "Next" at bounding box center [1147, 738] width 14 height 23
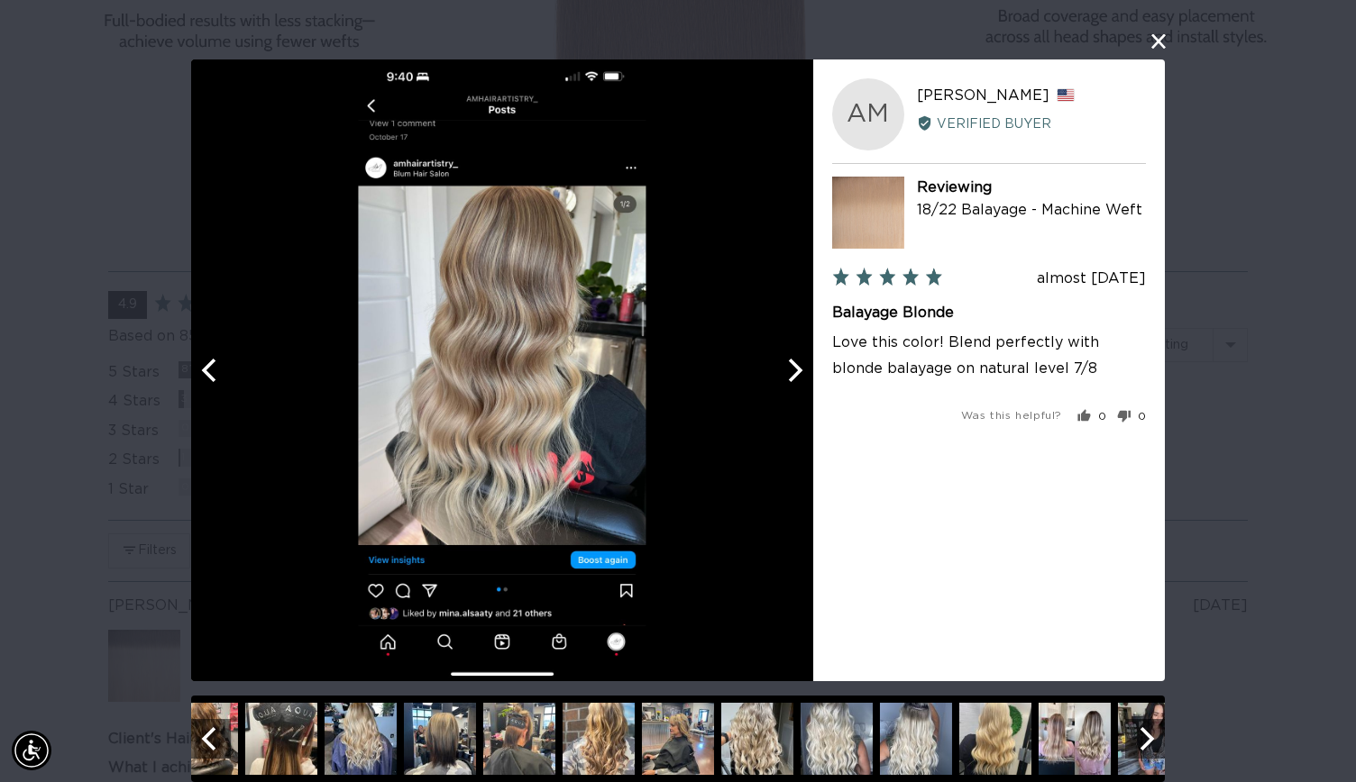
click at [355, 746] on img at bounding box center [360, 739] width 72 height 72
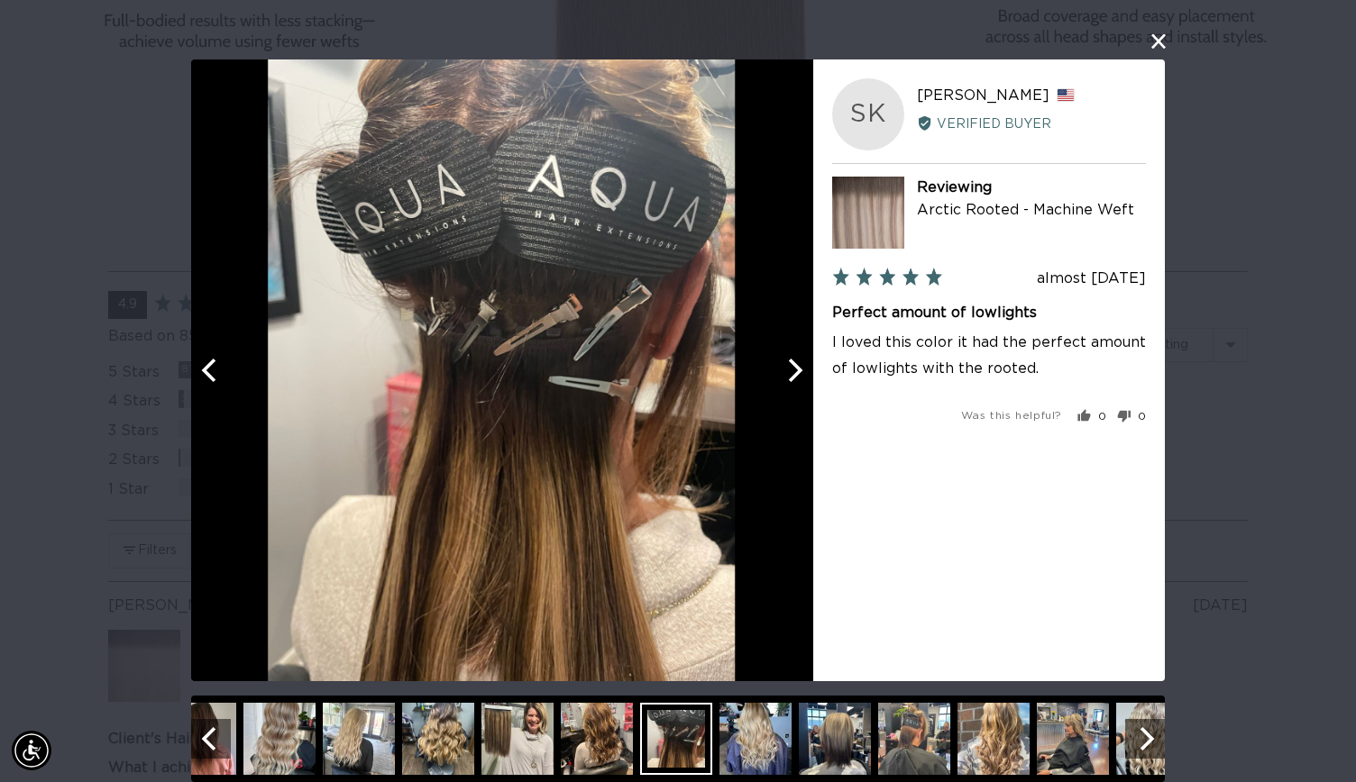
scroll to position [0, 2455]
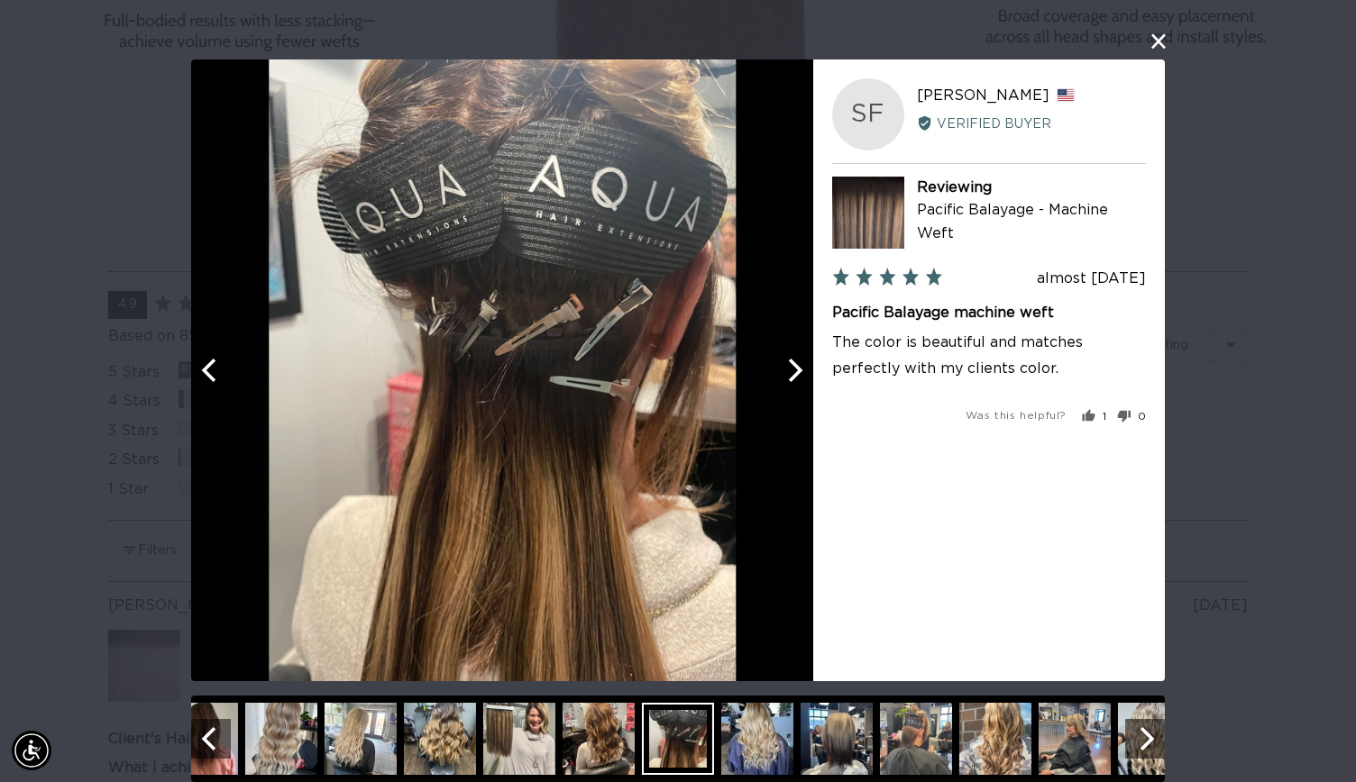
click at [1022, 746] on img at bounding box center [995, 739] width 72 height 72
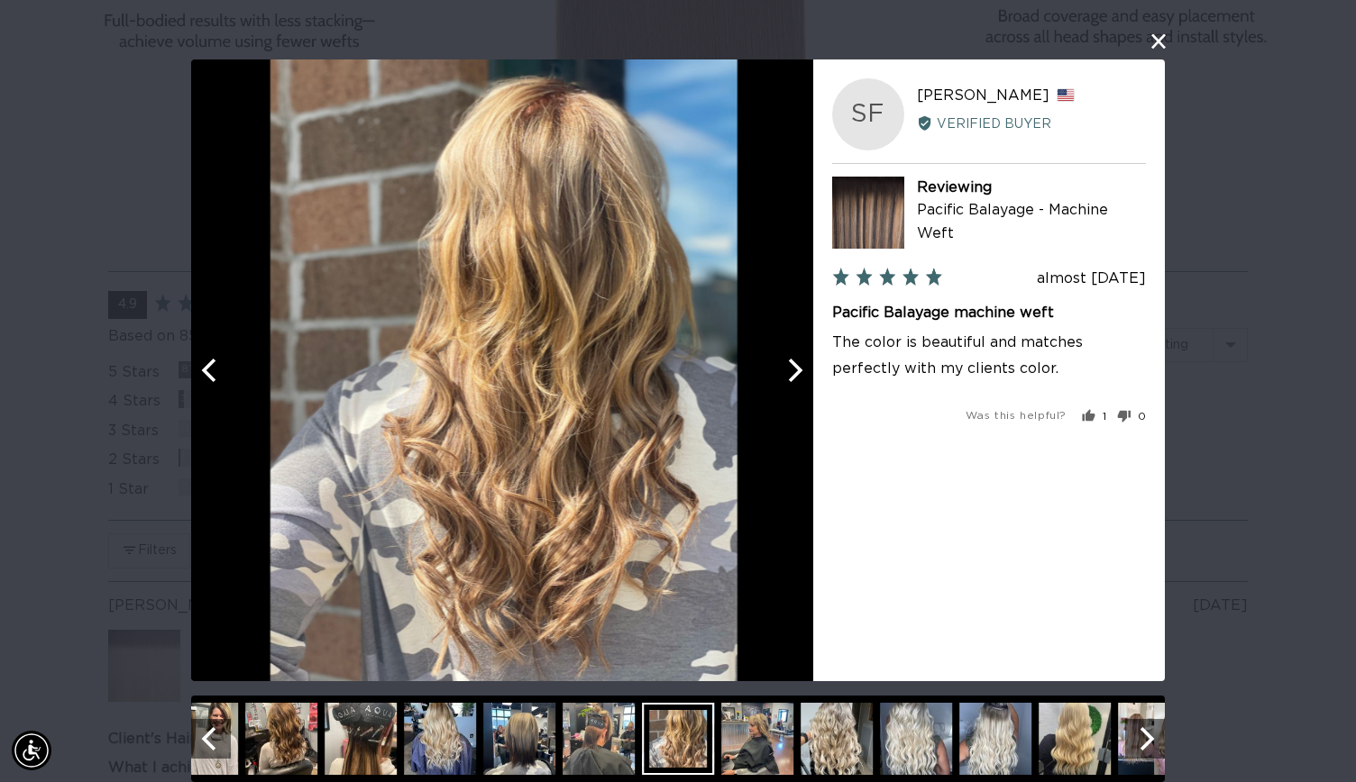
click at [803, 771] on img at bounding box center [836, 739] width 72 height 72
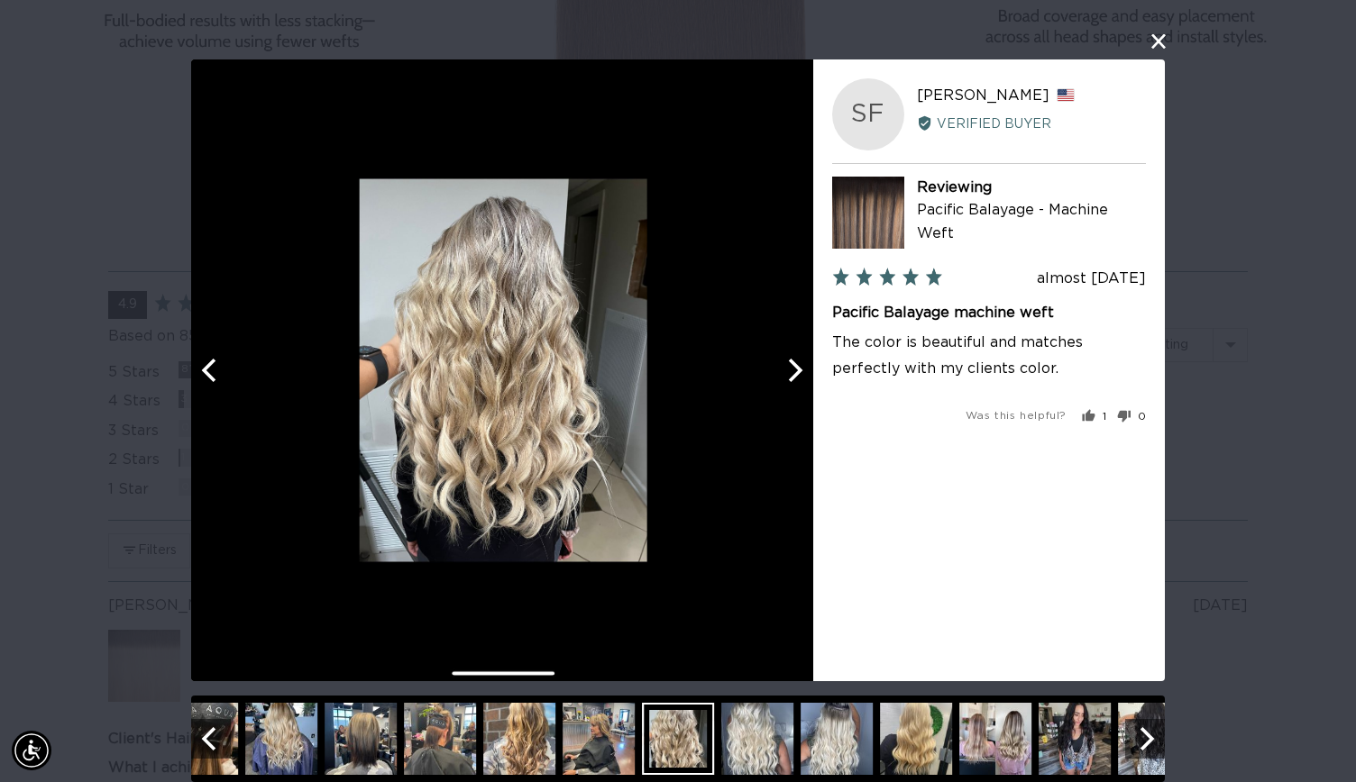
scroll to position [0, 0]
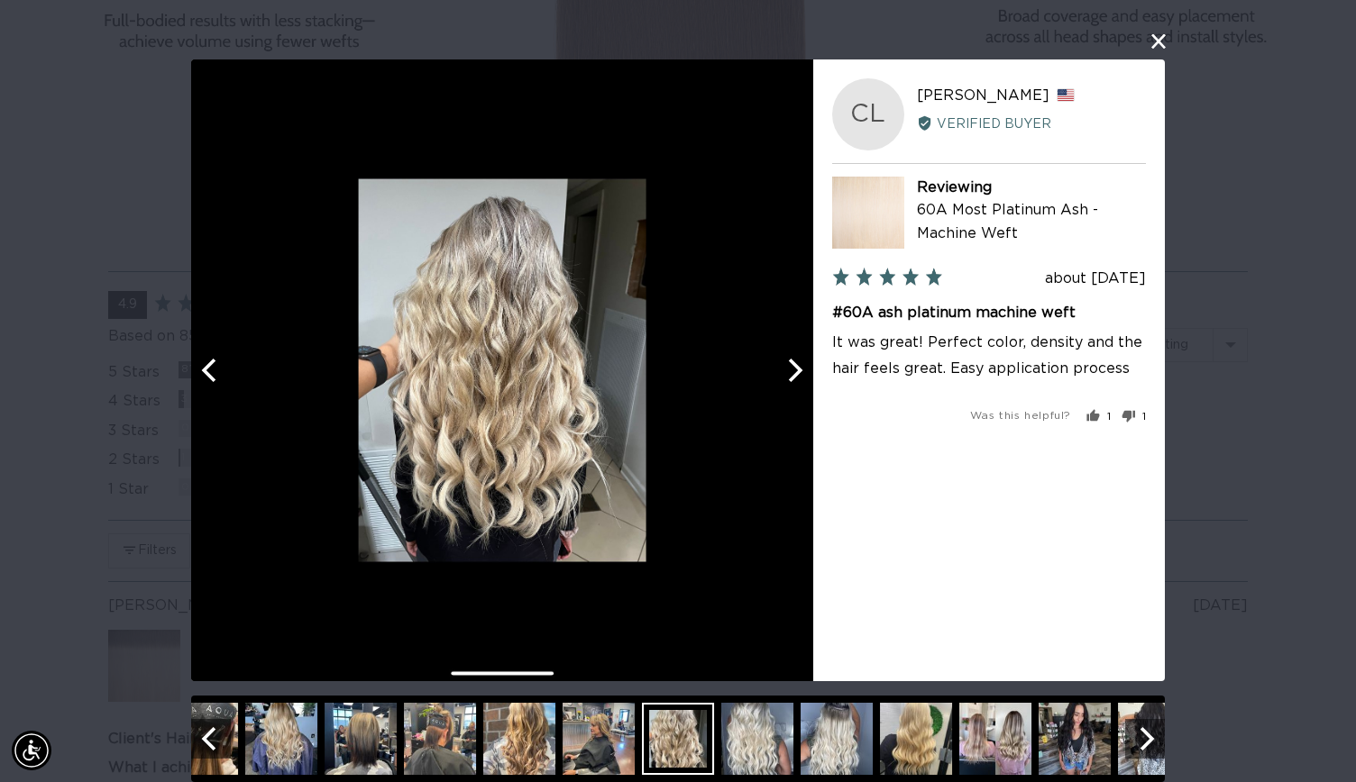
click at [847, 763] on img at bounding box center [836, 739] width 72 height 72
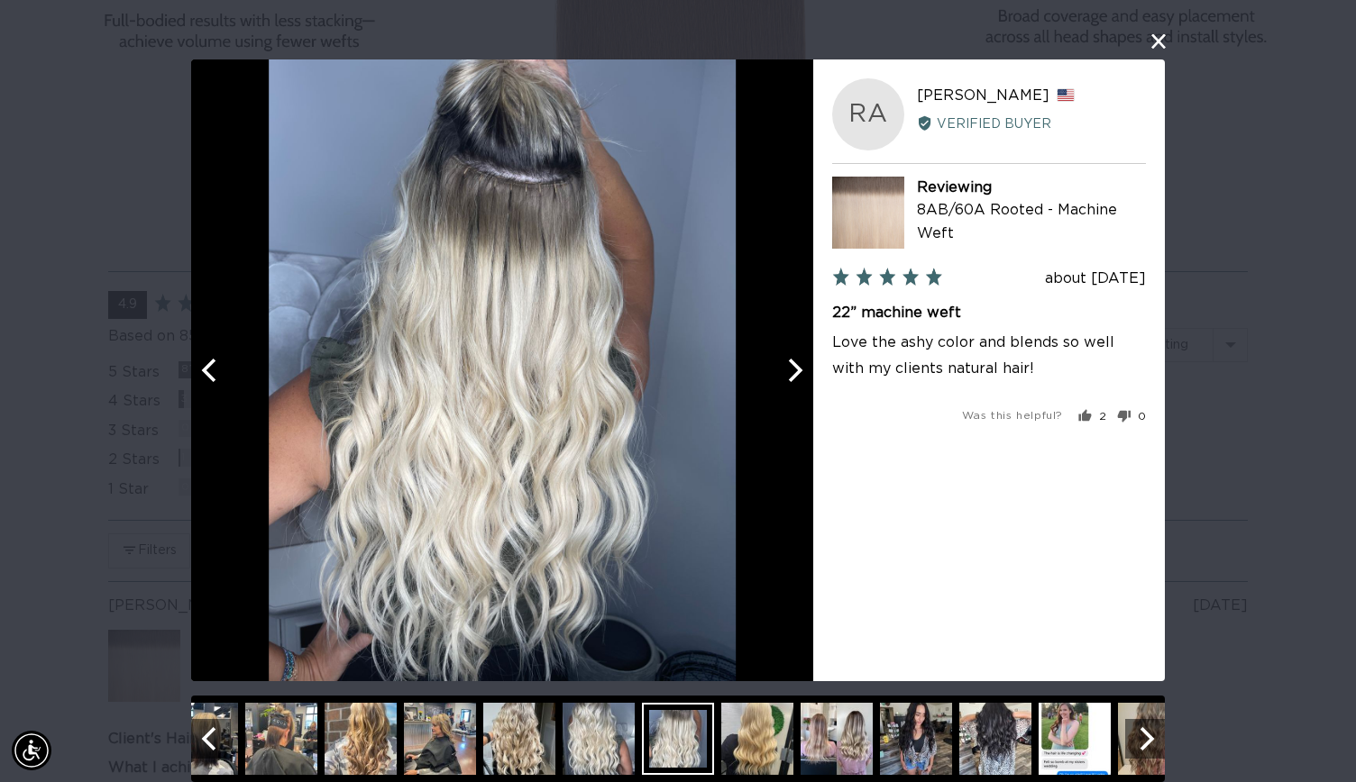
scroll to position [0, 2455]
click at [586, 732] on img at bounding box center [598, 739] width 72 height 72
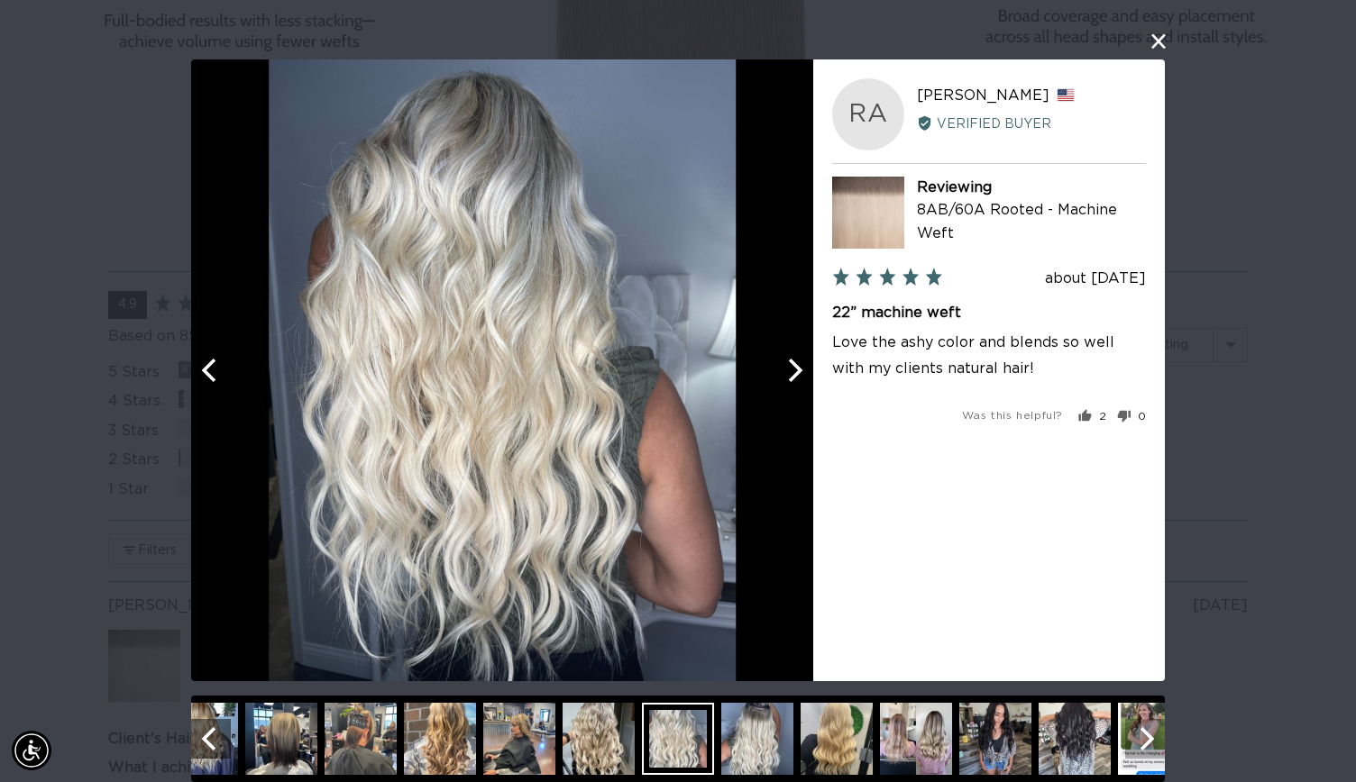
click at [1148, 736] on icon "Next" at bounding box center [1144, 738] width 23 height 23
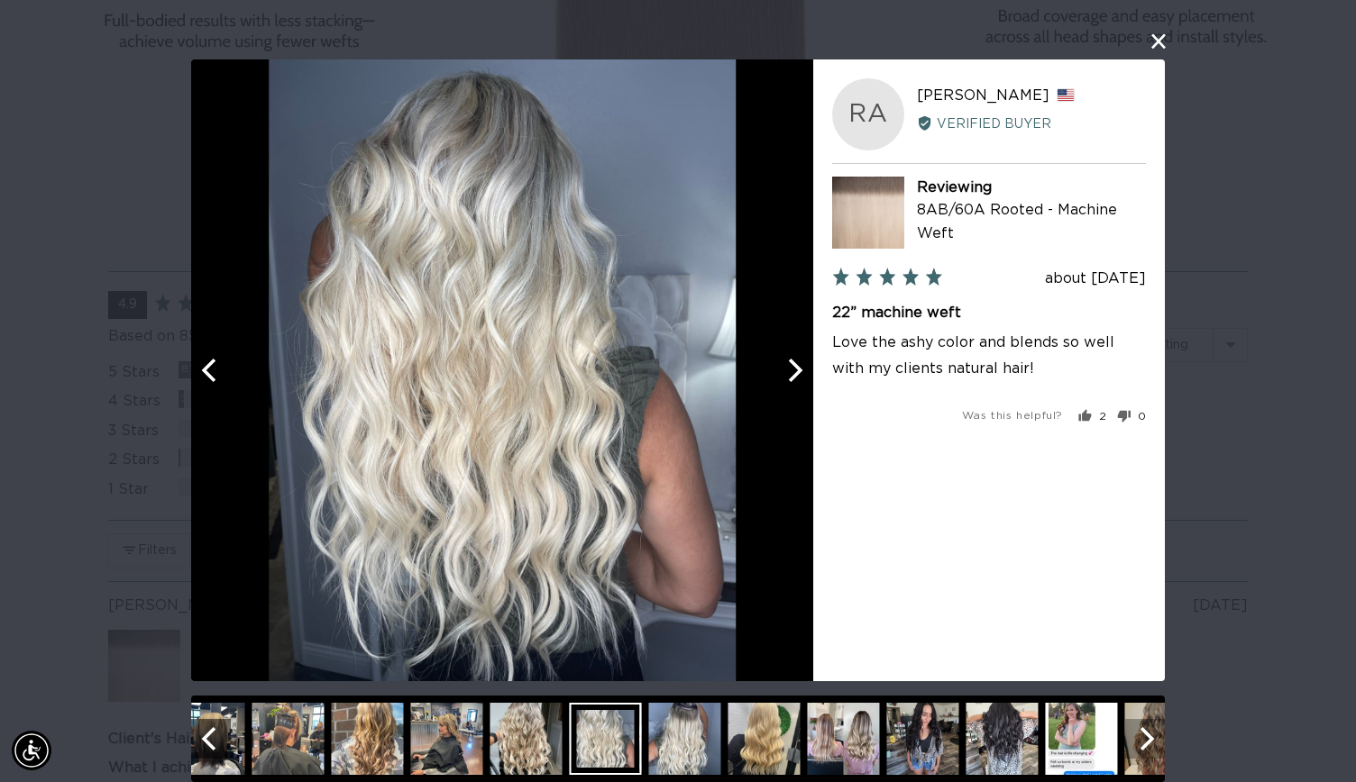
click at [1148, 736] on icon "Next" at bounding box center [1144, 738] width 23 height 23
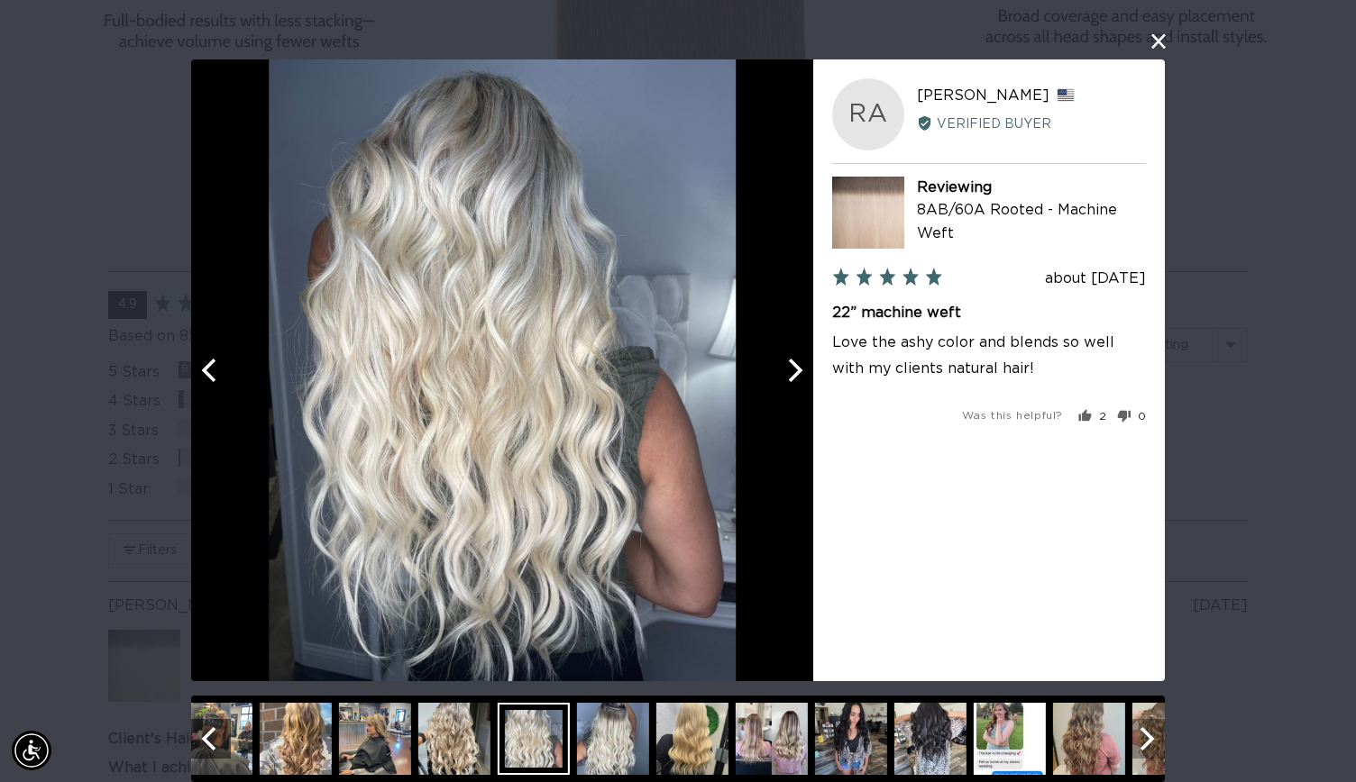
click at [1148, 736] on icon "Next" at bounding box center [1144, 738] width 23 height 23
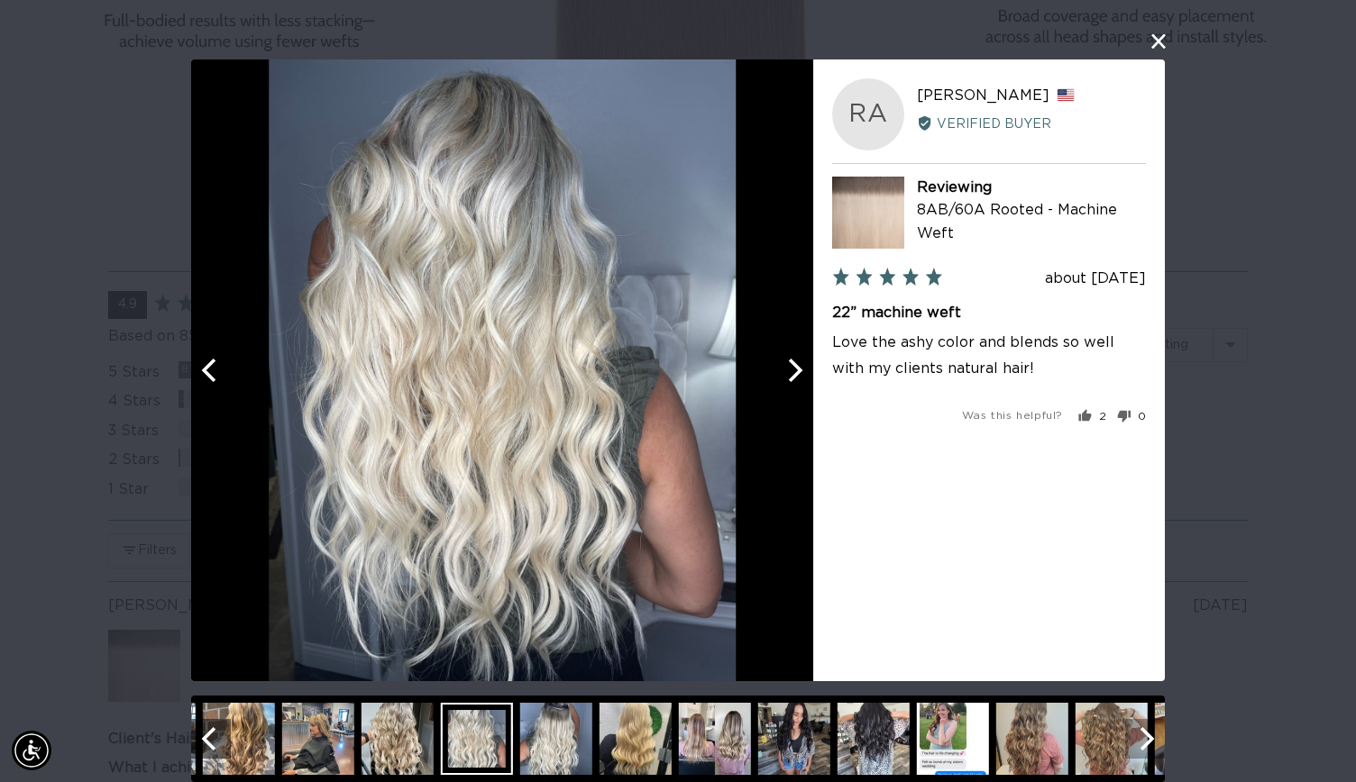
click at [1148, 736] on icon "Next" at bounding box center [1144, 738] width 23 height 23
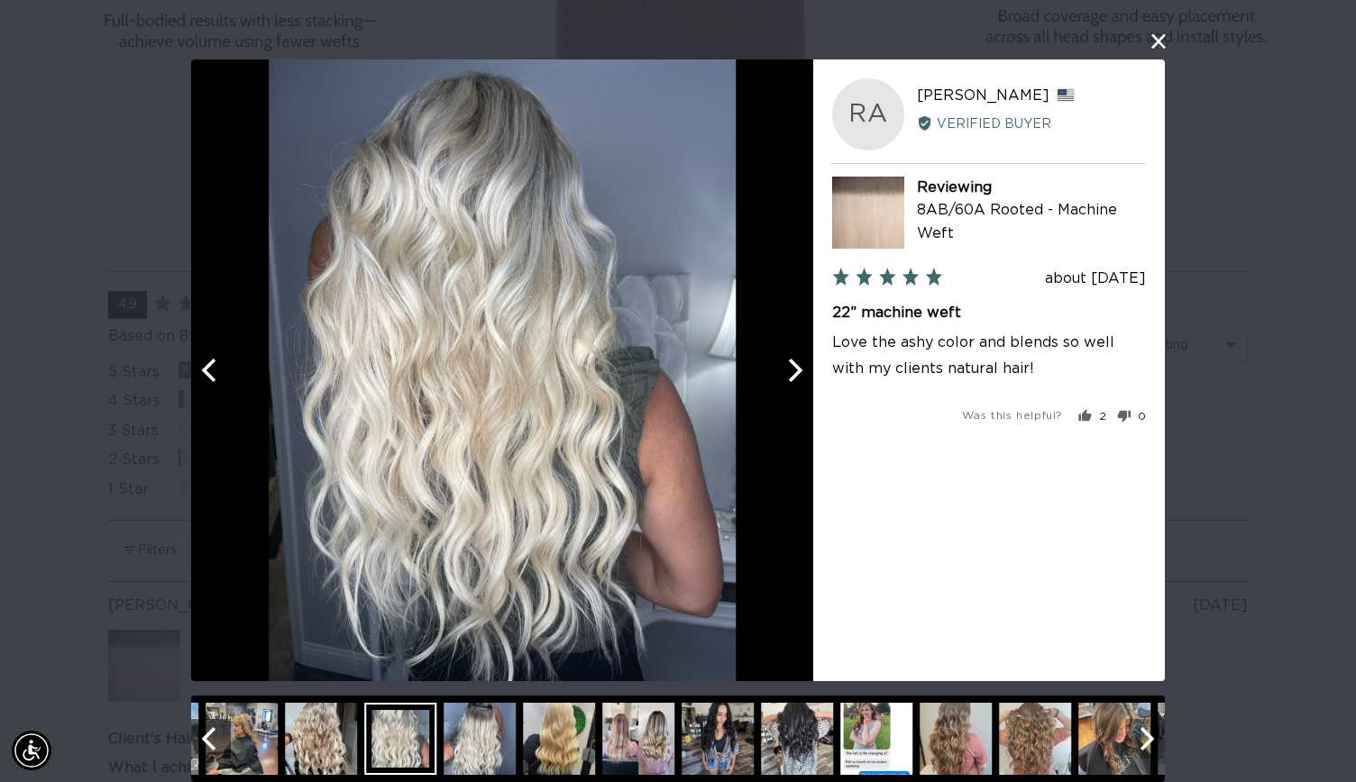
click at [1148, 736] on icon "Next" at bounding box center [1144, 738] width 23 height 23
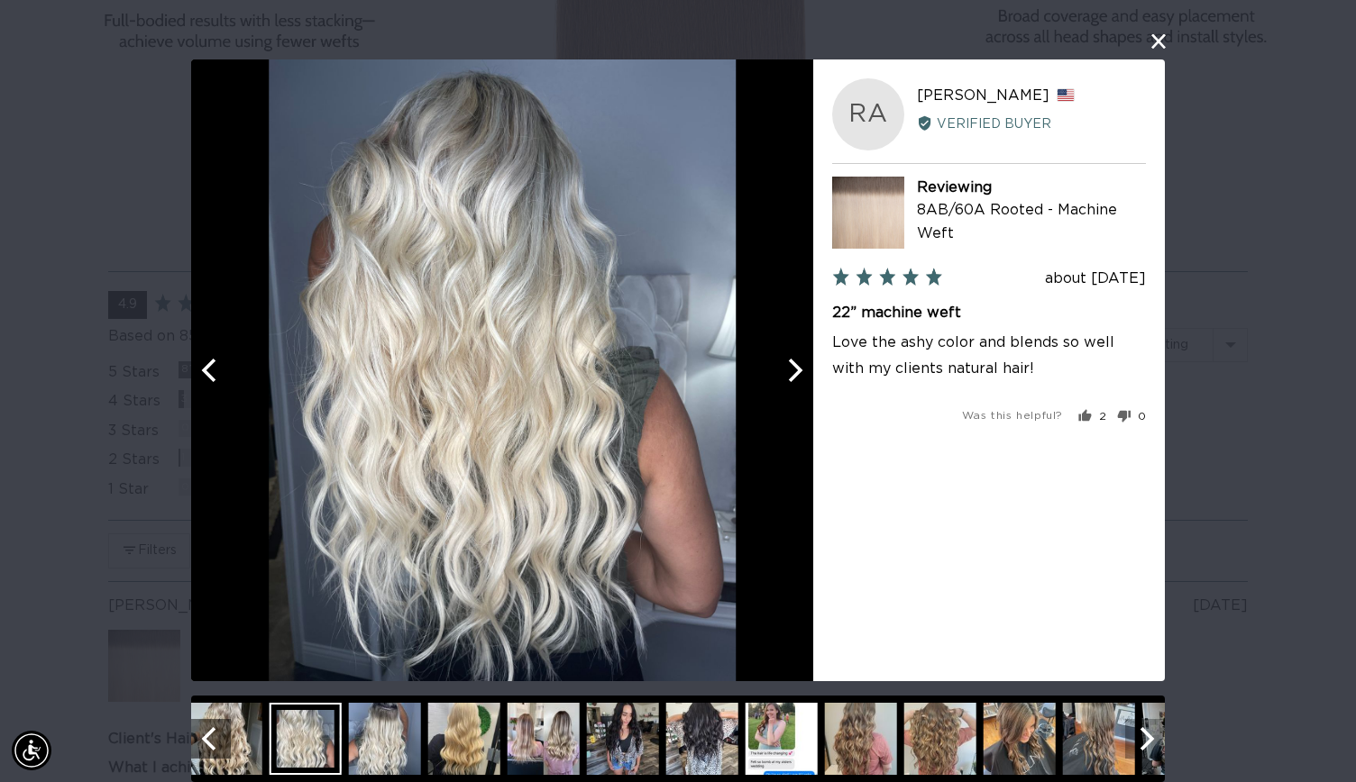
click at [1148, 736] on icon "Next" at bounding box center [1144, 738] width 23 height 23
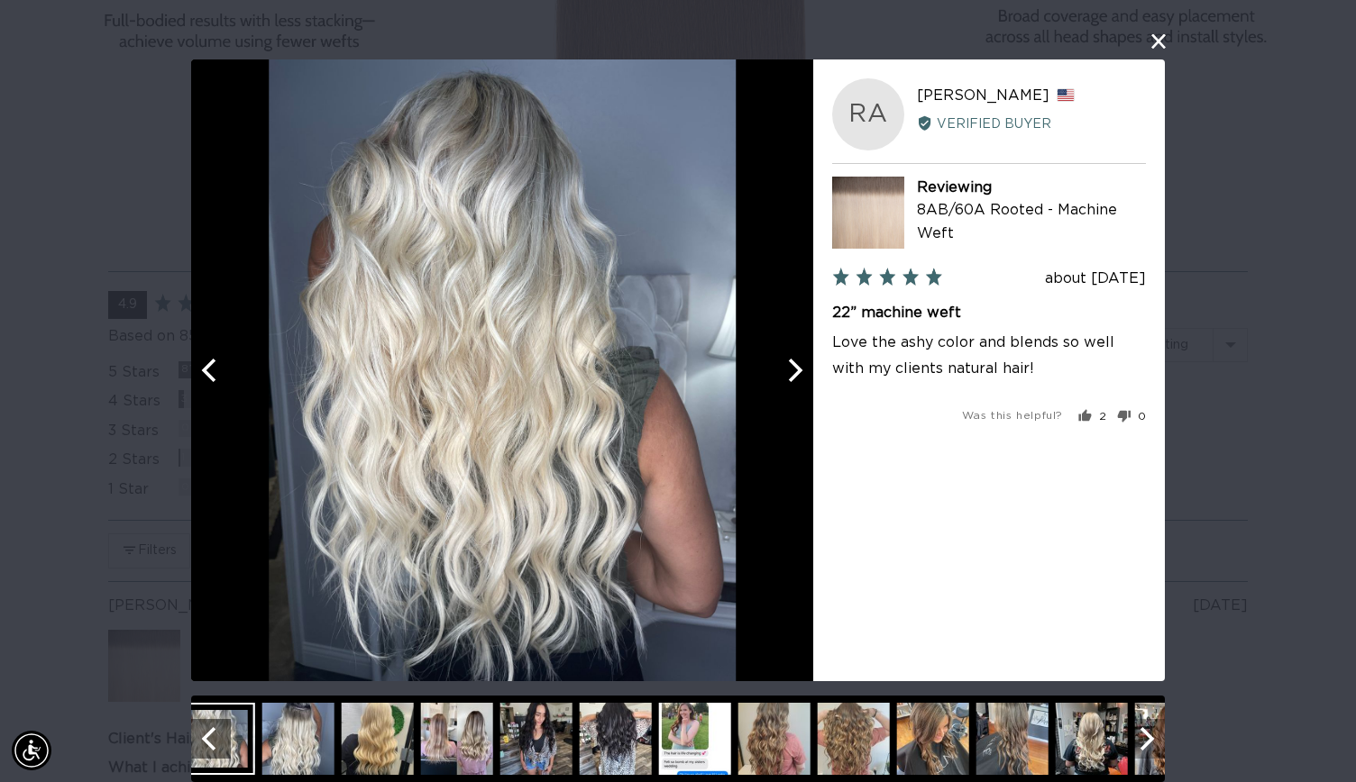
scroll to position [0, 0]
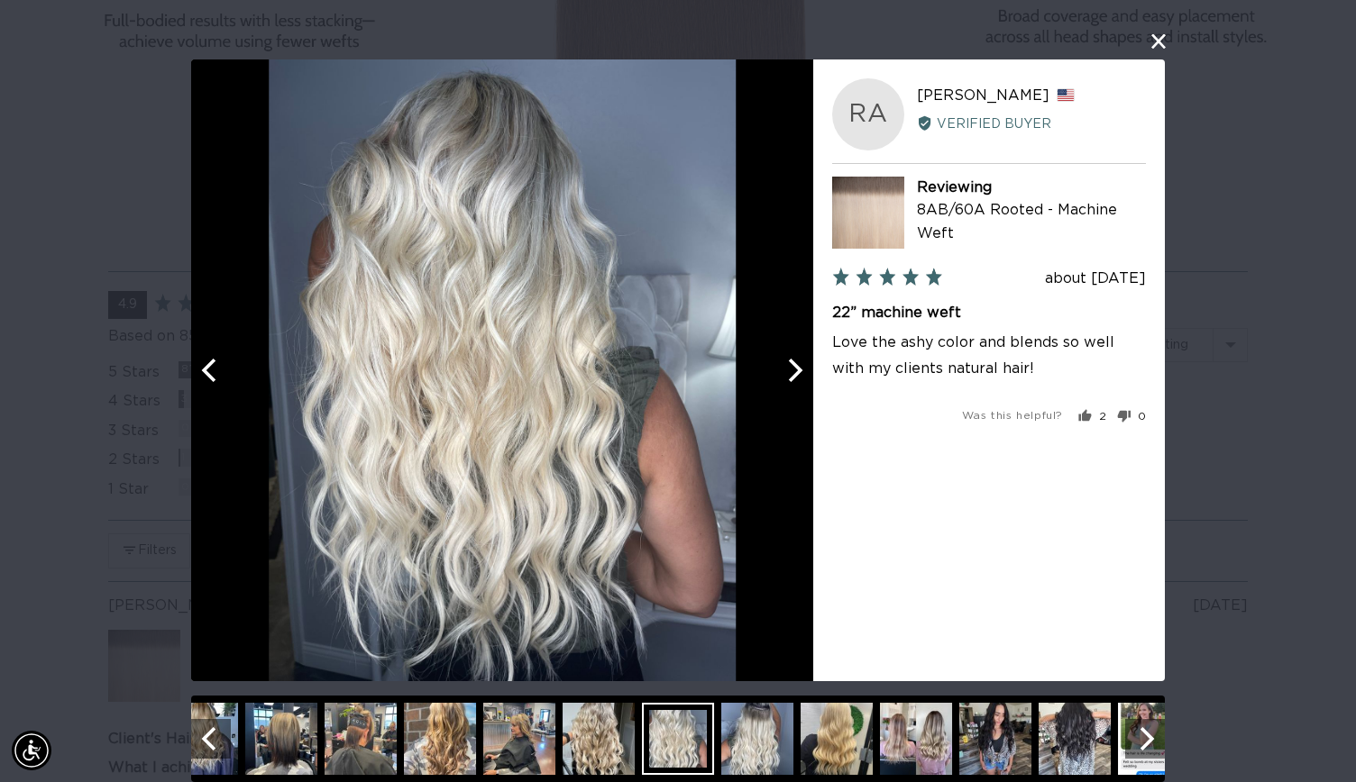
click at [818, 744] on img at bounding box center [836, 739] width 72 height 72
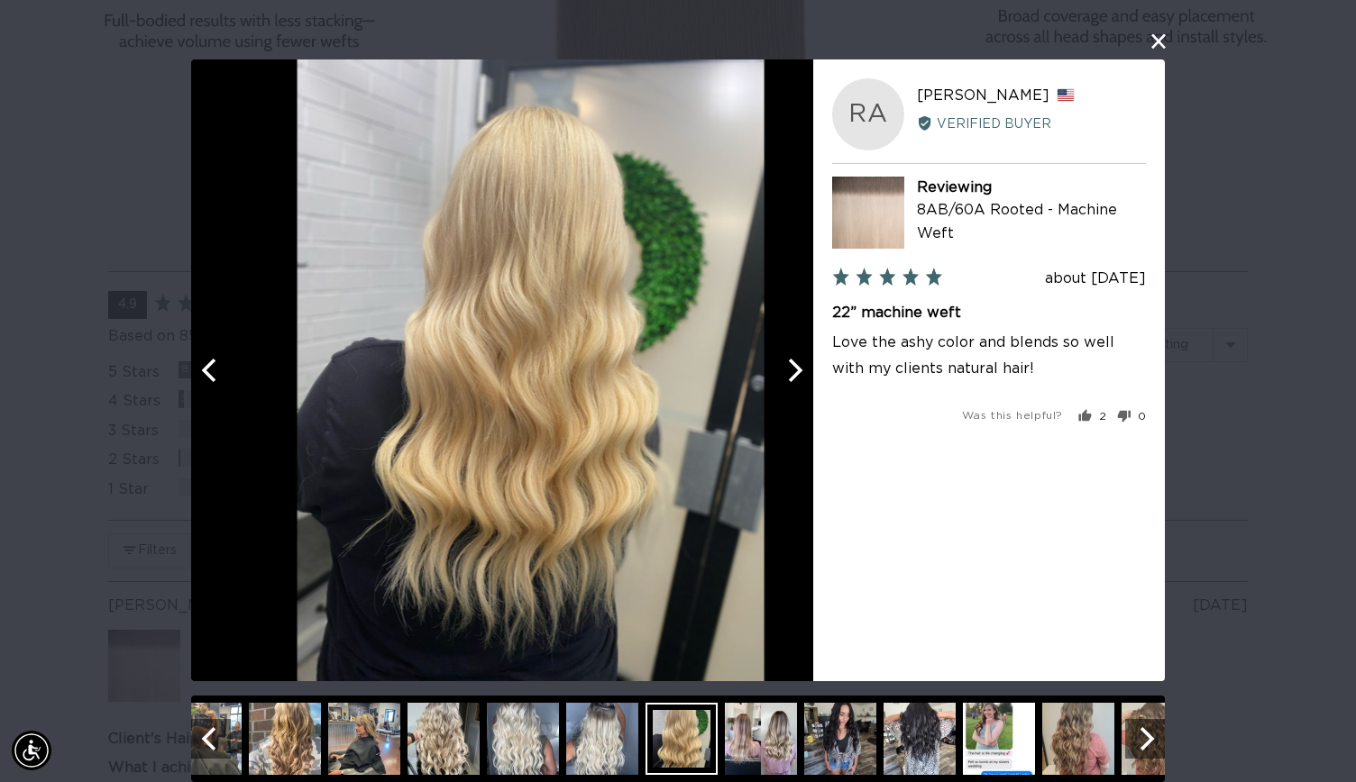
scroll to position [0, 1228]
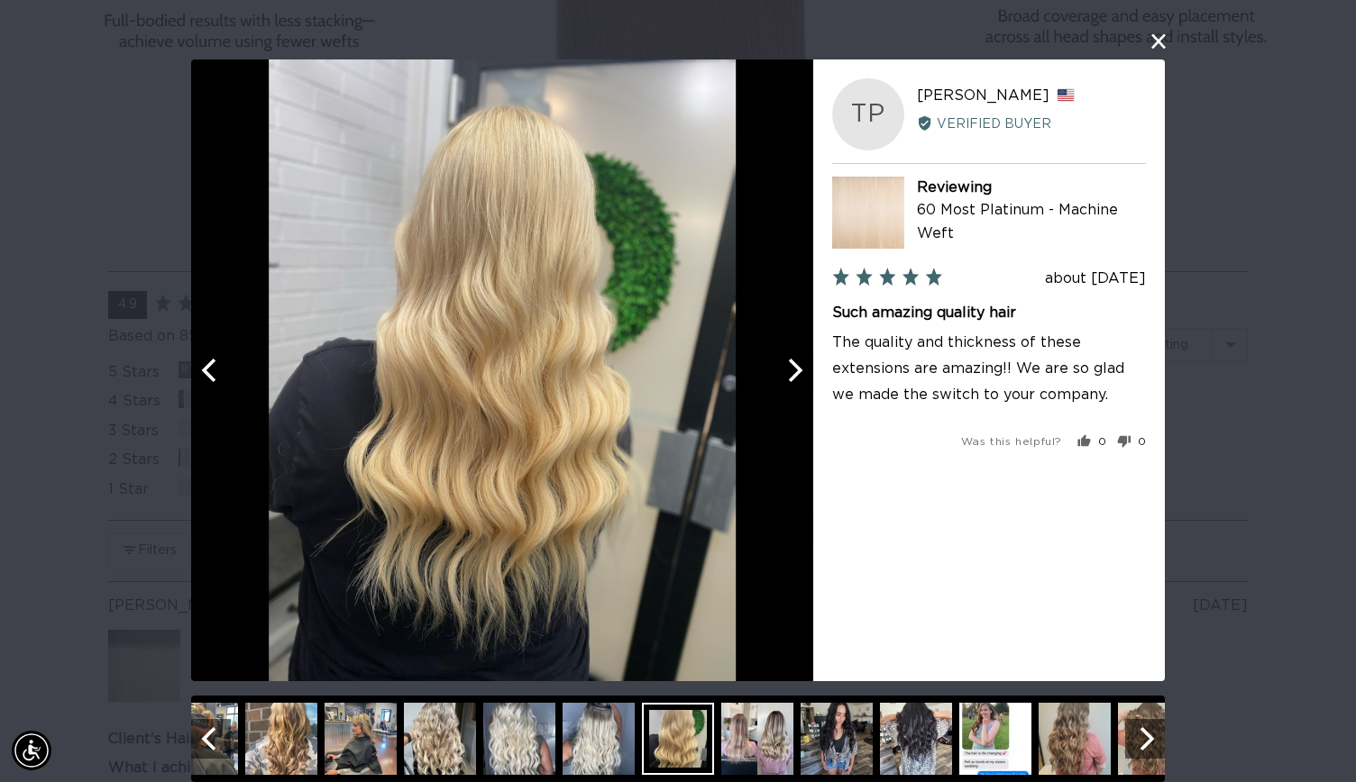
click at [1060, 760] on img at bounding box center [1074, 739] width 72 height 72
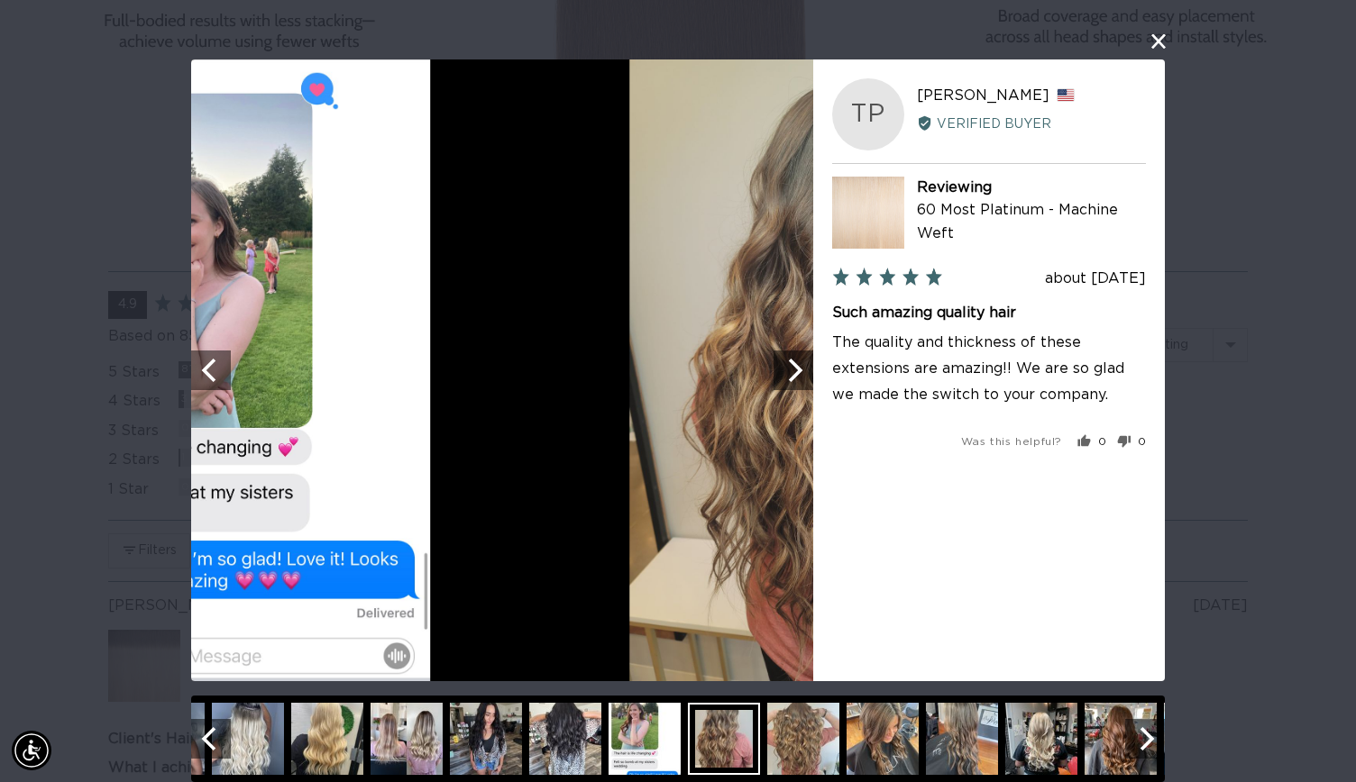
scroll to position [0, 2455]
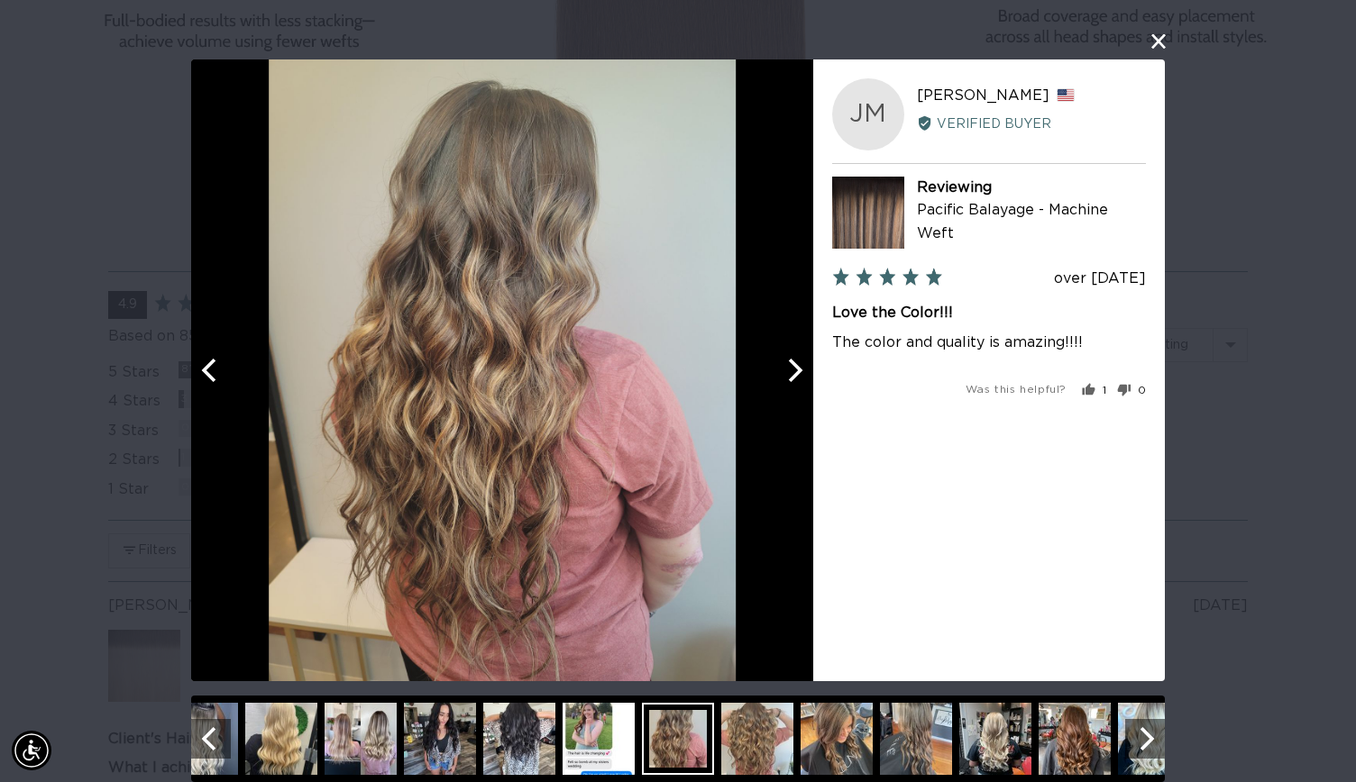
click at [1060, 760] on img at bounding box center [1074, 739] width 72 height 72
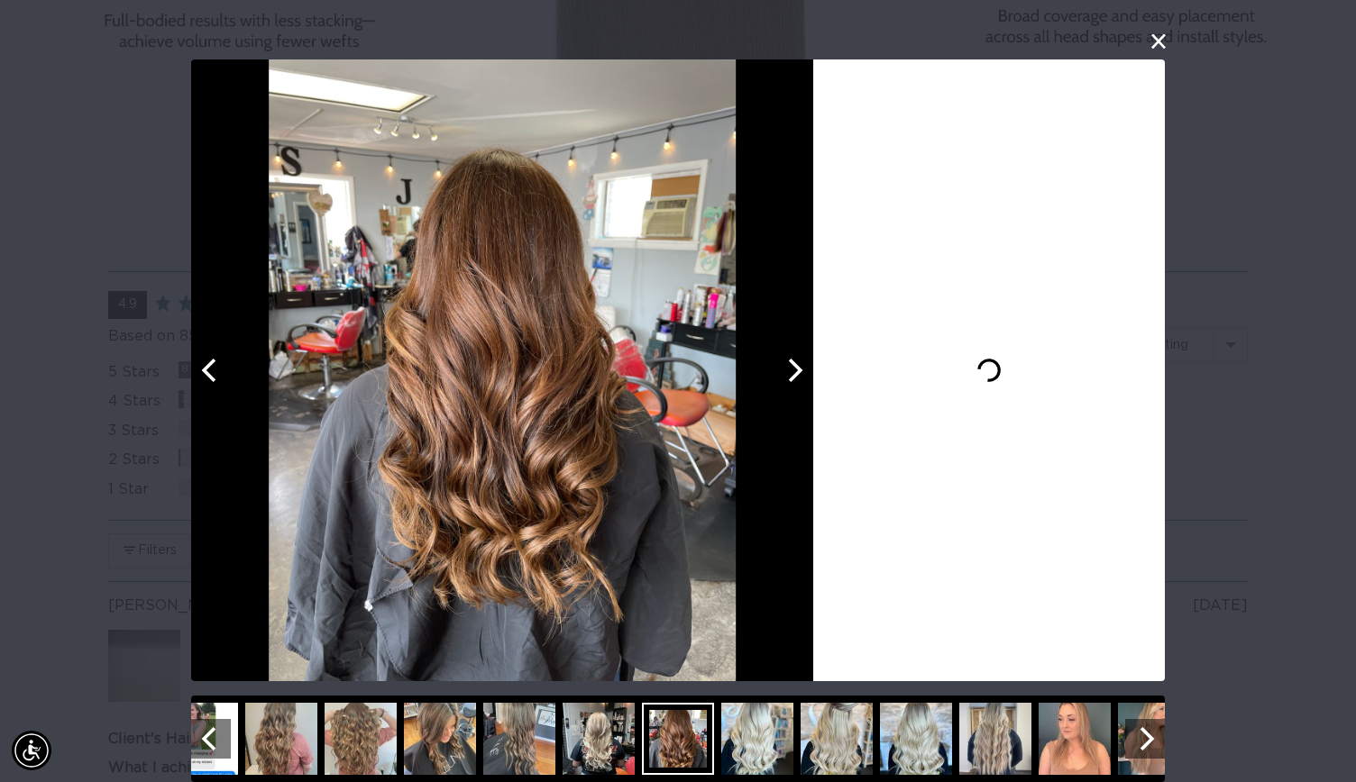
scroll to position [0, 0]
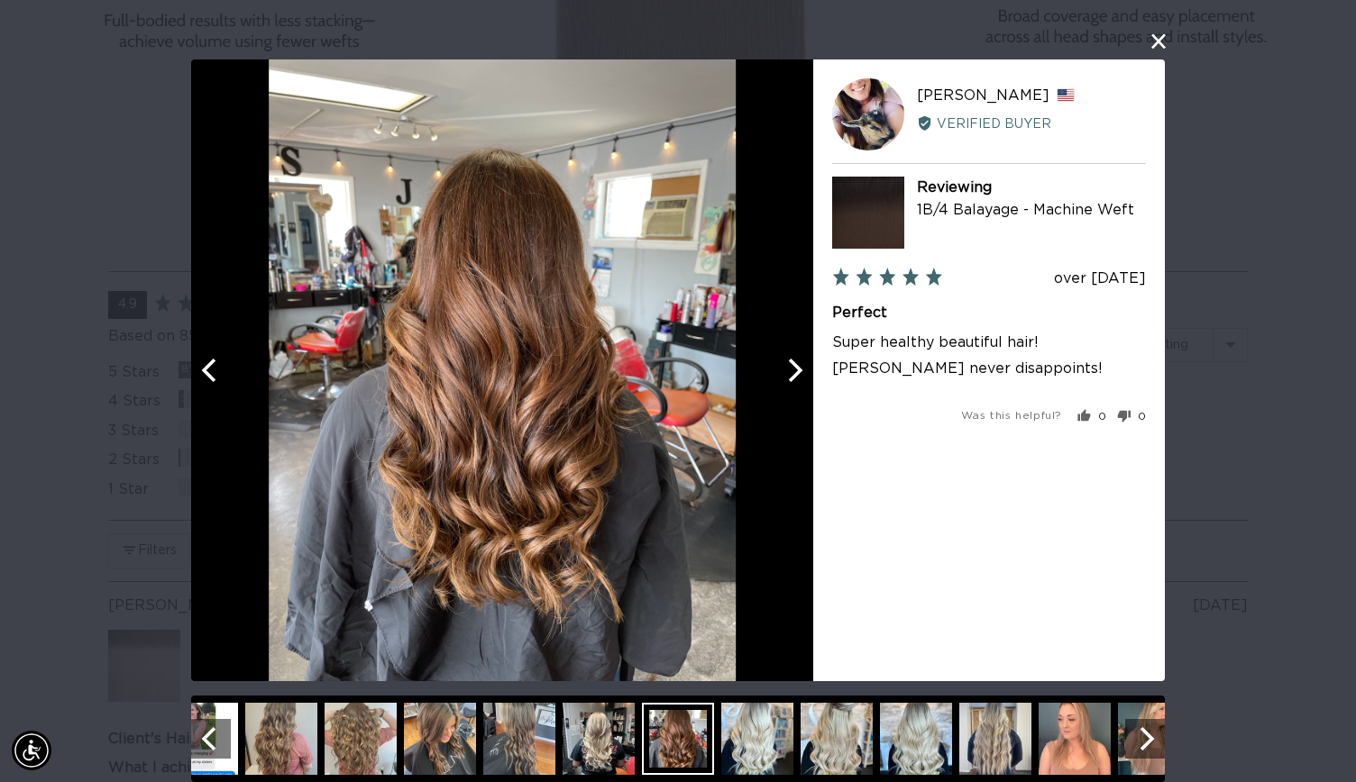
click at [598, 733] on img at bounding box center [598, 739] width 72 height 72
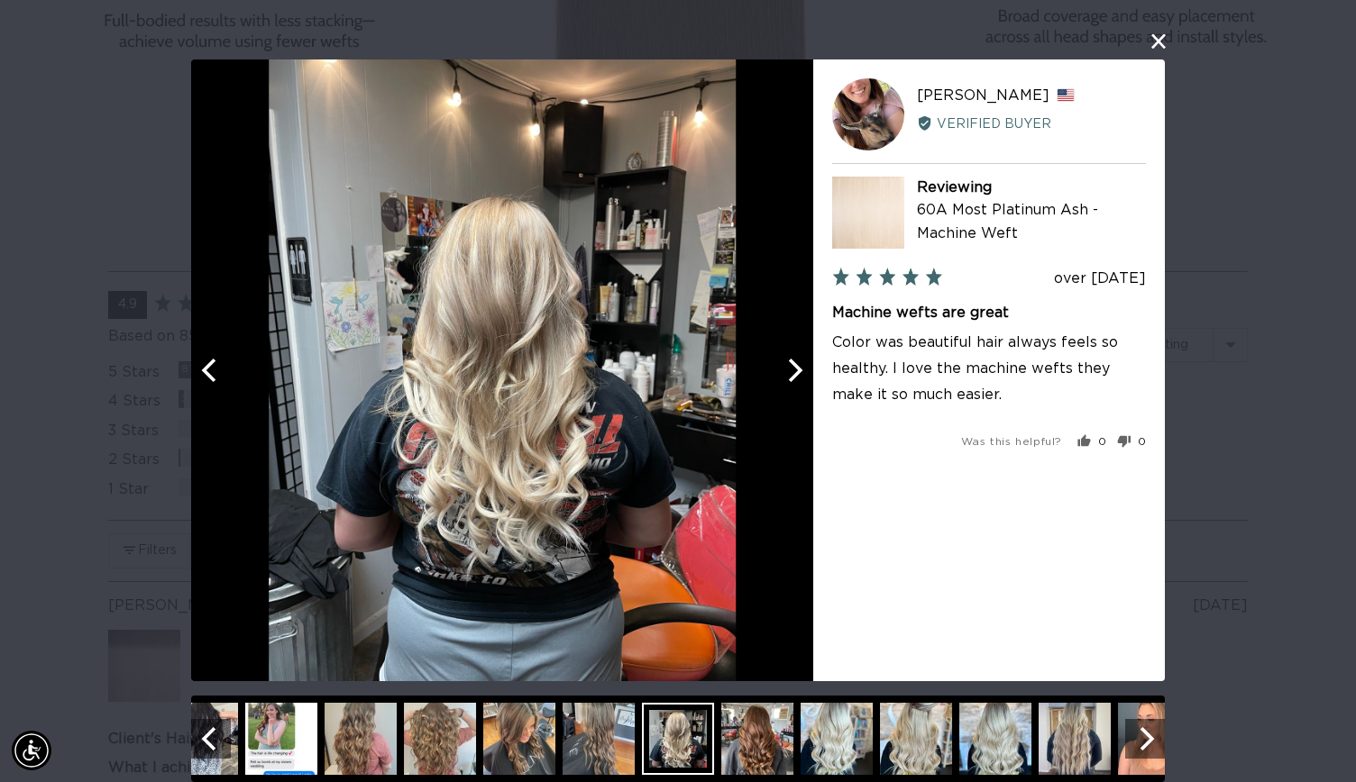
scroll to position [0, 1228]
click at [822, 758] on img at bounding box center [836, 739] width 72 height 72
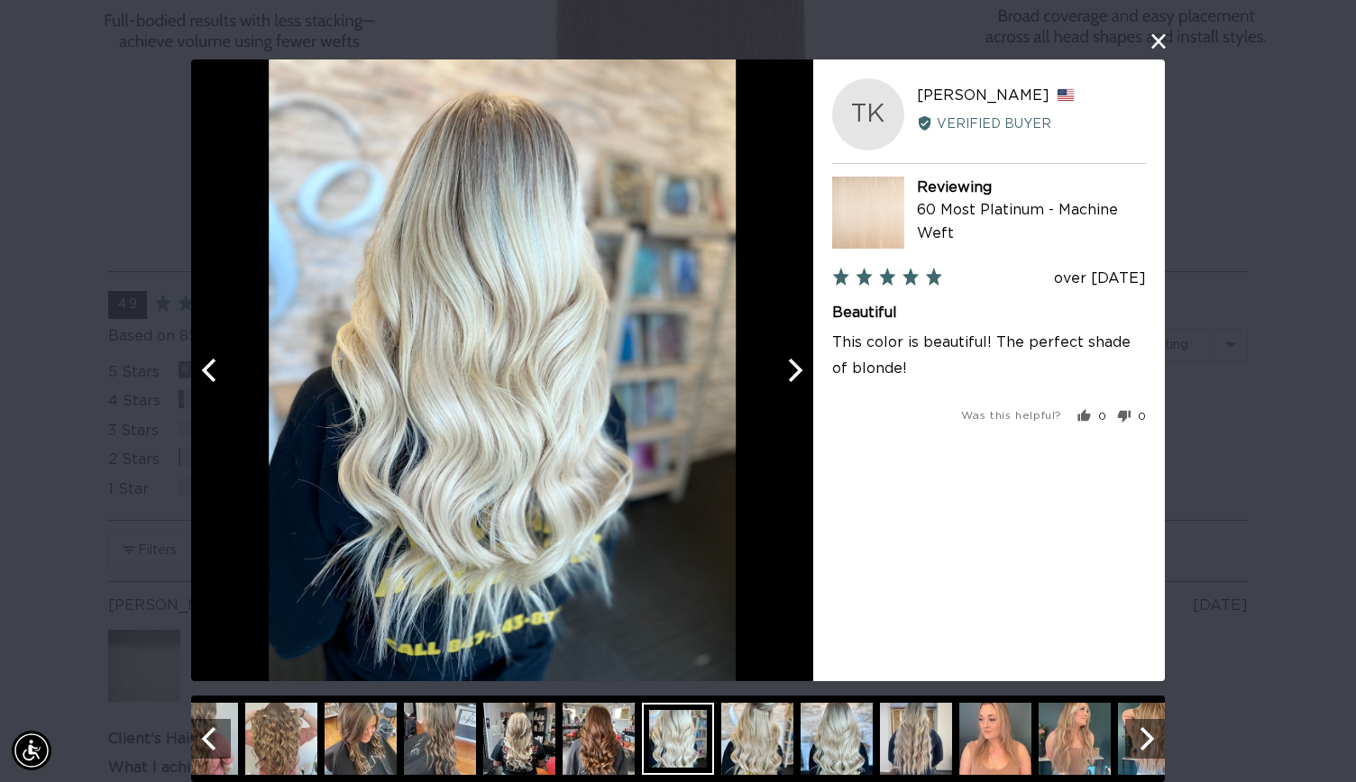
scroll to position [0, 2455]
click at [818, 769] on img at bounding box center [836, 739] width 72 height 72
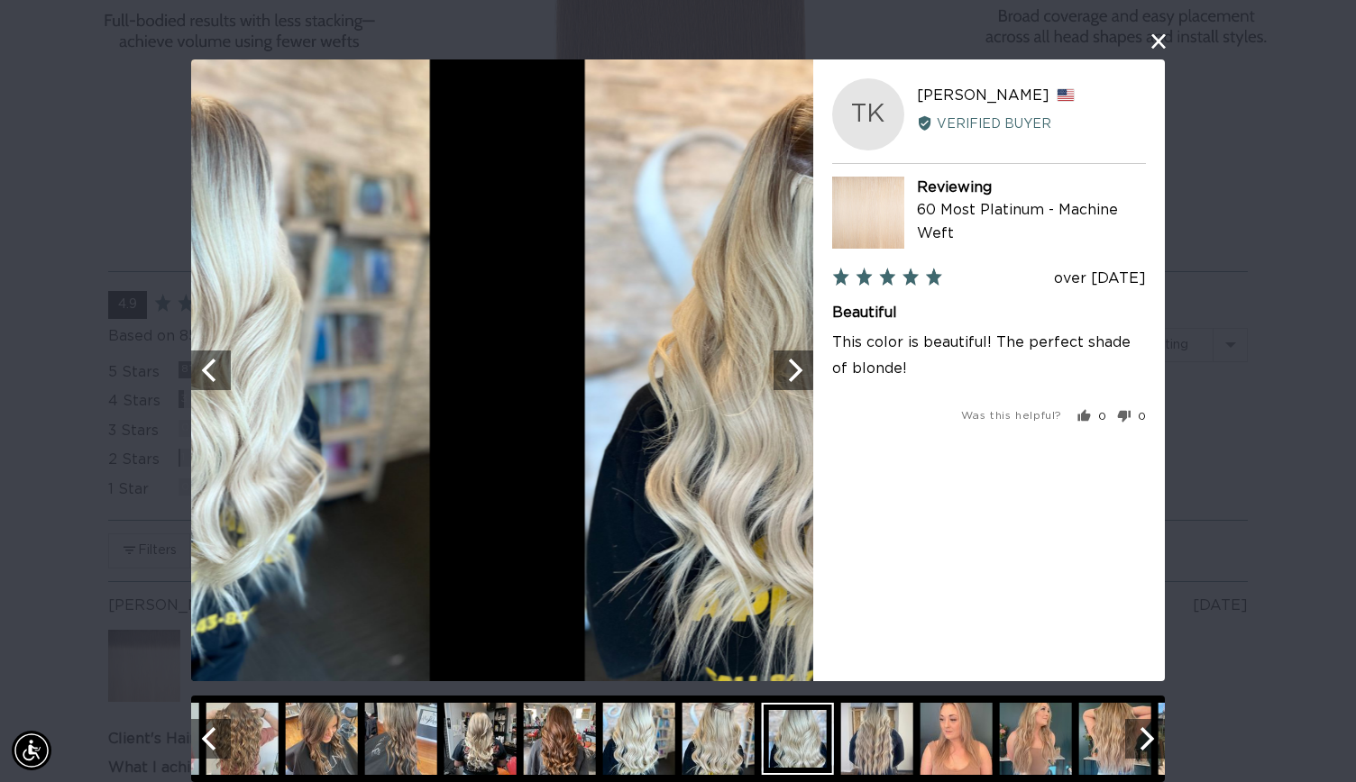
scroll to position [0, 0]
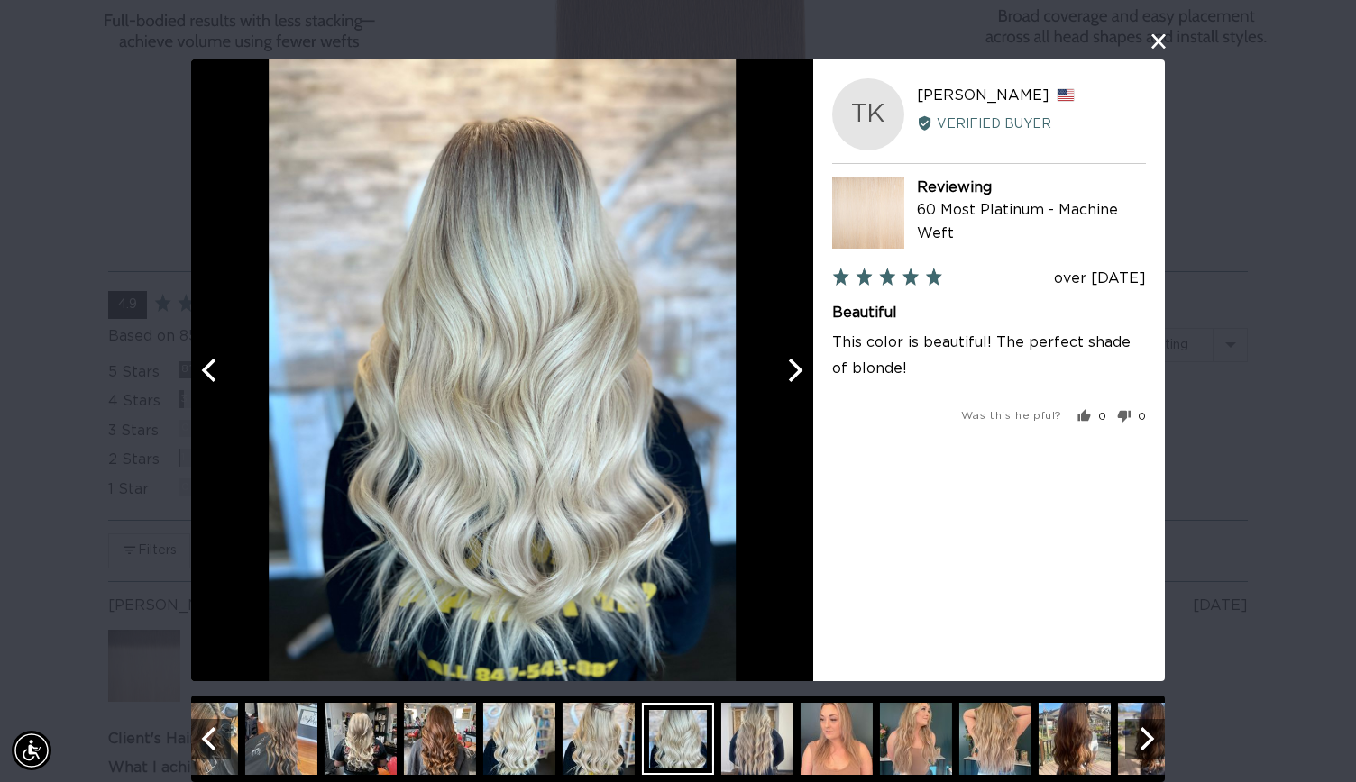
click at [599, 746] on img at bounding box center [598, 739] width 72 height 72
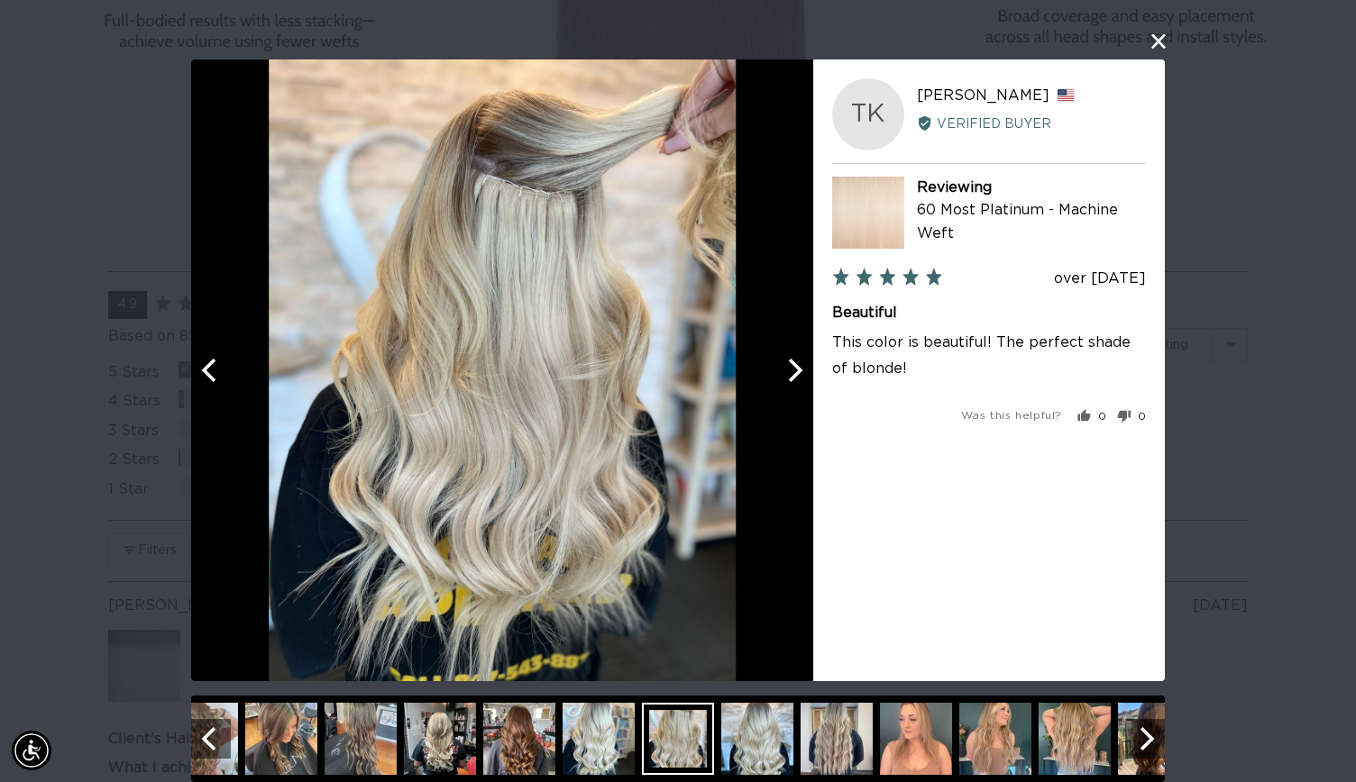
scroll to position [0, 2455]
click at [811, 763] on img at bounding box center [836, 739] width 72 height 72
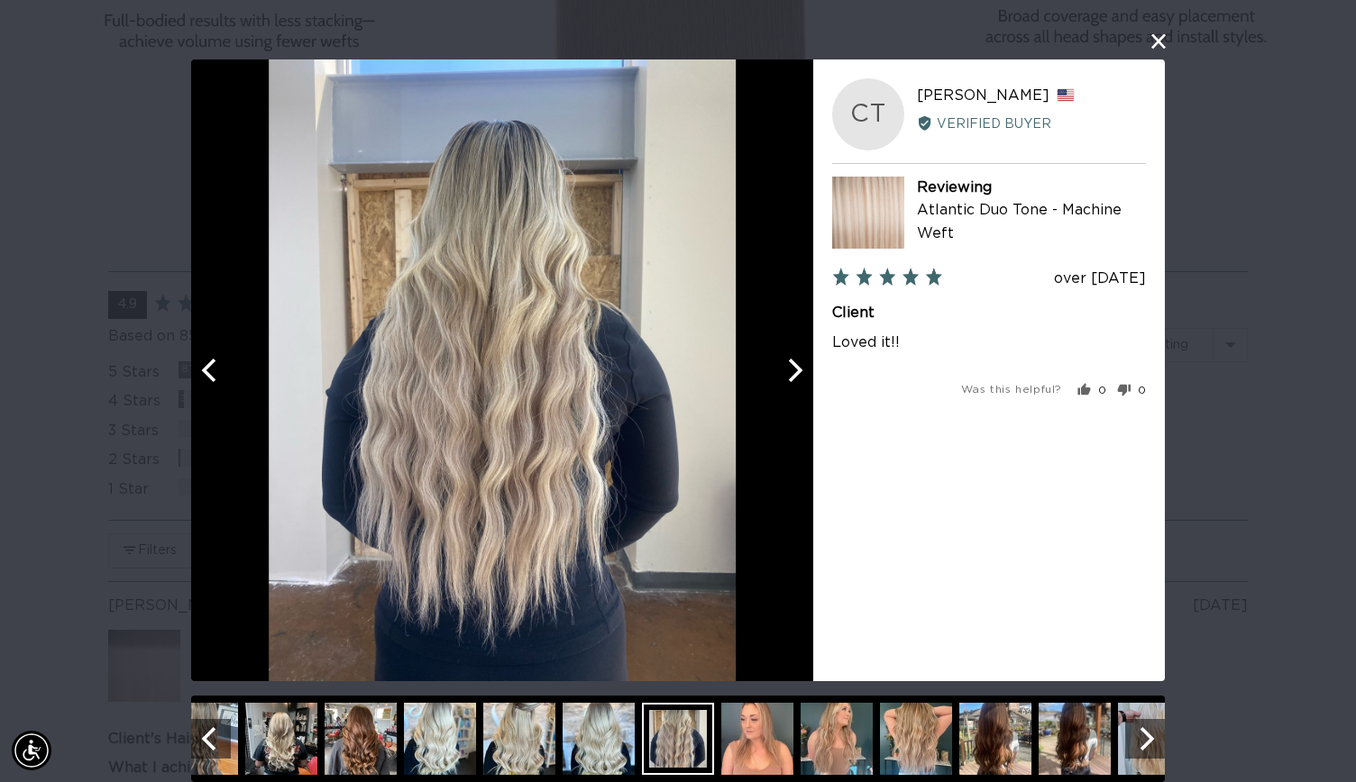
click at [917, 737] on img at bounding box center [916, 739] width 72 height 72
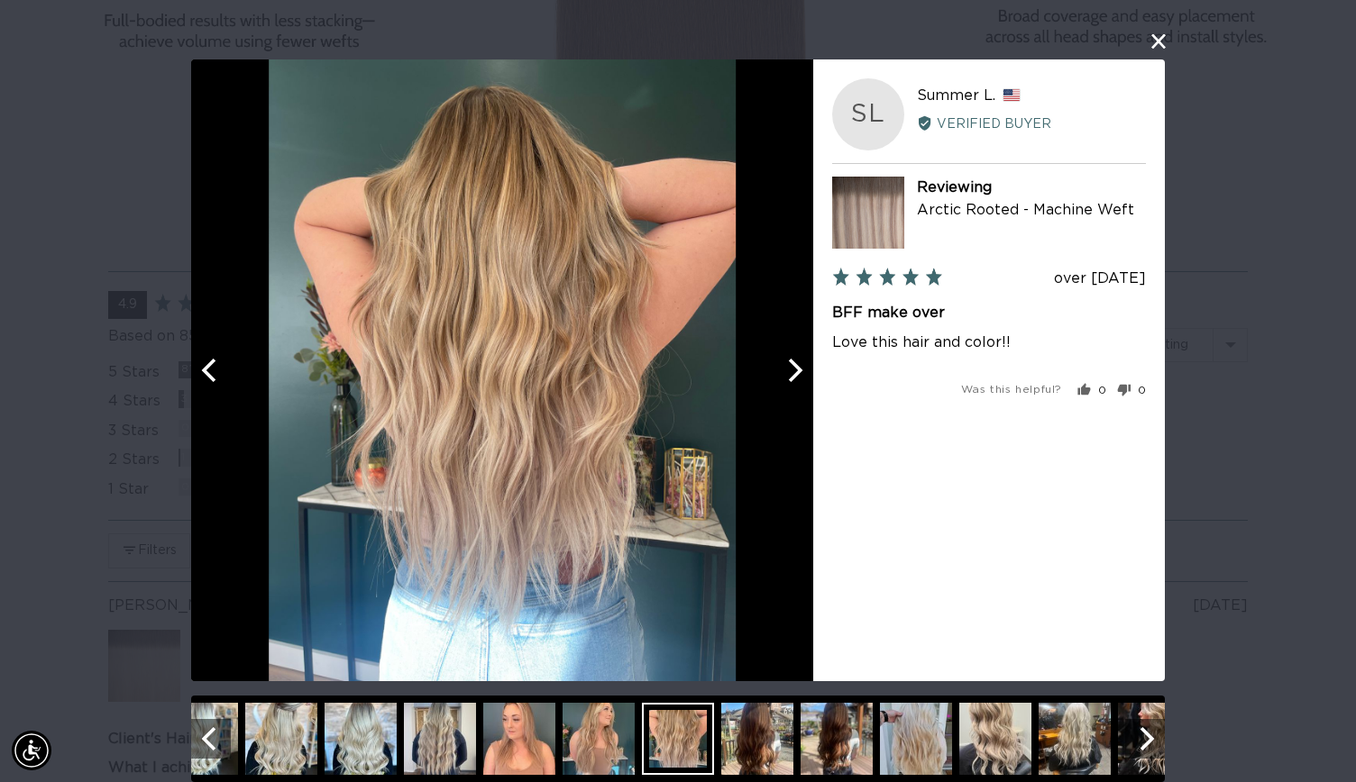
scroll to position [0, 0]
click at [927, 727] on img at bounding box center [916, 739] width 72 height 72
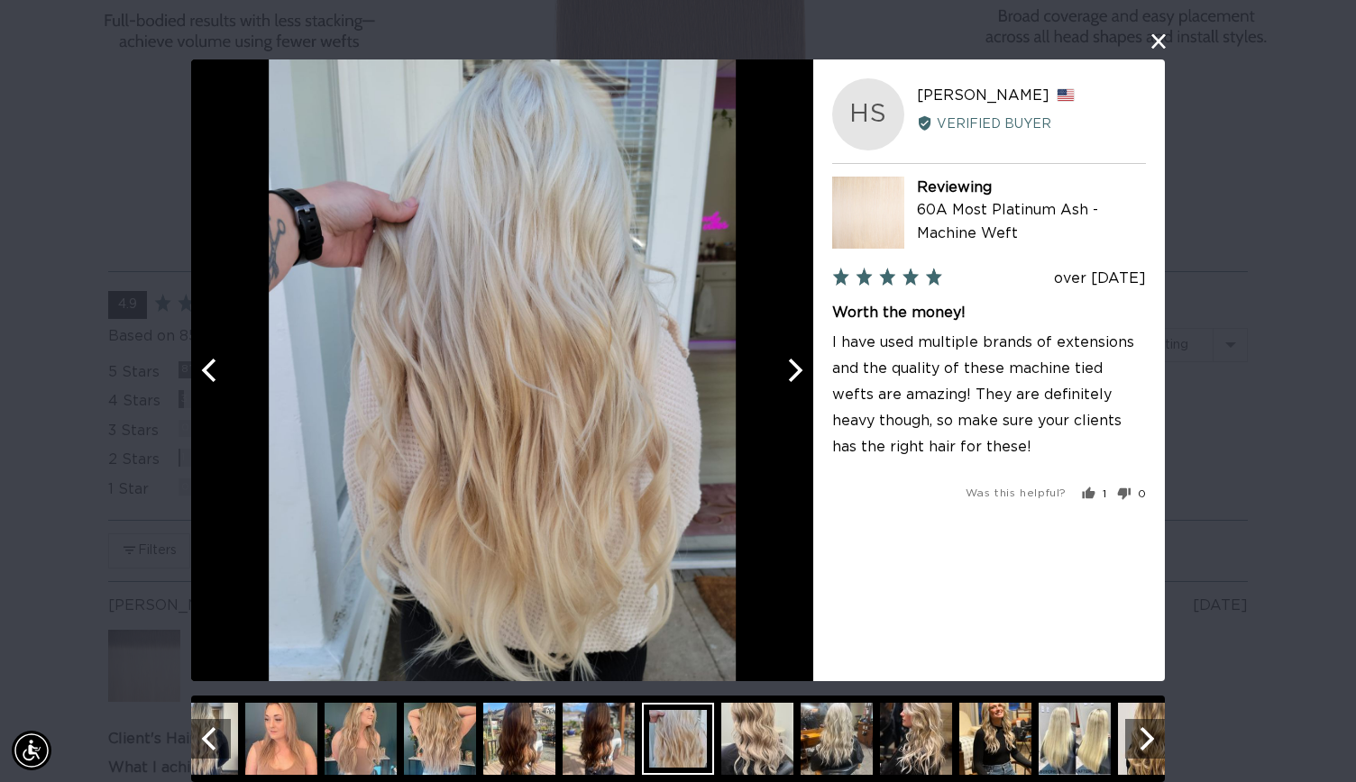
scroll to position [0, 1228]
click at [747, 738] on img at bounding box center [757, 739] width 72 height 72
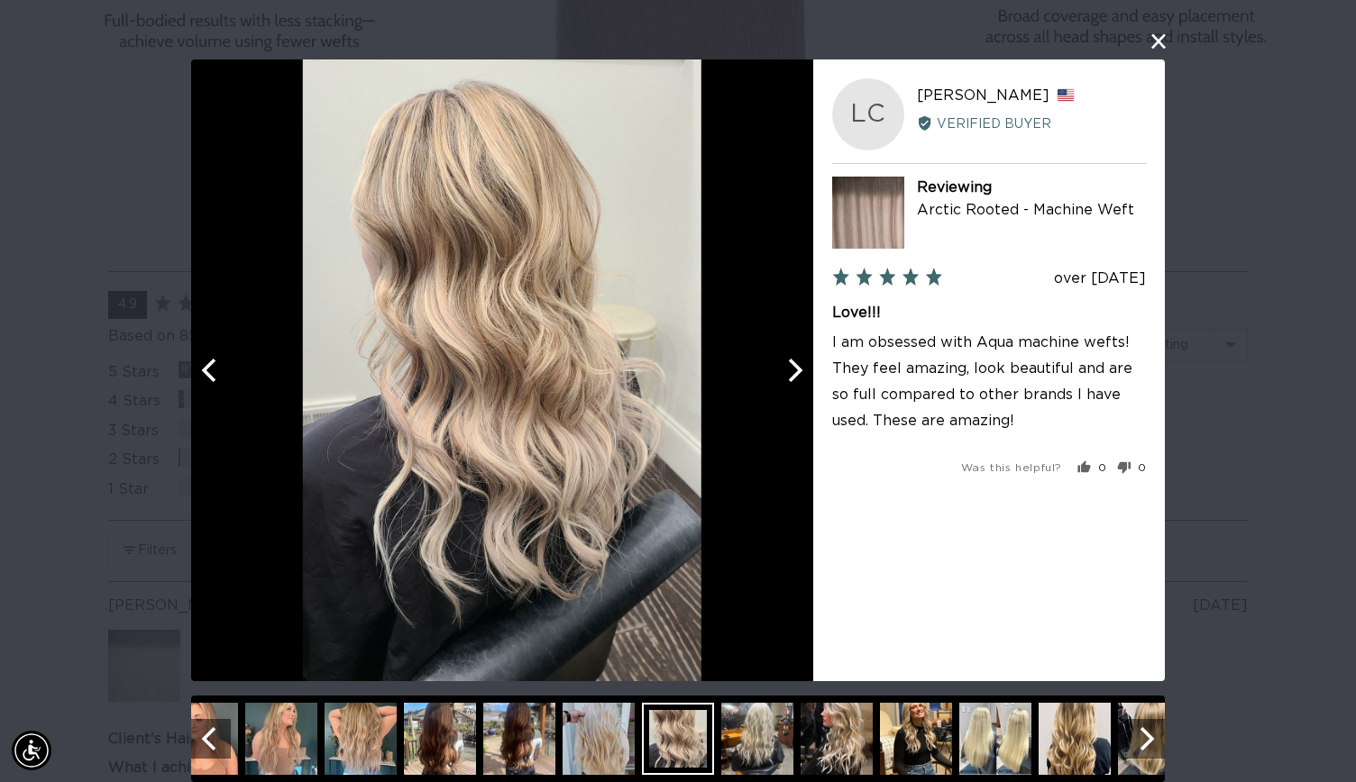
scroll to position [0, 2455]
click at [742, 769] on img at bounding box center [757, 739] width 72 height 72
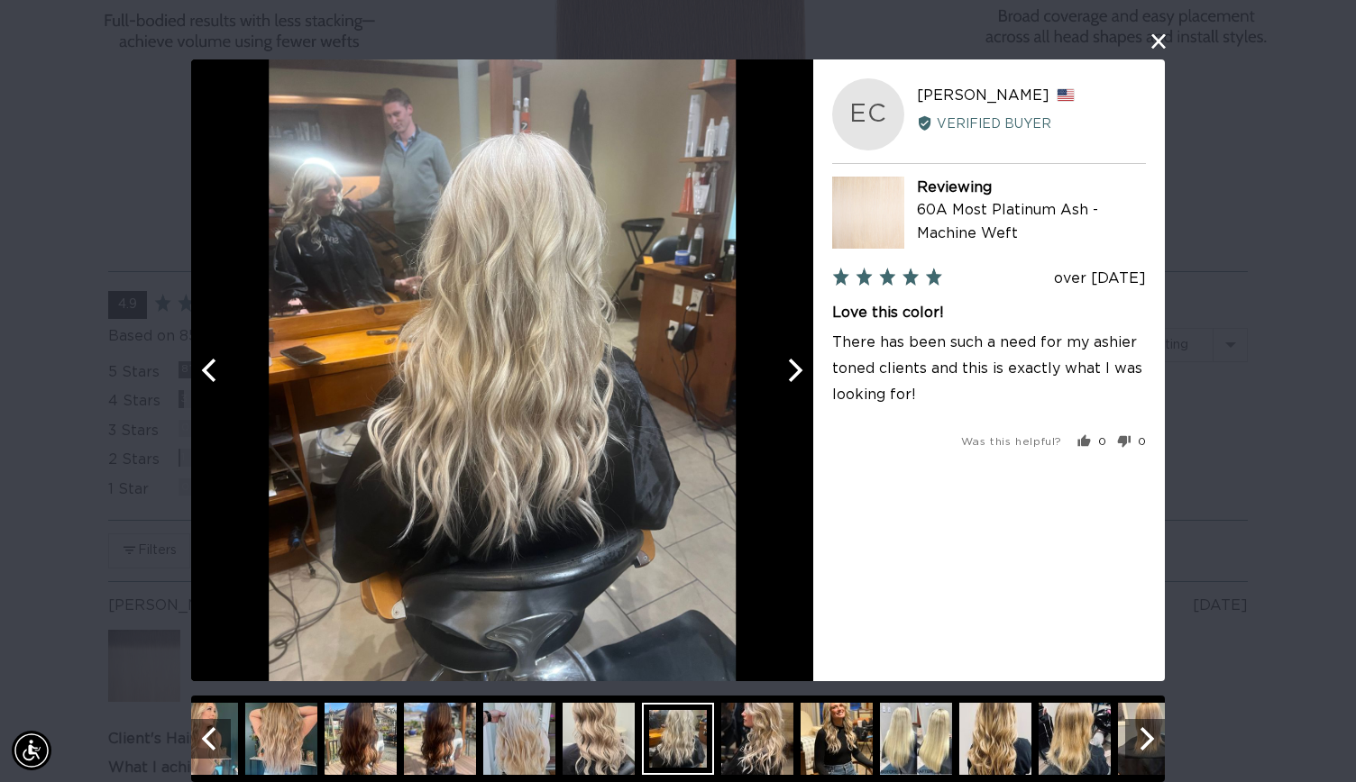
click at [915, 732] on img at bounding box center [916, 739] width 72 height 72
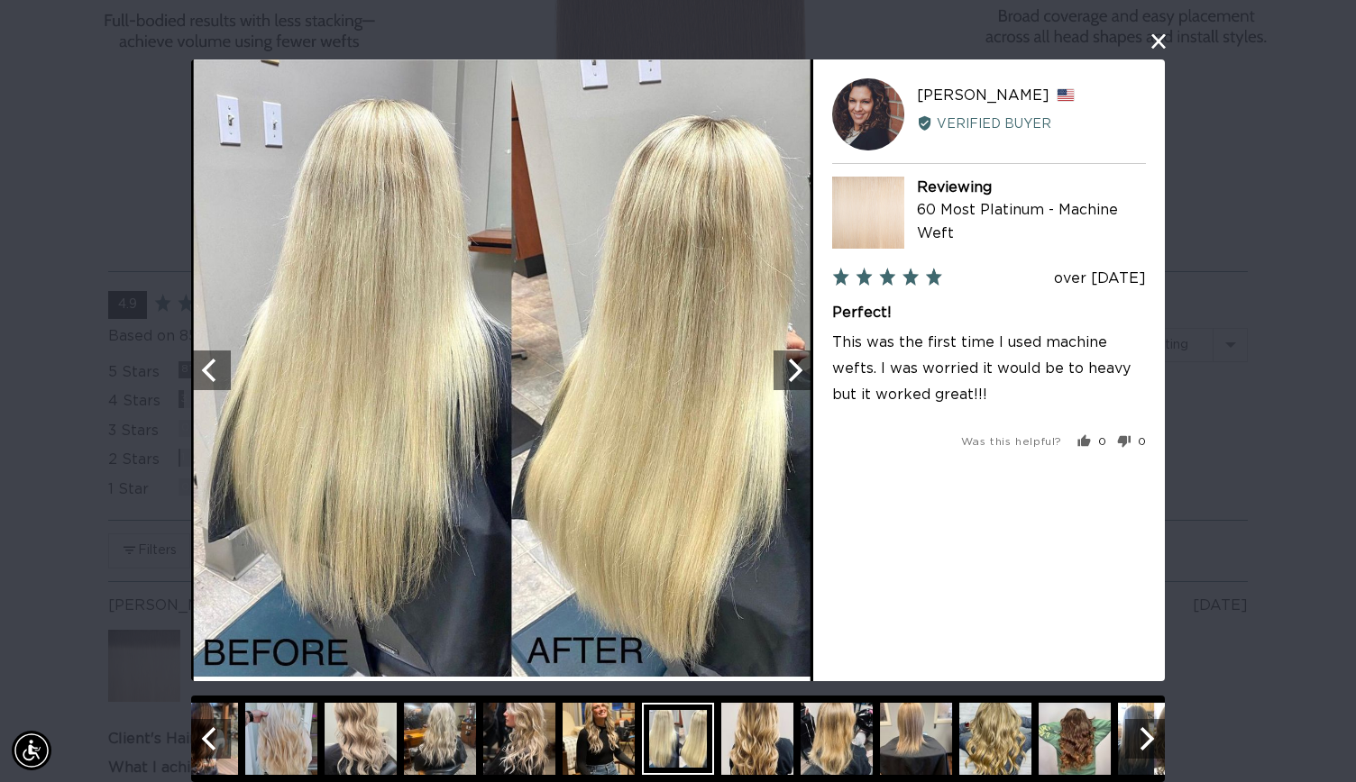
click at [1149, 41] on button "close this modal window" at bounding box center [1158, 42] width 22 height 22
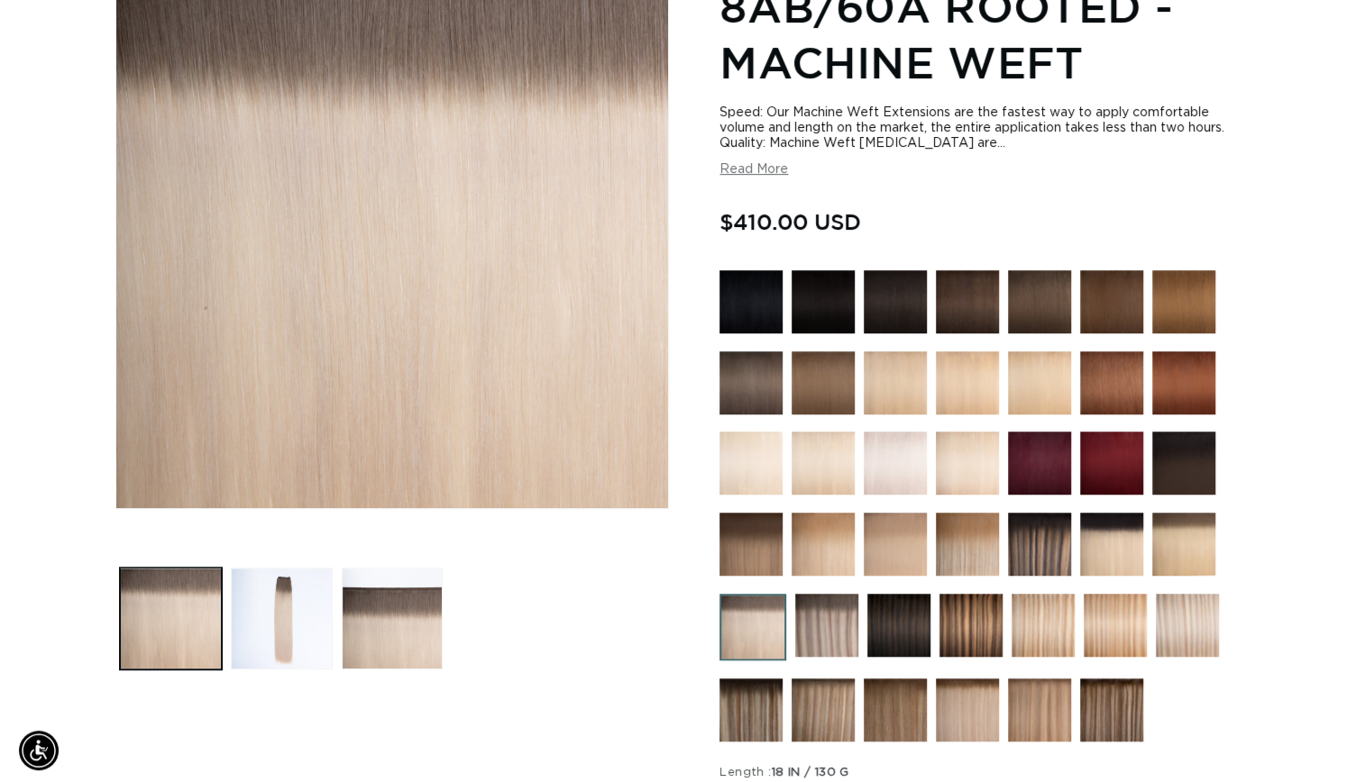
scroll to position [0, 1213]
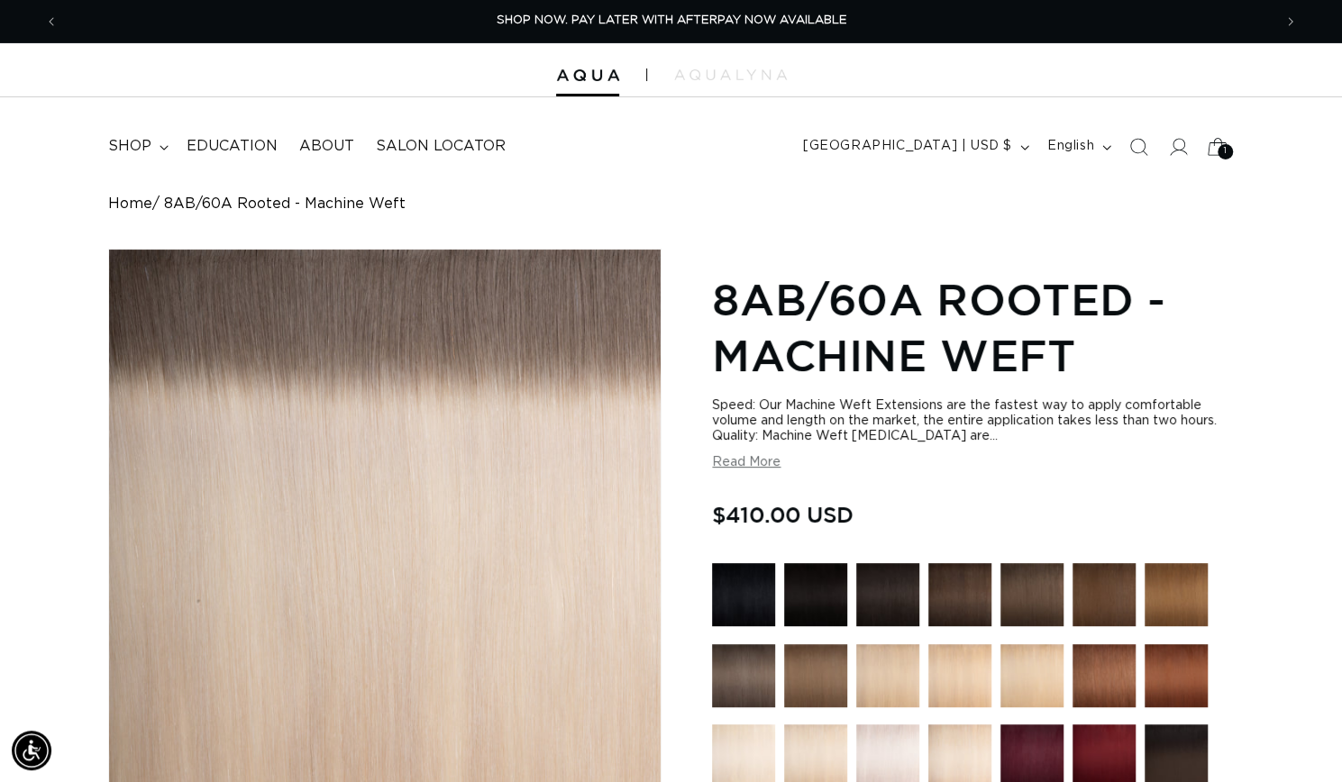
click at [1225, 141] on icon at bounding box center [1217, 146] width 42 height 42
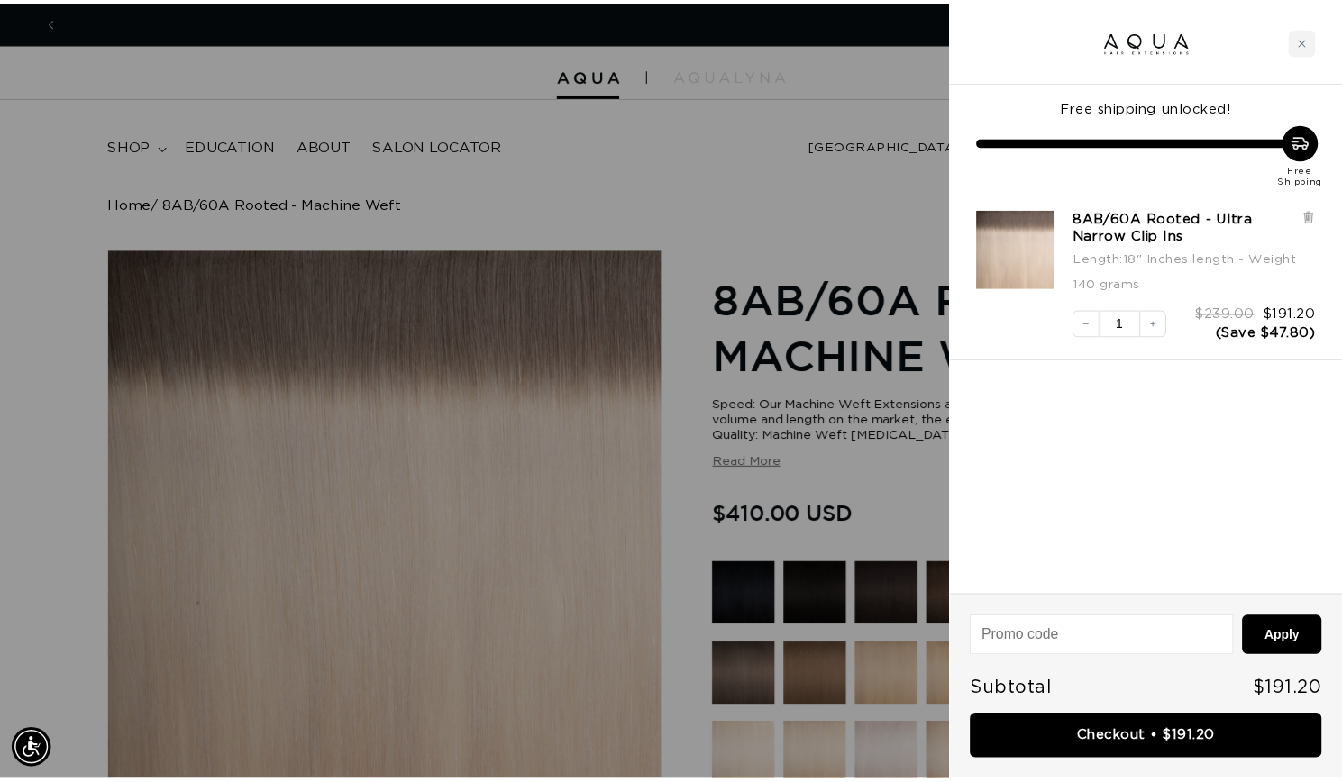
scroll to position [0, 1228]
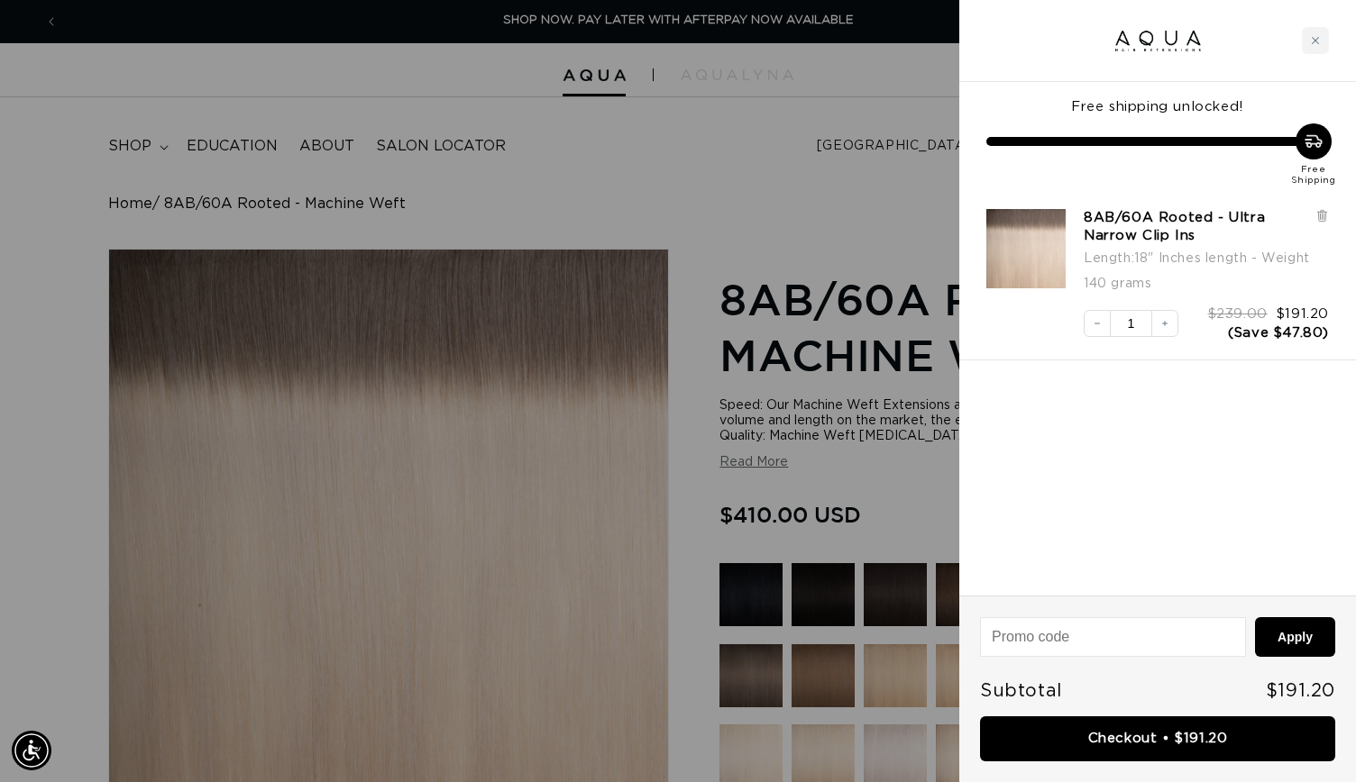
click at [720, 131] on div at bounding box center [678, 391] width 1356 height 782
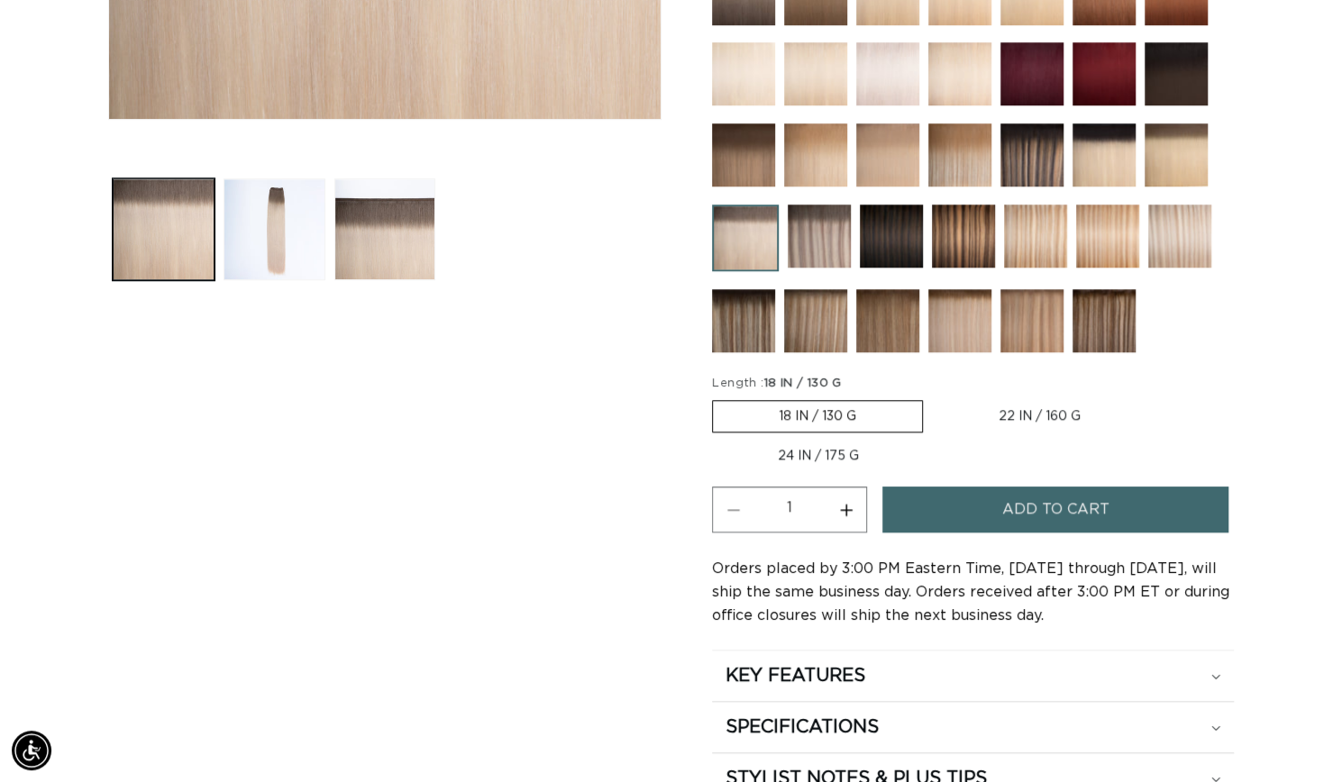
scroll to position [0, 0]
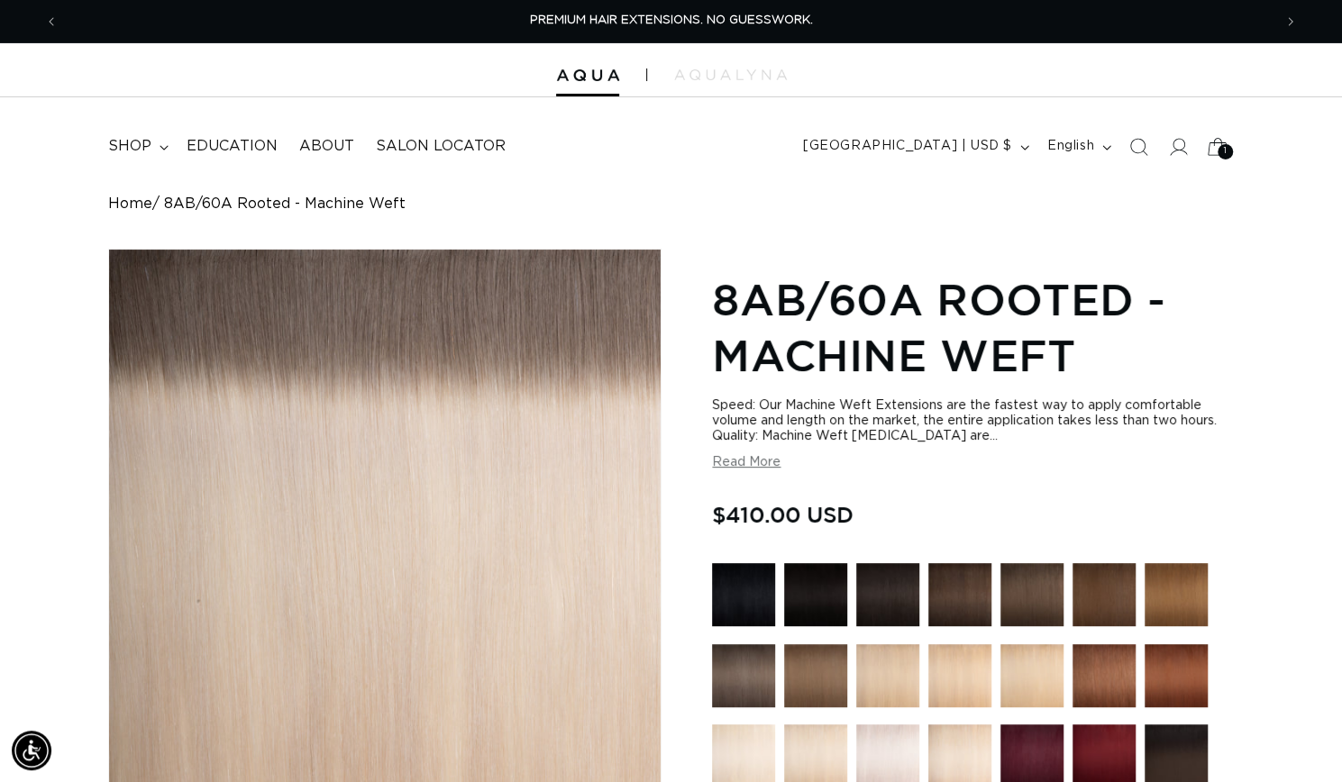
click at [1212, 139] on icon at bounding box center [1217, 146] width 42 height 42
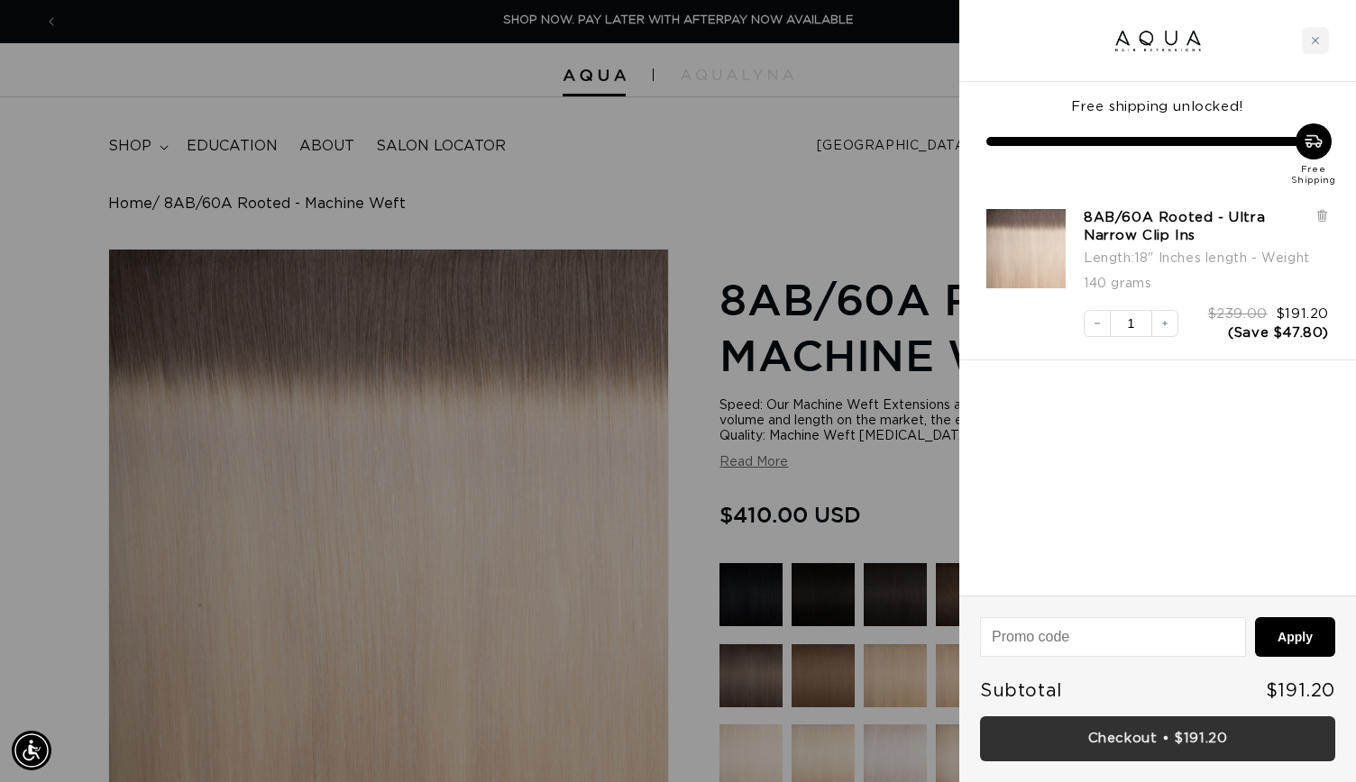
click at [1091, 740] on link "Checkout • $191.20" at bounding box center [1157, 740] width 355 height 46
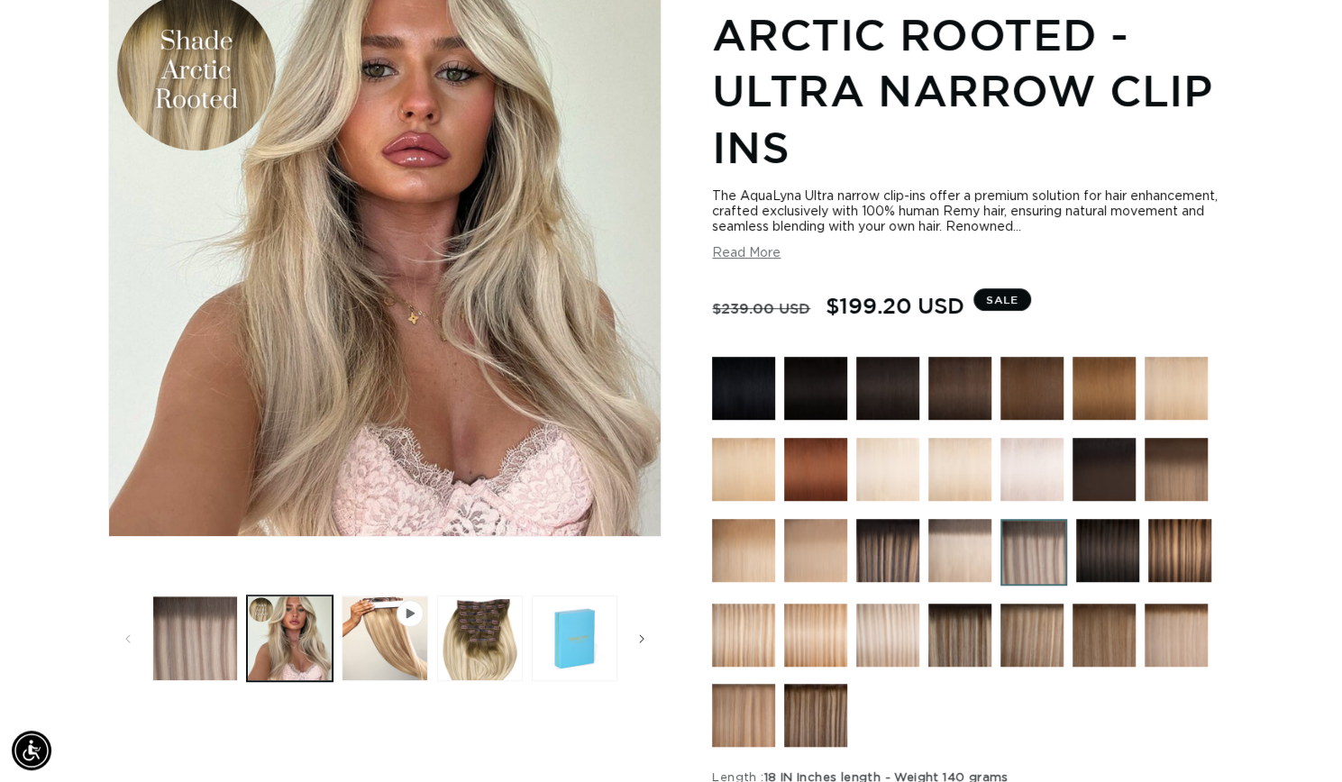
scroll to position [0, 2427]
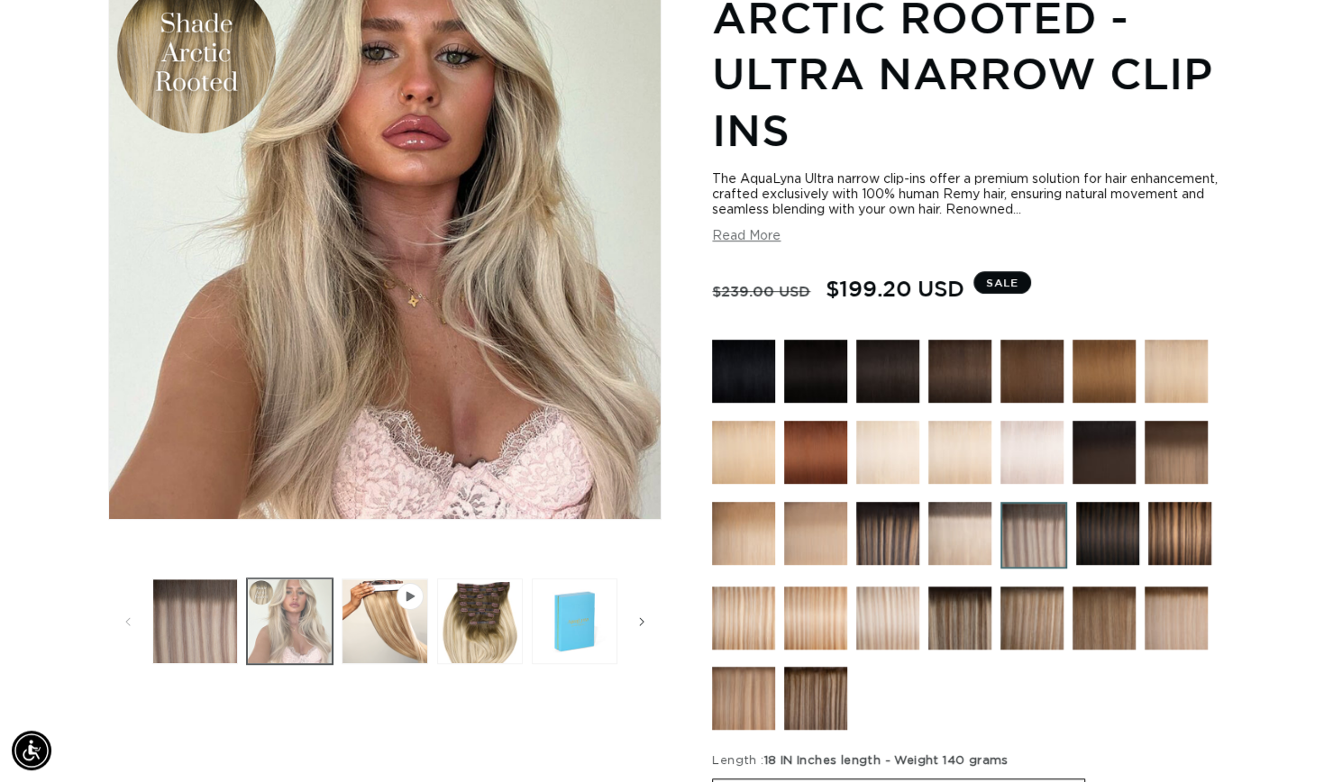
click at [261, 610] on button "Load image 2 in gallery view" at bounding box center [290, 622] width 86 height 86
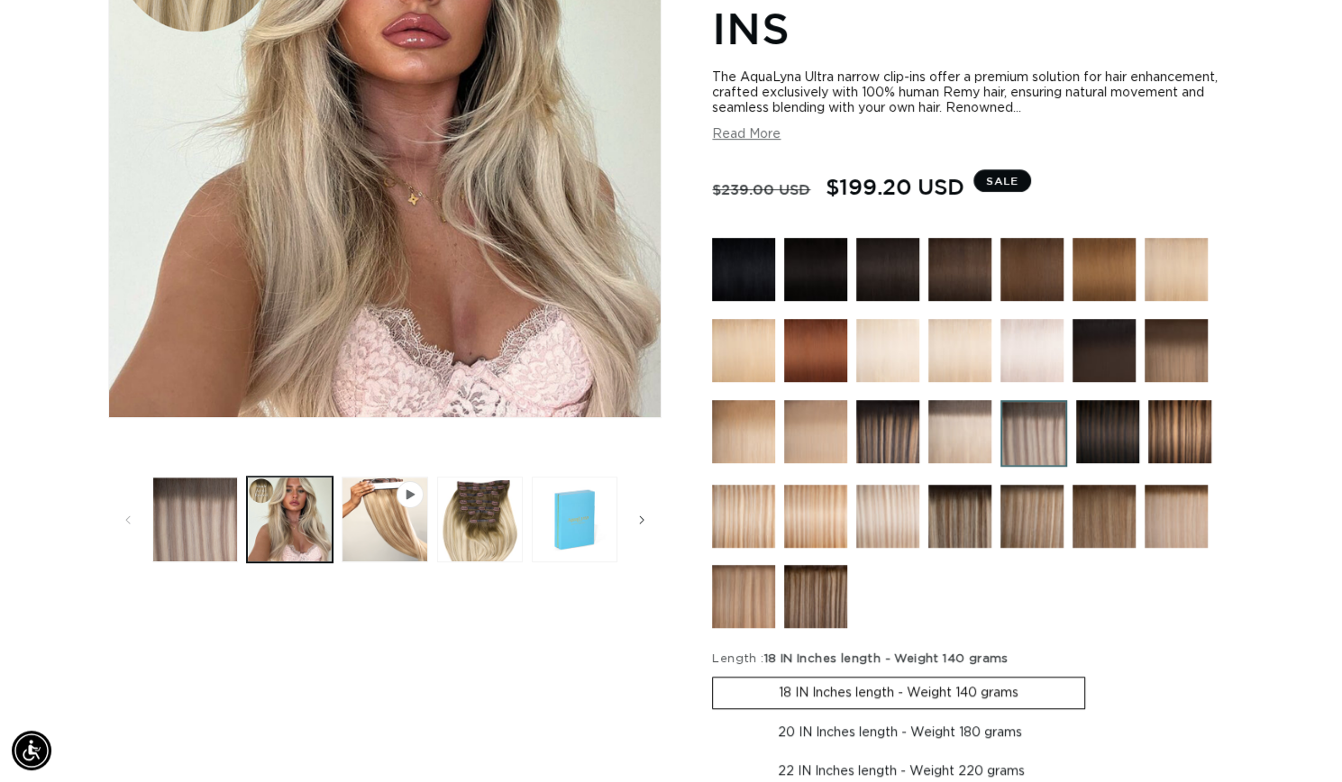
scroll to position [392, 0]
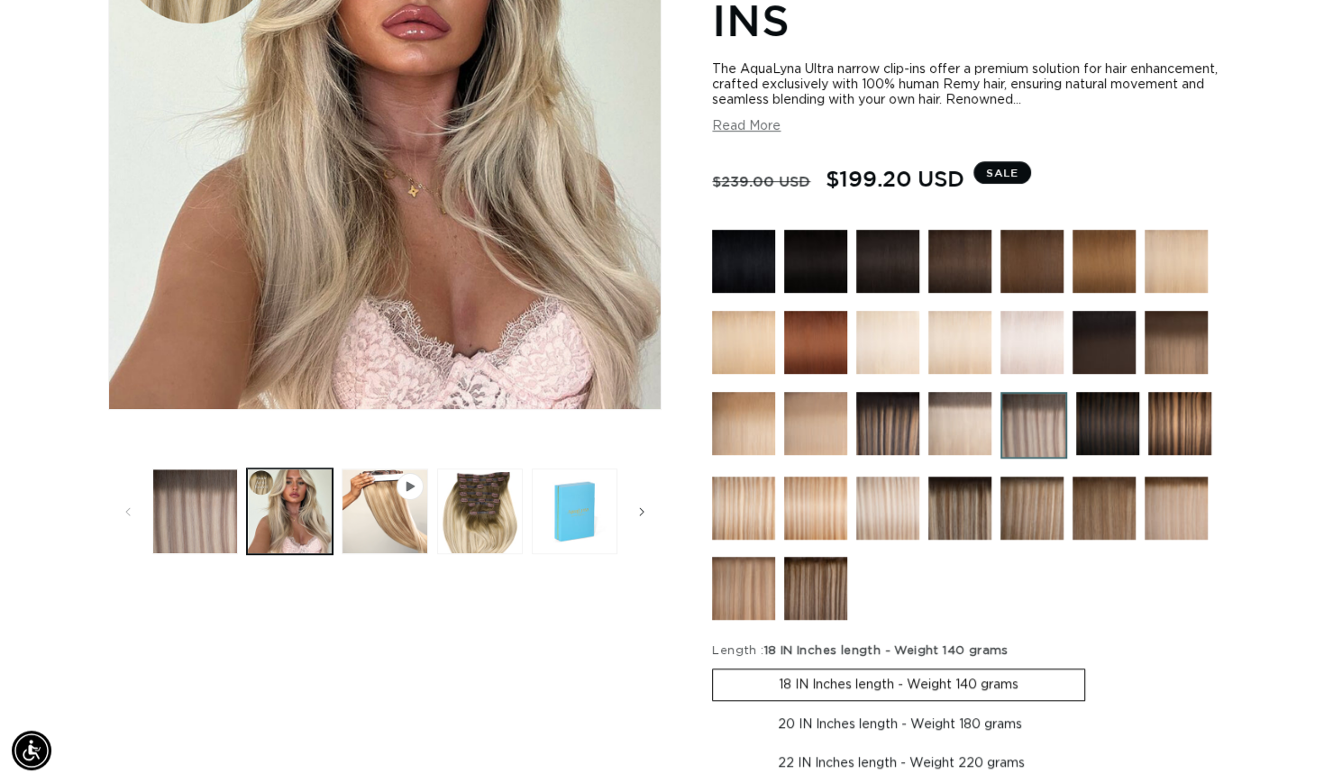
click at [1060, 444] on img at bounding box center [1033, 425] width 67 height 67
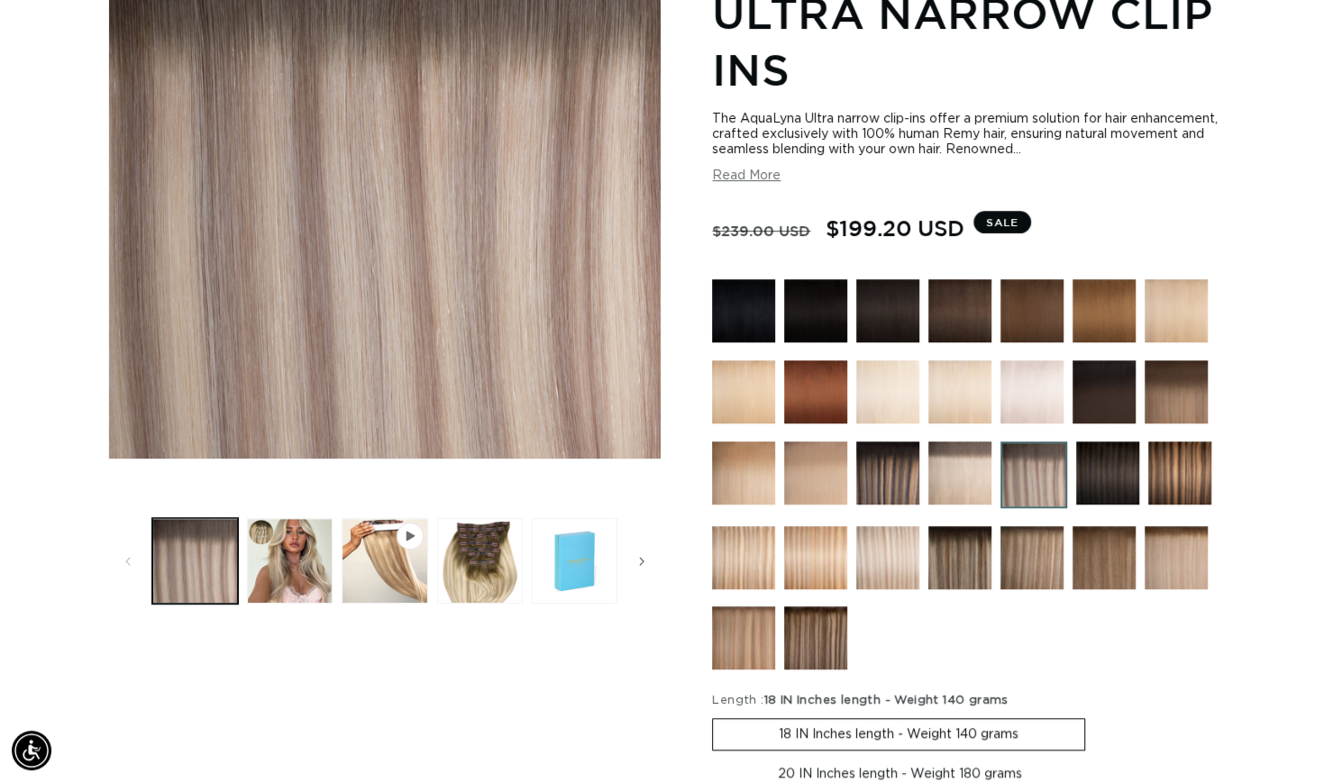
scroll to position [343, 0]
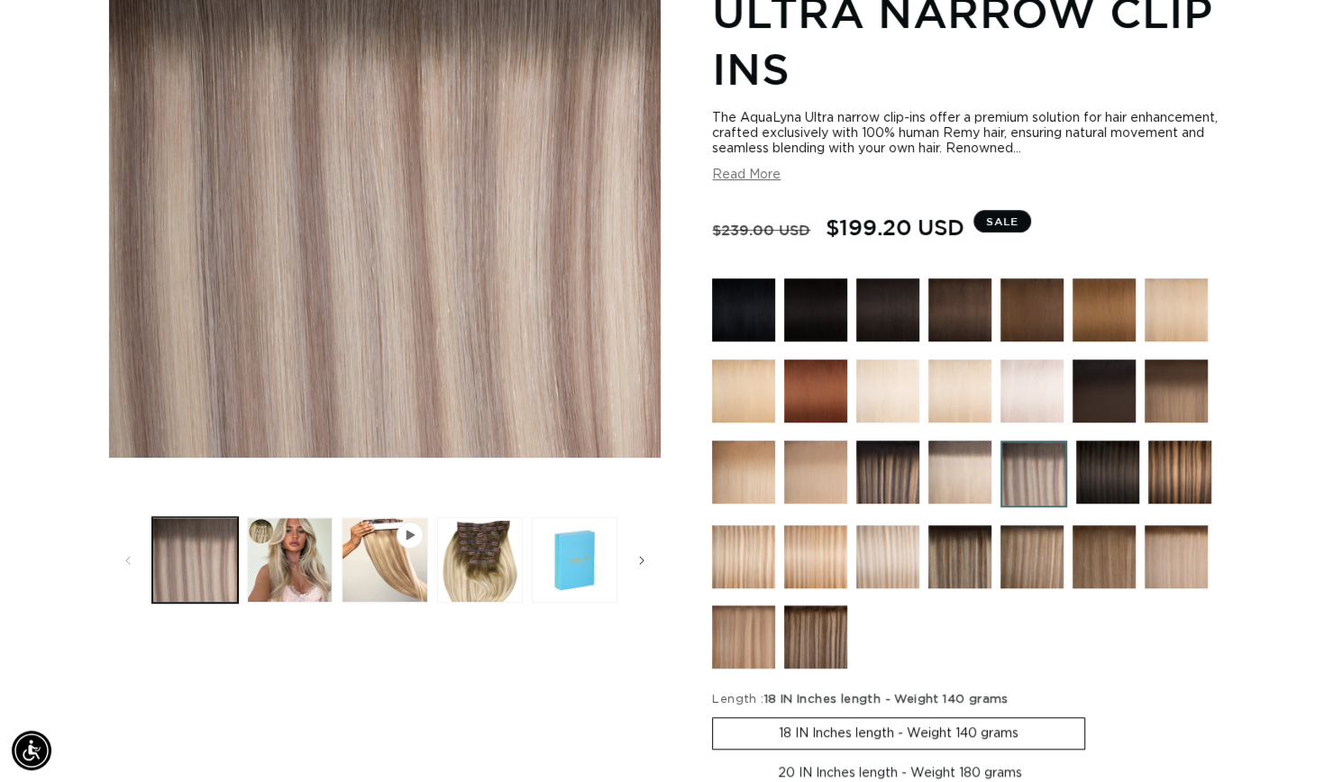
click at [954, 483] on img at bounding box center [959, 472] width 63 height 63
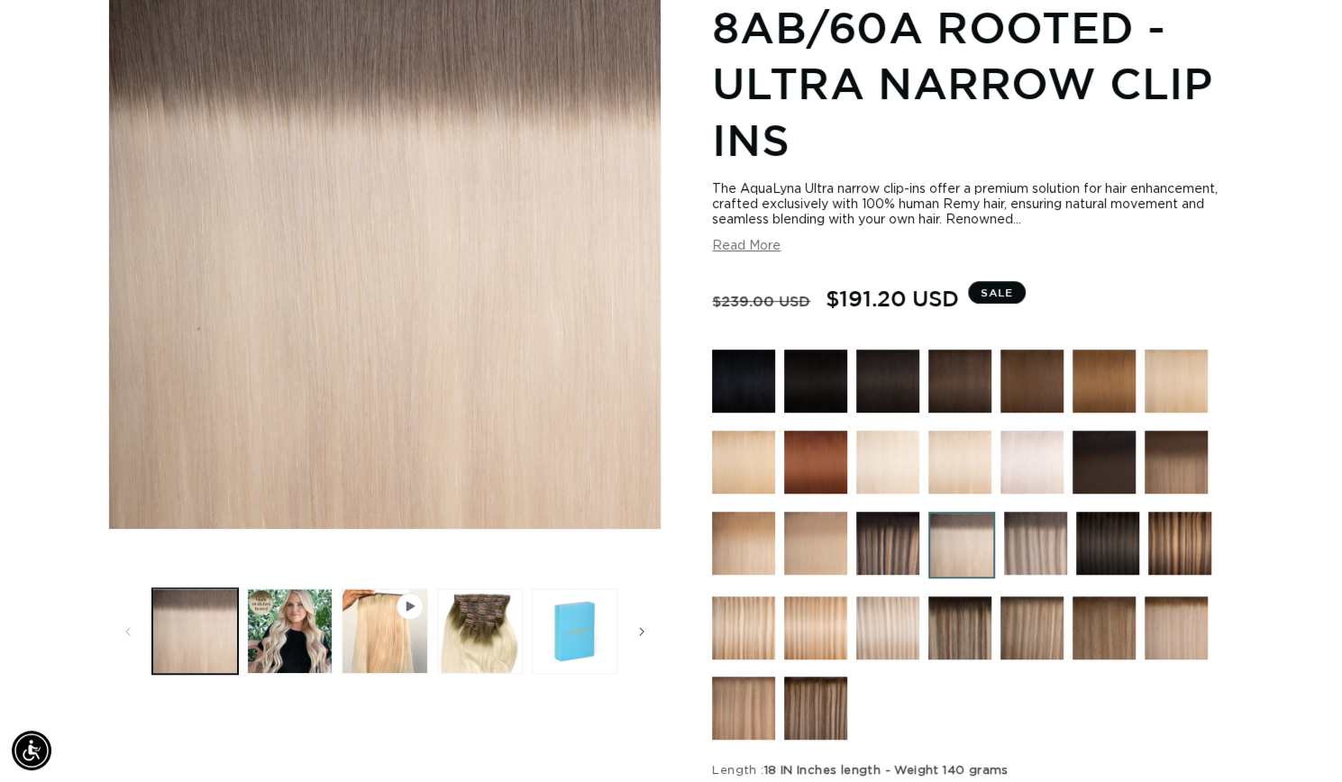
scroll to position [0, 1213]
click at [1197, 634] on img at bounding box center [1176, 628] width 63 height 63
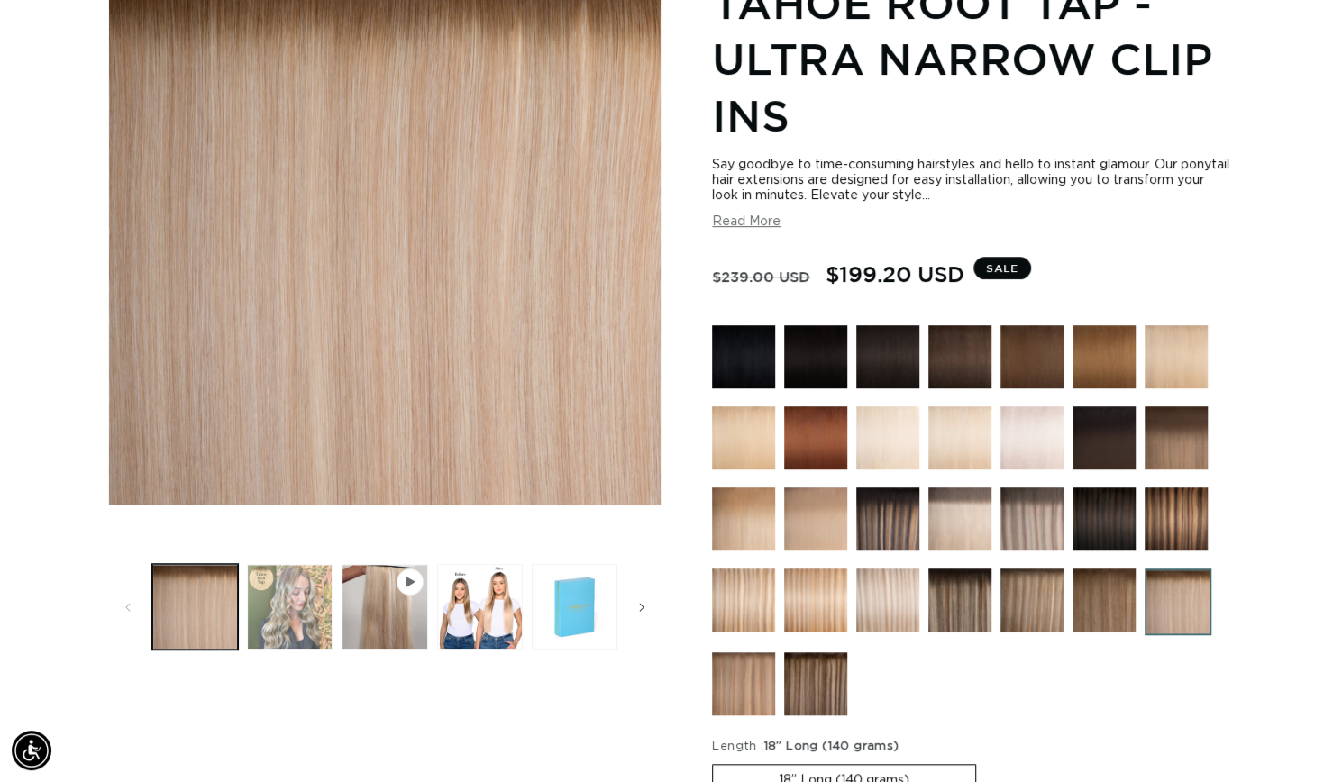
click at [292, 609] on button "Load image 2 in gallery view" at bounding box center [290, 607] width 86 height 86
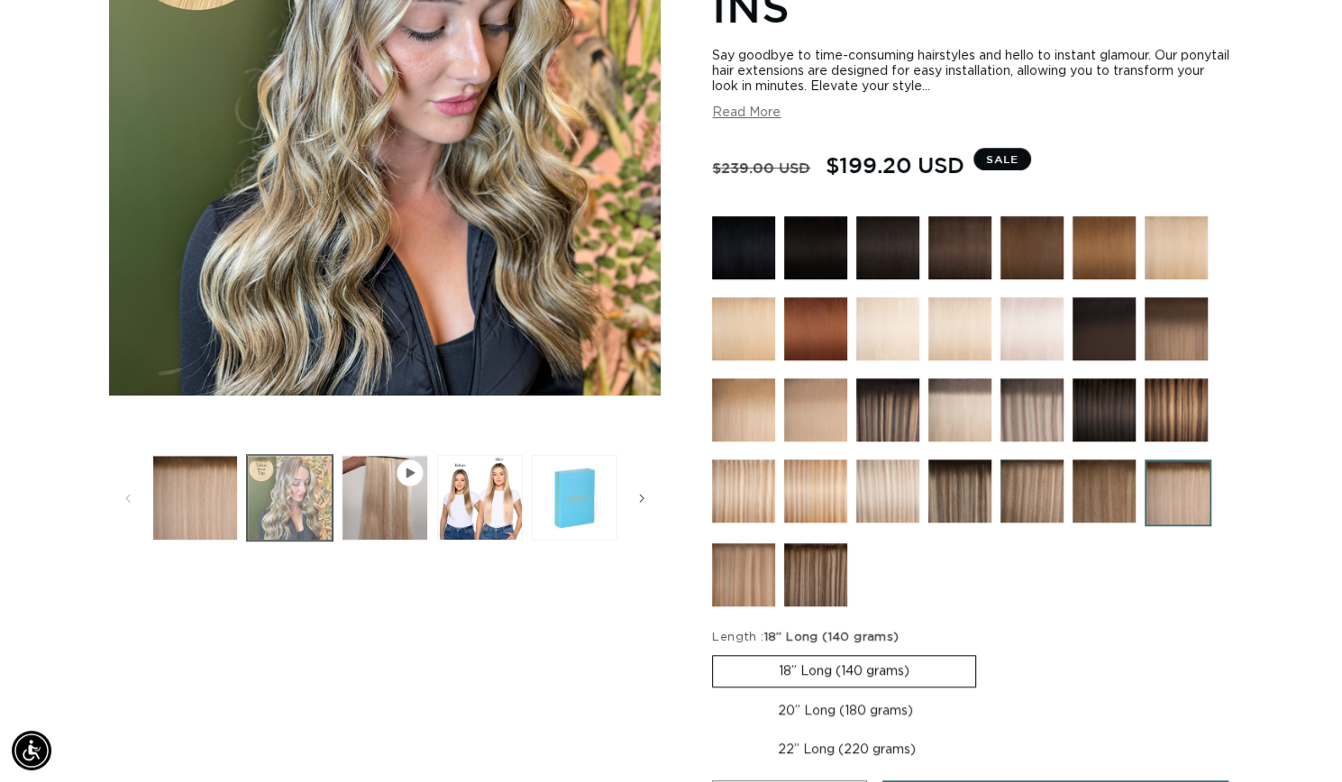
scroll to position [429, 0]
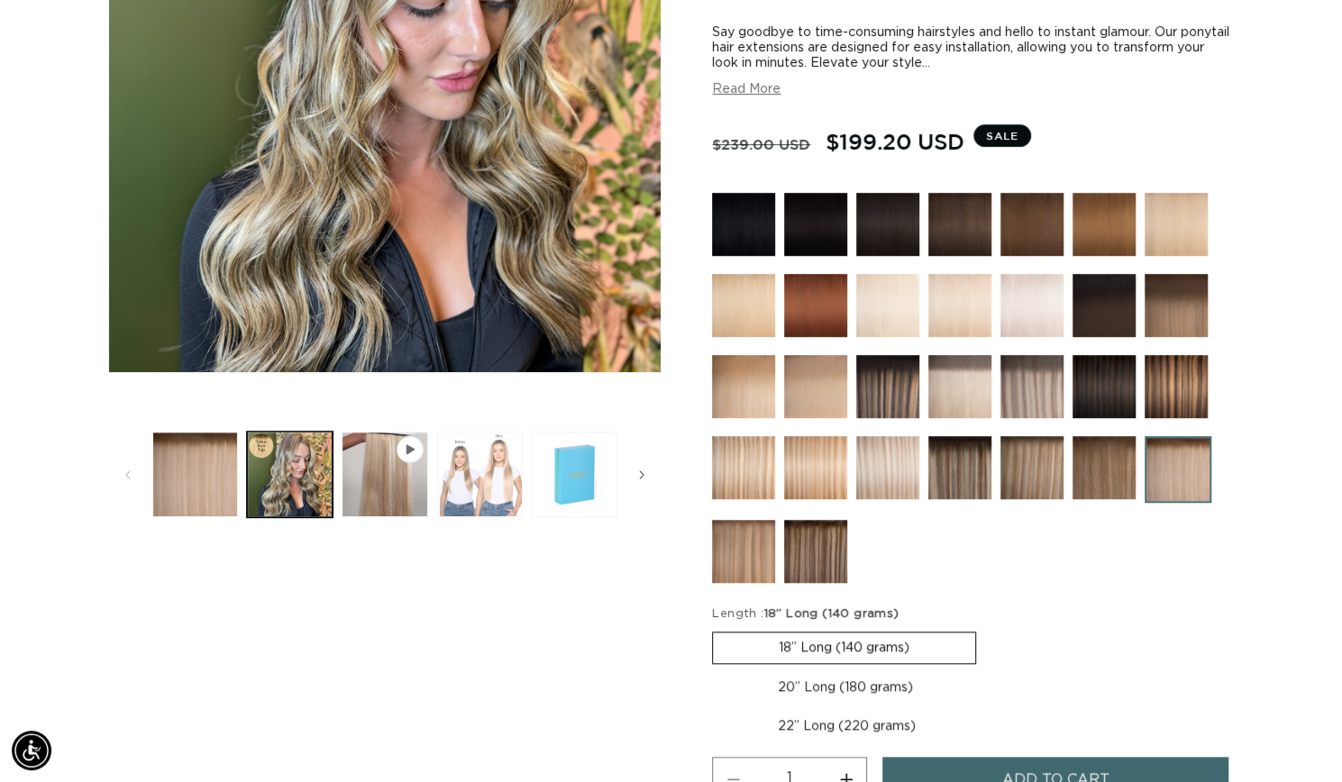
click at [485, 493] on button "Load image 3 in gallery view" at bounding box center [480, 475] width 86 height 86
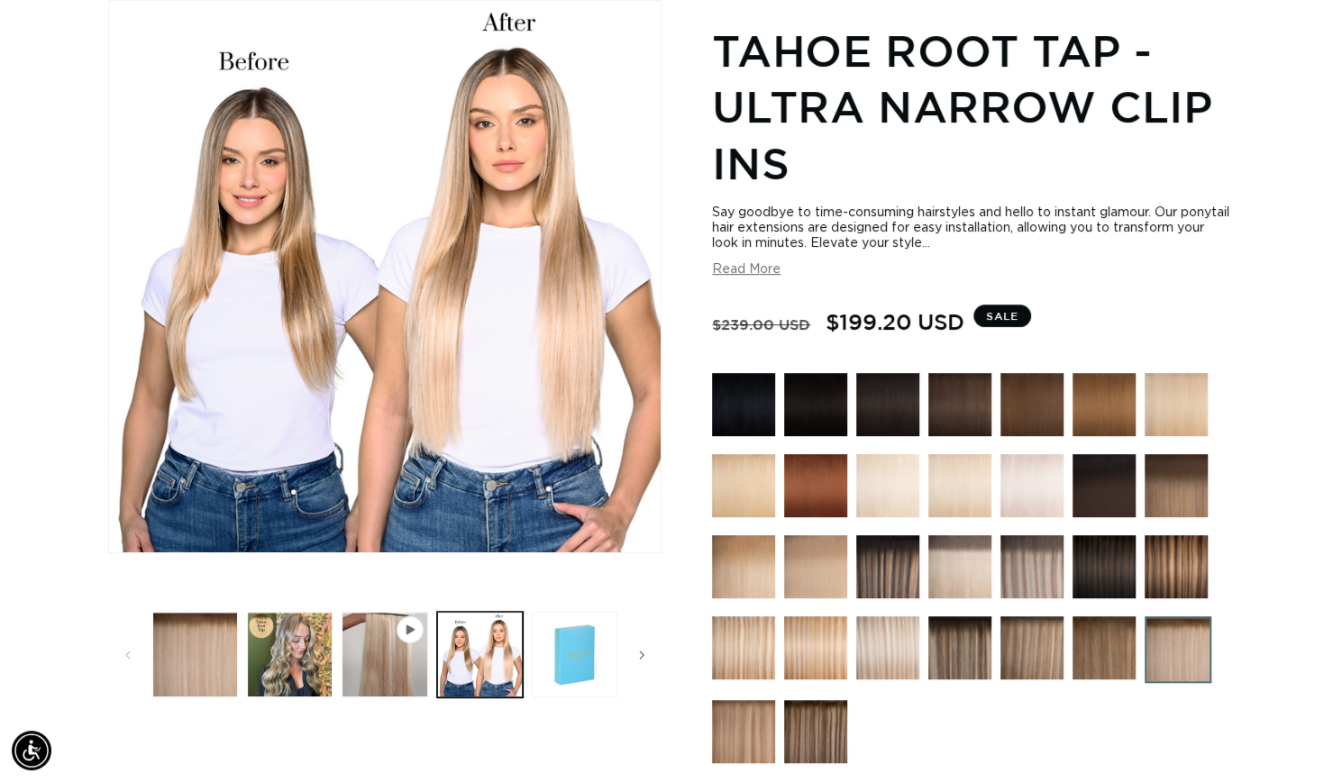
scroll to position [0, 1213]
click at [972, 554] on img at bounding box center [959, 566] width 63 height 63
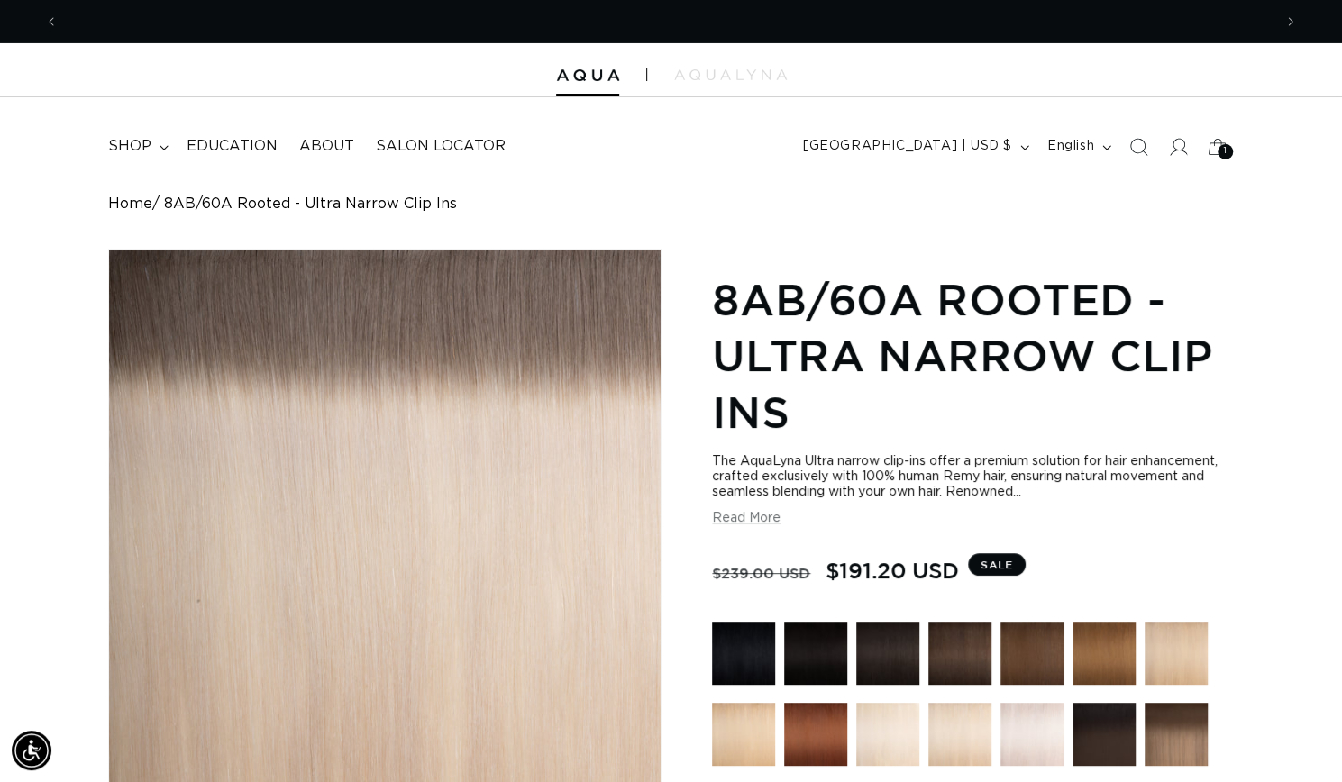
scroll to position [0, 1213]
